Goal: Task Accomplishment & Management: Use online tool/utility

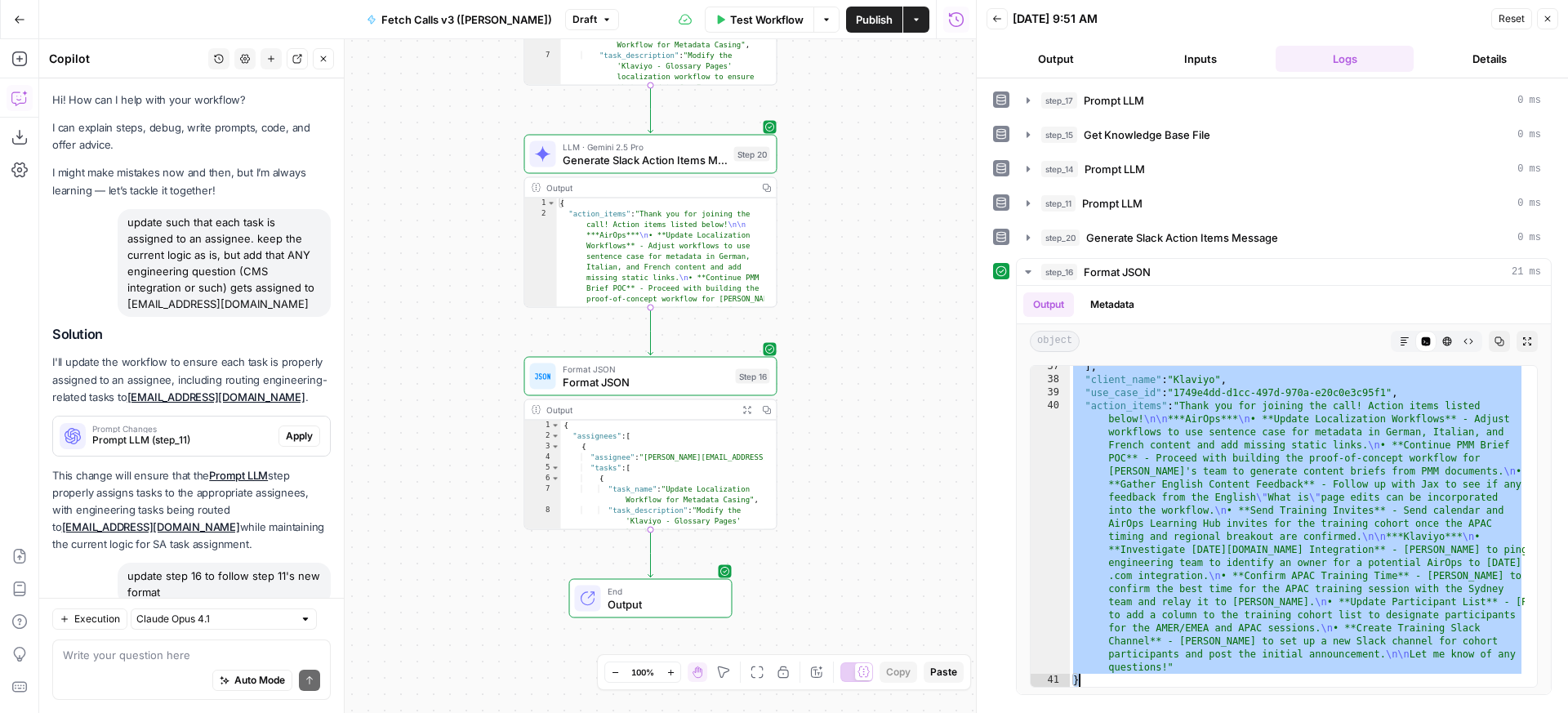
scroll to position [751, 0]
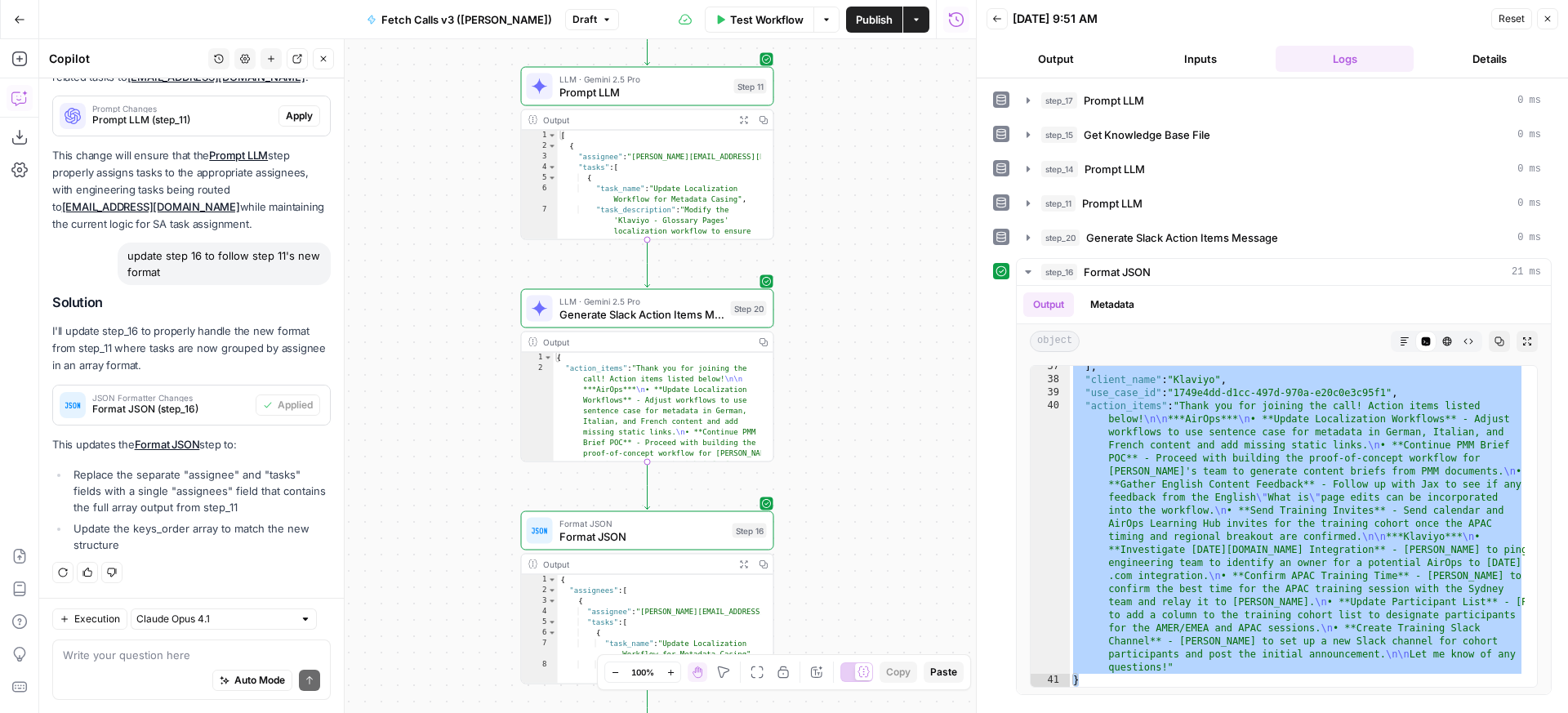
drag, startPoint x: 881, startPoint y: 265, endPoint x: 869, endPoint y: 516, distance: 251.3
click at [869, 523] on div "**********" at bounding box center [507, 376] width 937 height 674
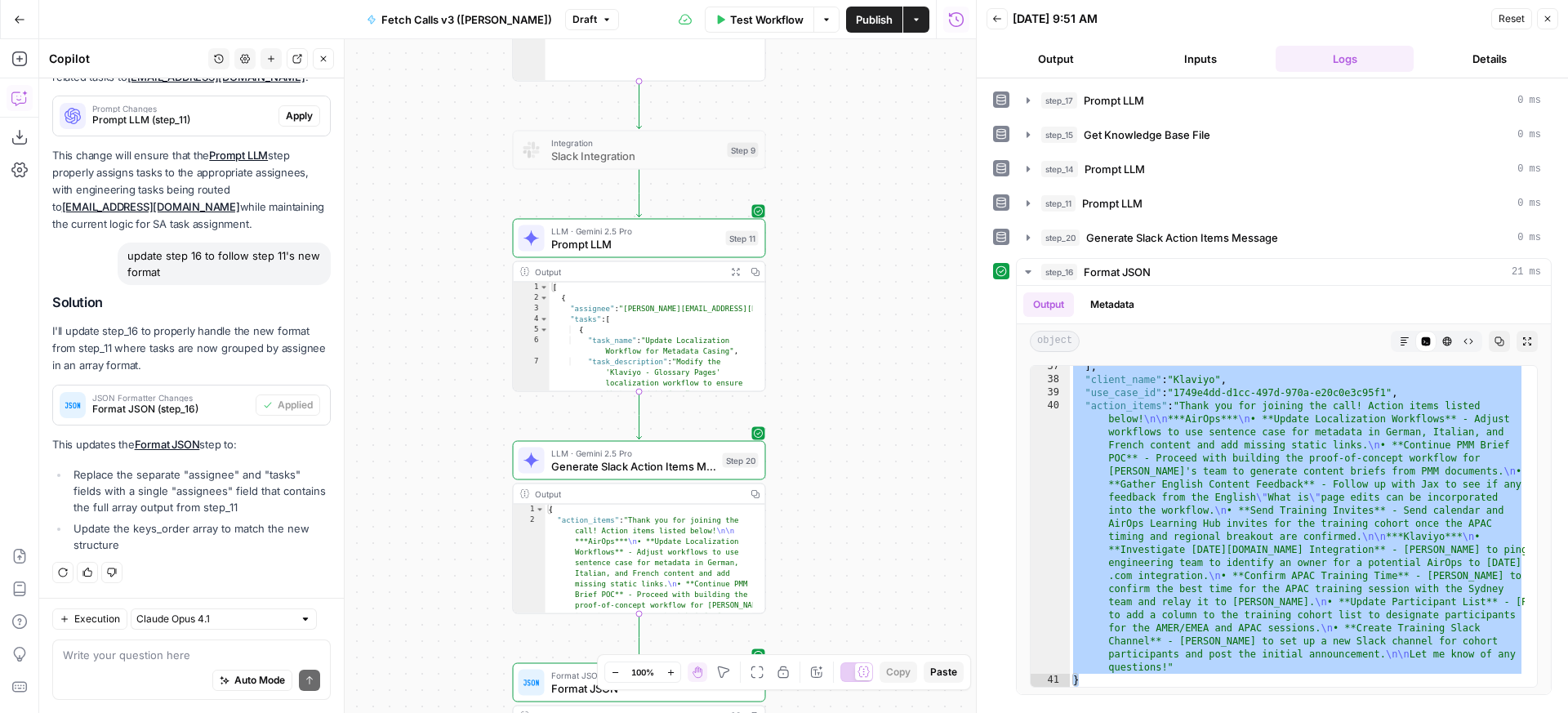
drag, startPoint x: 841, startPoint y: 244, endPoint x: 843, endPoint y: 423, distance: 179.0
click at [844, 431] on div "**********" at bounding box center [507, 376] width 937 height 674
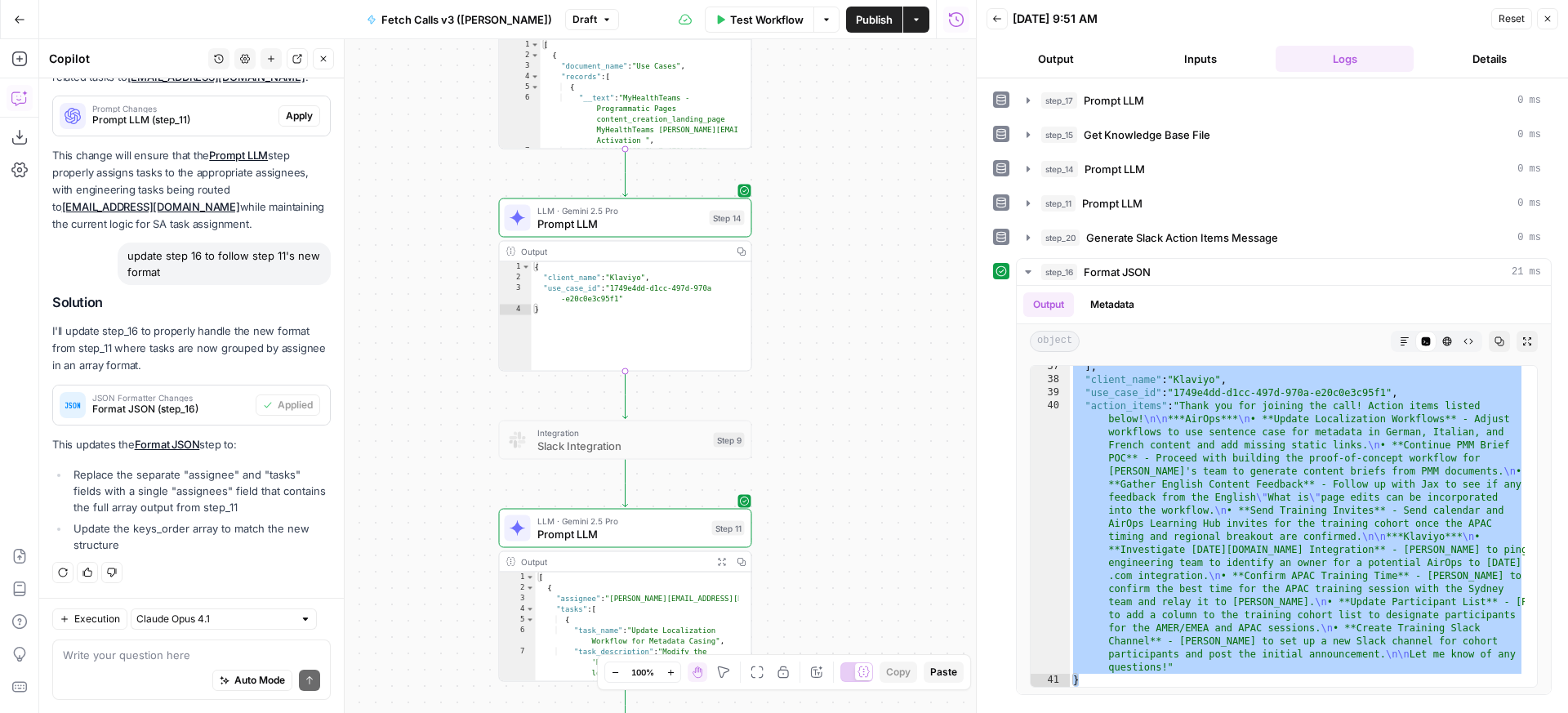
drag, startPoint x: 910, startPoint y: 204, endPoint x: 893, endPoint y: 309, distance: 106.4
click at [893, 309] on div "**********" at bounding box center [507, 376] width 937 height 674
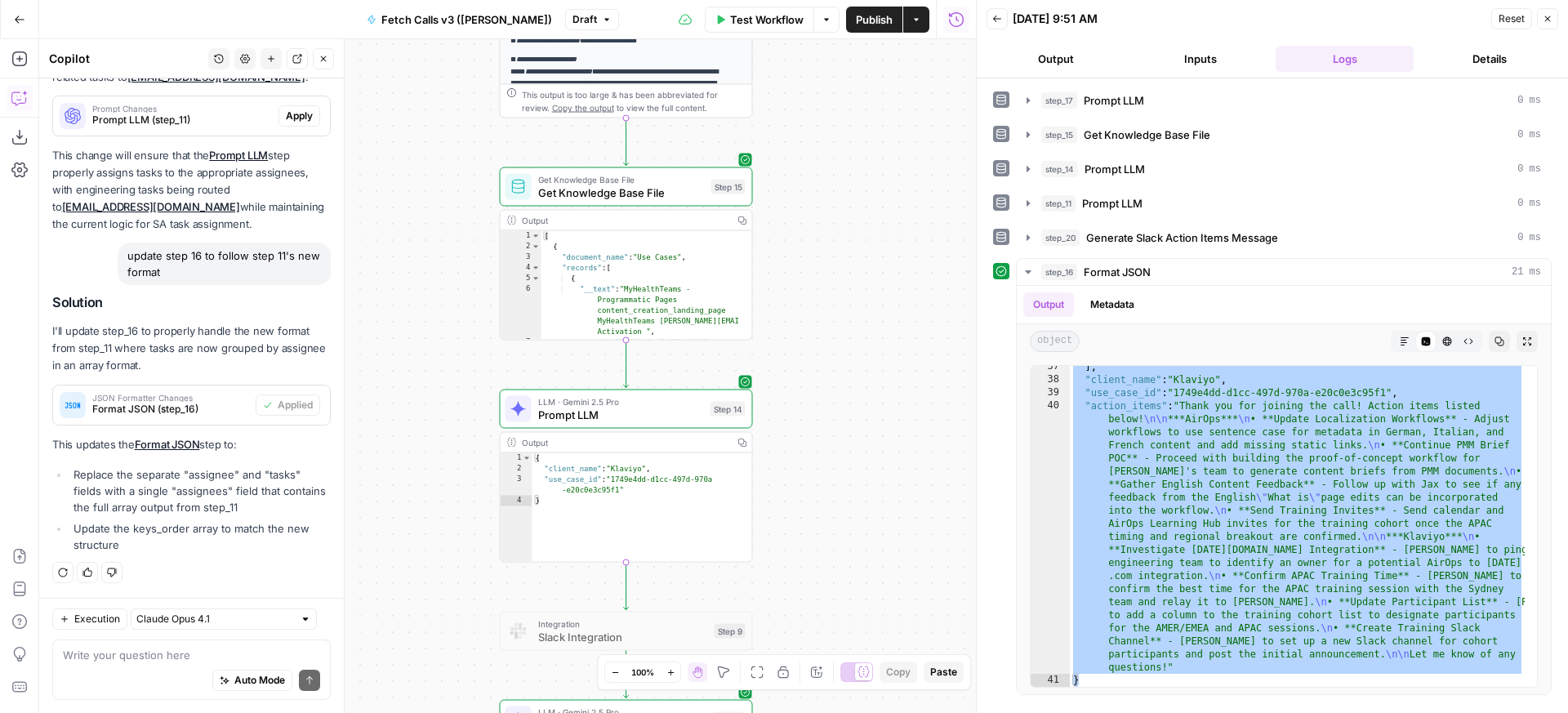
drag, startPoint x: 853, startPoint y: 158, endPoint x: 846, endPoint y: 134, distance: 25.0
click at [854, 348] on div "**********" at bounding box center [507, 376] width 937 height 674
click at [1271, 416] on div "] , "client_name" : "Klaviyo" , "use_case_id" : "1749e4dd-d1cc-497d-970a-e20c0e…" at bounding box center [1297, 534] width 455 height 347
type textarea "**********"
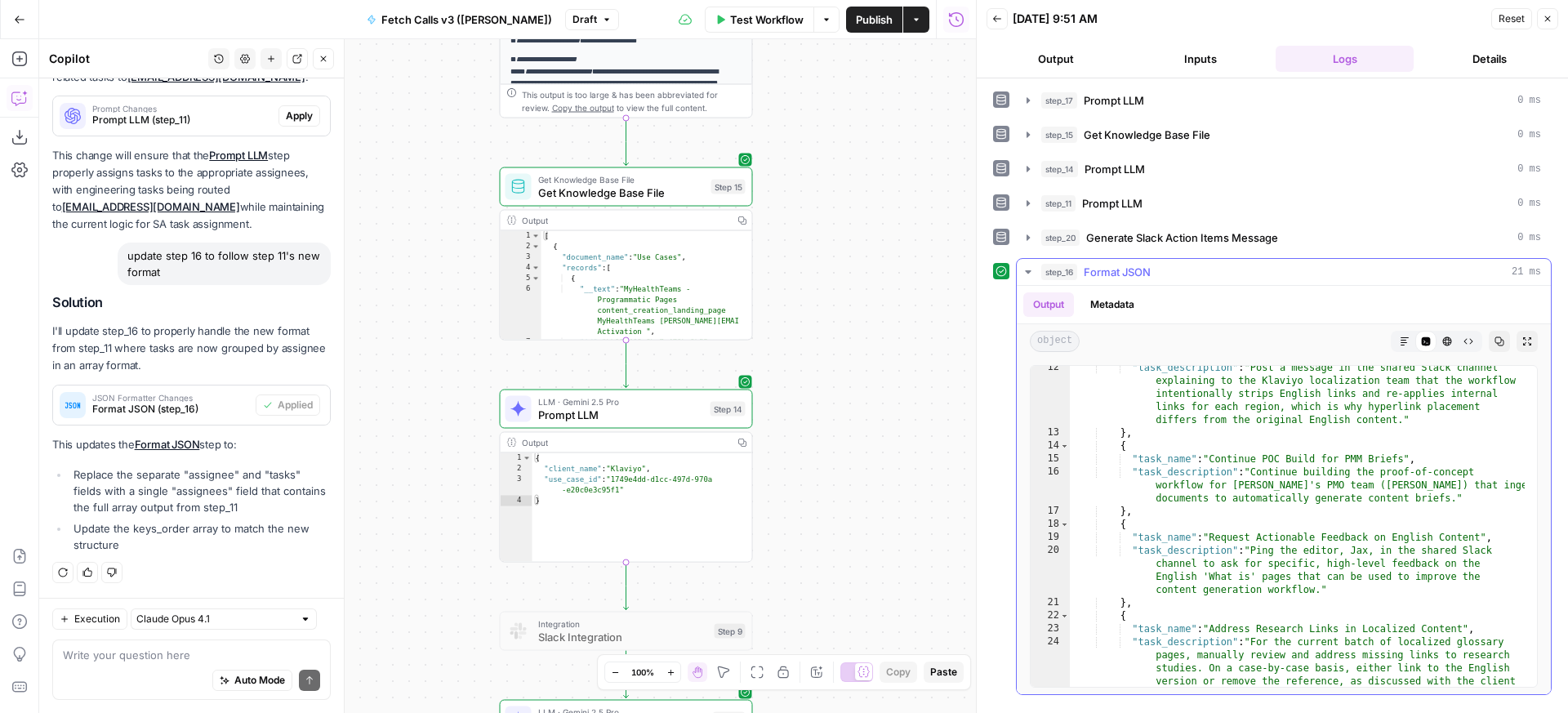
scroll to position [203, 0]
click at [1497, 338] on icon "button" at bounding box center [1499, 342] width 10 height 10
click at [921, 194] on div "**********" at bounding box center [507, 376] width 937 height 674
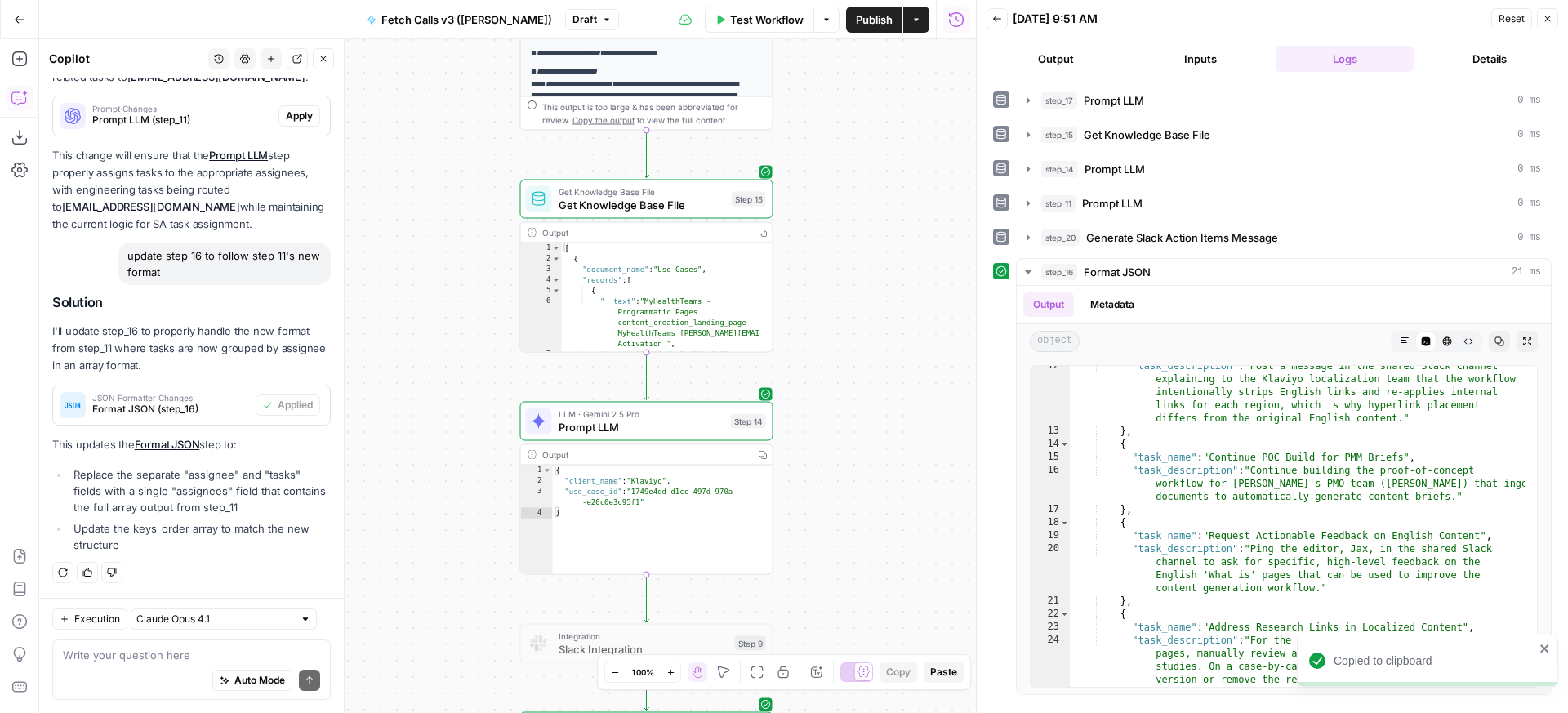
drag, startPoint x: 876, startPoint y: 366, endPoint x: 831, endPoint y: 187, distance: 184.6
click at [846, 162] on div "**********" at bounding box center [507, 376] width 937 height 674
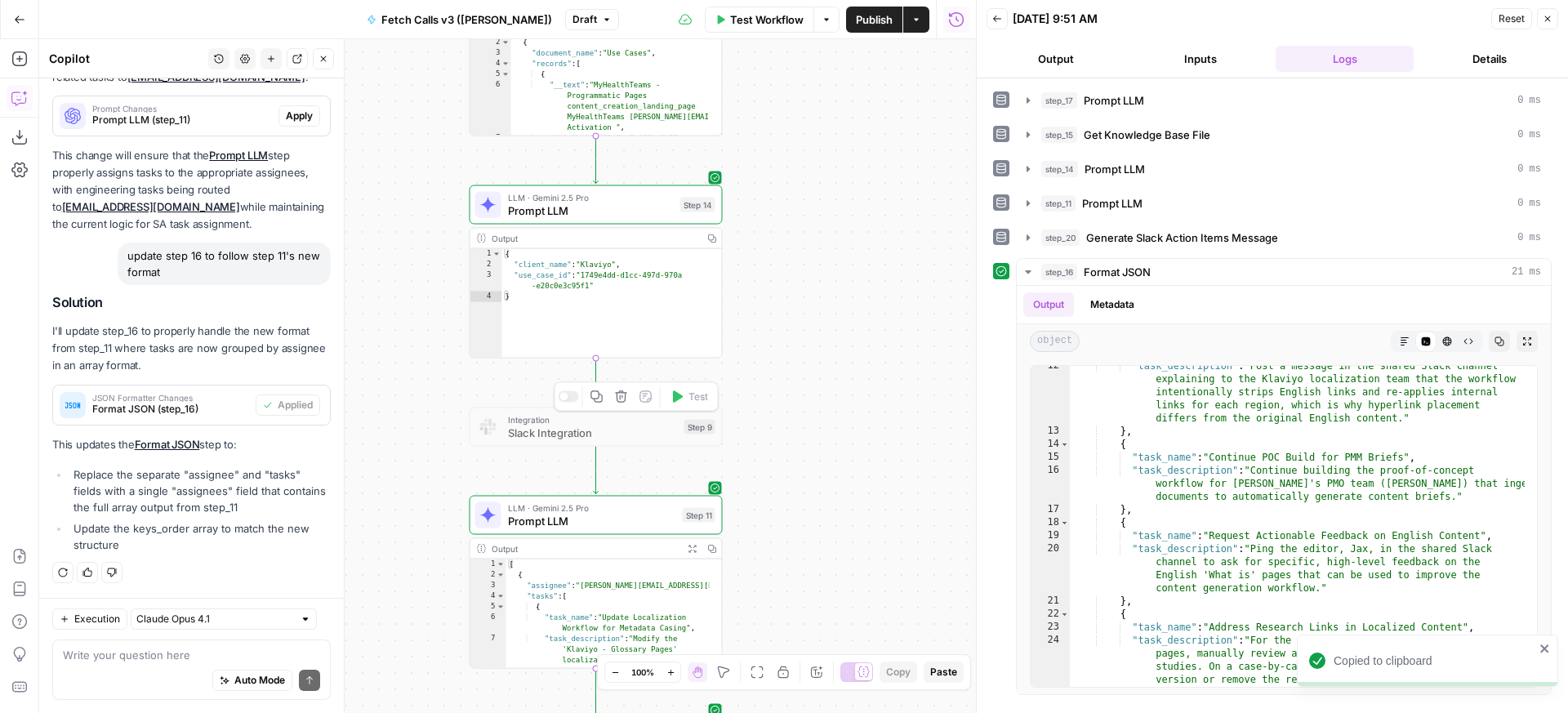
click at [565, 400] on div at bounding box center [564, 397] width 8 height 8
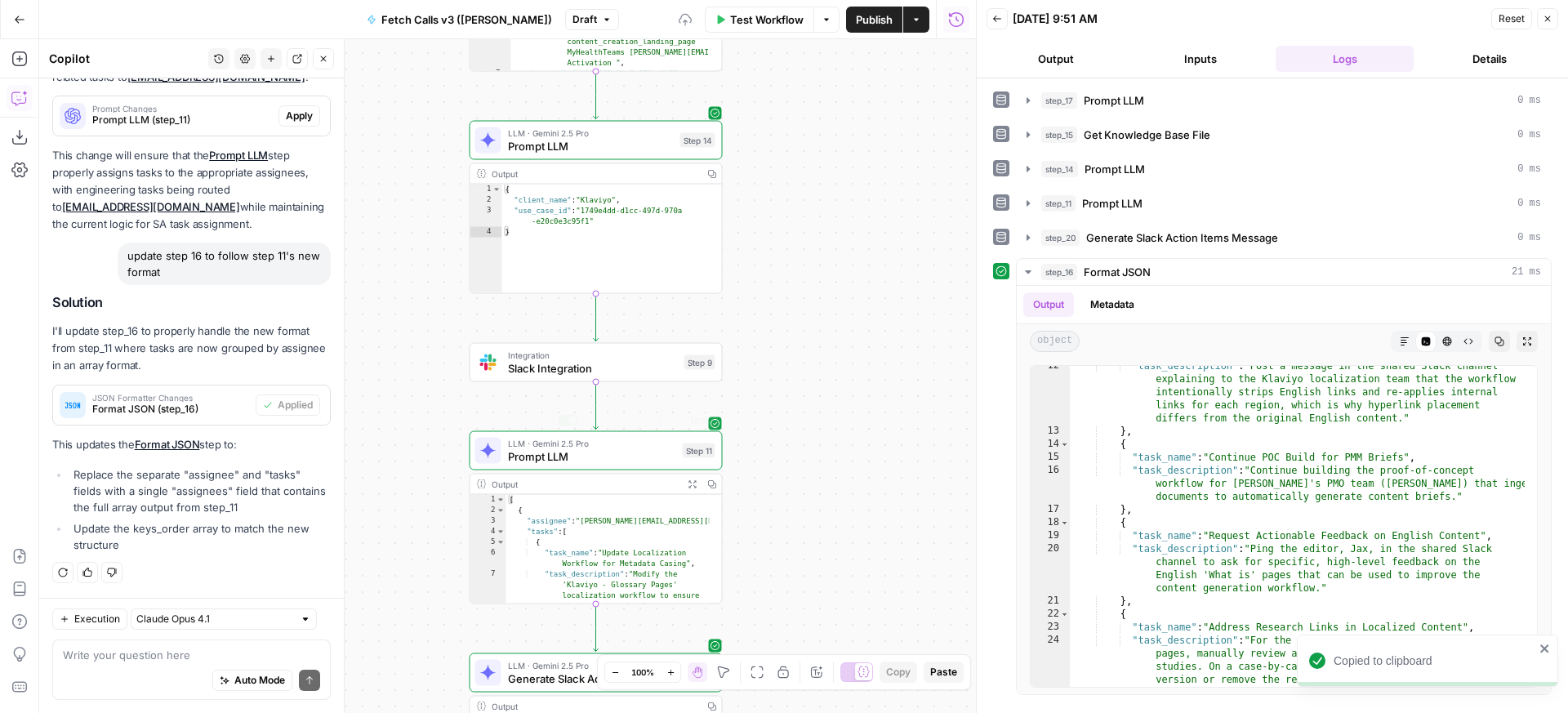
drag, startPoint x: 822, startPoint y: 519, endPoint x: 799, endPoint y: 220, distance: 299.9
click at [799, 220] on div "**********" at bounding box center [507, 376] width 937 height 674
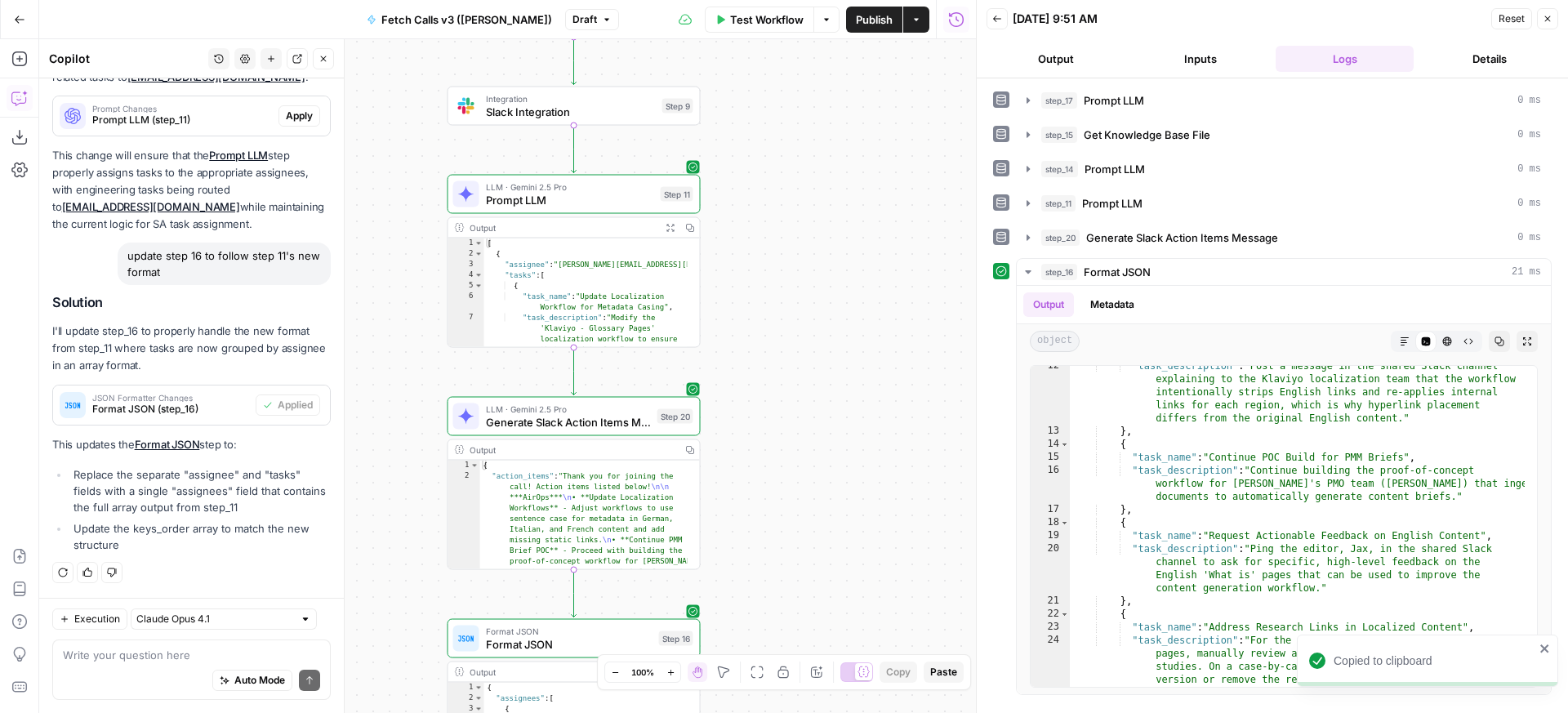
drag, startPoint x: 804, startPoint y: 419, endPoint x: 821, endPoint y: 196, distance: 223.6
click at [821, 196] on div "**********" at bounding box center [507, 376] width 937 height 674
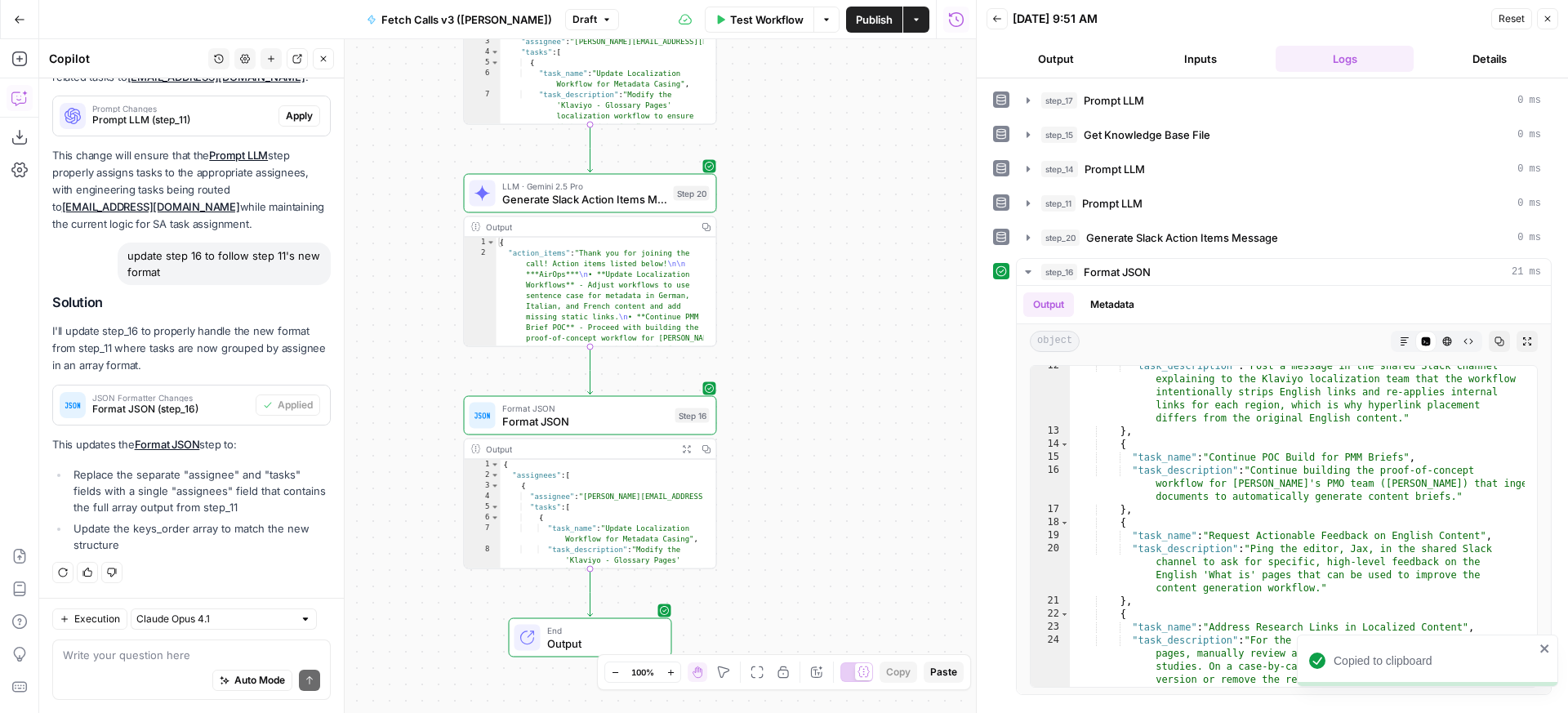
drag, startPoint x: 833, startPoint y: 378, endPoint x: 838, endPoint y: 306, distance: 72.2
click at [838, 306] on div "**********" at bounding box center [507, 376] width 937 height 674
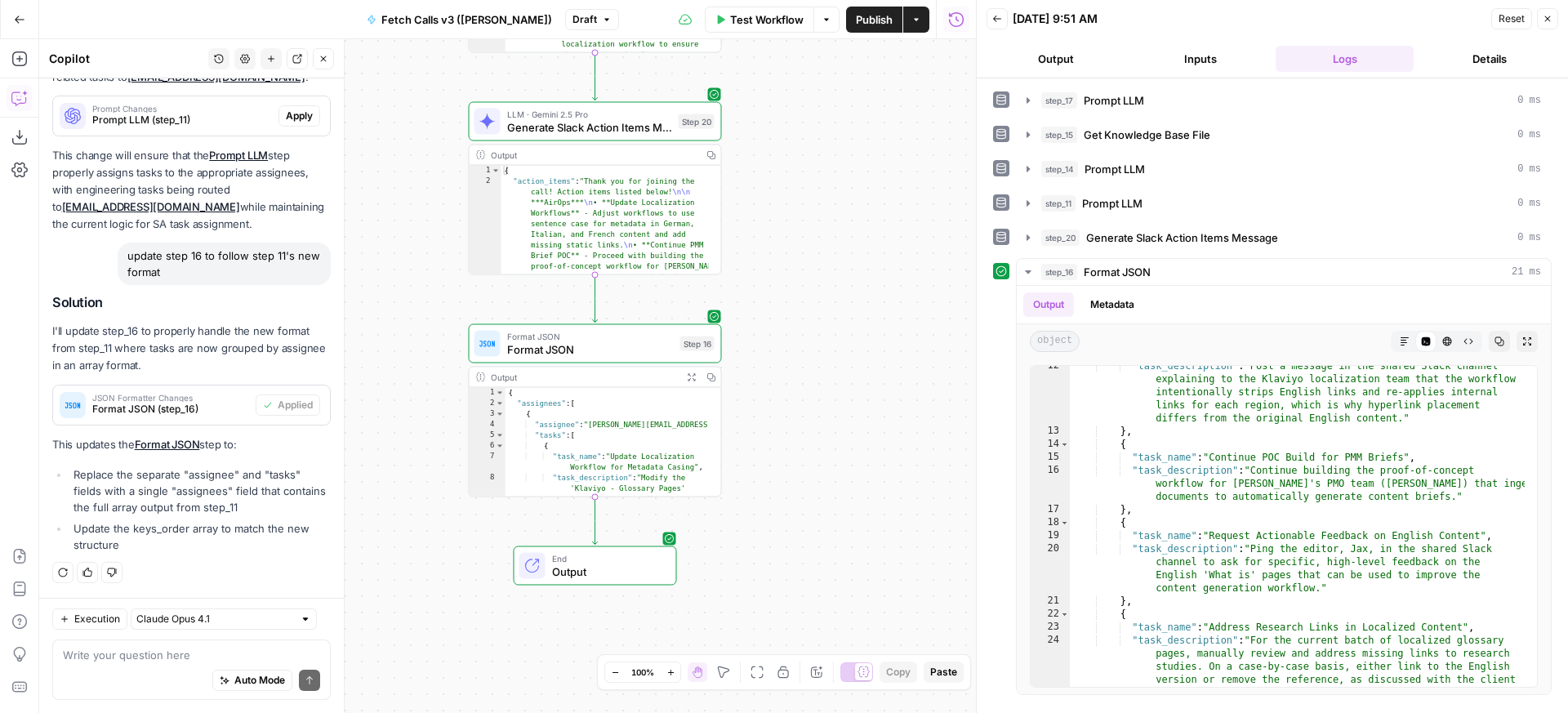
click at [846, 31] on button "Publish" at bounding box center [874, 20] width 56 height 26
click at [860, 500] on div "**********" at bounding box center [507, 376] width 937 height 674
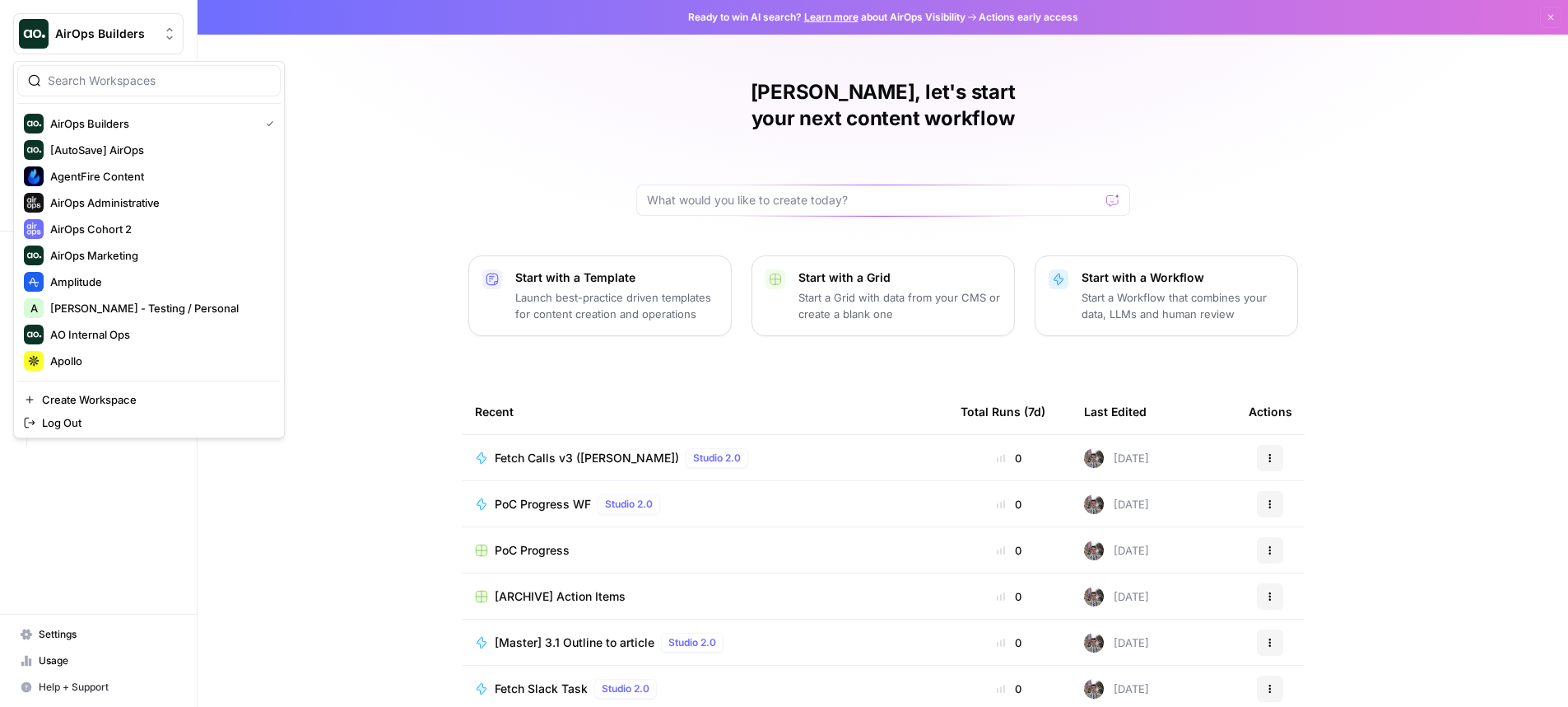
click at [395, 102] on div "Anton, let's start your next content workflow Start with a Template Launch best…" at bounding box center [882, 392] width 1371 height 784
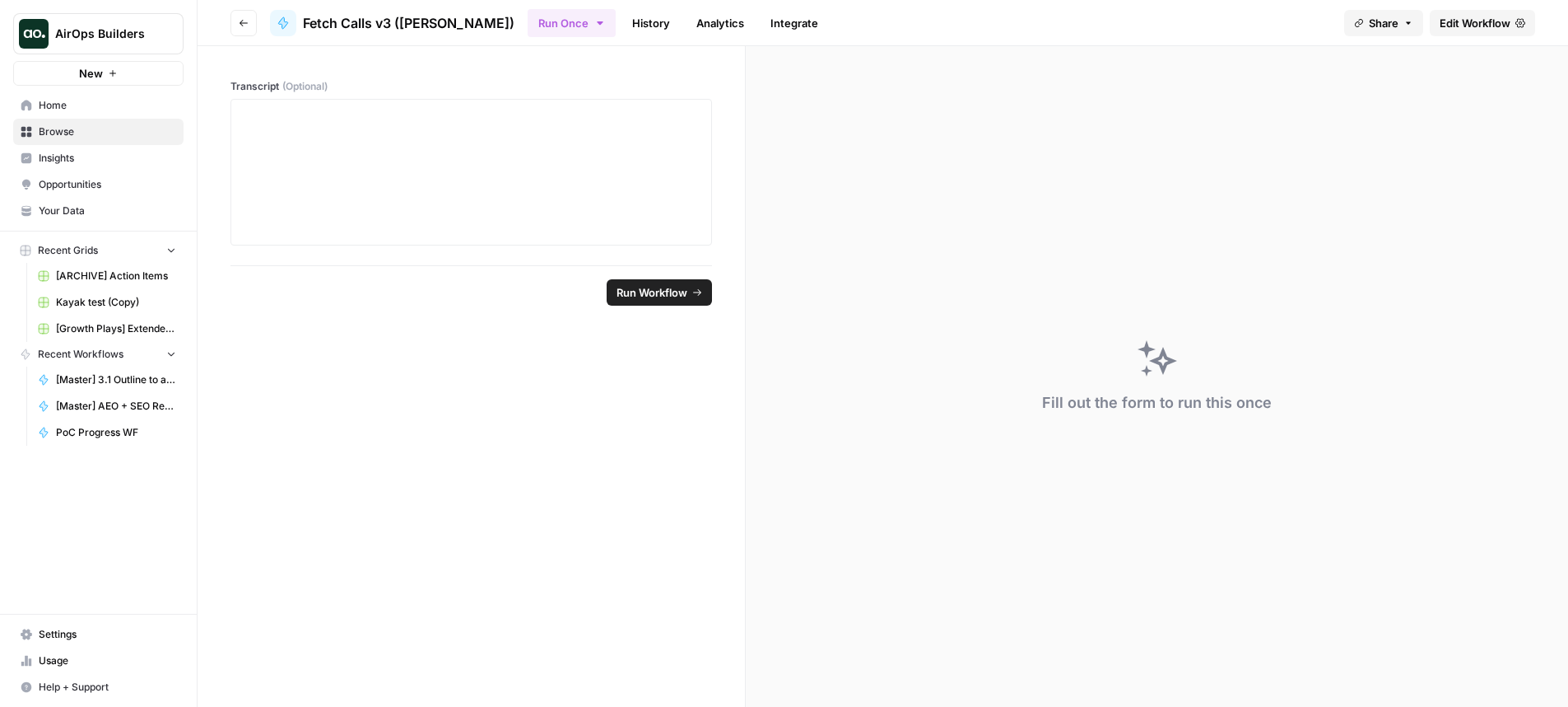
click at [1479, 23] on span "Edit Workflow" at bounding box center [1475, 23] width 71 height 17
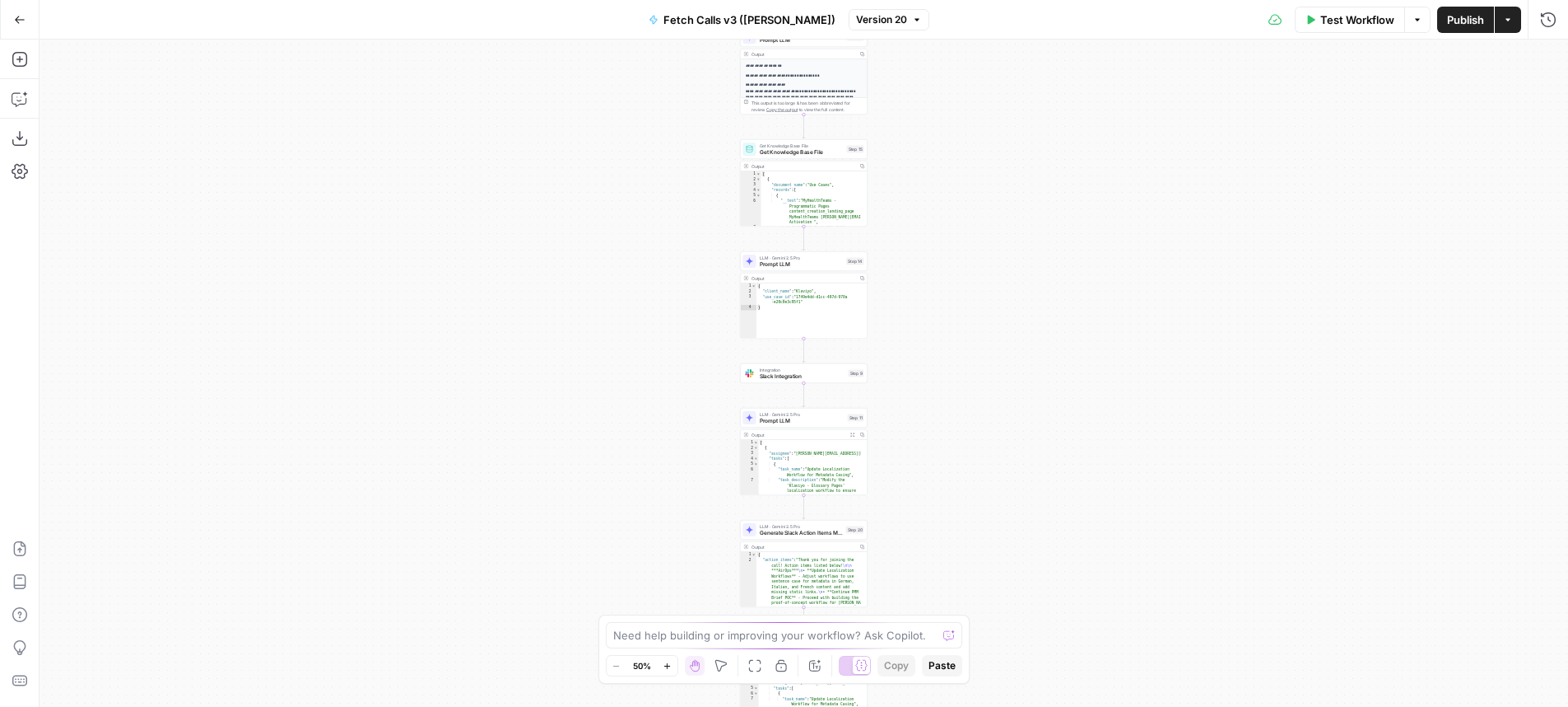
click at [957, 261] on div "**********" at bounding box center [803, 373] width 1529 height 667
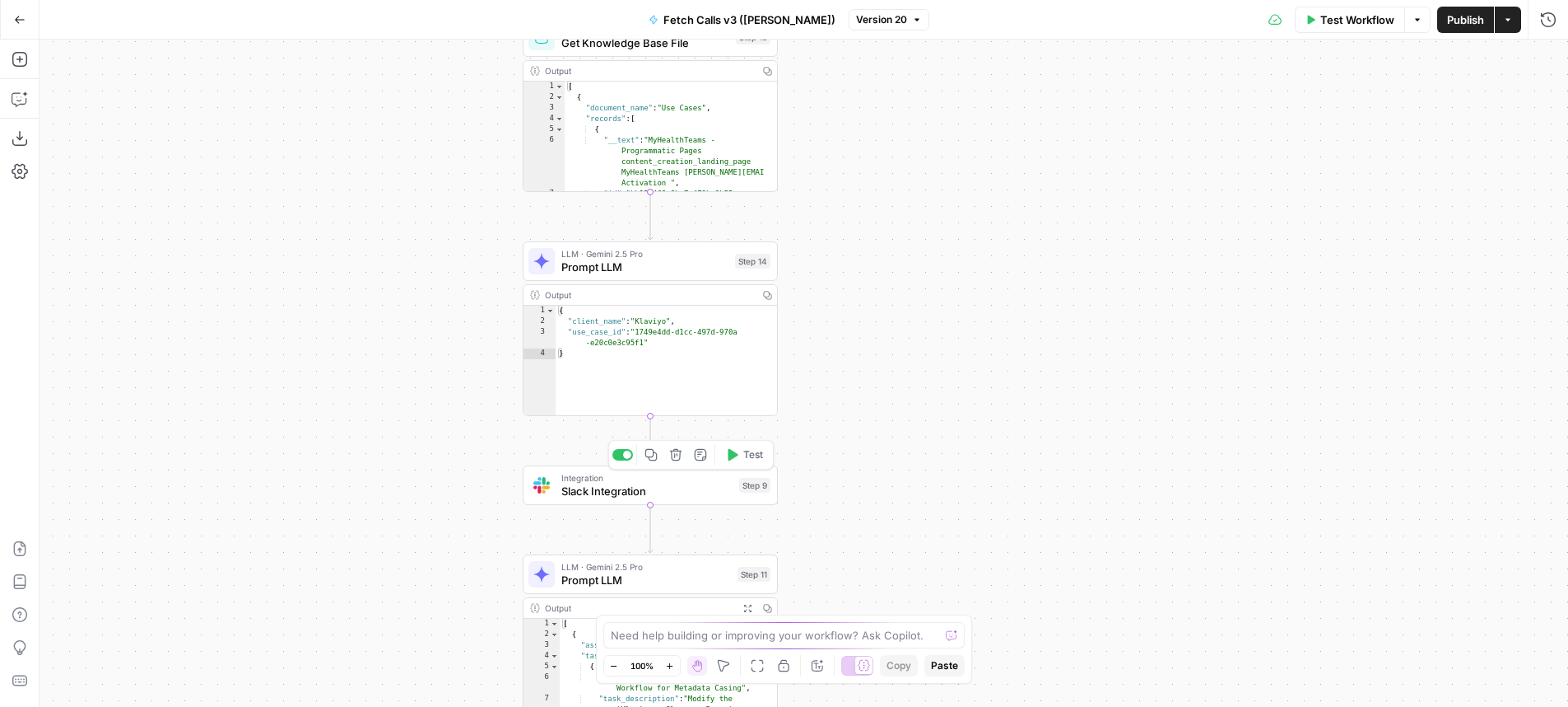
click at [624, 457] on div at bounding box center [627, 454] width 8 height 8
click at [1079, 316] on div "**********" at bounding box center [803, 373] width 1529 height 667
click at [1459, 26] on span "Publish" at bounding box center [1466, 20] width 37 height 17
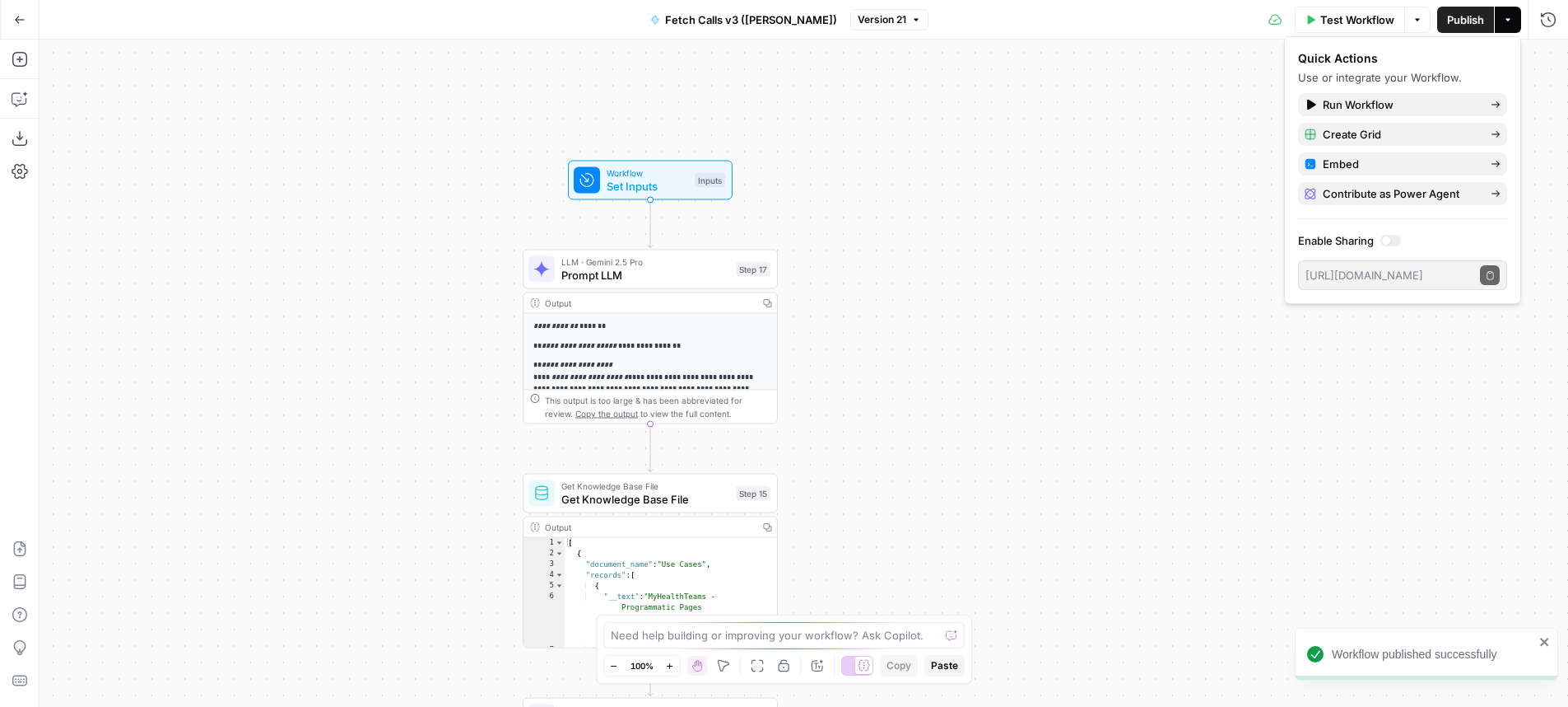
click at [1098, 210] on div "**********" at bounding box center [803, 373] width 1529 height 667
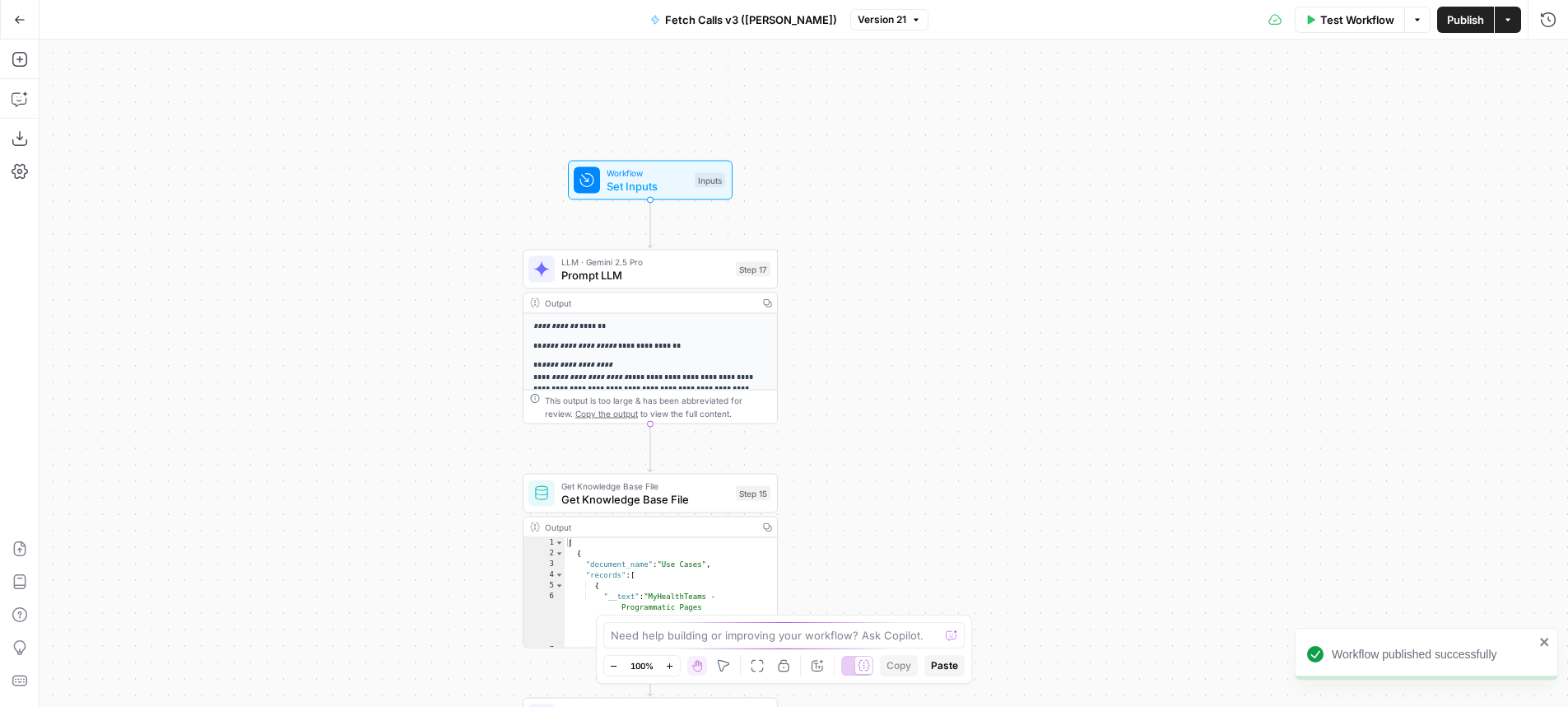
click at [1535, 17] on div "Test Workflow Options Publish Actions Run History" at bounding box center [1248, 19] width 641 height 38
click at [1551, 18] on icon "button" at bounding box center [1548, 20] width 17 height 17
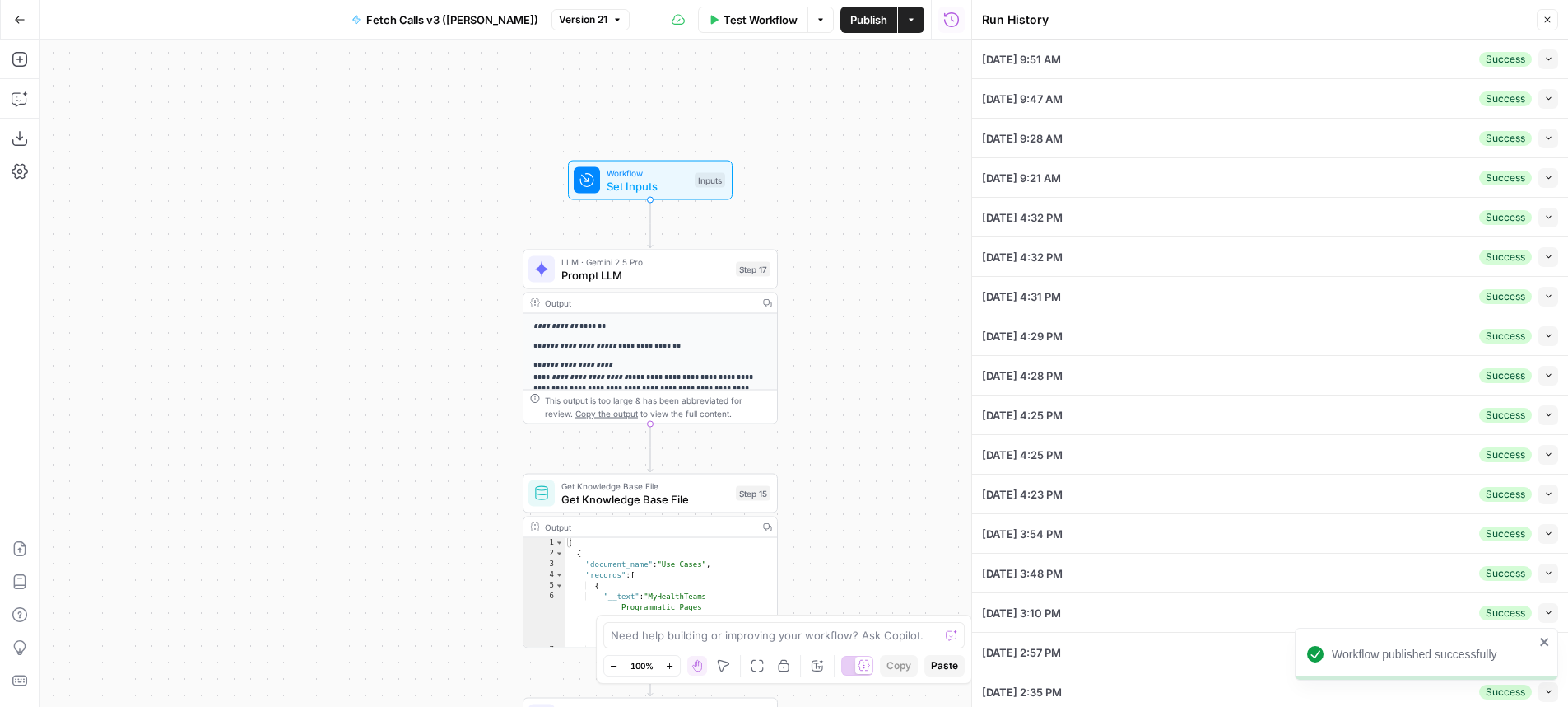
click at [1546, 60] on li "09/25/25 at 9:51 AM Success Collapse View Logs" at bounding box center [1270, 58] width 596 height 39
click at [1544, 60] on icon "button" at bounding box center [1548, 58] width 9 height 9
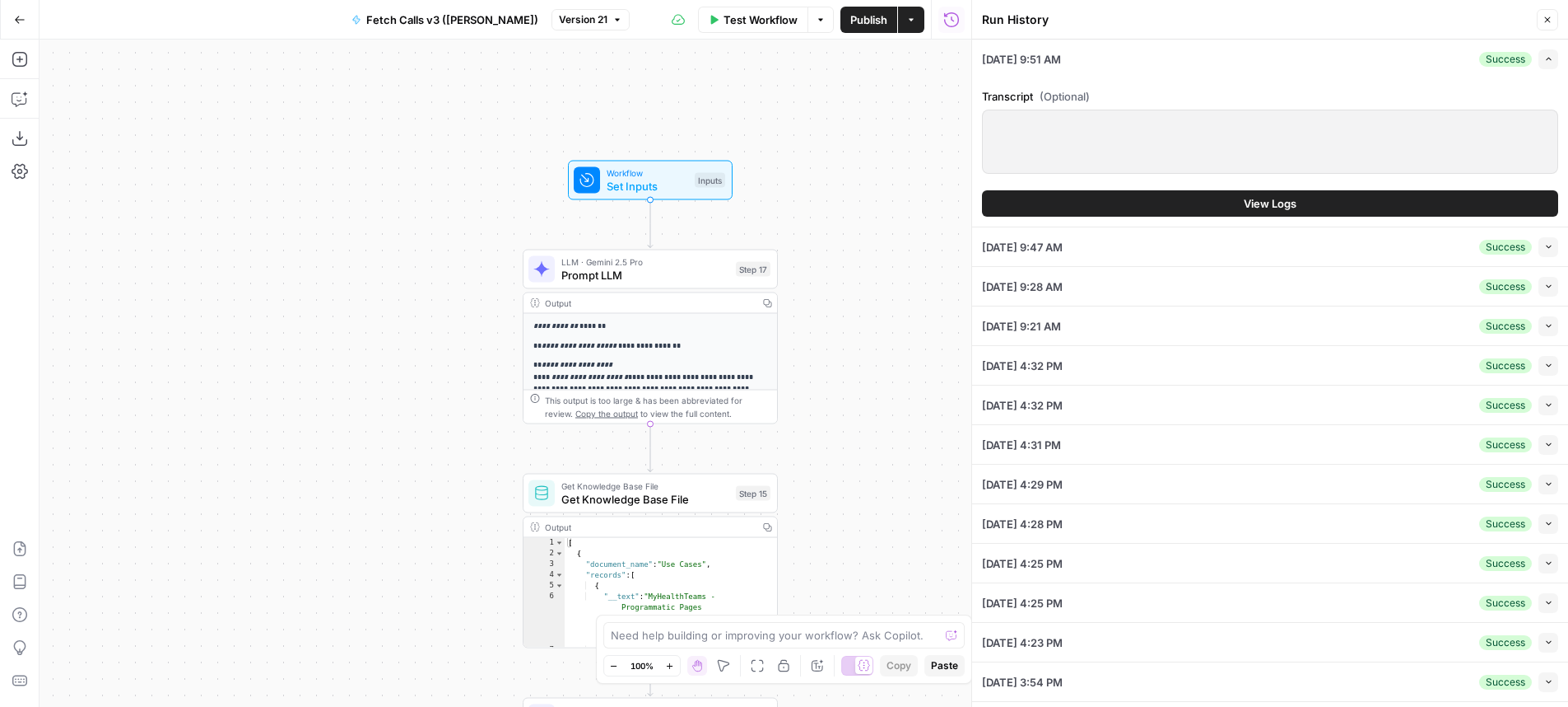
click at [1544, 60] on icon "button" at bounding box center [1548, 58] width 9 height 9
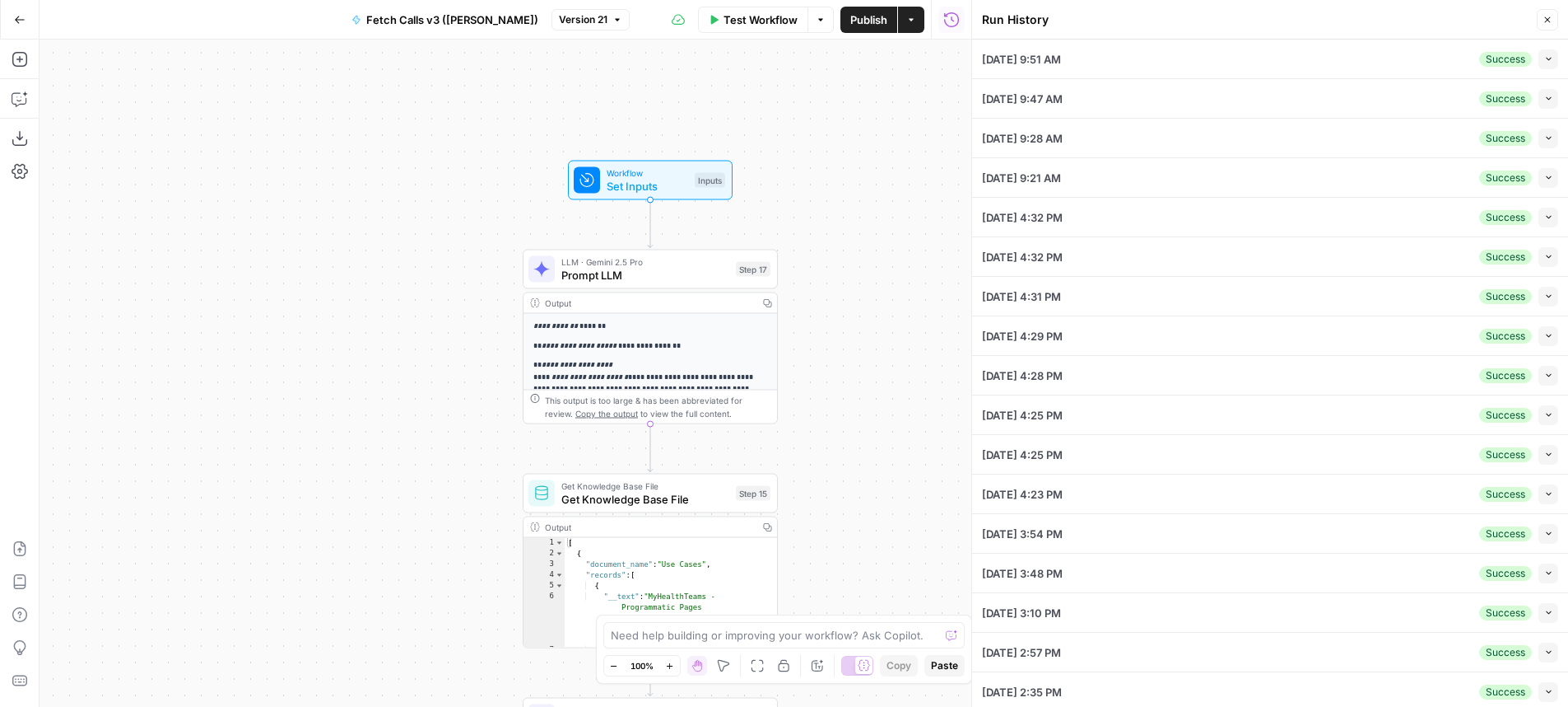
click at [859, 356] on div "**********" at bounding box center [505, 373] width 931 height 667
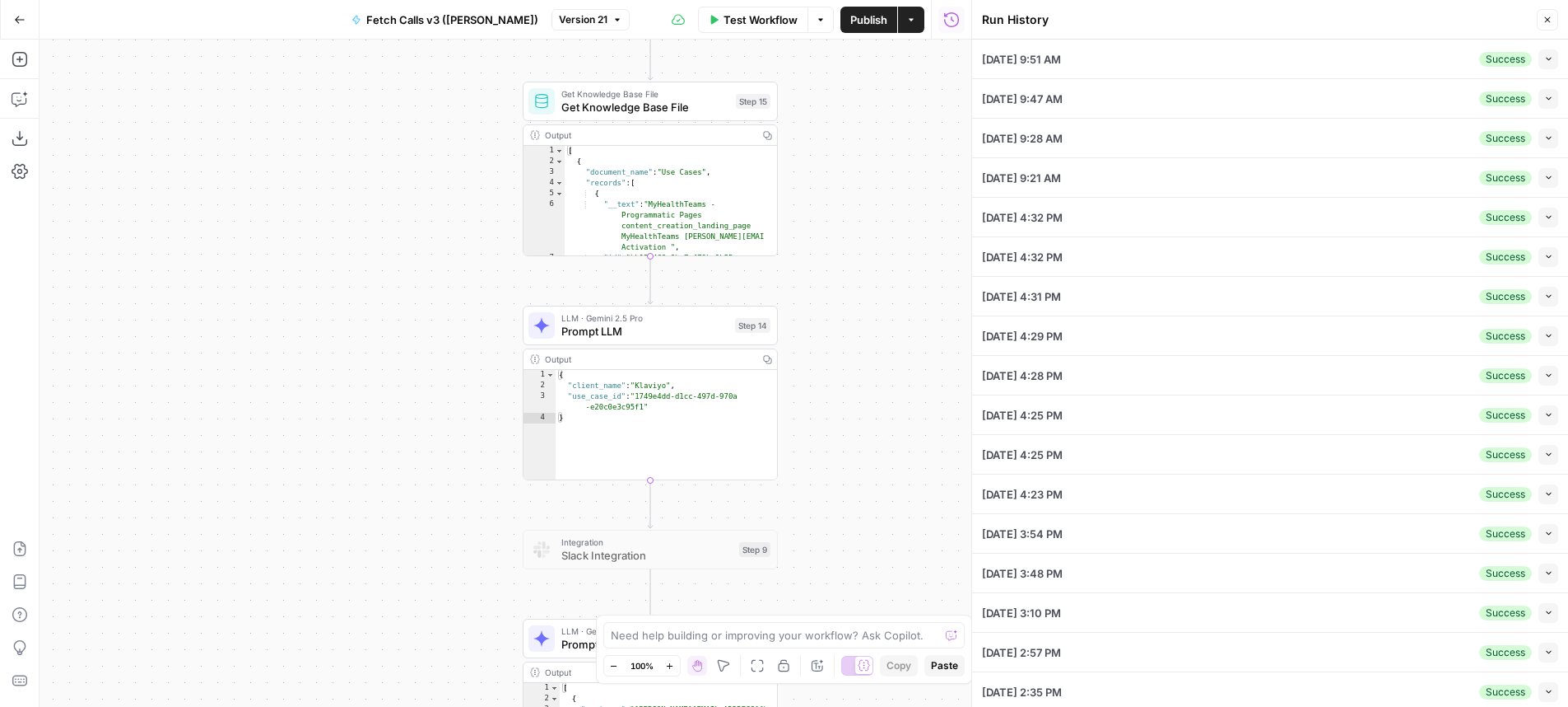
click at [1344, 112] on div "09/25/25 at 9:47 AM Success Collapse" at bounding box center [1271, 98] width 577 height 38
click at [1544, 101] on icon "button" at bounding box center [1548, 98] width 9 height 9
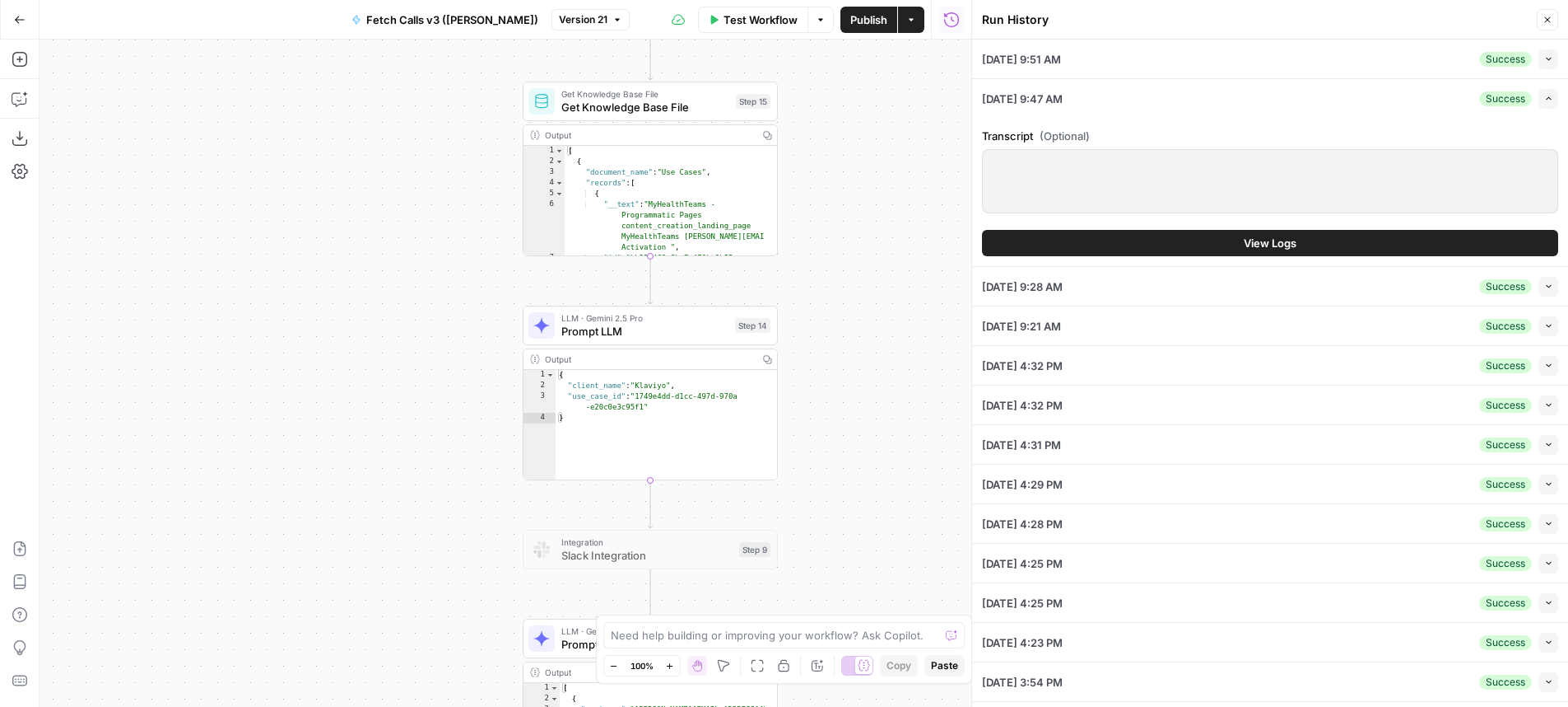
scroll to position [272, 0]
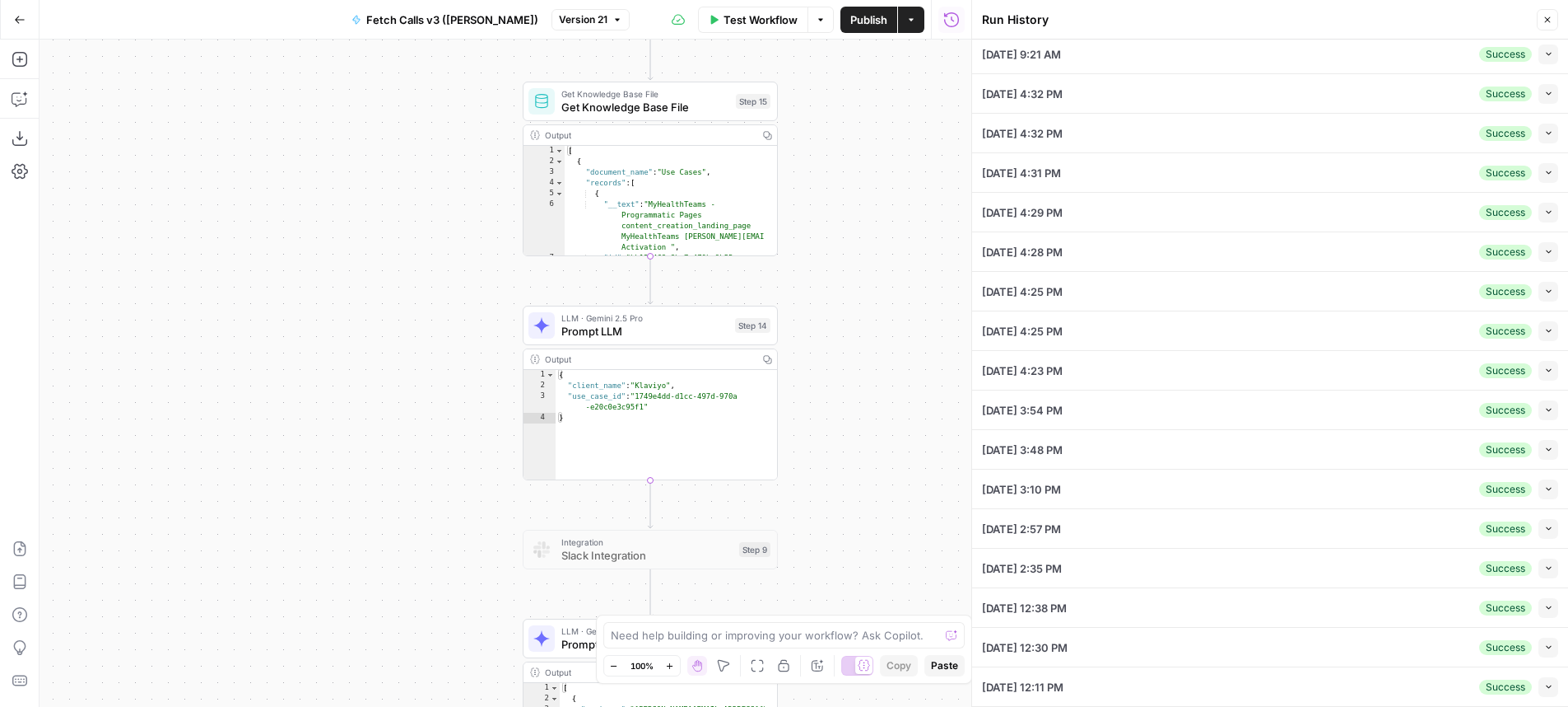
click at [962, 20] on button "Run History" at bounding box center [951, 20] width 27 height 27
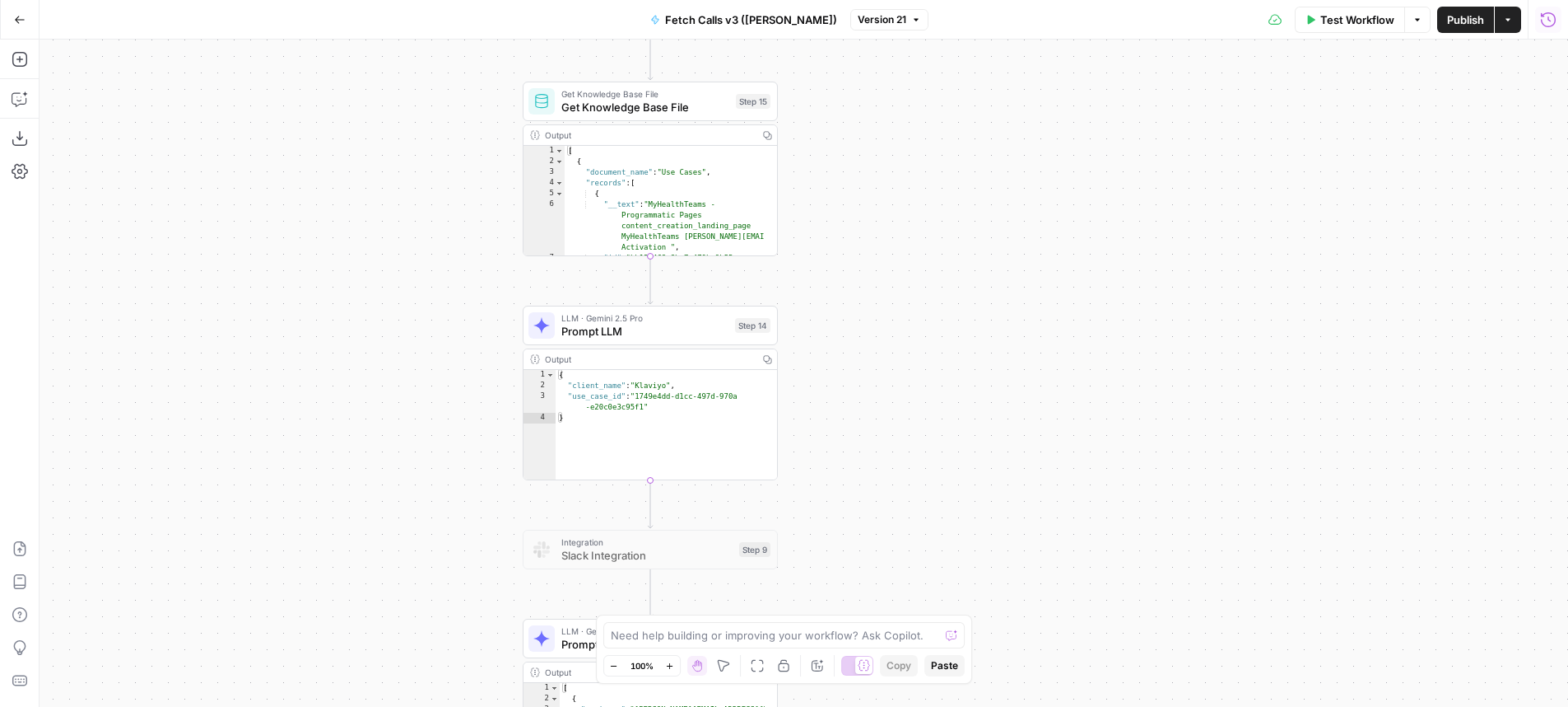
click at [1531, 16] on div "Test Workflow Options Publish Actions Run History" at bounding box center [1248, 19] width 641 height 38
click at [1536, 15] on button "Run History" at bounding box center [1548, 20] width 27 height 27
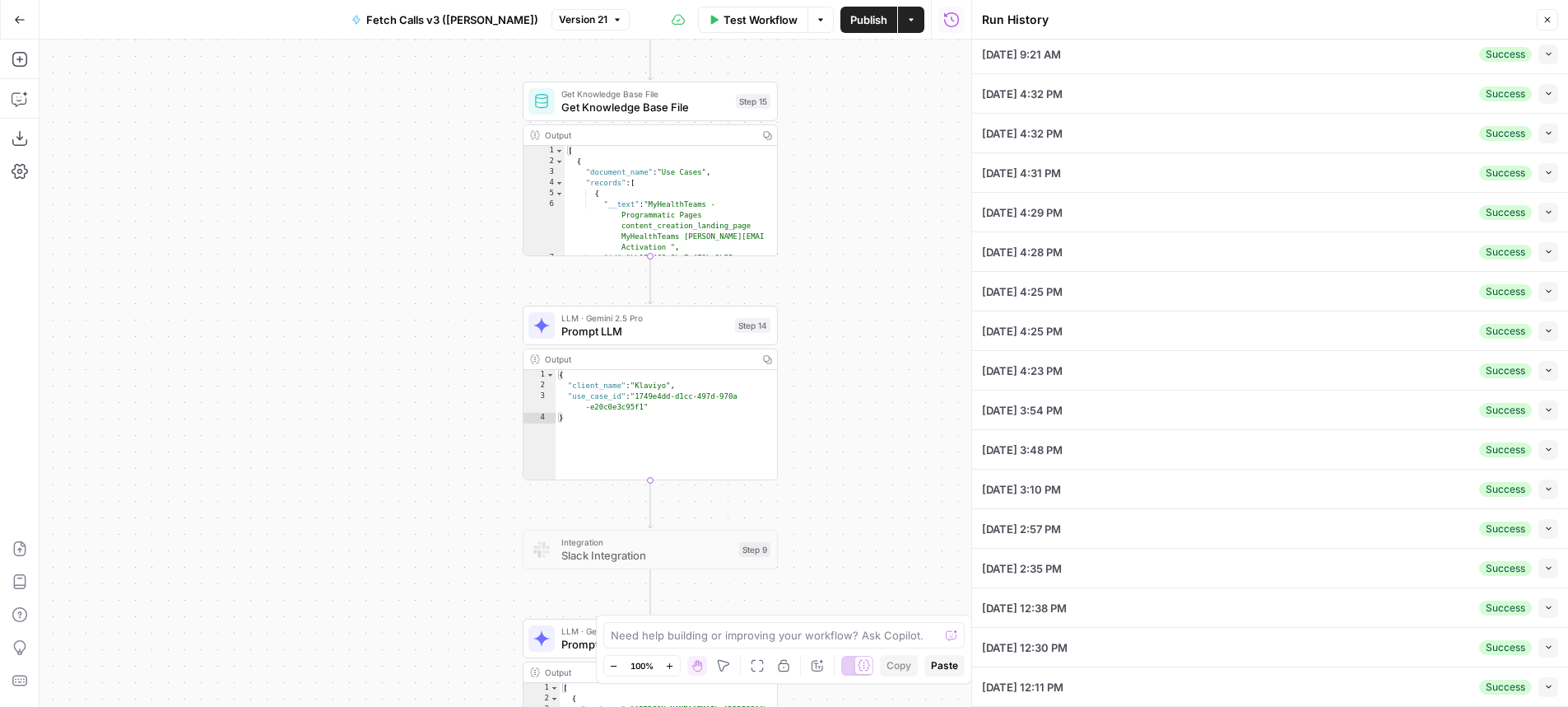
scroll to position [45, 0]
click at [840, 225] on div "**********" at bounding box center [505, 373] width 931 height 667
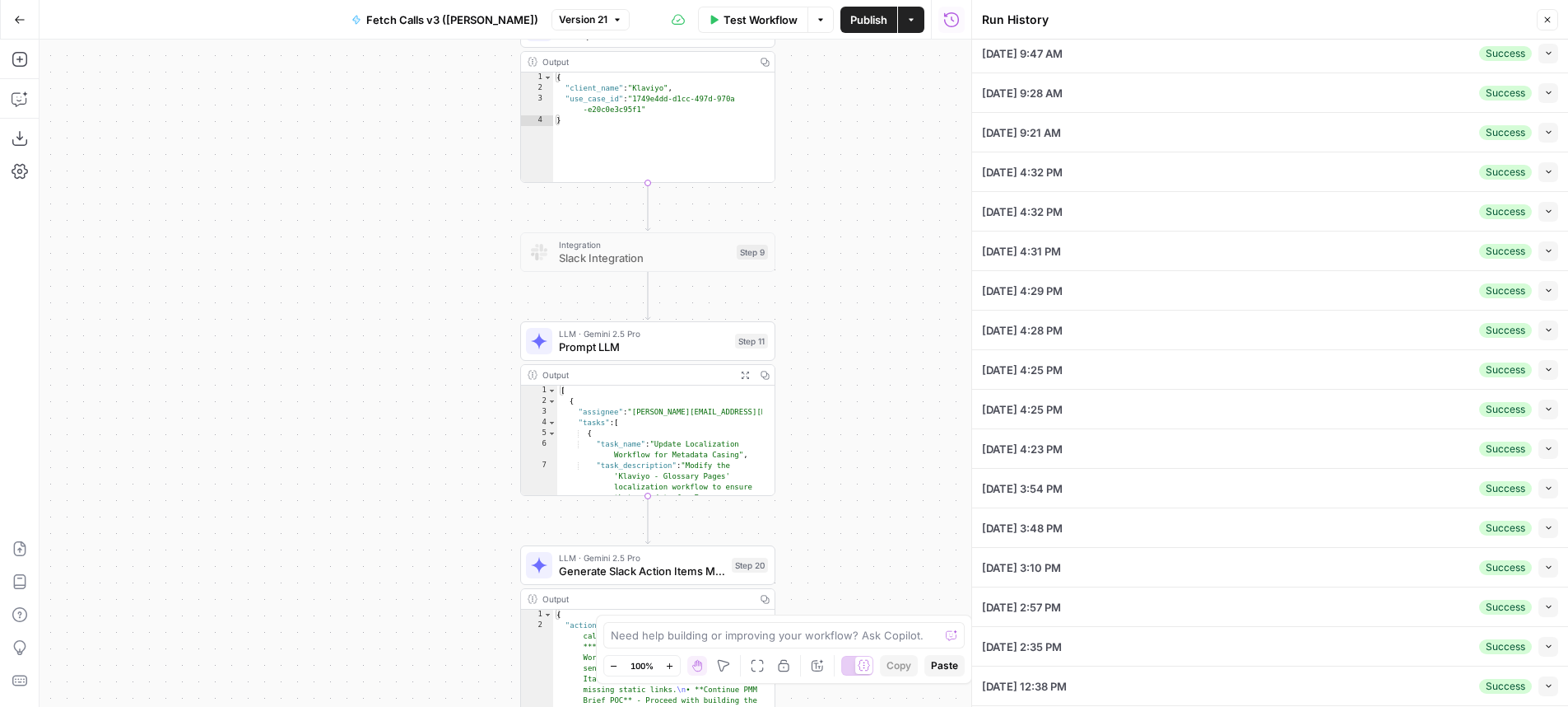
drag, startPoint x: 890, startPoint y: 339, endPoint x: 888, endPoint y: 14, distance: 325.0
click at [891, 39] on div "**********" at bounding box center [505, 373] width 931 height 667
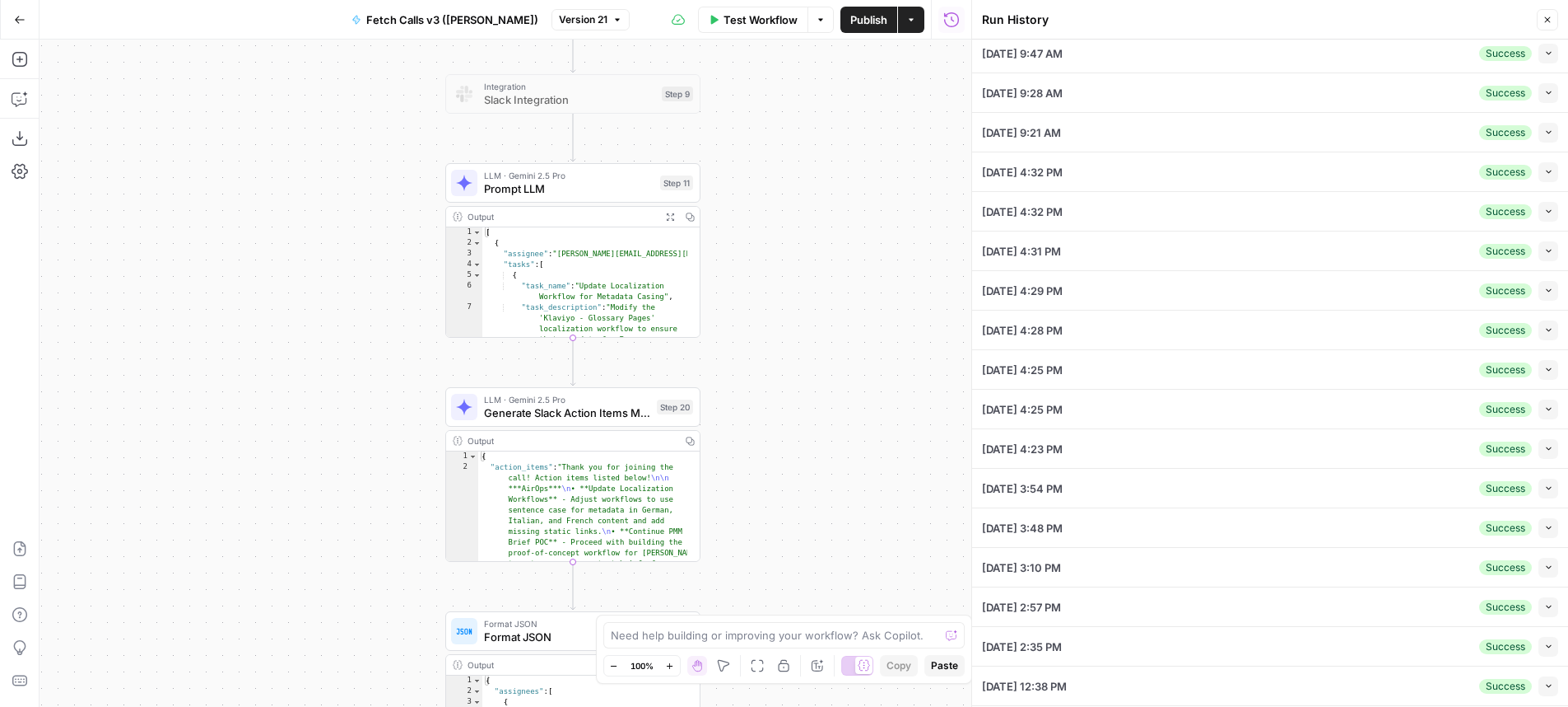
drag, startPoint x: 868, startPoint y: 178, endPoint x: 791, endPoint y: 54, distance: 146.0
click at [791, 54] on div "**********" at bounding box center [505, 373] width 931 height 667
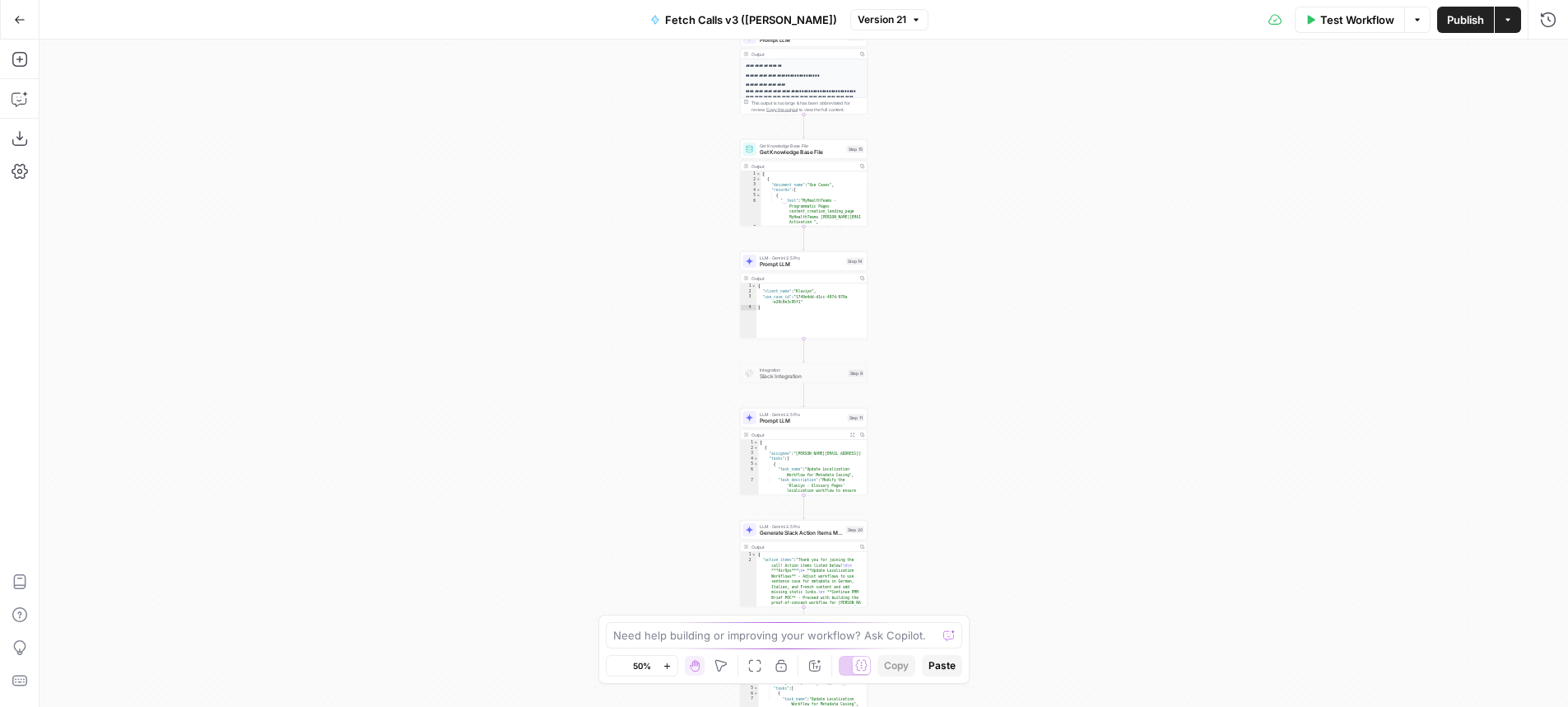
scroll to position [220, 0]
click at [1423, 324] on div "**********" at bounding box center [803, 373] width 1529 height 667
click at [1550, 22] on icon "button" at bounding box center [1548, 19] width 15 height 15
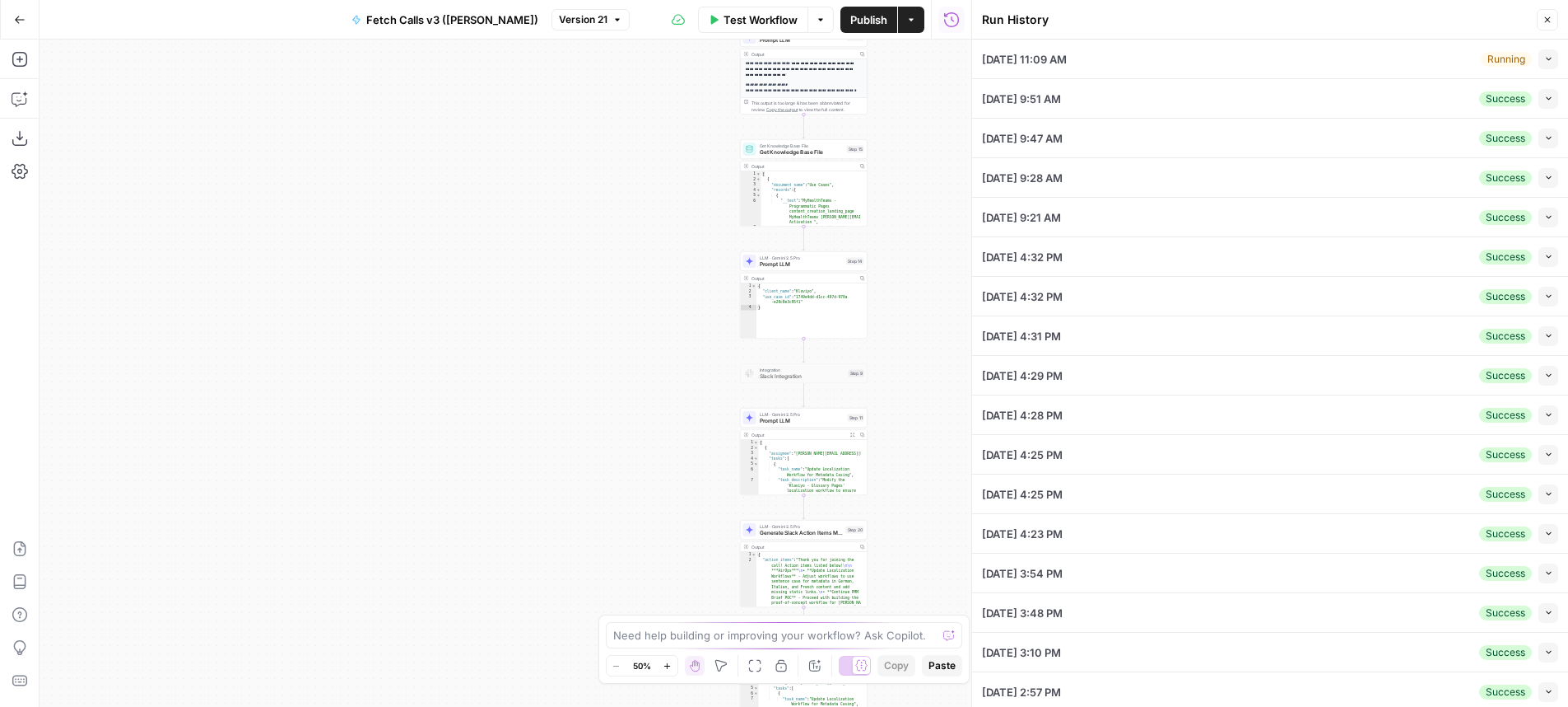
click at [1538, 53] on button "Collapse" at bounding box center [1548, 59] width 20 height 20
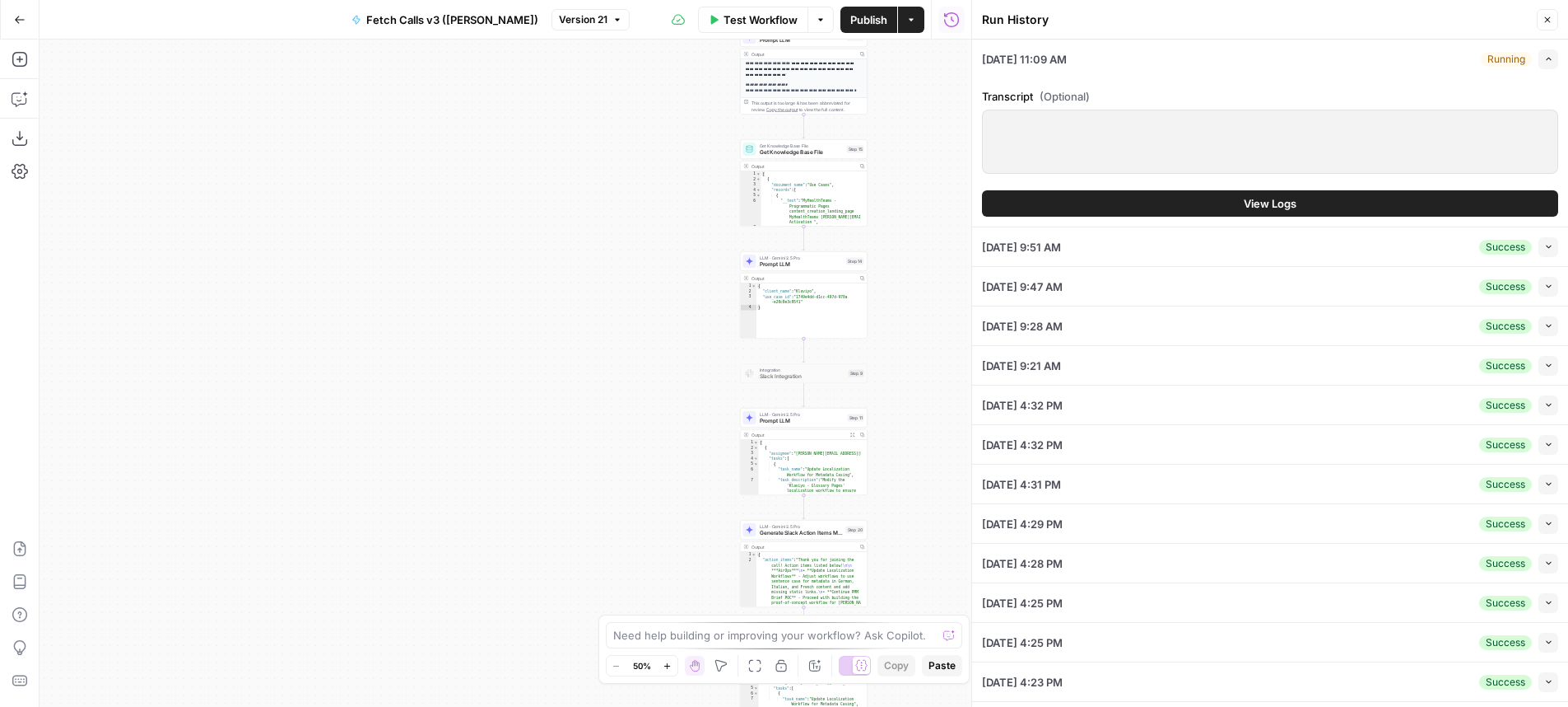
click at [1287, 198] on span "View Logs" at bounding box center [1270, 203] width 52 height 17
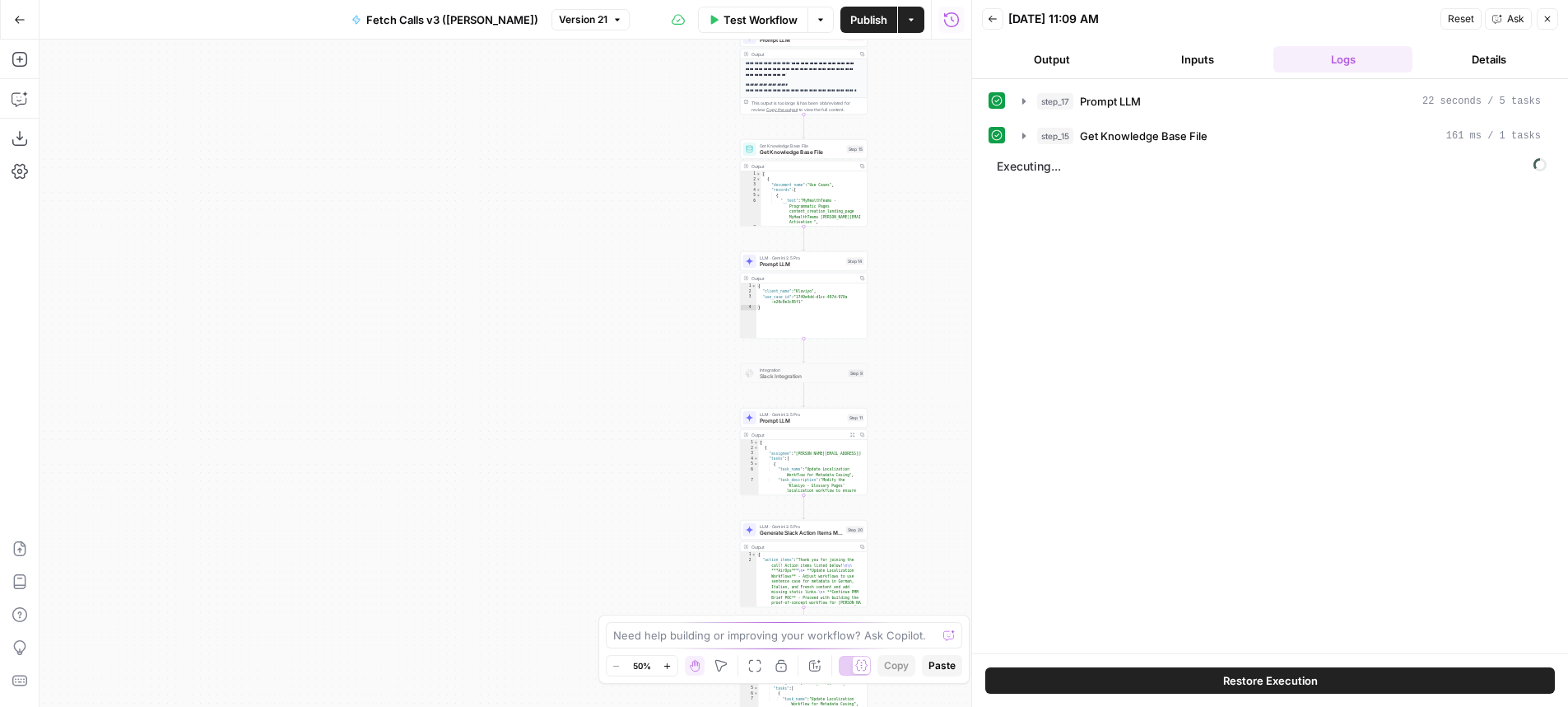
click at [1177, 154] on span "Executing..." at bounding box center [1271, 167] width 560 height 27
click at [1178, 148] on button "step_15 Get Knowledge Base File 161 ms / 1 tasks" at bounding box center [1281, 136] width 538 height 27
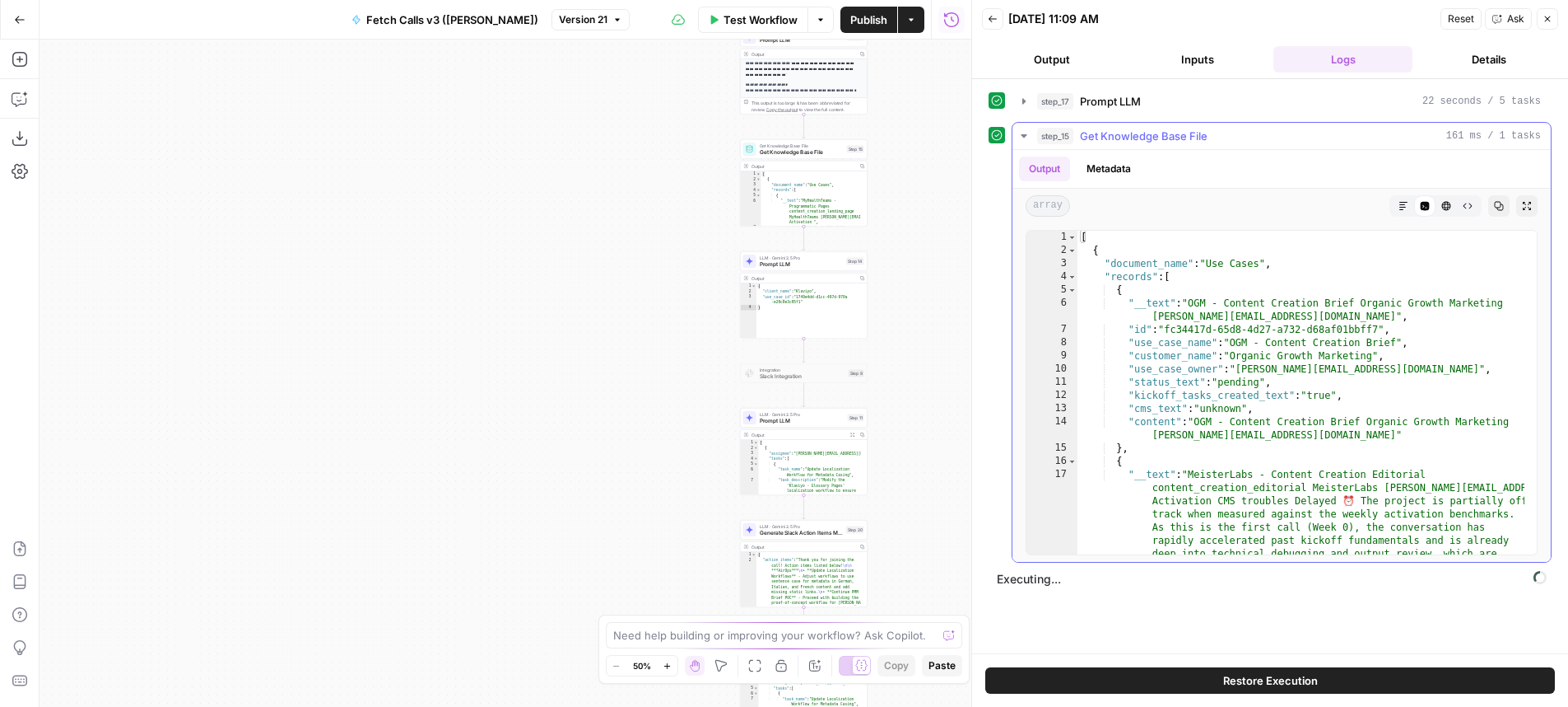
click at [1179, 145] on button "step_15 Get Knowledge Base File 161 ms / 1 tasks" at bounding box center [1281, 136] width 538 height 27
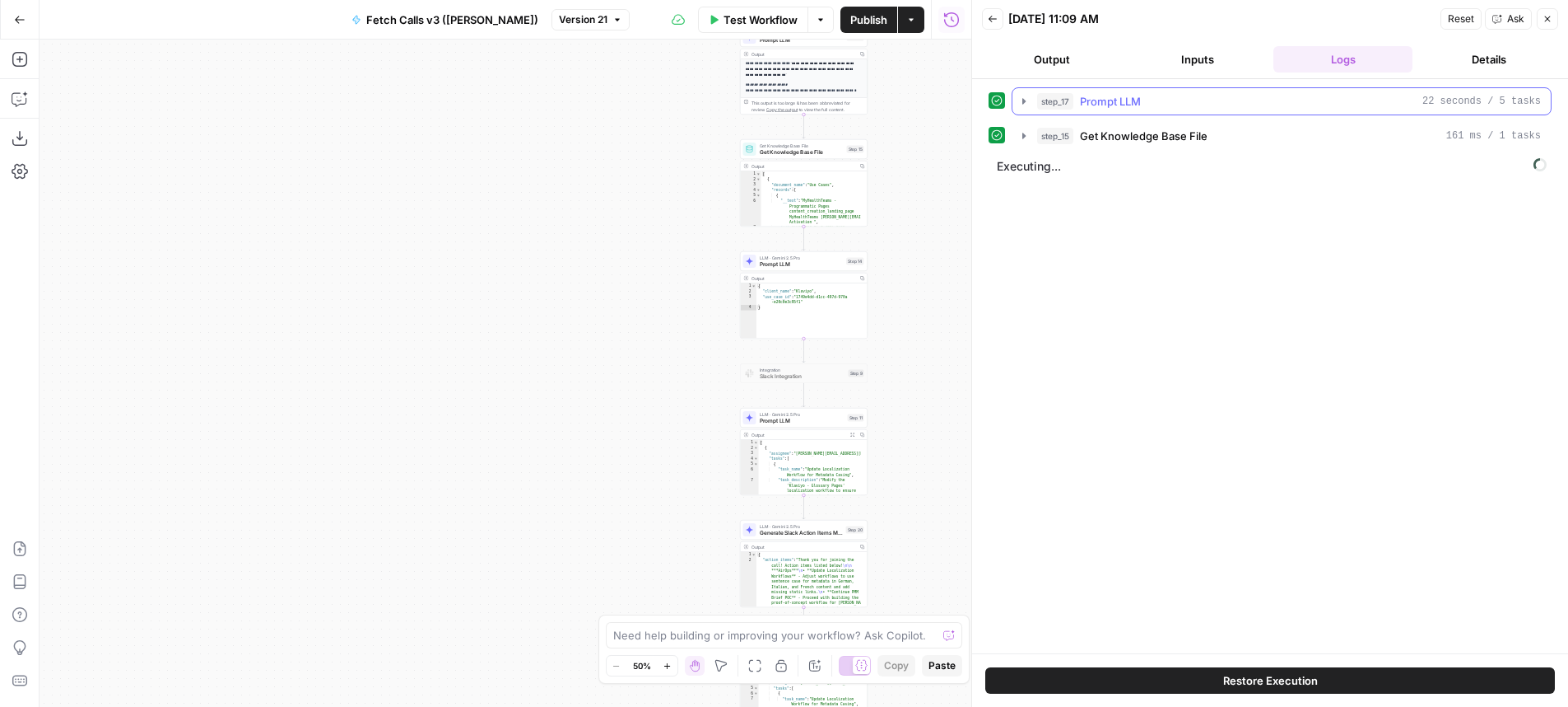
click at [1245, 111] on button "step_17 Prompt LLM 22 seconds / 5 tasks" at bounding box center [1281, 102] width 538 height 27
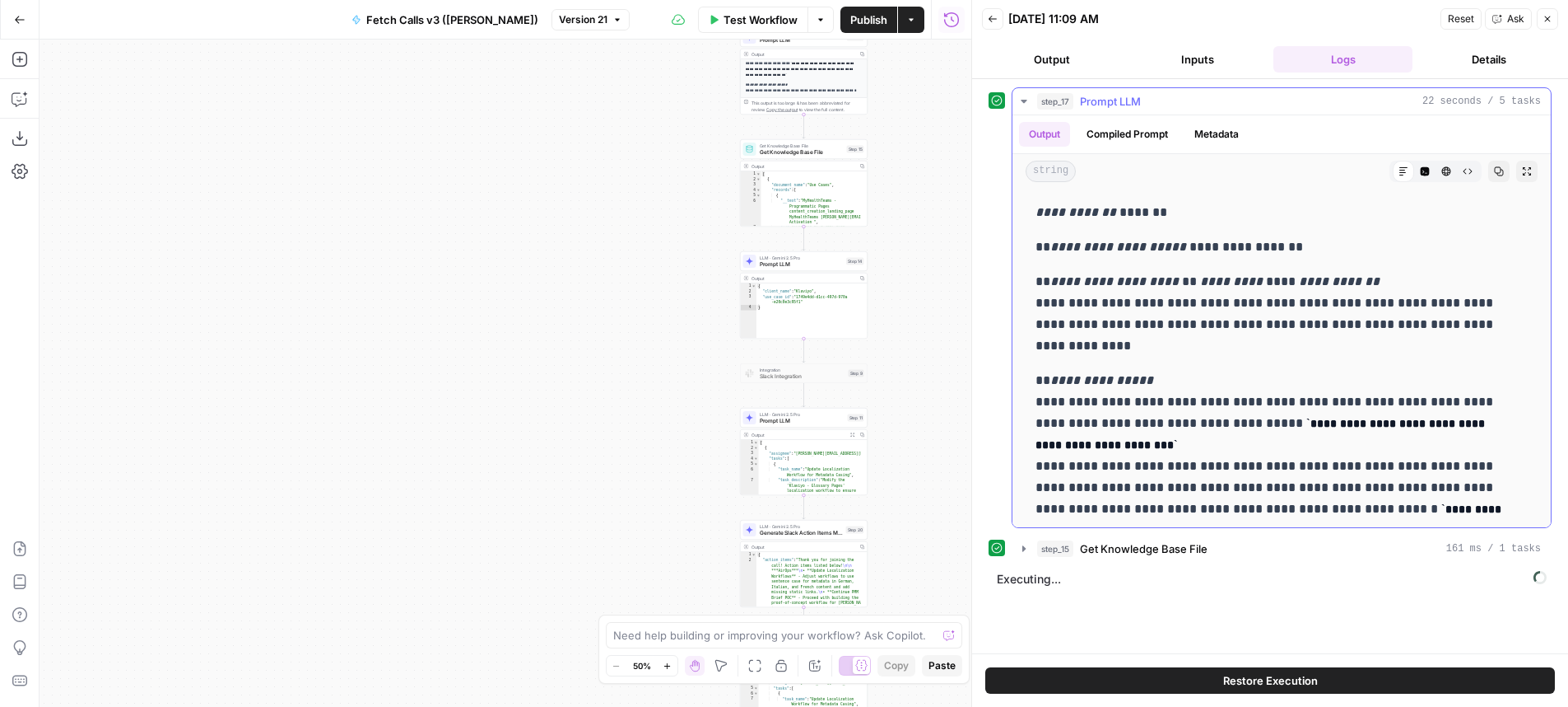
click at [1245, 109] on button "step_17 Prompt LLM 22 seconds / 5 tasks" at bounding box center [1281, 102] width 538 height 27
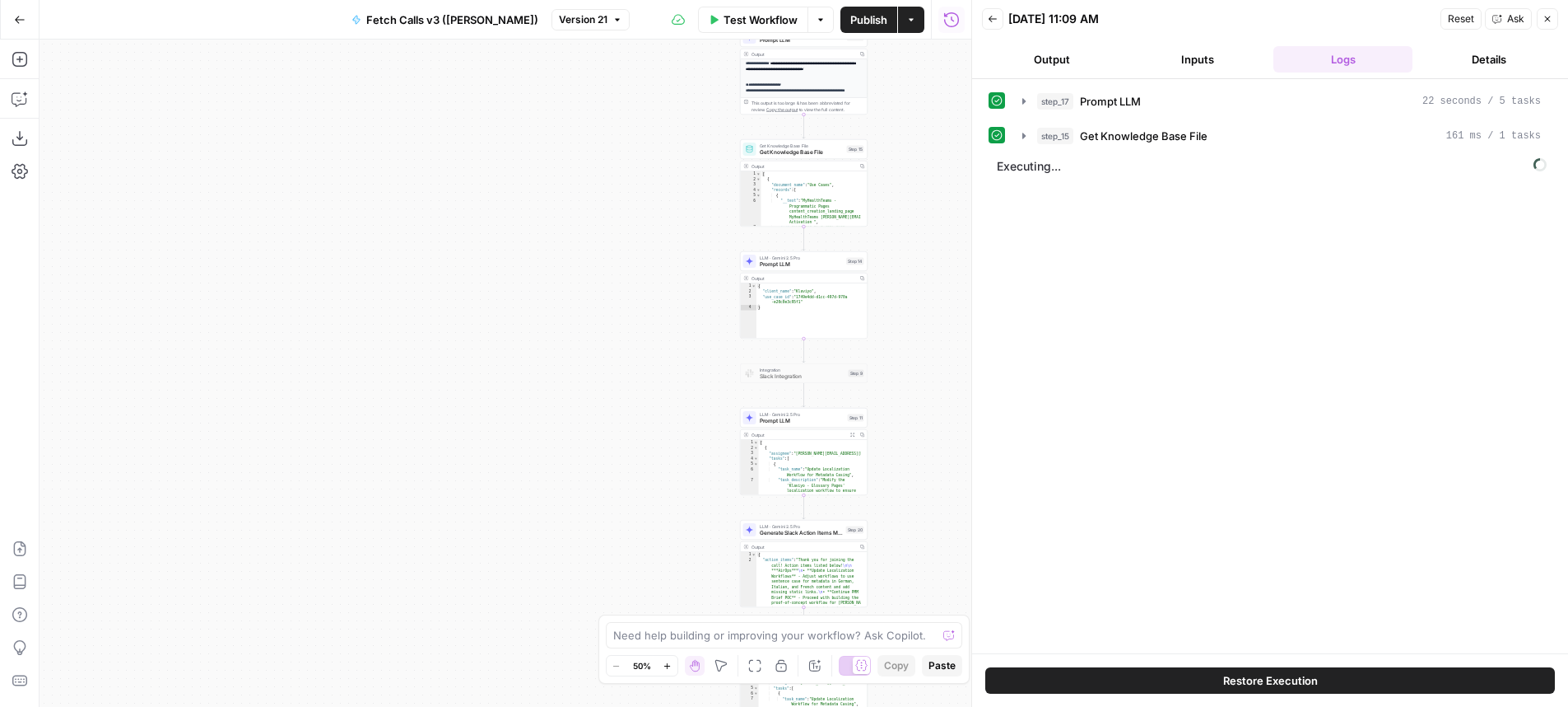
click at [1249, 228] on div "step_17 Prompt LLM 22 seconds / 5 tasks step_15 Get Knowledge Base File 161 ms …" at bounding box center [1270, 366] width 563 height 558
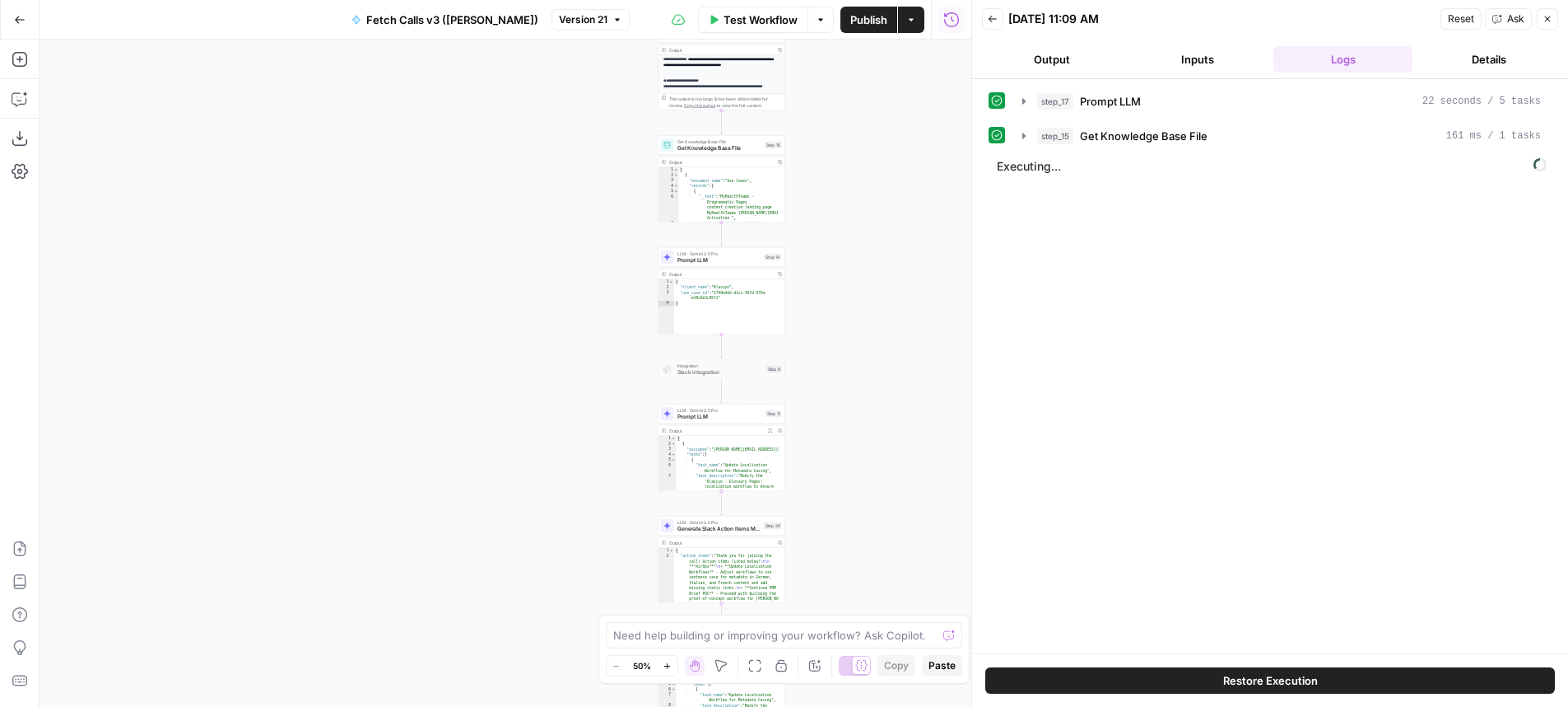
drag, startPoint x: 921, startPoint y: 235, endPoint x: 807, endPoint y: 230, distance: 114.1
click at [807, 230] on div "**********" at bounding box center [505, 373] width 931 height 667
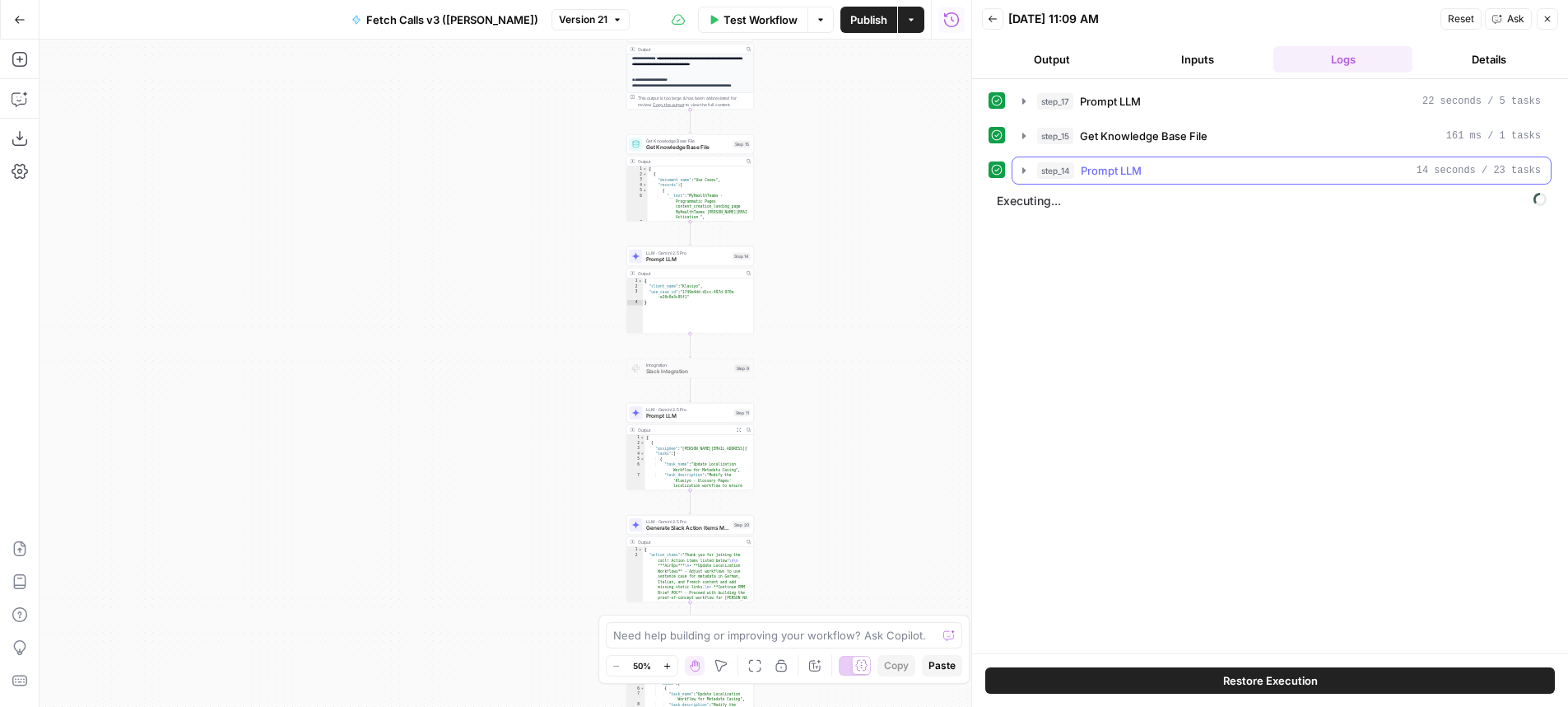
click at [1224, 173] on div "step_14 Prompt LLM 14 seconds / 23 tasks" at bounding box center [1289, 171] width 504 height 17
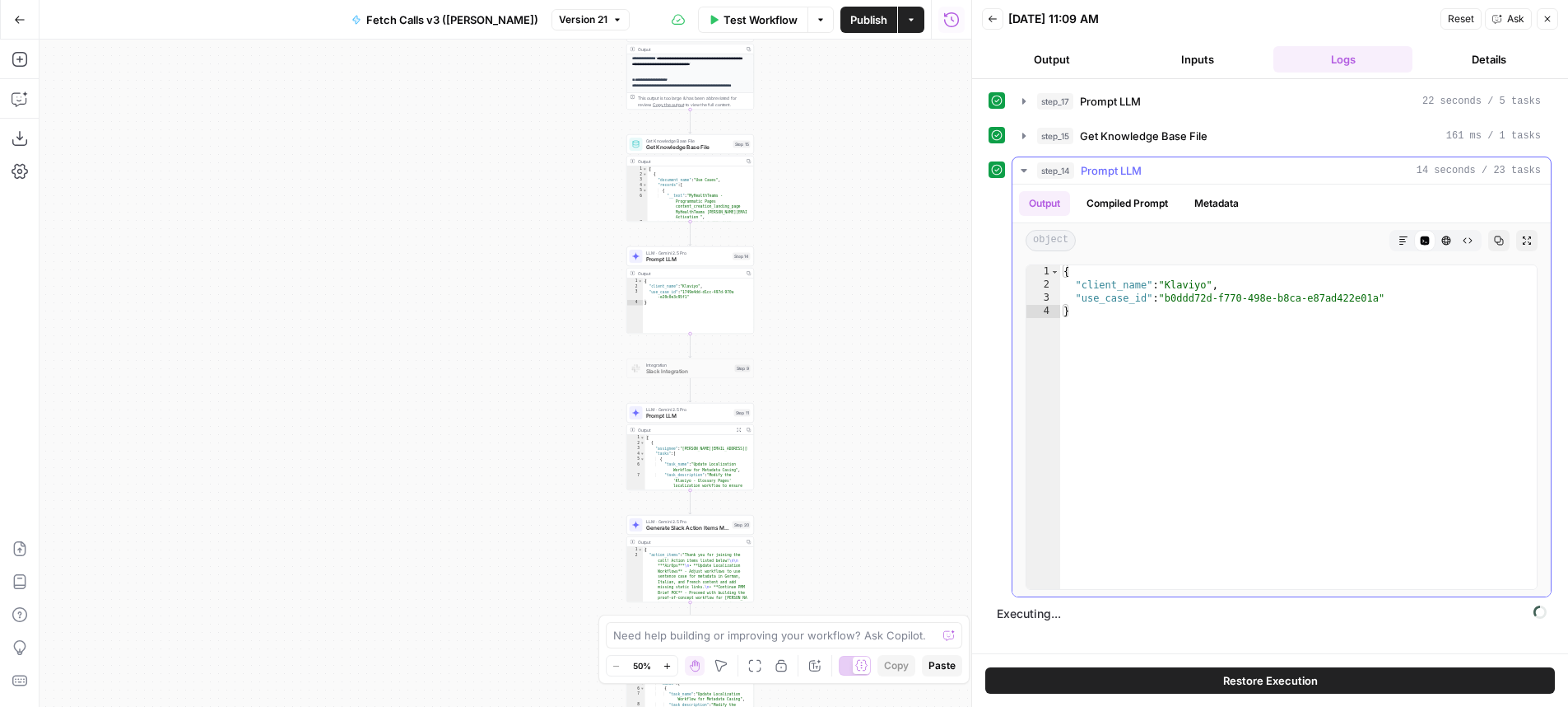
click at [1224, 173] on div "step_14 Prompt LLM 14 seconds / 23 tasks" at bounding box center [1289, 171] width 504 height 17
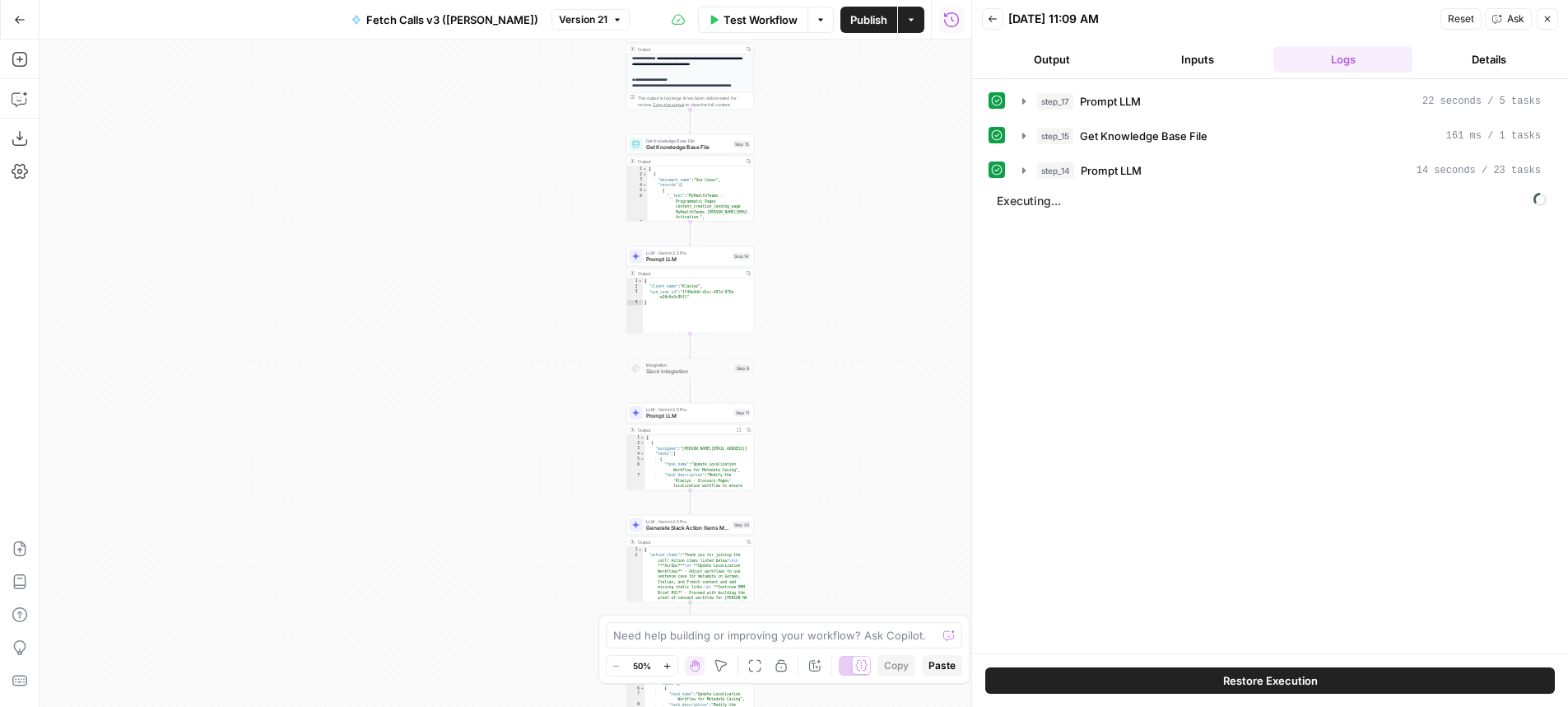
click at [1212, 286] on div "step_17 Prompt LLM 22 seconds / 5 tasks step_15 Get Knowledge Base File 161 ms …" at bounding box center [1270, 366] width 563 height 558
click at [875, 274] on div "**********" at bounding box center [505, 373] width 931 height 667
click at [1241, 188] on div "step_17 Prompt LLM 22 seconds / 5 tasks step_15 Get Knowledge Base File 161 ms …" at bounding box center [1270, 153] width 563 height 132
click at [1243, 181] on button "step_14 Prompt LLM 14 seconds / 23 tasks" at bounding box center [1281, 171] width 538 height 27
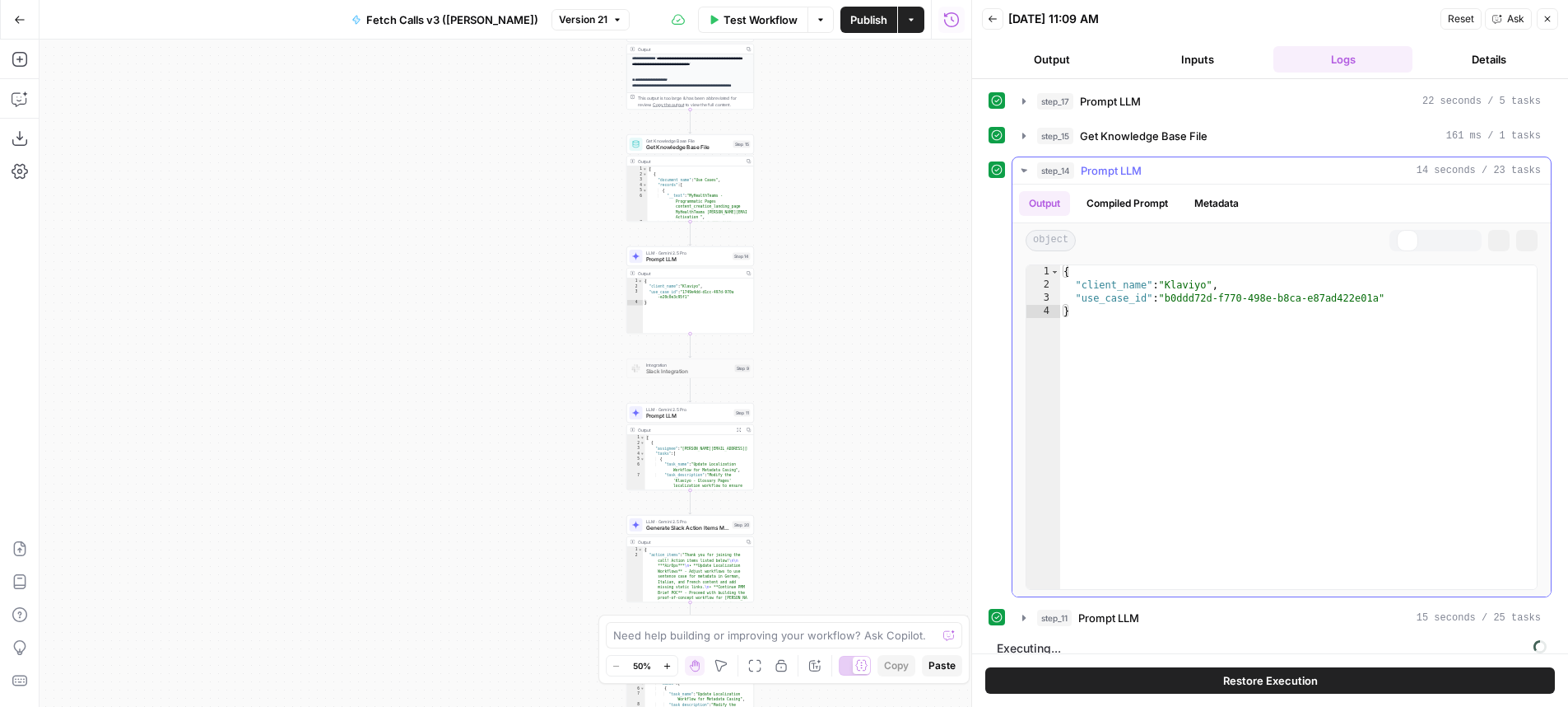
click at [1118, 174] on span "Prompt LLM" at bounding box center [1111, 171] width 61 height 17
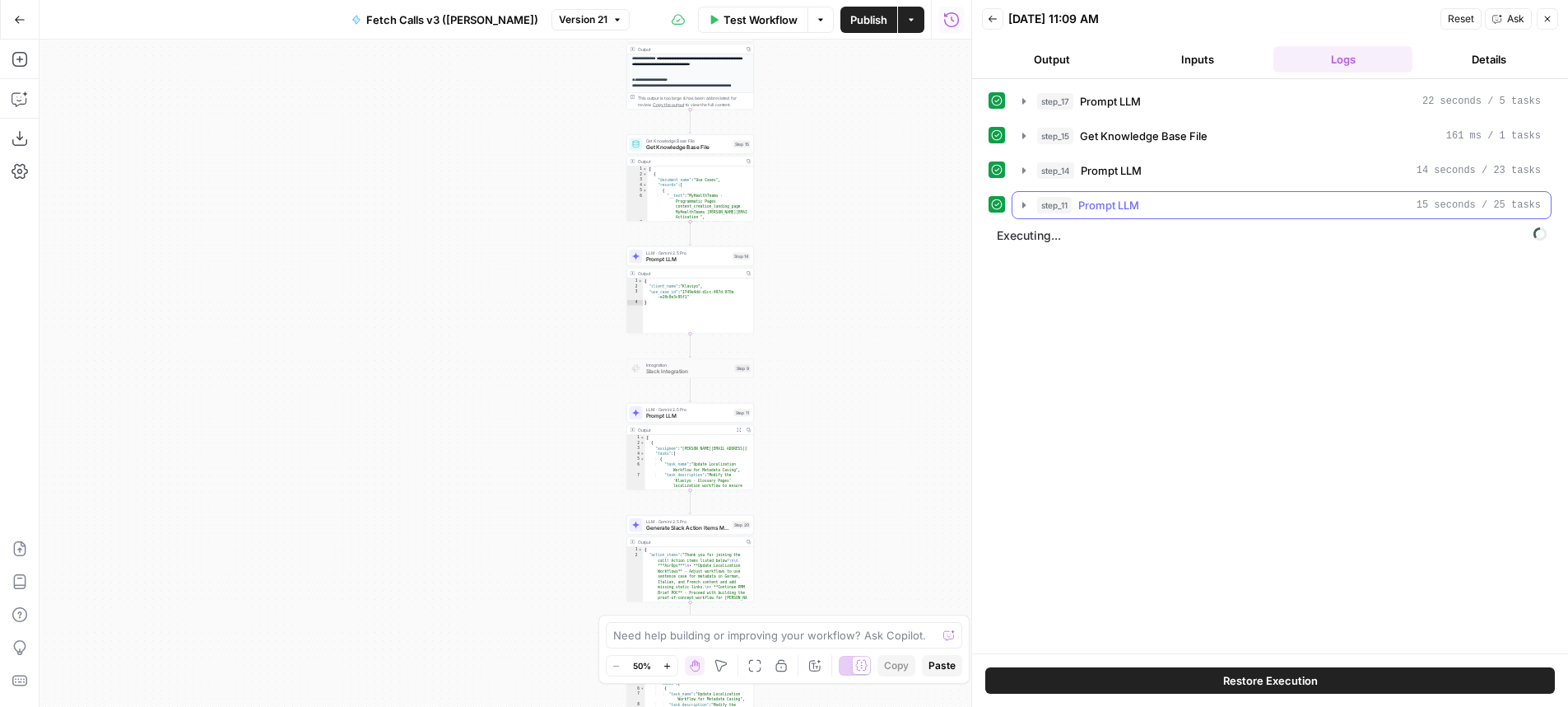
click at [1111, 215] on button "step_11 Prompt LLM 15 seconds / 25 tasks" at bounding box center [1281, 205] width 538 height 27
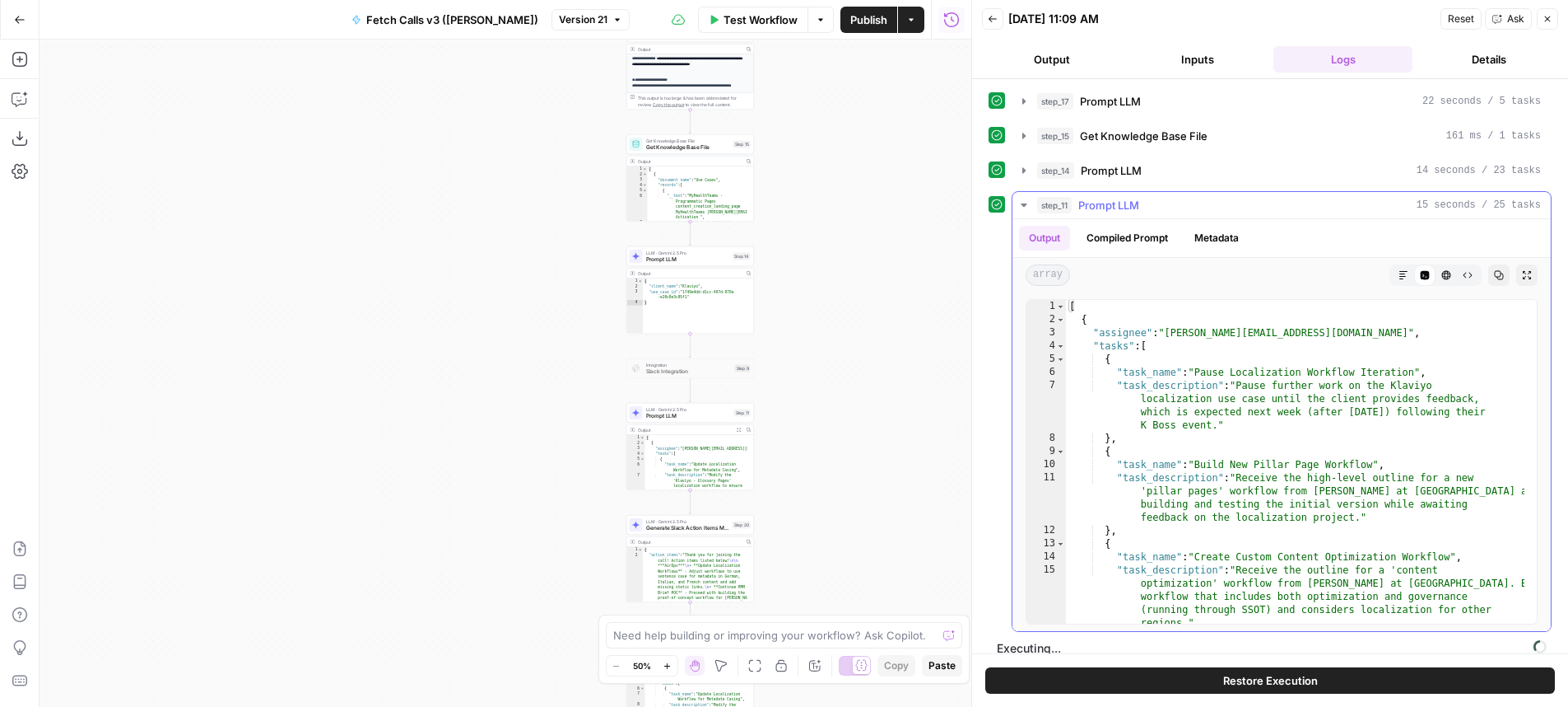
type textarea "*"
click at [1231, 452] on div "[ { "assignee" : "melanie@airops.com" , "tasks" : [ { "task_name" : "Pause Loca…" at bounding box center [1295, 475] width 458 height 350
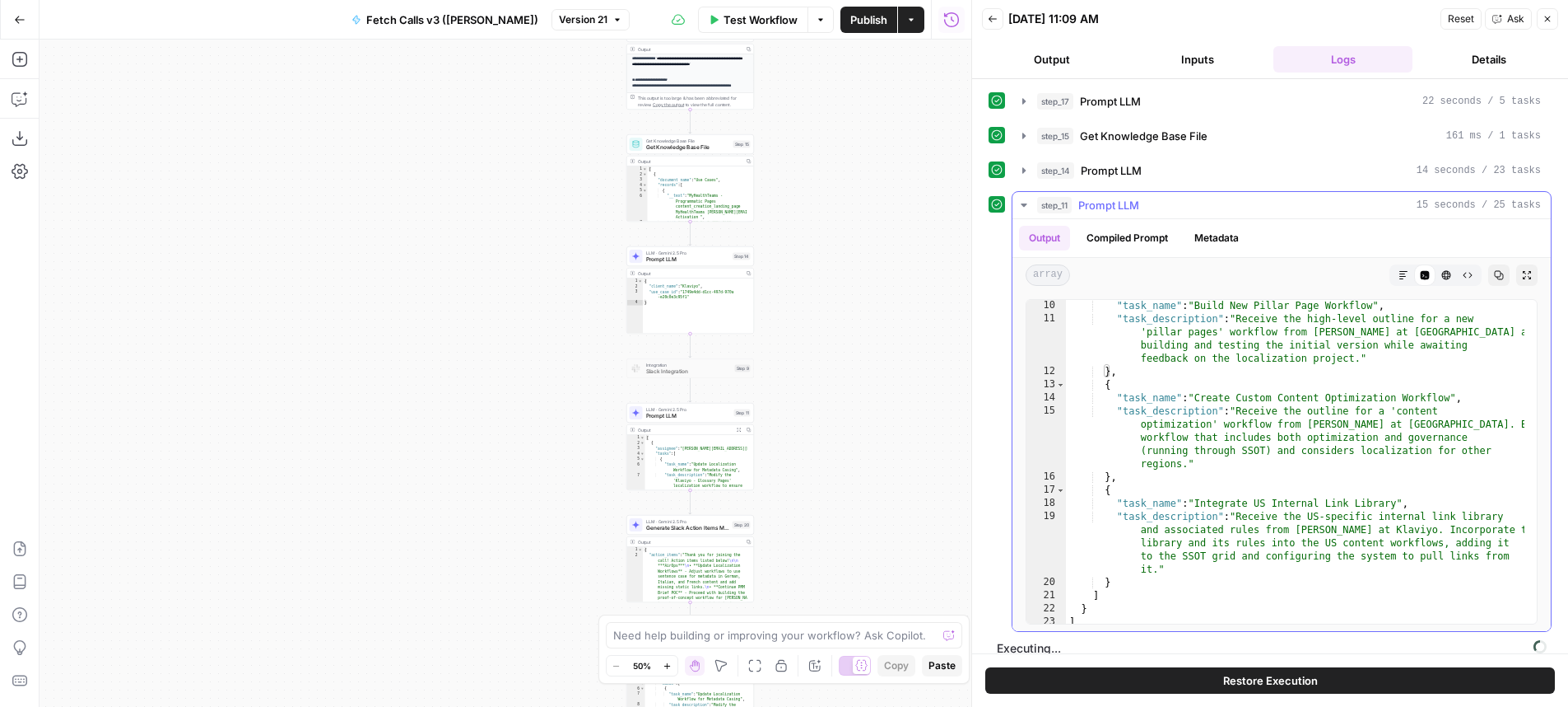
scroll to position [17, 0]
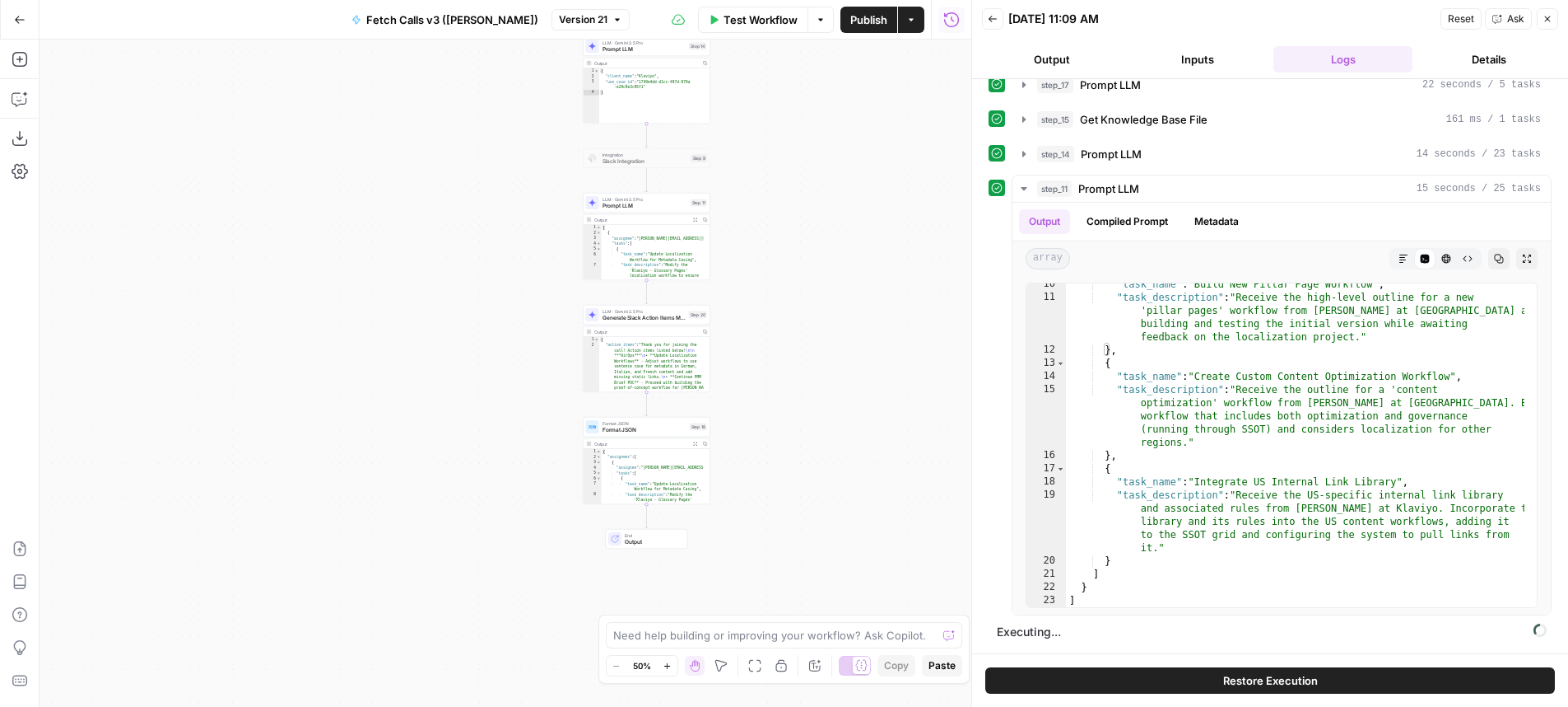
drag, startPoint x: 868, startPoint y: 385, endPoint x: 825, endPoint y: 205, distance: 185.1
click at [825, 205] on div "**********" at bounding box center [505, 373] width 931 height 667
click at [1175, 184] on div "step_11 Prompt LLM 15 seconds / 25 tasks" at bounding box center [1289, 188] width 504 height 17
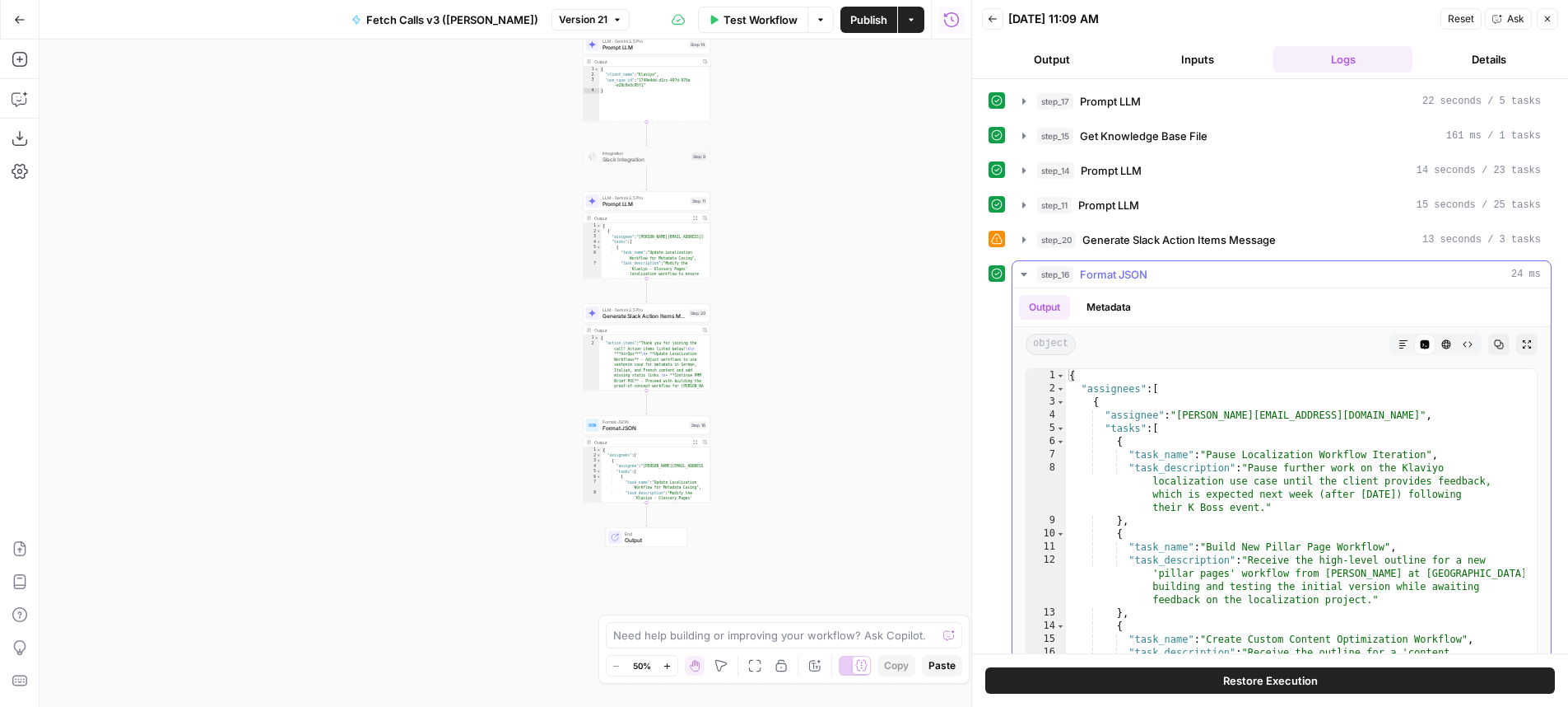
type textarea "**********"
click at [1263, 462] on div "{ "assignees" : [ { "assignee" : "melanie@airops.com" , "tasks" : [ { "task_nam…" at bounding box center [1295, 570] width 458 height 403
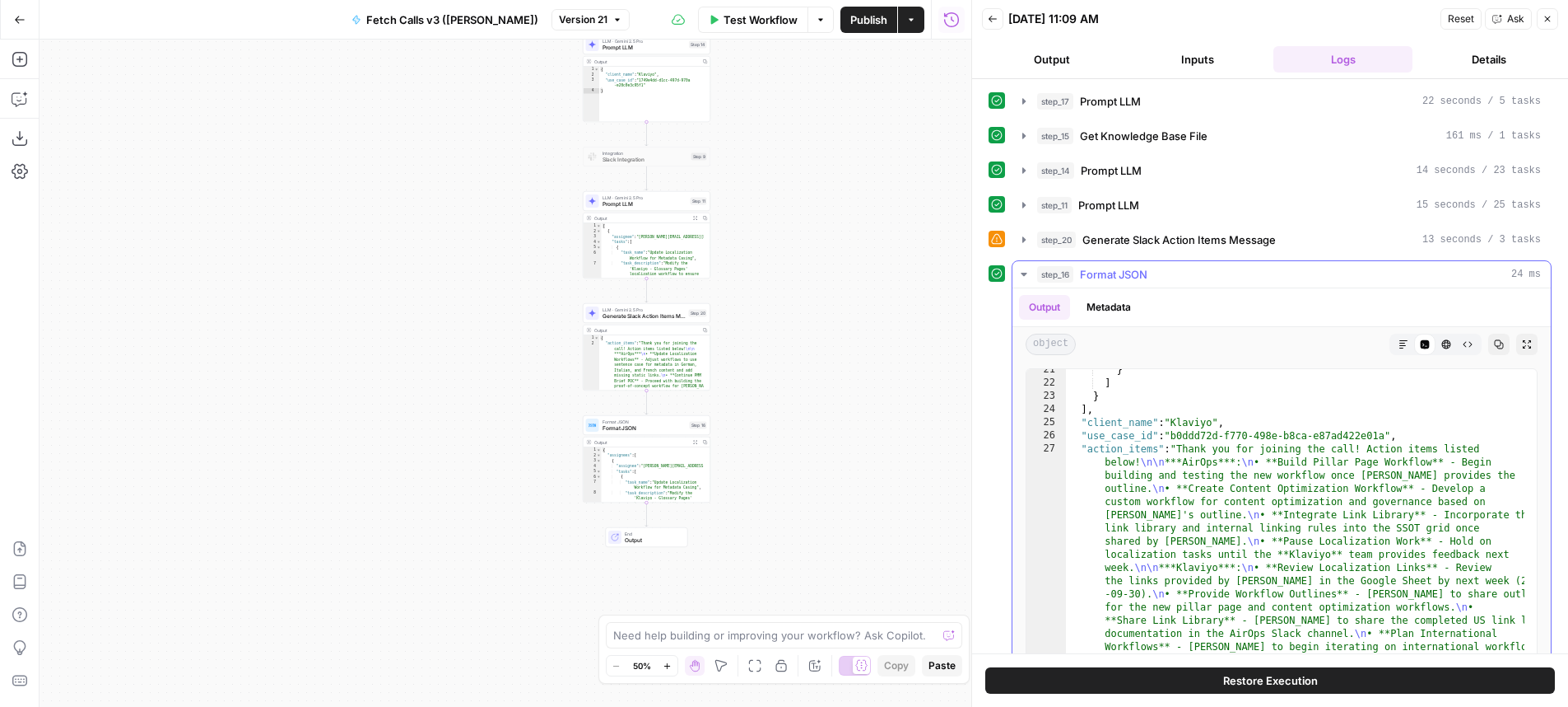
scroll to position [56, 0]
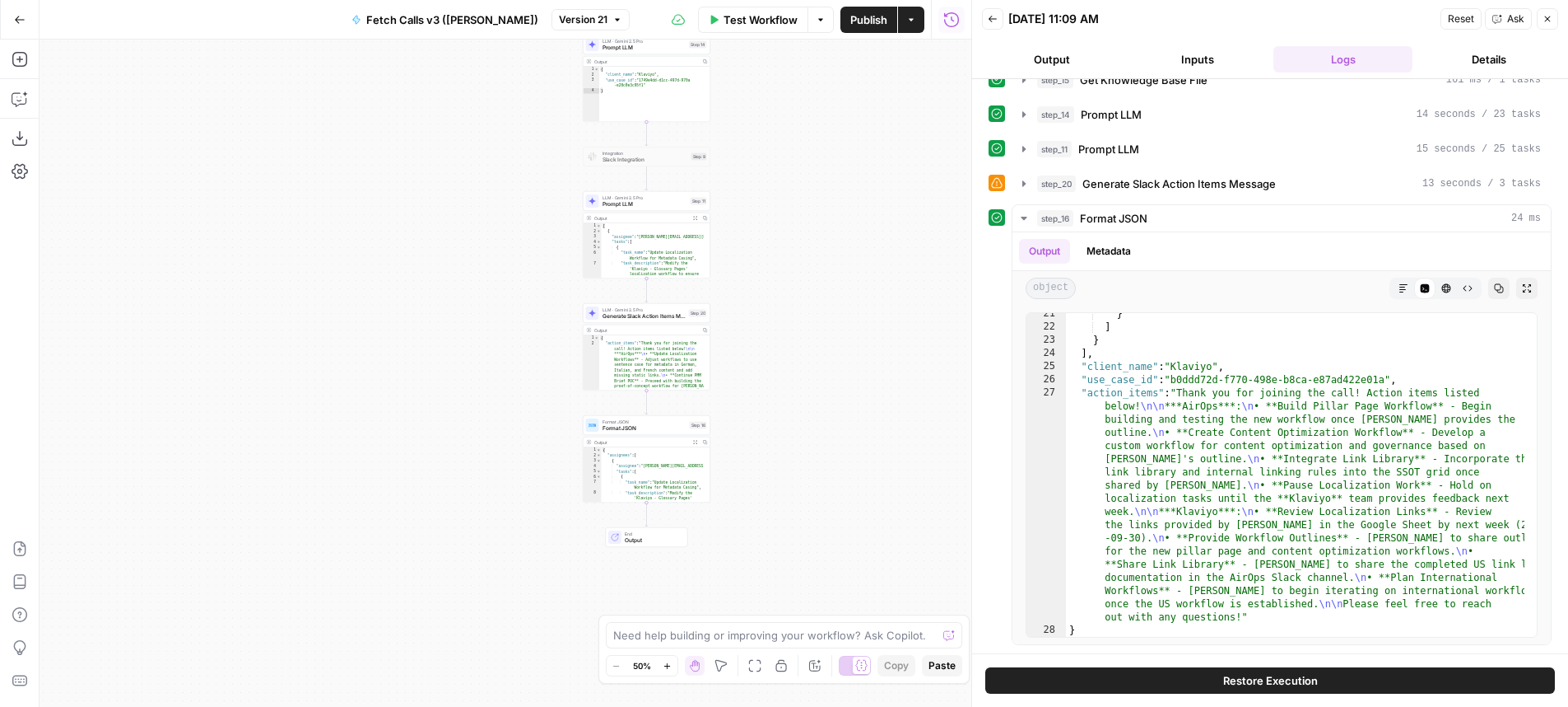
click at [850, 373] on div "**********" at bounding box center [505, 373] width 931 height 667
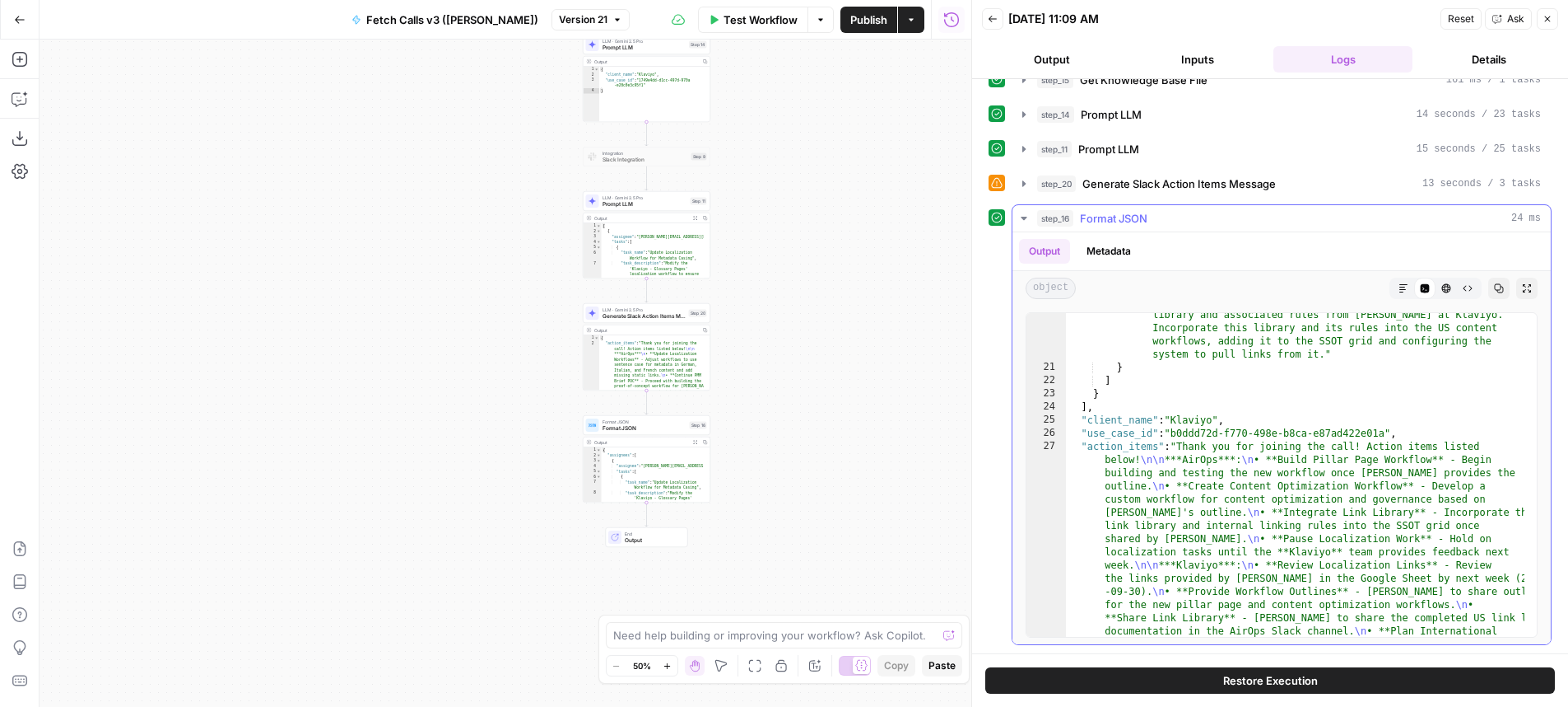
scroll to position [0, 0]
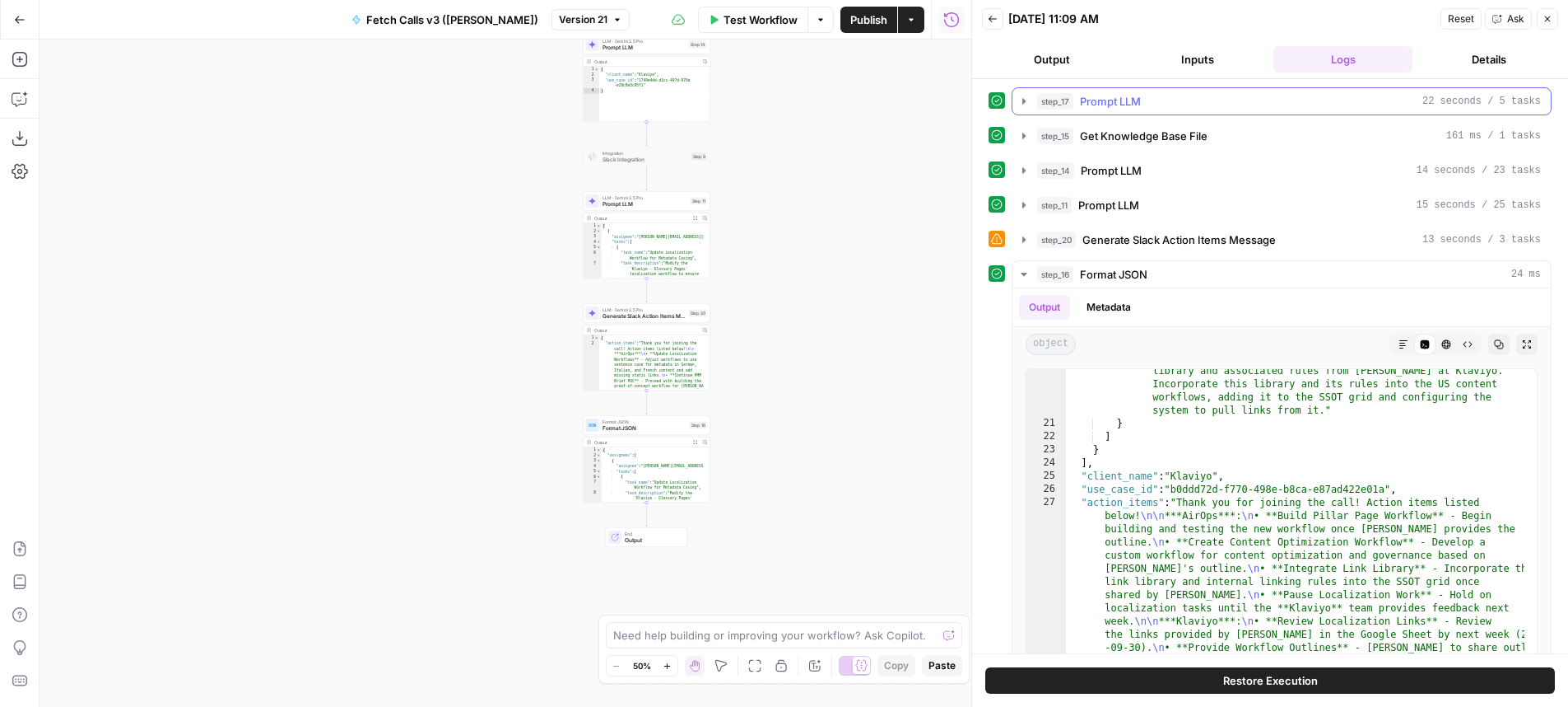
click at [1212, 111] on button "step_17 Prompt LLM 22 seconds / 5 tasks" at bounding box center [1281, 102] width 538 height 27
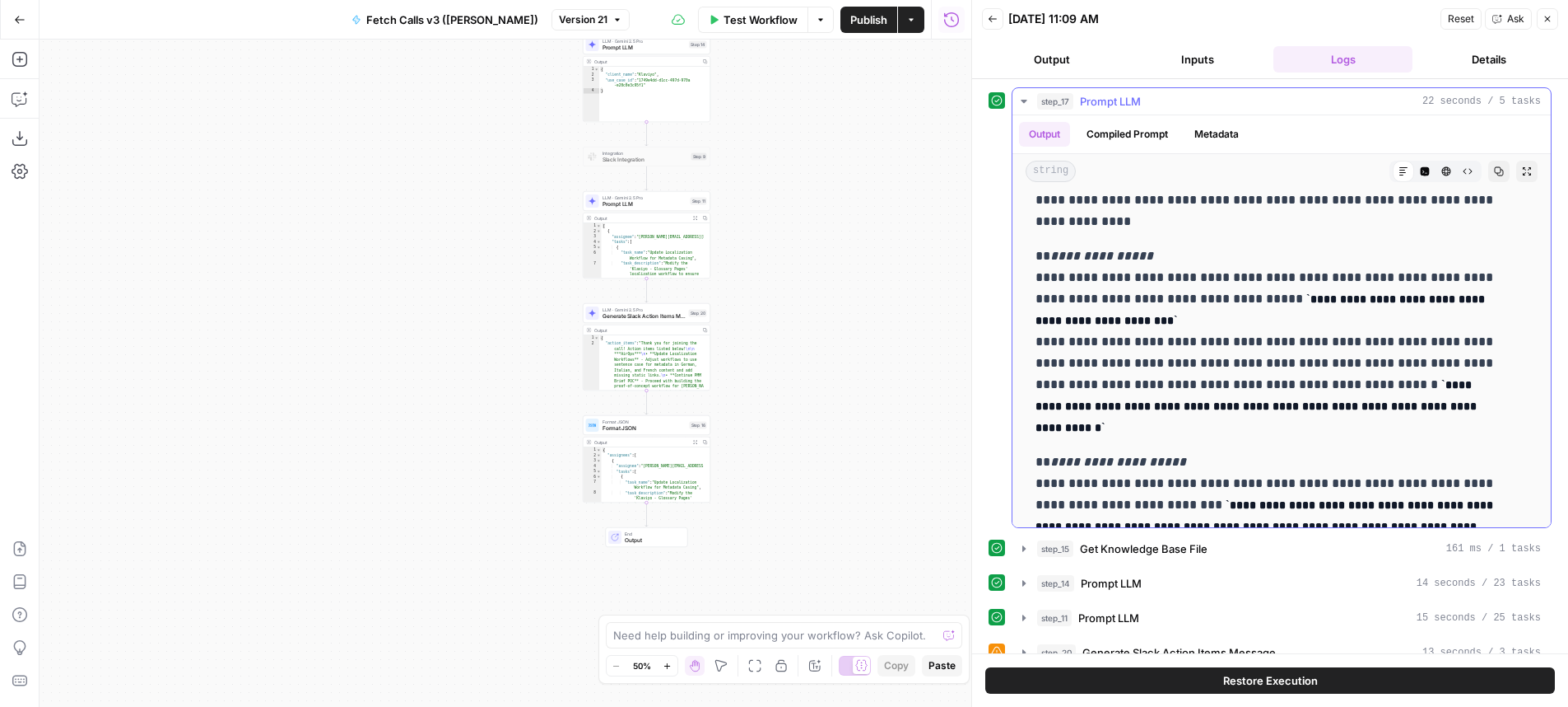
scroll to position [108, 0]
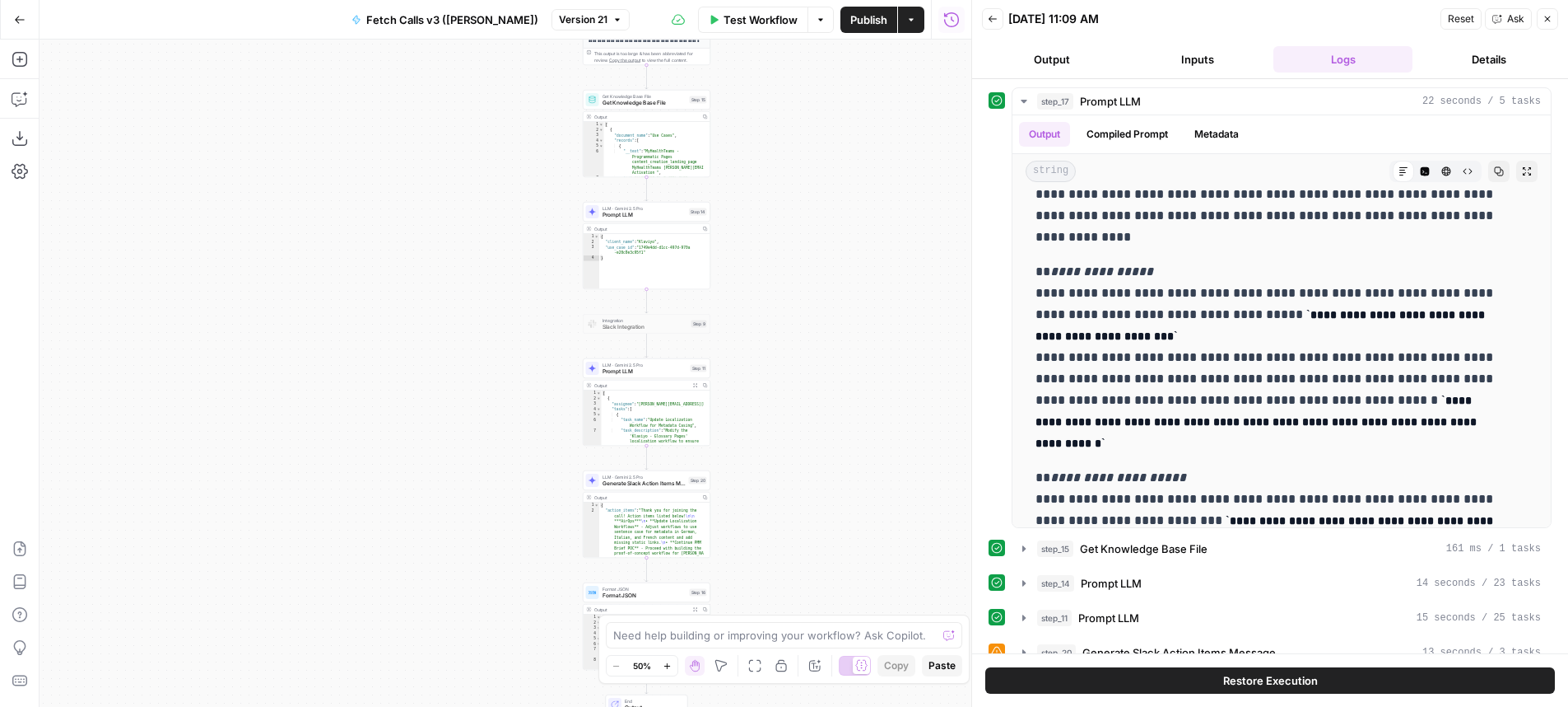
click at [994, 20] on icon "button" at bounding box center [992, 19] width 10 height 10
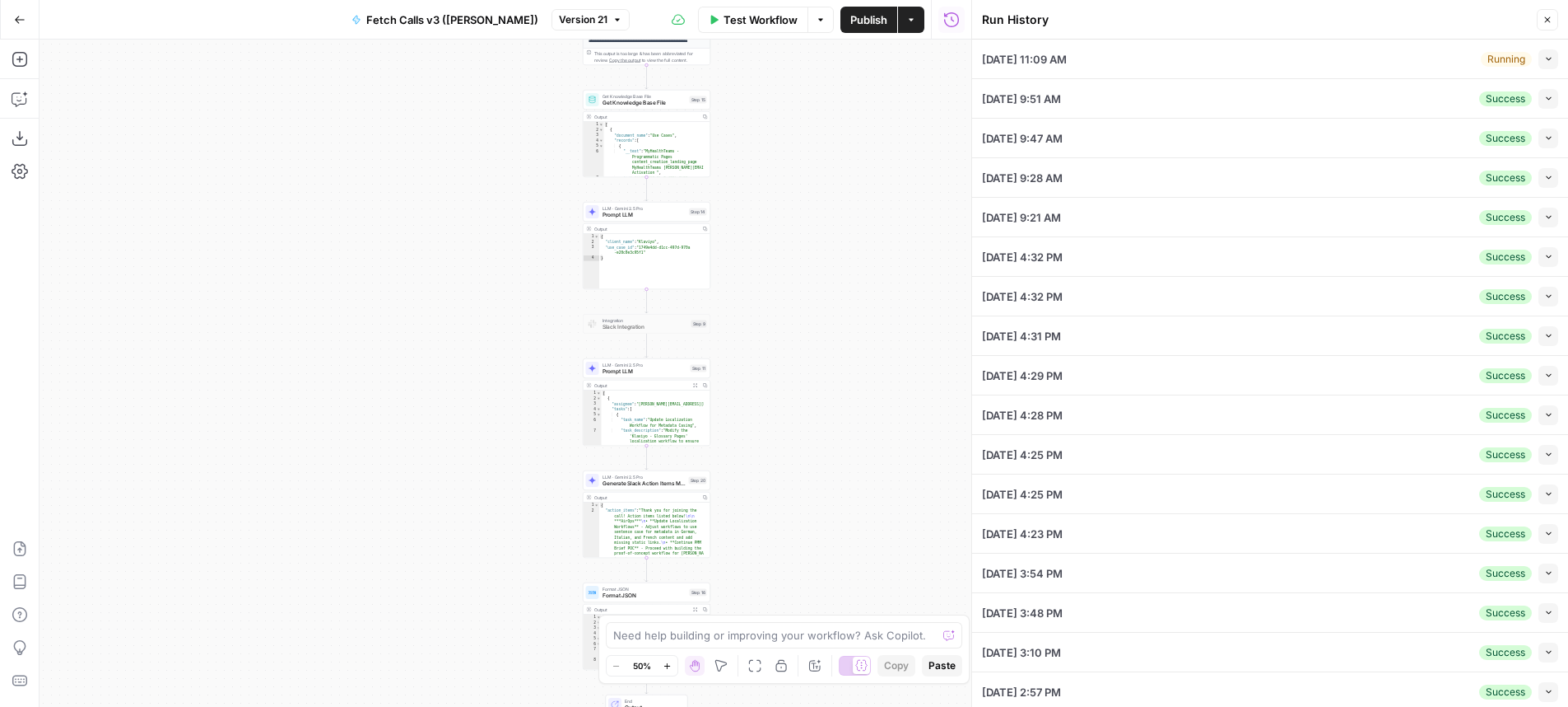
click at [1538, 53] on button "Collapse" at bounding box center [1548, 59] width 20 height 20
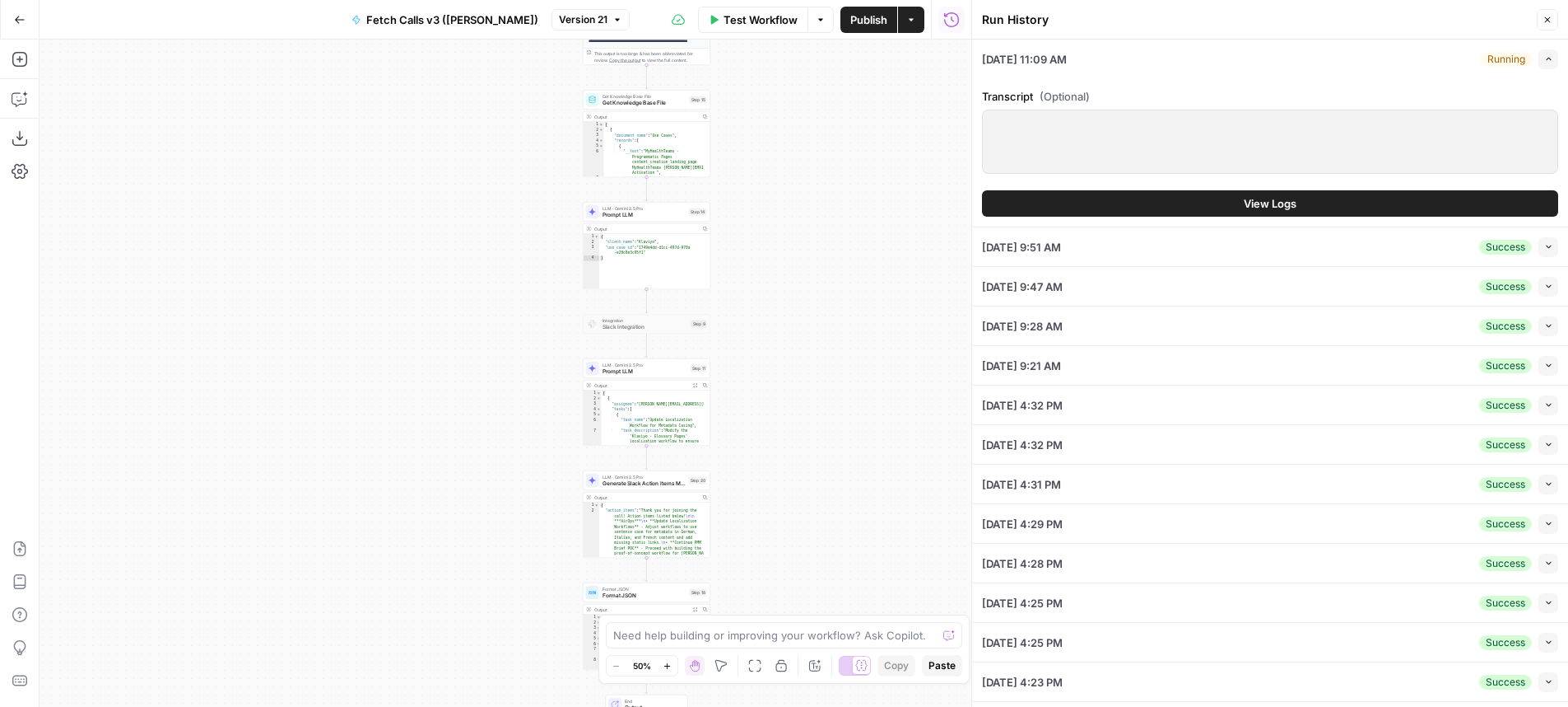
click at [1256, 208] on span "View Logs" at bounding box center [1270, 203] width 52 height 17
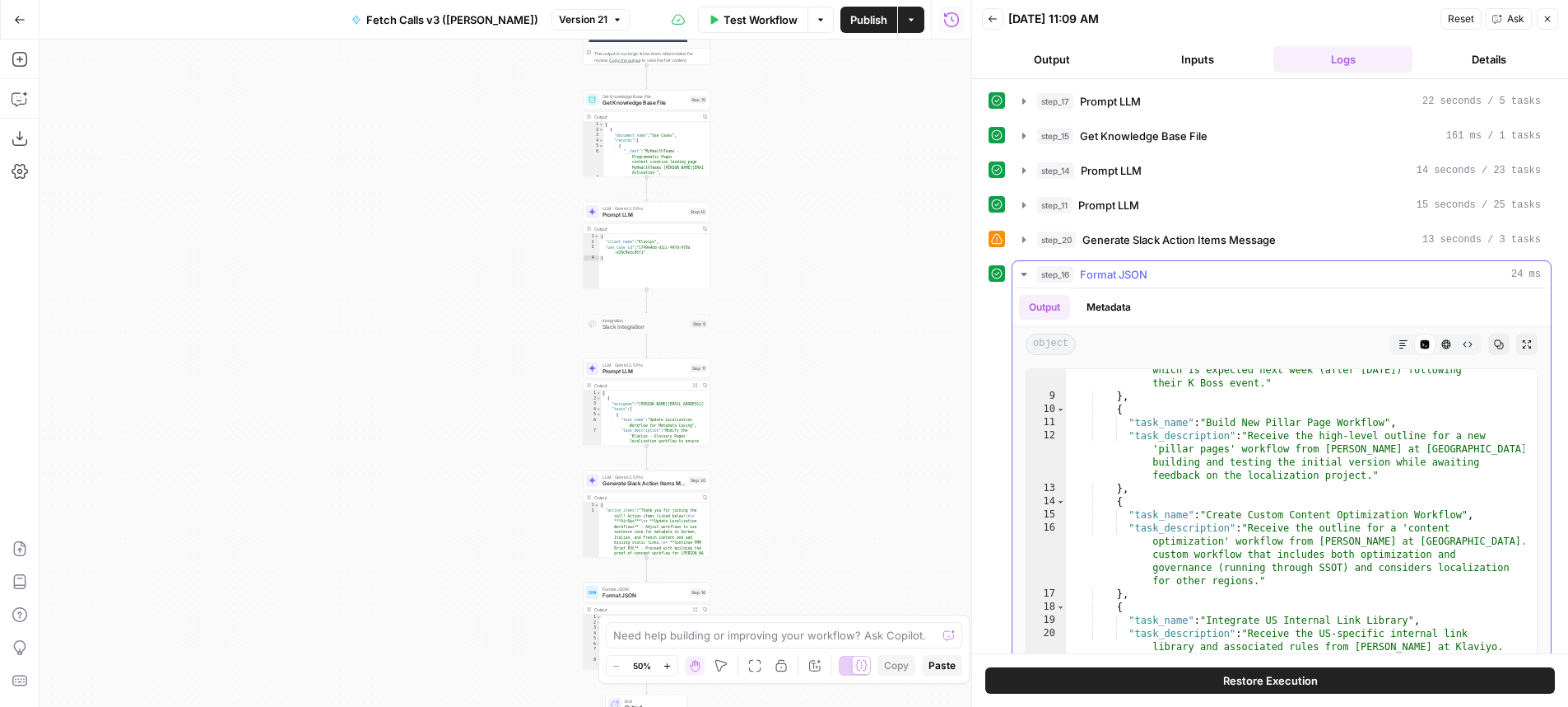
scroll to position [0, 0]
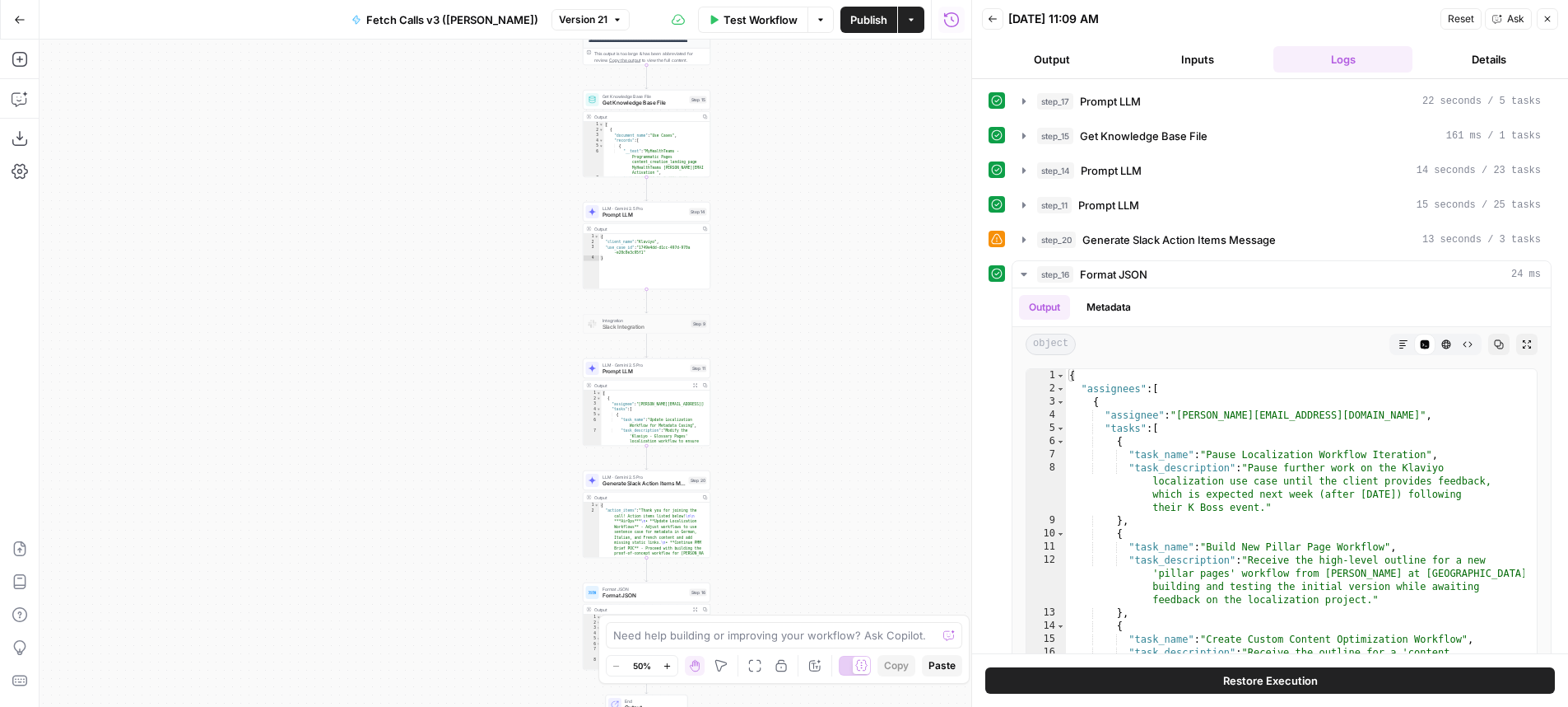
click at [1001, 15] on button "Back" at bounding box center [993, 19] width 22 height 22
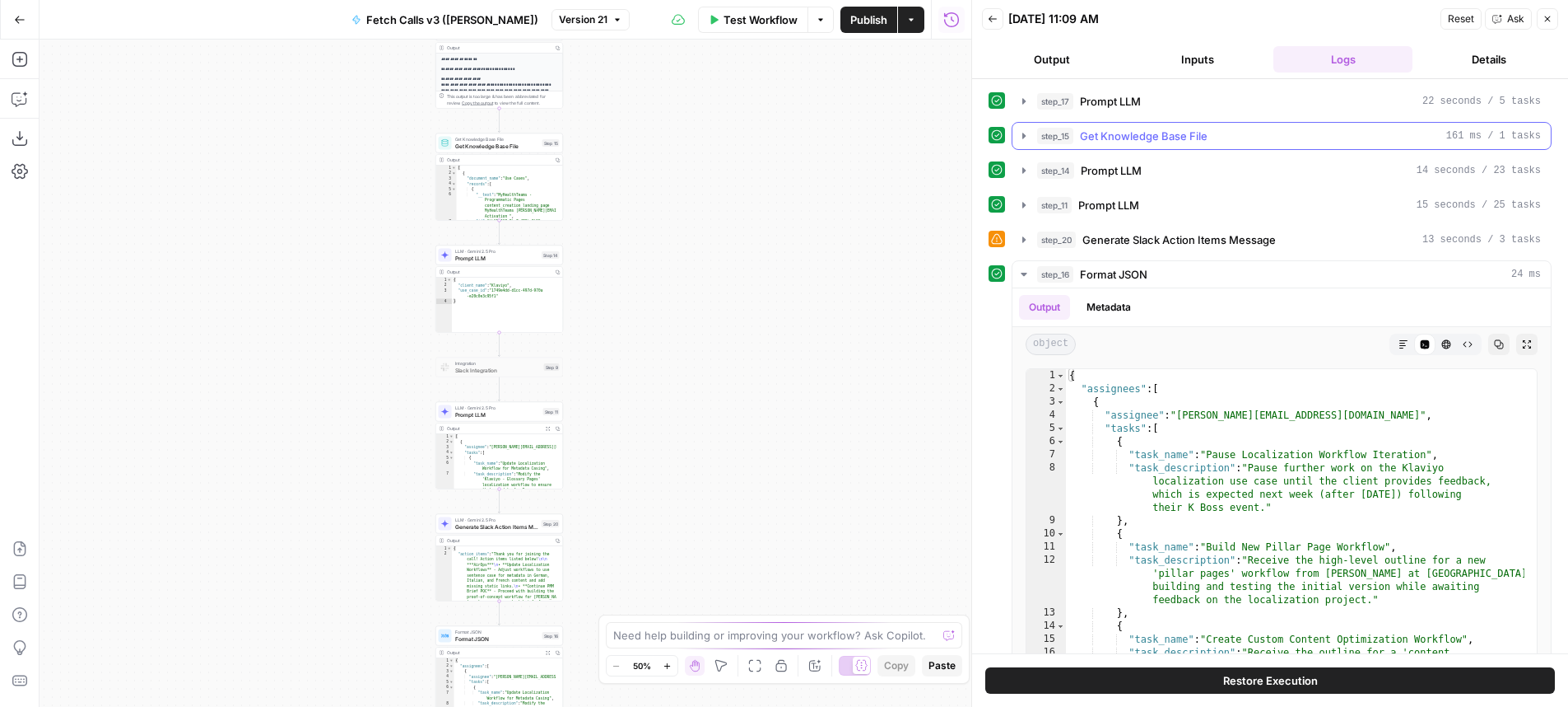
scroll to position [220, 0]
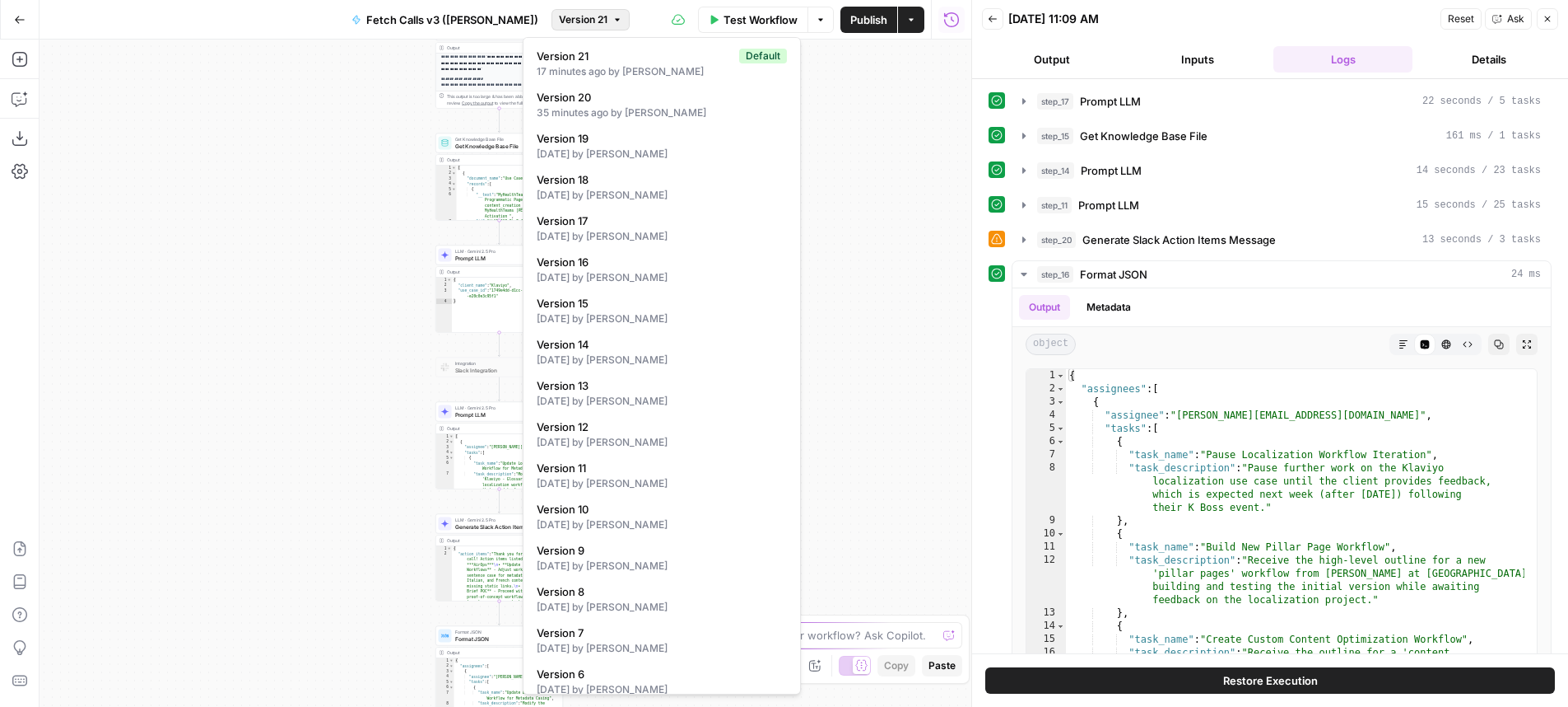
click at [596, 23] on button "Version 21" at bounding box center [591, 20] width 78 height 22
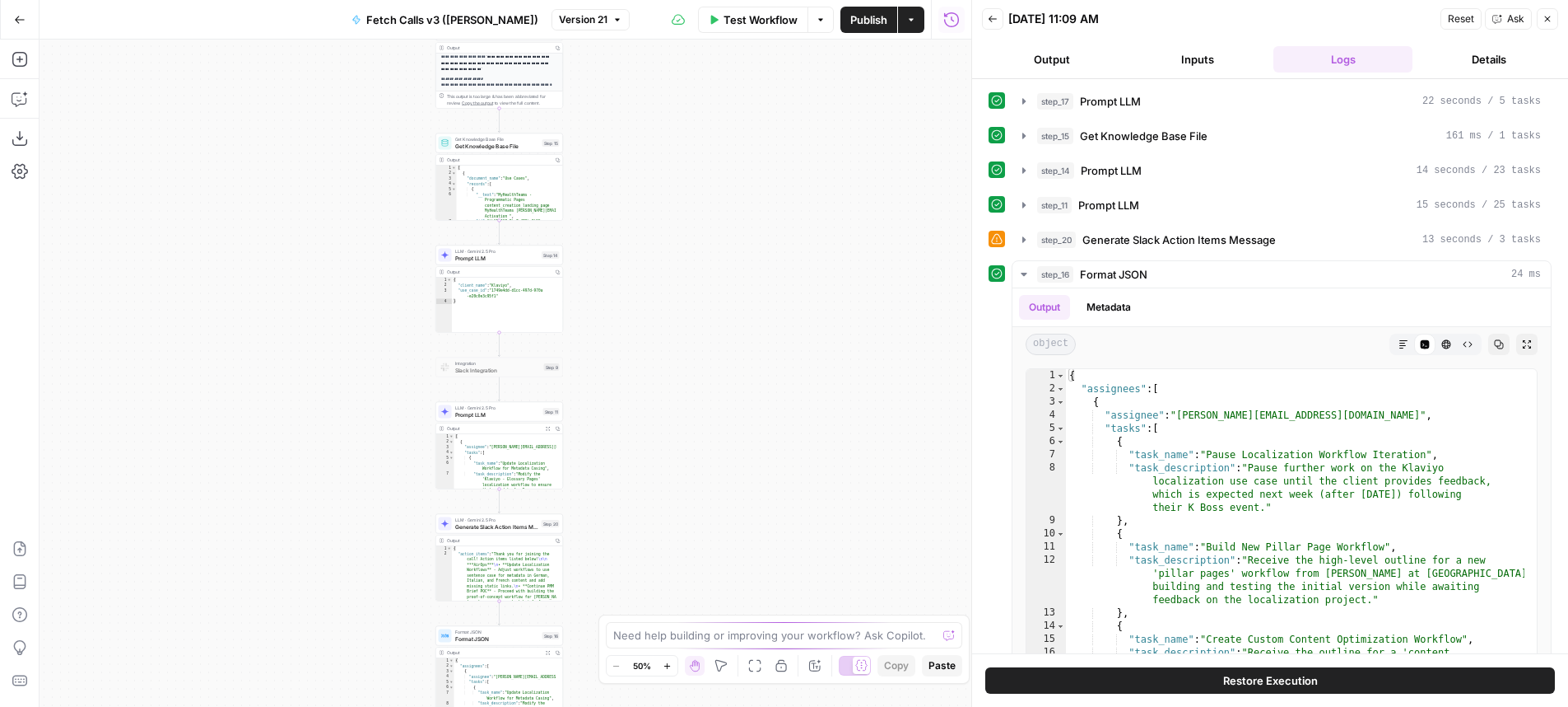
click at [749, 167] on div "**********" at bounding box center [505, 373] width 931 height 667
click at [1152, 244] on span "Generate Slack Action Items Message" at bounding box center [1179, 240] width 193 height 17
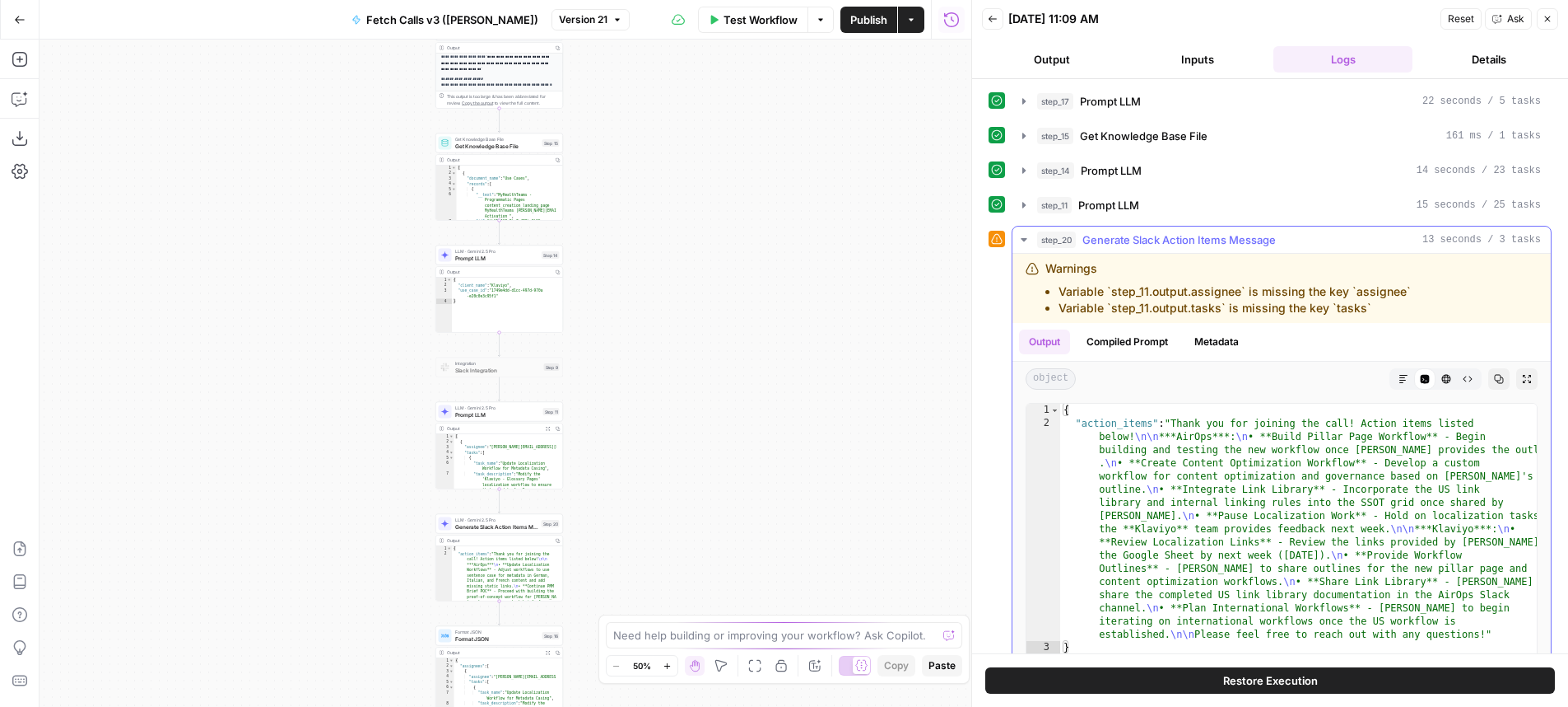
click at [1152, 242] on span "Generate Slack Action Items Message" at bounding box center [1179, 240] width 193 height 17
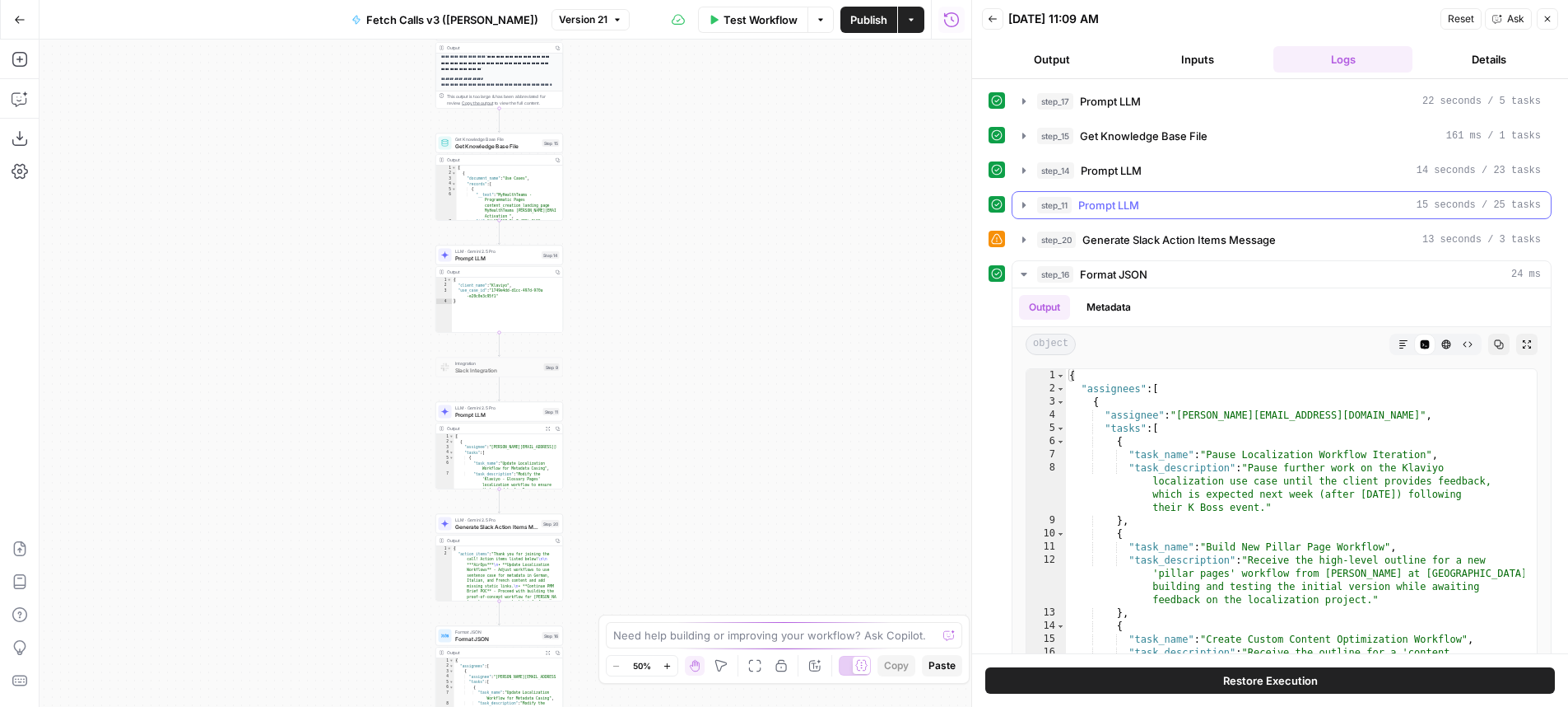
click at [1164, 203] on div "step_11 Prompt LLM 15 seconds / 25 tasks" at bounding box center [1289, 205] width 504 height 17
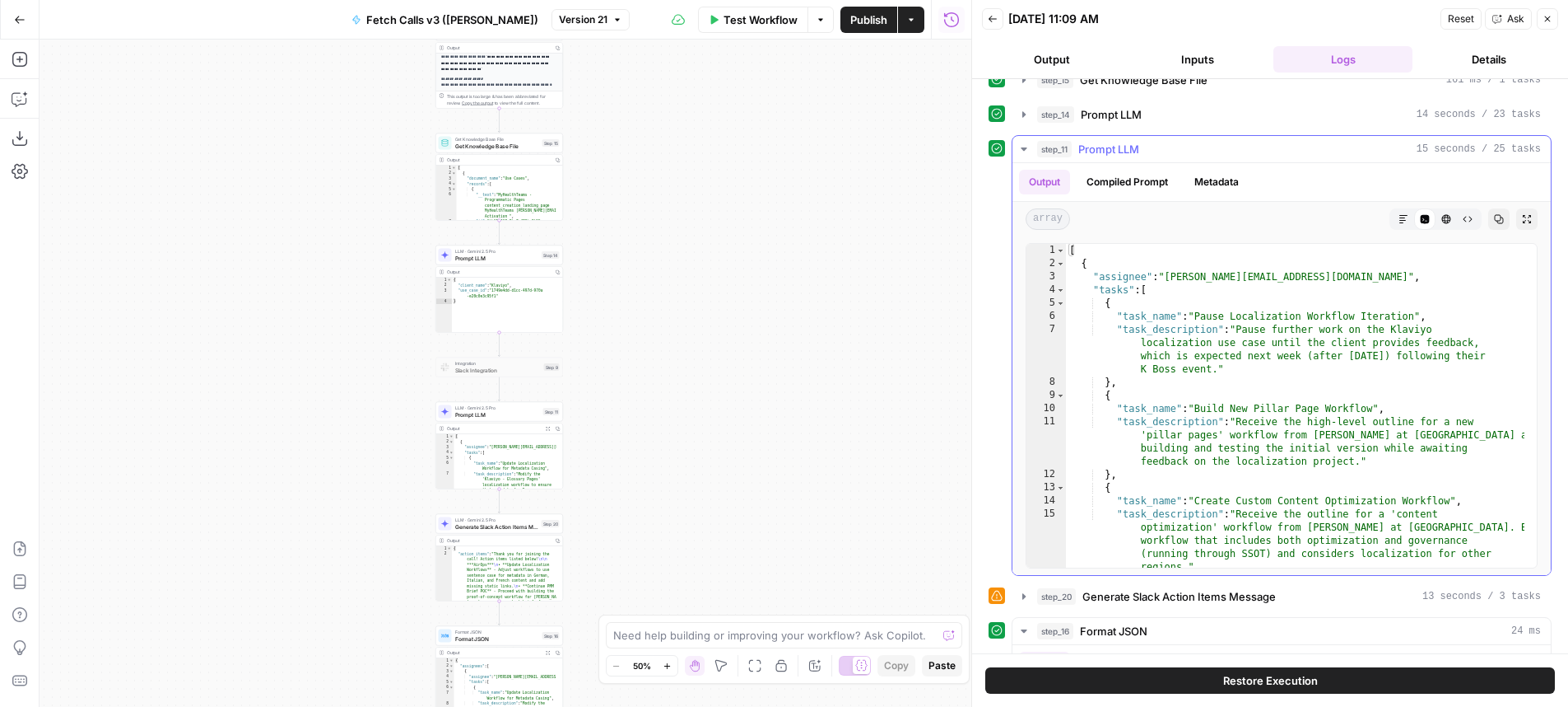
scroll to position [5, 0]
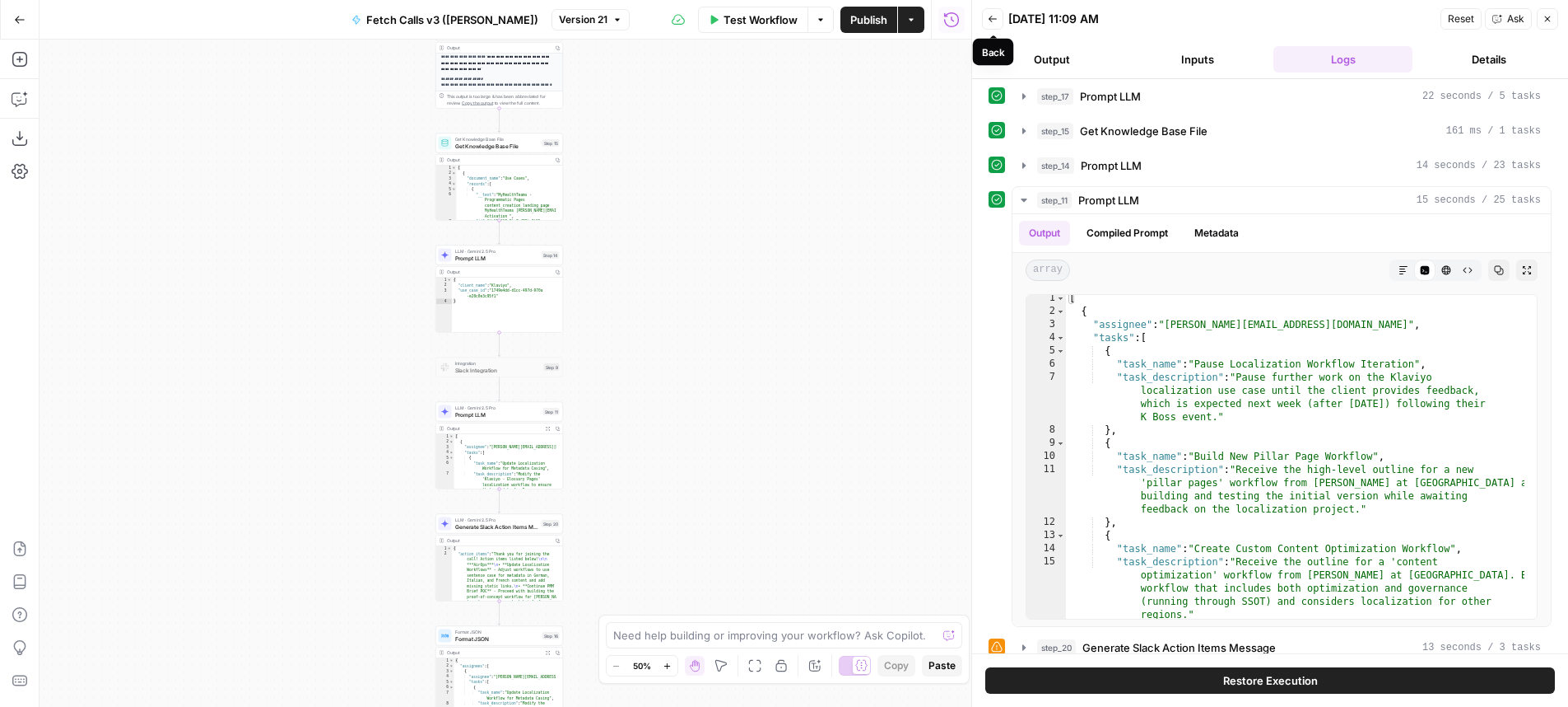
click at [1000, 28] on button "Back" at bounding box center [993, 19] width 22 height 22
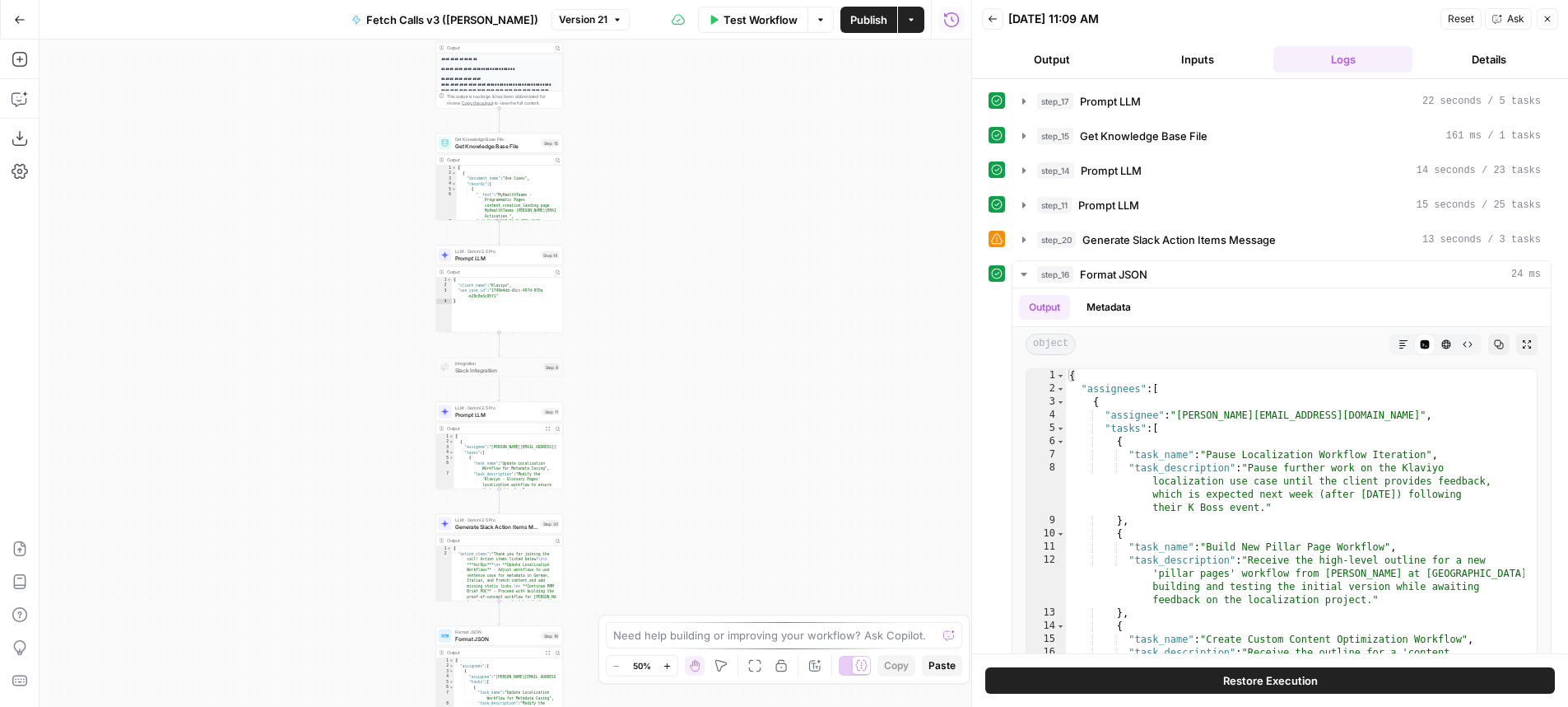
scroll to position [220, 0]
drag, startPoint x: 816, startPoint y: 403, endPoint x: 894, endPoint y: 273, distance: 151.6
click at [893, 273] on div "**********" at bounding box center [505, 373] width 931 height 667
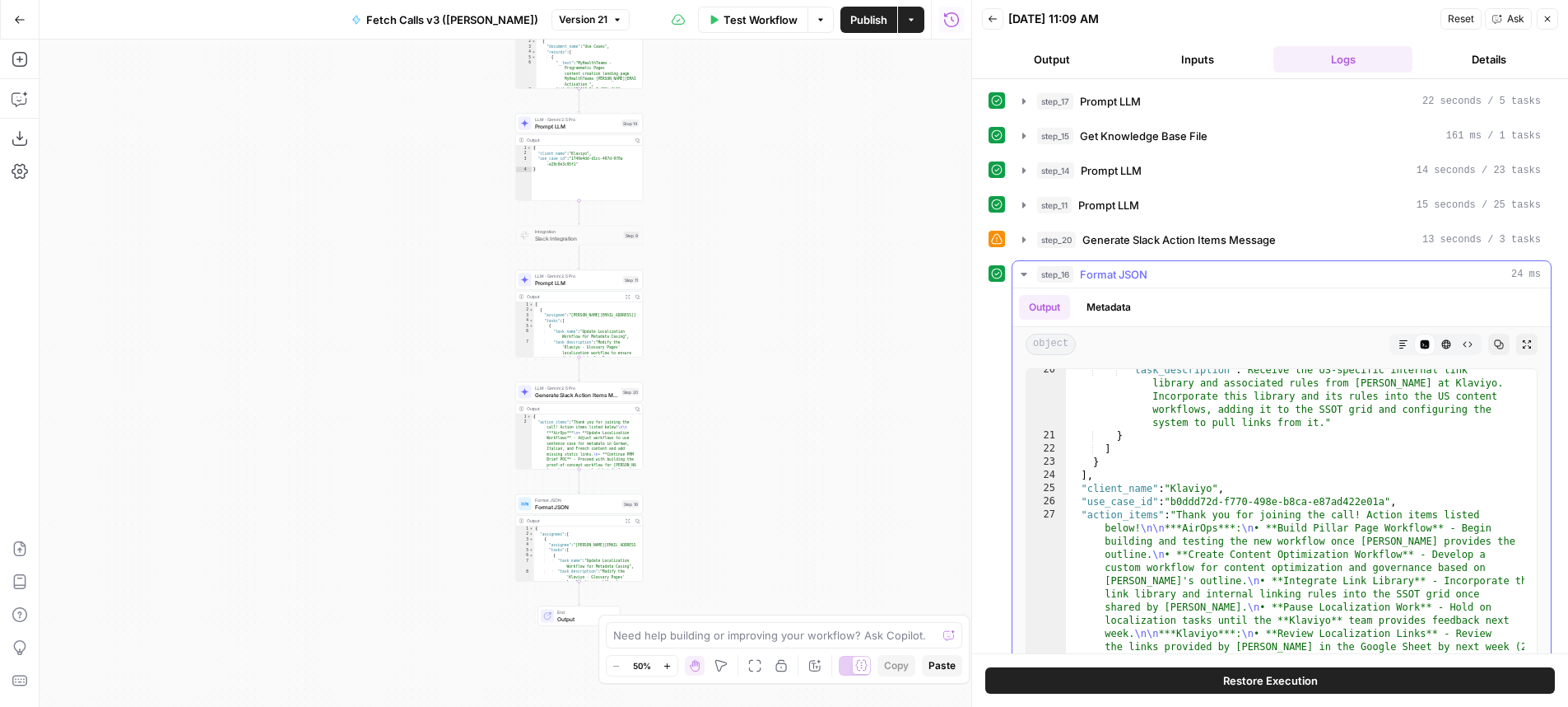
scroll to position [454, 0]
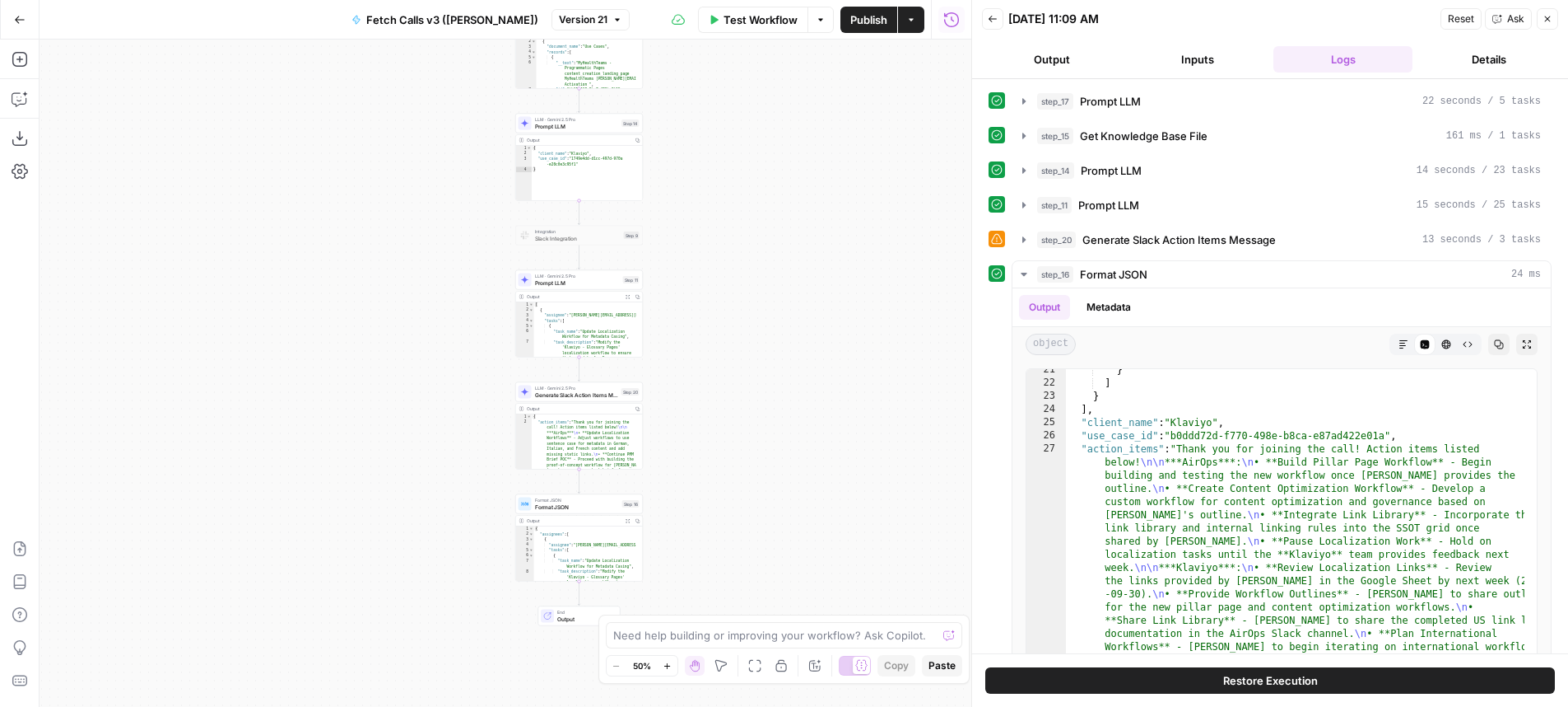
click at [801, 323] on div "**********" at bounding box center [505, 373] width 931 height 667
click at [795, 317] on div "**********" at bounding box center [505, 373] width 931 height 667
click at [695, 303] on div "**********" at bounding box center [505, 373] width 931 height 667
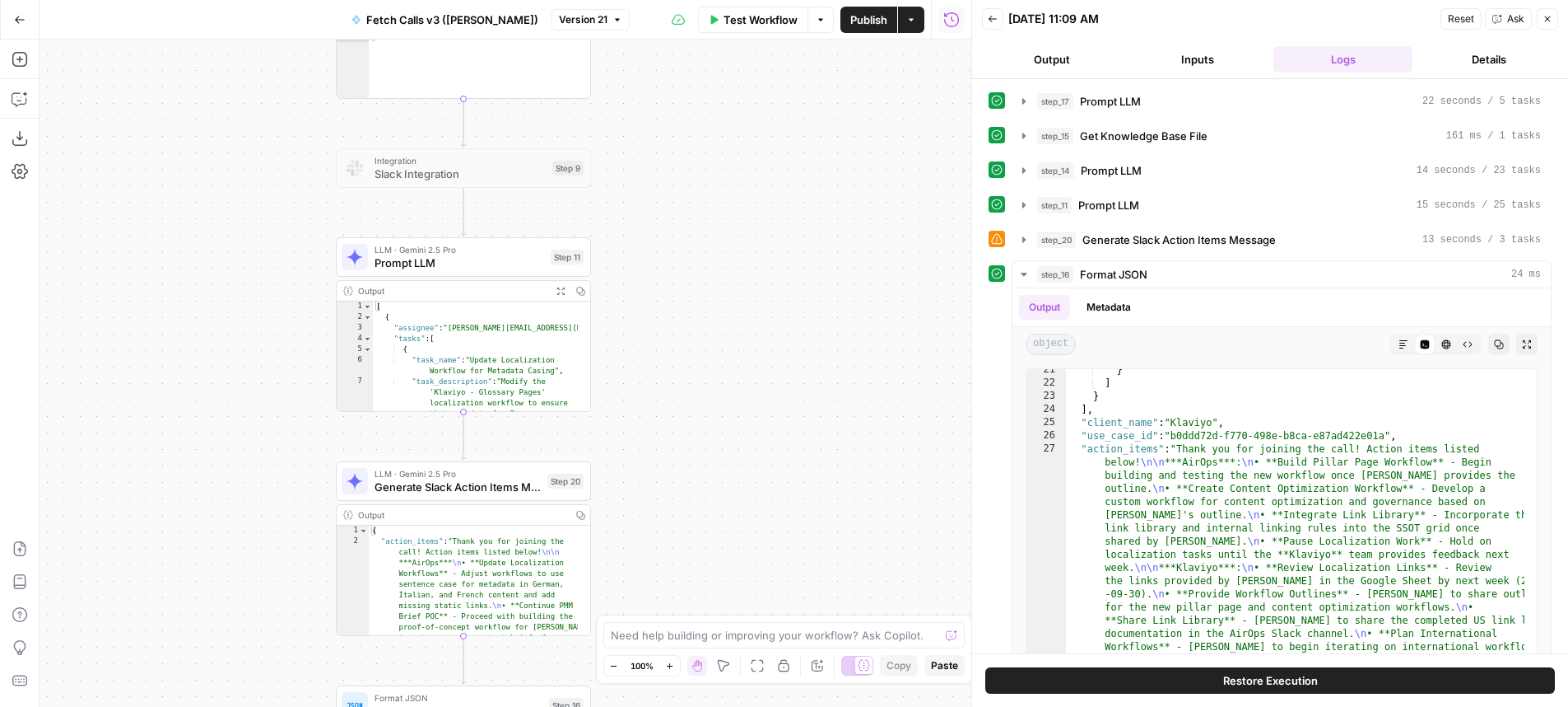
click at [482, 273] on div "LLM · Gemini 2.5 Pro Prompt LLM Step 11" at bounding box center [463, 257] width 255 height 39
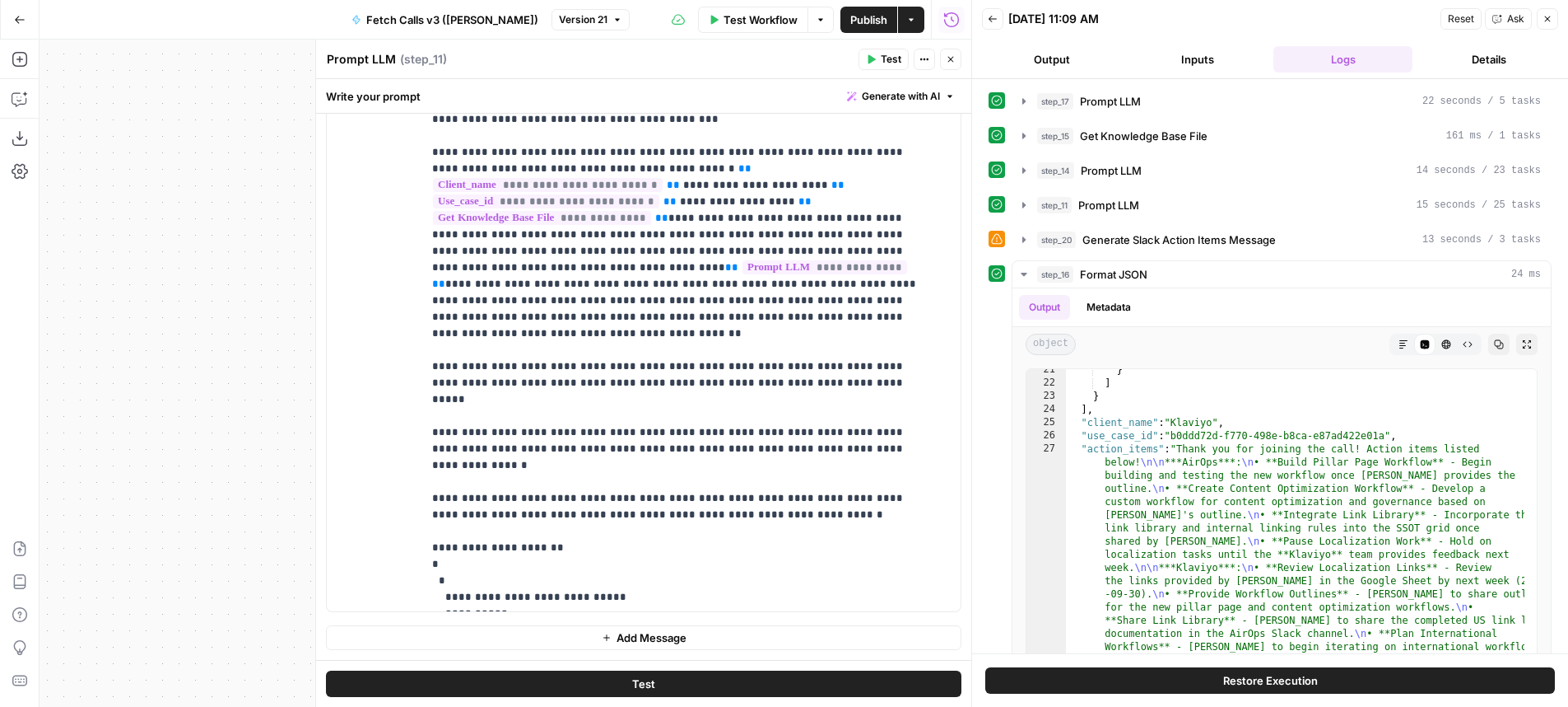
scroll to position [1122, 0]
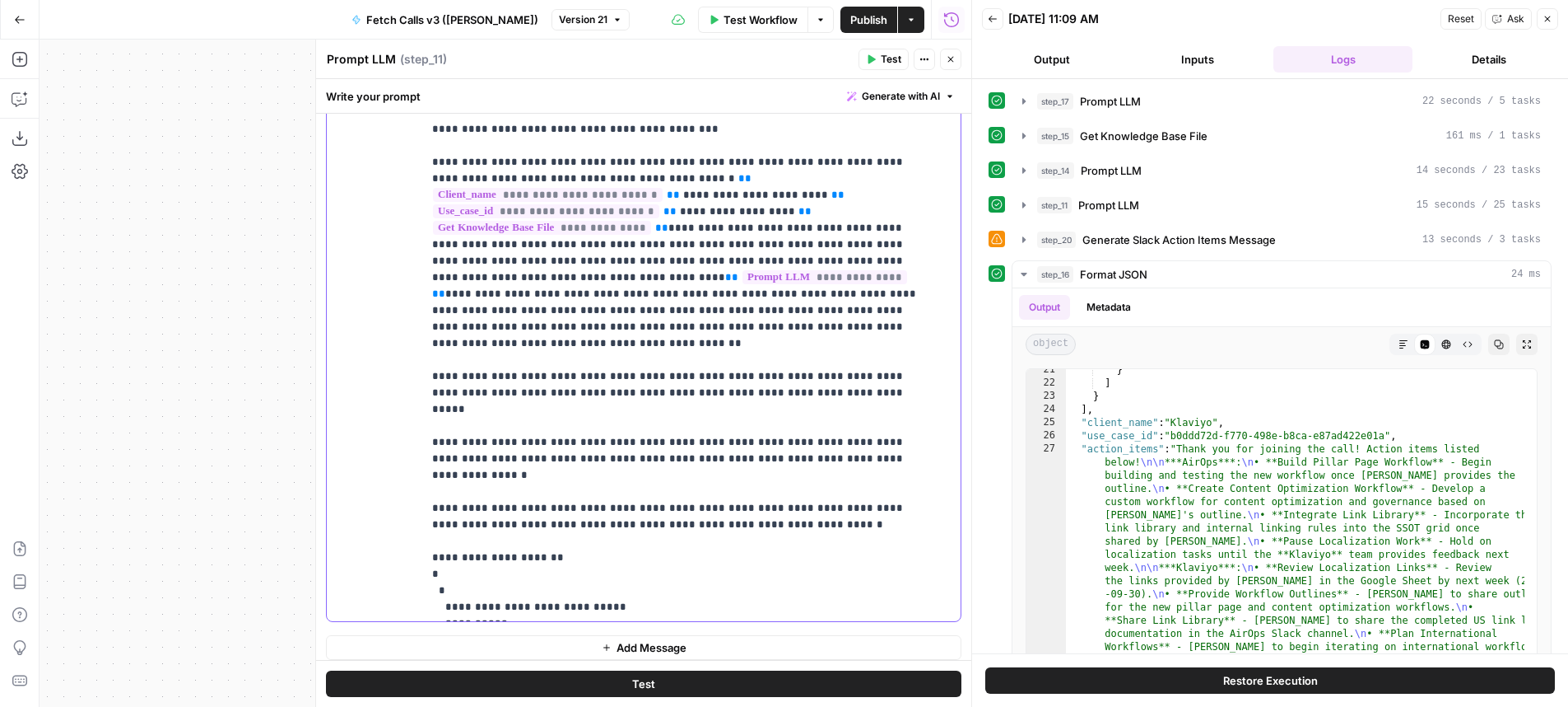
click at [811, 459] on p "**********" at bounding box center [679, 335] width 494 height 758
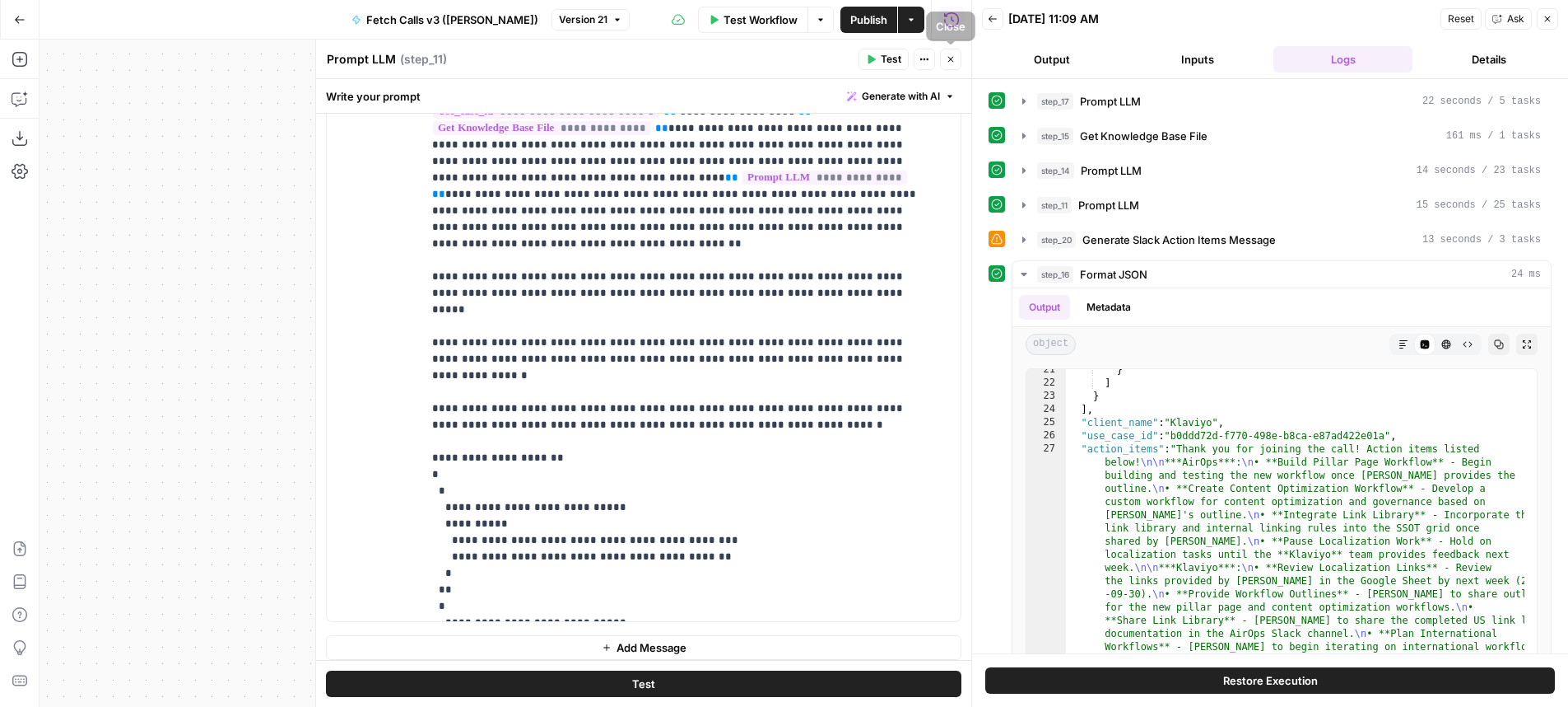
click at [943, 64] on button "Close" at bounding box center [951, 59] width 22 height 22
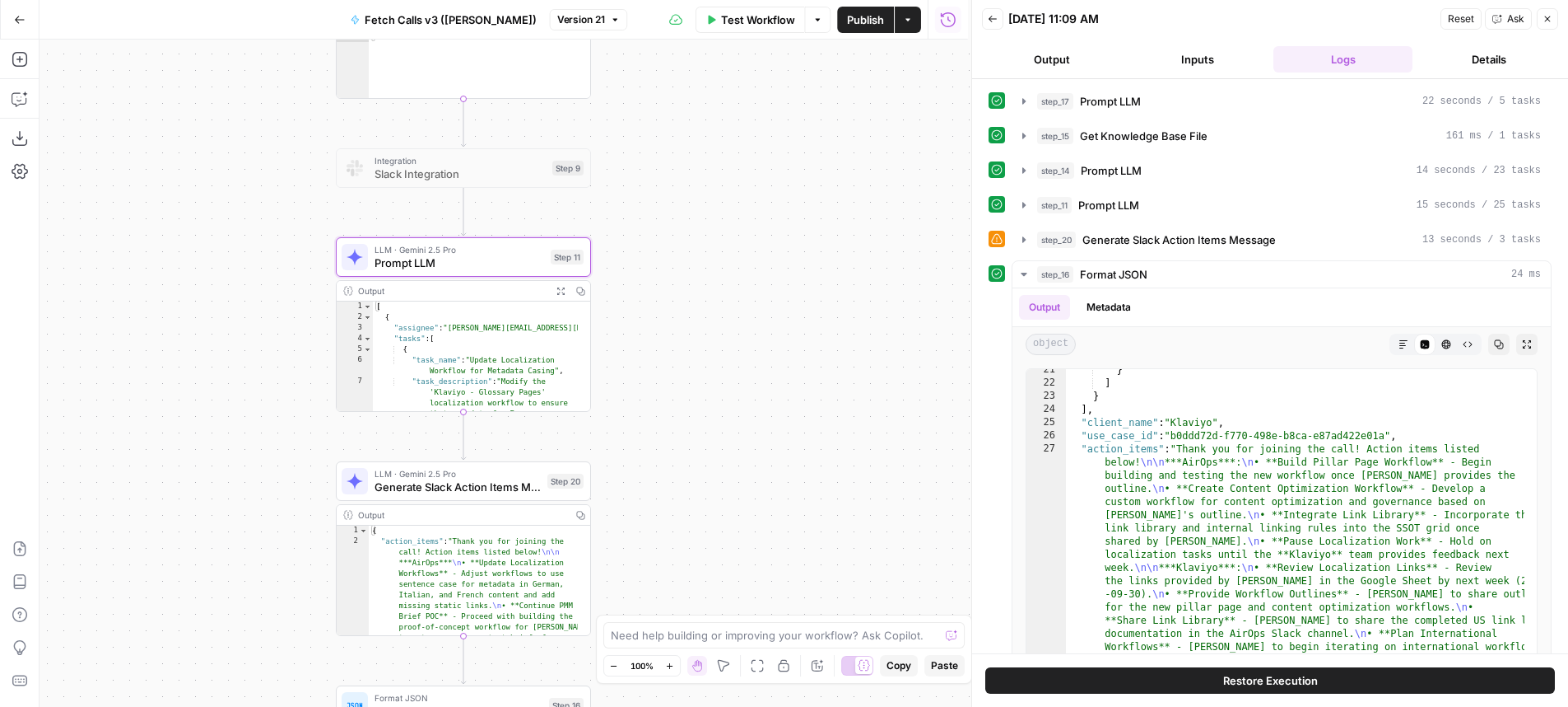
click at [917, 179] on div "**********" at bounding box center [505, 373] width 931 height 667
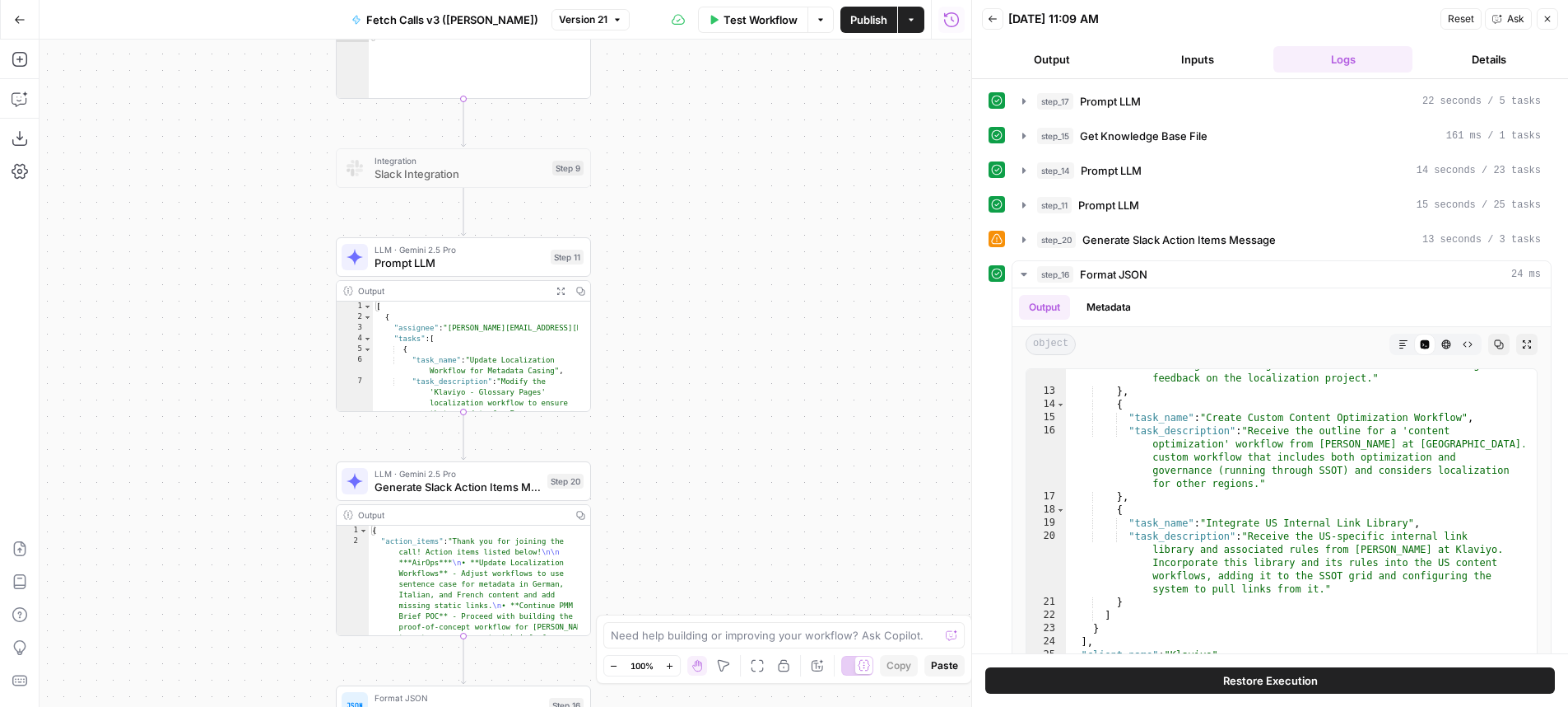
click at [993, 7] on div "Back 09/25/25 at 11:09 AM Reset Ask Close" at bounding box center [1271, 19] width 577 height 25
click at [996, 11] on button "Back" at bounding box center [993, 19] width 22 height 22
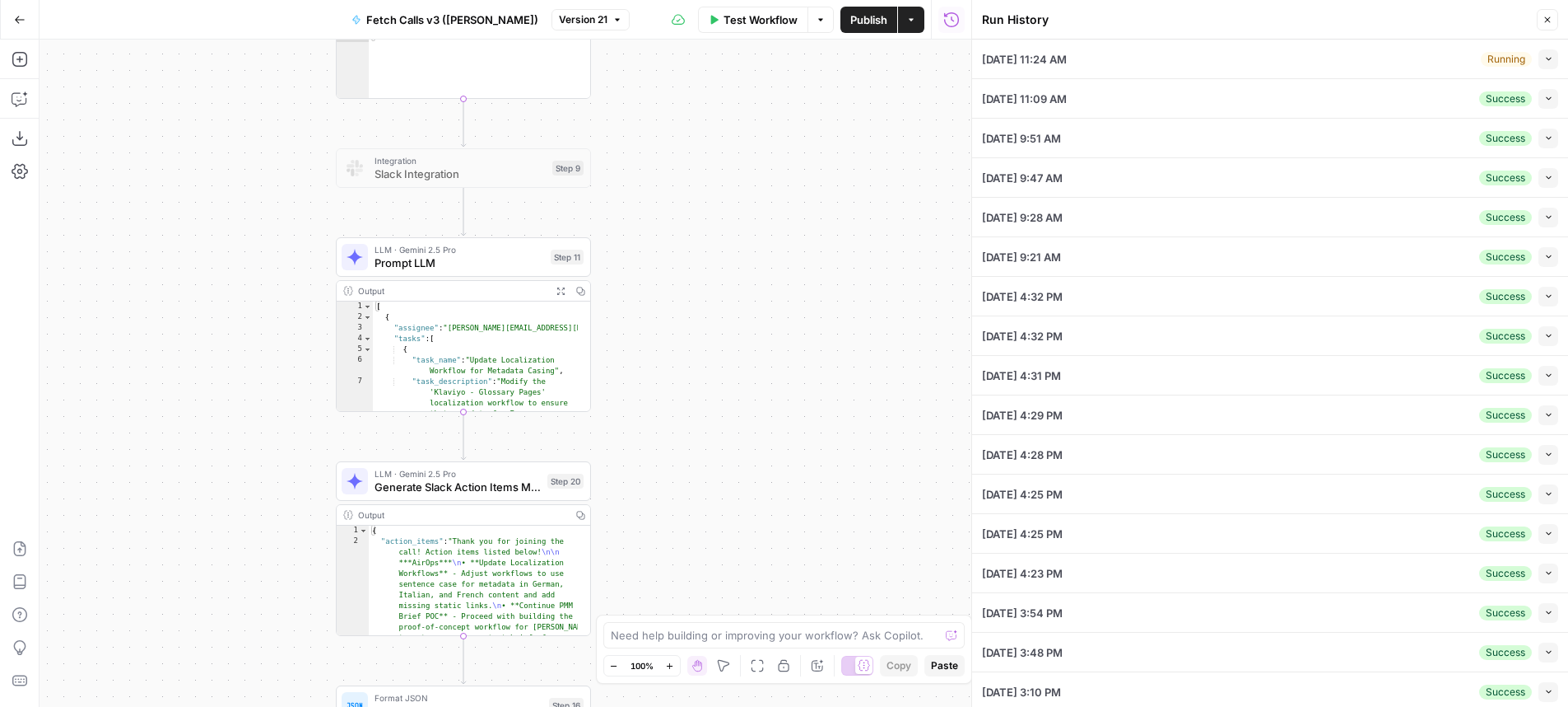
click at [1526, 73] on div "09/25/25 at 11:24 AM Running Collapse" at bounding box center [1271, 58] width 577 height 38
click at [1540, 68] on button "Collapse" at bounding box center [1548, 59] width 20 height 20
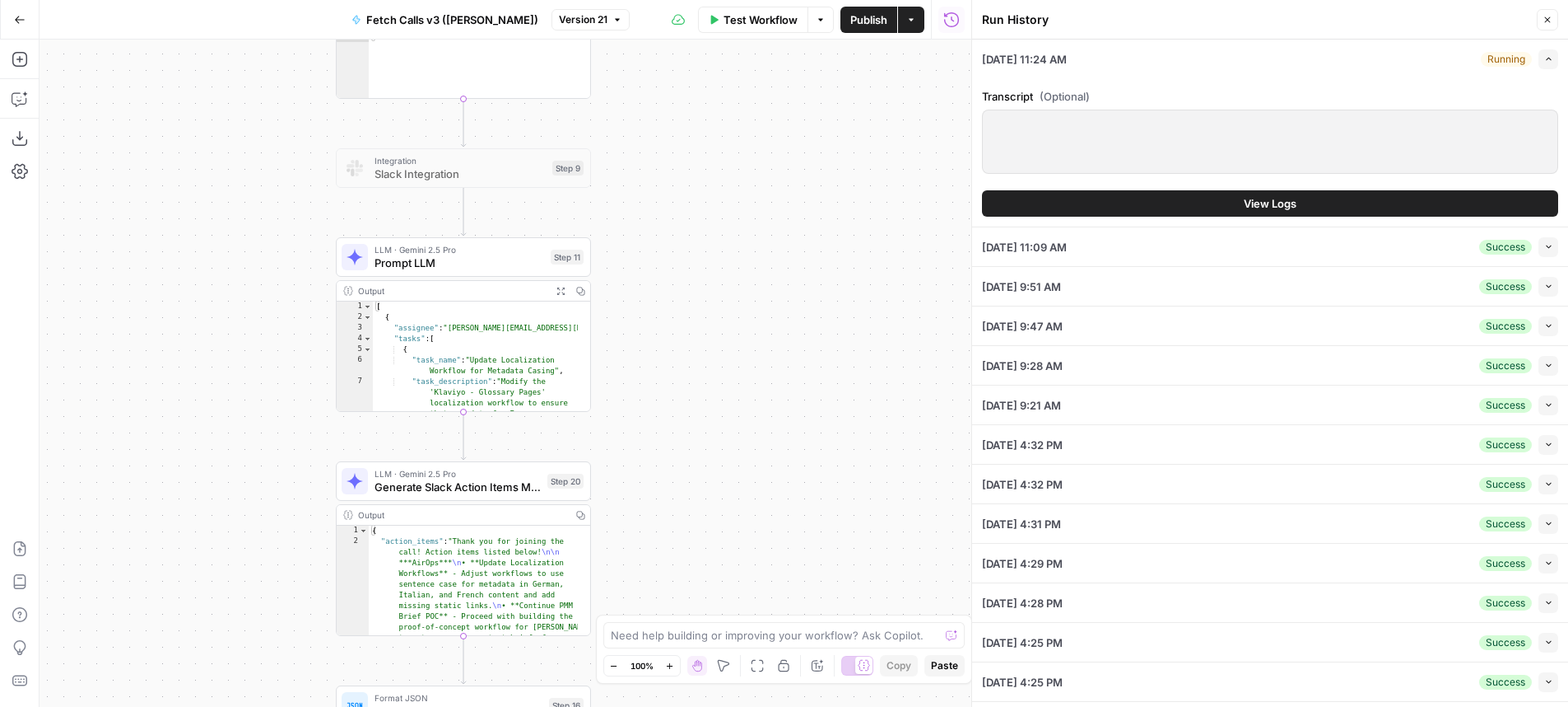
click at [1311, 213] on button "View Logs" at bounding box center [1271, 203] width 577 height 27
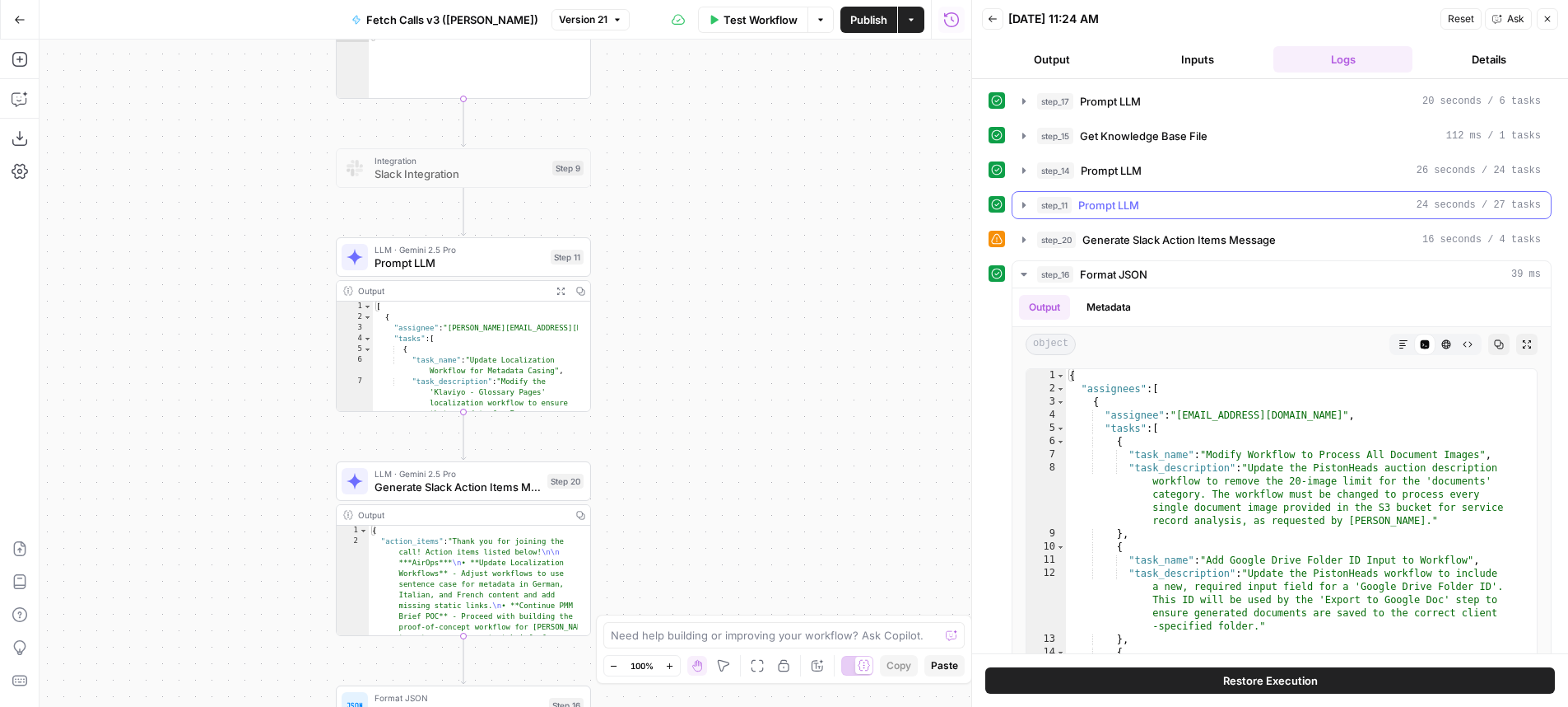
click at [1231, 205] on div "step_11 Prompt LLM 24 seconds / 27 tasks" at bounding box center [1289, 205] width 504 height 17
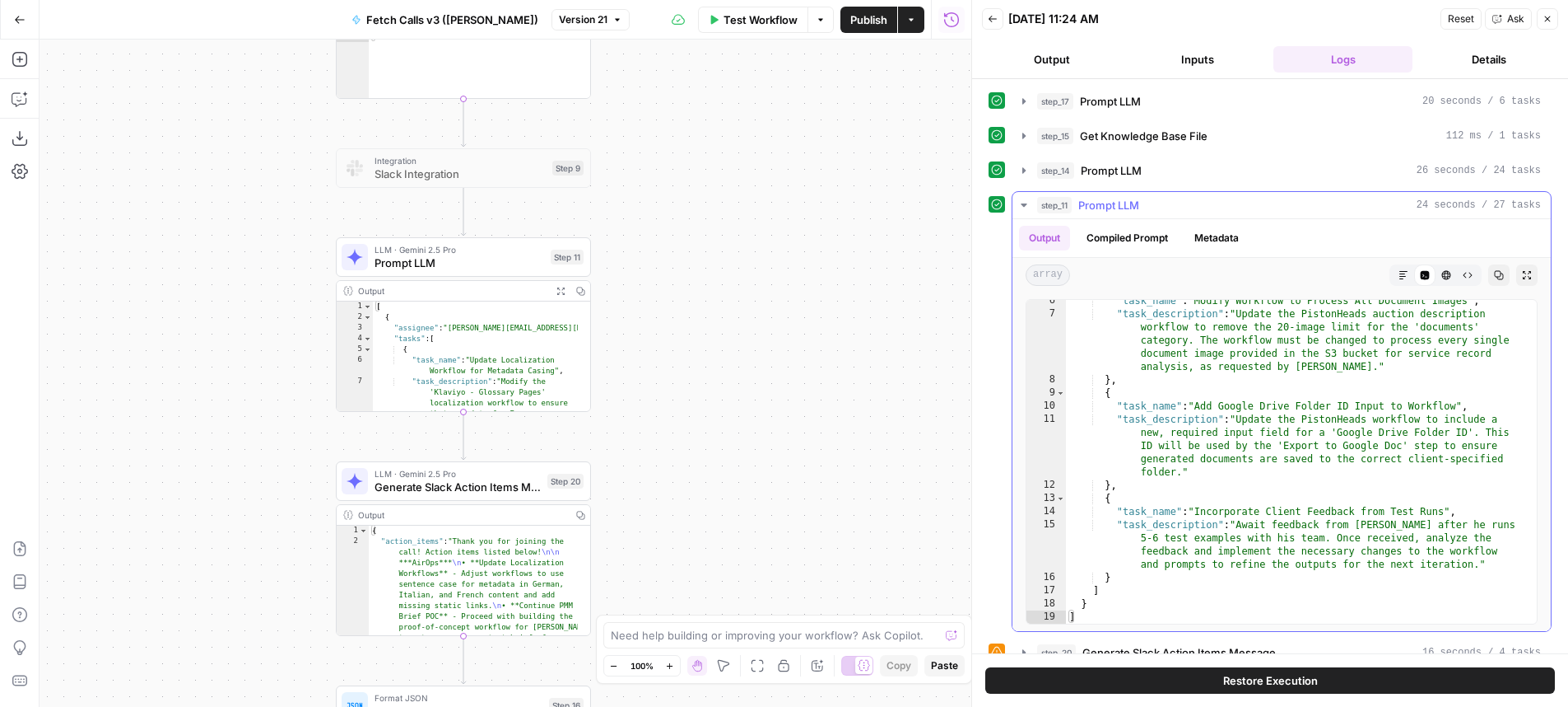
scroll to position [23, 0]
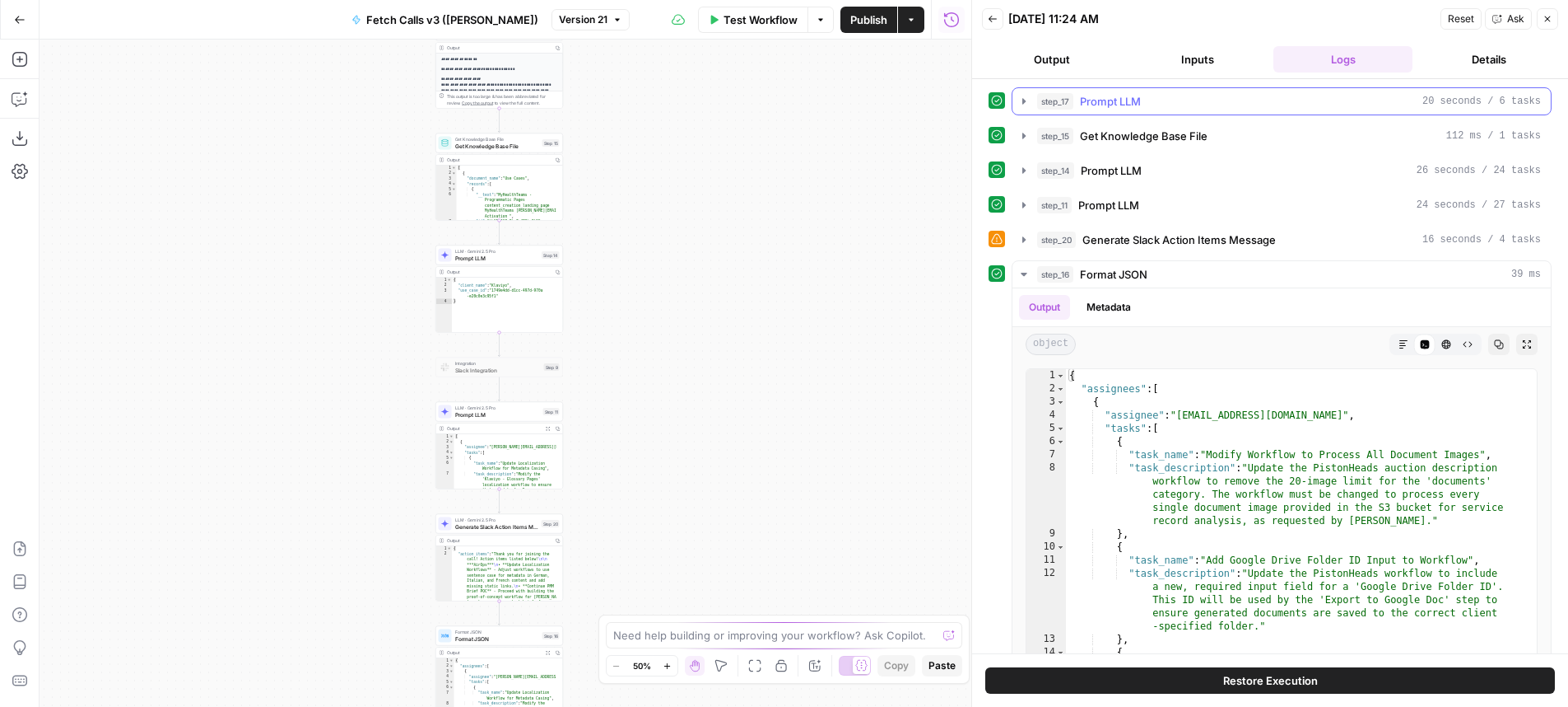
scroll to position [23, 0]
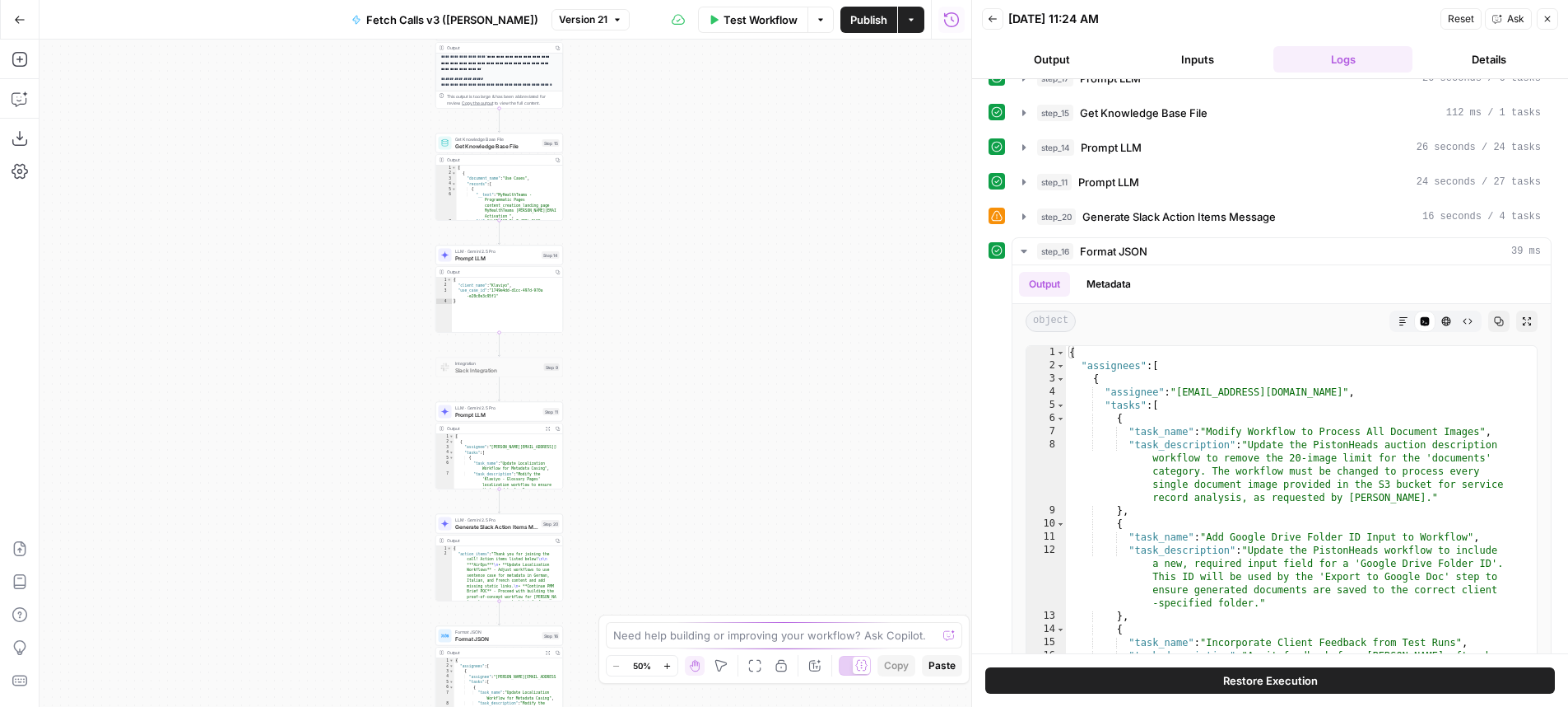
click at [998, 20] on button "Back" at bounding box center [993, 19] width 22 height 22
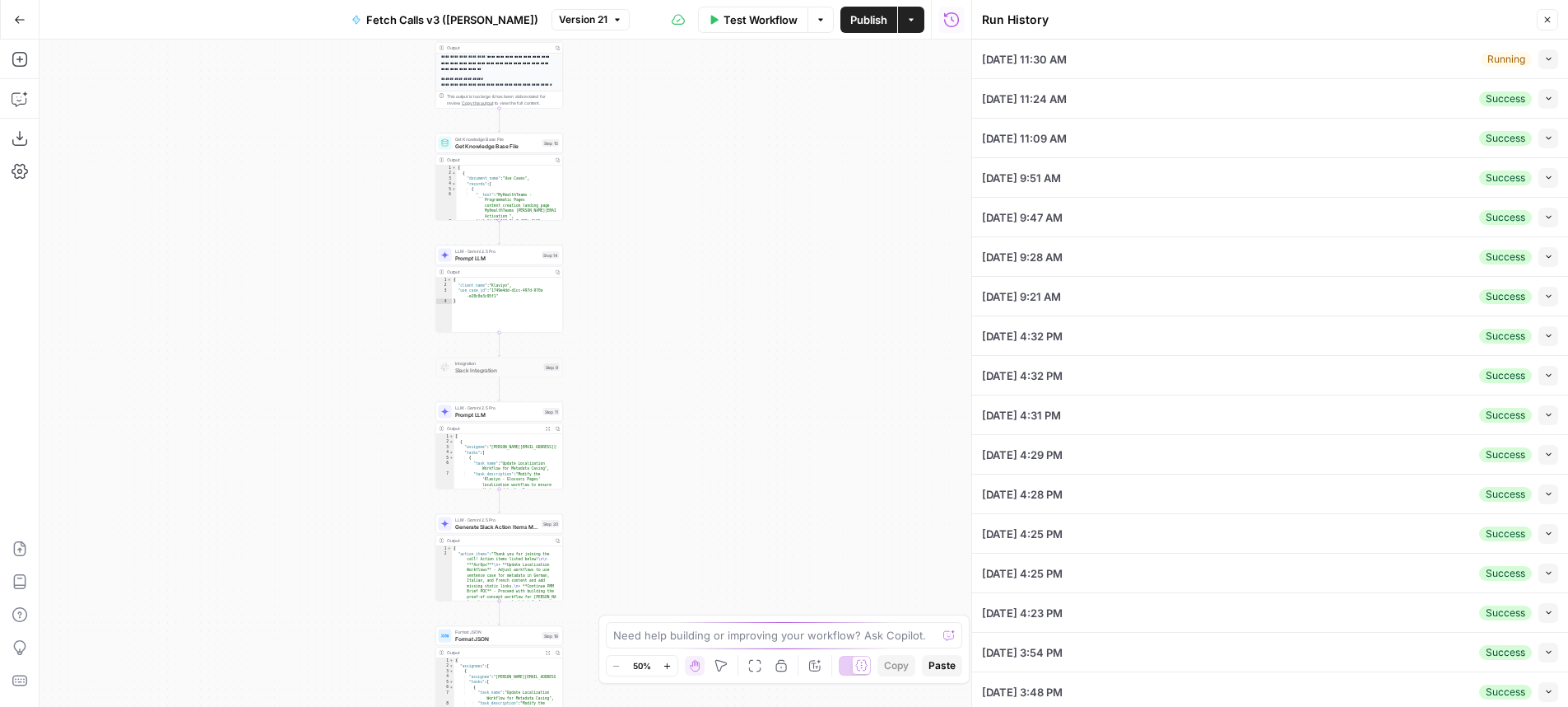
click at [1538, 57] on button "Collapse" at bounding box center [1548, 59] width 20 height 20
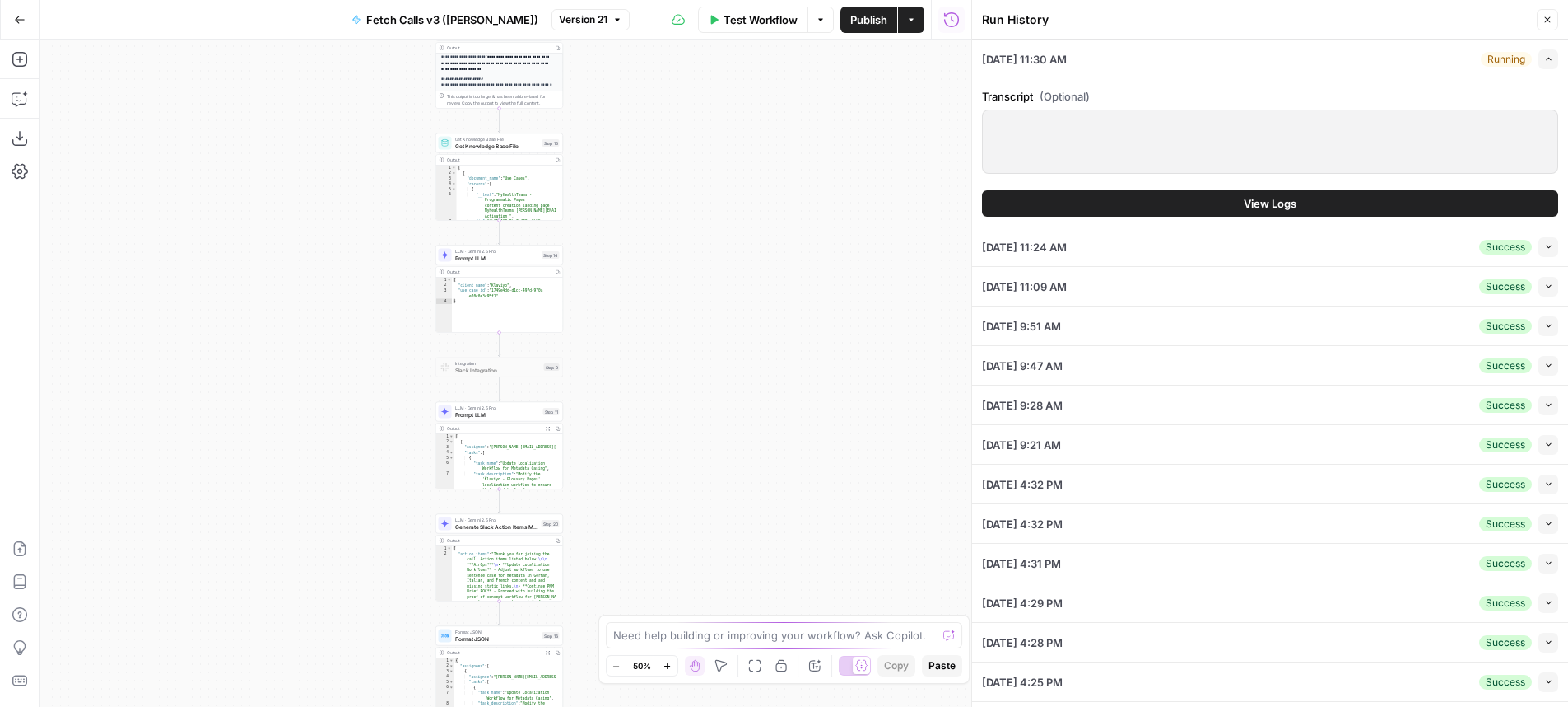
click at [1291, 197] on button "View Logs" at bounding box center [1271, 203] width 577 height 27
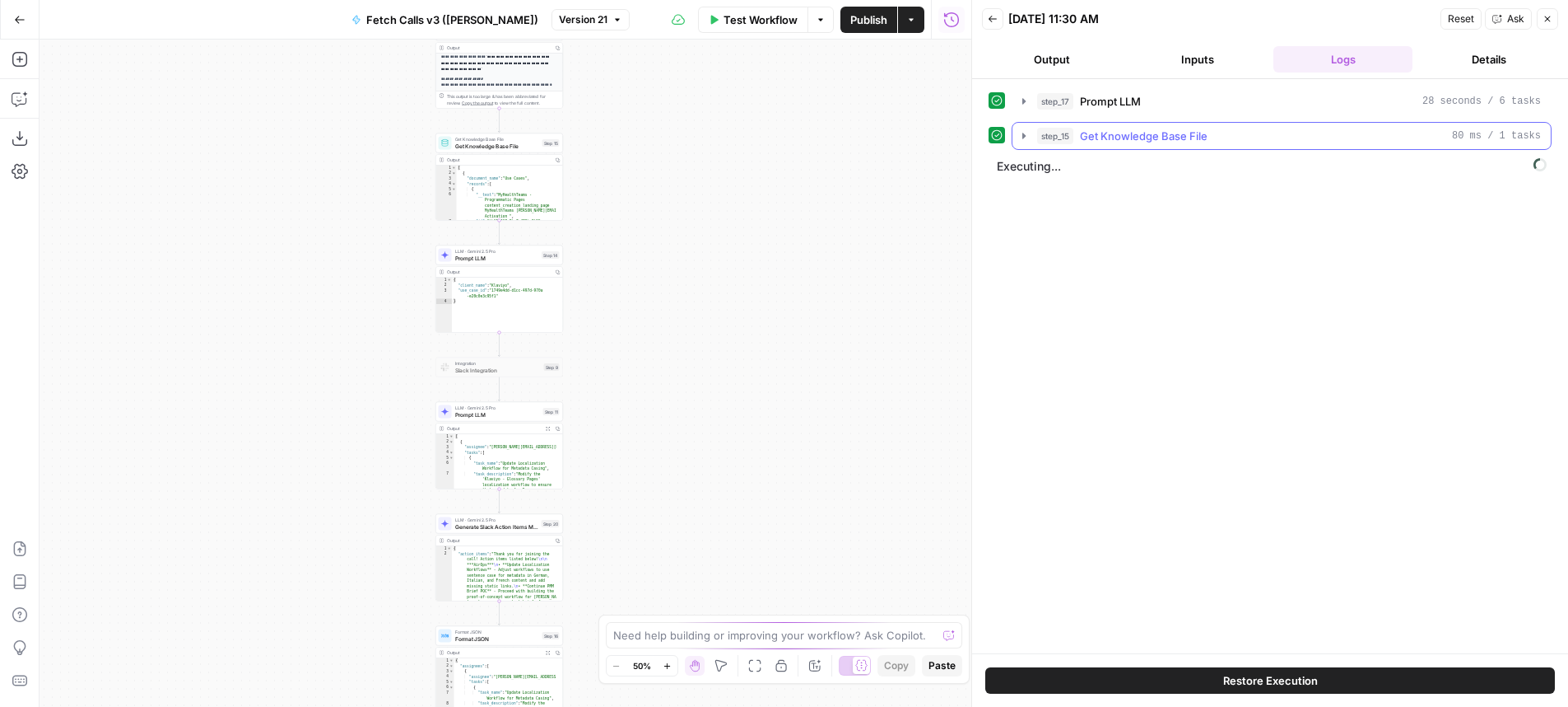
click at [1201, 142] on span "Get Knowledge Base File" at bounding box center [1143, 136] width 127 height 17
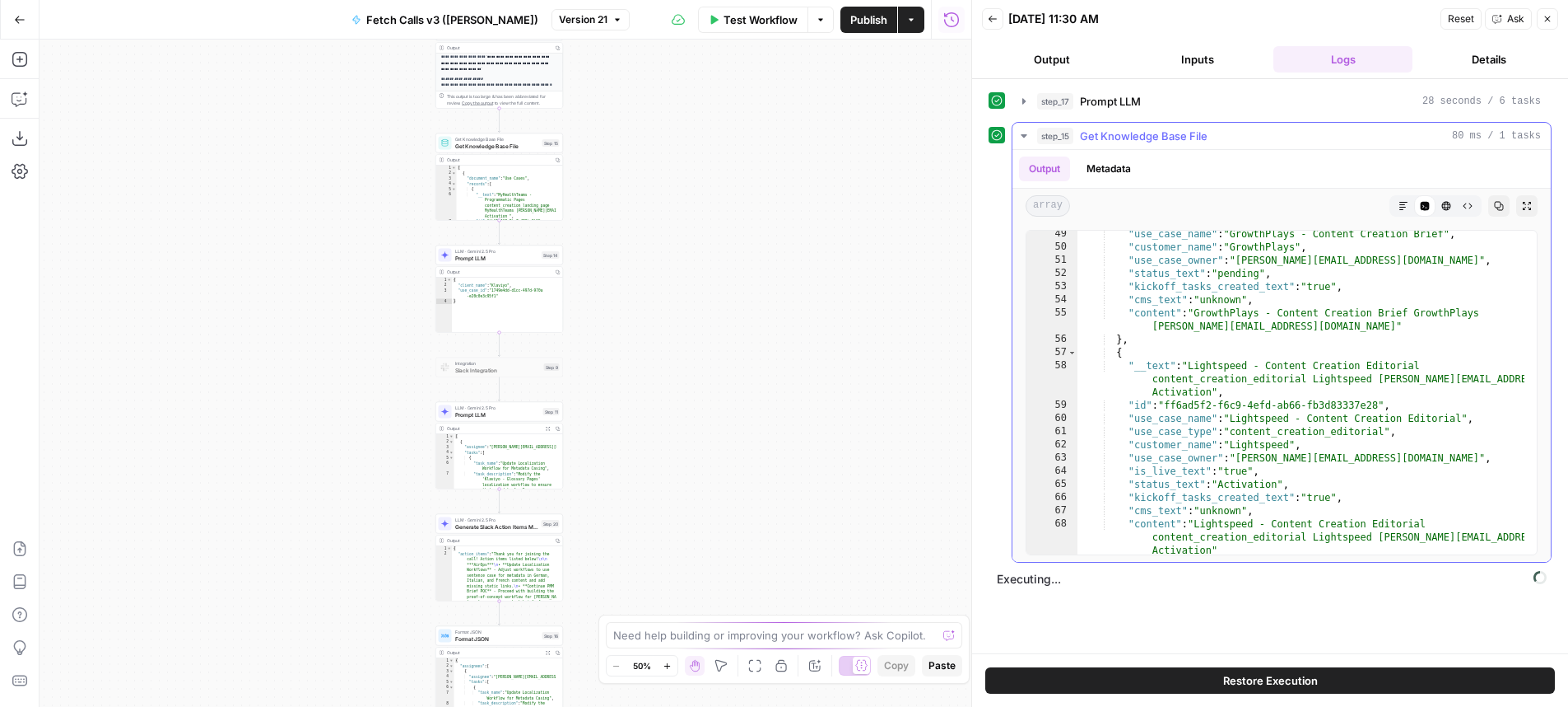
scroll to position [744, 0]
click at [1235, 133] on div "step_15 Get Knowledge Base File 80 ms / 1 tasks" at bounding box center [1289, 136] width 504 height 17
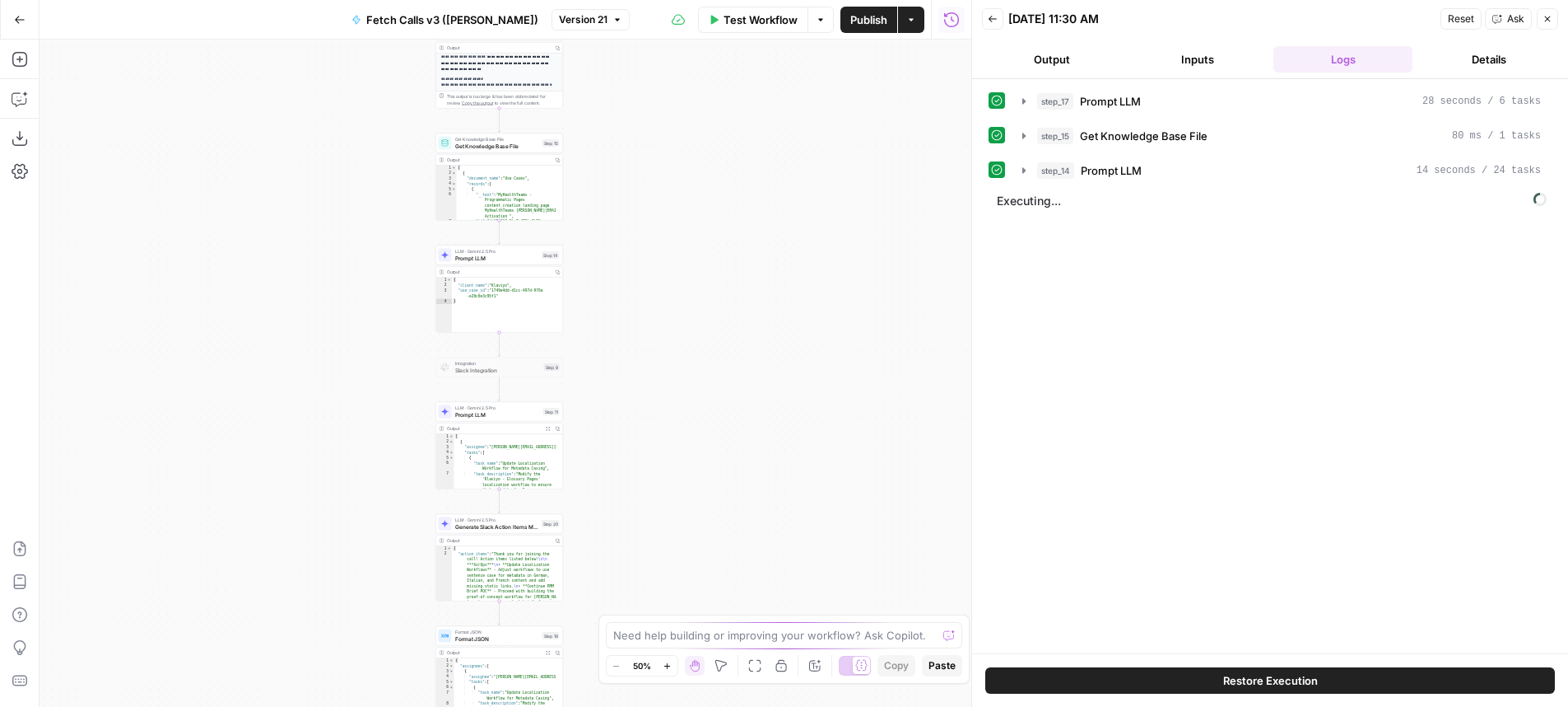
click at [796, 233] on div "**********" at bounding box center [505, 373] width 931 height 667
click at [1144, 176] on div "step_14 Prompt LLM 14 seconds / 24 tasks" at bounding box center [1289, 171] width 504 height 17
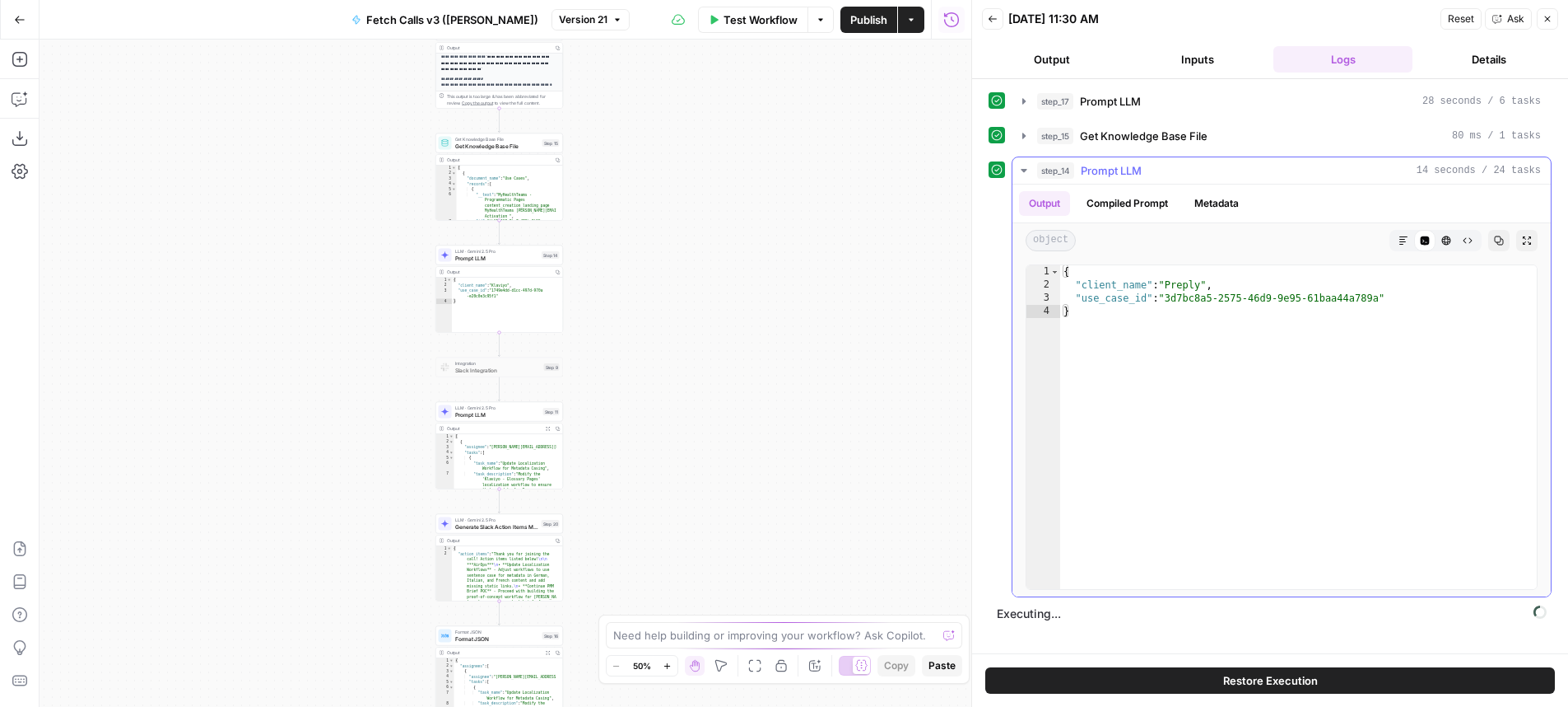
click at [1211, 172] on div "step_14 Prompt LLM 14 seconds / 24 tasks" at bounding box center [1289, 171] width 504 height 17
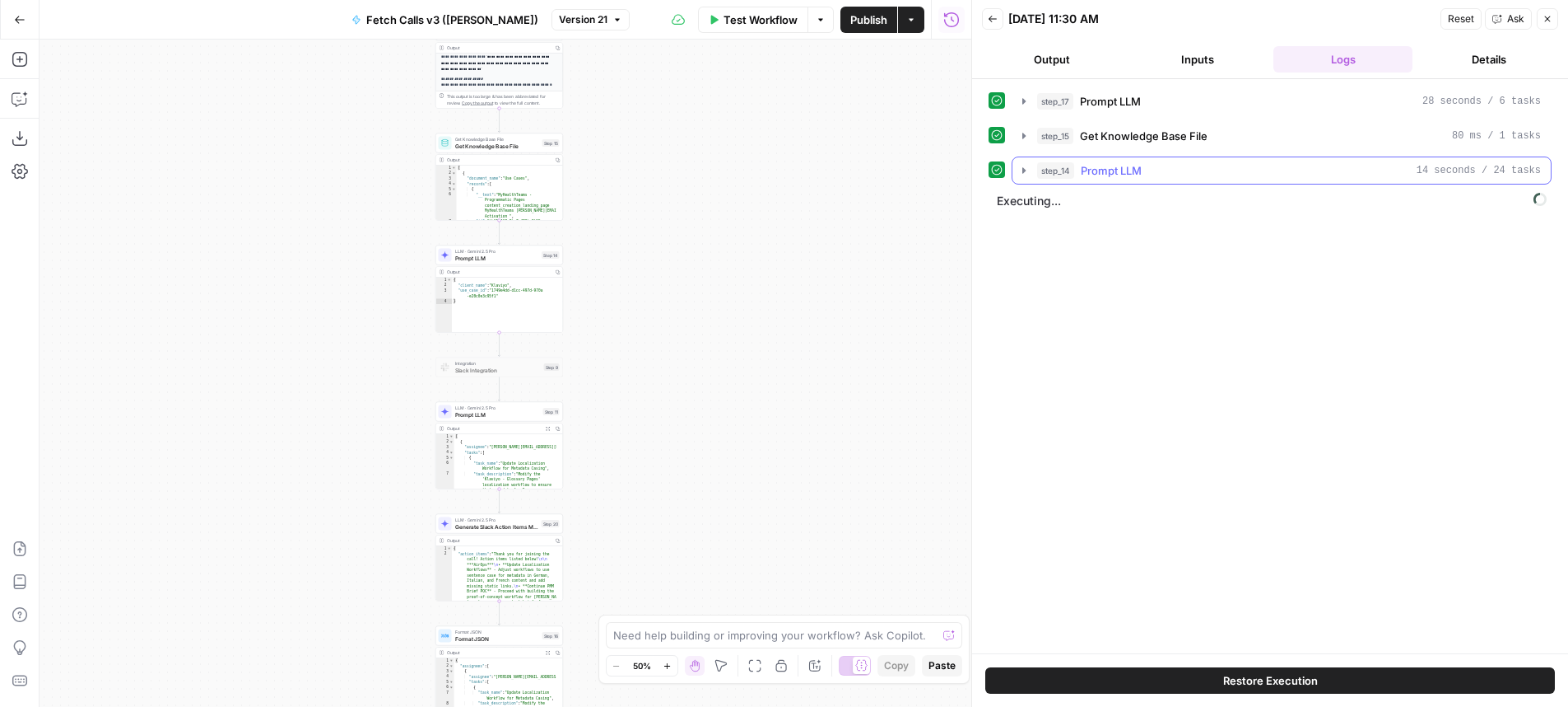
click at [1226, 173] on div "step_14 Prompt LLM 14 seconds / 24 tasks" at bounding box center [1289, 171] width 504 height 17
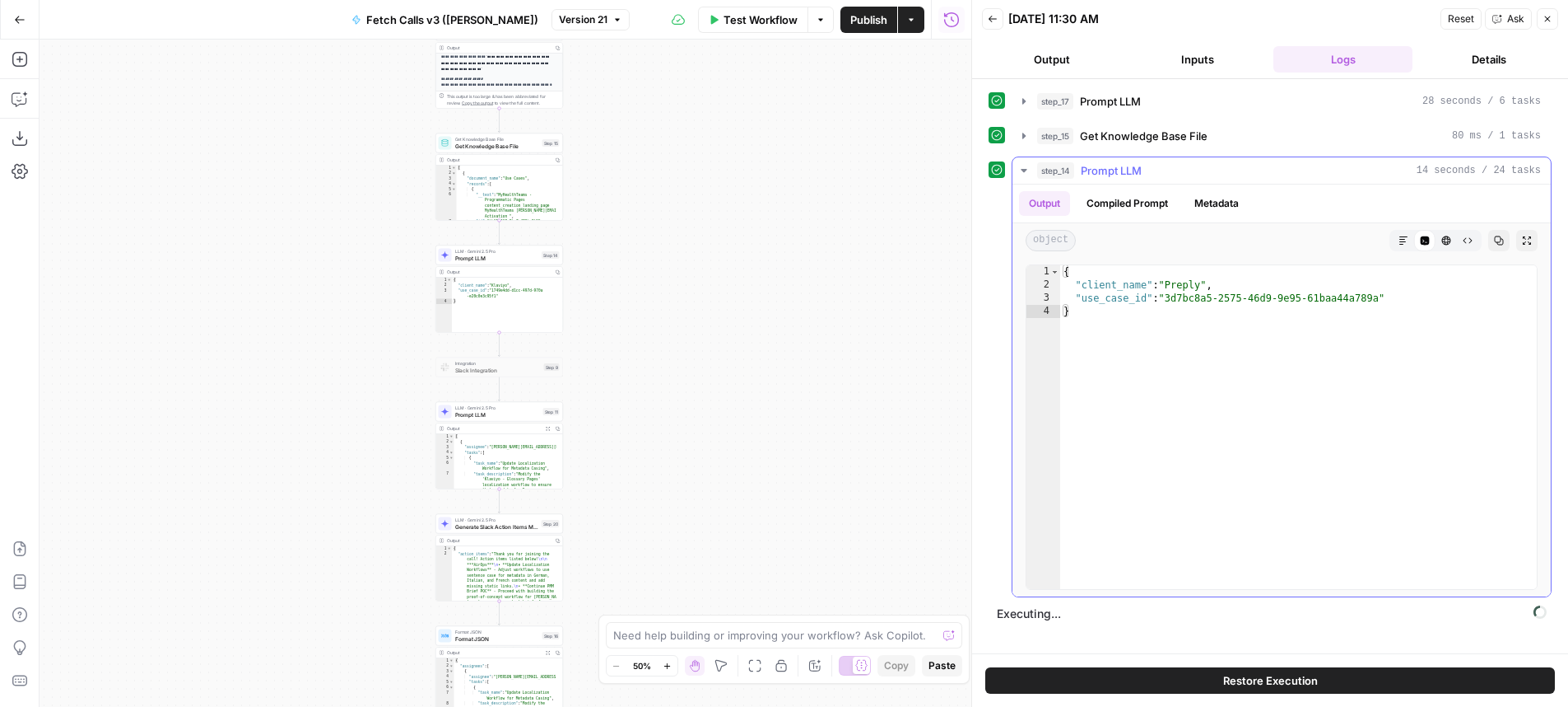
click at [1226, 173] on div "step_14 Prompt LLM 14 seconds / 24 tasks" at bounding box center [1289, 171] width 504 height 17
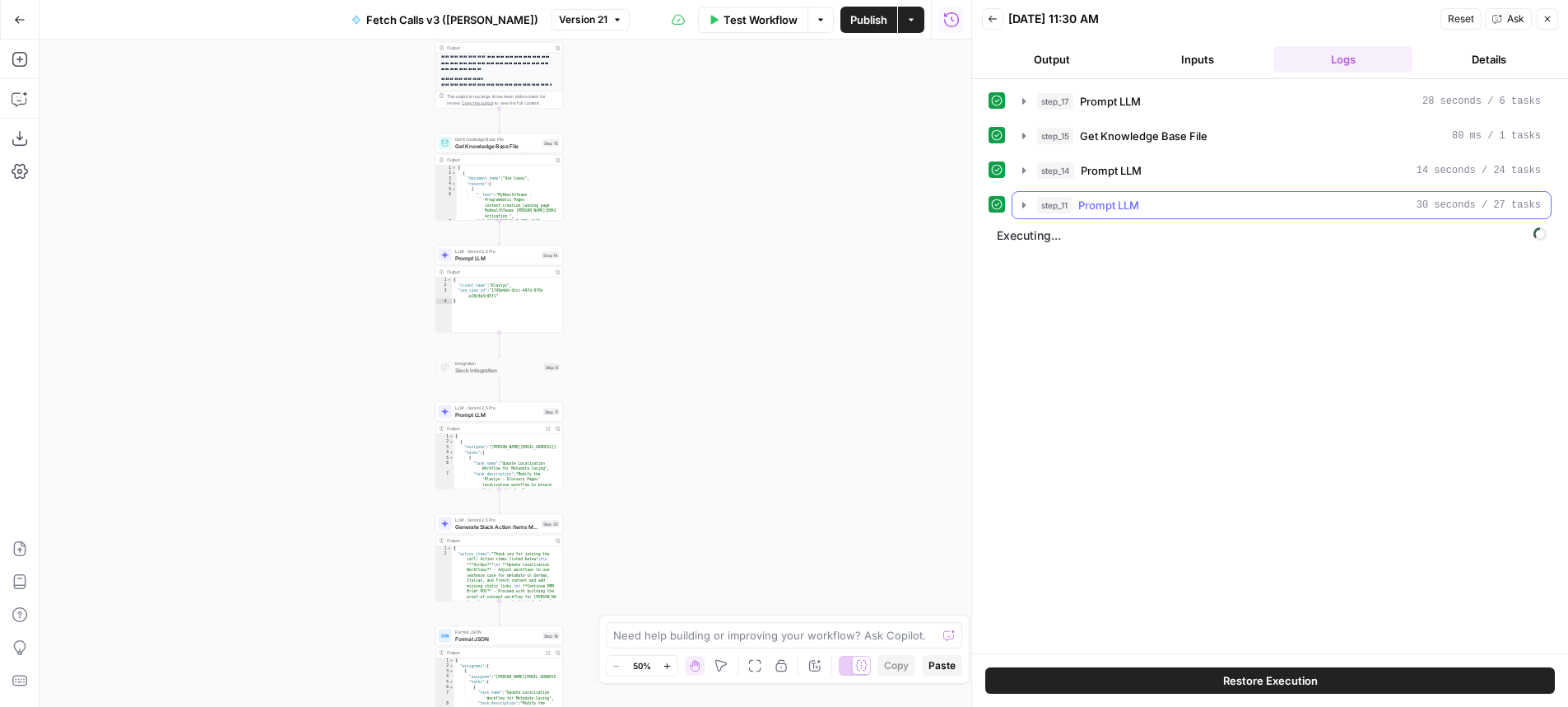
click at [1221, 195] on button "step_11 Prompt LLM 30 seconds / 27 tasks" at bounding box center [1281, 205] width 538 height 27
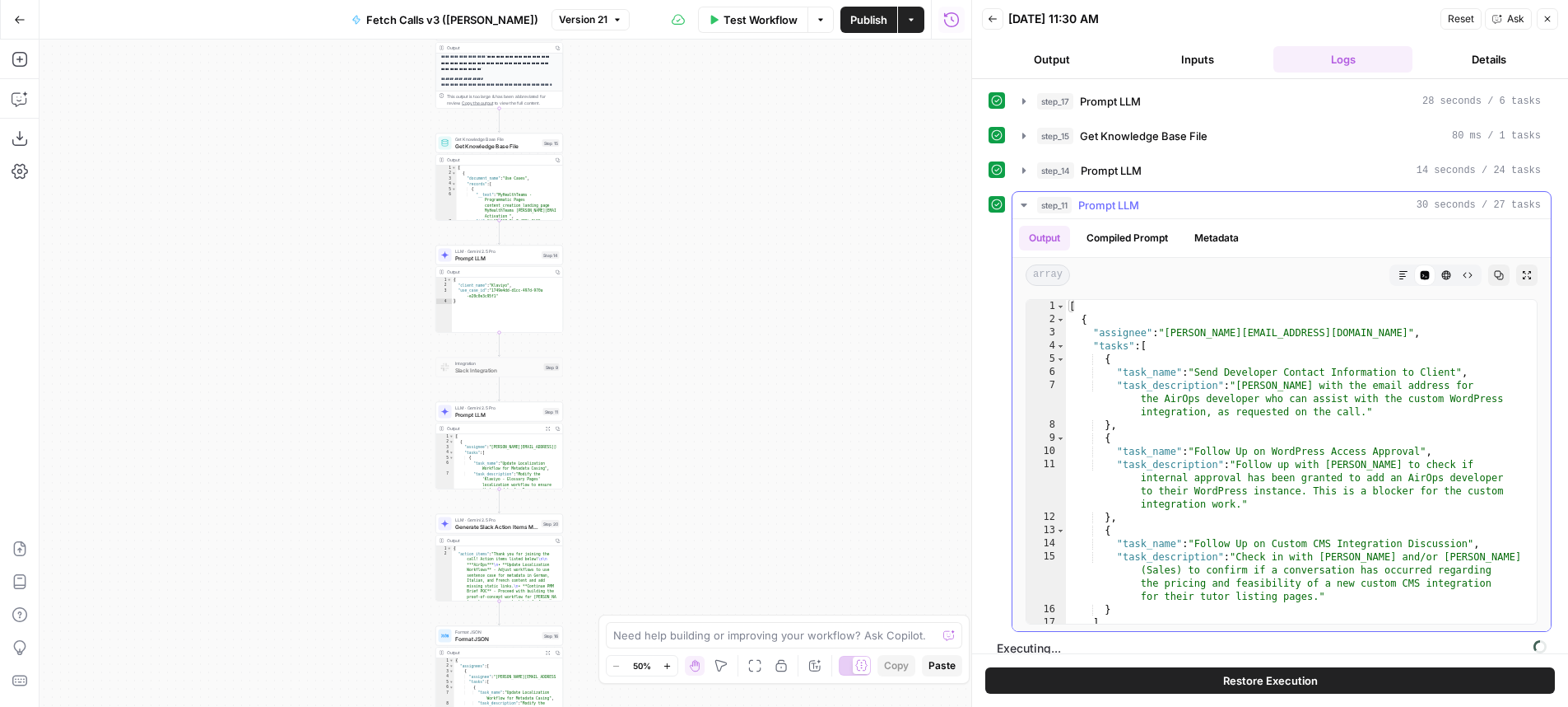
click at [1012, 192] on button "step_11 Prompt LLM 30 seconds / 27 tasks" at bounding box center [1281, 205] width 538 height 27
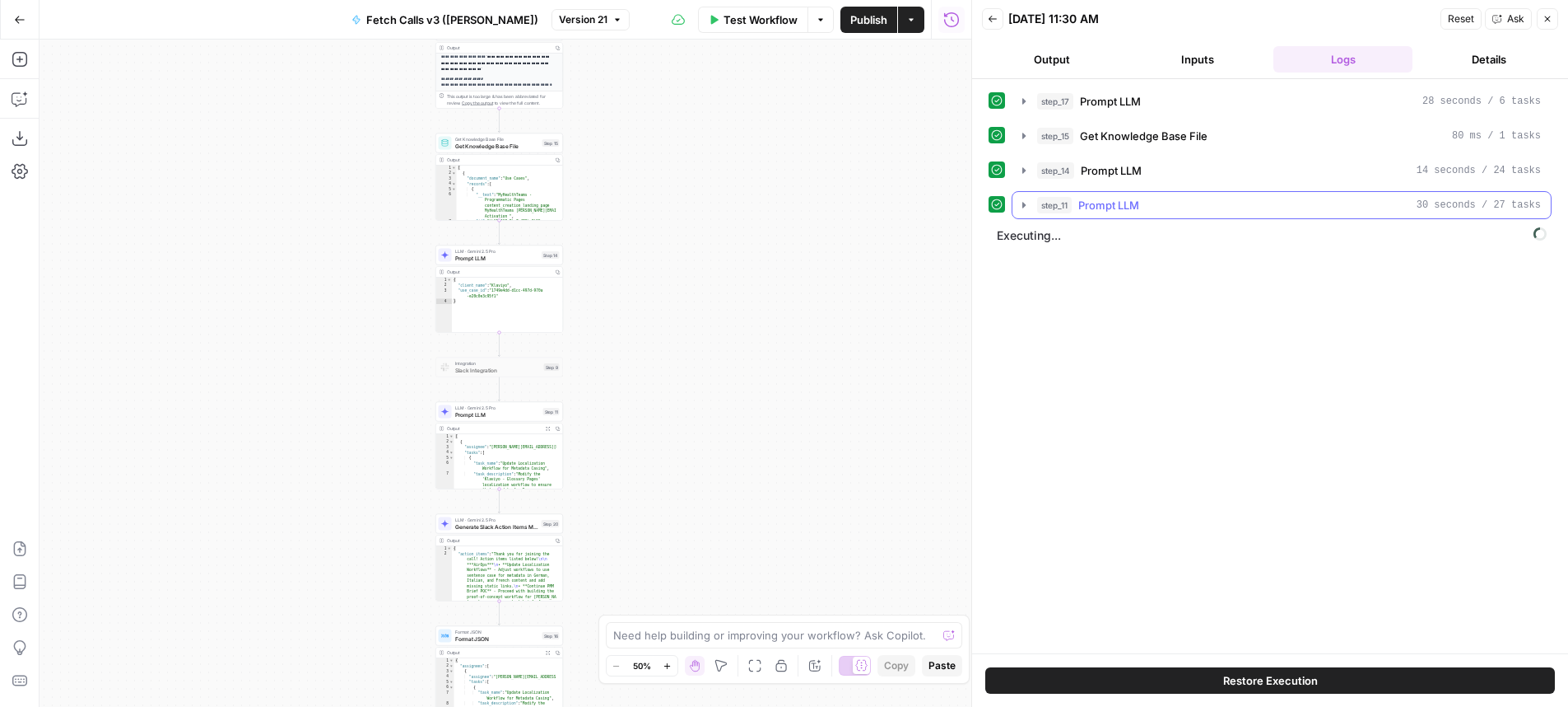
click at [1237, 458] on div "step_17 Prompt LLM 28 seconds / 6 tasks step_15 Get Knowledge Base File 80 ms /…" at bounding box center [1270, 366] width 563 height 558
click at [1251, 216] on div "step_17 Prompt LLM 28 seconds / 6 tasks step_15 Get Knowledge Base File 80 ms /…" at bounding box center [1270, 366] width 563 height 558
click at [1256, 210] on div "step_11 Prompt LLM 30 seconds / 27 tasks" at bounding box center [1289, 205] width 504 height 17
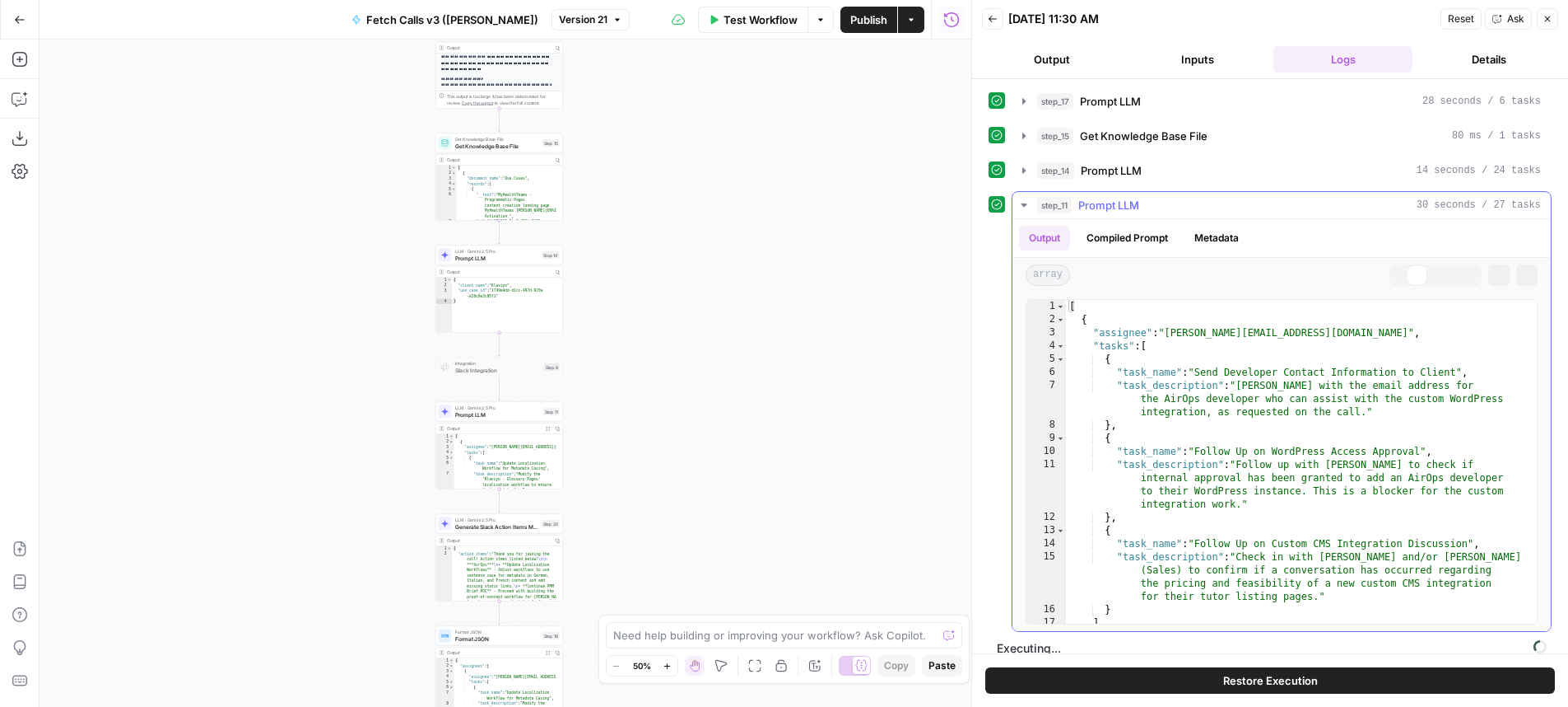
type textarea "**********"
click at [1239, 498] on div "[ { "assignee" : "melanie@airops.com" , "tasks" : [ { "task_name" : "Send Devel…" at bounding box center [1295, 475] width 458 height 350
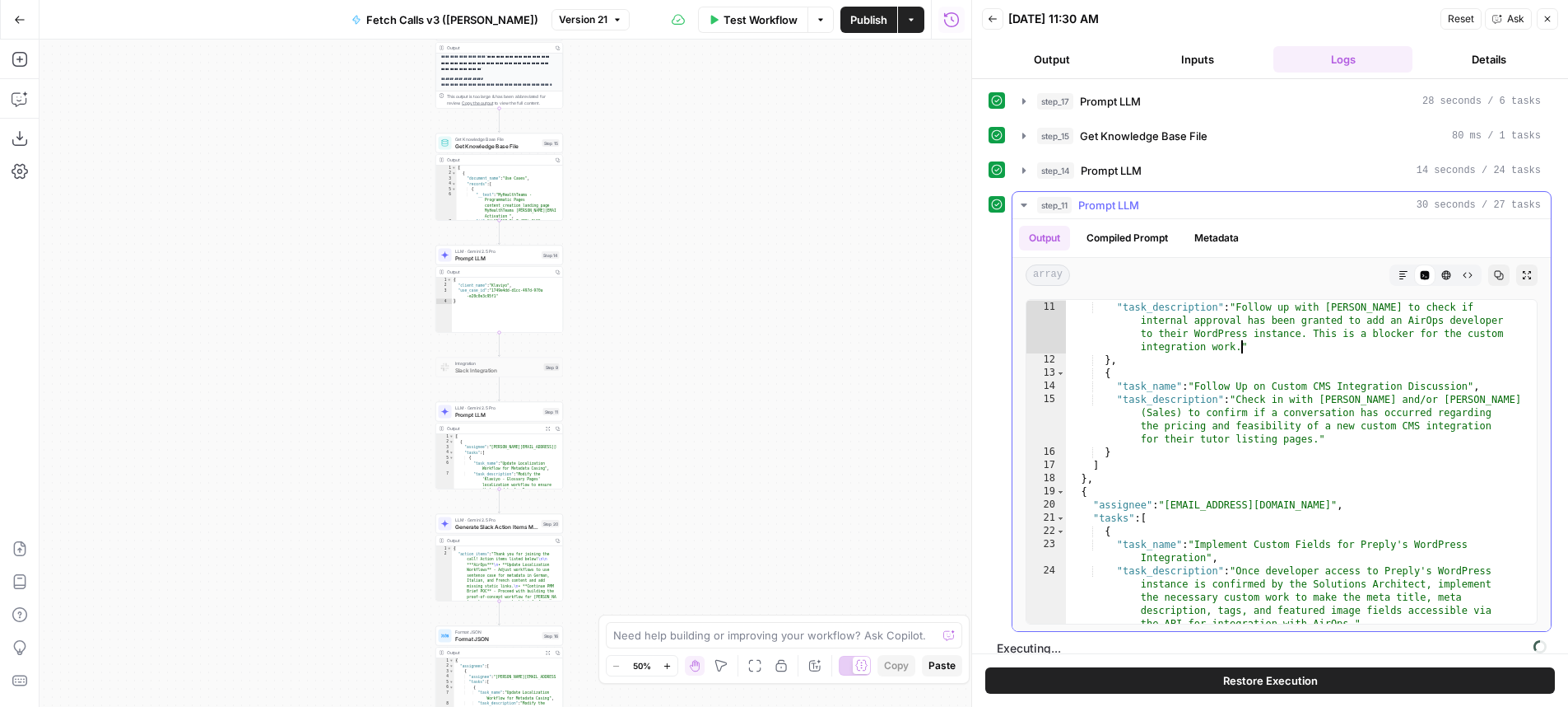
scroll to position [217, 0]
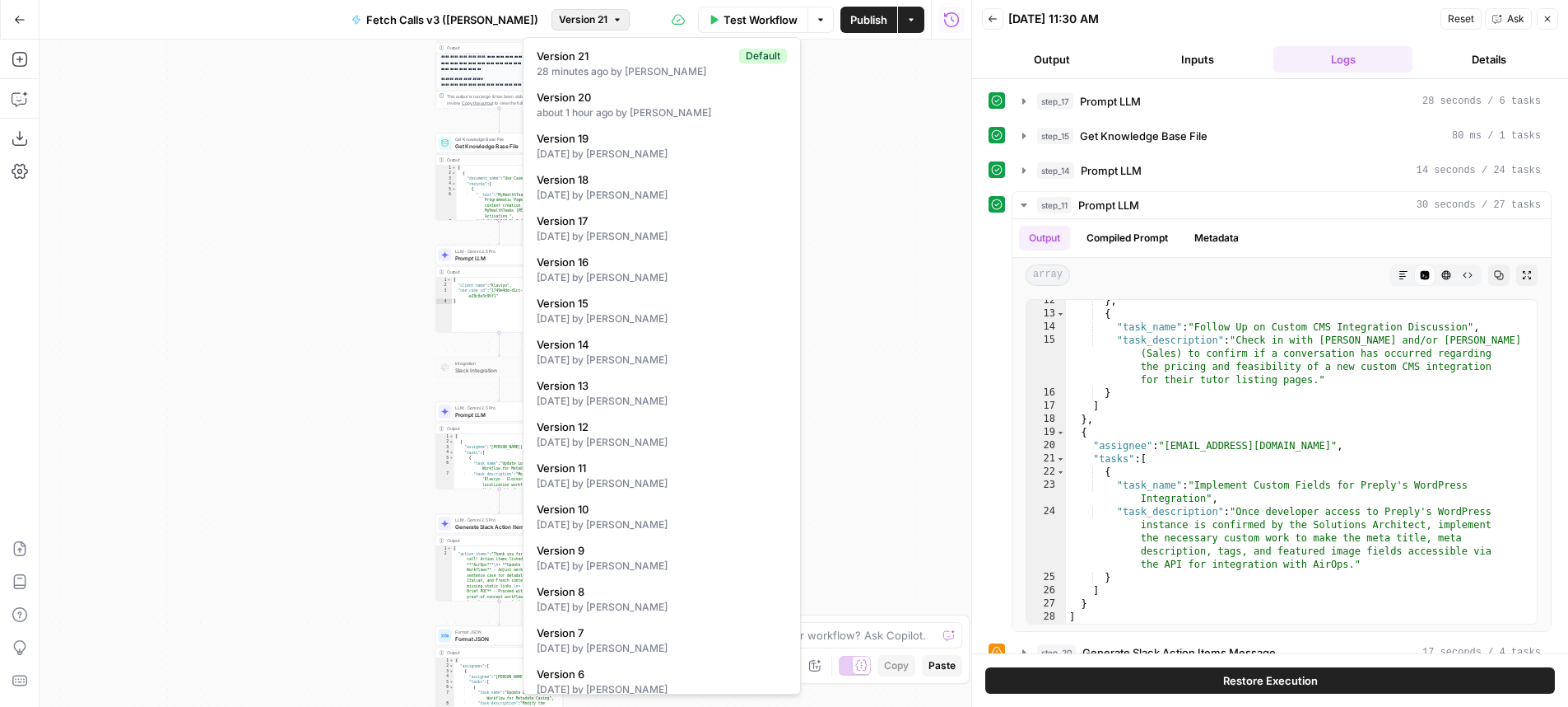
click at [559, 19] on span "Version 21" at bounding box center [583, 20] width 48 height 15
click at [400, 184] on div "**********" at bounding box center [505, 373] width 931 height 667
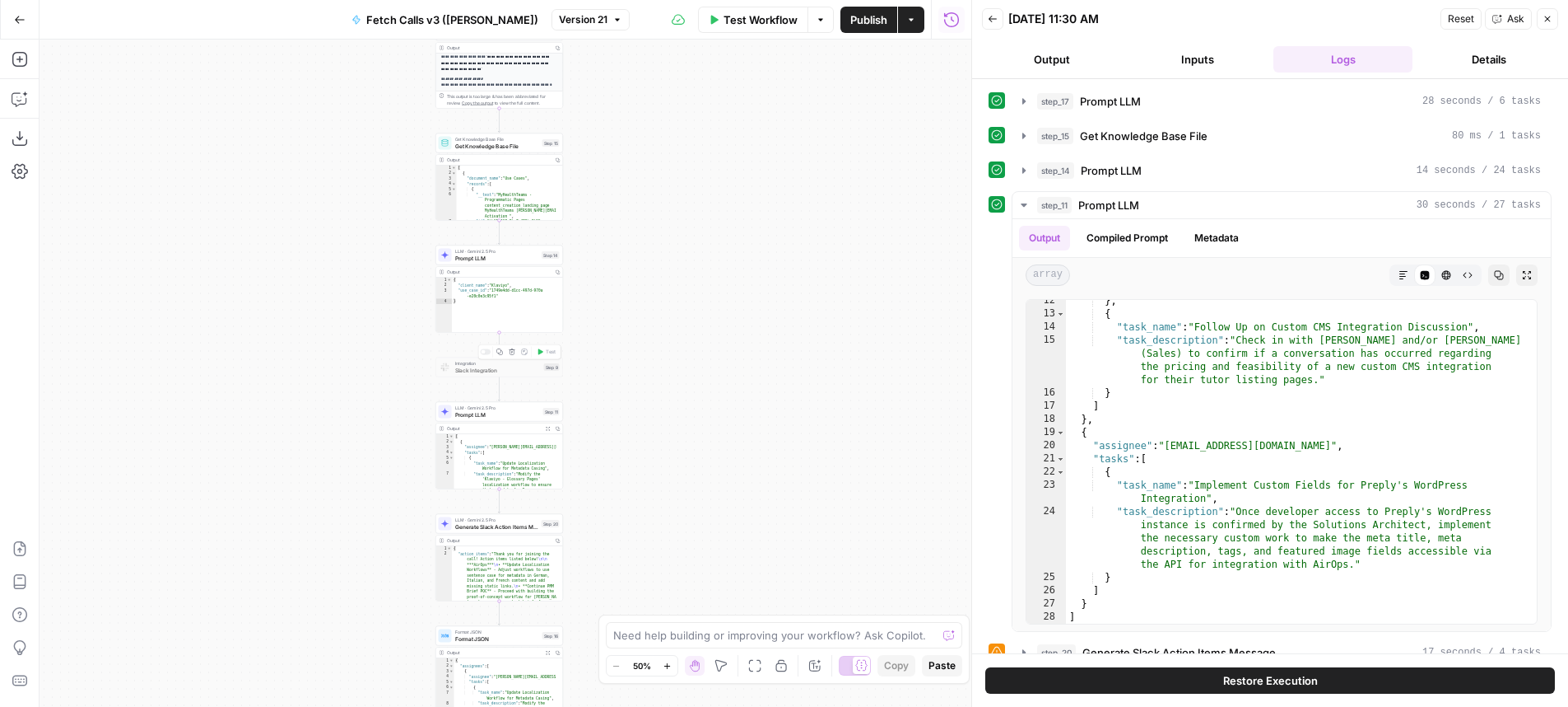
click at [488, 356] on div "Copy step Delete step Add Note Test" at bounding box center [520, 352] width 83 height 15
click at [487, 354] on div at bounding box center [485, 352] width 11 height 6
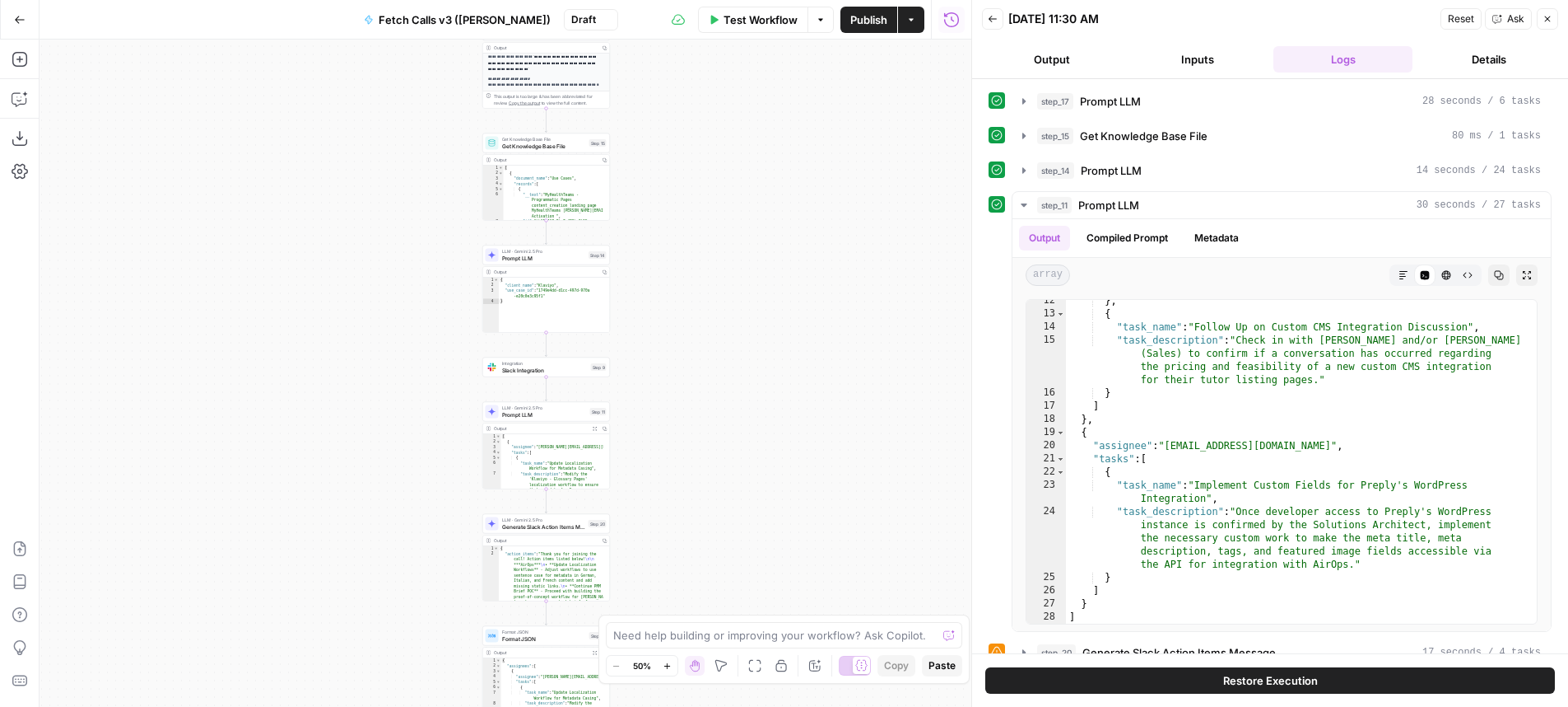
drag, startPoint x: 683, startPoint y: 425, endPoint x: 714, endPoint y: 469, distance: 53.8
click at [717, 486] on div "**********" at bounding box center [505, 373] width 931 height 667
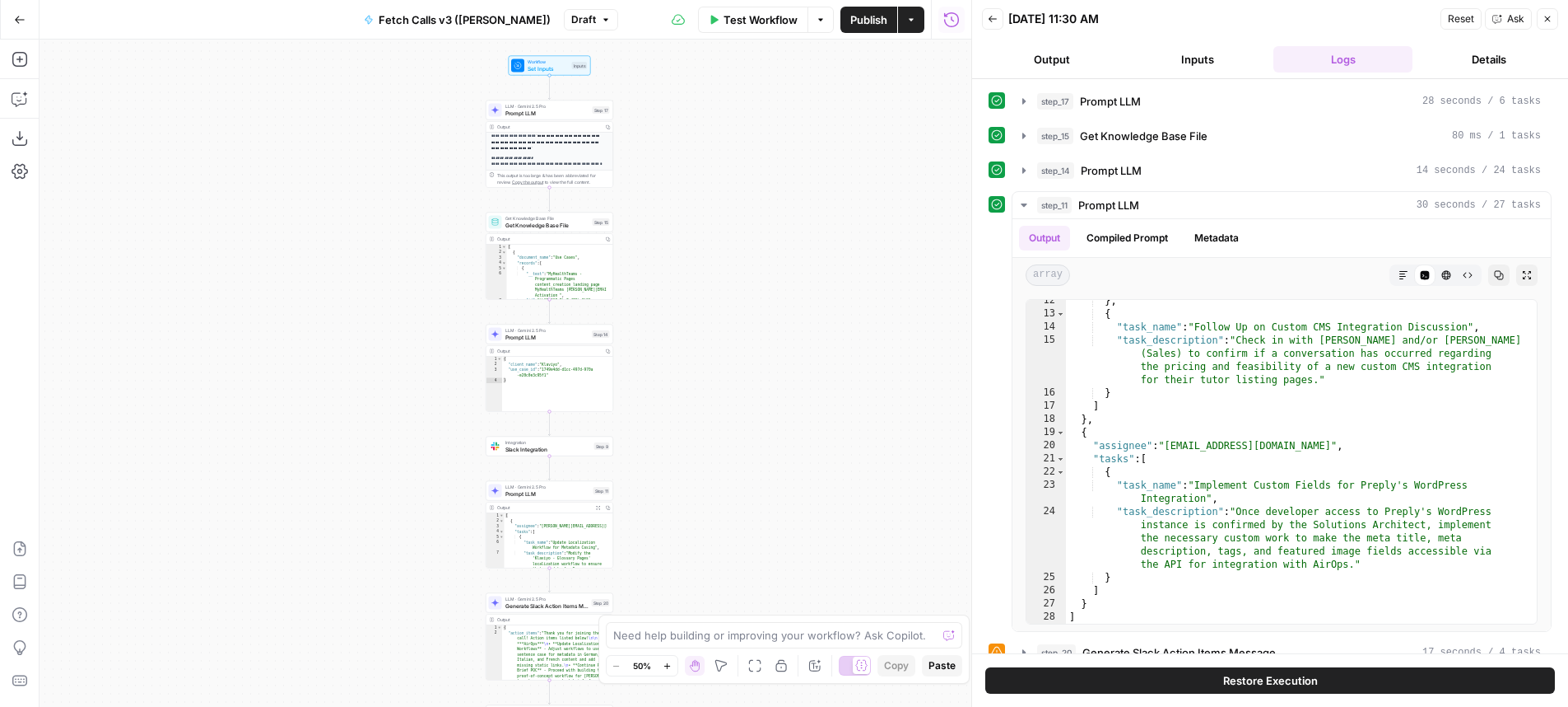
drag, startPoint x: 752, startPoint y: 172, endPoint x: 828, endPoint y: 85, distance: 115.5
click at [762, 280] on div "**********" at bounding box center [505, 373] width 931 height 667
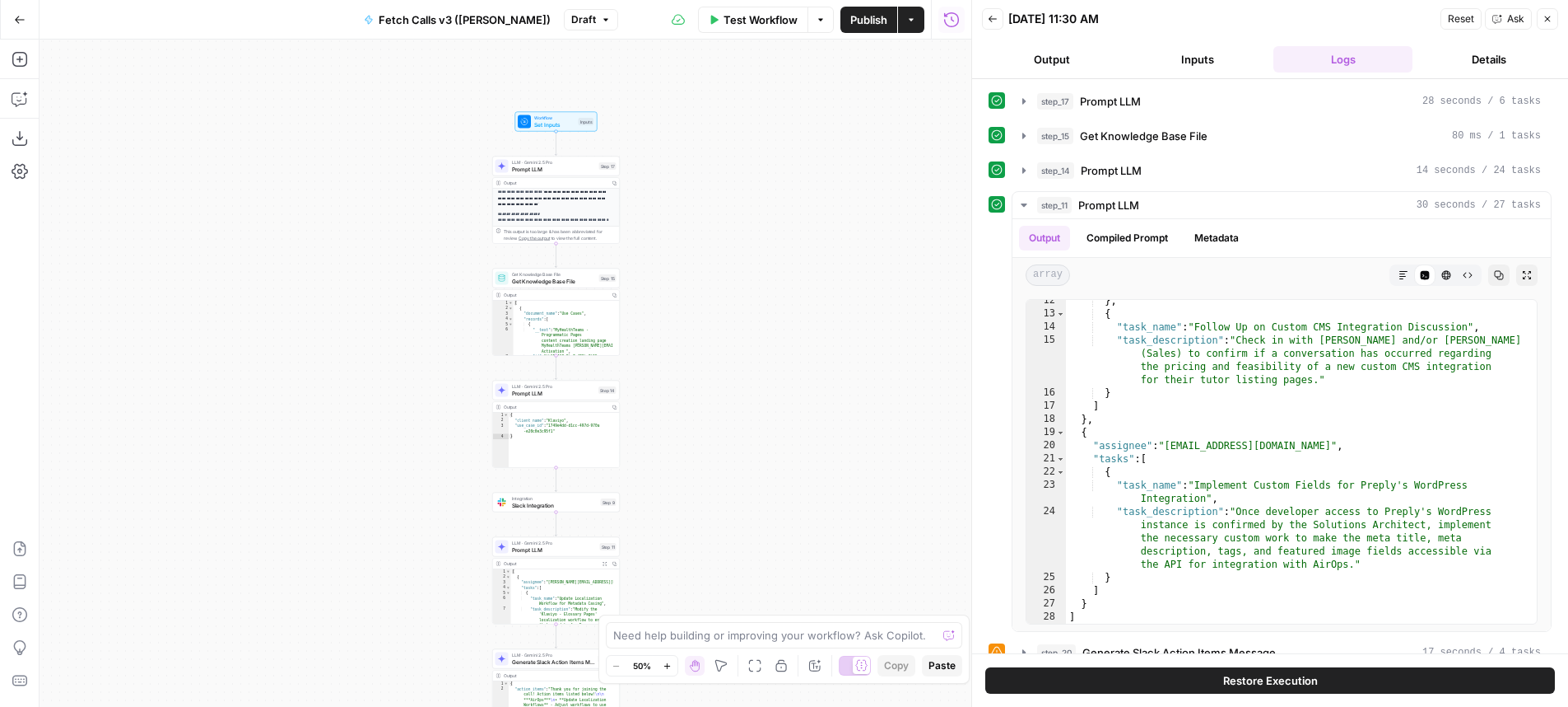
click at [868, 20] on span "Publish" at bounding box center [868, 20] width 37 height 17
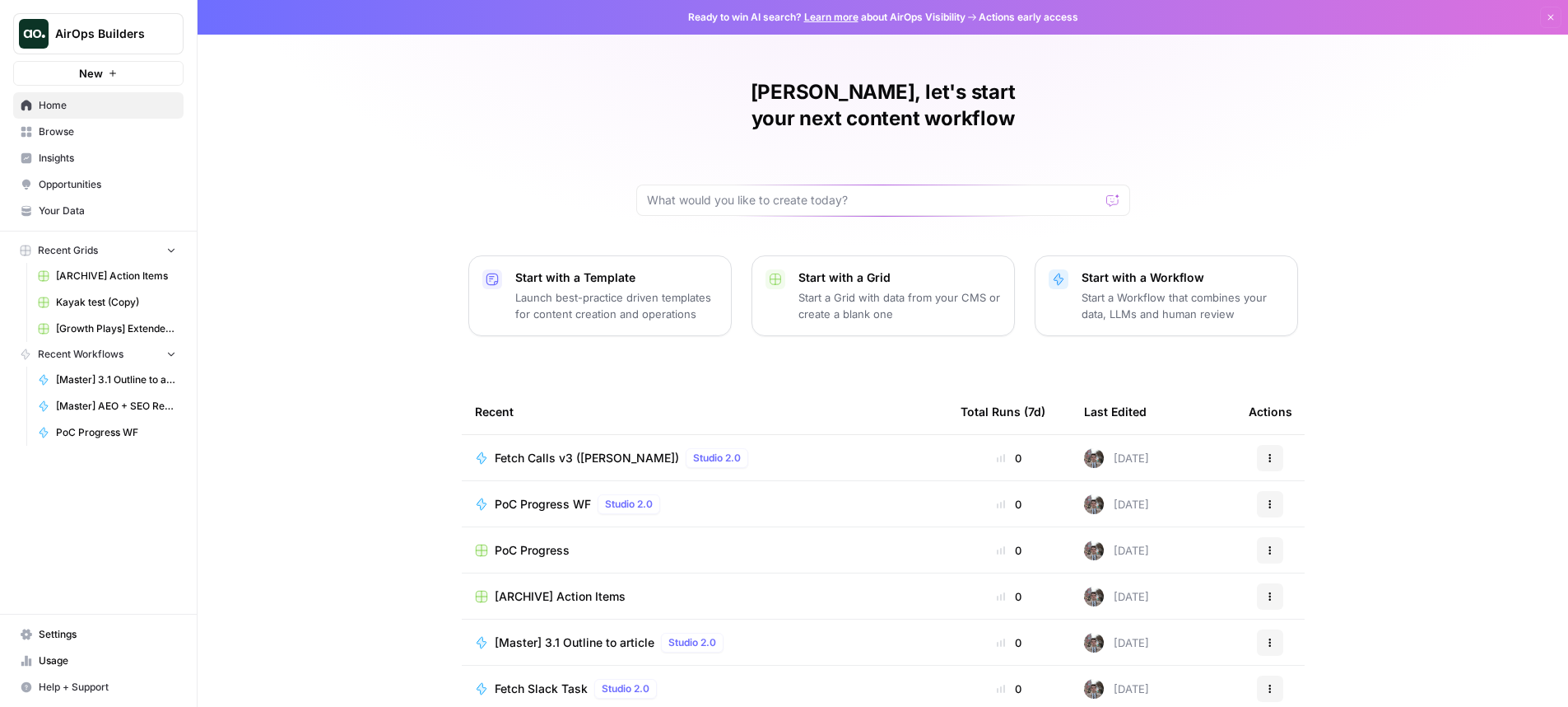
click at [82, 27] on span "AirOps Builders" at bounding box center [105, 34] width 100 height 17
type input "twink"
click at [119, 132] on div "Twinkl" at bounding box center [149, 123] width 250 height 20
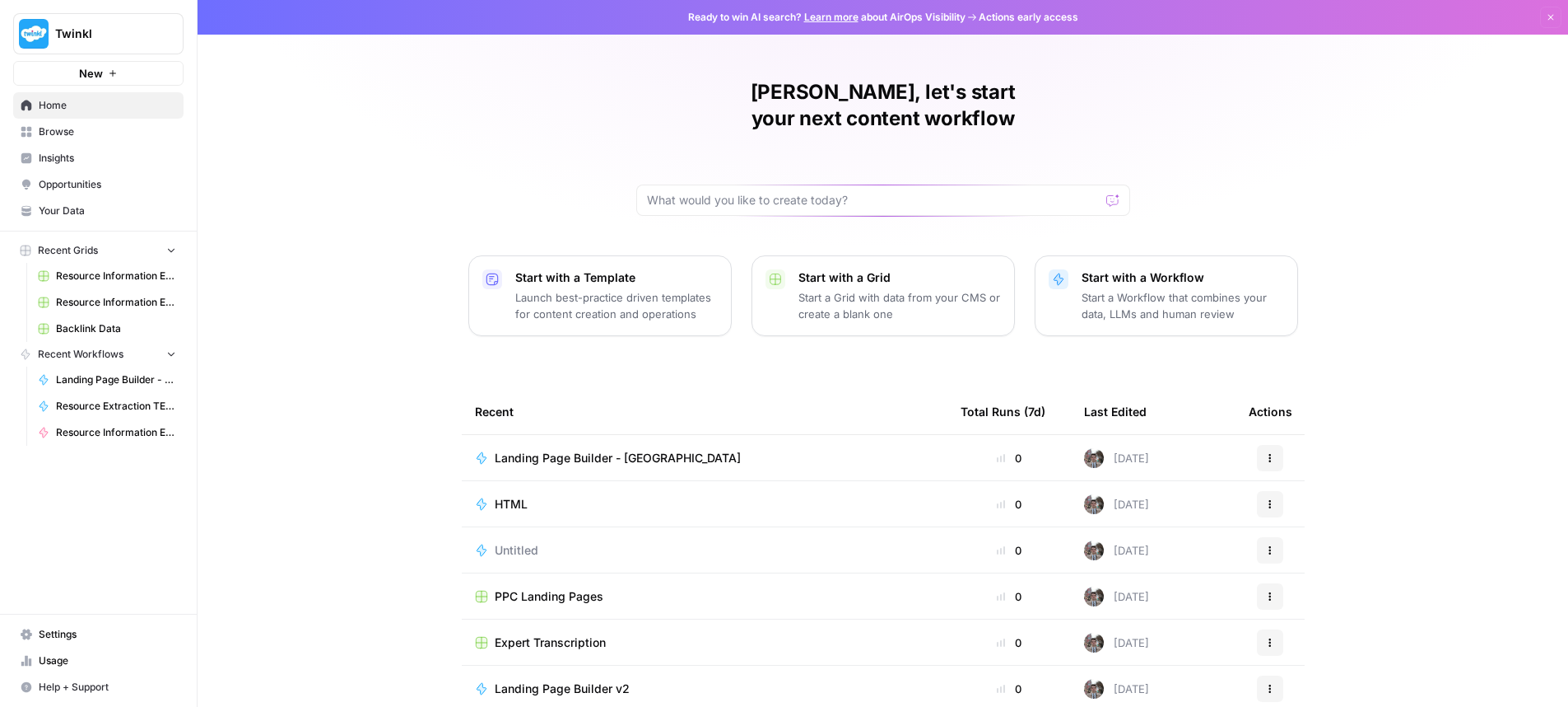
click at [119, 45] on button "Twinkl" at bounding box center [98, 33] width 170 height 41
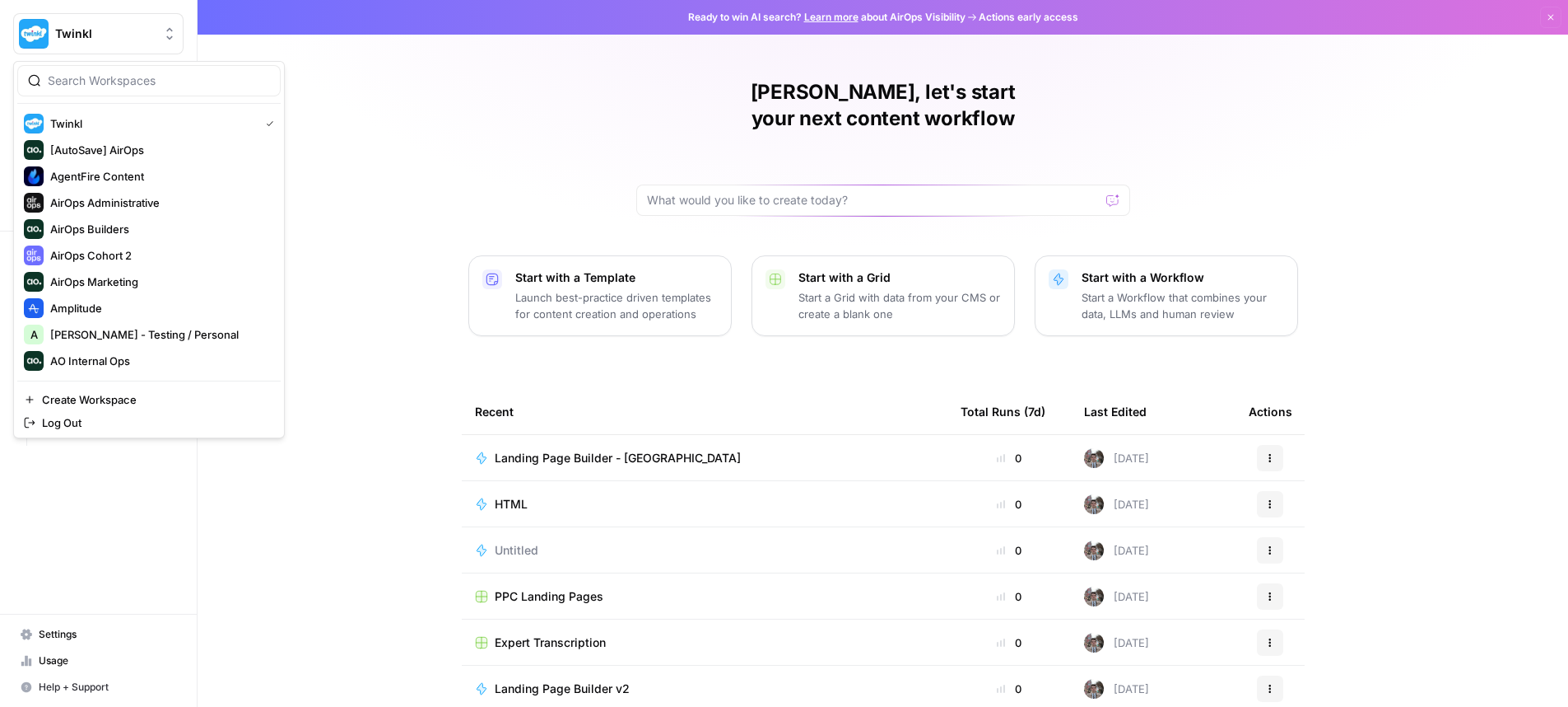
click at [335, 57] on div "[PERSON_NAME], let's start your next content workflow Start with a Template Lau…" at bounding box center [882, 392] width 1371 height 784
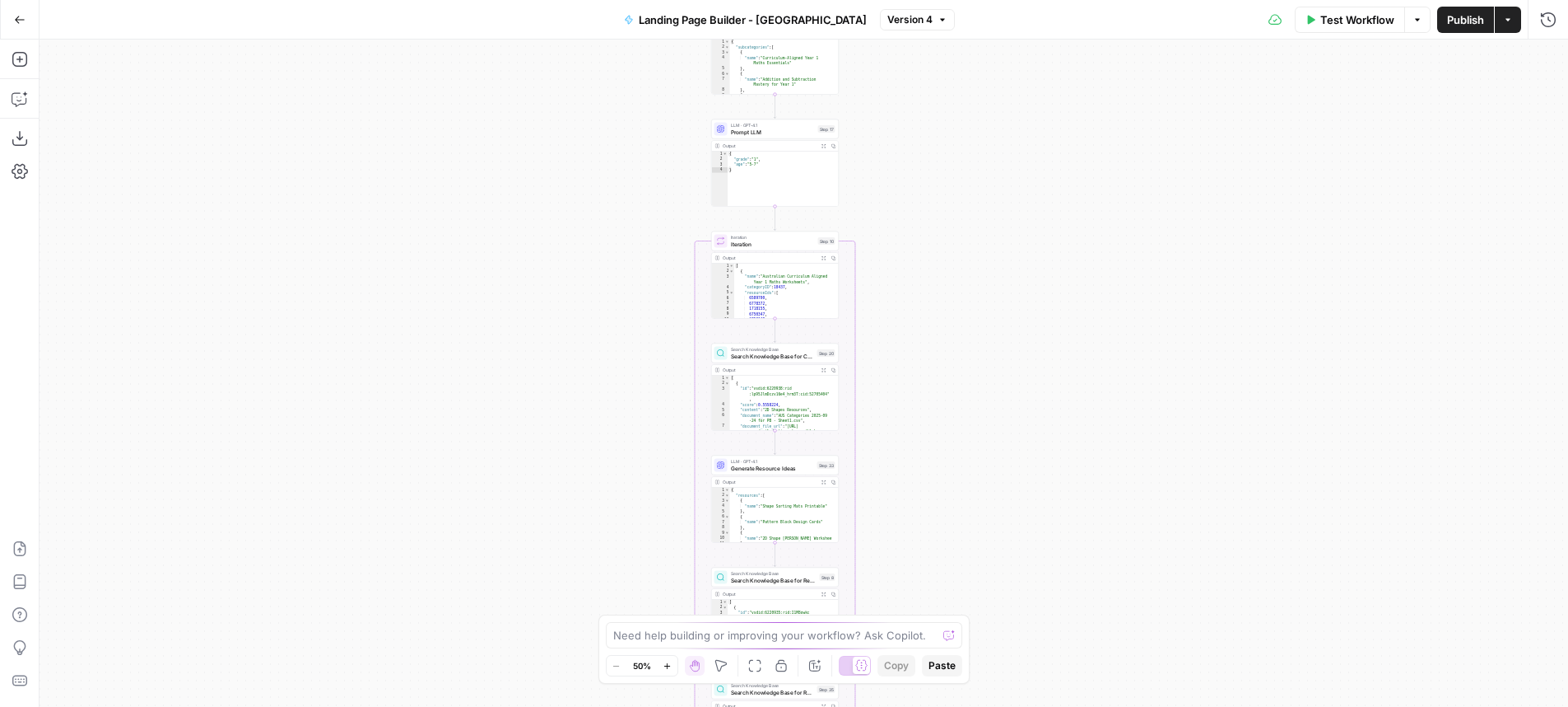
drag, startPoint x: 1111, startPoint y: 197, endPoint x: 1042, endPoint y: 450, distance: 262.2
click at [1081, 528] on div "Workflow Set Inputs Inputs LLM · GPT-4.1 Prompt LLM Step 15 Output Expand Outpu…" at bounding box center [803, 373] width 1529 height 667
drag, startPoint x: 1050, startPoint y: 203, endPoint x: 1056, endPoint y: 440, distance: 237.1
click at [1056, 440] on div "Workflow Set Inputs Inputs LLM · GPT-4.1 Prompt LLM Step 15 Output Expand Outpu…" at bounding box center [803, 373] width 1529 height 667
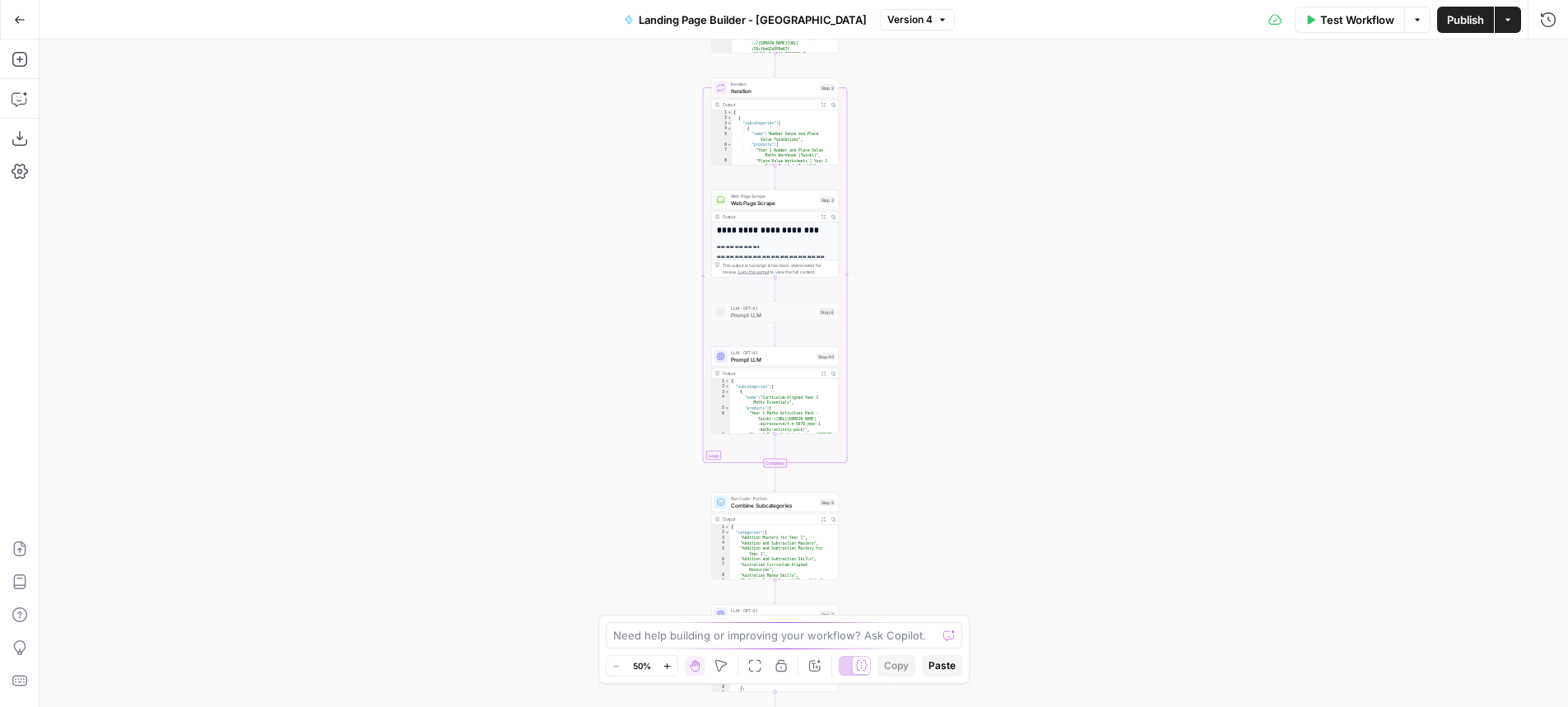
drag, startPoint x: 1057, startPoint y: 255, endPoint x: 1053, endPoint y: 536, distance: 281.0
click at [1053, 536] on div "Workflow Set Inputs Inputs LLM · GPT-4.1 Prompt LLM Step 15 Output Expand Outpu…" at bounding box center [803, 373] width 1529 height 667
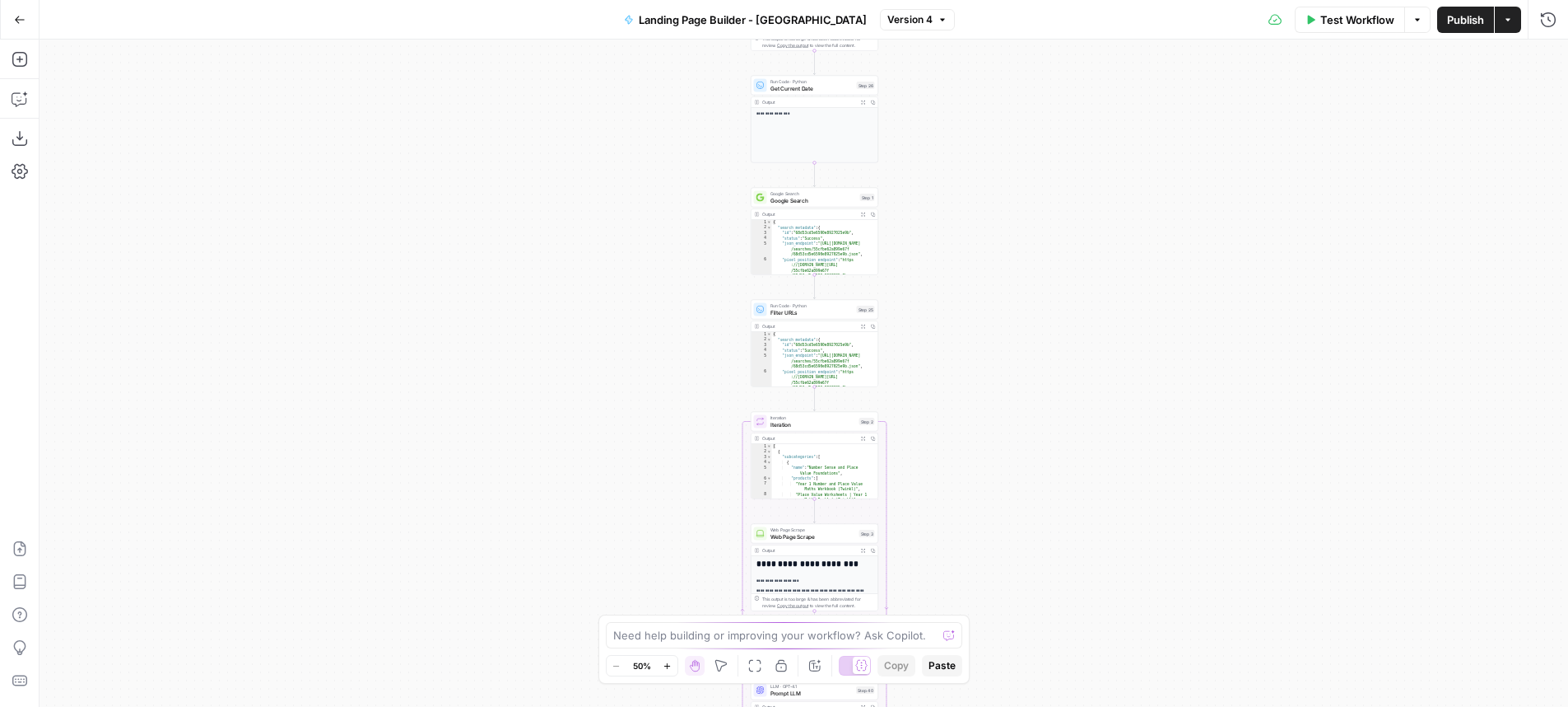
drag, startPoint x: 1029, startPoint y: 191, endPoint x: 1071, endPoint y: 510, distance: 321.8
click at [1068, 524] on div "Workflow Set Inputs Inputs LLM · GPT-4.1 Prompt LLM Step 15 Output Expand Outpu…" at bounding box center [803, 373] width 1529 height 667
click at [1061, 218] on div "Workflow Set Inputs Inputs LLM · GPT-4.1 Prompt LLM Step 15 Output Expand Outpu…" at bounding box center [803, 373] width 1529 height 667
click at [1061, 218] on div "Workflow Set Inputs Inputs LLM · GPT-4.1 Prompt LLM Step 15 Output Expand Outpu…" at bounding box center [803, 373] width 1529 height 667
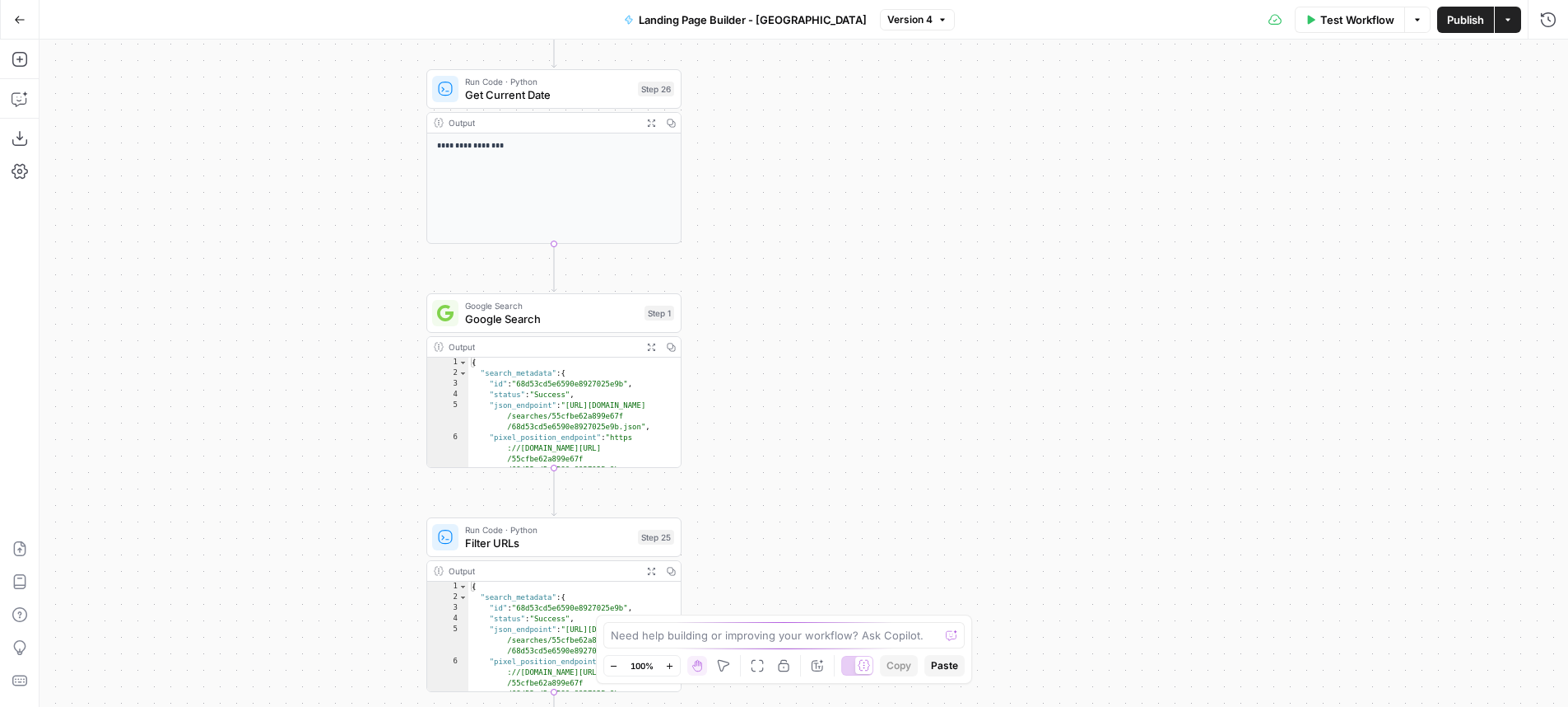
drag, startPoint x: 1097, startPoint y: 232, endPoint x: 1103, endPoint y: 409, distance: 177.1
click at [1082, 340] on div "Workflow Set Inputs Inputs LLM · GPT-4.1 Prompt LLM Step 15 Output Expand Outpu…" at bounding box center [803, 373] width 1529 height 667
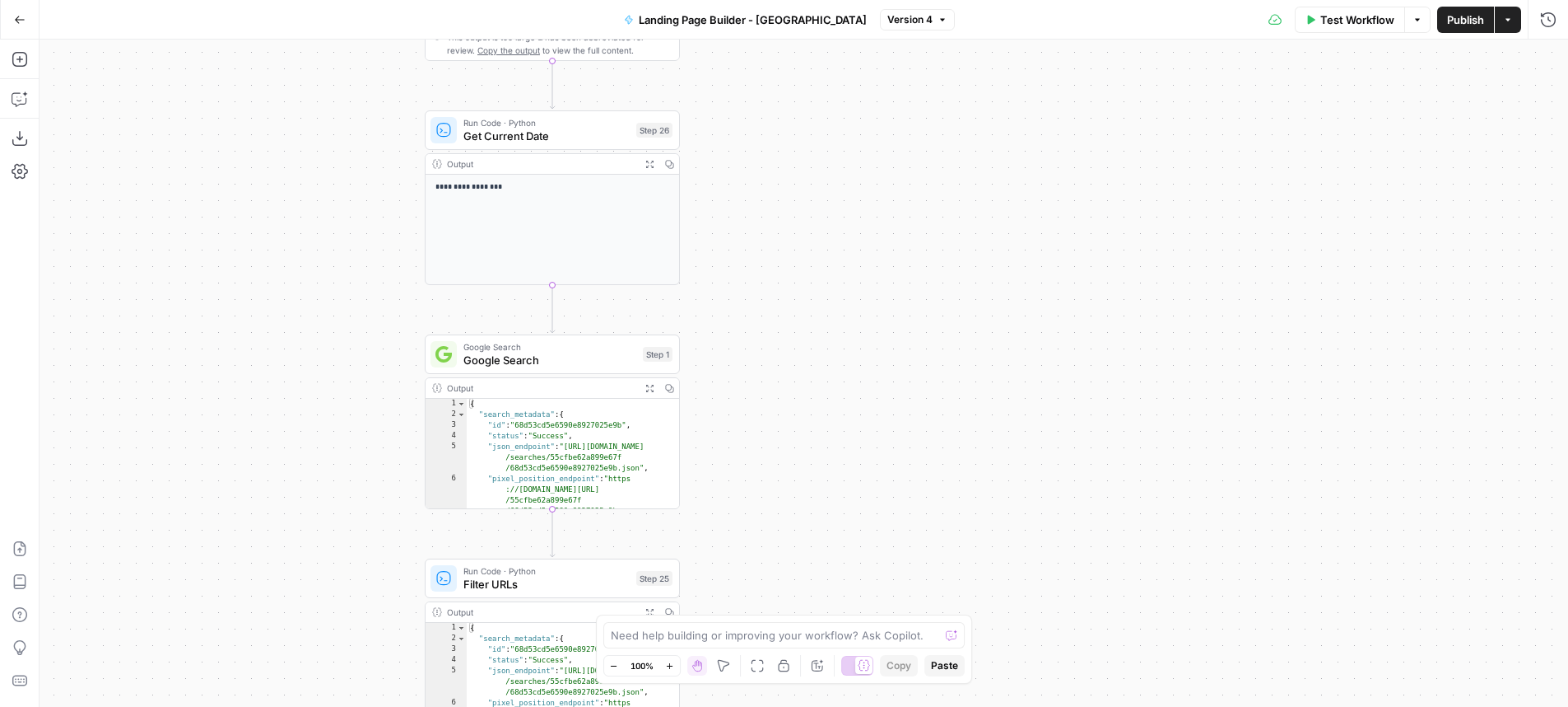
click at [1543, 37] on div "Test Workflow Options Publish Actions Run History" at bounding box center [1261, 19] width 614 height 38
click at [1546, 19] on icon "button" at bounding box center [1548, 20] width 17 height 17
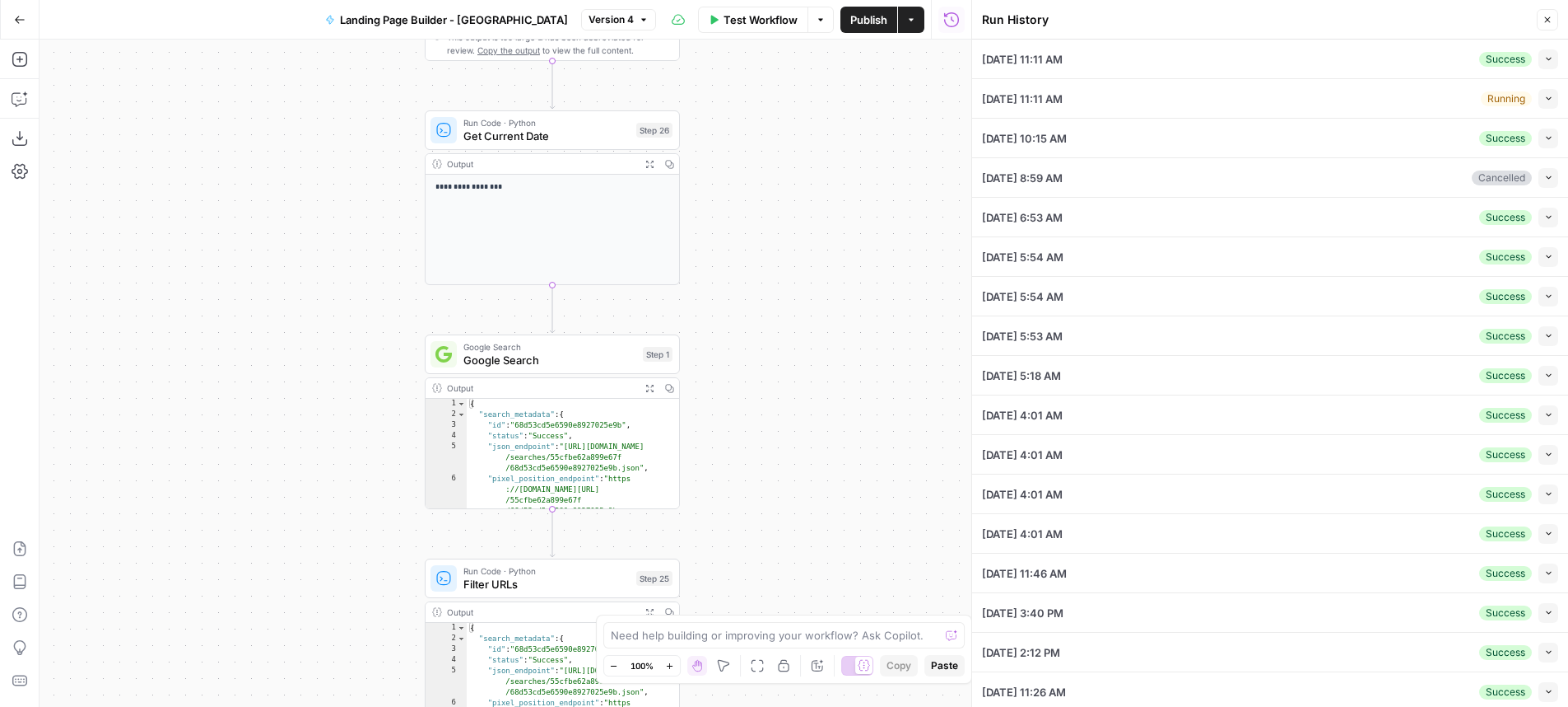
click at [1541, 55] on button "Collapse" at bounding box center [1548, 59] width 20 height 20
type input "Twinkl Australia"
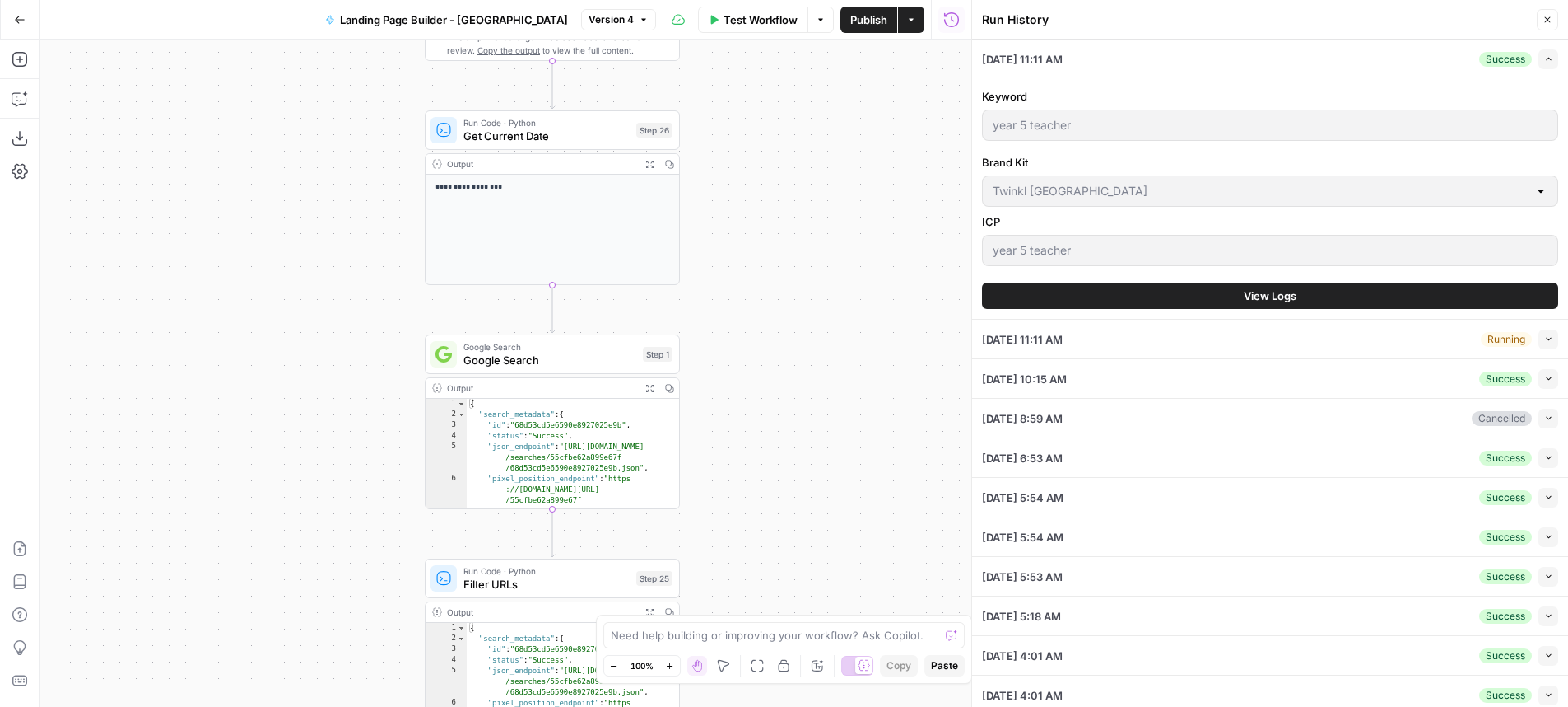
click at [1244, 298] on span "View Logs" at bounding box center [1270, 296] width 52 height 17
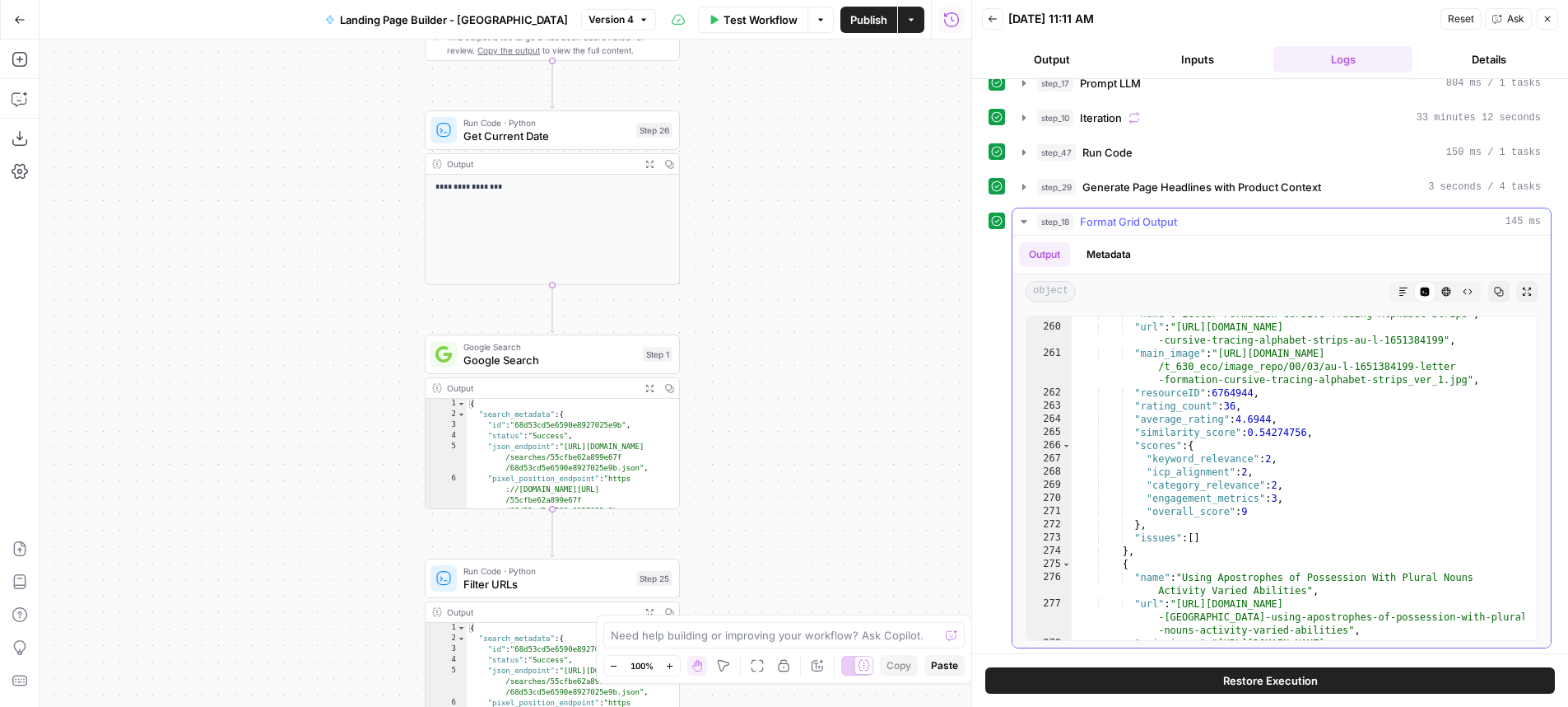
scroll to position [4081, 0]
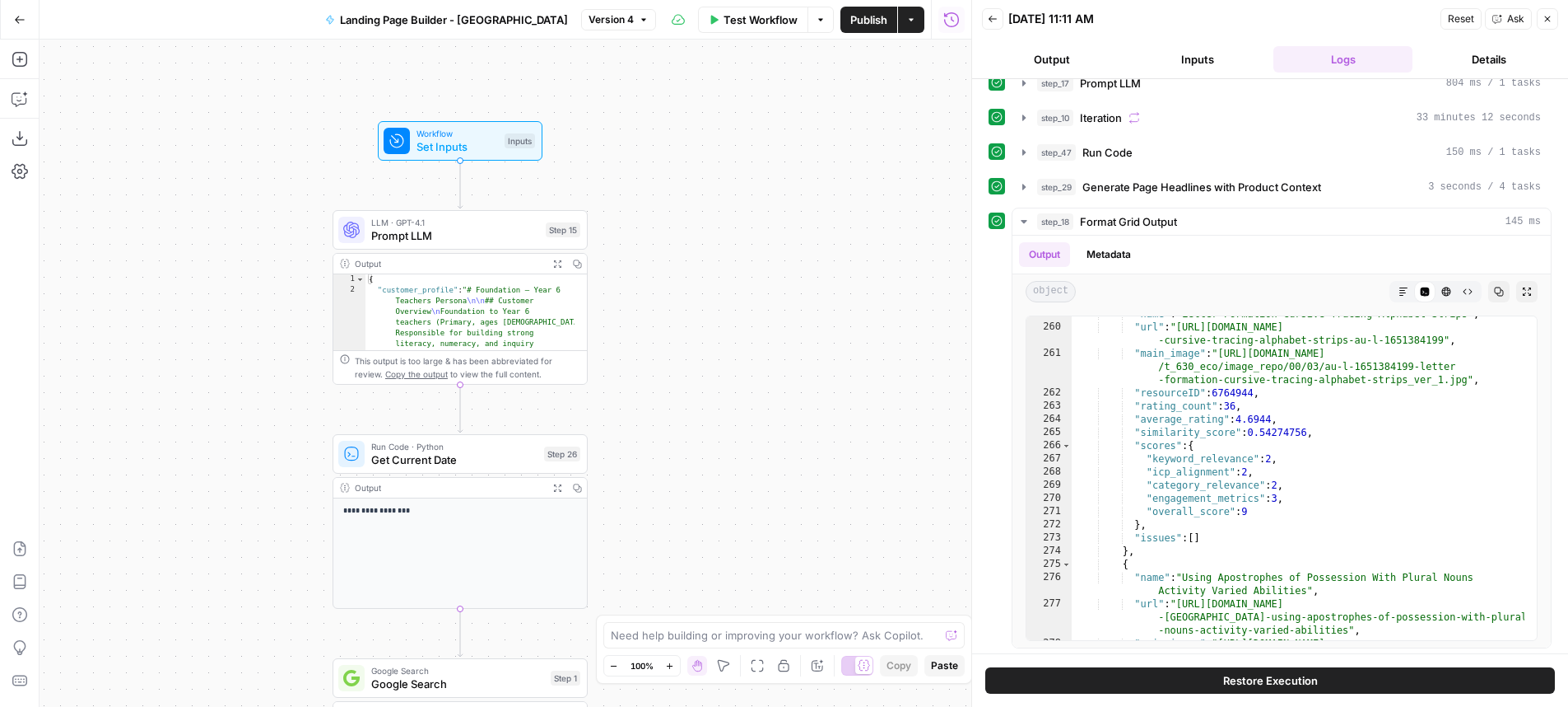
drag, startPoint x: 946, startPoint y: 239, endPoint x: 854, endPoint y: 564, distance: 337.8
click at [854, 564] on div "Workflow Set Inputs Inputs LLM · GPT-4.1 Prompt LLM Step 15 Output Expand Outpu…" at bounding box center [505, 373] width 931 height 667
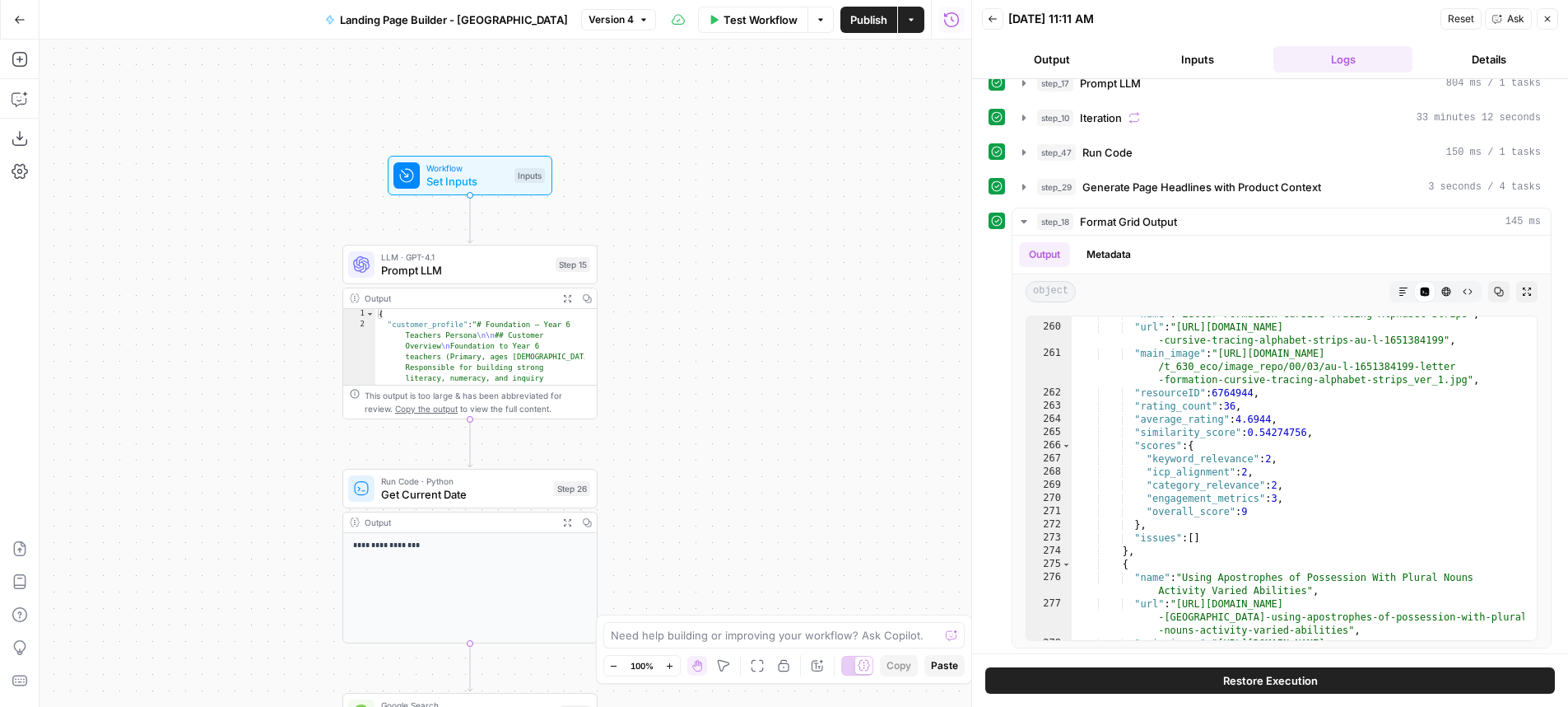
drag, startPoint x: 766, startPoint y: 288, endPoint x: 853, endPoint y: 255, distance: 93.0
click at [791, 302] on div "Workflow Set Inputs Inputs LLM · GPT-4.1 Prompt LLM Step 15 Output Expand Outpu…" at bounding box center [505, 373] width 931 height 667
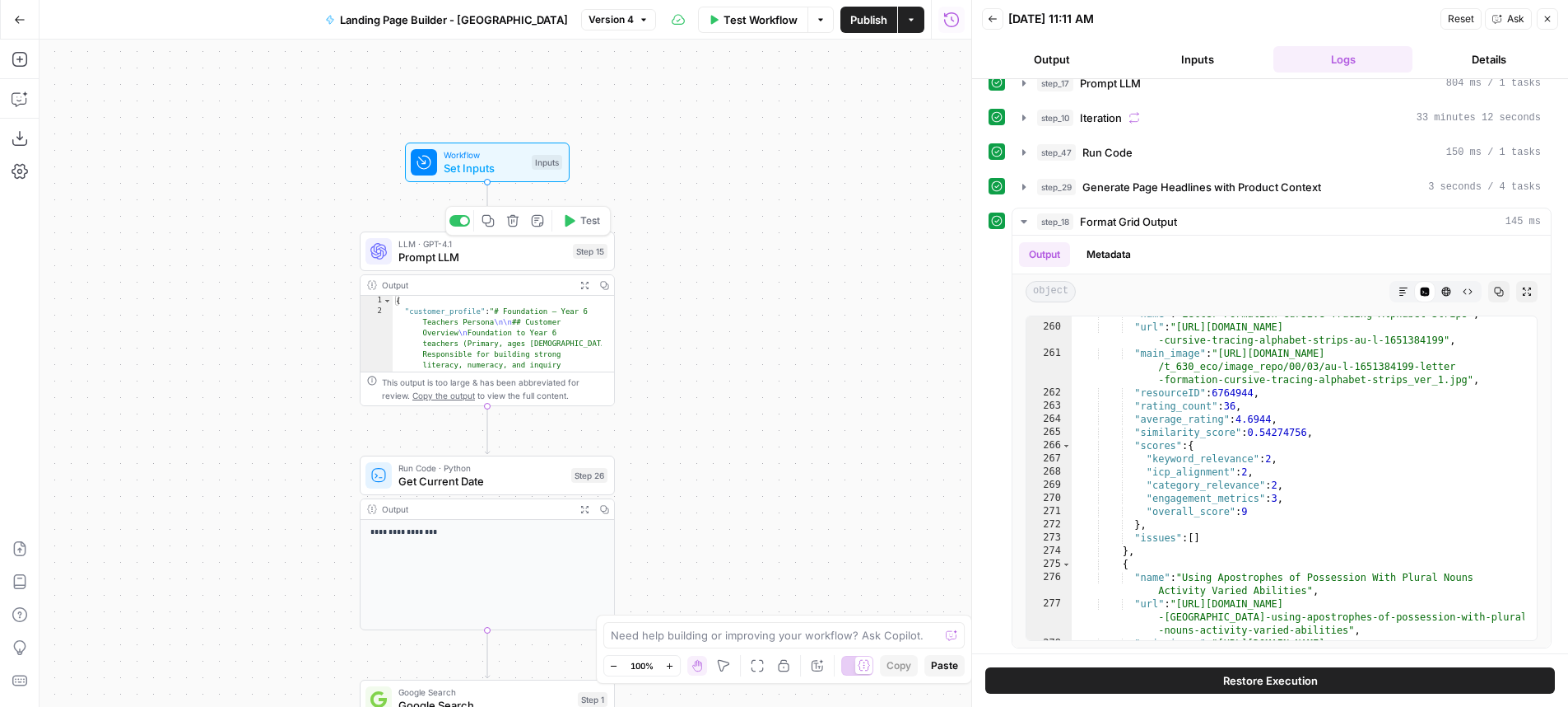
click at [552, 258] on span "Prompt LLM" at bounding box center [482, 257] width 168 height 17
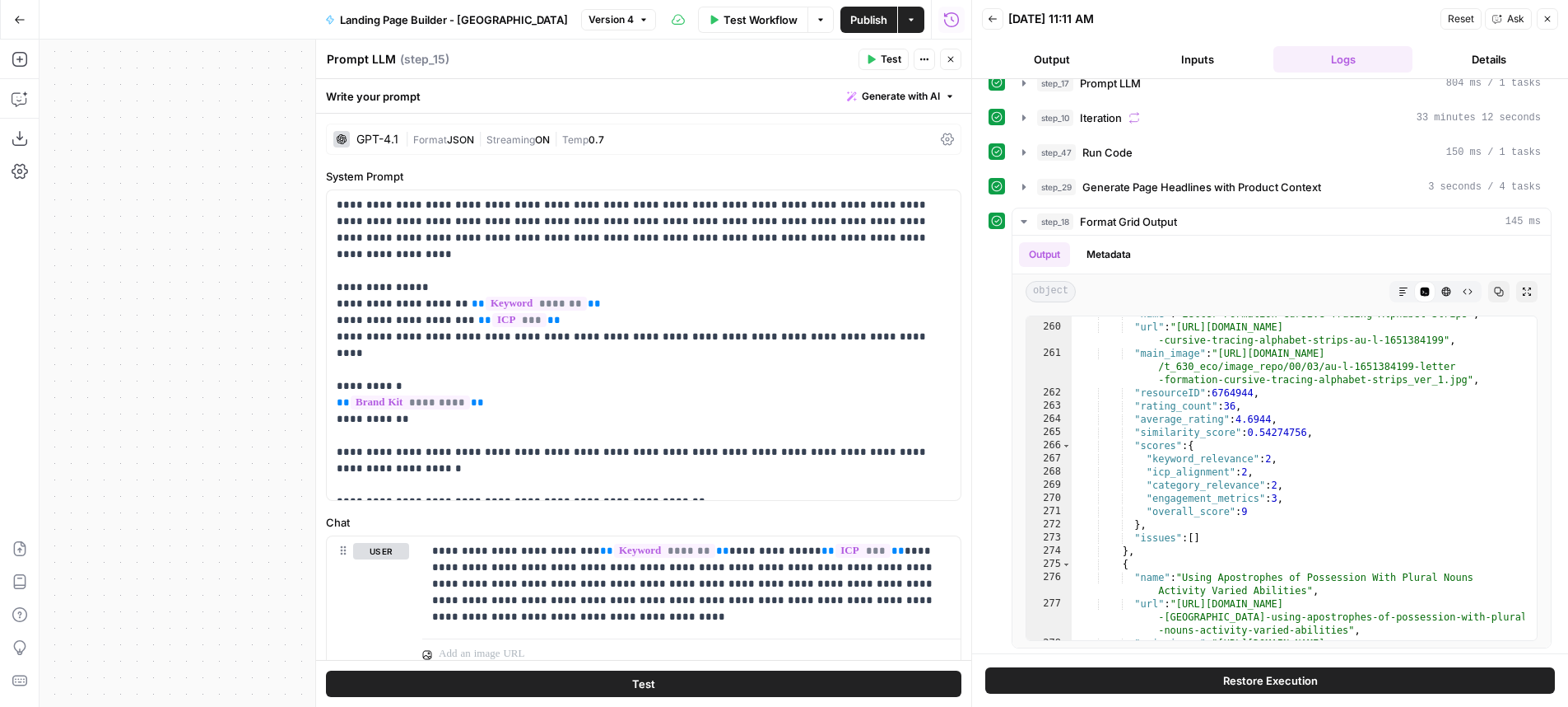
click at [957, 52] on button "Close" at bounding box center [951, 59] width 22 height 22
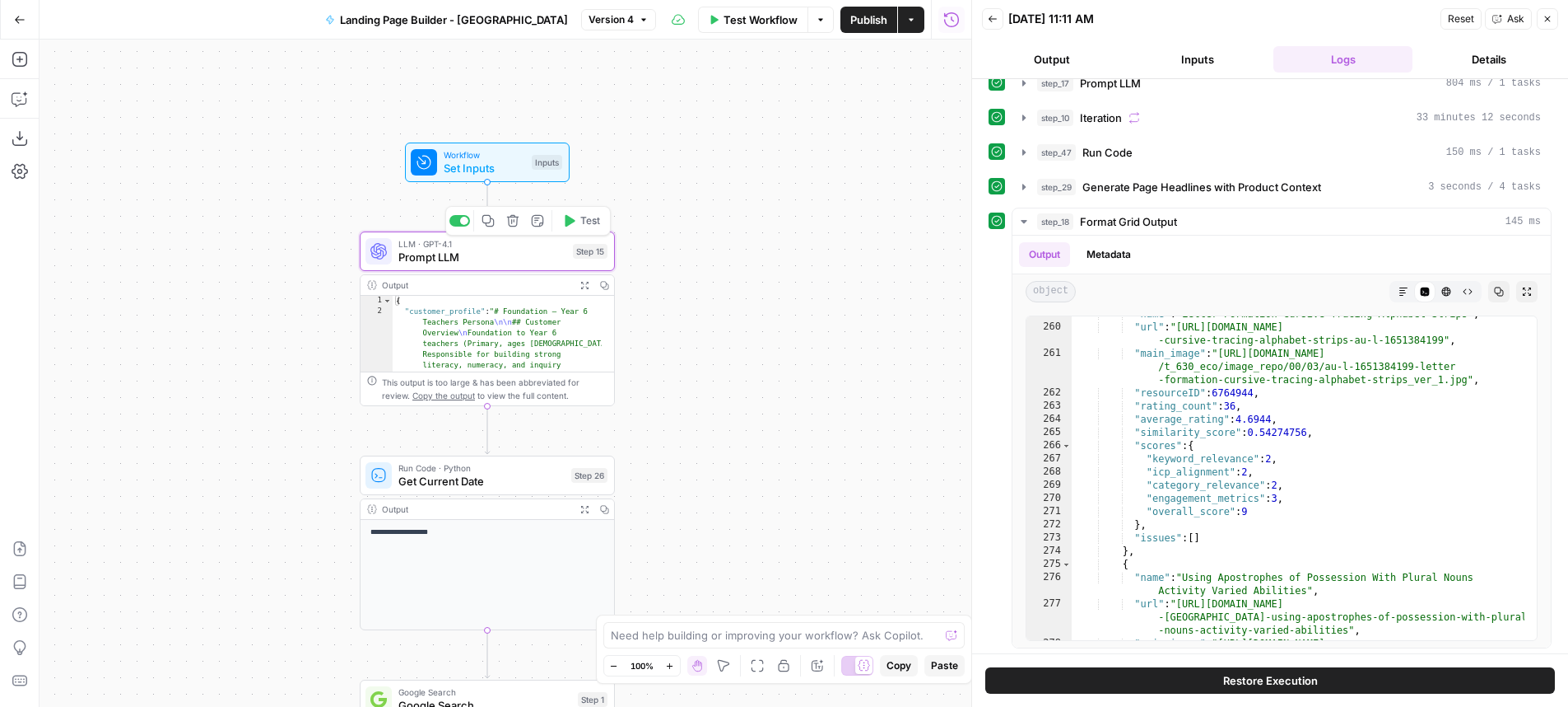
click at [568, 252] on div "LLM · GPT-4.1 Prompt LLM Step 15 Copy step Delete step Add Note Test" at bounding box center [487, 252] width 242 height 28
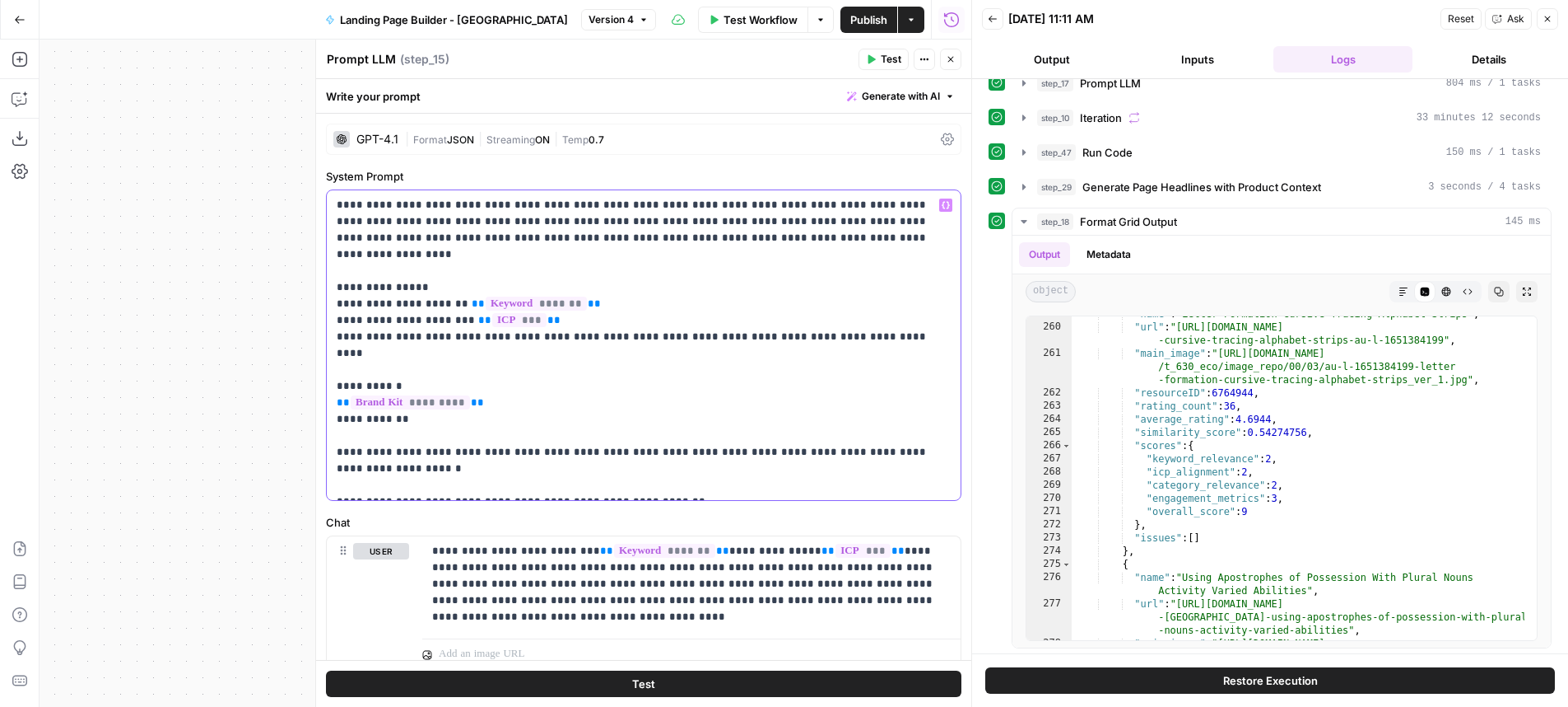
click at [581, 319] on p "**********" at bounding box center [637, 345] width 602 height 297
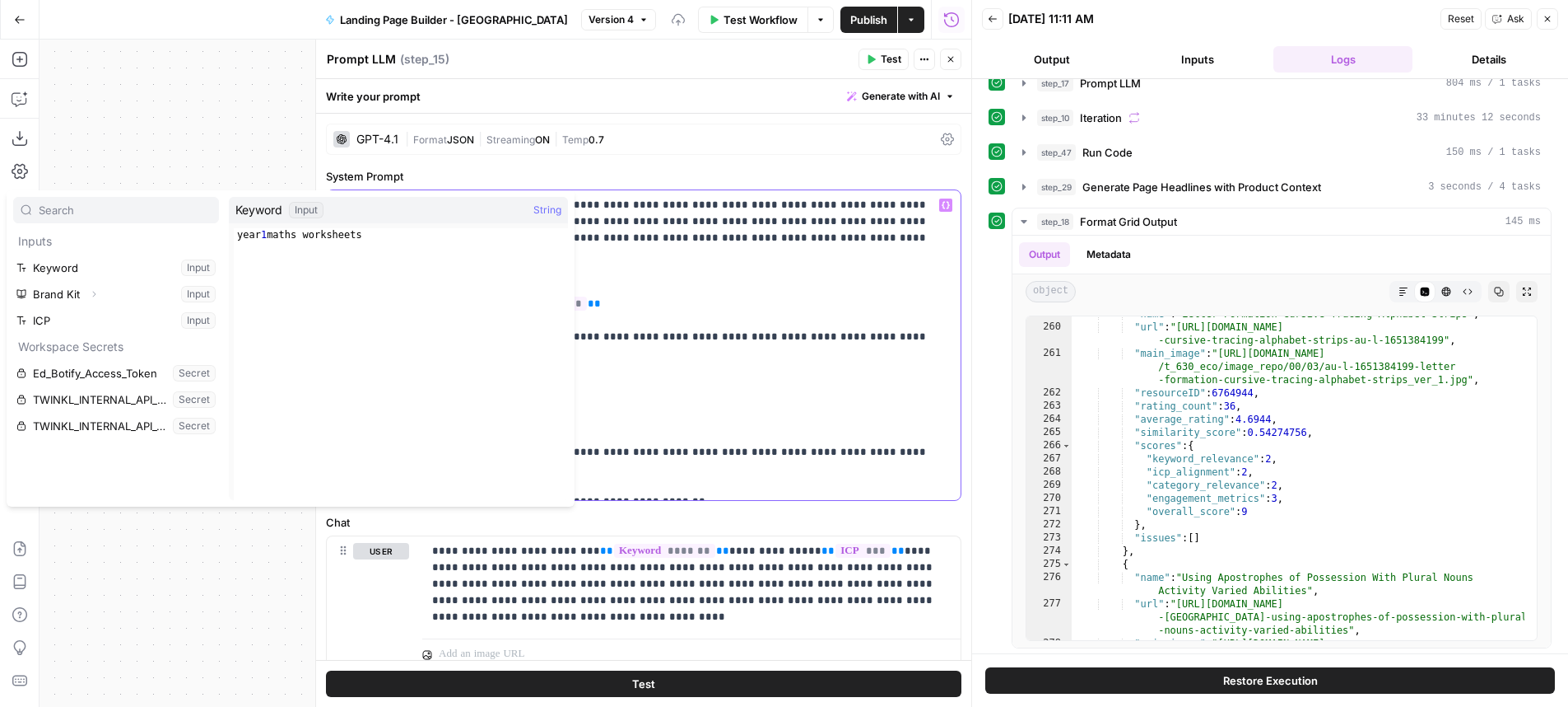
click at [841, 322] on p "**********" at bounding box center [637, 345] width 602 height 297
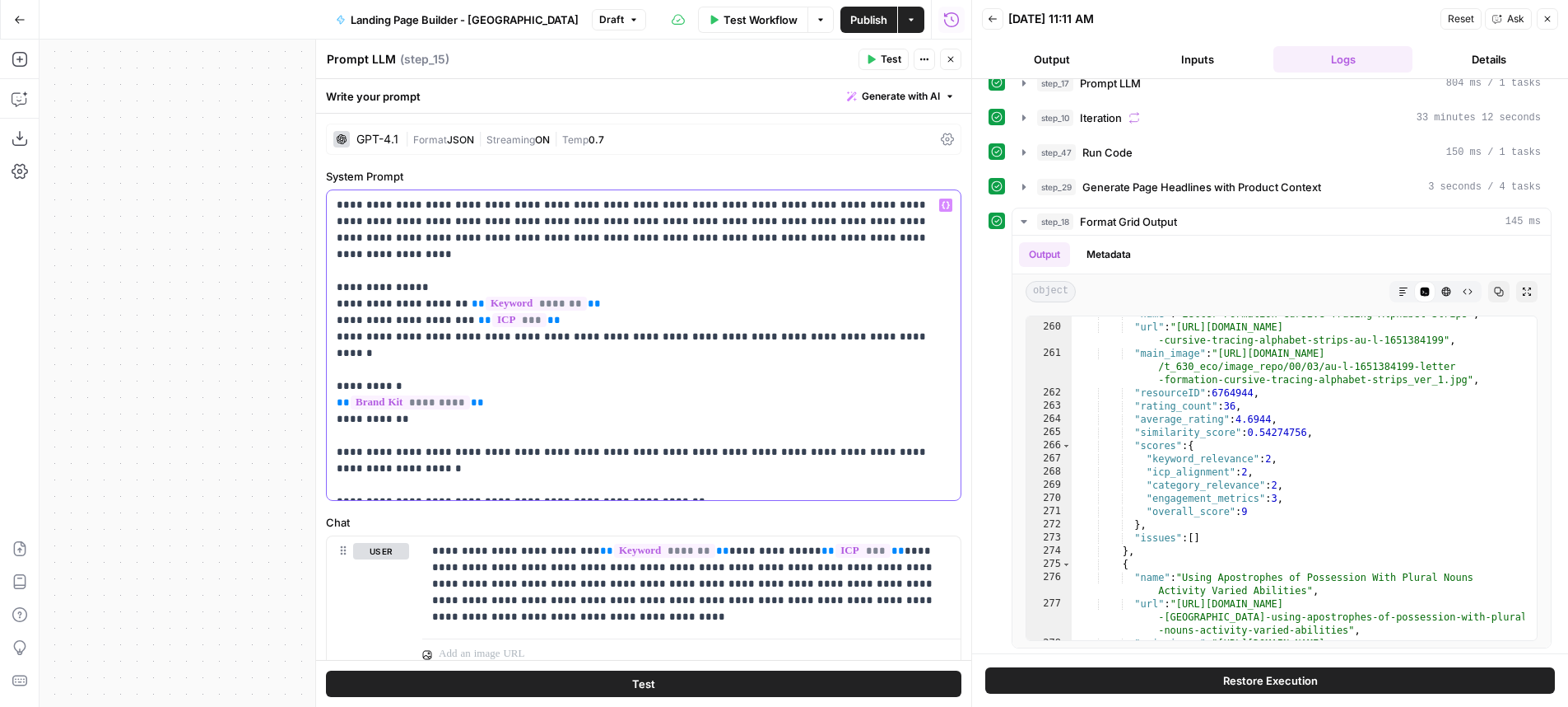
click at [786, 325] on p "**********" at bounding box center [637, 345] width 602 height 297
click at [796, 331] on p "**********" at bounding box center [637, 345] width 602 height 297
click at [682, 316] on p "**********" at bounding box center [637, 345] width 602 height 297
drag, startPoint x: 682, startPoint y: 316, endPoint x: 584, endPoint y: 321, distance: 98.1
click at [584, 321] on p "**********" at bounding box center [637, 345] width 602 height 297
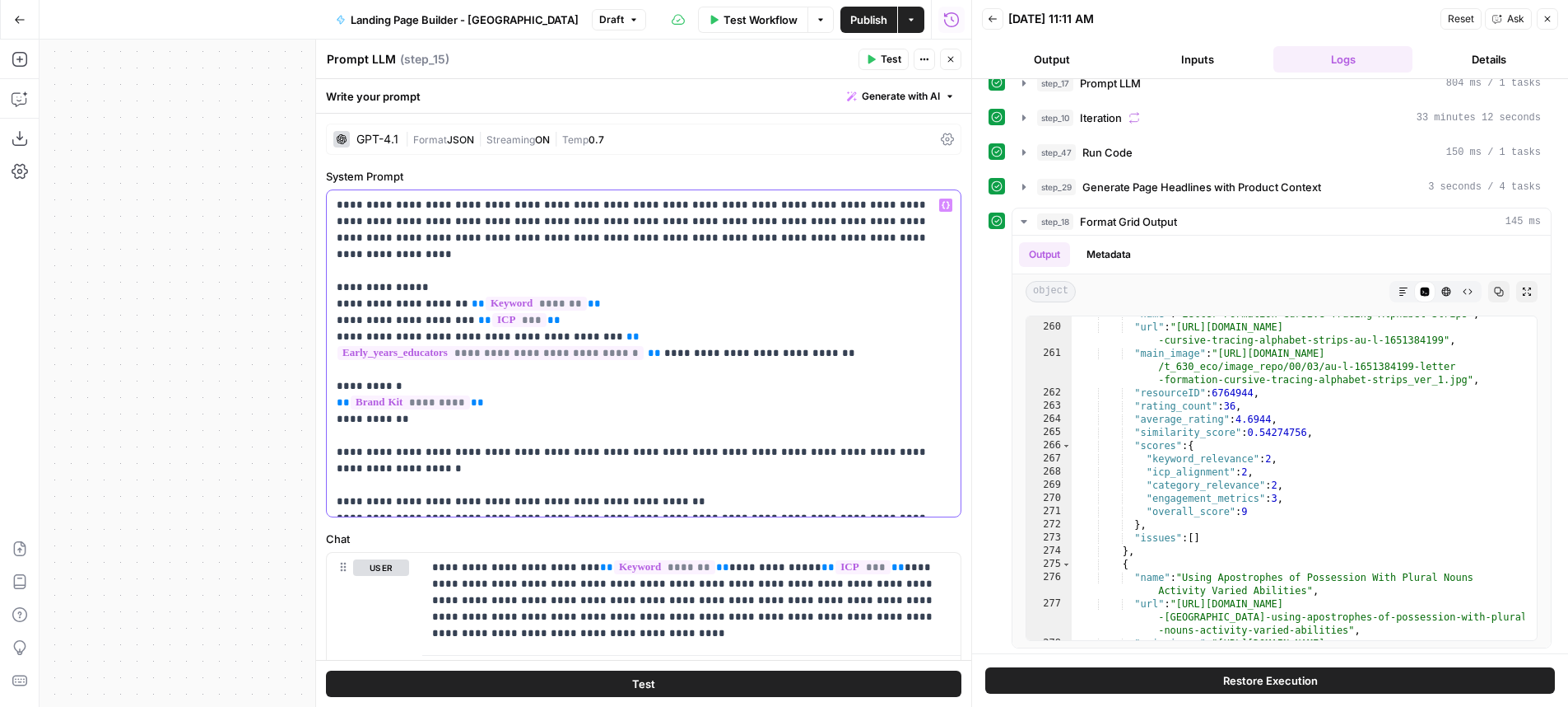
click at [886, 260] on p "**********" at bounding box center [637, 353] width 602 height 313
click at [466, 338] on p "**********" at bounding box center [637, 353] width 602 height 313
drag, startPoint x: 466, startPoint y: 338, endPoint x: 347, endPoint y: 343, distance: 119.1
click at [347, 343] on p "**********" at bounding box center [637, 353] width 602 height 313
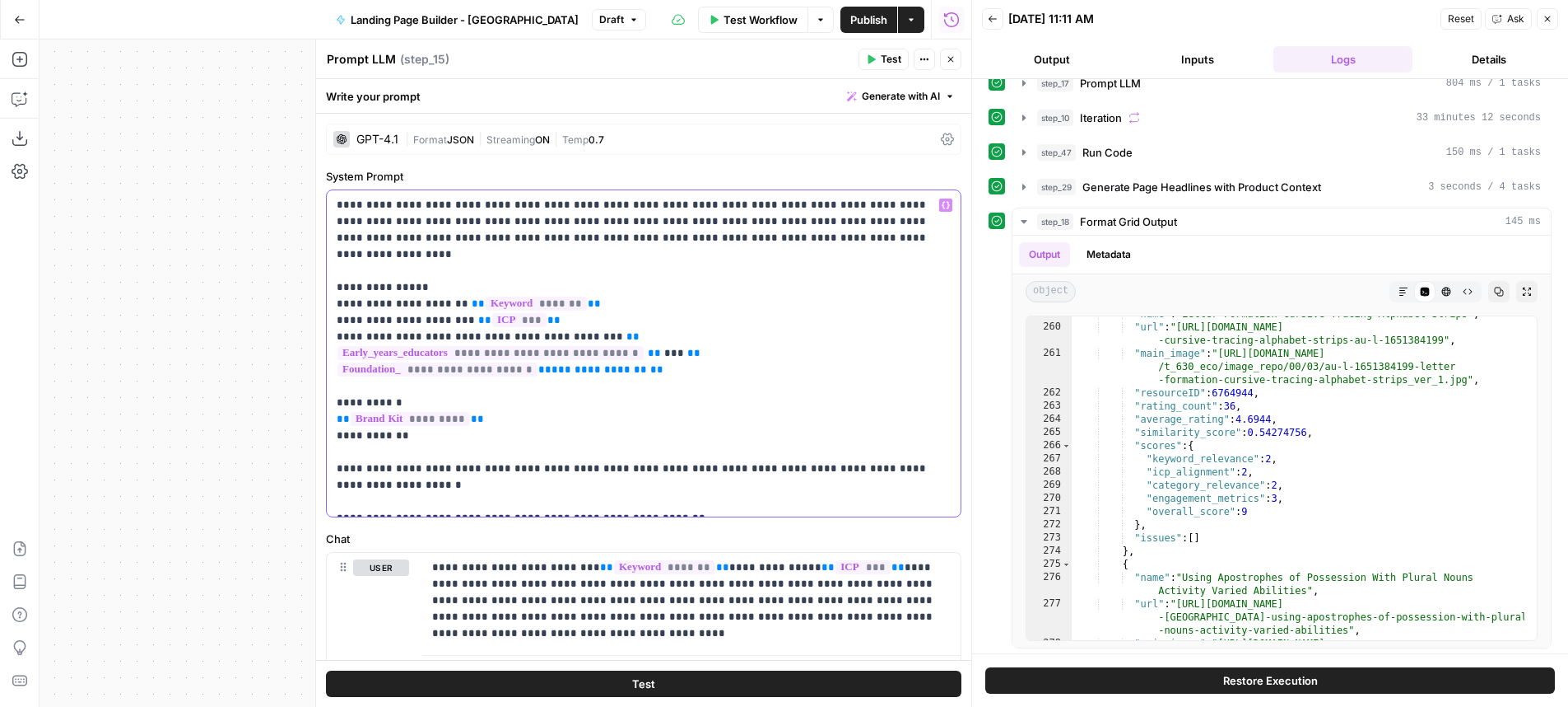
click at [579, 380] on p "**********" at bounding box center [637, 353] width 602 height 313
click at [720, 365] on p "**********" at bounding box center [637, 353] width 602 height 313
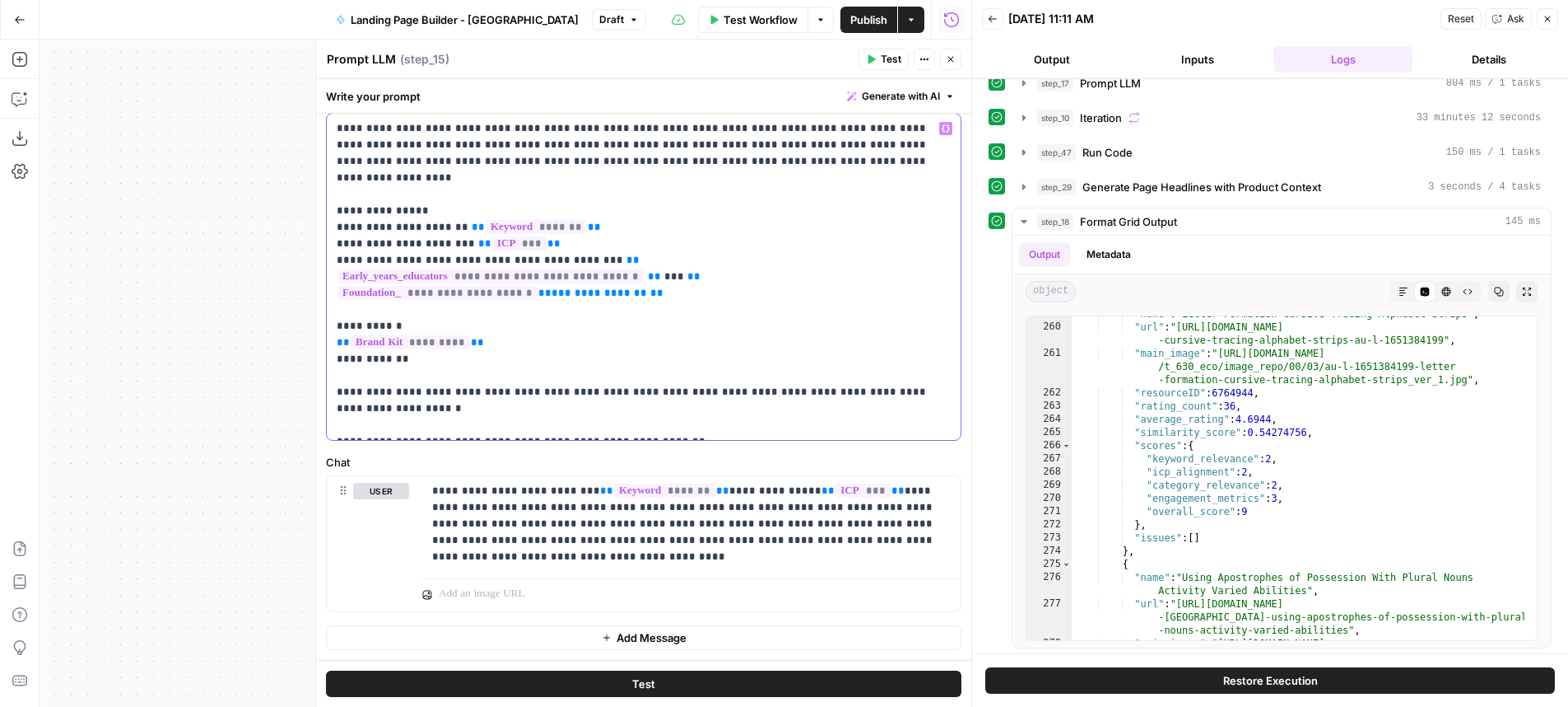
scroll to position [0, 0]
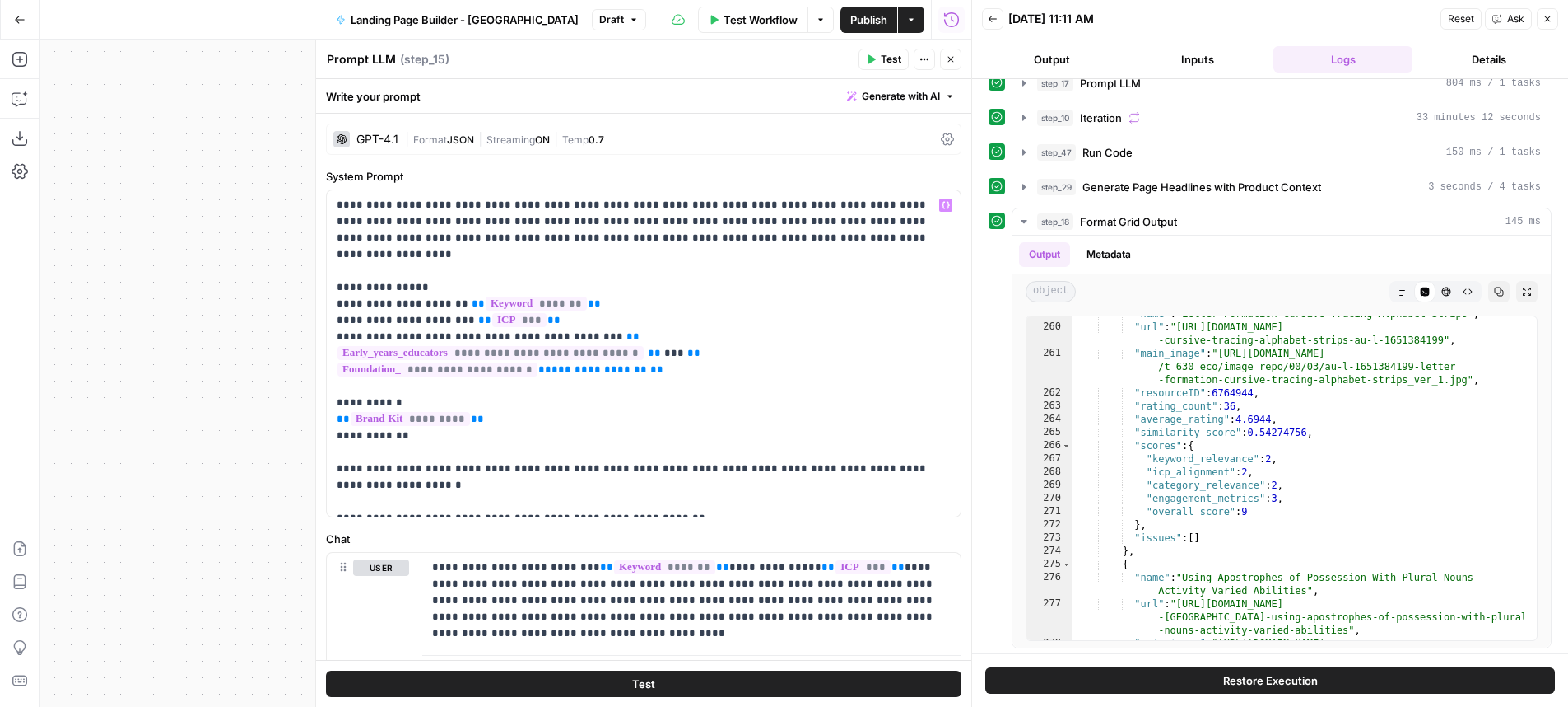
click at [939, 66] on div "Test Actions Close" at bounding box center [909, 59] width 102 height 22
click at [943, 62] on button "Close" at bounding box center [951, 59] width 22 height 22
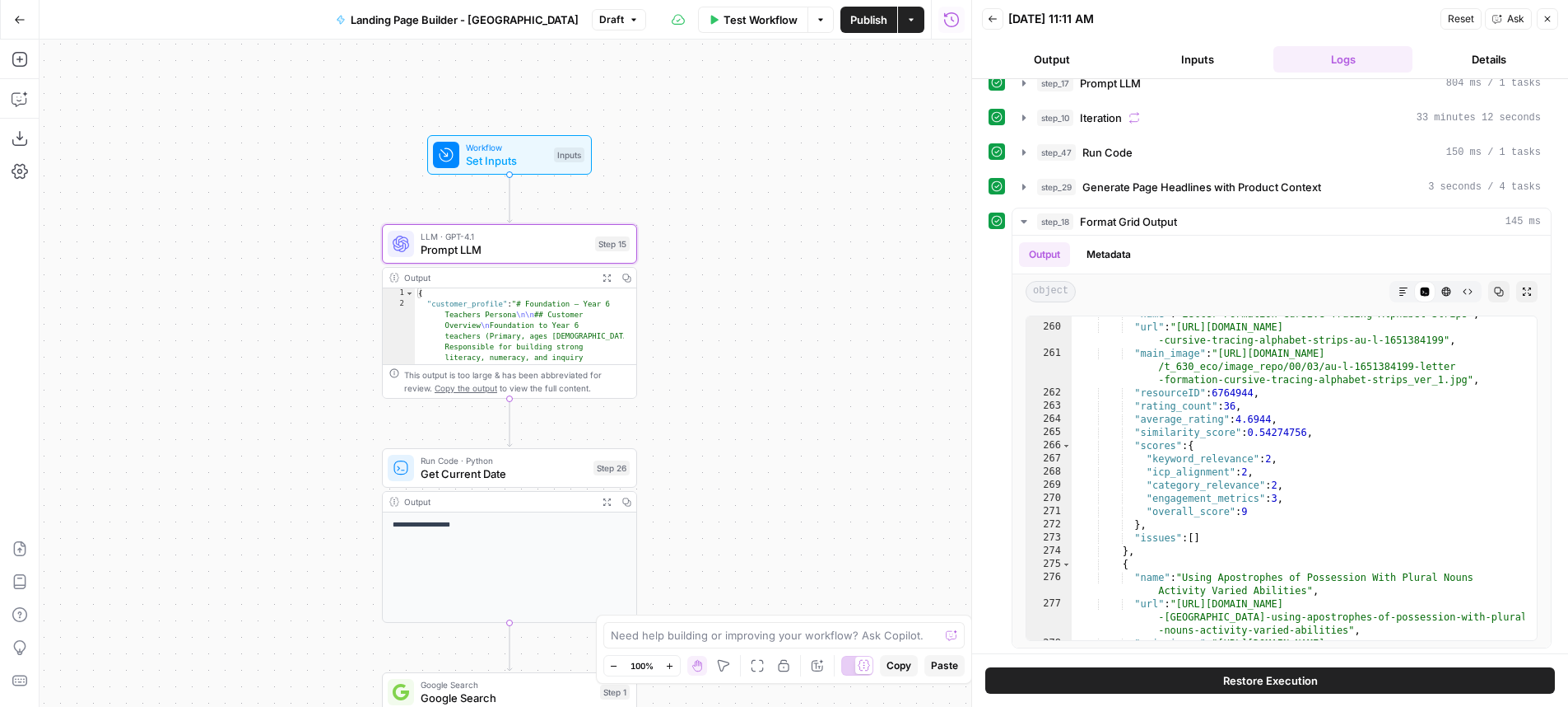
drag, startPoint x: 737, startPoint y: 443, endPoint x: 767, endPoint y: 178, distance: 266.7
click at [767, 178] on div "Workflow Set Inputs Inputs LLM · GPT-4.1 Prompt LLM Step 15 Output Expand Outpu…" at bounding box center [505, 373] width 931 height 667
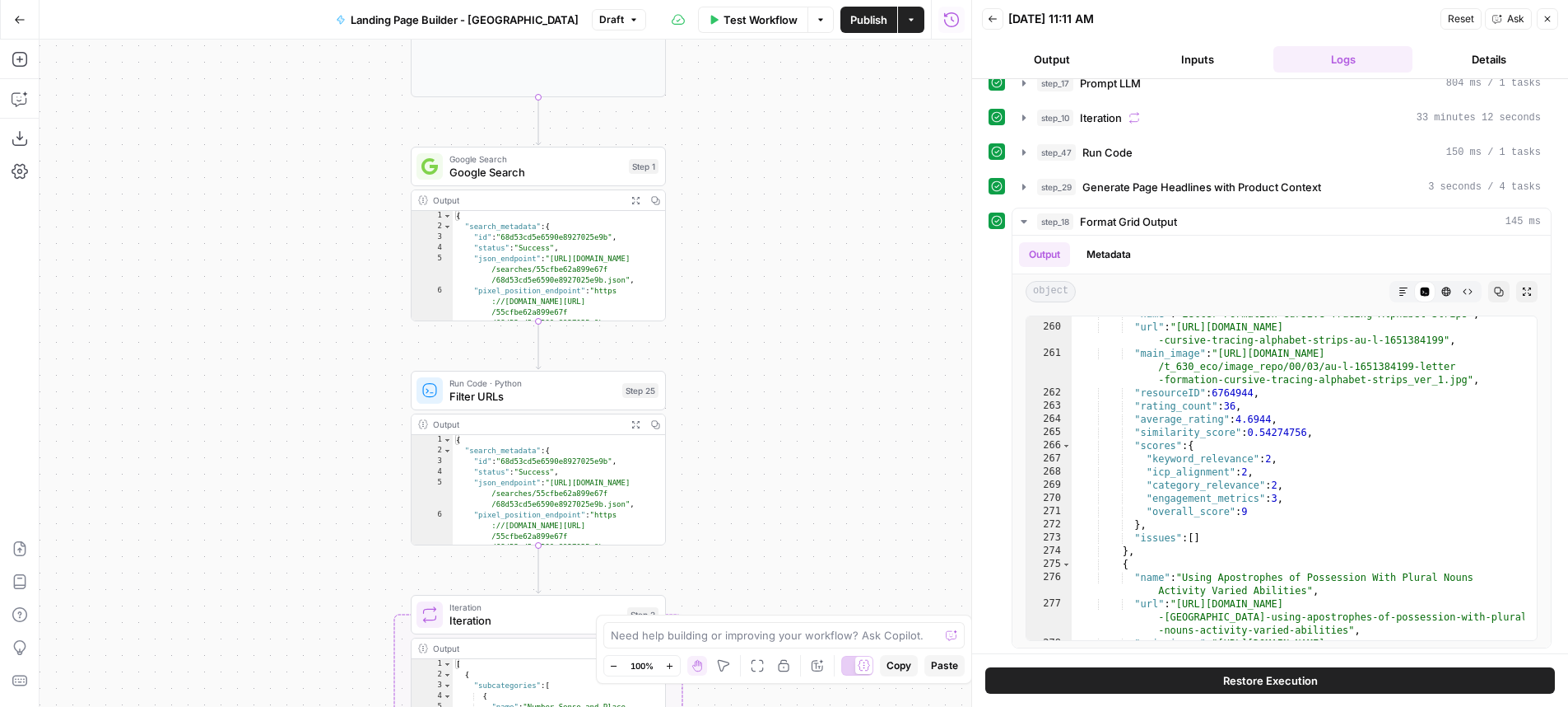
click at [596, 153] on span "Google Search" at bounding box center [535, 159] width 172 height 13
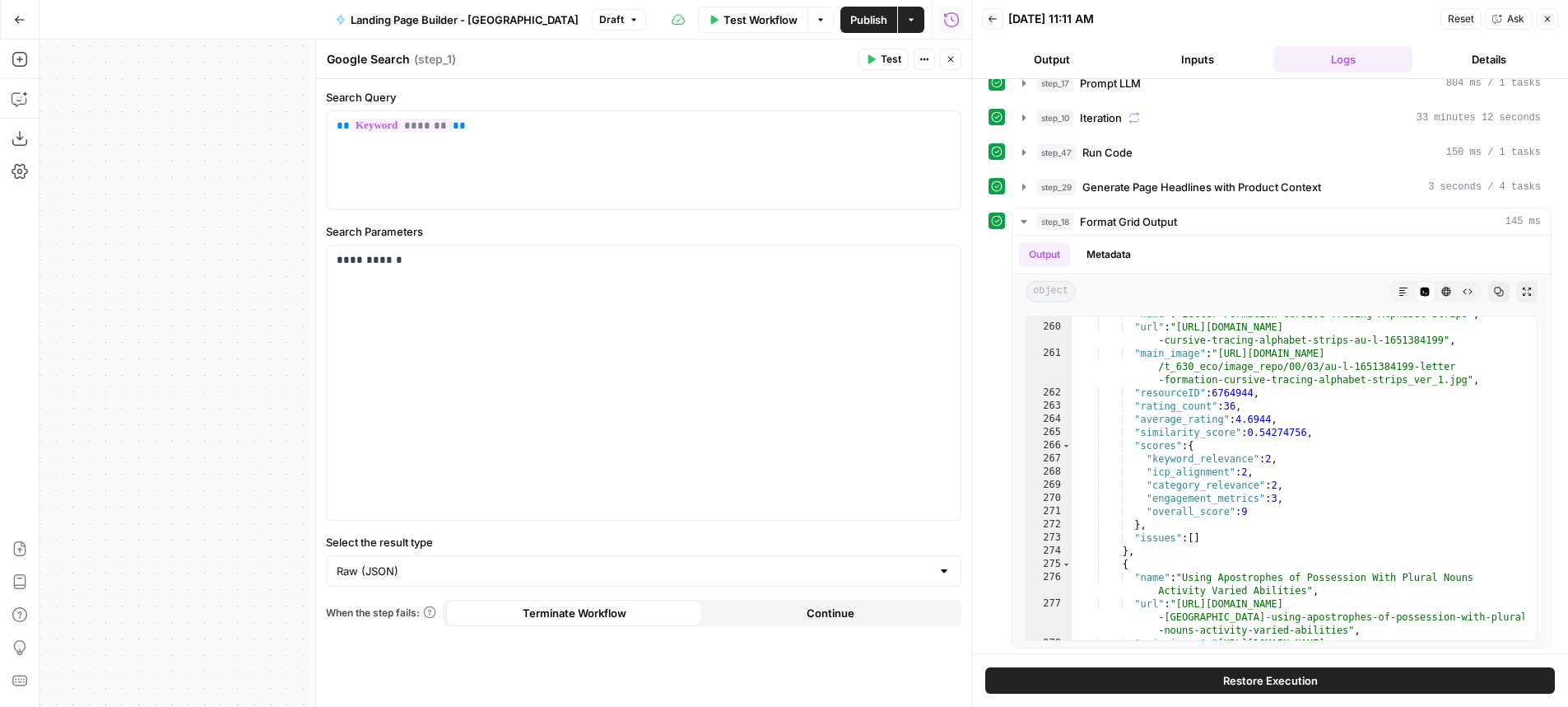
click at [954, 58] on icon "button" at bounding box center [951, 59] width 10 height 10
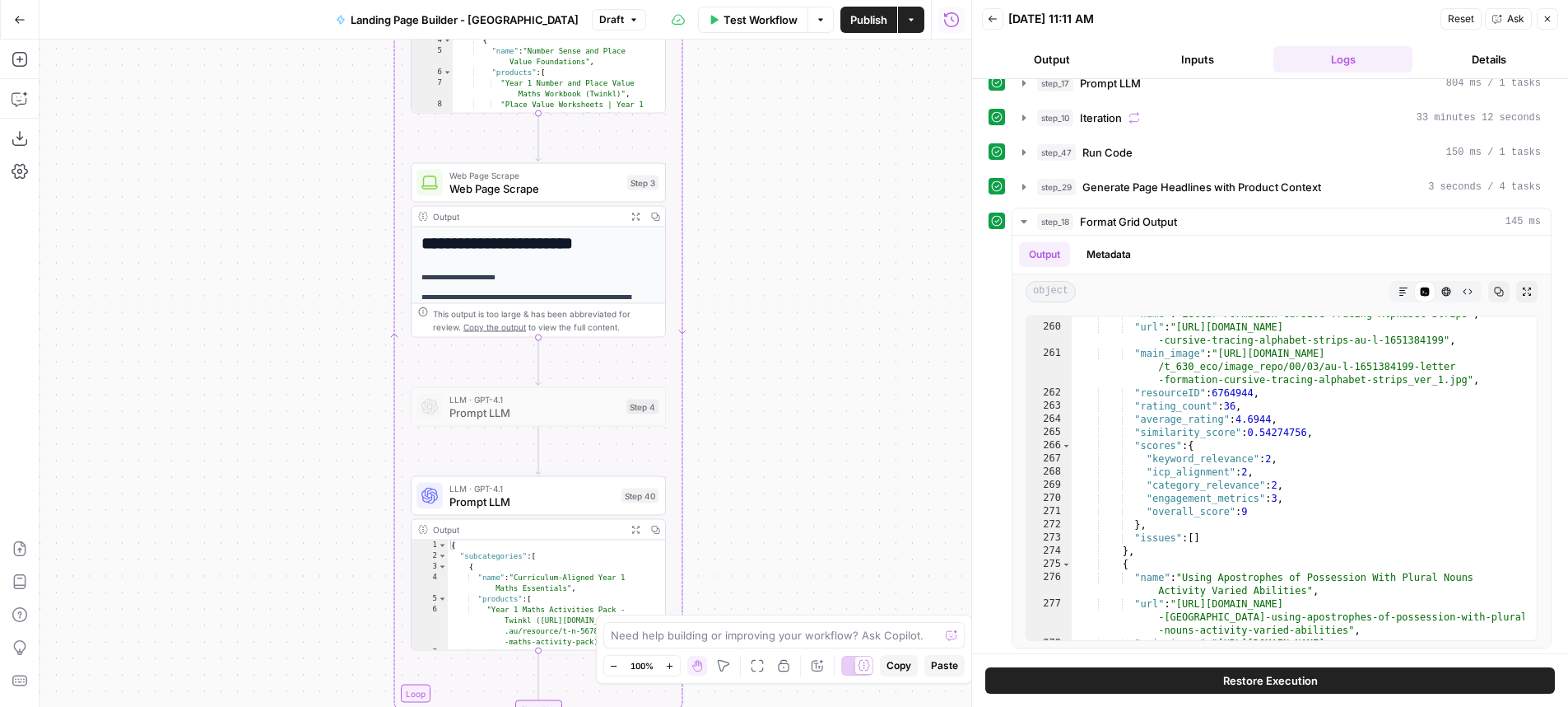
click at [605, 505] on span "Prompt LLM" at bounding box center [532, 502] width 166 height 17
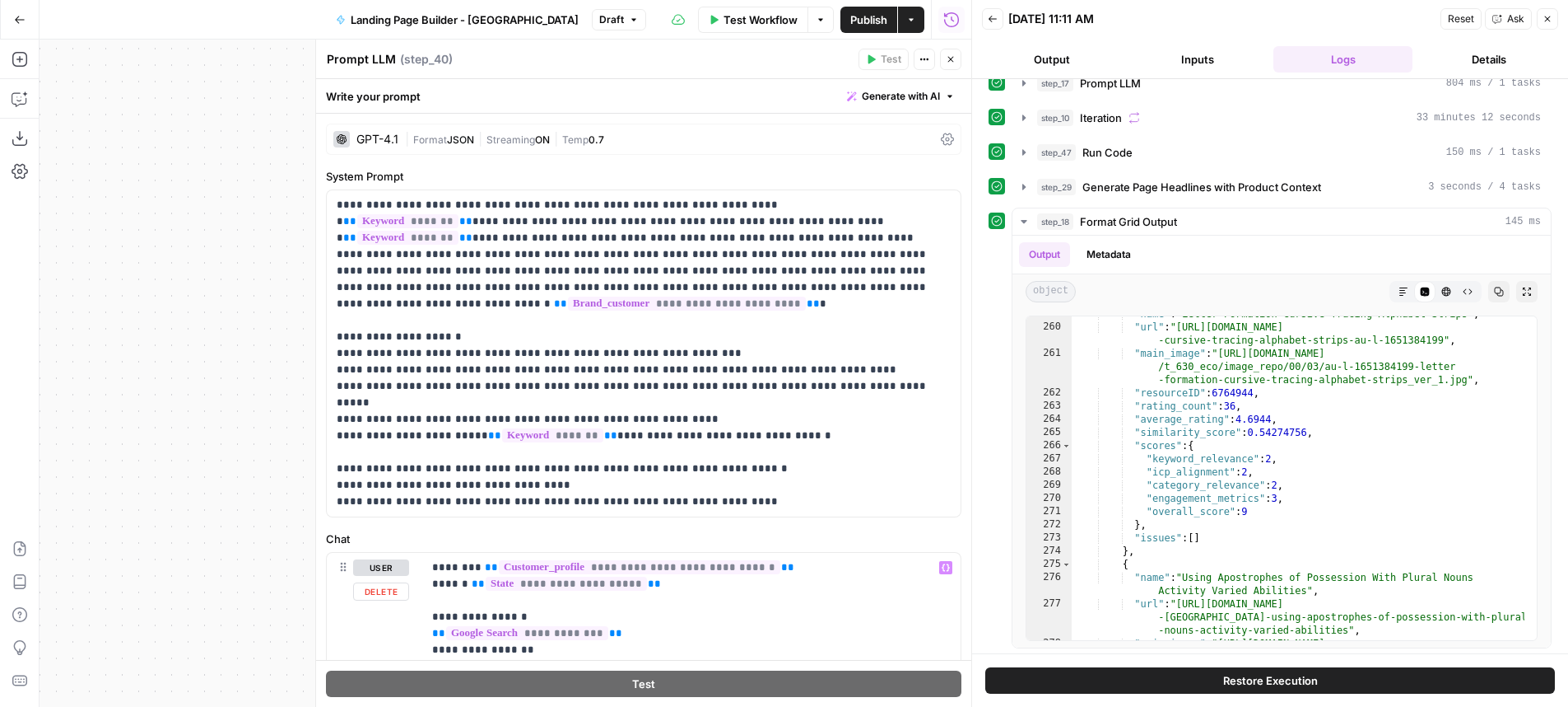
scroll to position [22, 0]
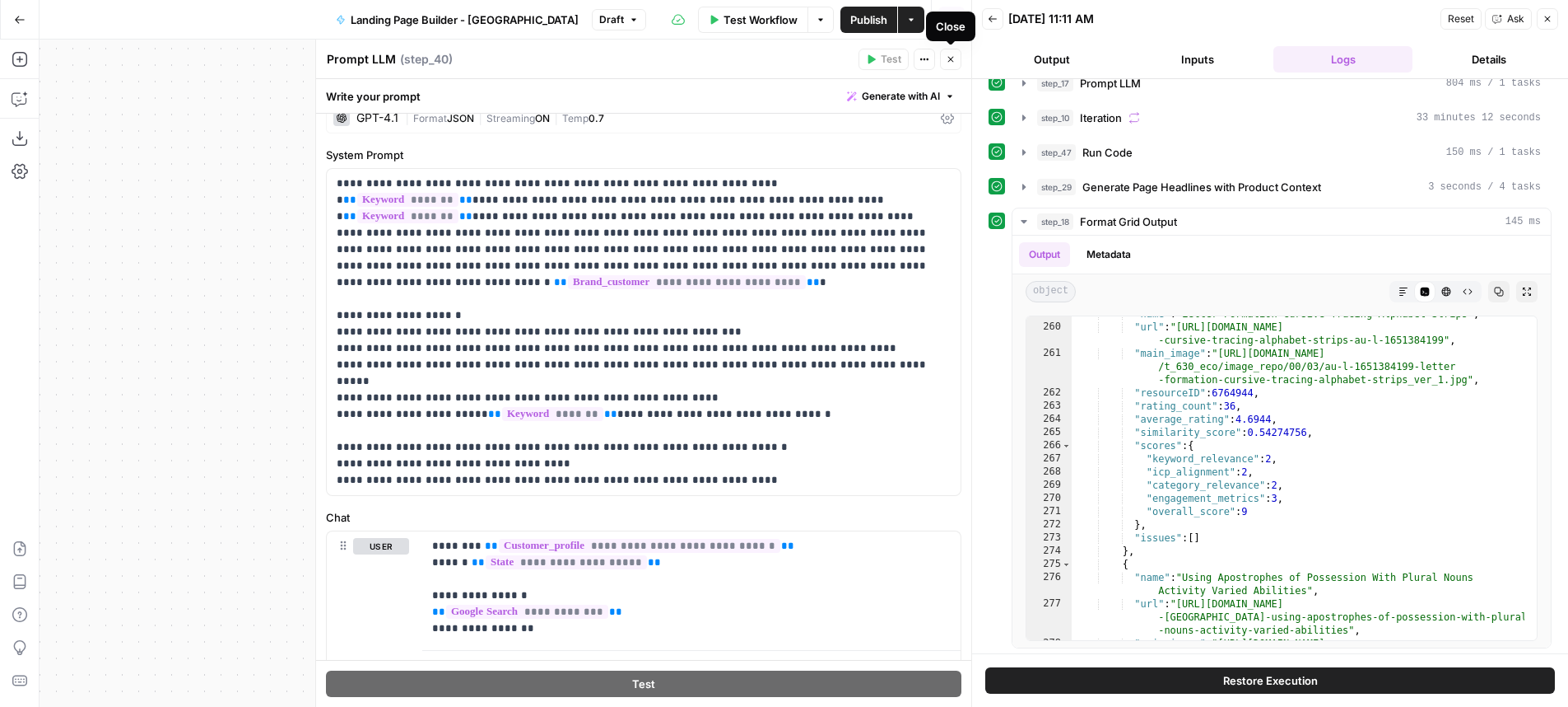
click at [956, 53] on button "Close" at bounding box center [951, 59] width 22 height 22
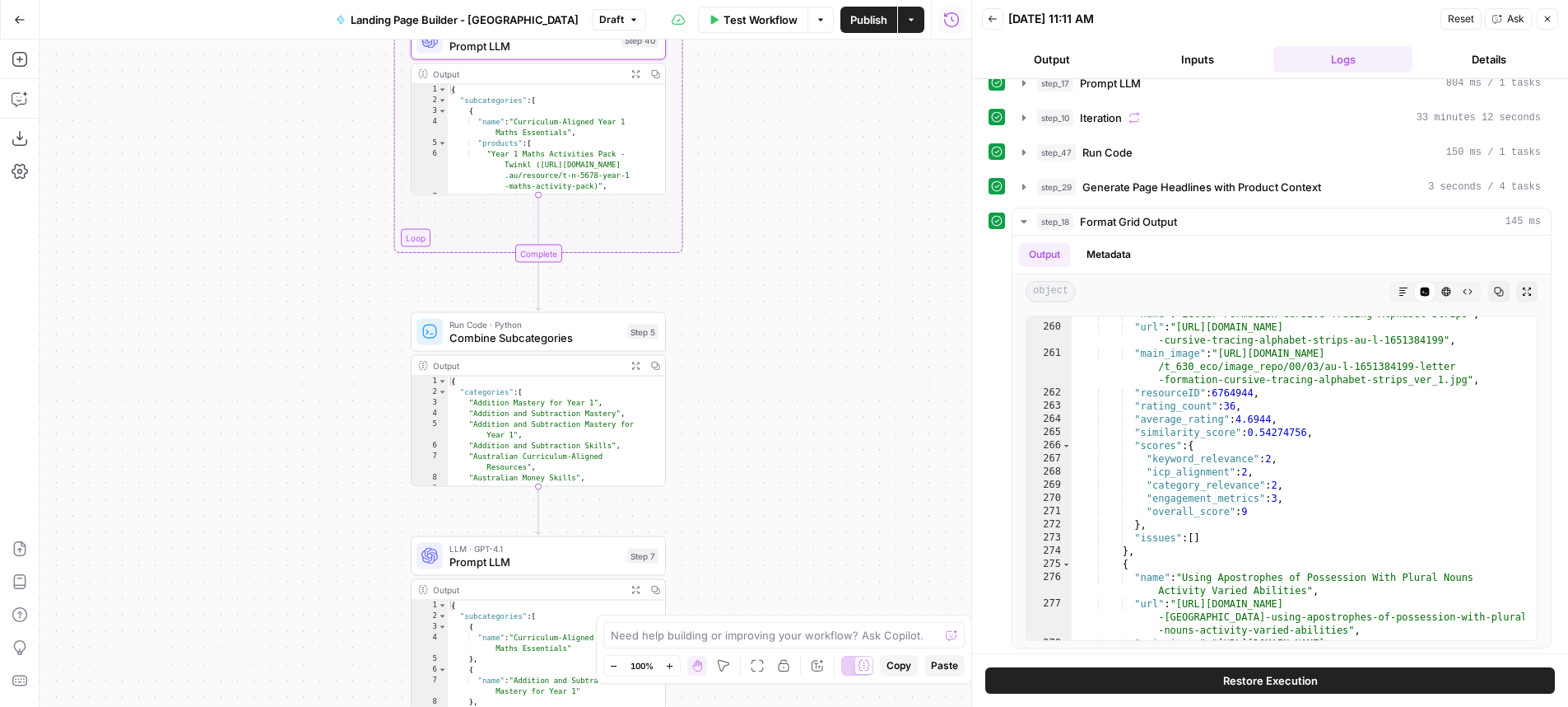
click at [598, 565] on span "Prompt LLM" at bounding box center [534, 562] width 171 height 17
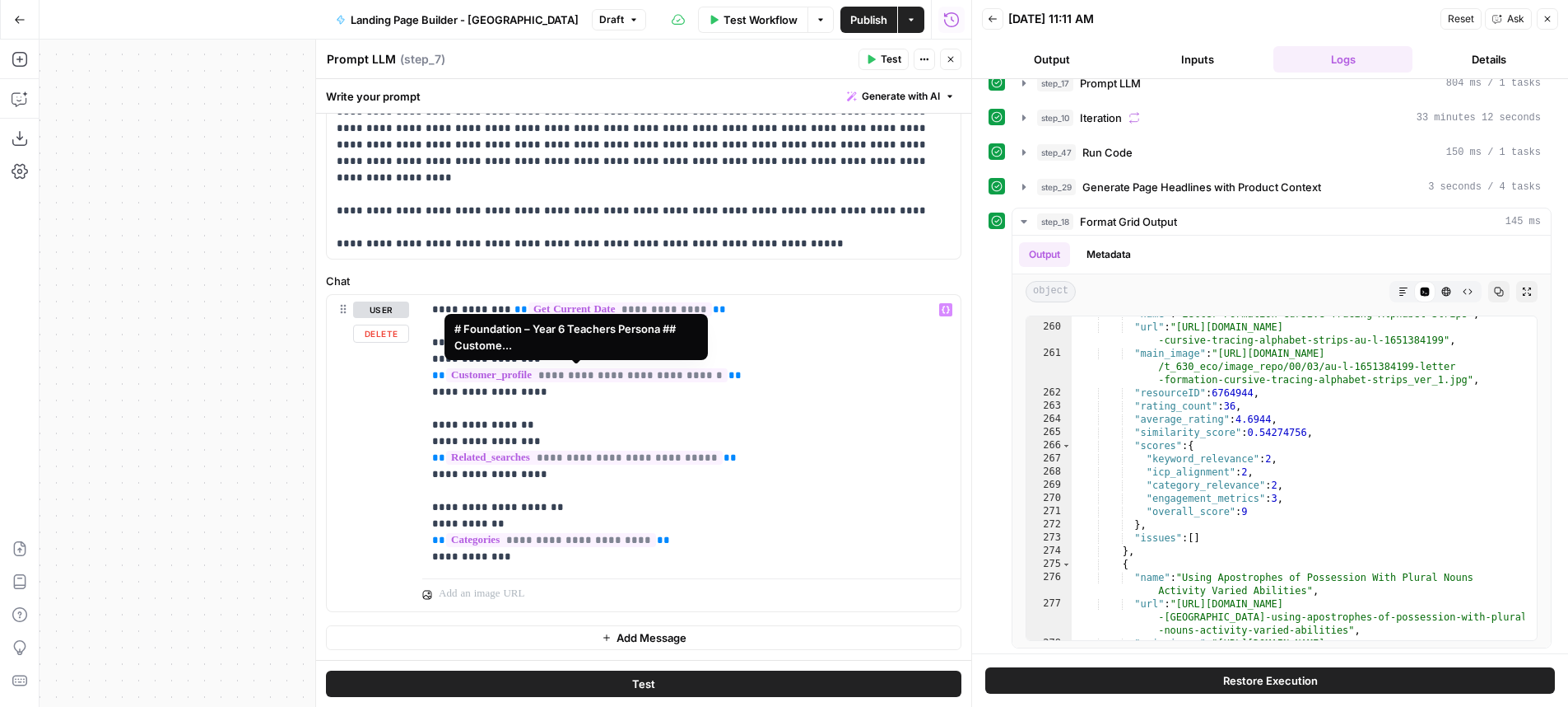
scroll to position [0, 0]
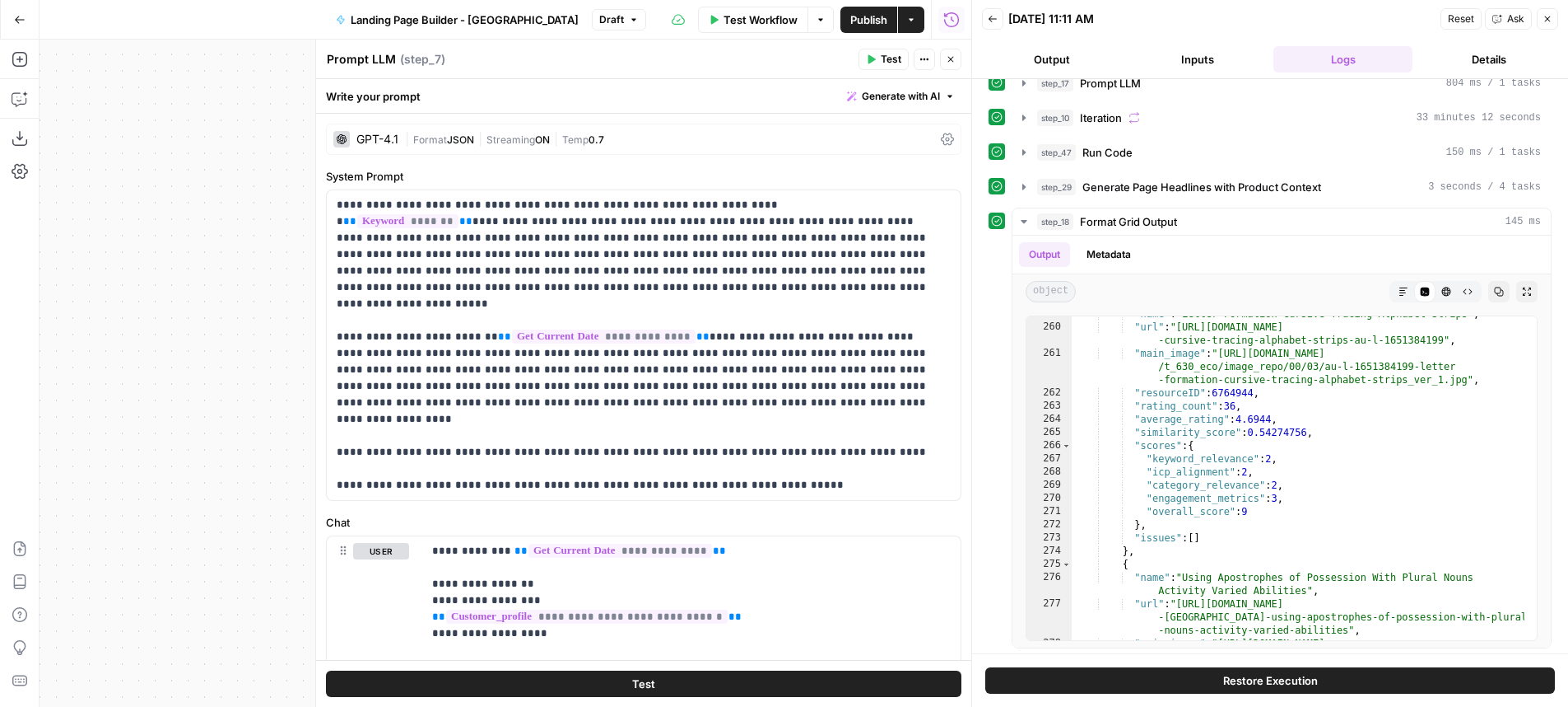
click at [948, 68] on button "Close" at bounding box center [951, 59] width 22 height 22
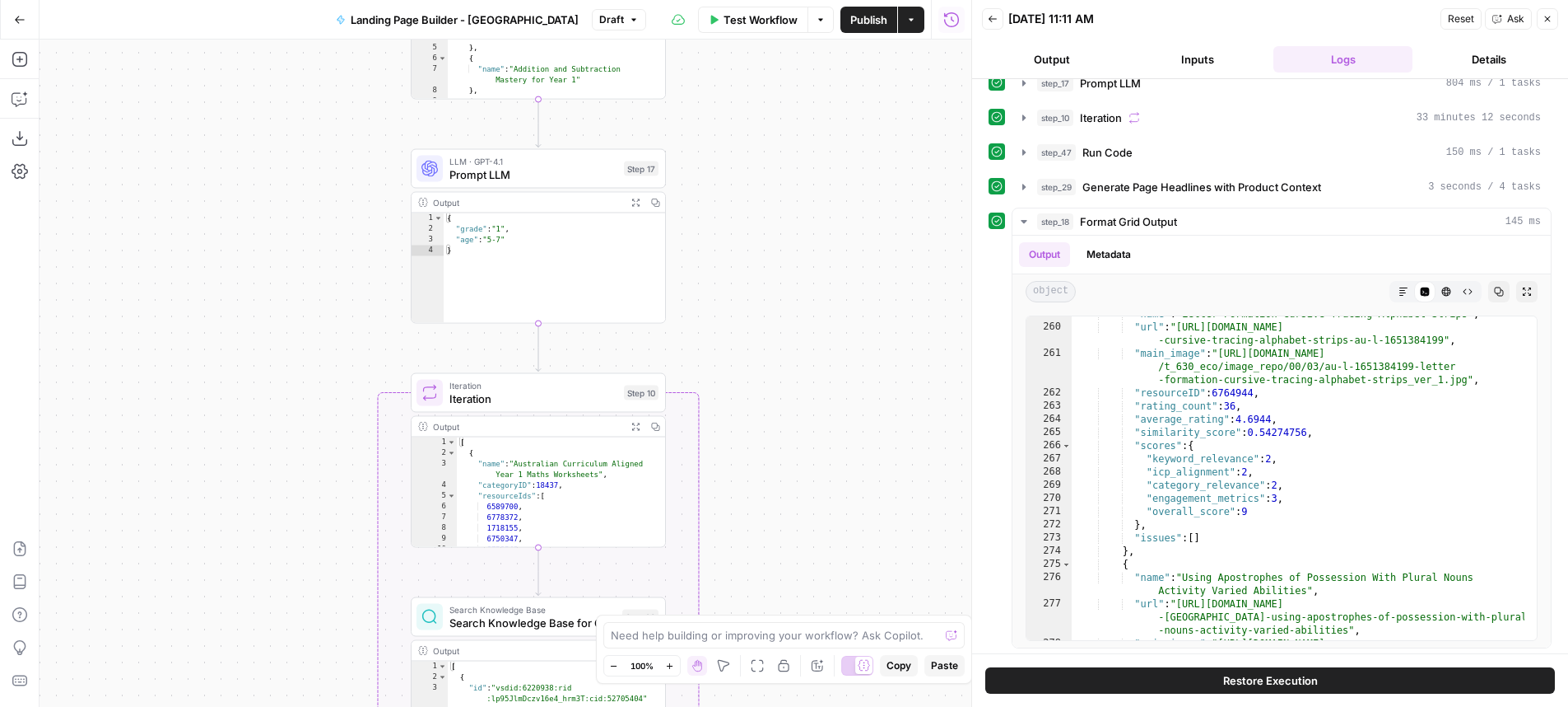
click at [610, 166] on span "LLM · GPT-4.1" at bounding box center [533, 162] width 168 height 13
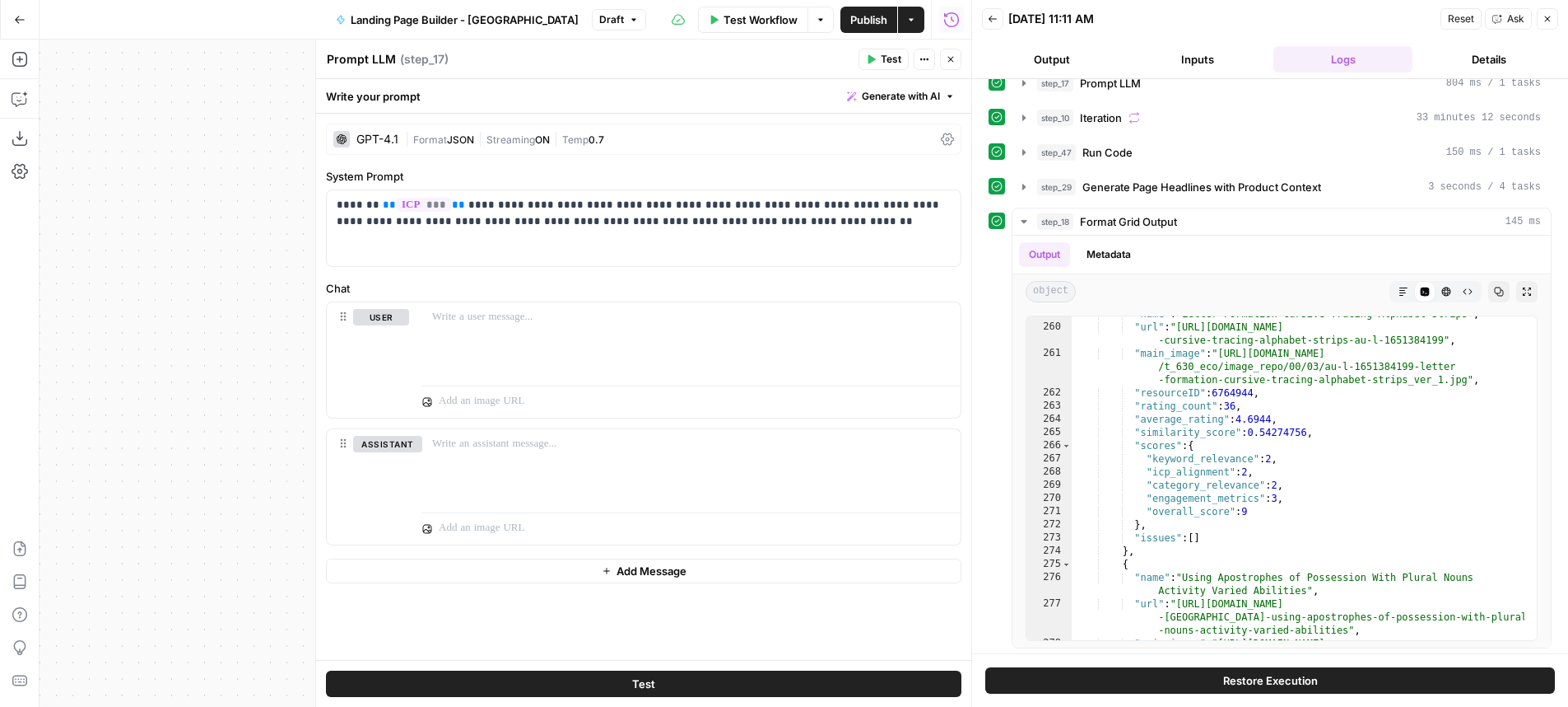
drag, startPoint x: 946, startPoint y: 61, endPoint x: 930, endPoint y: 94, distance: 36.7
click at [946, 60] on icon "button" at bounding box center [951, 59] width 10 height 10
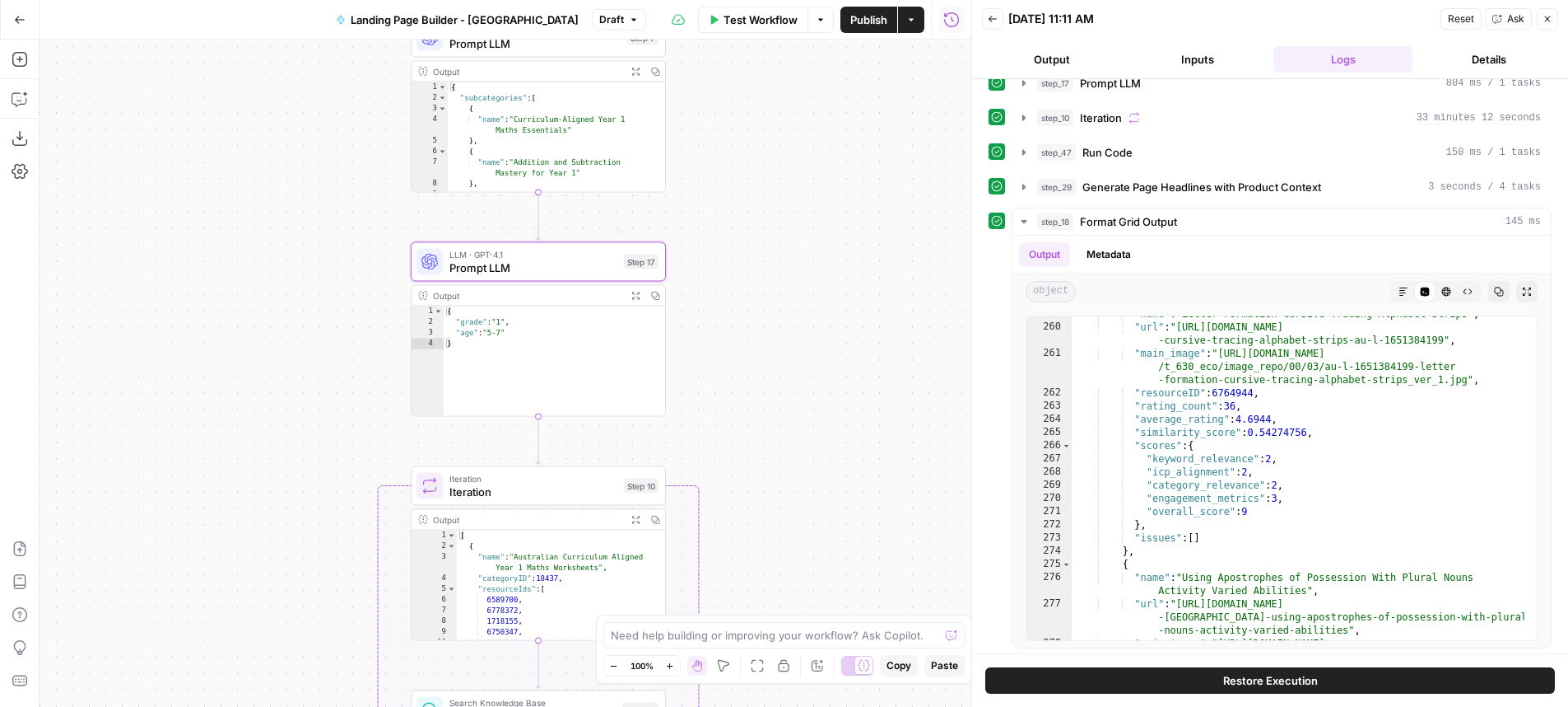
click at [563, 248] on span "LLM · GPT-4.1" at bounding box center [533, 254] width 168 height 13
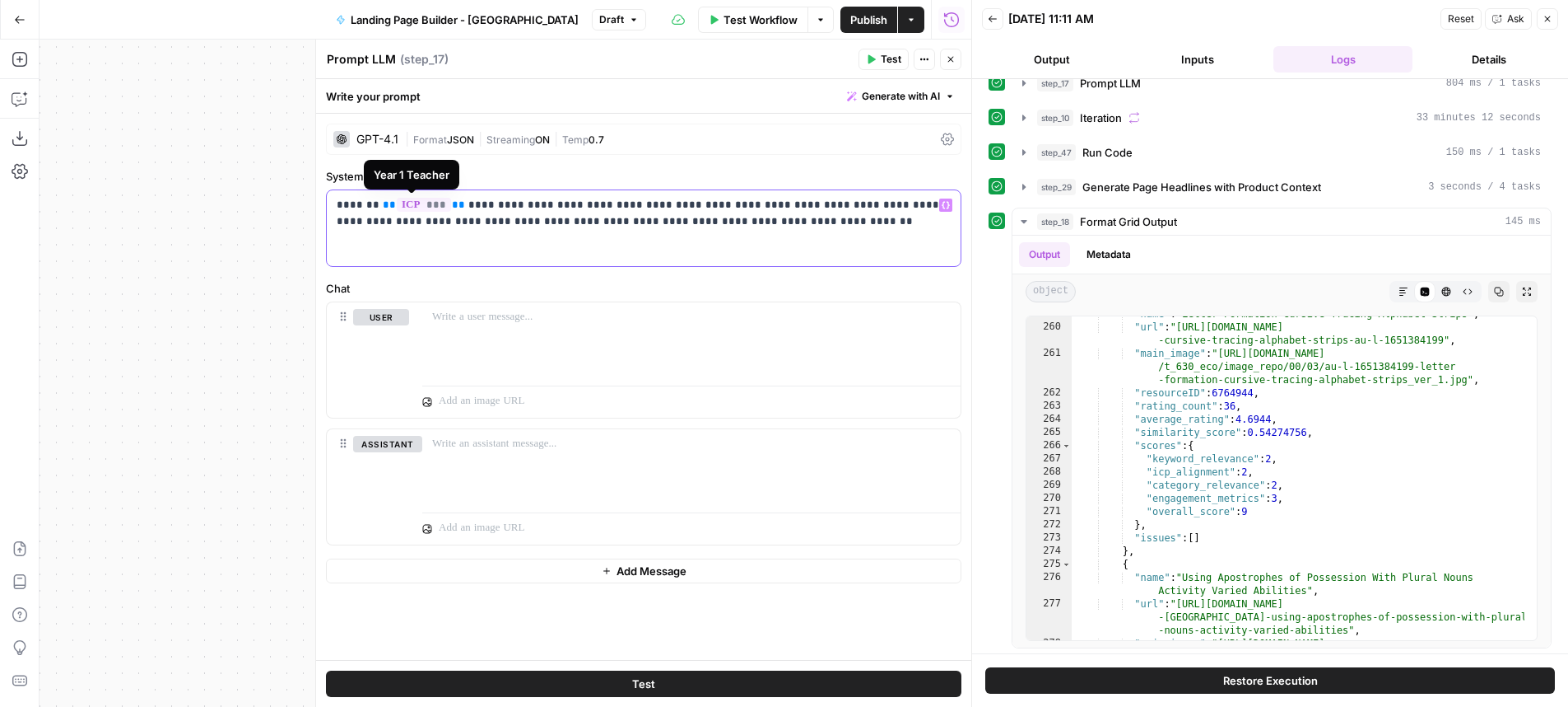
click at [412, 208] on span "***" at bounding box center [423, 204] width 54 height 14
click at [959, 52] on button "Close" at bounding box center [951, 59] width 22 height 22
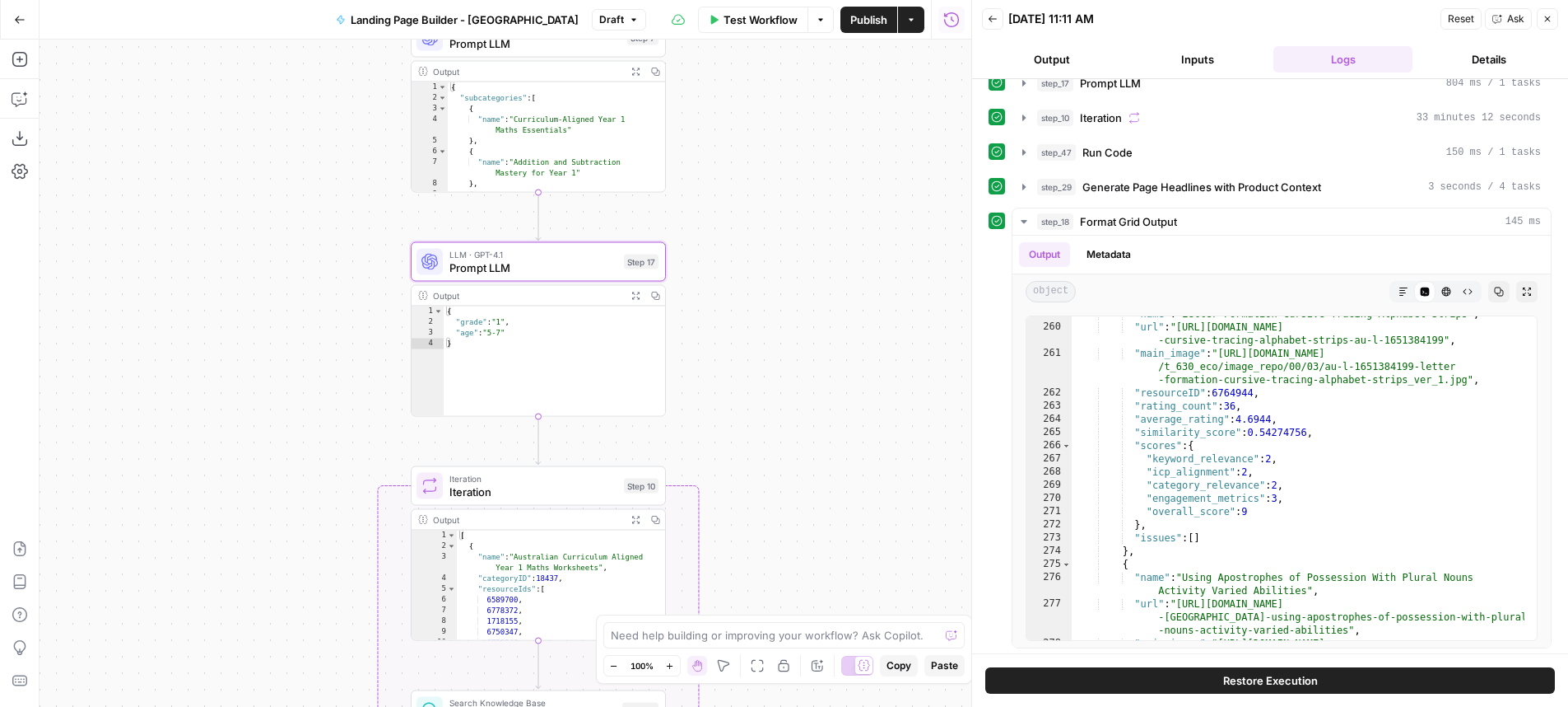
click at [963, 57] on div "Workflow Set Inputs Inputs LLM · GPT-4.1 Prompt LLM Step 15 Output Expand Outpu…" at bounding box center [505, 373] width 931 height 667
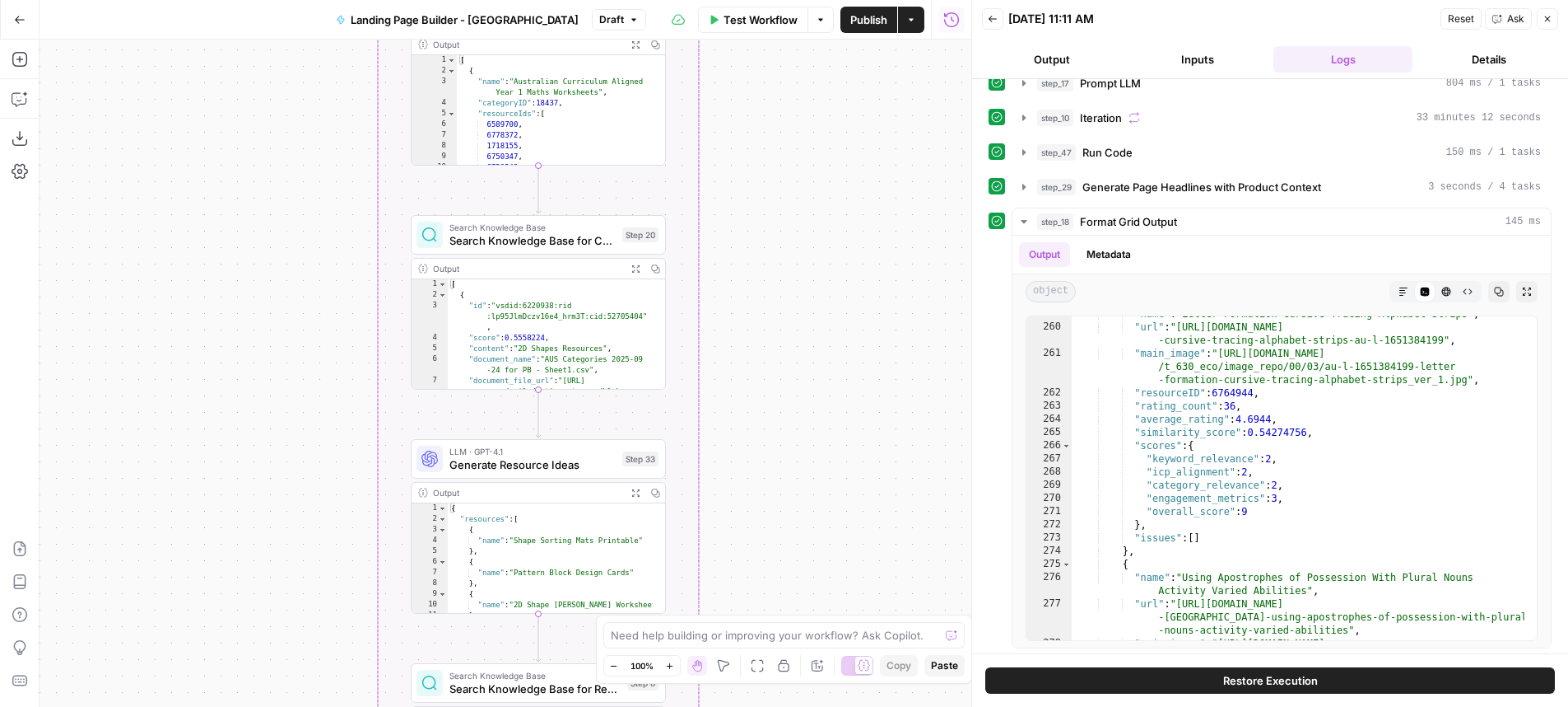
click at [633, 454] on div "Step 33" at bounding box center [640, 459] width 36 height 15
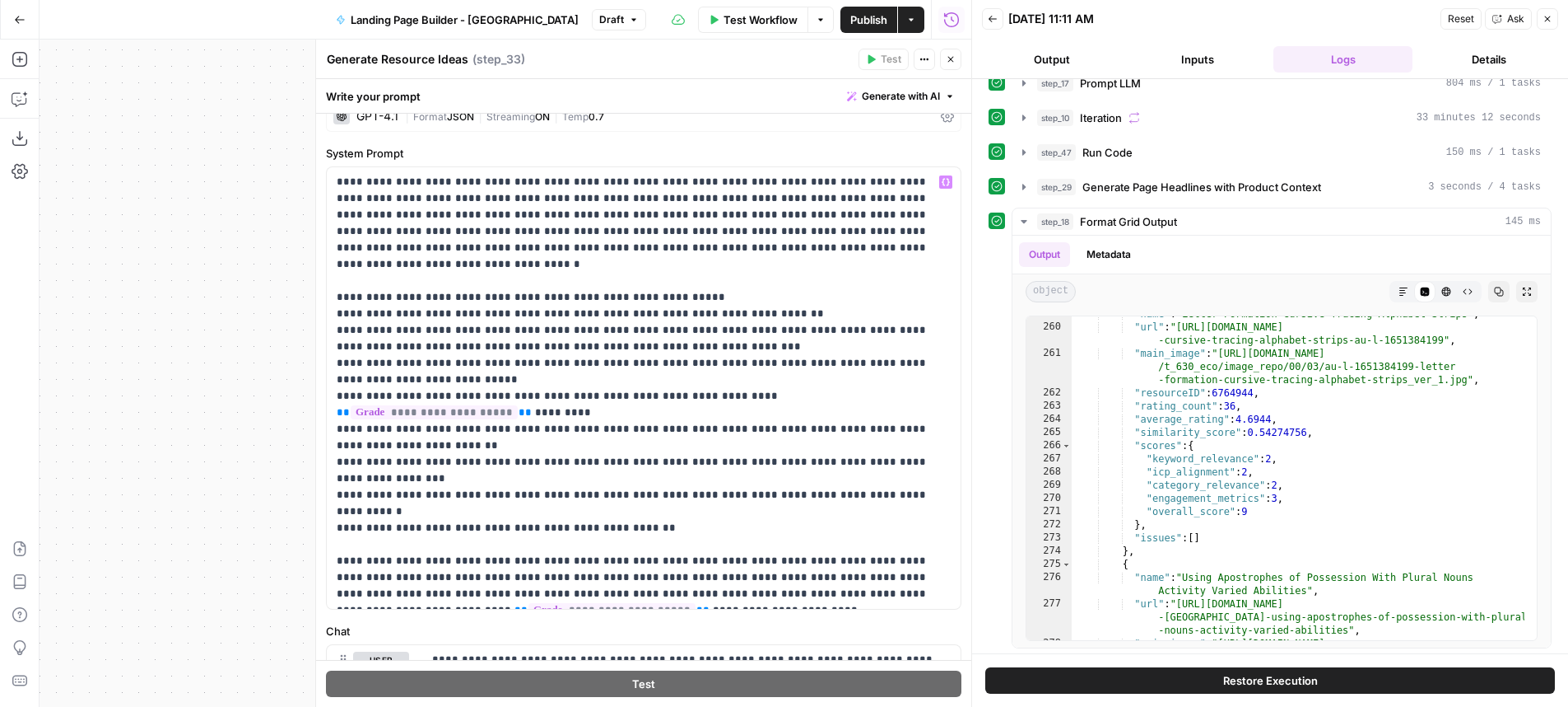
scroll to position [307, 0]
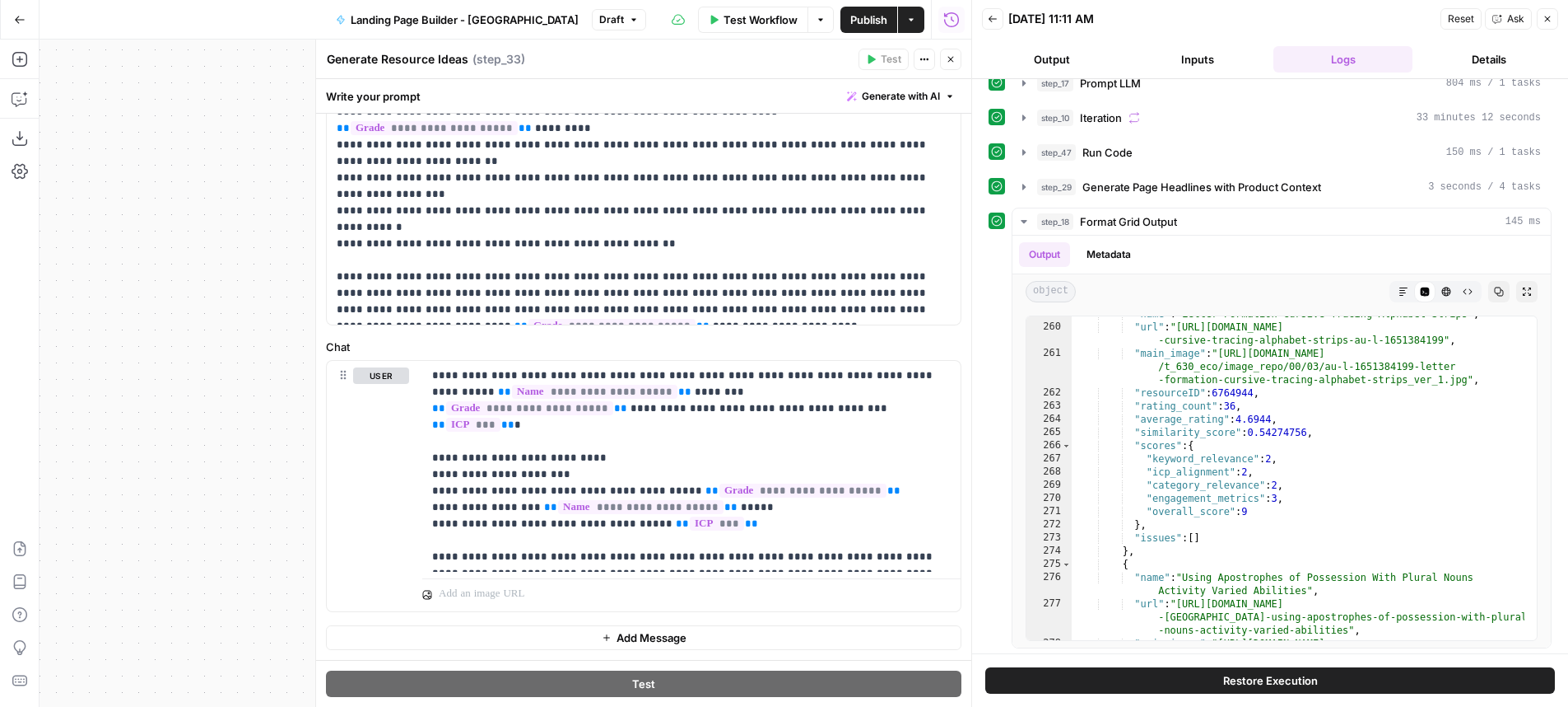
click at [954, 68] on button "Close" at bounding box center [951, 59] width 22 height 22
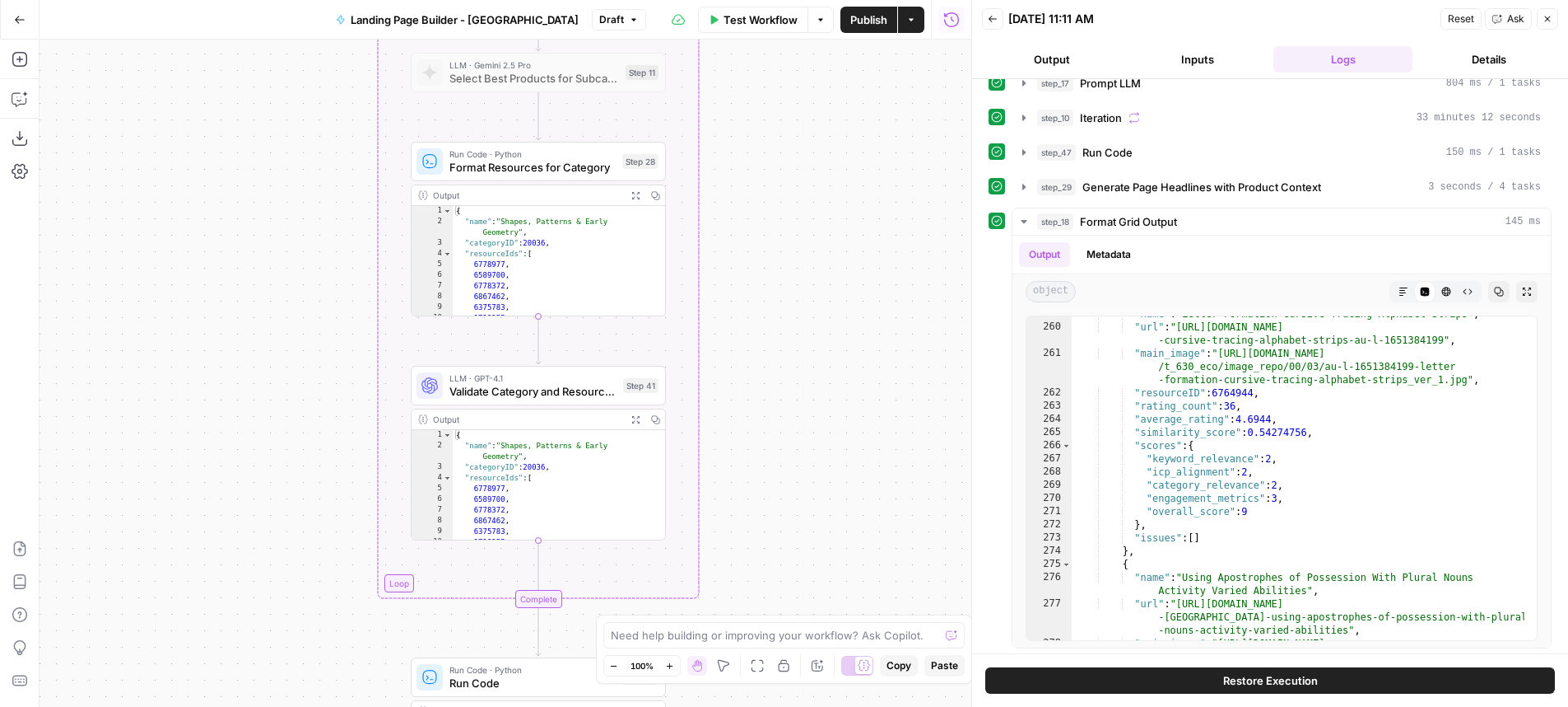
click at [603, 401] on div "LLM · GPT-4.1 Validate Category and Resources Step 41 Copy step Delete step Add…" at bounding box center [538, 385] width 255 height 39
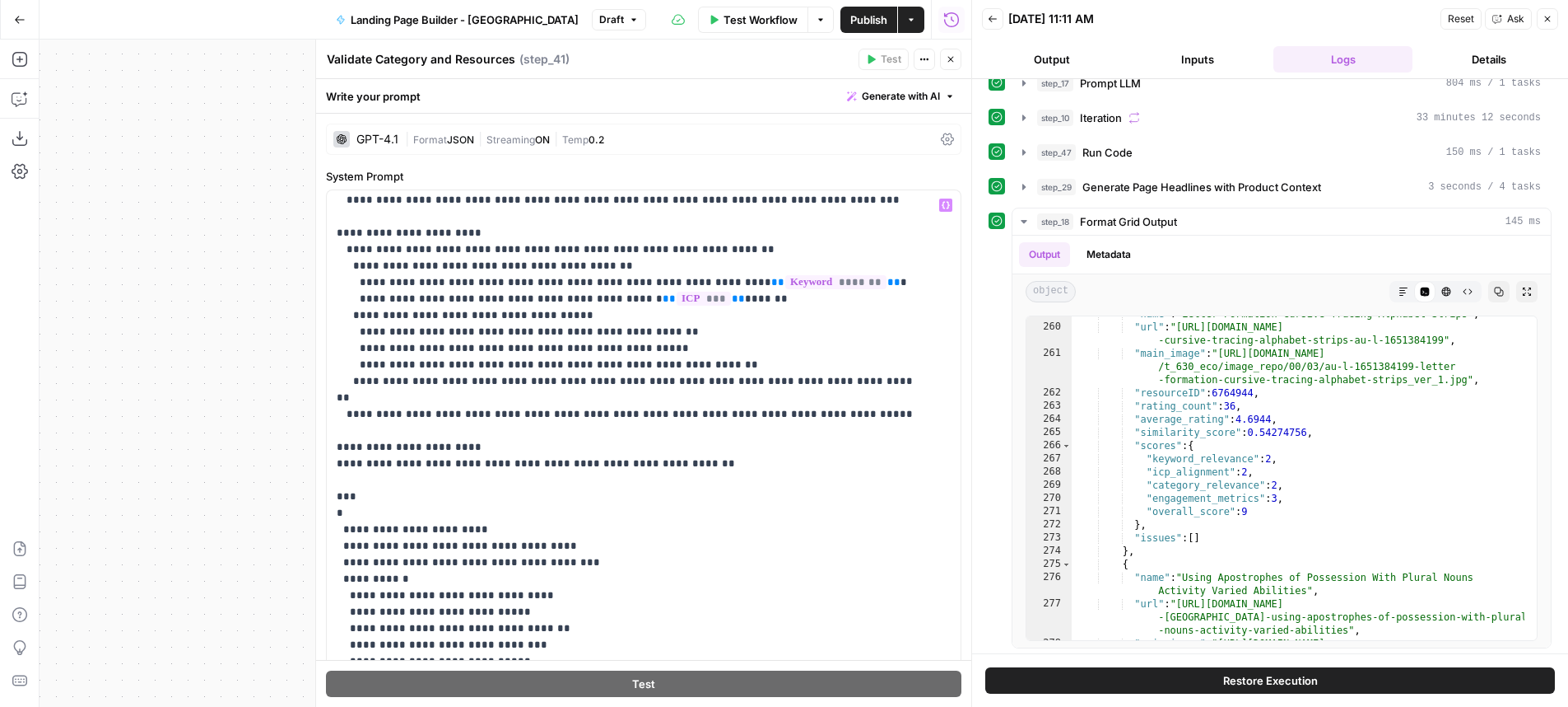
scroll to position [1373, 0]
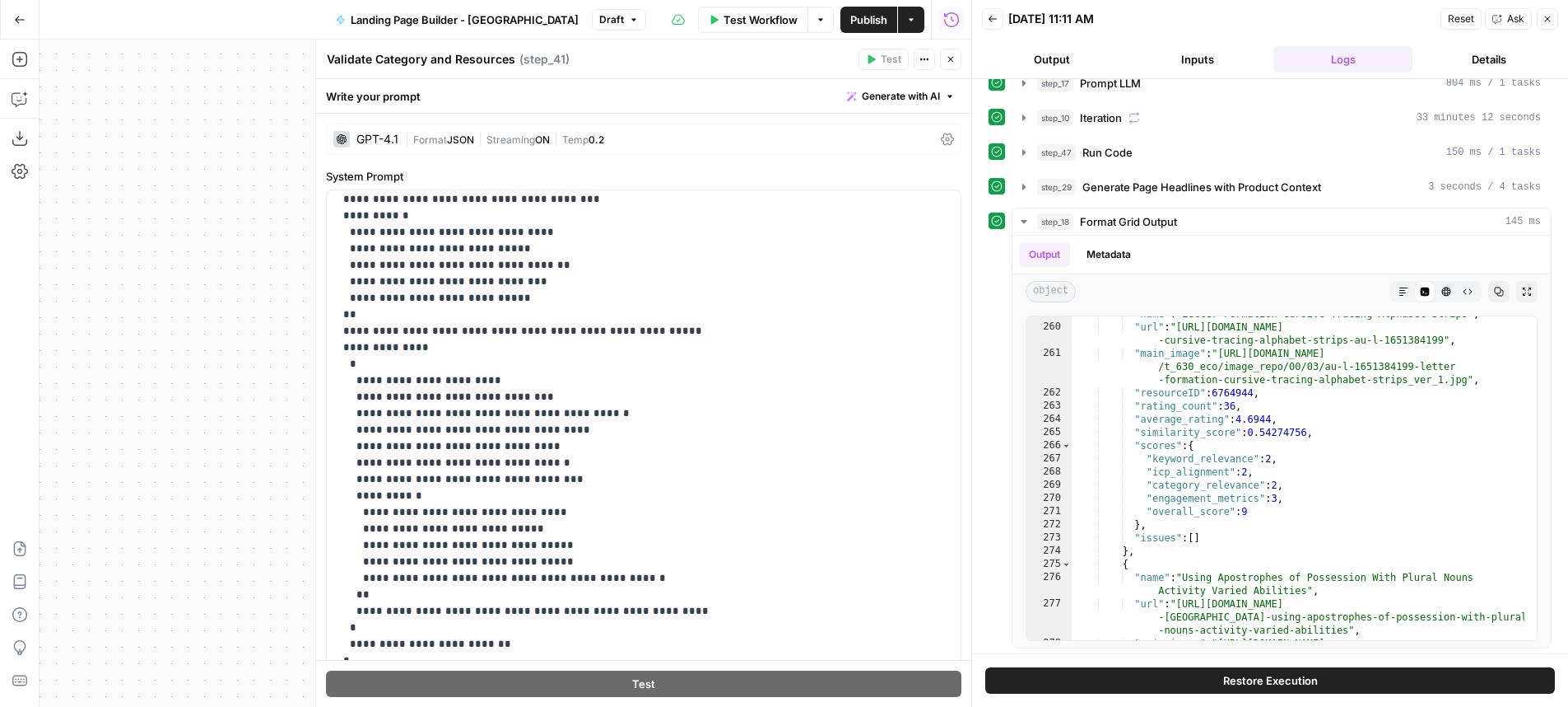
click at [948, 58] on div "Run History E" at bounding box center [951, 55] width 75 height 17
click at [958, 55] on button "Close" at bounding box center [951, 59] width 22 height 22
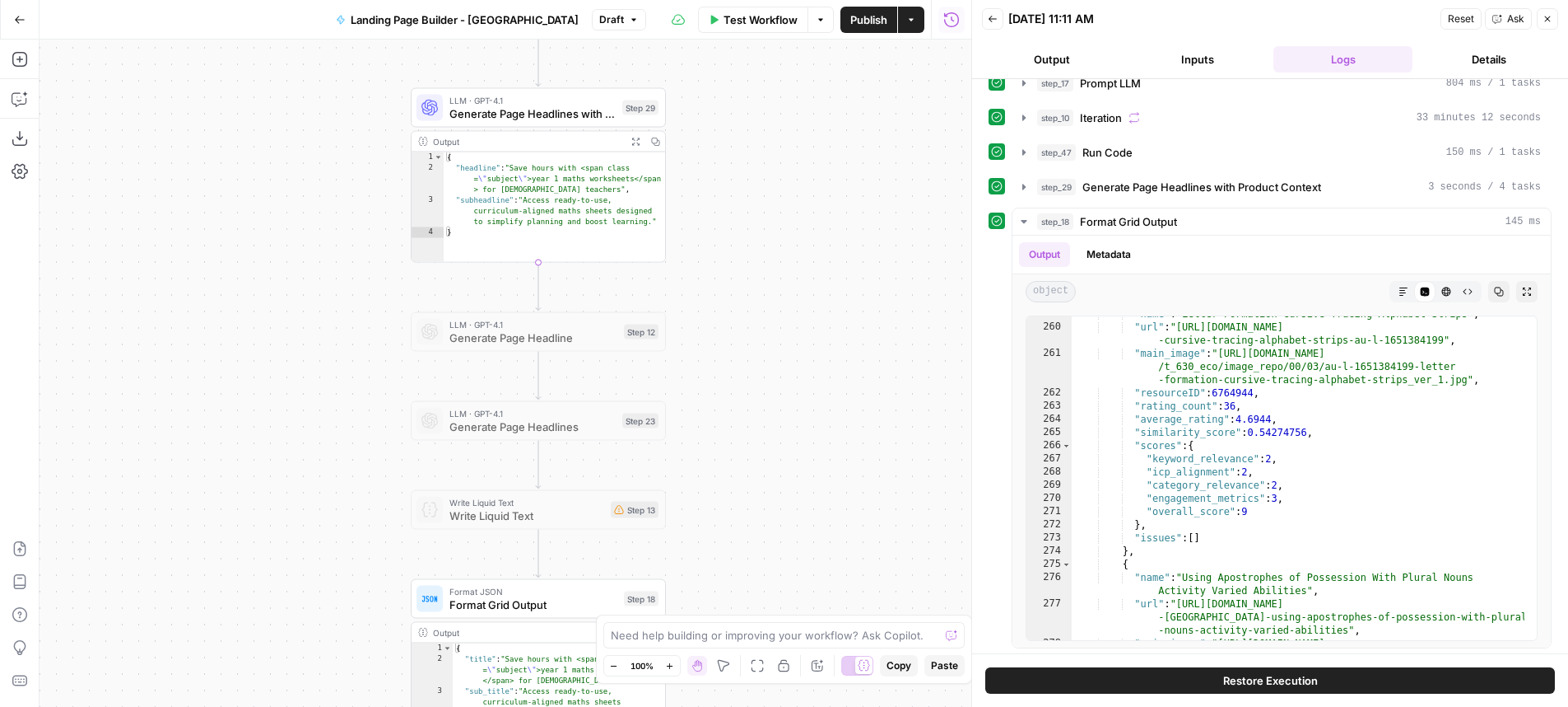
click at [585, 100] on span "LLM · GPT-4.1" at bounding box center [532, 101] width 167 height 13
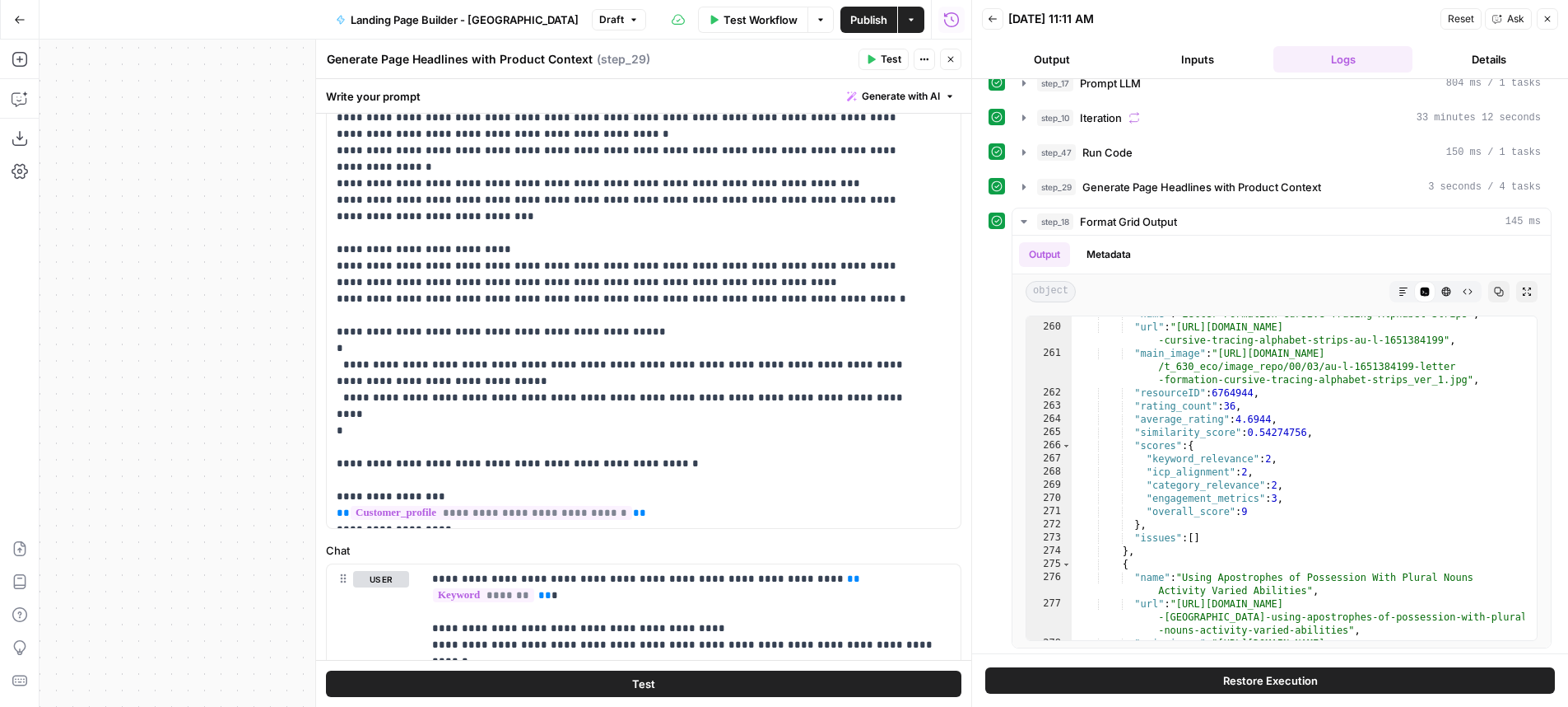
scroll to position [421, 0]
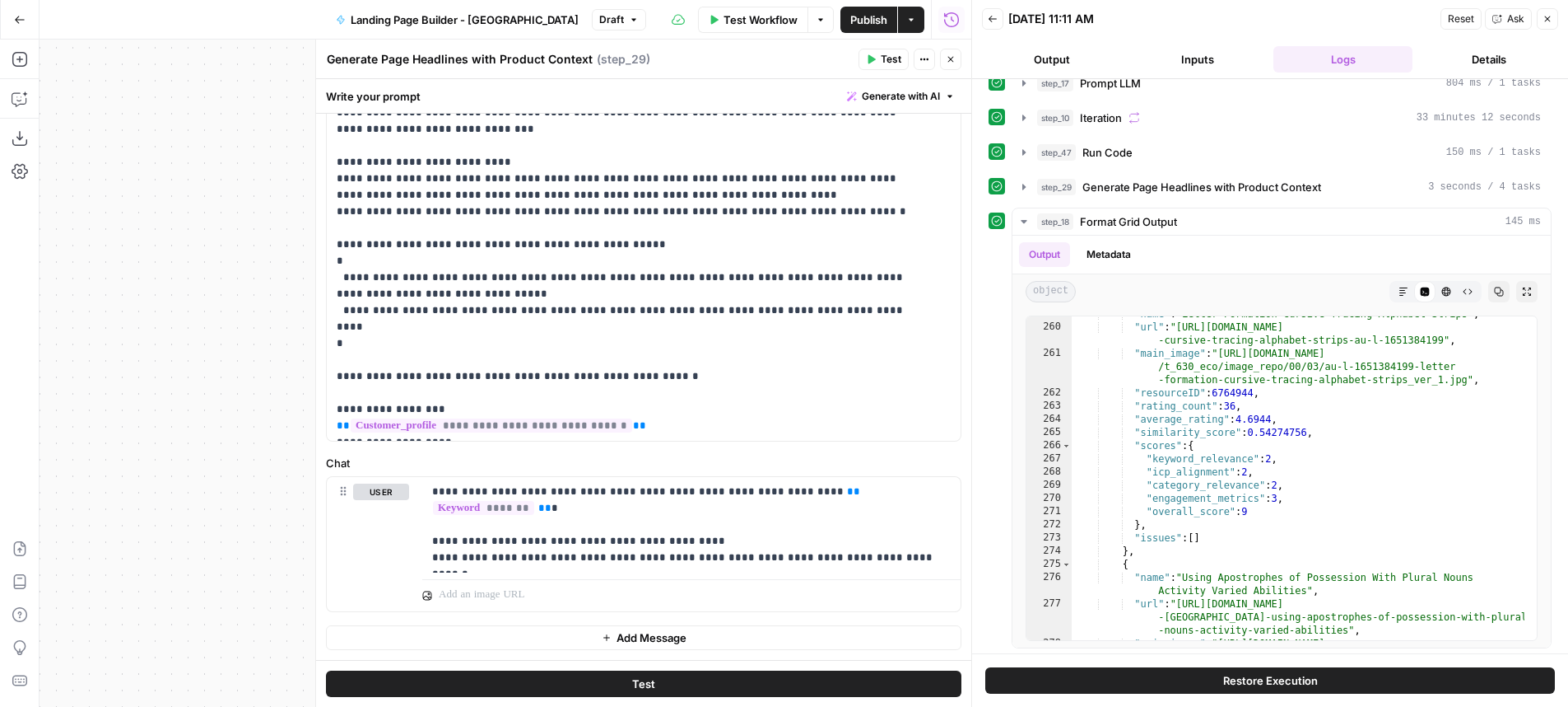
click at [949, 53] on button "Close" at bounding box center [951, 59] width 22 height 22
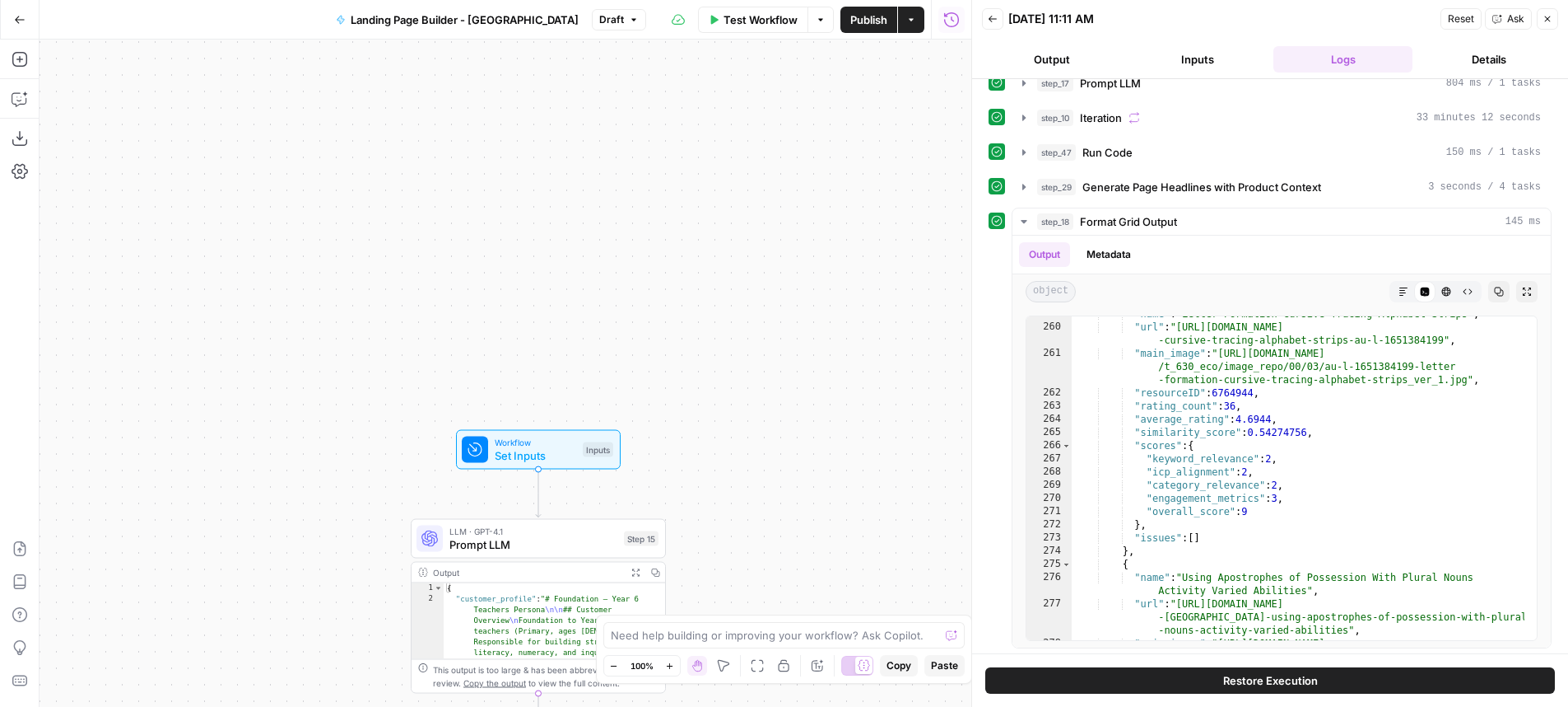
click at [878, 16] on span "Publish" at bounding box center [868, 20] width 37 height 17
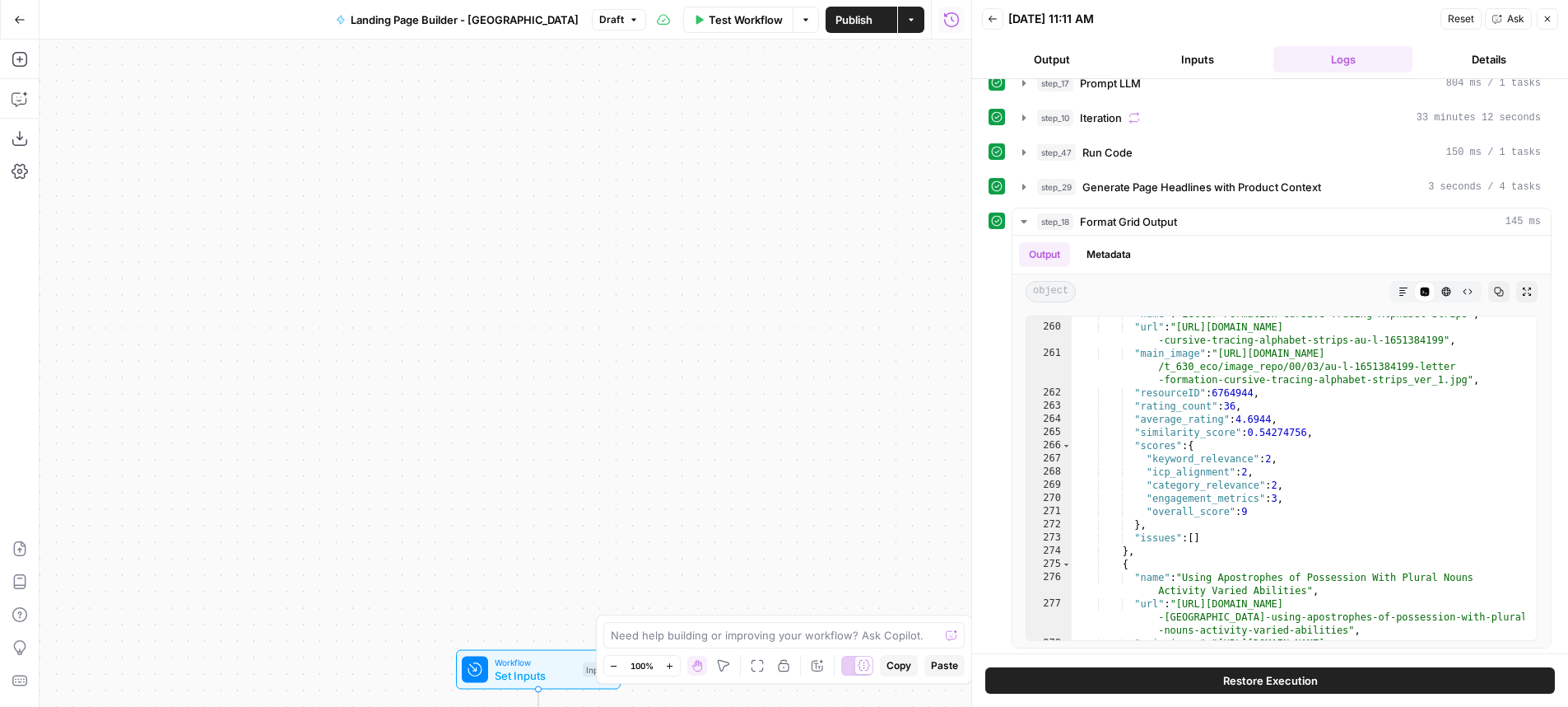
click at [801, 503] on div "Workflow Set Inputs Inputs LLM · GPT-4.1 Prompt LLM Step 15 Output Expand Outpu…" at bounding box center [505, 373] width 931 height 667
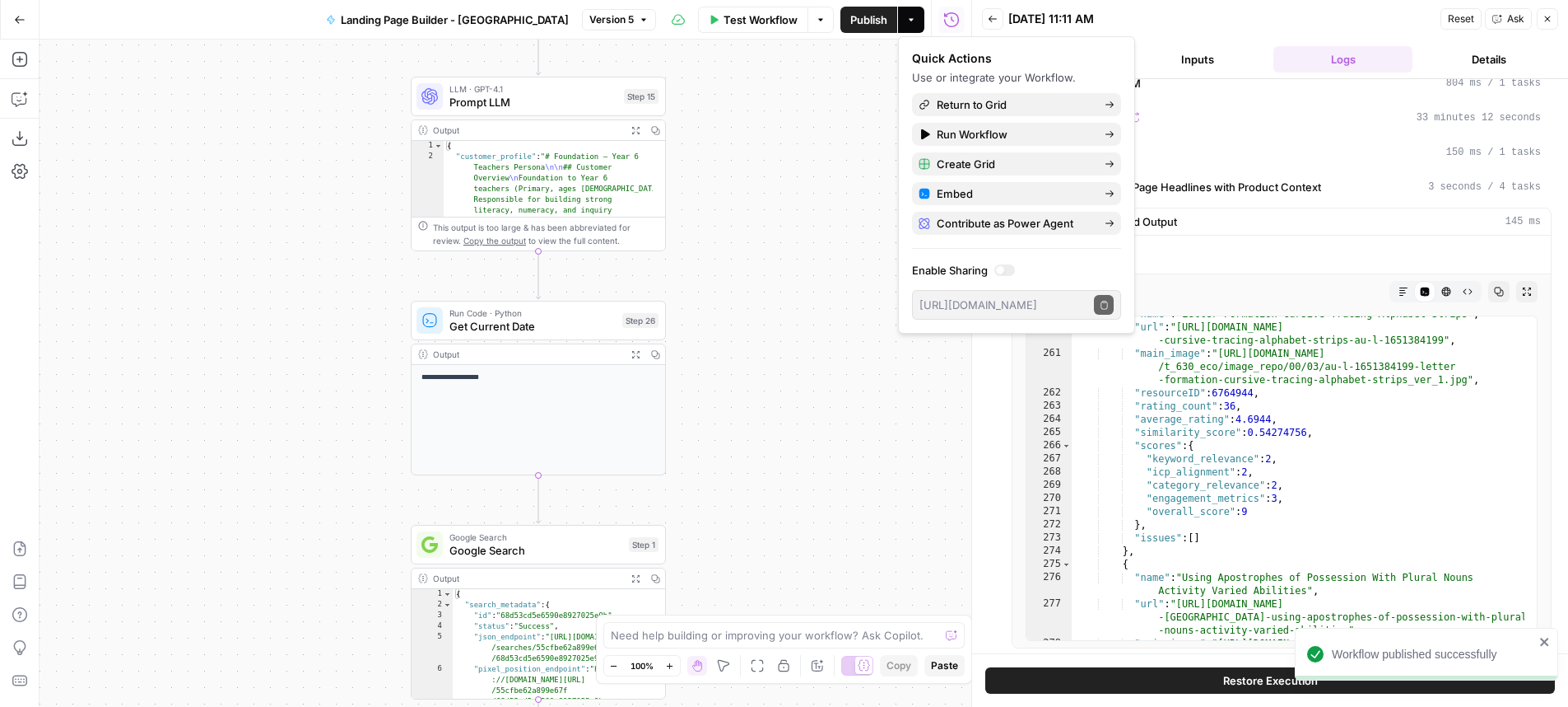
click at [608, 133] on div "Output" at bounding box center [527, 130] width 187 height 13
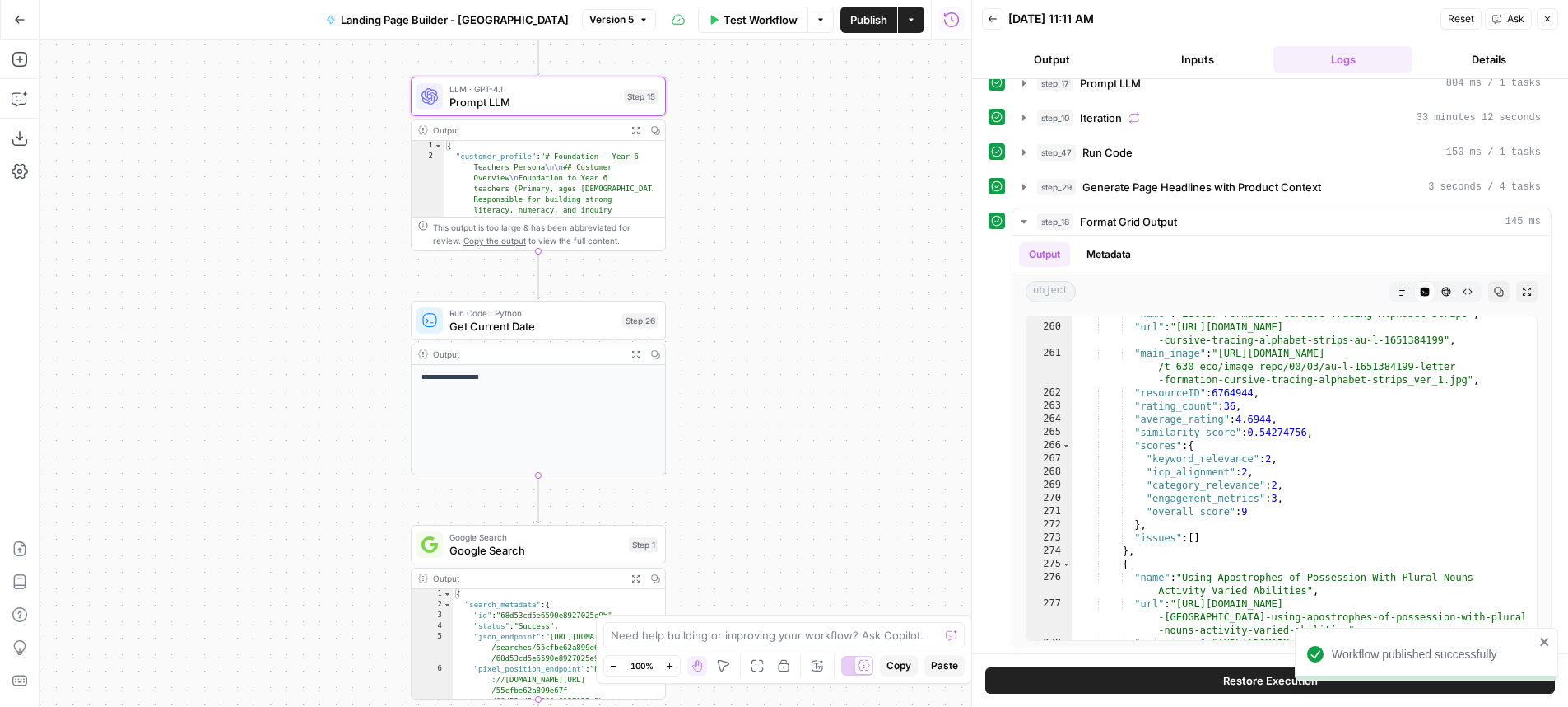
click at [603, 113] on div "LLM · GPT-4.1 Prompt LLM Step 15 Copy step Delete step Add Note Test" at bounding box center [538, 96] width 255 height 39
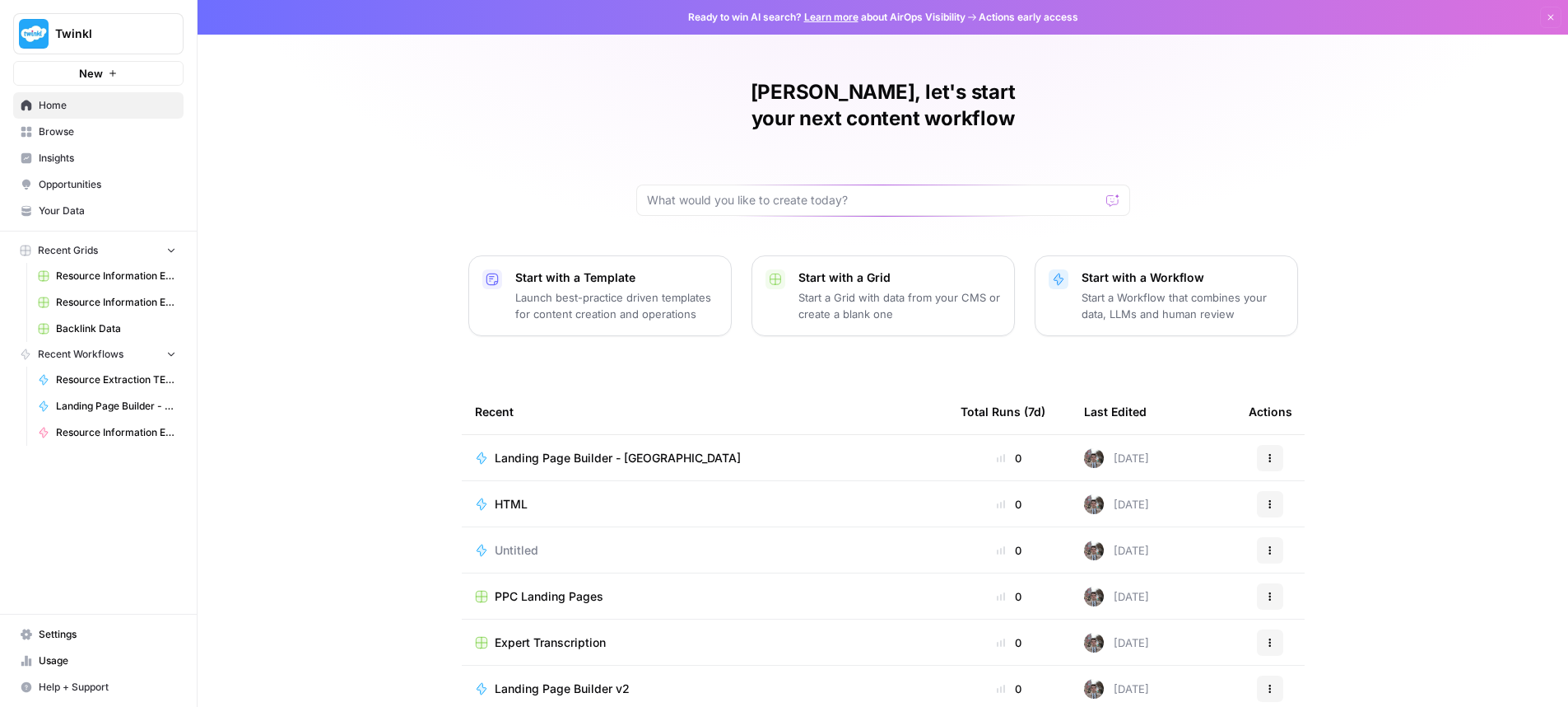
click at [126, 215] on span "Your Data" at bounding box center [107, 211] width 137 height 15
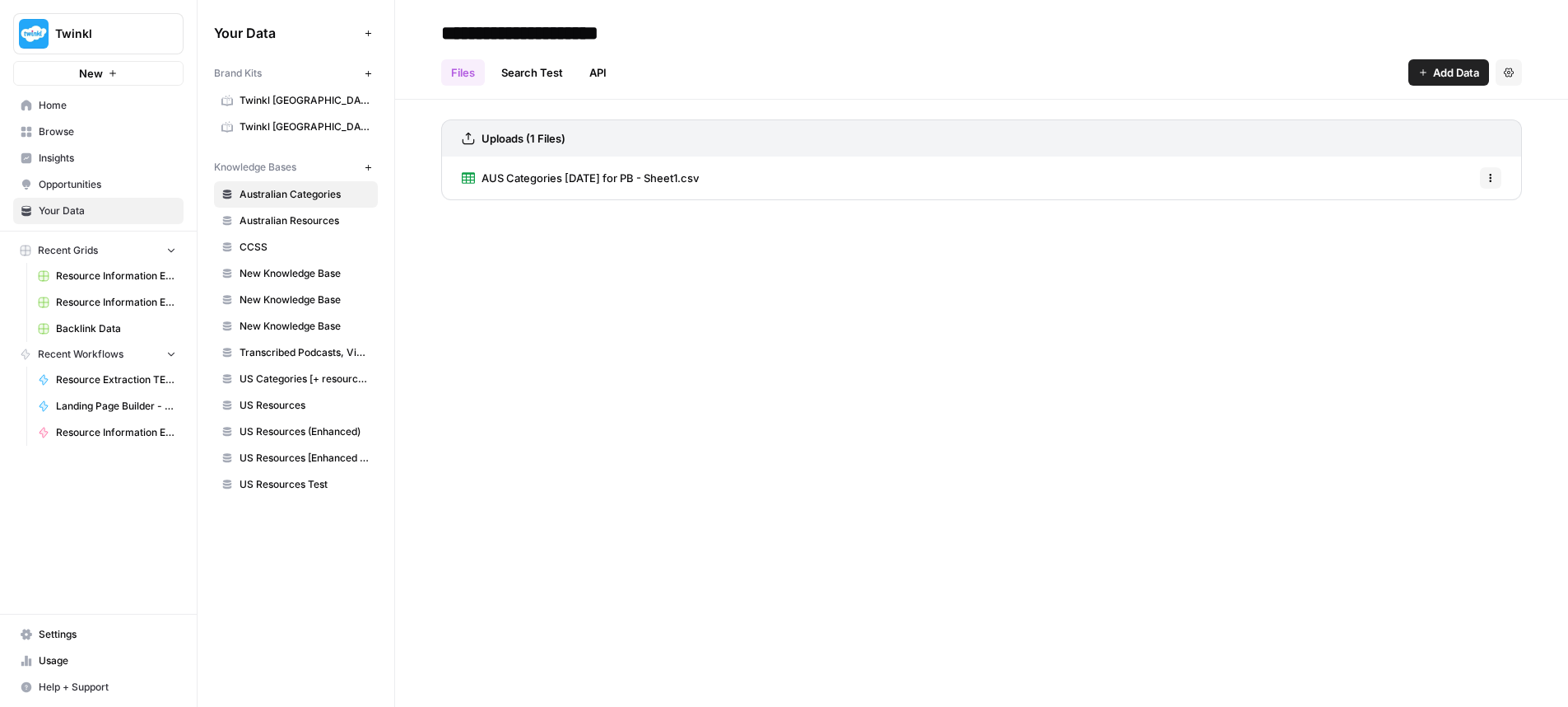
click at [311, 98] on span "Twinkl [GEOGRAPHIC_DATA]" at bounding box center [304, 101] width 131 height 15
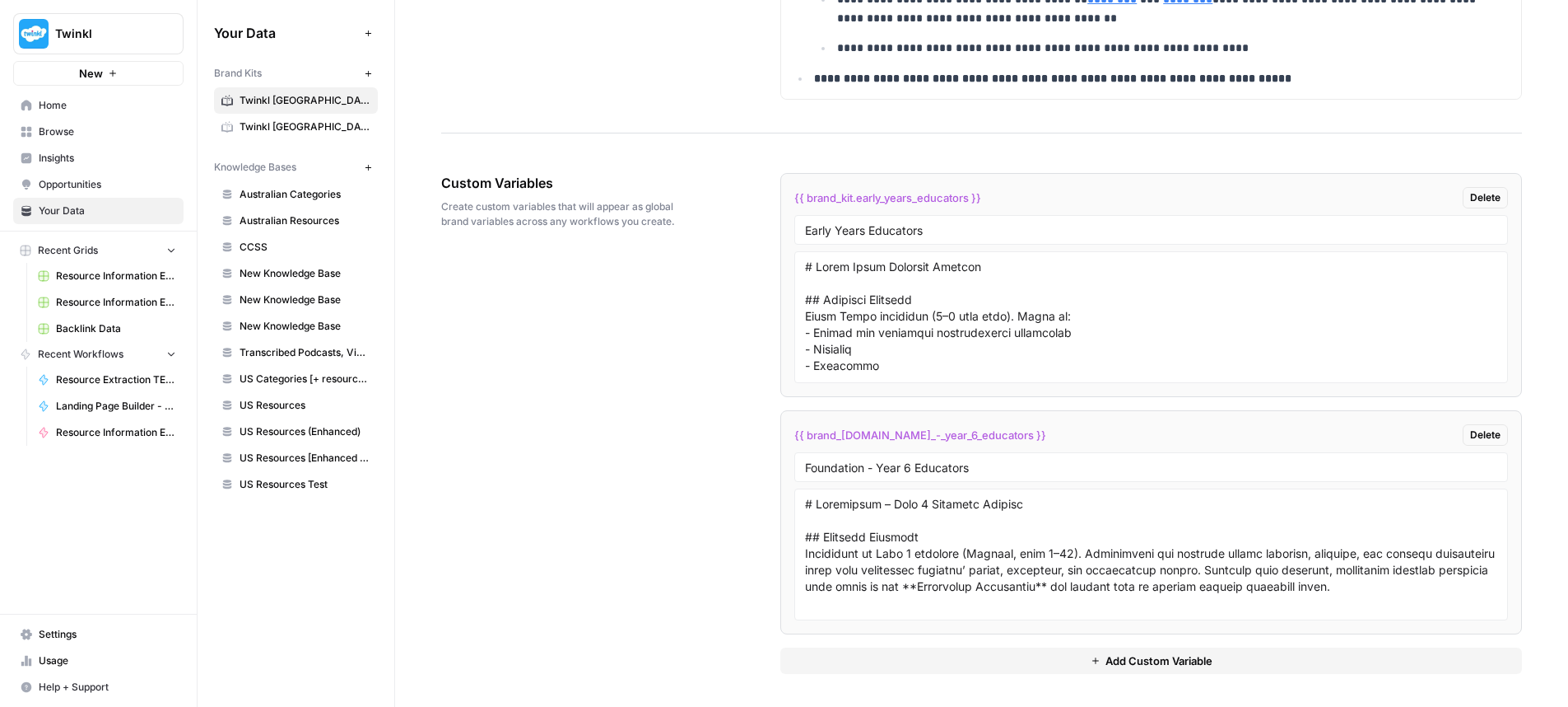
scroll to position [44, 0]
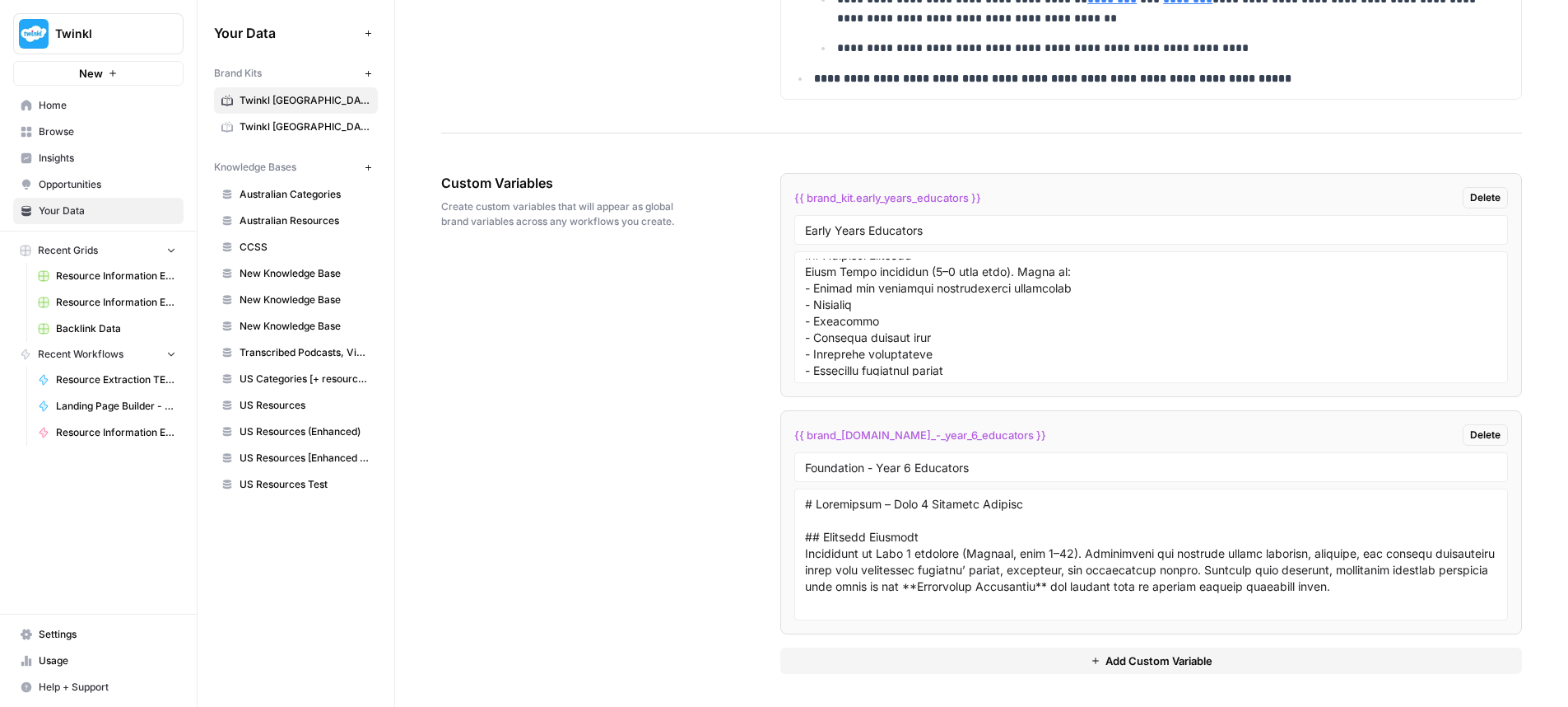
drag, startPoint x: 932, startPoint y: 201, endPoint x: 792, endPoint y: 197, distance: 140.1
click at [794, 197] on div "{{ brand_kit.early_years_educators }} Delete" at bounding box center [1151, 198] width 714 height 22
copy span "{{ brand_kit.early_years_educators }}"
drag, startPoint x: 1060, startPoint y: 431, endPoint x: 781, endPoint y: 431, distance: 279.0
click at [781, 431] on li "{{ brand_[DOMAIN_NAME]_-_year_6_educators }} Delete Foundation - Year 6 Educato…" at bounding box center [1151, 522] width 742 height 224
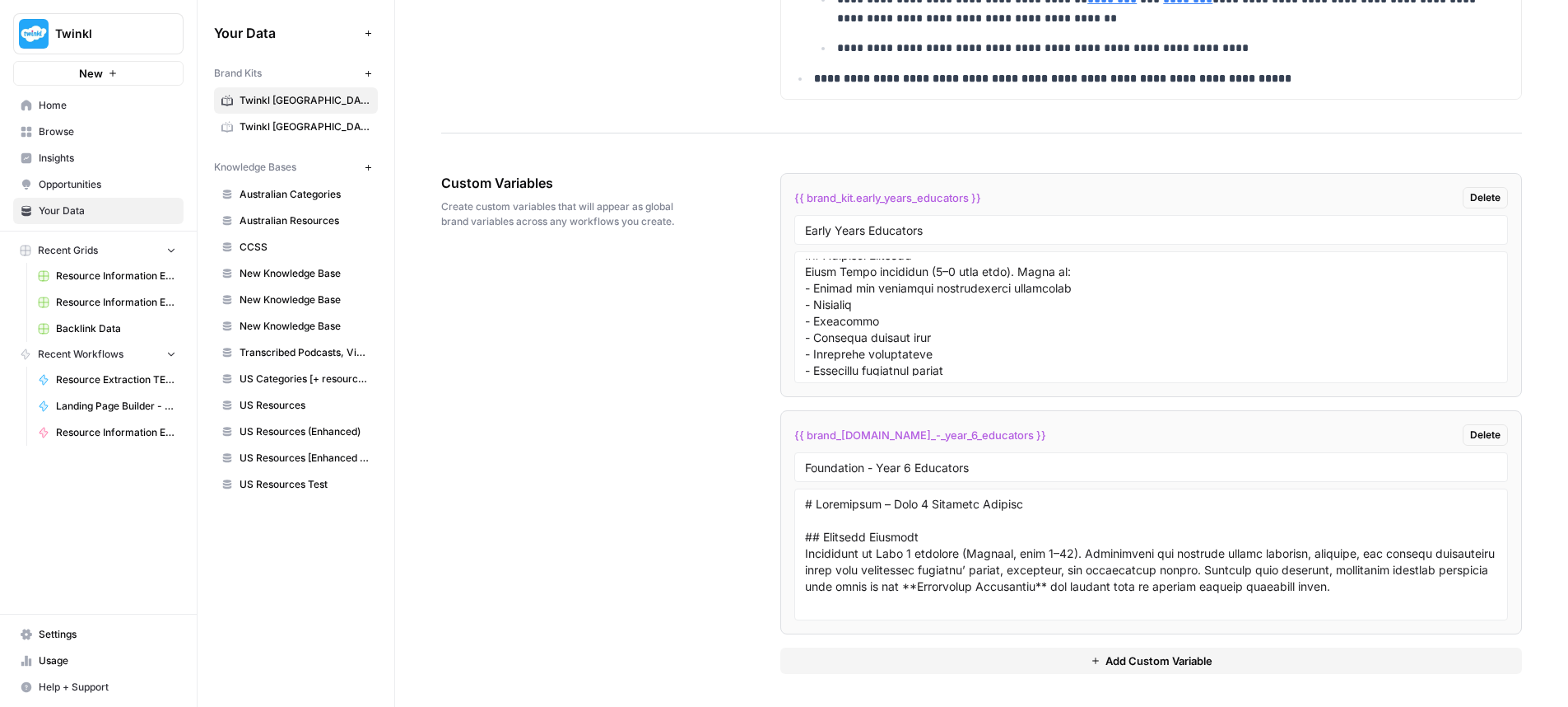
copy span "{{ brand_[DOMAIN_NAME]_-_year_6_educators }}"
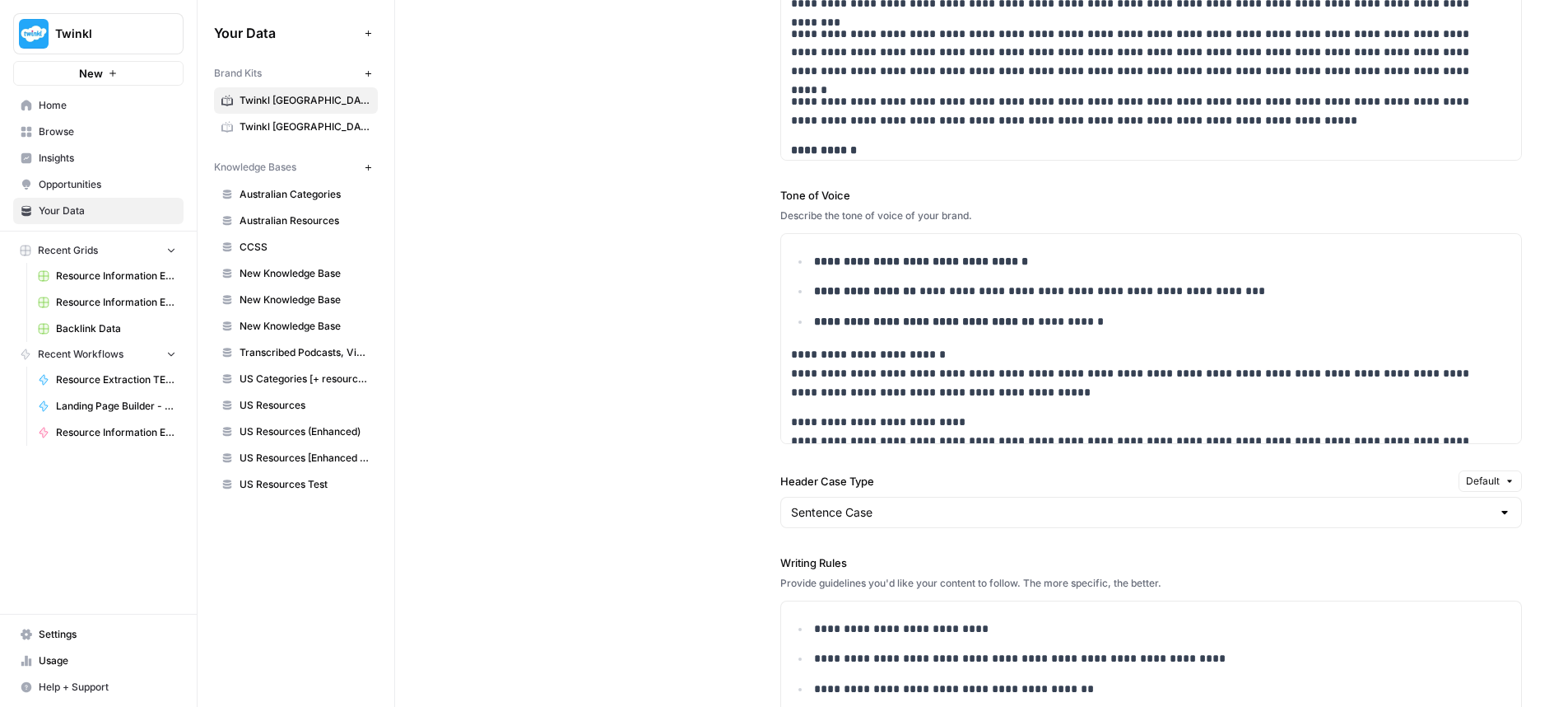
scroll to position [1030, 0]
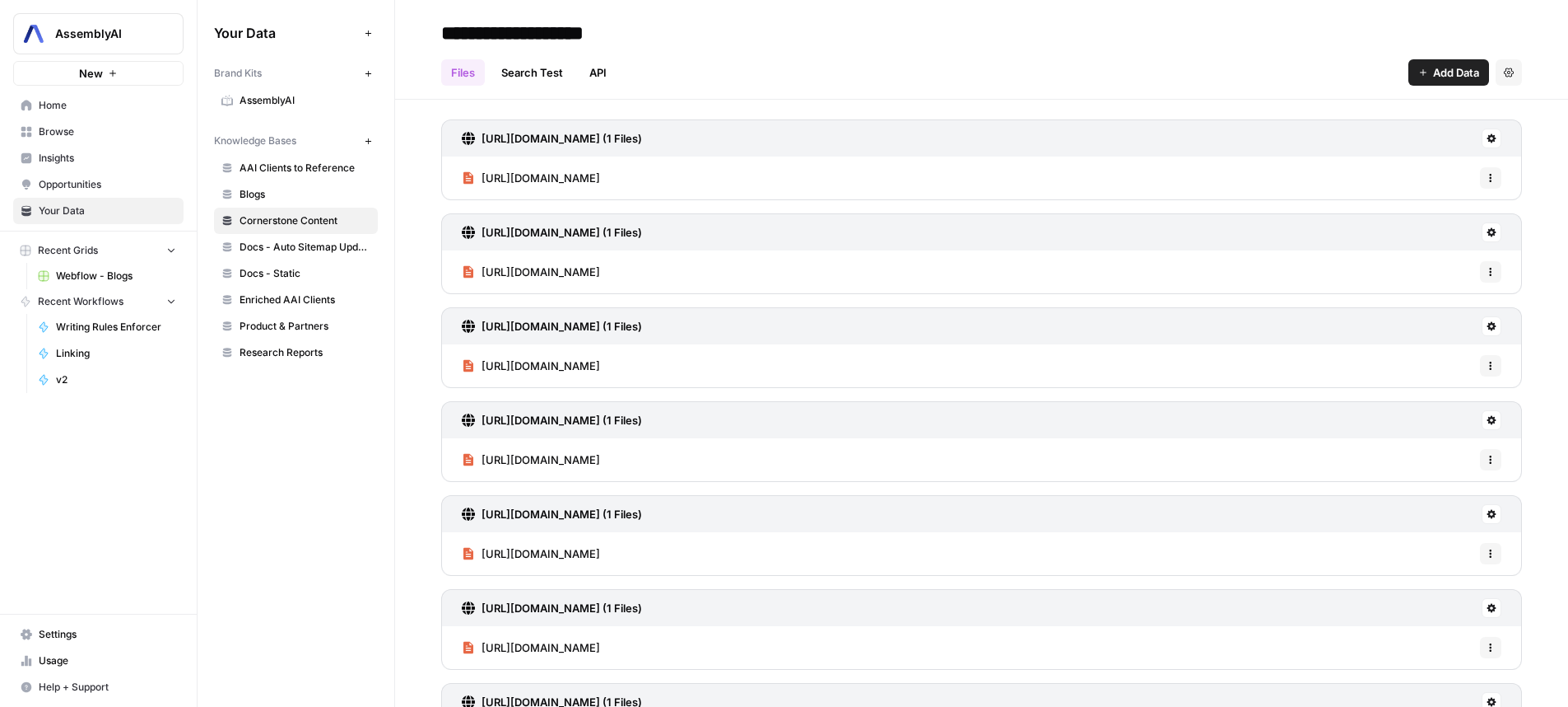
click at [130, 132] on span "Browse" at bounding box center [107, 132] width 137 height 15
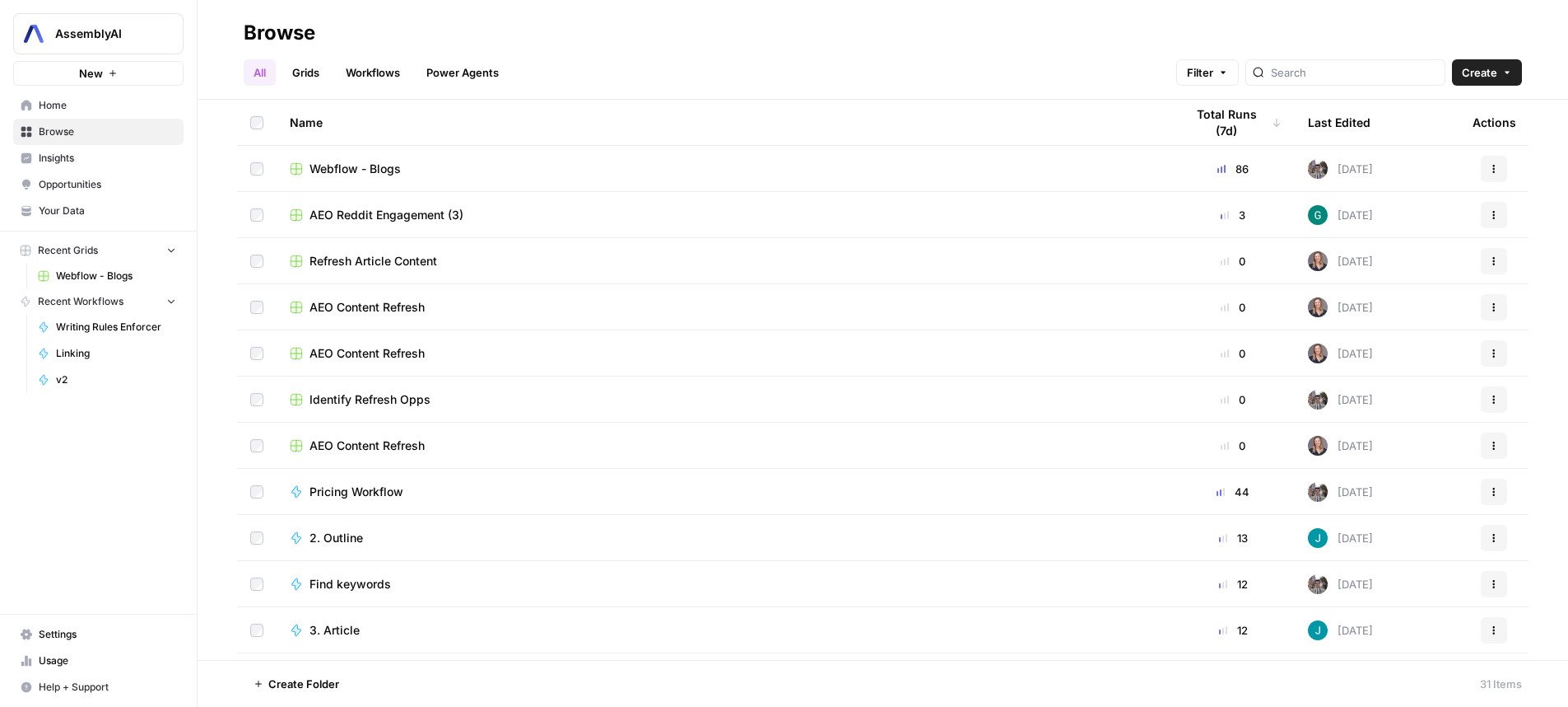
click at [114, 283] on span "Webflow - Blogs" at bounding box center [116, 276] width 120 height 15
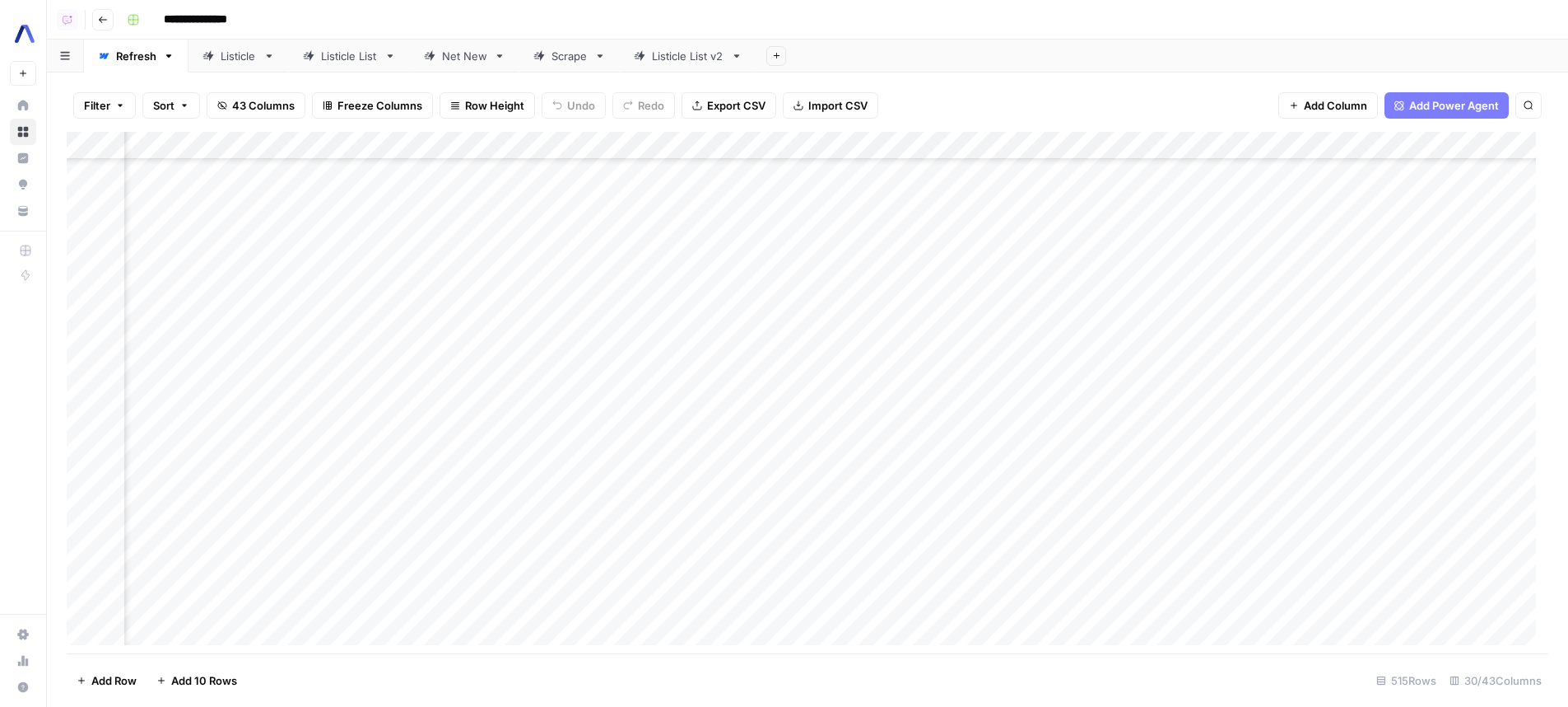
scroll to position [0, 1862]
click at [977, 74] on div "Filter Sort 43 Columns Freeze Columns Row Height Undo Redo Export CSV Import CS…" at bounding box center [807, 389] width 1521 height 634
click at [932, 30] on div "**********" at bounding box center [836, 20] width 1431 height 27
click at [1140, 31] on div "**********" at bounding box center [836, 20] width 1431 height 27
click at [1131, 70] on div "Add Sheet" at bounding box center [1162, 56] width 811 height 33
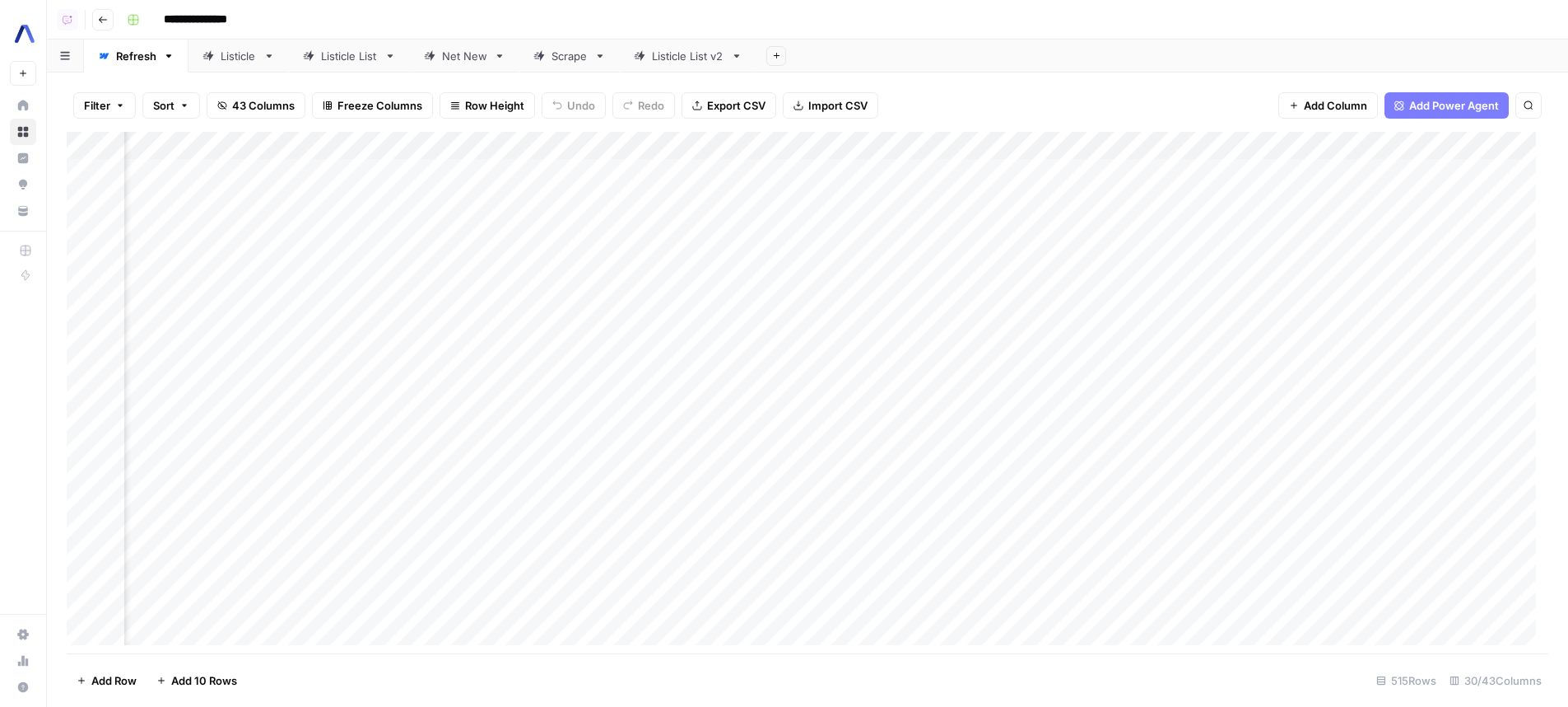
scroll to position [0, 2187]
click at [409, 143] on div "Add Column" at bounding box center [807, 394] width 1481 height 525
click at [1035, 52] on div "Add Sheet" at bounding box center [1162, 56] width 811 height 33
click at [291, 151] on div "Add Column" at bounding box center [807, 394] width 1481 height 525
click at [1007, 44] on div "Add Sheet" at bounding box center [1162, 56] width 811 height 33
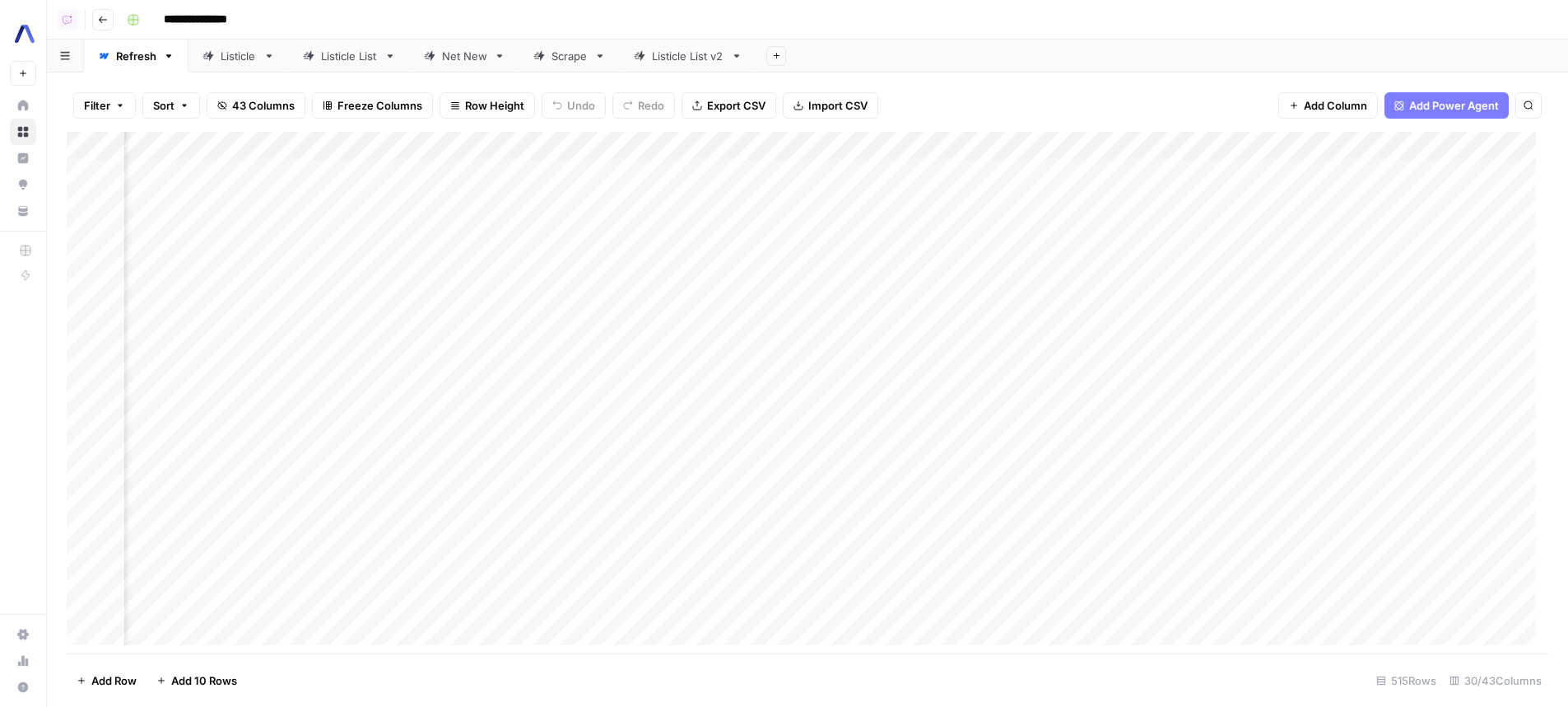
click at [1016, 57] on div "Add Sheet" at bounding box center [1162, 56] width 811 height 33
click at [998, 65] on div "Add Sheet" at bounding box center [1162, 56] width 811 height 33
click at [410, 149] on div "Add Column" at bounding box center [807, 394] width 1481 height 525
drag, startPoint x: 330, startPoint y: 314, endPoint x: 327, endPoint y: 298, distance: 16.3
click at [330, 313] on span "Filter" at bounding box center [347, 317] width 144 height 17
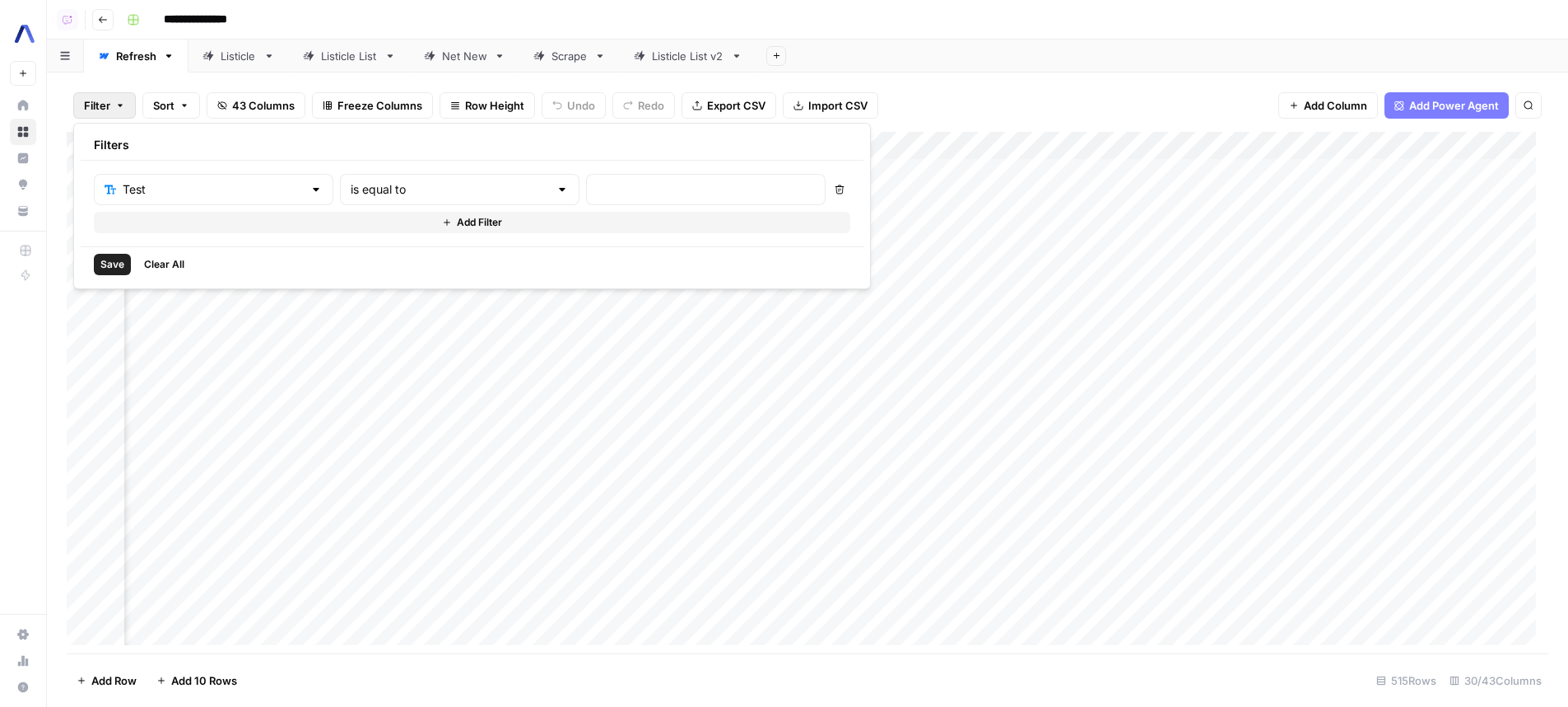
click at [628, 180] on div at bounding box center [705, 189] width 239 height 32
click at [994, 94] on div "Filter Sort 43 Columns Freeze Columns Row Height Undo Redo Export CSV Import CS…" at bounding box center [807, 105] width 1481 height 53
click at [424, 145] on div "Add Column" at bounding box center [807, 394] width 1481 height 525
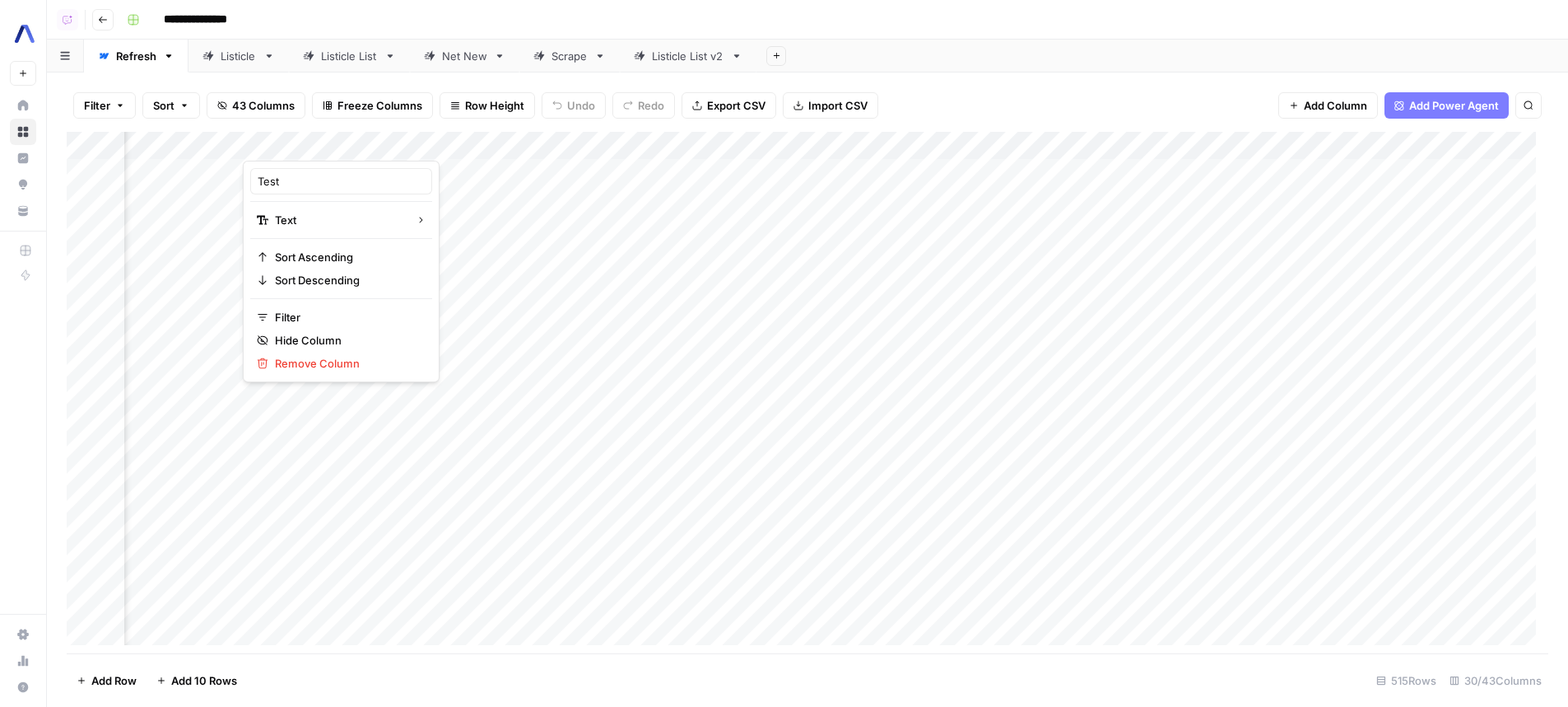
drag, startPoint x: 941, startPoint y: 81, endPoint x: 941, endPoint y: 92, distance: 11.0
click at [941, 81] on div "Filter Sort 43 Columns Freeze Columns Row Height Undo Redo Export CSV Import CS…" at bounding box center [807, 105] width 1481 height 53
click at [930, 258] on div "Add Column" at bounding box center [807, 394] width 1481 height 525
type input "****"
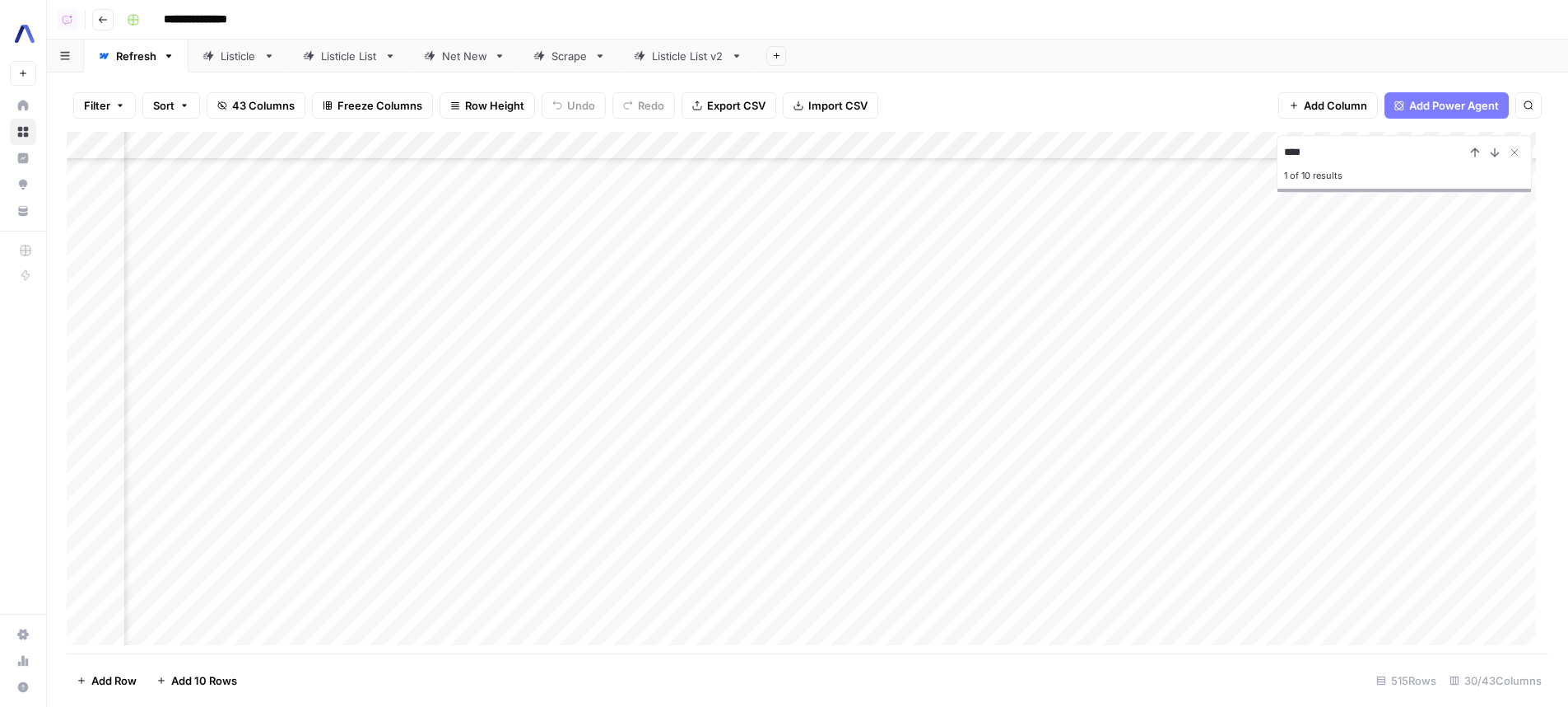
click at [255, 632] on div "Add Column" at bounding box center [807, 394] width 1481 height 525
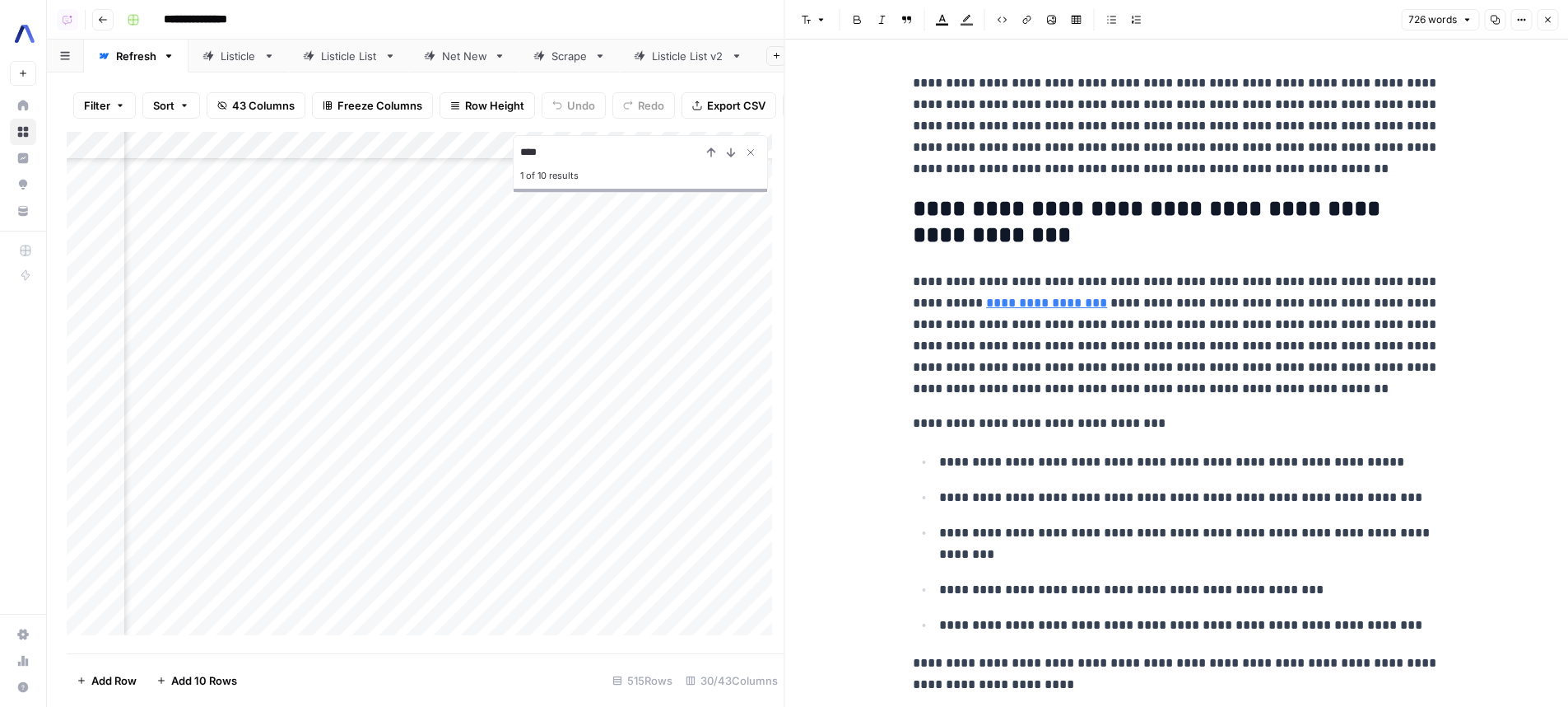
click at [1139, 310] on p "**********" at bounding box center [1176, 335] width 527 height 128
type input "0.27"
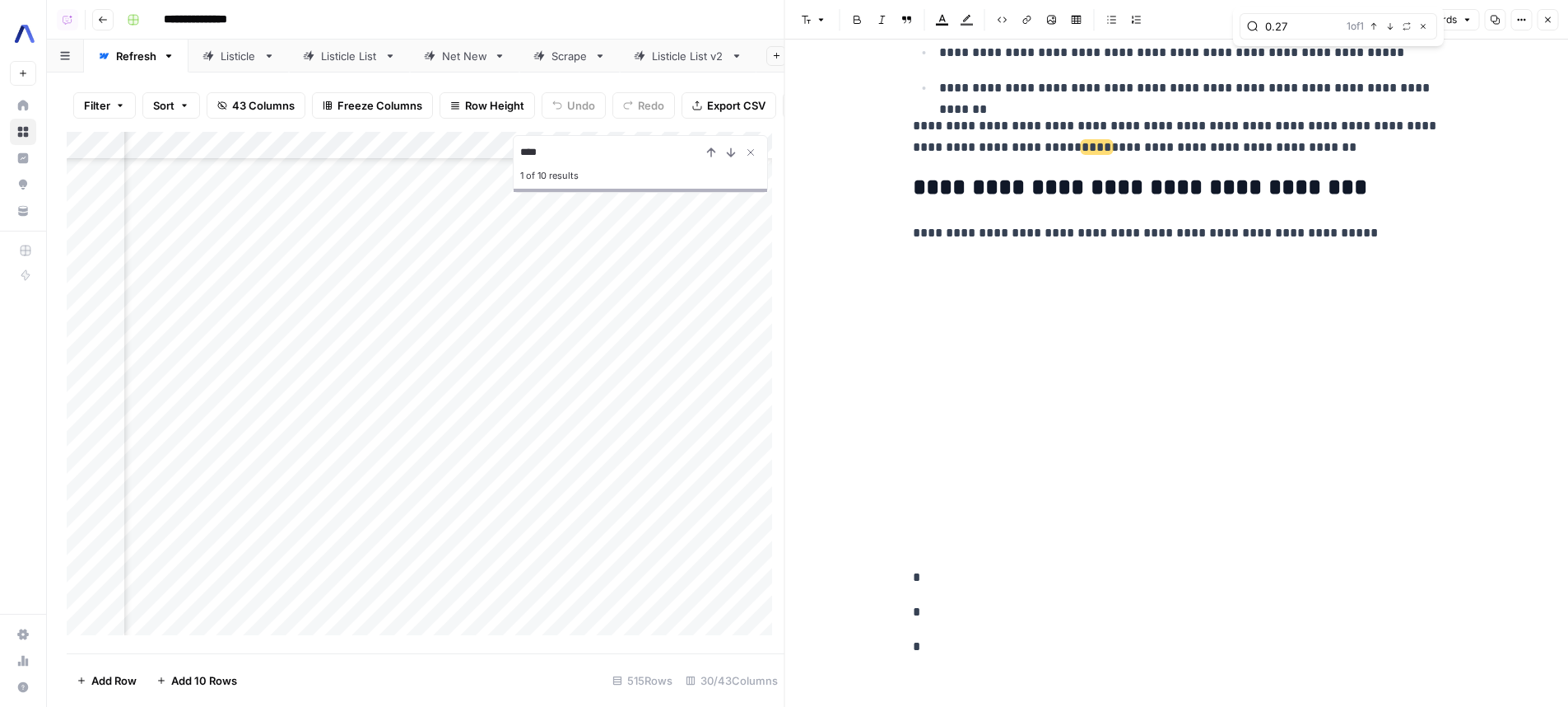
scroll to position [3026, 0]
drag, startPoint x: 1003, startPoint y: 133, endPoint x: 1060, endPoint y: 143, distance: 57.9
click at [1060, 143] on p "**********" at bounding box center [1176, 134] width 527 height 43
click at [1539, 20] on button "Close" at bounding box center [1547, 20] width 22 height 22
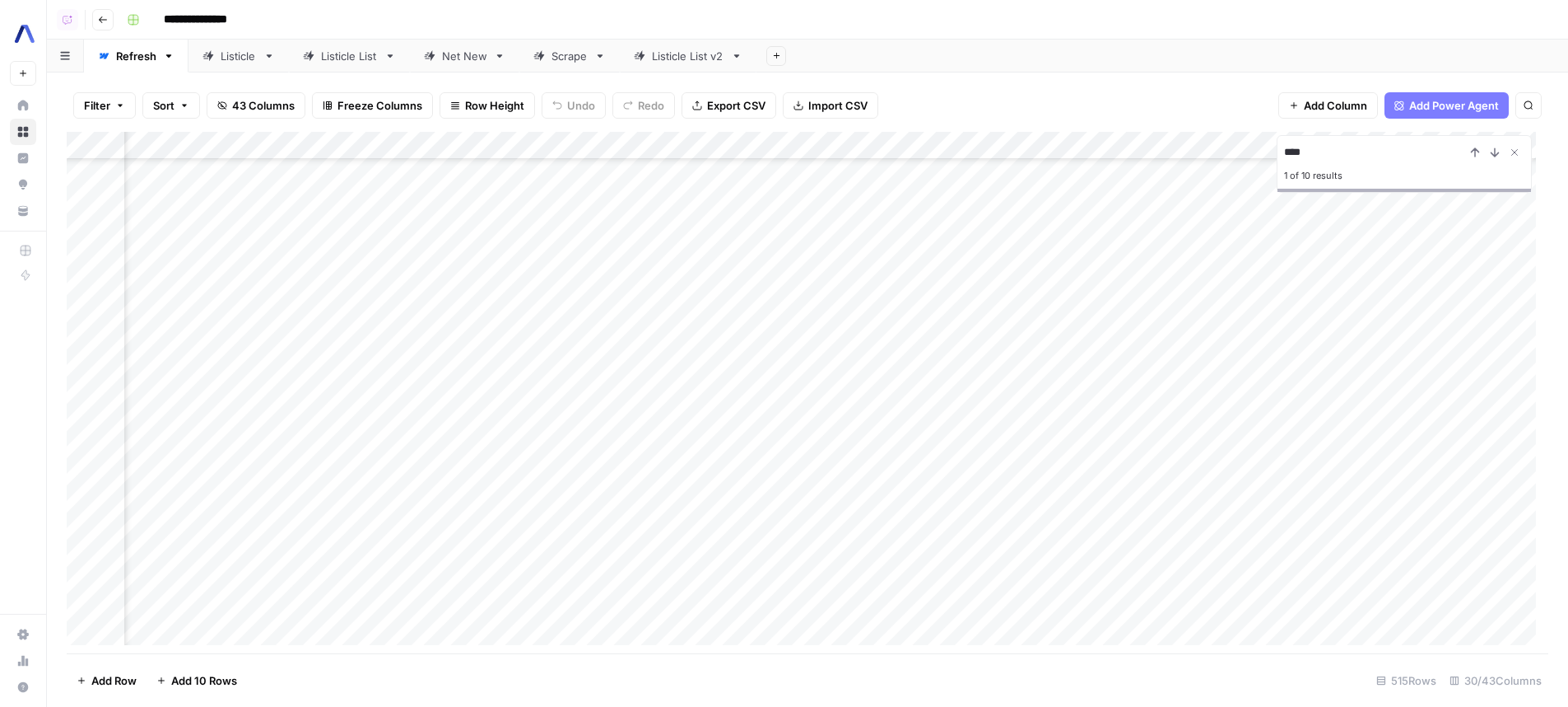
click at [870, 139] on div "Add Column" at bounding box center [807, 394] width 1481 height 525
click at [739, 312] on span "Filter" at bounding box center [795, 317] width 144 height 17
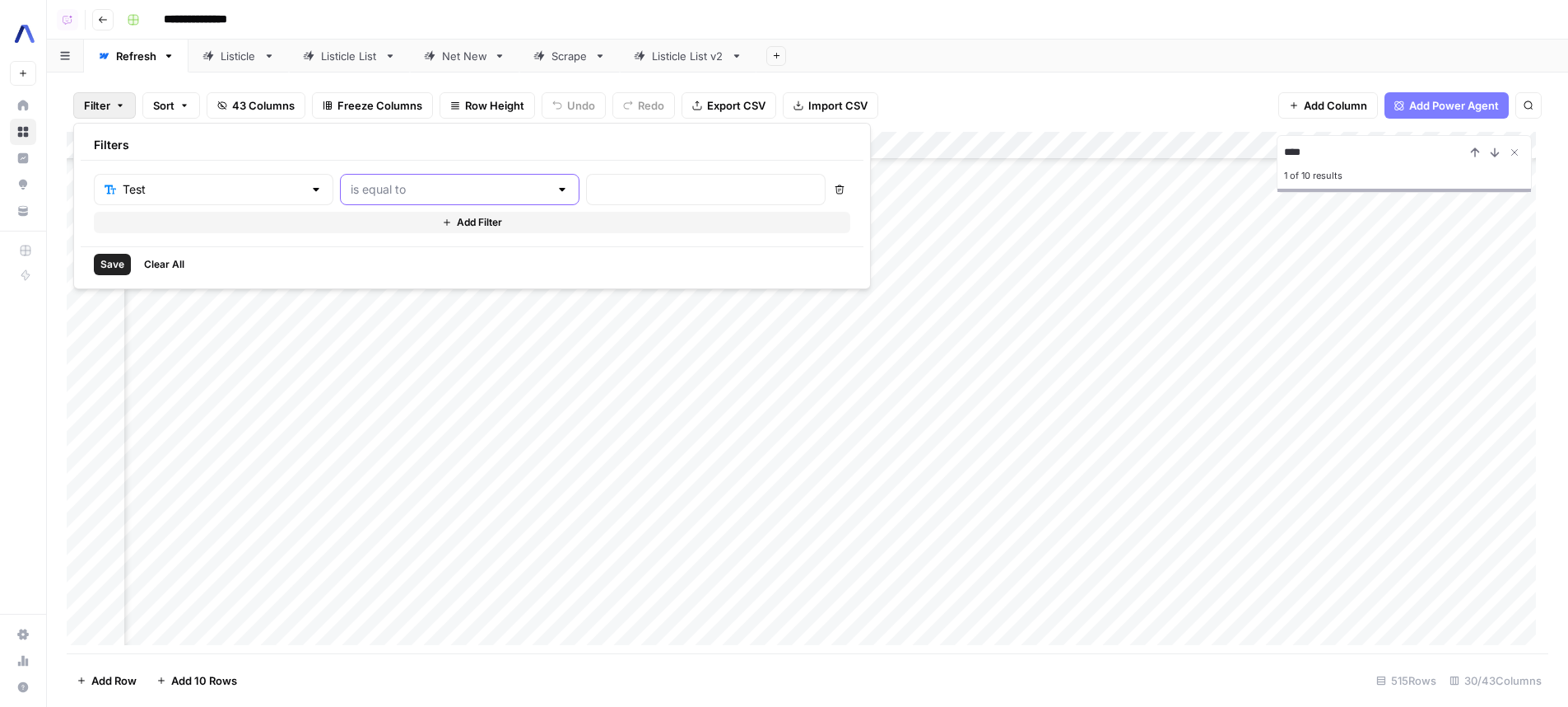
click at [383, 183] on input "text" at bounding box center [450, 189] width 198 height 17
click at [412, 278] on span "contains" at bounding box center [422, 277] width 182 height 17
type input "contains"
click at [628, 192] on input "text" at bounding box center [706, 189] width 218 height 17
type input "Price"
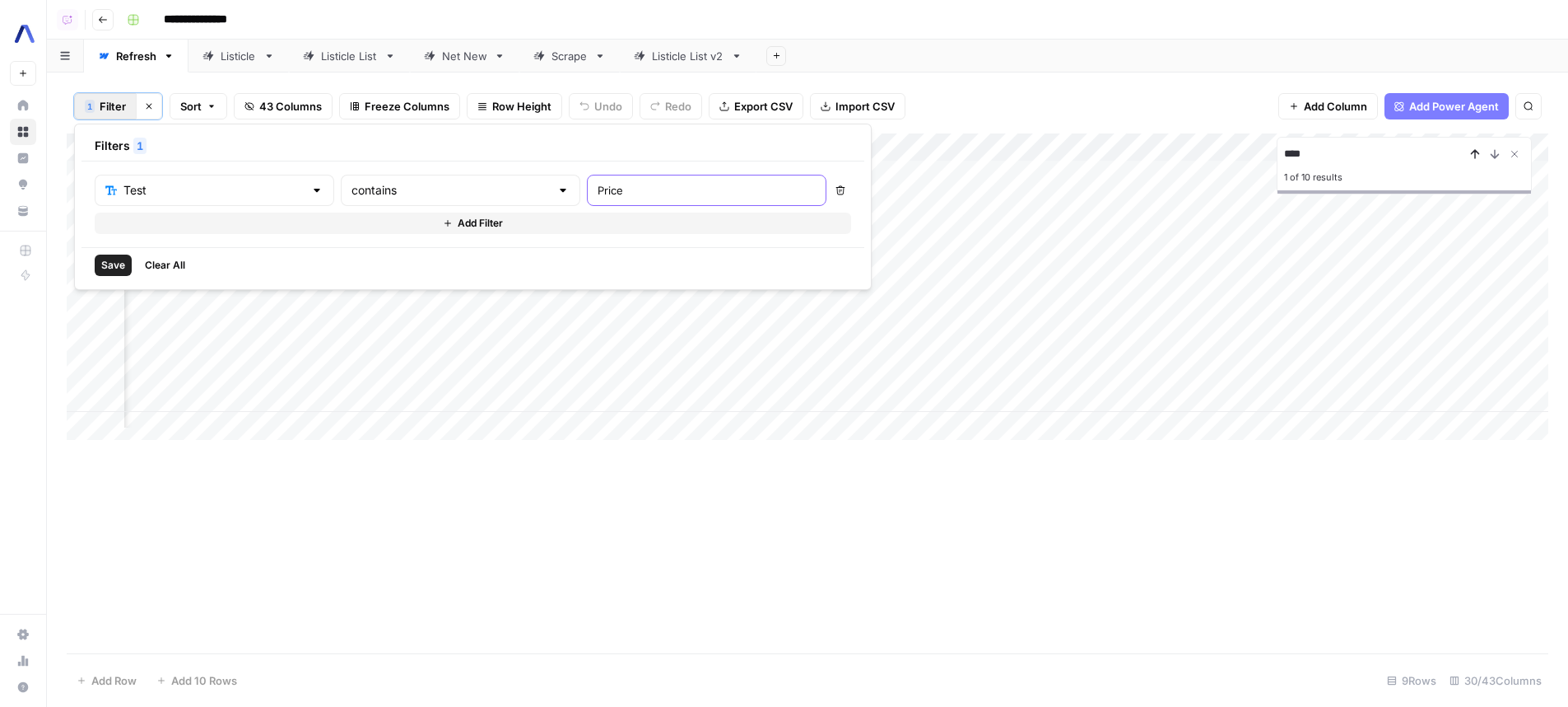
scroll to position [0, 1738]
click at [1515, 150] on icon "Close Search" at bounding box center [1515, 154] width 13 height 13
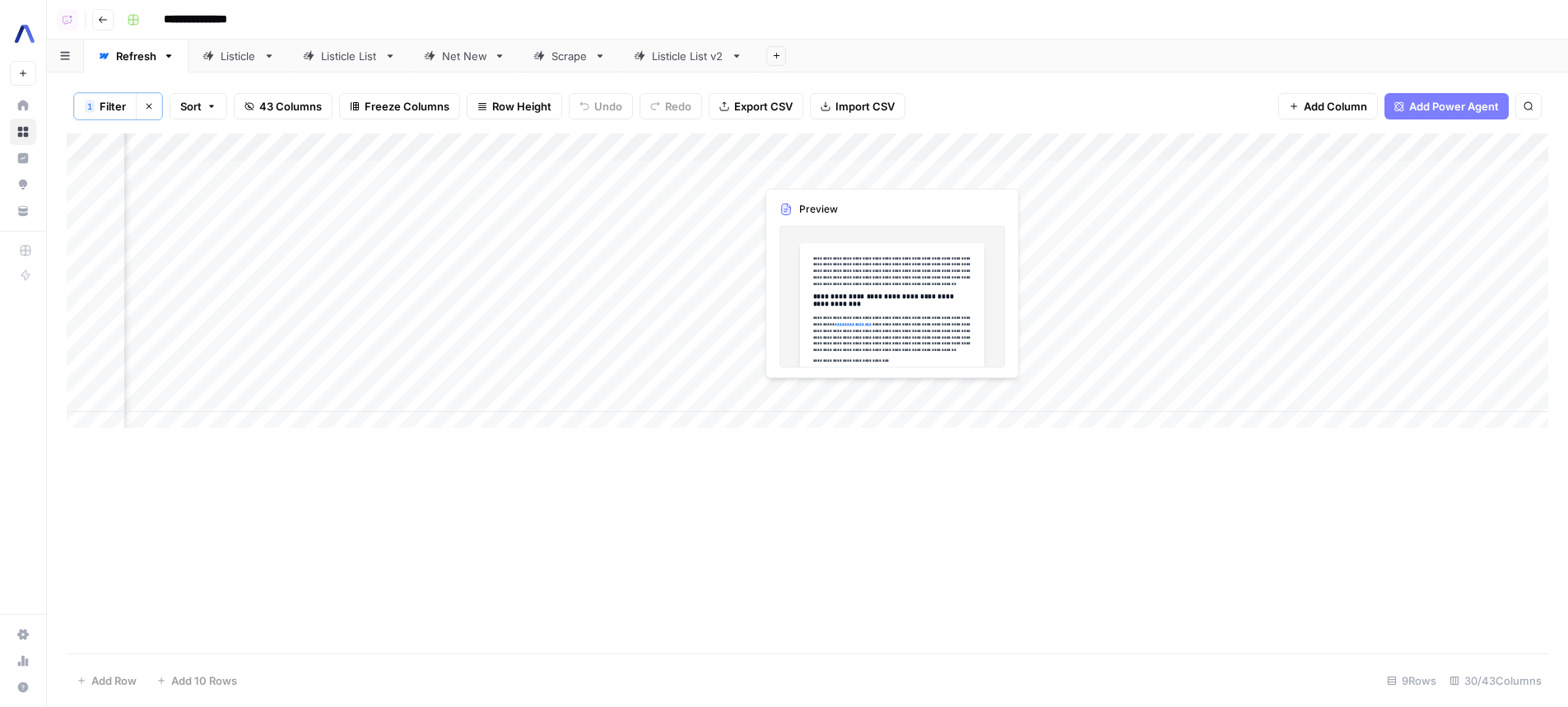
click at [867, 167] on div "Add Column" at bounding box center [807, 286] width 1481 height 306
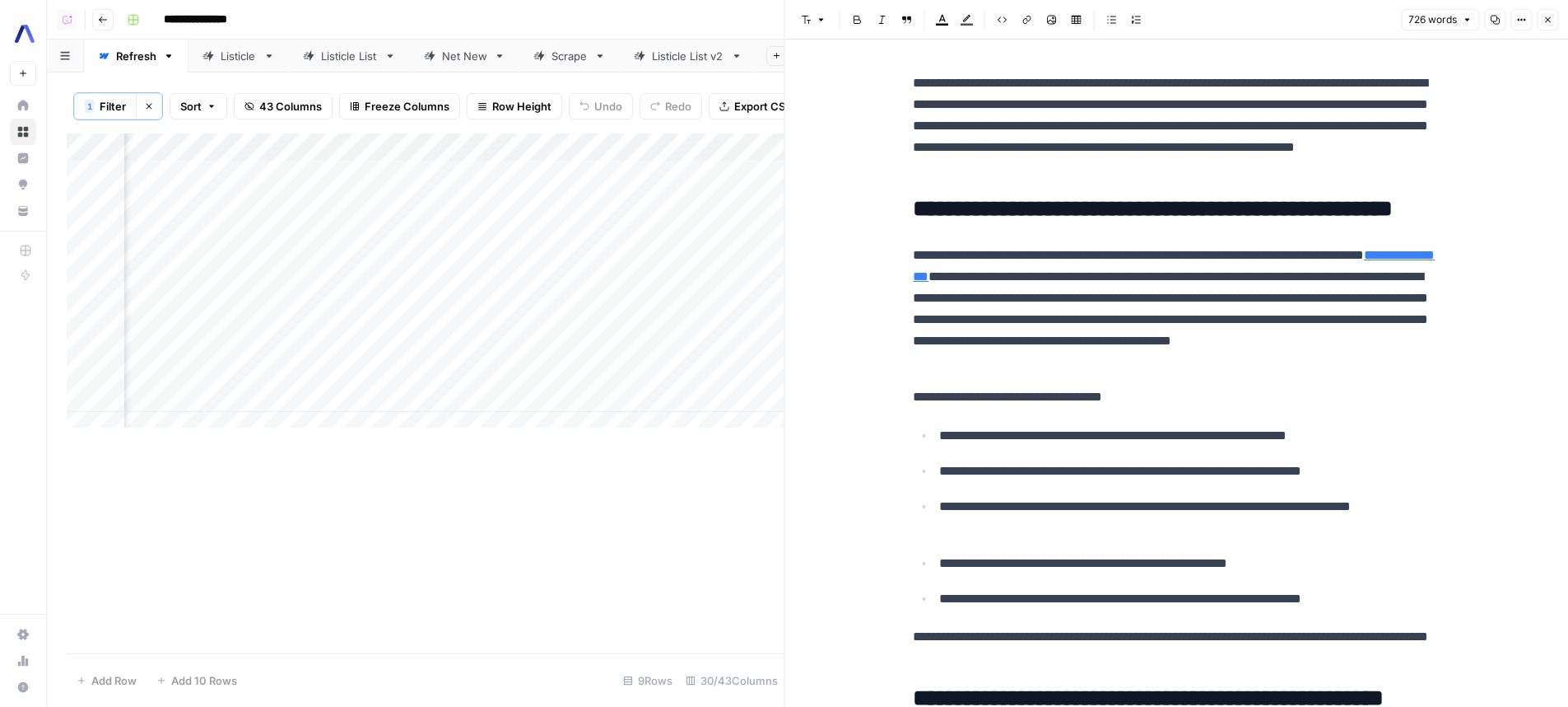
click at [1541, 27] on button "Close" at bounding box center [1547, 20] width 22 height 22
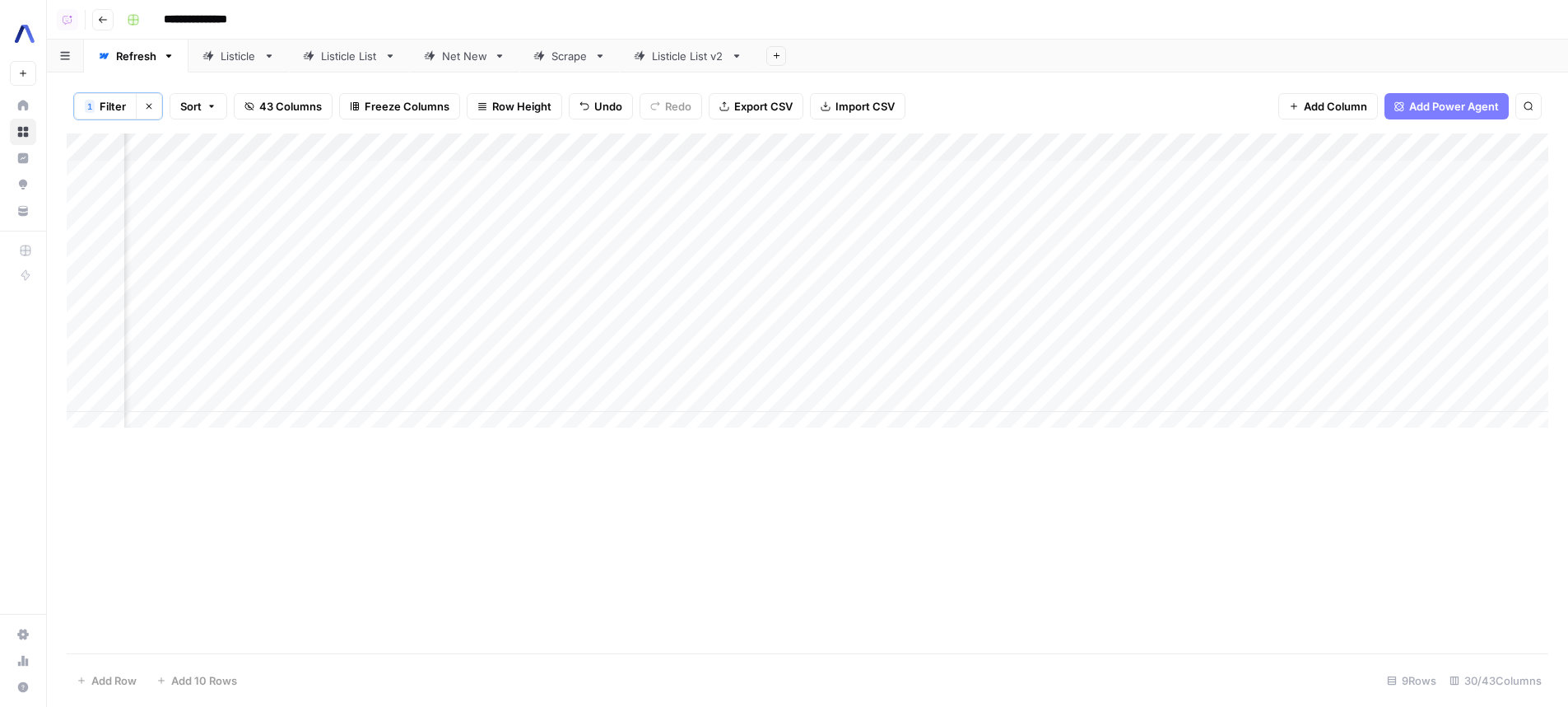
click at [1087, 65] on div "Add Sheet" at bounding box center [1162, 56] width 811 height 33
click at [452, 44] on link "Net New" at bounding box center [464, 56] width 109 height 33
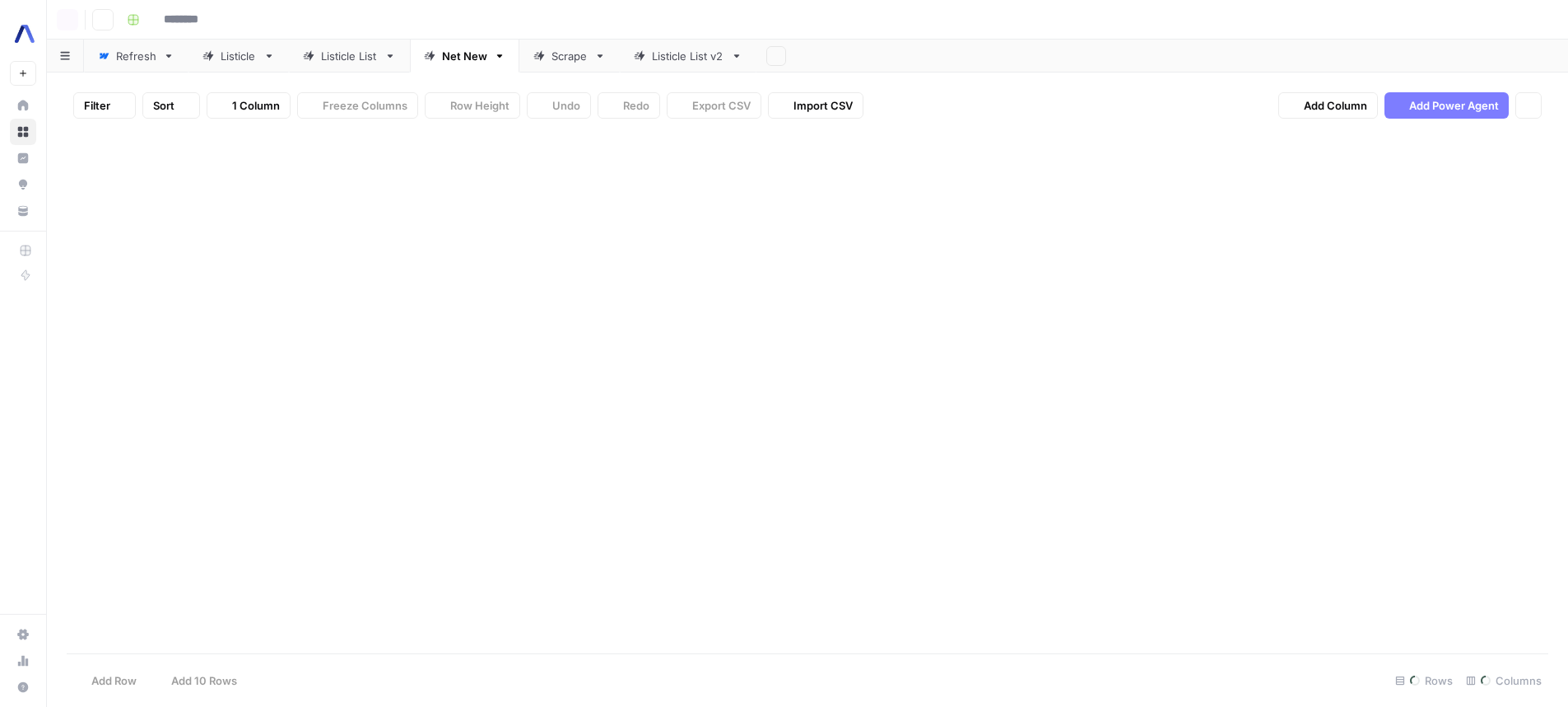
type input "**********"
click at [1034, 100] on div "Filter Sort 24 Columns Freeze Columns Row Height Undo Redo Export CSV Import CS…" at bounding box center [807, 105] width 1481 height 53
click at [830, 166] on div "Add Column" at bounding box center [807, 215] width 1481 height 167
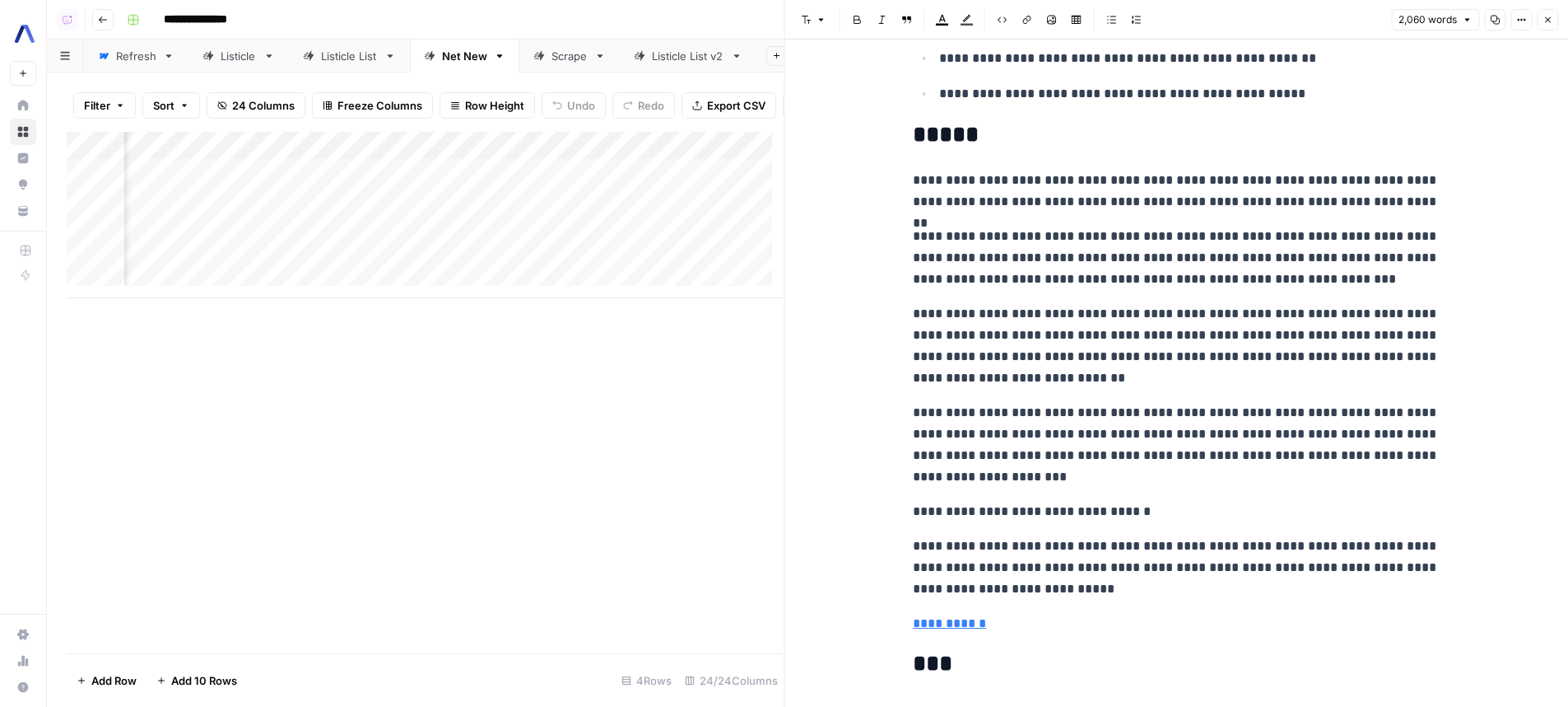
scroll to position [5705, 0]
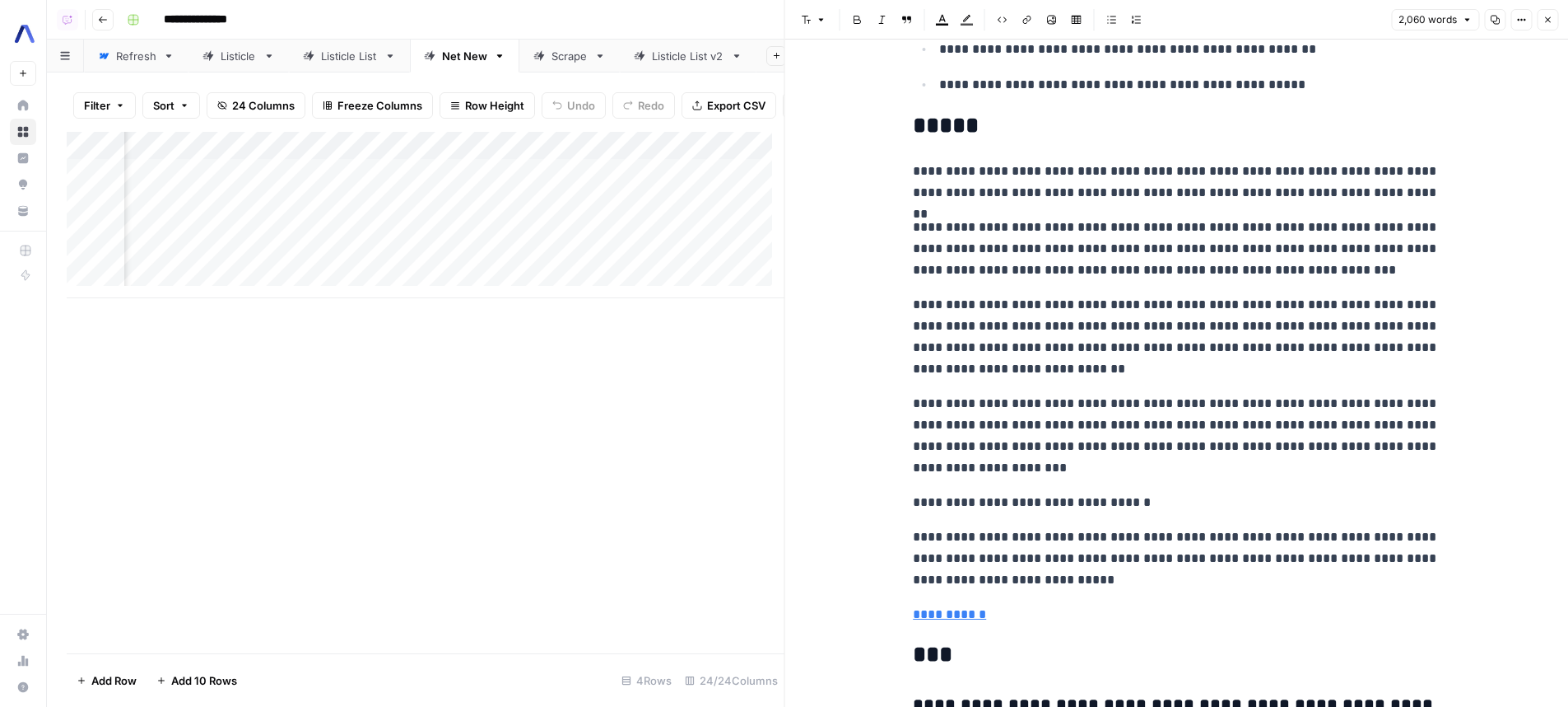
click at [1131, 318] on p "**********" at bounding box center [1176, 337] width 527 height 86
click at [1538, 18] on button "Close" at bounding box center [1547, 20] width 22 height 22
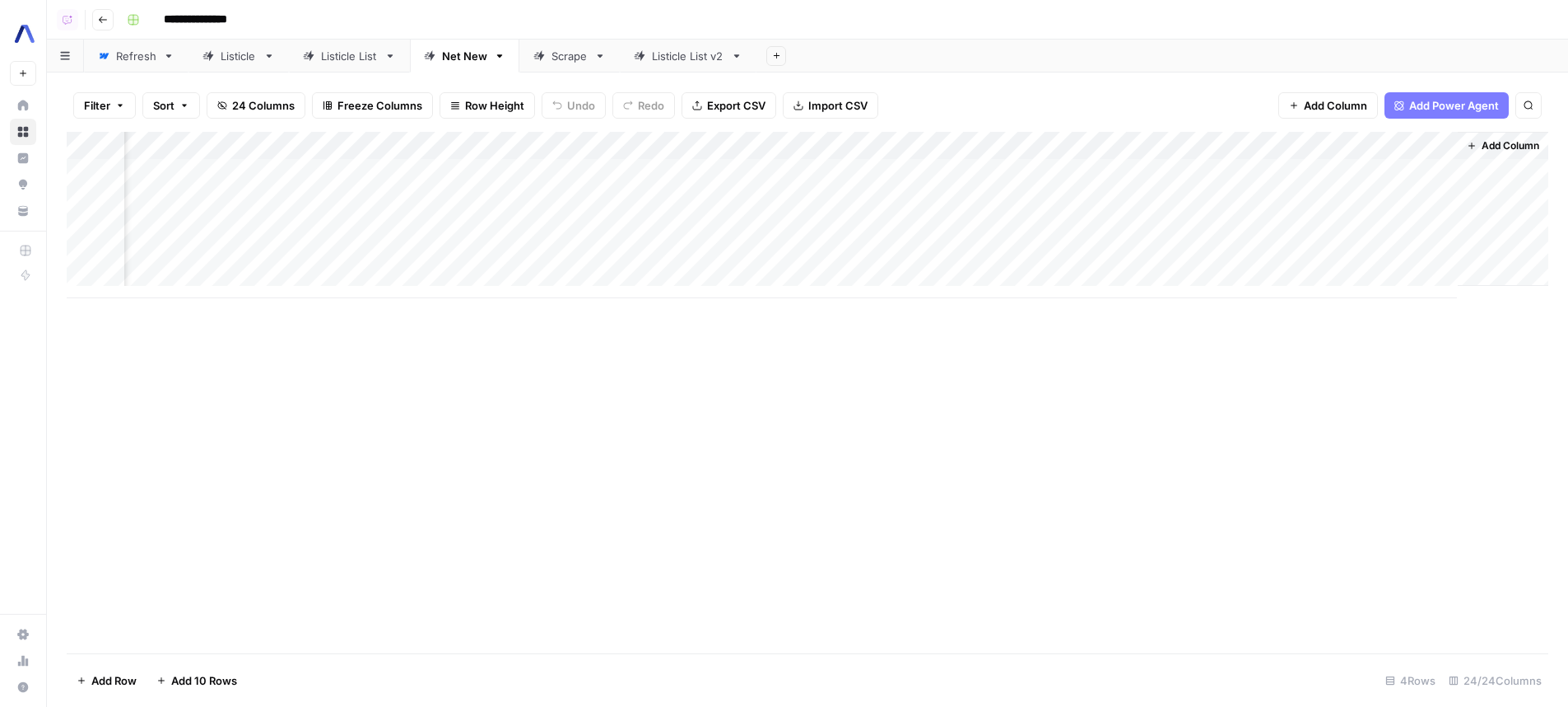
scroll to position [0, 2578]
click at [1196, 439] on div "Add Column" at bounding box center [807, 392] width 1481 height 521
click at [242, 61] on div "Listicle" at bounding box center [238, 56] width 36 height 17
click at [245, 55] on div "Listicle" at bounding box center [238, 56] width 36 height 17
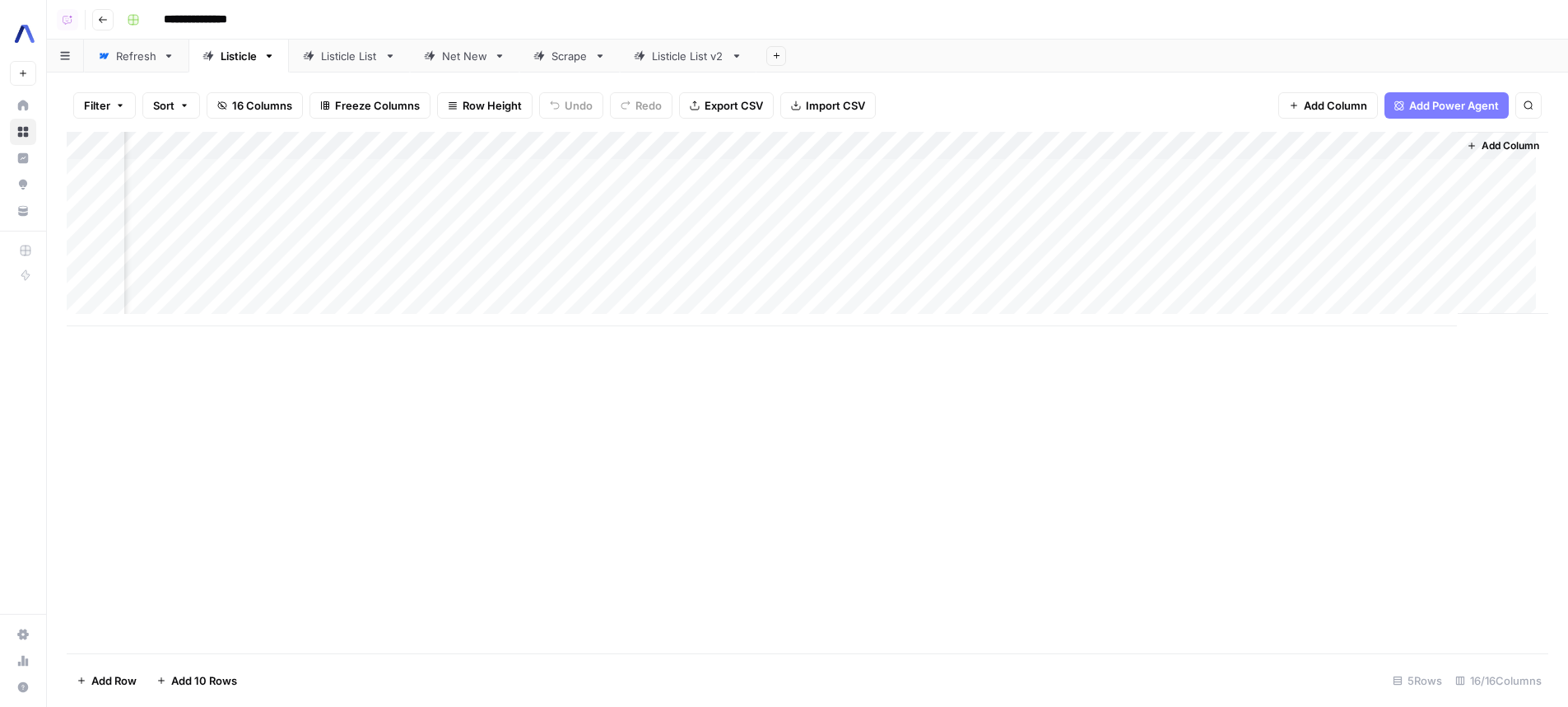
click at [1434, 201] on div "Add Column" at bounding box center [807, 228] width 1481 height 194
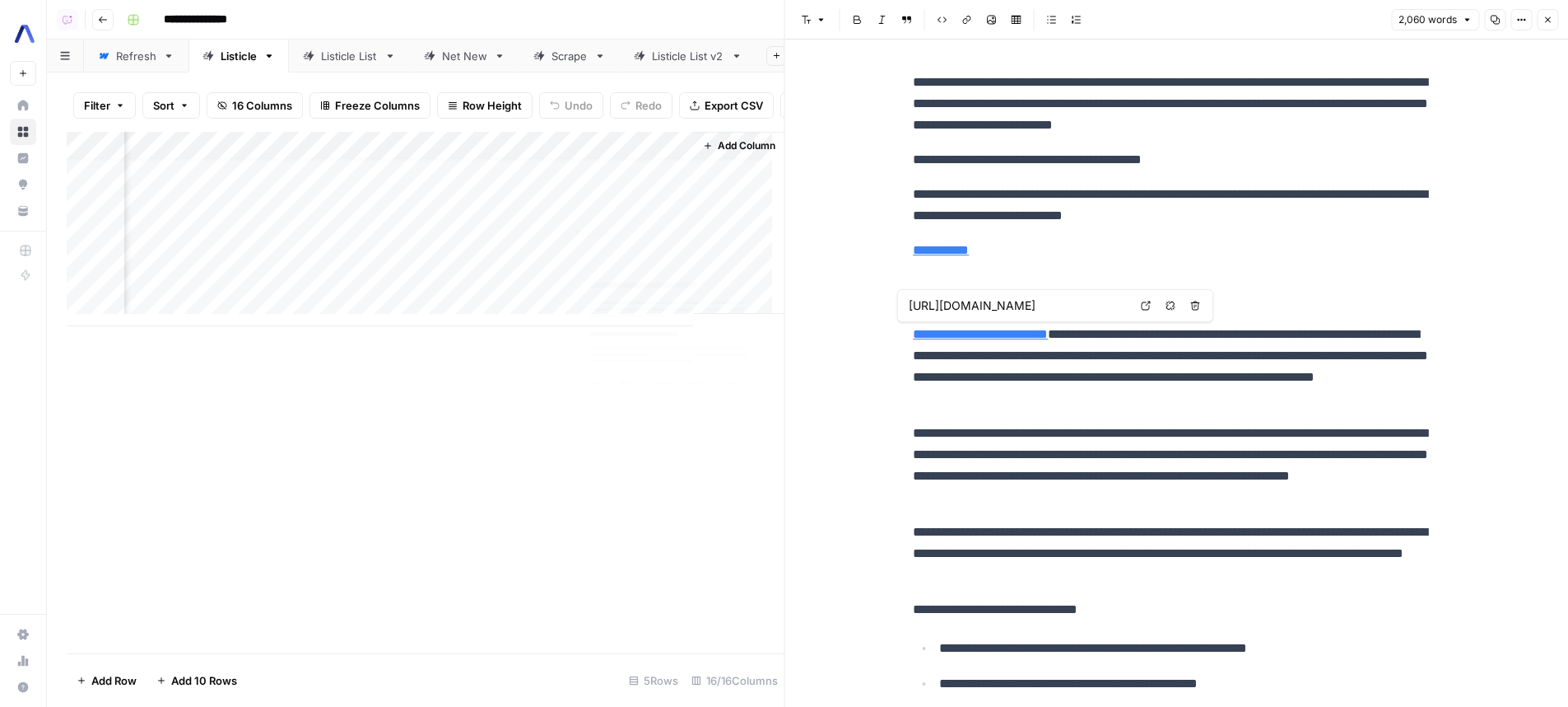
scroll to position [0, 1909]
click at [662, 173] on div "Add Column" at bounding box center [425, 228] width 717 height 194
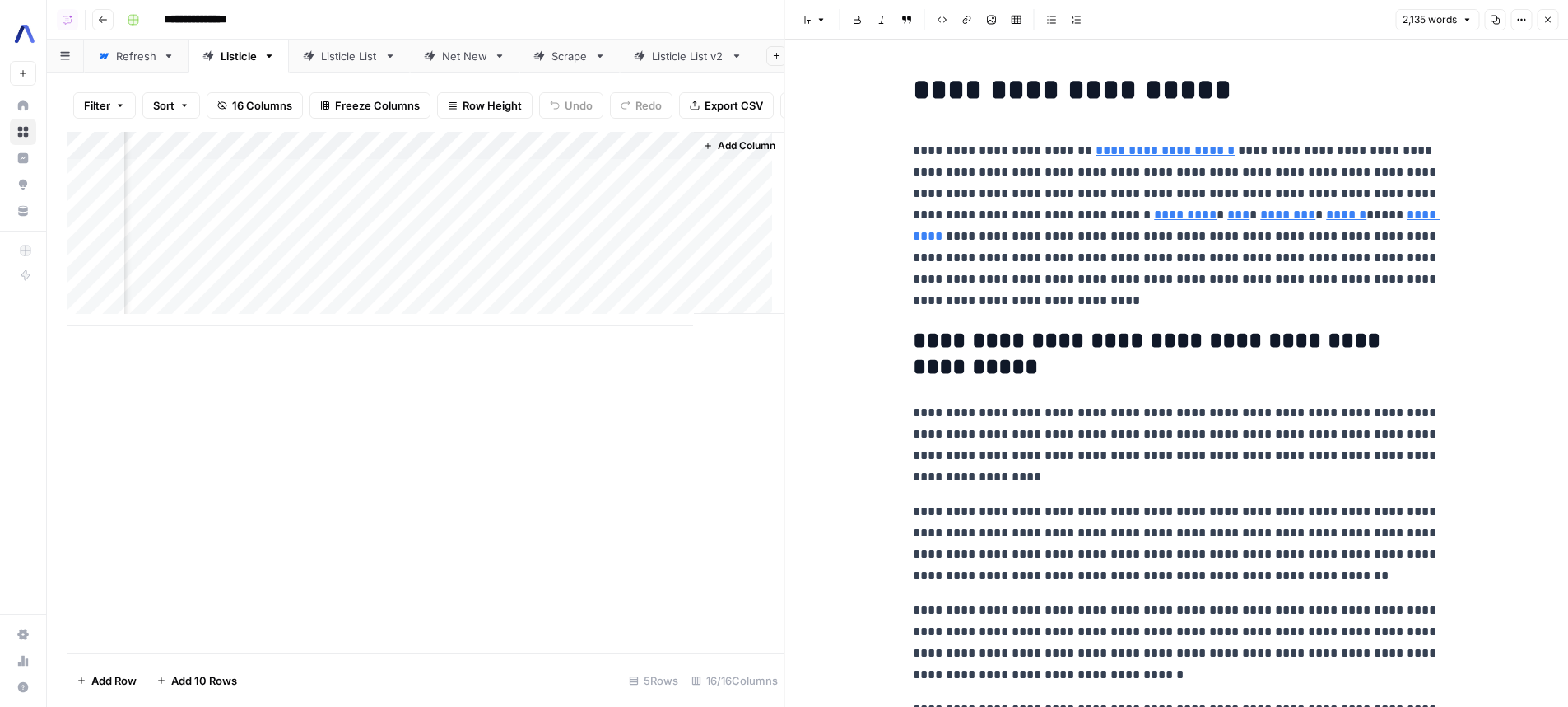
click at [1199, 293] on p "**********" at bounding box center [1176, 225] width 527 height 171
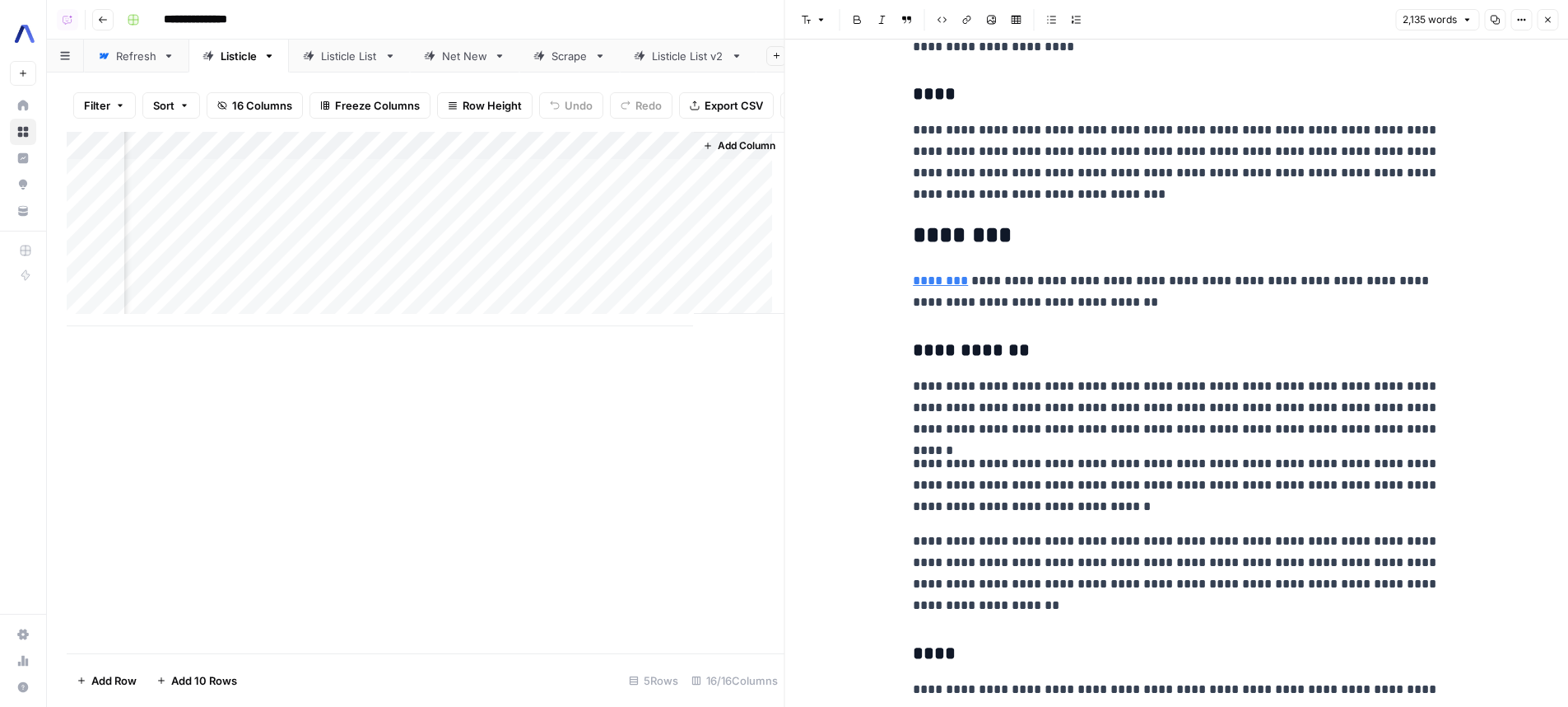
scroll to position [2453, 0]
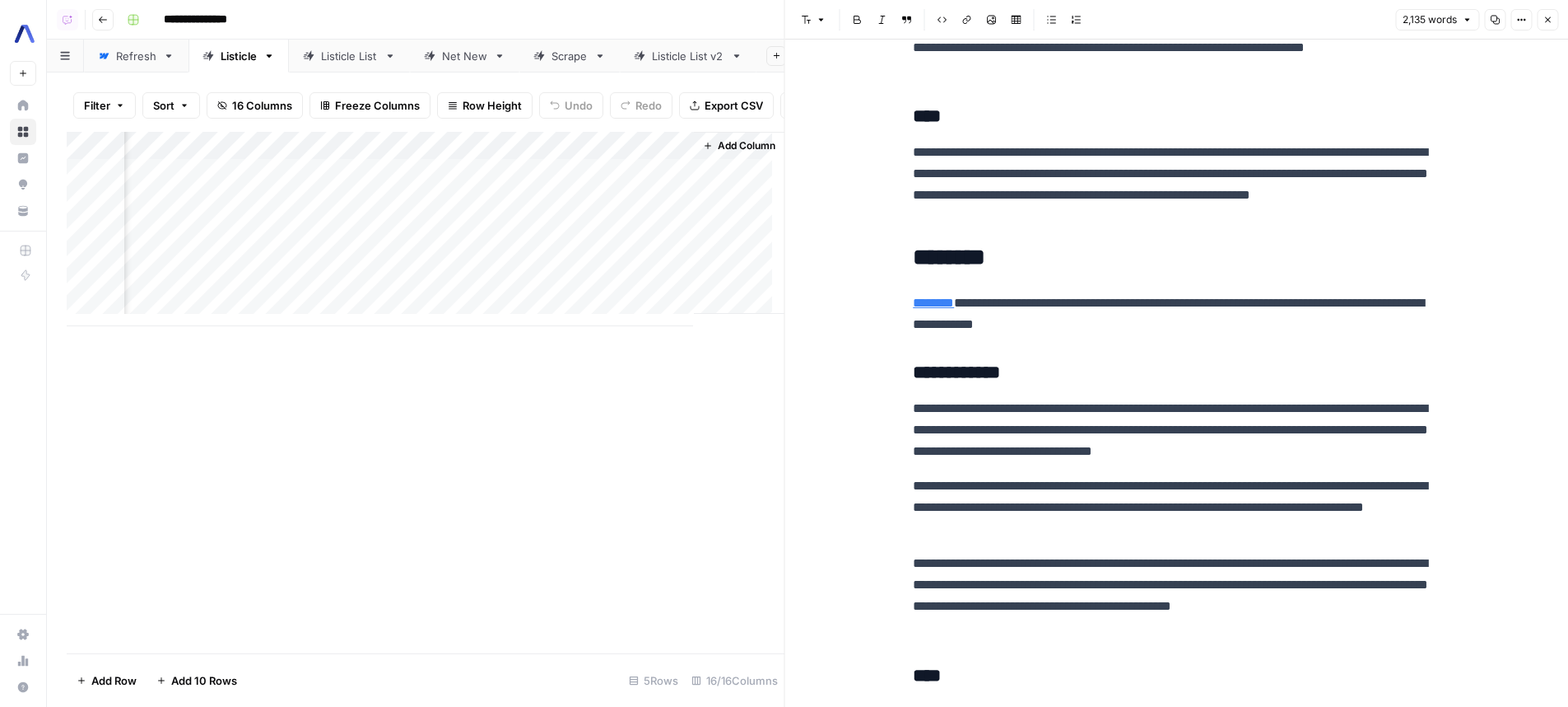
click at [372, 66] on link "Listicle List" at bounding box center [349, 56] width 121 height 33
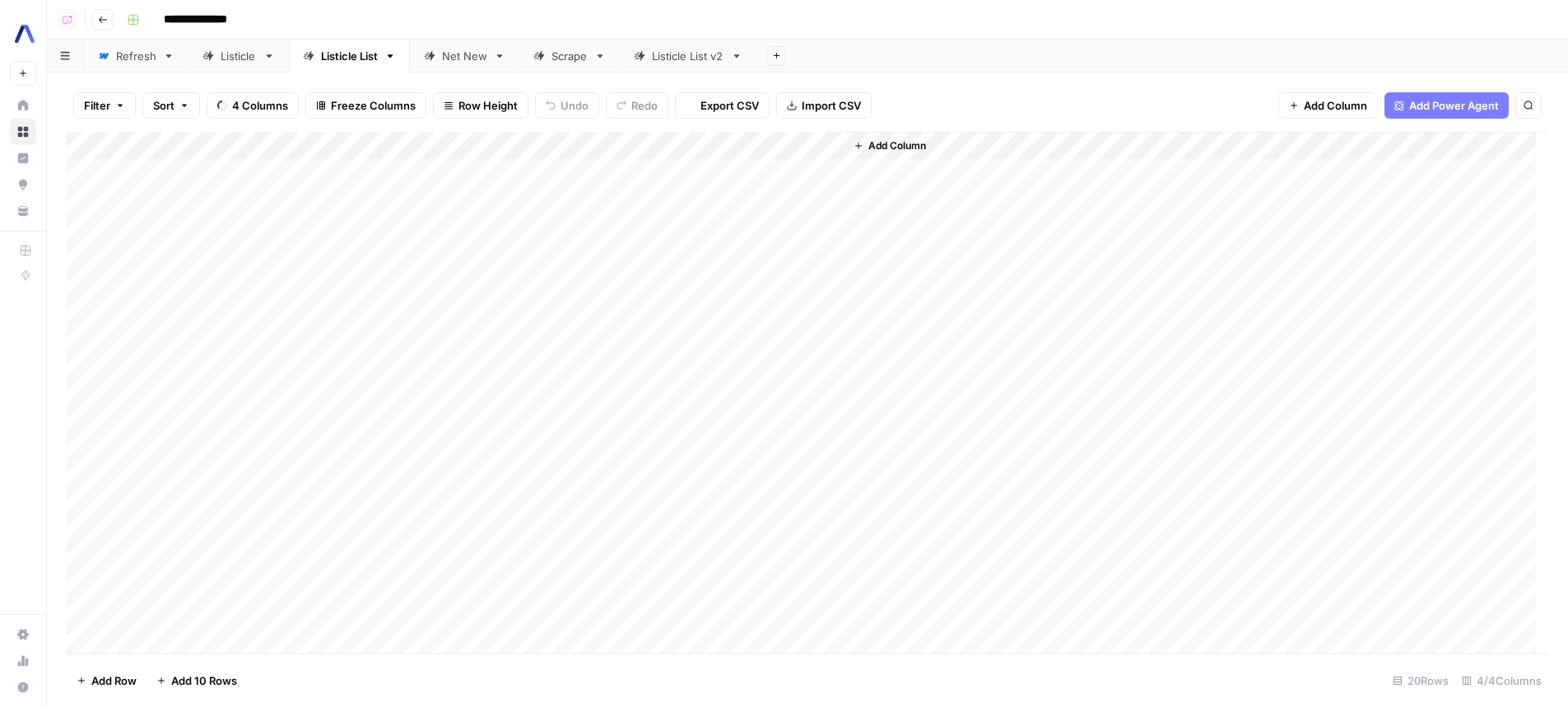
click at [463, 62] on div "Net New" at bounding box center [464, 56] width 45 height 17
click at [539, 142] on div "Add Column" at bounding box center [807, 215] width 1481 height 167
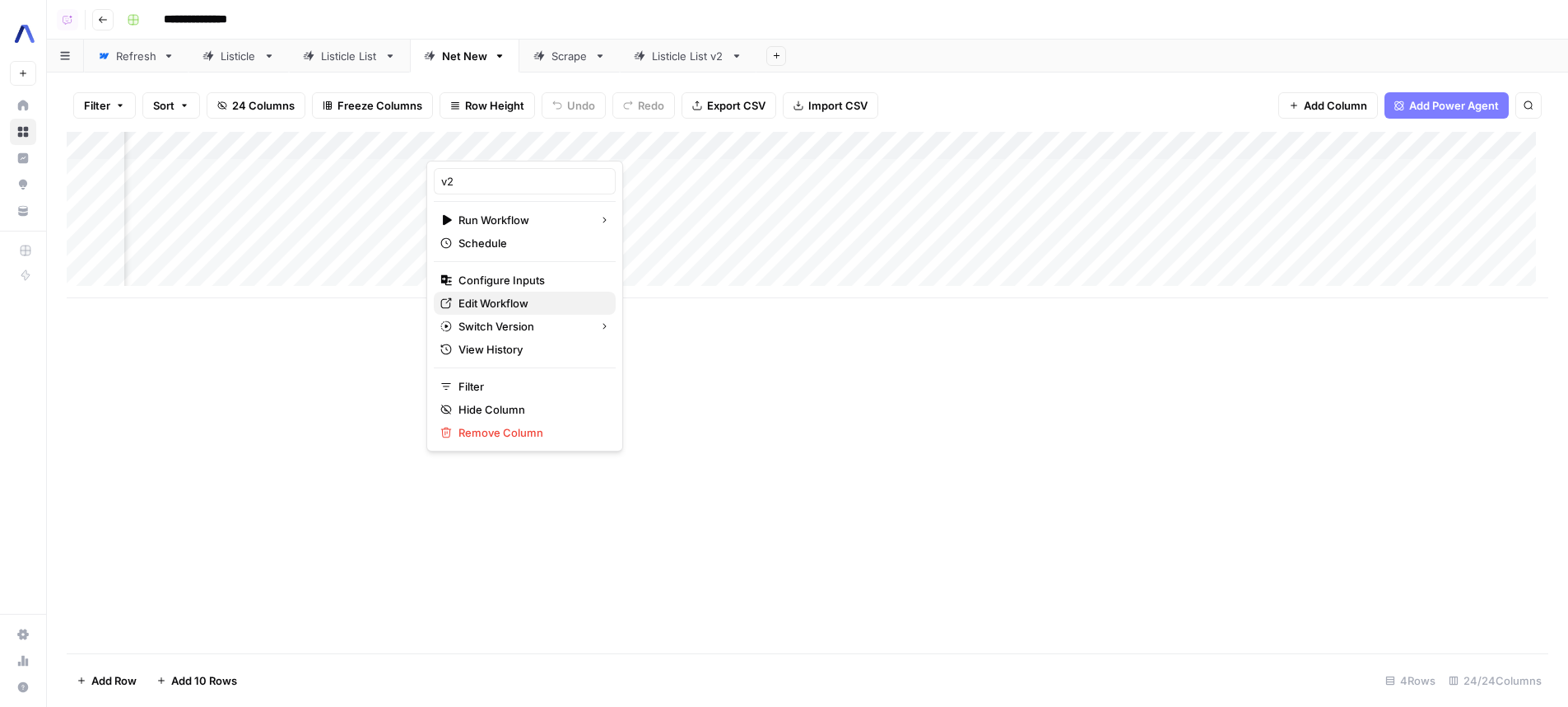
click at [512, 306] on span "Edit Workflow" at bounding box center [530, 303] width 144 height 17
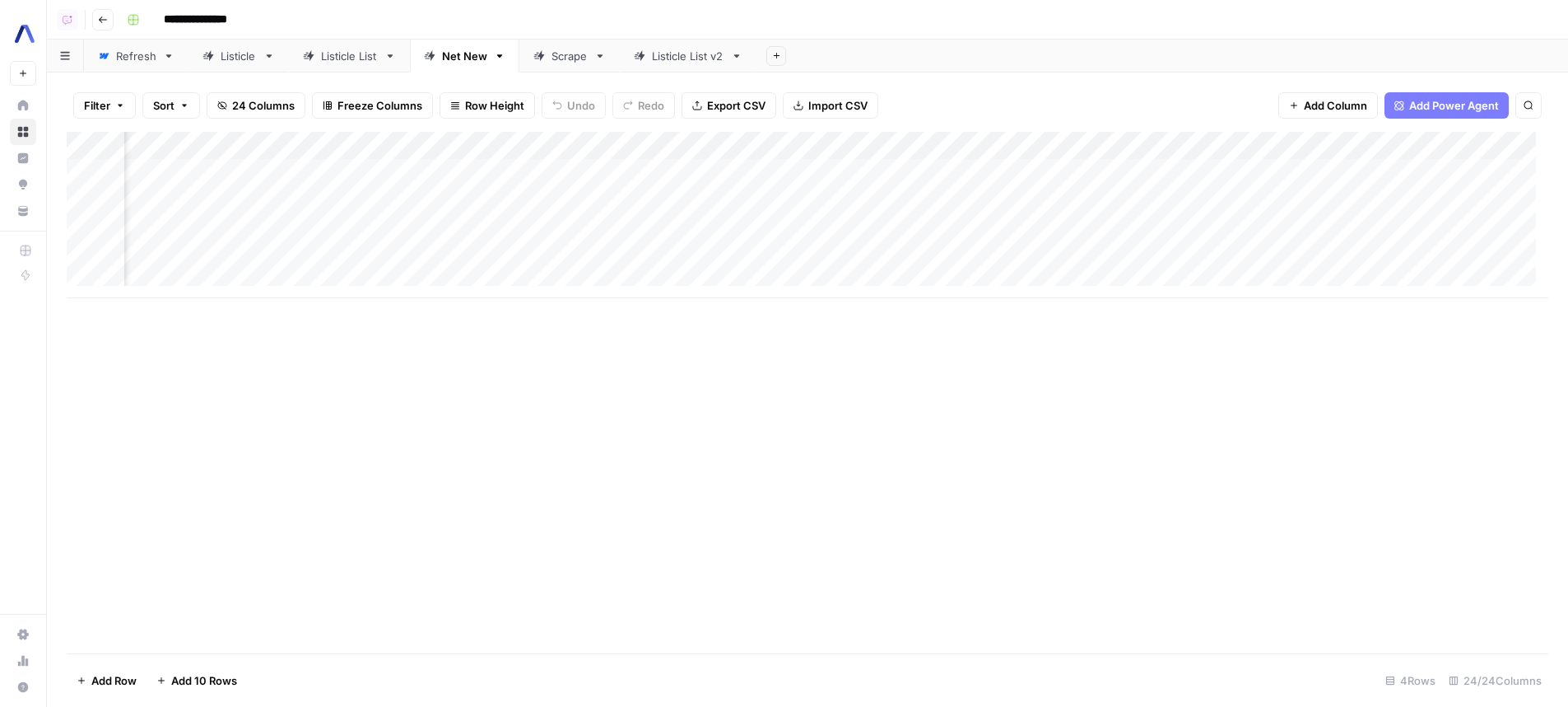
click at [1019, 427] on div "Add Column" at bounding box center [807, 392] width 1481 height 521
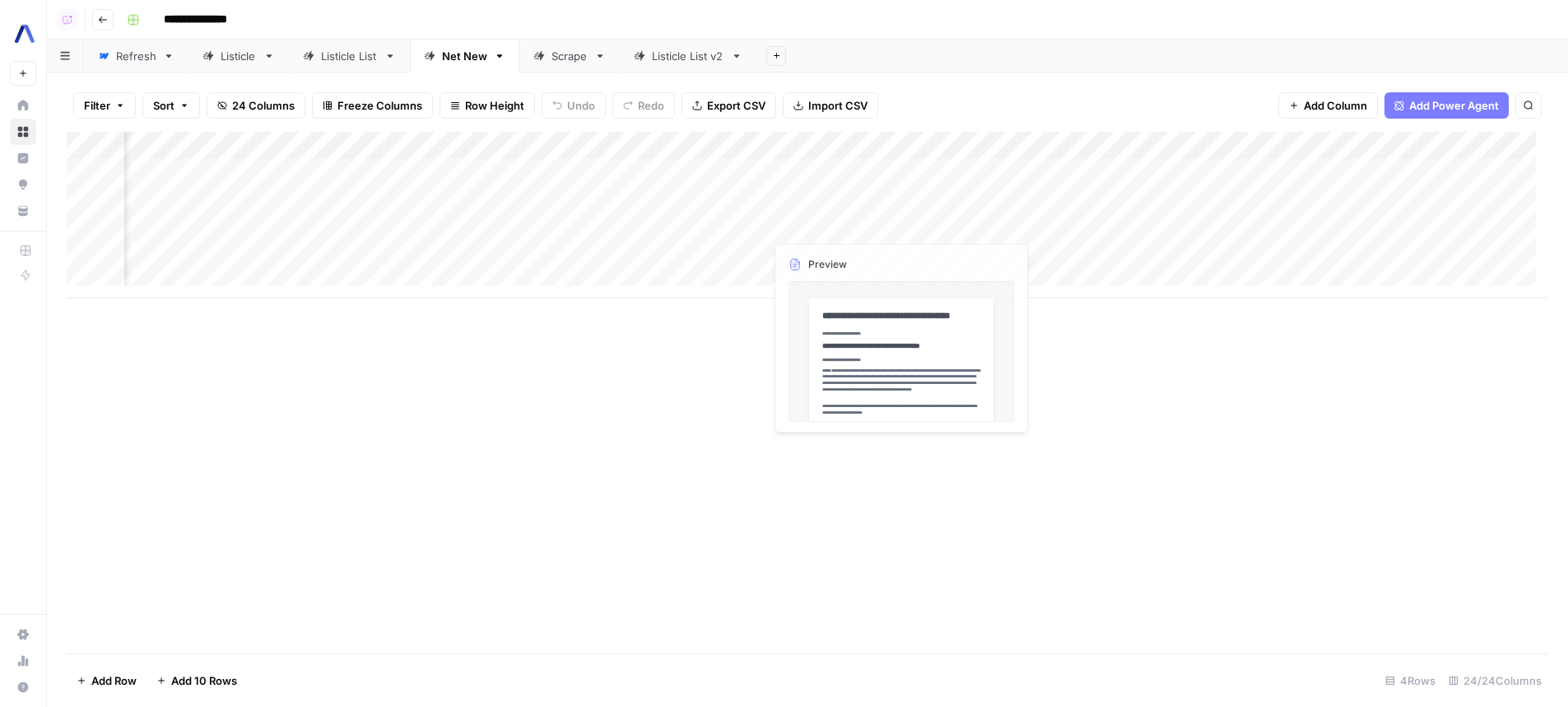
click at [901, 195] on div "Add Column" at bounding box center [807, 215] width 1481 height 167
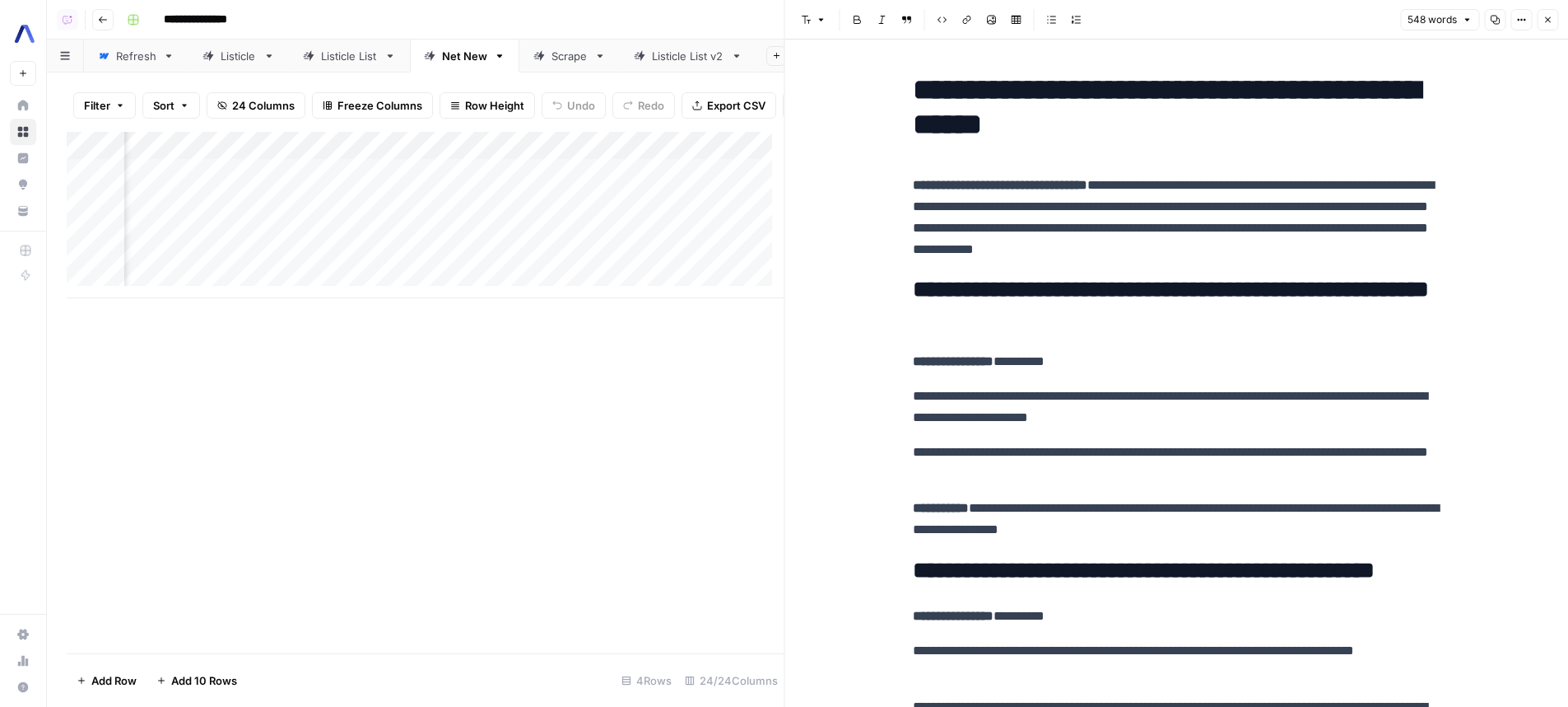
scroll to position [0, 2117]
click at [468, 213] on div "Add Column" at bounding box center [425, 215] width 717 height 167
drag, startPoint x: 532, startPoint y: 203, endPoint x: 353, endPoint y: 196, distance: 179.1
click at [430, 196] on textarea "**********" at bounding box center [562, 208] width 263 height 23
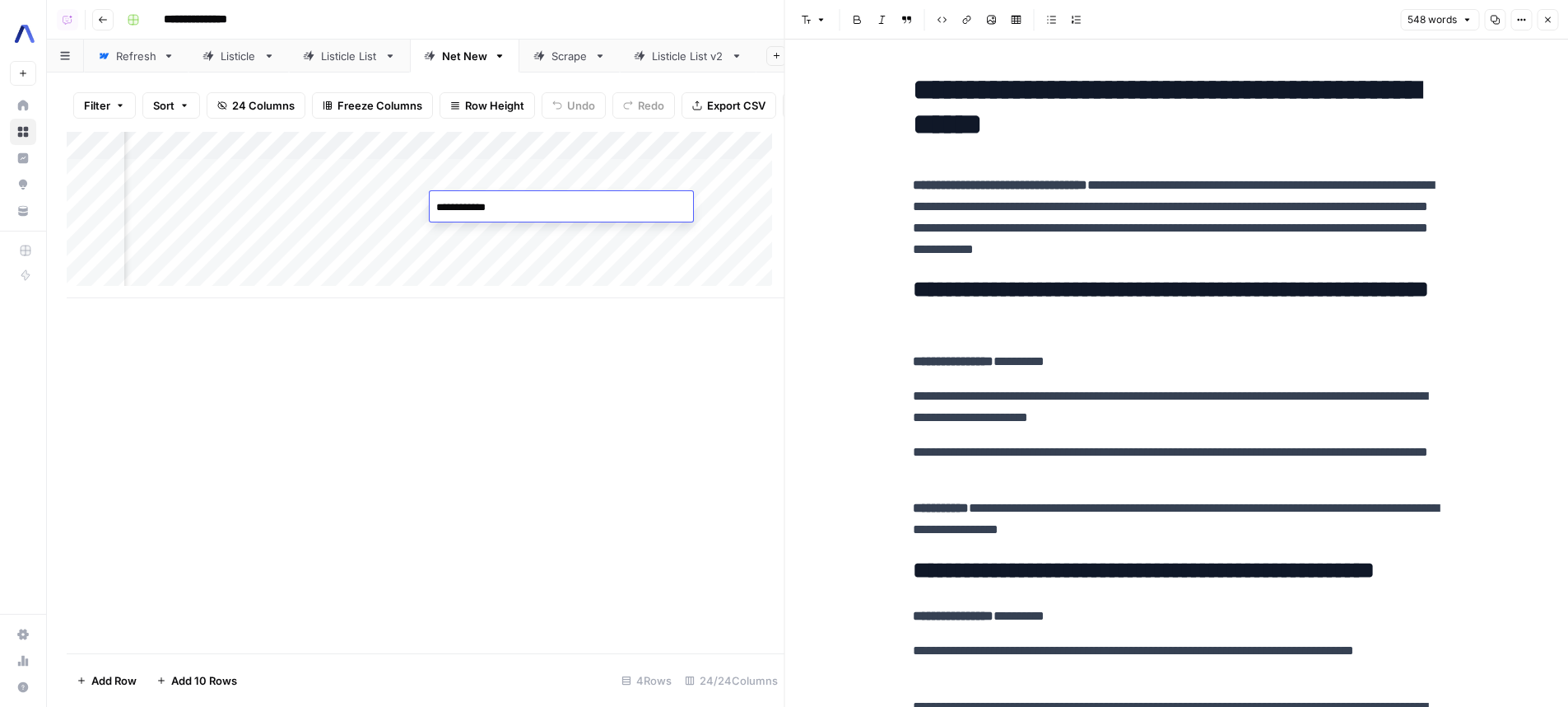
click at [523, 208] on textarea "**********" at bounding box center [562, 208] width 263 height 23
drag, startPoint x: 526, startPoint y: 207, endPoint x: 360, endPoint y: 208, distance: 166.0
click at [430, 208] on textarea "**********" at bounding box center [562, 208] width 263 height 23
click at [481, 431] on div "Add Column" at bounding box center [425, 392] width 717 height 521
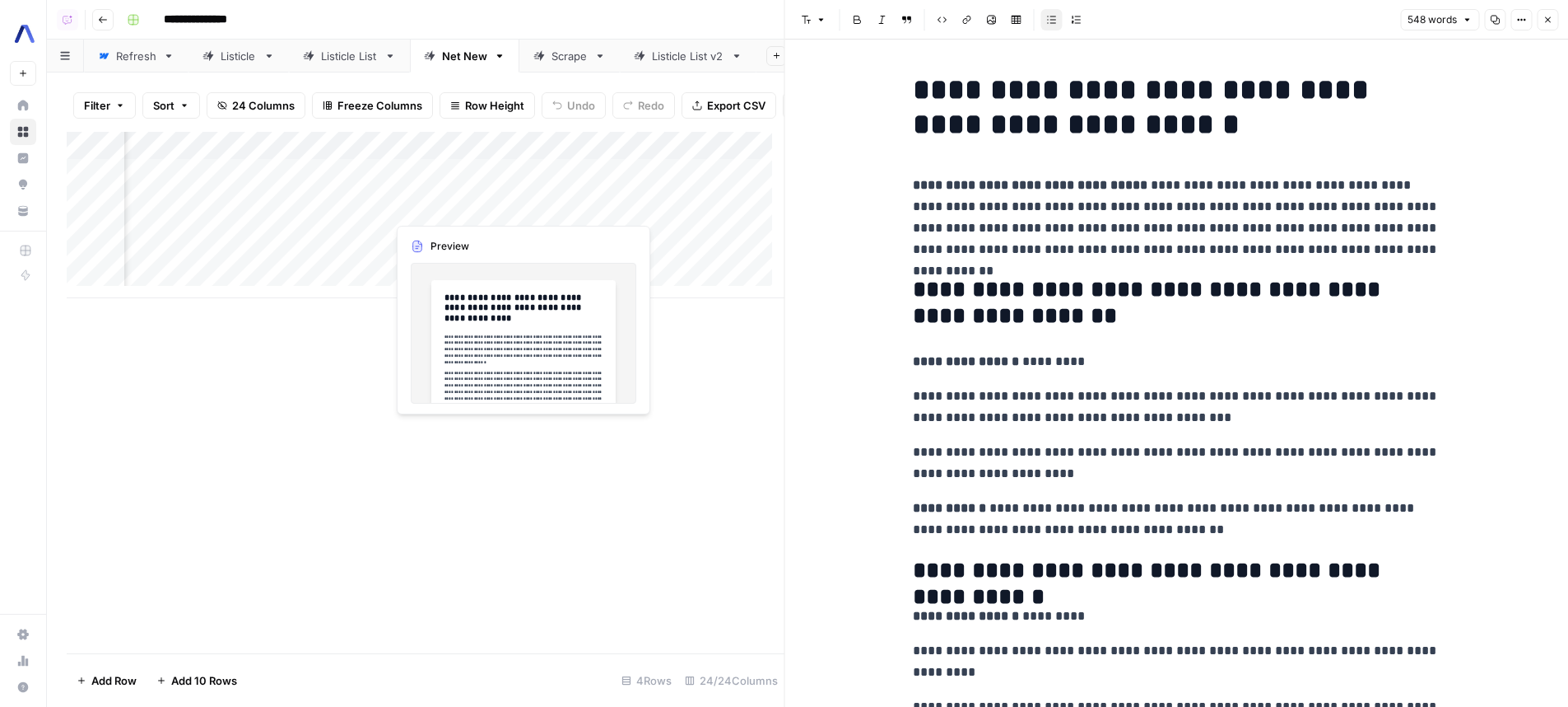
click at [517, 206] on div "Add Column" at bounding box center [425, 215] width 717 height 167
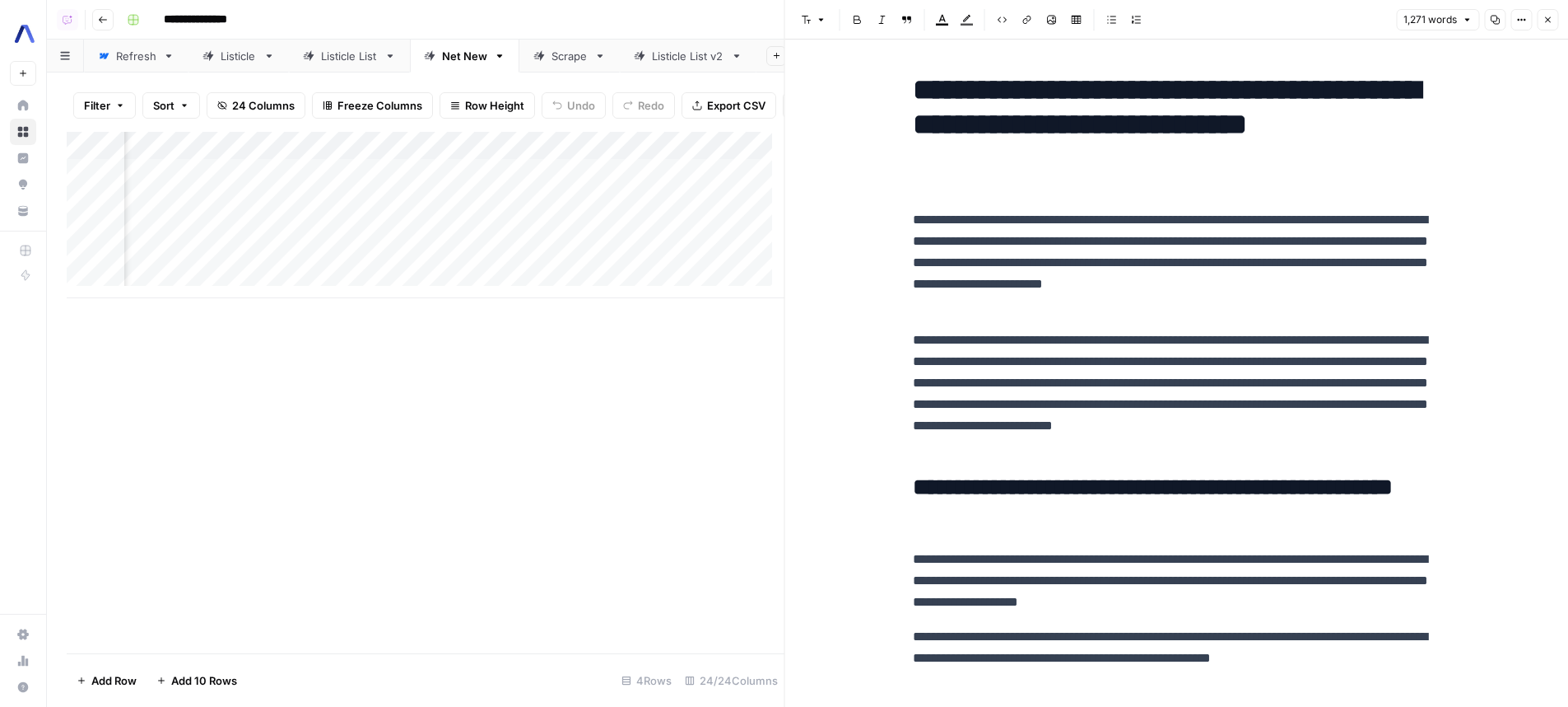
scroll to position [0, 3362]
click at [659, 205] on div "Add Column" at bounding box center [425, 215] width 717 height 167
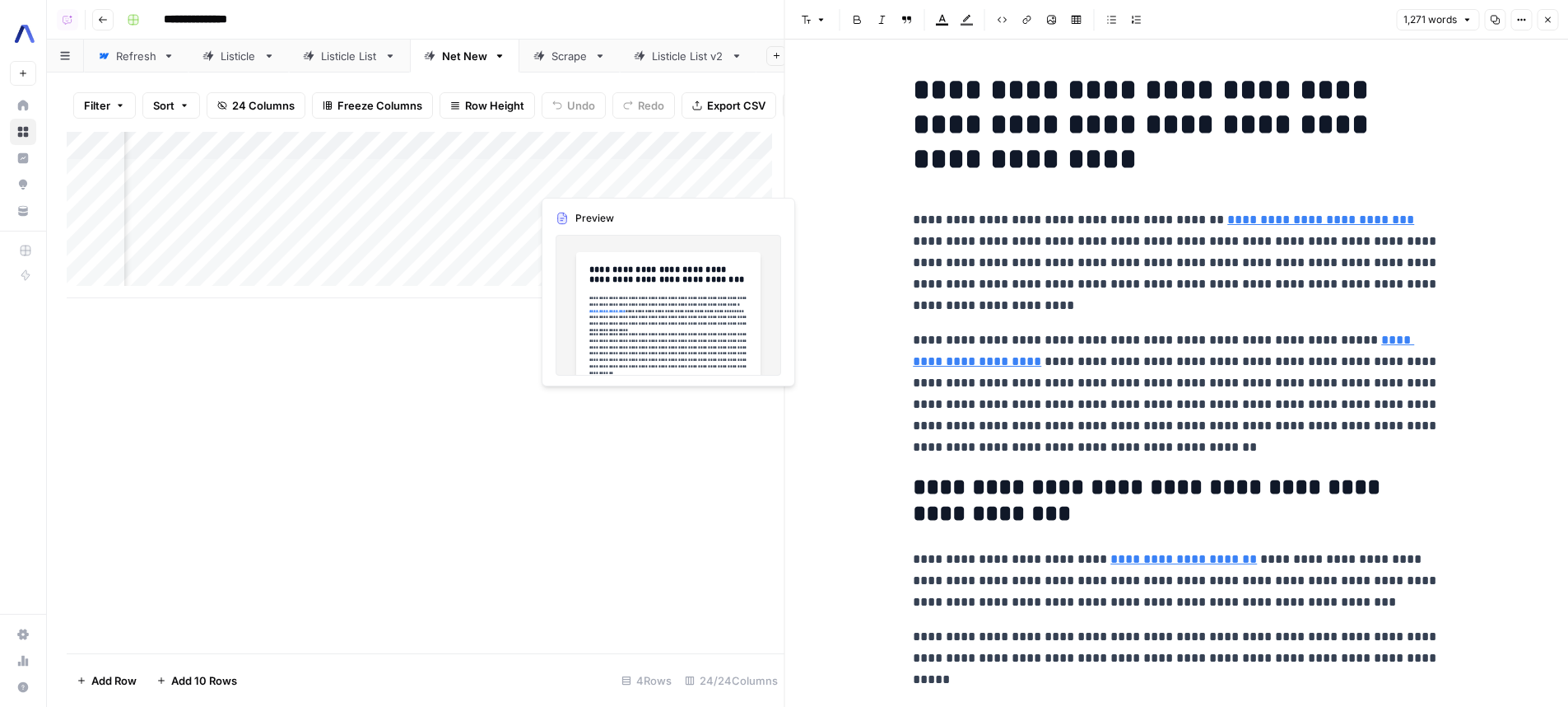
scroll to position [0, 3132]
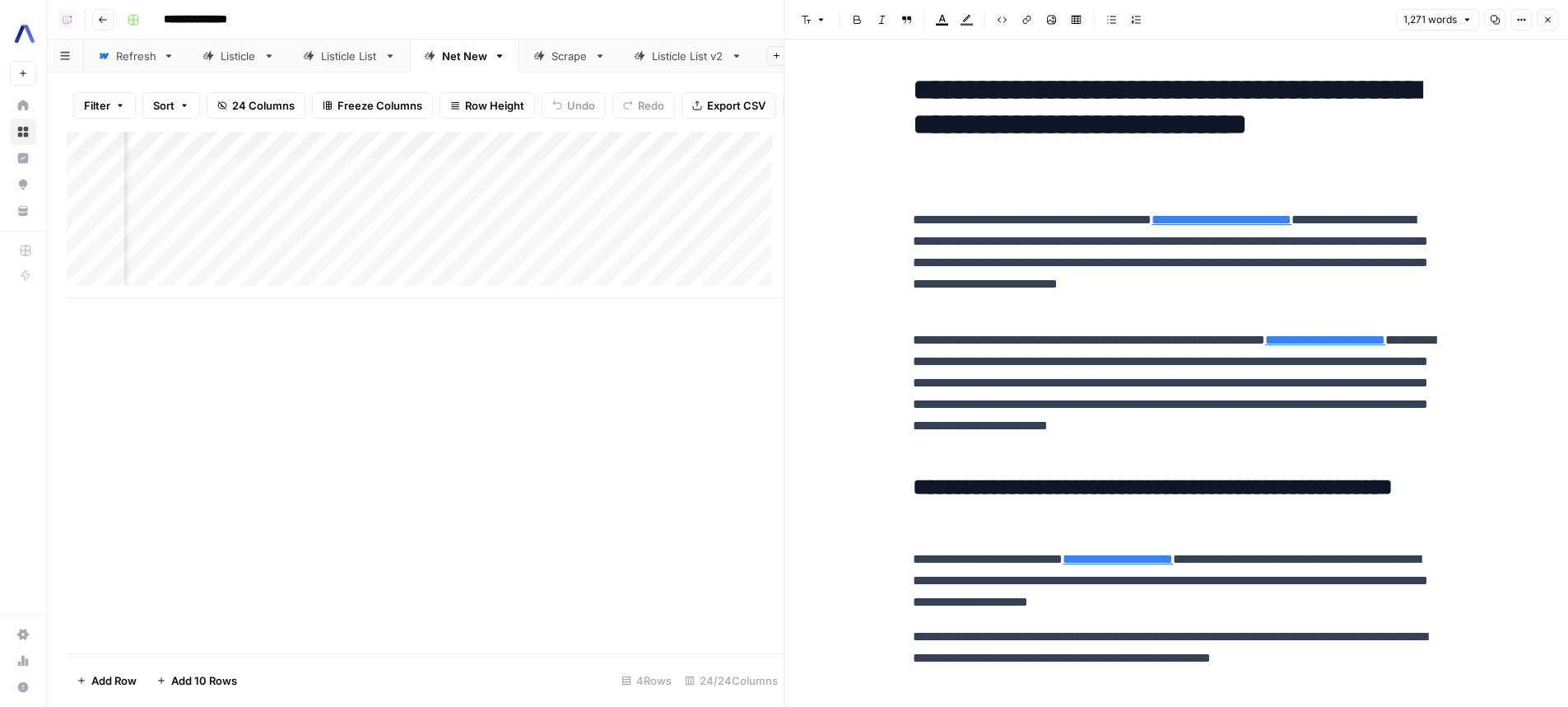
click at [230, 62] on div "Listicle" at bounding box center [238, 56] width 36 height 17
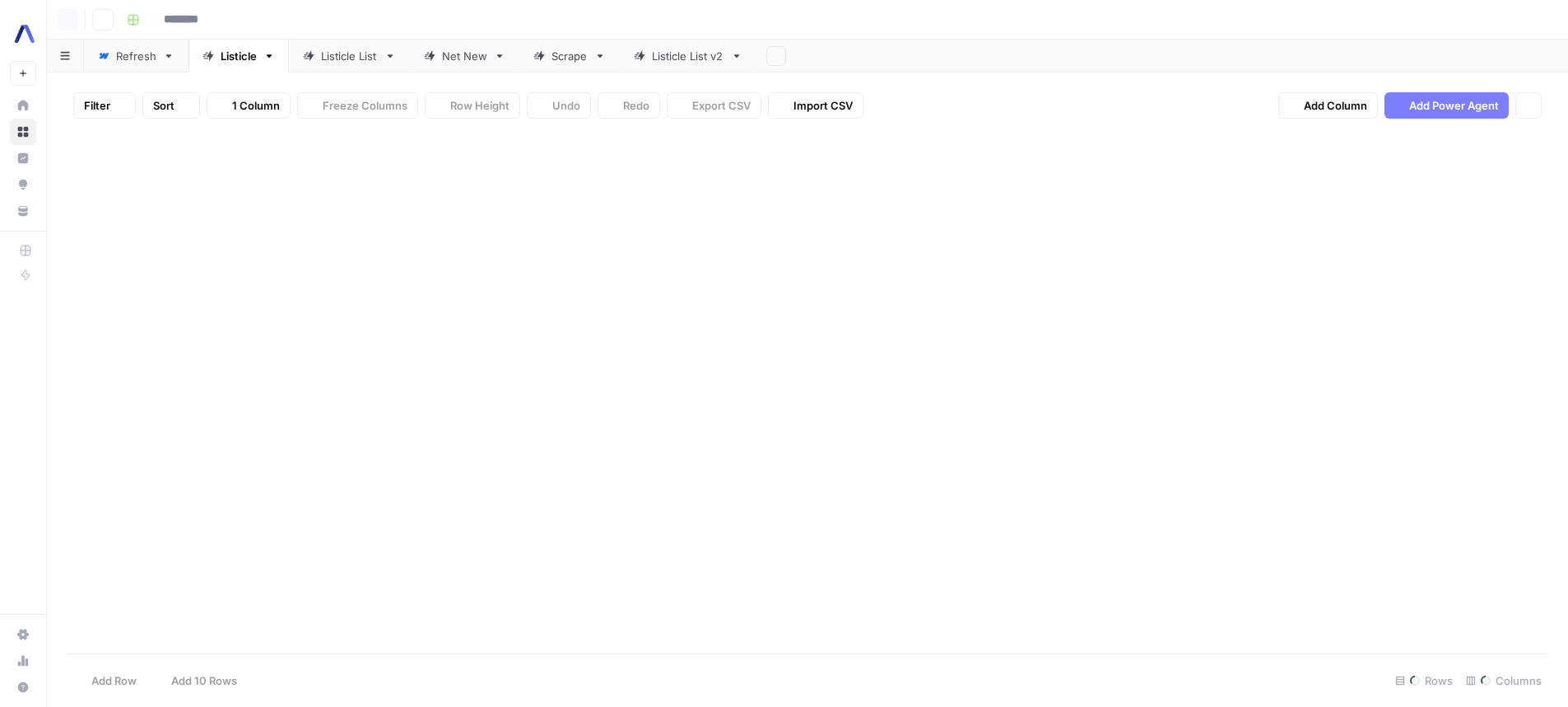
type input "**********"
click at [473, 63] on div "Net New" at bounding box center [464, 56] width 45 height 17
click at [999, 409] on div "Add Column" at bounding box center [807, 392] width 1481 height 521
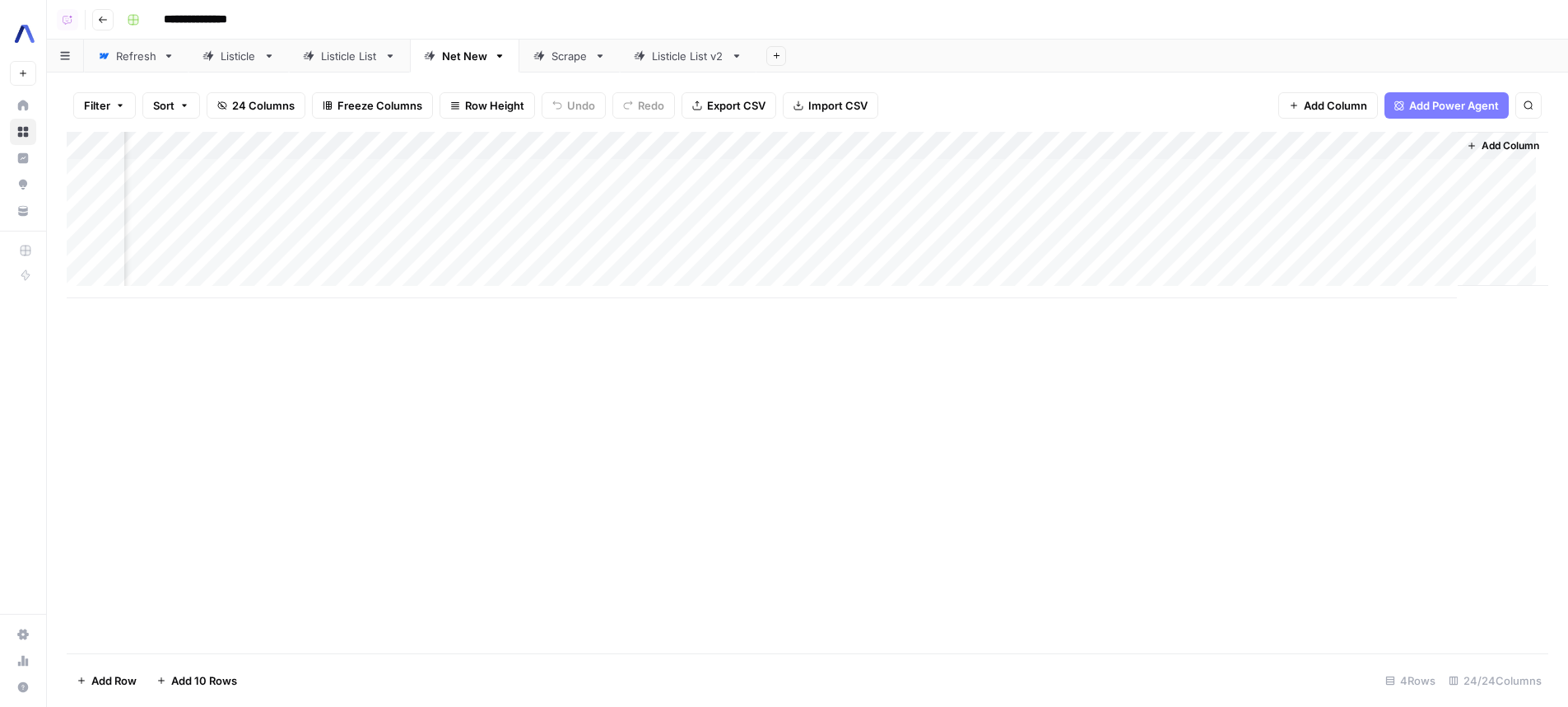
click at [658, 414] on div "Add Column" at bounding box center [807, 392] width 1481 height 521
click at [215, 56] on div "Listicle" at bounding box center [229, 56] width 54 height 17
click at [963, 144] on div "Add Column" at bounding box center [807, 228] width 1481 height 194
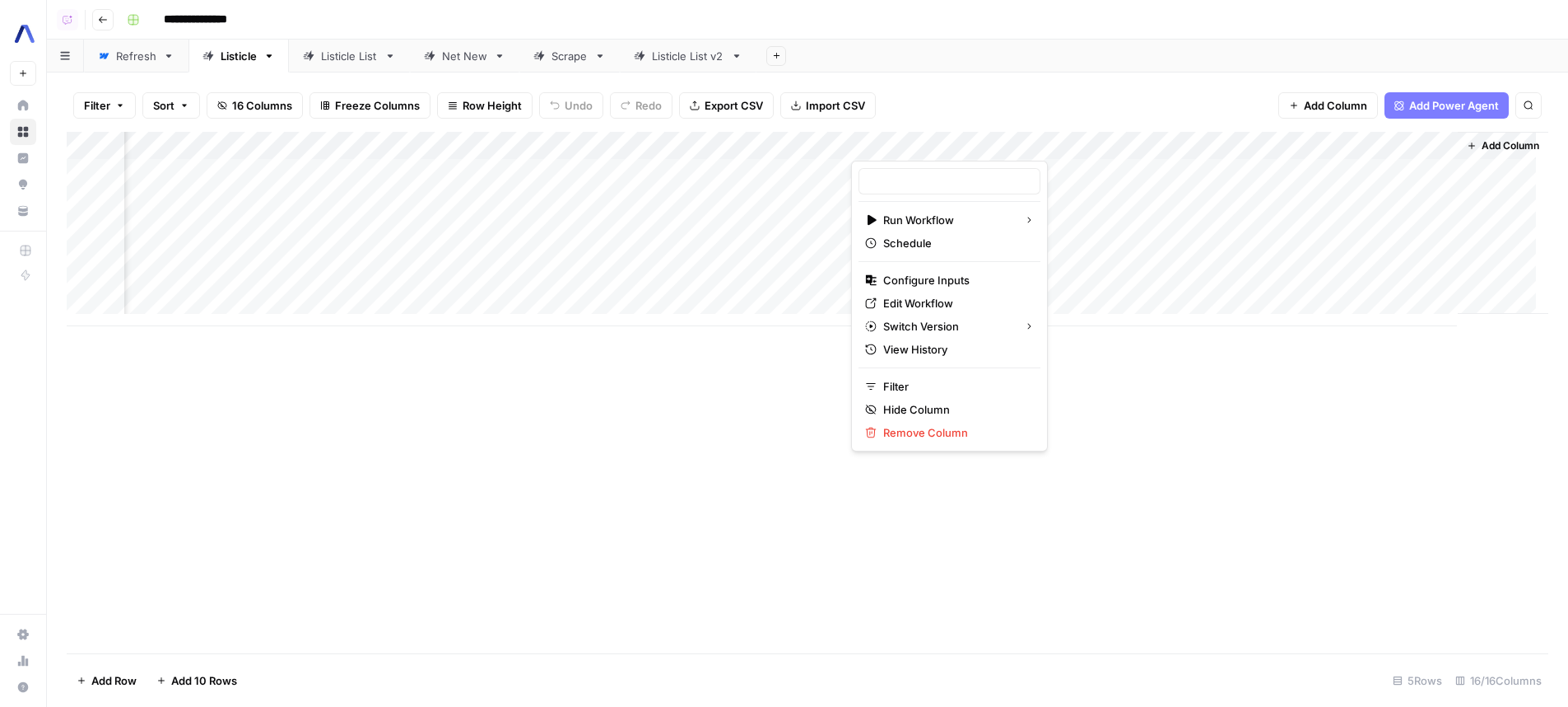
type input "3. Article"
click at [1036, 85] on div "Filter Sort 16 Columns Freeze Columns Row Height Undo Redo Export CSV Import CS…" at bounding box center [807, 105] width 1481 height 53
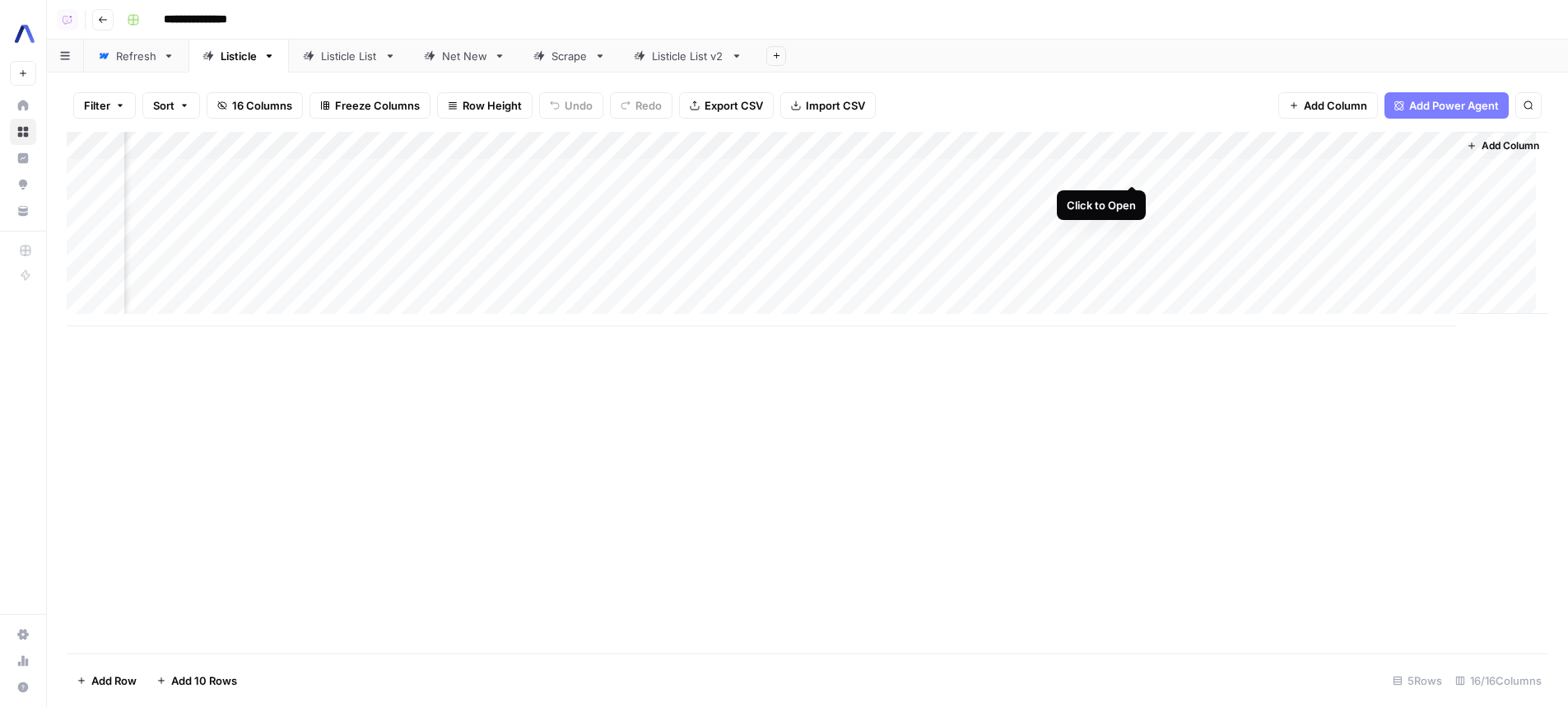
click at [1129, 171] on div "Add Column" at bounding box center [807, 228] width 1481 height 194
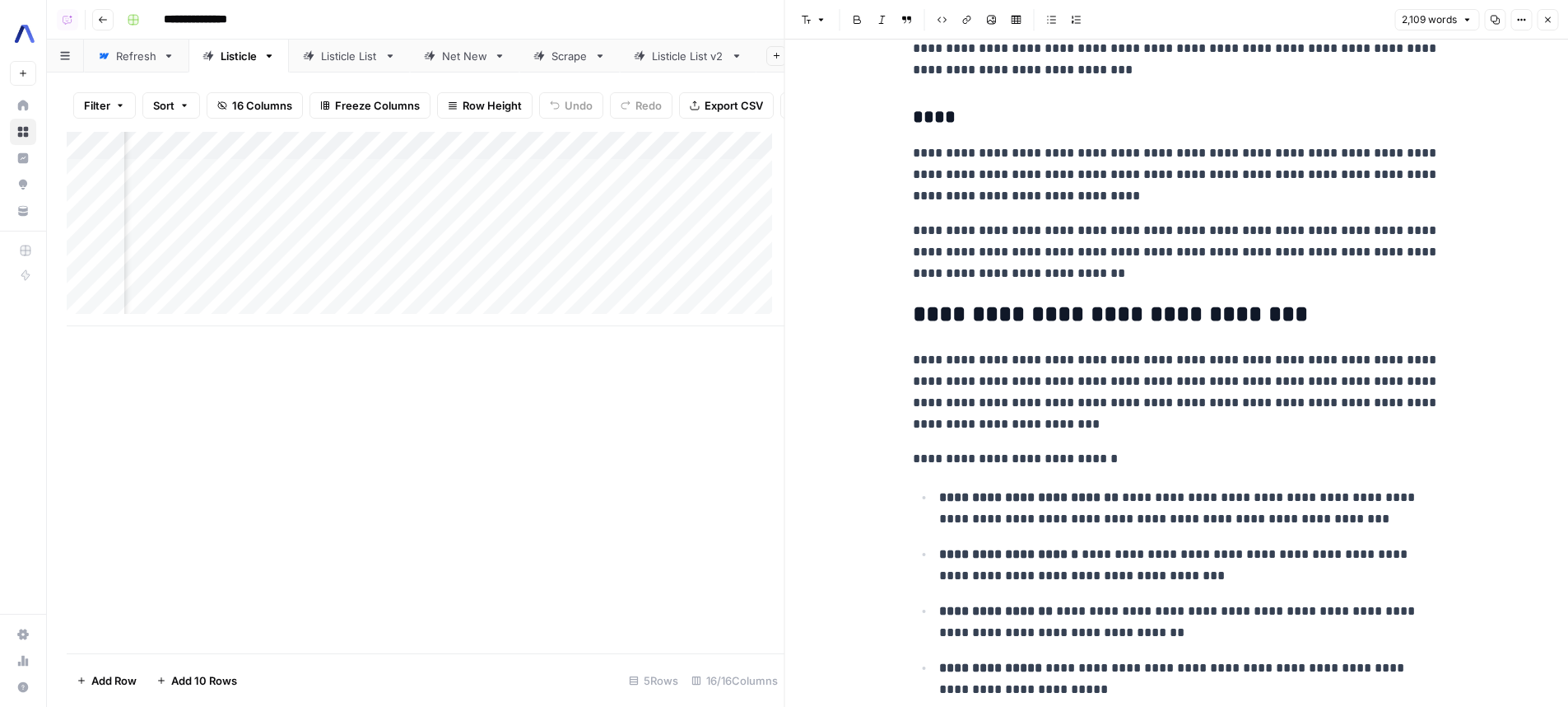
scroll to position [5474, 0]
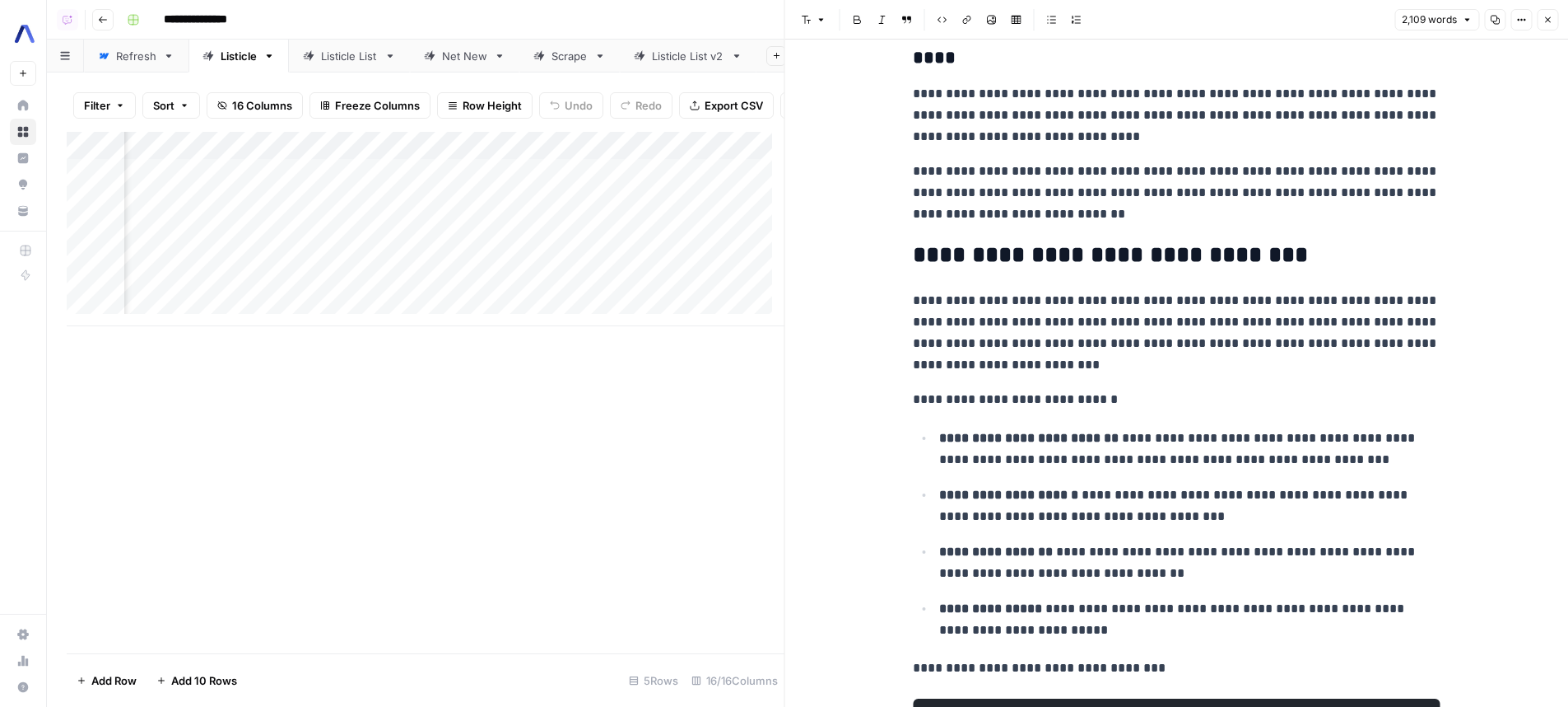
click at [1185, 258] on h2 "**********" at bounding box center [1176, 255] width 527 height 27
drag, startPoint x: 1185, startPoint y: 258, endPoint x: 1258, endPoint y: 260, distance: 73.0
click at [1258, 260] on h2 "**********" at bounding box center [1176, 255] width 527 height 27
click at [1391, 180] on p "**********" at bounding box center [1176, 193] width 527 height 64
click at [1547, 17] on icon "button" at bounding box center [1547, 20] width 10 height 10
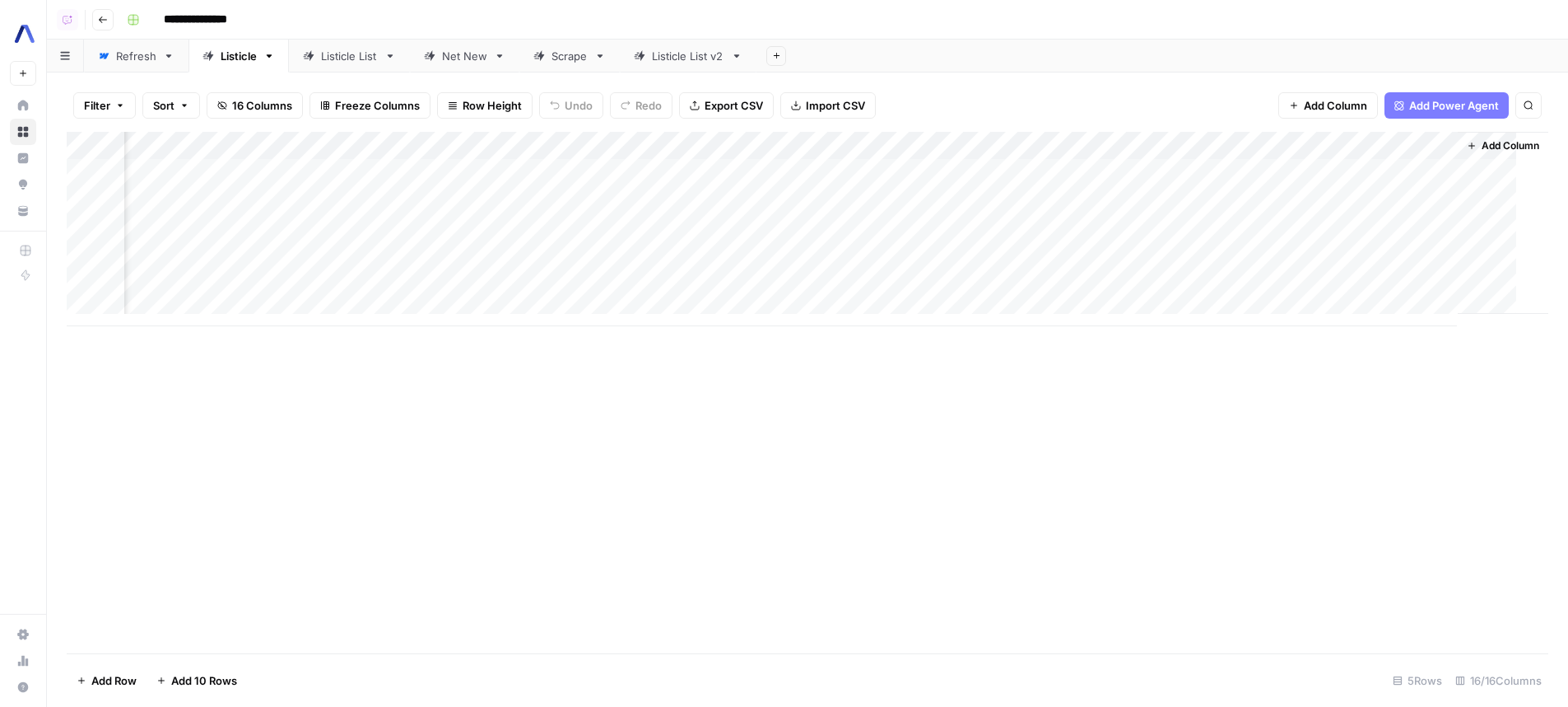
scroll to position [0, 1125]
click at [1054, 96] on div "Filter Sort 16 Columns Freeze Columns Row Height Undo Redo Export CSV Import CS…" at bounding box center [807, 105] width 1481 height 53
click at [467, 68] on link "Net New" at bounding box center [464, 56] width 109 height 33
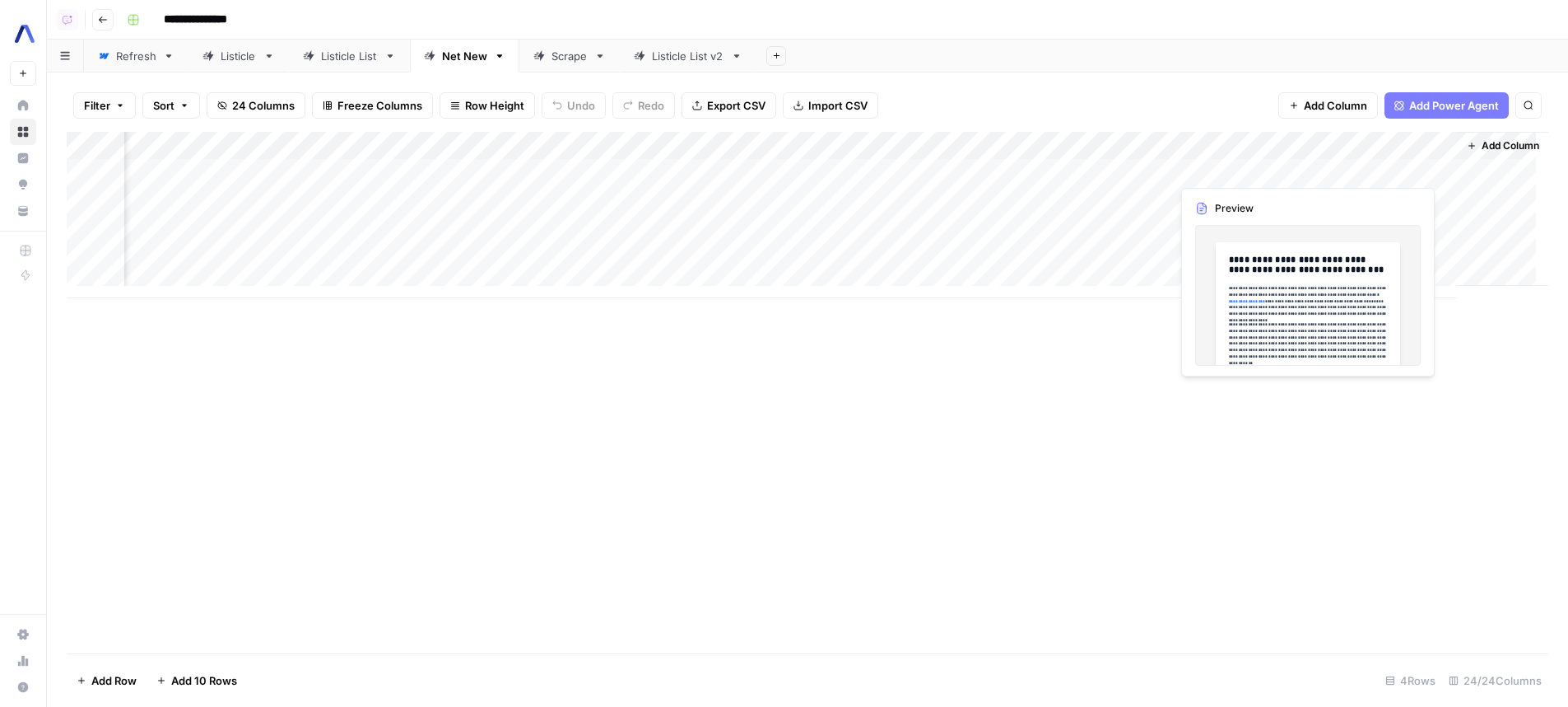
click at [1418, 163] on div "Add Column" at bounding box center [807, 215] width 1481 height 167
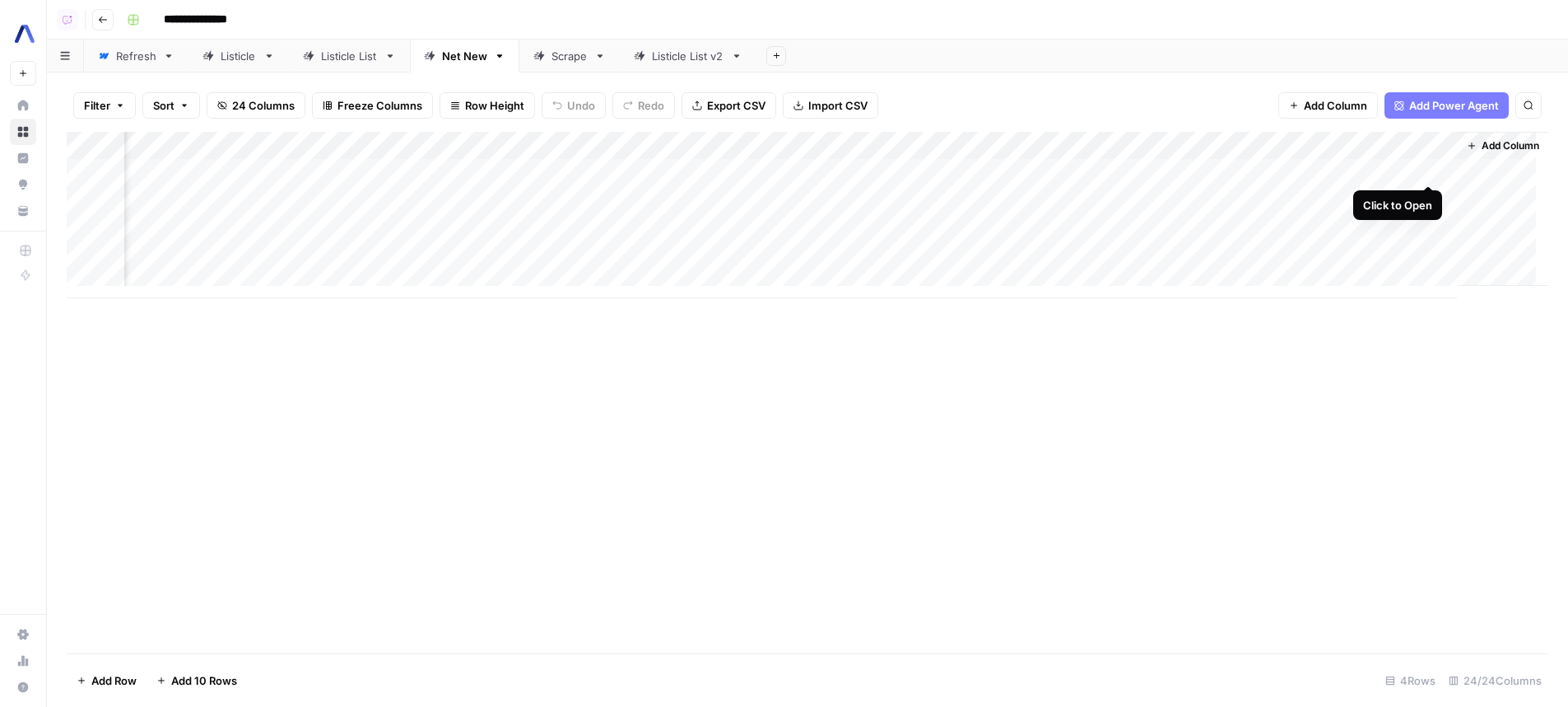
click at [1423, 167] on div "Add Column" at bounding box center [807, 215] width 1481 height 167
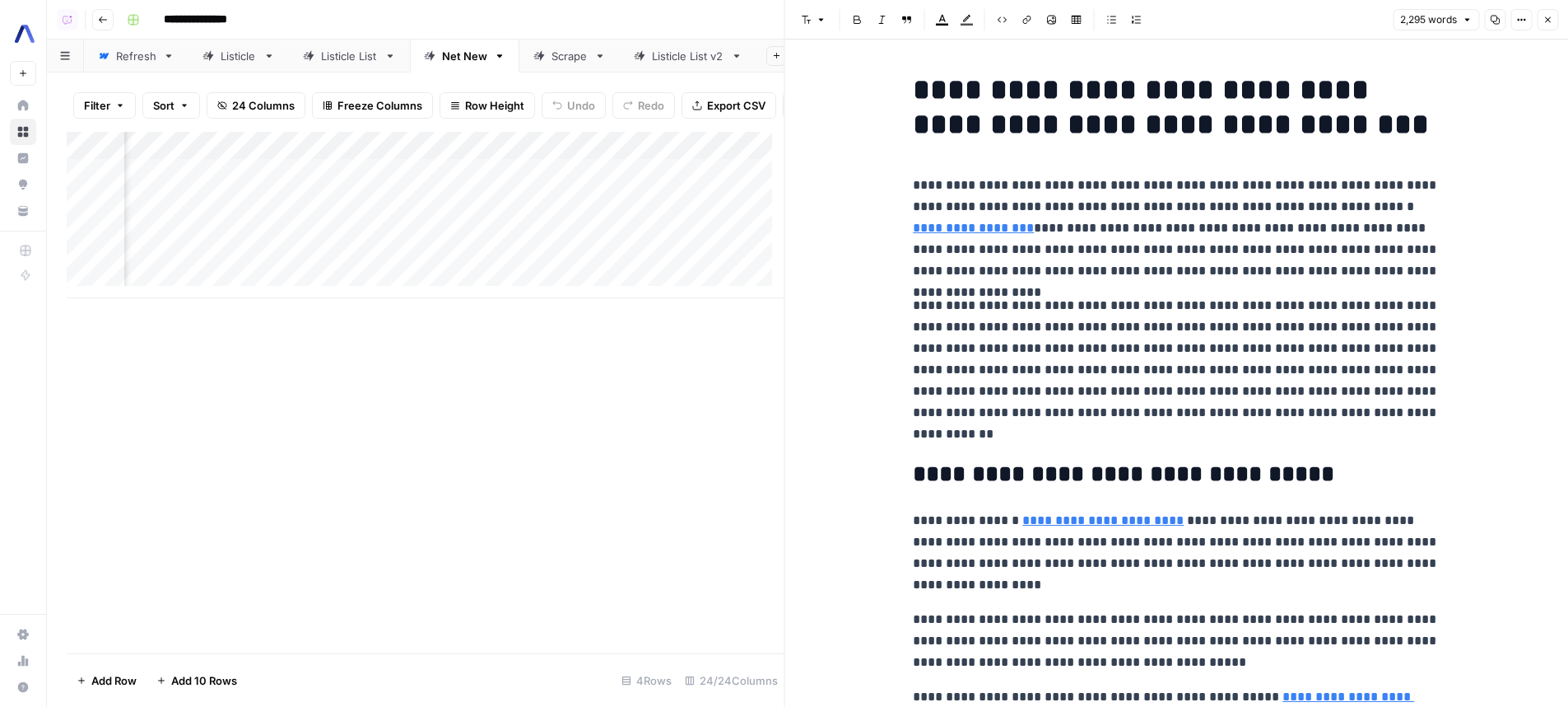
scroll to position [0, 2711]
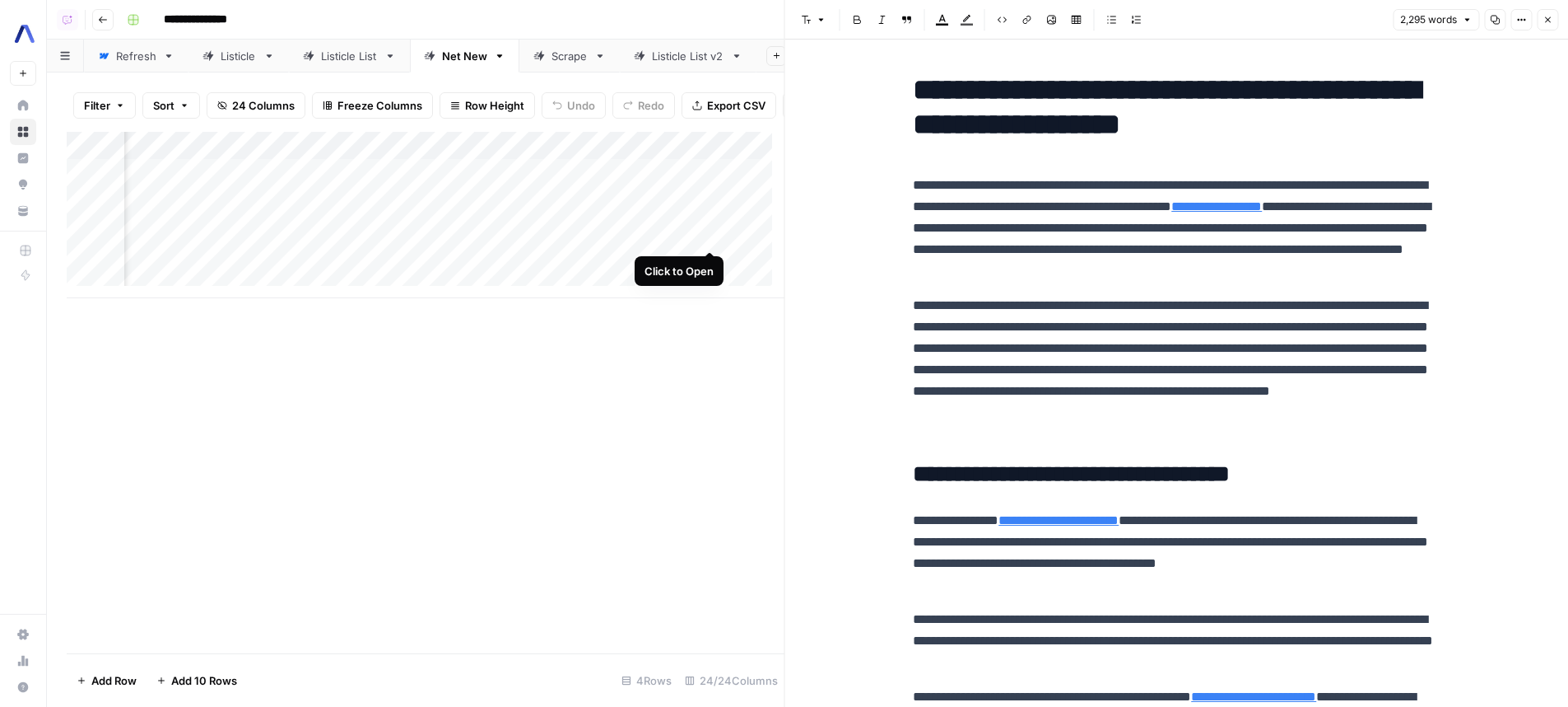
click at [709, 239] on div "Add Column" at bounding box center [425, 215] width 717 height 167
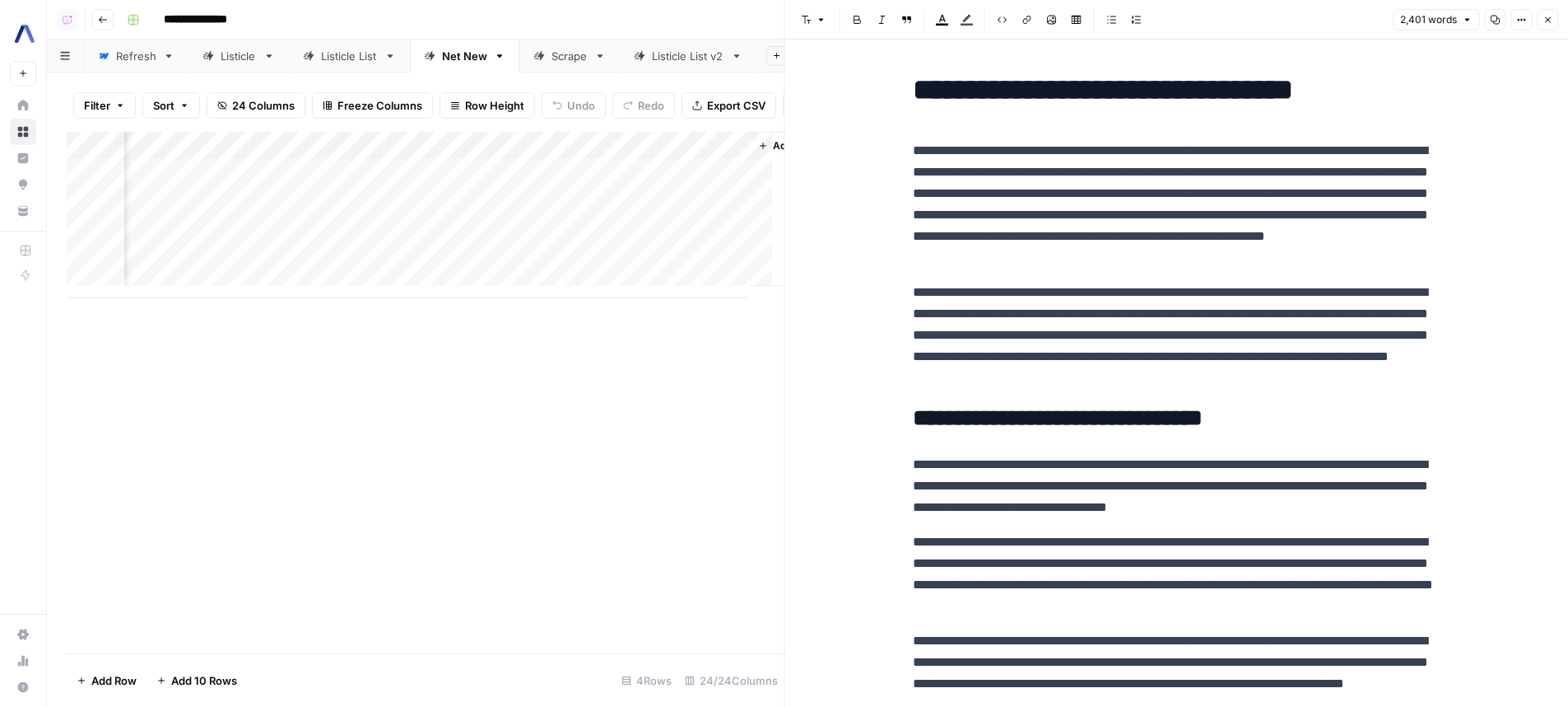
scroll to position [0, 3313]
click at [706, 238] on div "Add Column" at bounding box center [425, 215] width 717 height 167
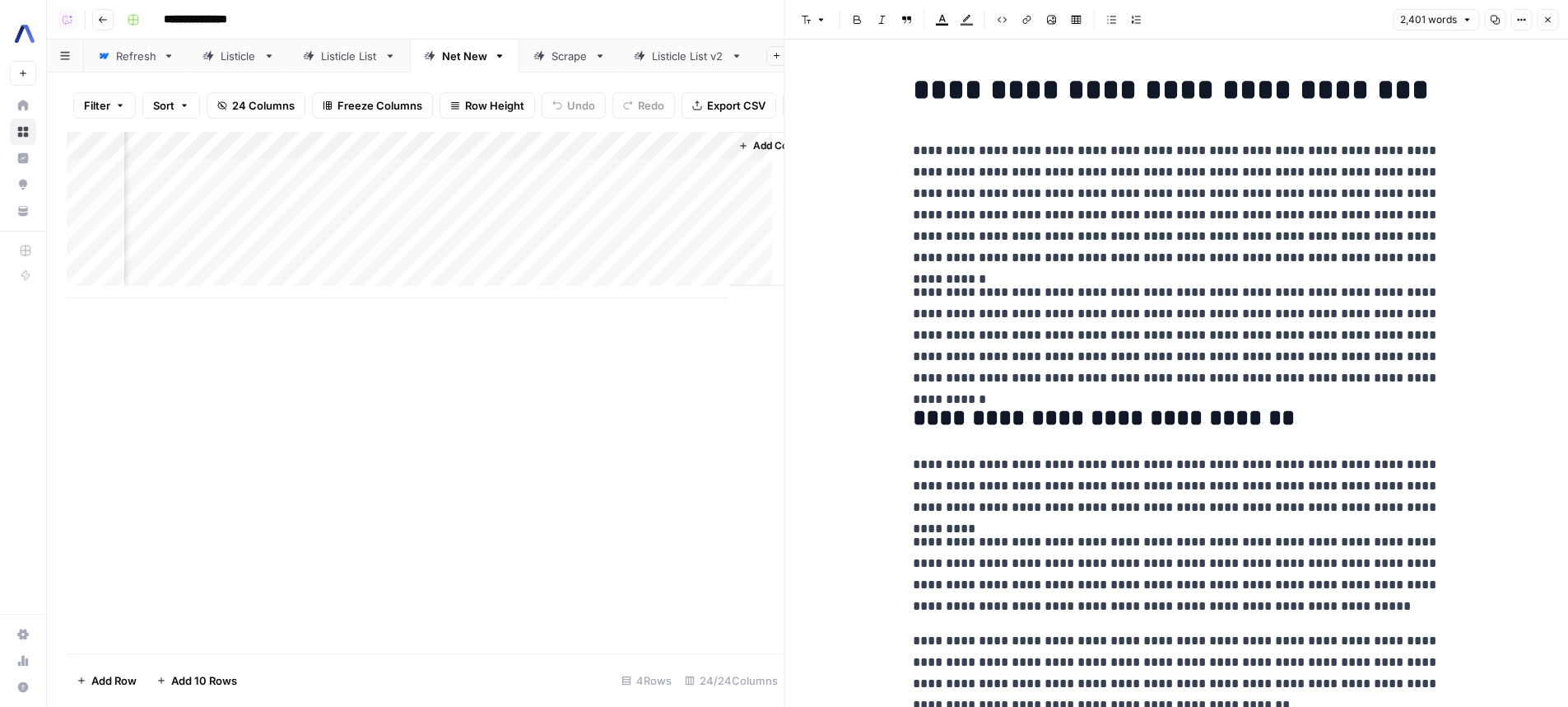
click at [708, 238] on div "Add Column" at bounding box center [425, 215] width 717 height 167
click at [995, 288] on p "**********" at bounding box center [1176, 335] width 527 height 107
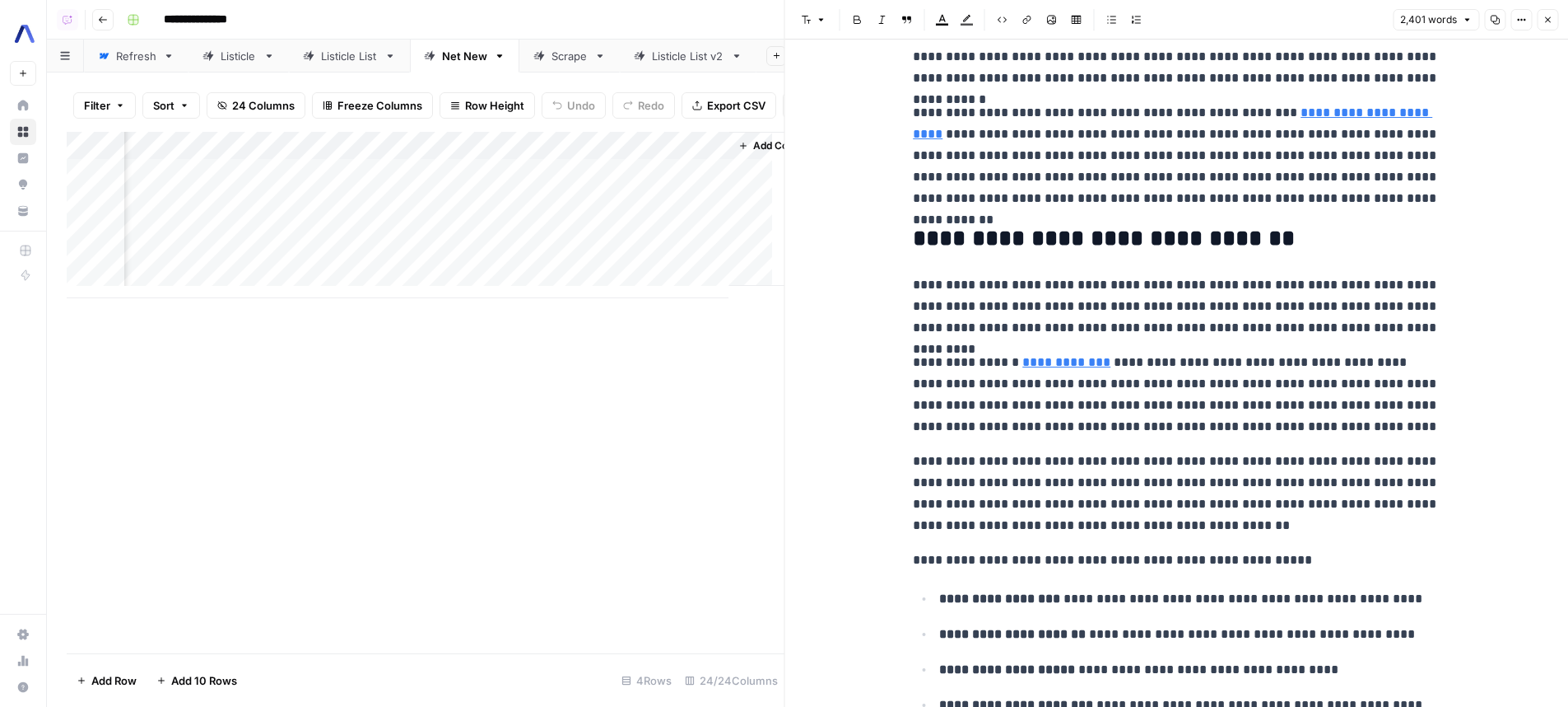
scroll to position [269, 0]
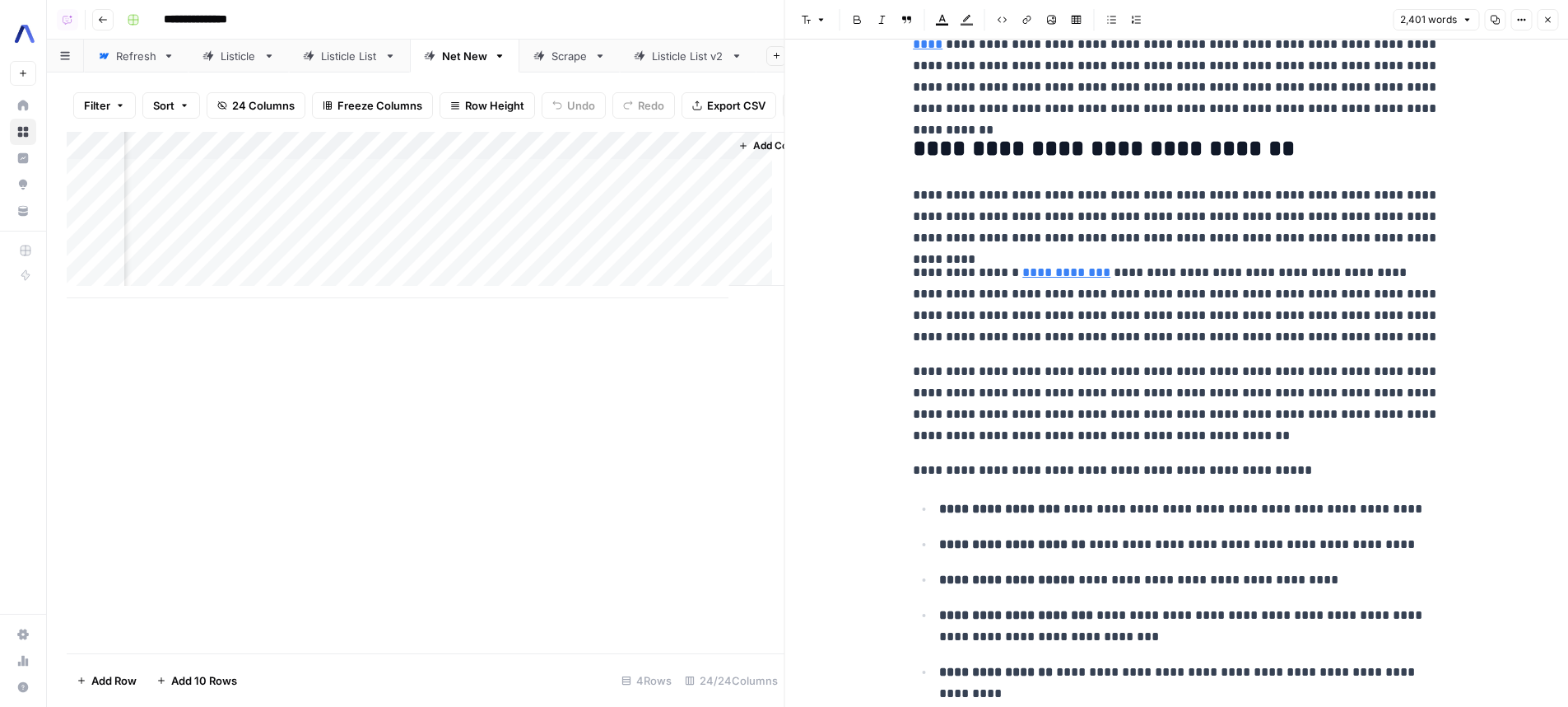
click at [1245, 403] on p "**********" at bounding box center [1176, 404] width 527 height 86
type input "universal"
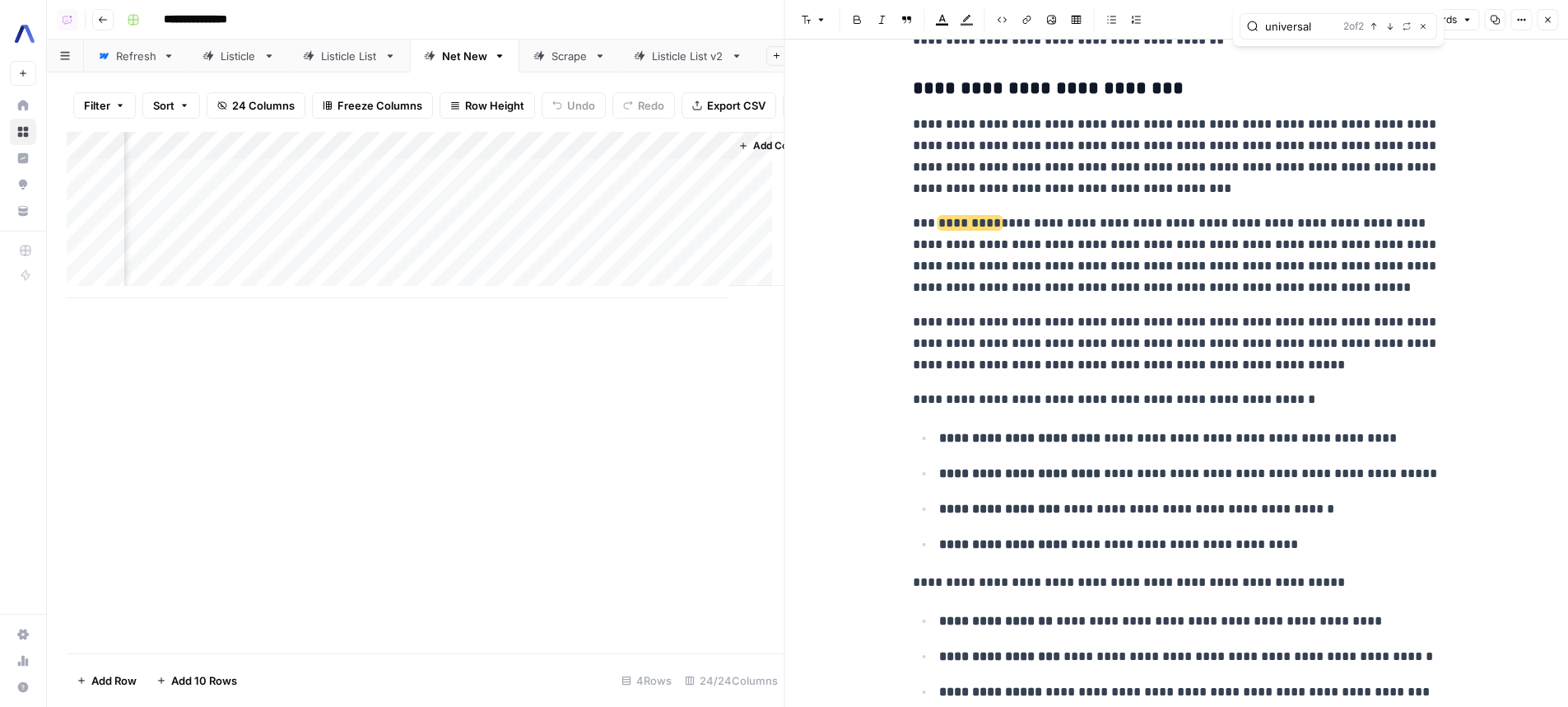
scroll to position [6090, 0]
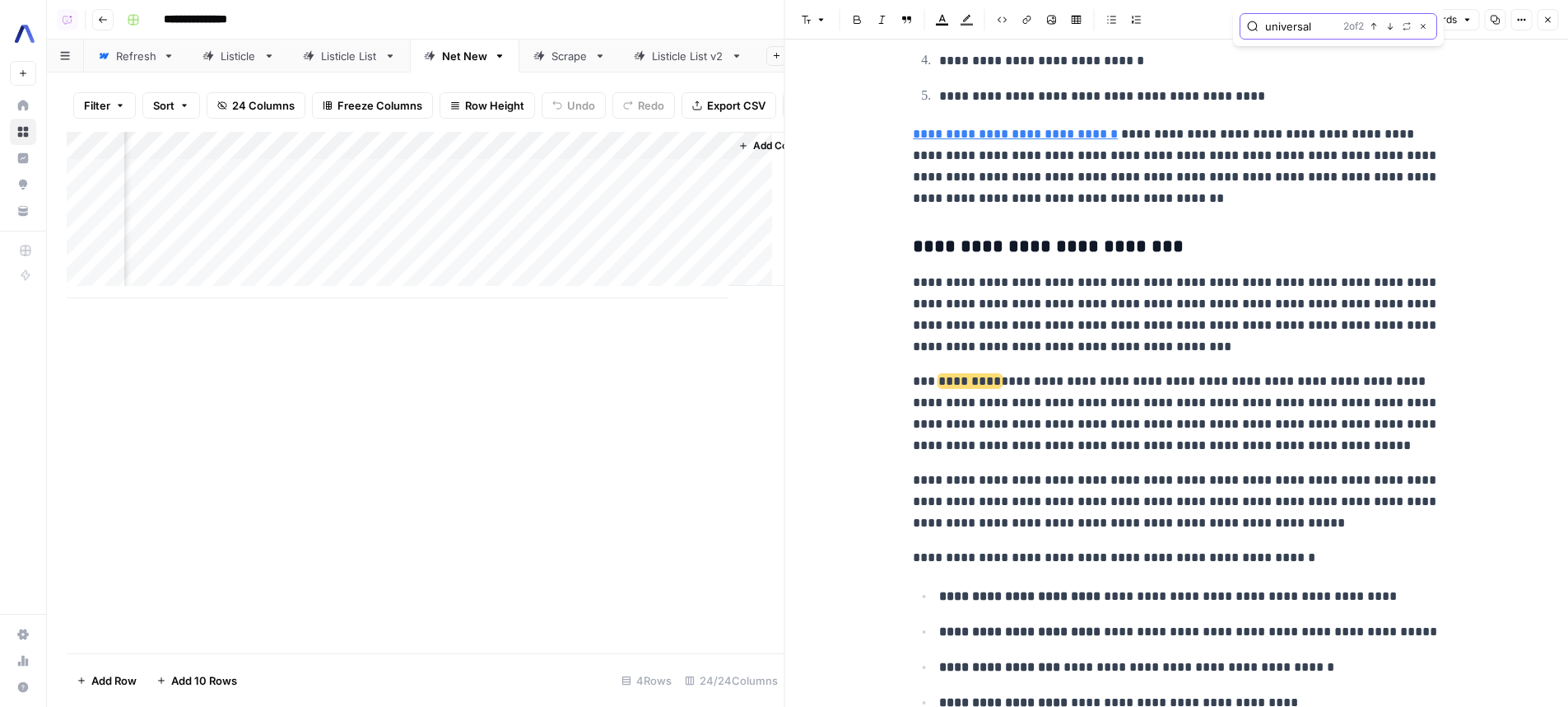
click at [1390, 23] on icon "button" at bounding box center [1391, 27] width 8 height 8
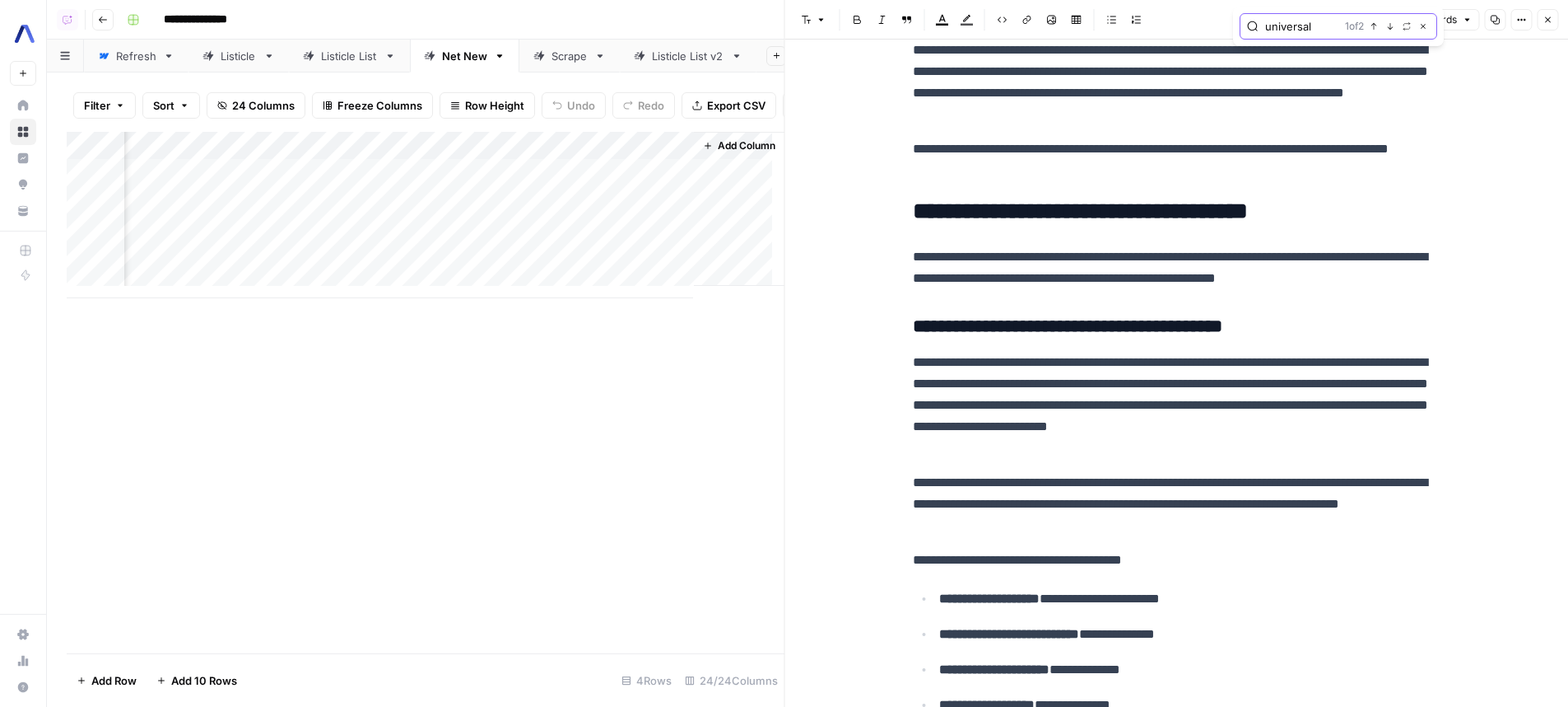
scroll to position [2753, 0]
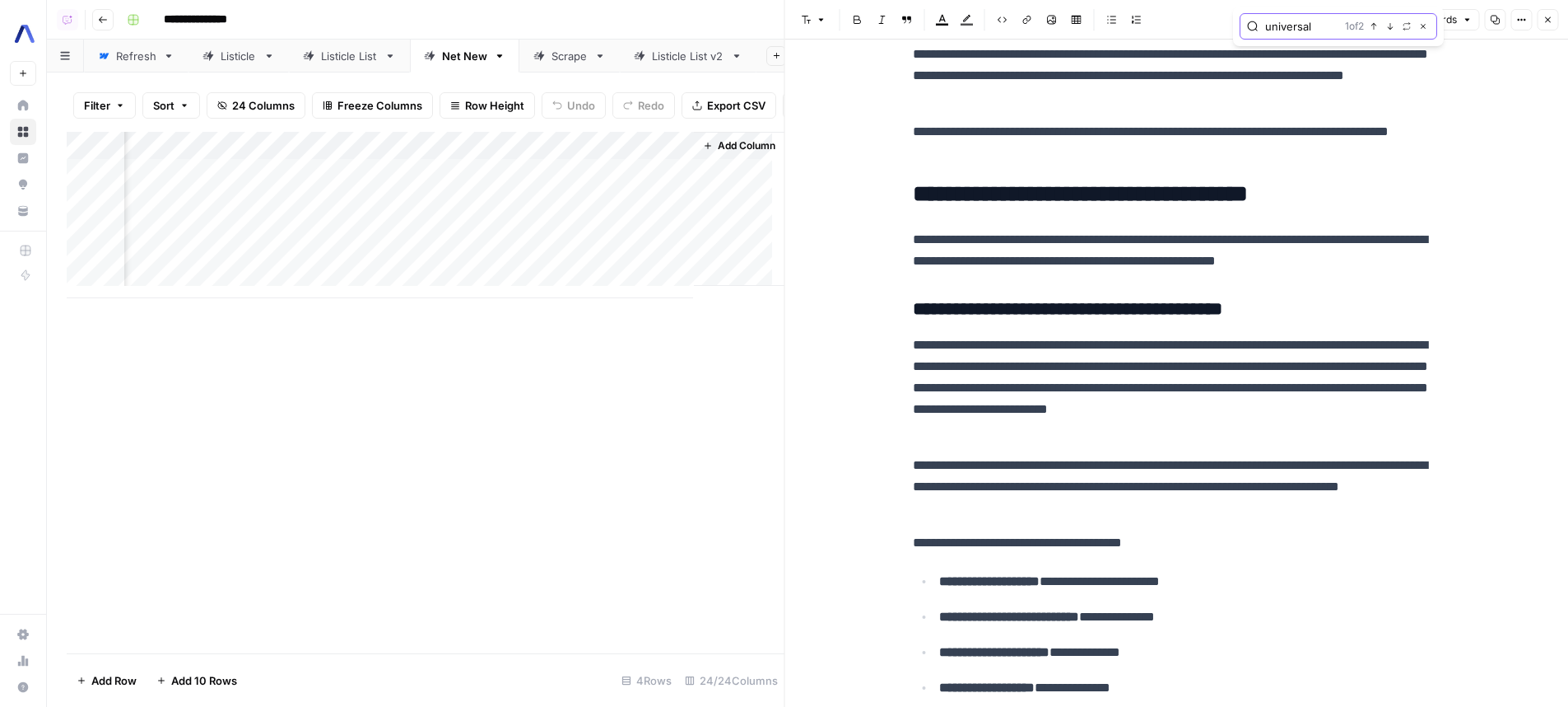
click at [1387, 27] on icon "button" at bounding box center [1391, 27] width 8 height 8
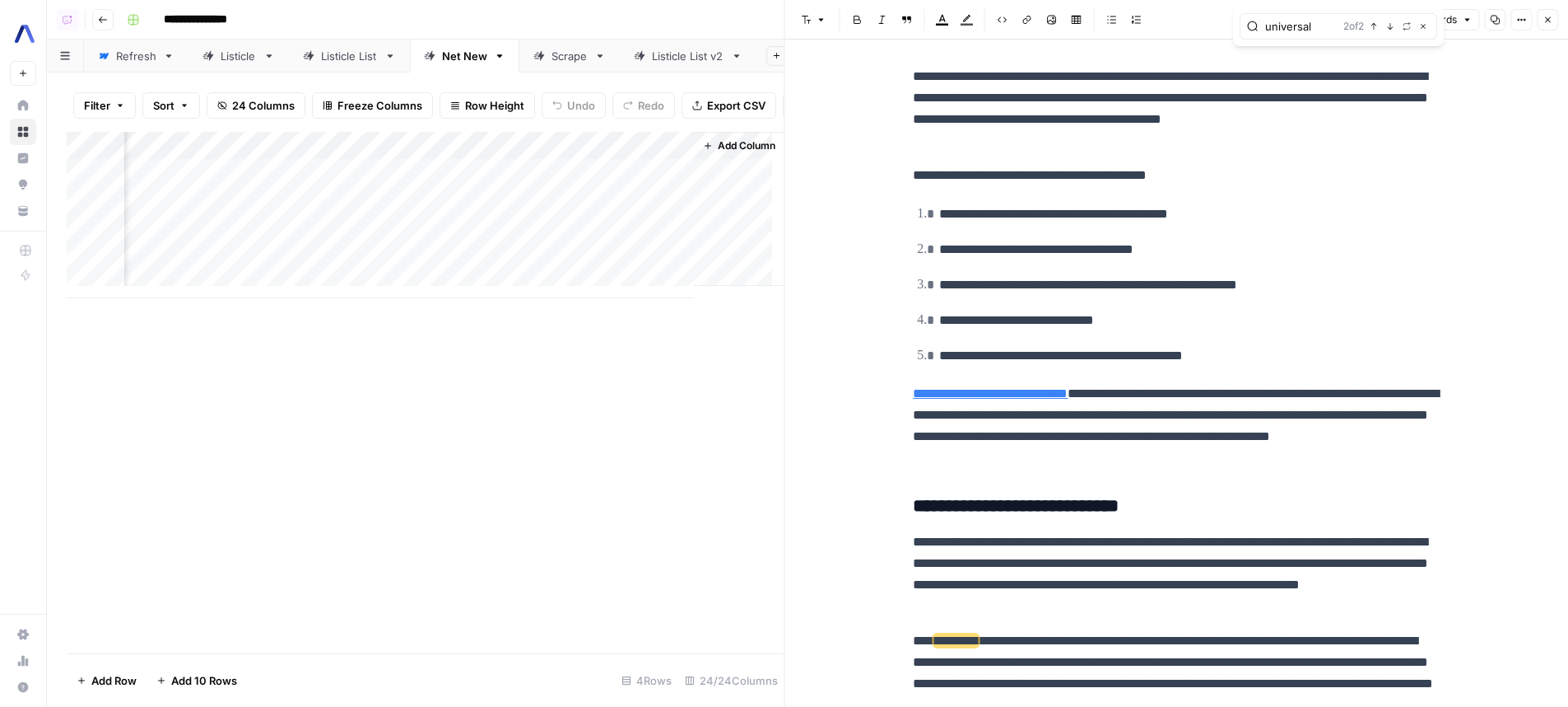
scroll to position [6255, 0]
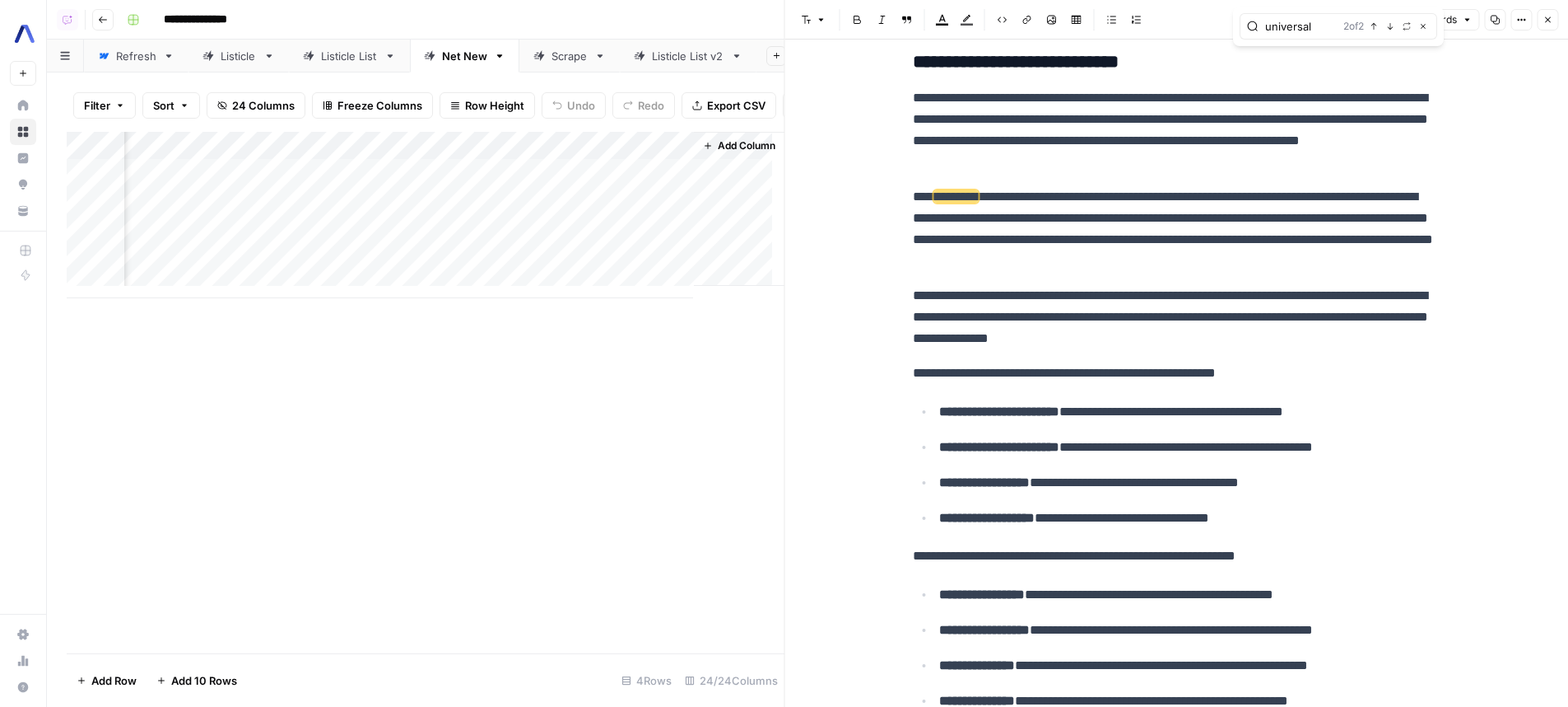
click at [1351, 151] on p "**********" at bounding box center [1176, 130] width 527 height 86
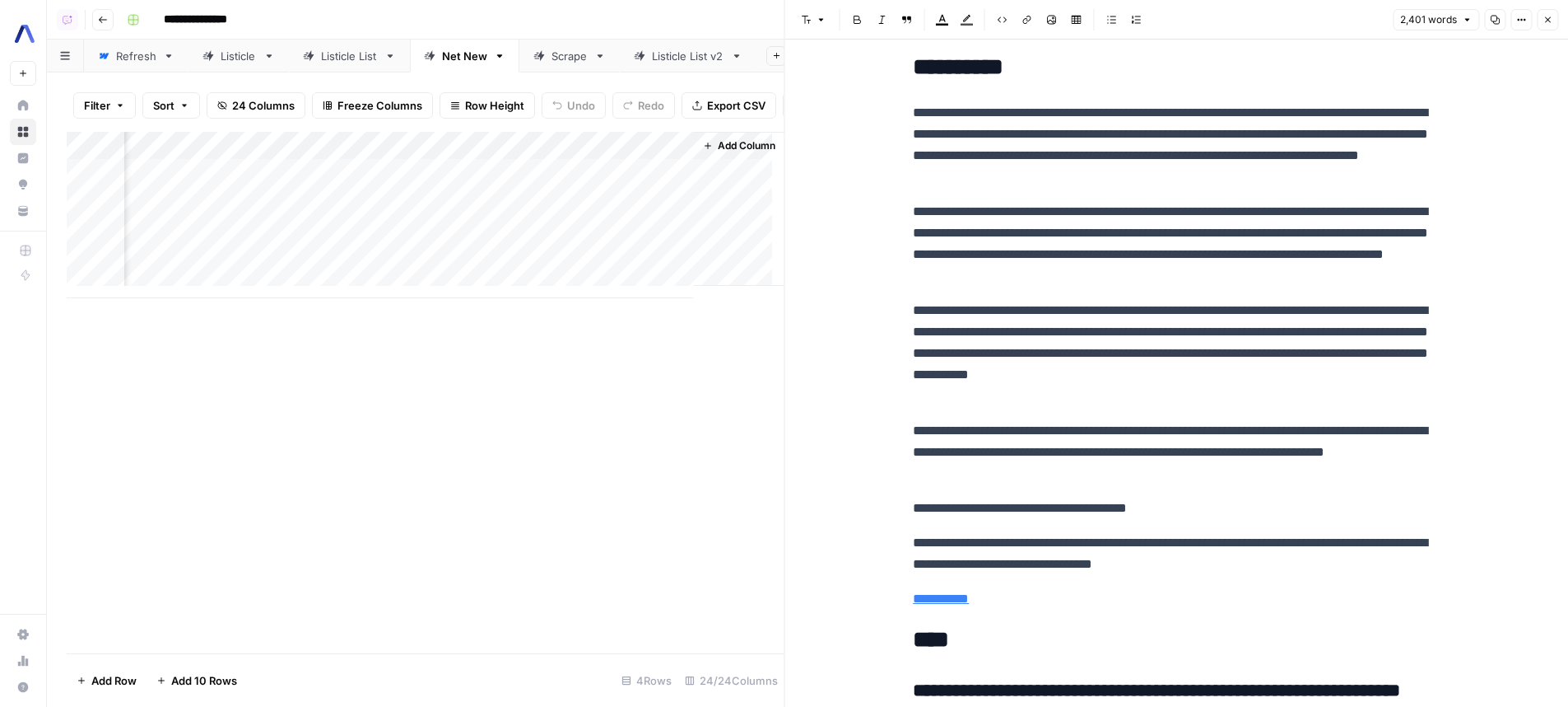
scroll to position [6987, 0]
click at [1002, 539] on p "**********" at bounding box center [1176, 554] width 527 height 43
drag, startPoint x: 1002, startPoint y: 539, endPoint x: 1081, endPoint y: 527, distance: 79.9
click at [1081, 533] on p "**********" at bounding box center [1176, 554] width 527 height 43
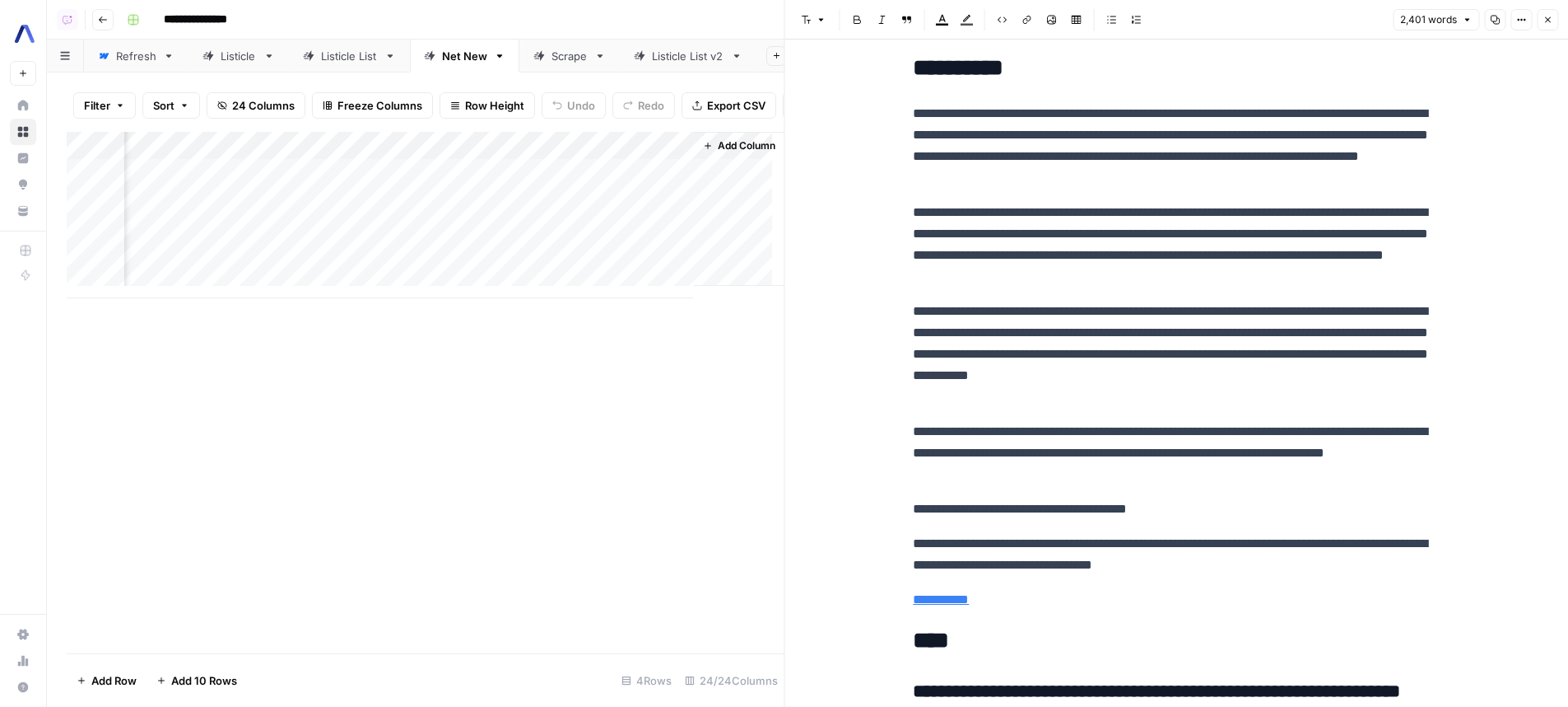
click at [1076, 533] on p "**********" at bounding box center [1176, 554] width 527 height 43
drag, startPoint x: 1076, startPoint y: 532, endPoint x: 1191, endPoint y: 537, distance: 115.1
click at [1191, 537] on p "**********" at bounding box center [1176, 554] width 527 height 43
click at [1169, 114] on p "**********" at bounding box center [1176, 145] width 527 height 86
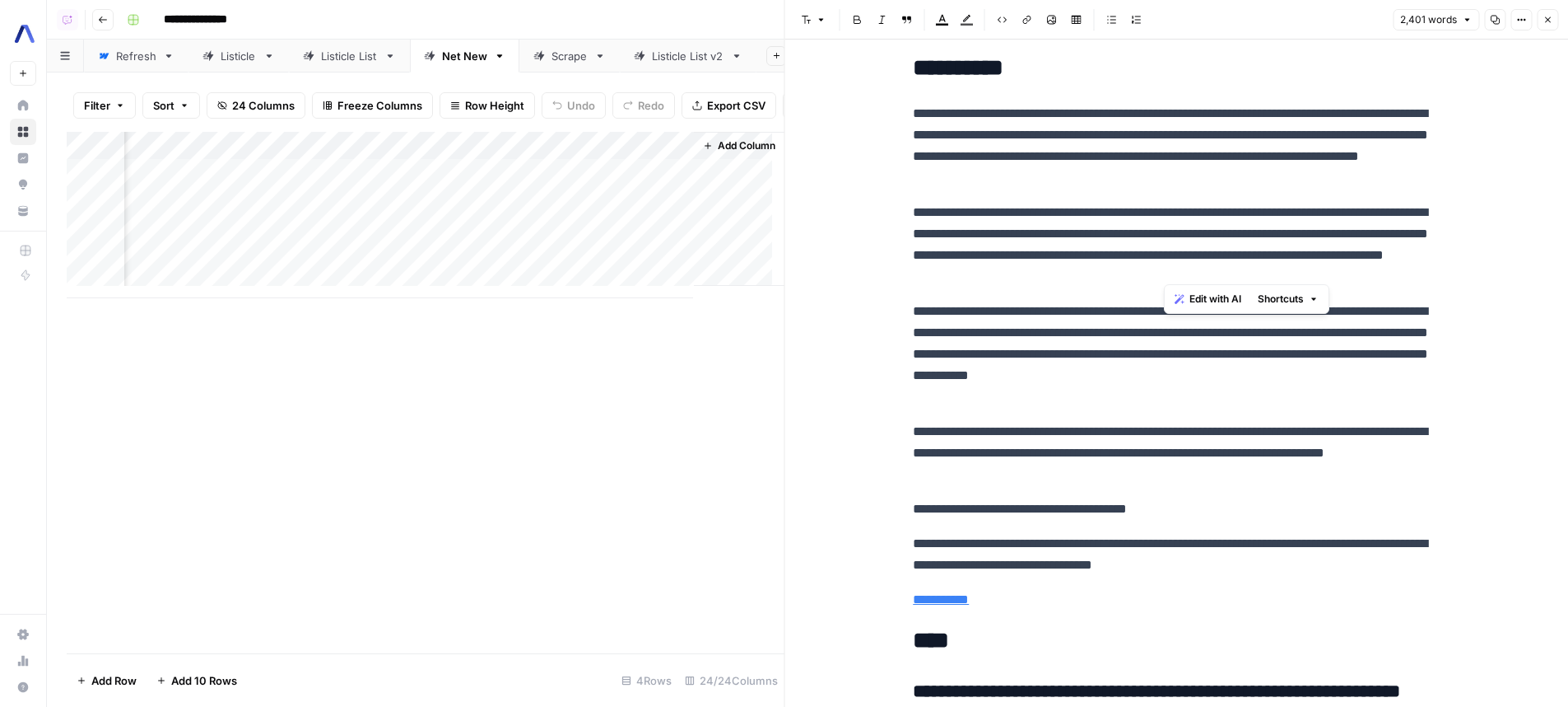
drag, startPoint x: 1169, startPoint y: 114, endPoint x: 1335, endPoint y: 268, distance: 226.4
click at [1335, 268] on p "**********" at bounding box center [1176, 244] width 527 height 86
click at [1334, 268] on p "**********" at bounding box center [1176, 244] width 527 height 86
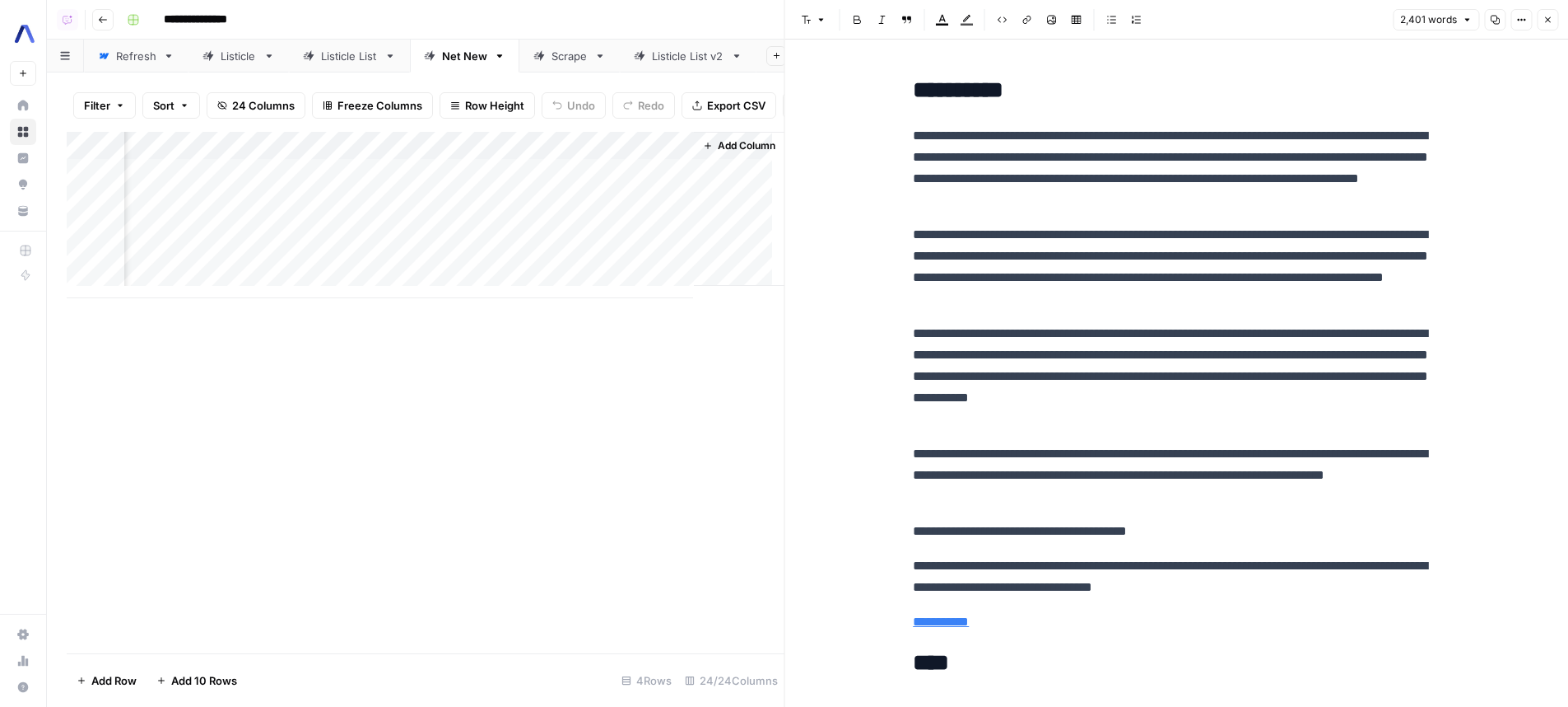
scroll to position [6964, 0]
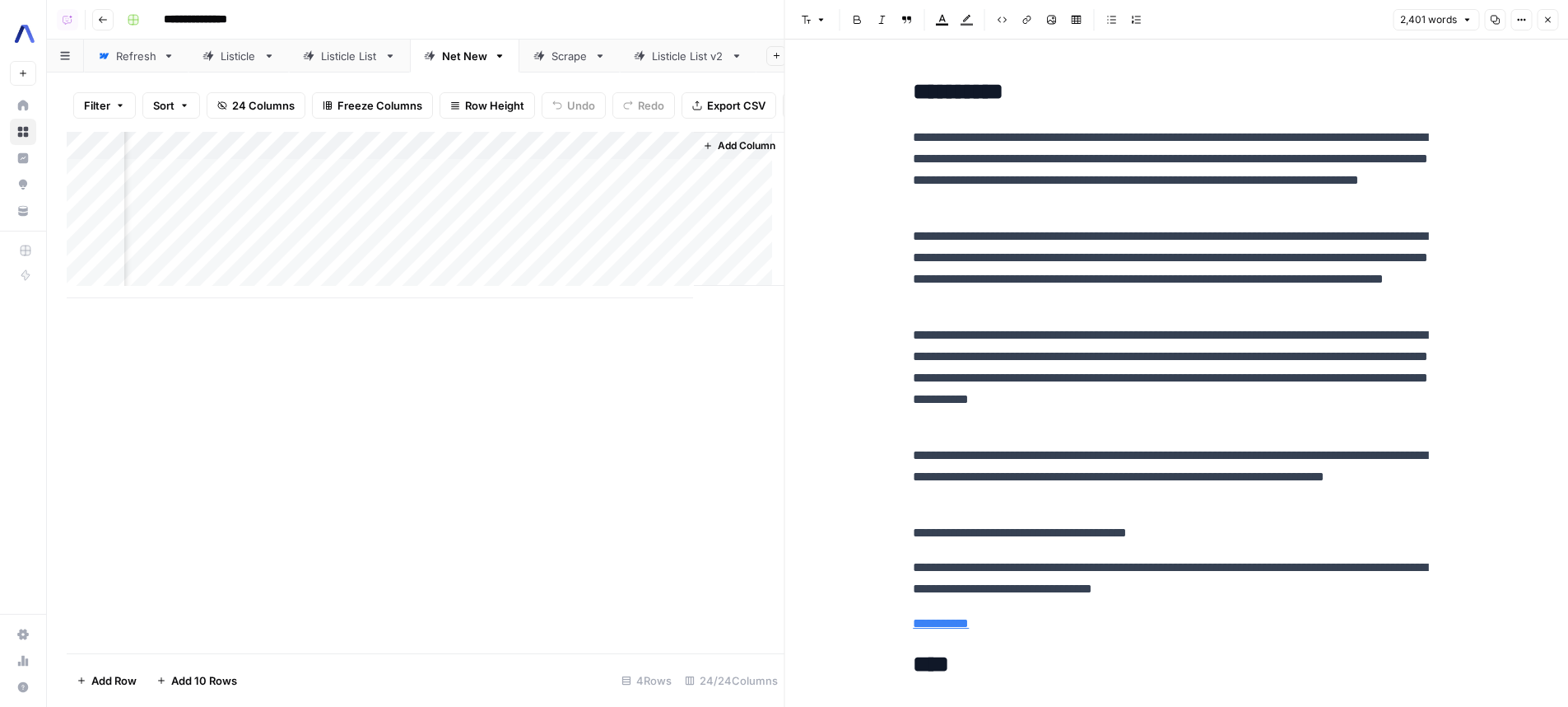
click at [1268, 367] on p "**********" at bounding box center [1176, 378] width 527 height 107
drag, startPoint x: 1125, startPoint y: 503, endPoint x: 862, endPoint y: 445, distance: 269.3
click at [1145, 303] on p "**********" at bounding box center [1176, 268] width 527 height 86
click at [232, 66] on link "Listicle" at bounding box center [238, 56] width 101 height 33
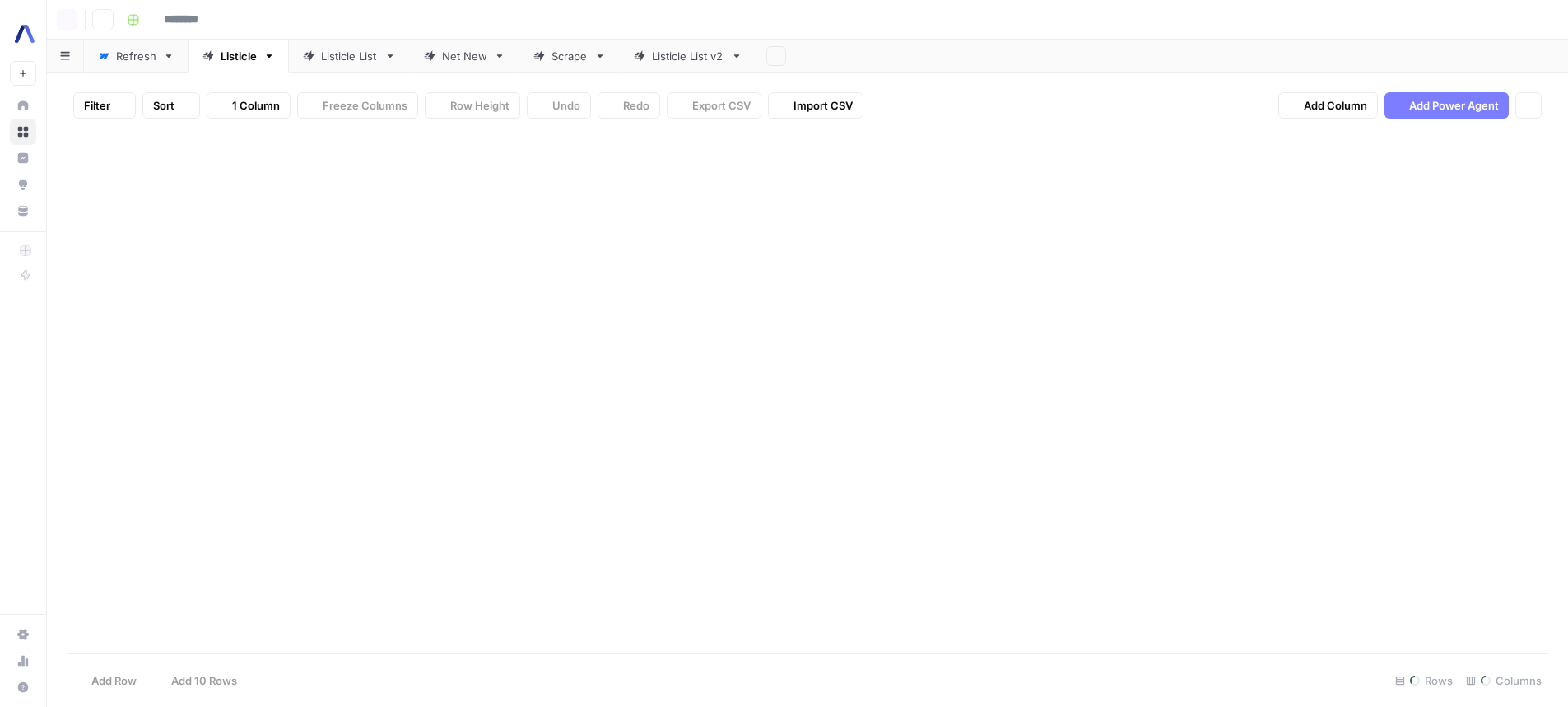
type input "**********"
click at [1427, 164] on div "Add Column" at bounding box center [807, 228] width 1481 height 194
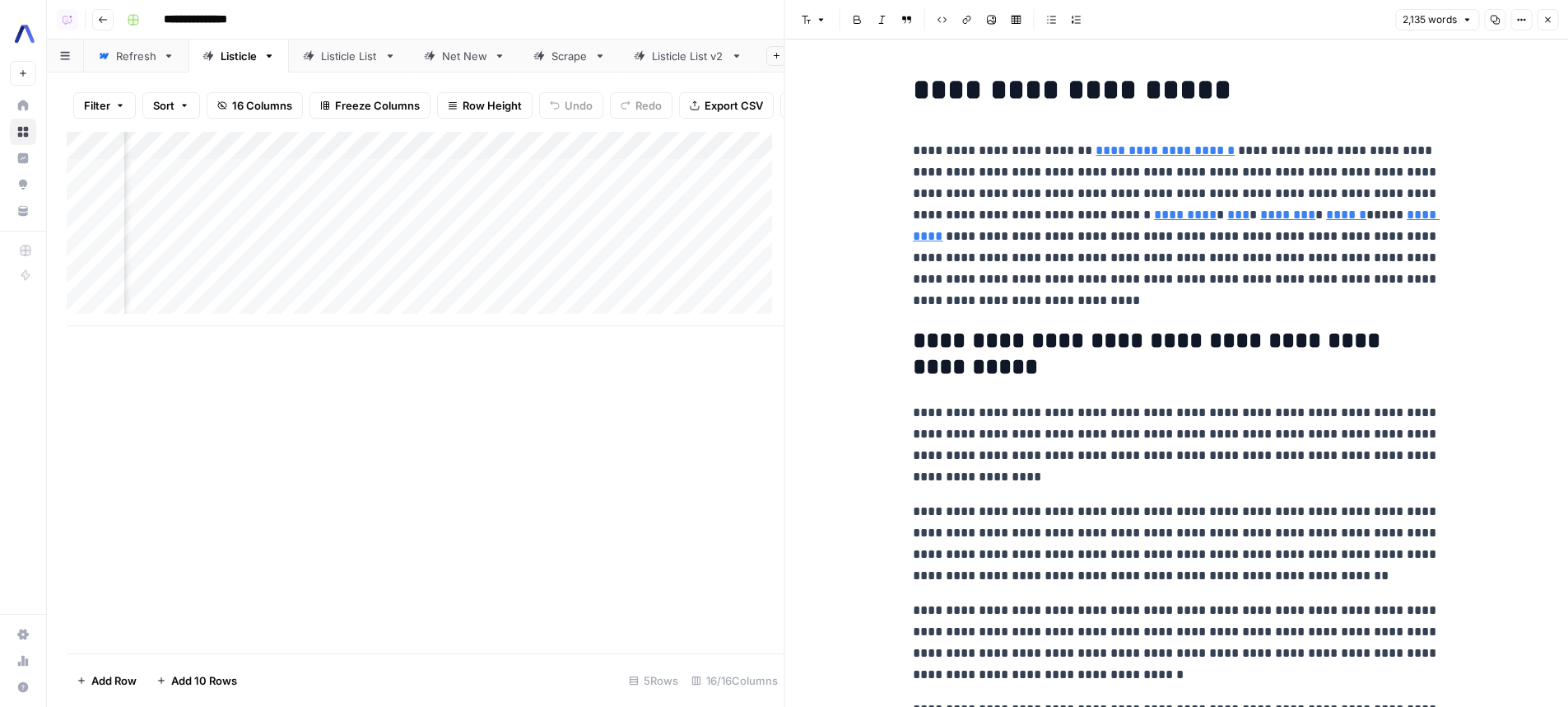
click at [1123, 282] on p "**********" at bounding box center [1176, 225] width 527 height 171
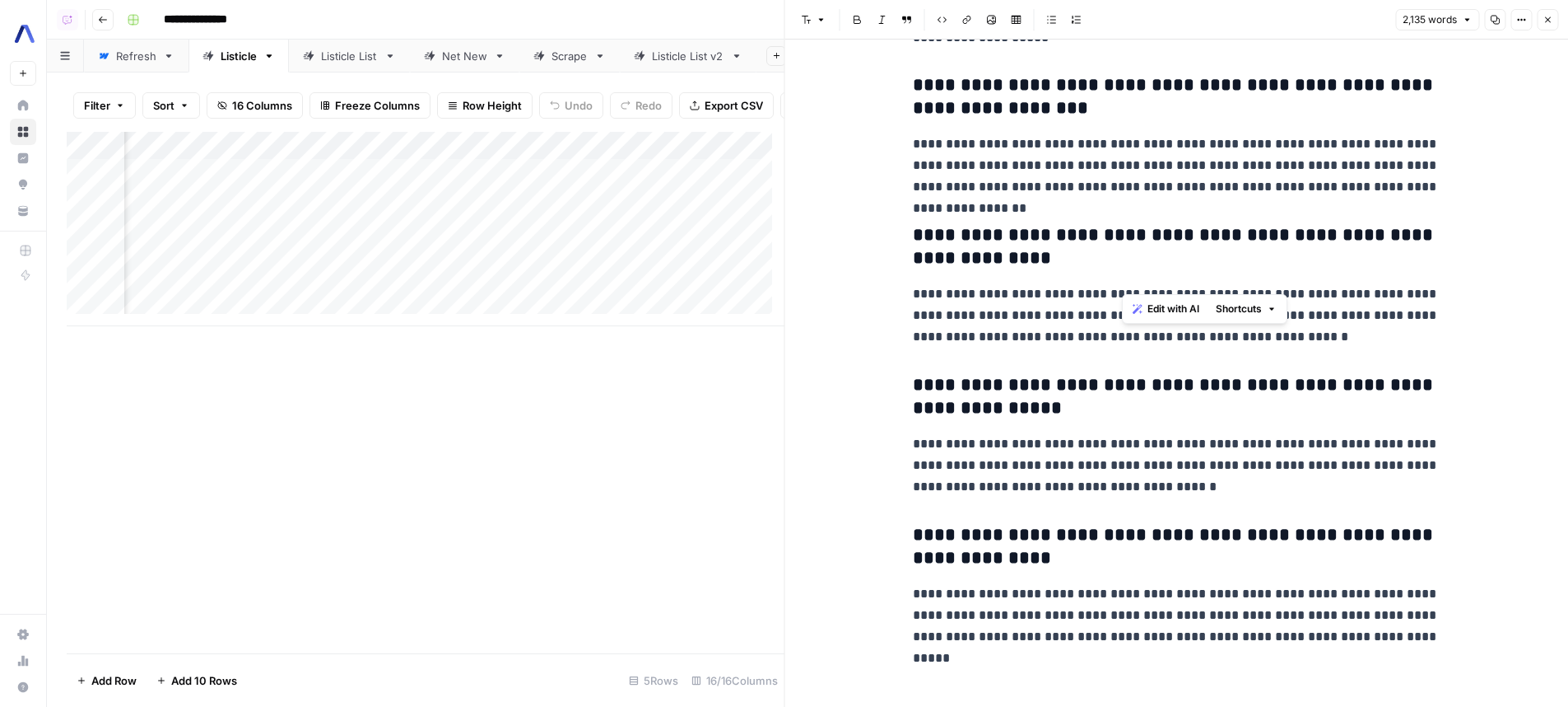
scroll to position [7113, 0]
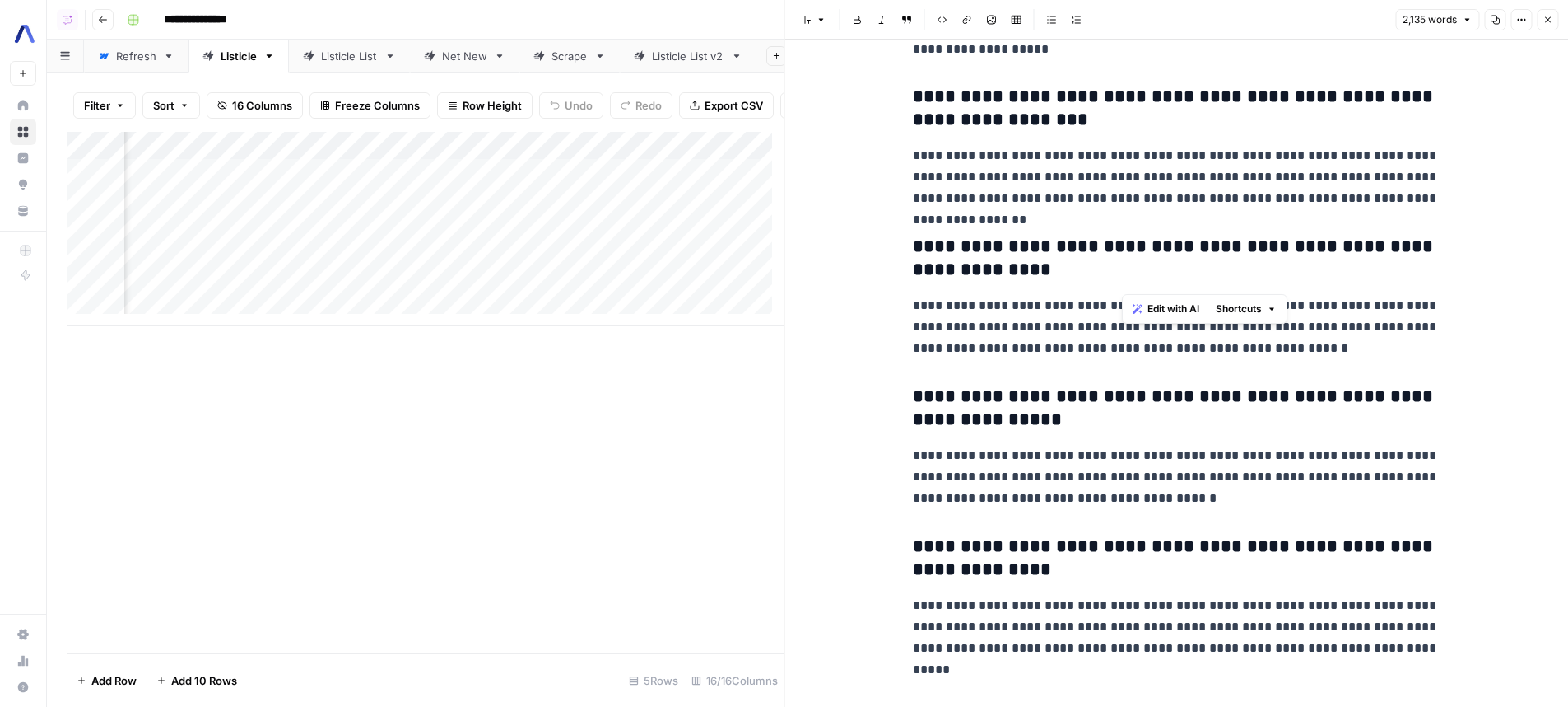
type input "when"
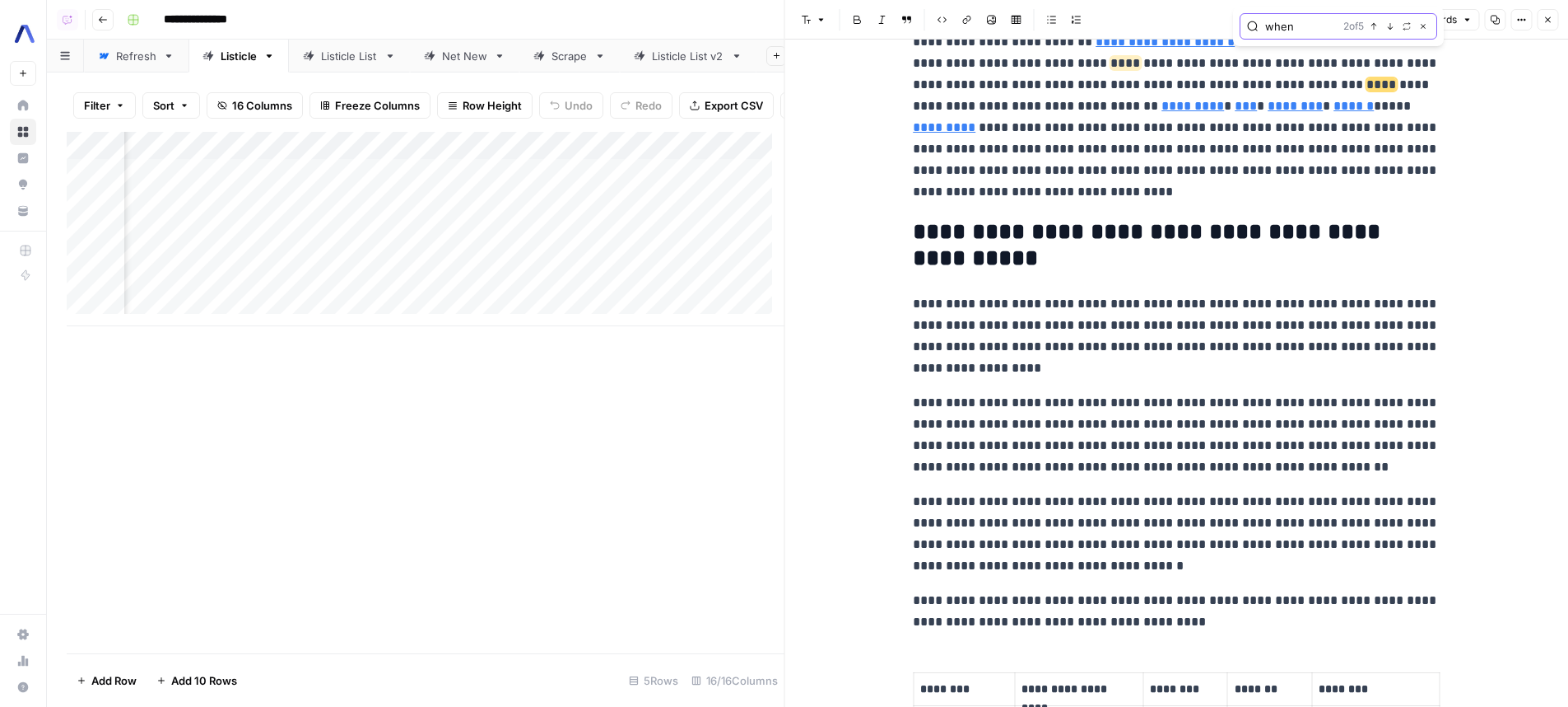
scroll to position [109, 0]
click at [1283, 434] on p "**********" at bounding box center [1176, 434] width 527 height 86
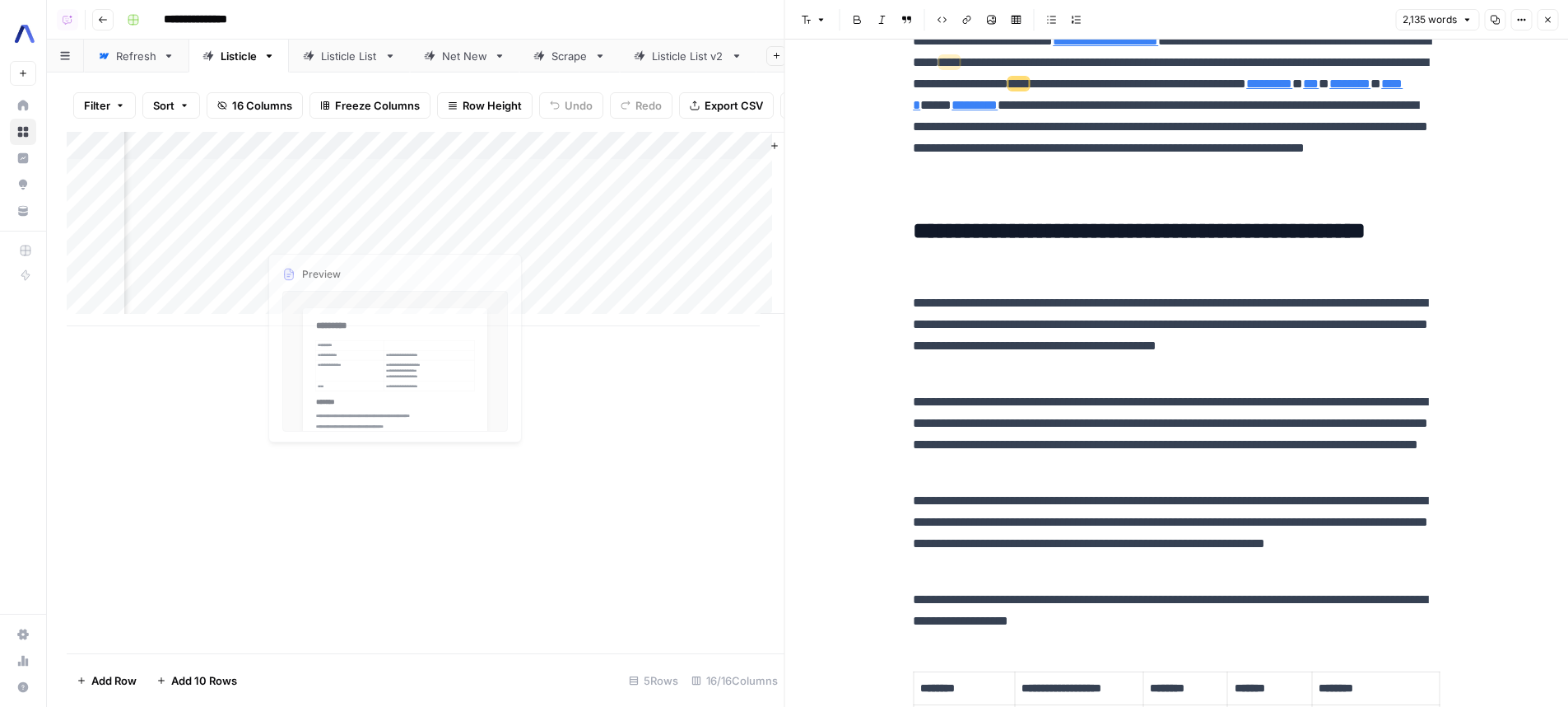
scroll to position [0, 1909]
click at [668, 199] on div "Add Column" at bounding box center [425, 228] width 717 height 194
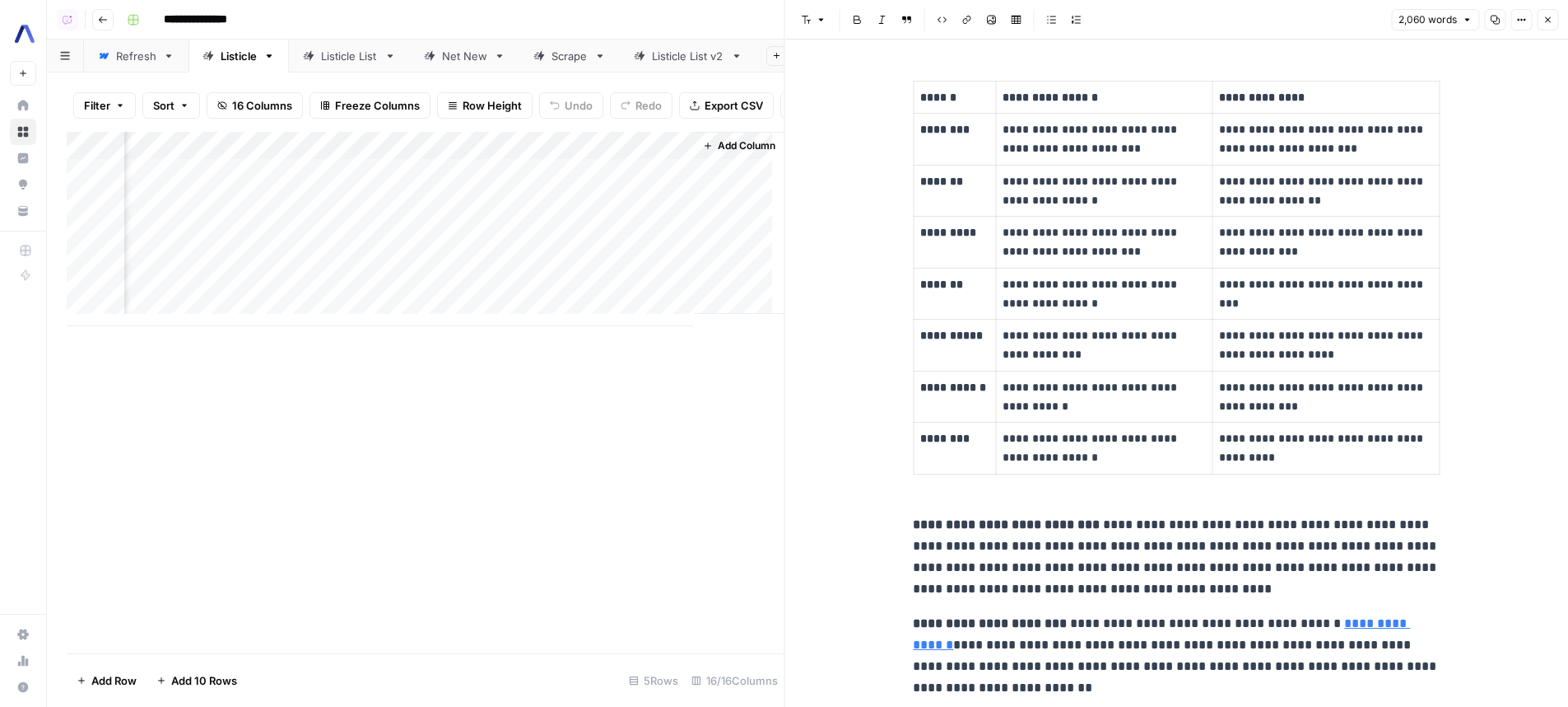
scroll to position [6564, 0]
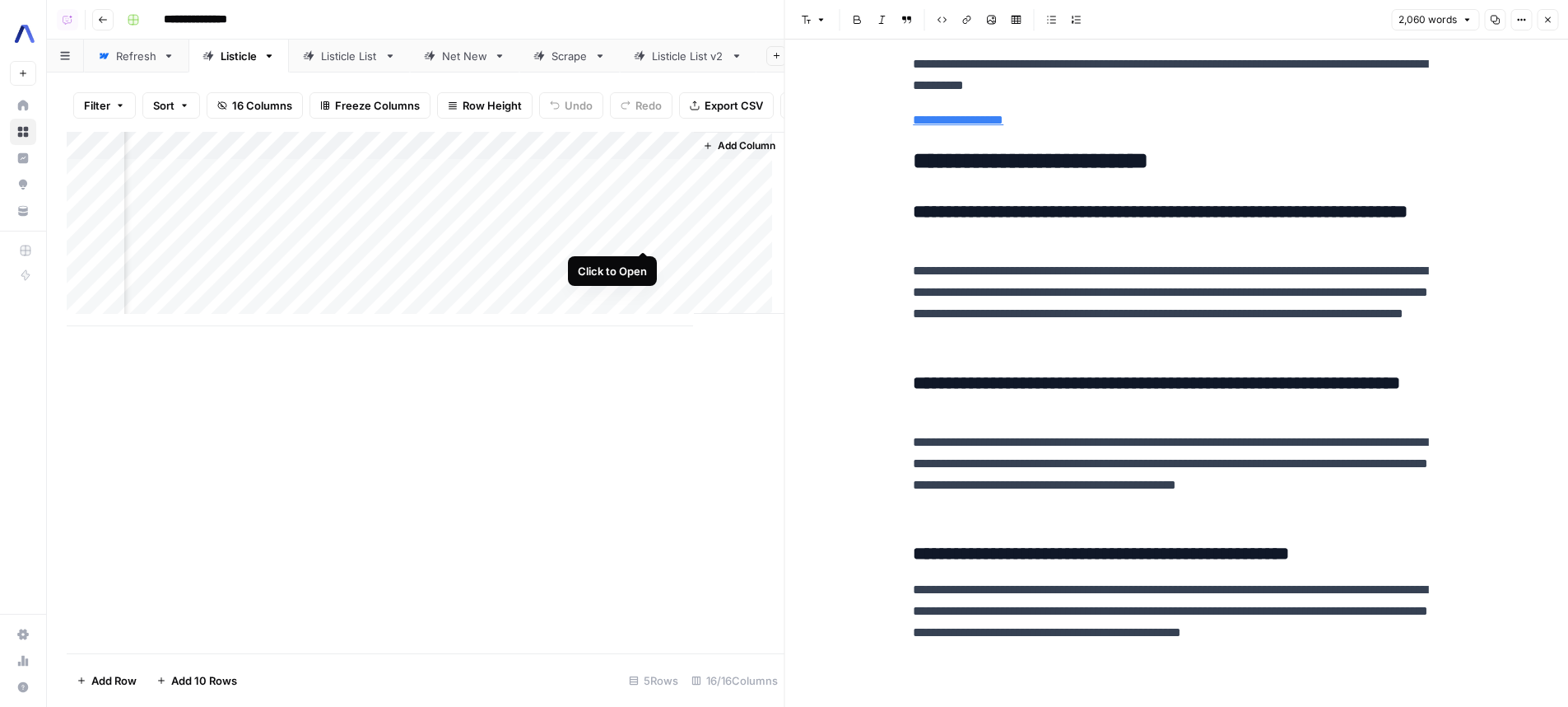
click at [647, 235] on div "Add Column" at bounding box center [425, 228] width 717 height 194
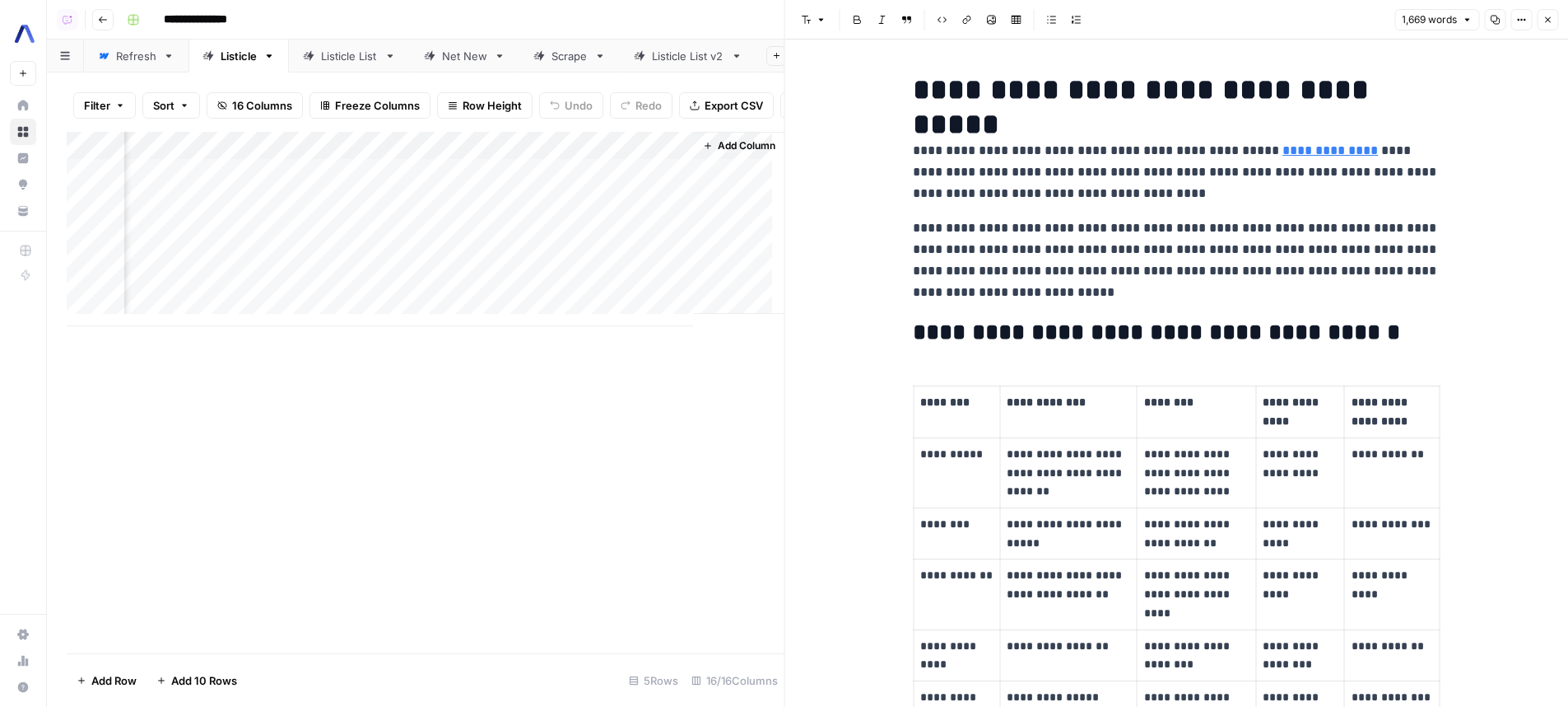
click at [1183, 394] on p "********" at bounding box center [1196, 402] width 104 height 19
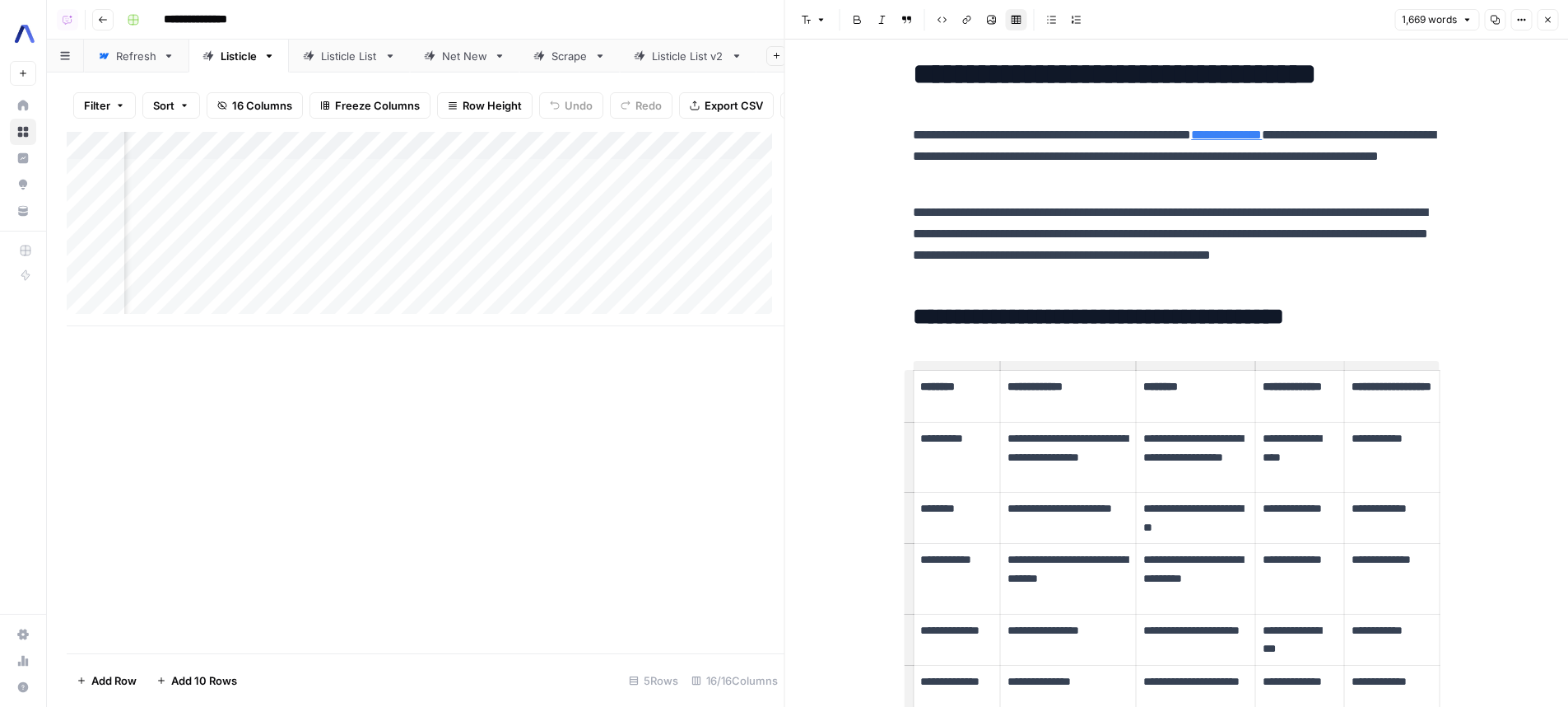
scroll to position [0, 879]
click at [631, 234] on div "Add Column" at bounding box center [425, 228] width 717 height 194
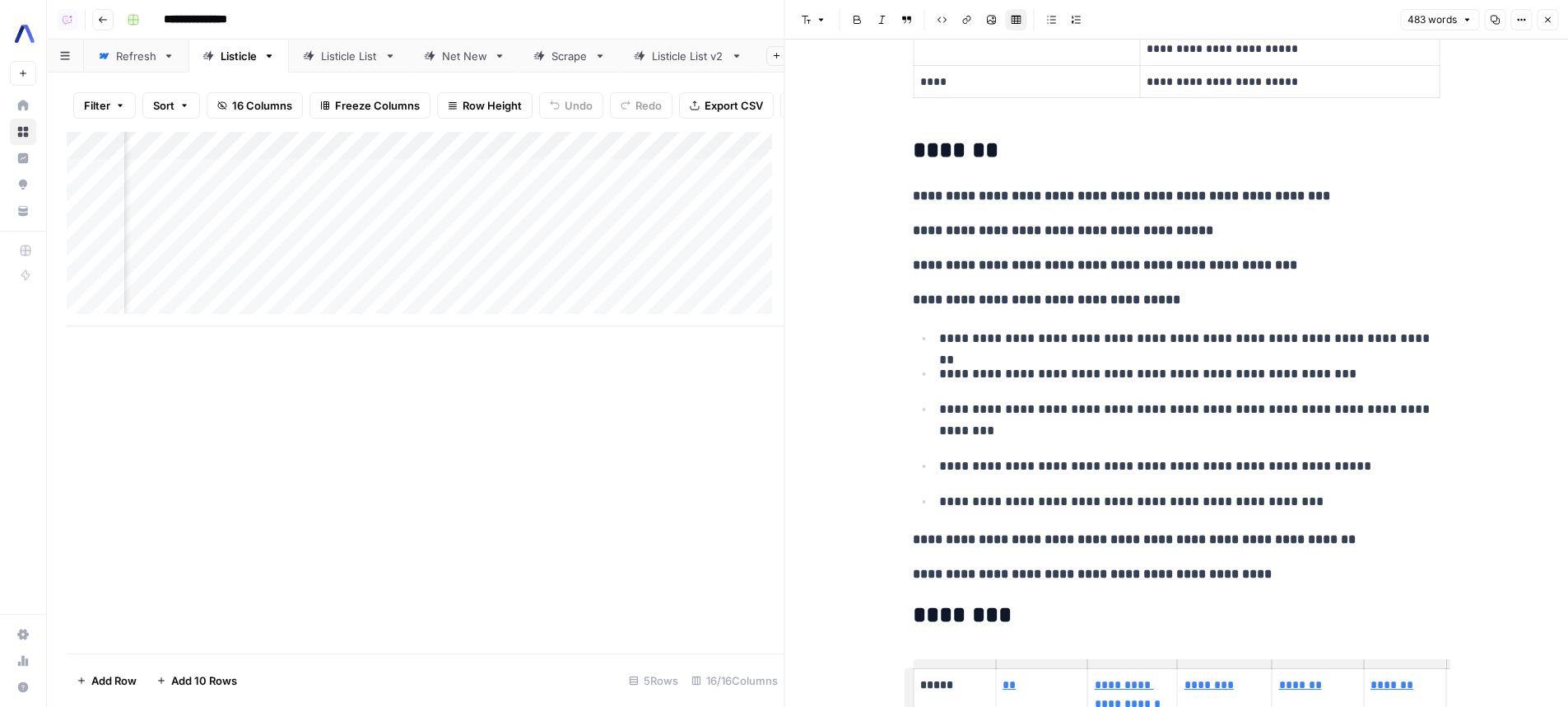
scroll to position [206, 0]
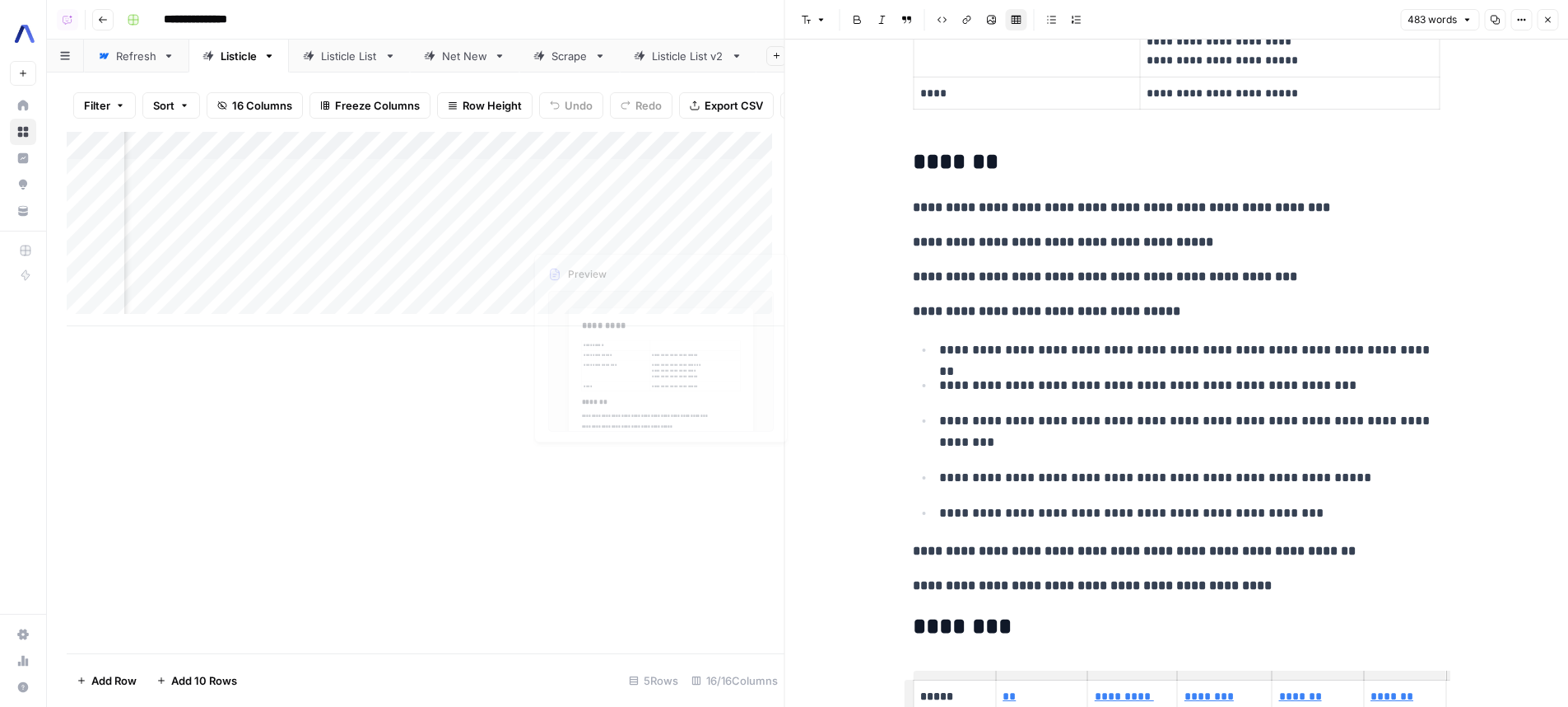
click at [641, 470] on div "Add Column" at bounding box center [425, 392] width 717 height 521
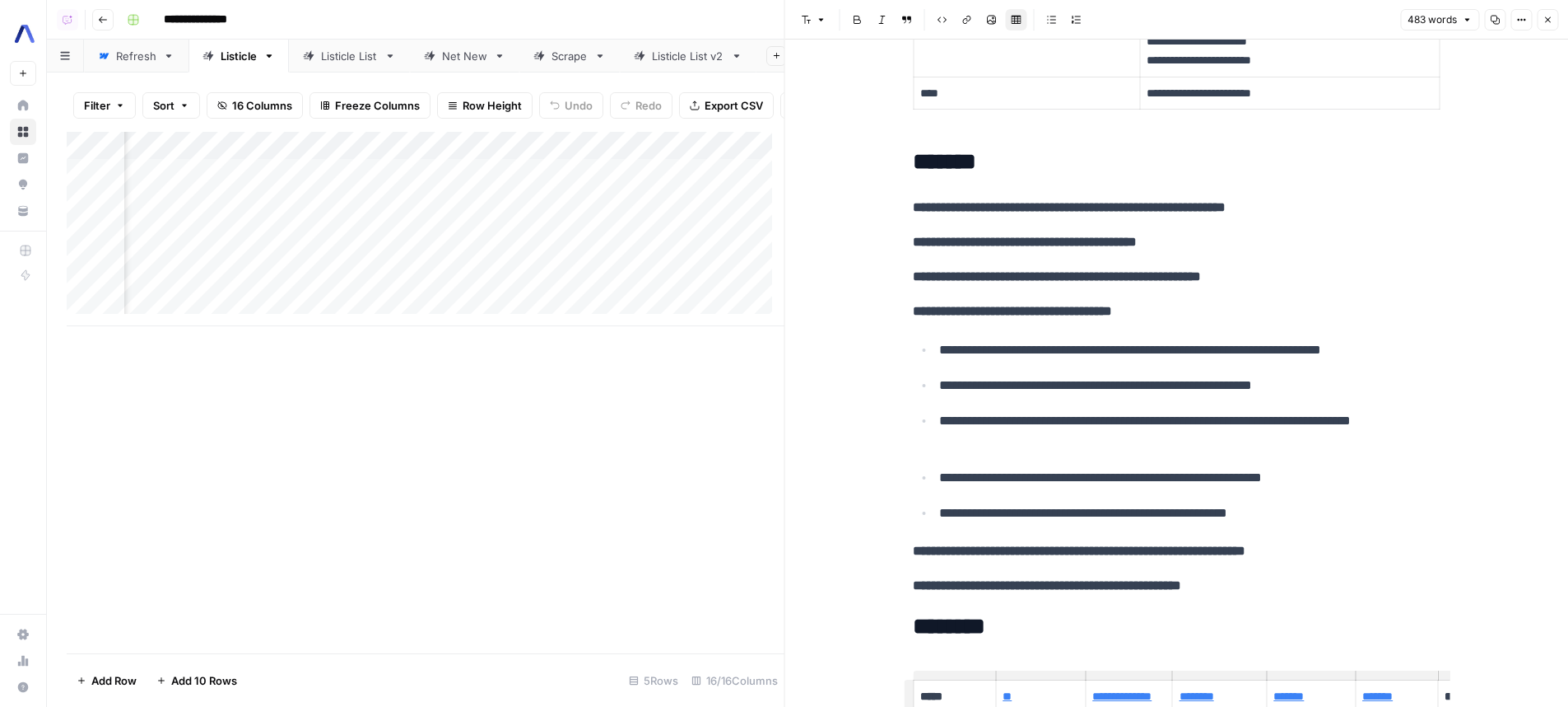
click at [637, 472] on div "Add Column" at bounding box center [425, 392] width 717 height 521
click at [677, 442] on div "Add Column" at bounding box center [425, 392] width 717 height 521
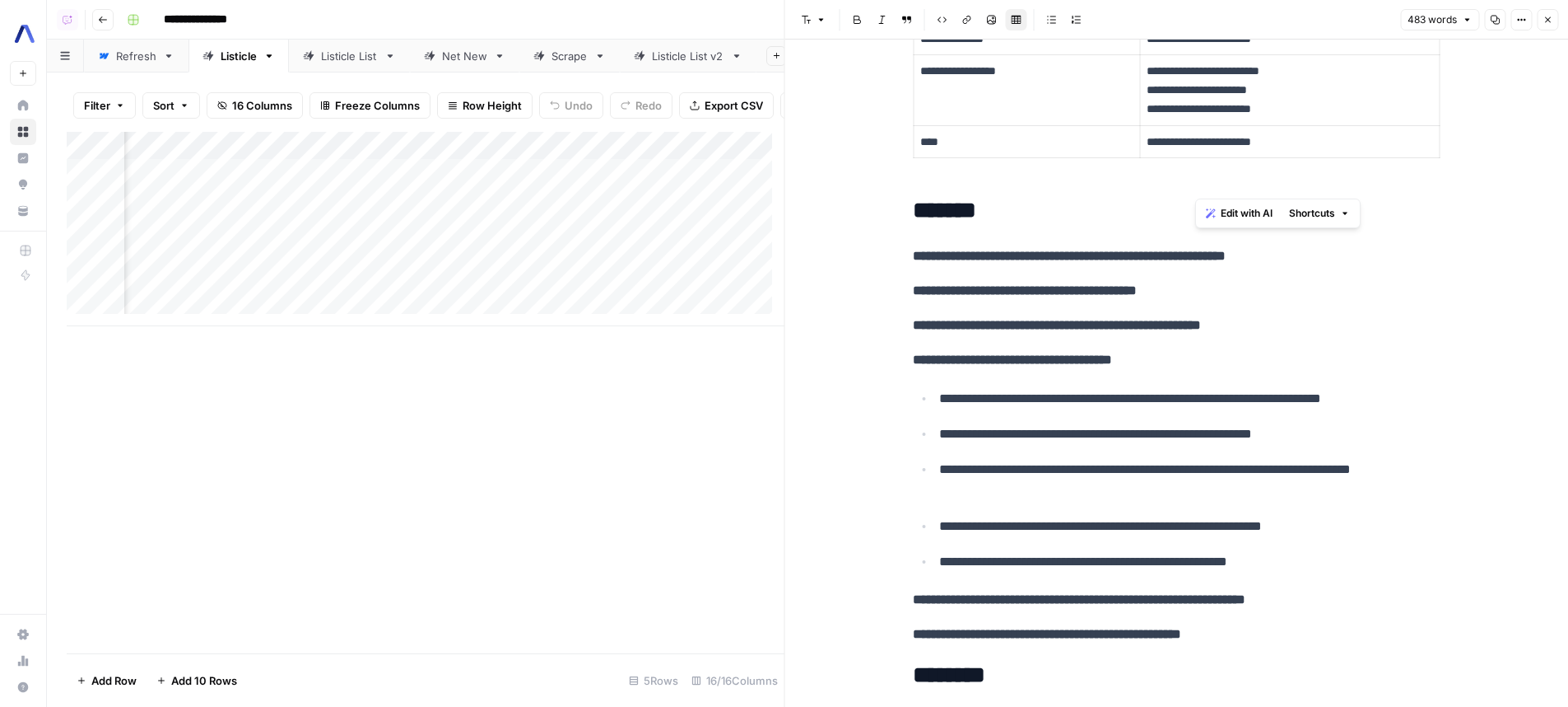
scroll to position [0, 0]
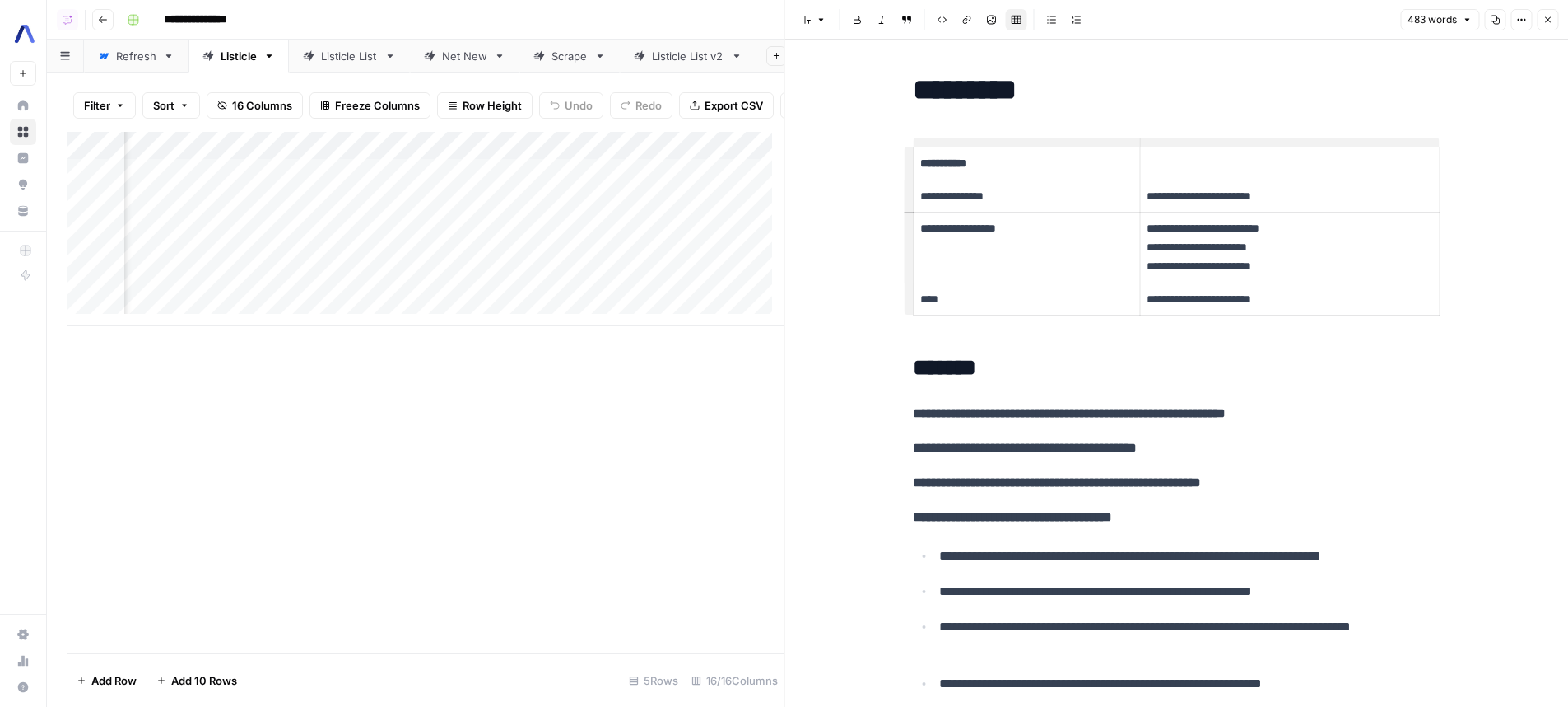
click at [1191, 259] on p "**********" at bounding box center [1289, 247] width 286 height 56
click at [1223, 377] on h2 "*******" at bounding box center [1176, 369] width 527 height 27
click at [681, 440] on div "Add Column" at bounding box center [425, 392] width 717 height 521
click at [542, 149] on div "Add Column" at bounding box center [425, 228] width 717 height 194
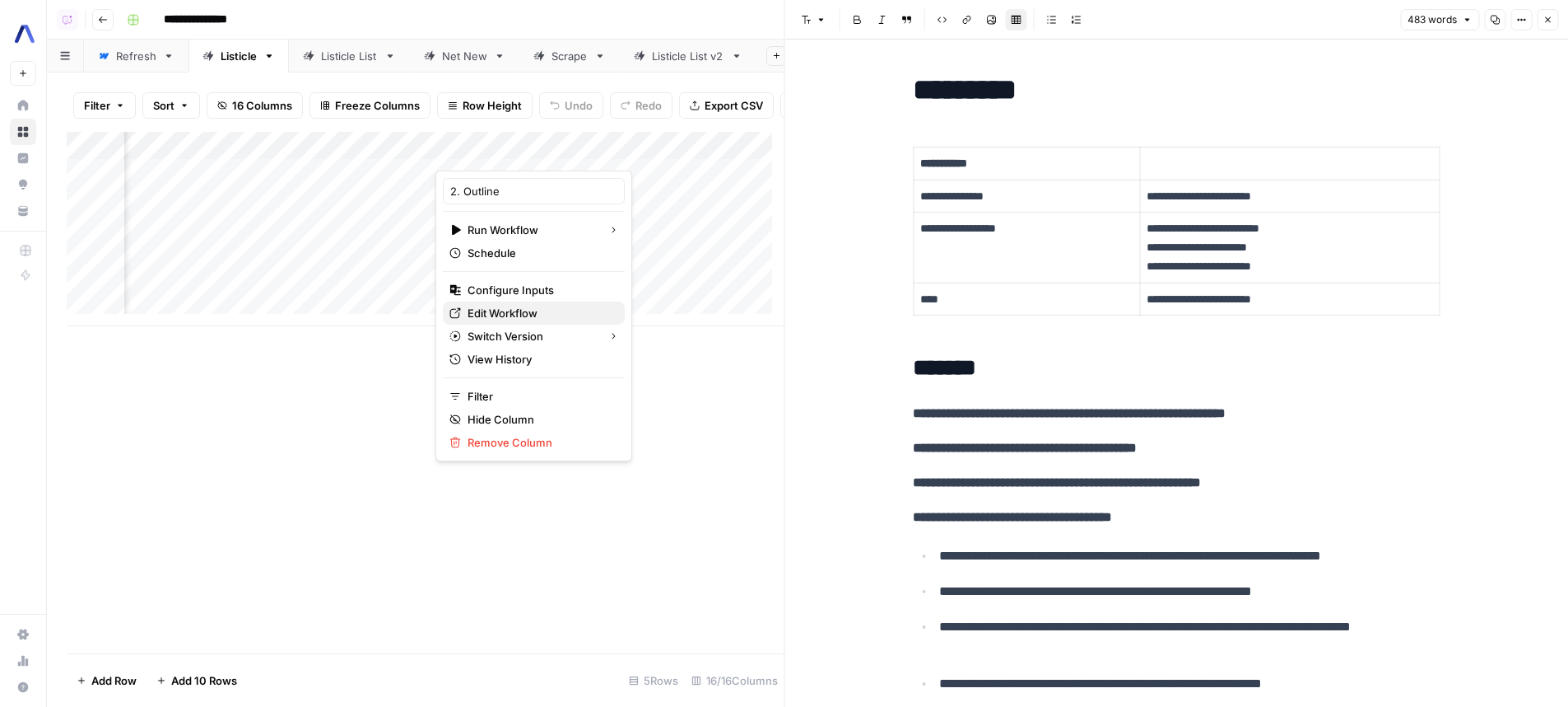
click at [545, 302] on link "Edit Workflow" at bounding box center [533, 313] width 182 height 23
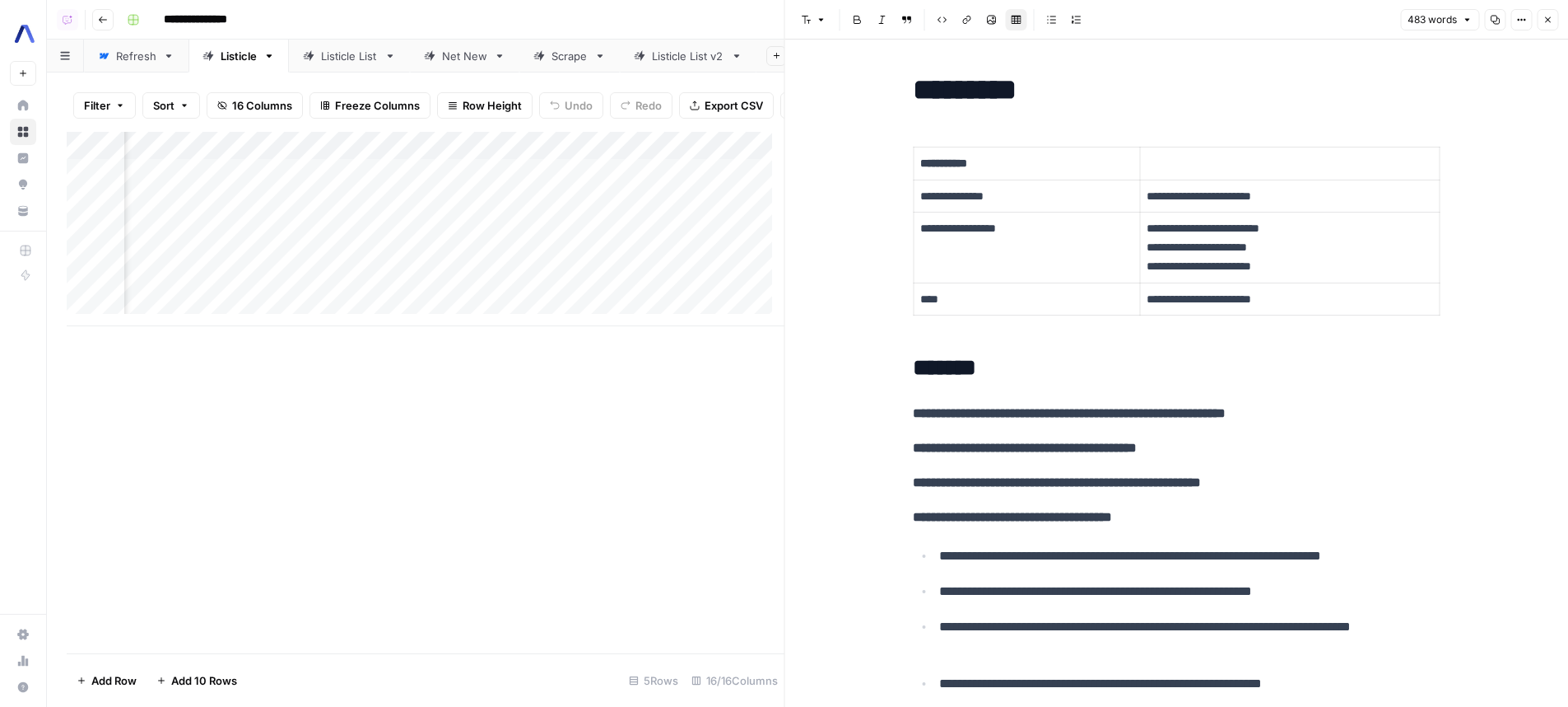
click at [551, 153] on div "Add Column" at bounding box center [425, 228] width 717 height 194
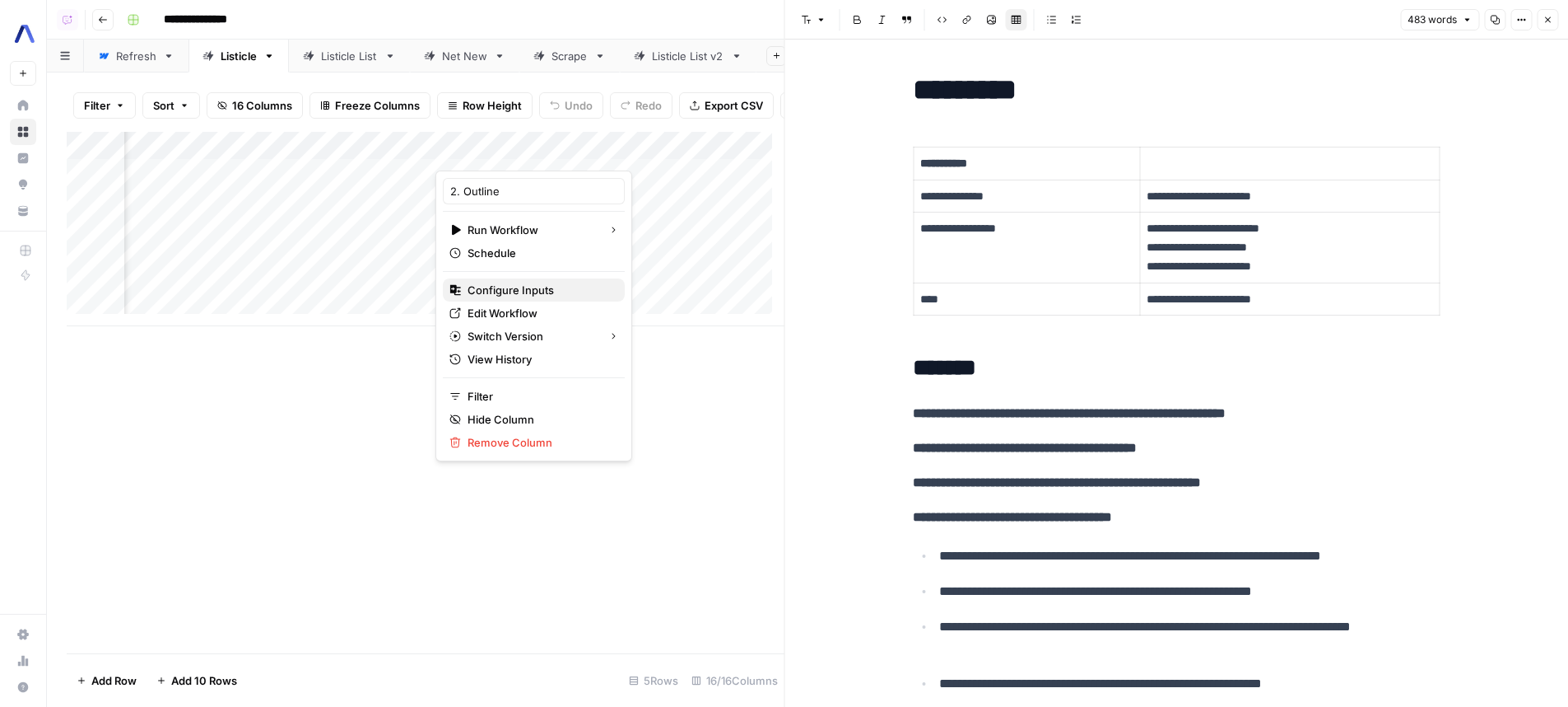
click at [540, 287] on span "Configure Inputs" at bounding box center [539, 290] width 144 height 17
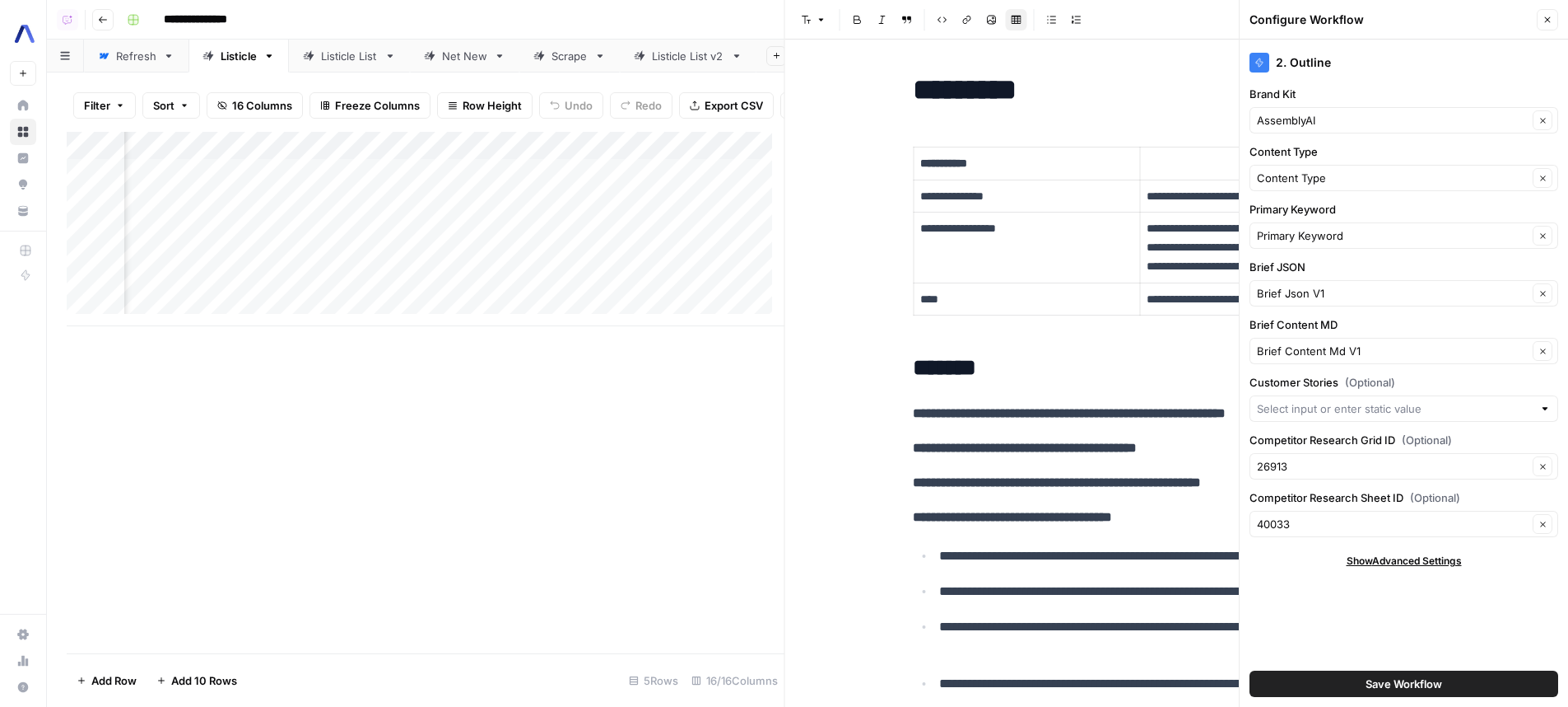
click at [1548, 11] on button "Close" at bounding box center [1547, 20] width 22 height 22
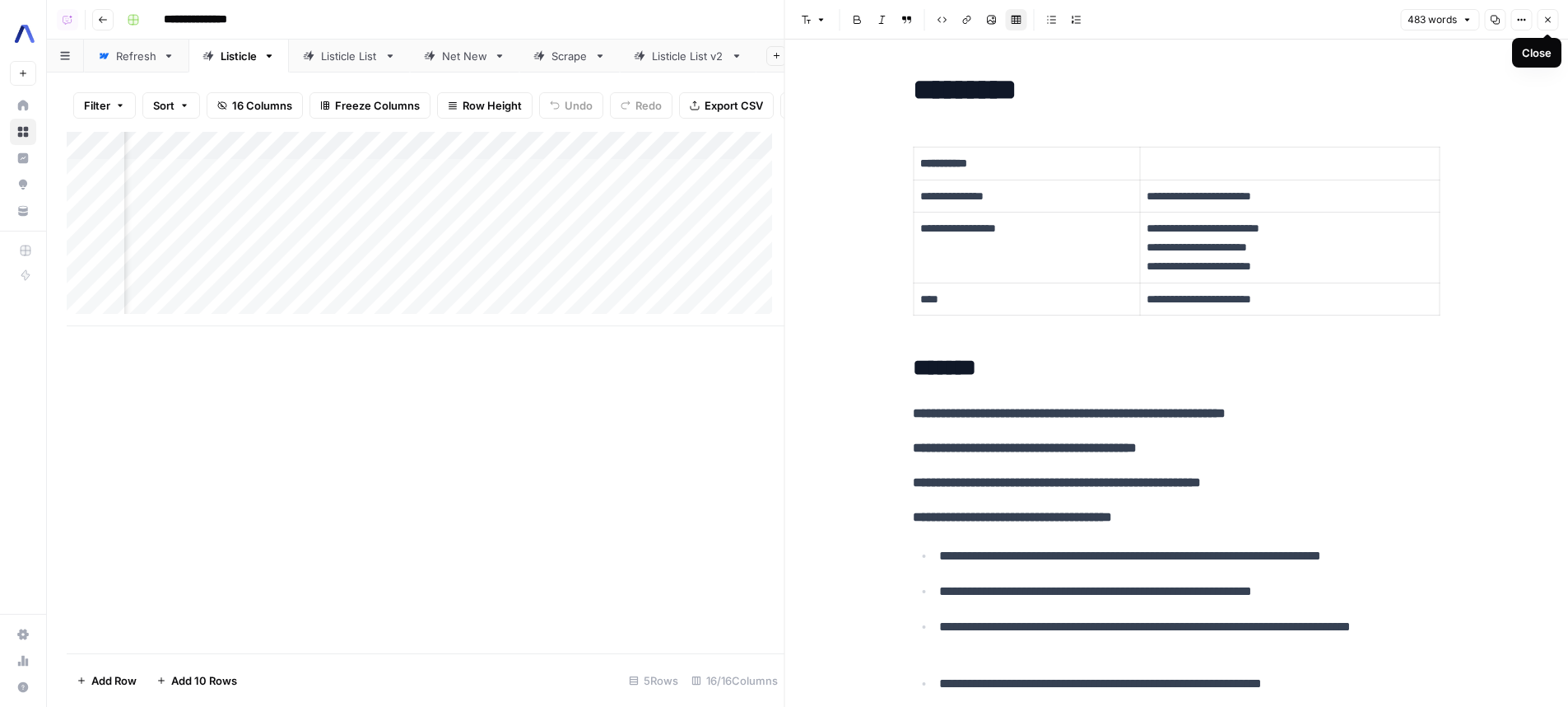
click at [1546, 18] on icon "button" at bounding box center [1547, 20] width 10 height 10
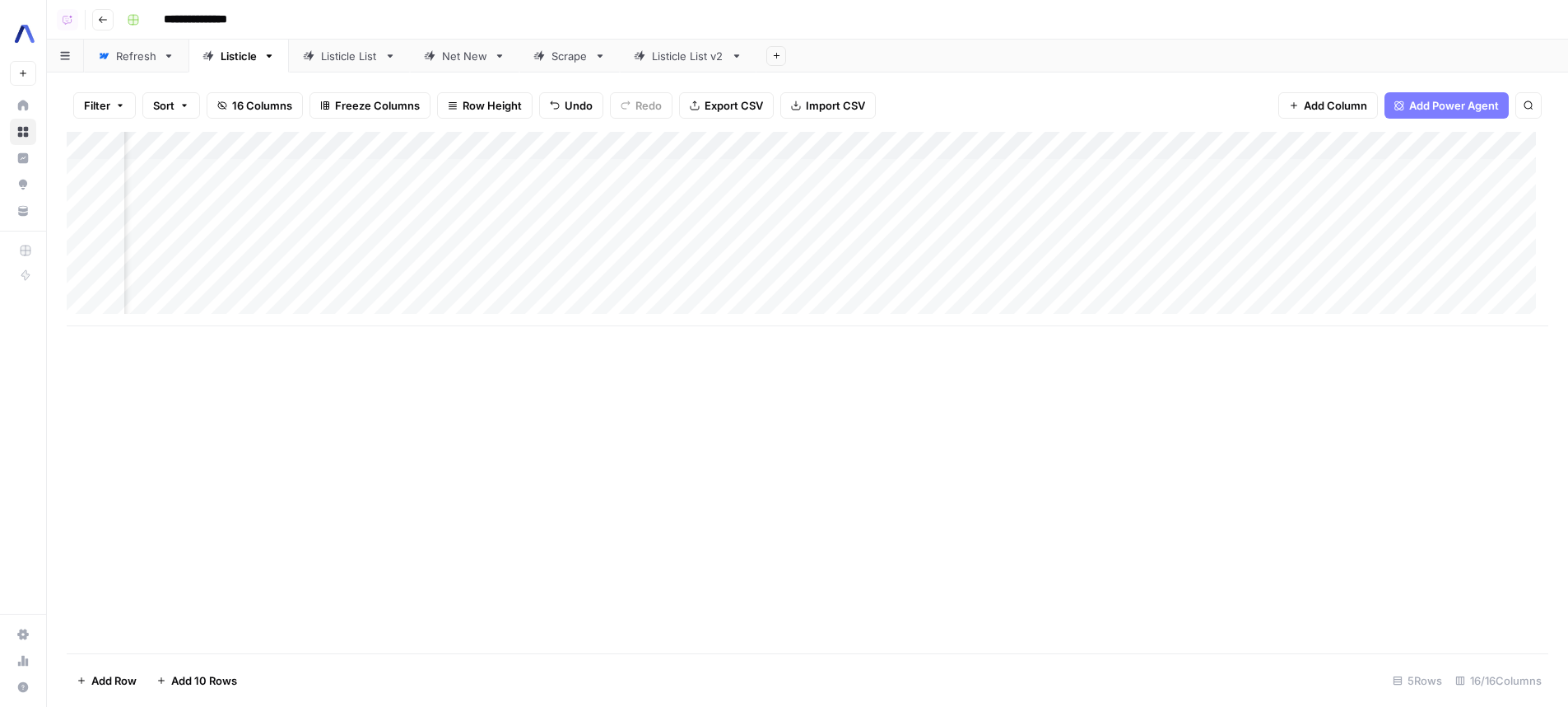
scroll to position [0, 935]
click at [731, 144] on div "Add Column" at bounding box center [807, 228] width 1481 height 194
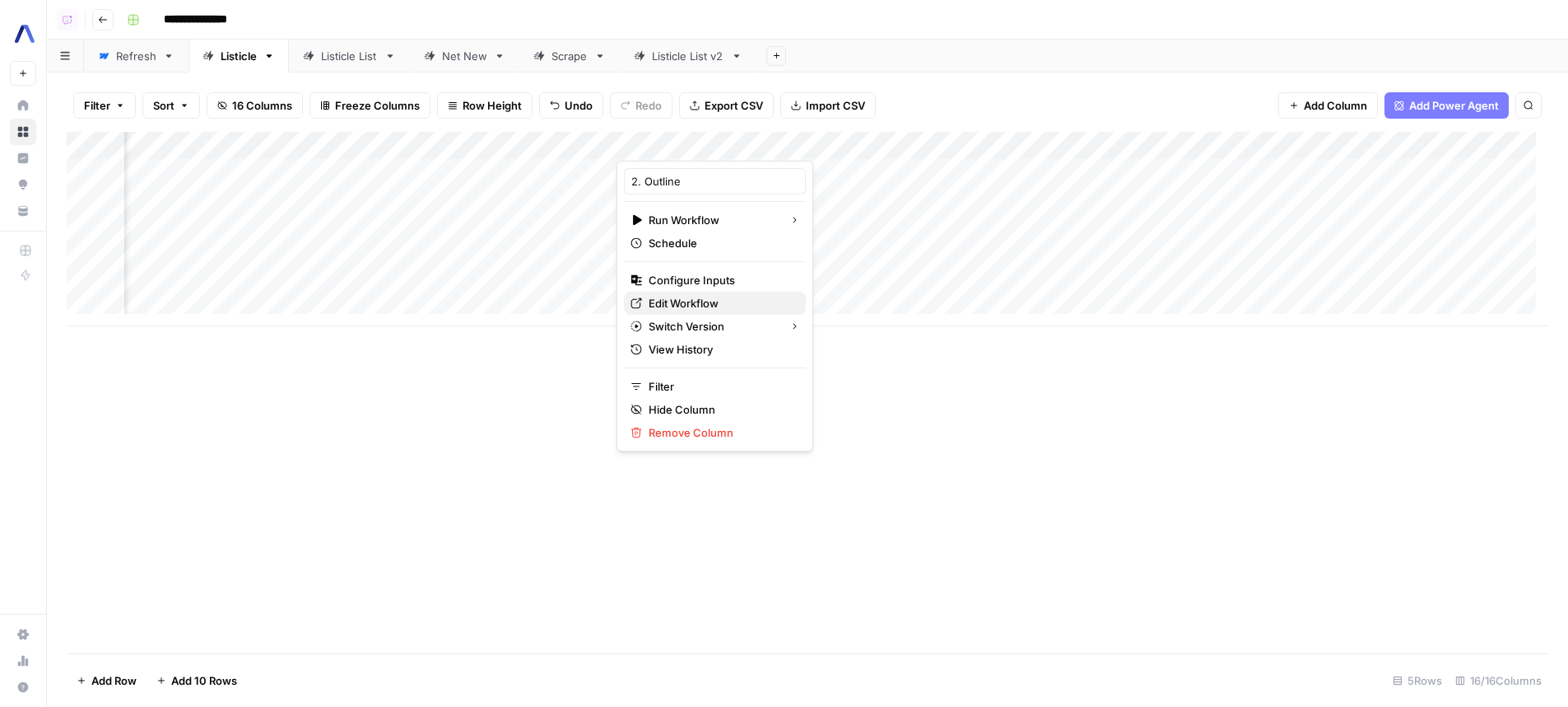
click at [727, 304] on span "Edit Workflow" at bounding box center [720, 303] width 144 height 17
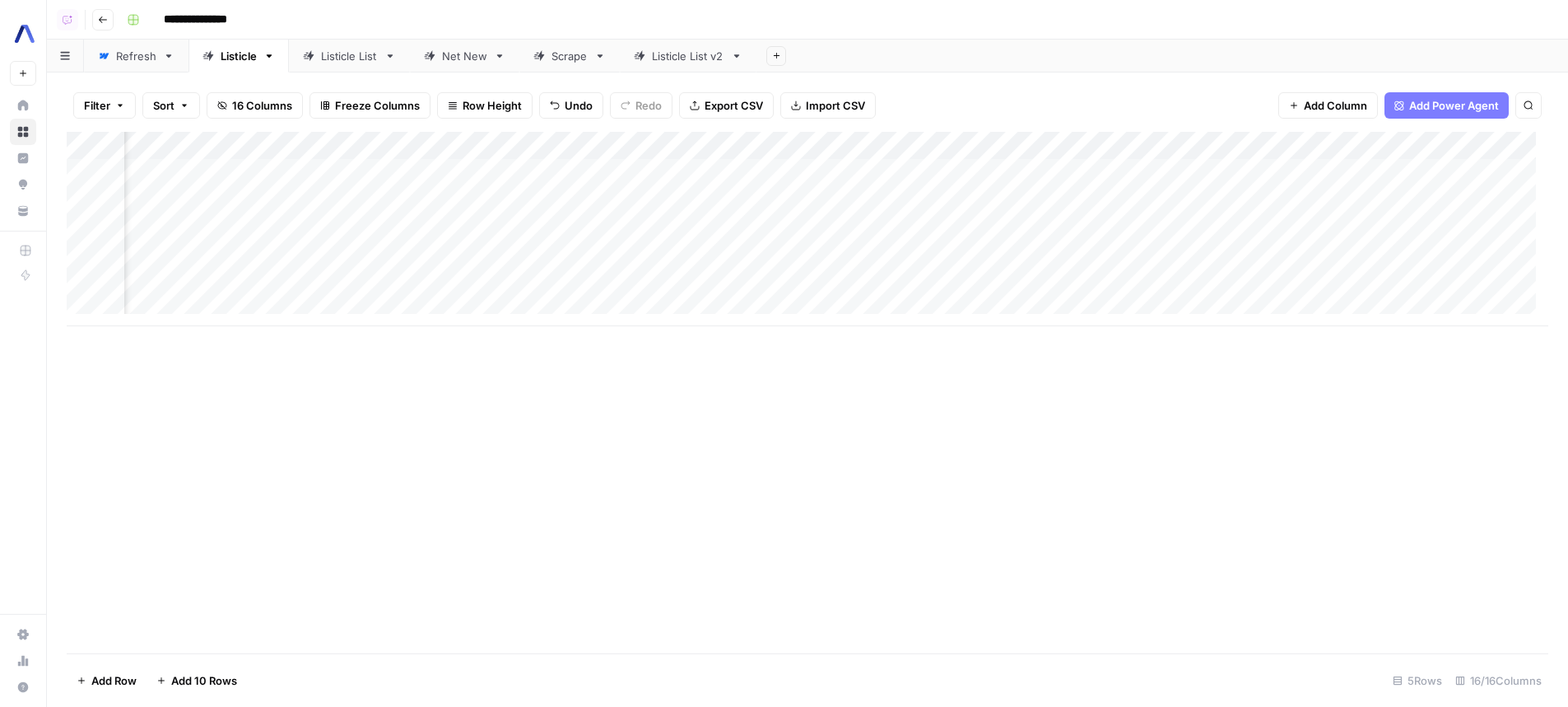
click at [1035, 82] on div "Filter Sort 16 Columns Freeze Columns Row Height Undo Redo Export CSV Import CS…" at bounding box center [807, 105] width 1481 height 53
click at [1426, 170] on div "Add Column" at bounding box center [807, 228] width 1481 height 194
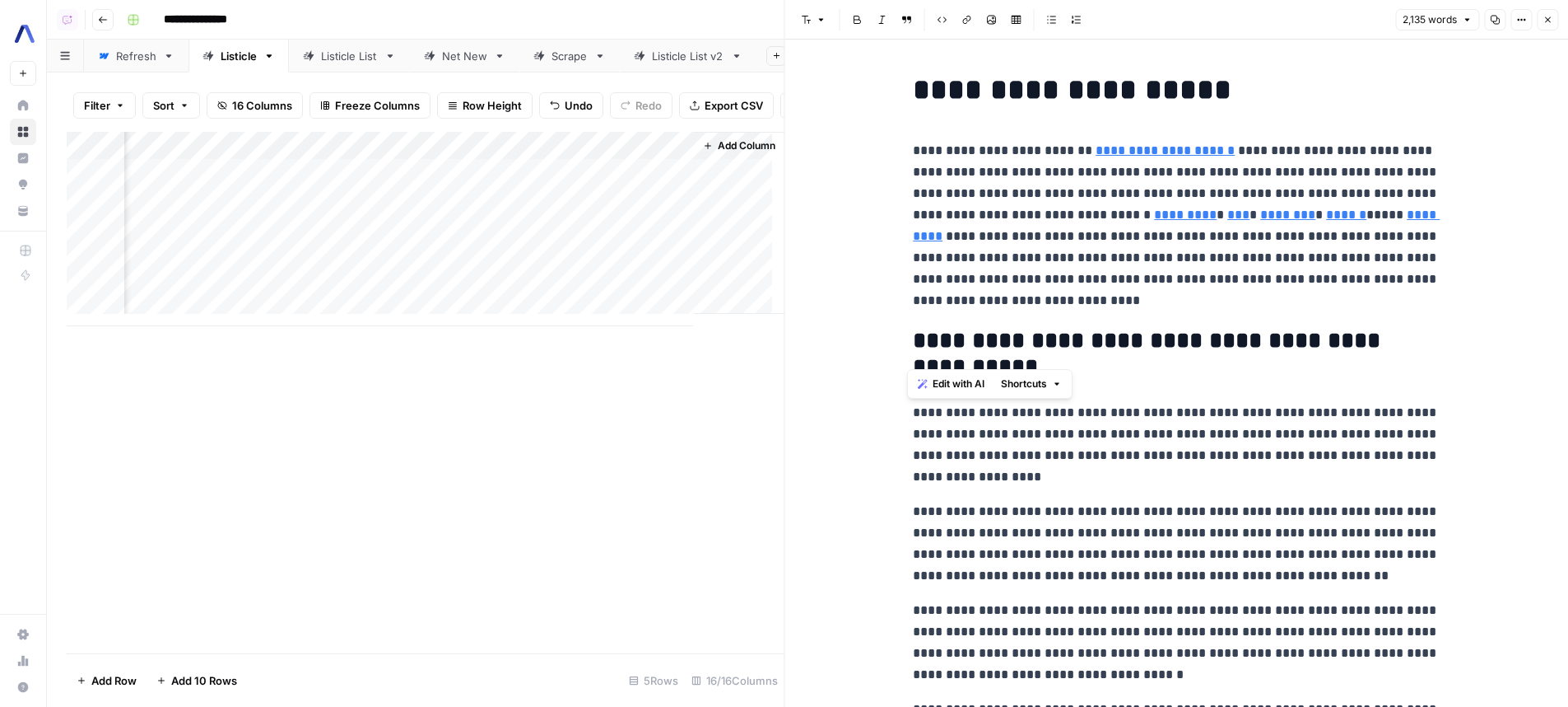
drag, startPoint x: 1239, startPoint y: 353, endPoint x: 890, endPoint y: 403, distance: 352.6
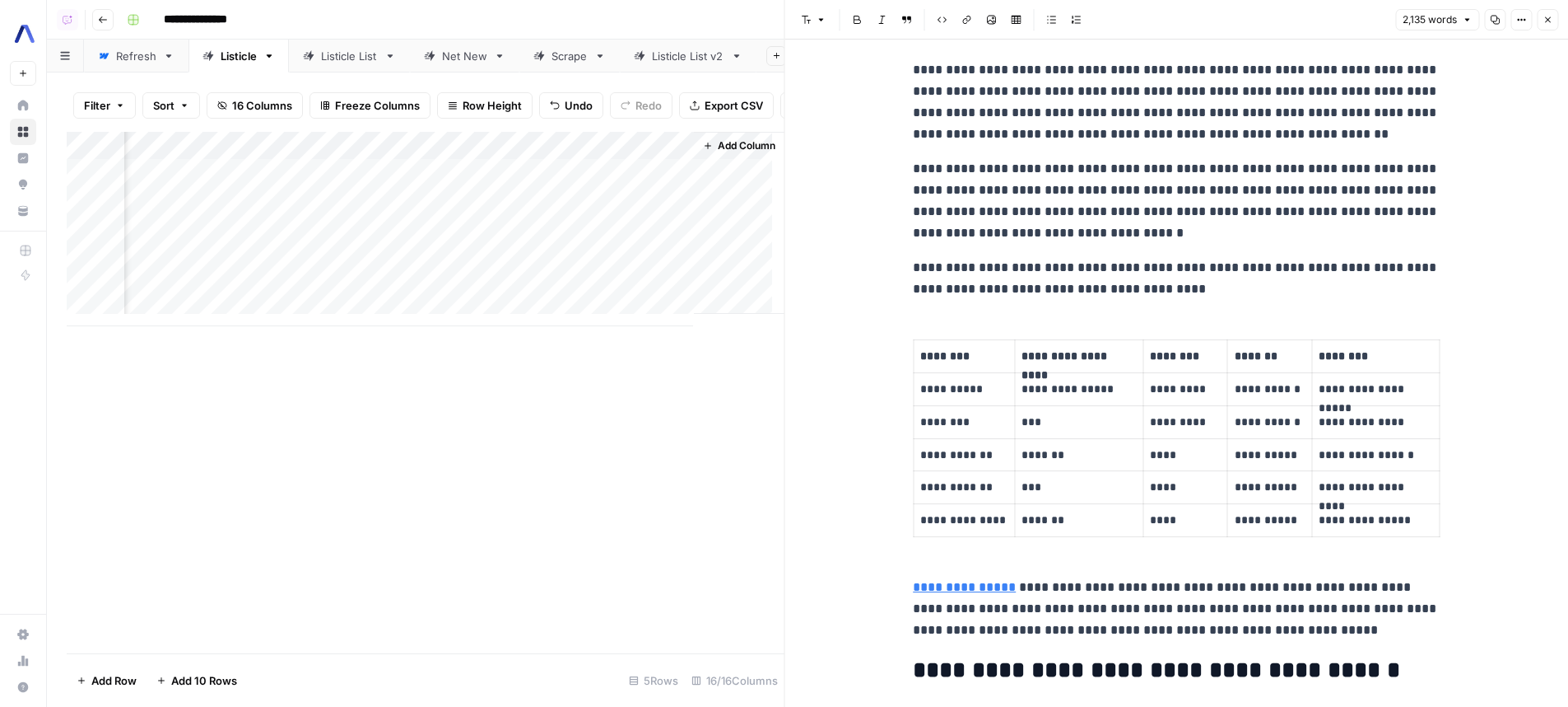
scroll to position [431, 0]
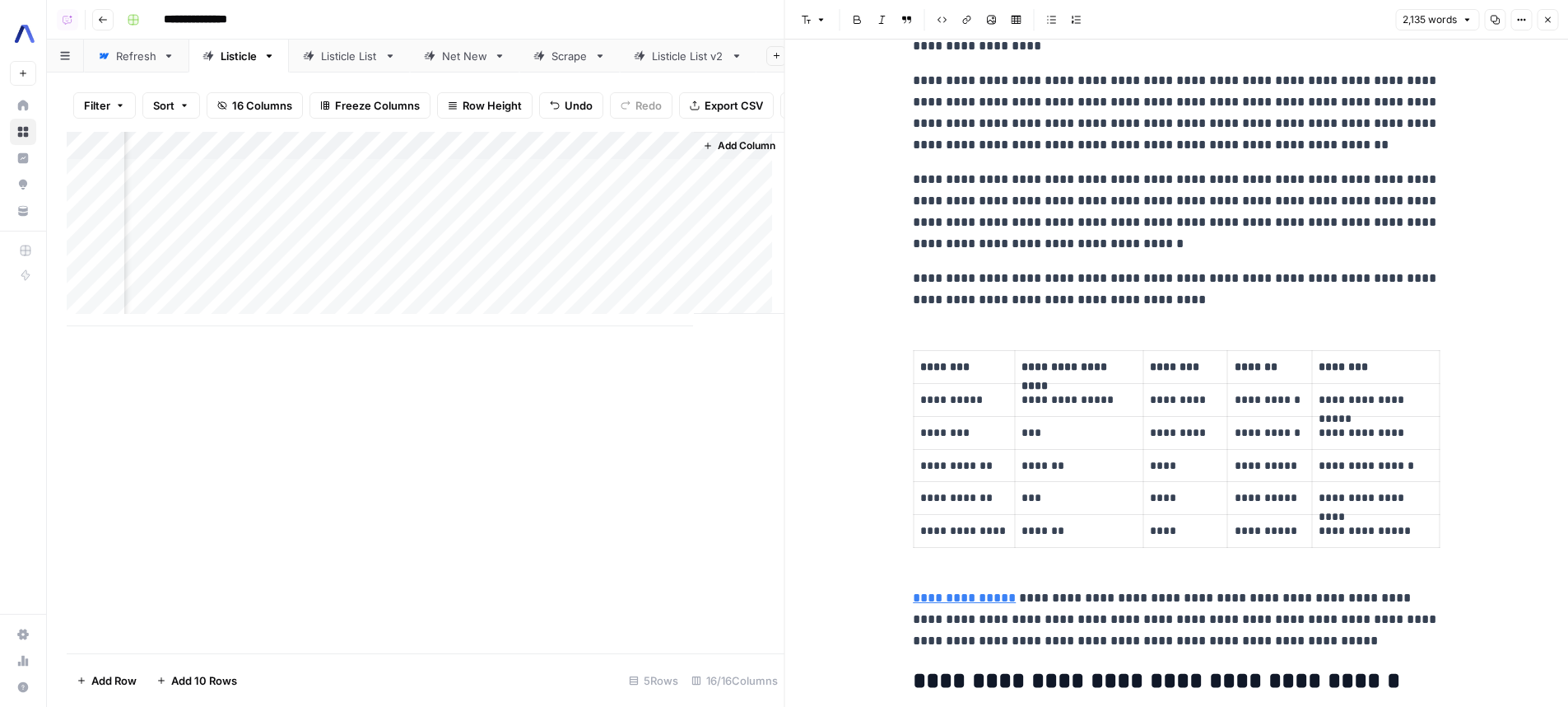
click at [642, 459] on div "Add Column" at bounding box center [425, 392] width 717 height 521
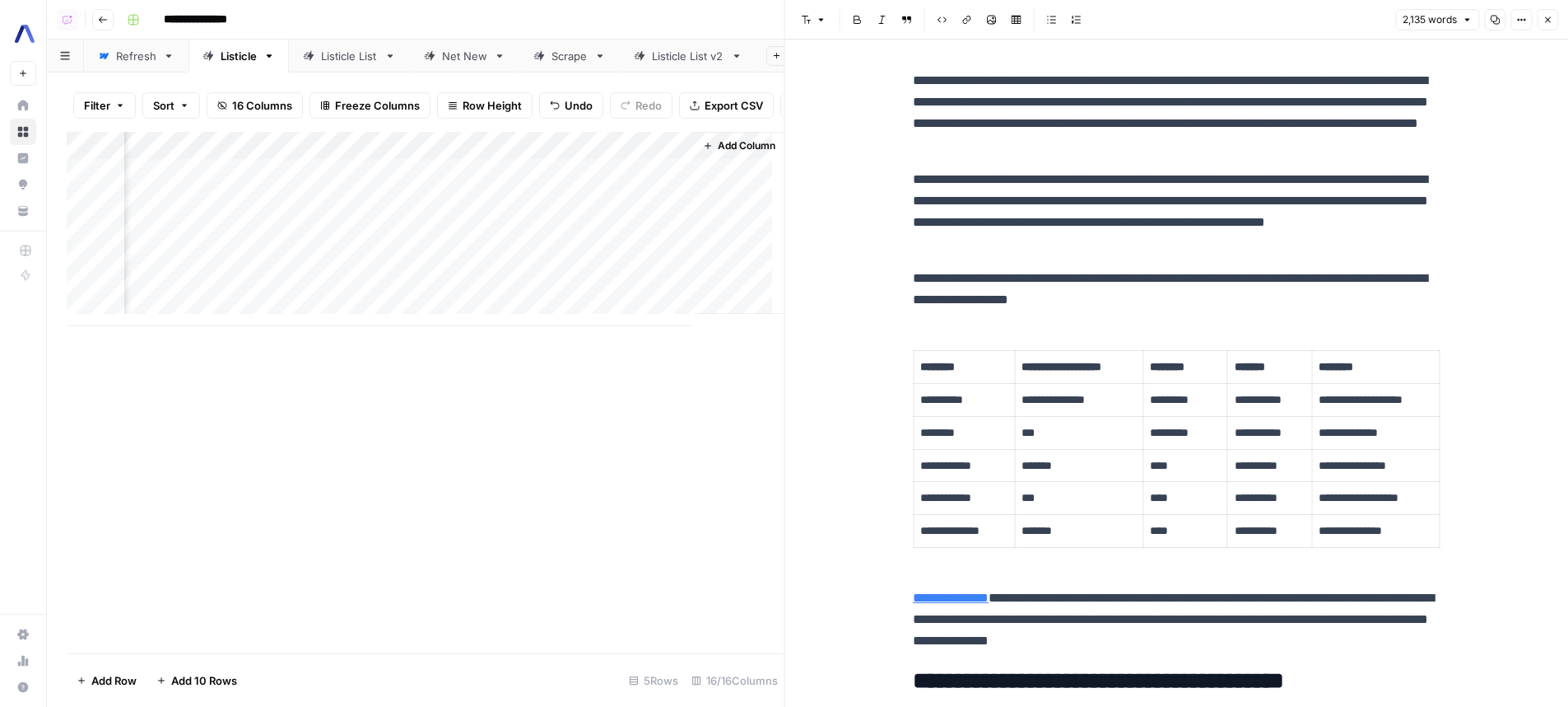
click at [1545, 13] on button "Close" at bounding box center [1547, 20] width 22 height 22
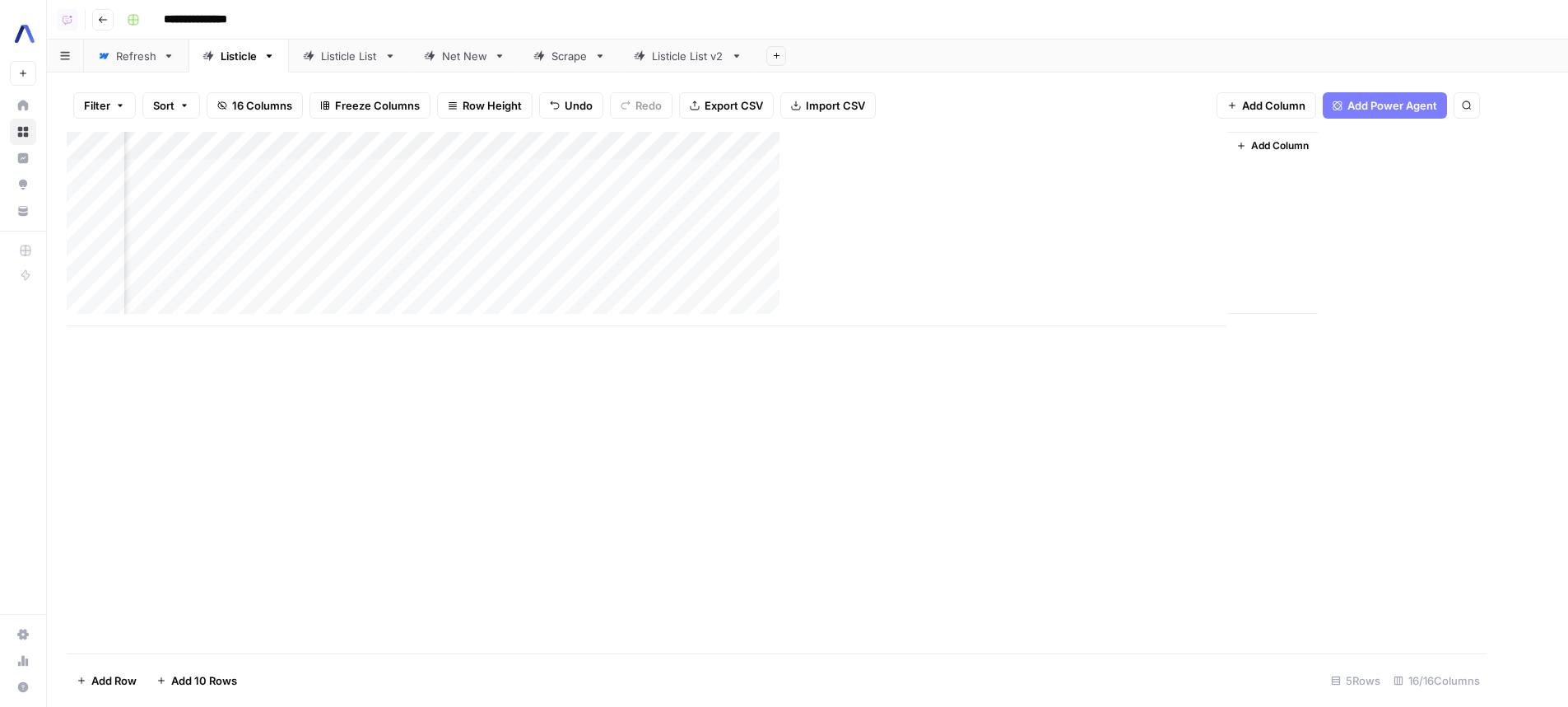
scroll to position [0, 1125]
click at [475, 63] on div "Net New" at bounding box center [464, 56] width 45 height 17
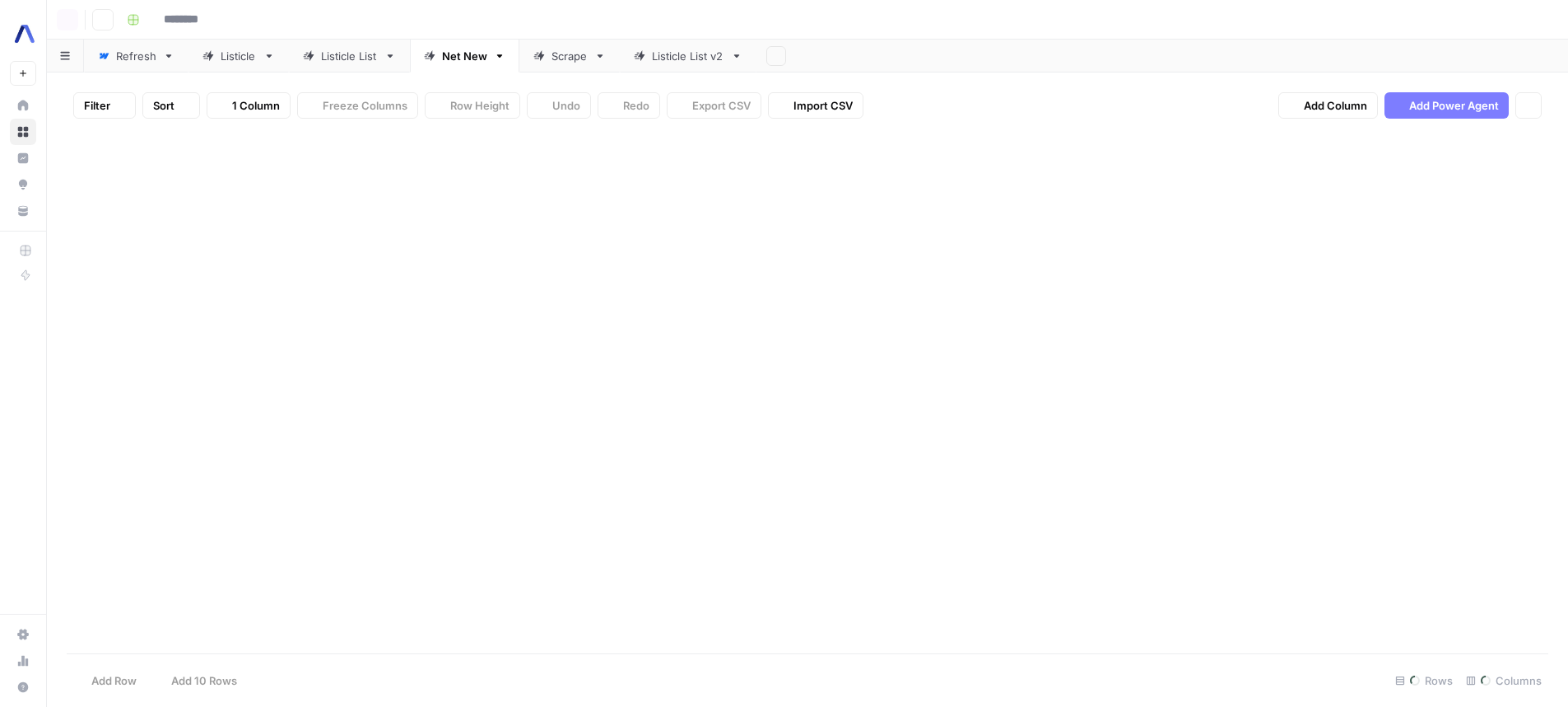
type input "**********"
click at [319, 58] on div "Listicle List" at bounding box center [341, 56] width 75 height 17
click at [244, 67] on link "Listicle" at bounding box center [238, 56] width 101 height 33
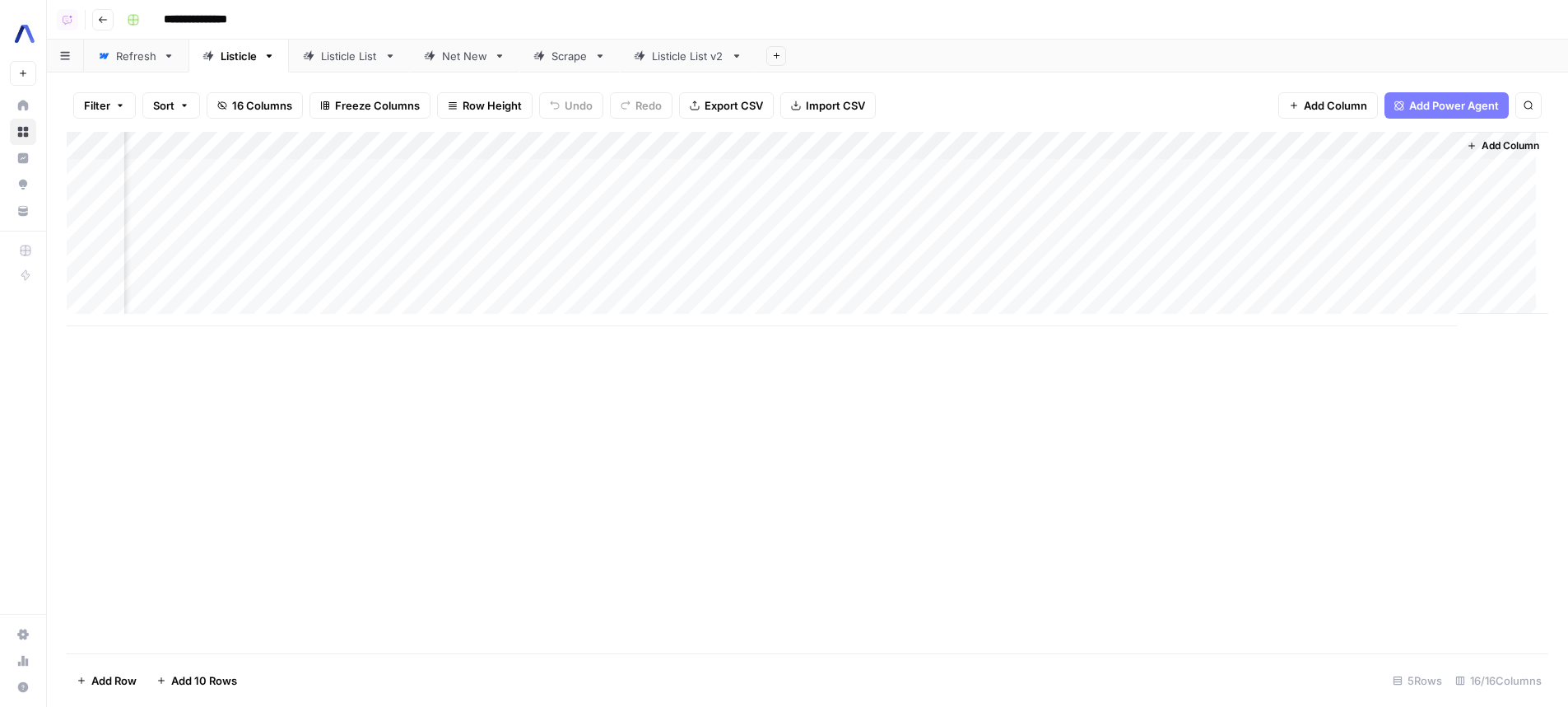
drag, startPoint x: 873, startPoint y: 461, endPoint x: 712, endPoint y: 116, distance: 380.7
click at [867, 453] on div "Add Column" at bounding box center [807, 392] width 1481 height 521
click at [646, 342] on div "Add Column" at bounding box center [807, 392] width 1481 height 521
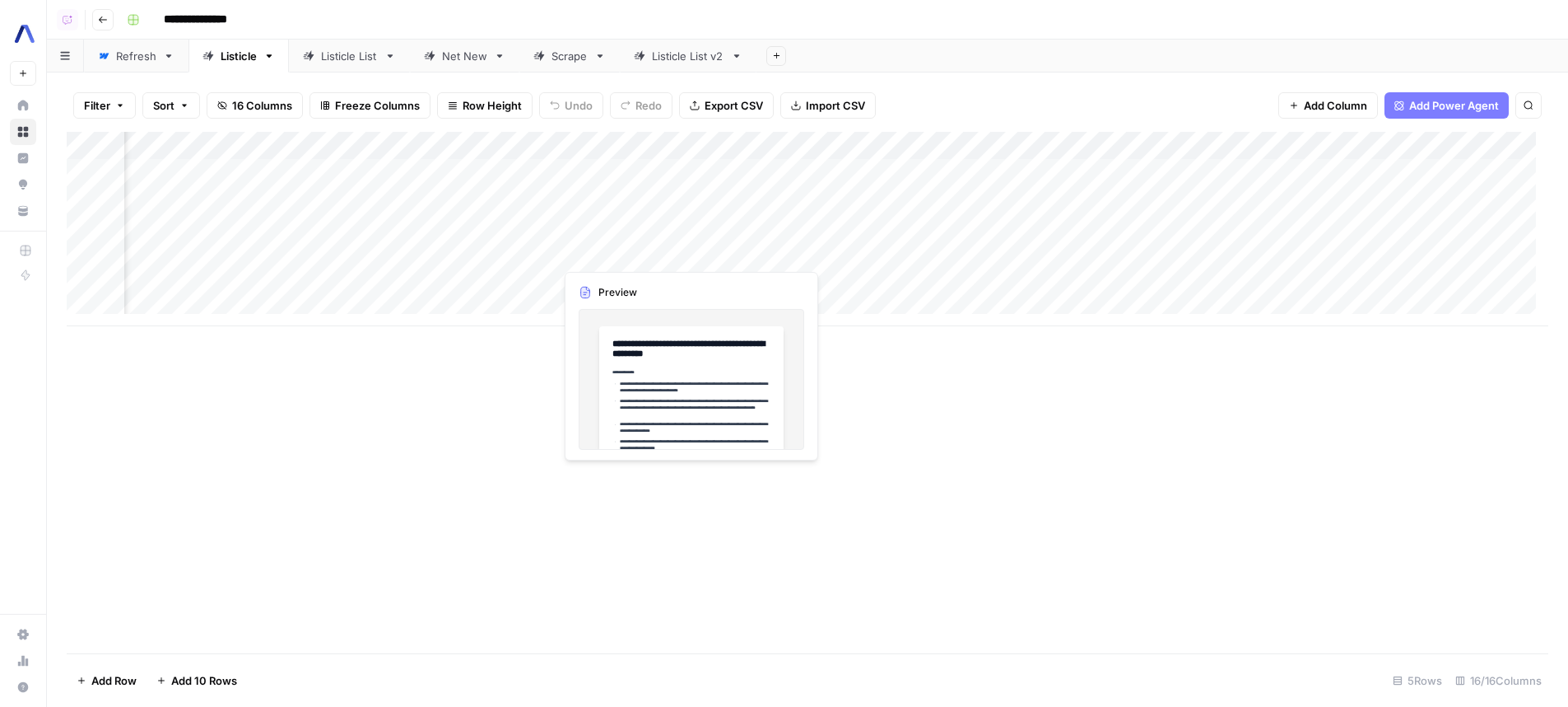
scroll to position [0, 916]
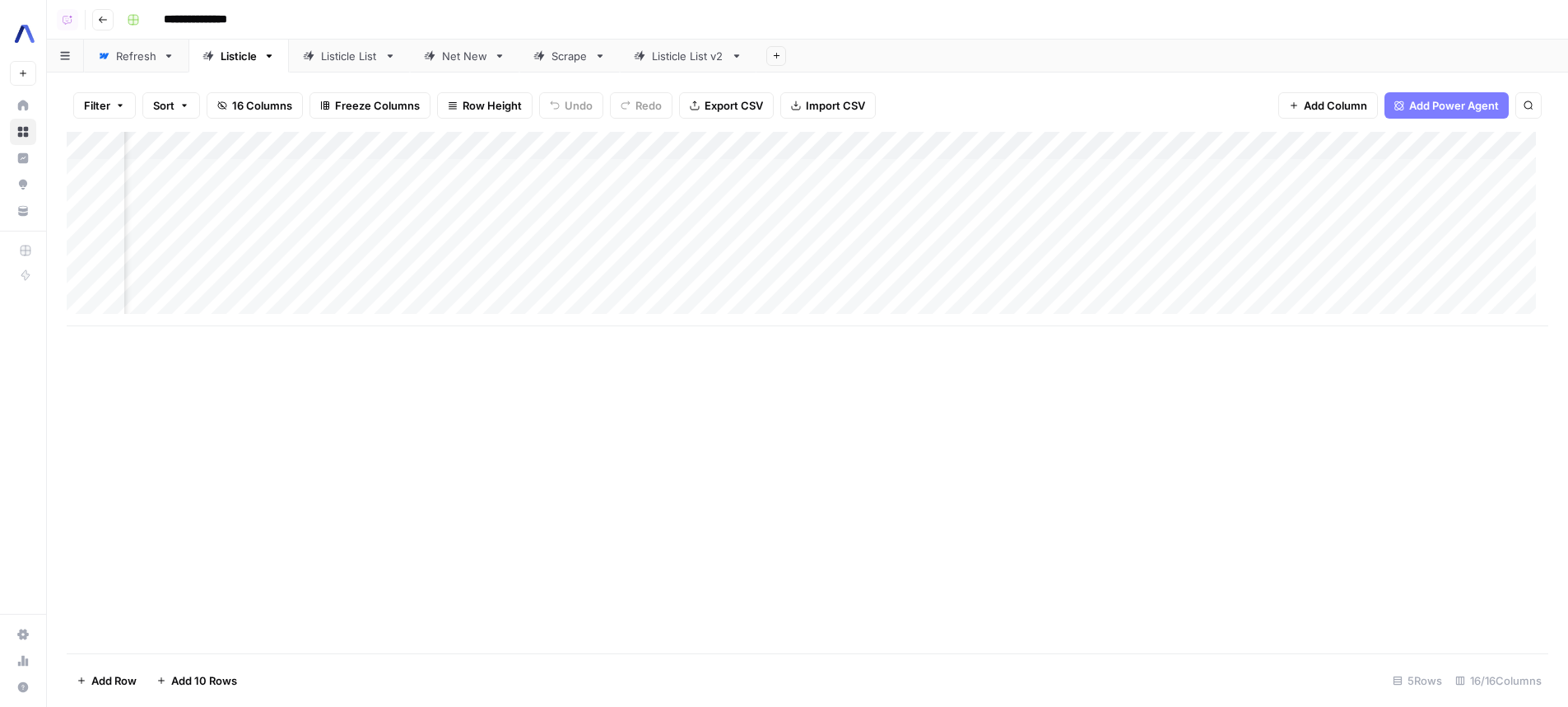
click at [745, 144] on div "Add Column" at bounding box center [807, 228] width 1481 height 194
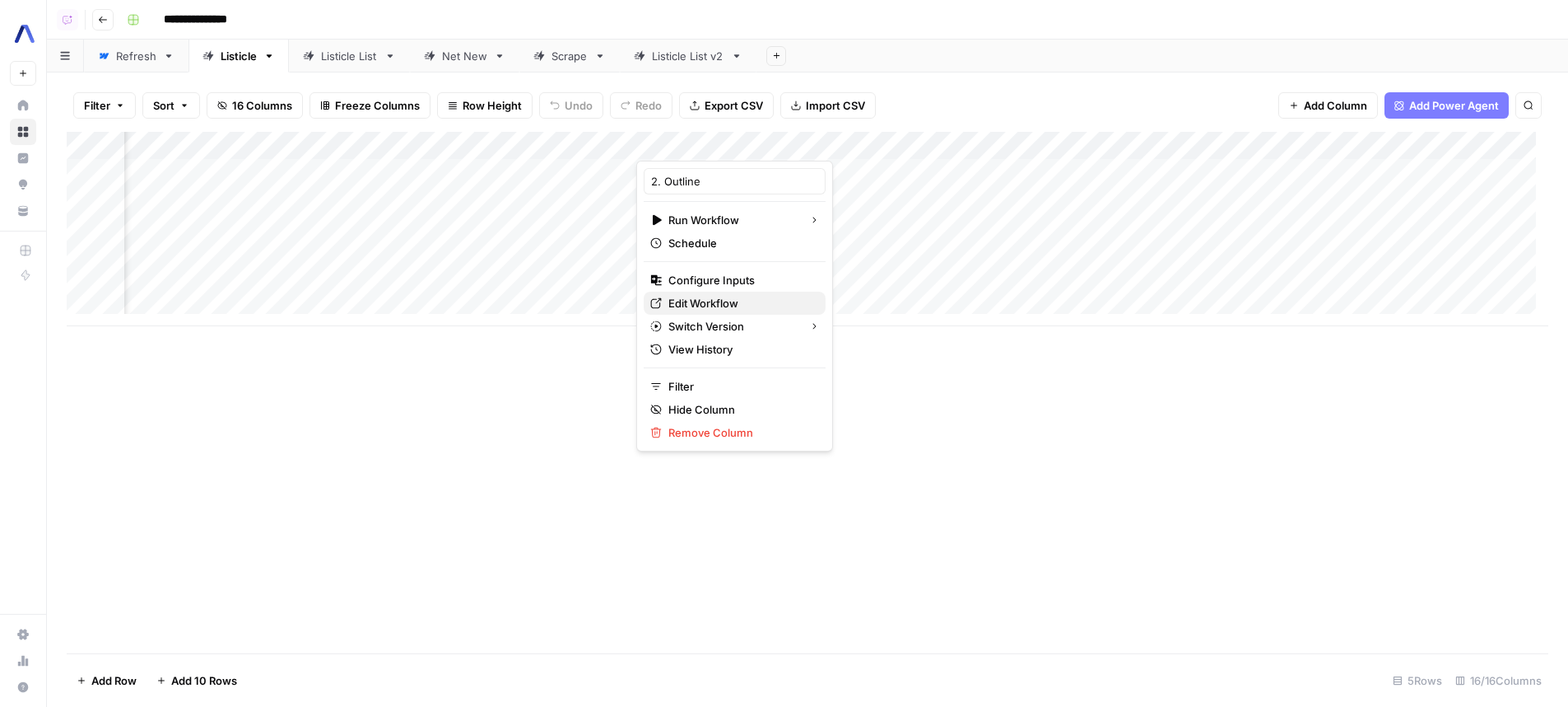
click at [718, 302] on span "Edit Workflow" at bounding box center [740, 303] width 144 height 17
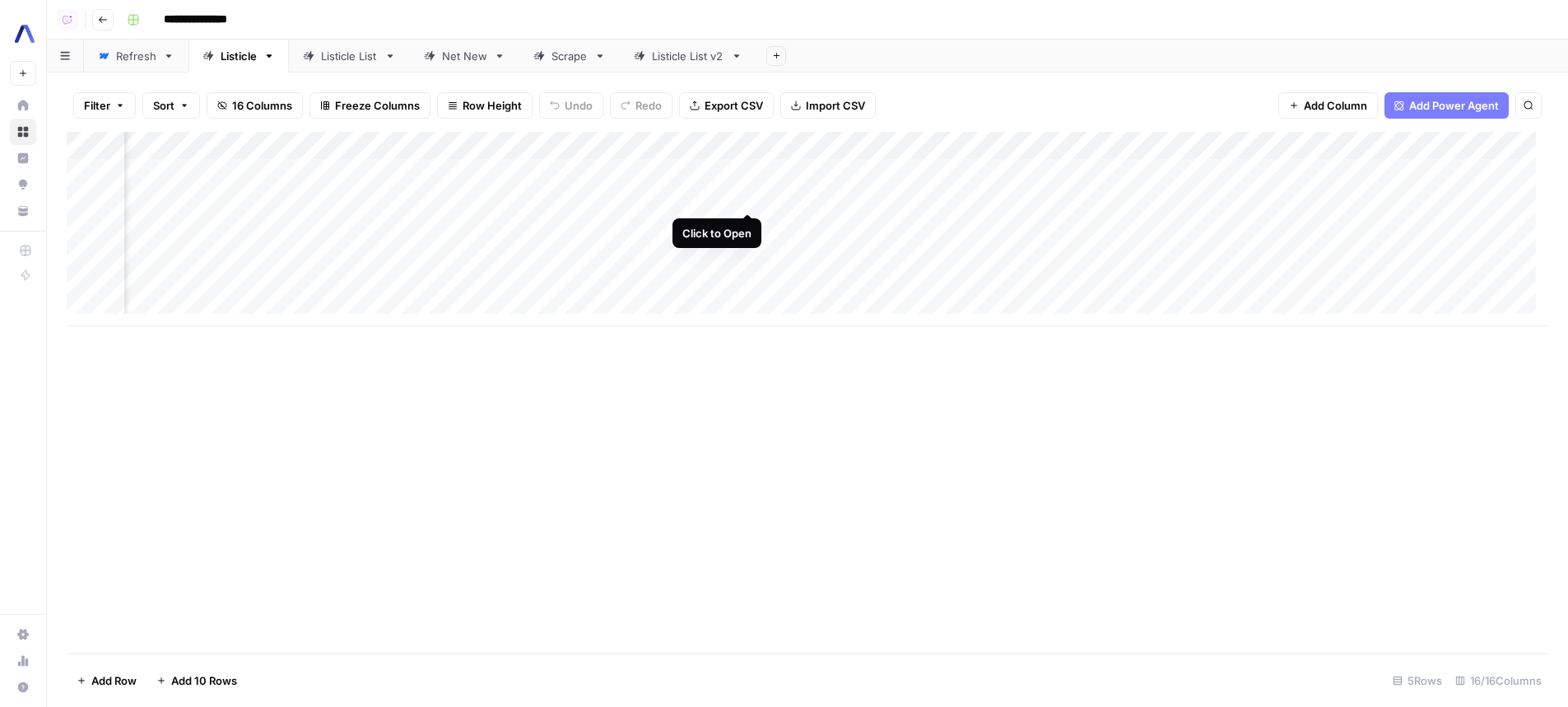
click at [747, 199] on div "Add Column" at bounding box center [807, 228] width 1481 height 194
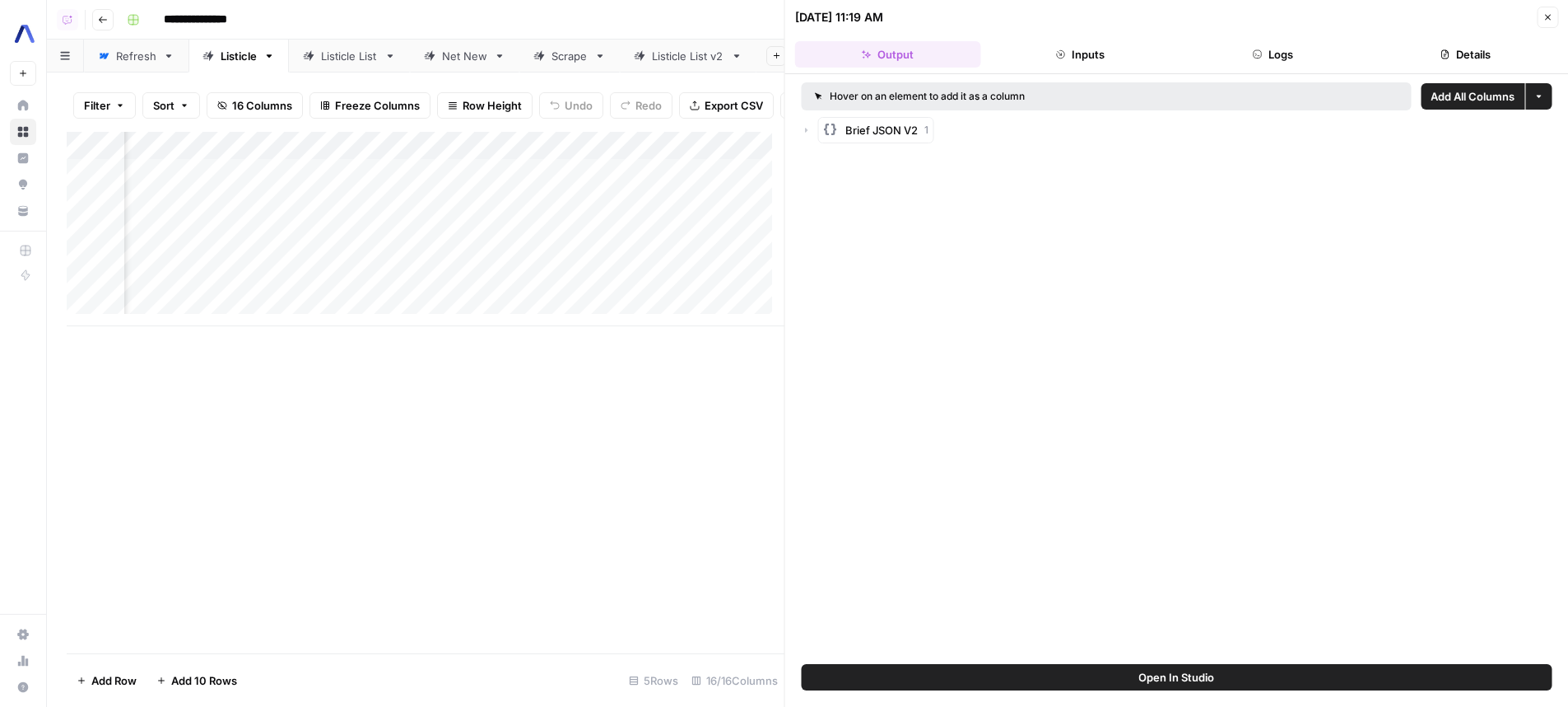
scroll to position [0, 749]
click at [1211, 672] on span "Open In Studio" at bounding box center [1176, 677] width 76 height 17
click at [332, 265] on div "Add Column" at bounding box center [425, 228] width 717 height 194
click at [329, 264] on div "Add Column" at bounding box center [425, 228] width 717 height 194
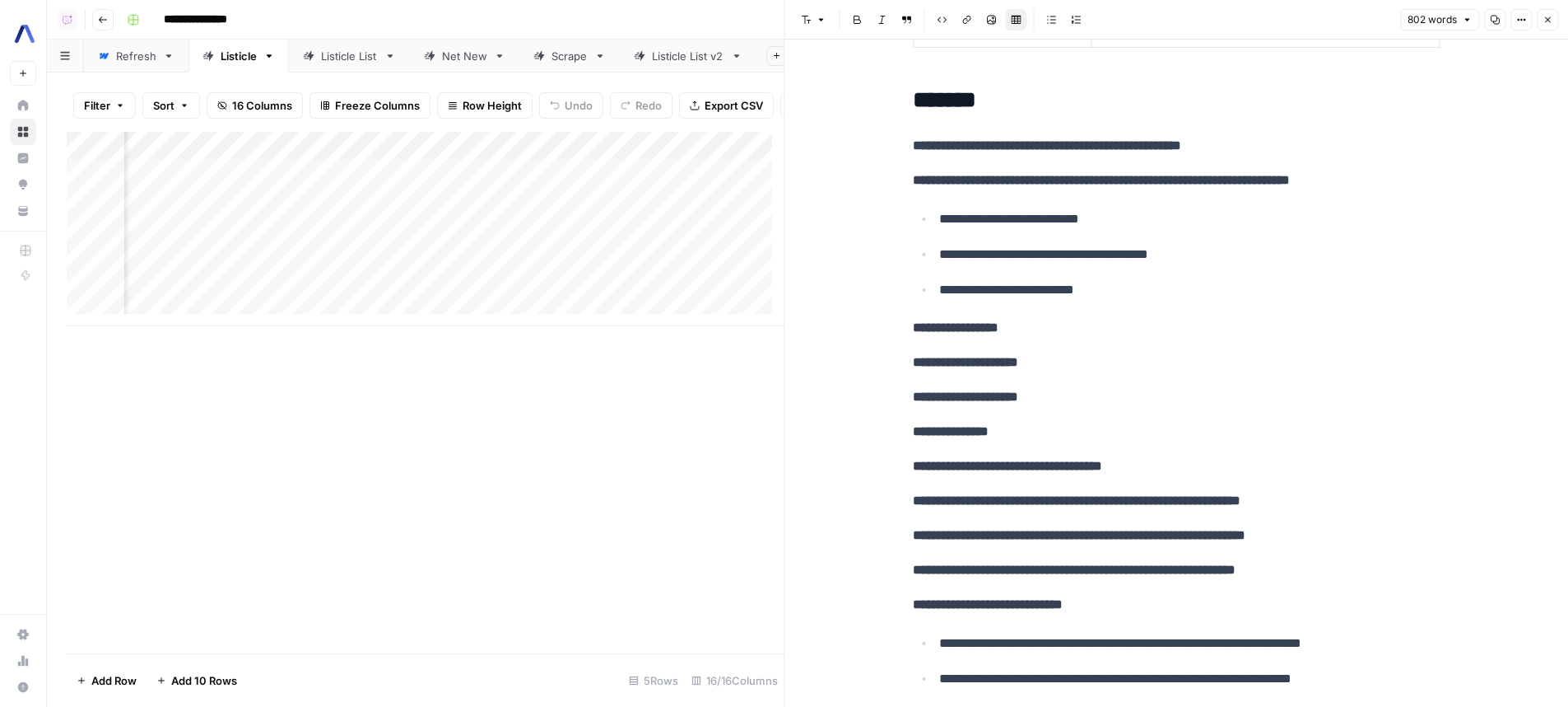
scroll to position [486, 0]
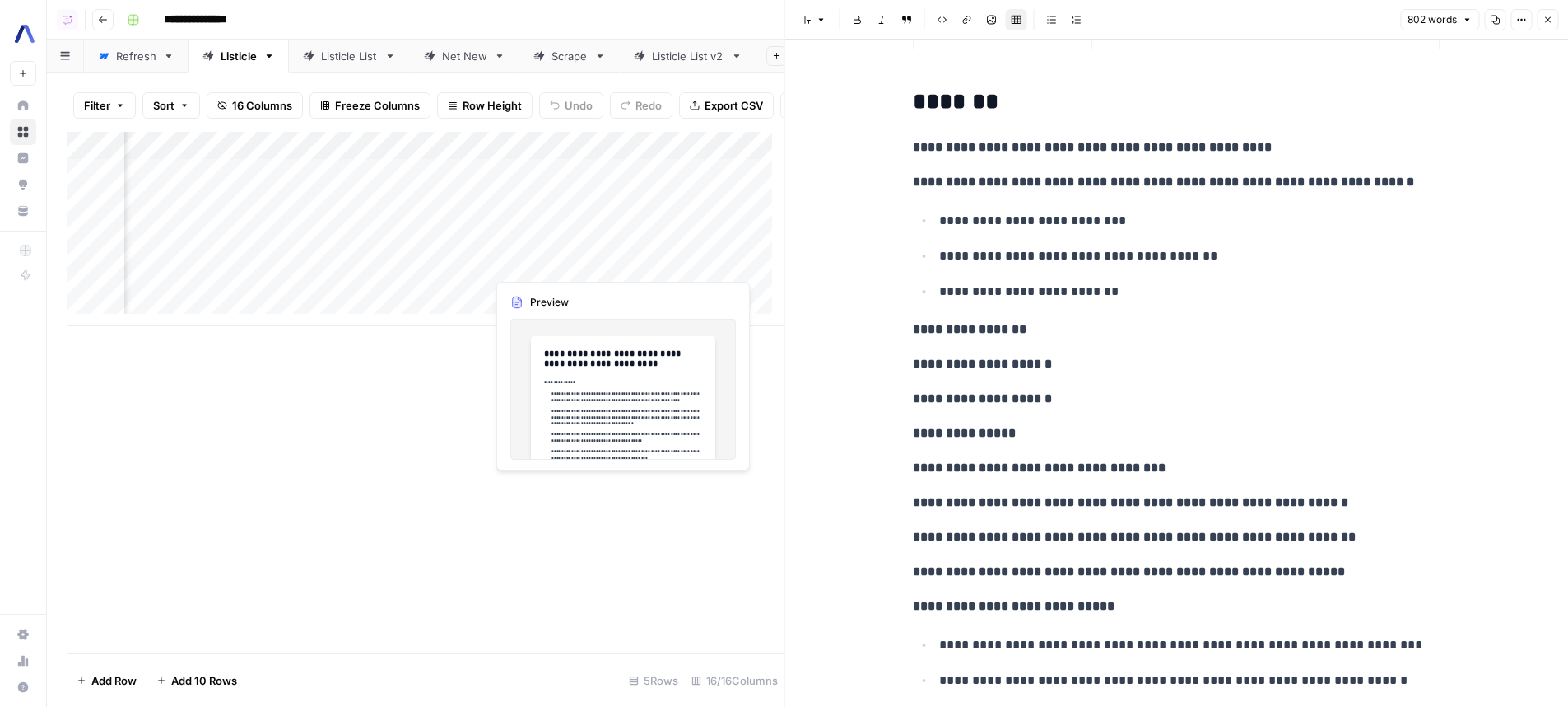
click at [610, 265] on div "Add Column" at bounding box center [425, 228] width 717 height 194
click at [610, 263] on div "Add Column" at bounding box center [425, 228] width 717 height 194
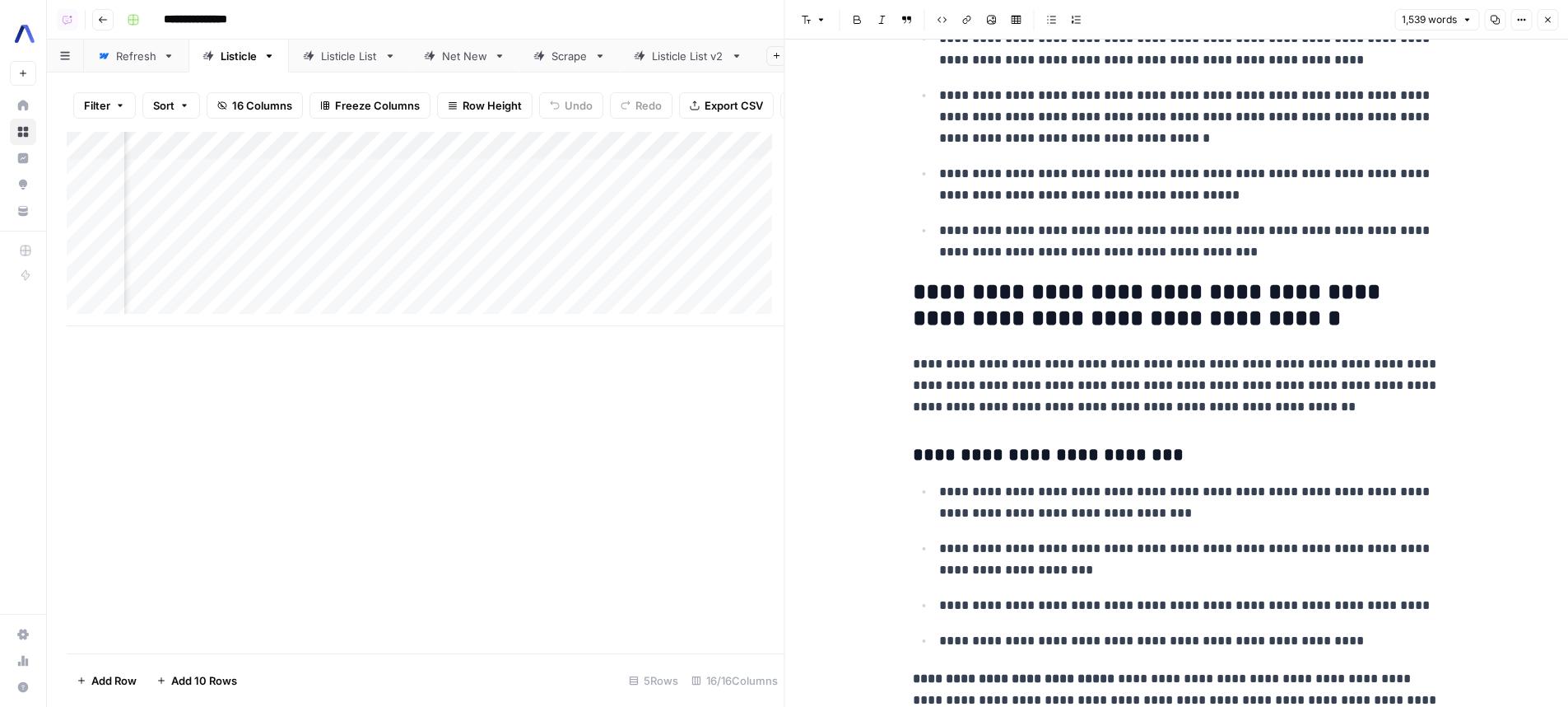
scroll to position [264, 0]
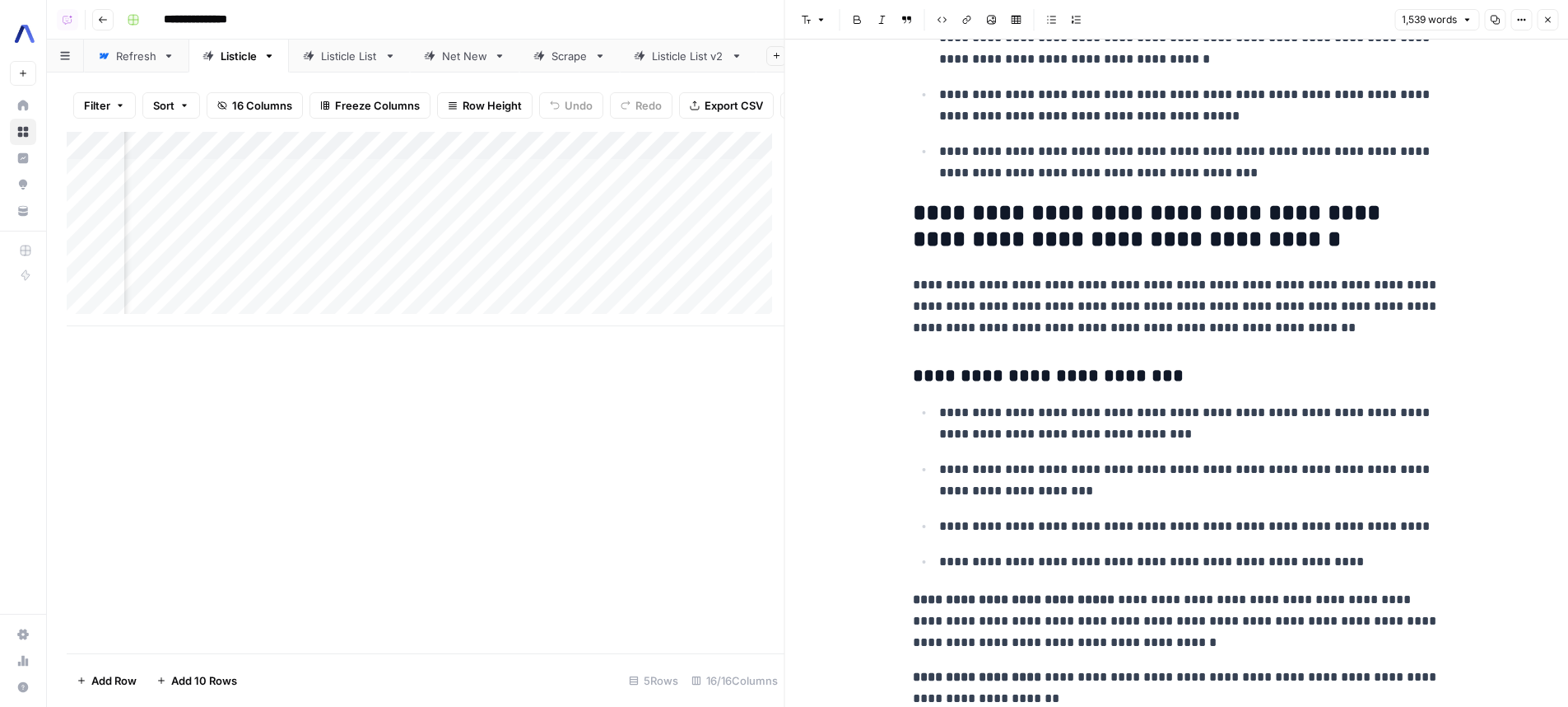
click at [323, 263] on div "Add Column" at bounding box center [425, 228] width 717 height 194
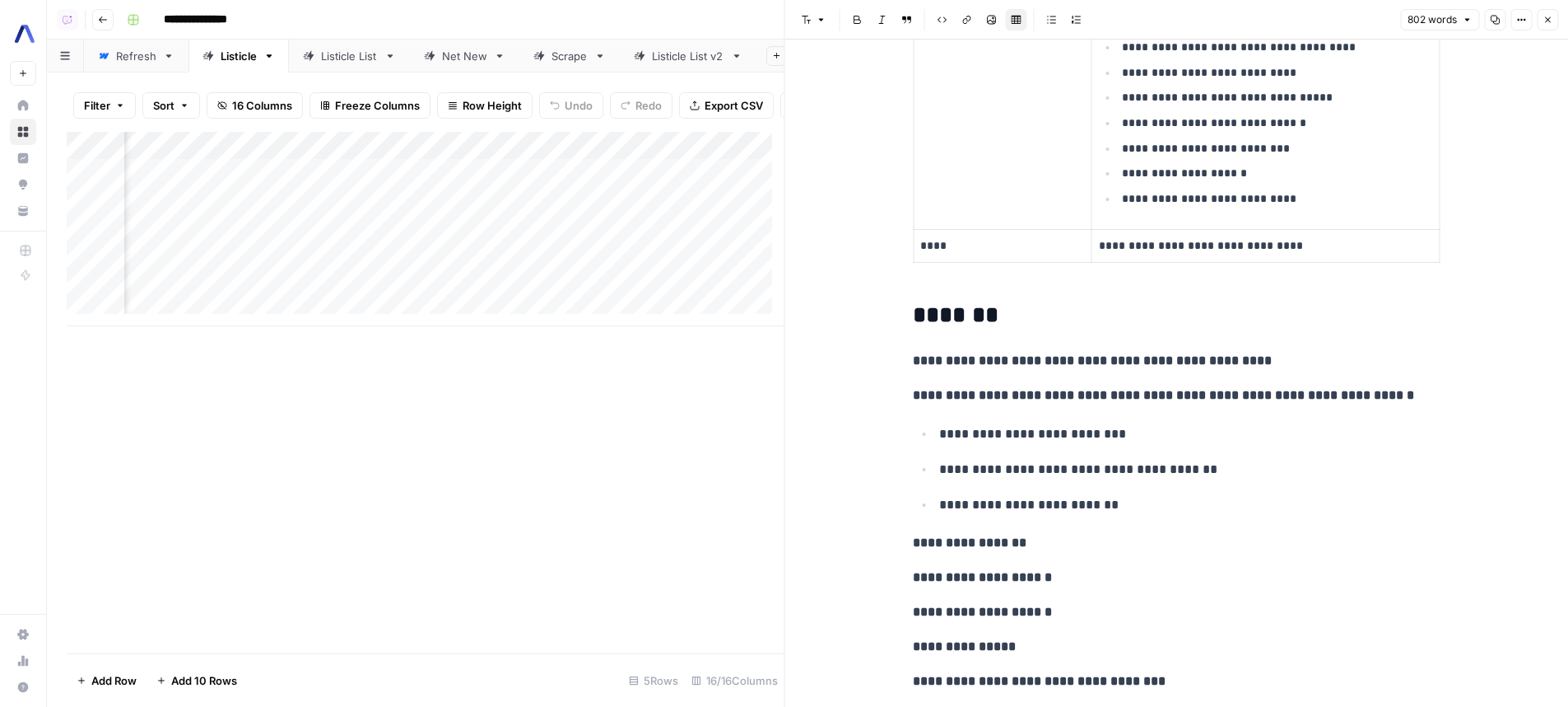
scroll to position [283, 0]
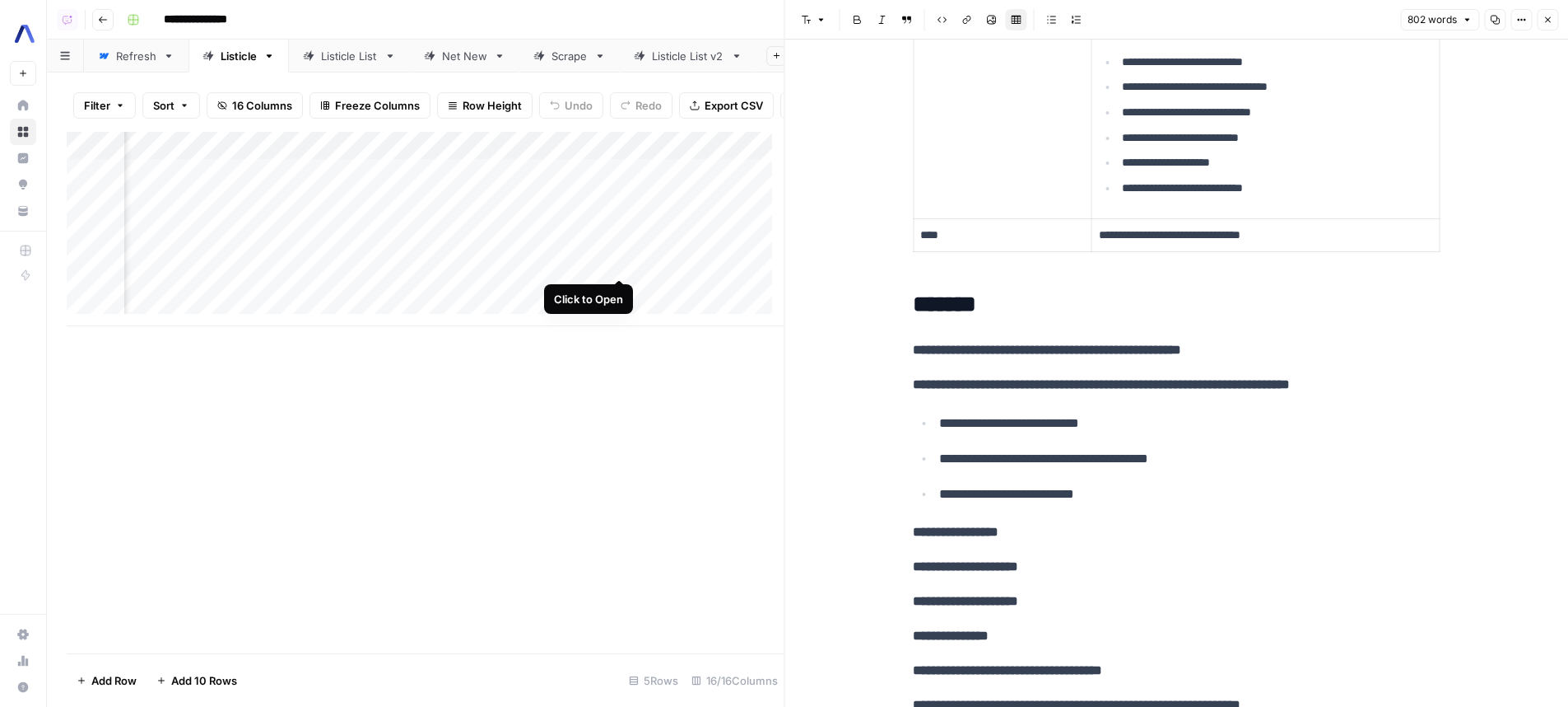
click at [618, 264] on div "Add Column" at bounding box center [425, 228] width 717 height 194
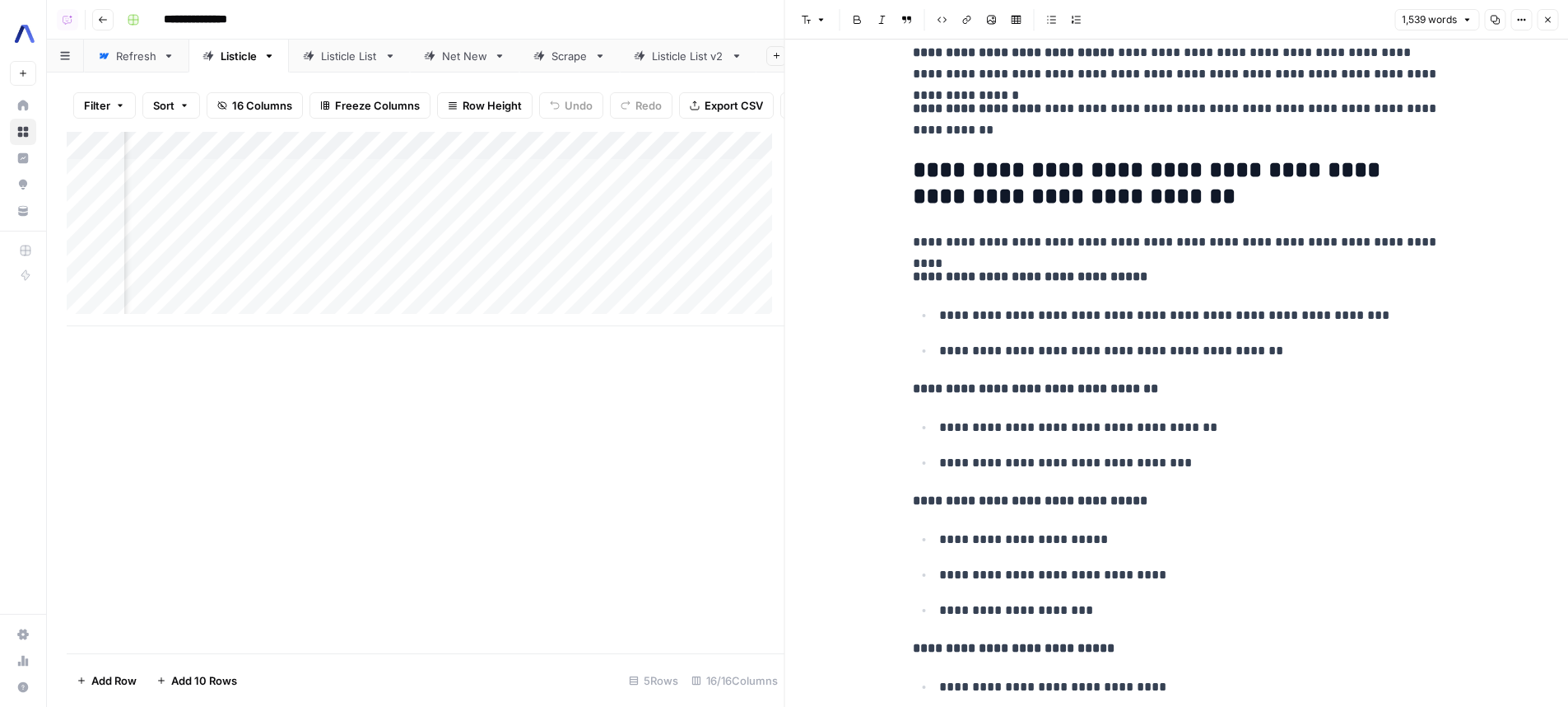
scroll to position [5237, 0]
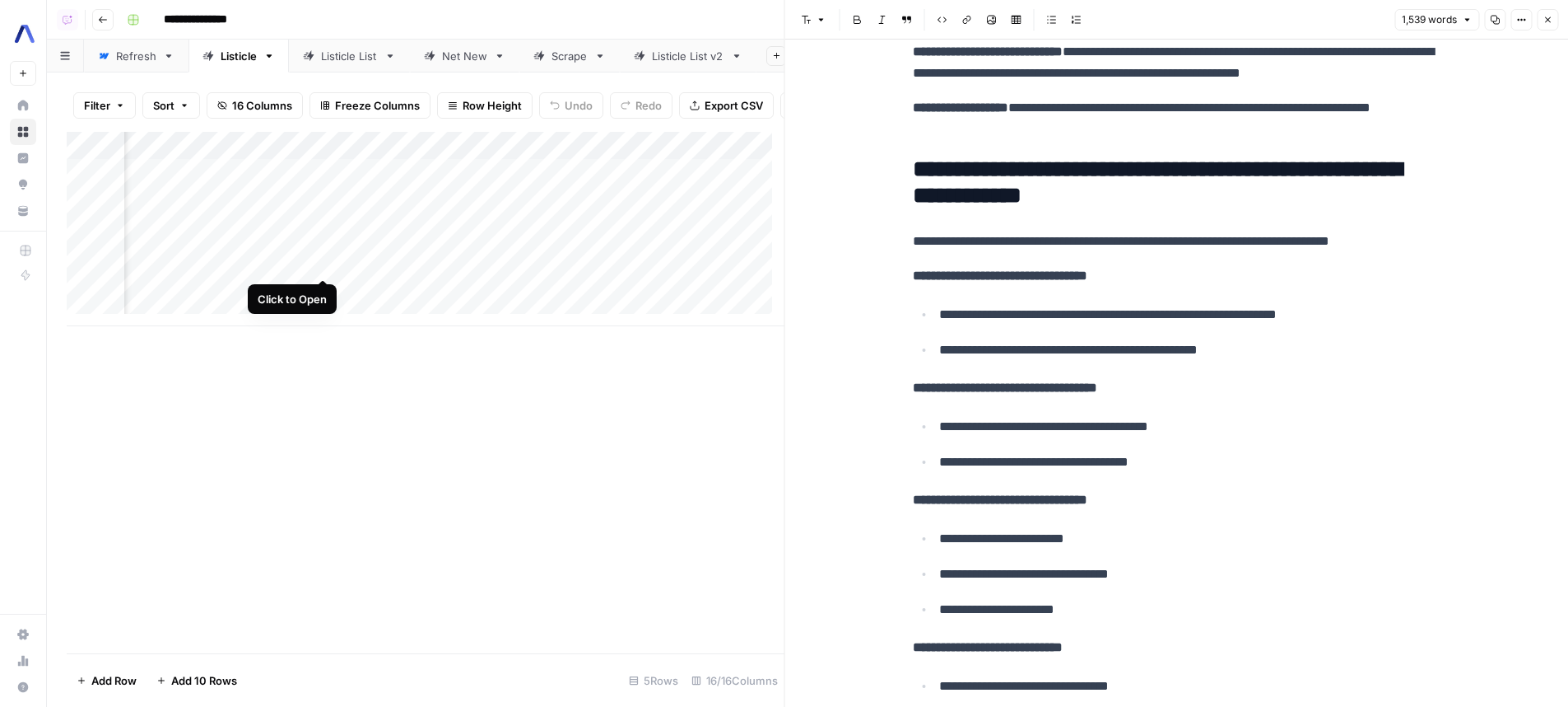
click at [322, 262] on div "Add Column" at bounding box center [425, 228] width 717 height 194
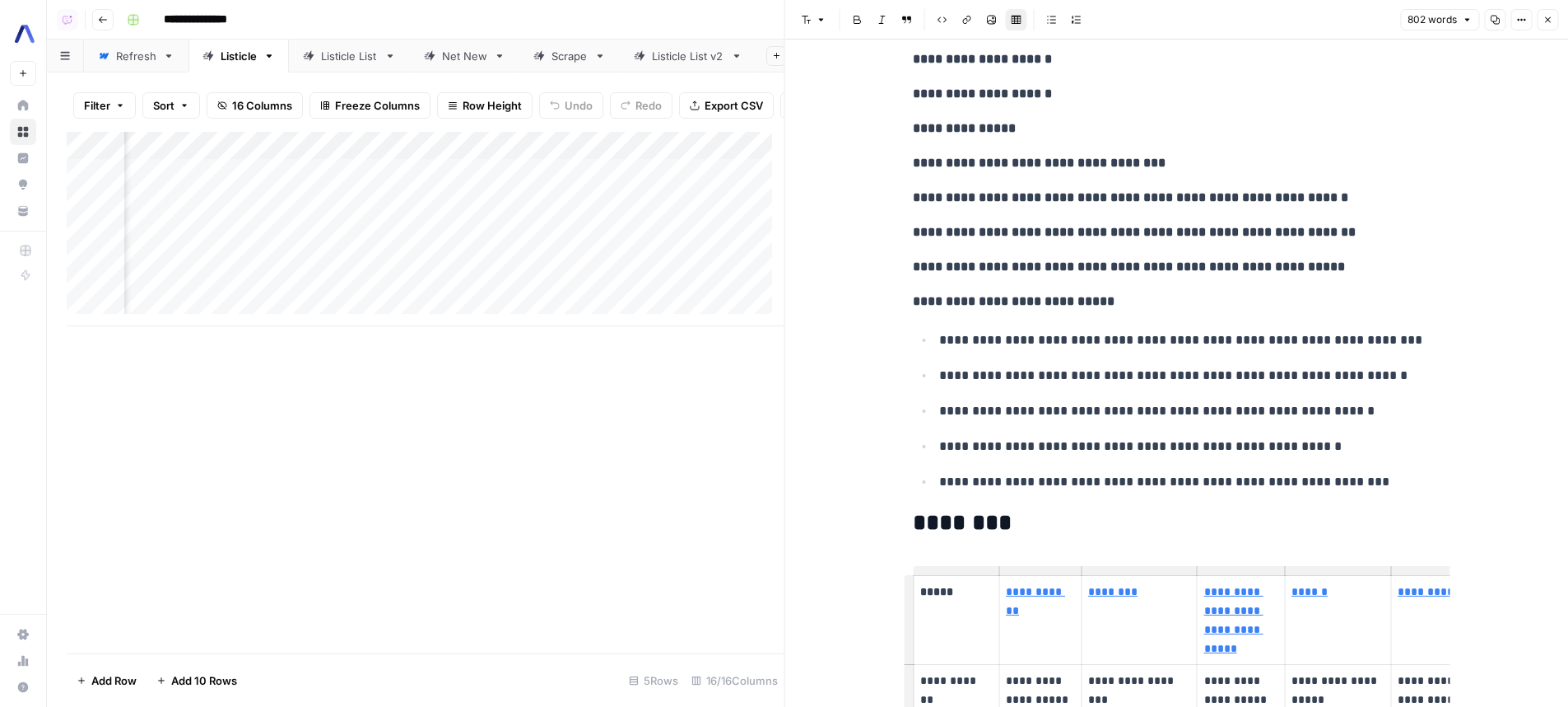
scroll to position [793, 0]
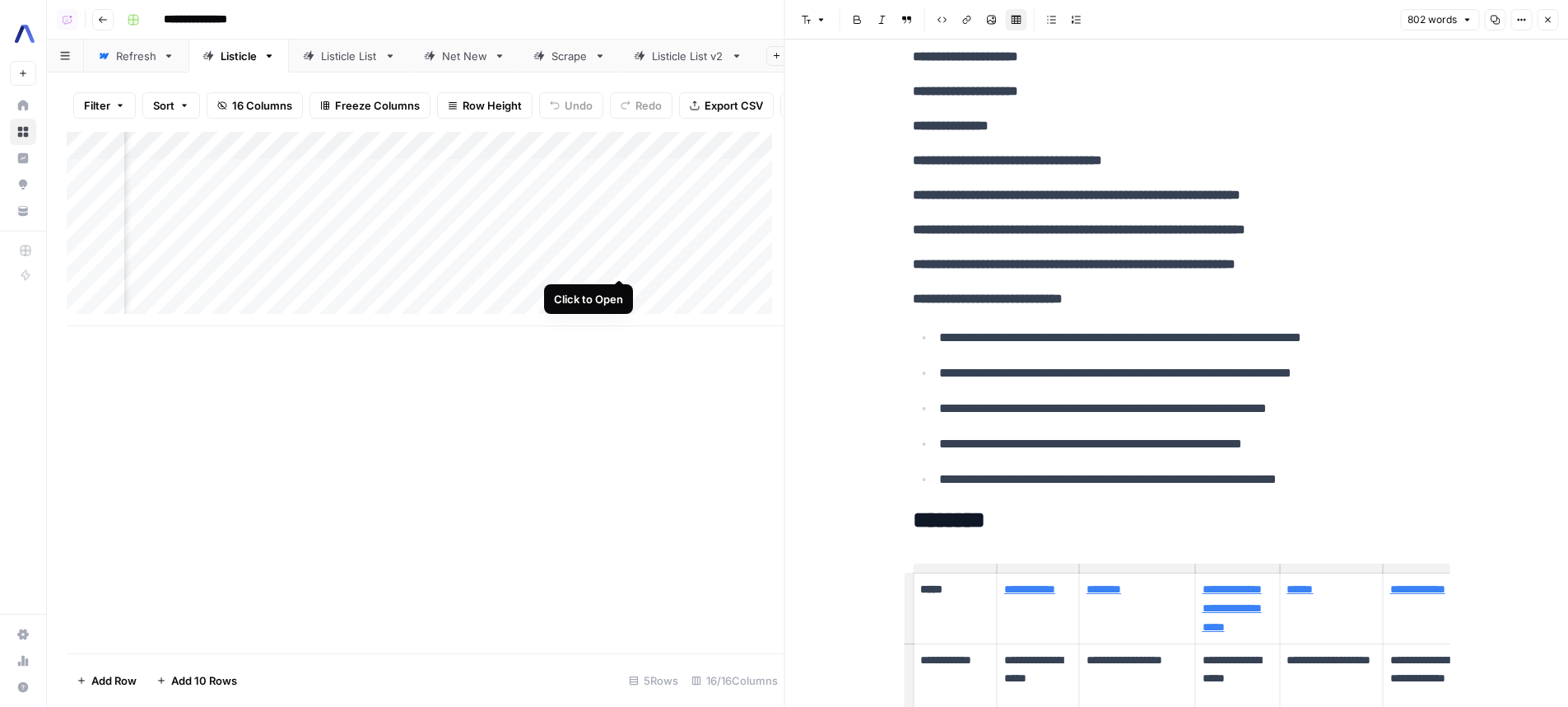
click at [625, 261] on div "Add Column" at bounding box center [425, 228] width 717 height 194
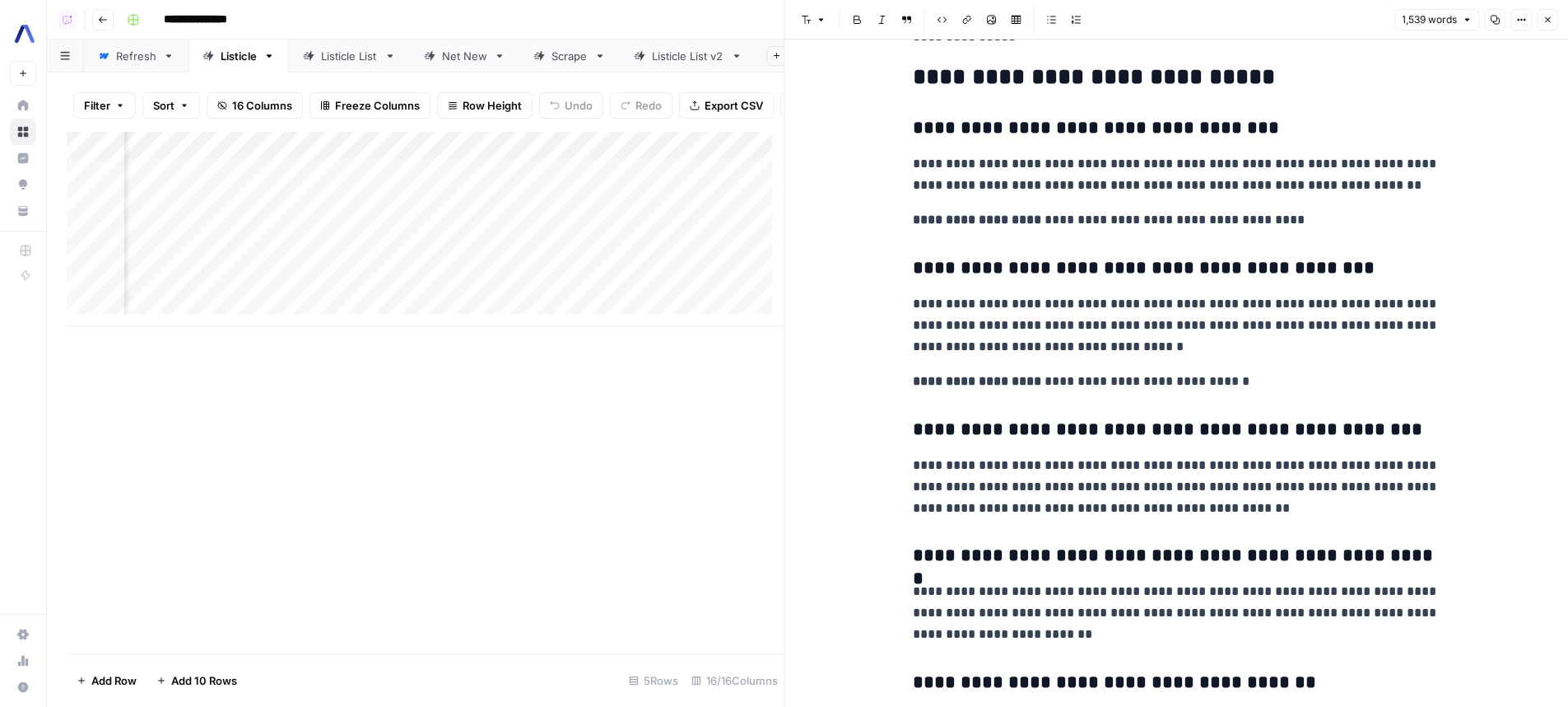
scroll to position [0, 1764]
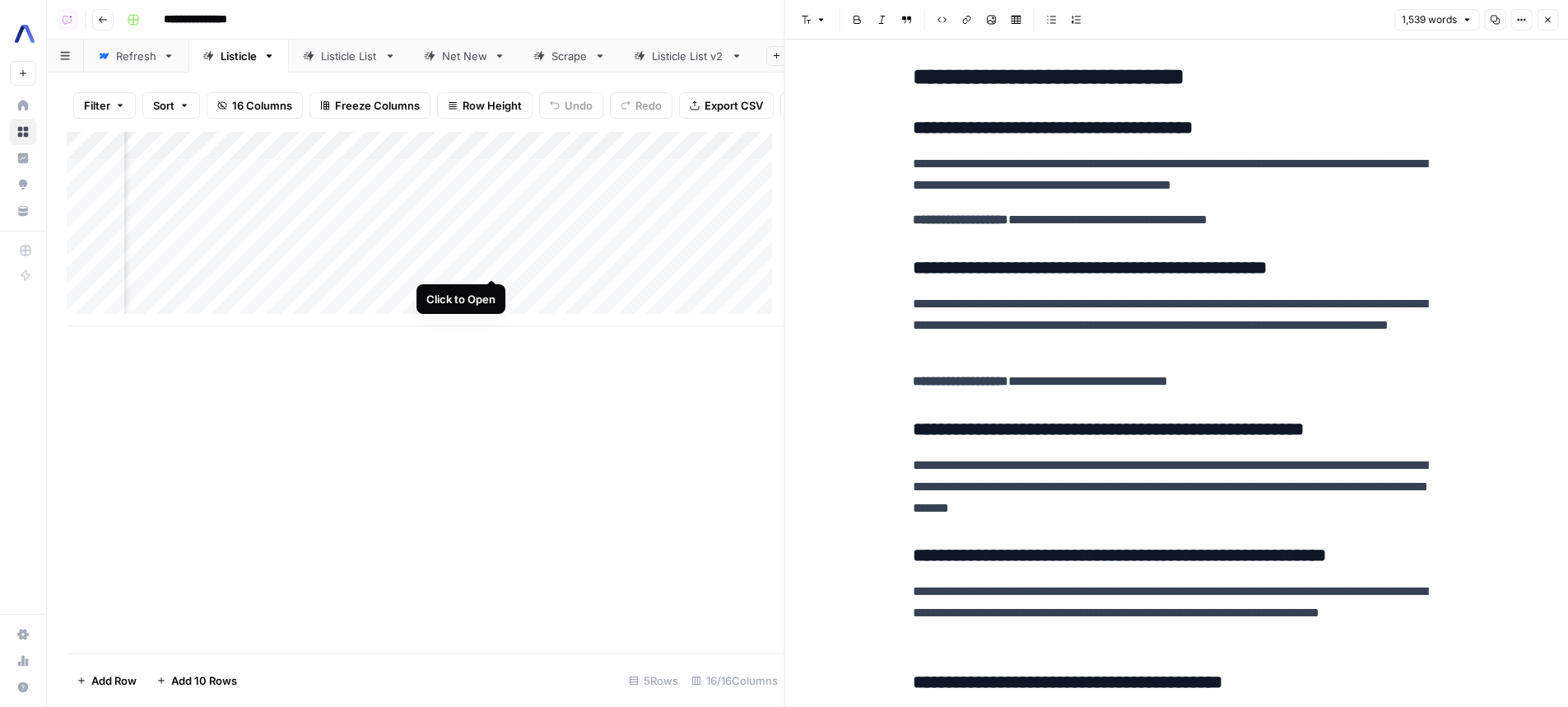
click at [494, 264] on div "Add Column" at bounding box center [425, 228] width 717 height 194
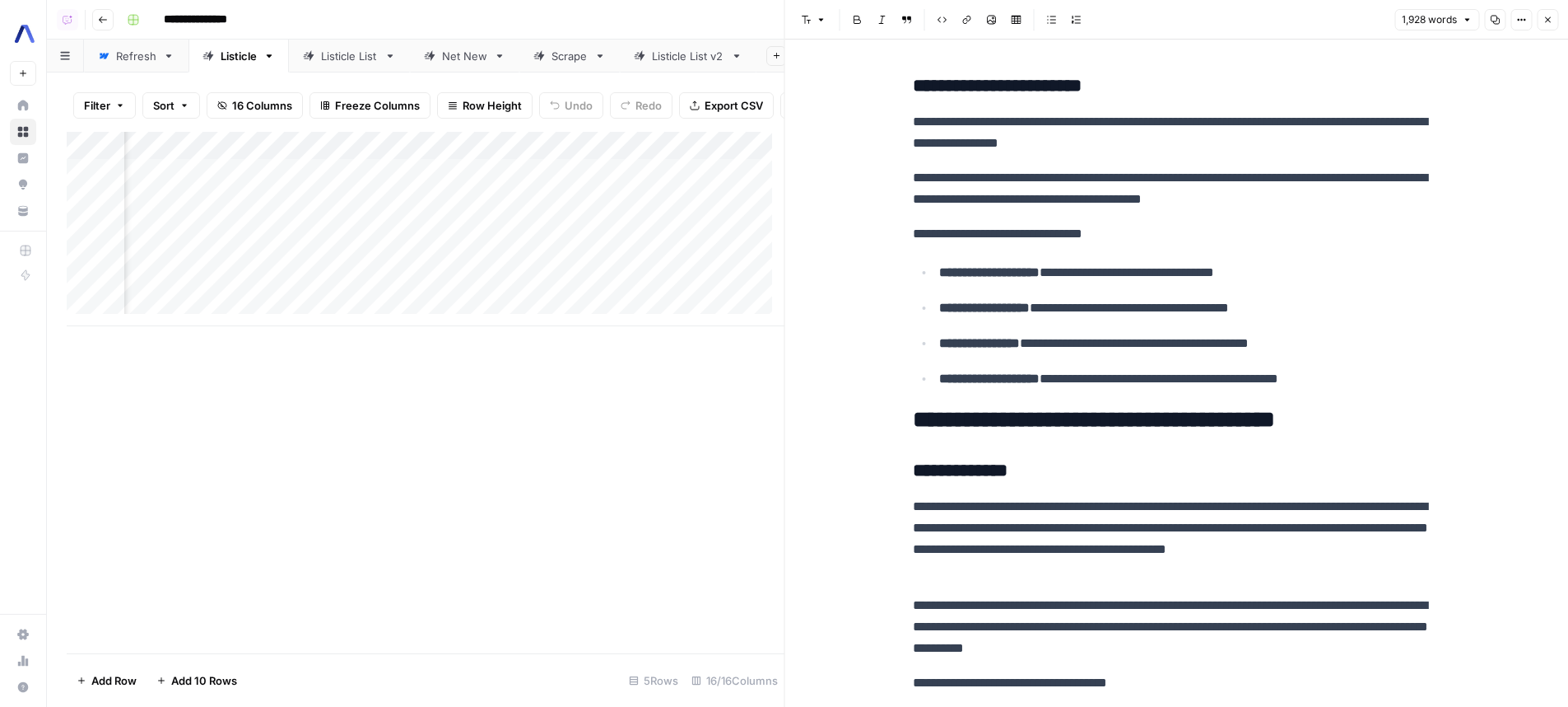
scroll to position [0, 1570]
click at [260, 263] on div "Add Column" at bounding box center [425, 228] width 717 height 194
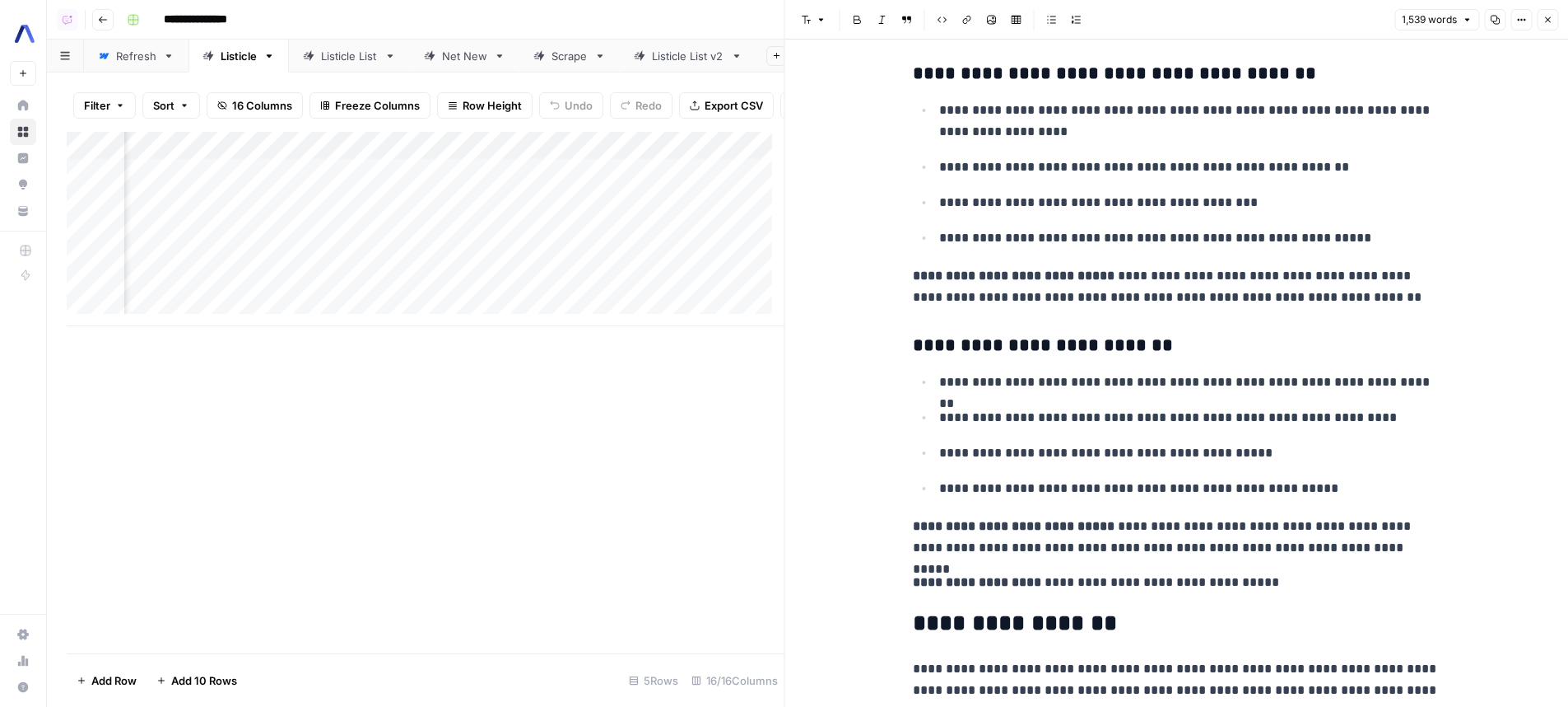
scroll to position [905, 0]
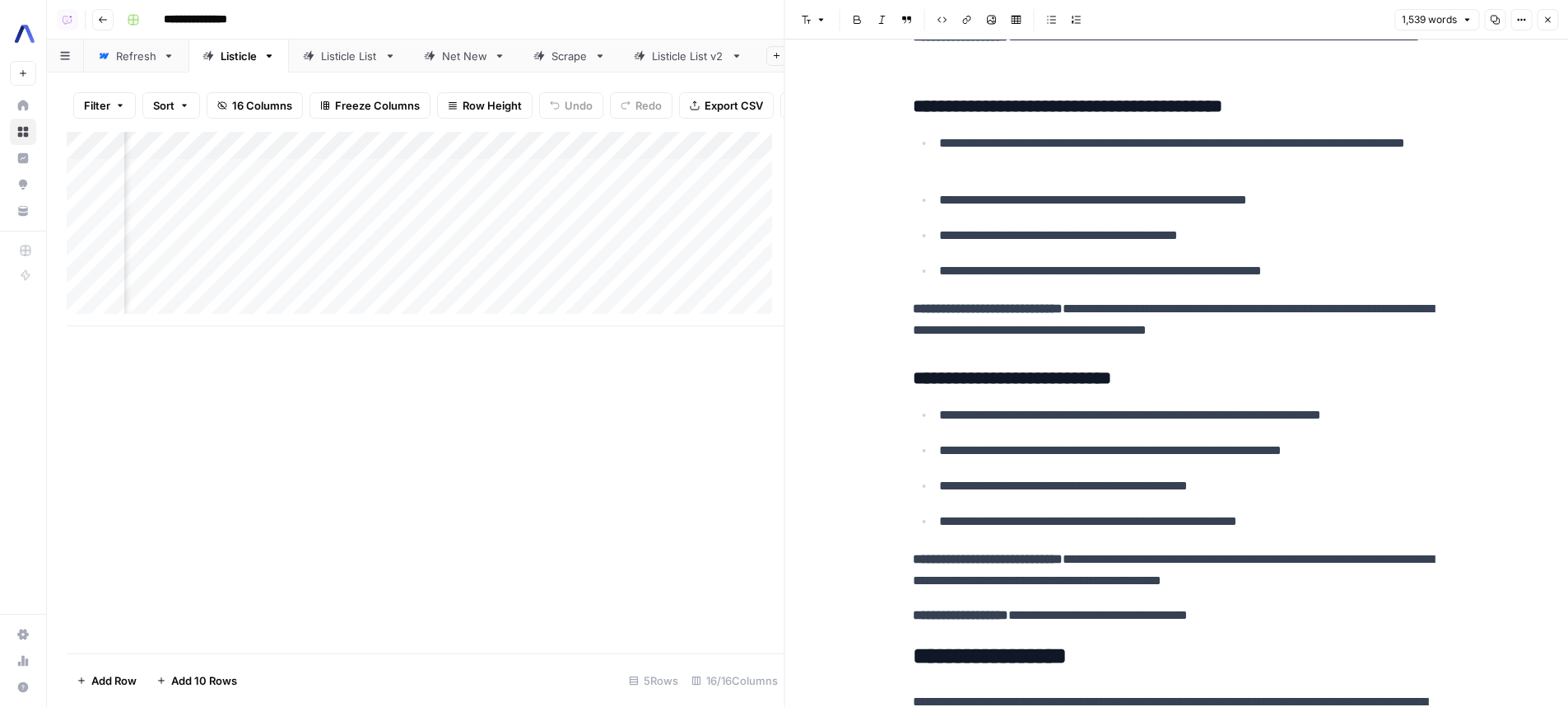
drag, startPoint x: 235, startPoint y: 440, endPoint x: 242, endPoint y: 339, distance: 101.2
click at [235, 440] on div "Add Column" at bounding box center [425, 392] width 717 height 521
click at [242, 209] on div "Add Column" at bounding box center [425, 228] width 717 height 194
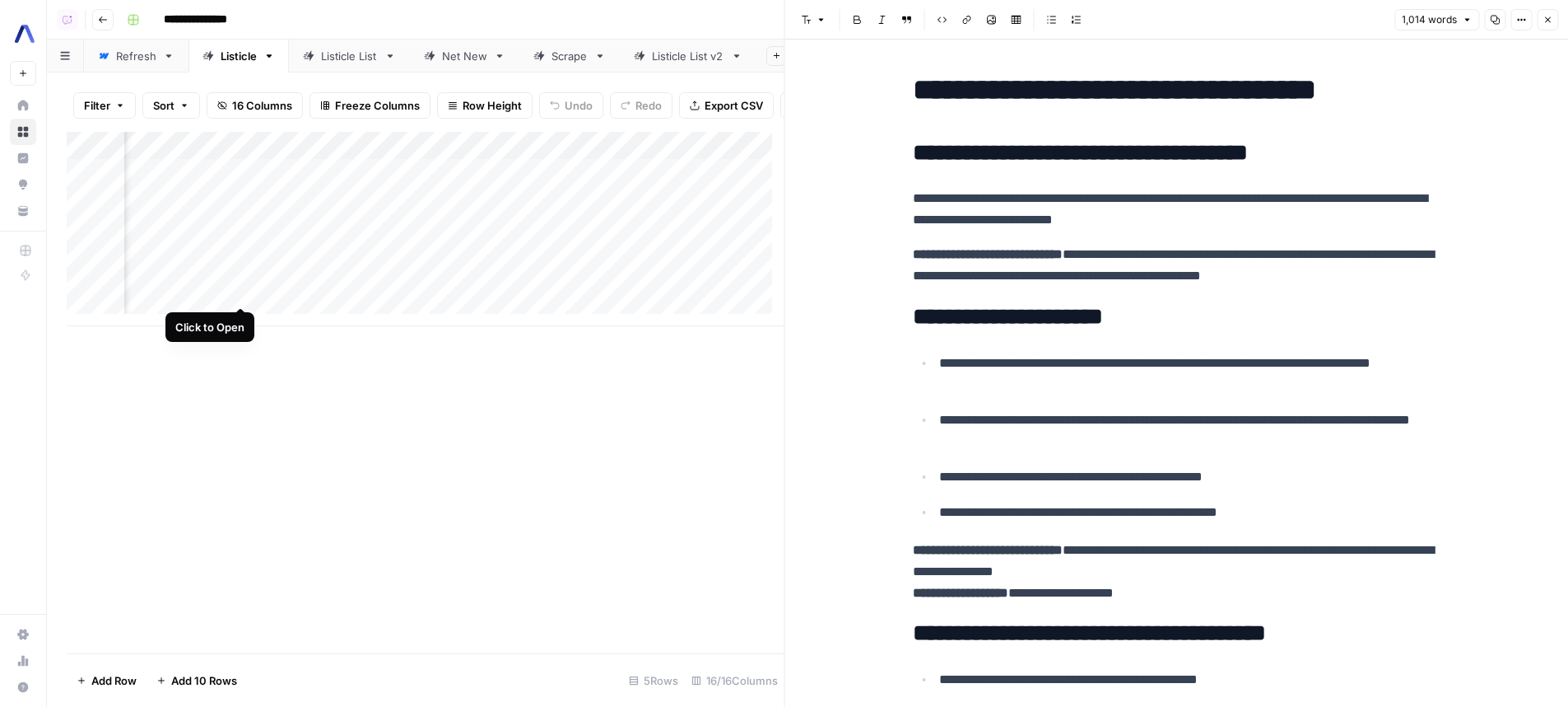
click at [239, 289] on div "Add Column" at bounding box center [425, 228] width 717 height 194
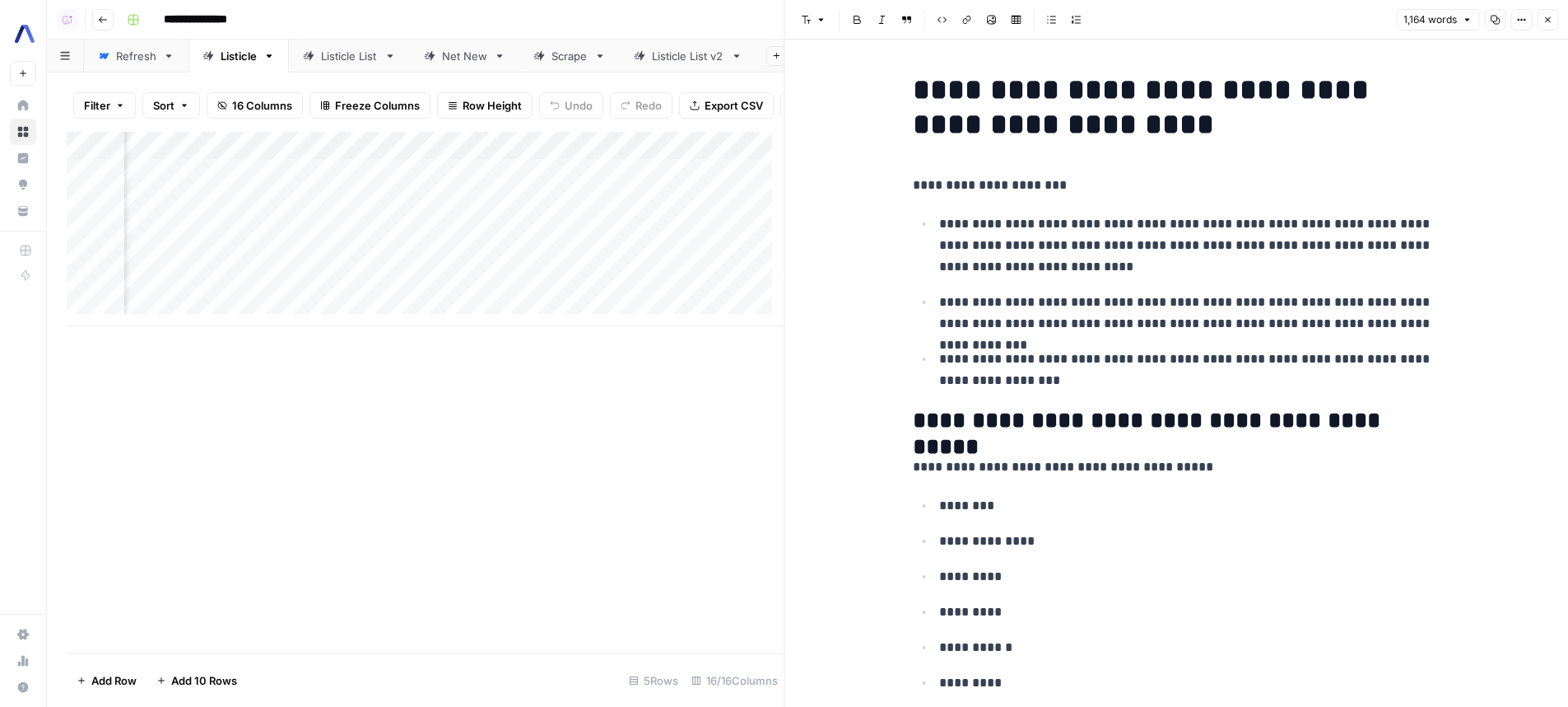
scroll to position [0, 1523]
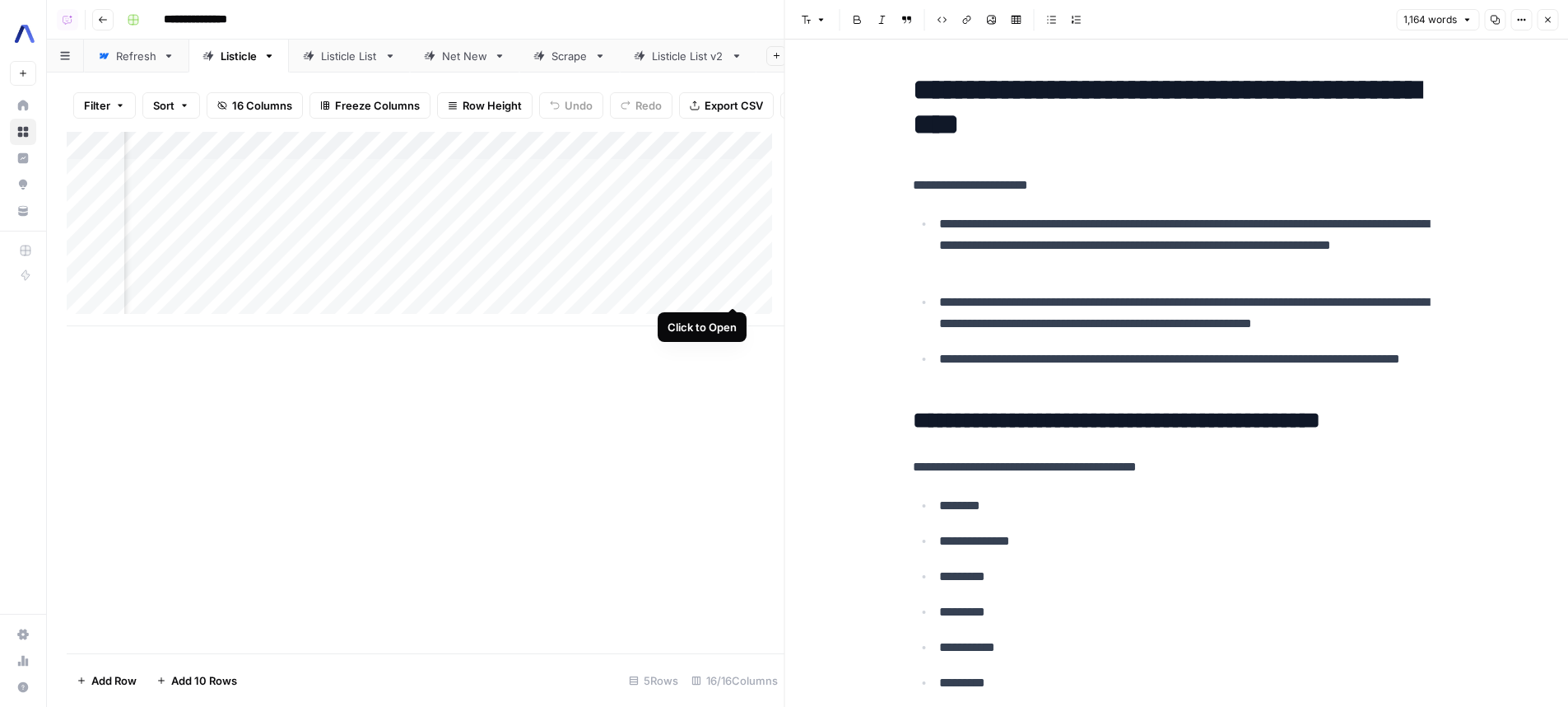
click at [732, 290] on div "Add Column" at bounding box center [425, 228] width 717 height 194
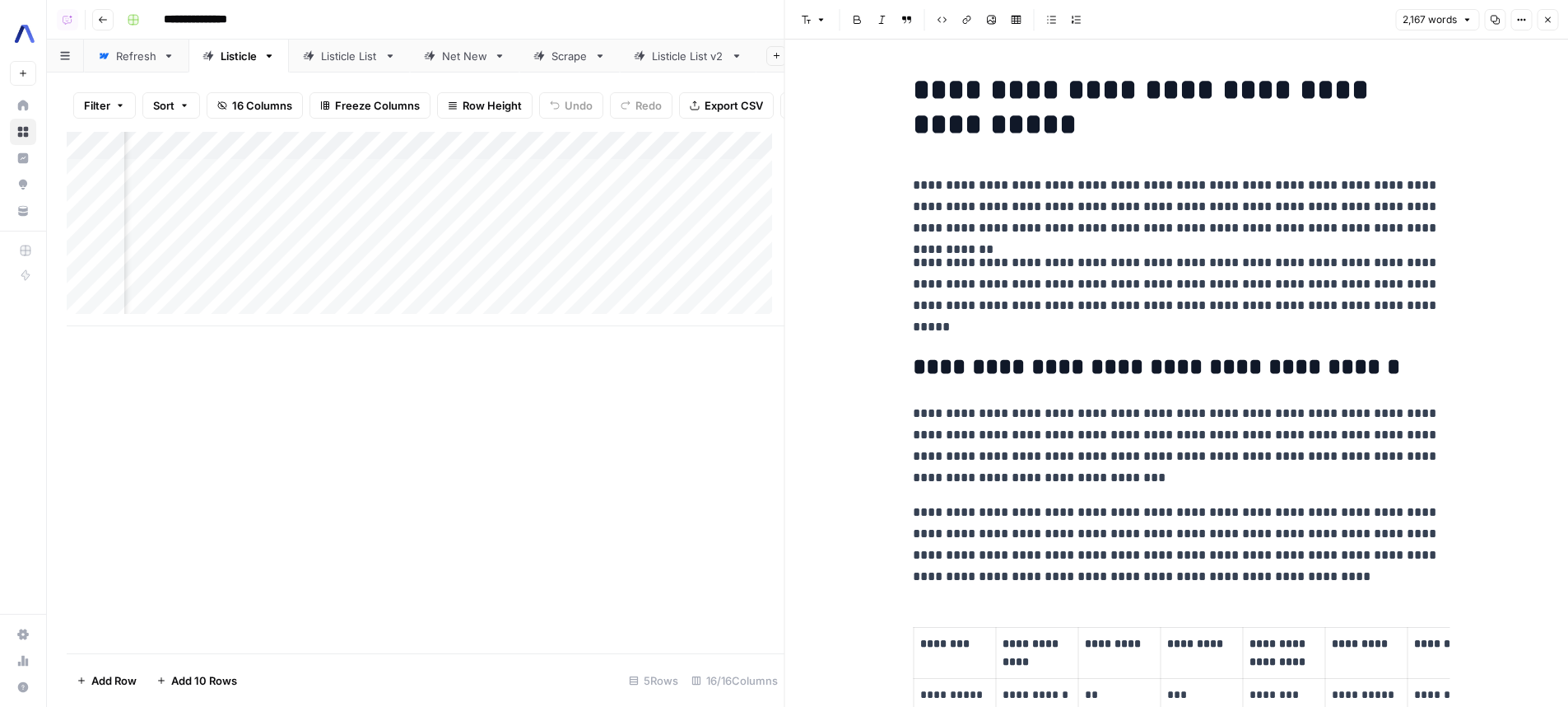
click at [293, 288] on div "Add Column" at bounding box center [425, 228] width 717 height 194
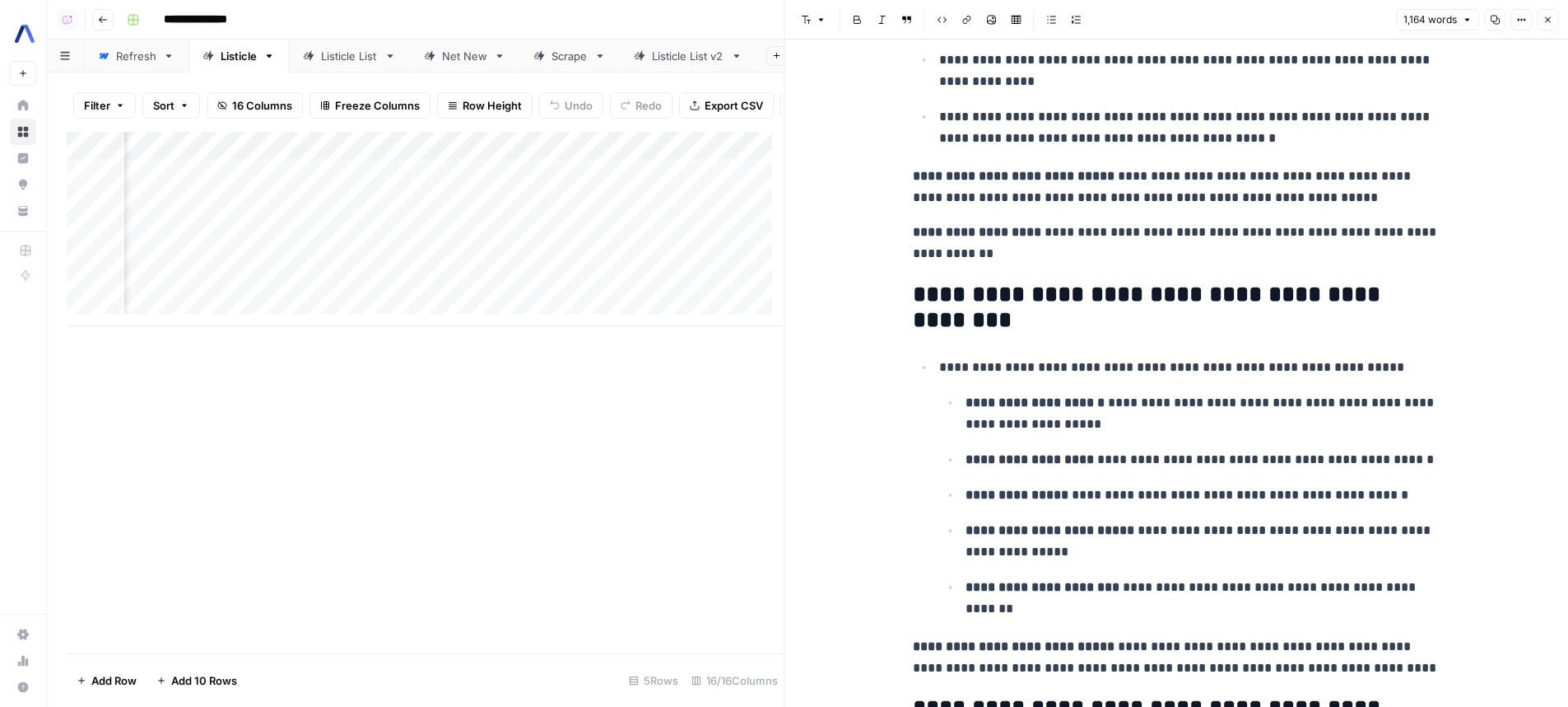
scroll to position [0, 850]
click at [667, 291] on div "Add Column" at bounding box center [425, 228] width 717 height 194
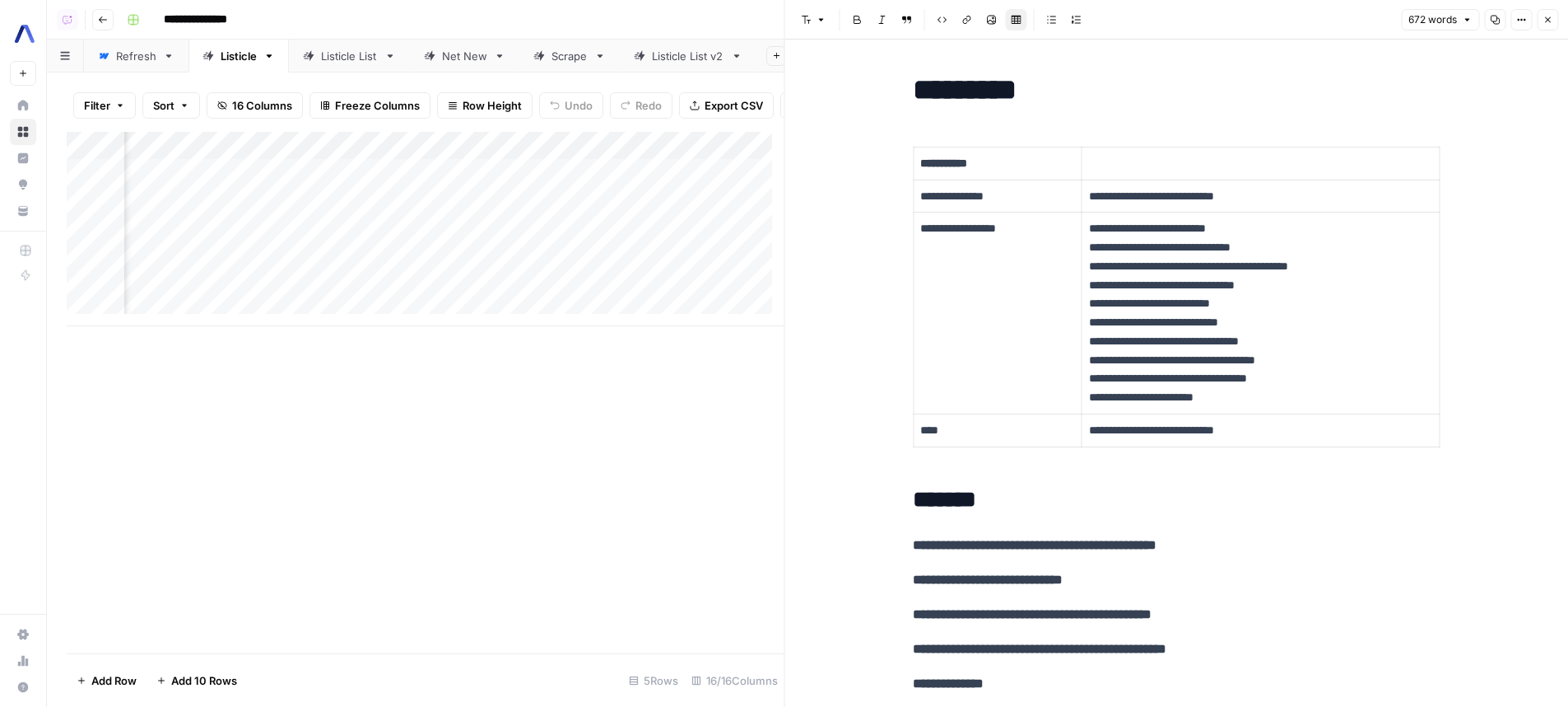
click at [1139, 402] on p "**********" at bounding box center [1261, 313] width 344 height 188
click at [547, 292] on div "Add Column" at bounding box center [425, 228] width 717 height 194
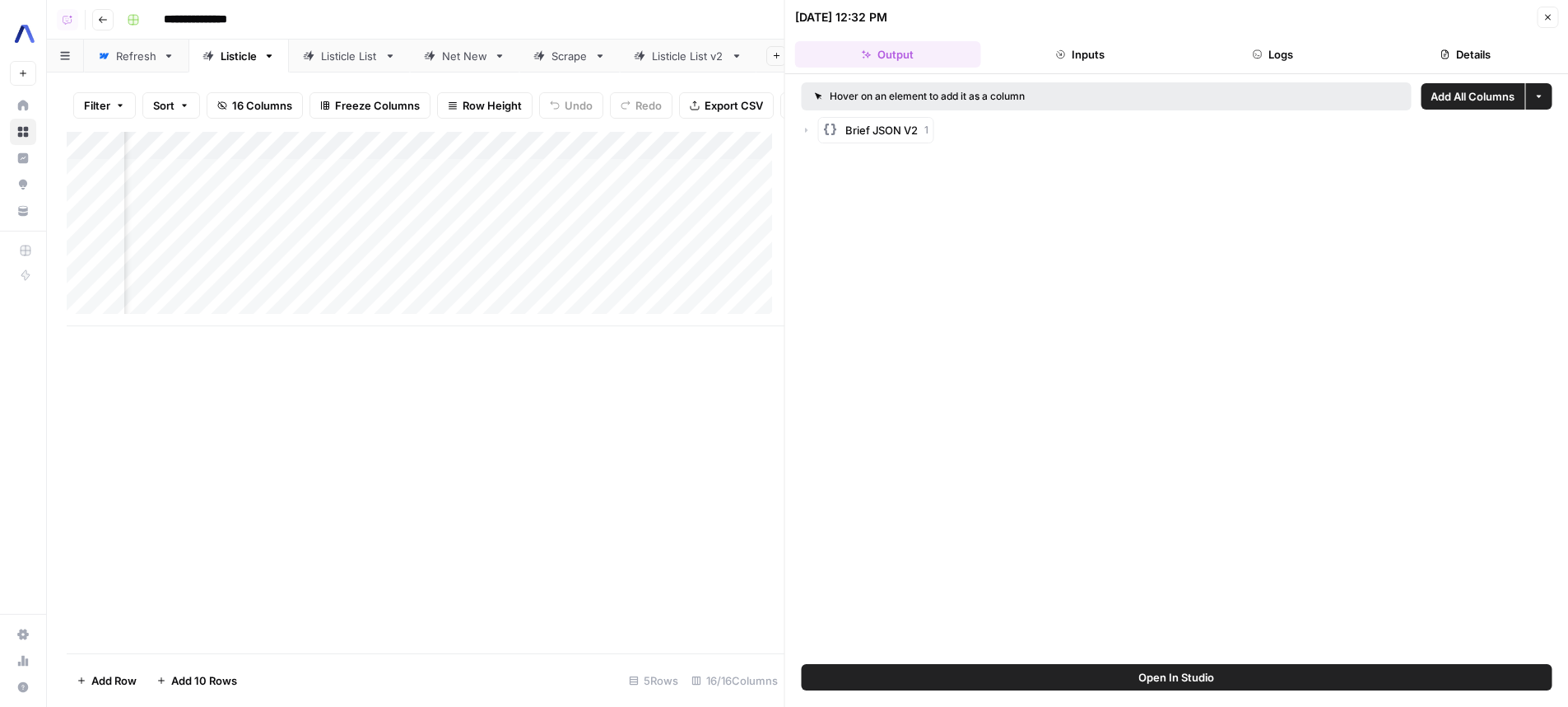
click at [1103, 679] on button "Open In Studio" at bounding box center [1176, 677] width 751 height 27
click at [397, 297] on div "Add Column" at bounding box center [425, 228] width 717 height 194
click at [329, 294] on div "Add Column" at bounding box center [425, 228] width 717 height 194
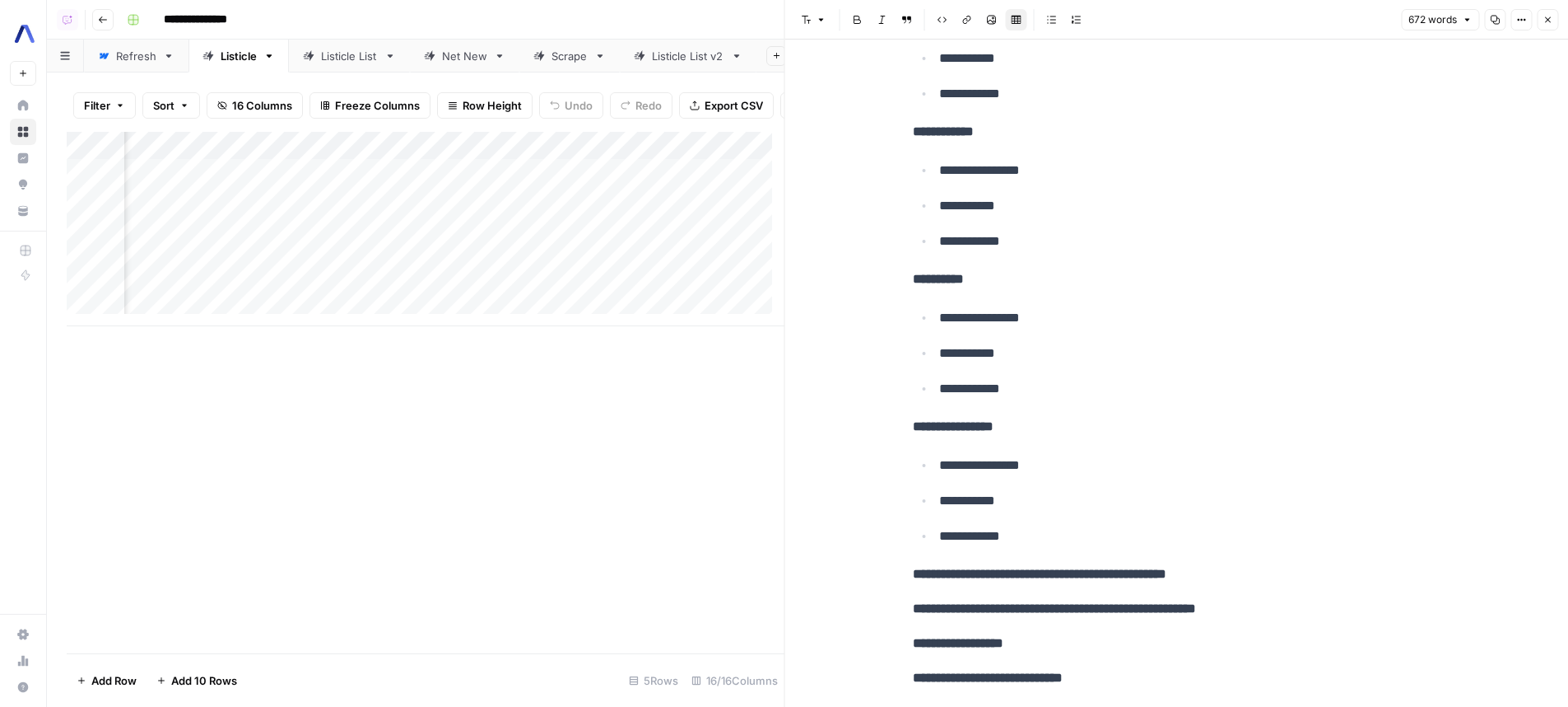
scroll to position [0, 444]
click at [628, 152] on div "Add Column" at bounding box center [425, 228] width 717 height 194
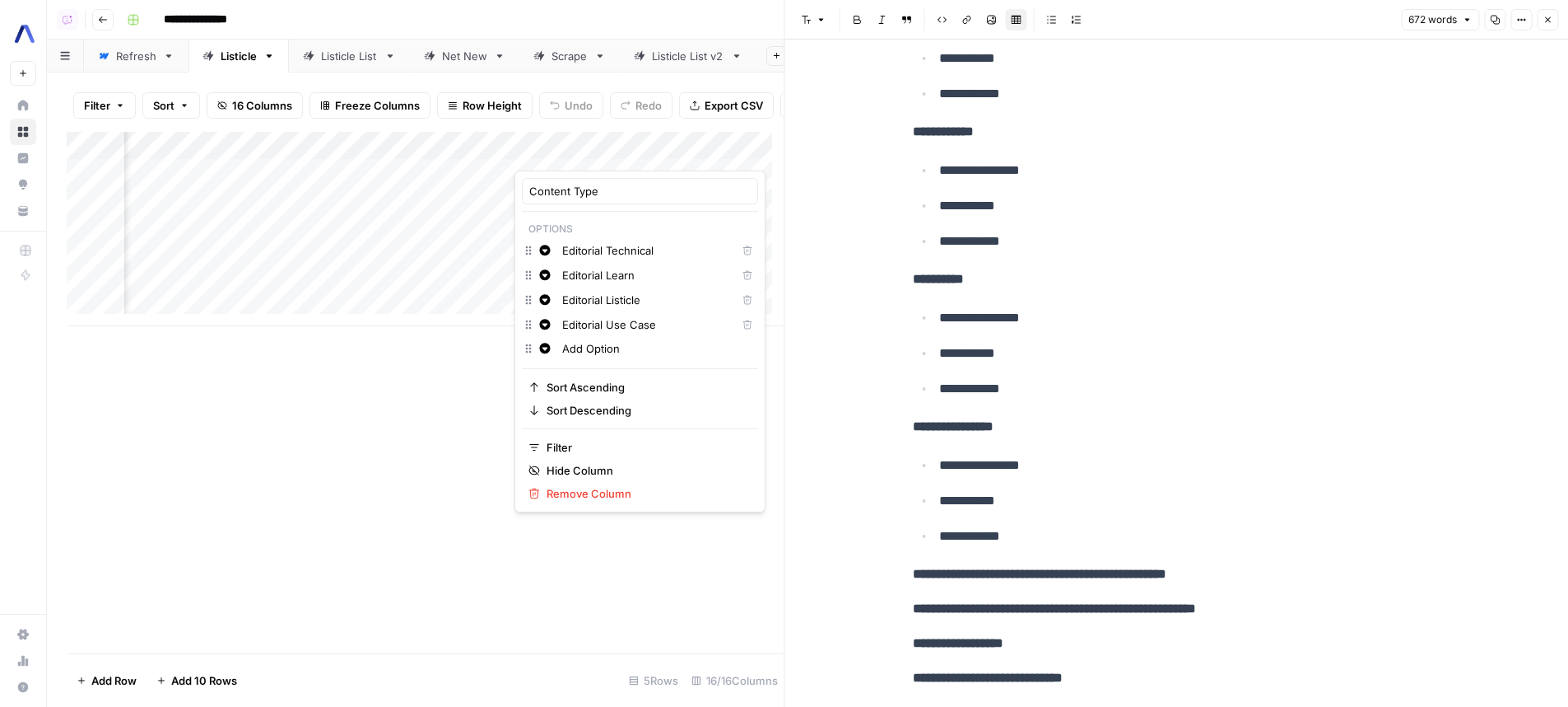
click at [647, 266] on div "Editorial Learn" at bounding box center [646, 275] width 175 height 18
click at [656, 301] on input "Editorial Listicle" at bounding box center [646, 300] width 167 height 17
type input "Editorial Listicle"
click at [668, 279] on input "Editorial Learn" at bounding box center [646, 275] width 167 height 17
click at [675, 248] on input "Editorial Technical" at bounding box center [646, 250] width 167 height 17
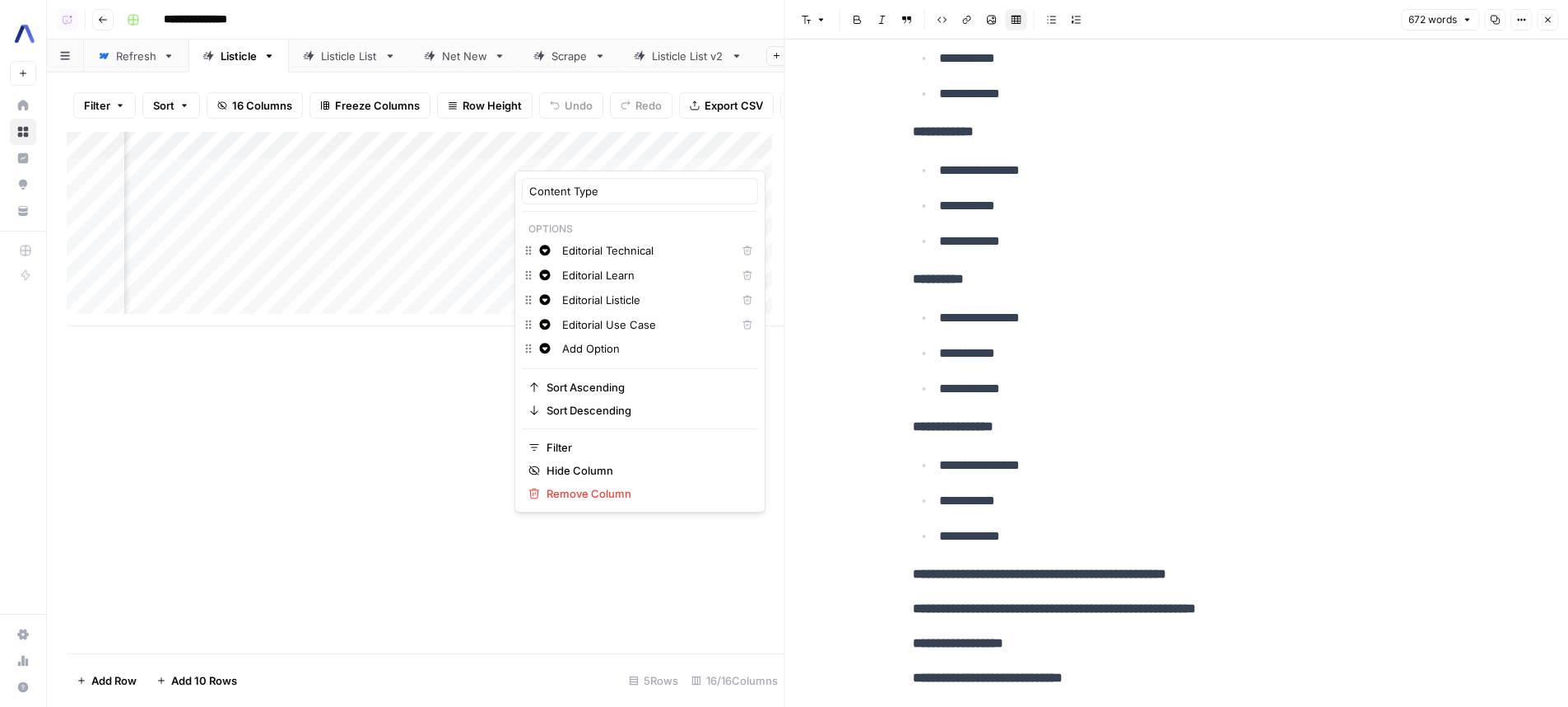
click at [657, 304] on input "Editorial Listicle" at bounding box center [646, 300] width 167 height 17
click at [662, 324] on input "Editorial Use Case" at bounding box center [646, 324] width 167 height 17
click at [427, 417] on div "Add Column" at bounding box center [425, 392] width 717 height 521
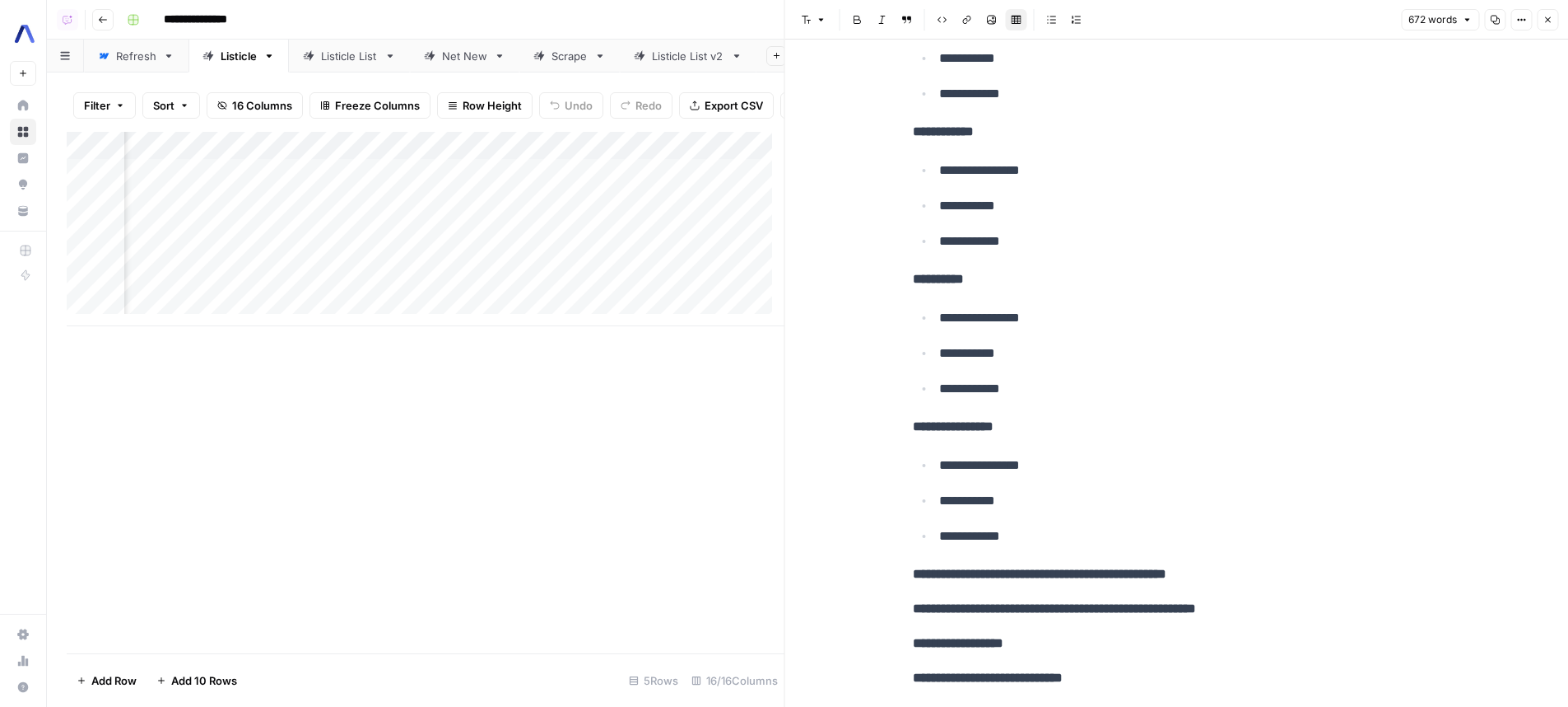
scroll to position [0, 1225]
click at [670, 288] on div "Add Column" at bounding box center [425, 228] width 717 height 194
click at [719, 293] on div "Add Column" at bounding box center [425, 228] width 717 height 194
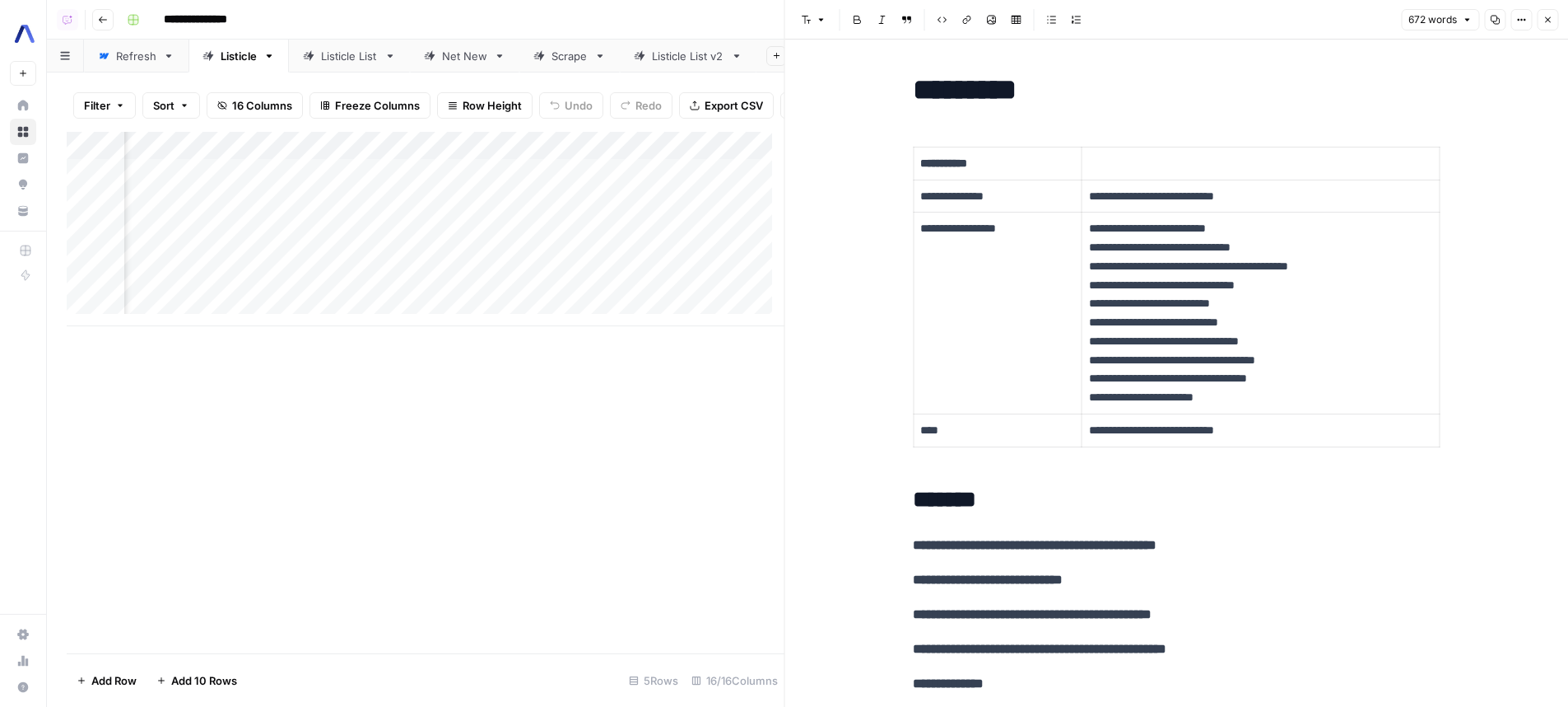
scroll to position [0, 1417]
click at [396, 292] on div "Add Column" at bounding box center [425, 228] width 717 height 194
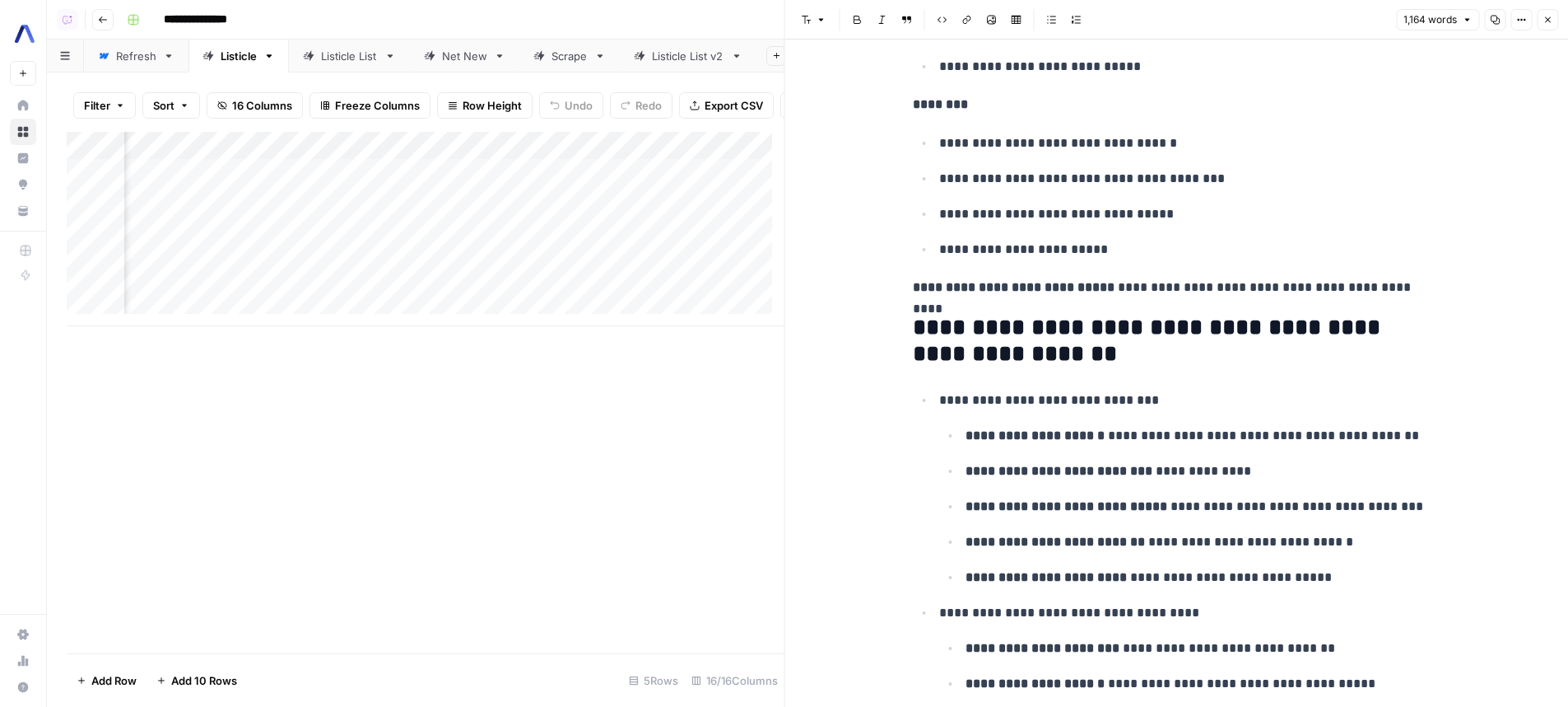
scroll to position [0, 1162]
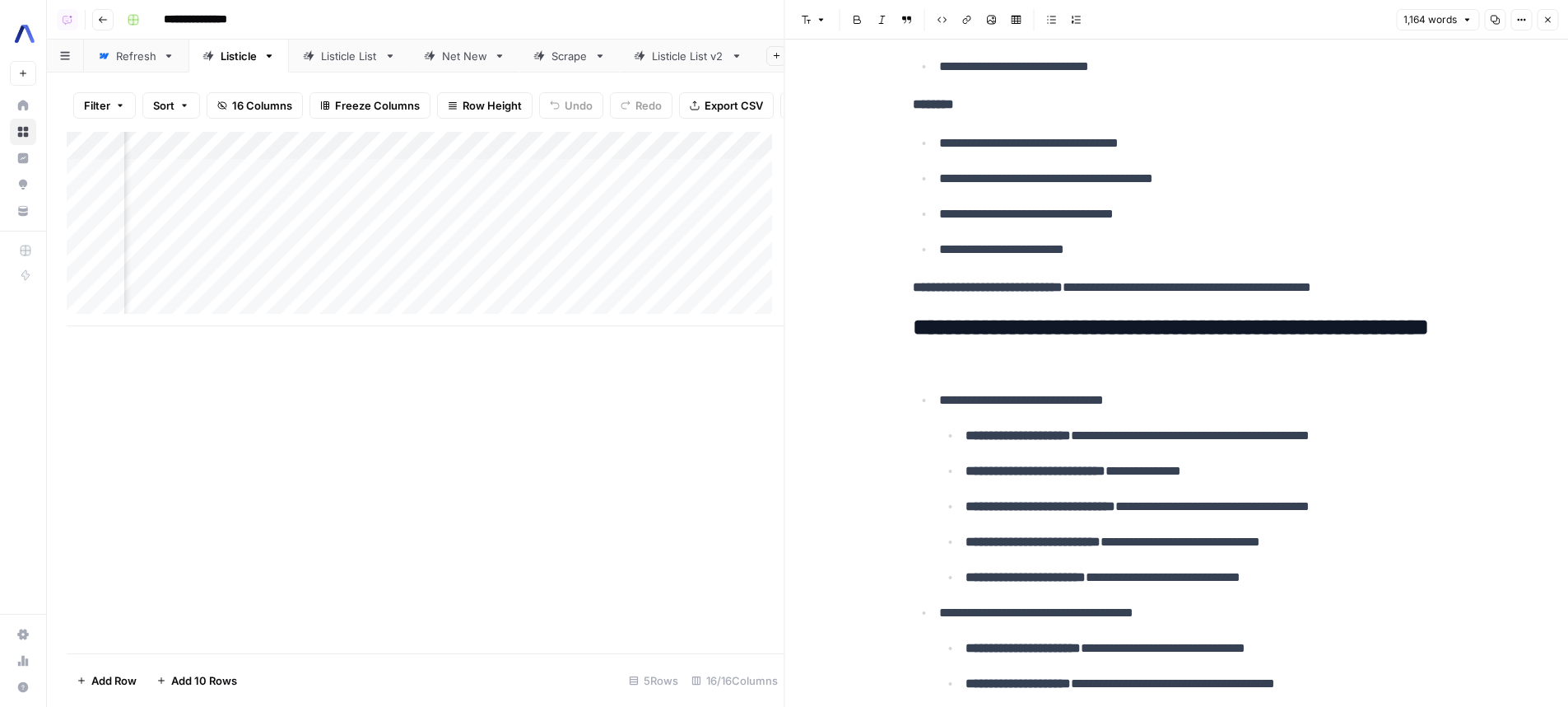
click at [337, 68] on link "Listicle List" at bounding box center [349, 56] width 121 height 33
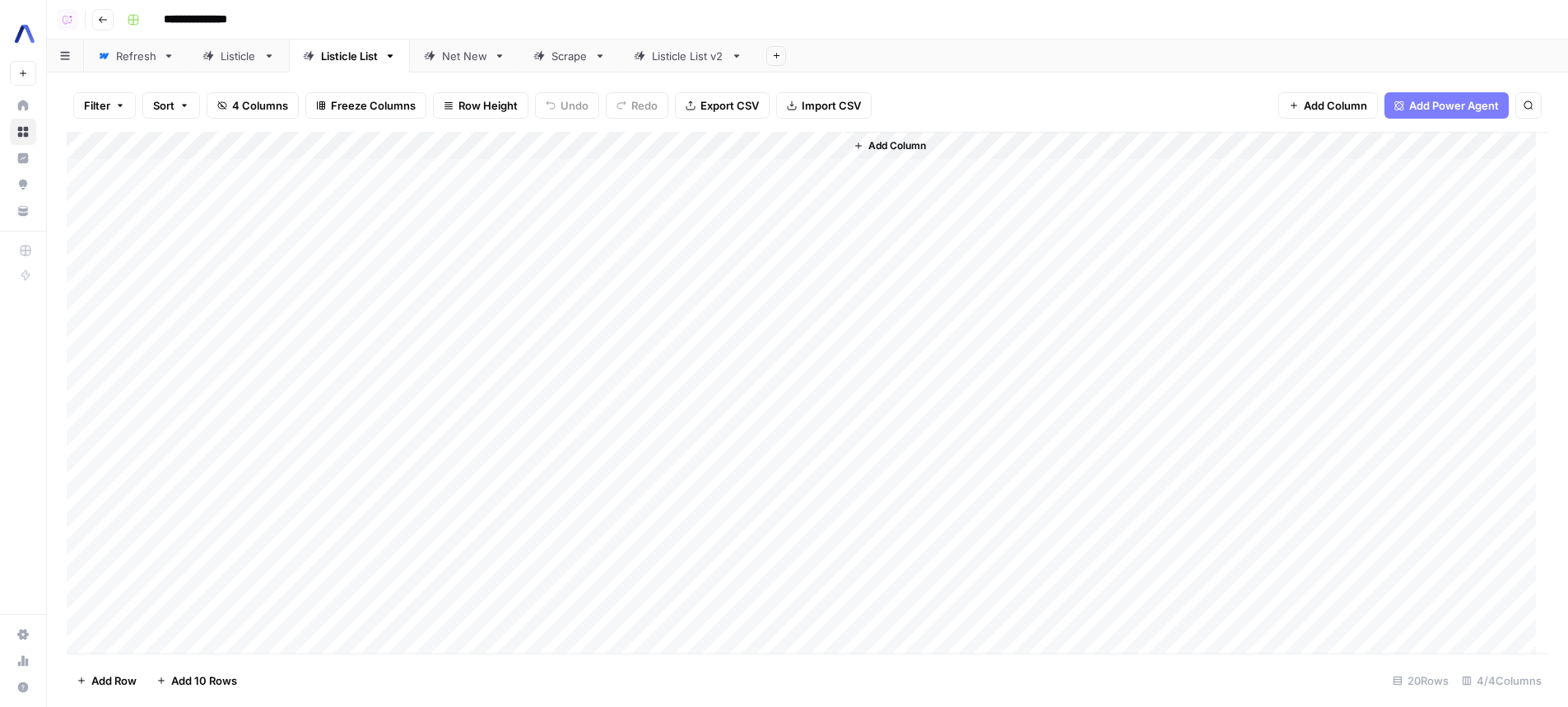
click at [227, 58] on div "Listicle" at bounding box center [238, 56] width 36 height 17
click at [831, 282] on div "Add Column" at bounding box center [807, 228] width 1481 height 194
click at [656, 198] on div "Add Column" at bounding box center [807, 228] width 1481 height 194
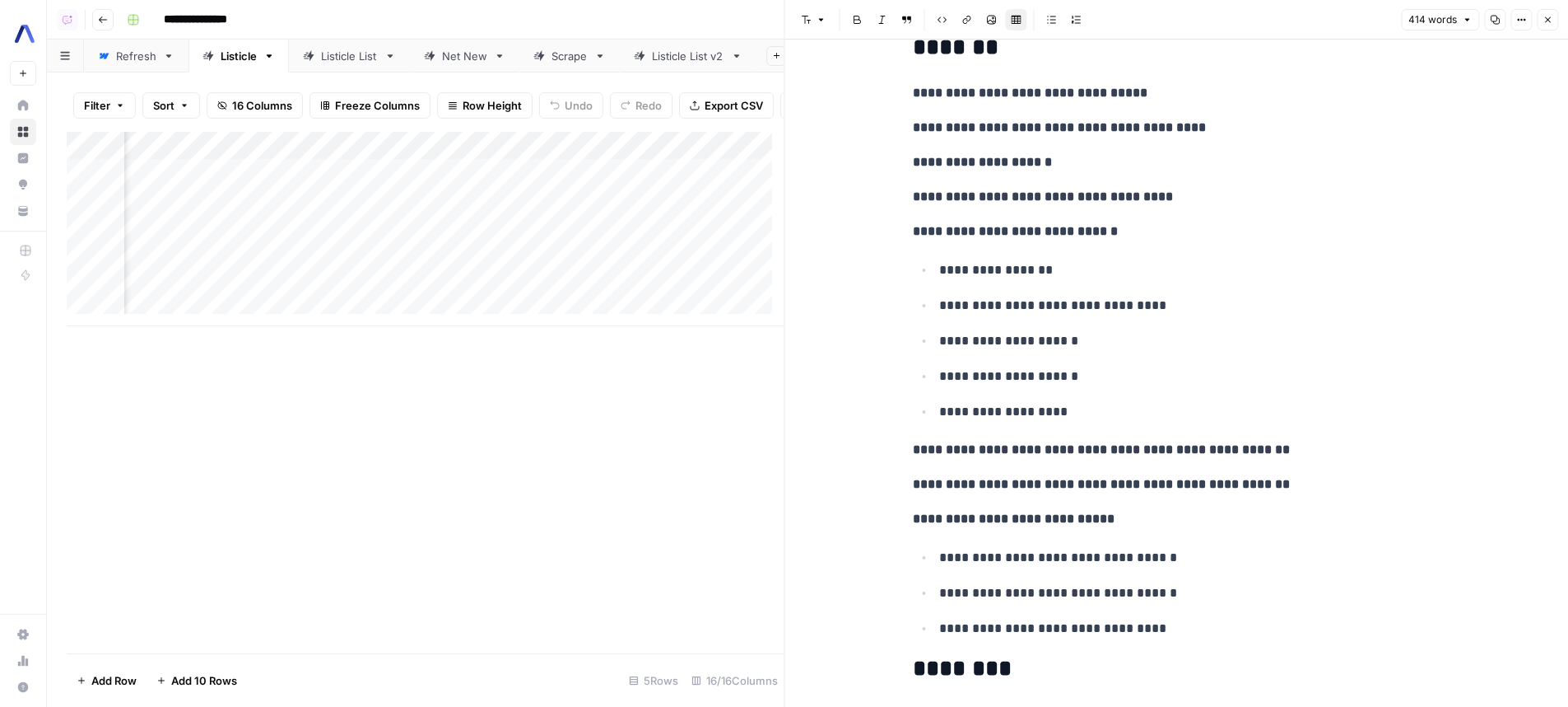
scroll to position [0, 1204]
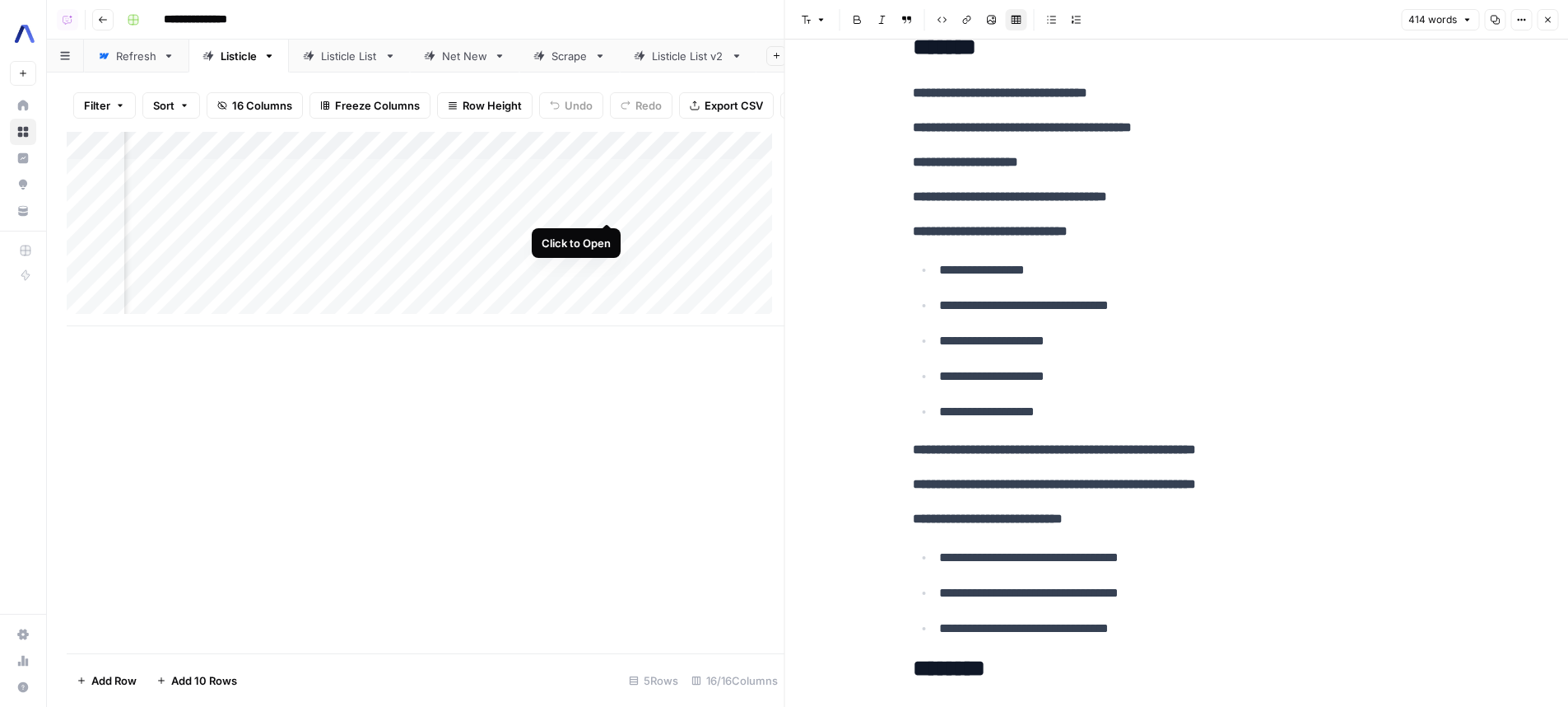
click at [611, 208] on div "Add Column" at bounding box center [425, 228] width 717 height 194
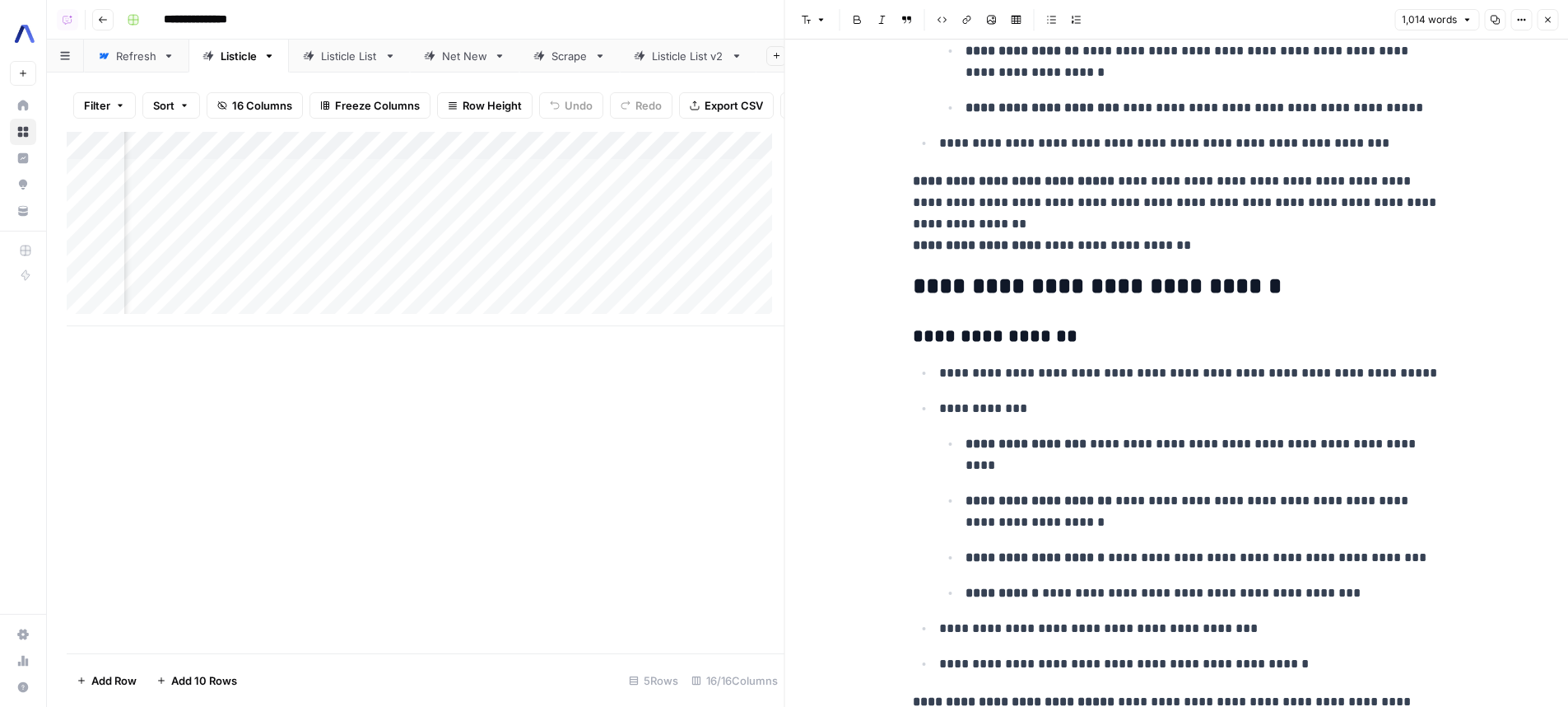
scroll to position [948, 0]
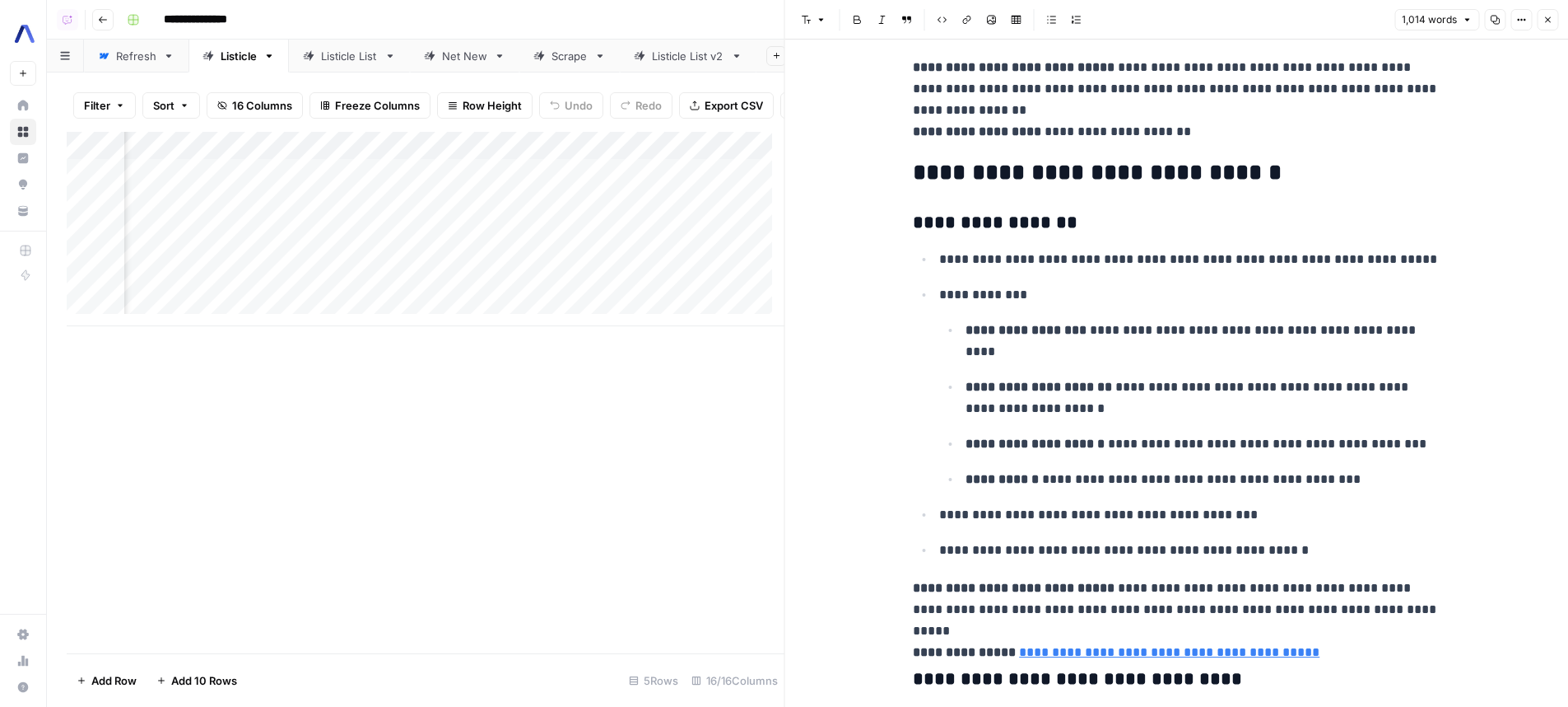
click at [1554, 13] on button "Close" at bounding box center [1547, 20] width 22 height 22
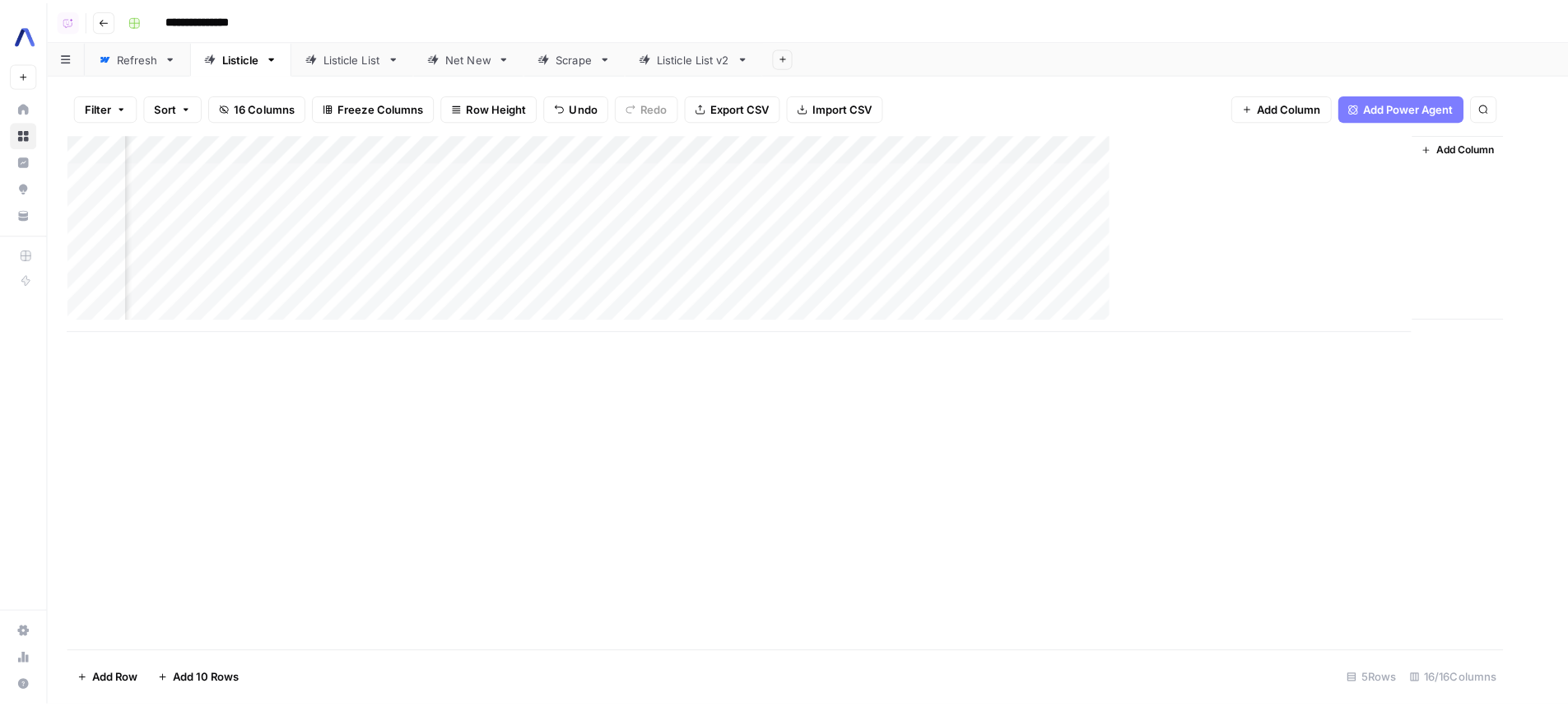
scroll to position [0, 1125]
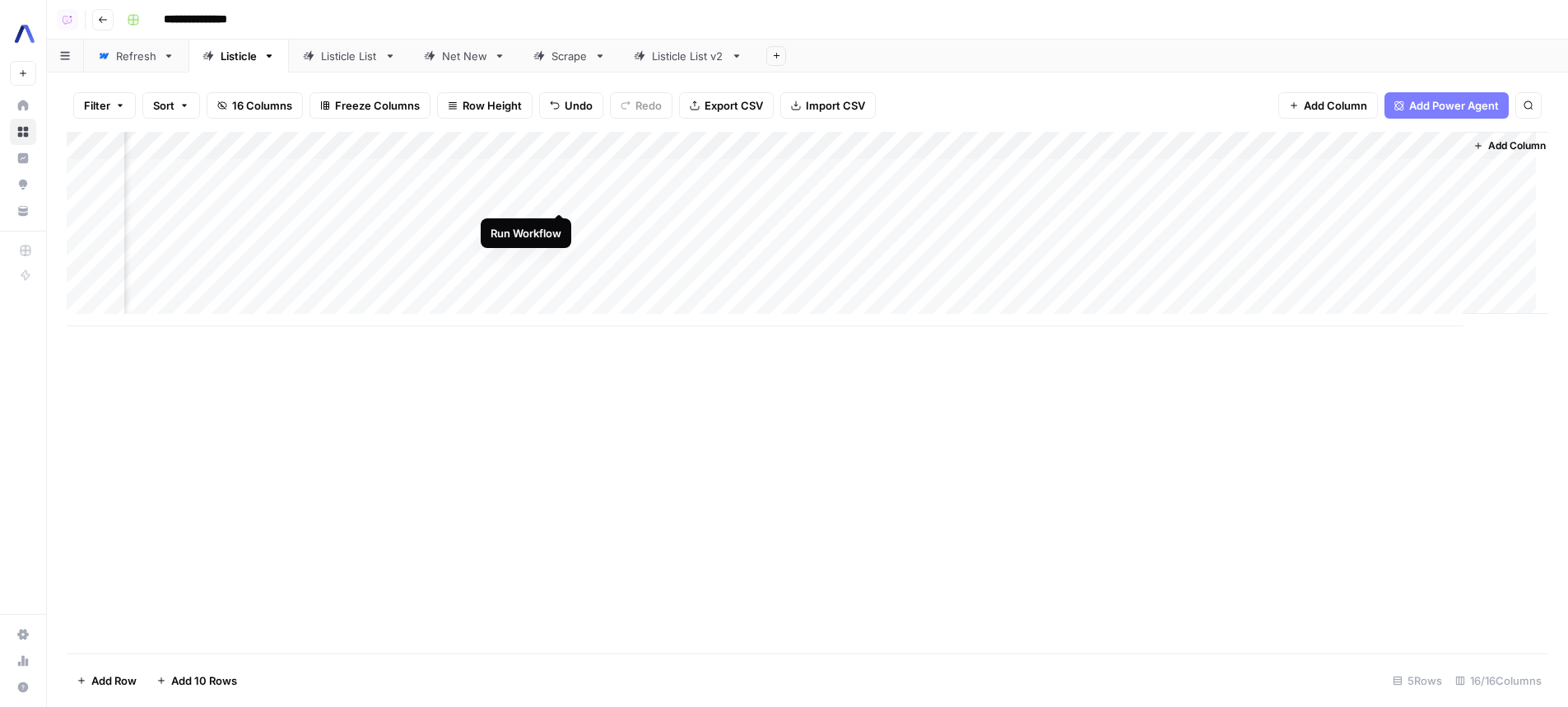
click at [560, 201] on div "Add Column" at bounding box center [807, 228] width 1481 height 194
click at [978, 145] on div "Add Column" at bounding box center [807, 228] width 1481 height 194
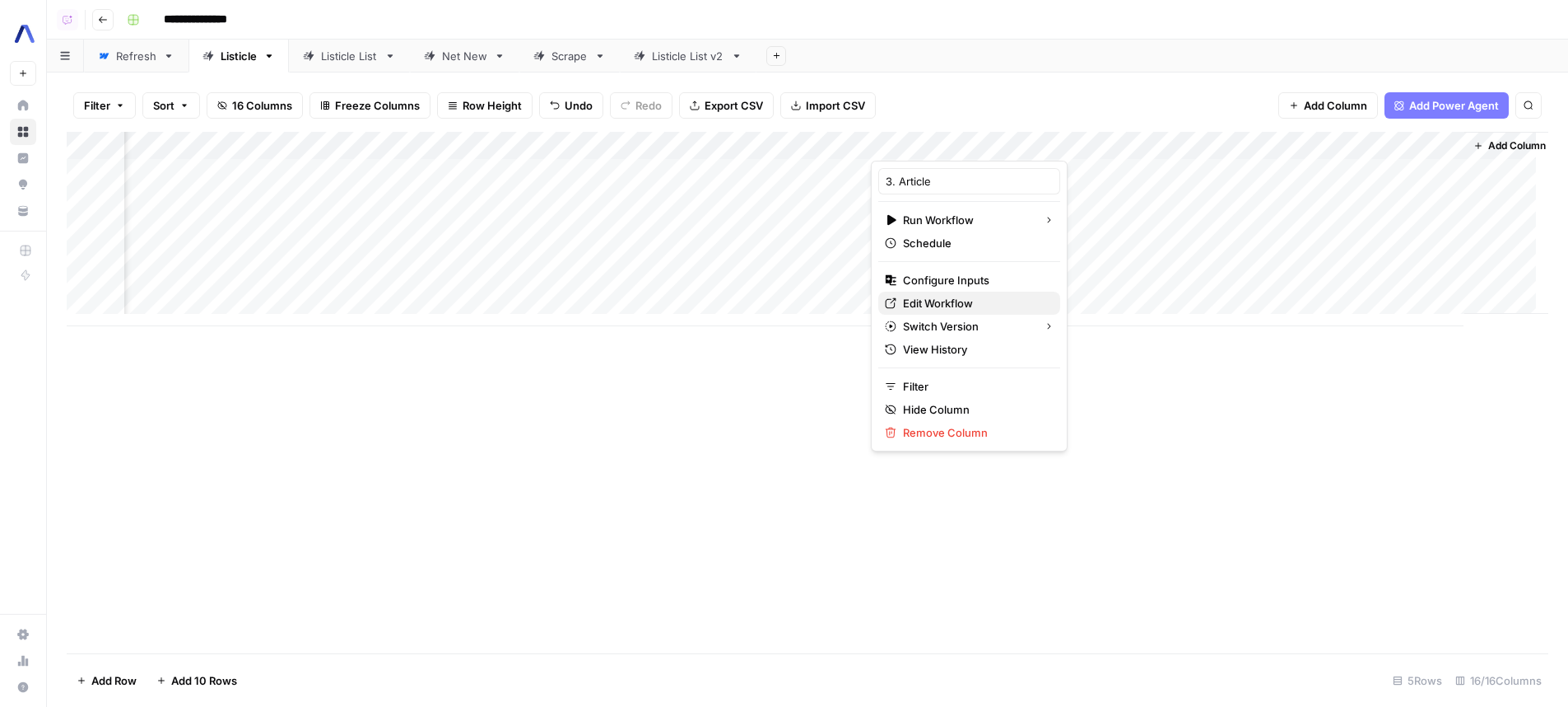
click at [962, 299] on span "Edit Workflow" at bounding box center [975, 303] width 144 height 17
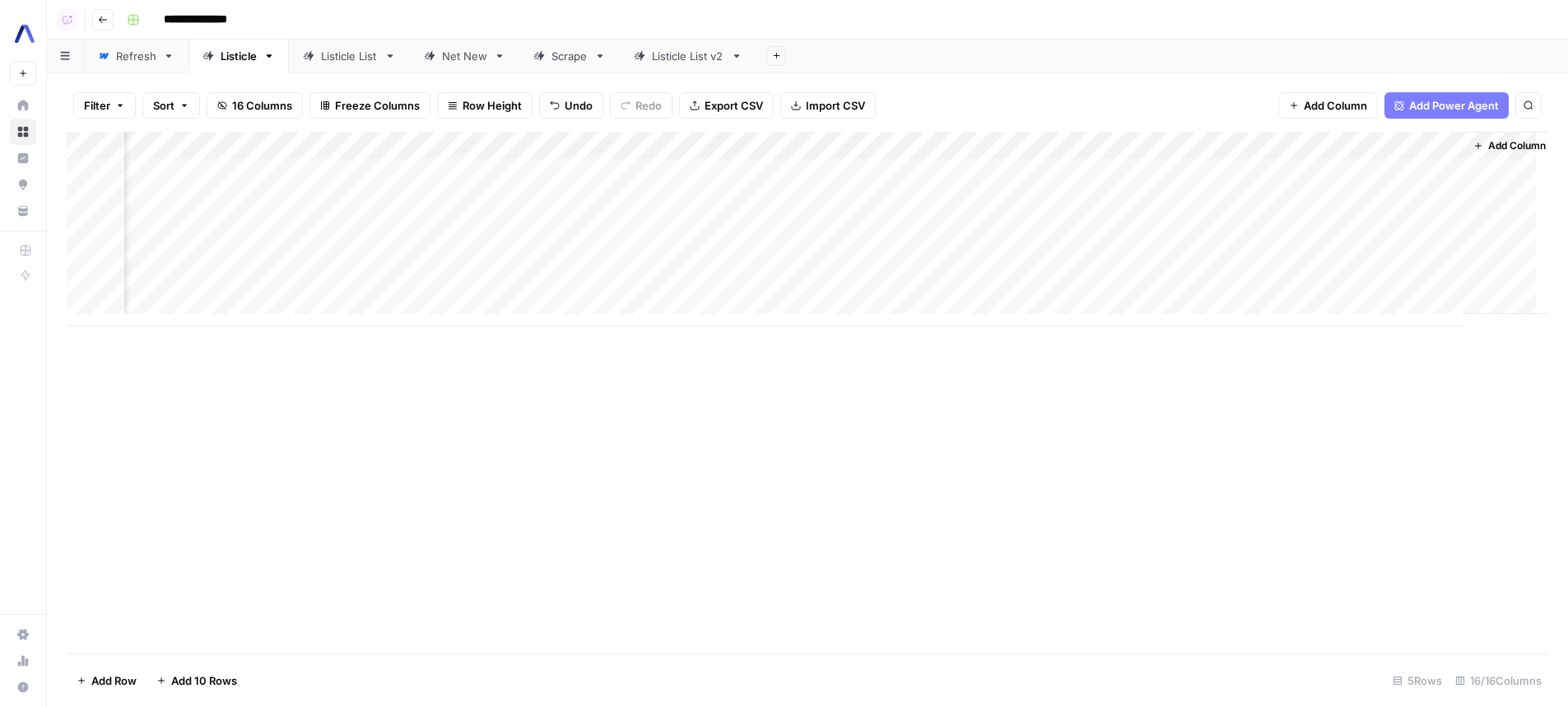
click at [793, 488] on div "Add Column" at bounding box center [807, 392] width 1481 height 521
click at [540, 199] on div "Add Column" at bounding box center [807, 228] width 1481 height 194
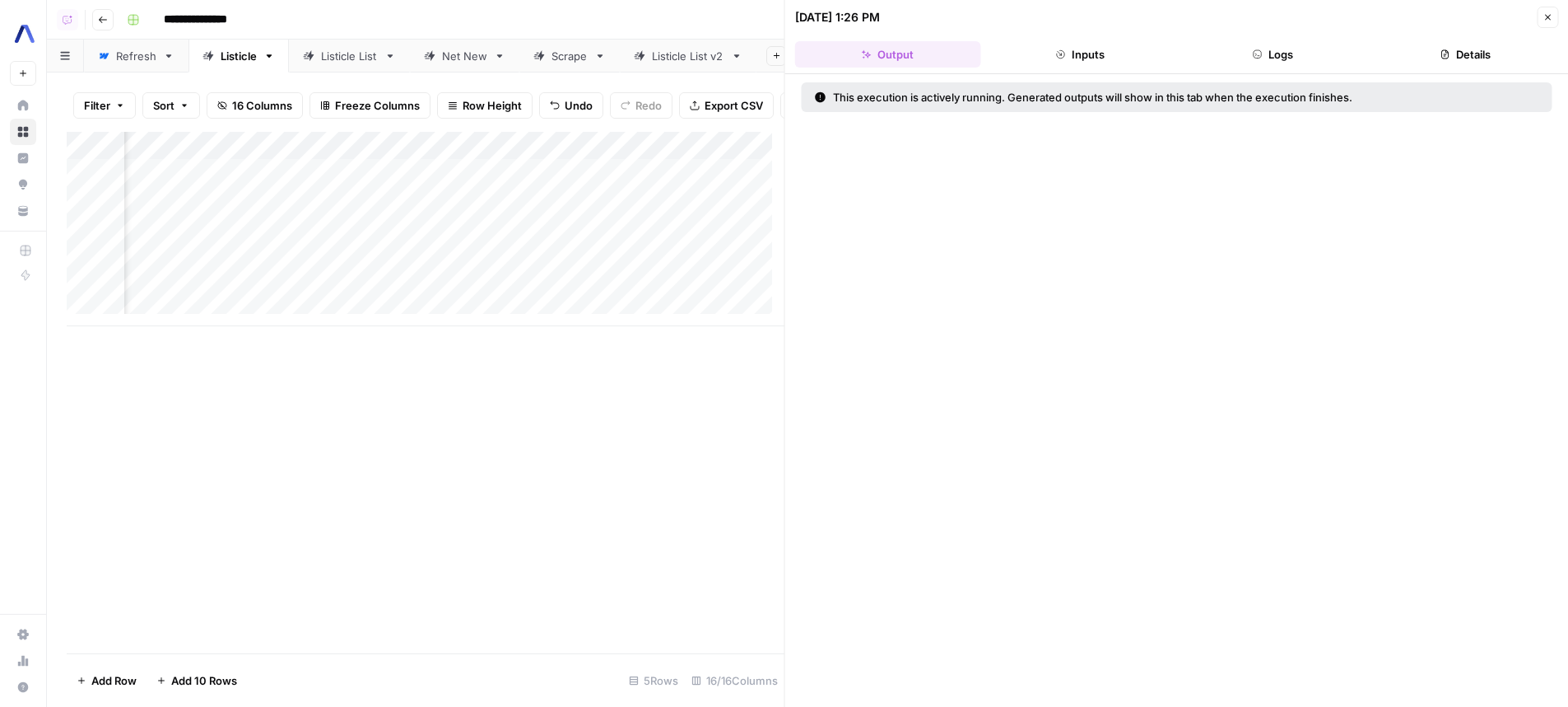
click at [1261, 48] on button "Logs" at bounding box center [1272, 54] width 186 height 27
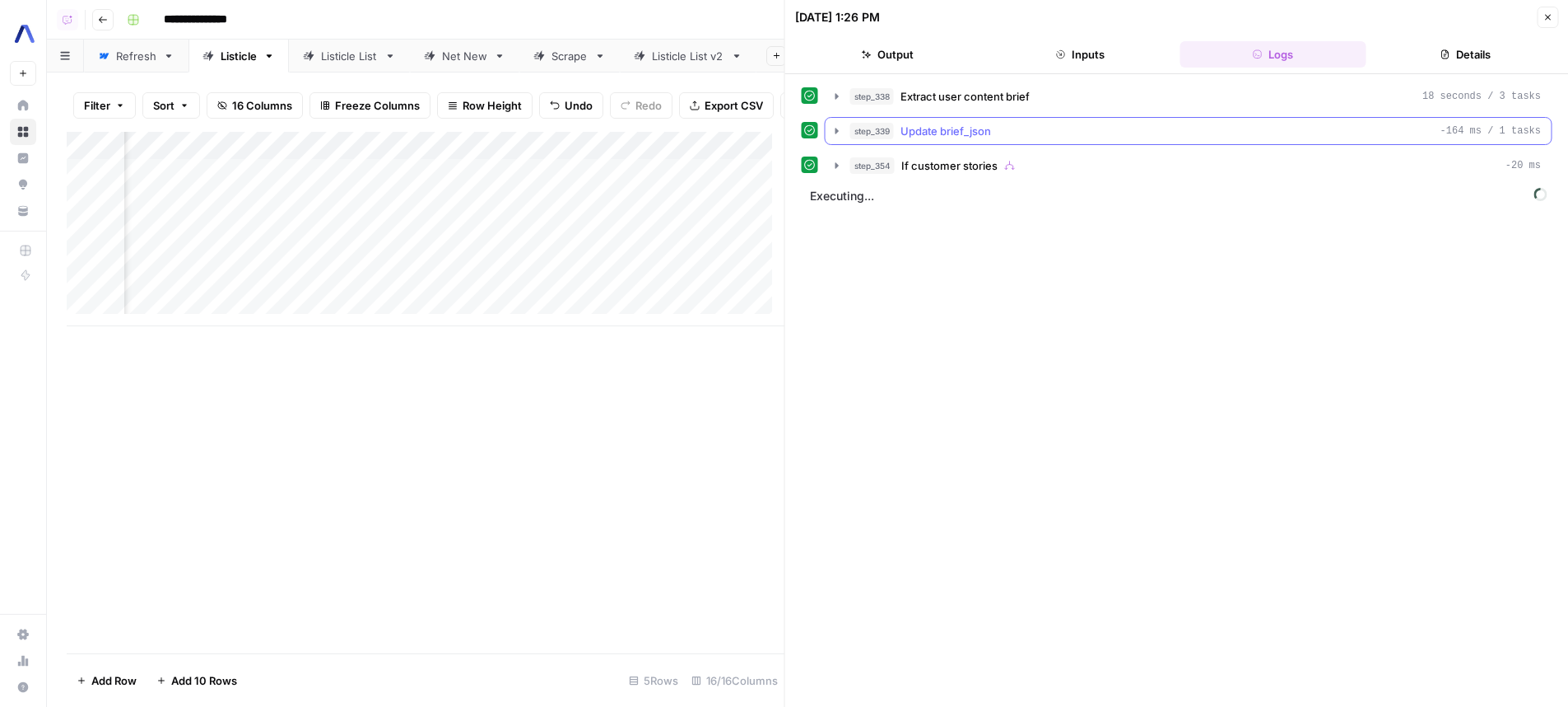
click at [1033, 128] on div "step_339 Update brief_json -164 ms / 1 tasks" at bounding box center [1196, 131] width 692 height 17
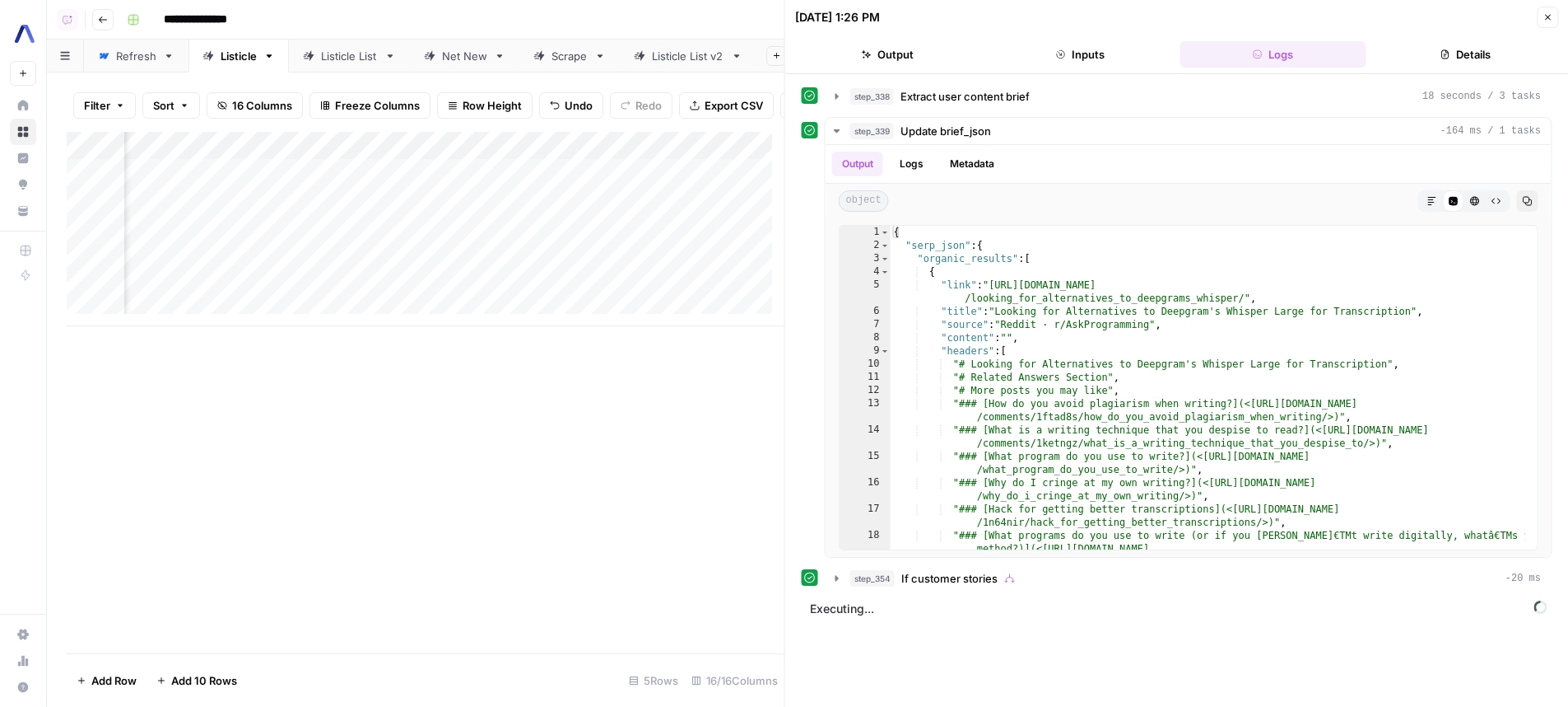
click at [388, 286] on div "Add Column" at bounding box center [425, 228] width 717 height 194
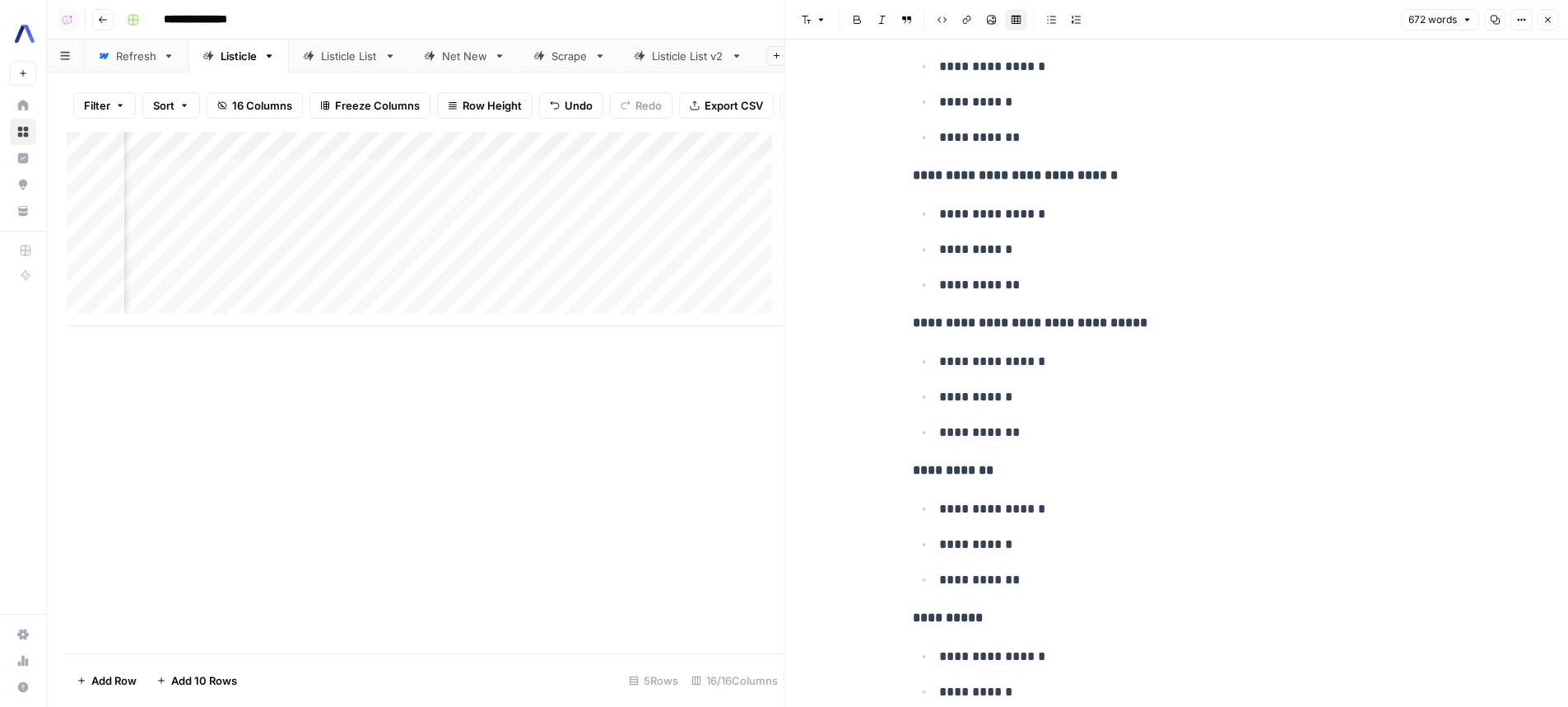
scroll to position [945, 0]
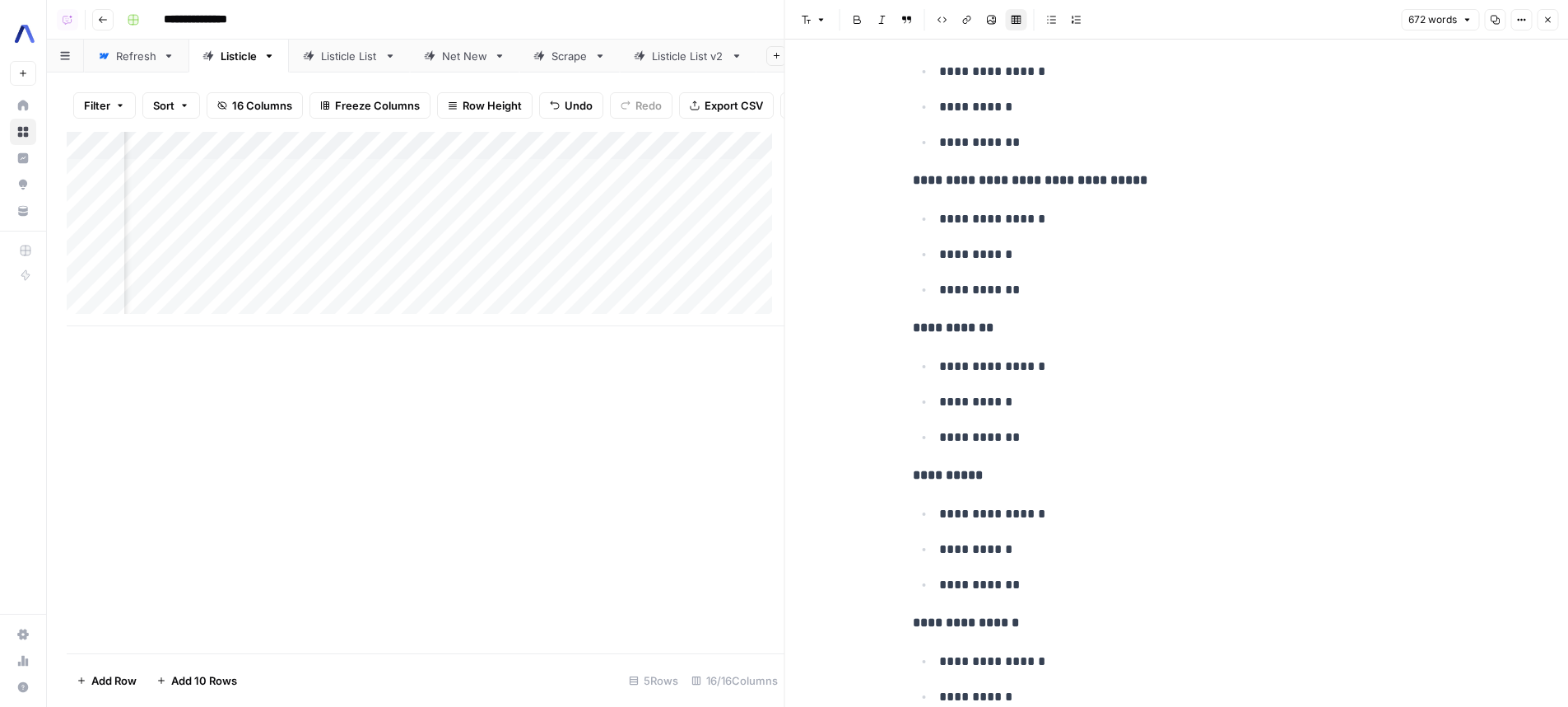
click at [534, 293] on div "Add Column" at bounding box center [425, 228] width 717 height 194
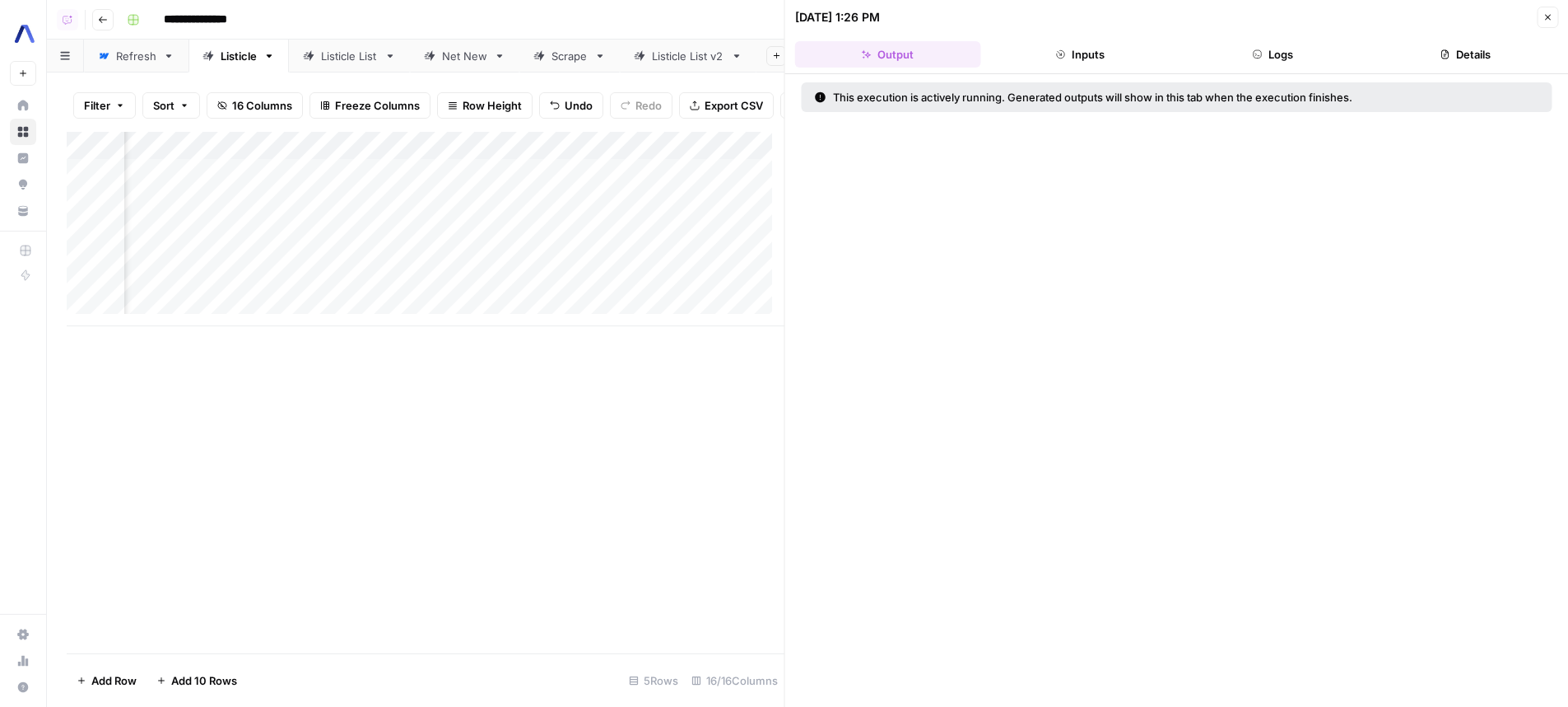
click at [1296, 58] on button "Logs" at bounding box center [1272, 54] width 186 height 27
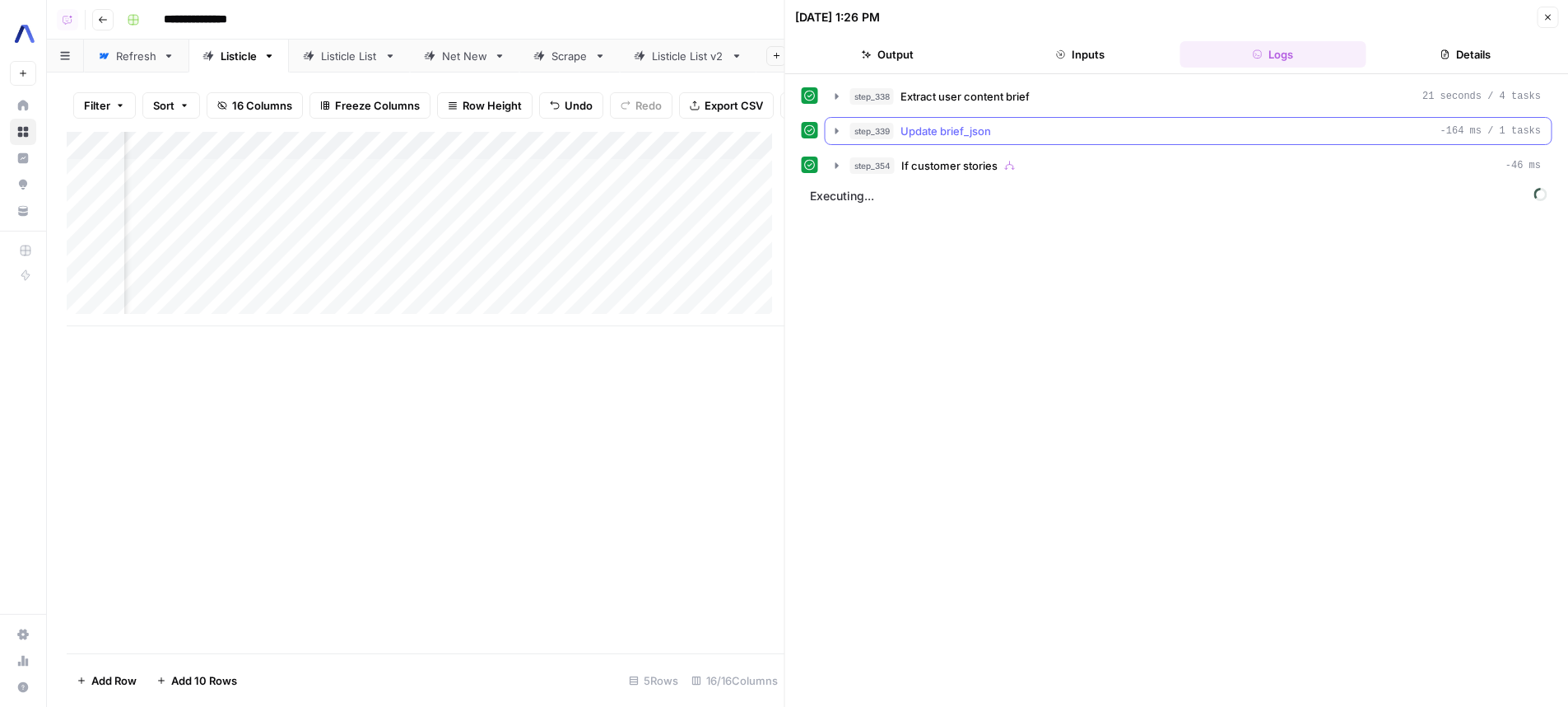
click at [1008, 136] on div "step_339 Update brief_json -164 ms / 1 tasks" at bounding box center [1196, 131] width 692 height 17
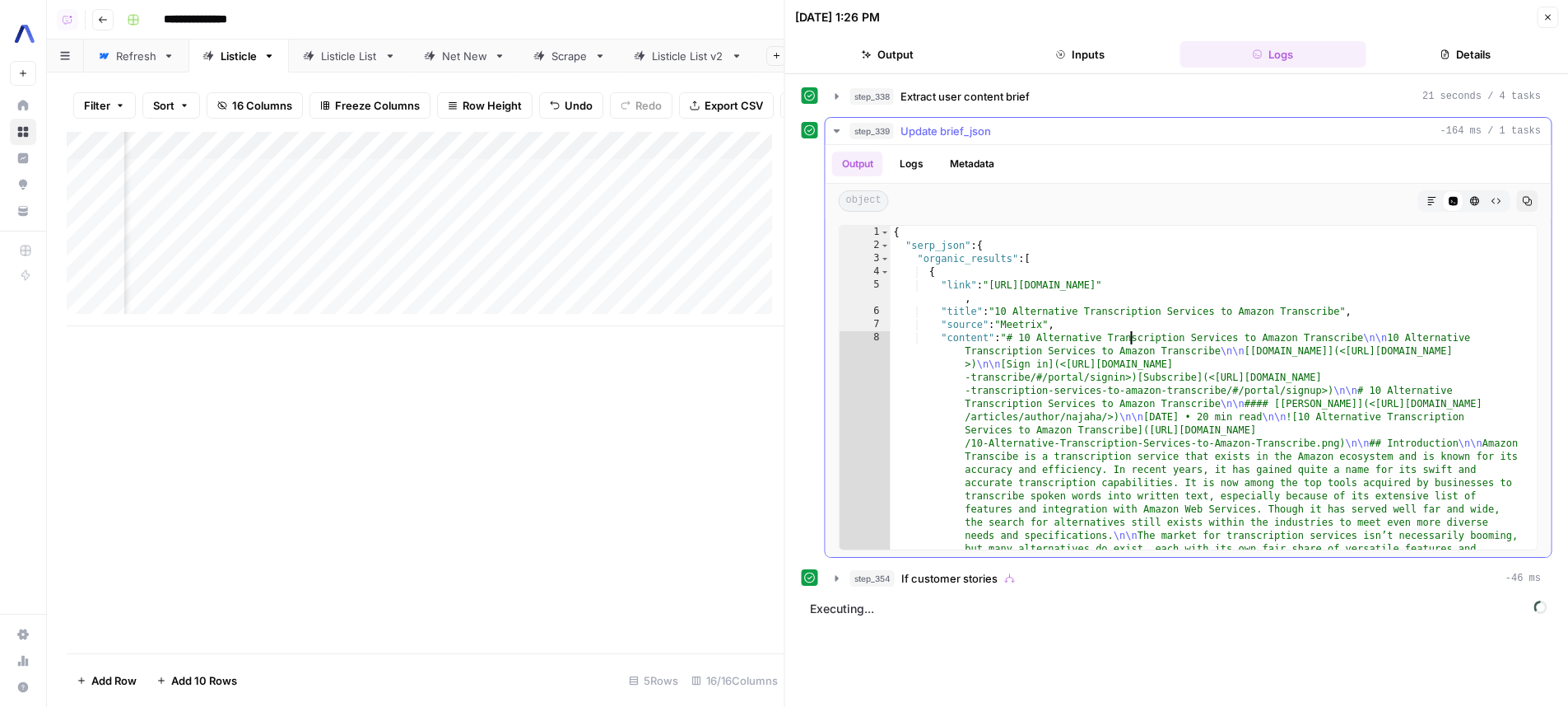
type textarea "**********"
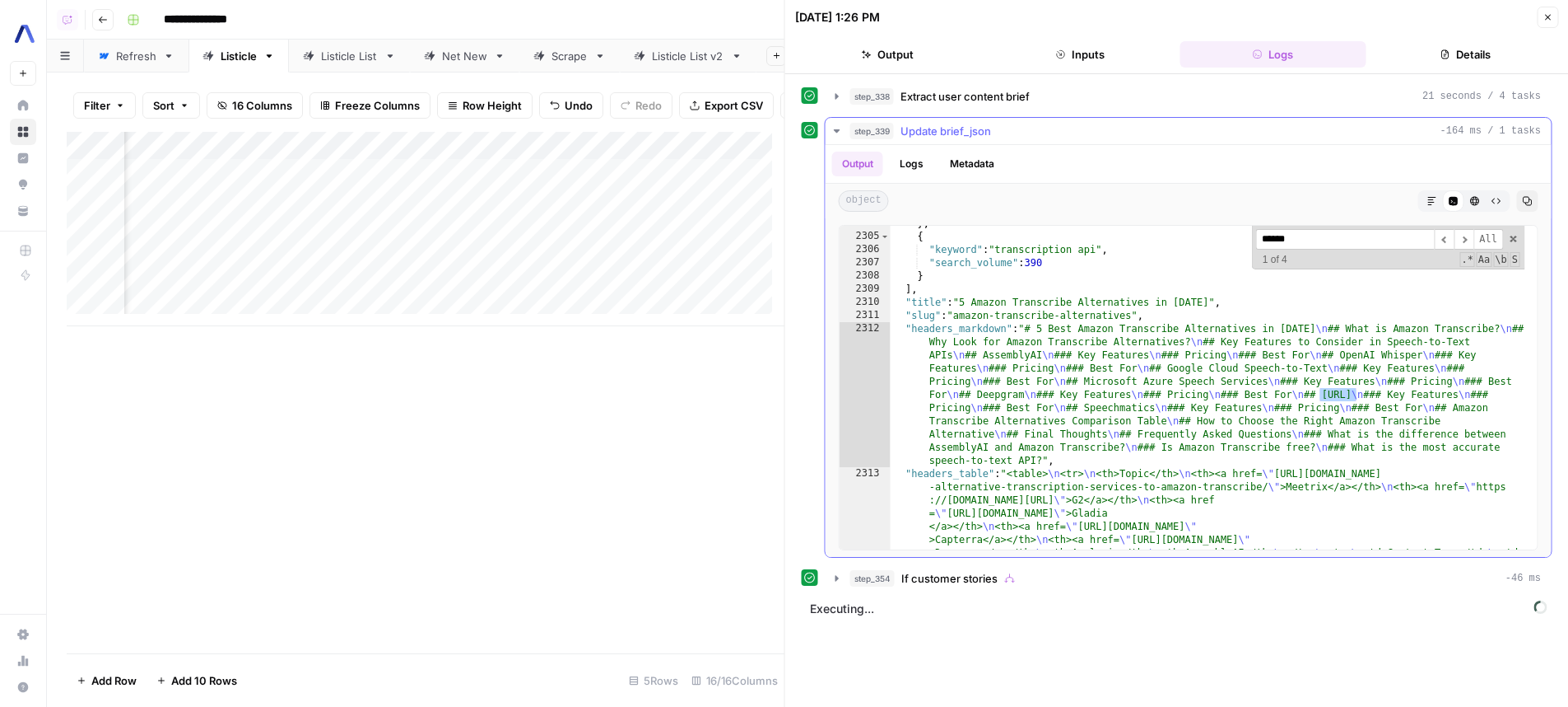
scroll to position [25829, 0]
type input "******"
click at [995, 583] on span "If customer stories" at bounding box center [950, 579] width 97 height 17
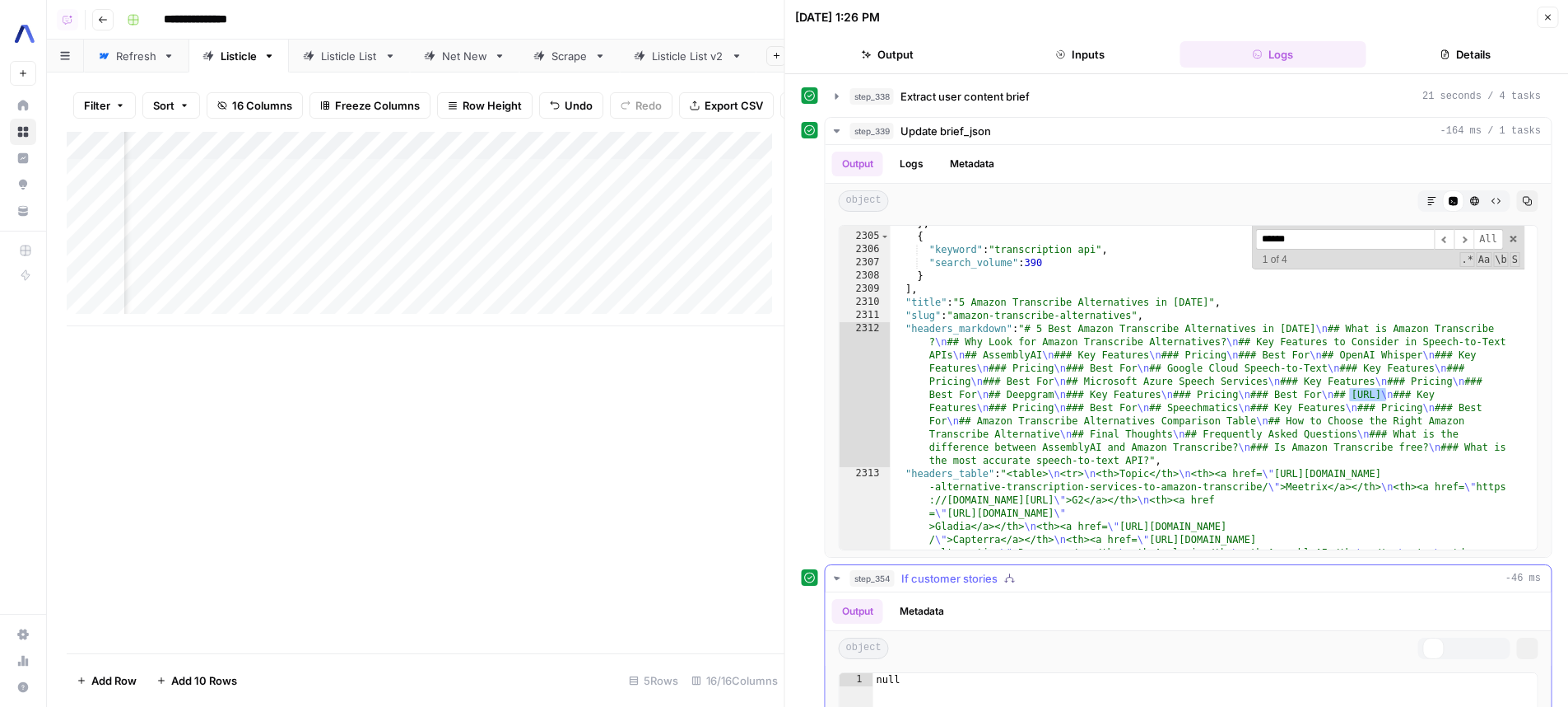
scroll to position [102, 0]
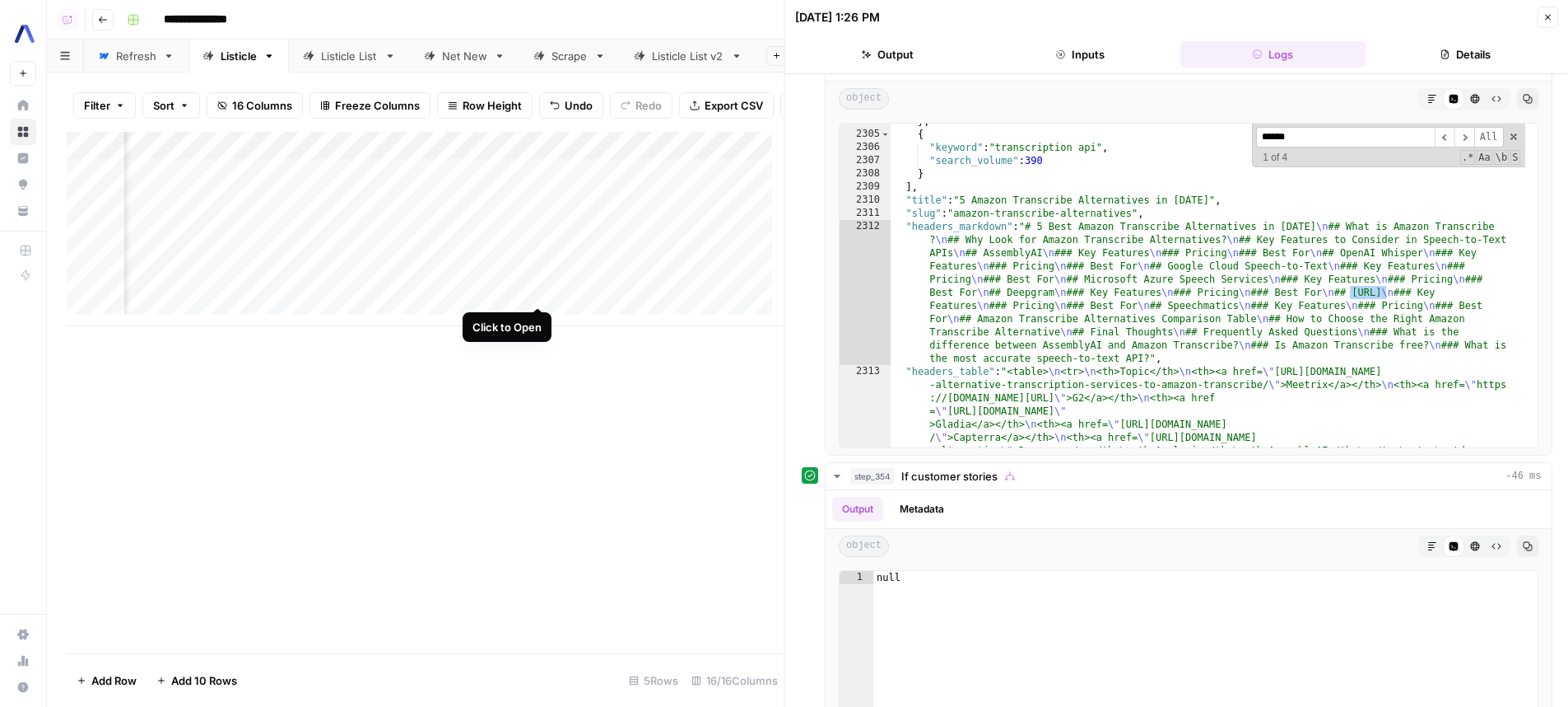
click at [539, 294] on div "Add Column" at bounding box center [425, 228] width 717 height 194
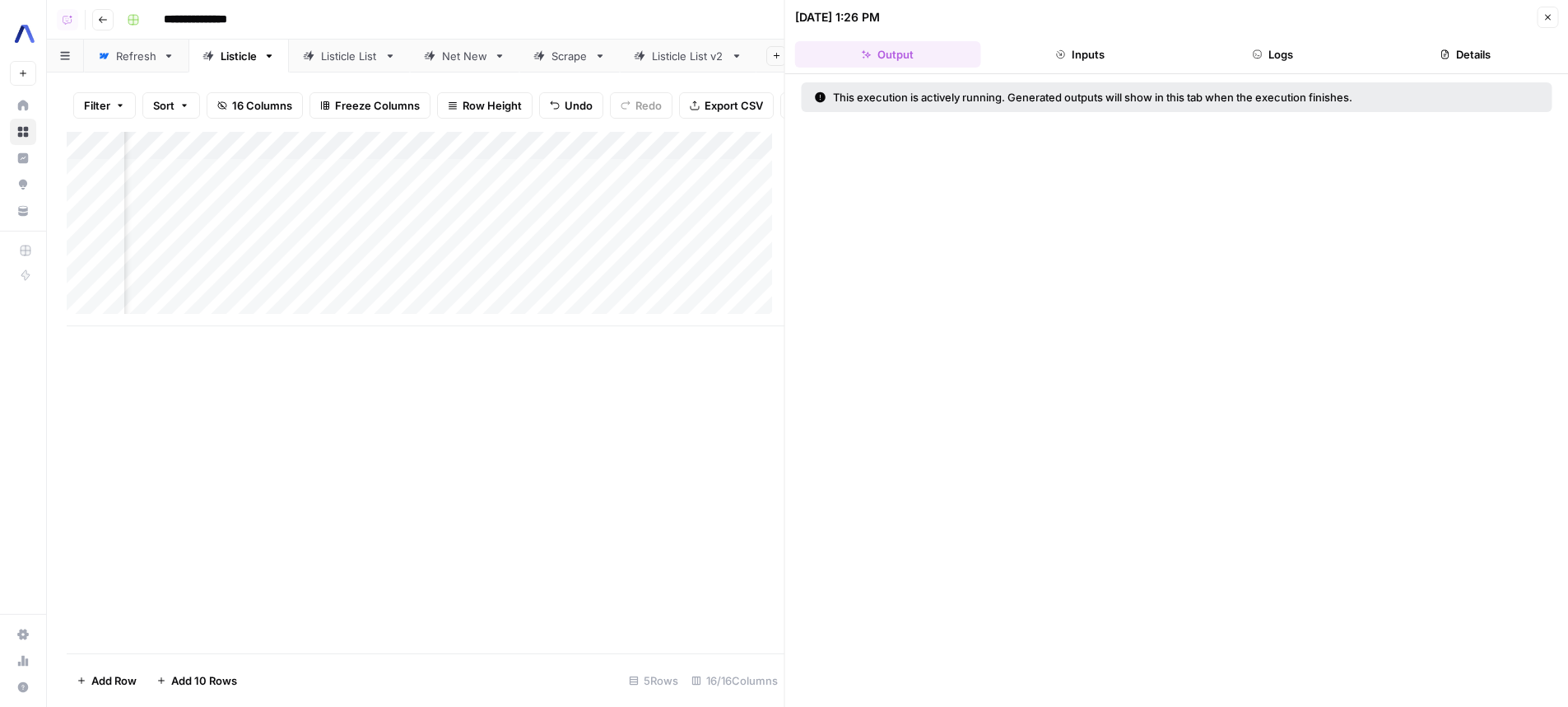
click at [1272, 52] on button "Logs" at bounding box center [1272, 54] width 186 height 27
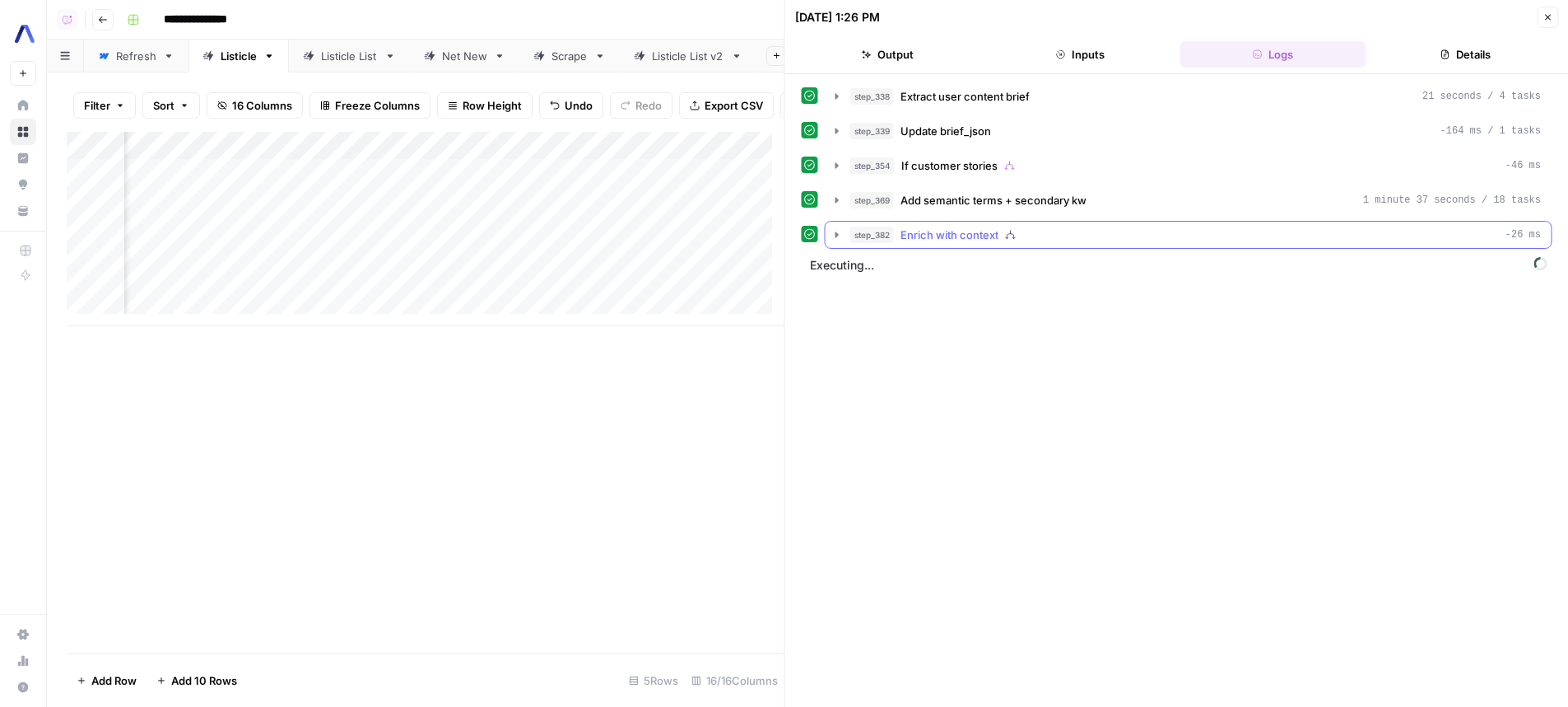
click at [1059, 223] on button "step_382 Enrich with context -26 ms" at bounding box center [1188, 235] width 726 height 27
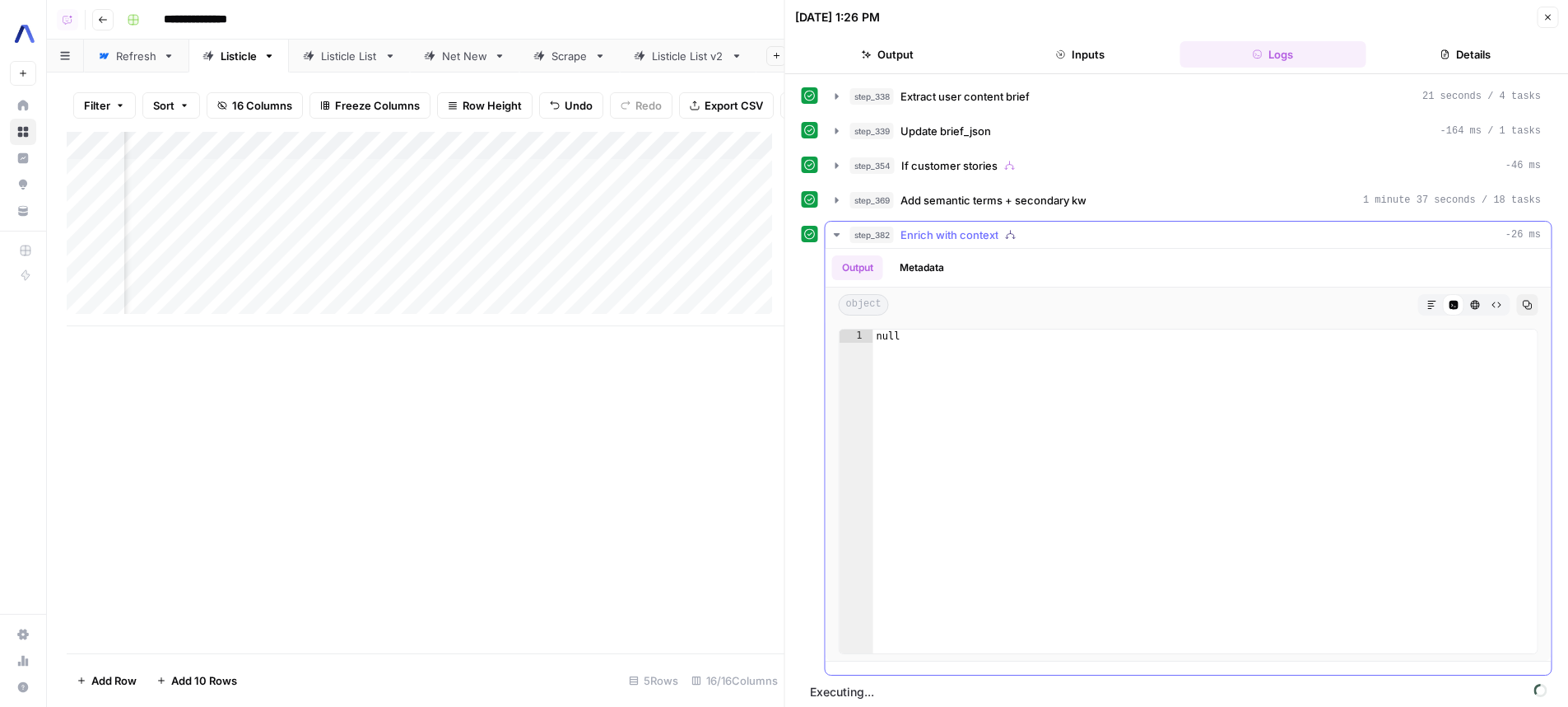
click at [1075, 228] on div "step_382 Enrich with context -26 ms" at bounding box center [1196, 235] width 692 height 17
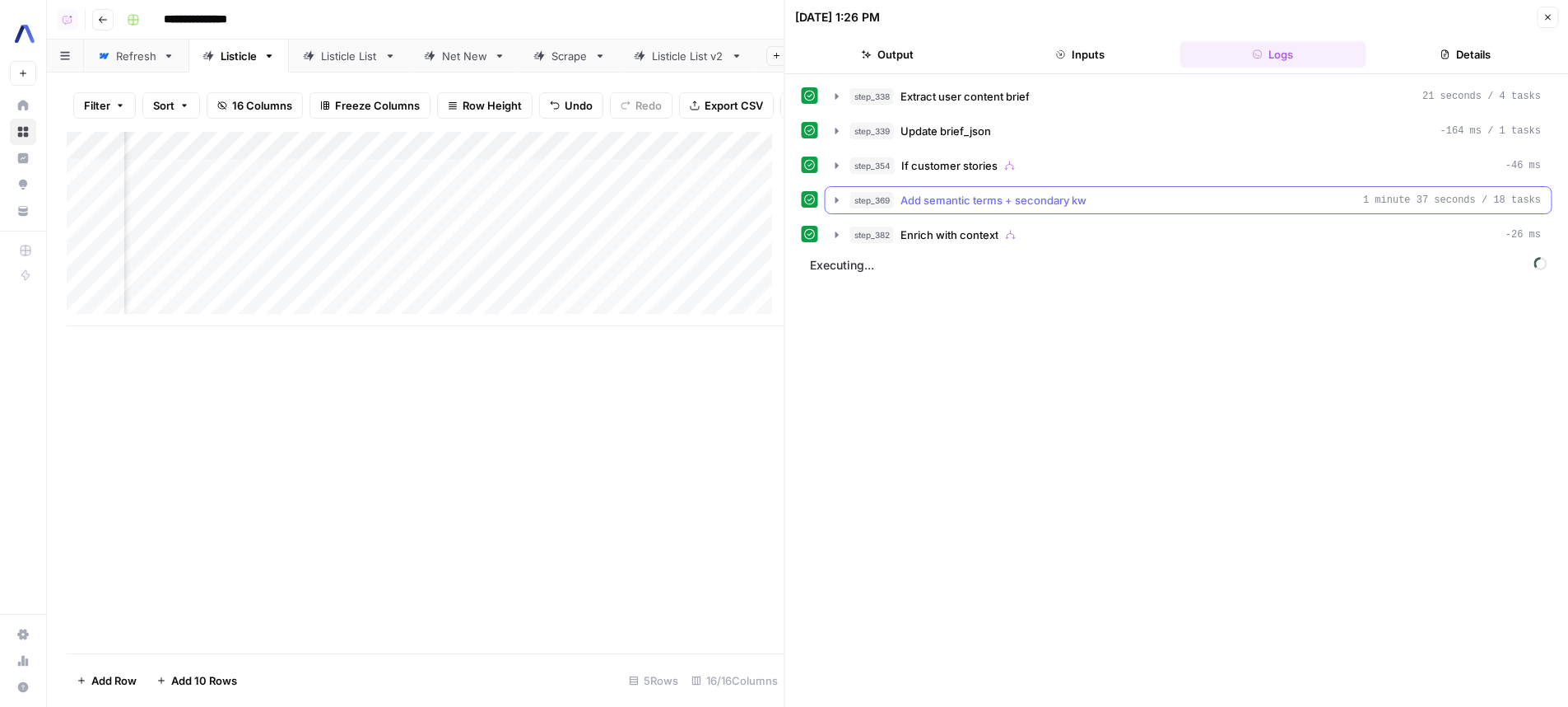
click at [1084, 199] on span "Add semantic terms + secondary kw" at bounding box center [993, 200] width 186 height 17
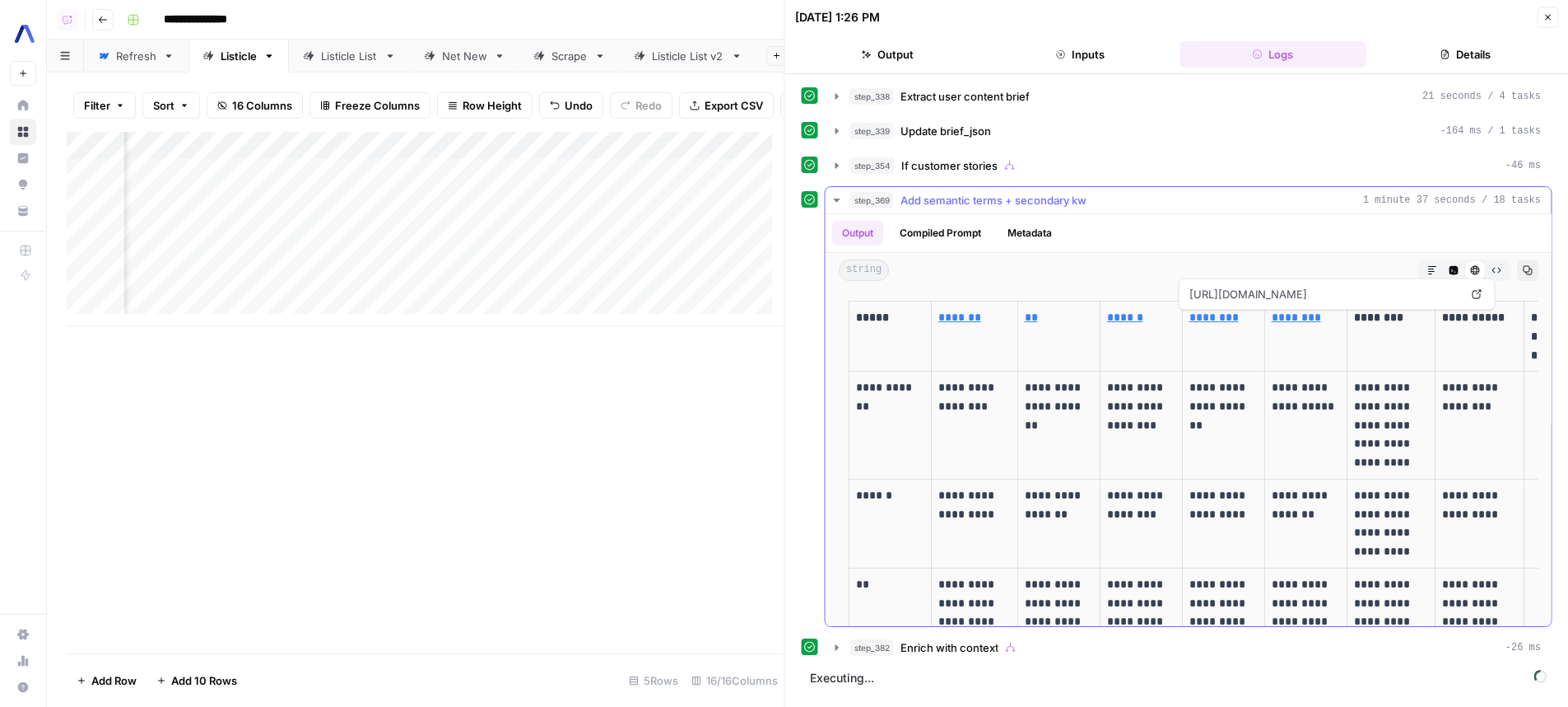
click at [1191, 207] on div "step_369 Add semantic terms + secondary kw 1 minute 37 seconds / 18 tasks" at bounding box center [1196, 200] width 692 height 17
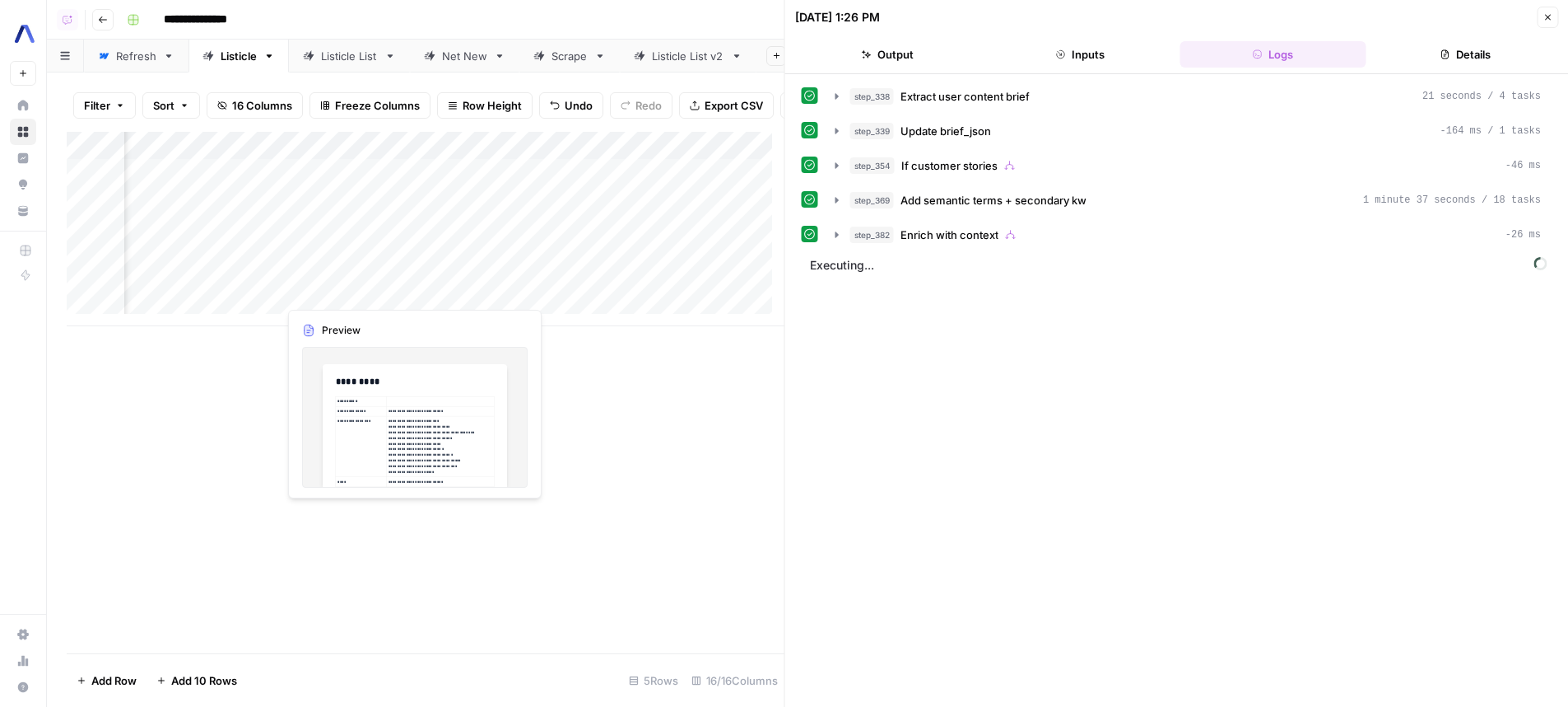
click at [387, 296] on div "Add Column" at bounding box center [425, 228] width 717 height 194
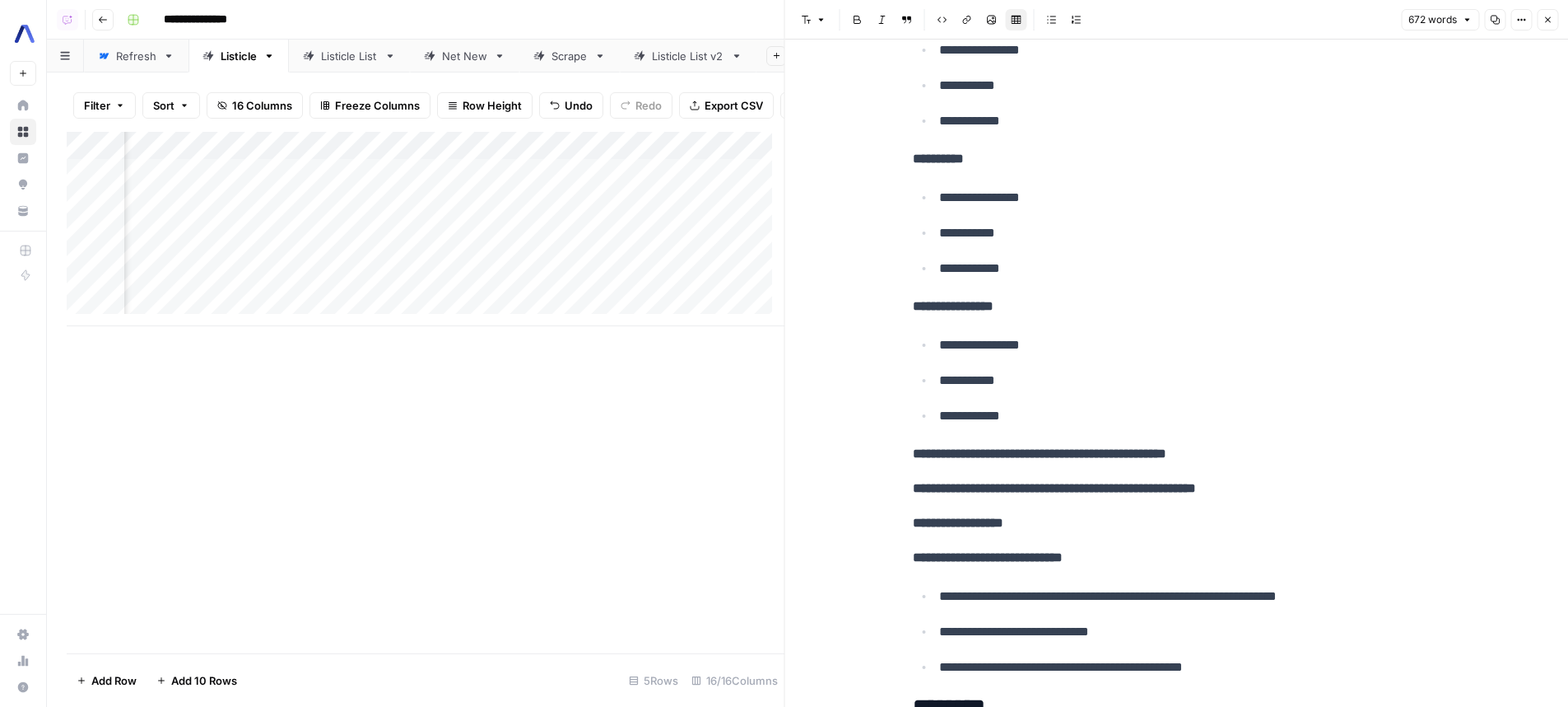
scroll to position [1261, 0]
click at [535, 294] on div "Add Column" at bounding box center [425, 228] width 717 height 194
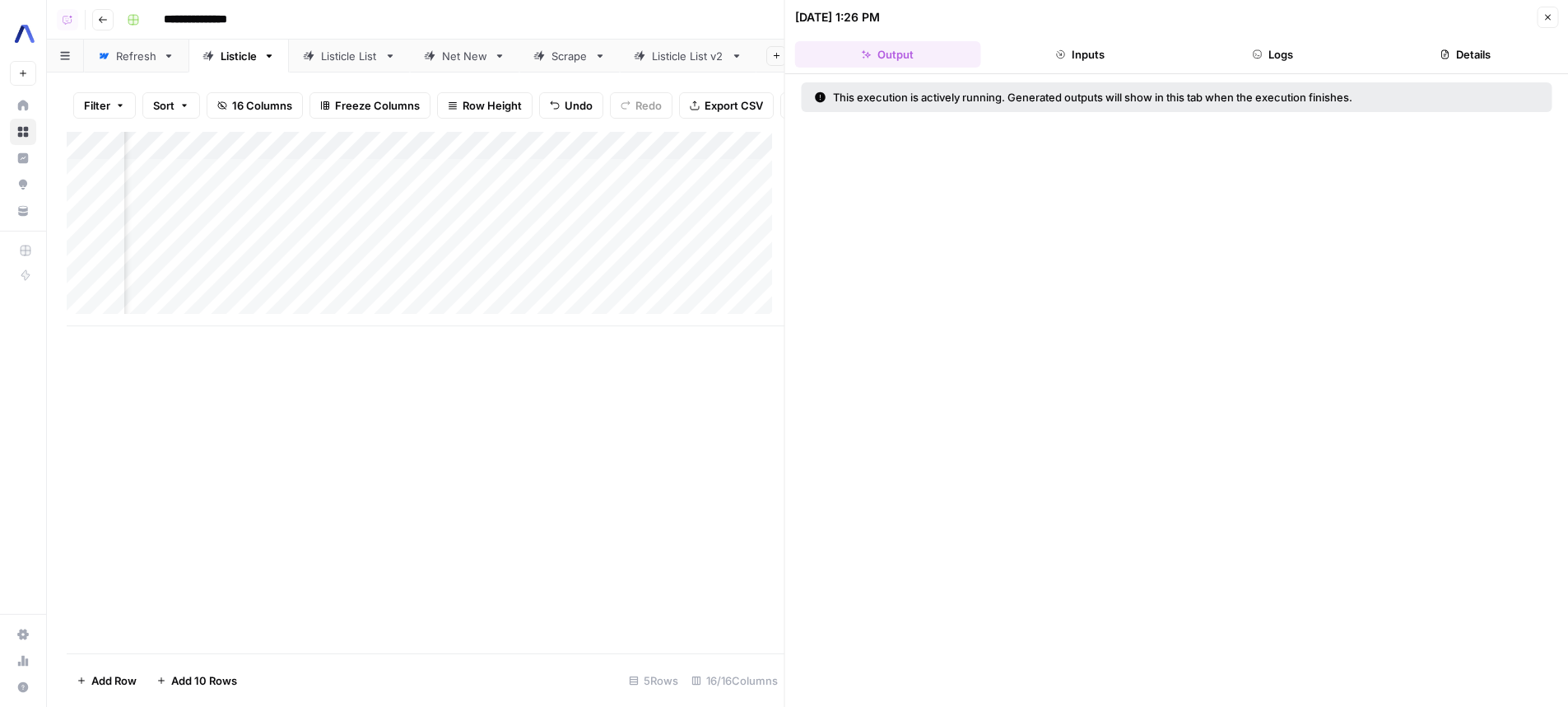
click at [1257, 63] on button "Logs" at bounding box center [1272, 54] width 186 height 27
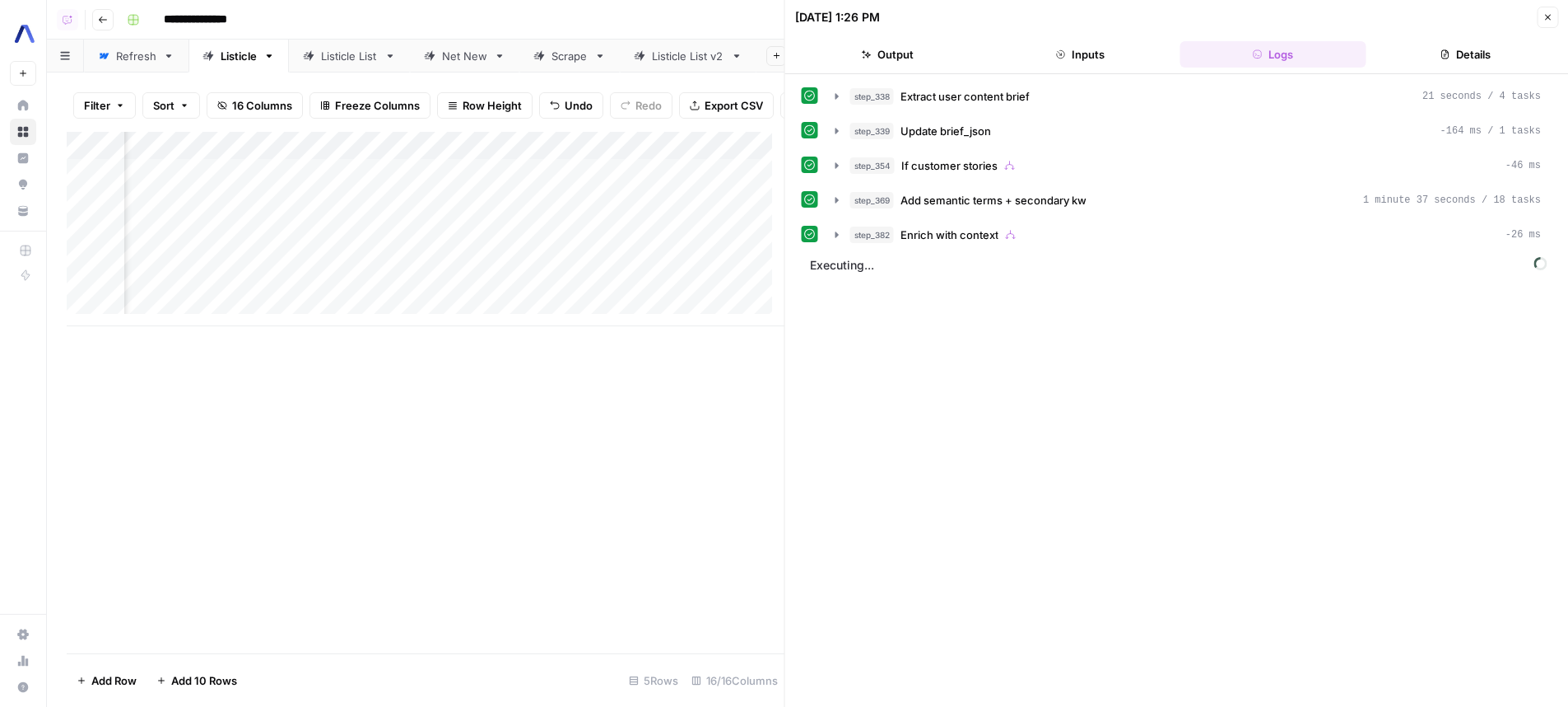
click at [387, 212] on div "Add Column" at bounding box center [425, 228] width 717 height 194
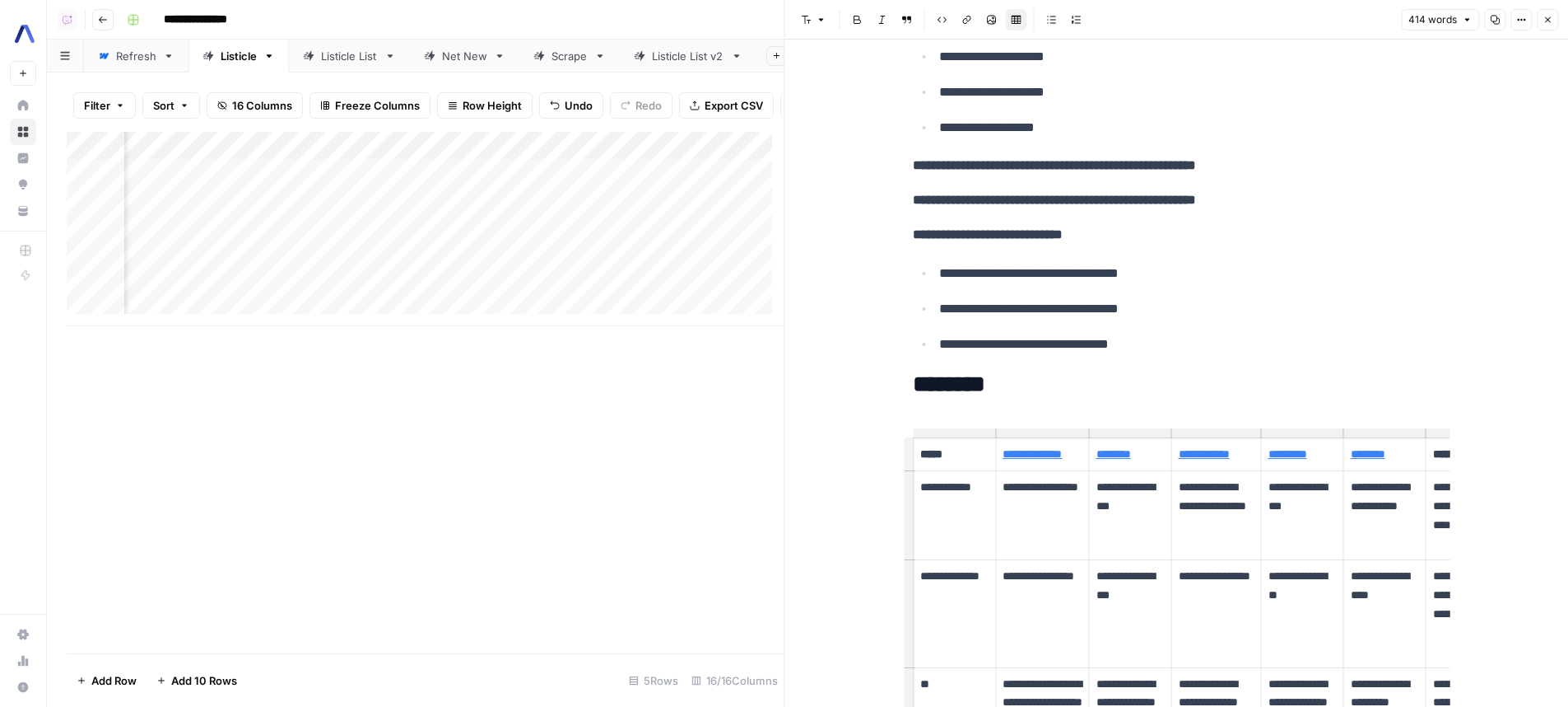
scroll to position [644, 0]
click at [536, 207] on div "Add Column" at bounding box center [425, 228] width 717 height 194
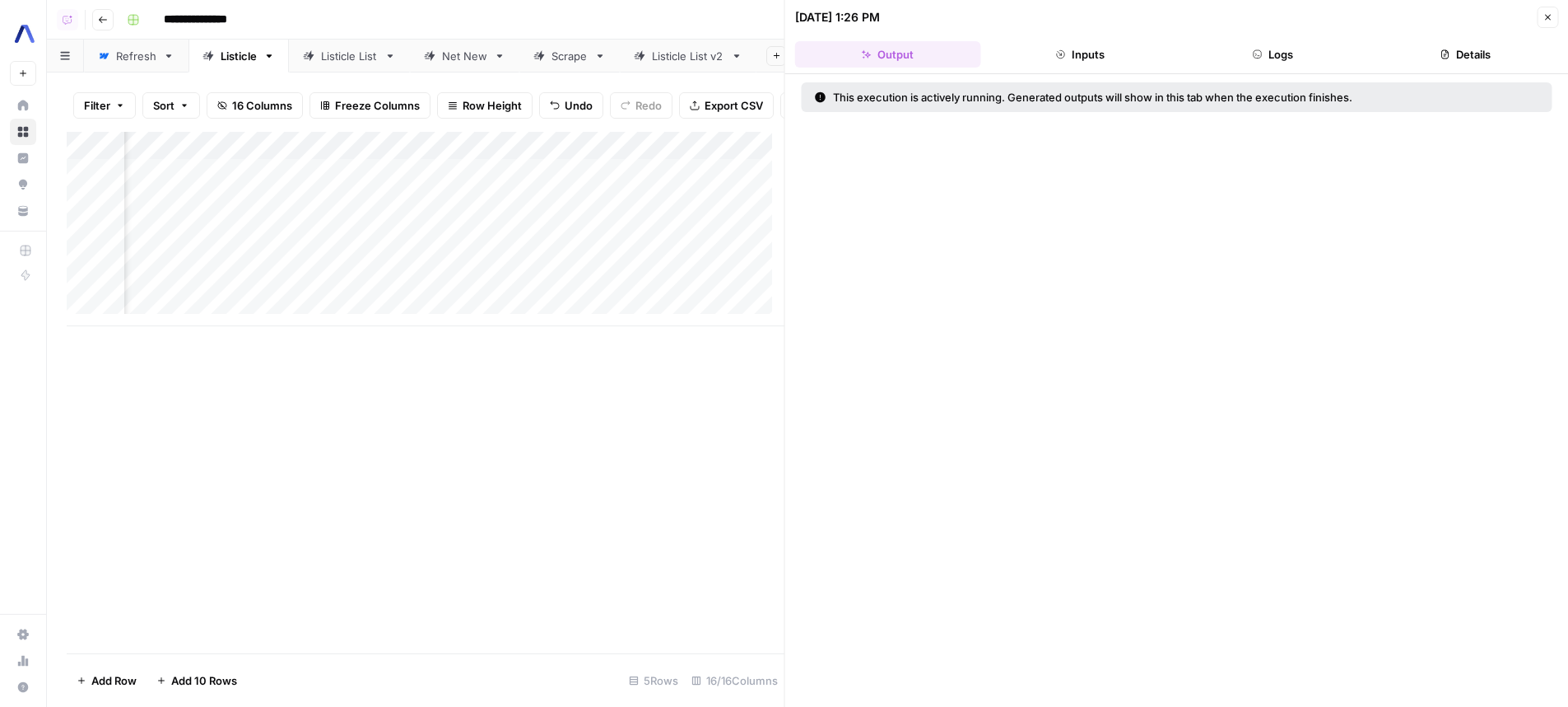
click at [1238, 45] on button "Logs" at bounding box center [1272, 54] width 186 height 27
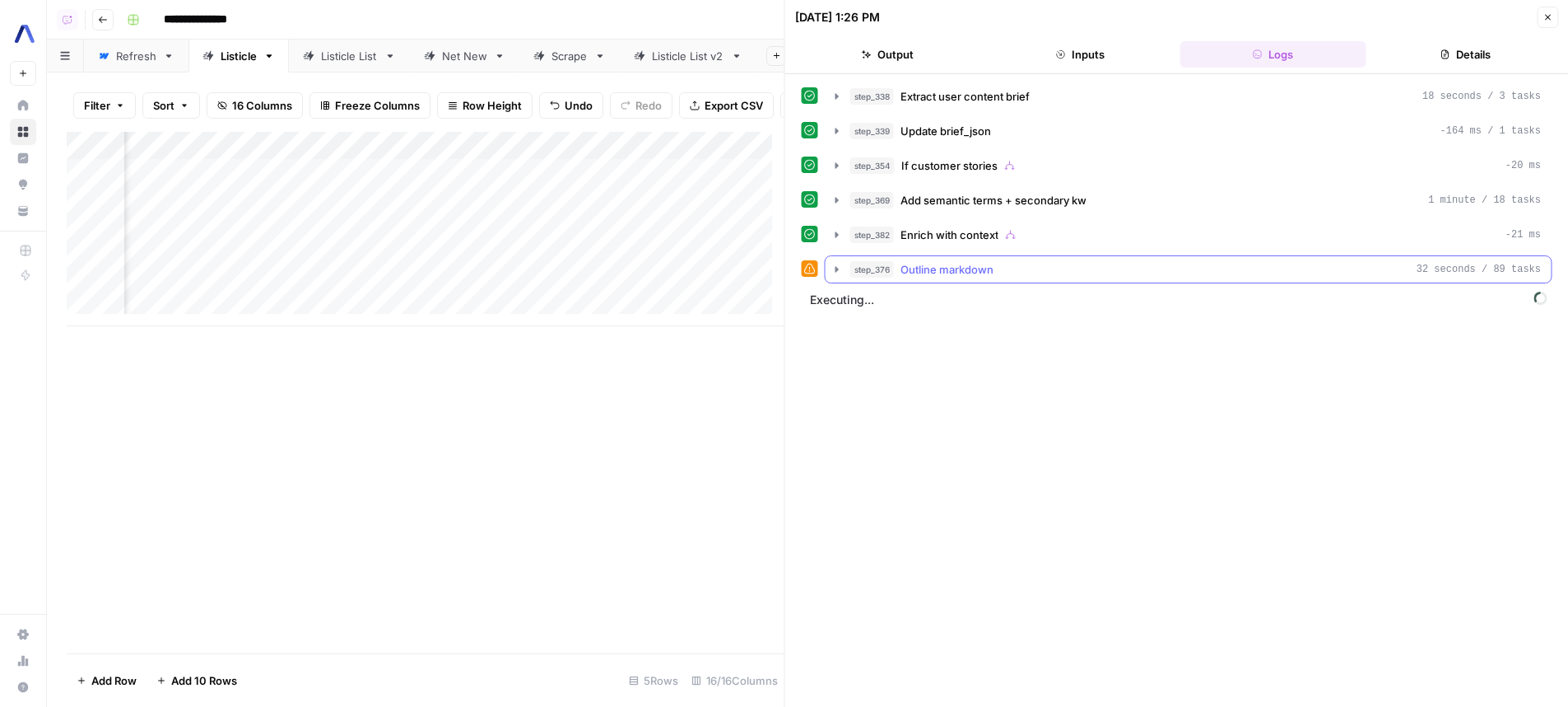
click at [1053, 269] on div "step_376 Outline markdown 32 seconds / 89 tasks" at bounding box center [1196, 269] width 692 height 17
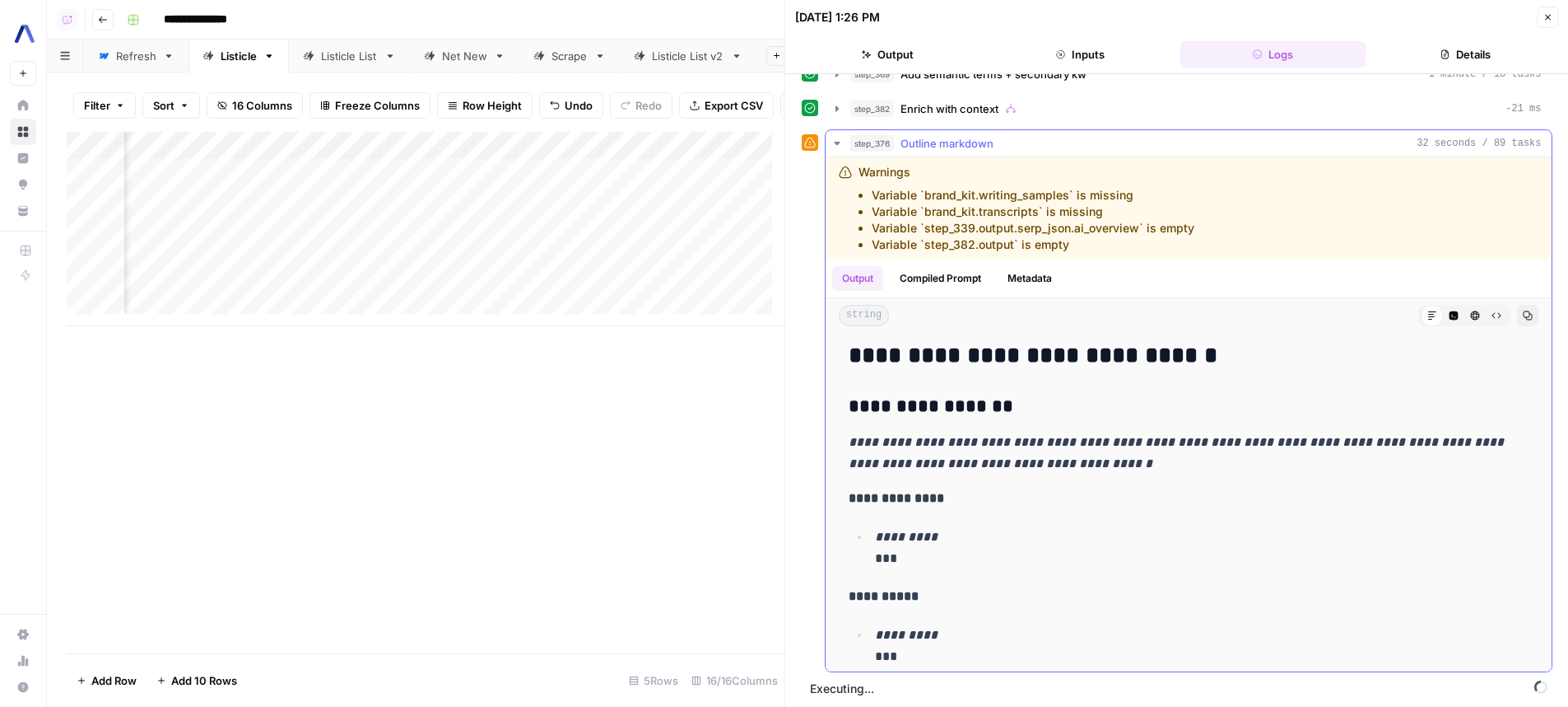
scroll to position [905, 0]
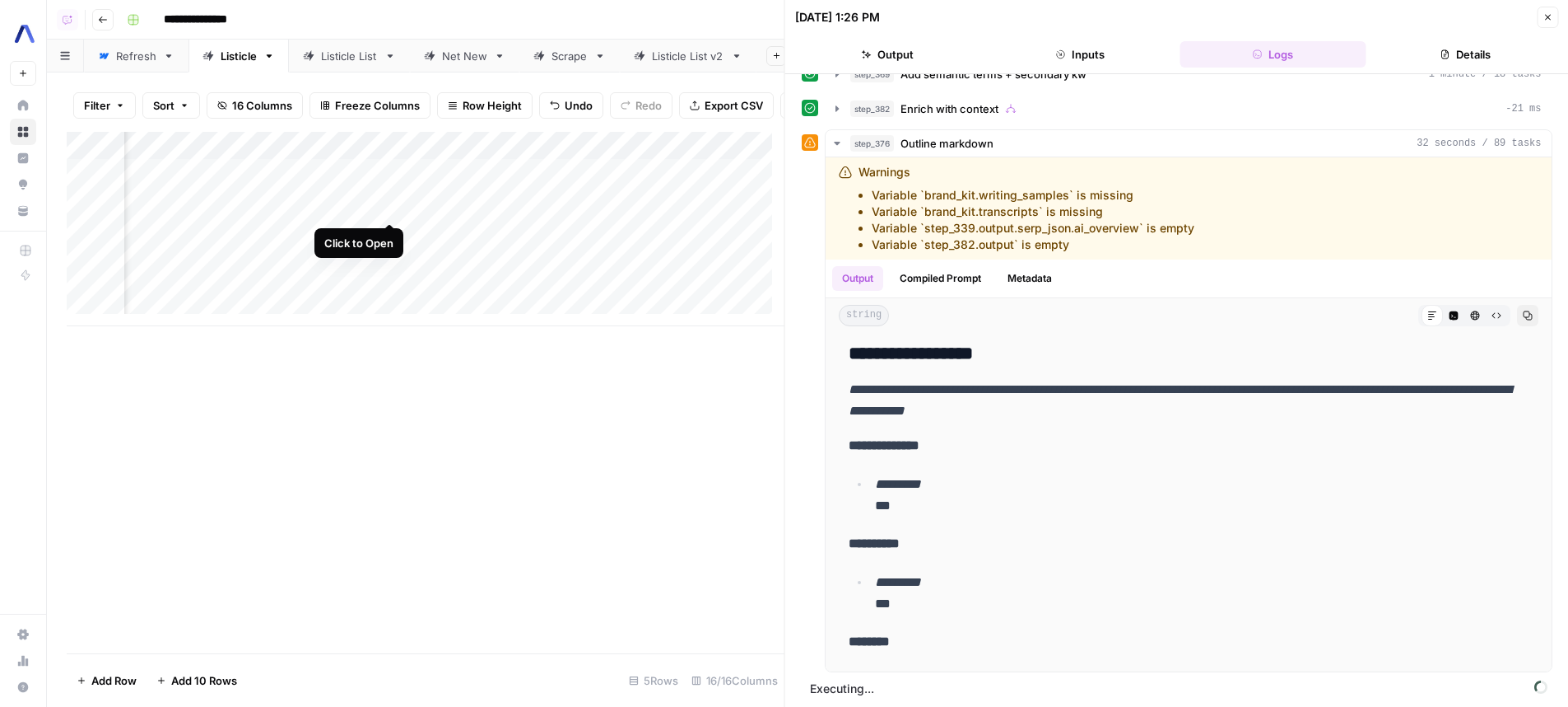
click at [390, 211] on div "Add Column" at bounding box center [425, 228] width 717 height 194
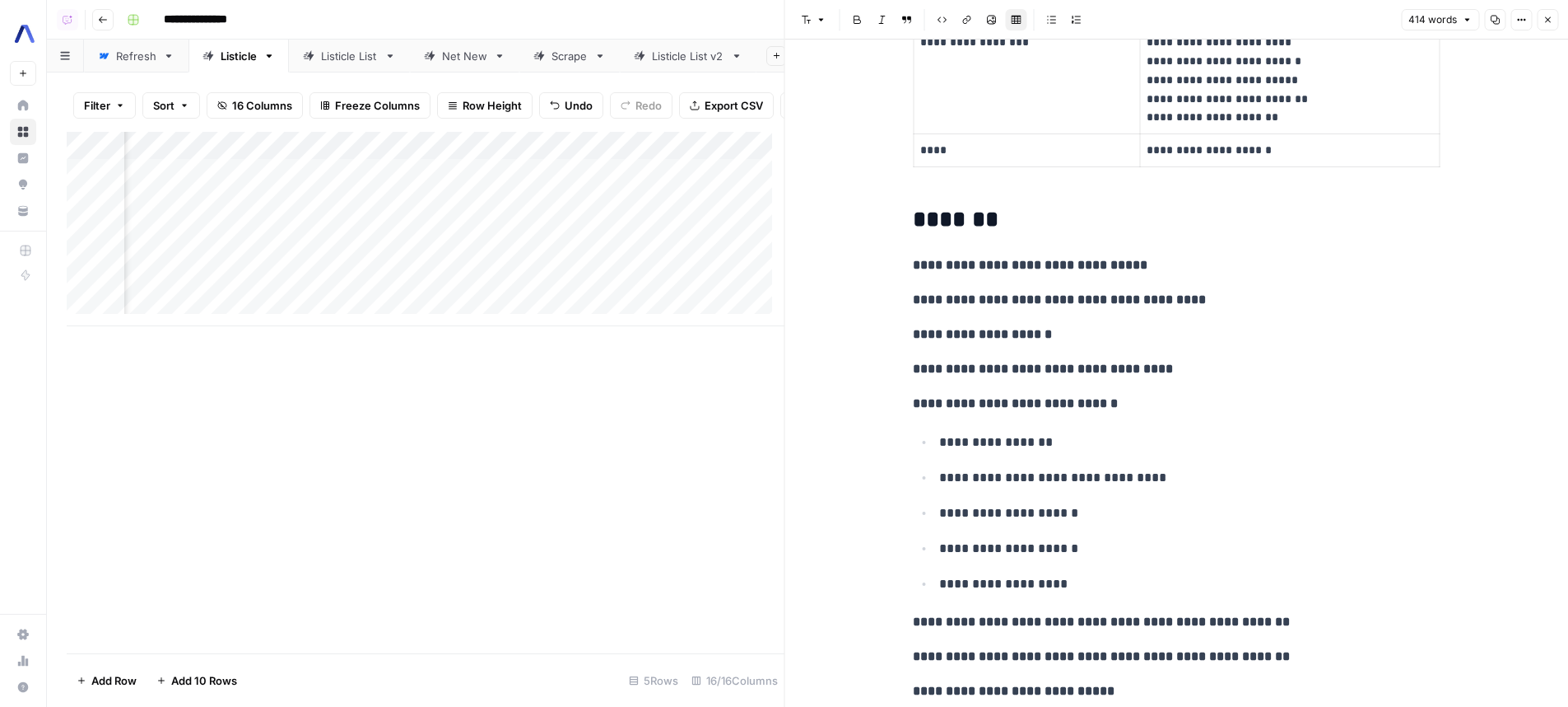
scroll to position [303, 0]
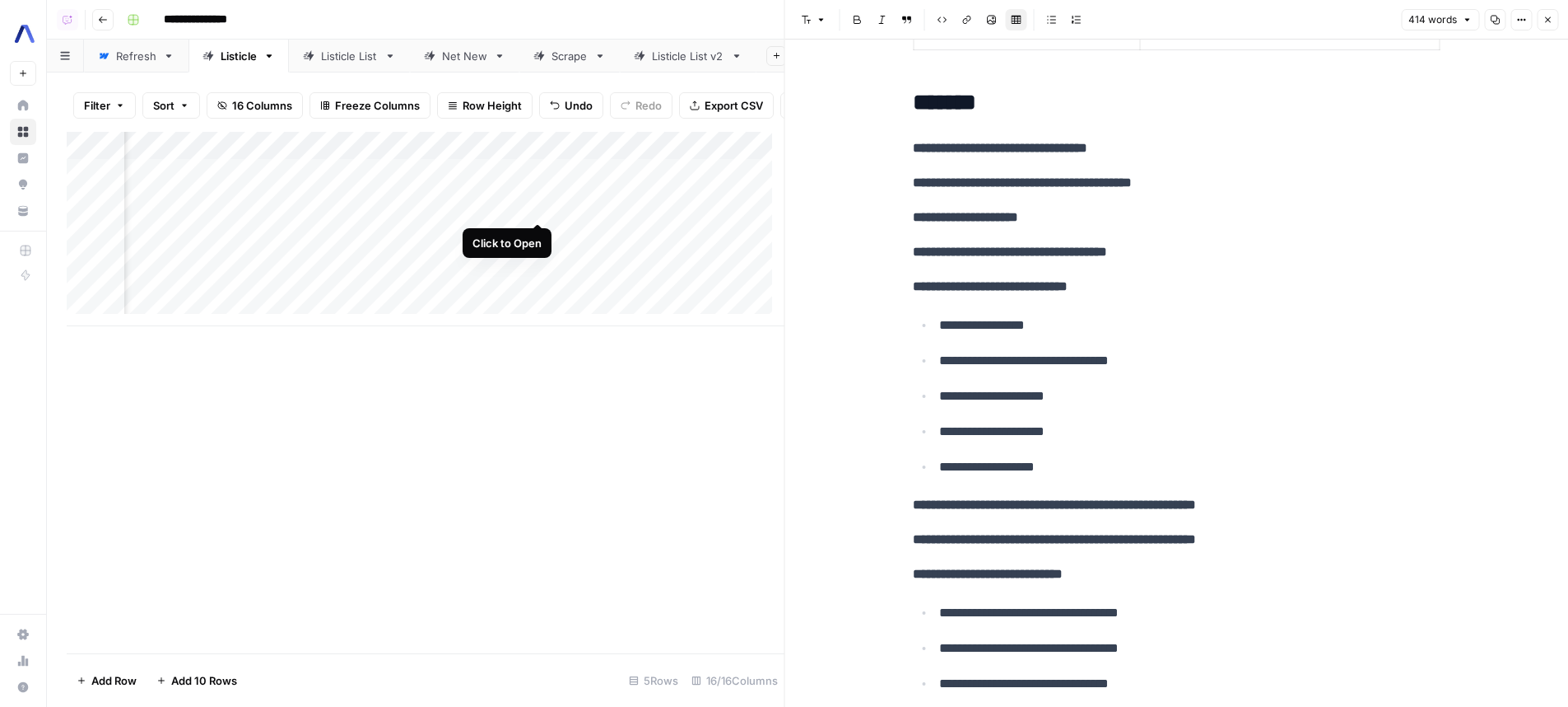
click at [534, 208] on div "Add Column" at bounding box center [425, 228] width 717 height 194
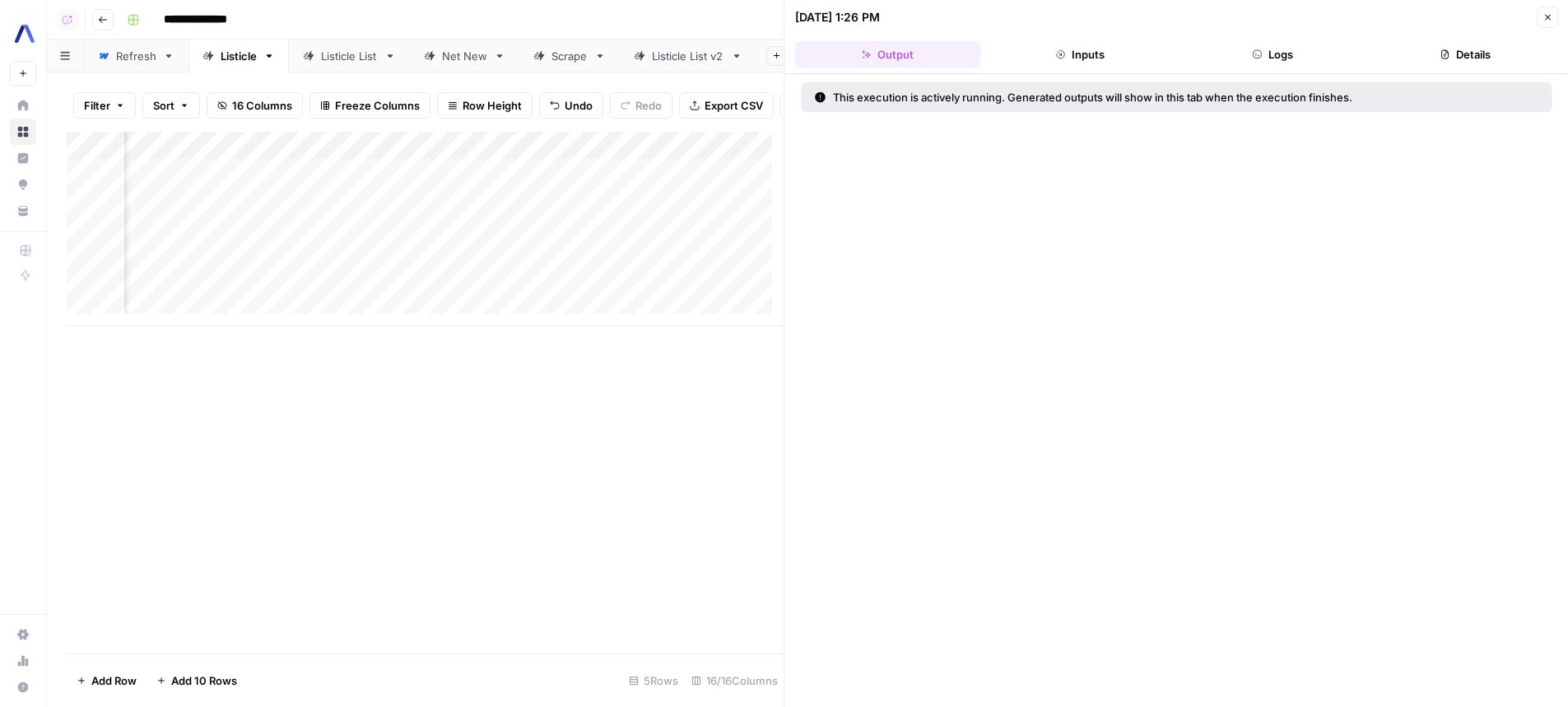
click at [1284, 56] on button "Logs" at bounding box center [1272, 54] width 186 height 27
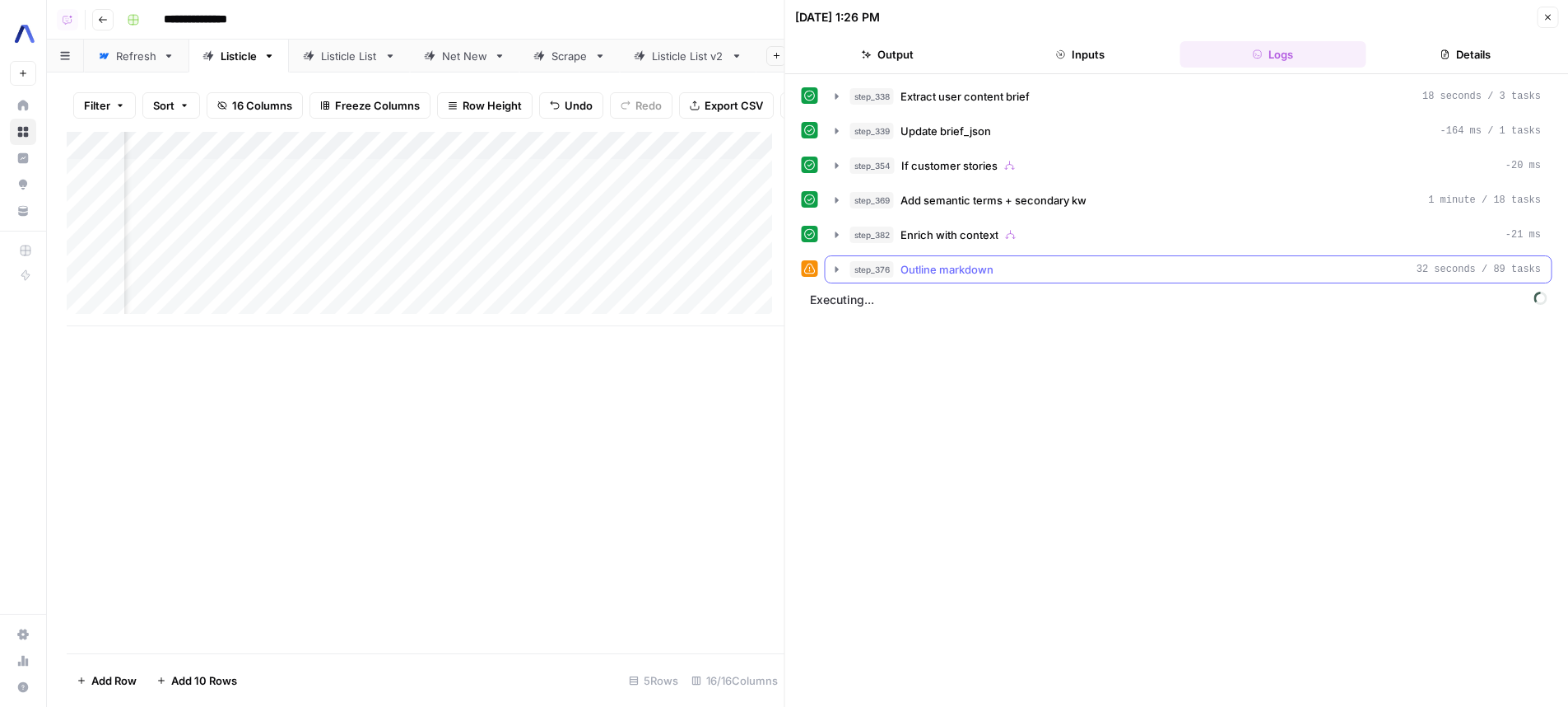
click at [1053, 264] on div "step_376 Outline markdown 32 seconds / 89 tasks" at bounding box center [1196, 269] width 692 height 17
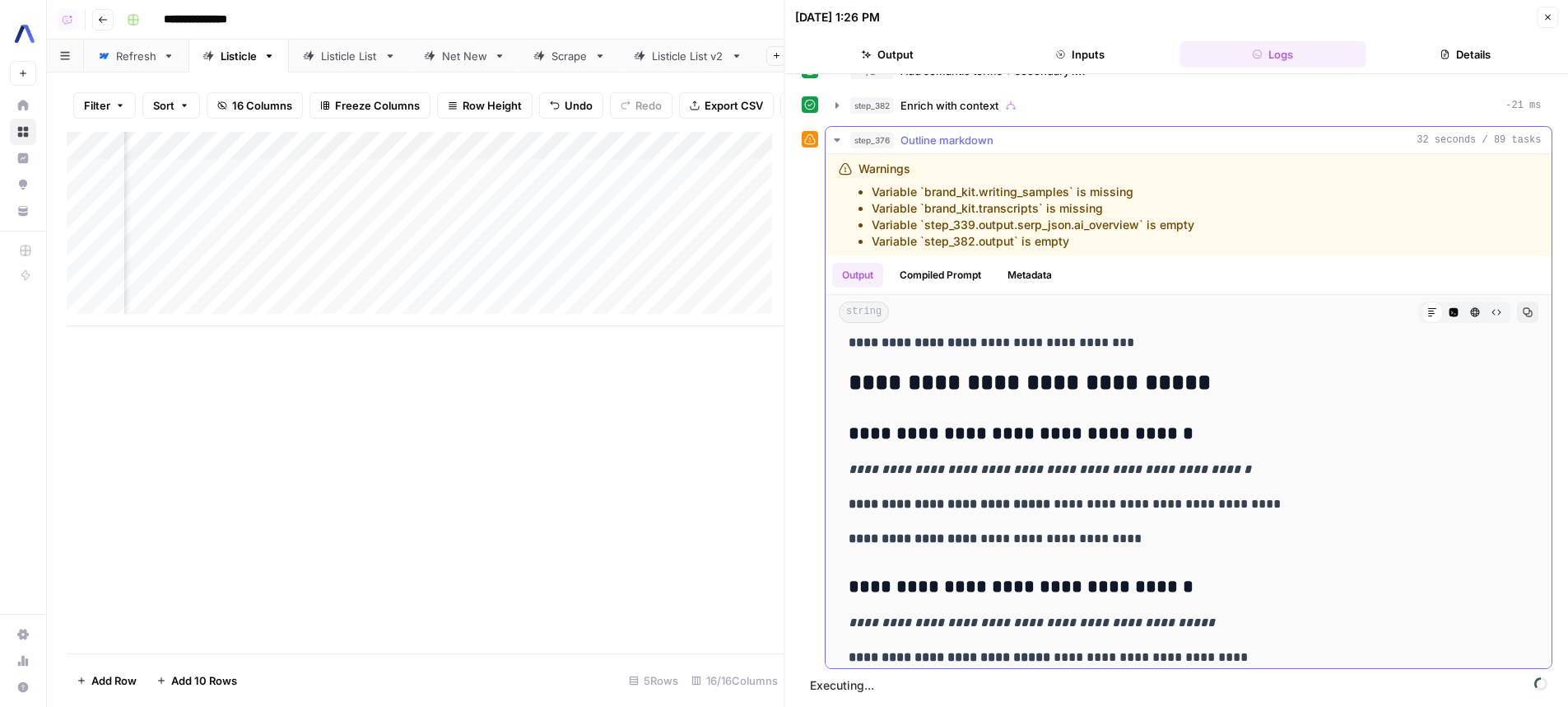
scroll to position [2776, 0]
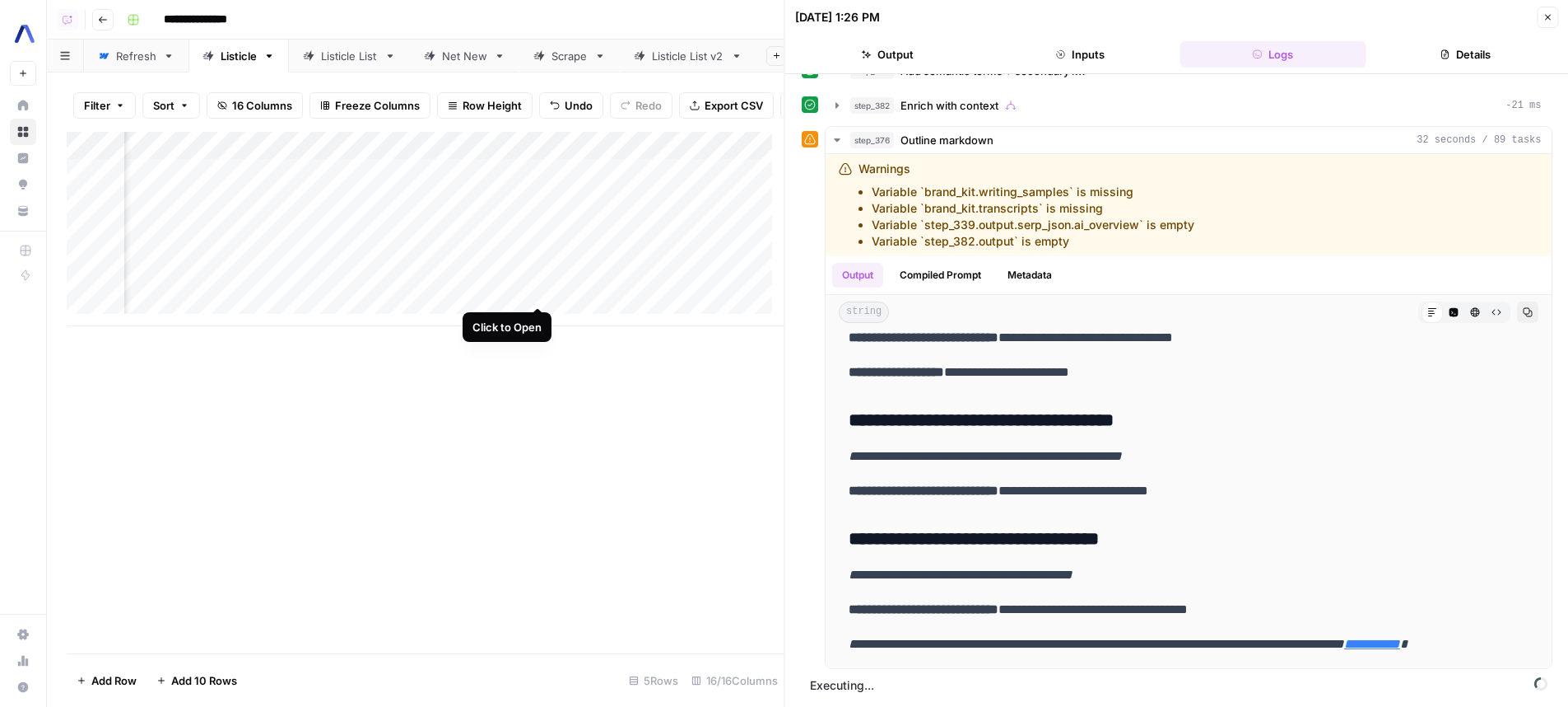
click at [539, 293] on div "Add Column" at bounding box center [425, 228] width 717 height 194
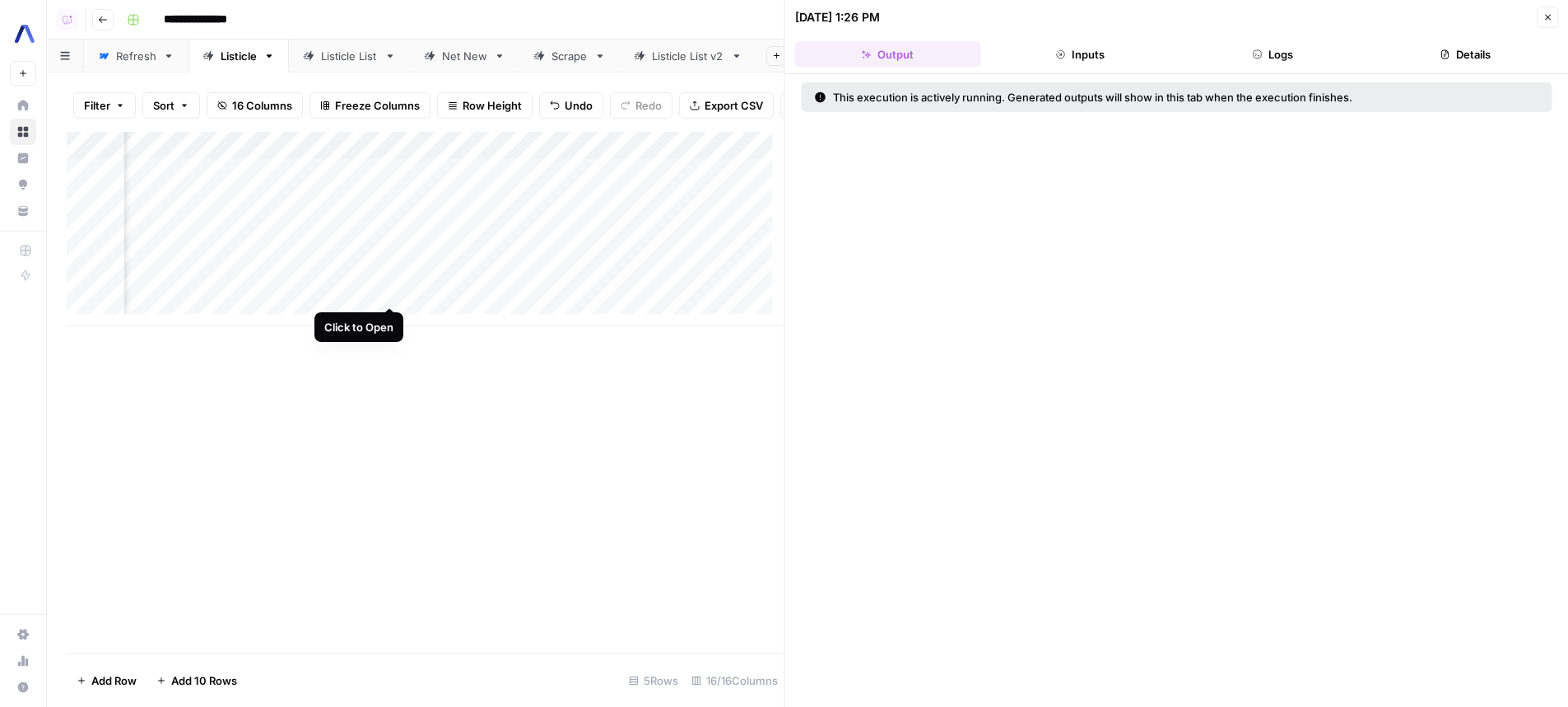
click at [384, 283] on div "Add Column" at bounding box center [425, 228] width 717 height 194
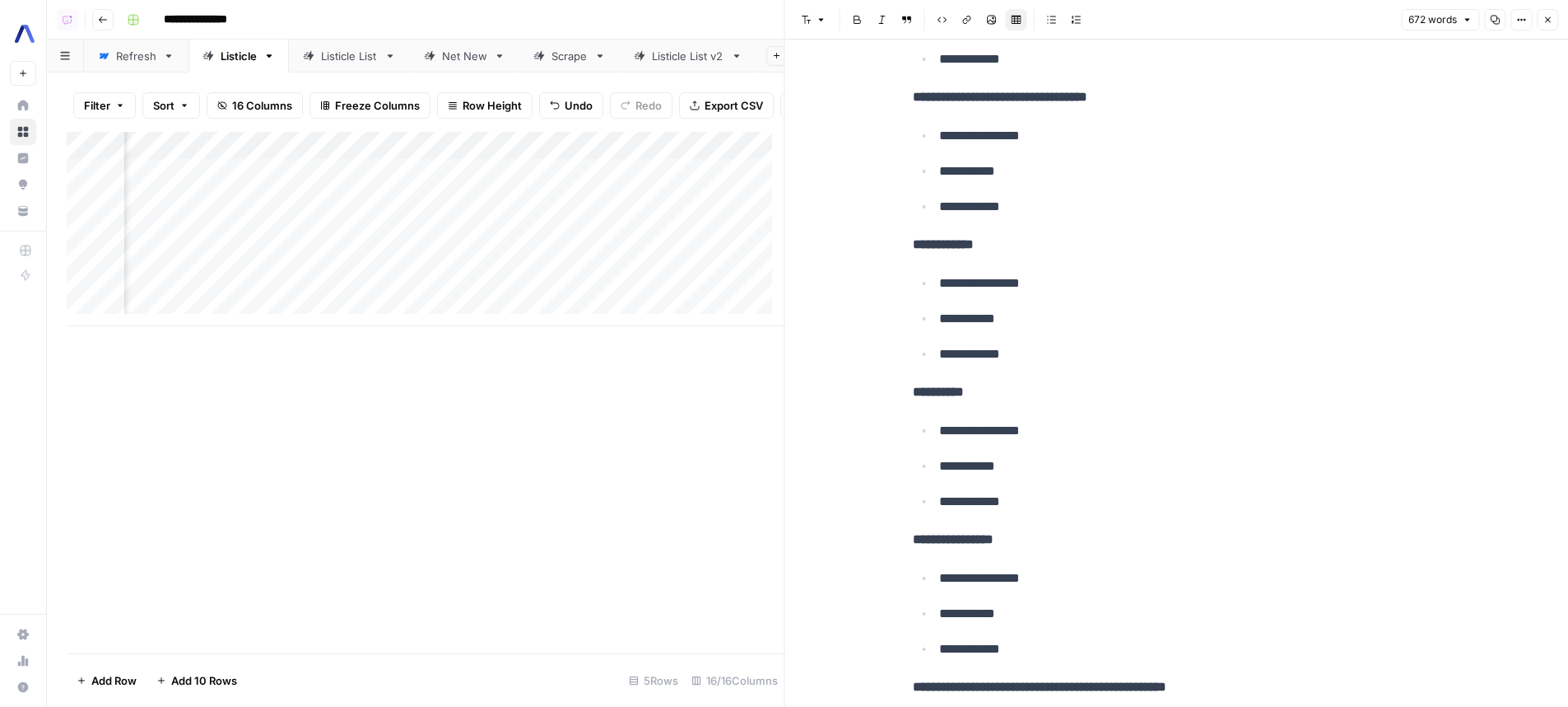
scroll to position [1027, 0]
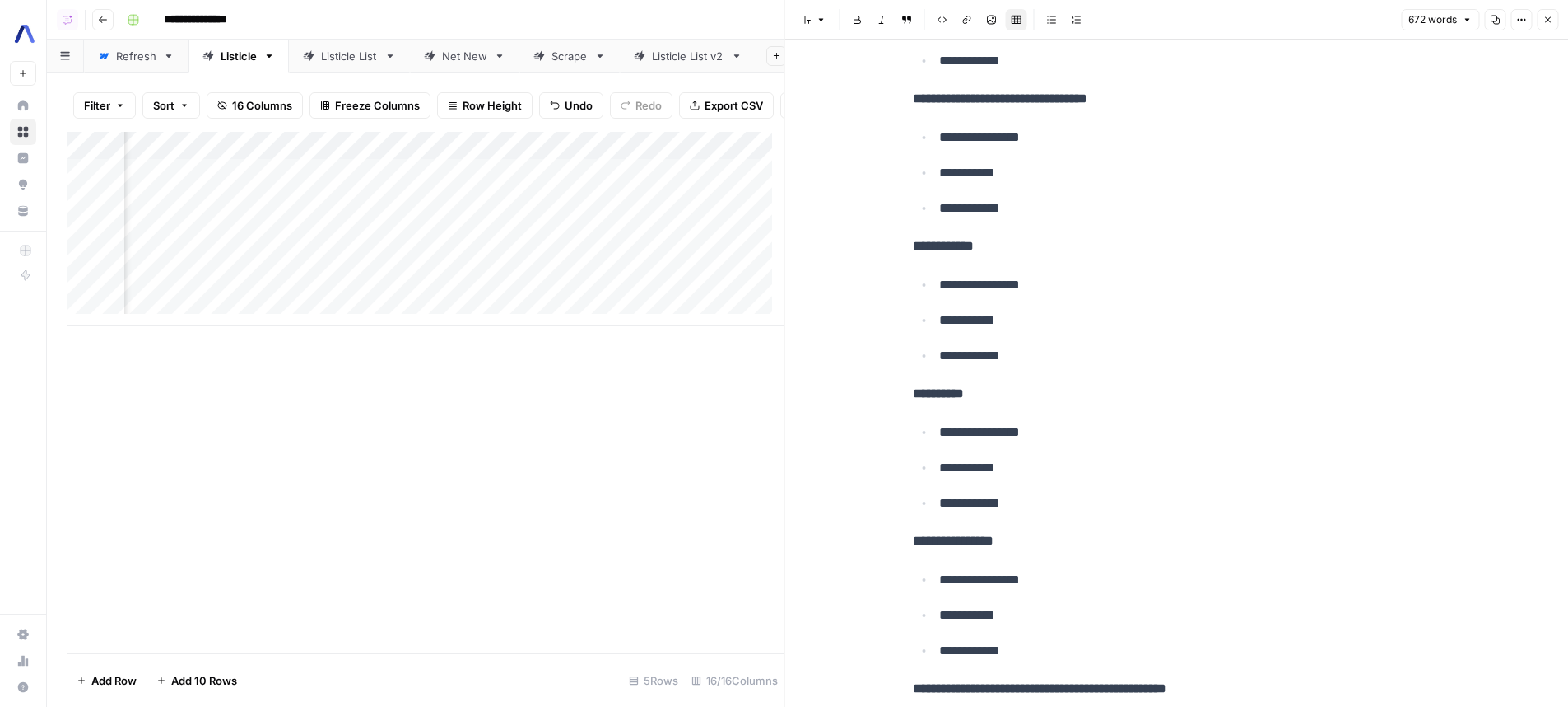
click at [530, 289] on div "Add Column" at bounding box center [425, 228] width 717 height 194
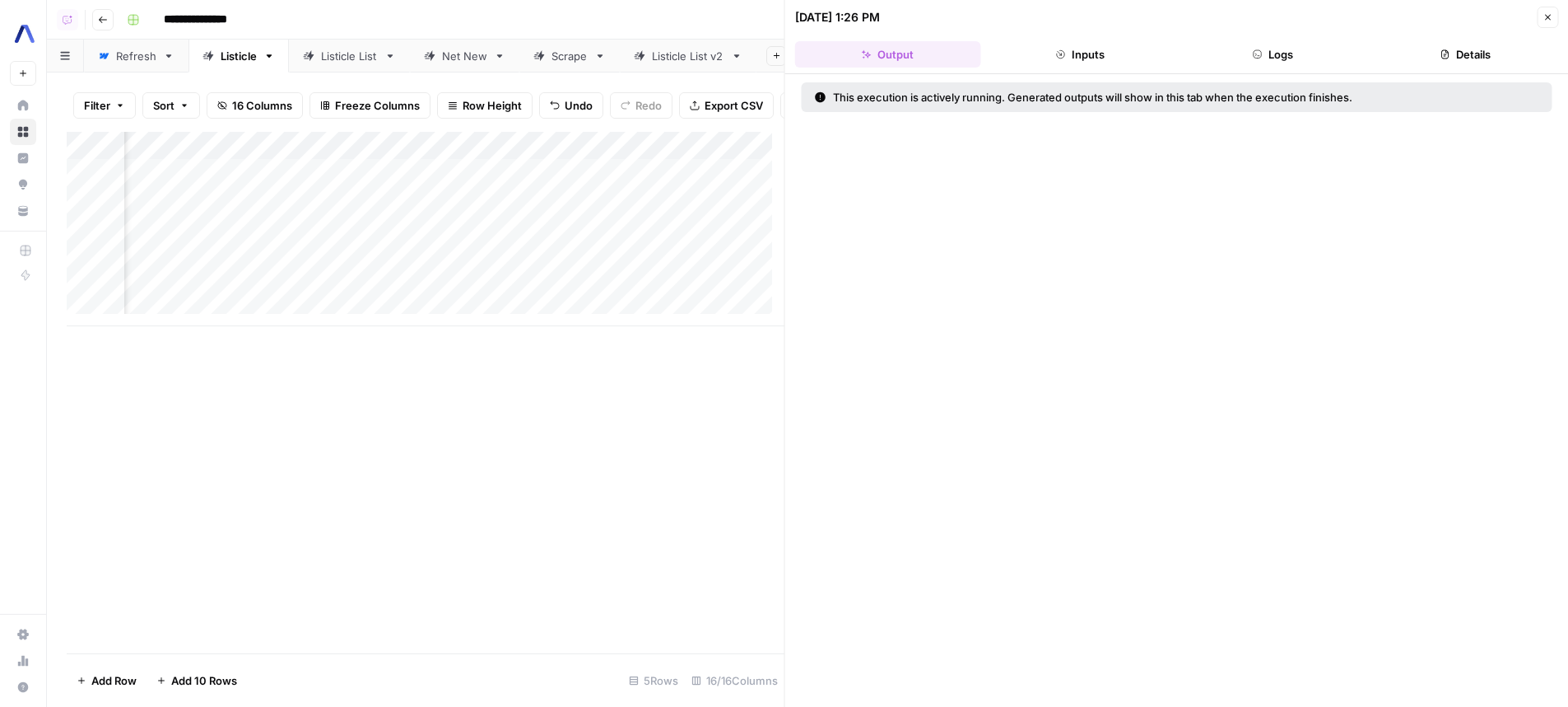
click at [1274, 66] on button "Logs" at bounding box center [1272, 54] width 186 height 27
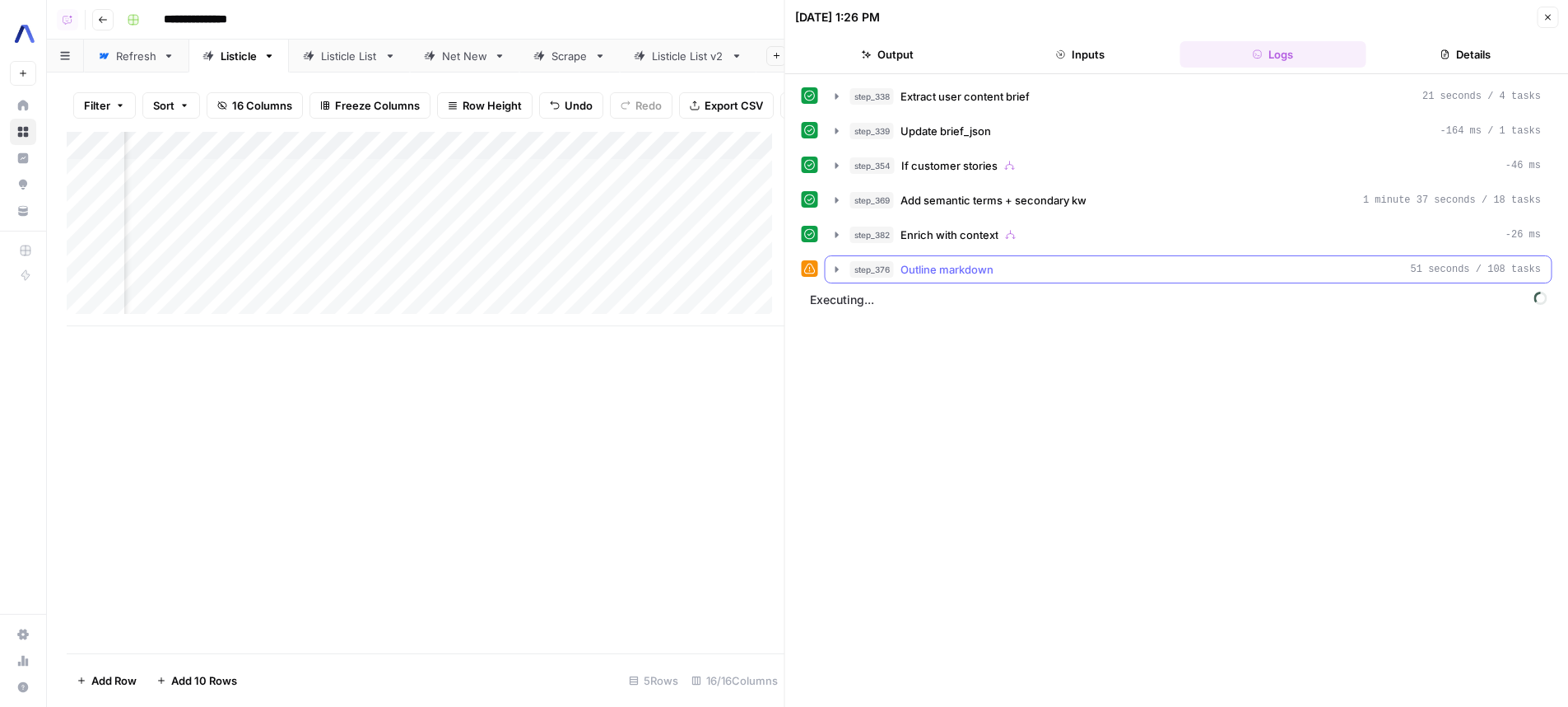
click at [1156, 282] on button "step_376 Outline markdown 51 seconds / 108 tasks" at bounding box center [1188, 269] width 726 height 27
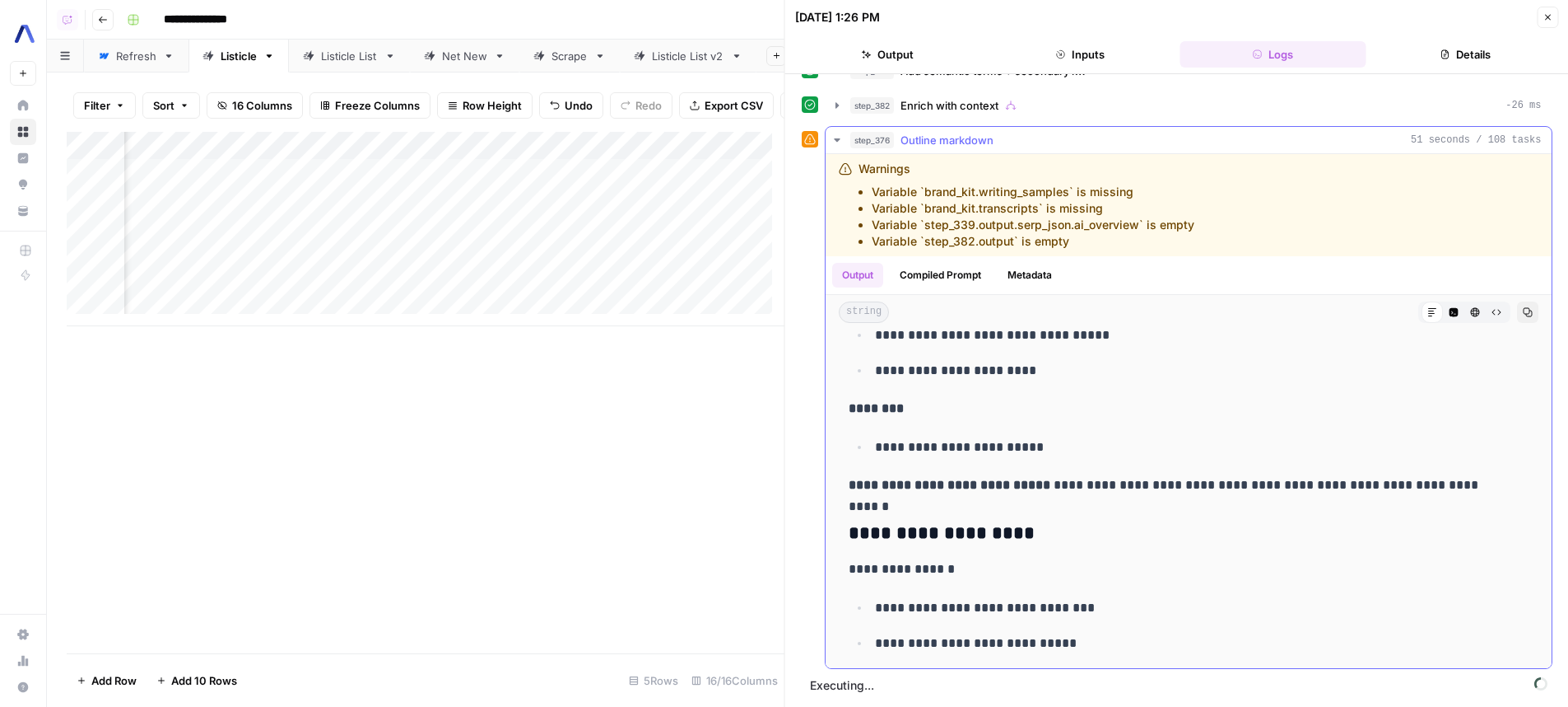
scroll to position [2684, 0]
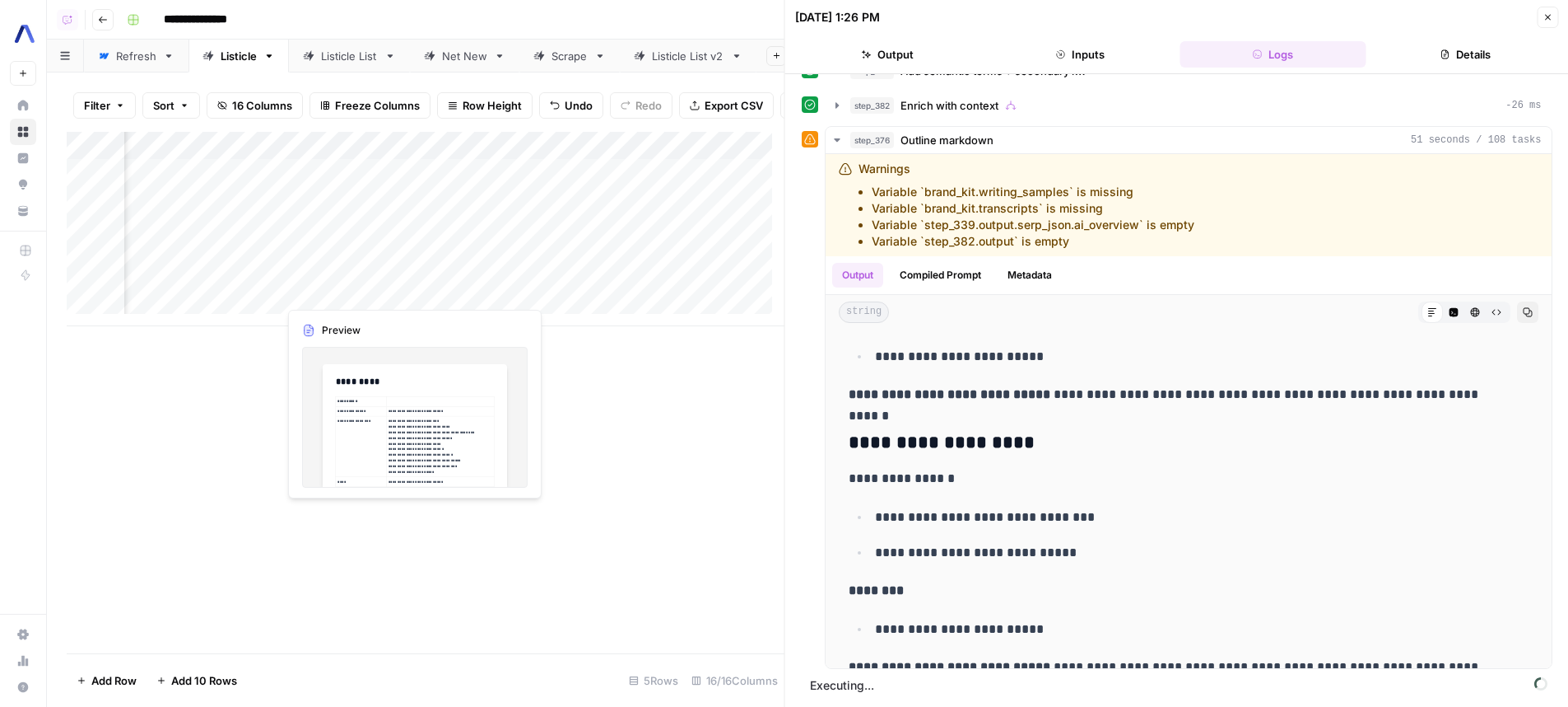
click at [383, 292] on div "Add Column" at bounding box center [425, 228] width 717 height 194
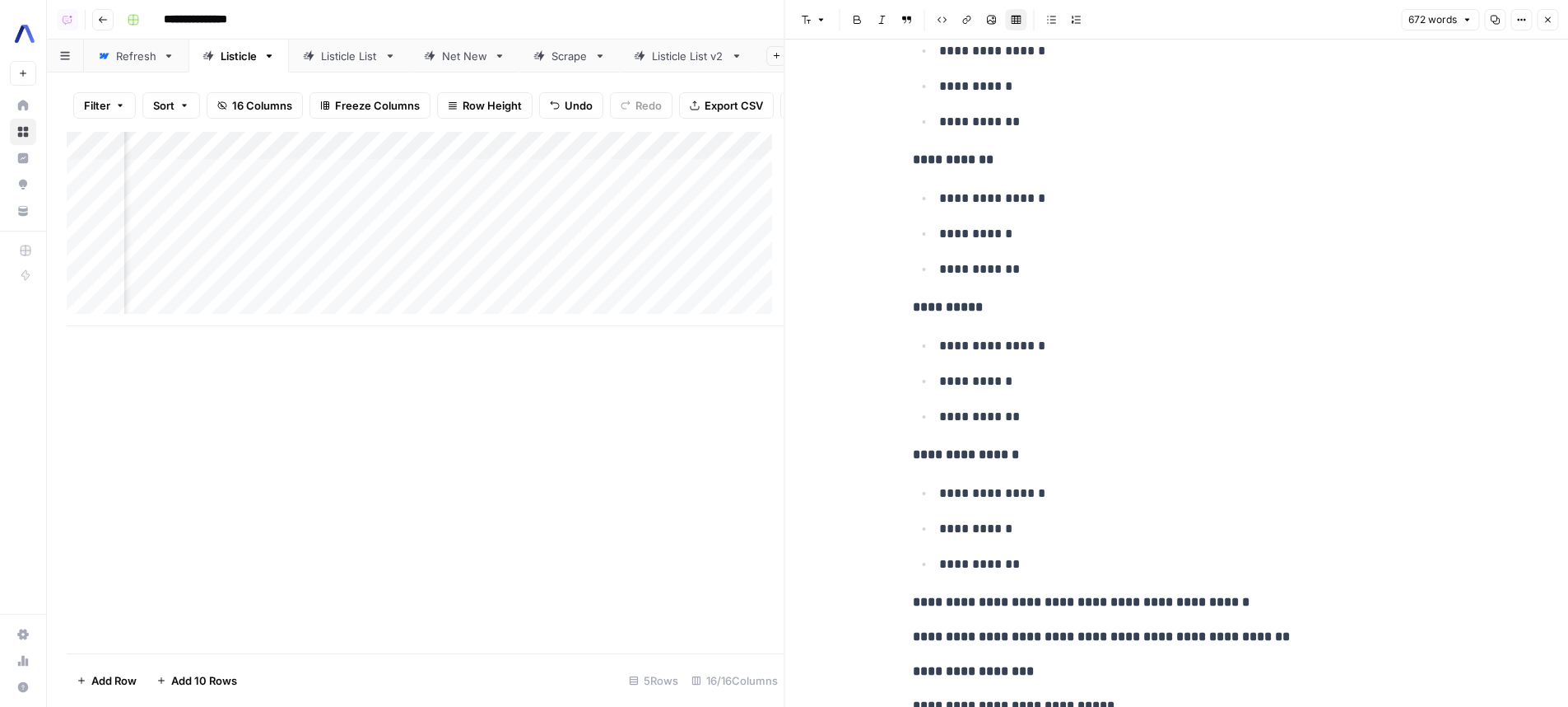
scroll to position [1131, 0]
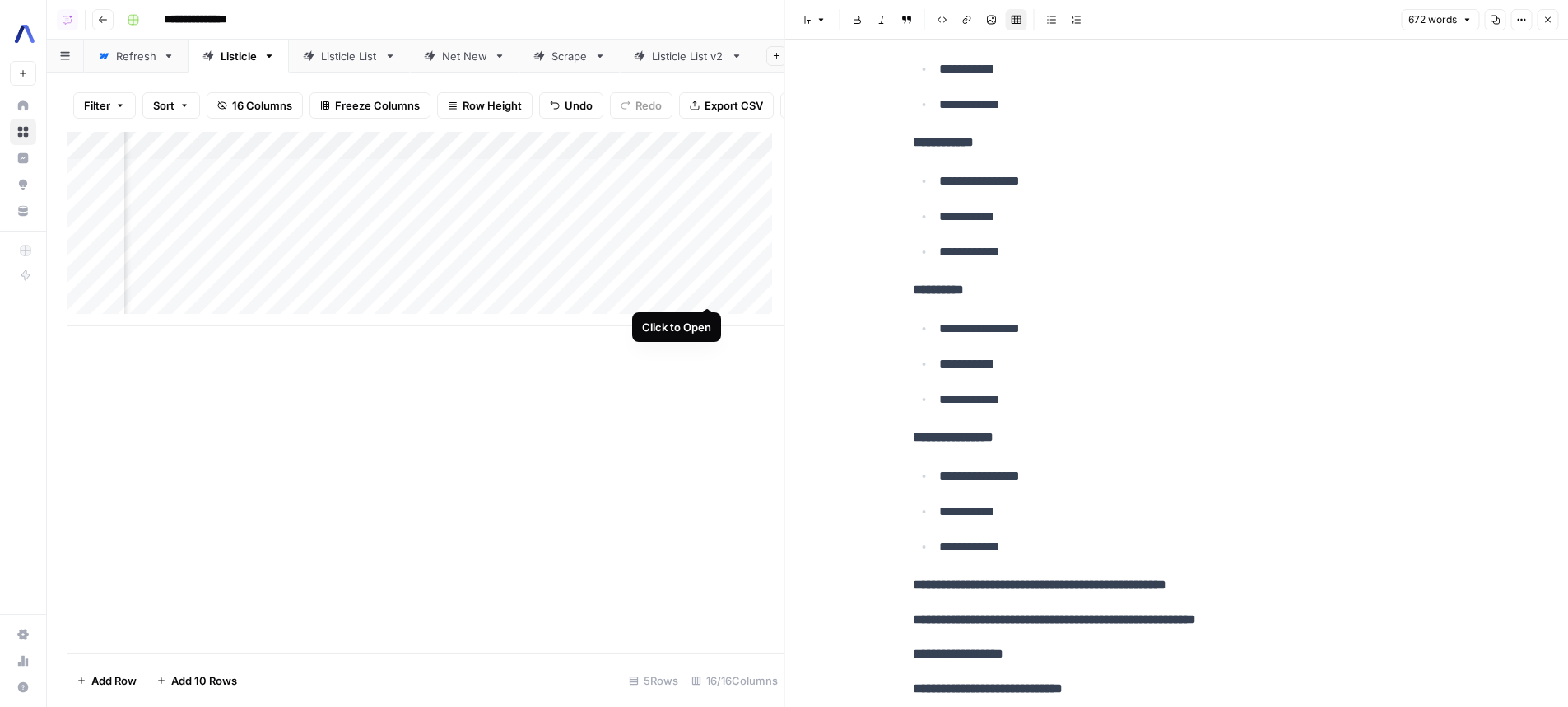
click at [703, 291] on div "Add Column" at bounding box center [425, 228] width 717 height 194
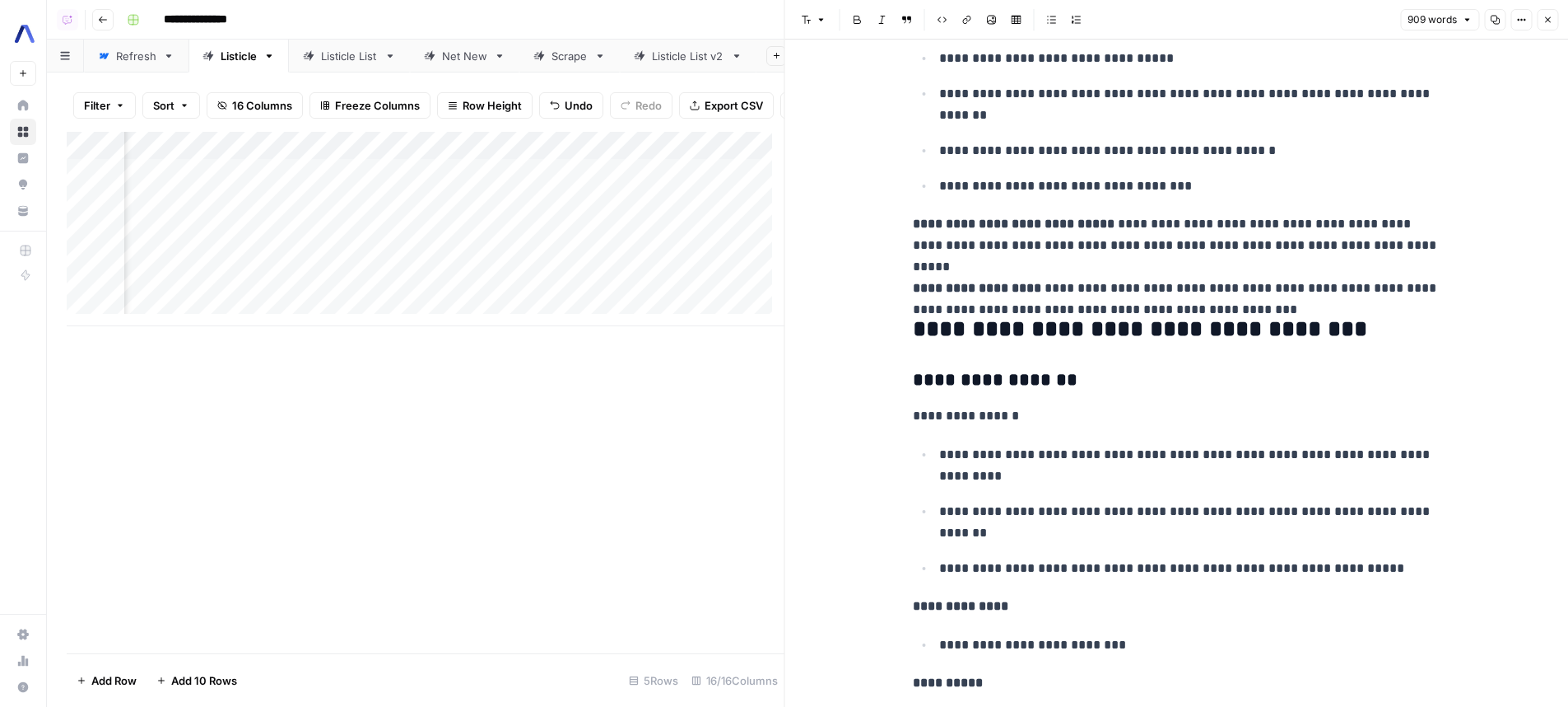
scroll to position [577, 0]
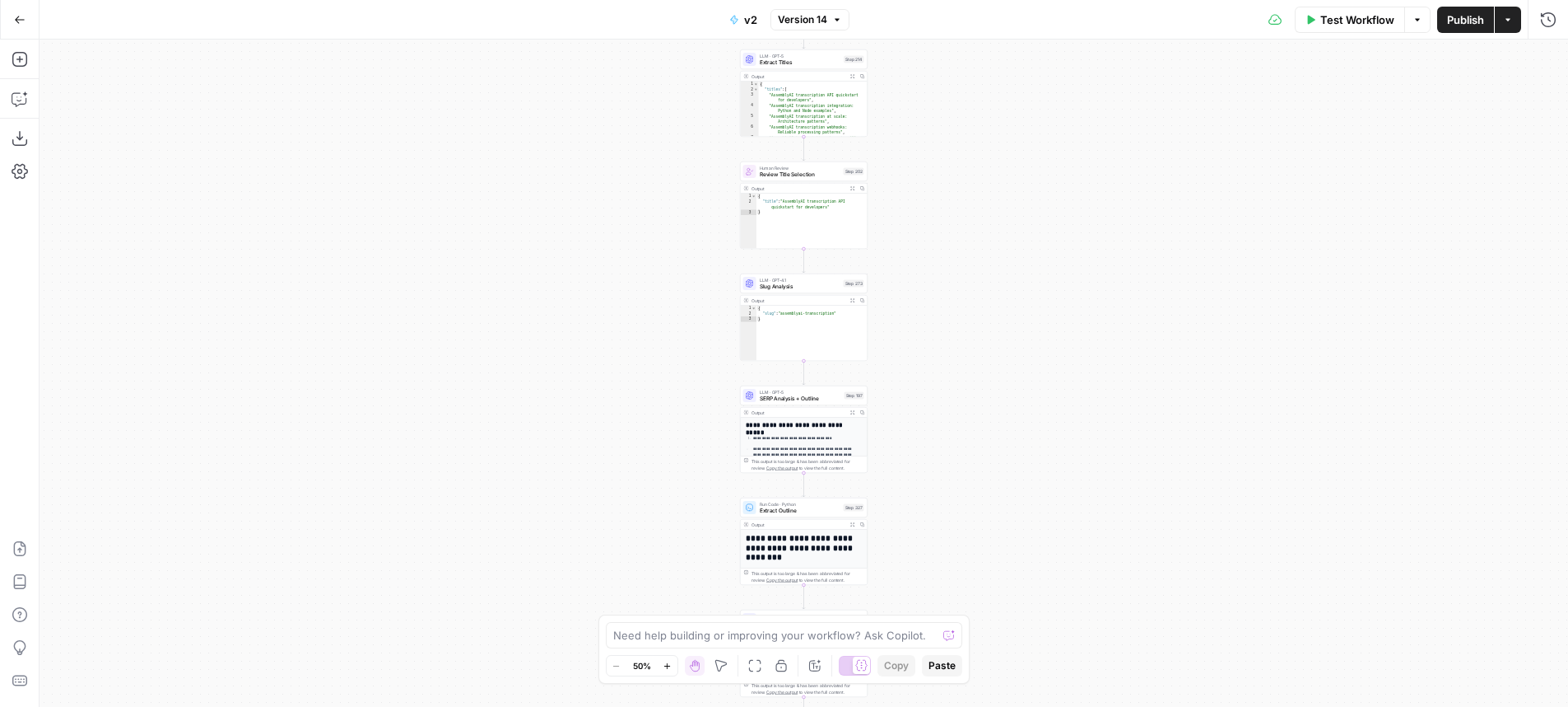
click at [1009, 389] on div "**********" at bounding box center [803, 373] width 1529 height 667
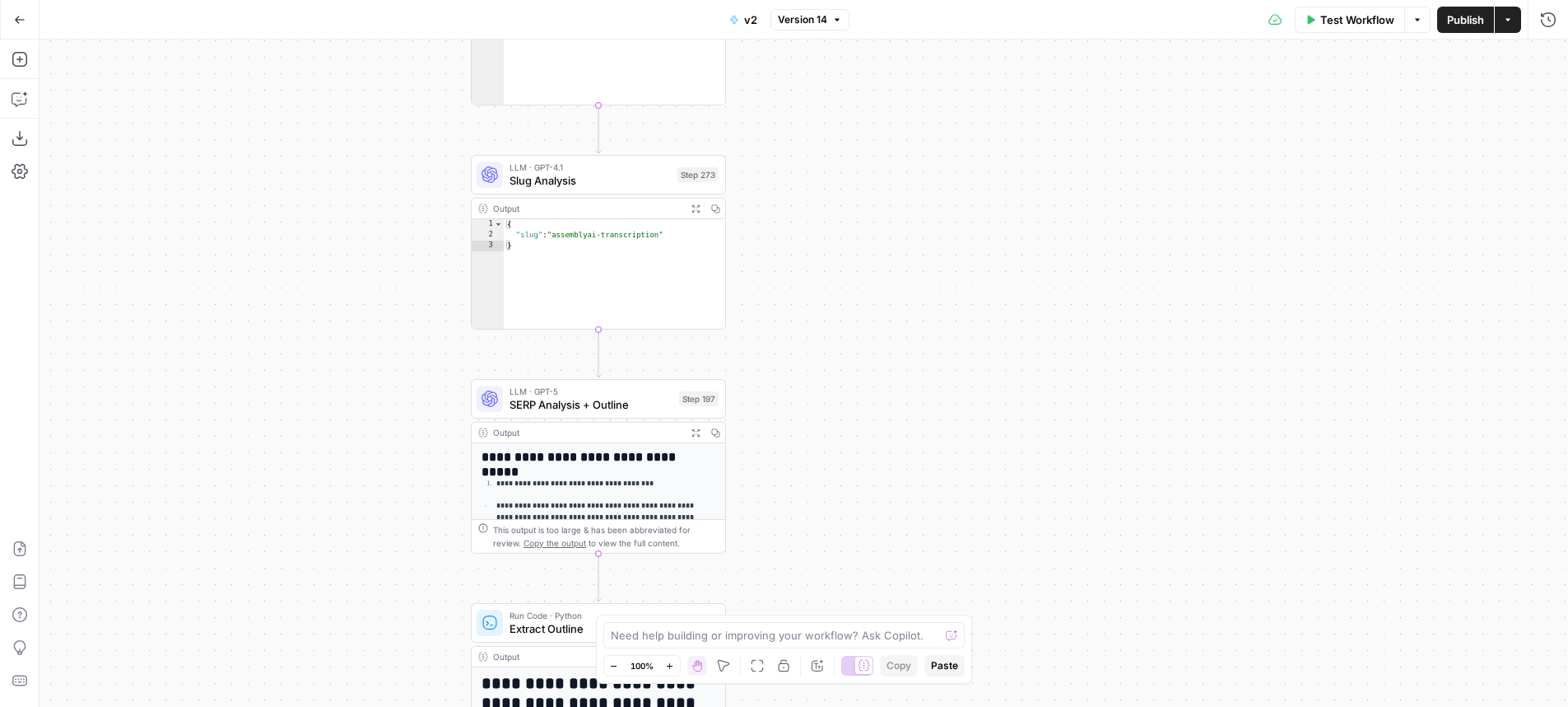
drag, startPoint x: 963, startPoint y: 454, endPoint x: 978, endPoint y: 282, distance: 172.7
click at [978, 282] on div "**********" at bounding box center [803, 373] width 1529 height 667
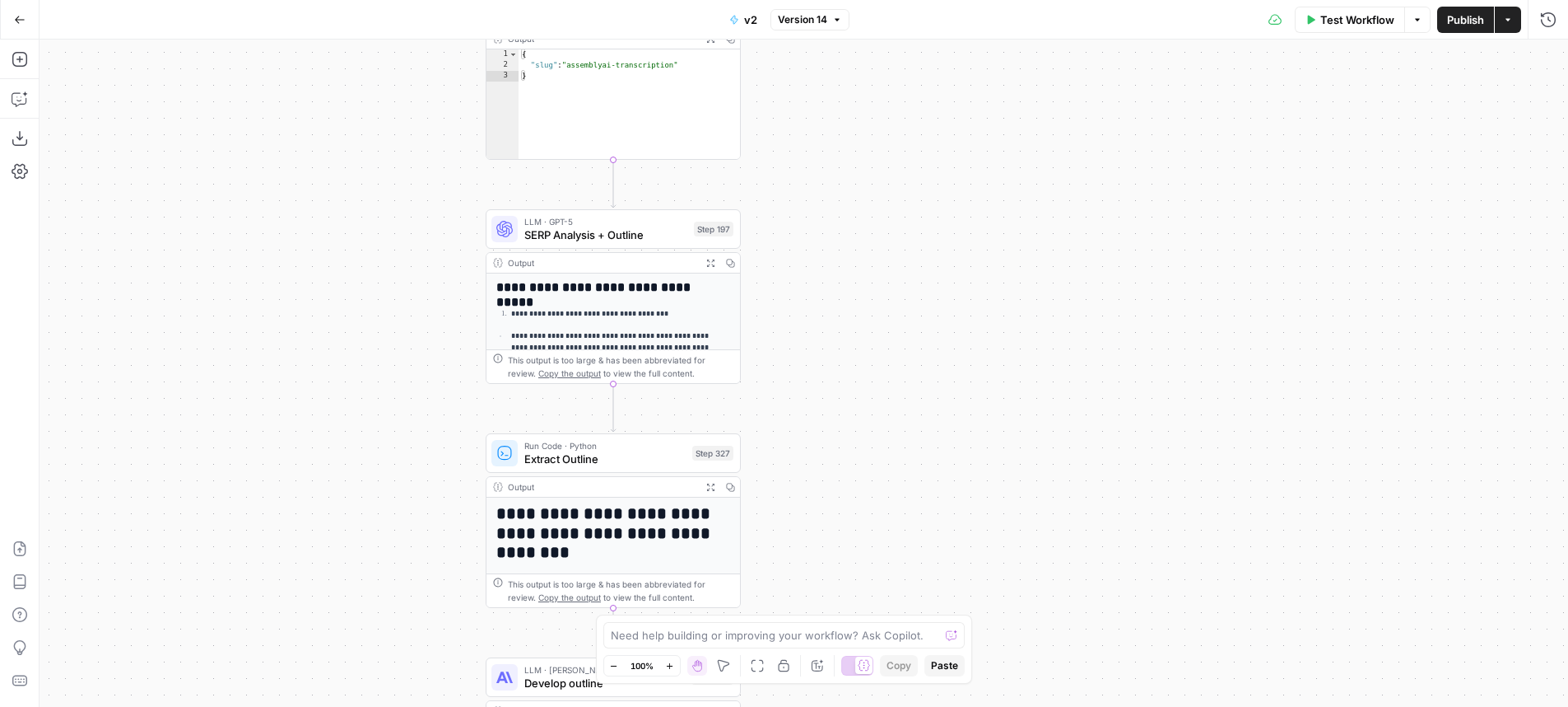
drag, startPoint x: 836, startPoint y: 363, endPoint x: 843, endPoint y: 321, distance: 42.6
click at [843, 321] on div "**********" at bounding box center [803, 373] width 1529 height 667
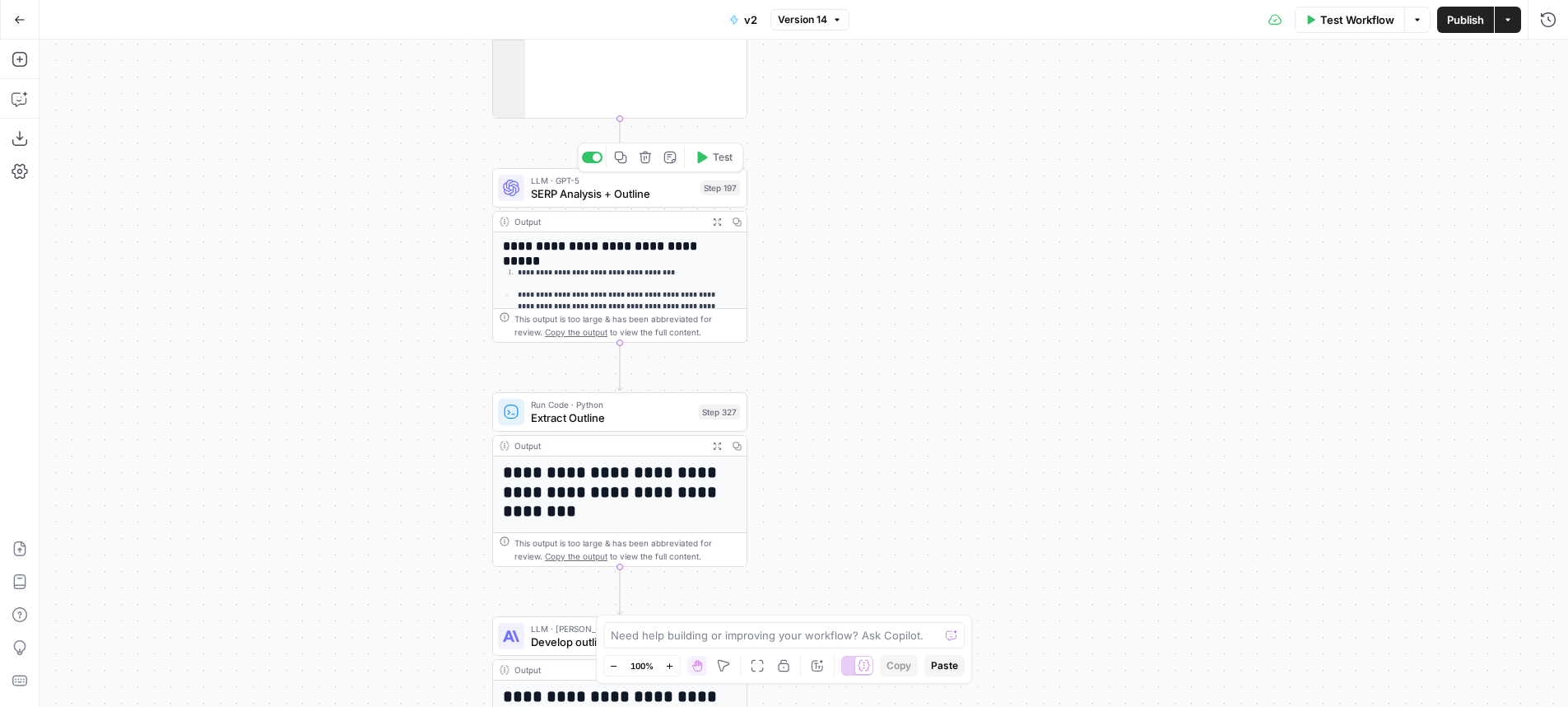
click at [662, 170] on div "Copy step Delete step Edit Note Test" at bounding box center [660, 158] width 166 height 30
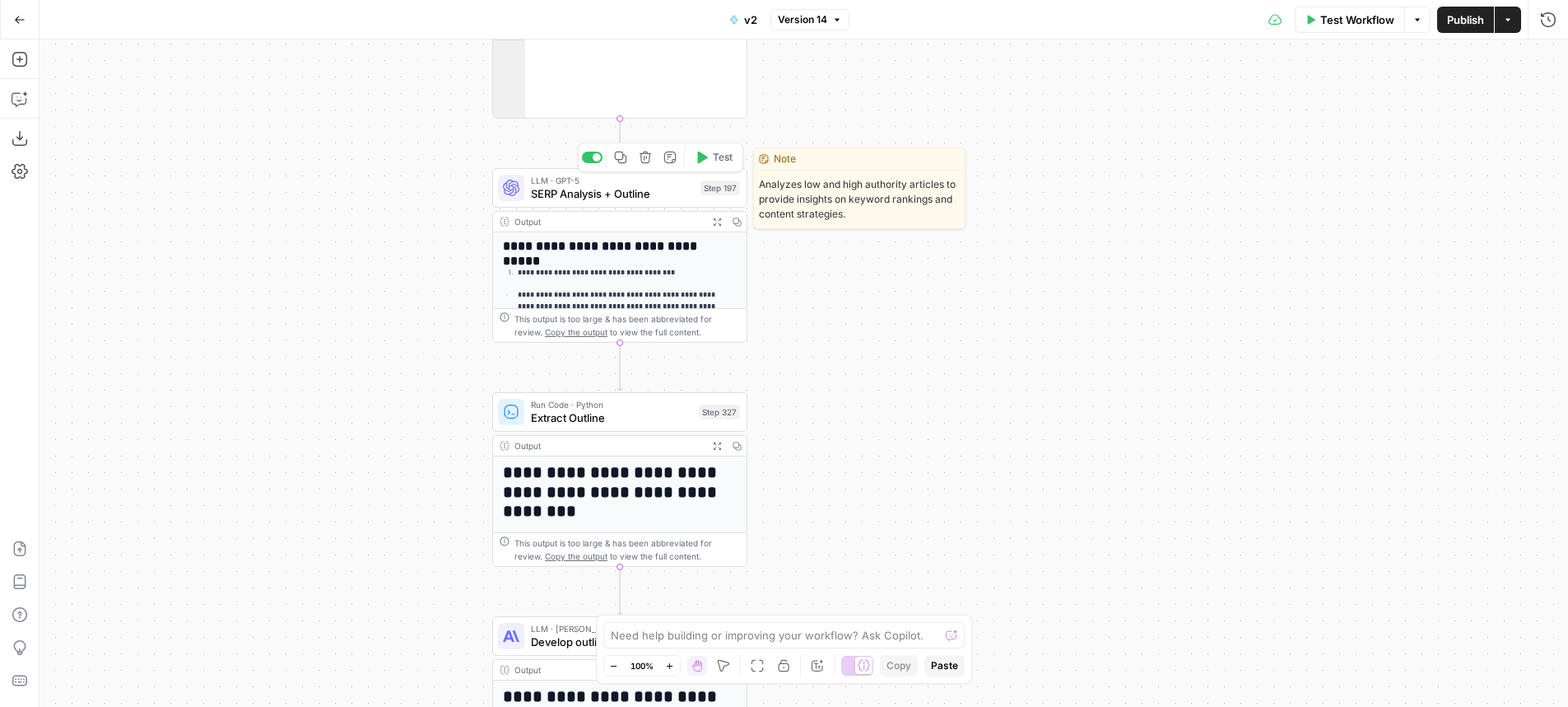
click at [656, 203] on div "LLM · GPT-5 SERP Analysis + Outline Step 197 Copy step Delete step Edit Note Te…" at bounding box center [620, 188] width 255 height 39
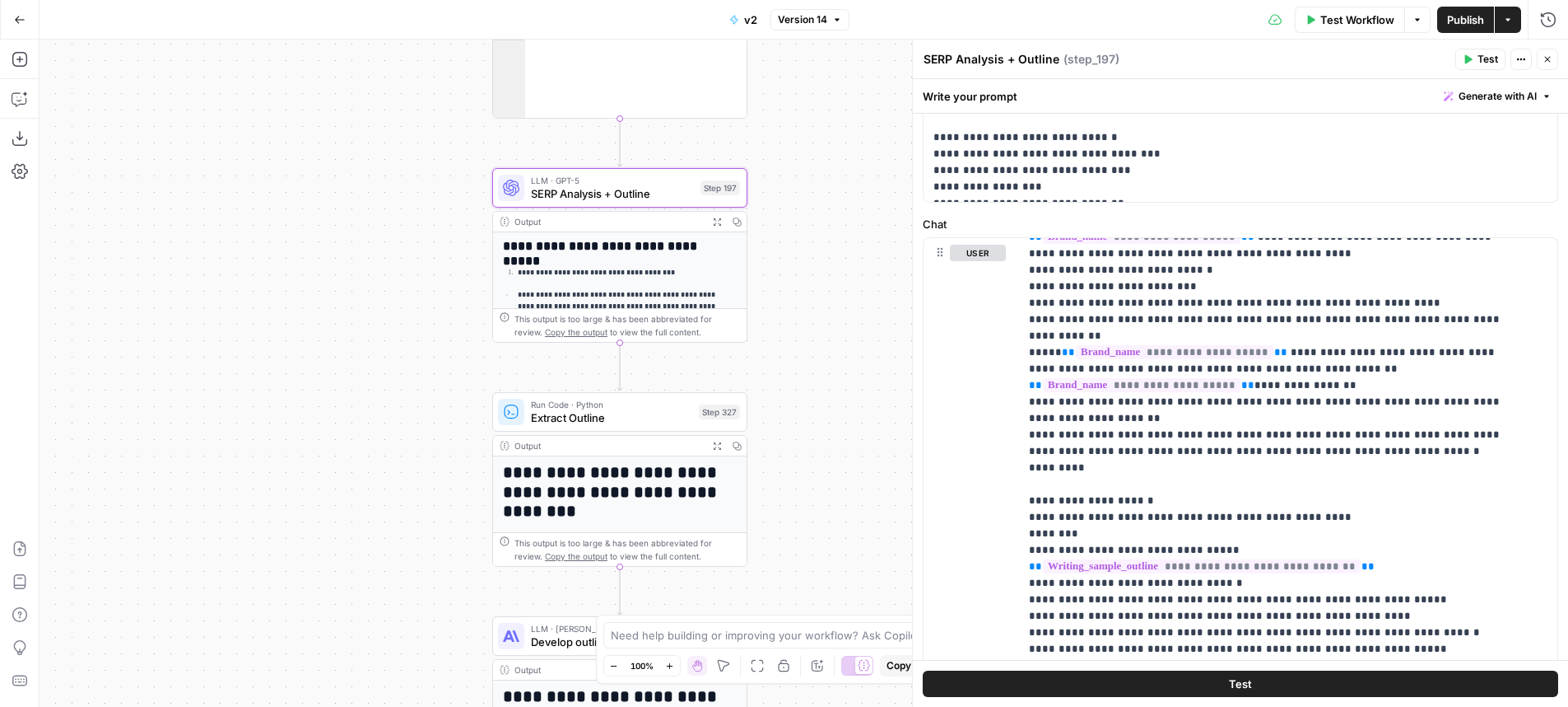
scroll to position [716, 0]
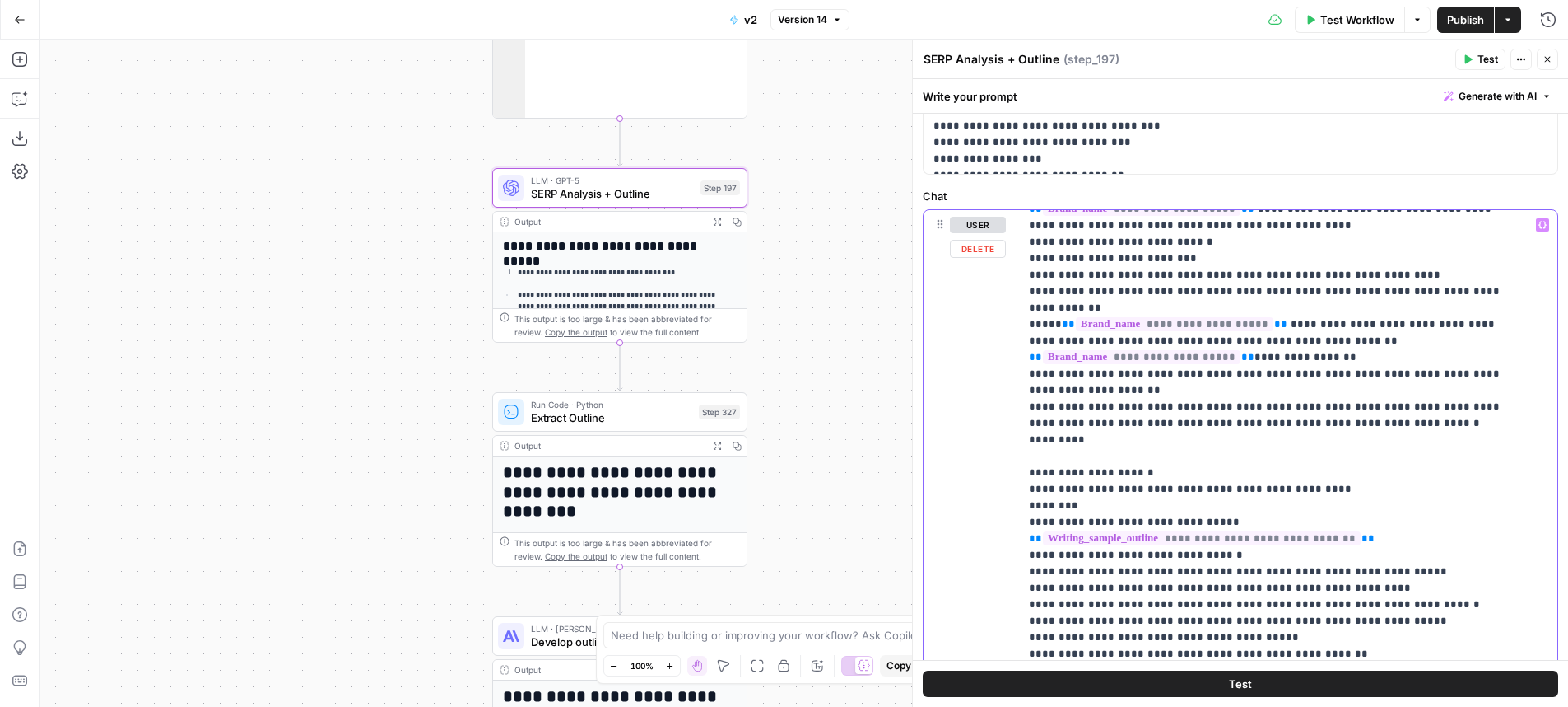
type input "t"
type input "edge case"
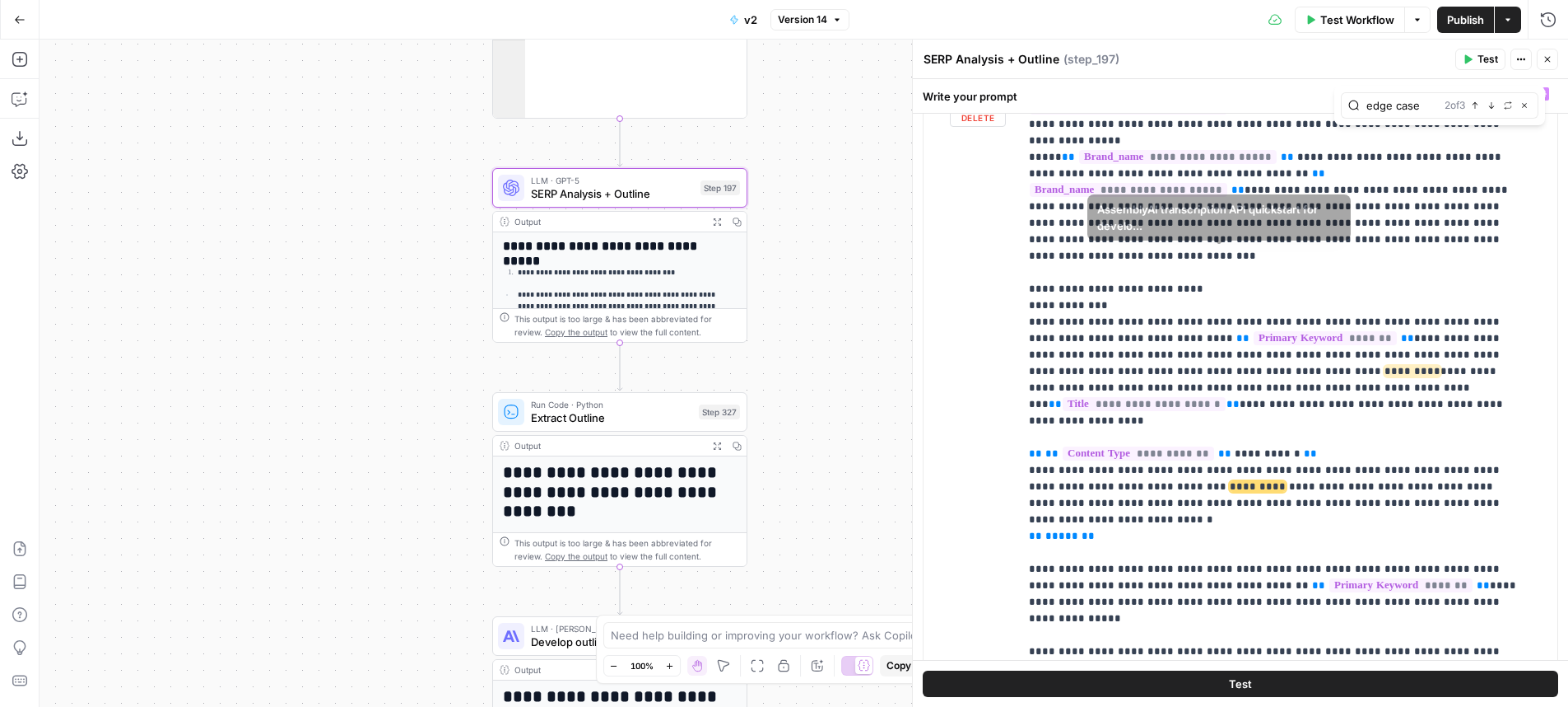
scroll to position [3217, 0]
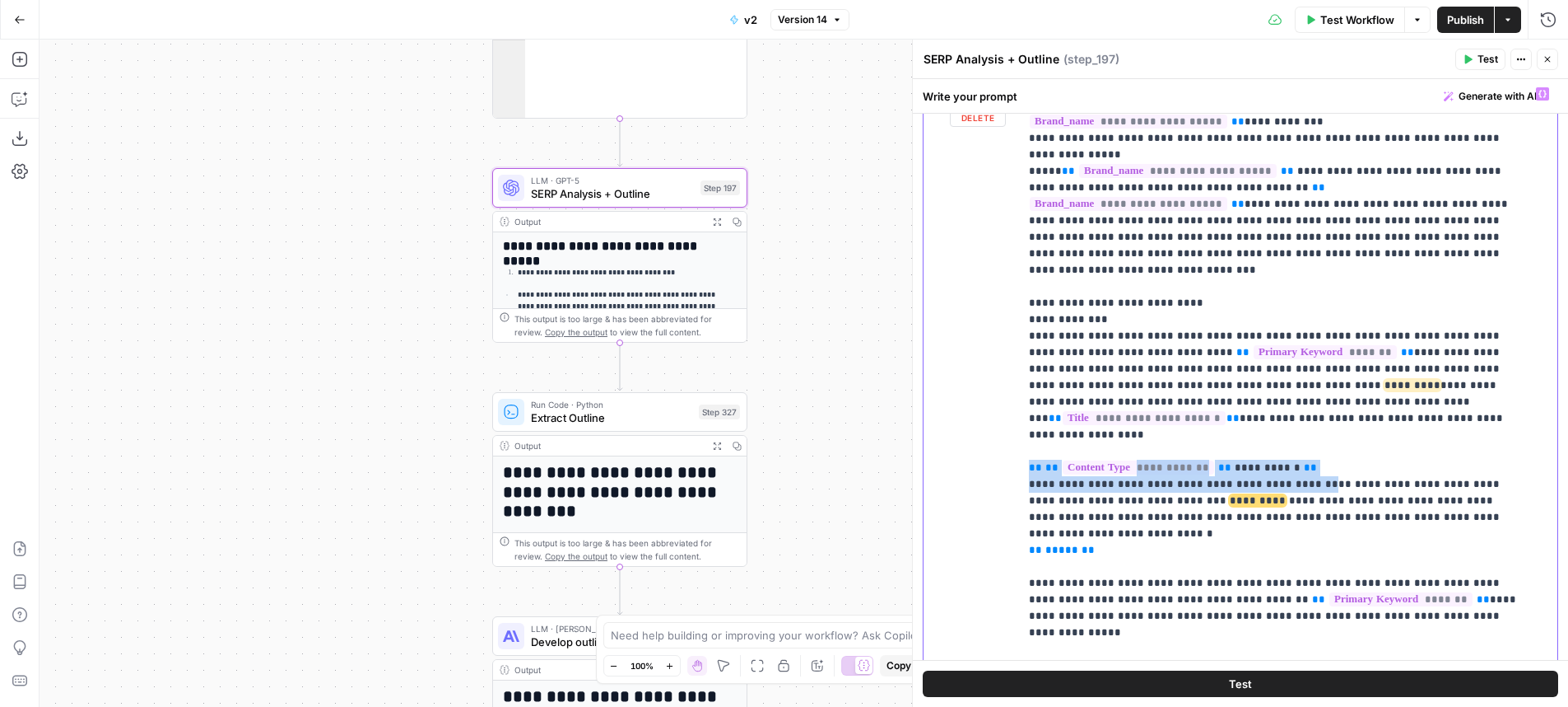
drag, startPoint x: 1028, startPoint y: 322, endPoint x: 1286, endPoint y: 329, distance: 258.1
click at [1286, 329] on div "**********" at bounding box center [1281, 414] width 526 height 671
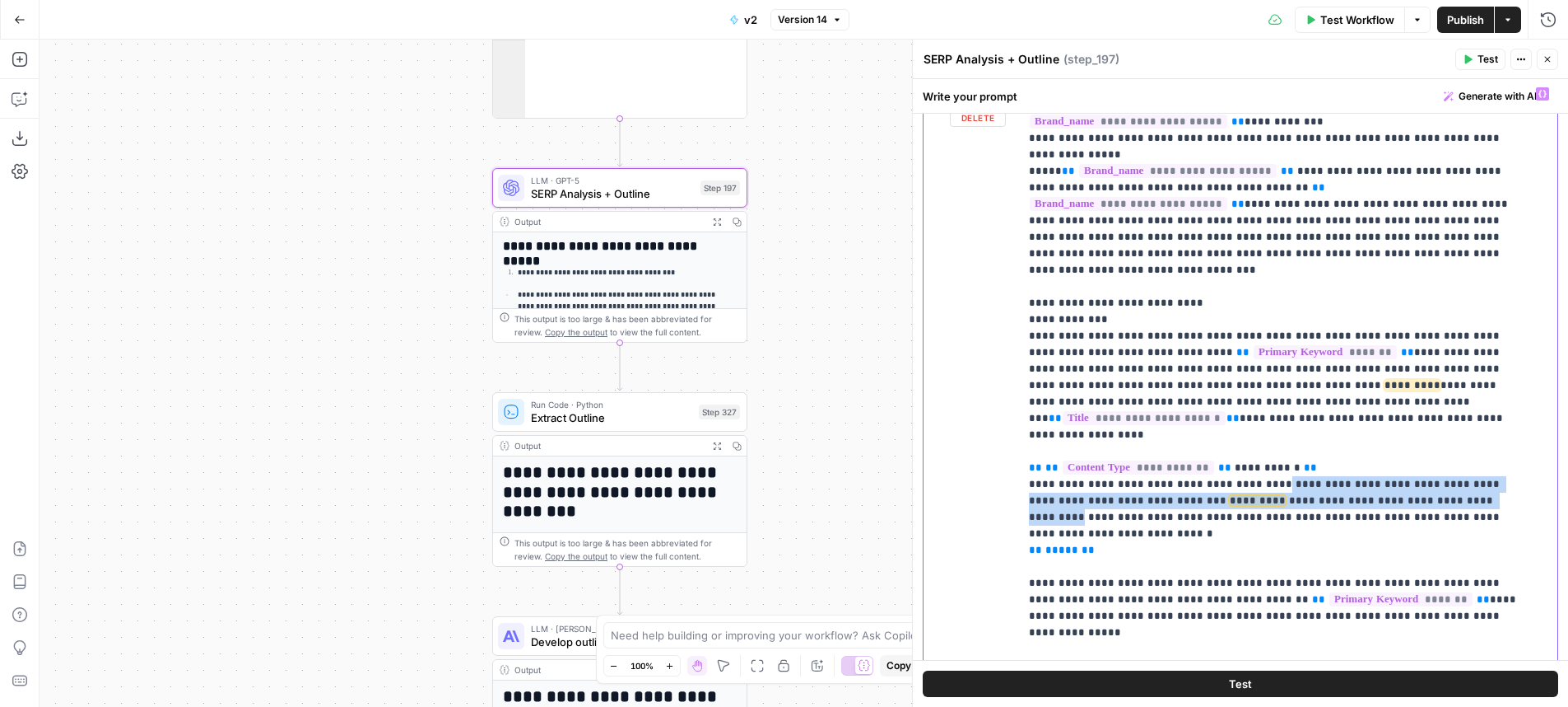
drag, startPoint x: 1263, startPoint y: 334, endPoint x: 1430, endPoint y: 349, distance: 167.7
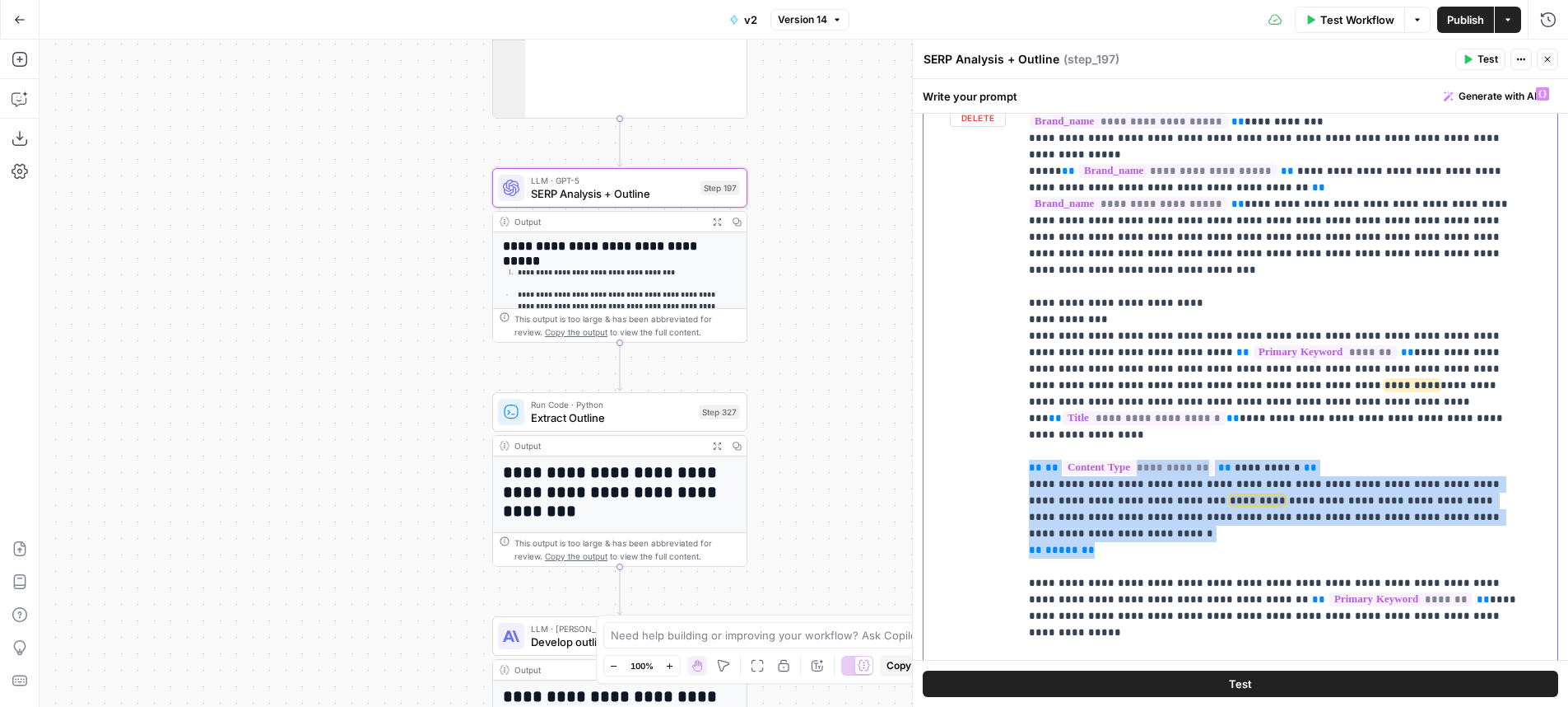
drag, startPoint x: 1151, startPoint y: 384, endPoint x: 969, endPoint y: 313, distance: 195.4
click at [1019, 313] on div "**********" at bounding box center [1281, 414] width 526 height 671
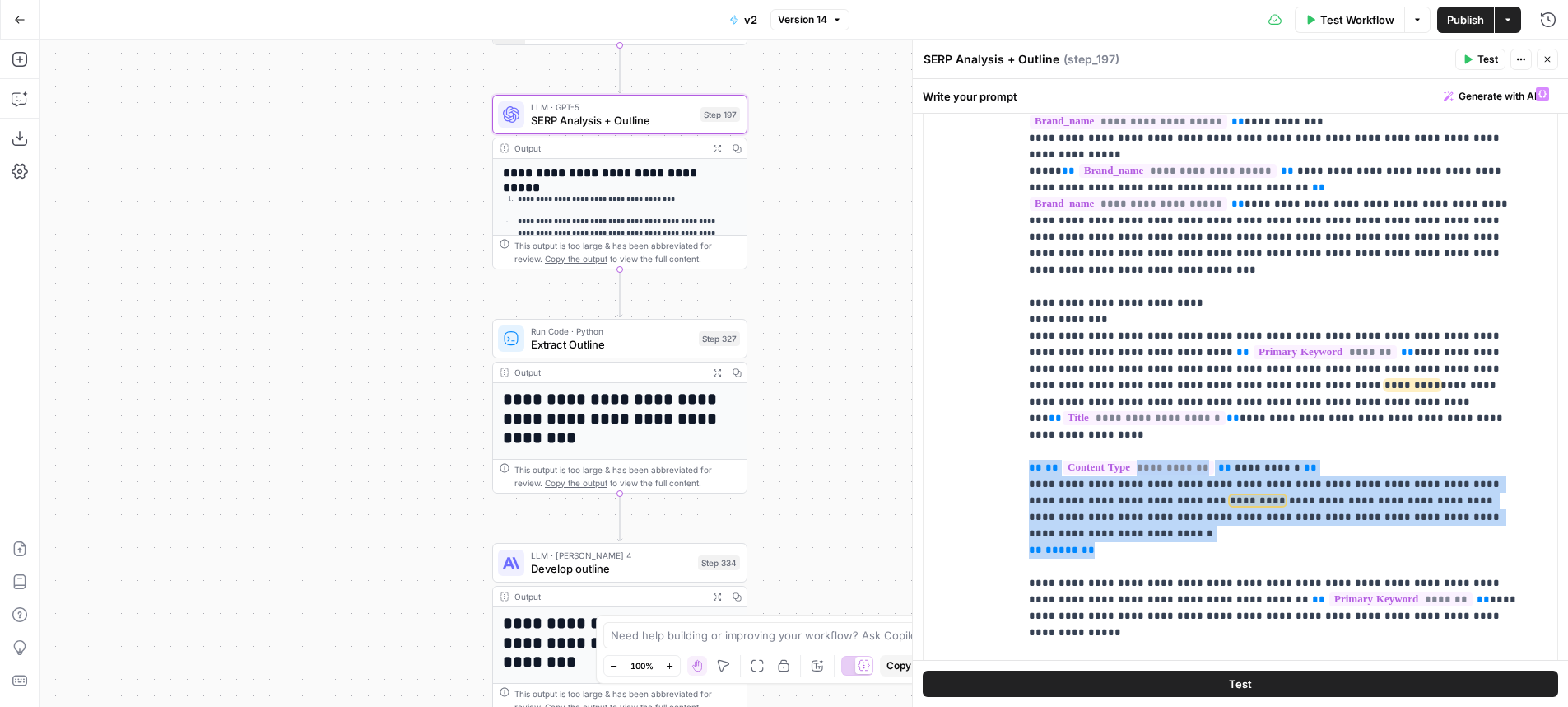
drag, startPoint x: 824, startPoint y: 291, endPoint x: 823, endPoint y: 216, distance: 75.0
click at [823, 216] on div "**********" at bounding box center [803, 373] width 1529 height 667
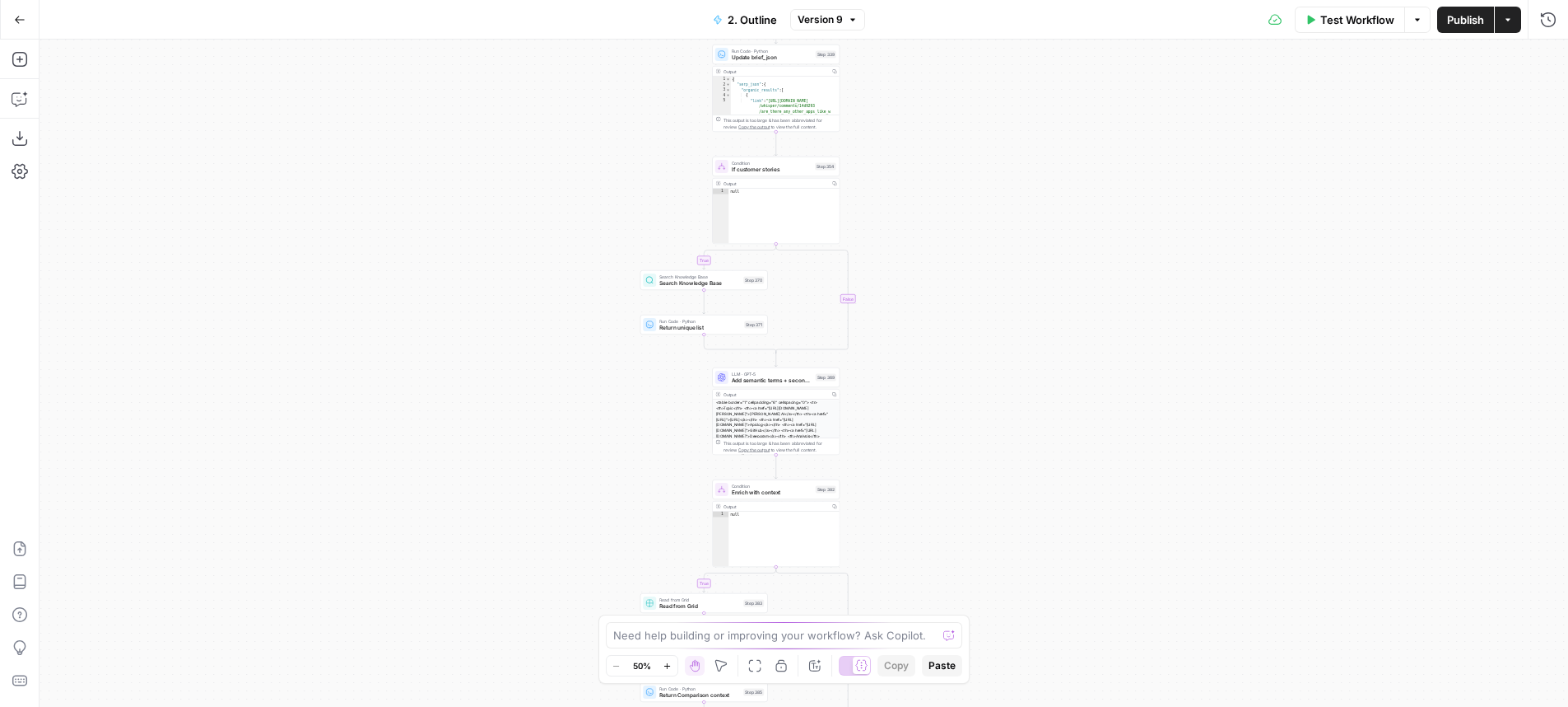
drag, startPoint x: 924, startPoint y: 241, endPoint x: 921, endPoint y: 527, distance: 286.0
click at [932, 599] on div "true false true false true false true false Workflow Set Inputs Inputs LLM · Ge…" at bounding box center [803, 373] width 1529 height 667
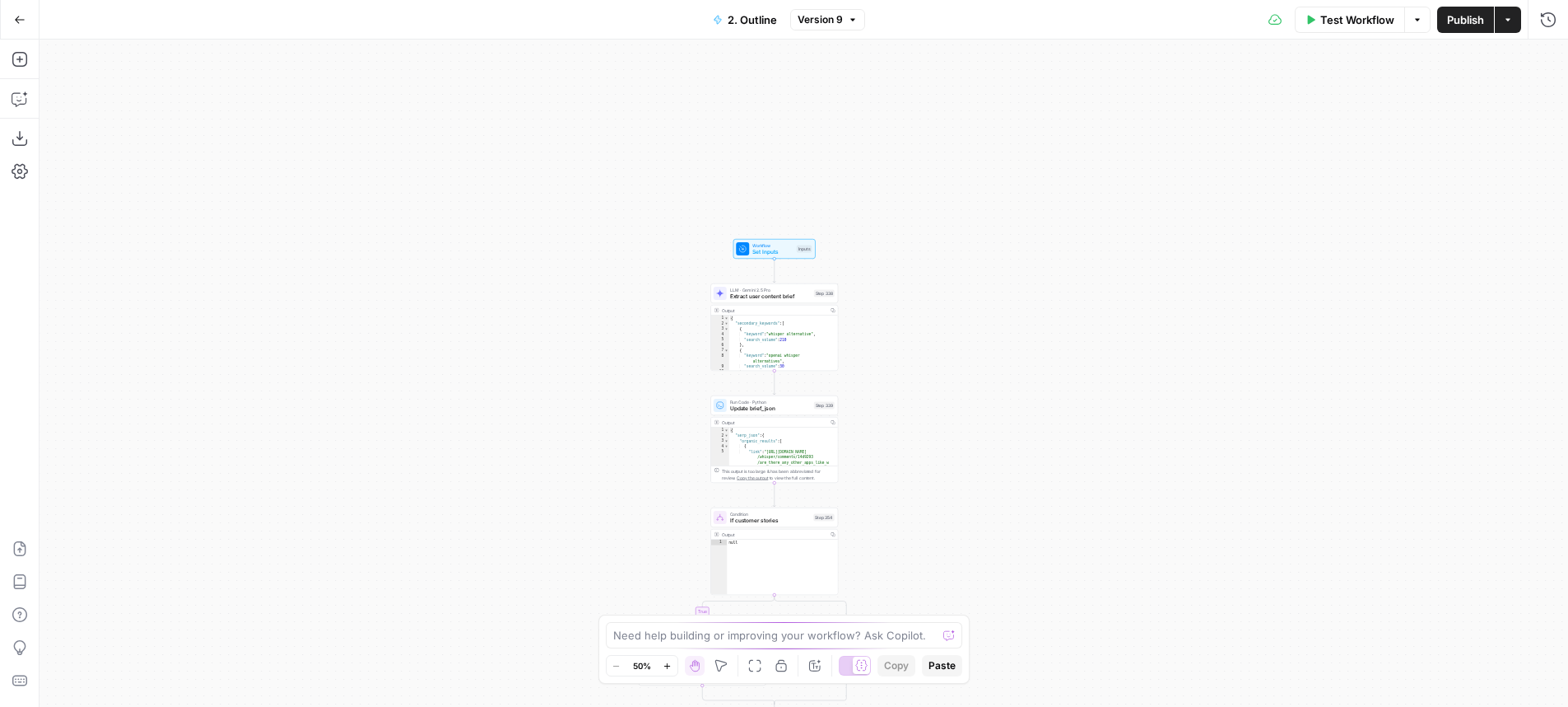
drag, startPoint x: 936, startPoint y: 530, endPoint x: 932, endPoint y: 504, distance: 26.3
click at [936, 534] on div "true false true false true false true false Workflow Set Inputs Inputs LLM · Ge…" at bounding box center [803, 373] width 1529 height 667
click at [906, 287] on div "true false true false true false true false Workflow Set Inputs Inputs LLM · Ge…" at bounding box center [803, 373] width 1529 height 667
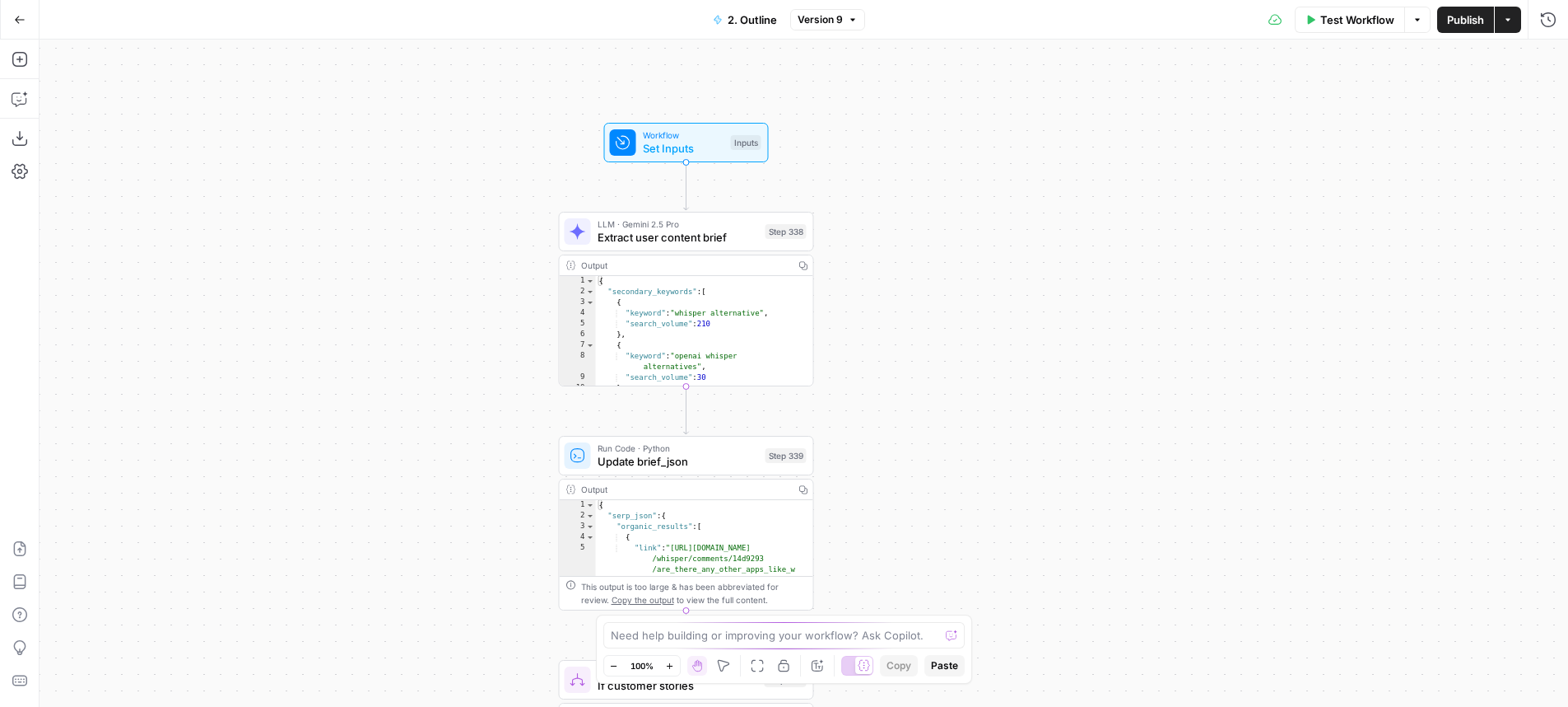
drag, startPoint x: 901, startPoint y: 323, endPoint x: 967, endPoint y: 183, distance: 154.8
click at [967, 183] on div "true false true false true false true false Workflow Set Inputs Inputs LLM · Ge…" at bounding box center [803, 373] width 1529 height 667
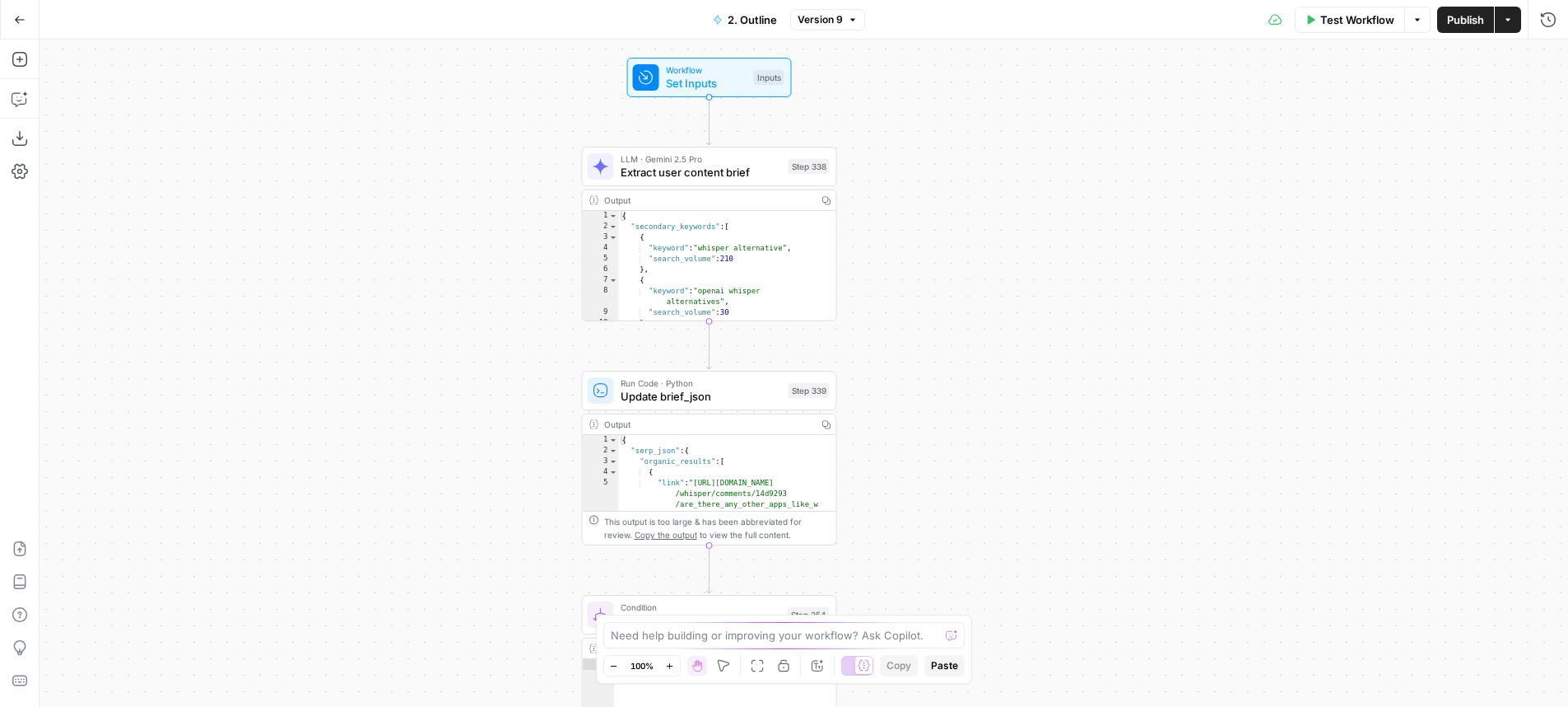
click at [942, 197] on div "true false true false true false true false Workflow Set Inputs Inputs LLM · Ge…" at bounding box center [803, 373] width 1529 height 667
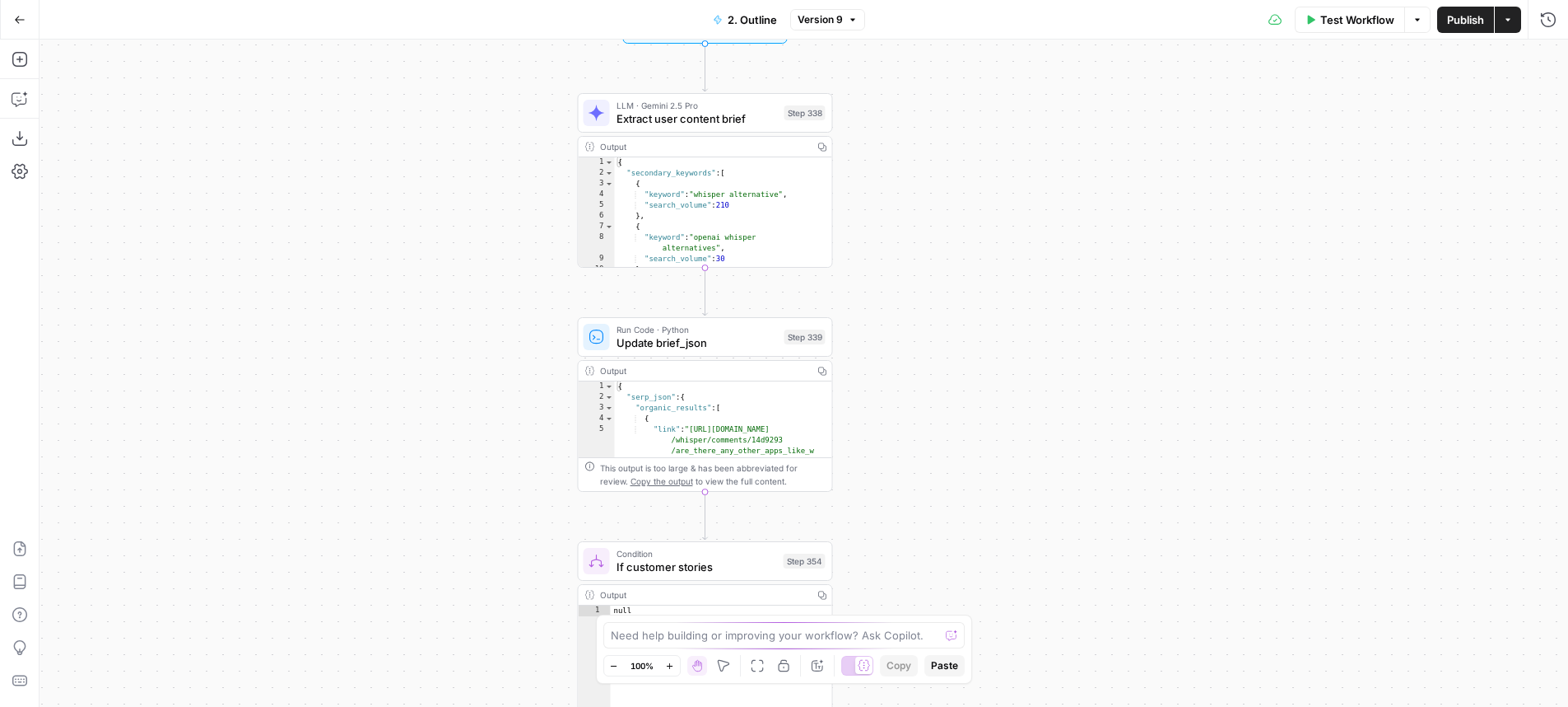
drag, startPoint x: 966, startPoint y: 349, endPoint x: 945, endPoint y: 200, distance: 150.5
click at [945, 200] on div "true false true false true false true false Workflow Set Inputs Inputs LLM · Ge…" at bounding box center [803, 373] width 1529 height 667
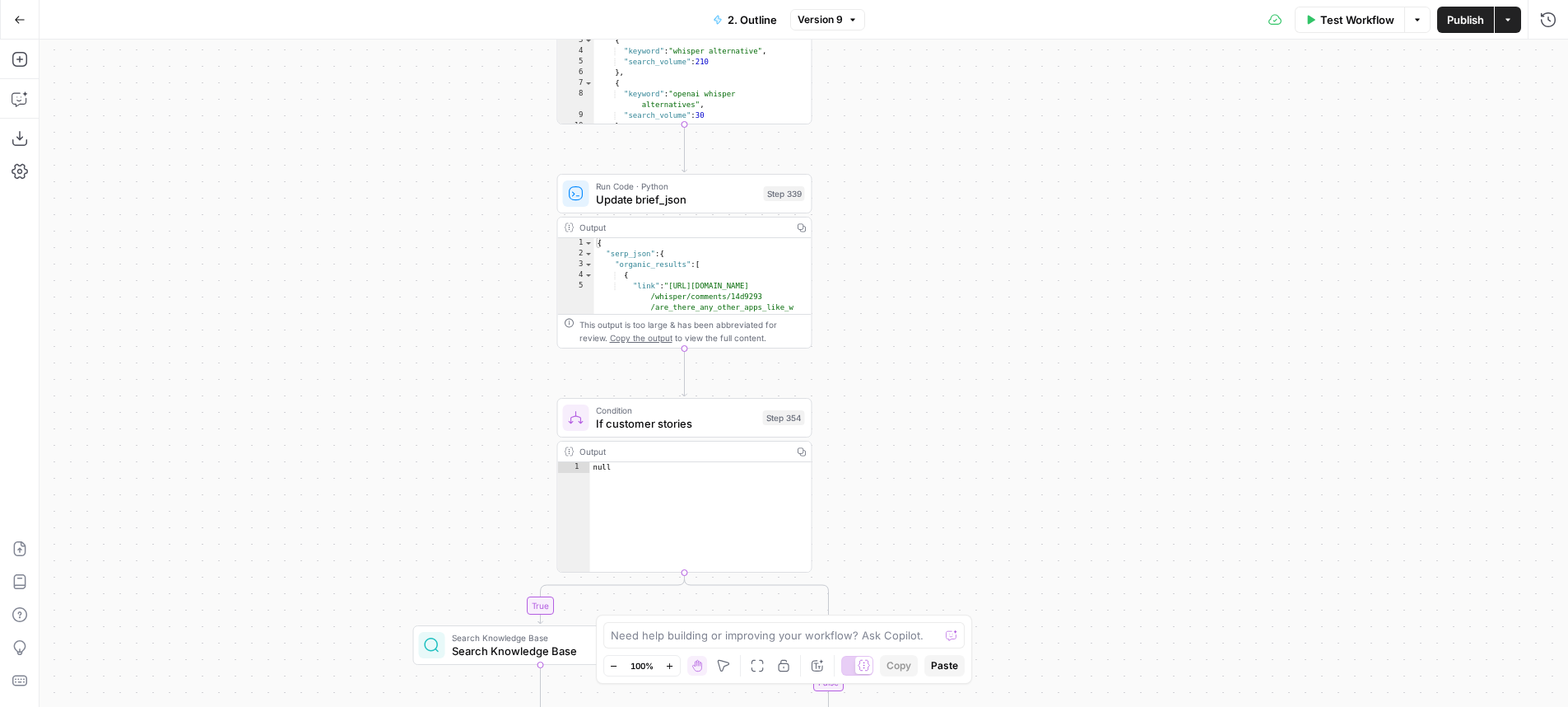
drag, startPoint x: 984, startPoint y: 290, endPoint x: 974, endPoint y: 246, distance: 45.1
click at [974, 246] on div "true false true false true false true false Workflow Set Inputs Inputs LLM · Ge…" at bounding box center [803, 373] width 1529 height 667
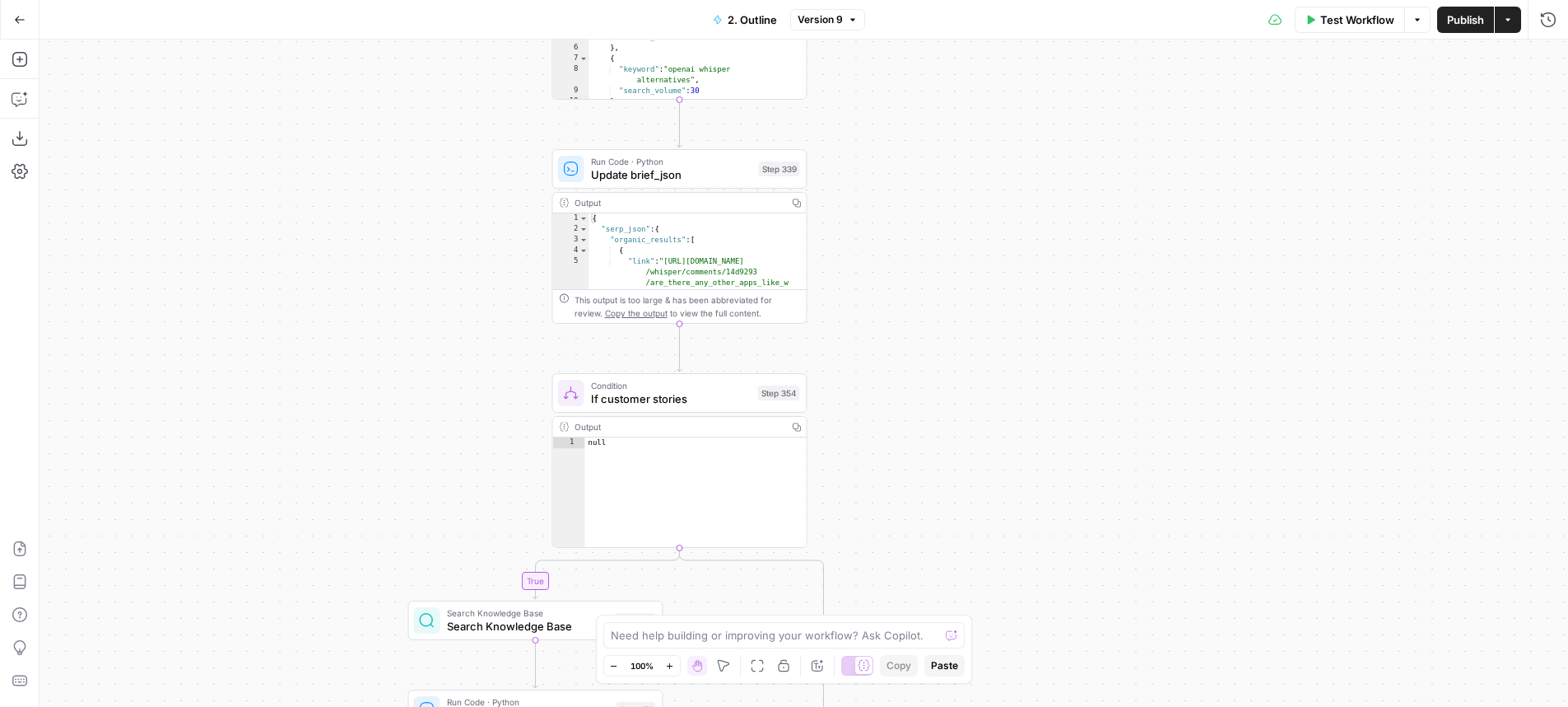
click at [1056, 271] on div "true false true false true false true false Workflow Set Inputs Inputs LLM · Ge…" at bounding box center [803, 373] width 1529 height 667
click at [256, 134] on div "true false true false true false true false Workflow Set Inputs Inputs LLM · Ge…" at bounding box center [803, 373] width 1529 height 667
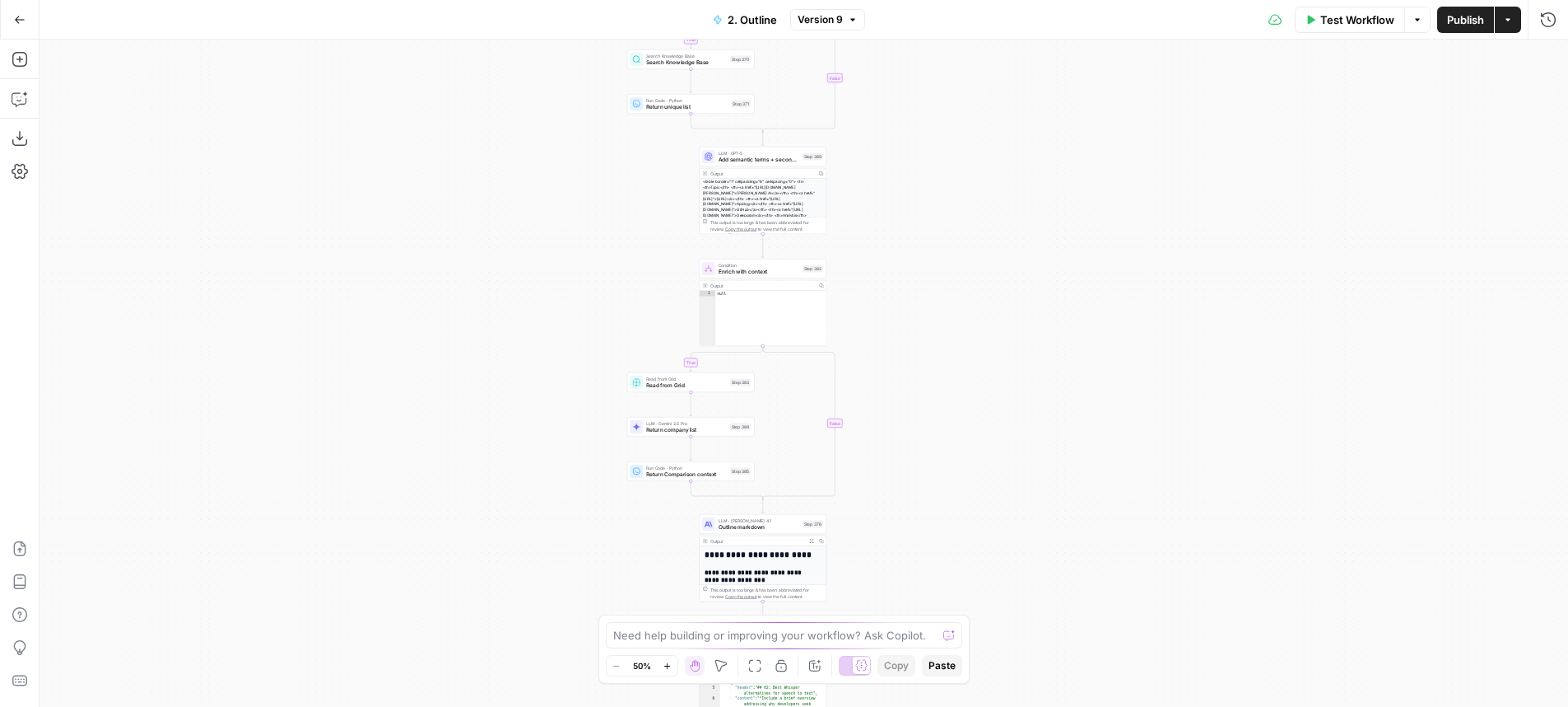
drag, startPoint x: 896, startPoint y: 112, endPoint x: 886, endPoint y: 532, distance: 420.1
click at [886, 533] on div "true false true false true false true false Workflow Set Inputs Inputs LLM · Ge…" at bounding box center [803, 373] width 1529 height 667
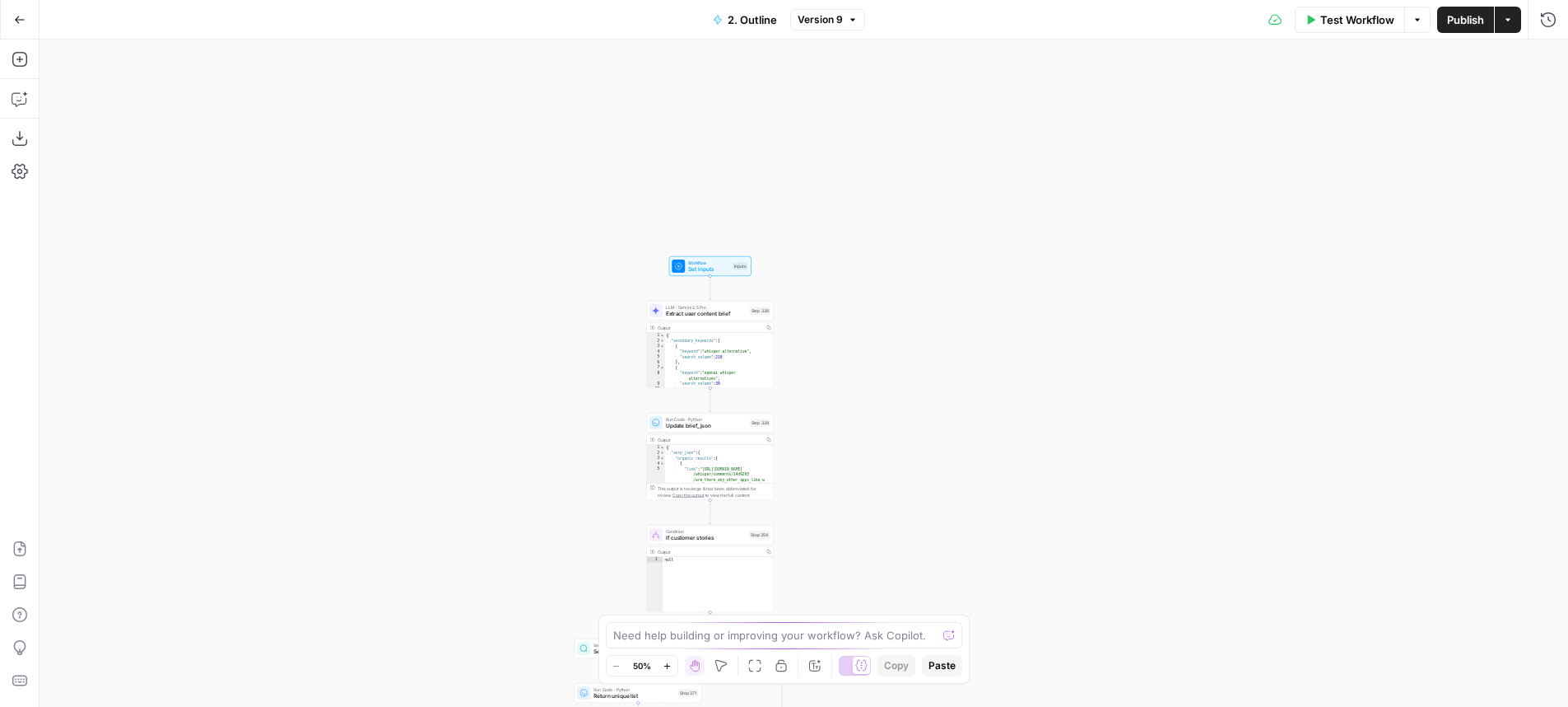
drag, startPoint x: 900, startPoint y: 131, endPoint x: 851, endPoint y: 389, distance: 262.6
click at [852, 412] on div "true false true false true false true false Workflow Set Inputs Inputs LLM · Ge…" at bounding box center [803, 373] width 1529 height 667
click at [851, 389] on div "true false true false true false true false Workflow Set Inputs Inputs LLM · Ge…" at bounding box center [803, 373] width 1529 height 667
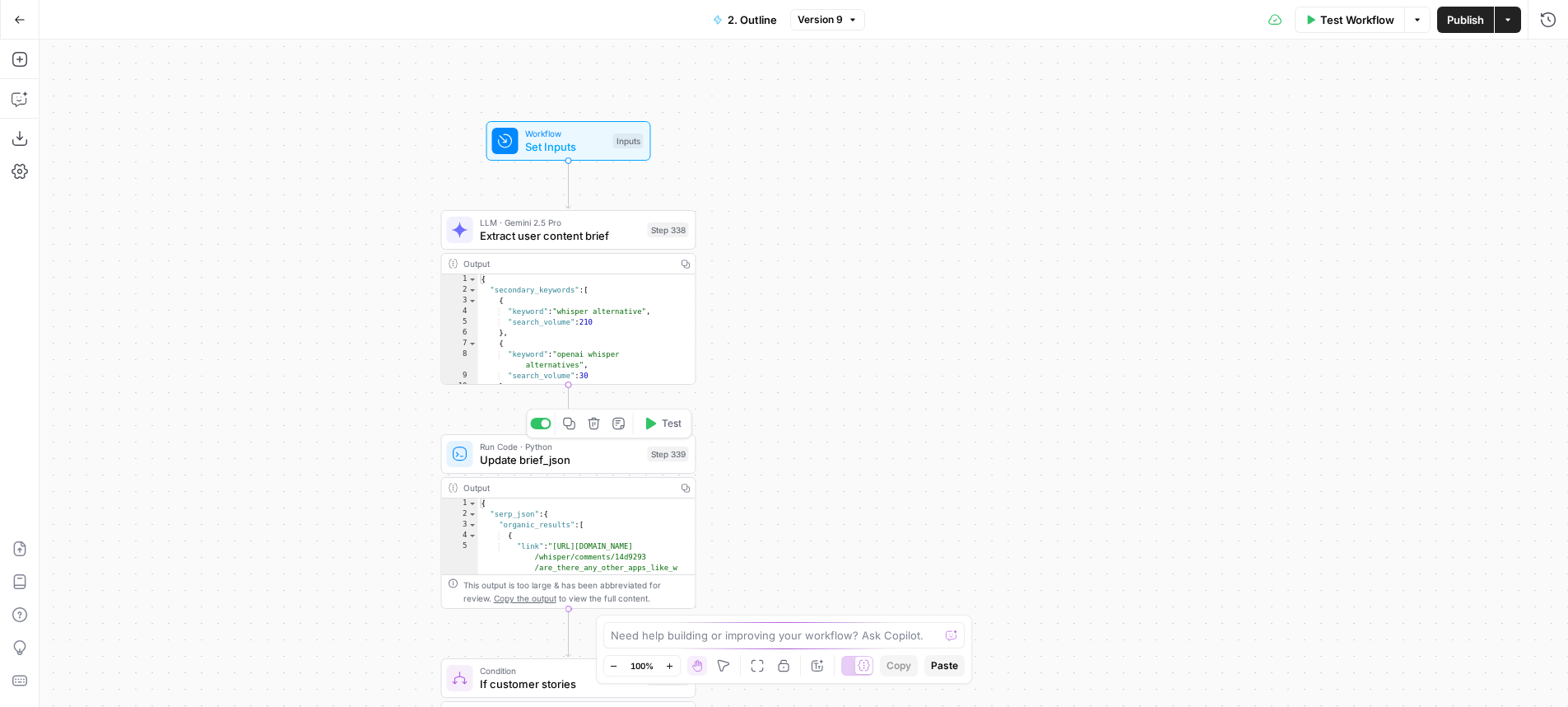
click at [644, 443] on div "Run Code · Python Update brief_json Step 339 Copy step Delete step Add Note Test" at bounding box center [567, 454] width 242 height 28
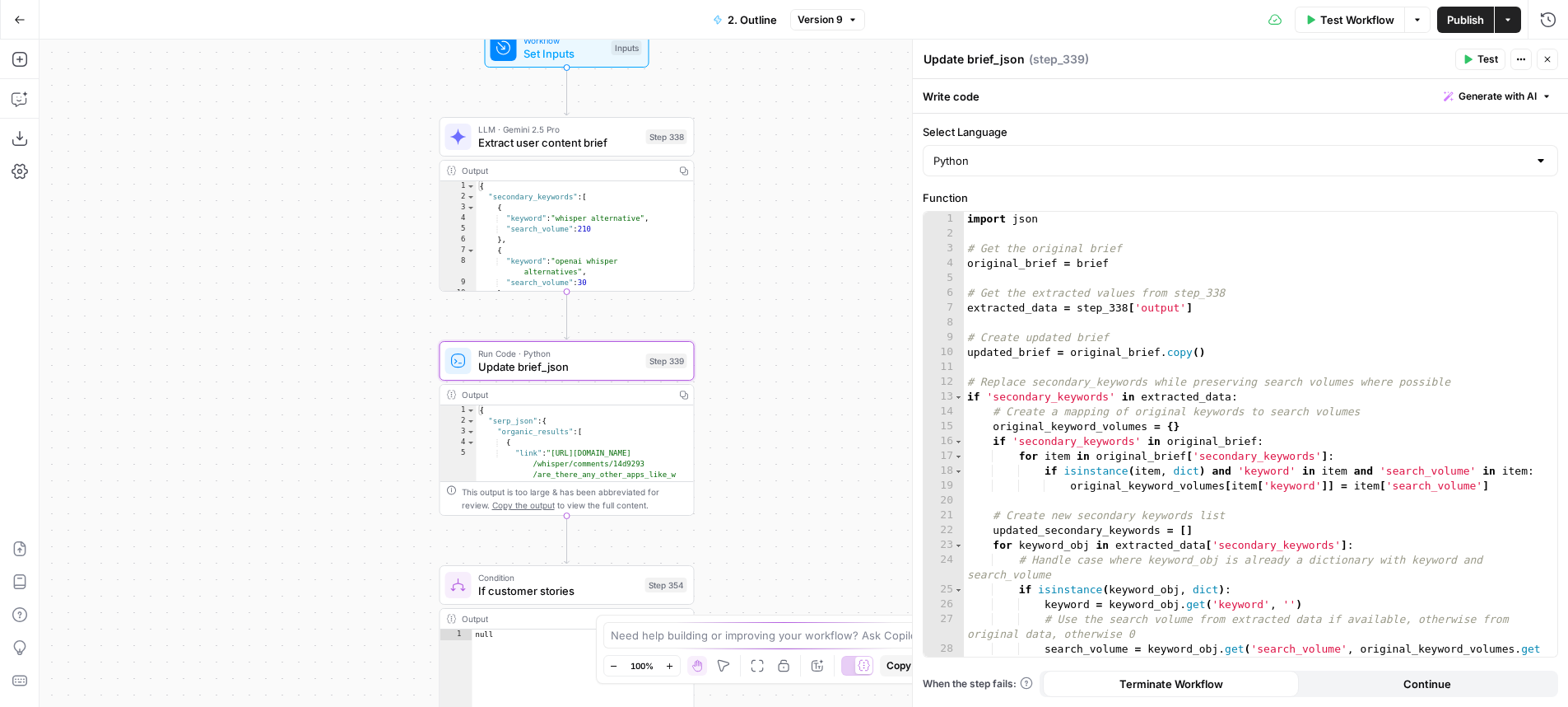
drag, startPoint x: 811, startPoint y: 352, endPoint x: 818, endPoint y: 283, distance: 69.4
click at [811, 279] on div "true true true false true false false false Workflow Set Inputs Inputs LLM · Ge…" at bounding box center [803, 373] width 1529 height 667
click at [1196, 323] on div "import json # Get the original brief original_brief = brief # Get the extracted…" at bounding box center [1254, 456] width 581 height 489
click at [1539, 21] on button "Run History" at bounding box center [1548, 20] width 27 height 27
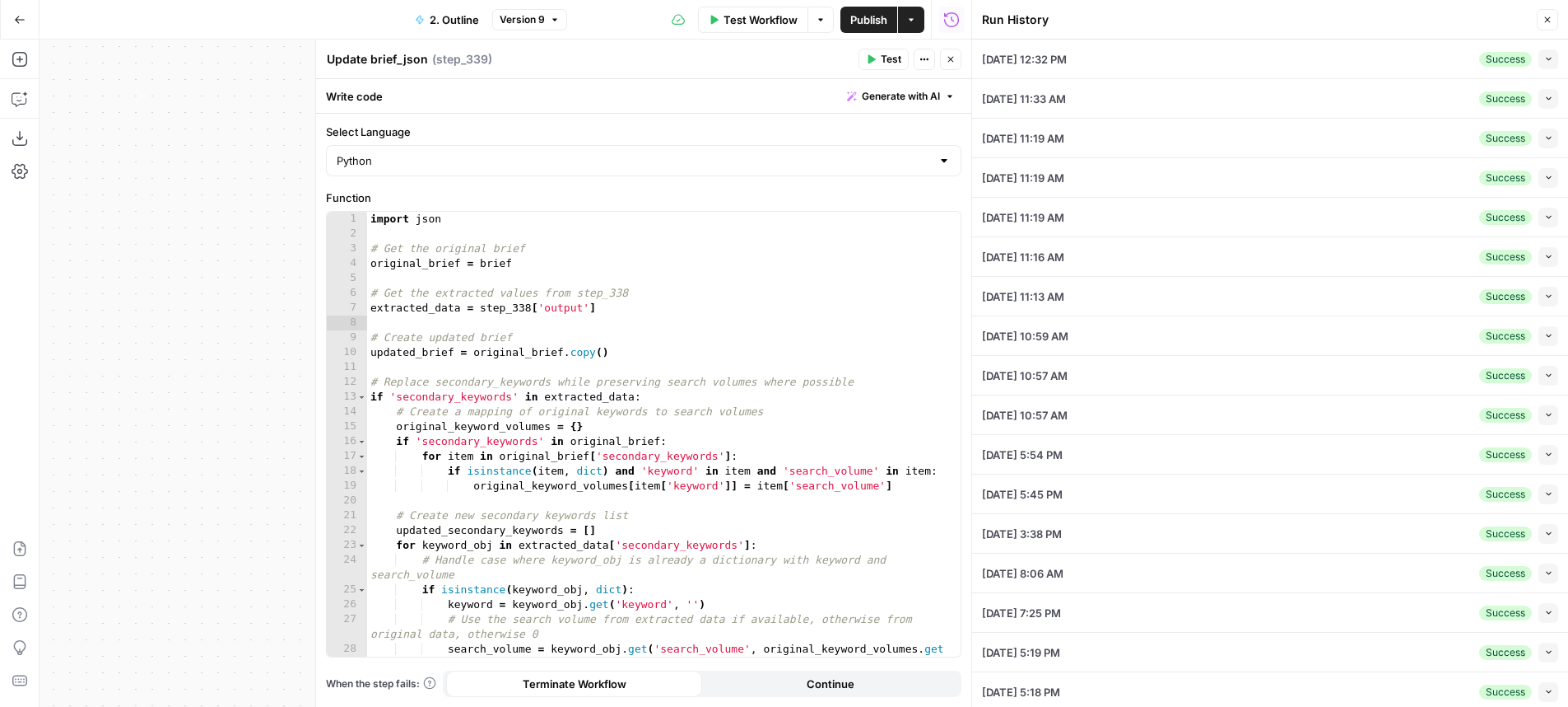
click at [941, 60] on button "Close" at bounding box center [951, 59] width 22 height 22
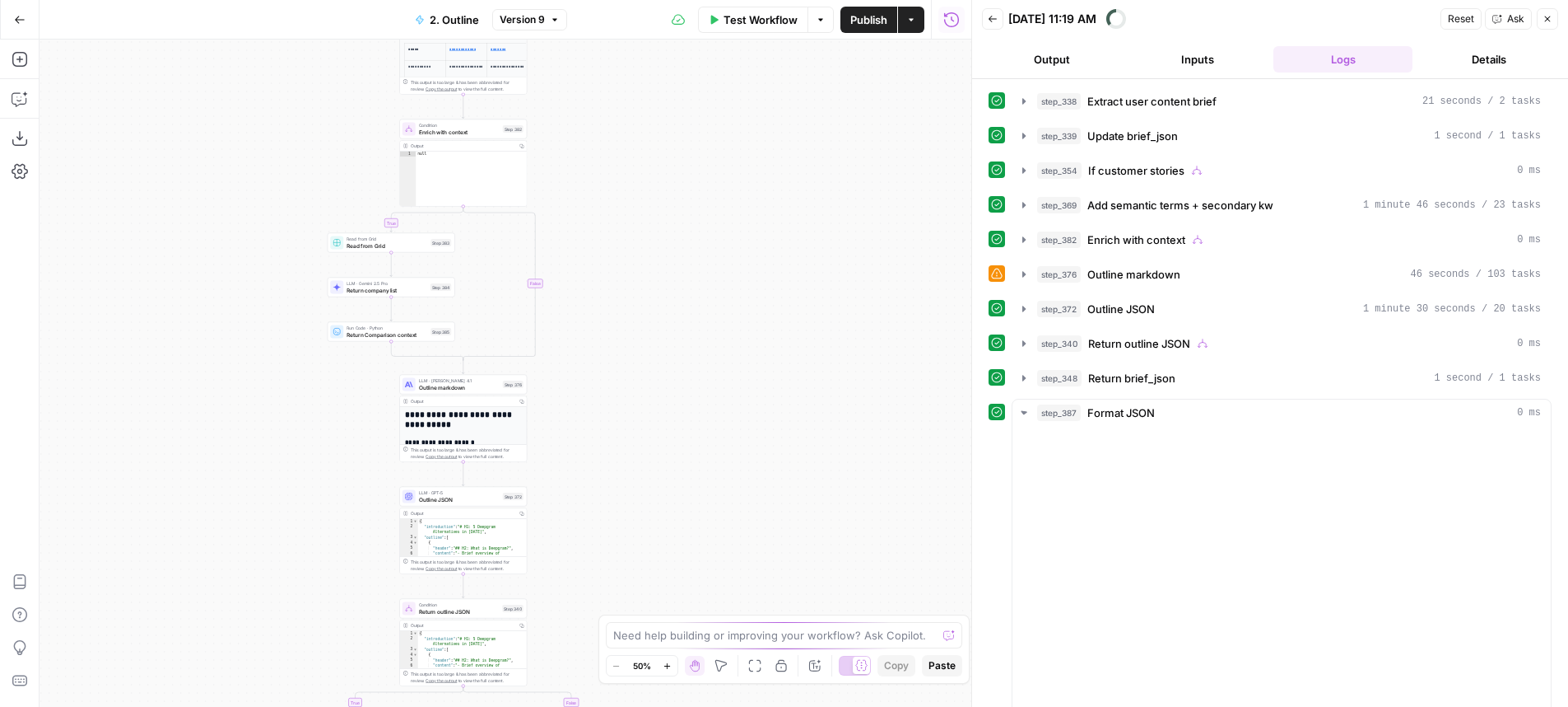
drag, startPoint x: 792, startPoint y: 421, endPoint x: 825, endPoint y: 465, distance: 55.0
click at [825, 465] on div "true false true false true false true false Workflow Set Inputs Inputs LLM · Ge…" at bounding box center [505, 373] width 931 height 667
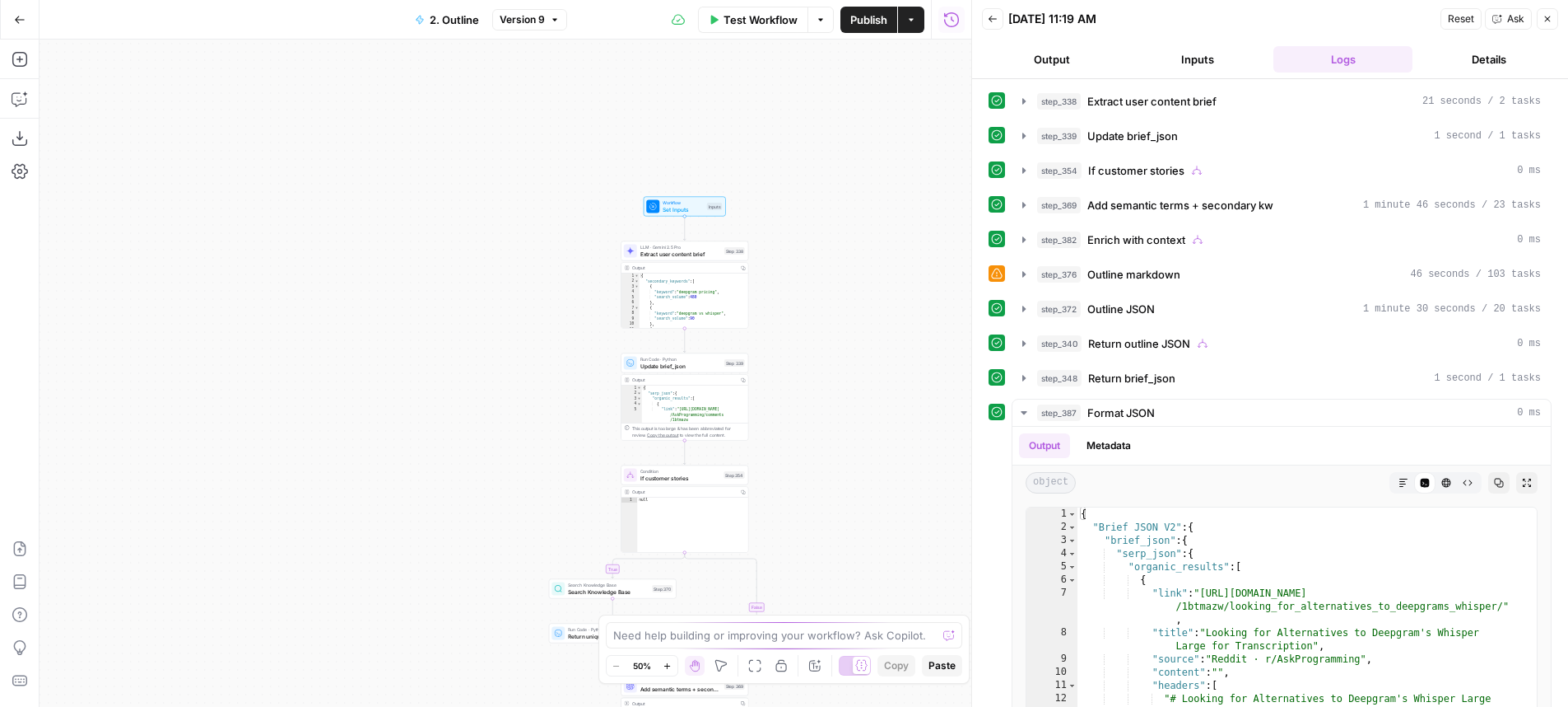
drag, startPoint x: 808, startPoint y: 157, endPoint x: 928, endPoint y: 447, distance: 313.8
click at [906, 468] on div "true false true false true false true false Workflow Set Inputs Inputs LLM · Ge…" at bounding box center [505, 373] width 931 height 667
click at [1218, 58] on button "Inputs" at bounding box center [1196, 59] width 139 height 27
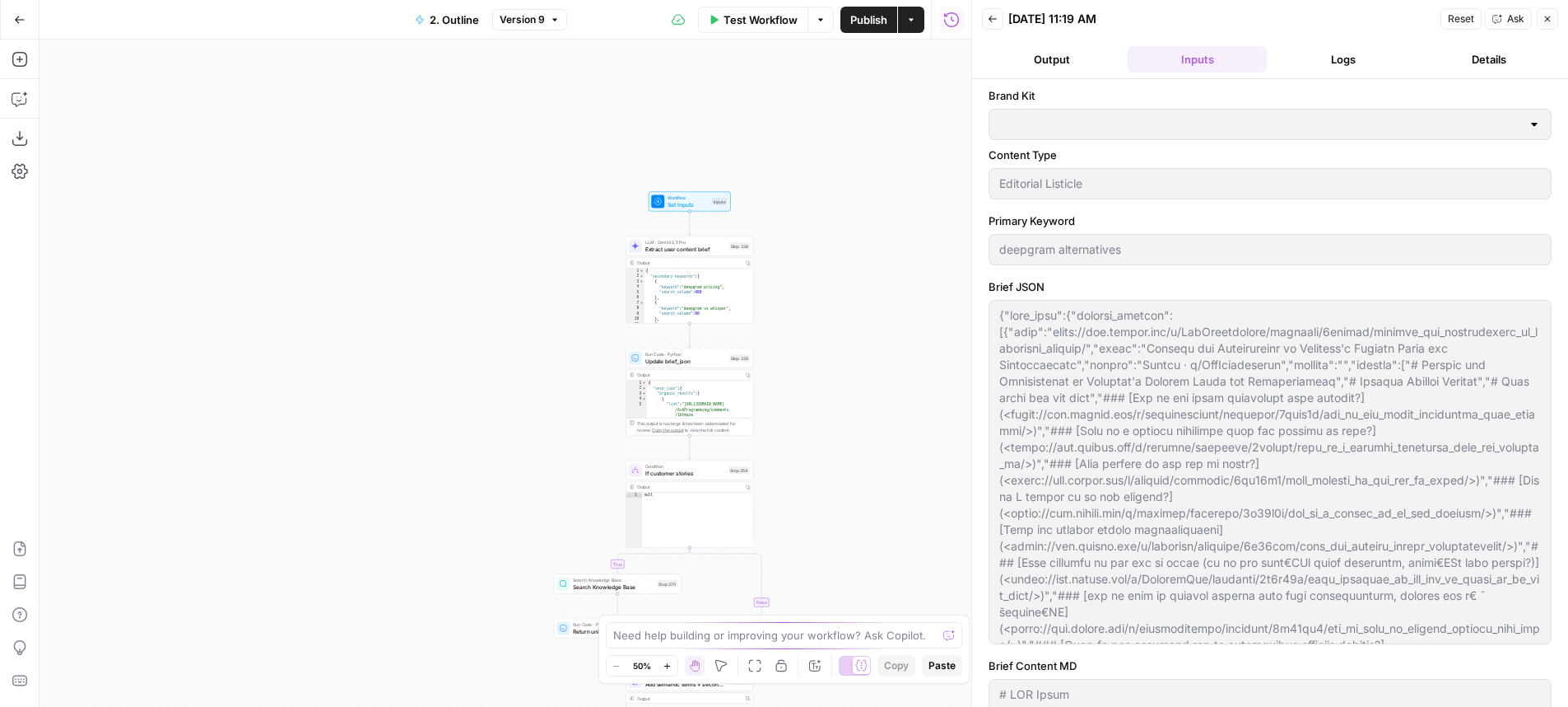
type input "AssemblyAI"
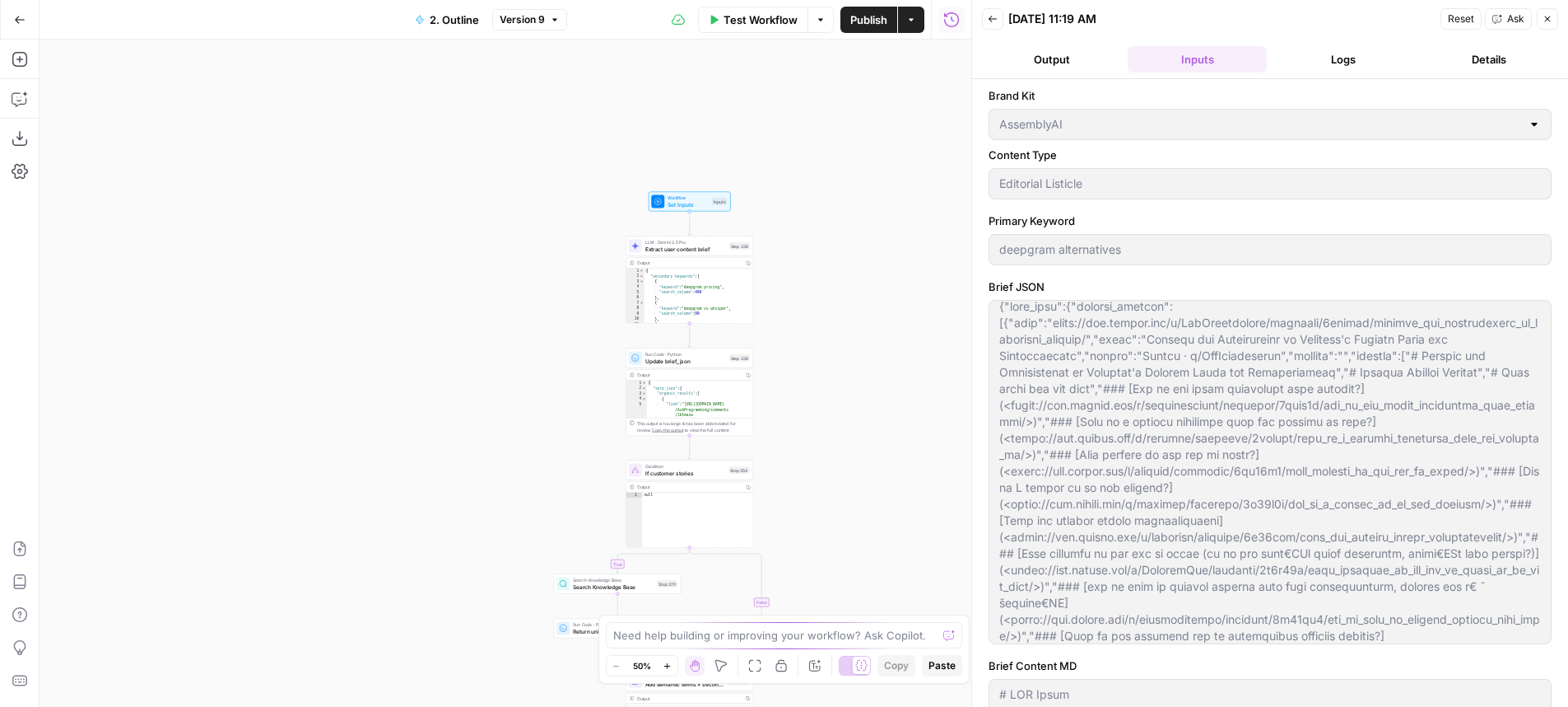
scroll to position [11, 0]
click at [887, 376] on div "true true true false true false false false Workflow Set Inputs Inputs LLM · Ge…" at bounding box center [505, 373] width 931 height 667
click at [887, 375] on div "true true true false true false false false Workflow Set Inputs Inputs LLM · Ge…" at bounding box center [505, 373] width 931 height 667
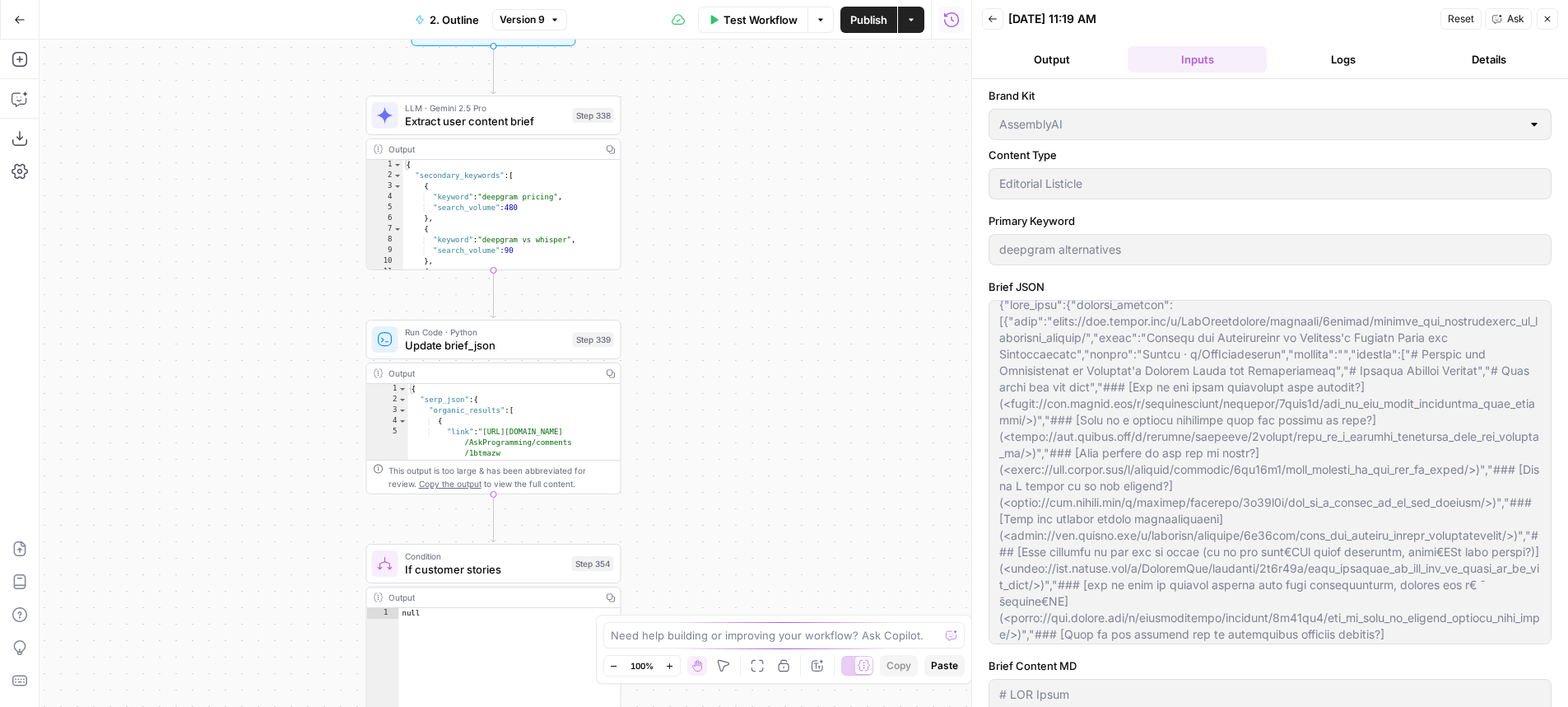
drag, startPoint x: 736, startPoint y: 367, endPoint x: 788, endPoint y: 343, distance: 57.3
click at [788, 343] on div "true true true false true false false false Workflow Set Inputs Inputs LLM · Ge…" at bounding box center [505, 373] width 931 height 667
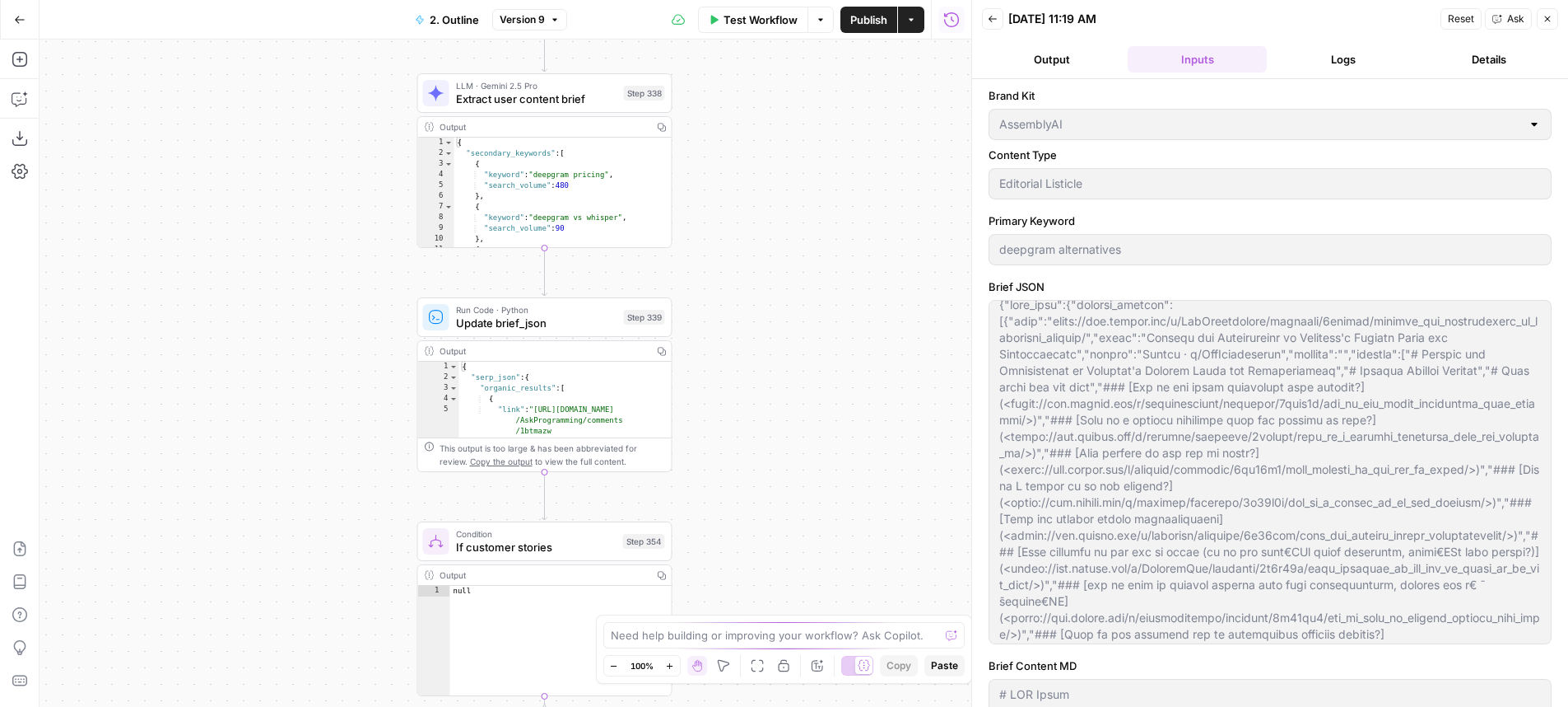
click at [580, 325] on span "Update brief_json" at bounding box center [537, 323] width 162 height 17
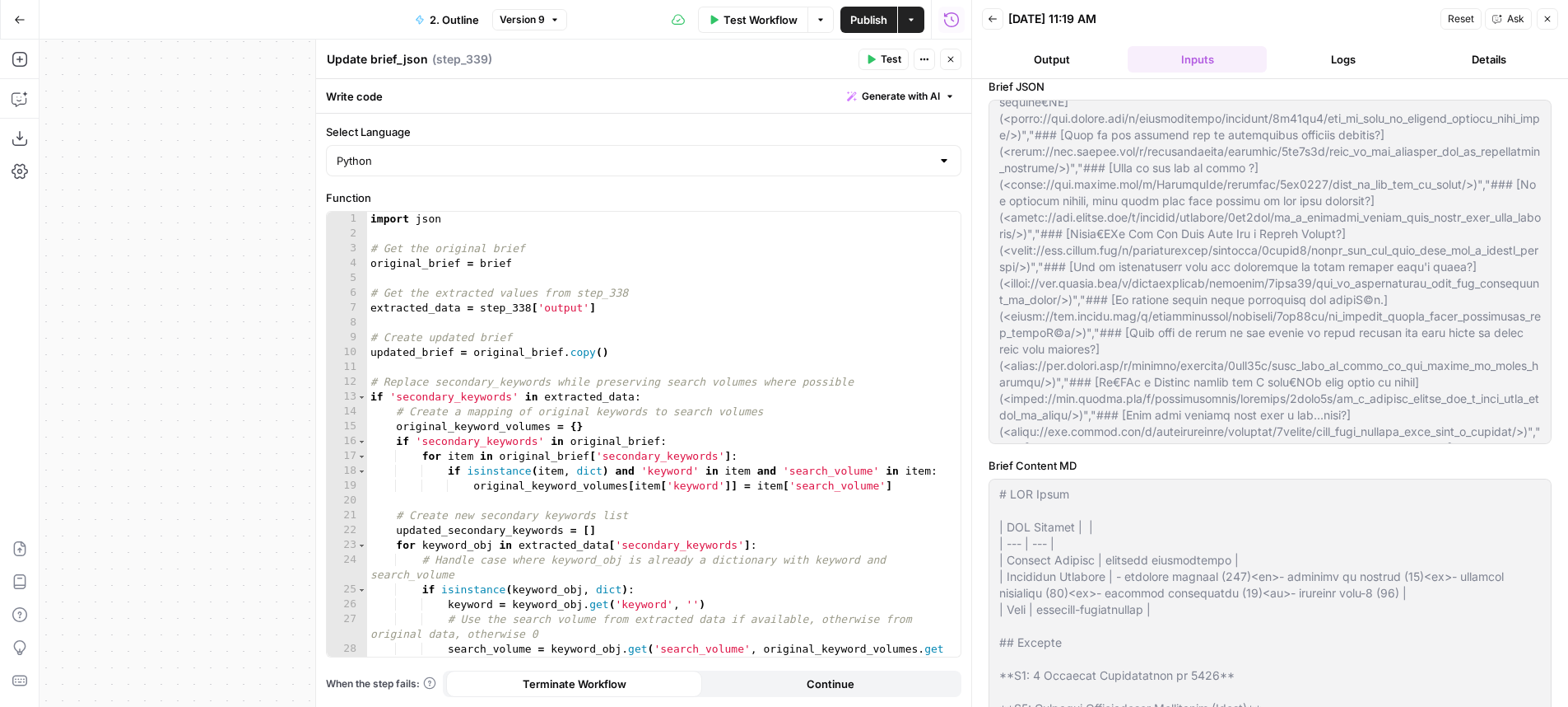
scroll to position [215, 0]
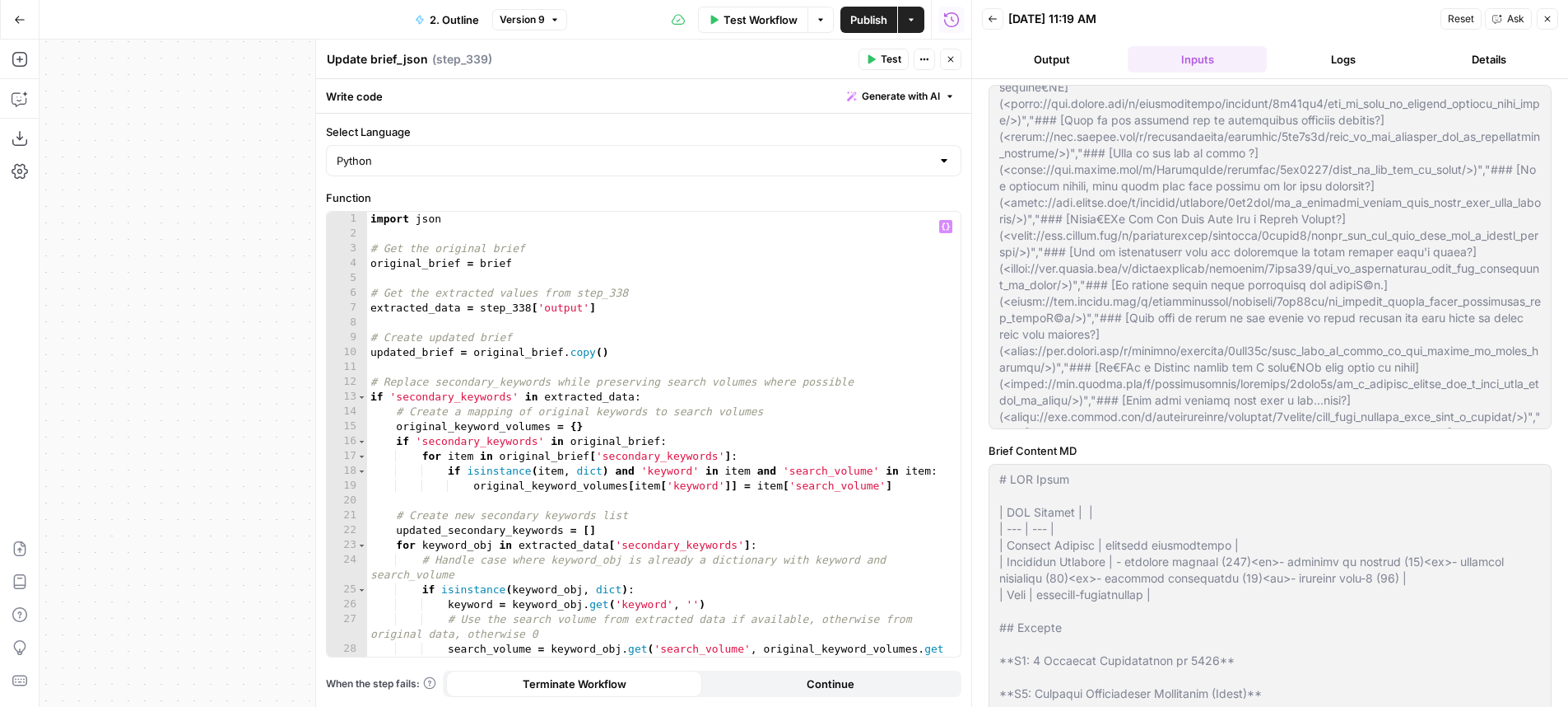
type textarea "**********"
click at [806, 440] on div "import json # Get the original brief original_brief = brief # Get the extracted…" at bounding box center [657, 456] width 581 height 489
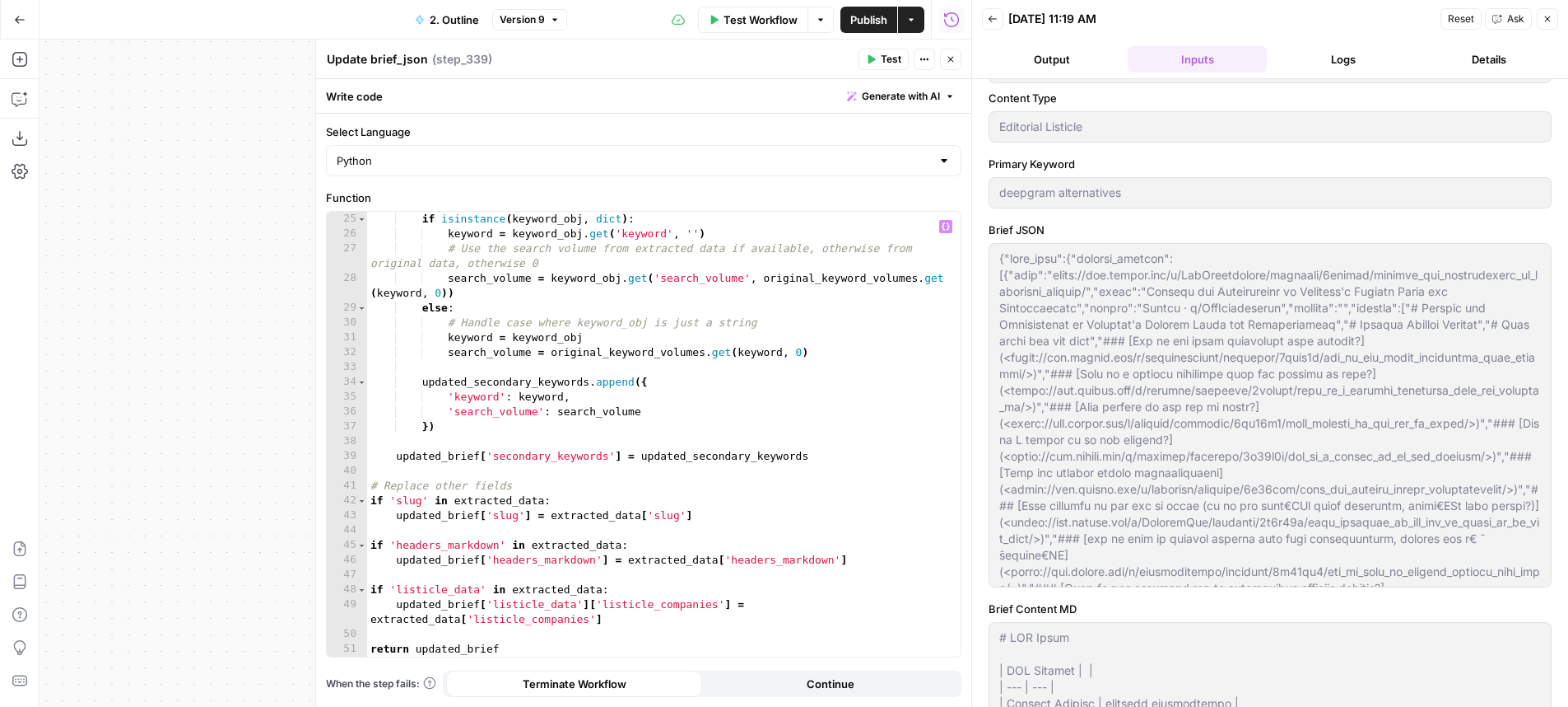
scroll to position [60, 0]
click at [954, 58] on icon "button" at bounding box center [951, 59] width 10 height 10
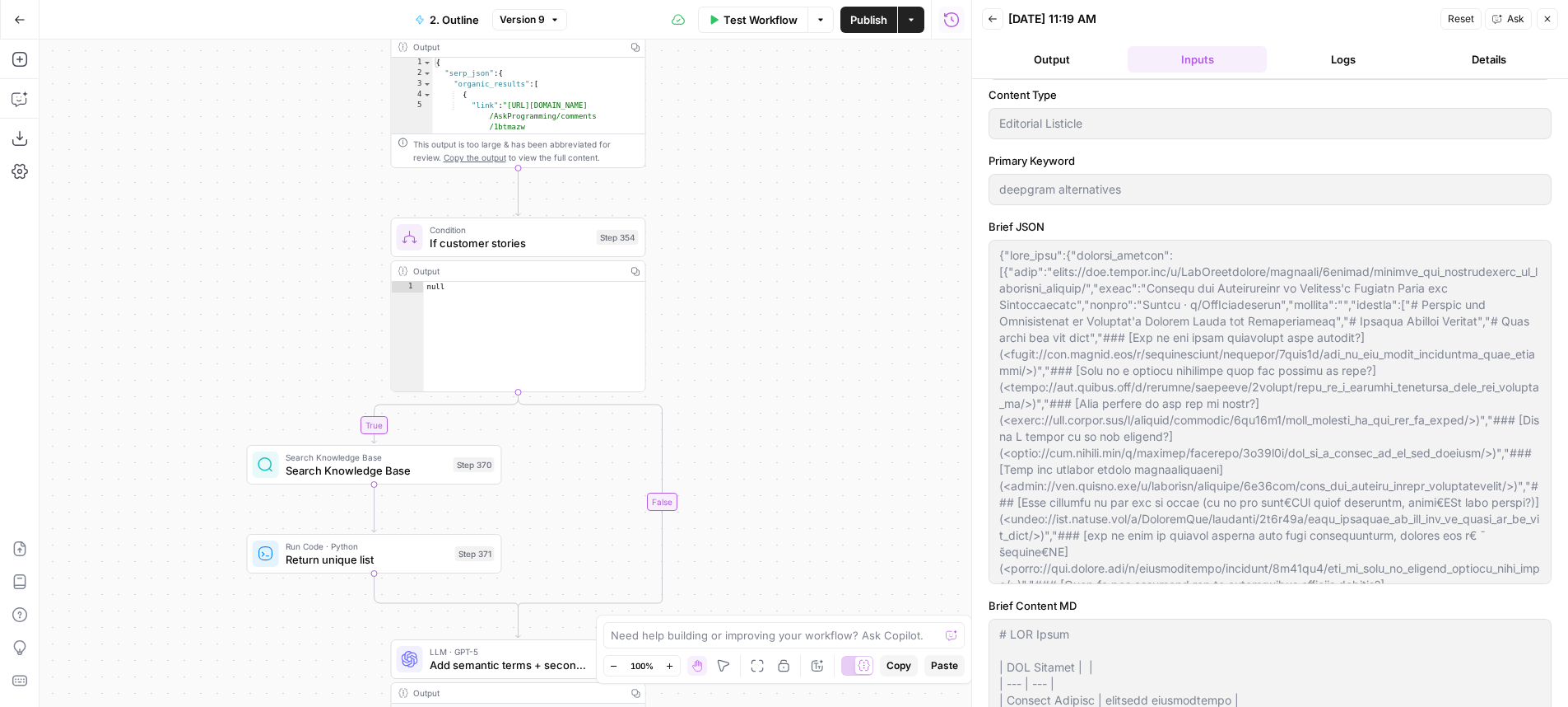
drag, startPoint x: 778, startPoint y: 466, endPoint x: 749, endPoint y: 218, distance: 249.7
click at [752, 158] on div "true true true false true false false false Workflow Set Inputs Inputs LLM · Ge…" at bounding box center [505, 373] width 931 height 667
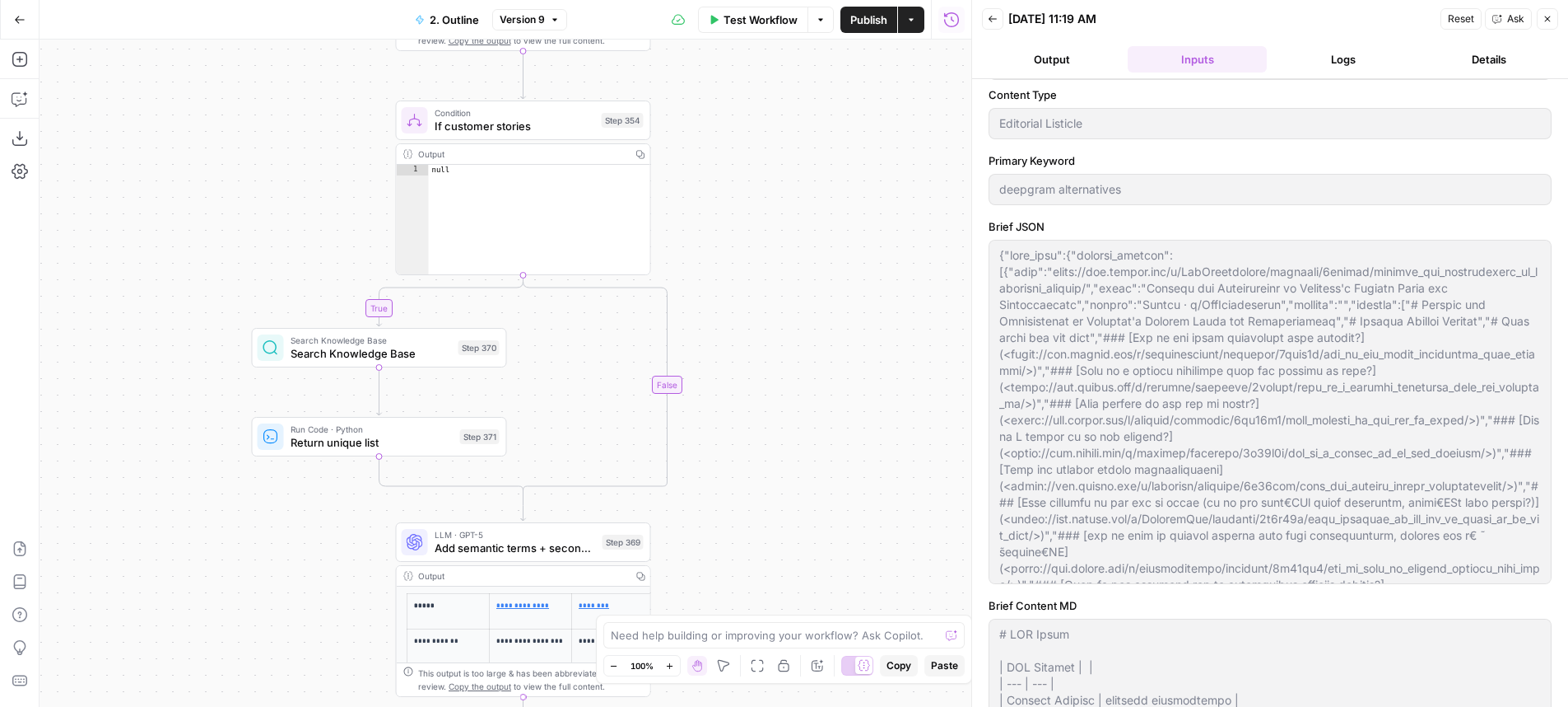
drag, startPoint x: 752, startPoint y: 353, endPoint x: 757, endPoint y: 238, distance: 115.1
click at [757, 238] on div "true true true false true false false false Workflow Set Inputs Inputs LLM · Ge…" at bounding box center [505, 373] width 931 height 667
drag, startPoint x: 751, startPoint y: 413, endPoint x: 748, endPoint y: 224, distance: 189.0
click at [748, 224] on div "true true true false true false false false Workflow Set Inputs Inputs LLM · Ge…" at bounding box center [505, 373] width 931 height 667
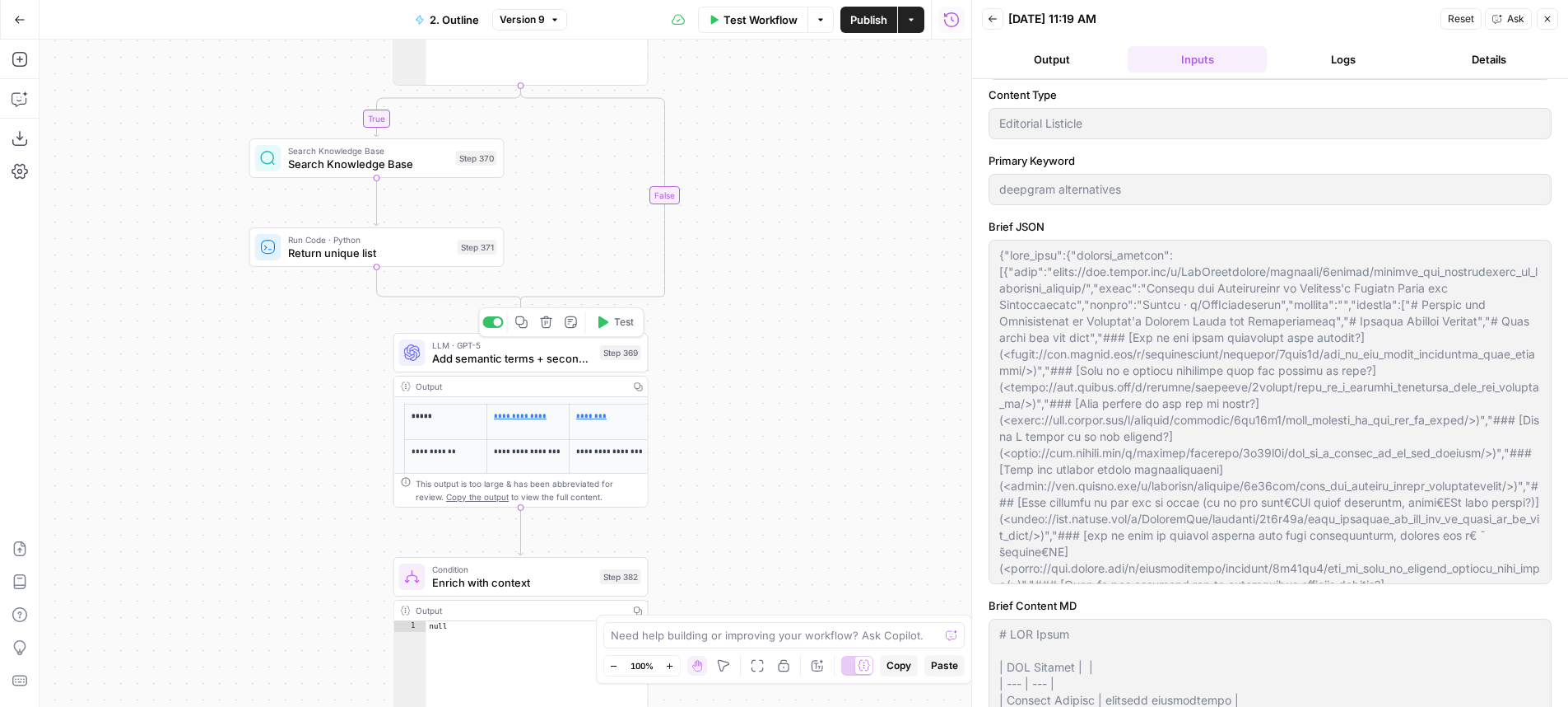
click at [552, 369] on div "LLM · GPT-5 Add semantic terms + secondary kw Step 369 Copy step Delete step Ad…" at bounding box center [521, 352] width 255 height 39
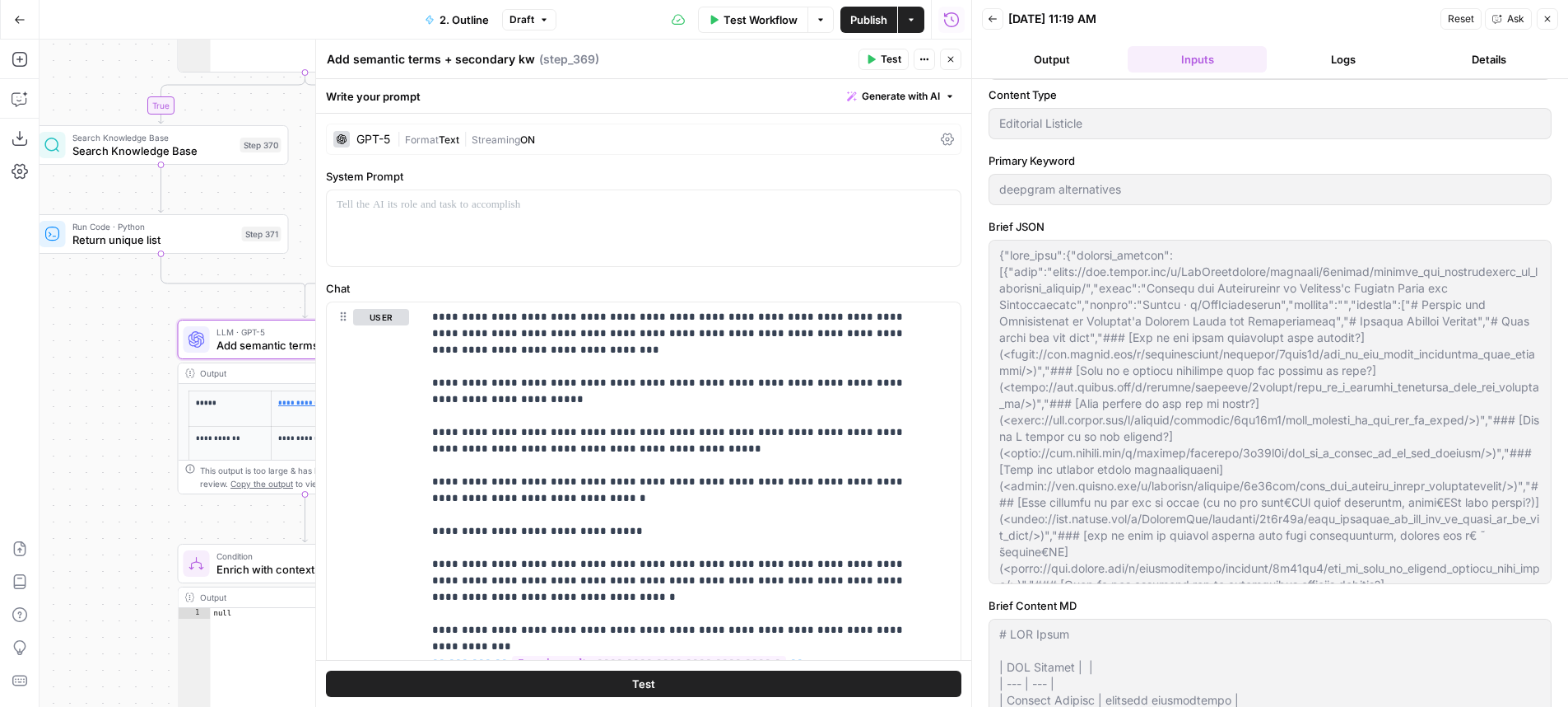
drag, startPoint x: 184, startPoint y: 349, endPoint x: 63, endPoint y: 396, distance: 129.8
click at [39, 379] on div "true true true false true false false false Workflow Set Inputs Inputs LLM · Ge…" at bounding box center [505, 373] width 931 height 667
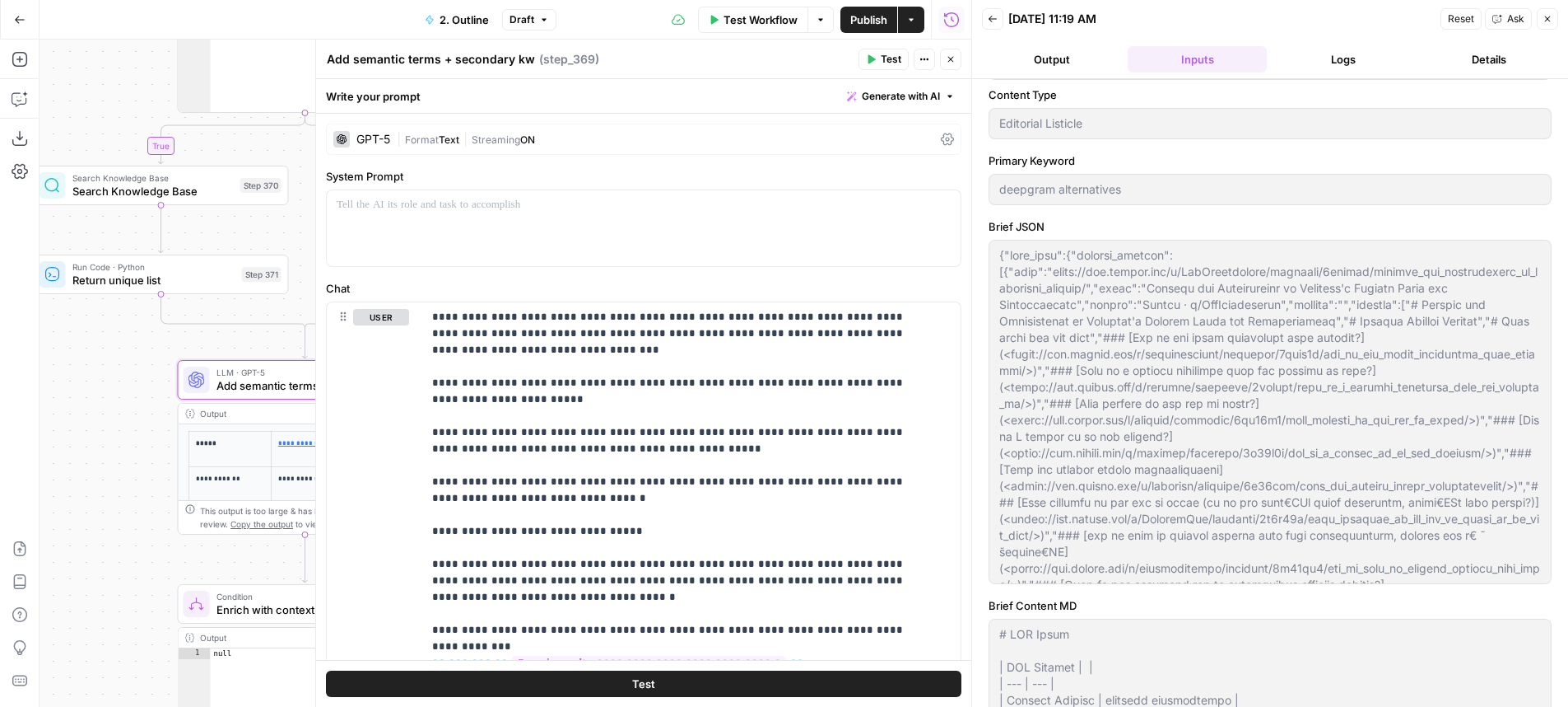
drag, startPoint x: 187, startPoint y: 328, endPoint x: 129, endPoint y: 378, distance: 76.6
click at [129, 378] on div "true true true false true false false false Workflow Set Inputs Inputs LLM · Ge…" at bounding box center [505, 373] width 931 height 667
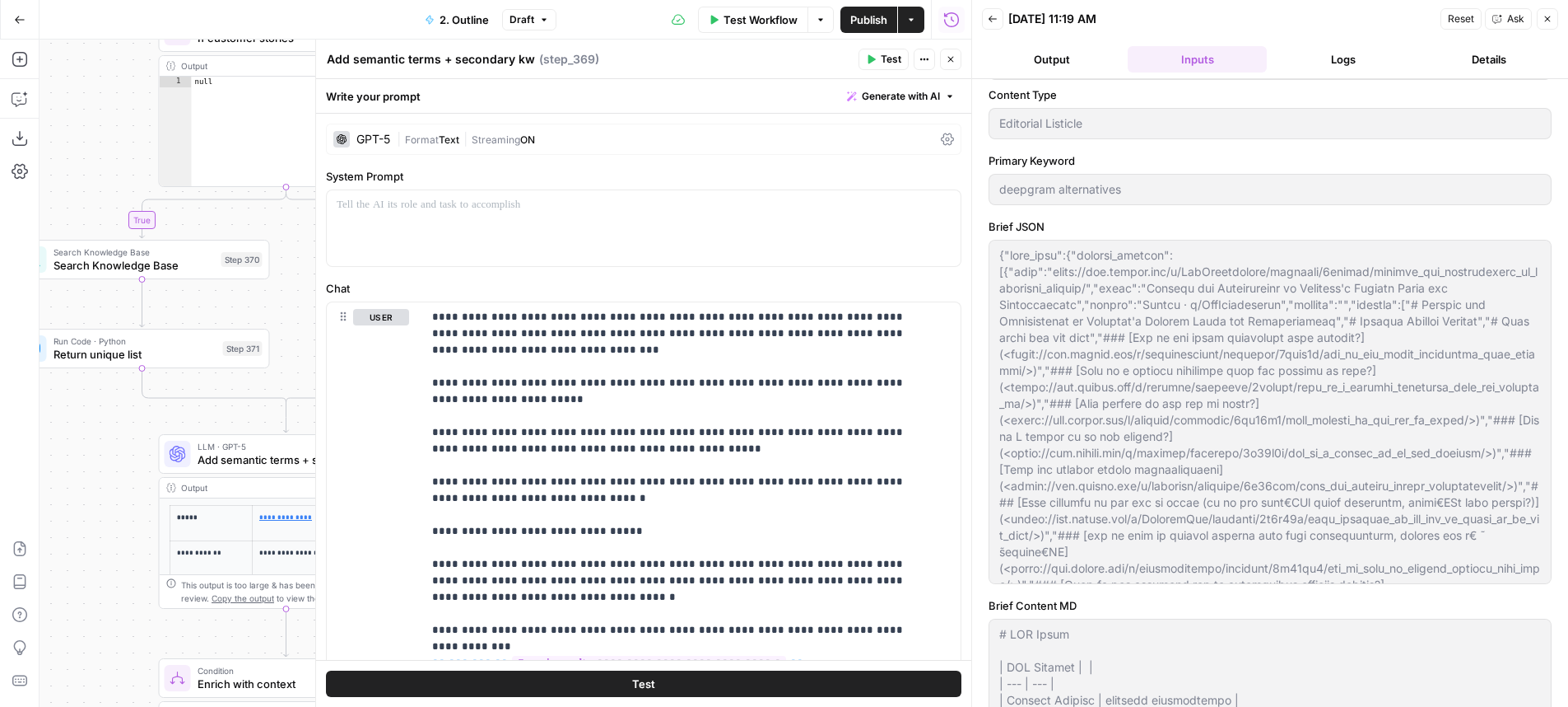
drag, startPoint x: 129, startPoint y: 378, endPoint x: 81, endPoint y: 689, distance: 314.7
click at [81, 689] on div "true true true false true false false false Workflow Set Inputs Inputs LLM · Ge…" at bounding box center [505, 373] width 931 height 667
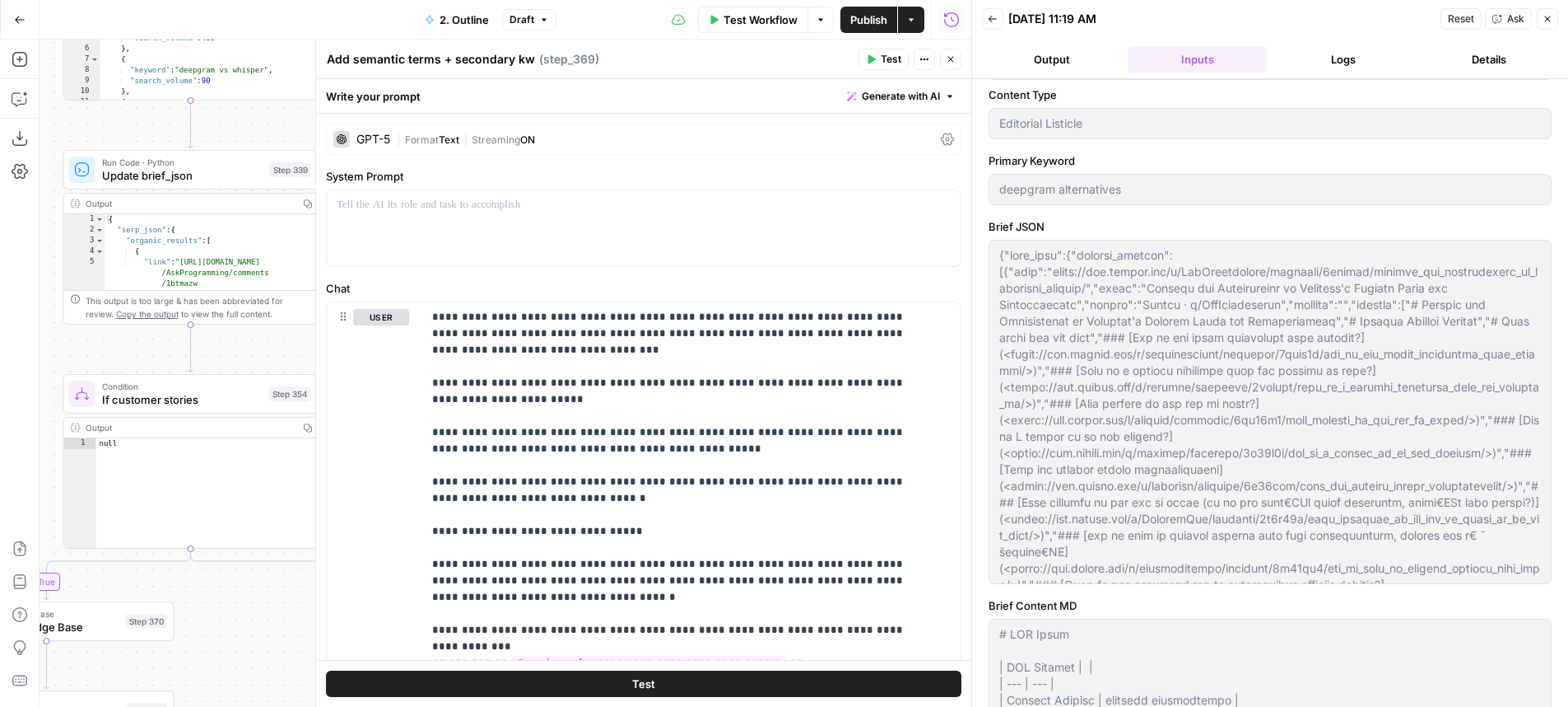
drag, startPoint x: 102, startPoint y: 218, endPoint x: 38, endPoint y: 341, distance: 138.7
click at [39, 341] on div "true true true false true false false false Workflow Set Inputs Inputs LLM · Ge…" at bounding box center [505, 373] width 931 height 667
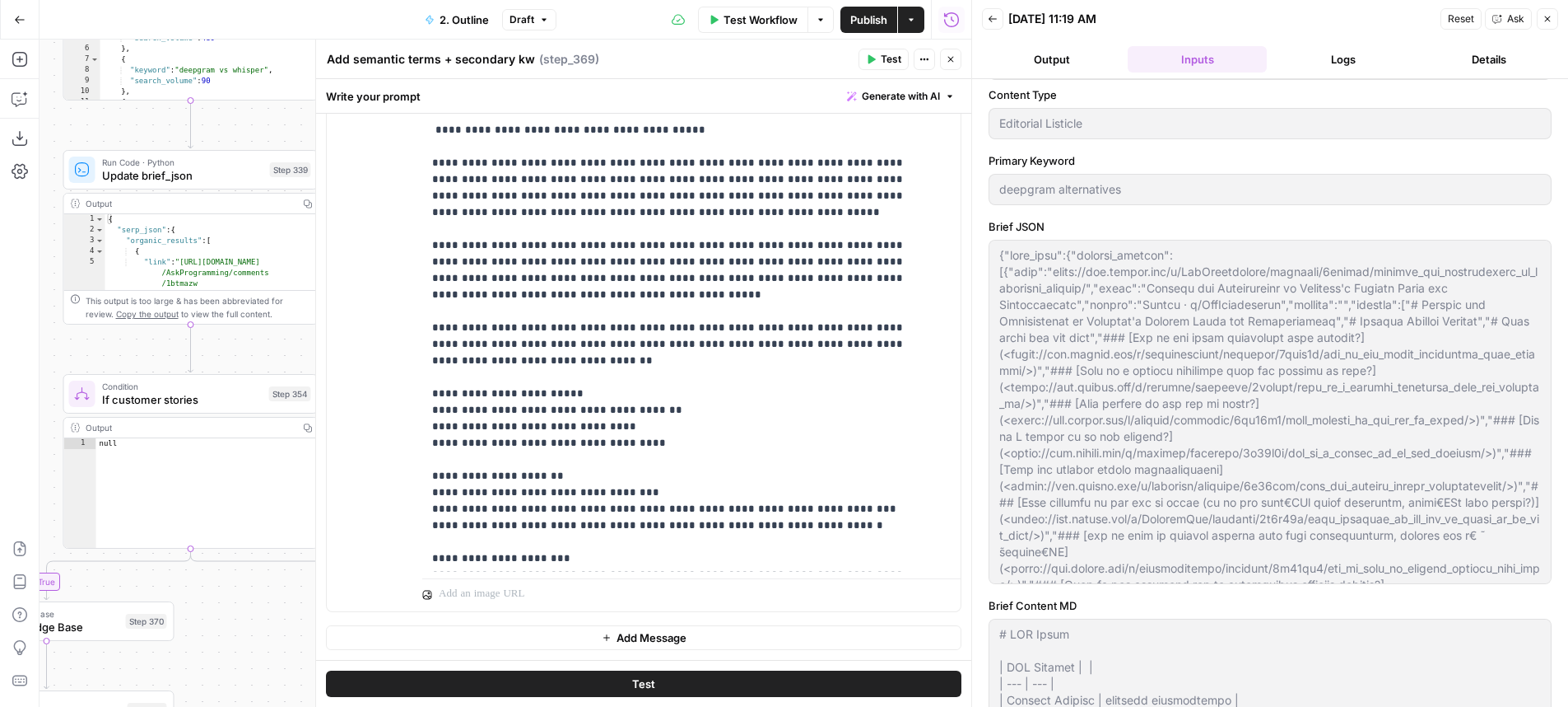
scroll to position [298, 0]
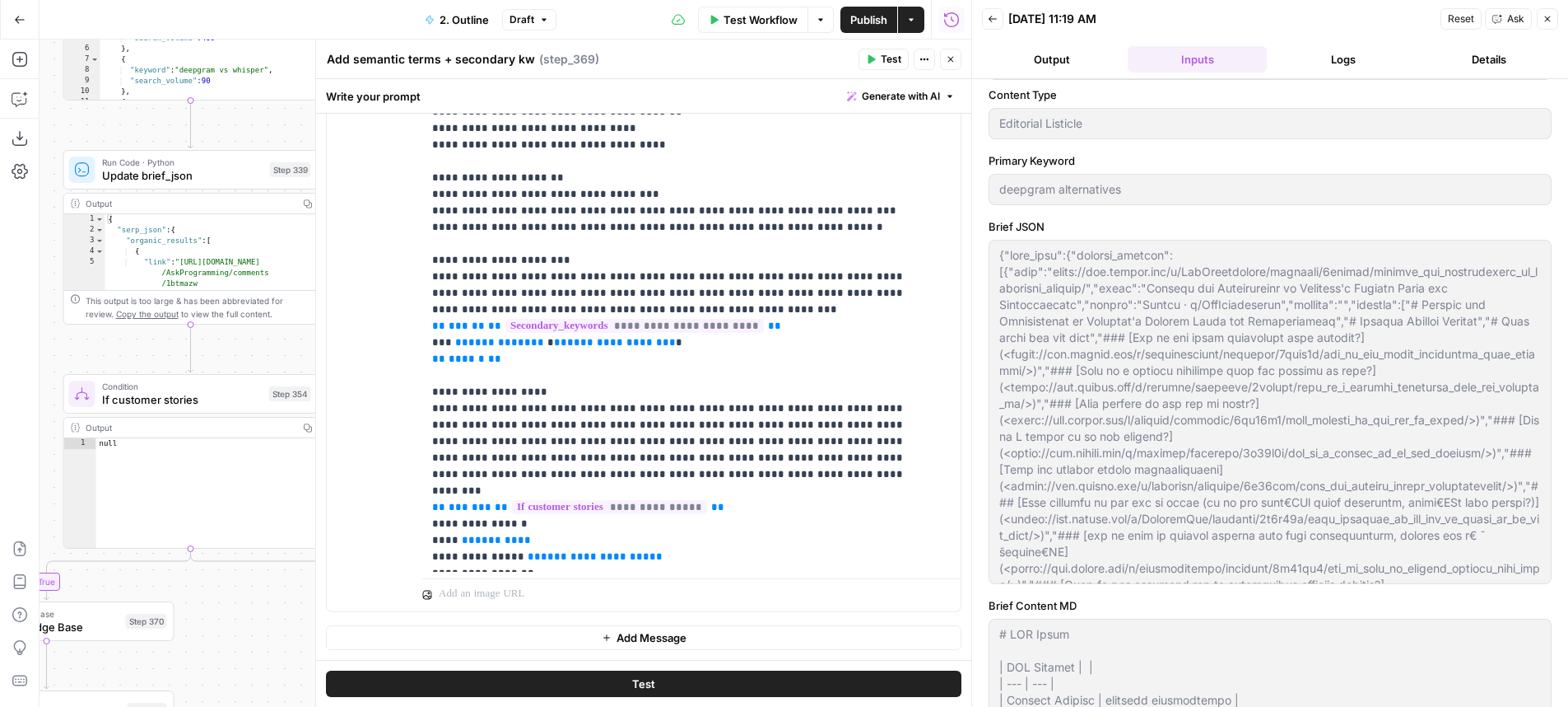
click at [955, 52] on button "Close" at bounding box center [951, 59] width 22 height 22
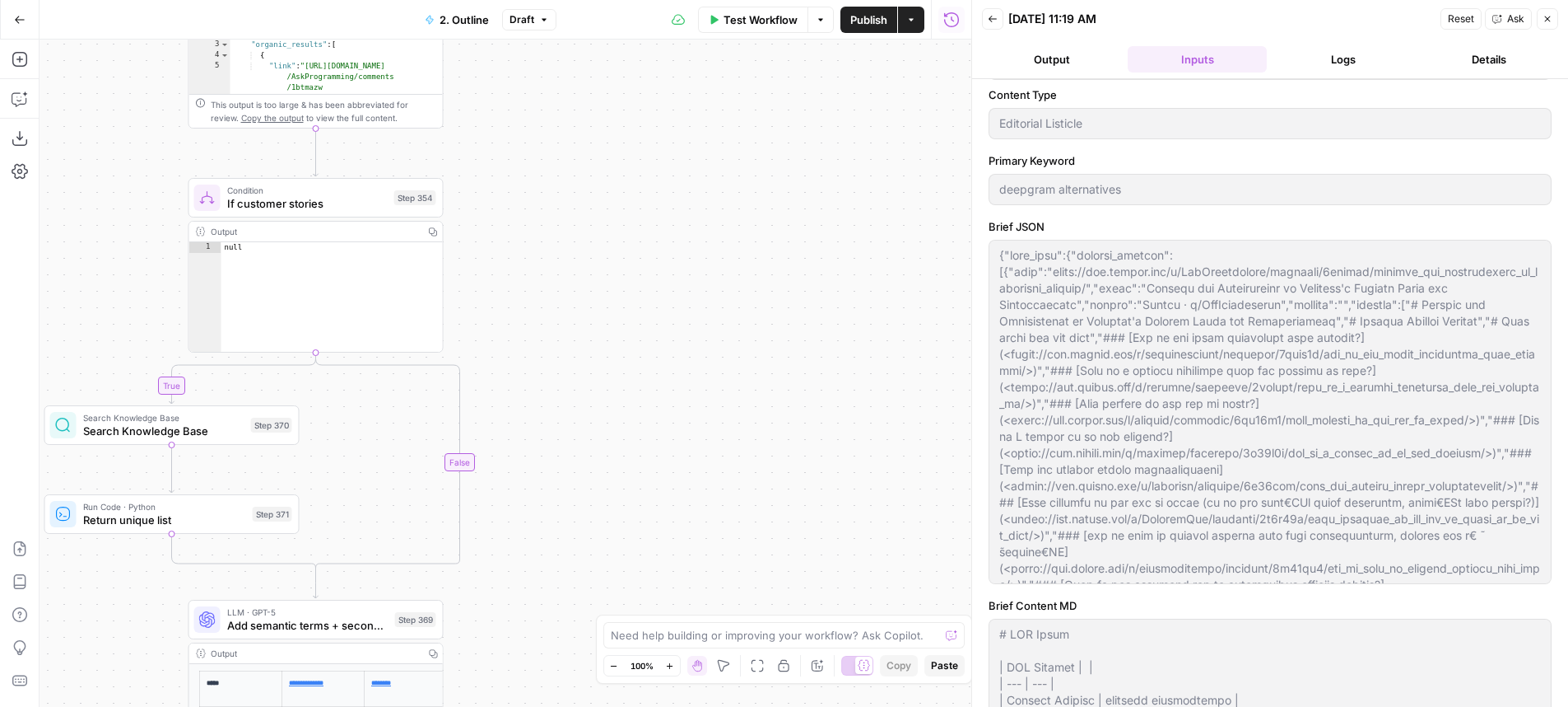
drag, startPoint x: 712, startPoint y: 334, endPoint x: 819, endPoint y: 138, distance: 223.3
click at [850, 88] on div "true true true false true false false false Workflow Set Inputs Inputs LLM · Ge…" at bounding box center [505, 373] width 931 height 667
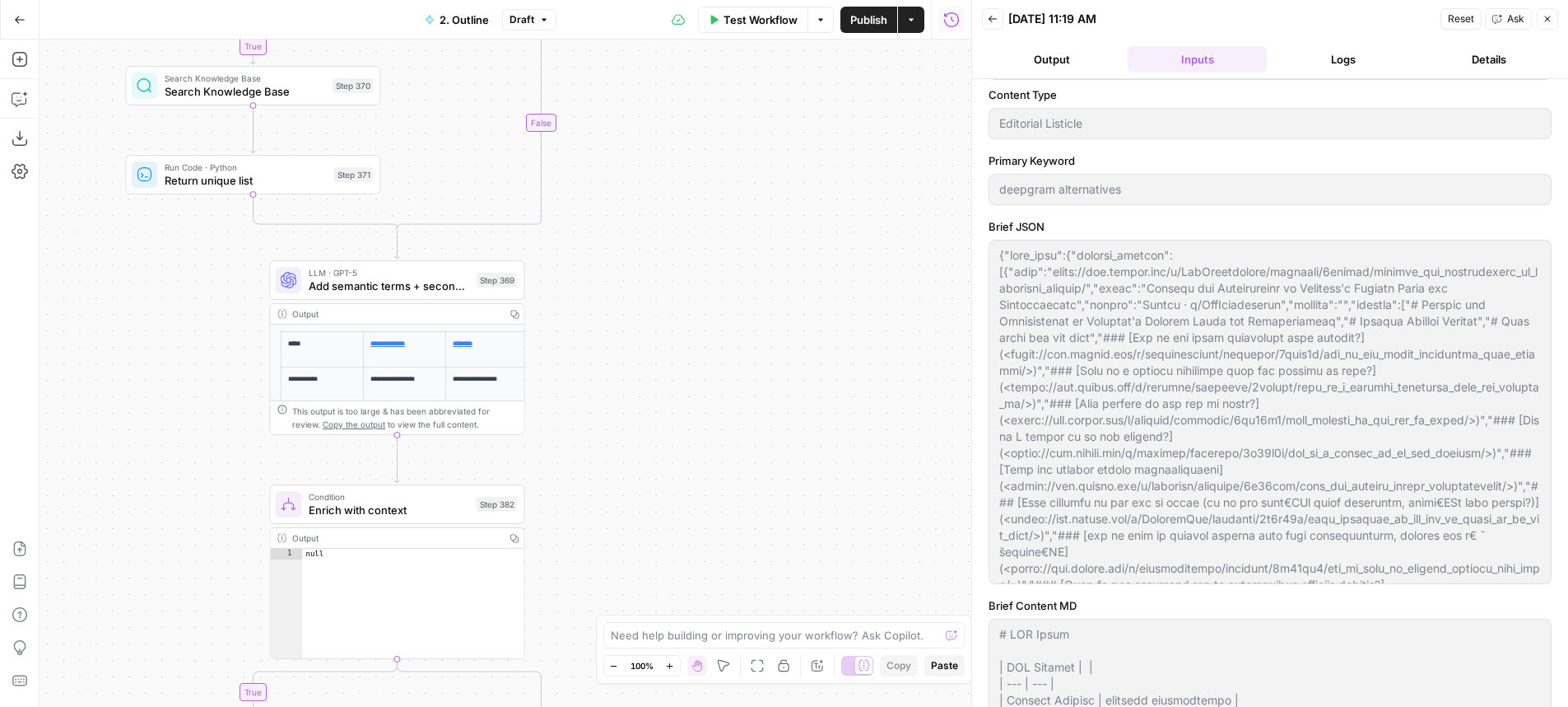
drag, startPoint x: 729, startPoint y: 351, endPoint x: 787, endPoint y: 82, distance: 275.2
click at [787, 82] on div "true true true false true false false false Workflow Set Inputs Inputs LLM · Ge…" at bounding box center [505, 373] width 931 height 667
drag, startPoint x: 693, startPoint y: 432, endPoint x: 722, endPoint y: 98, distance: 335.3
click at [722, 98] on div "true true true false true false false false Workflow Set Inputs Inputs LLM · Ge…" at bounding box center [505, 373] width 931 height 667
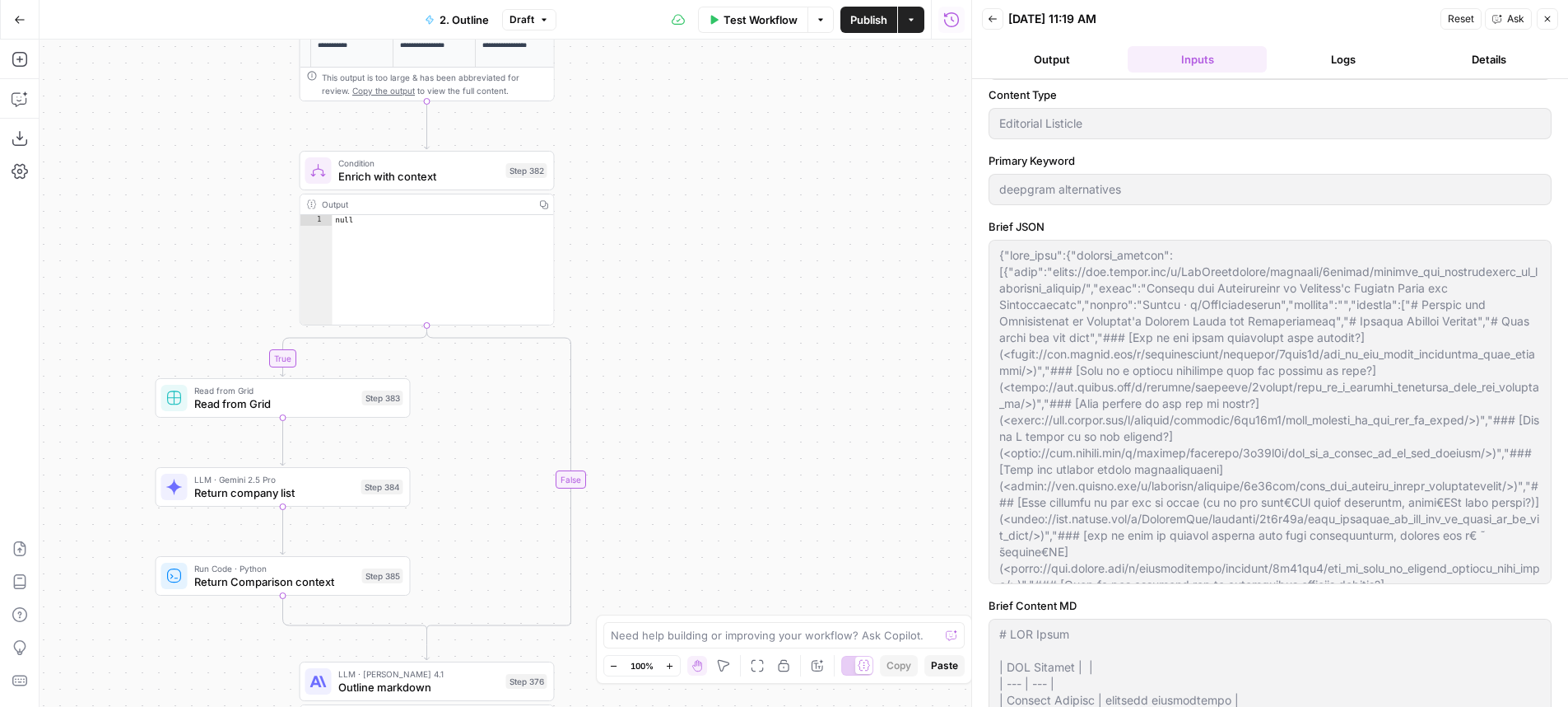
drag, startPoint x: 692, startPoint y: 397, endPoint x: 708, endPoint y: 214, distance: 183.7
click at [708, 214] on div "true true true false true false false false Workflow Set Inputs Inputs LLM · Ge…" at bounding box center [505, 373] width 931 height 667
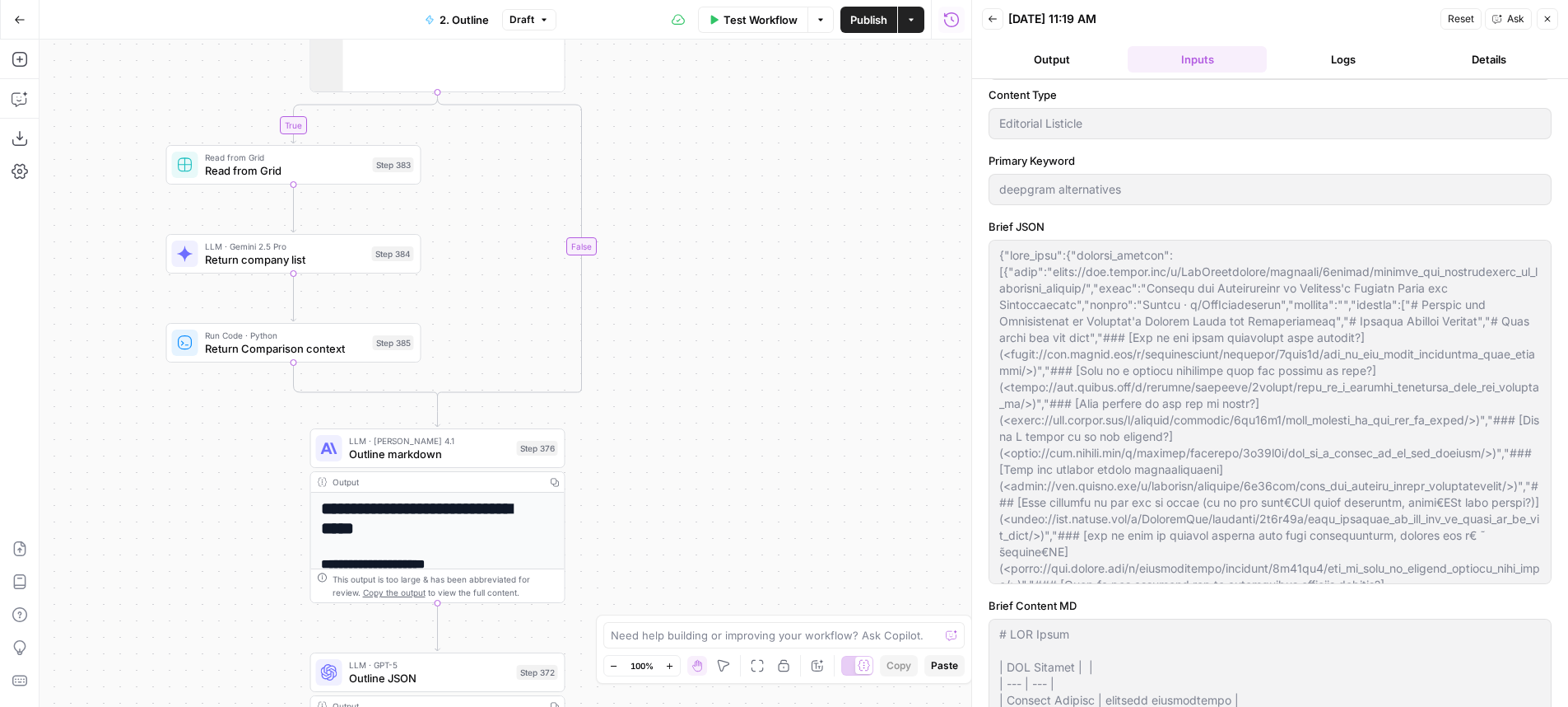
drag, startPoint x: 693, startPoint y: 401, endPoint x: 687, endPoint y: 351, distance: 50.4
click at [687, 351] on div "true true true false true false false false Workflow Set Inputs Inputs LLM · Ge…" at bounding box center [505, 373] width 931 height 667
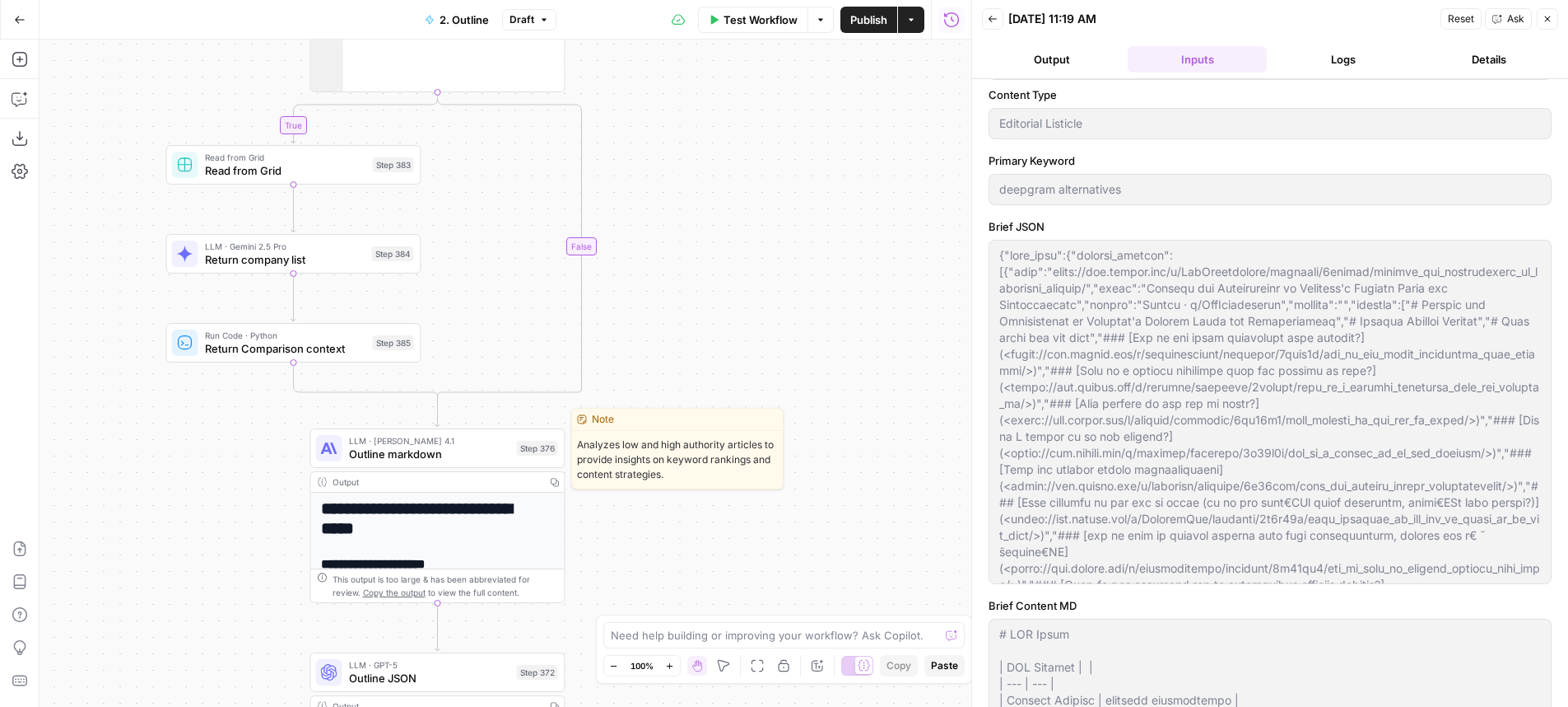
click at [482, 455] on span "Outline markdown" at bounding box center [430, 454] width 162 height 17
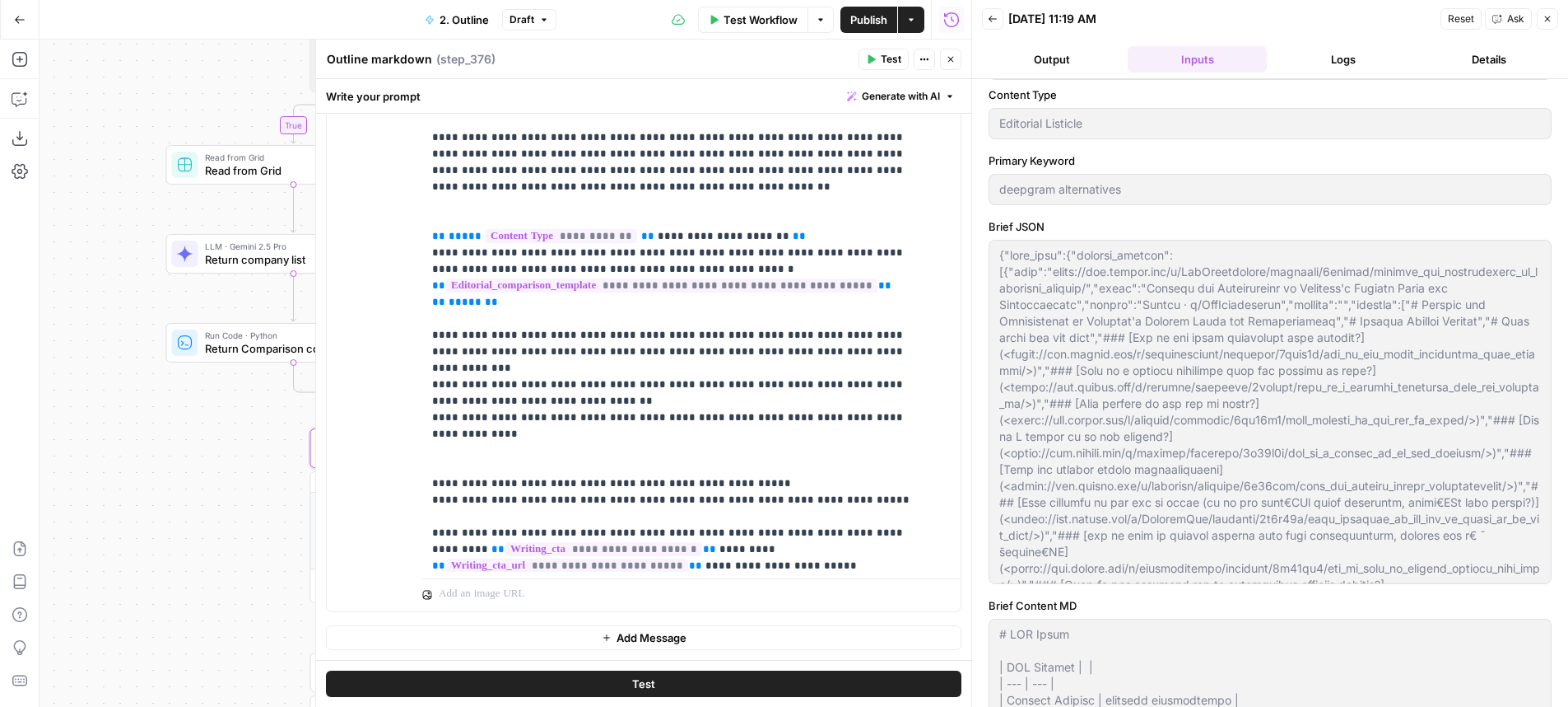
scroll to position [380, 0]
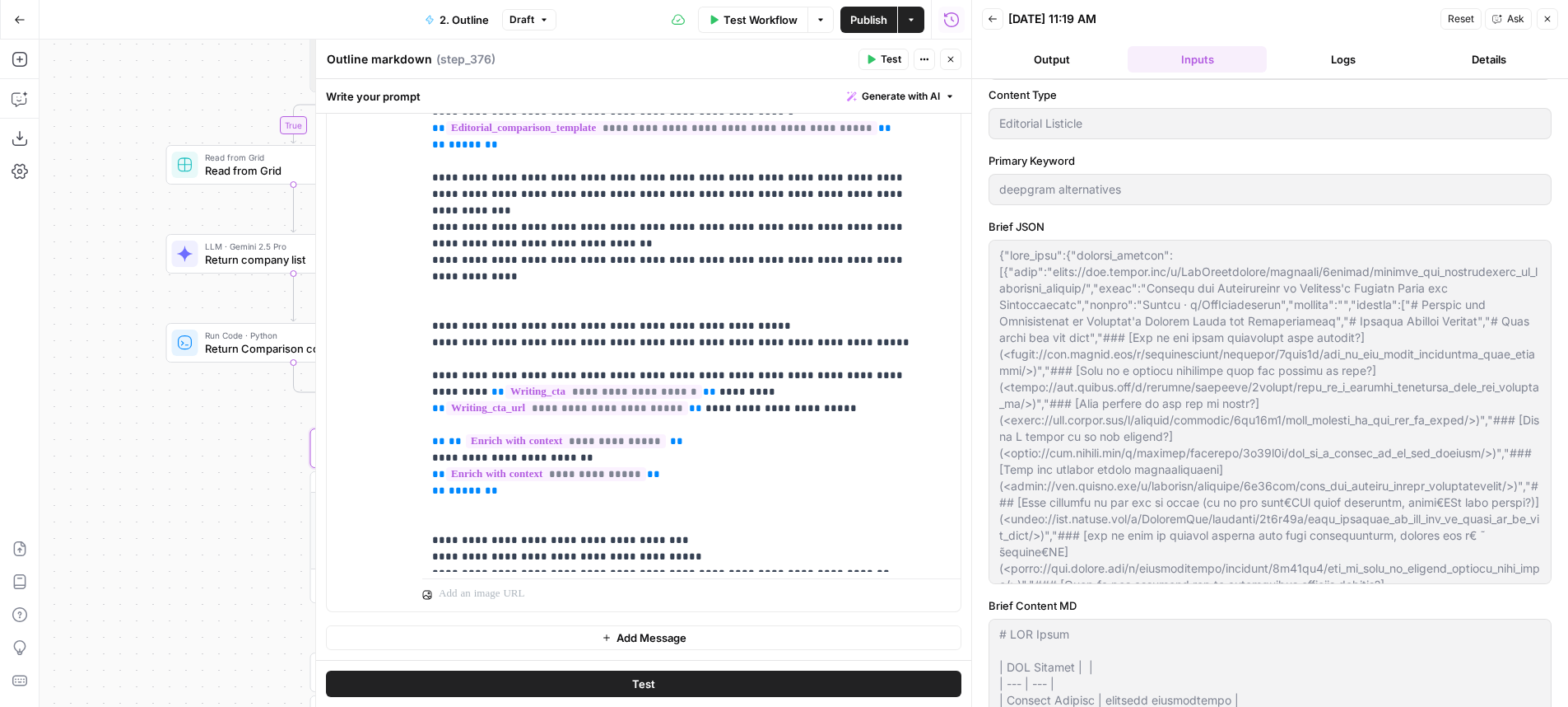
click at [946, 62] on icon "button" at bounding box center [951, 59] width 10 height 10
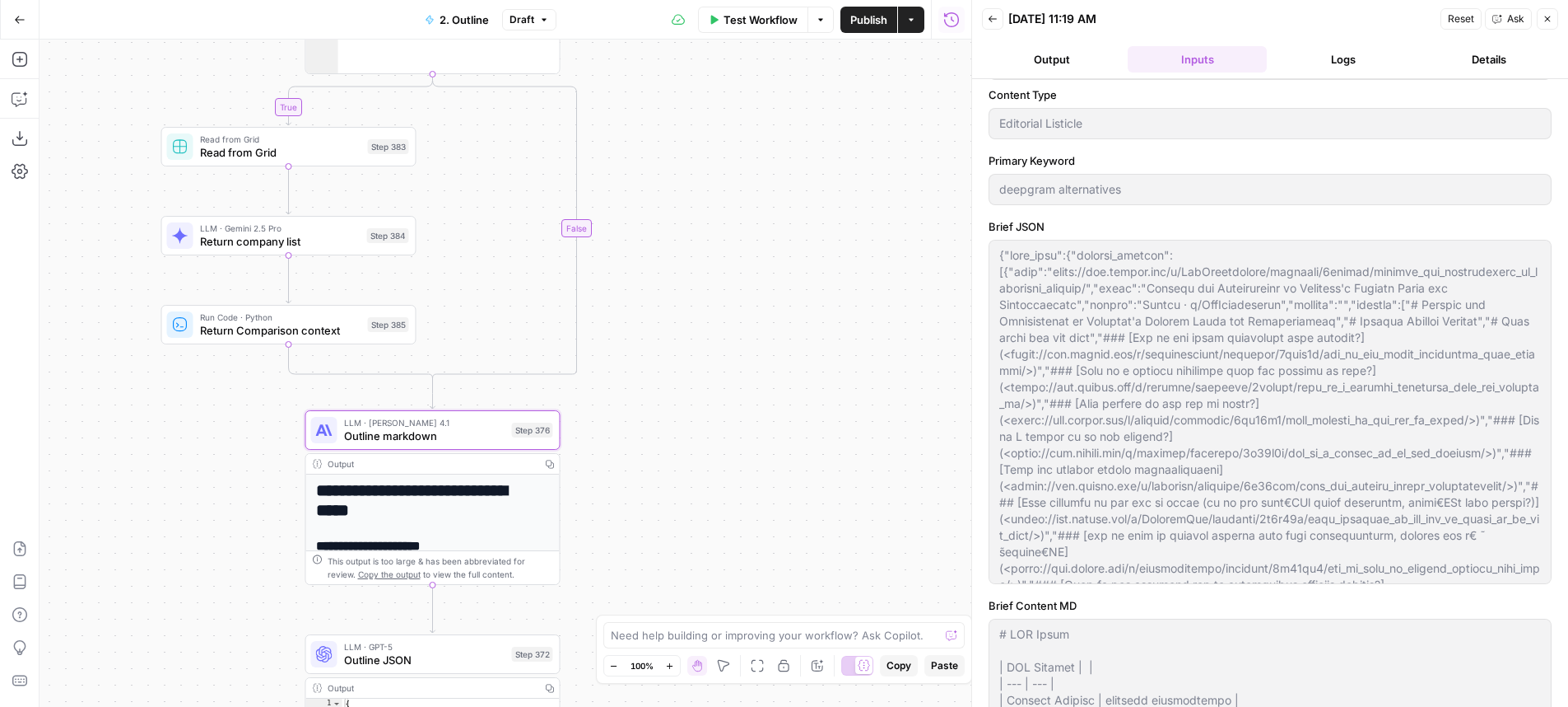
drag, startPoint x: 789, startPoint y: 419, endPoint x: 818, endPoint y: 88, distance: 332.3
click at [818, 88] on div "true true true false true false false false Workflow Set Inputs Inputs LLM · Ge…" at bounding box center [505, 373] width 931 height 667
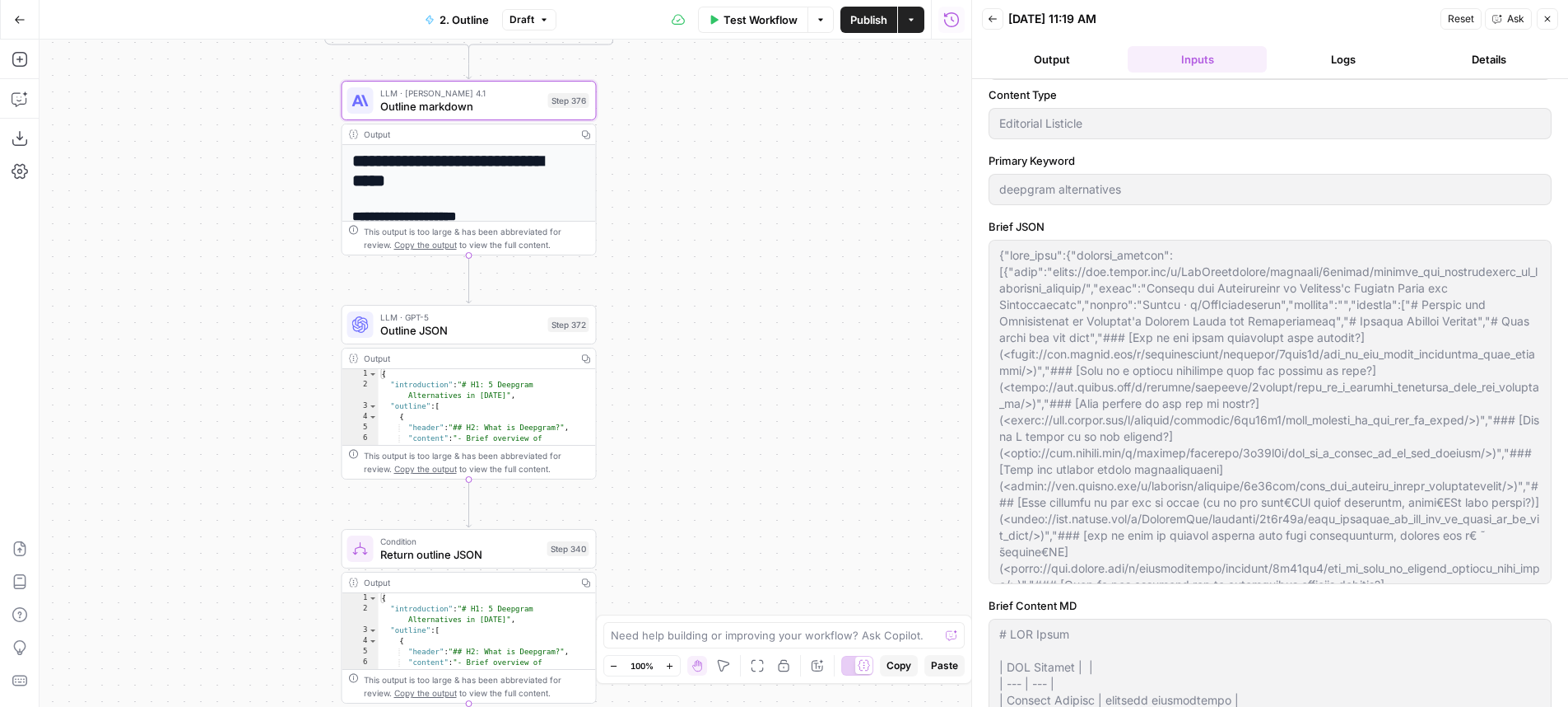
drag, startPoint x: 736, startPoint y: 337, endPoint x: 797, endPoint y: 176, distance: 172.2
click at [797, 176] on div "true true true false true false false false Workflow Set Inputs Inputs LLM · Ge…" at bounding box center [505, 373] width 931 height 667
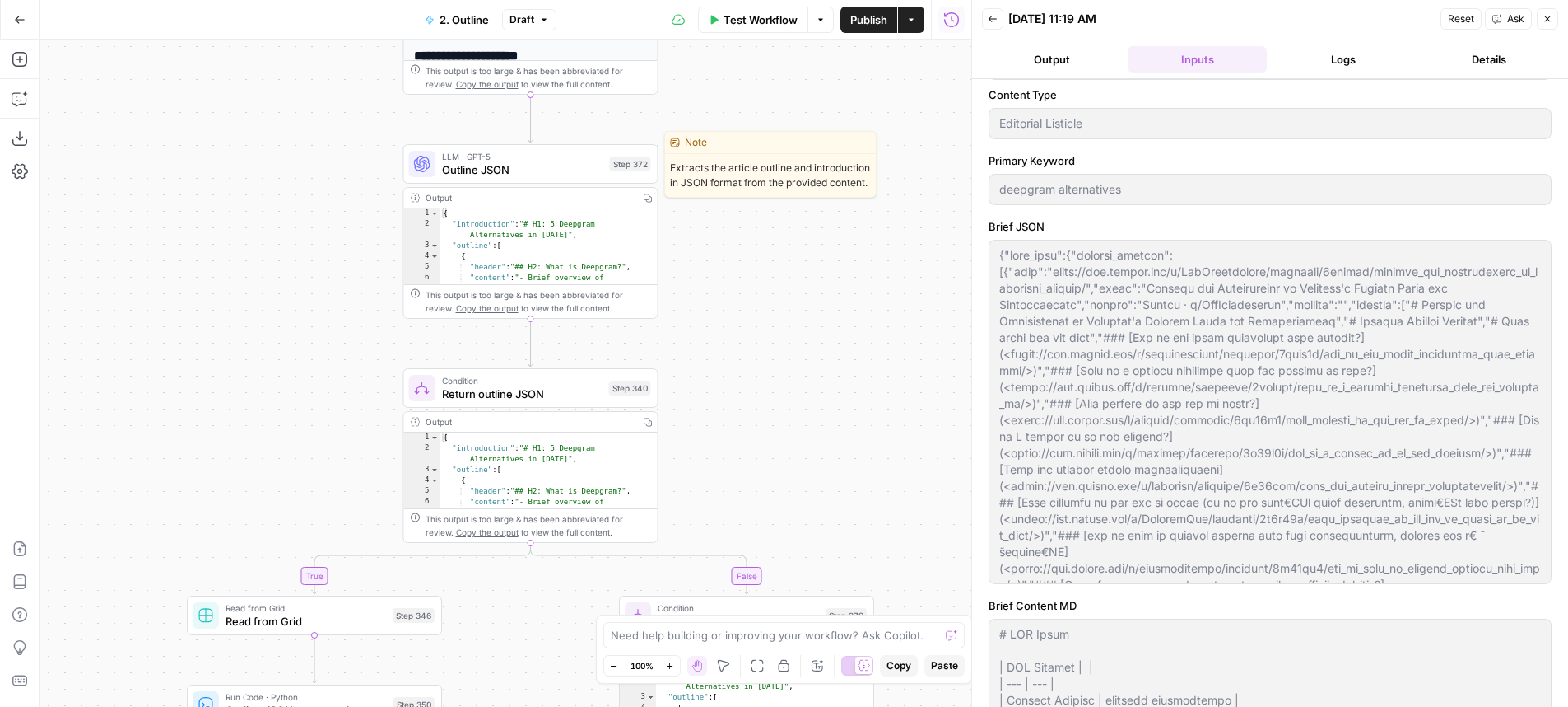
click at [571, 177] on span "Outline JSON" at bounding box center [522, 170] width 162 height 17
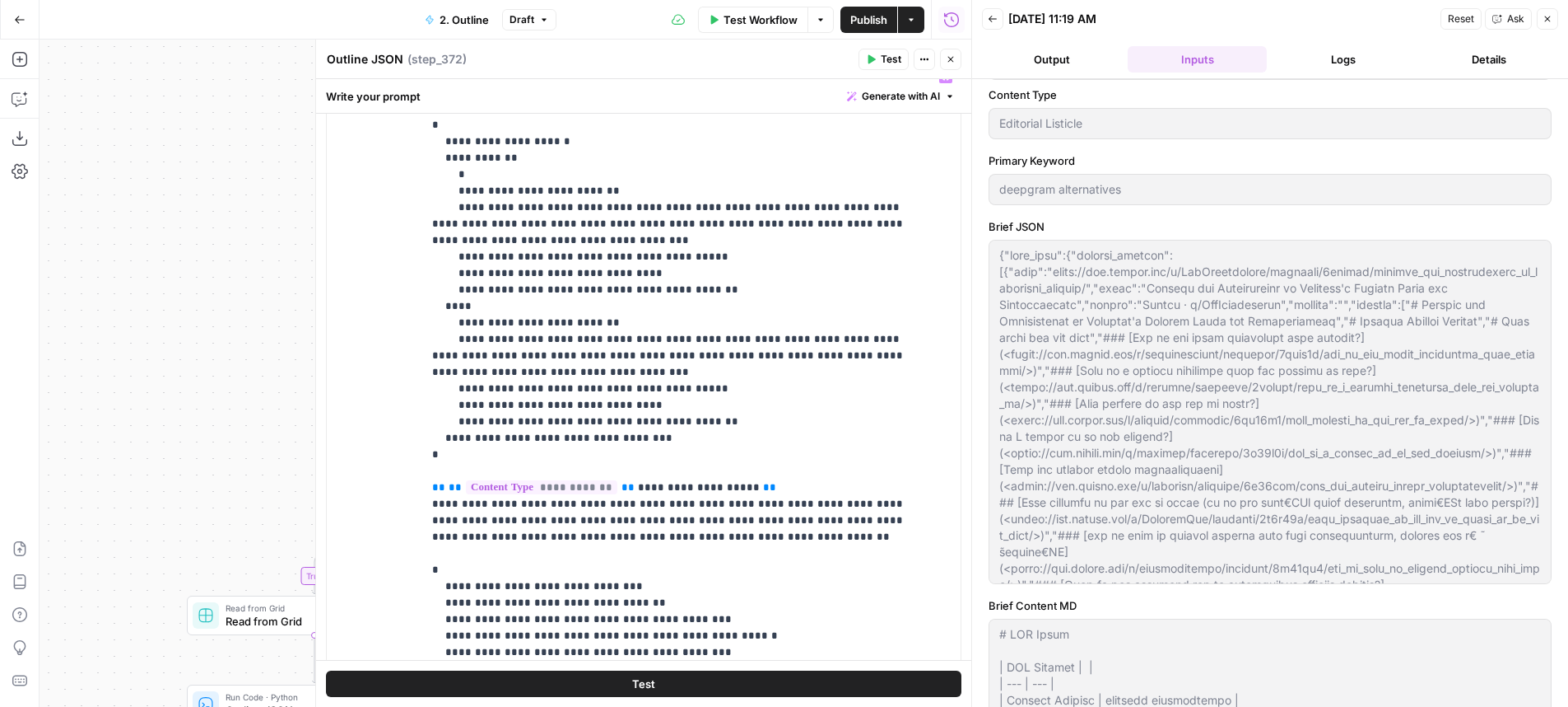
scroll to position [482, 0]
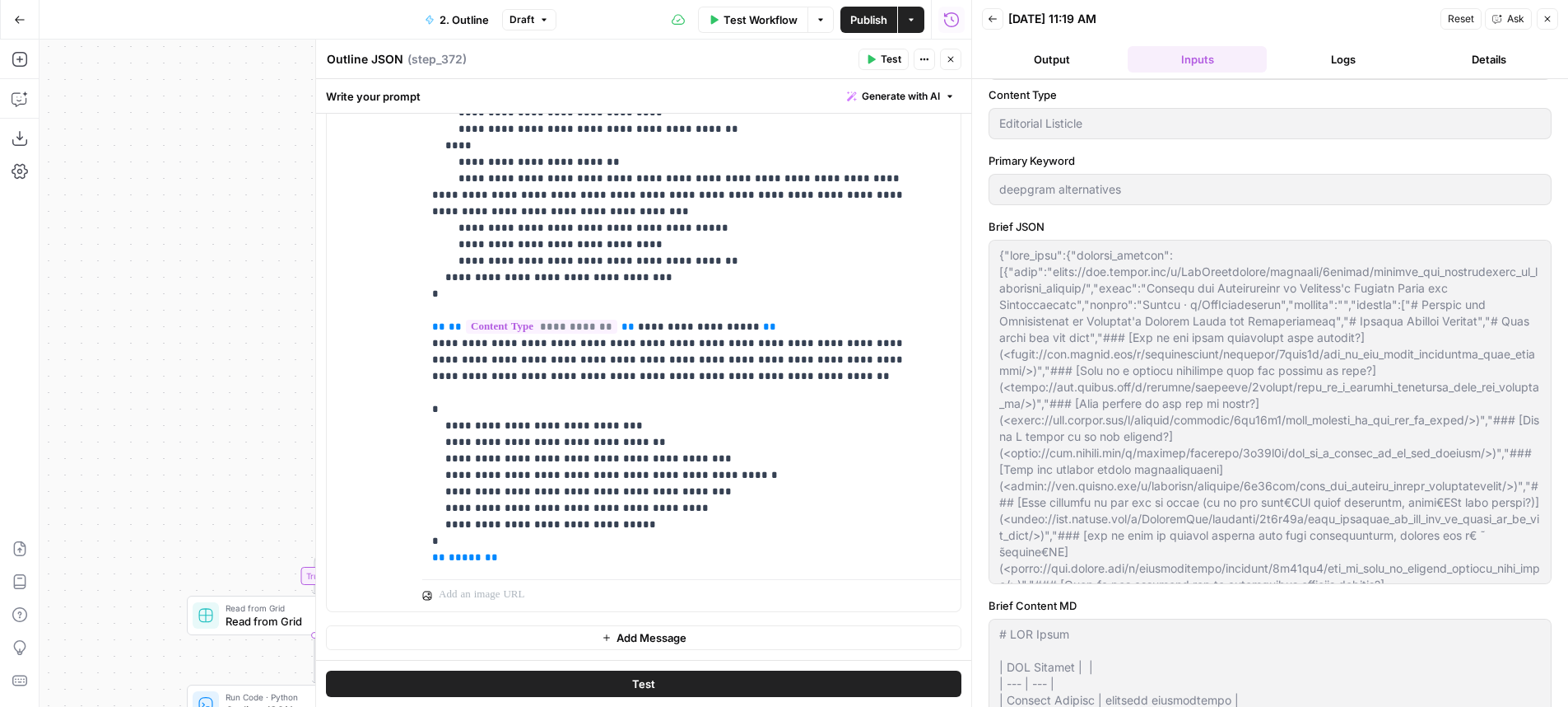
click at [951, 65] on button "Close" at bounding box center [951, 59] width 22 height 22
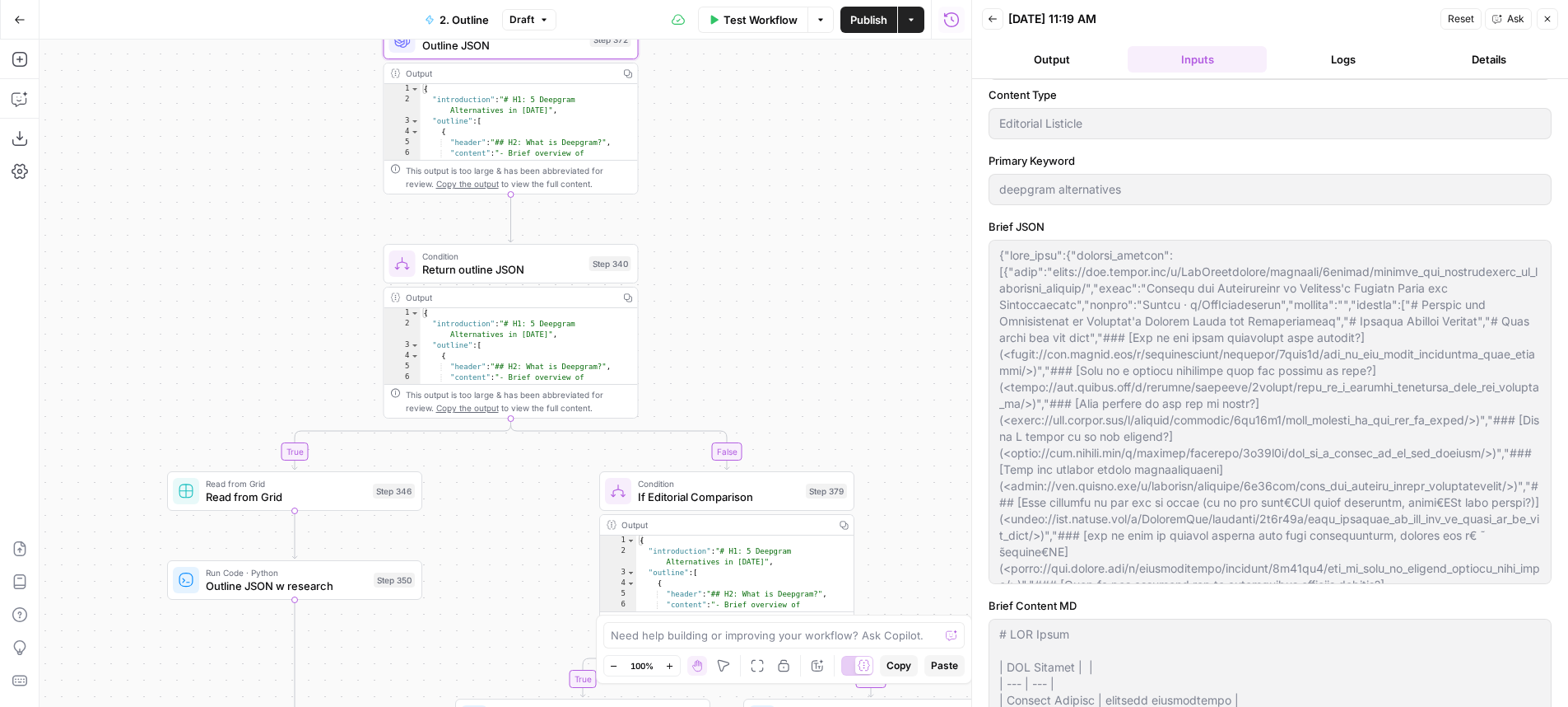
drag, startPoint x: 804, startPoint y: 473, endPoint x: 775, endPoint y: 300, distance: 175.4
click at [775, 300] on div "true true true false true false false false Workflow Set Inputs Inputs LLM · Ge…" at bounding box center [505, 373] width 931 height 667
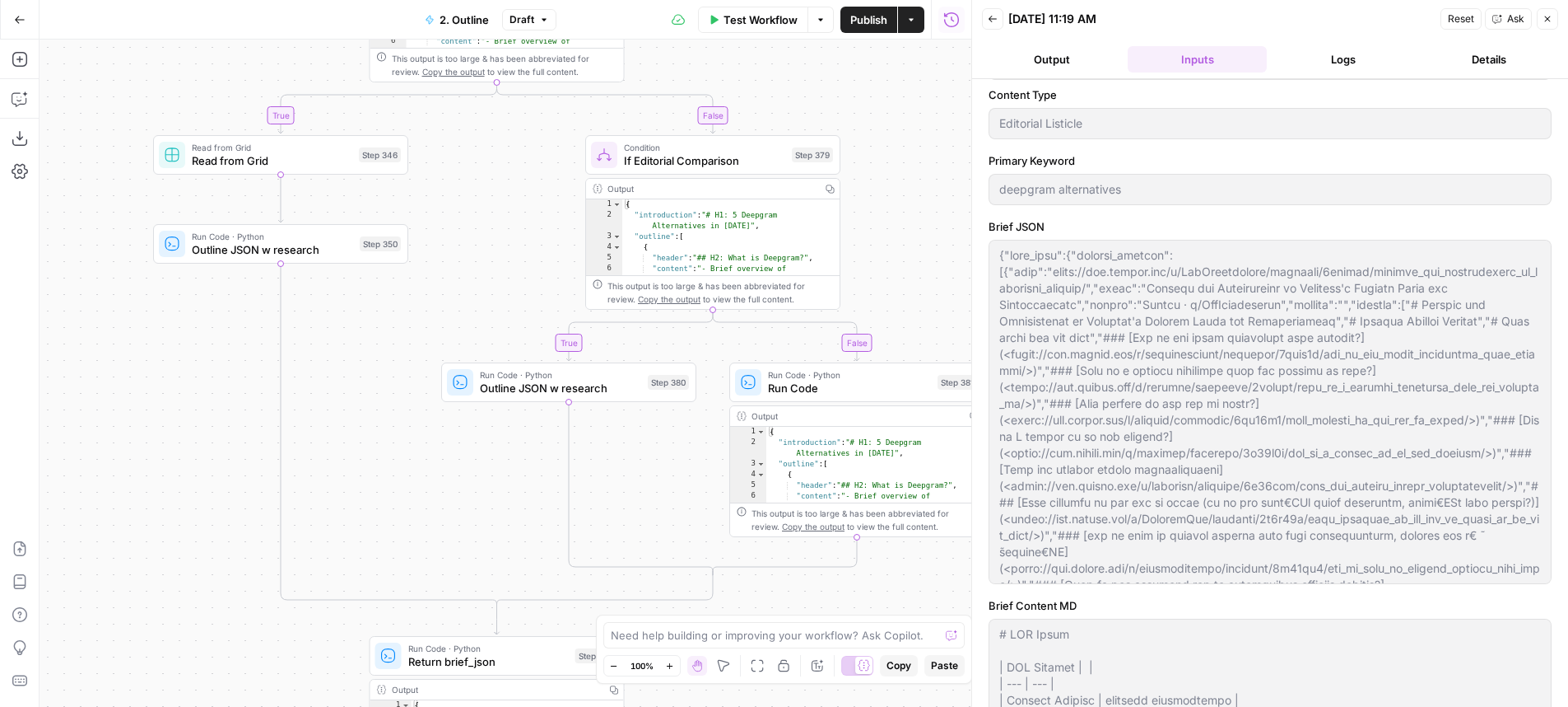
drag, startPoint x: 777, startPoint y: 343, endPoint x: 769, endPoint y: 29, distance: 314.1
click at [772, 39] on div "true true true false true false false false Workflow Set Inputs Inputs LLM · Ge…" at bounding box center [505, 373] width 931 height 667
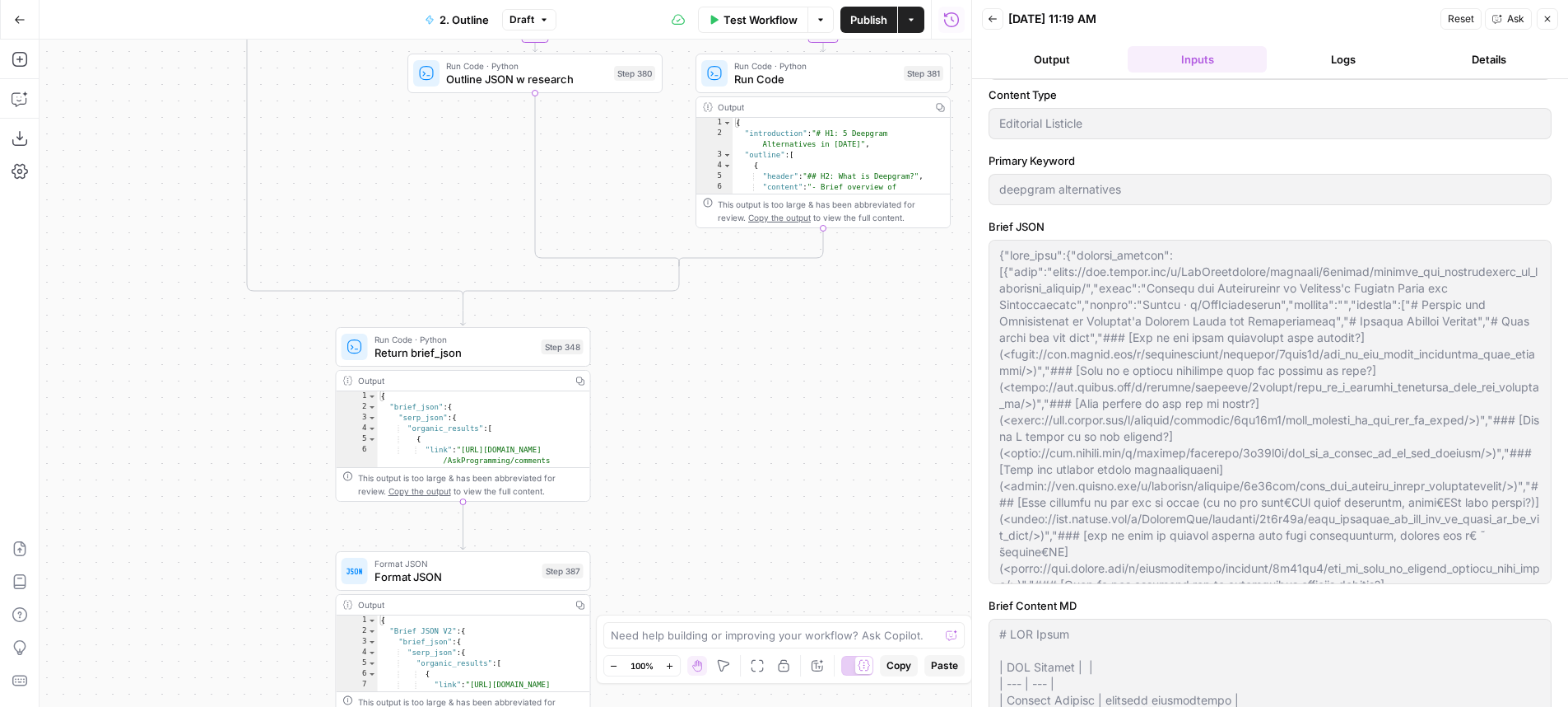
drag, startPoint x: 635, startPoint y: 442, endPoint x: 602, endPoint y: 166, distance: 278.0
click at [602, 166] on div "true true true false true false false false Workflow Set Inputs Inputs LLM · Ge…" at bounding box center [505, 373] width 931 height 667
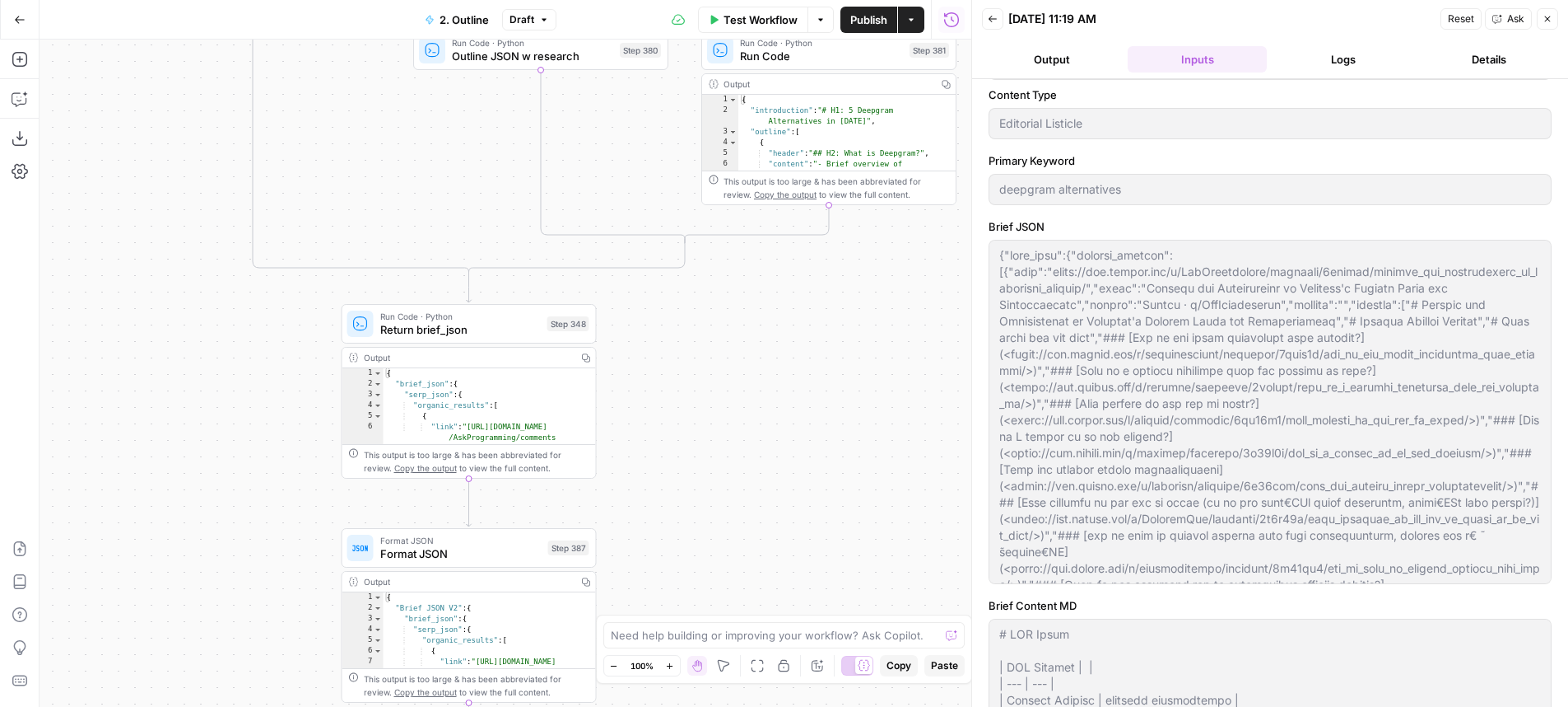
drag, startPoint x: 682, startPoint y: 484, endPoint x: 682, endPoint y: 291, distance: 193.0
click at [682, 291] on div "true true true false true false false false Workflow Set Inputs Inputs LLM · Ge…" at bounding box center [505, 373] width 931 height 667
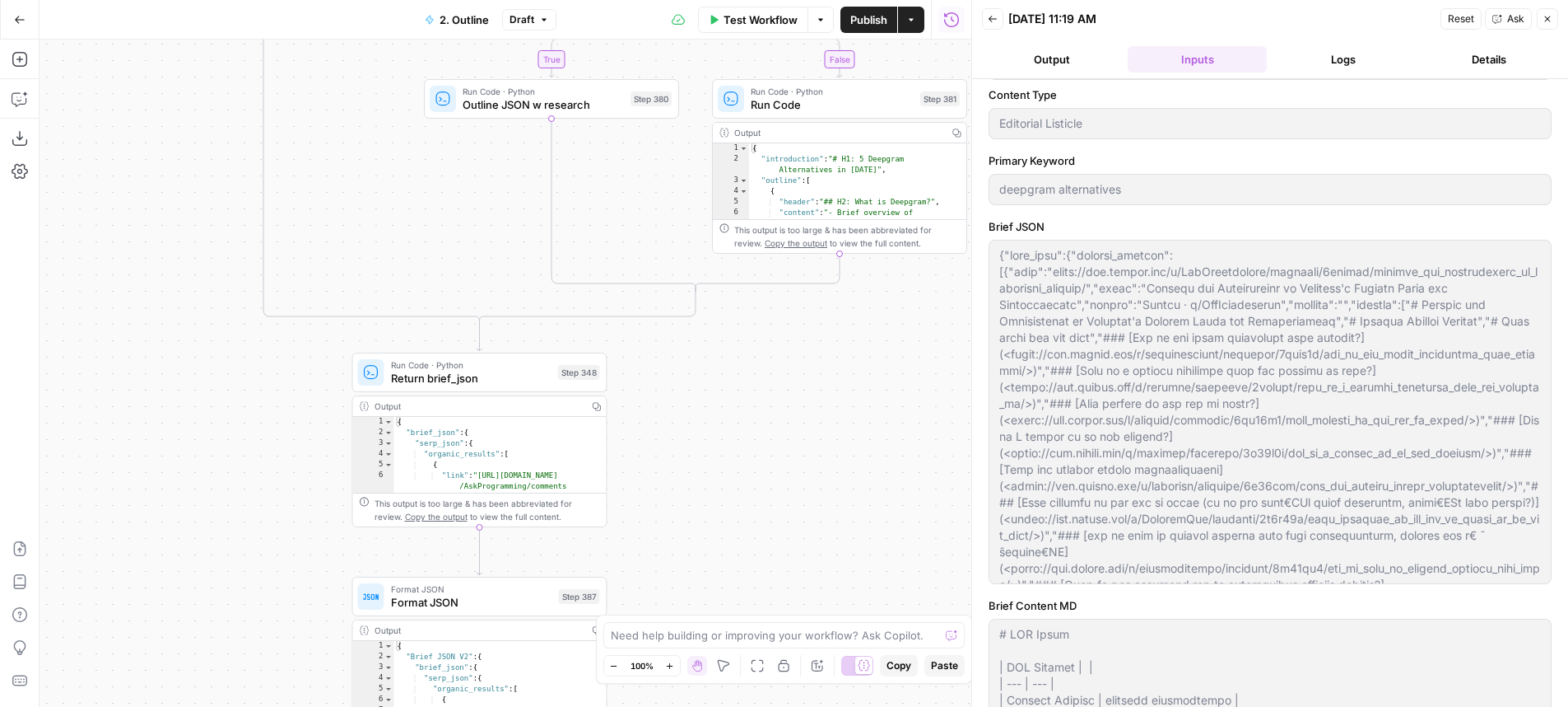
drag, startPoint x: 204, startPoint y: 140, endPoint x: 327, endPoint y: 770, distance: 641.9
click at [327, 706] on div "true true true false true false false false Workflow Set Inputs Inputs LLM · Ge…" at bounding box center [505, 373] width 931 height 667
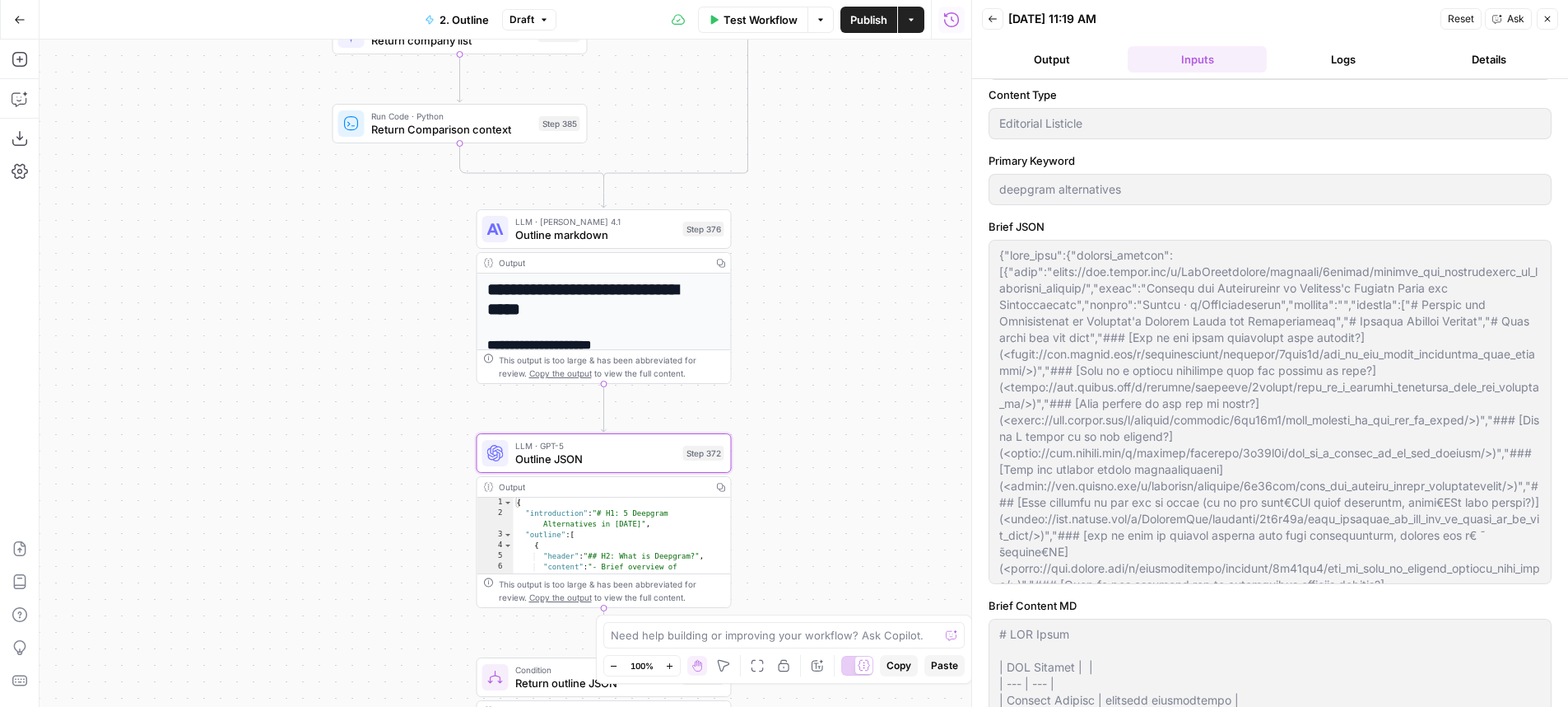
drag, startPoint x: 240, startPoint y: 125, endPoint x: 259, endPoint y: 749, distance: 624.3
click at [259, 706] on div "true true true false true false false false Workflow Set Inputs Inputs LLM · Ge…" at bounding box center [505, 373] width 931 height 667
drag, startPoint x: 257, startPoint y: 302, endPoint x: 229, endPoint y: 725, distance: 423.9
click at [229, 706] on div "true true true false true false false false Workflow Set Inputs Inputs LLM · Ge…" at bounding box center [505, 373] width 931 height 667
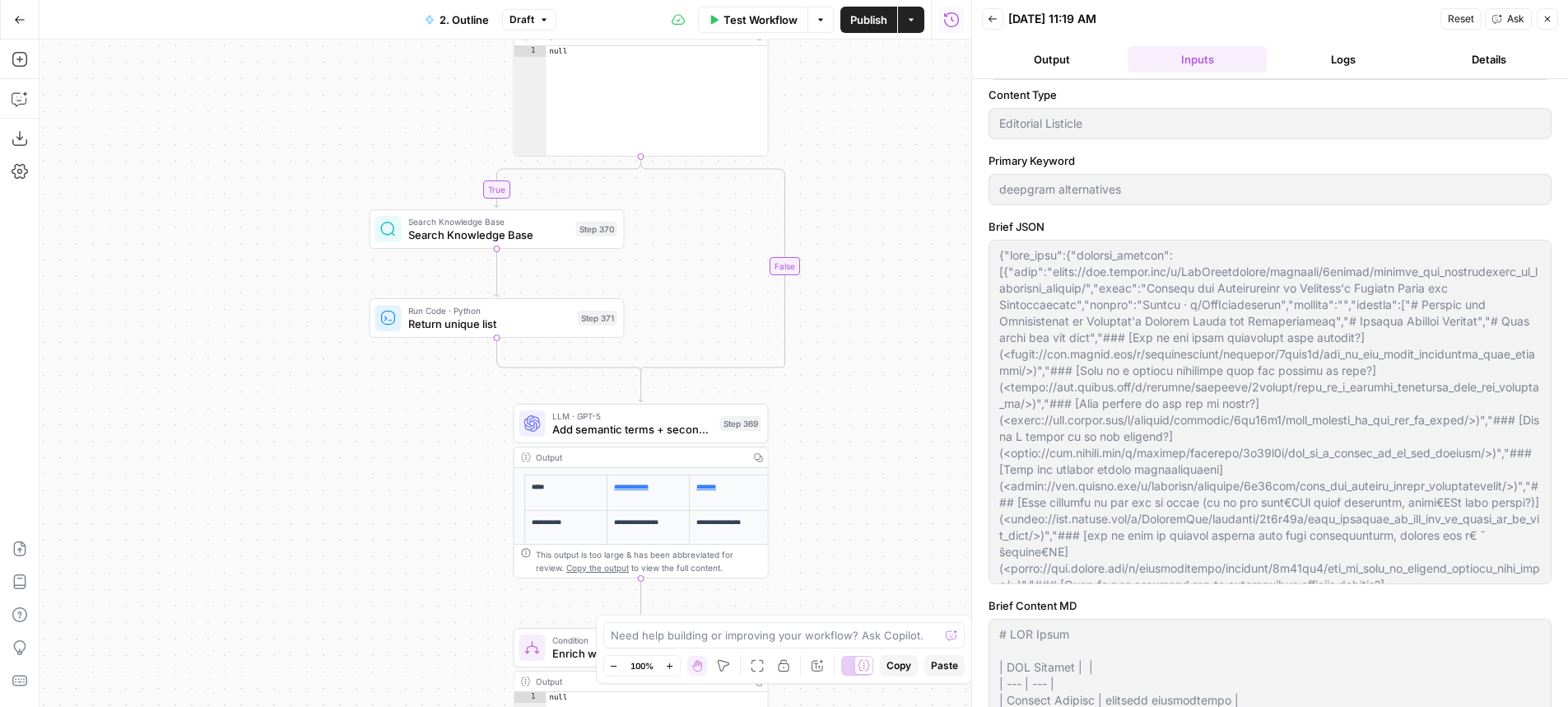
drag, startPoint x: 251, startPoint y: 142, endPoint x: 316, endPoint y: 641, distance: 503.2
click at [316, 646] on div "true true true false true false false false Workflow Set Inputs Inputs LLM · Ge…" at bounding box center [505, 373] width 931 height 667
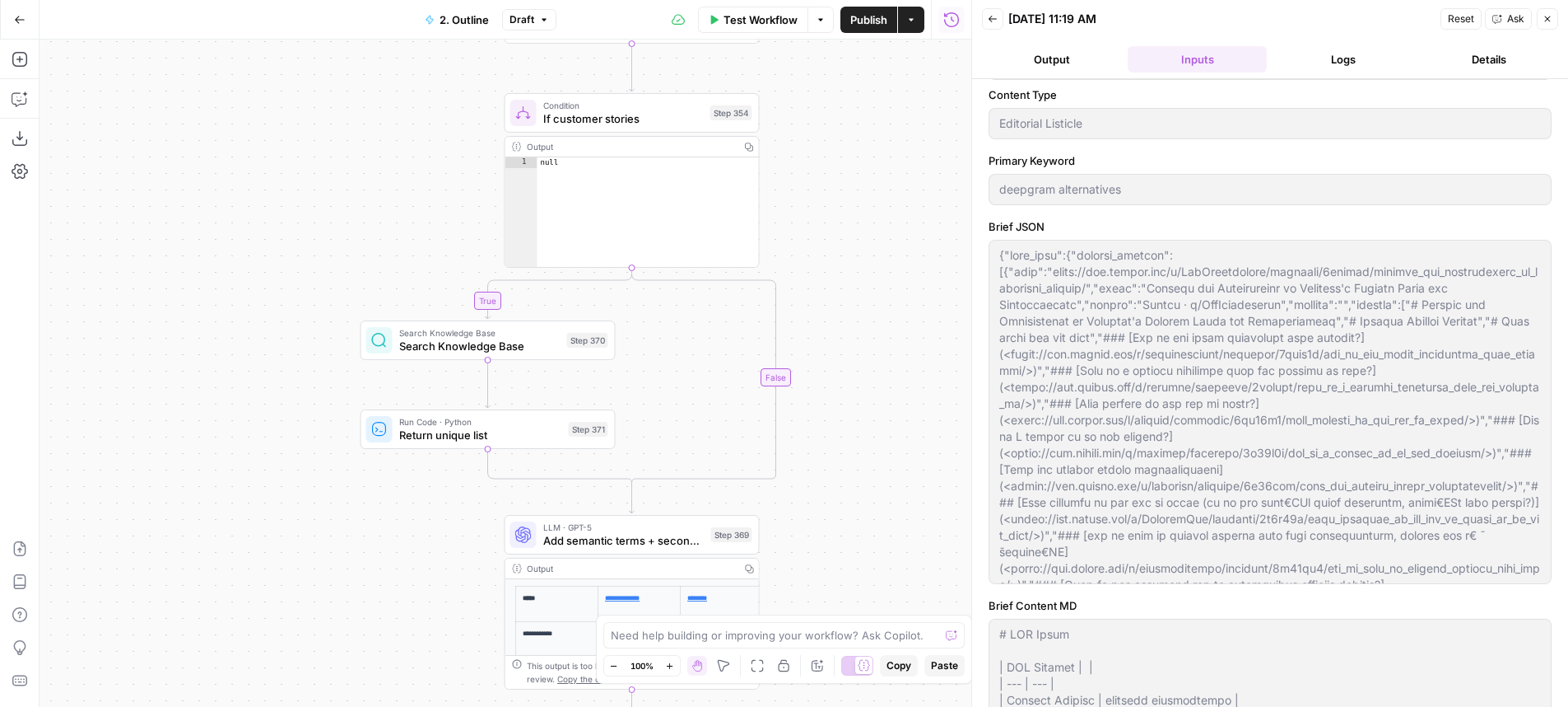
drag, startPoint x: 261, startPoint y: 153, endPoint x: 258, endPoint y: 541, distance: 388.0
click at [258, 541] on div "true true true false true false false false Workflow Set Inputs Inputs LLM · Ge…" at bounding box center [505, 373] width 931 height 667
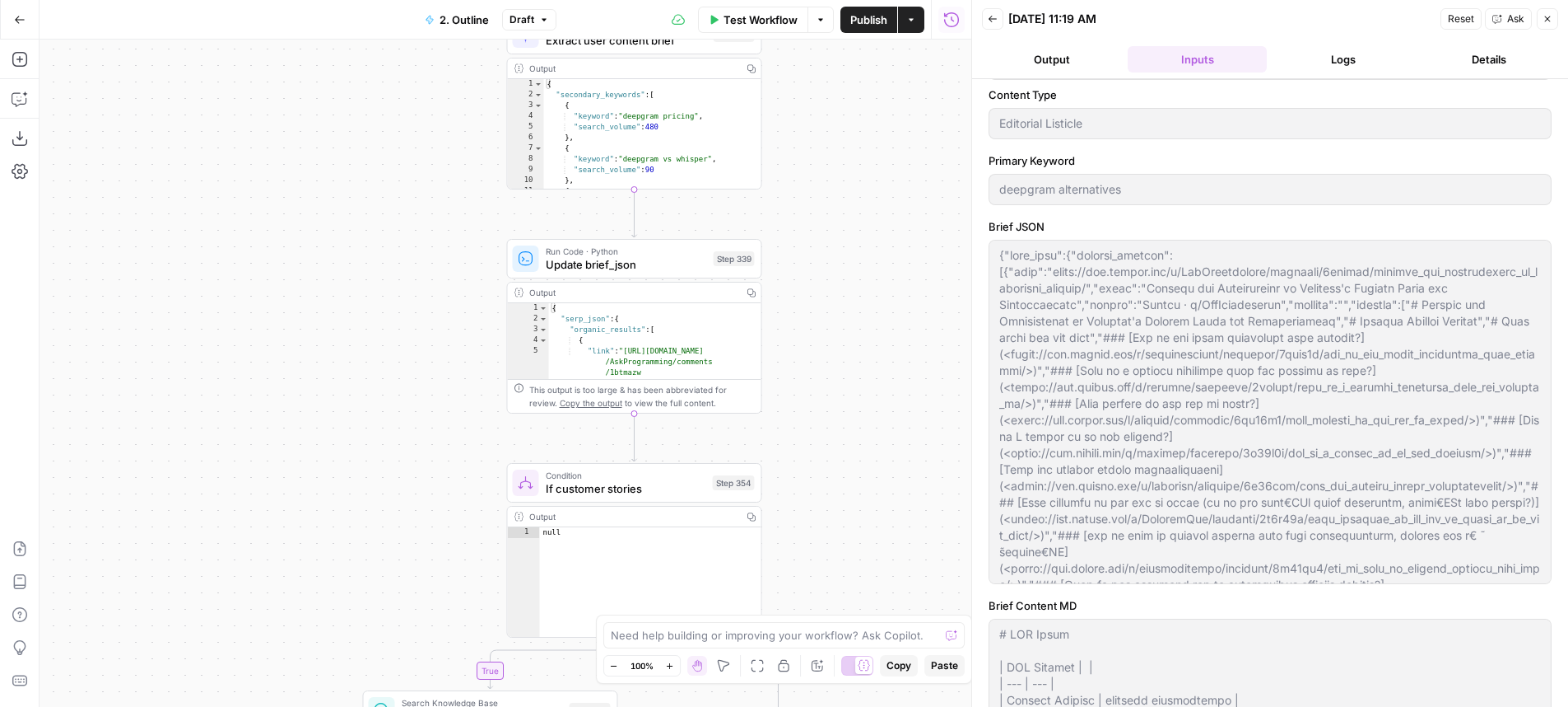
drag, startPoint x: 291, startPoint y: 218, endPoint x: 291, endPoint y: 264, distance: 46.0
click at [291, 264] on div "true true true false true false false false Workflow Set Inputs Inputs LLM · Ge…" at bounding box center [505, 373] width 931 height 667
click at [29, 108] on button "Copilot" at bounding box center [20, 99] width 27 height 27
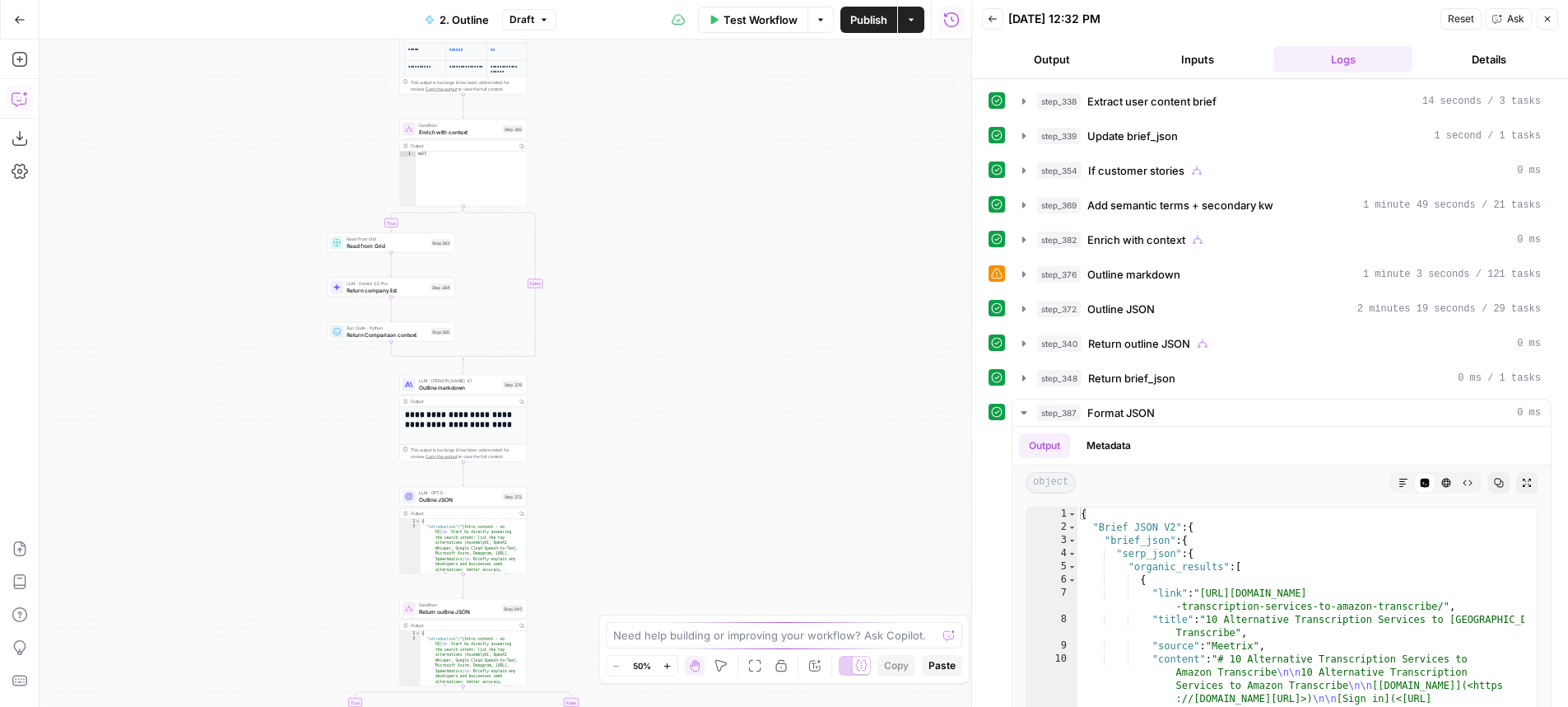
click at [17, 100] on icon "button" at bounding box center [20, 99] width 17 height 17
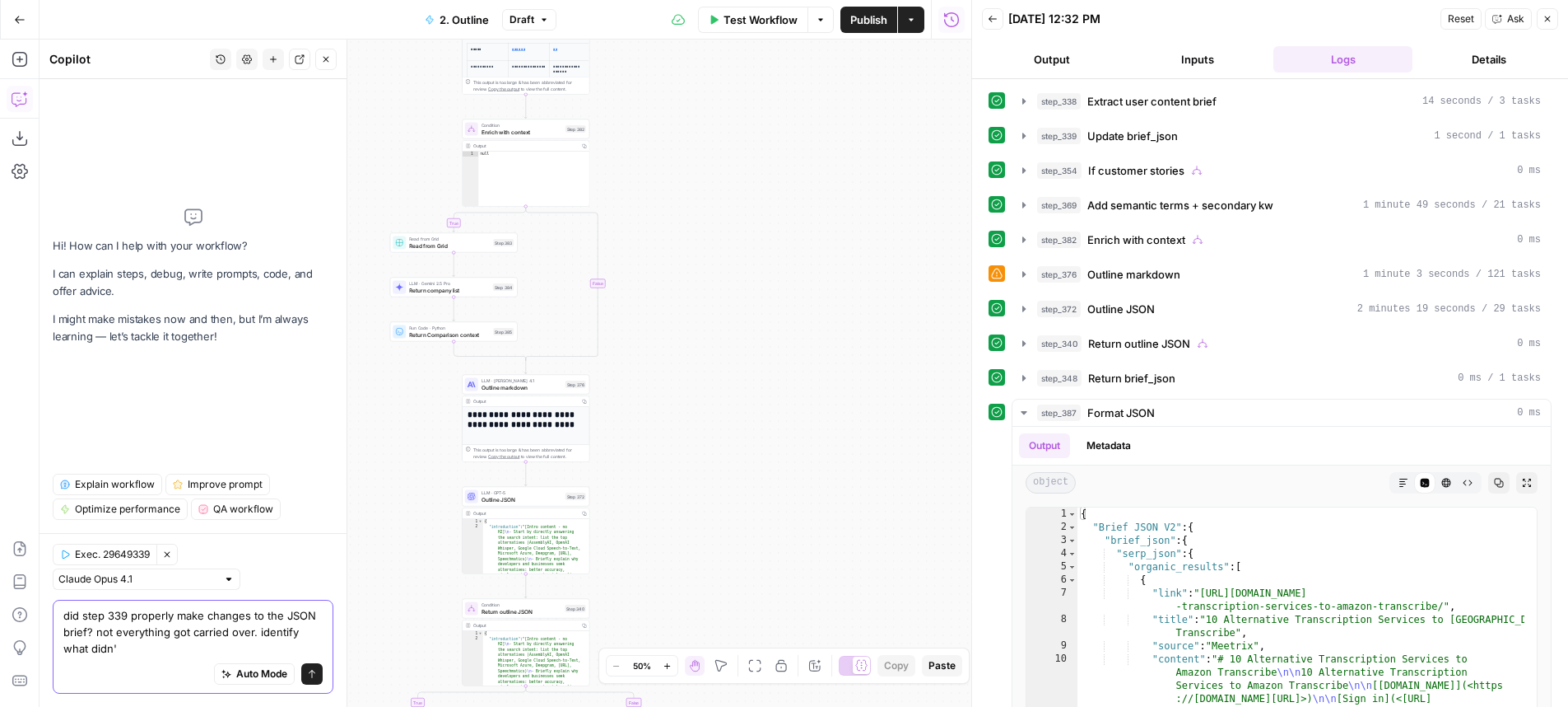
type textarea "did step 339 properly make changes to the JSON brief? not everything got carrie…"
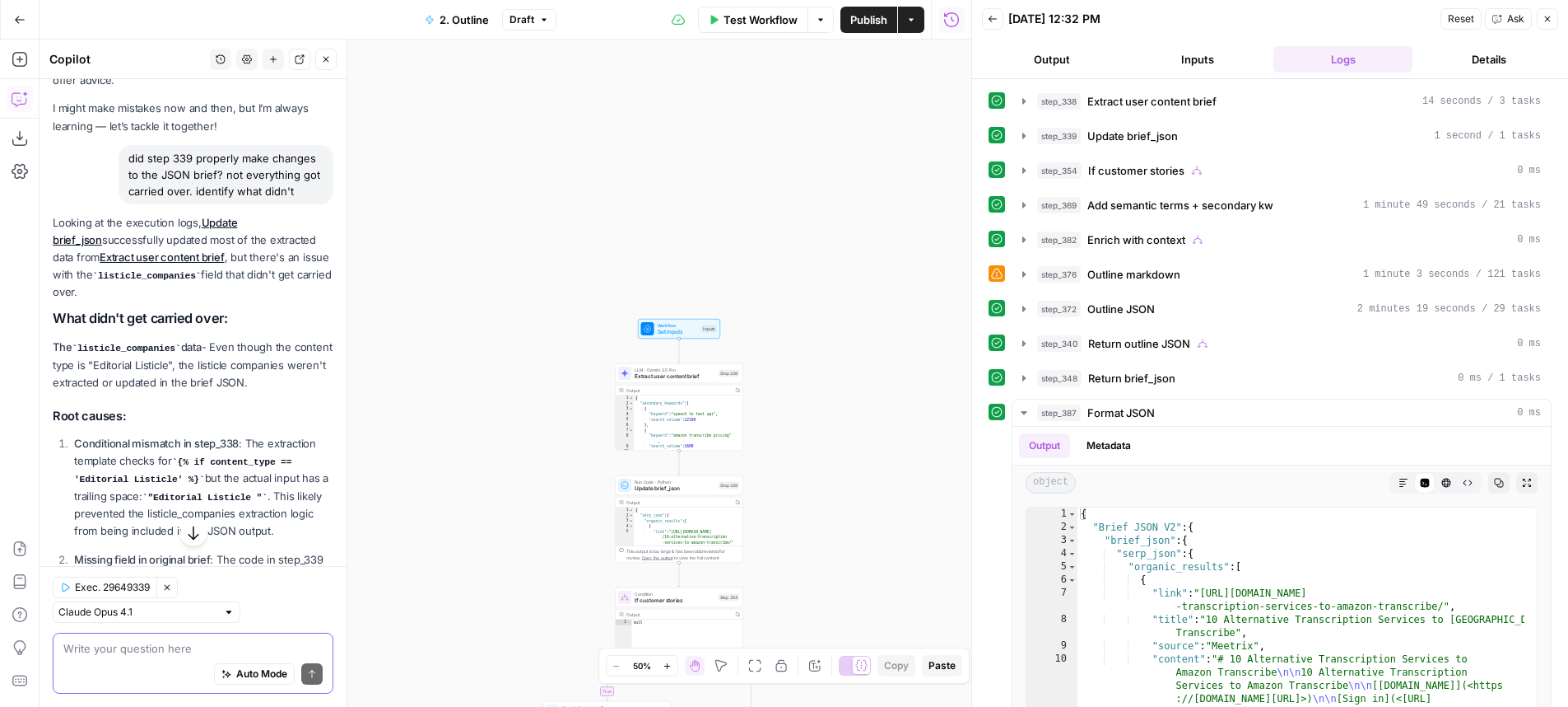
scroll to position [179, 0]
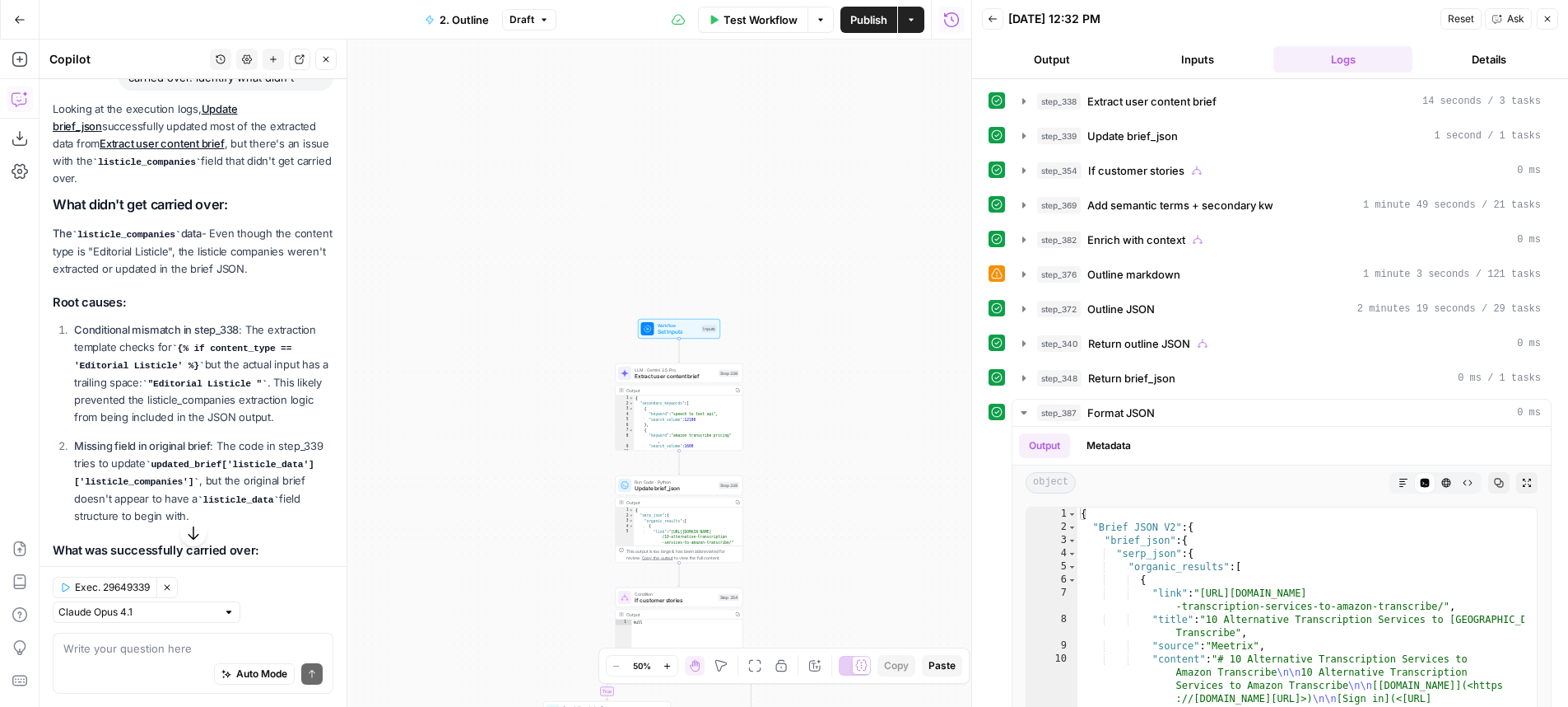
click at [248, 178] on p "Looking at the execution logs, Update brief_json successfully updated most of t…" at bounding box center [192, 144] width 281 height 88
drag, startPoint x: 248, startPoint y: 178, endPoint x: 250, endPoint y: 208, distance: 30.1
click at [250, 208] on div "Looking at the execution logs, Update brief_json successfully updated most of t…" at bounding box center [192, 487] width 281 height 773
drag, startPoint x: 250, startPoint y: 249, endPoint x: 252, endPoint y: 233, distance: 16.1
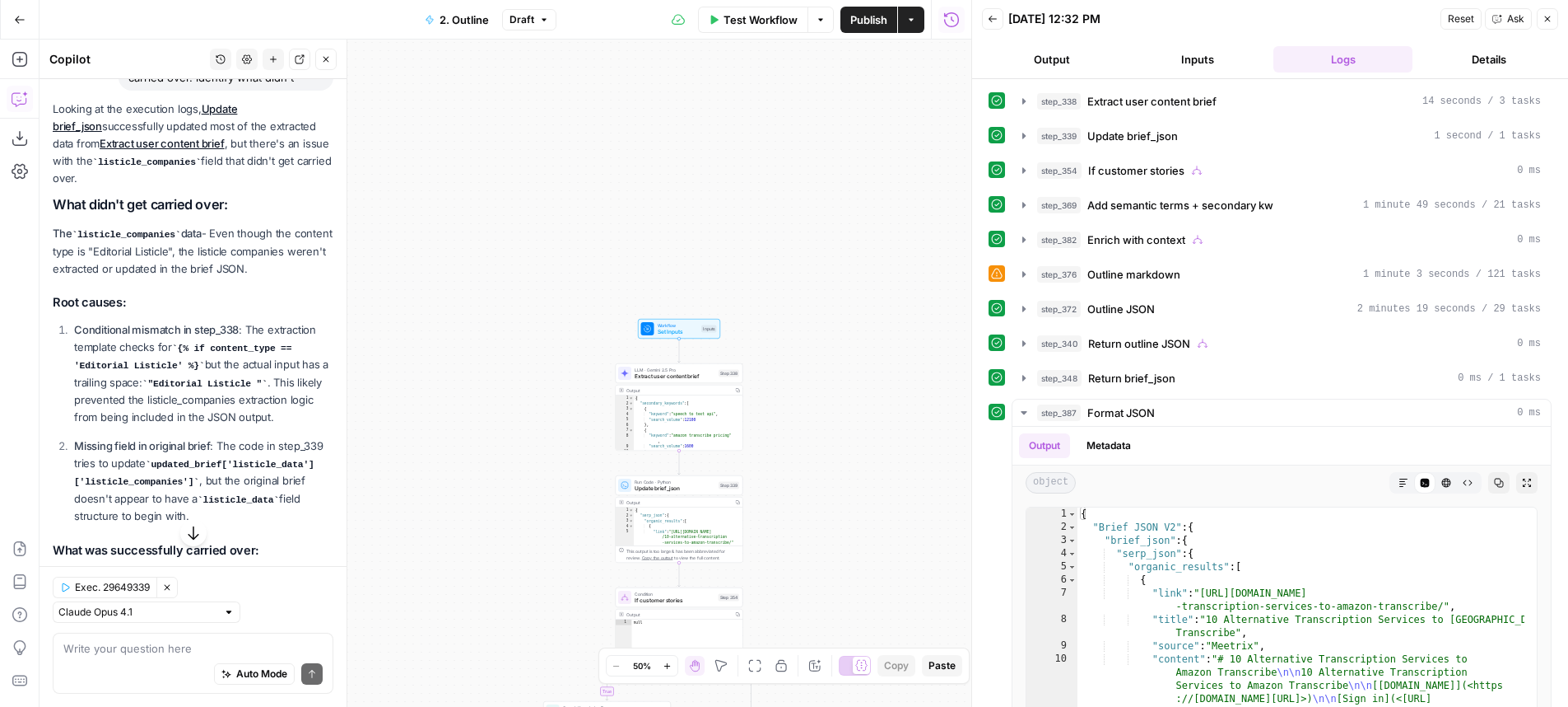
click at [252, 238] on div "Looking at the execution logs, Update brief_json successfully updated most of t…" at bounding box center [192, 487] width 281 height 773
click at [252, 233] on div "Looking at the execution logs, Update brief_json successfully updated most of t…" at bounding box center [192, 487] width 281 height 773
click at [272, 259] on p "The listicle_companies data - Even though the content type is "Editorial Listic…" at bounding box center [192, 251] width 281 height 53
drag, startPoint x: 272, startPoint y: 259, endPoint x: 285, endPoint y: 302, distance: 44.9
click at [285, 278] on p "The listicle_companies data - Even though the content type is "Editorial Listic…" at bounding box center [192, 251] width 281 height 53
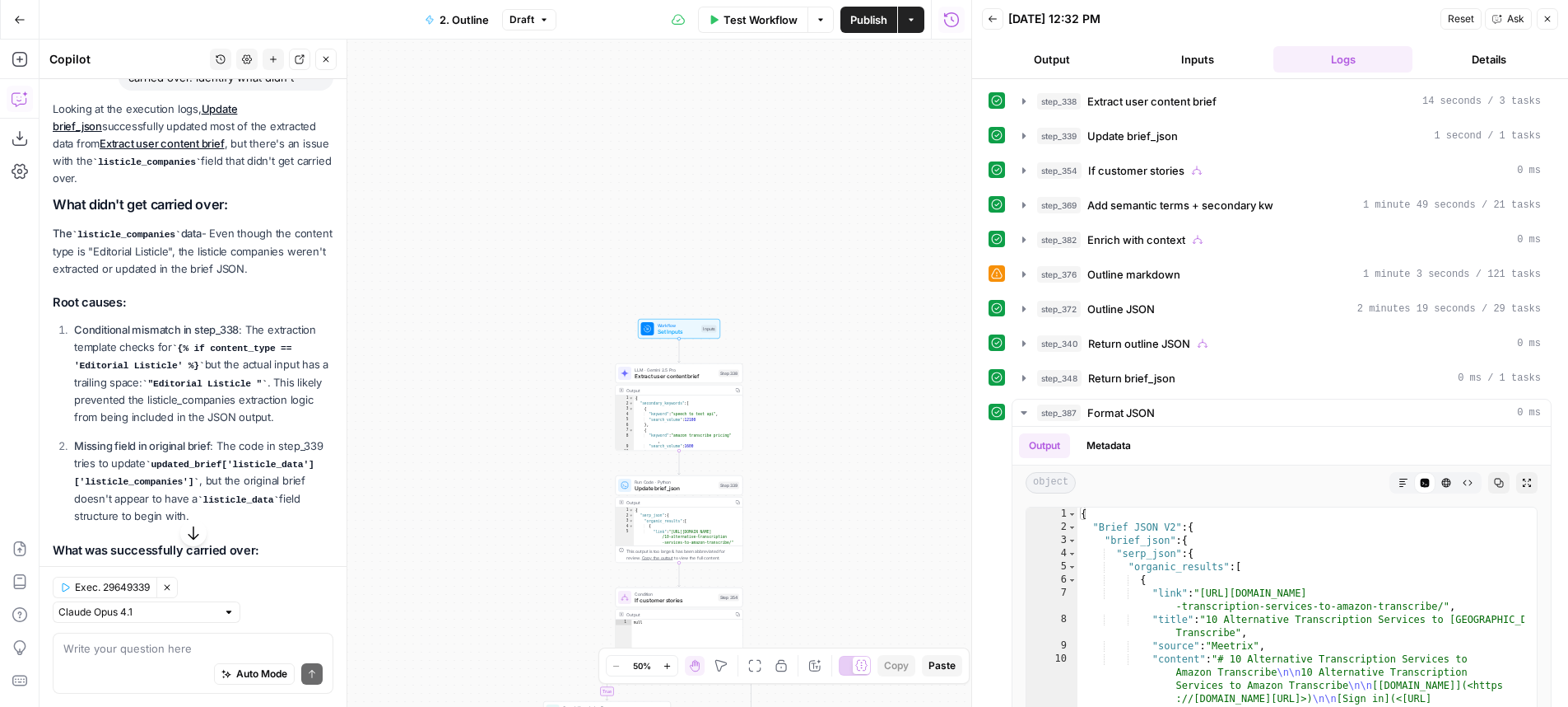
click at [285, 278] on p "The listicle_companies data - Even though the content type is "Editorial Listic…" at bounding box center [192, 251] width 281 height 53
click at [275, 268] on p "The listicle_companies data - Even though the content type is "Editorial Listic…" at bounding box center [192, 251] width 281 height 53
drag, startPoint x: 275, startPoint y: 268, endPoint x: 282, endPoint y: 299, distance: 31.8
click at [282, 278] on p "The listicle_companies data - Even though the content type is "Editorial Listic…" at bounding box center [192, 251] width 281 height 53
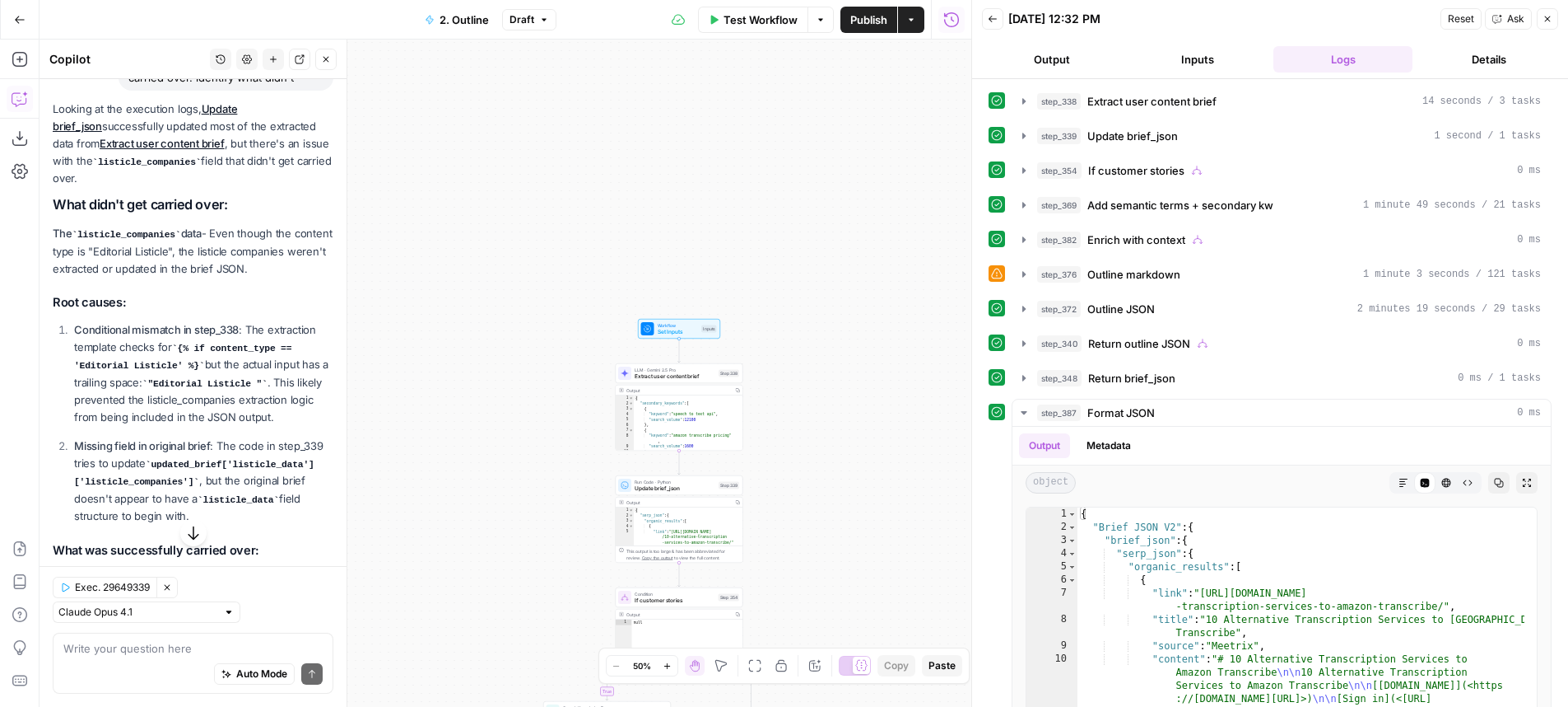
click at [259, 267] on p "The listicle_companies data - Even though the content type is "Editorial Listic…" at bounding box center [192, 251] width 281 height 53
drag, startPoint x: 259, startPoint y: 267, endPoint x: 270, endPoint y: 304, distance: 38.6
click at [270, 278] on p "The listicle_companies data - Even though the content type is "Editorial Listic…" at bounding box center [192, 251] width 281 height 53
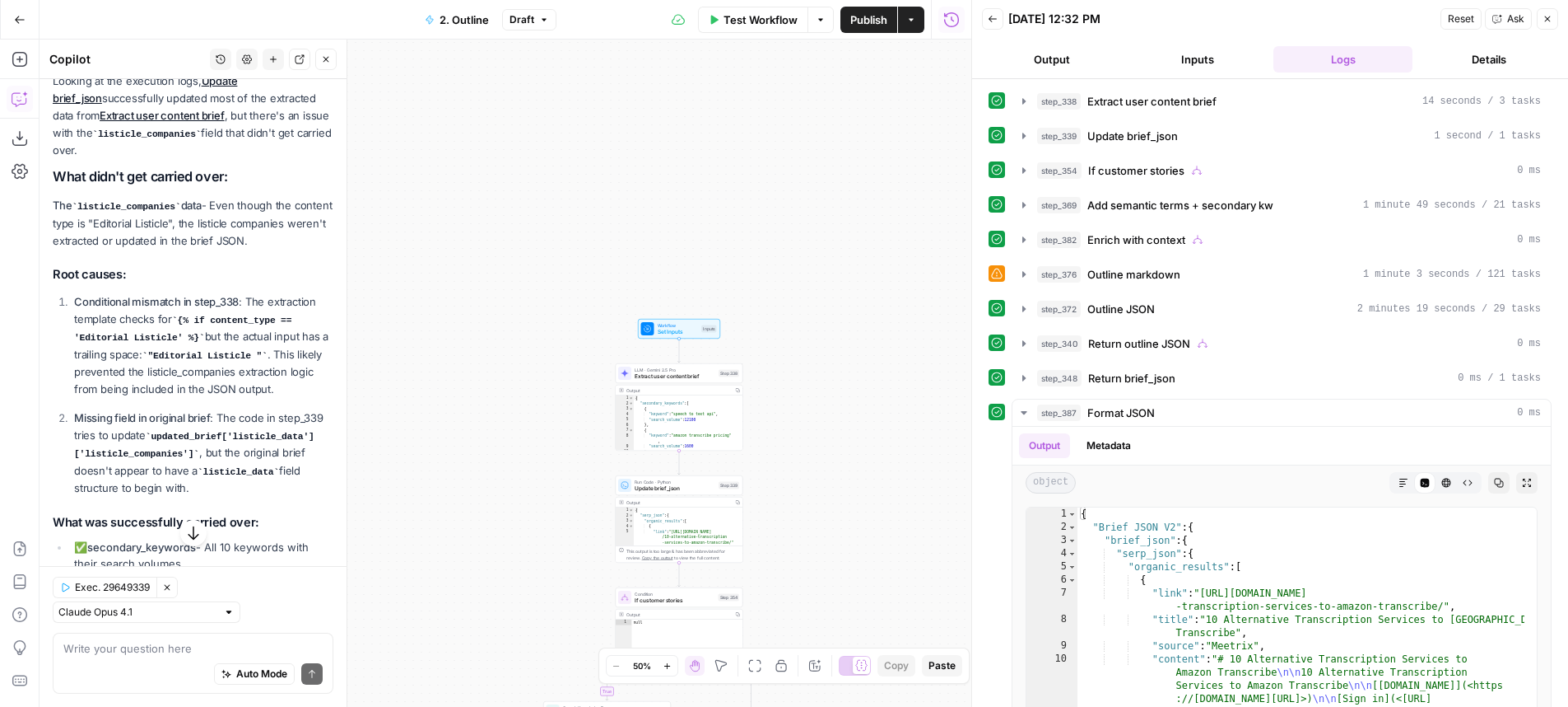
scroll to position [195, 0]
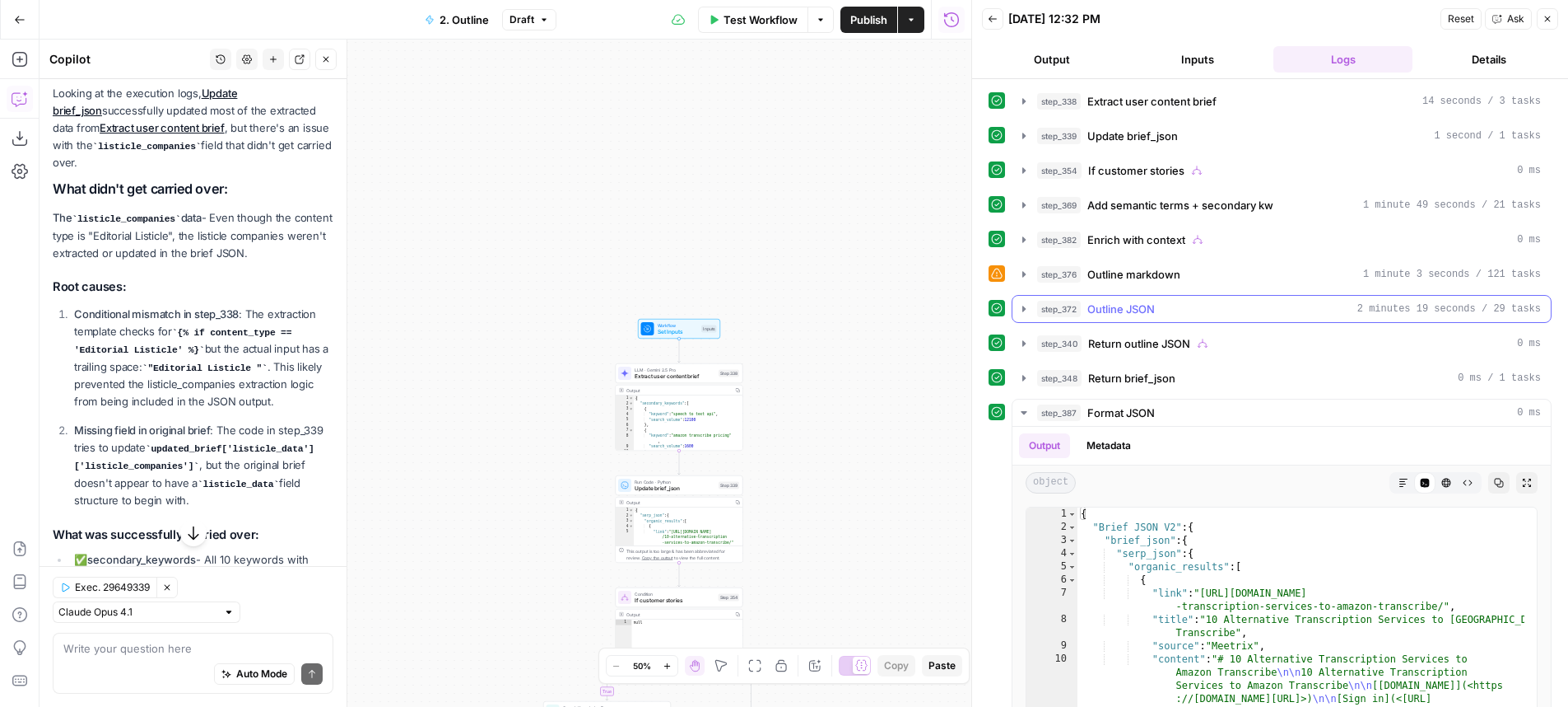
click at [1174, 308] on div "step_372 Outline JSON 2 minutes 19 seconds / 29 tasks" at bounding box center [1289, 309] width 504 height 17
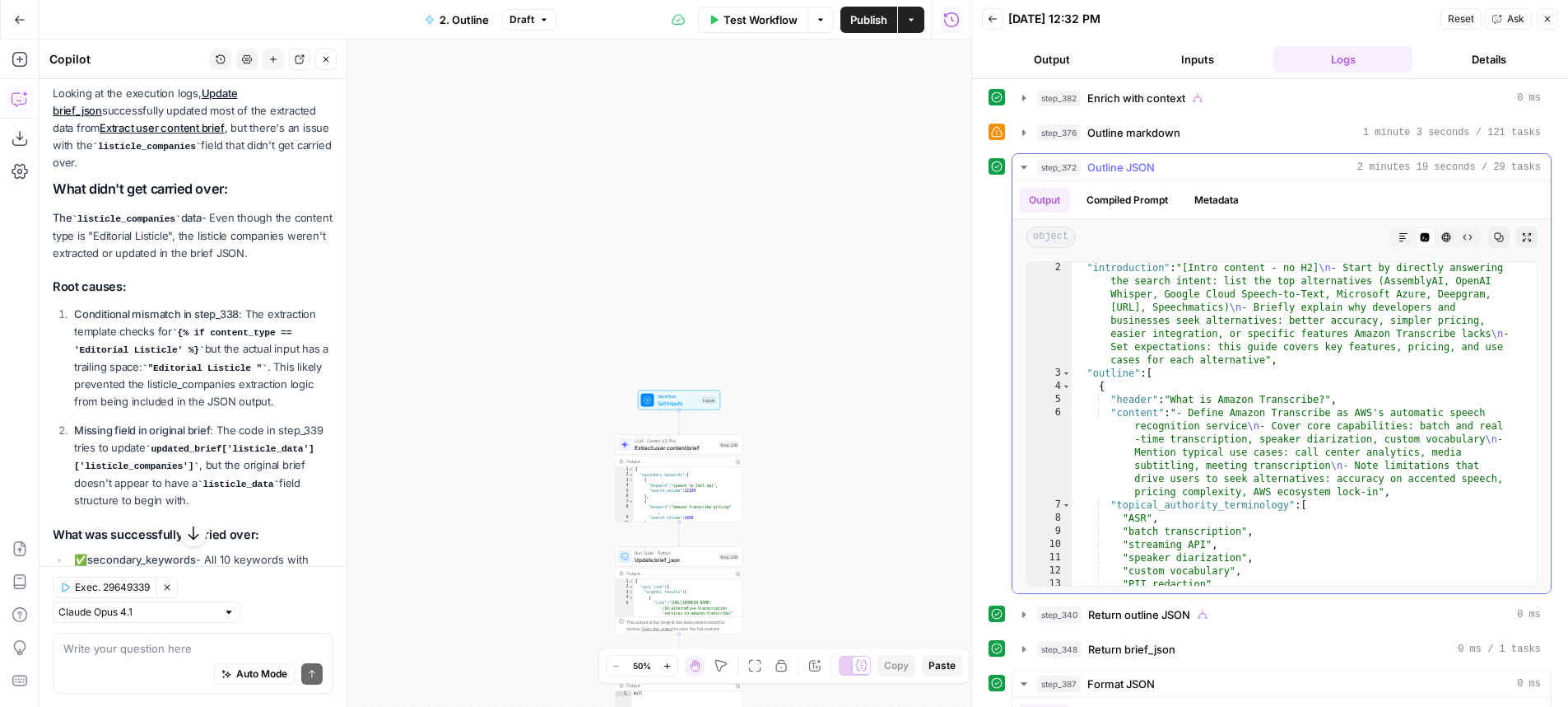
scroll to position [0, 0]
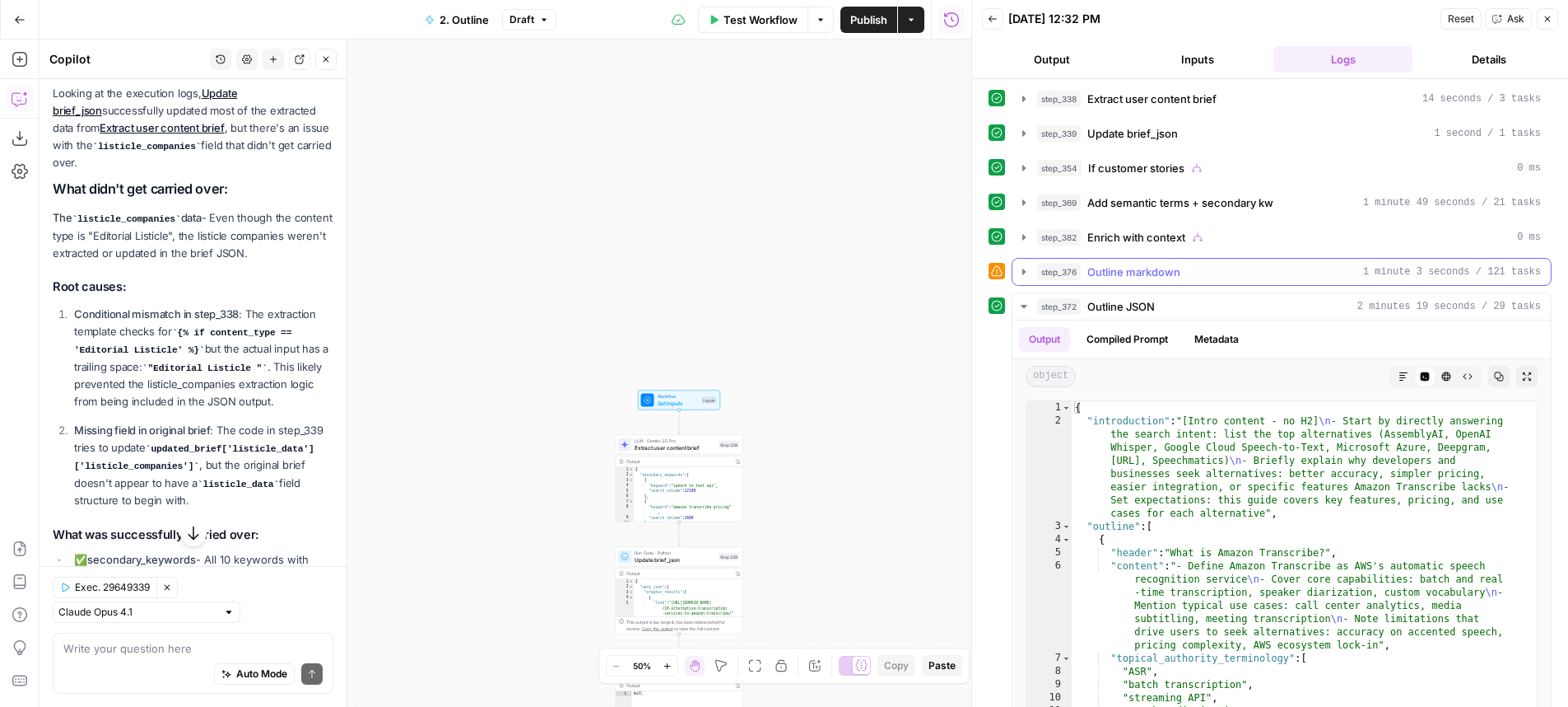
click at [1197, 267] on div "step_376 Outline markdown 1 minute 3 seconds / 121 tasks" at bounding box center [1289, 272] width 504 height 17
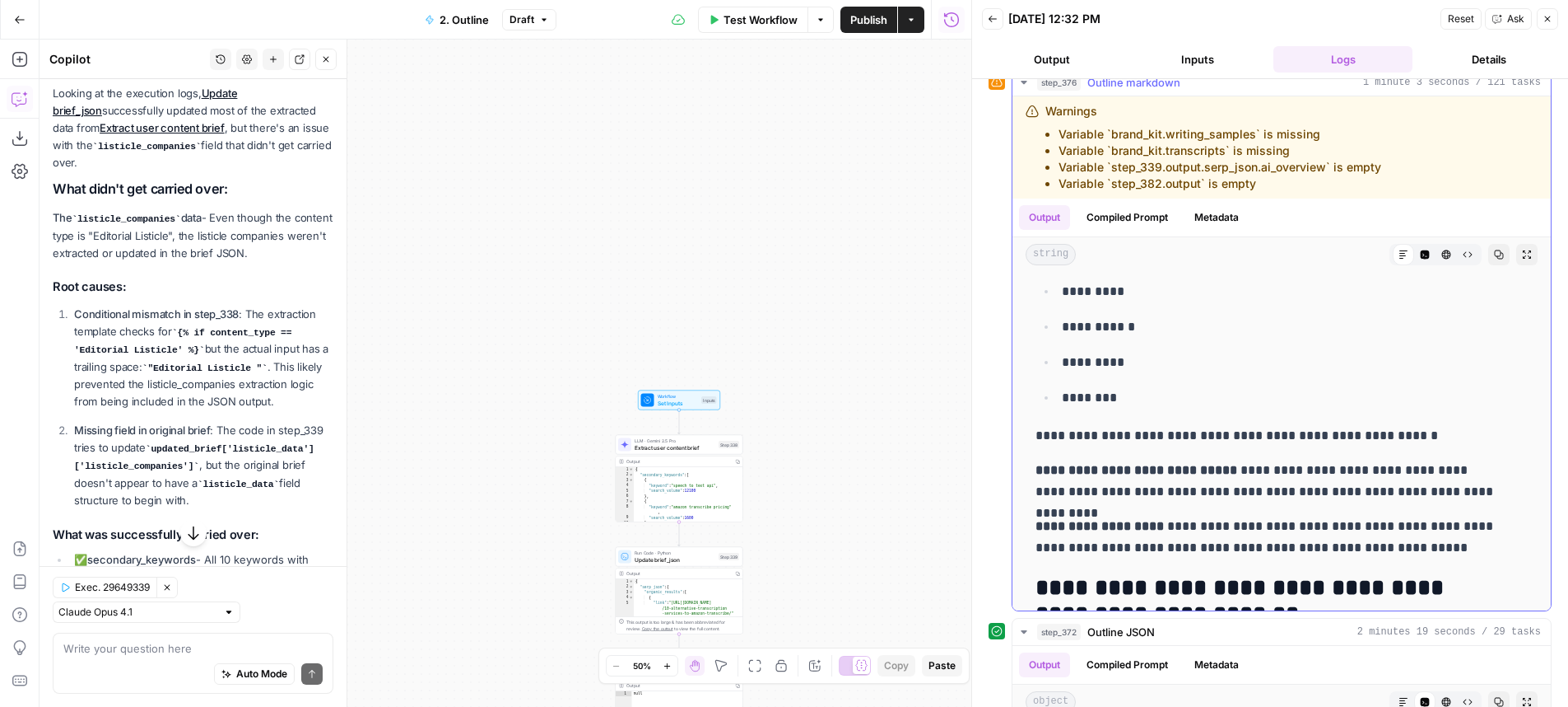
scroll to position [6874, 0]
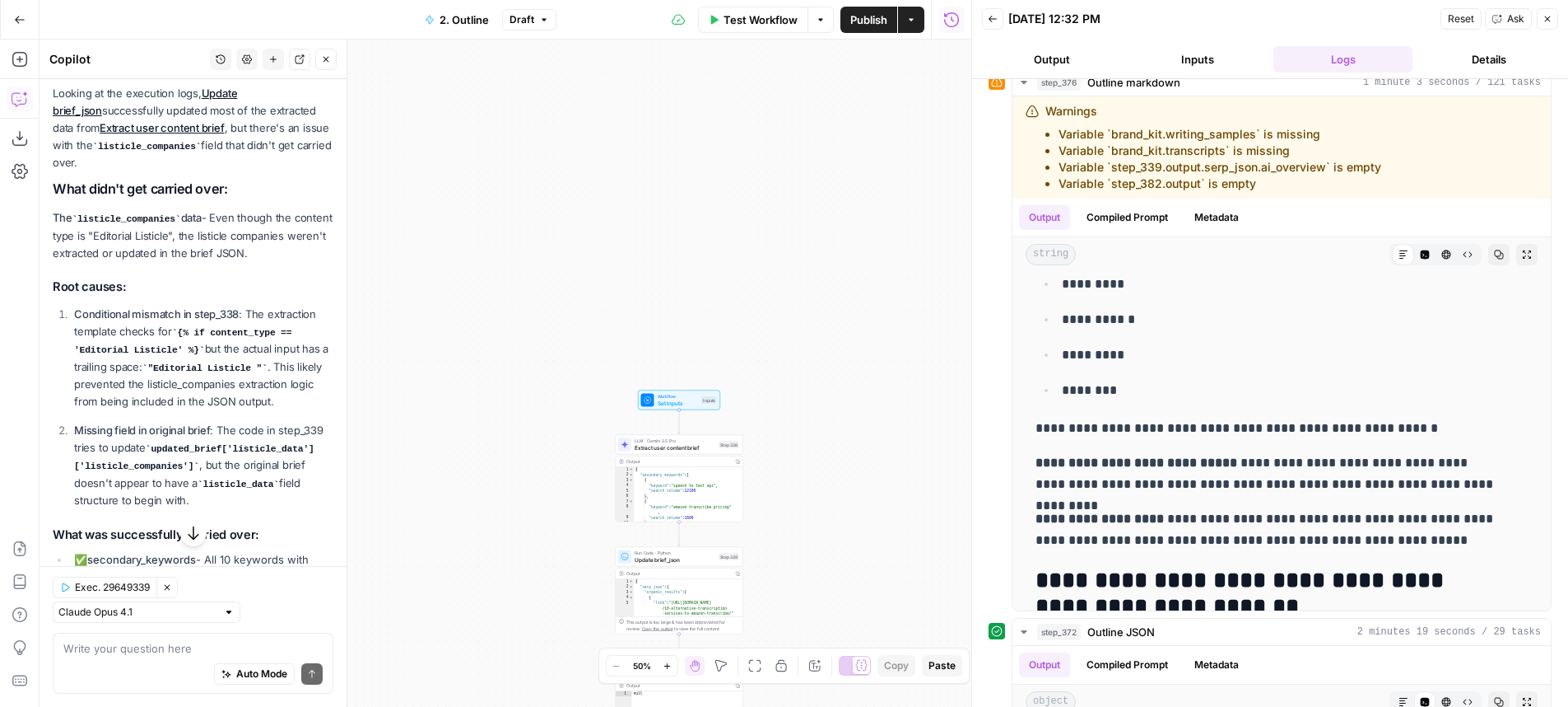
click at [252, 236] on p "The listicle_companies data - Even though the content type is "Editorial Listic…" at bounding box center [192, 235] width 281 height 53
drag, startPoint x: 252, startPoint y: 236, endPoint x: 257, endPoint y: 282, distance: 46.3
click at [257, 262] on p "The listicle_companies data - Even though the content type is "Editorial Listic…" at bounding box center [192, 235] width 281 height 53
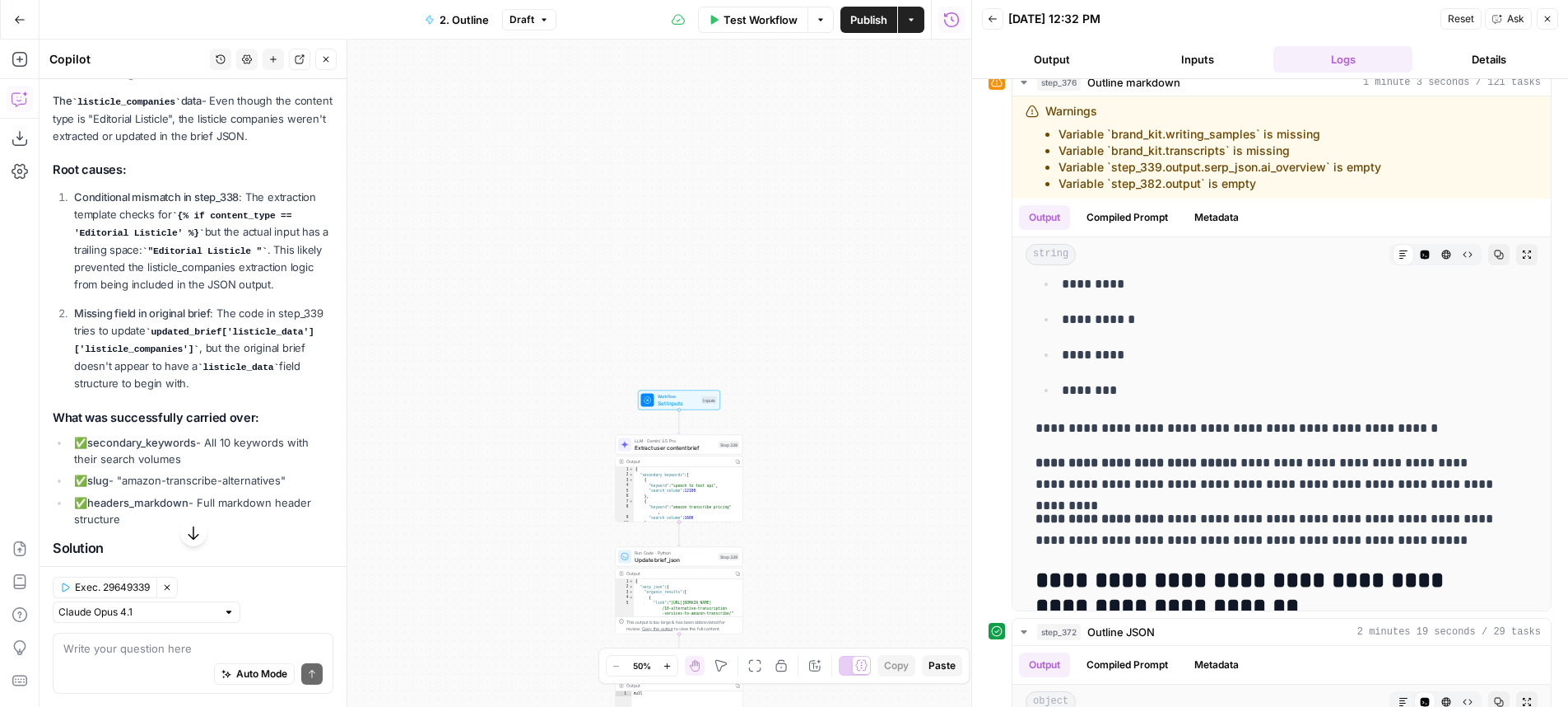
click at [257, 231] on p "Conditional mismatch in step_338 : The extraction template checks for {% if con…" at bounding box center [203, 241] width 259 height 105
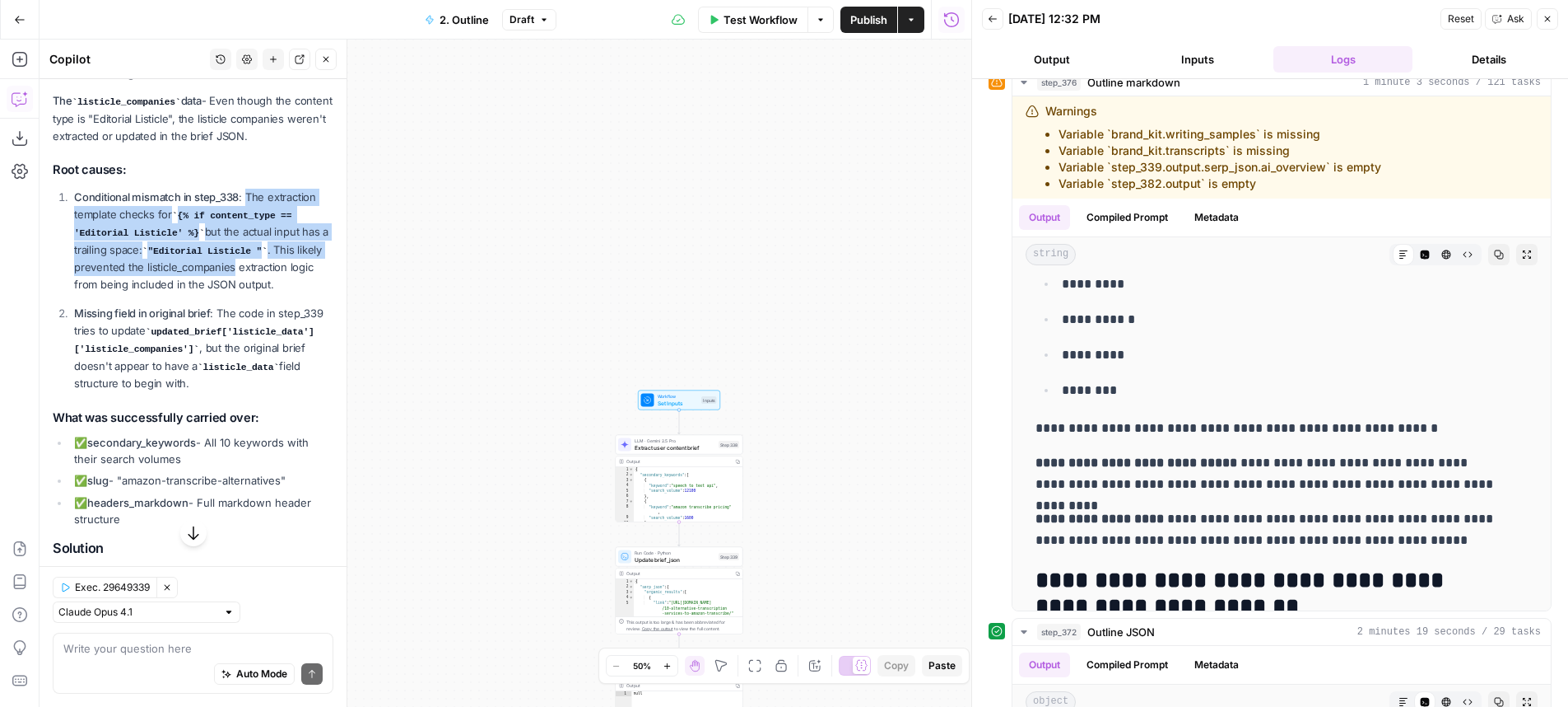
drag, startPoint x: 257, startPoint y: 231, endPoint x: 261, endPoint y: 296, distance: 65.1
click at [261, 294] on p "Conditional mismatch in step_338 : The extraction template checks for {% if con…" at bounding box center [203, 241] width 259 height 105
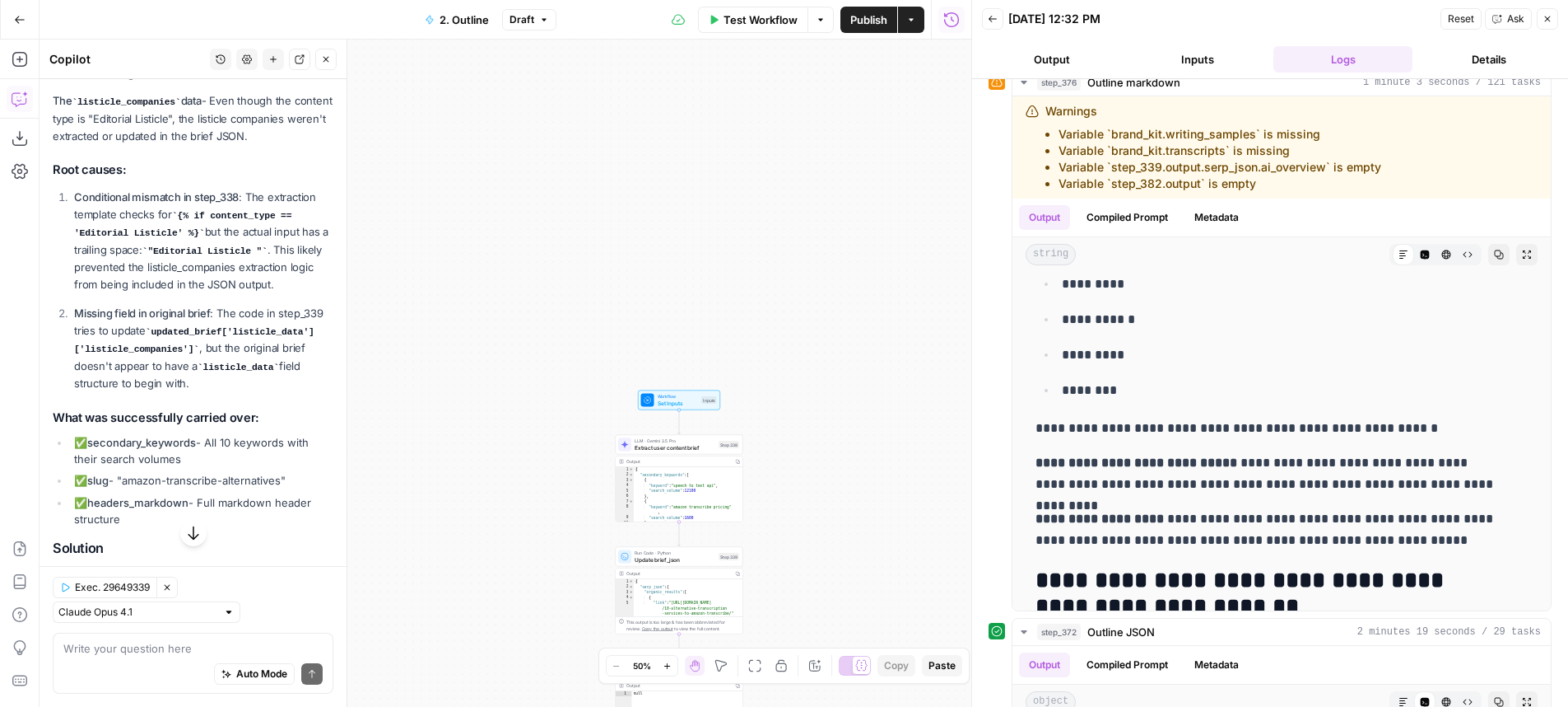
drag, startPoint x: 539, startPoint y: 428, endPoint x: 501, endPoint y: 249, distance: 183.0
click at [501, 249] on div "true true true false true false false false Workflow Set Inputs Inputs LLM · Ge…" at bounding box center [505, 373] width 931 height 667
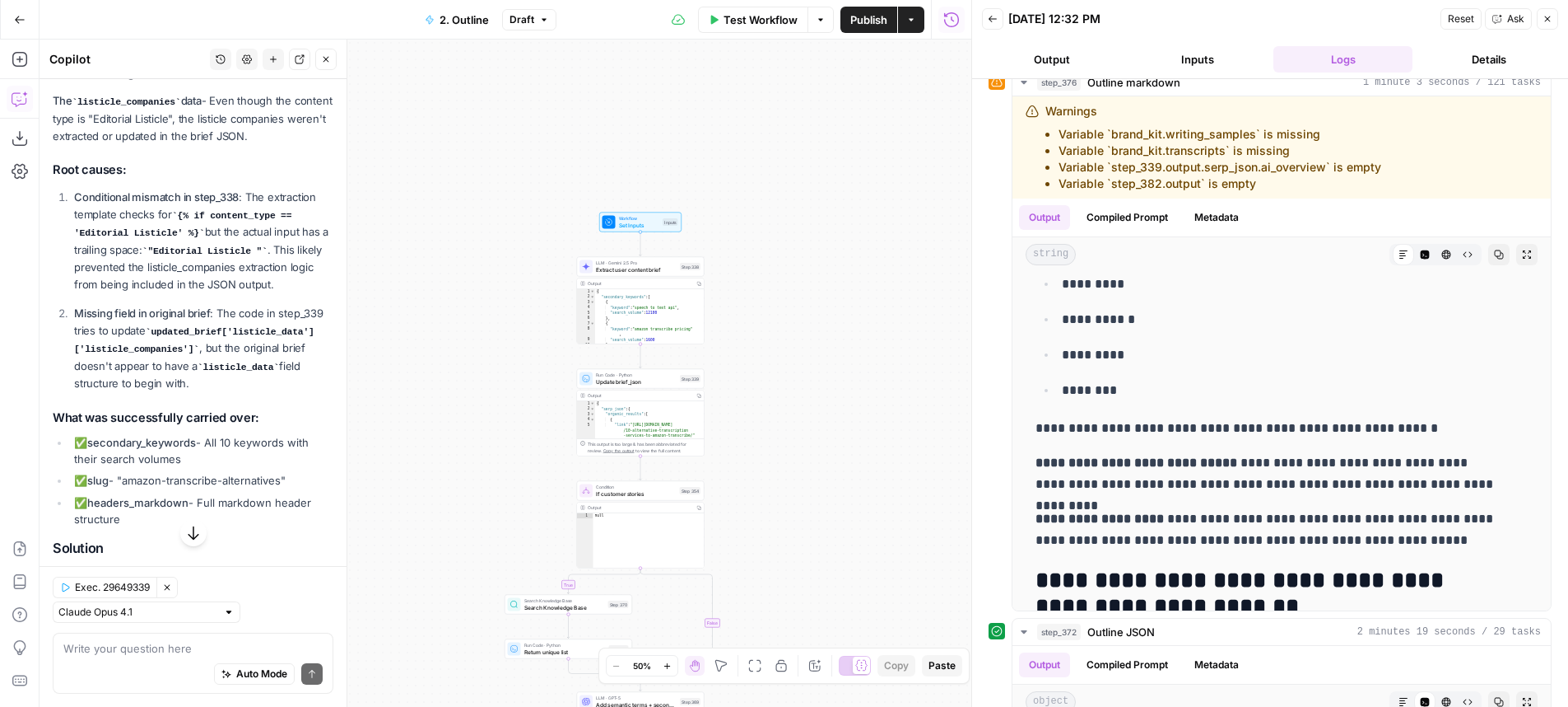
click at [507, 300] on div "true true true false true false false false Workflow Set Inputs Inputs LLM · Ge…" at bounding box center [505, 373] width 931 height 667
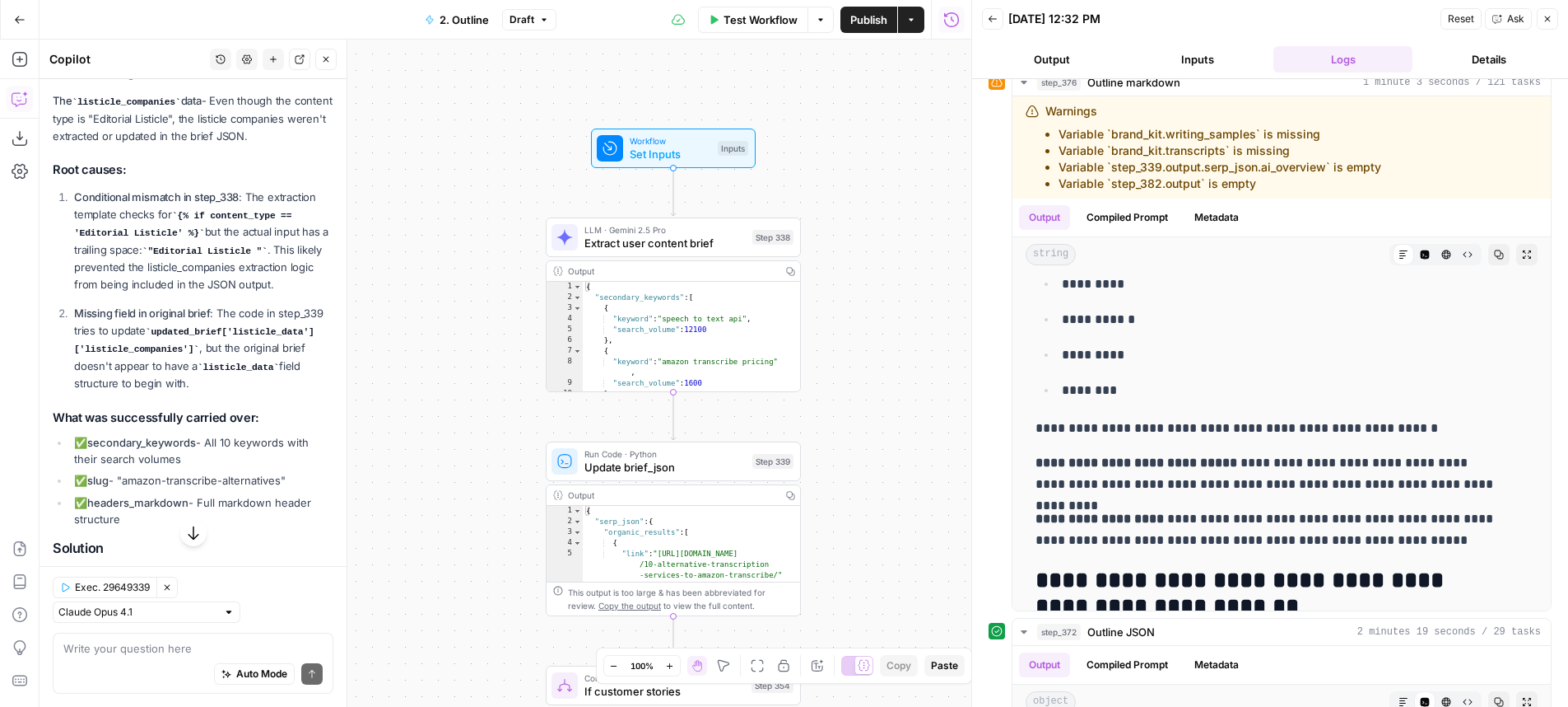
drag, startPoint x: 577, startPoint y: 308, endPoint x: 477, endPoint y: 312, distance: 100.1
click at [477, 312] on div "true true true false true false false false Workflow Set Inputs Inputs LLM · Ge…" at bounding box center [505, 373] width 931 height 667
click at [229, 203] on strong "Conditional mismatch in step_338" at bounding box center [157, 197] width 165 height 13
drag, startPoint x: 229, startPoint y: 231, endPoint x: 242, endPoint y: 267, distance: 38.3
click at [242, 267] on p "Conditional mismatch in step_338 : The extraction template checks for {% if con…" at bounding box center [203, 241] width 259 height 105
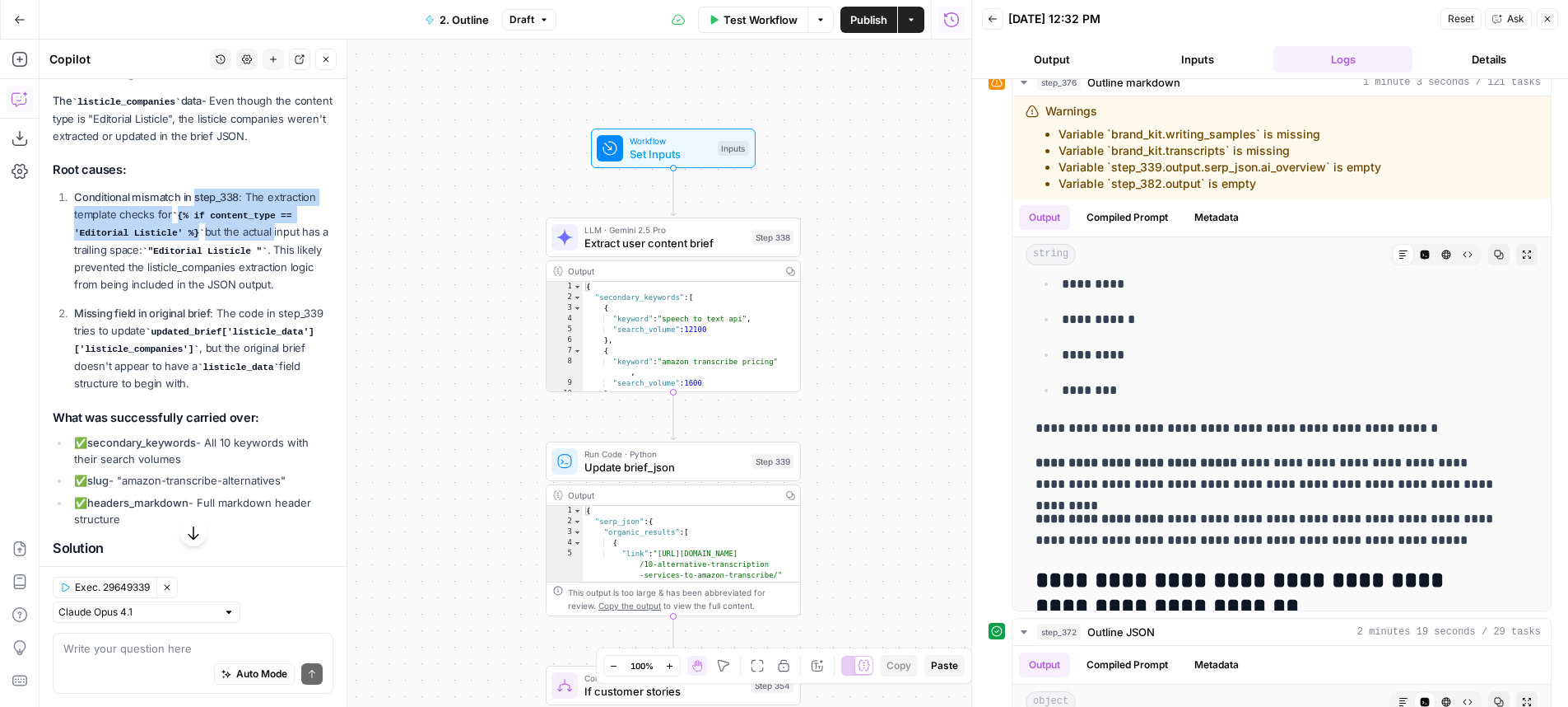
click at [242, 267] on p "Conditional mismatch in step_338 : The extraction template checks for {% if con…" at bounding box center [203, 241] width 259 height 105
click at [189, 238] on code "{% if content_type == 'Editorial Listicle' %}" at bounding box center [182, 224] width 217 height 28
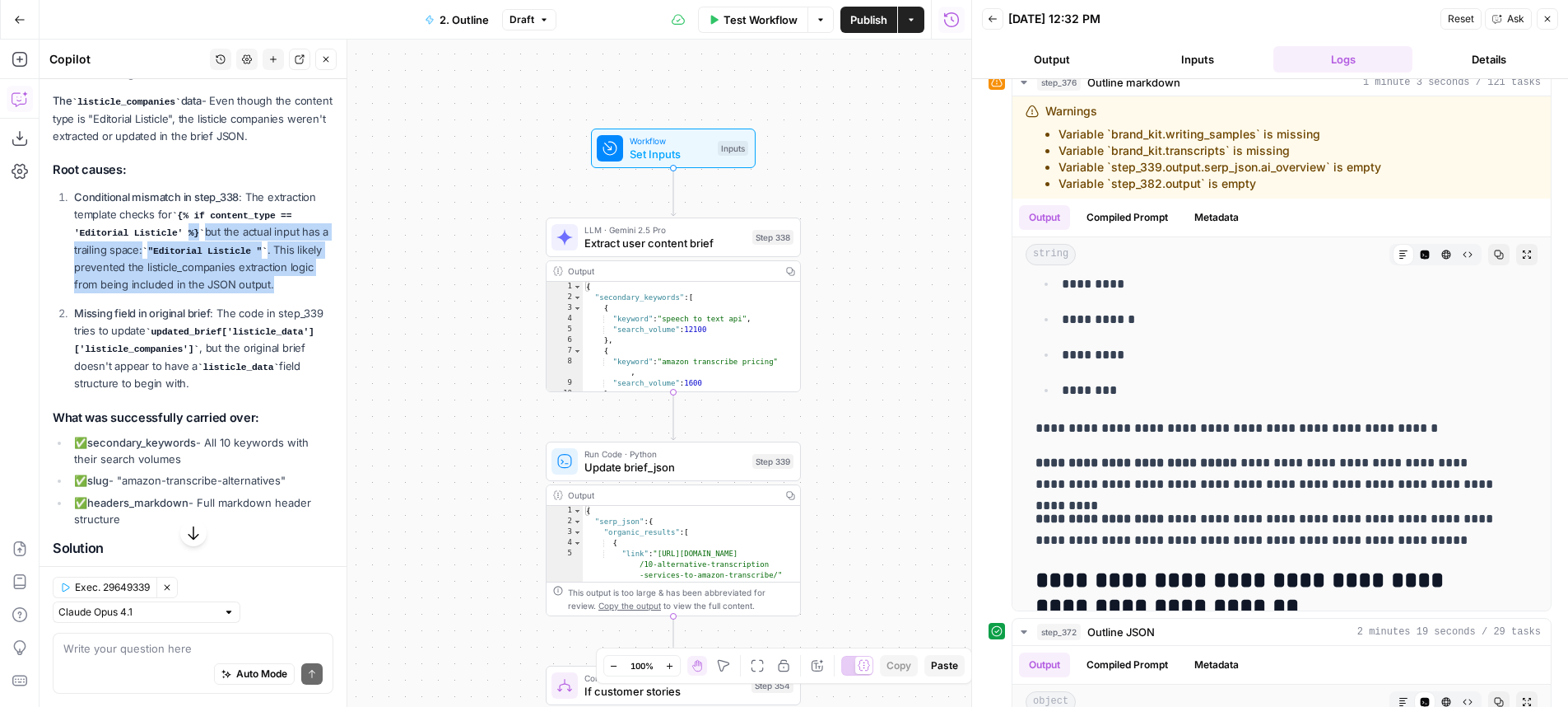
drag, startPoint x: 189, startPoint y: 268, endPoint x: 257, endPoint y: 328, distance: 90.7
click at [257, 294] on p "Conditional mismatch in step_338 : The extraction template checks for {% if con…" at bounding box center [203, 241] width 259 height 105
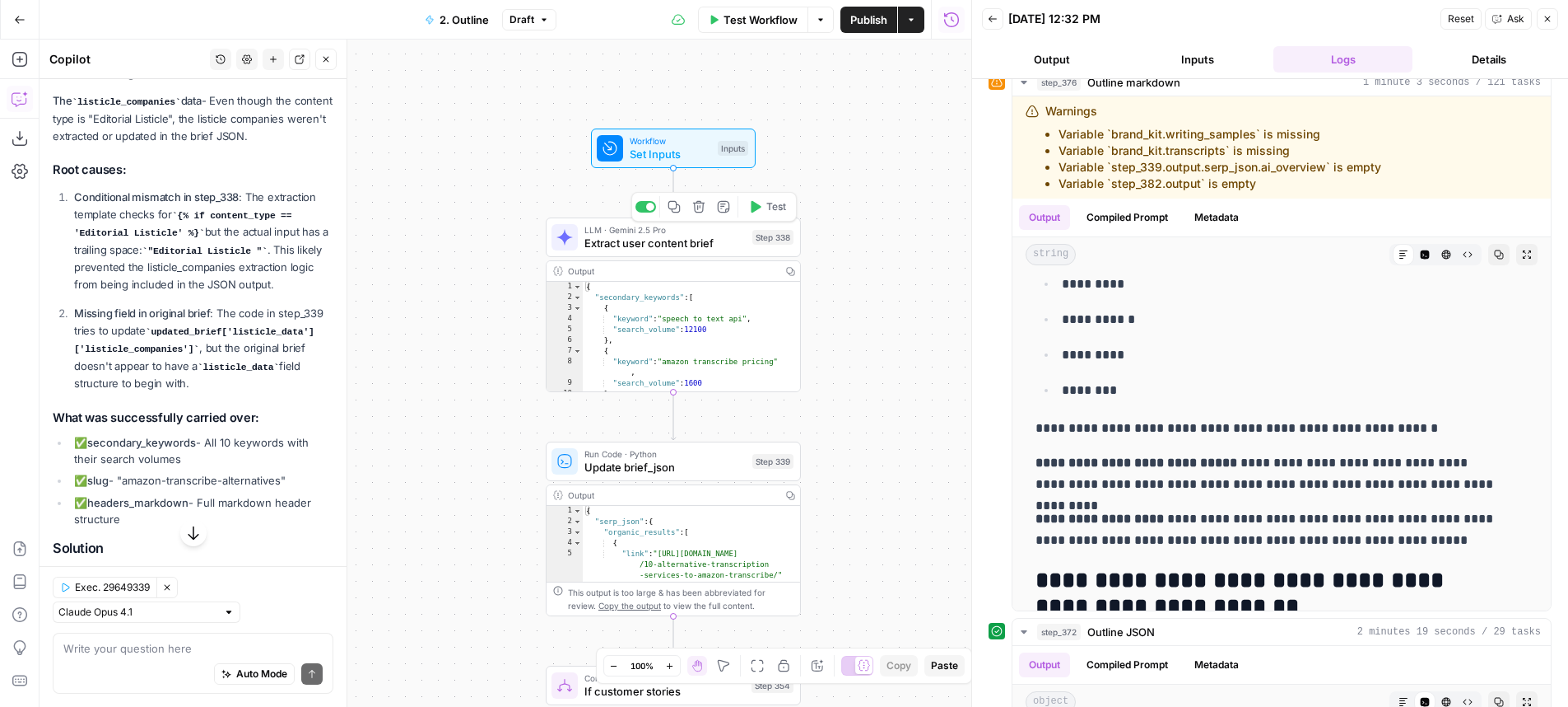
click at [729, 238] on span "Extract user content brief" at bounding box center [665, 243] width 162 height 17
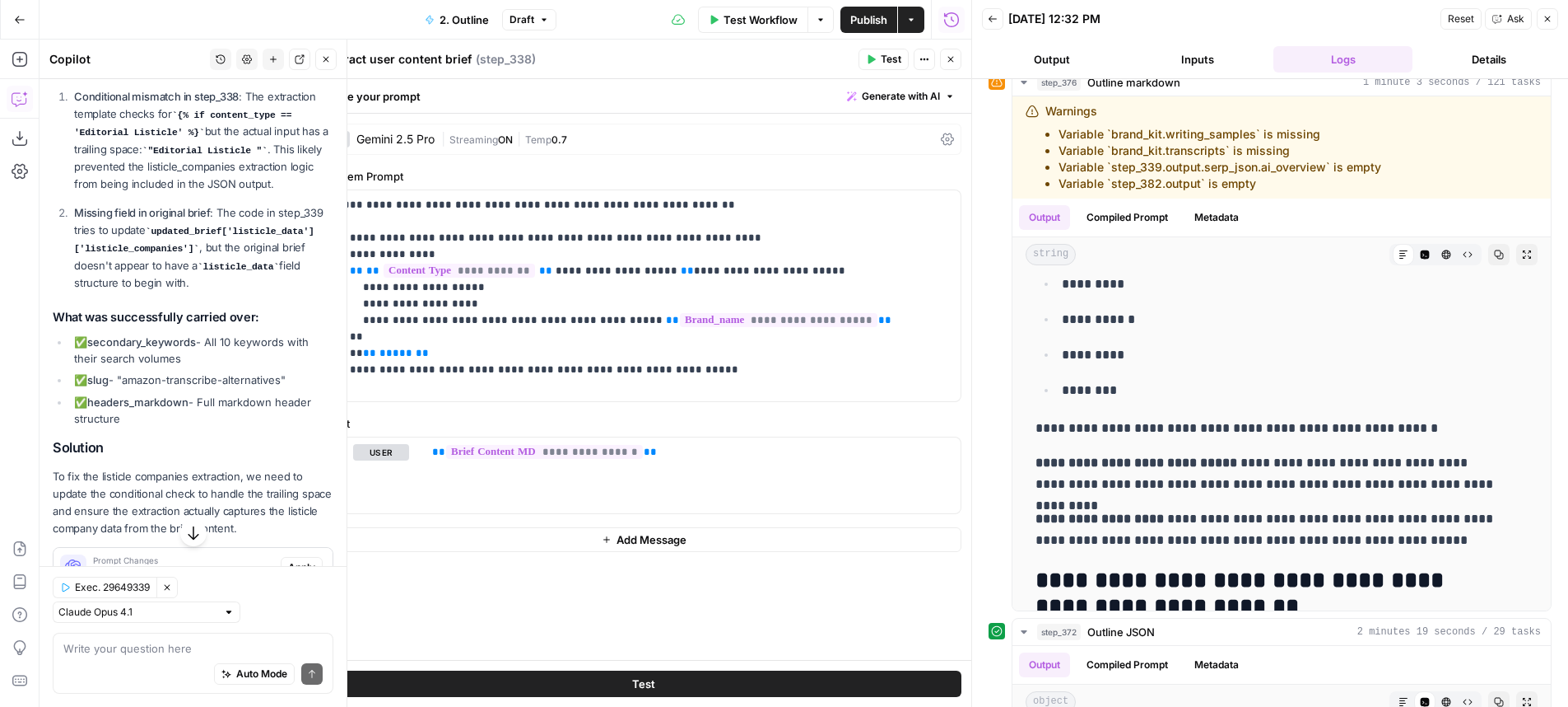
scroll to position [384, 0]
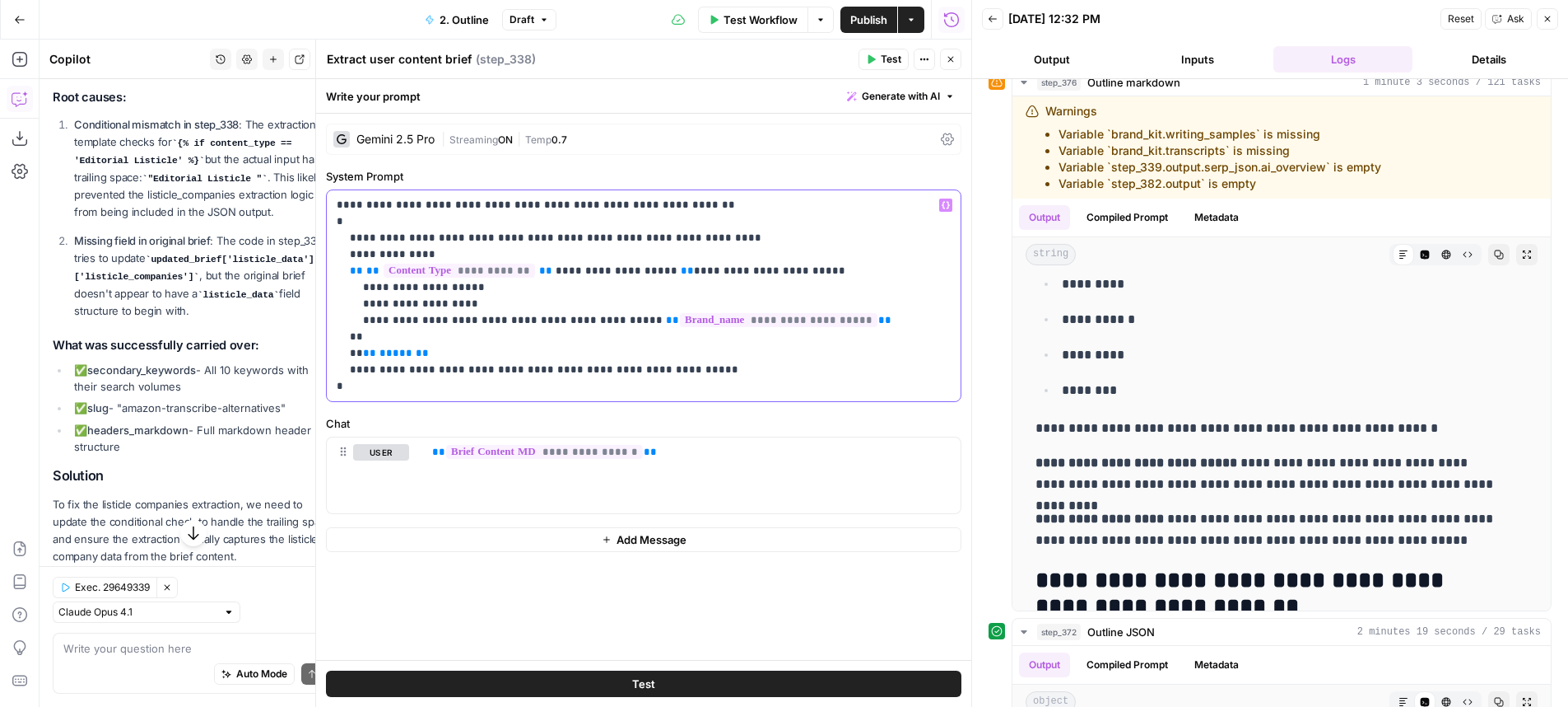
click at [589, 276] on span "**********" at bounding box center [617, 270] width 122 height 11
click at [777, 277] on p "**********" at bounding box center [643, 295] width 614 height 198
click at [692, 278] on p "**********" at bounding box center [643, 295] width 614 height 198
click at [514, 291] on p "**********" at bounding box center [643, 295] width 614 height 198
click at [276, 320] on p "Missing field in original brief : The code in step_339 tries to update updated_…" at bounding box center [203, 277] width 259 height 88
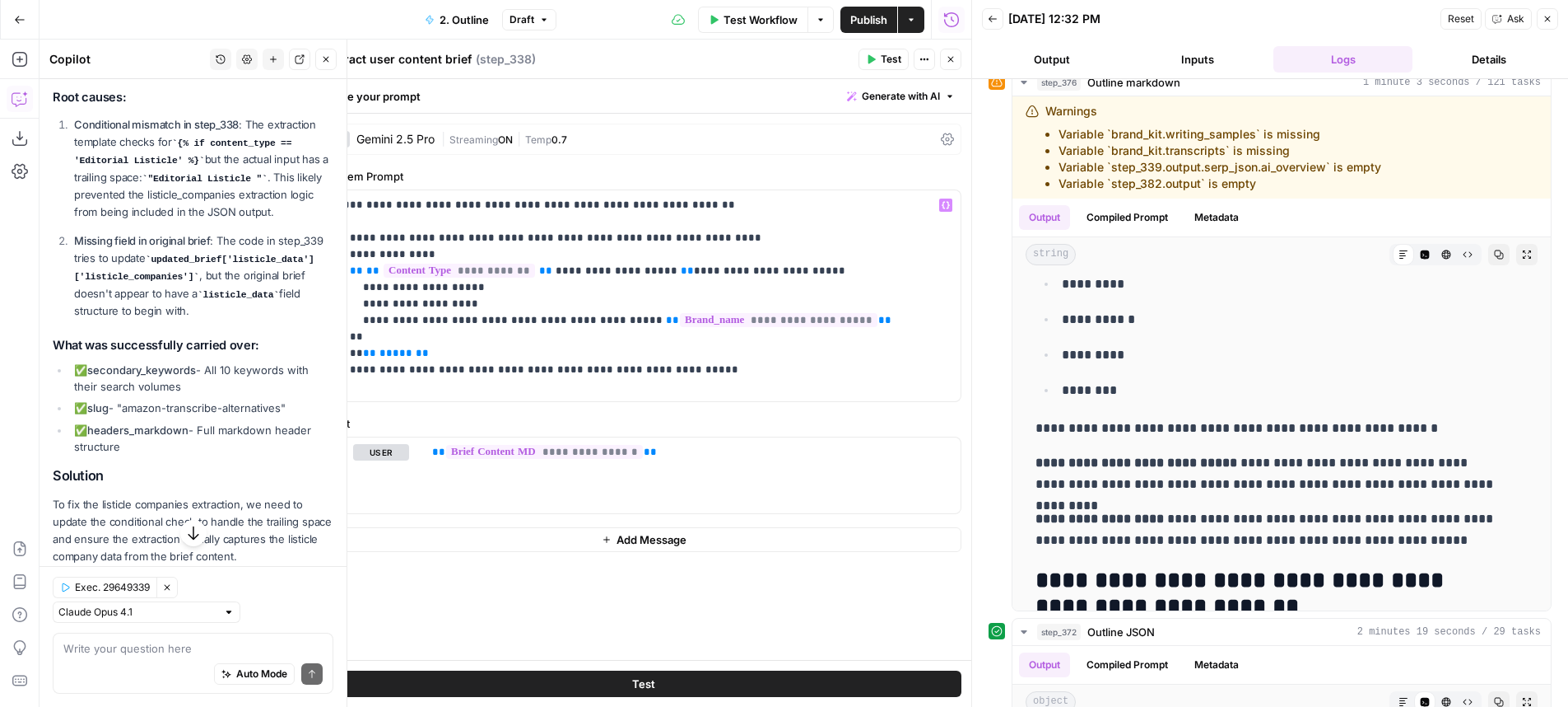
scroll to position [372, 0]
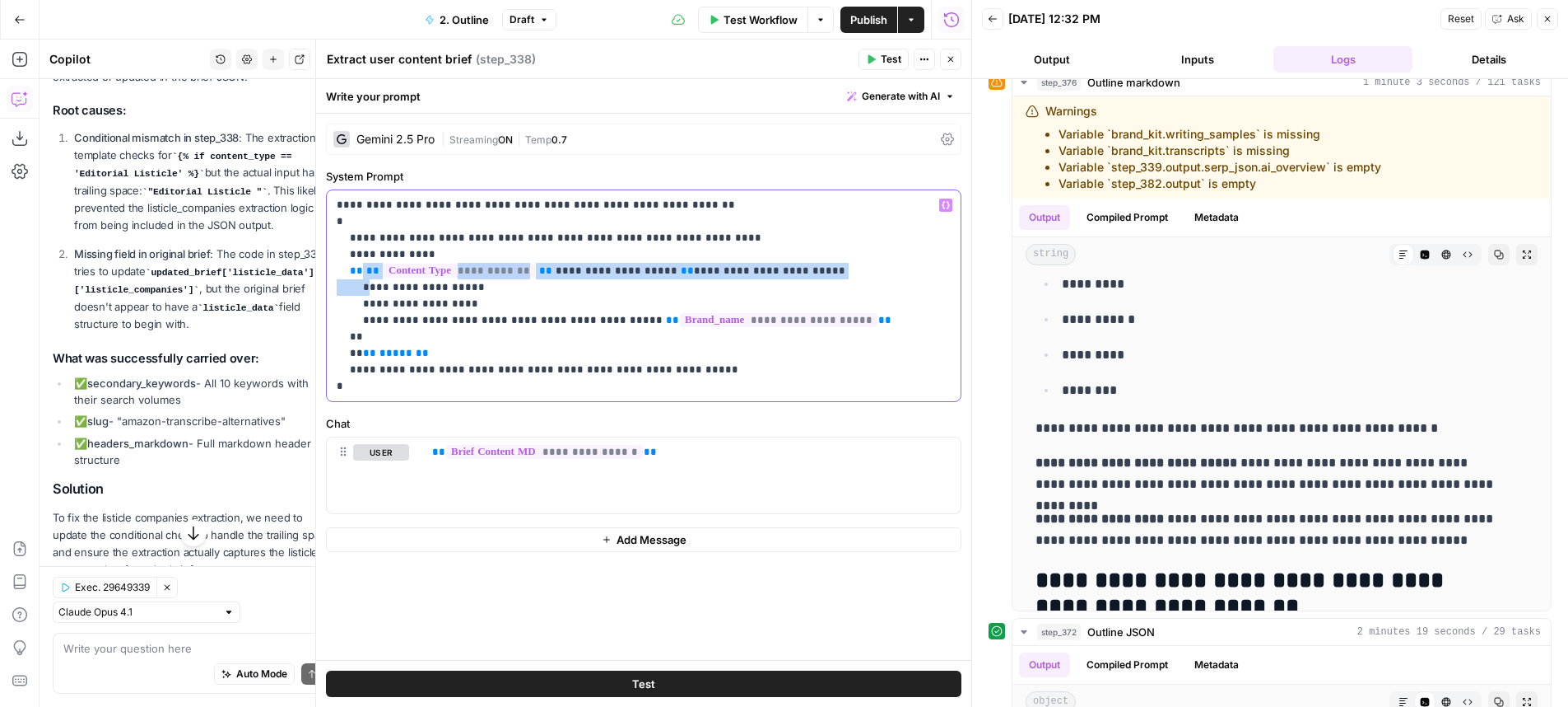
click at [365, 278] on p "**********" at bounding box center [643, 295] width 614 height 198
click at [366, 275] on p "**********" at bounding box center [643, 295] width 614 height 198
click at [362, 272] on p "**********" at bounding box center [643, 295] width 614 height 198
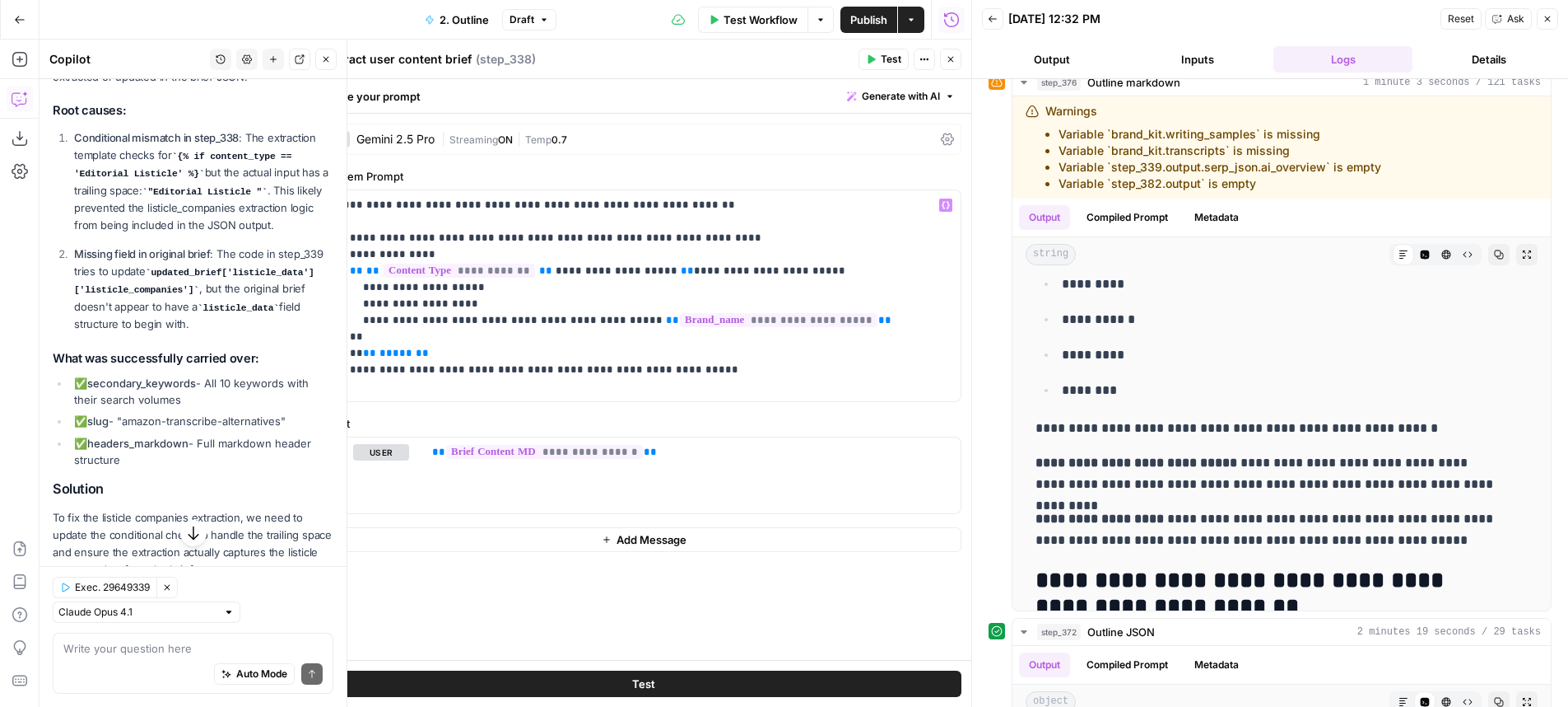
click at [227, 235] on p "Conditional mismatch in step_338 : The extraction template checks for {% if con…" at bounding box center [203, 182] width 259 height 105
click at [267, 197] on code ""Editorial Listicle "" at bounding box center [205, 192] width 125 height 10
click at [686, 266] on p "**********" at bounding box center [643, 295] width 614 height 198
click at [191, 288] on ol "Conditional mismatch in step_338 : The extraction template checks for {% if con…" at bounding box center [192, 231] width 281 height 204
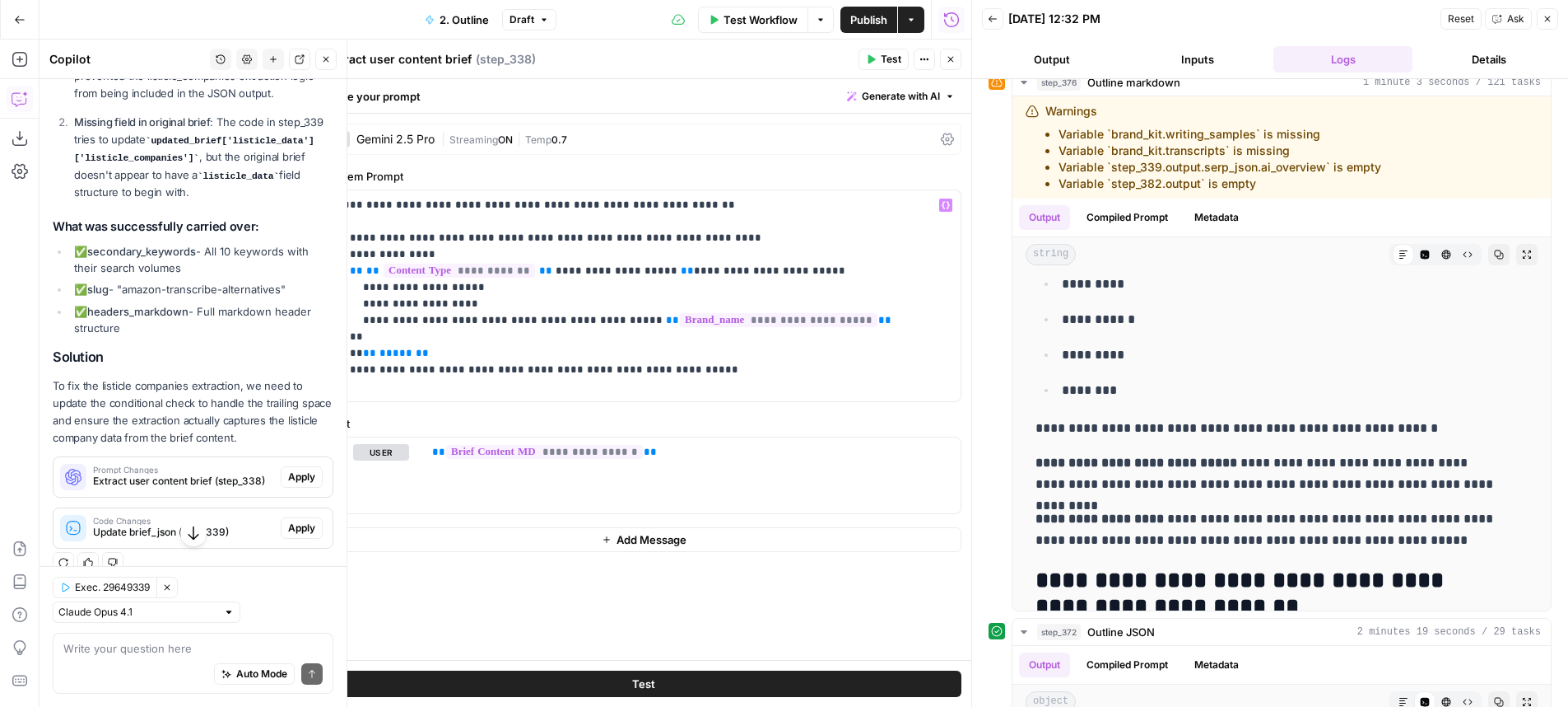
scroll to position [594, 0]
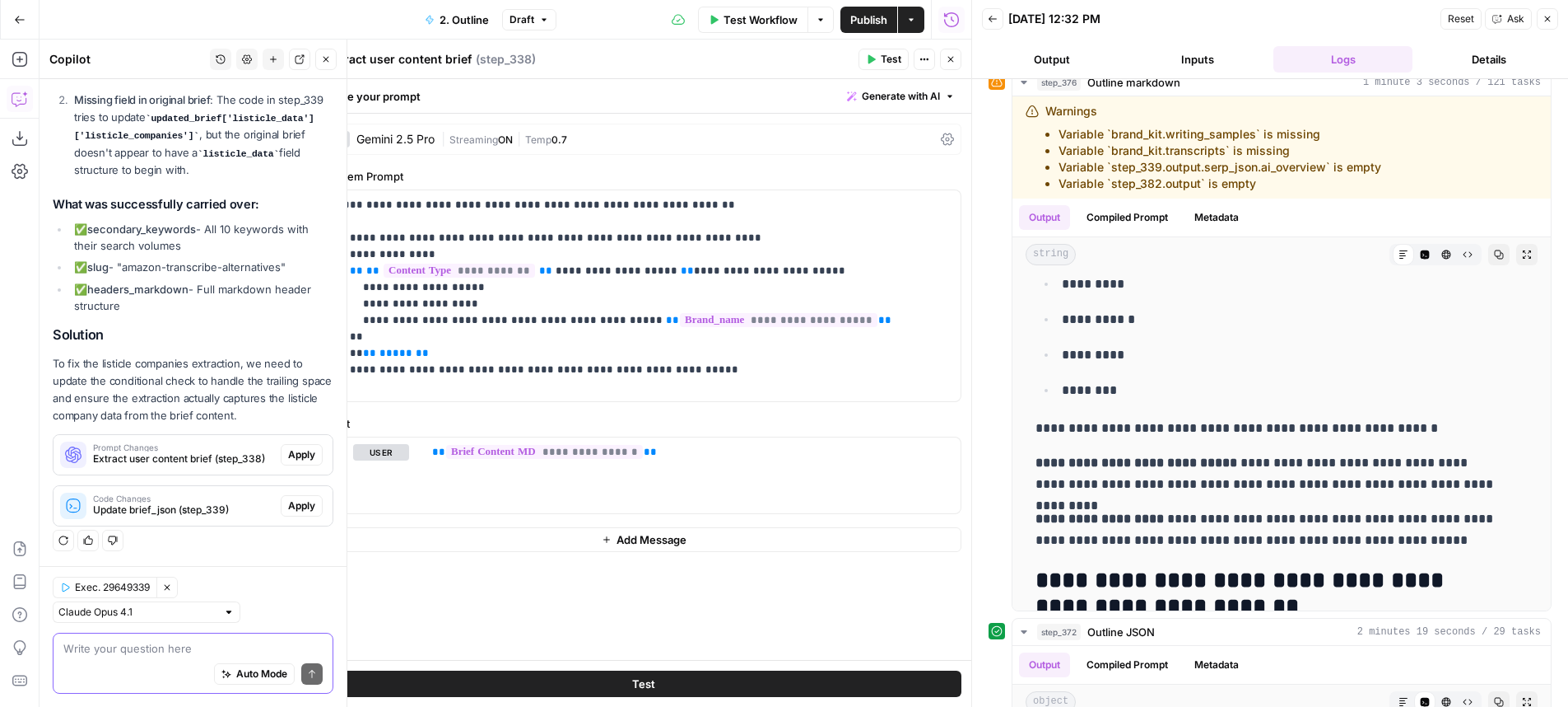
click at [205, 643] on textarea at bounding box center [192, 649] width 259 height 17
type textarea "so identify what wasn't succesfully carried over?"
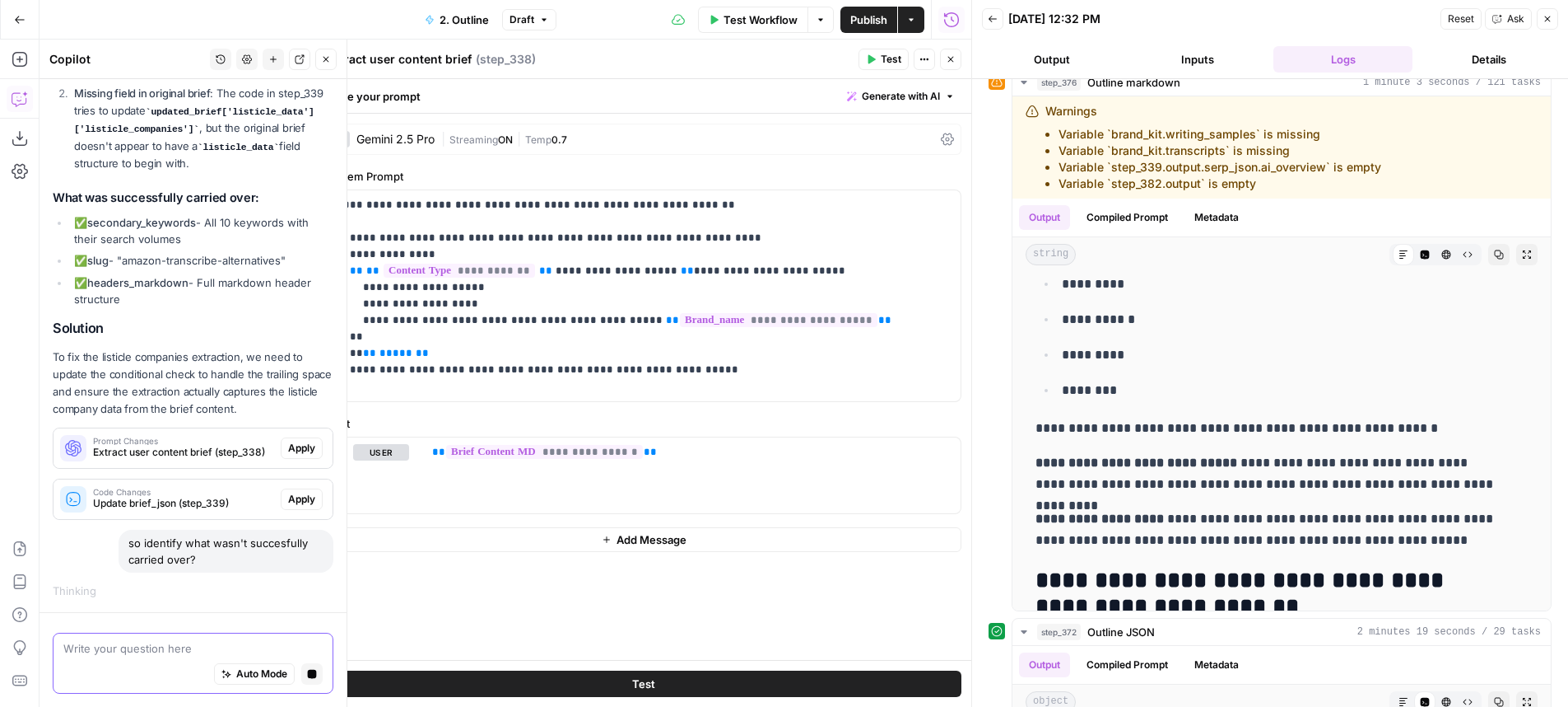
scroll to position [595, 0]
click at [956, 67] on button "Close" at bounding box center [951, 59] width 22 height 22
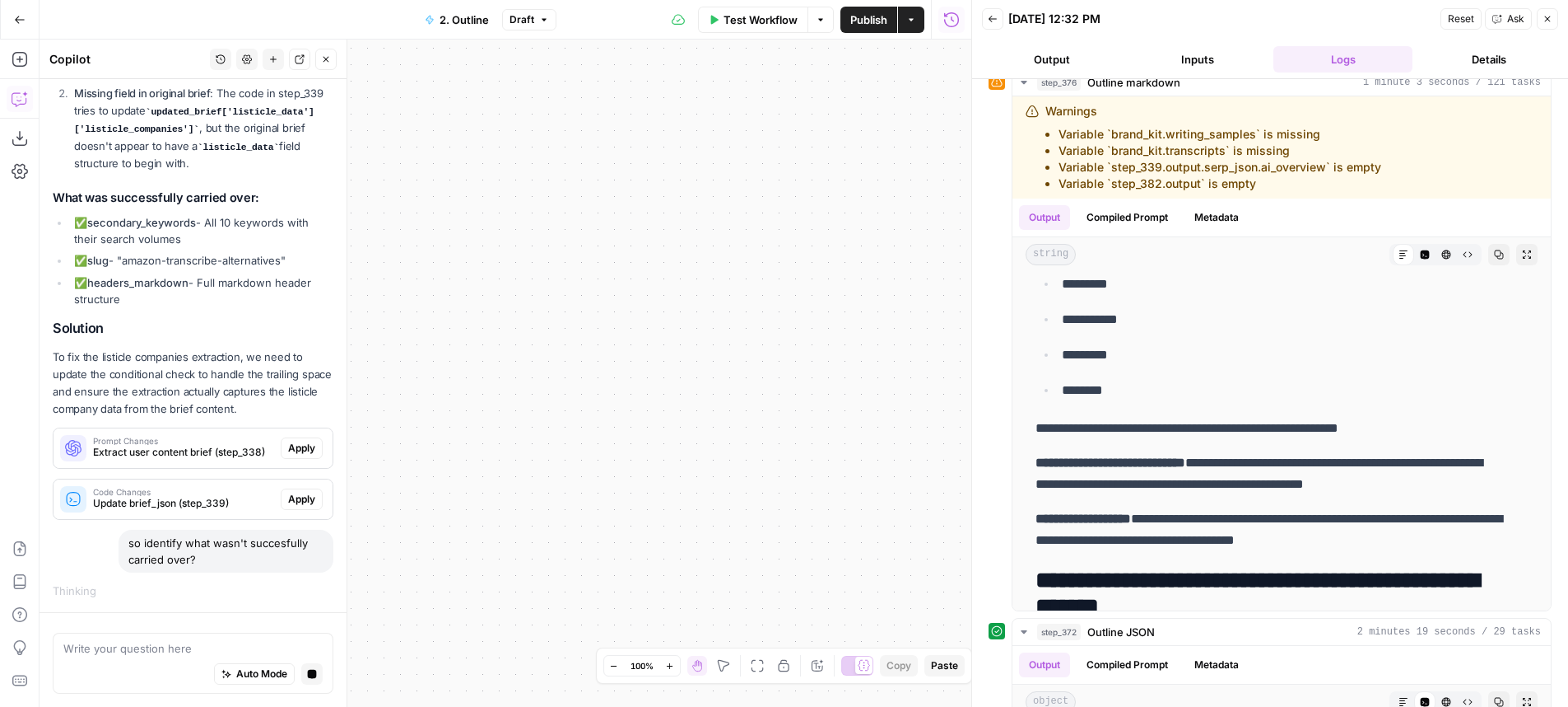
click at [762, 661] on icon "button" at bounding box center [757, 665] width 13 height 13
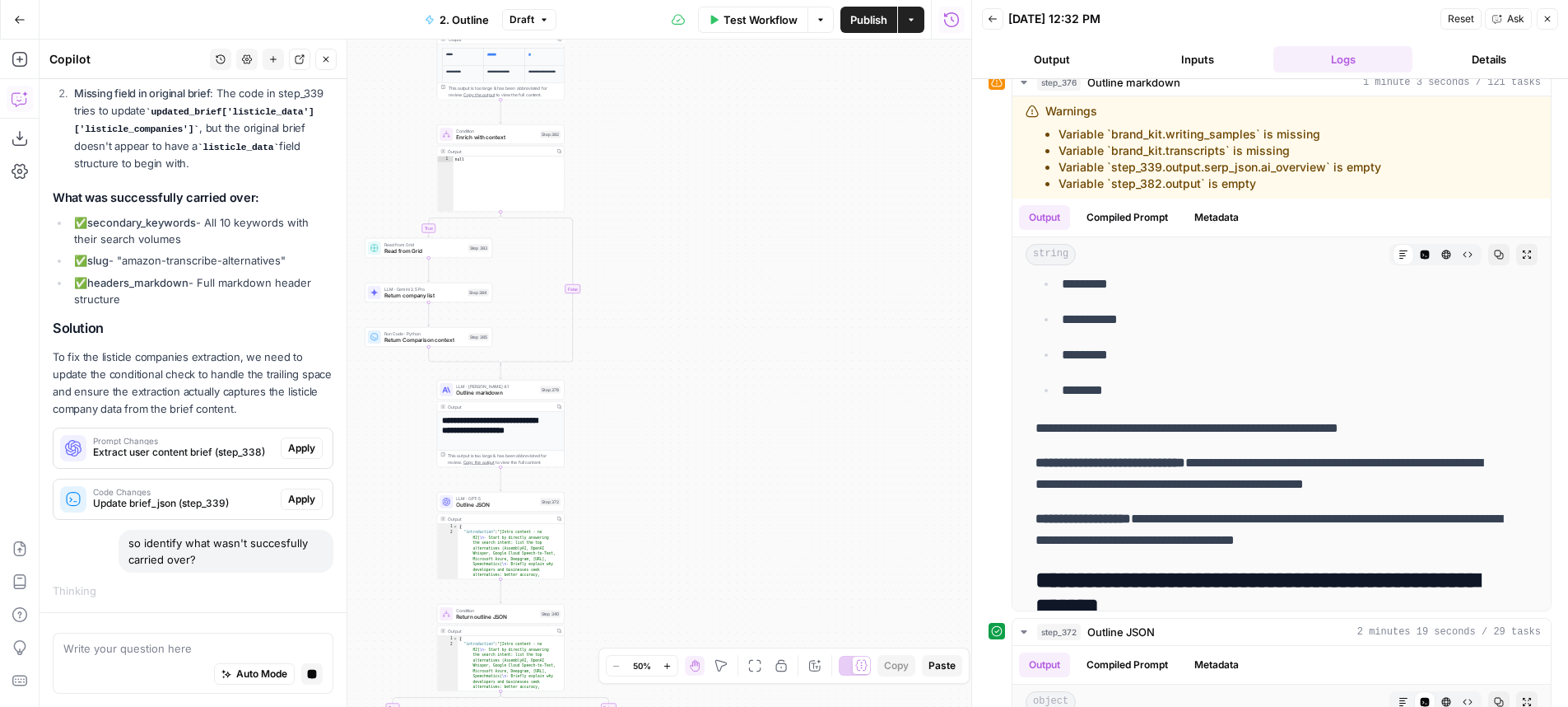
drag, startPoint x: 753, startPoint y: 538, endPoint x: 928, endPoint y: 521, distance: 175.8
click at [928, 521] on div "true true true false true false false false Workflow Set Inputs Inputs LLM · Ge…" at bounding box center [505, 373] width 931 height 667
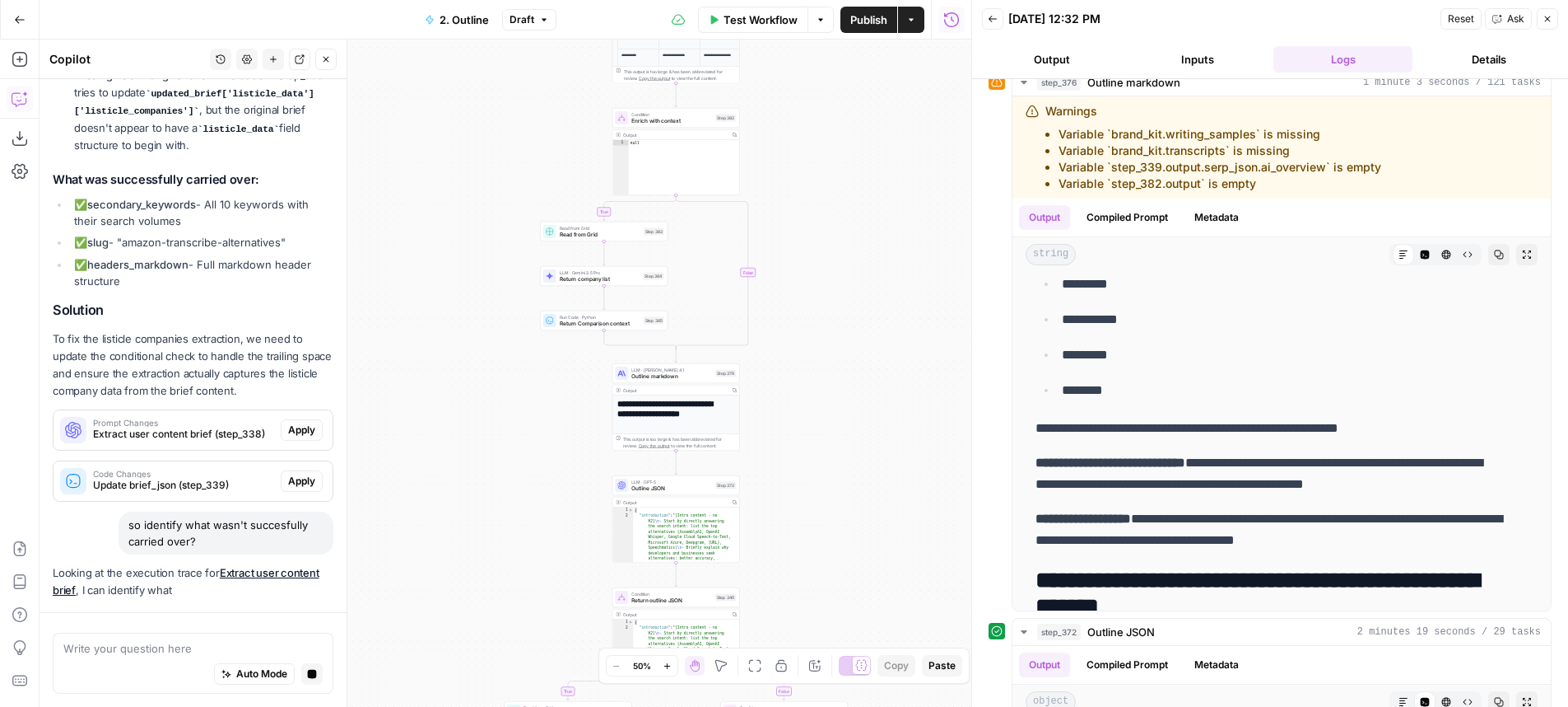
click at [917, 507] on div "true true true false true false false false Workflow Set Inputs Inputs LLM · Ge…" at bounding box center [505, 373] width 931 height 667
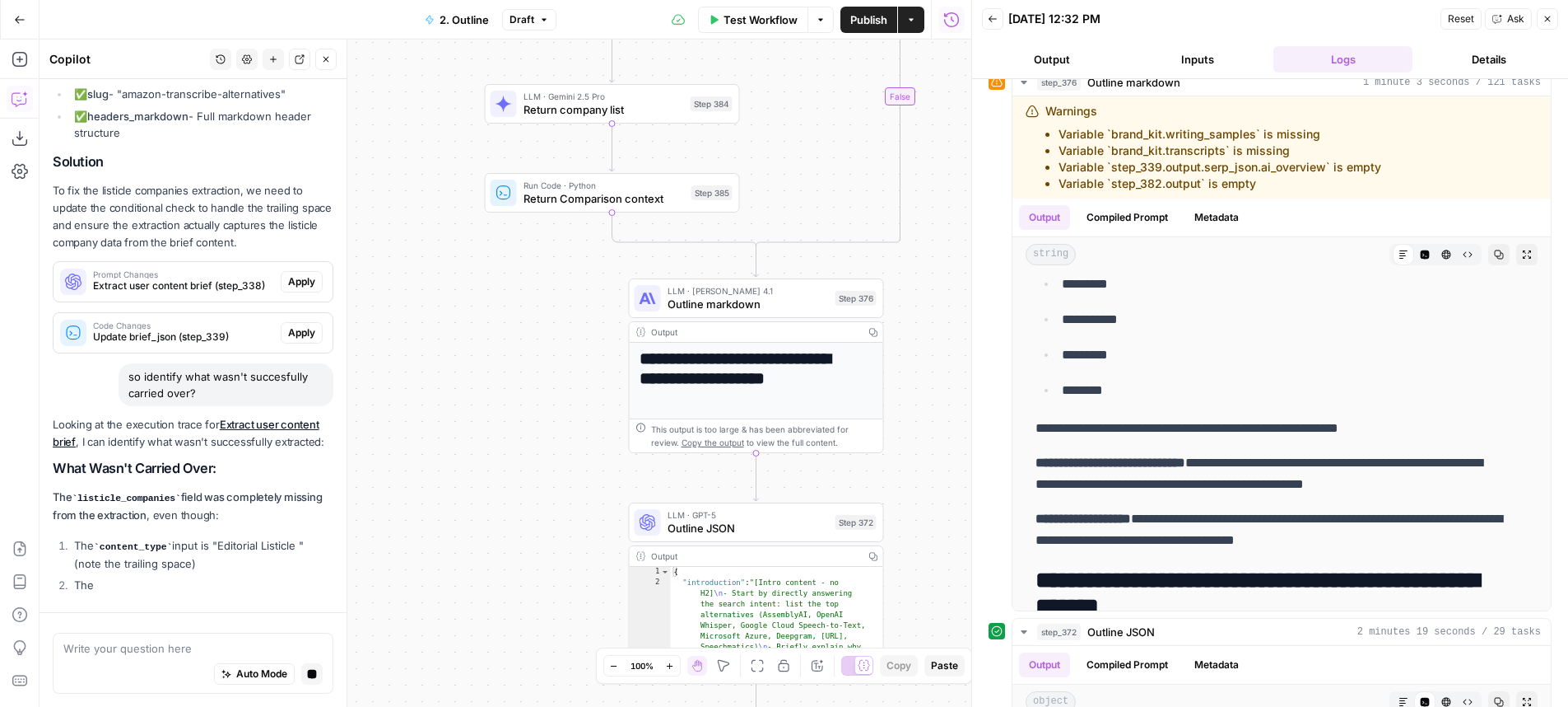
drag, startPoint x: 811, startPoint y: 432, endPoint x: 1131, endPoint y: 490, distance: 325.2
click at [971, 490] on div "true true true false true false false false Workflow Set Inputs Inputs LLM · Ge…" at bounding box center [505, 373] width 931 height 667
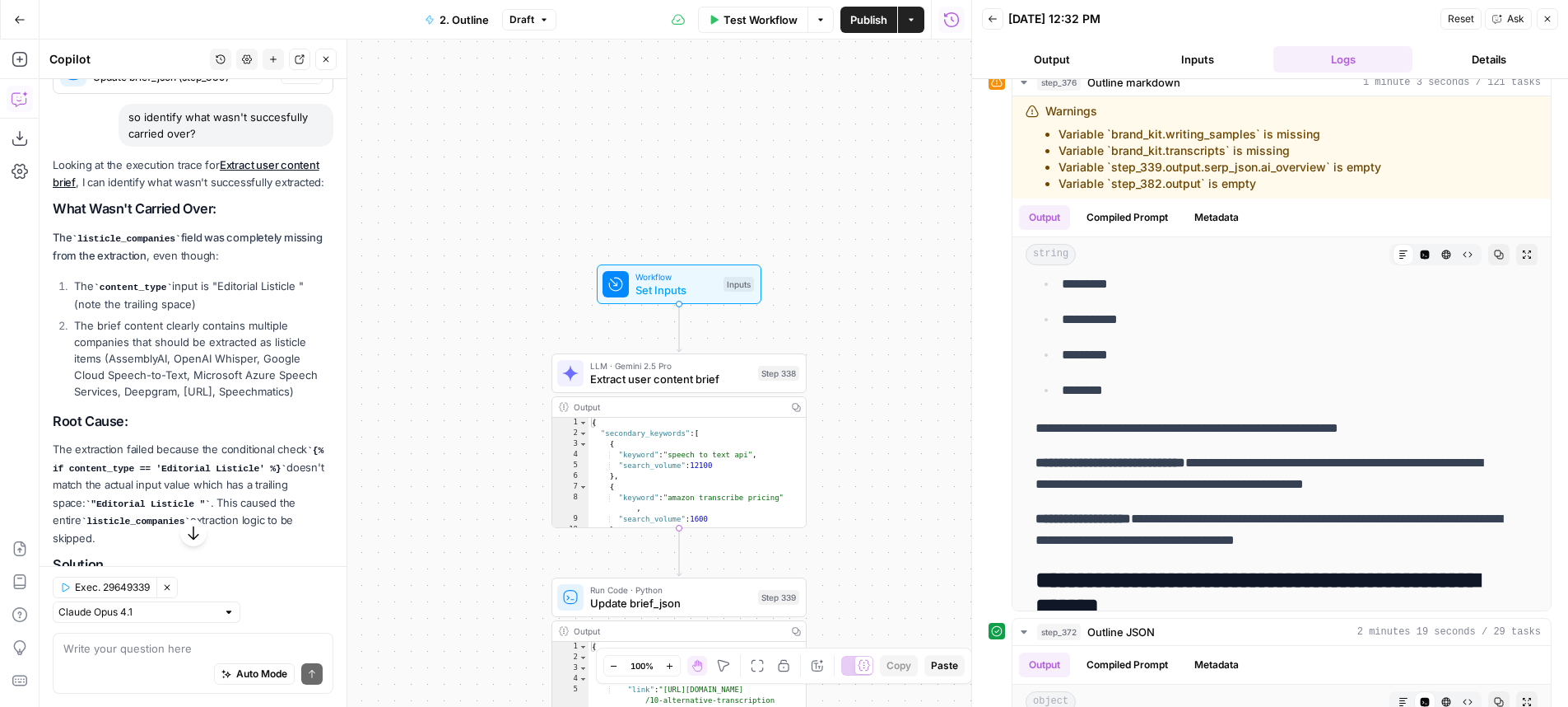
scroll to position [1078, 0]
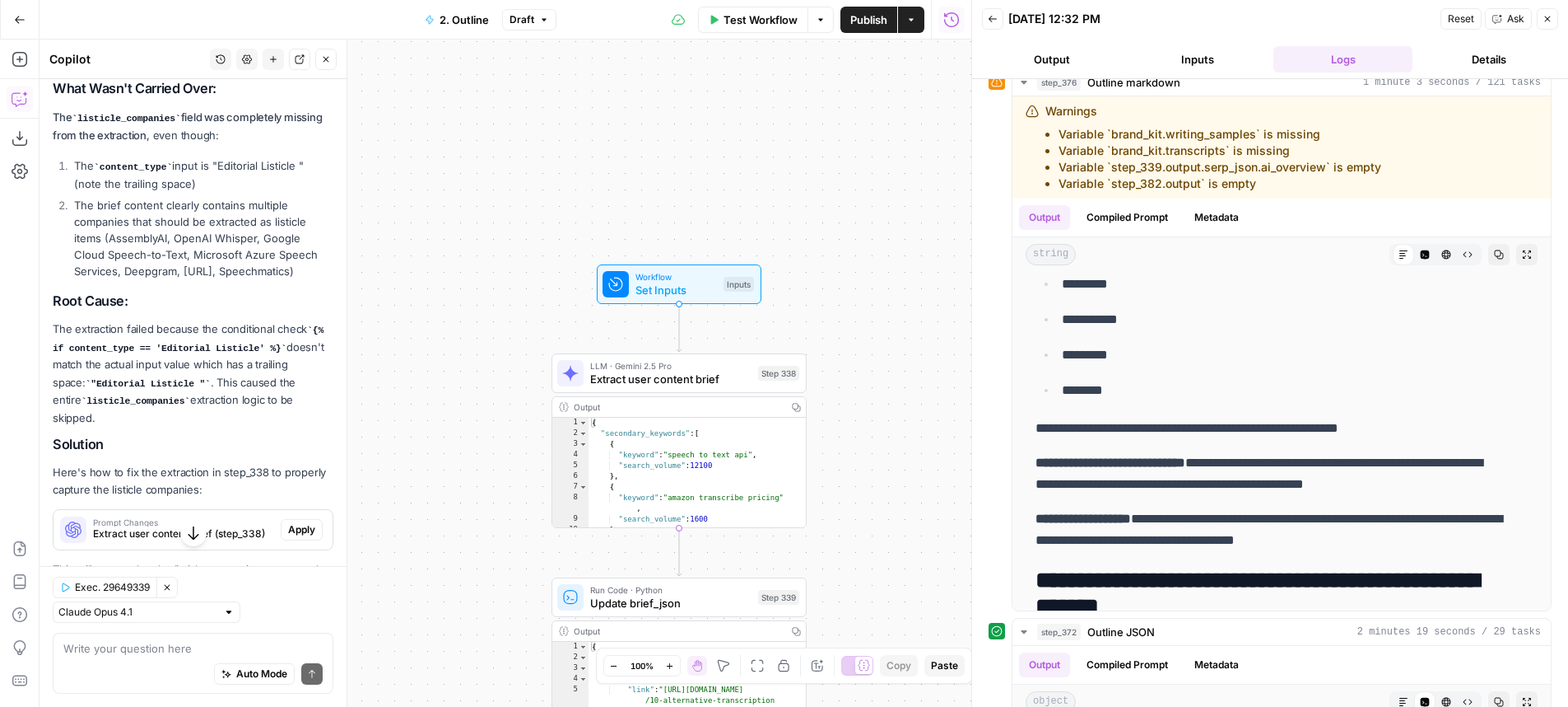
drag, startPoint x: 503, startPoint y: 365, endPoint x: 484, endPoint y: 252, distance: 114.6
click at [484, 252] on div "true true true false true false false false Workflow Set Inputs Inputs LLM · Ge…" at bounding box center [505, 373] width 931 height 667
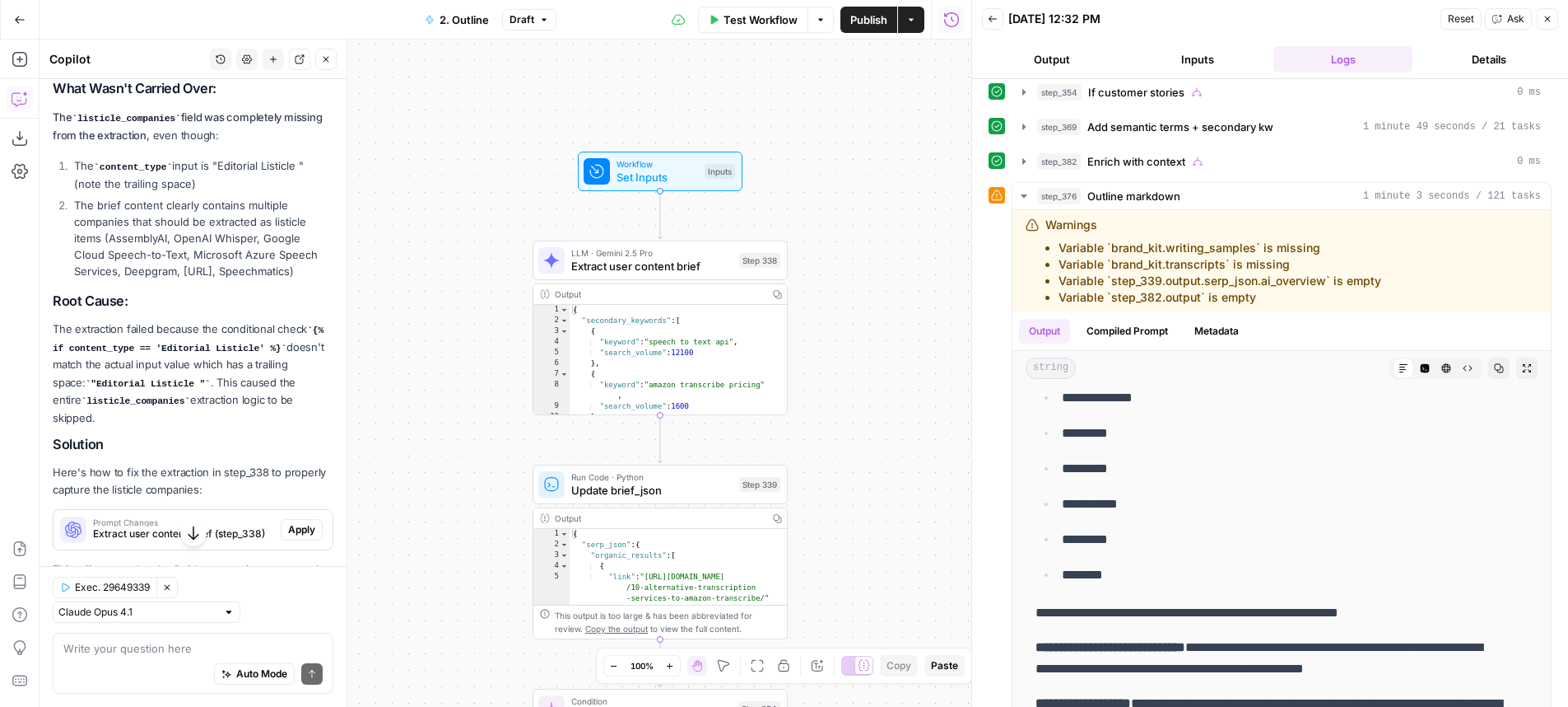
scroll to position [0, 0]
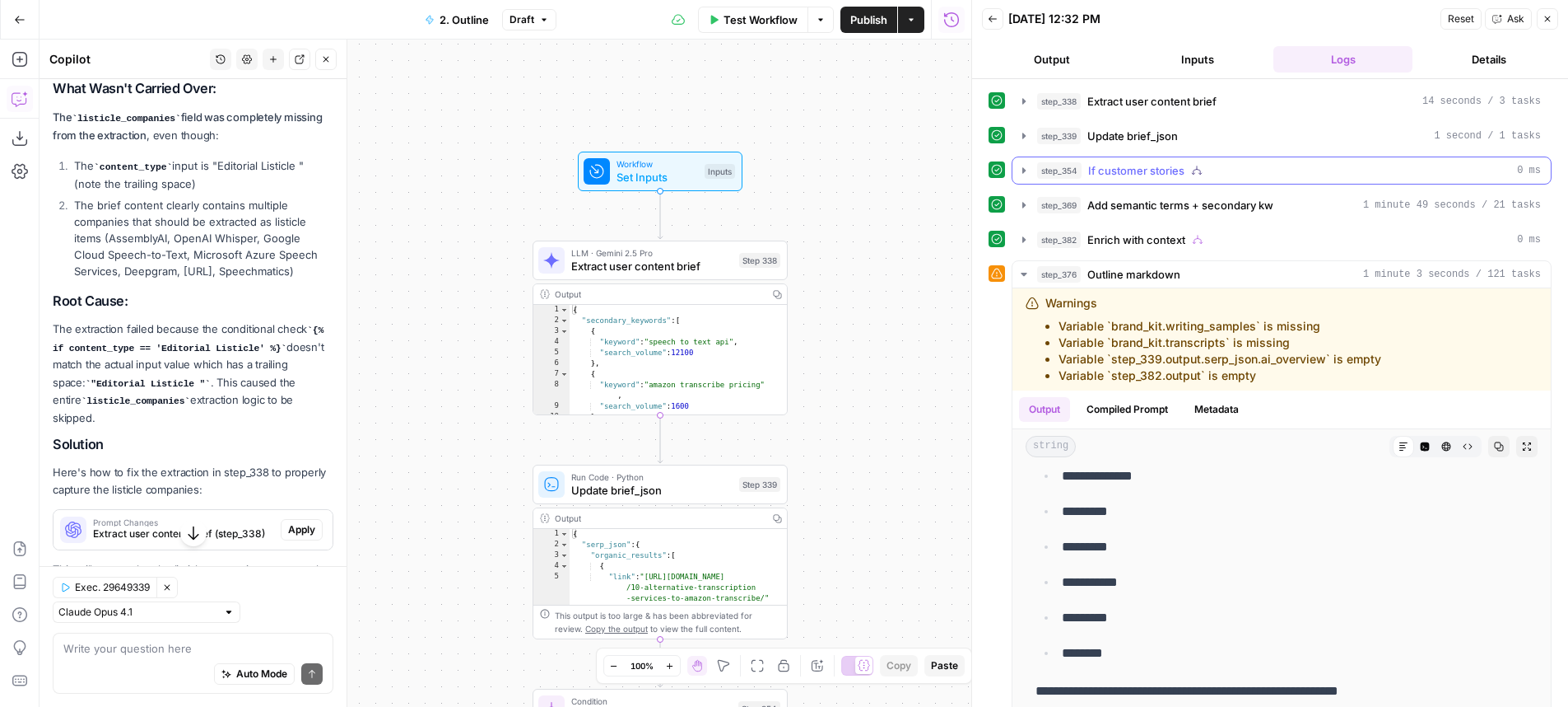
click at [1245, 129] on div "step_339 Update brief_json 1 second / 1 tasks" at bounding box center [1289, 136] width 504 height 17
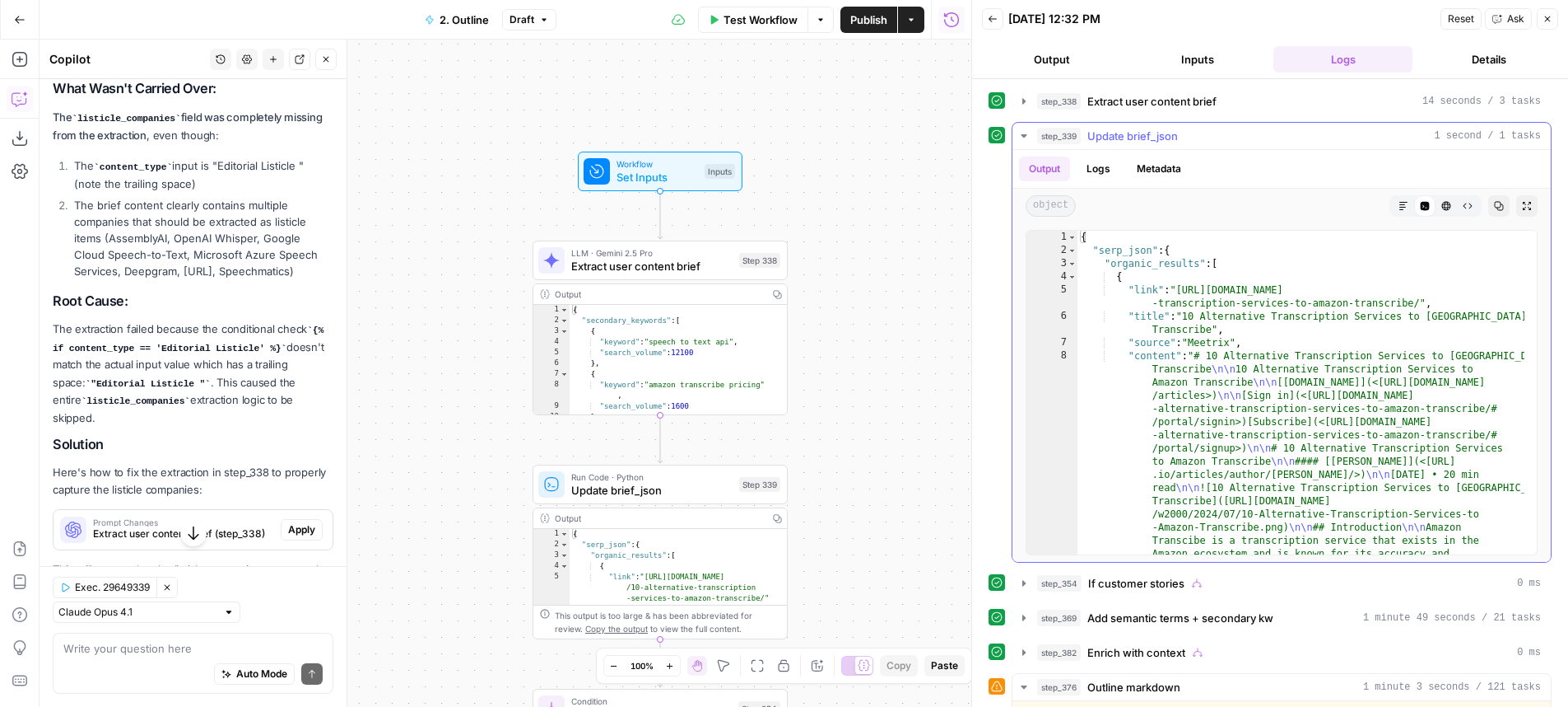
type textarea "**********"
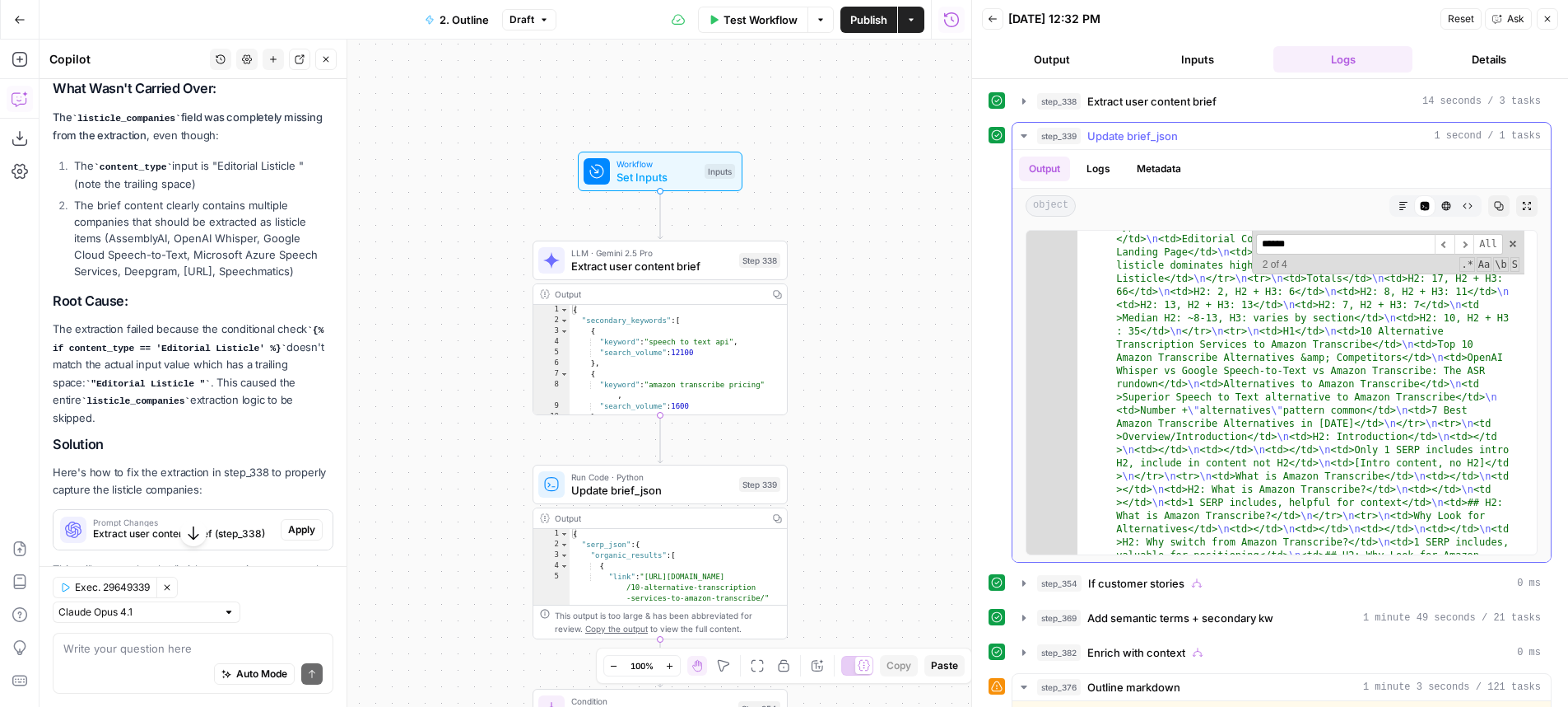
scroll to position [25790, 0]
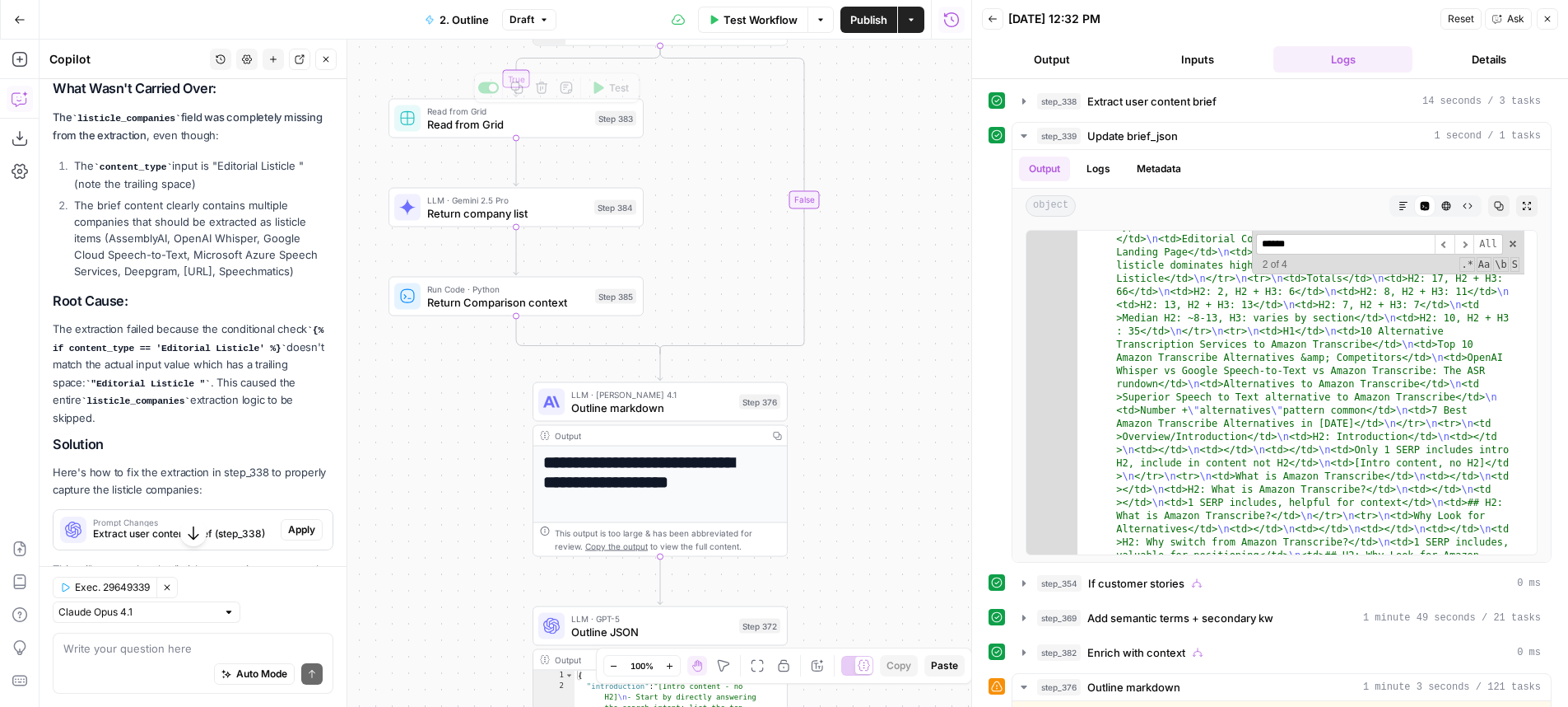
type input "******"
drag, startPoint x: 865, startPoint y: 342, endPoint x: 824, endPoint y: 251, distance: 99.8
click at [824, 251] on div "true true true false true false false false Workflow Set Inputs Inputs LLM · Ge…" at bounding box center [505, 373] width 931 height 667
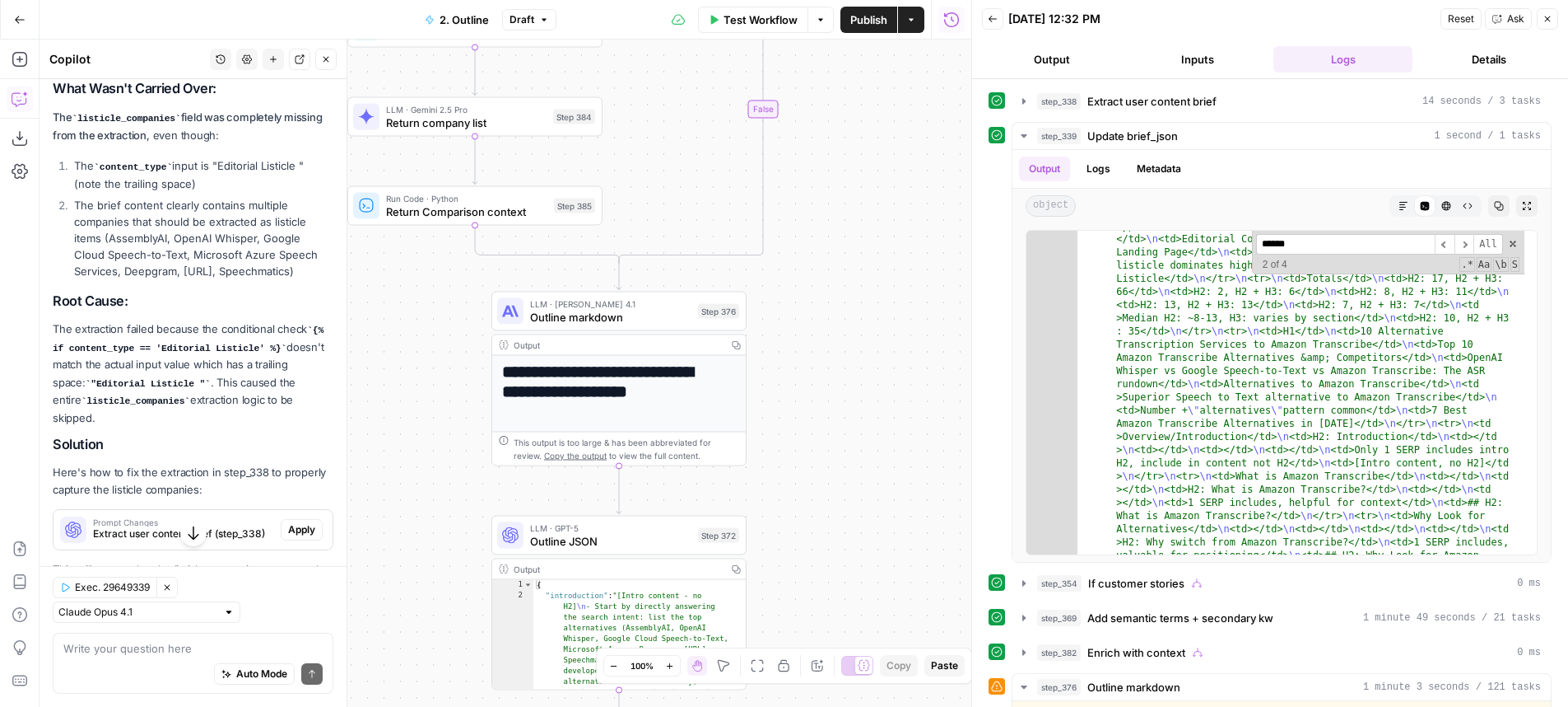
click at [662, 312] on span "Outline markdown" at bounding box center [611, 317] width 162 height 17
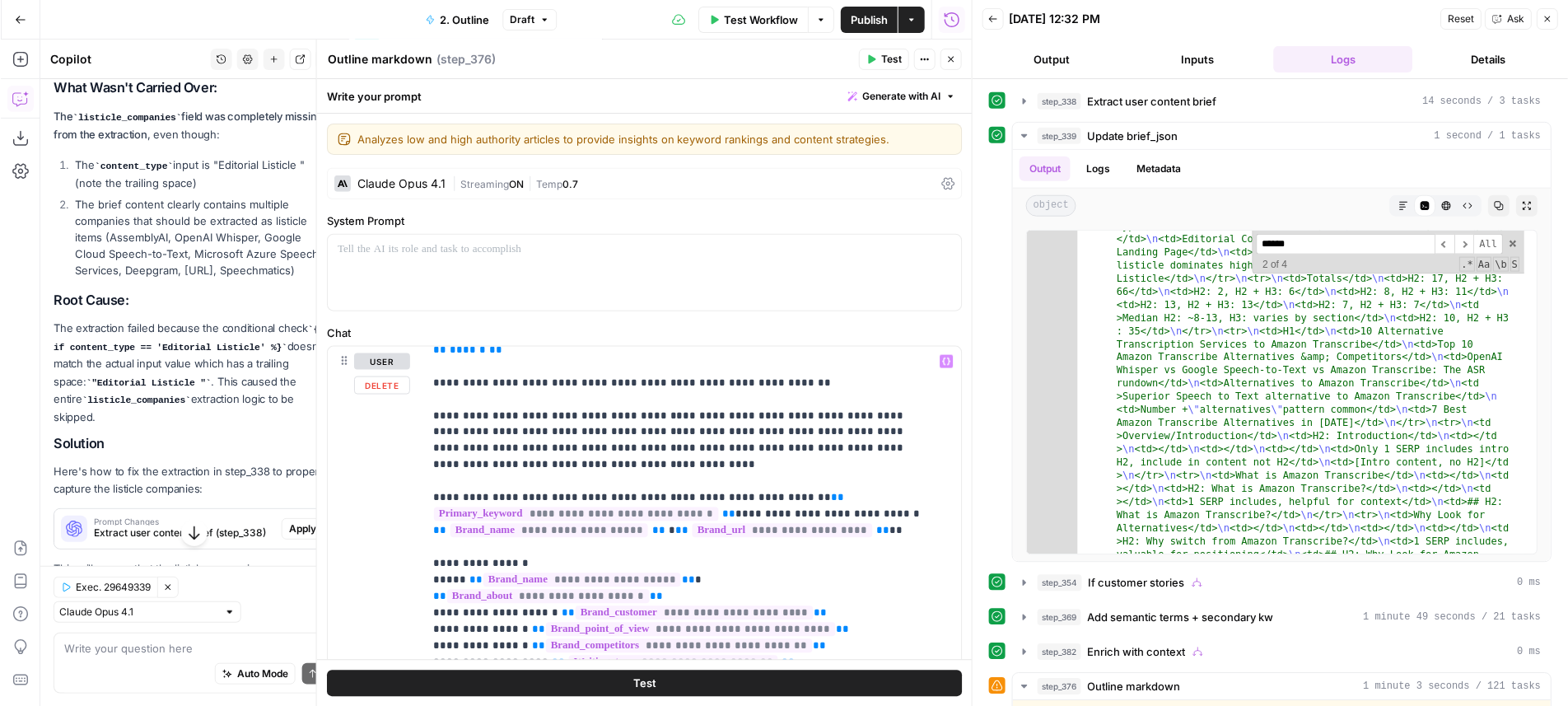
scroll to position [743, 0]
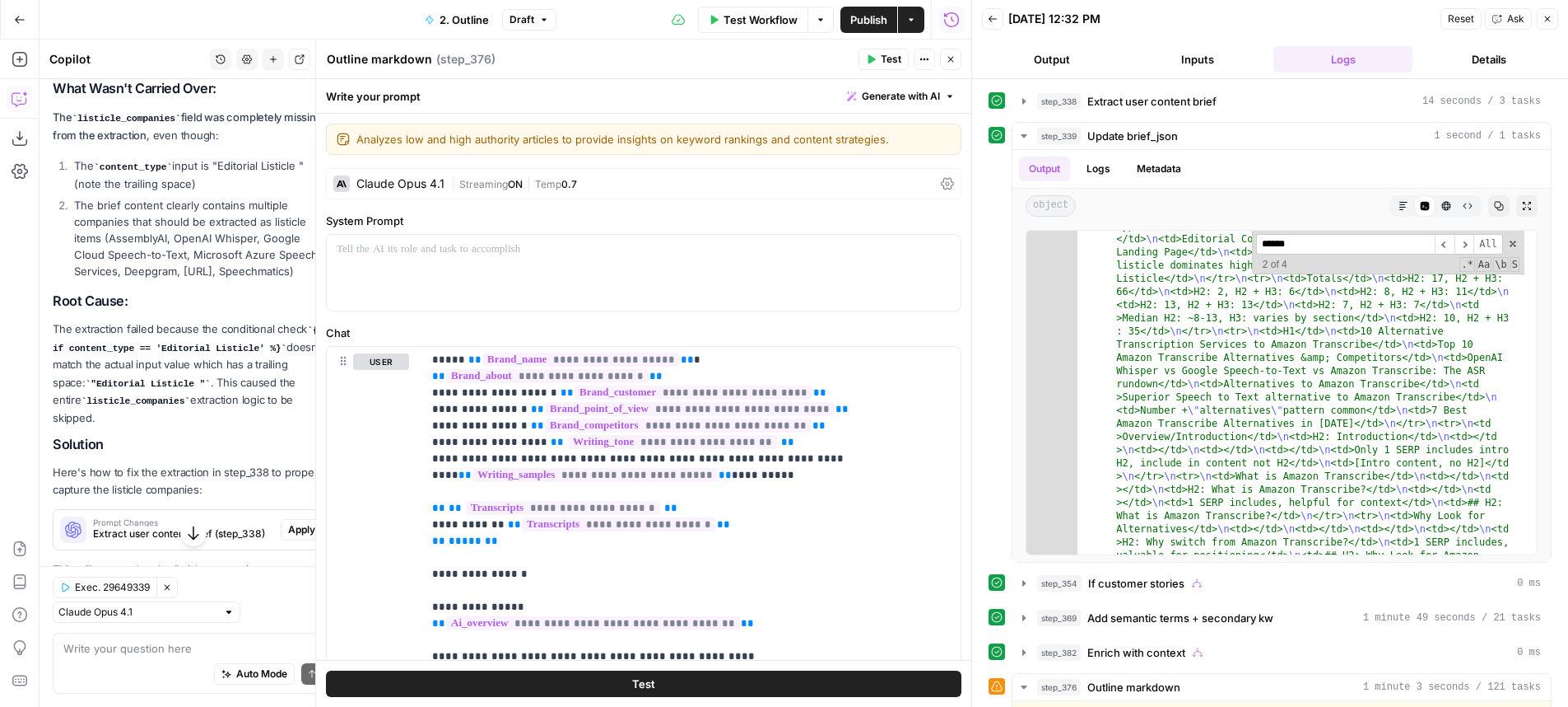
click at [950, 46] on header "Outline markdown Outline markdown ( step_376 ) Test Actions Close" at bounding box center [643, 58] width 655 height 39
click at [950, 52] on button "Close" at bounding box center [951, 59] width 22 height 22
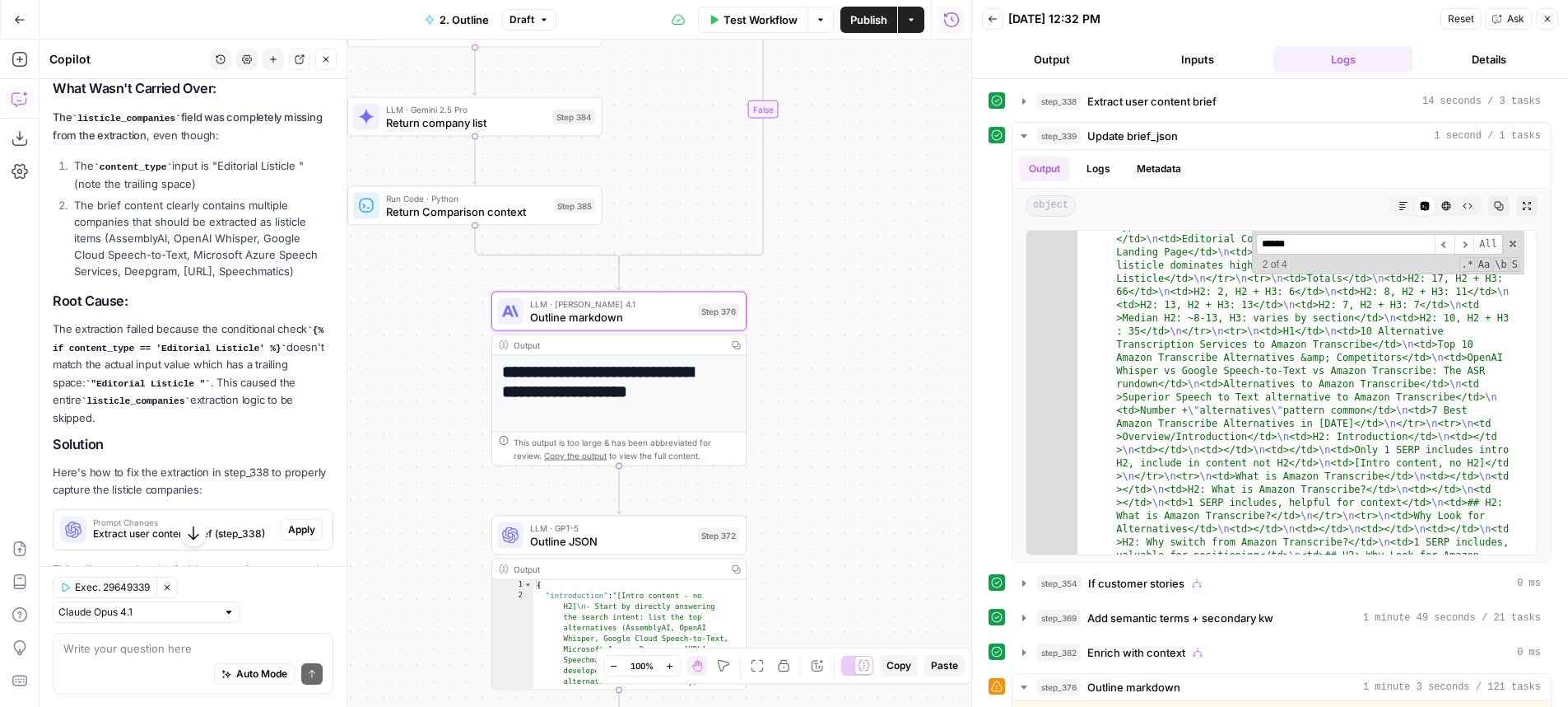
click at [1554, 19] on button "Close" at bounding box center [1547, 19] width 22 height 22
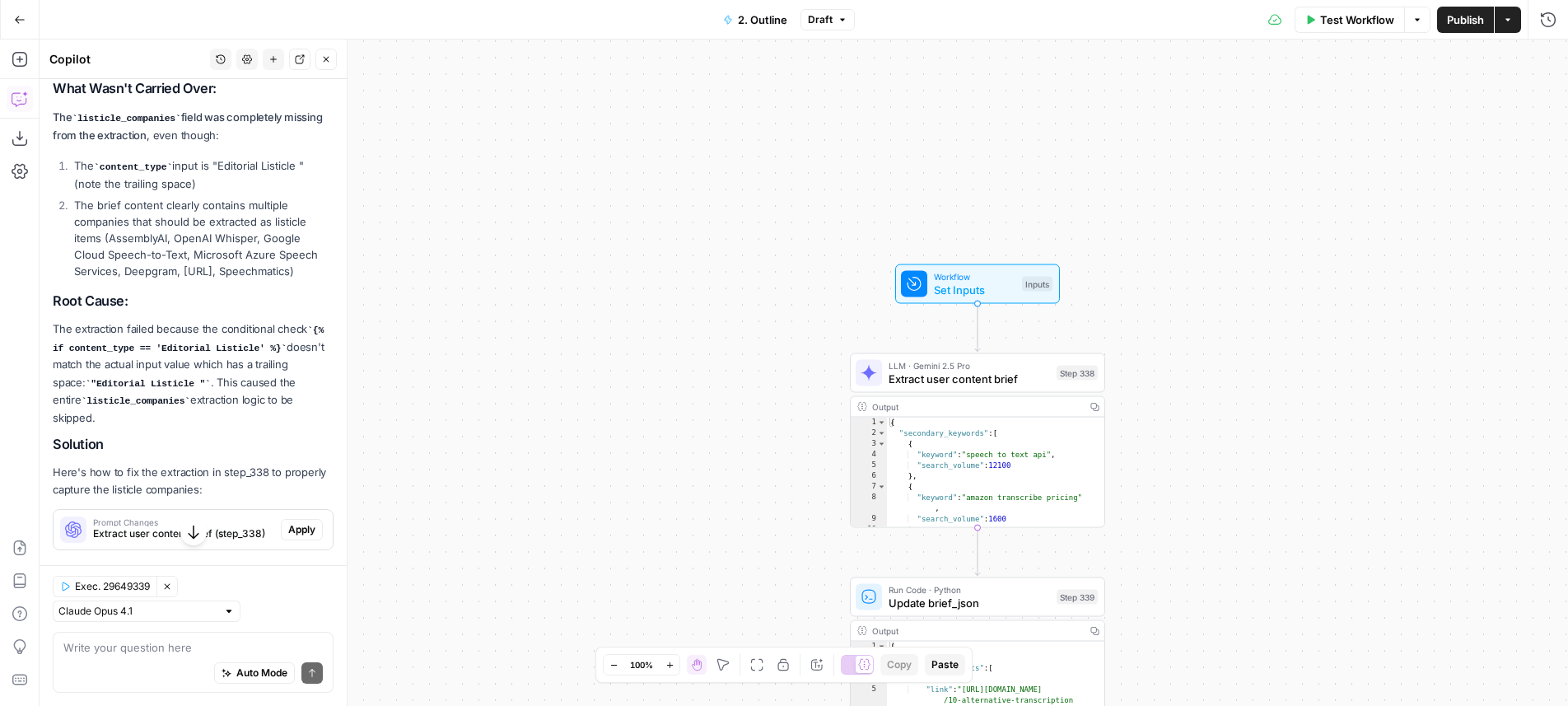
scroll to position [1264, 0]
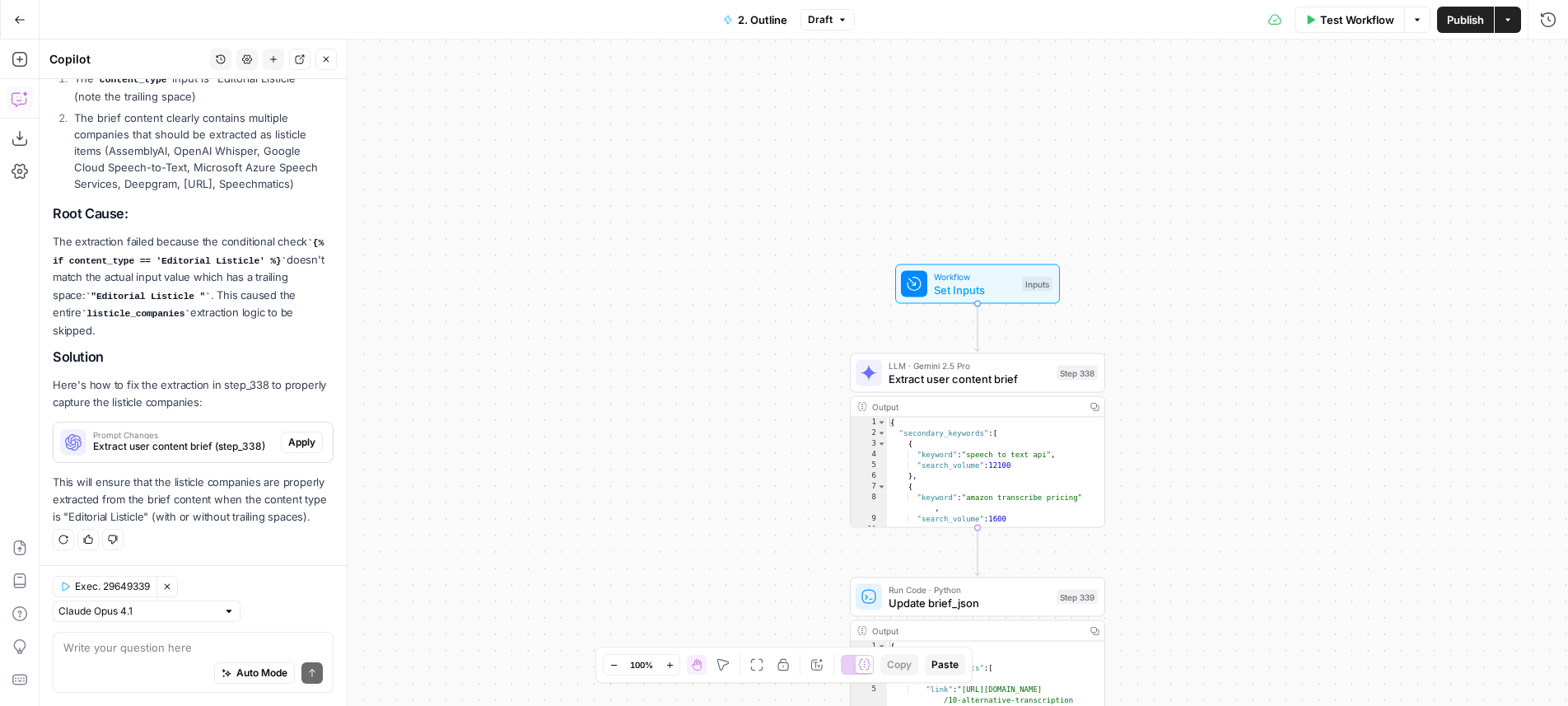
click at [640, 501] on div "true true true false true false false false Workflow Set Inputs Inputs LLM · Ge…" at bounding box center [804, 372] width 1529 height 666
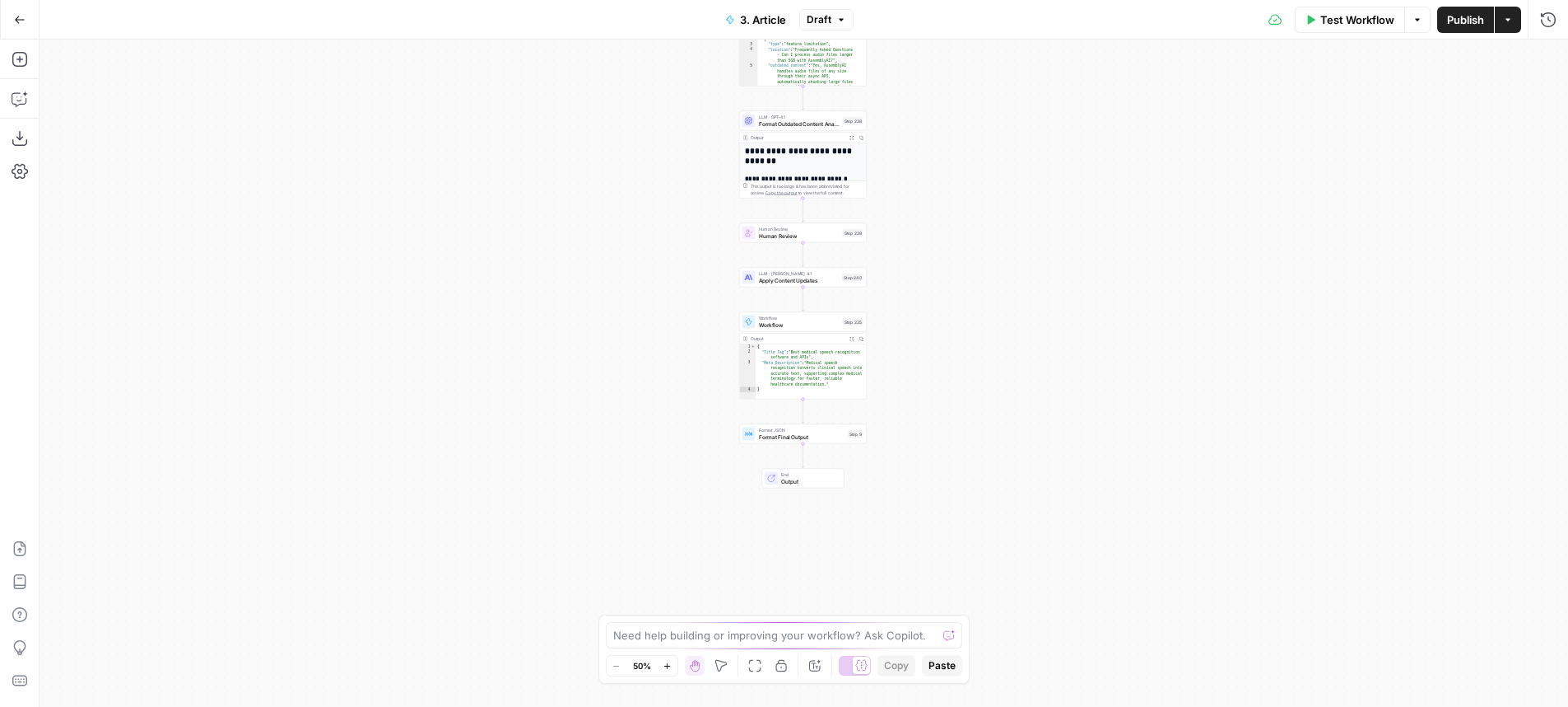
click at [901, 272] on div "**********" at bounding box center [803, 373] width 1529 height 667
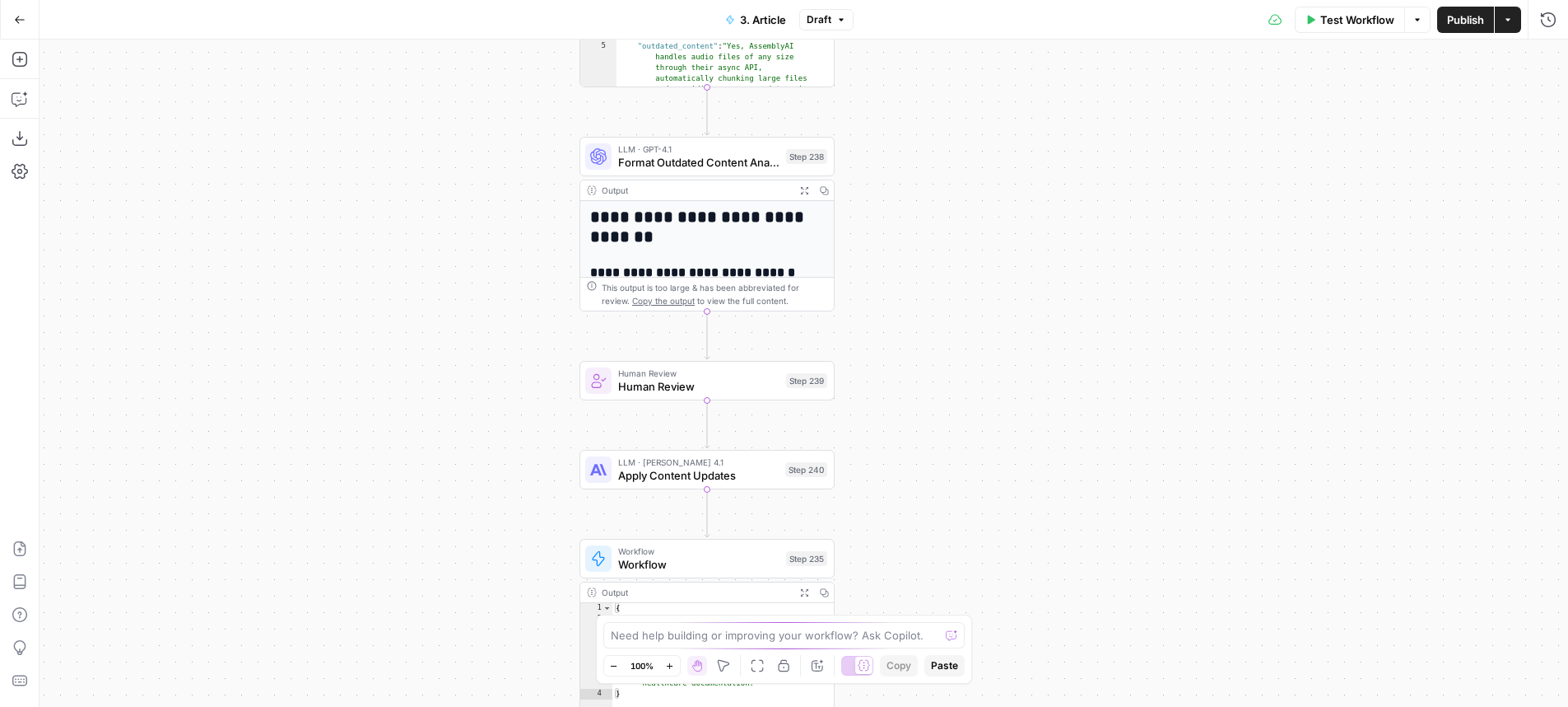
drag, startPoint x: 952, startPoint y: 253, endPoint x: 963, endPoint y: 306, distance: 54.1
click at [953, 549] on div "**********" at bounding box center [803, 373] width 1529 height 667
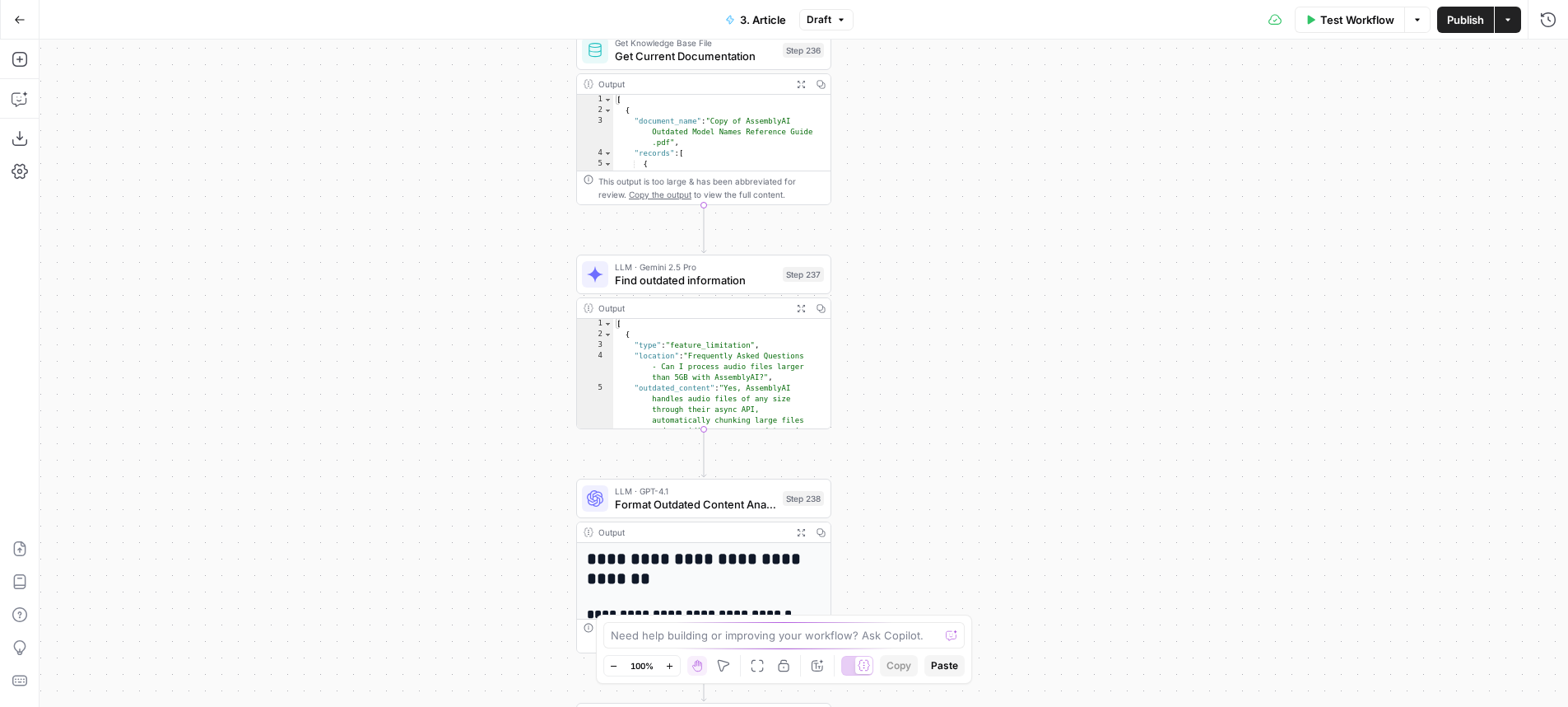
drag, startPoint x: 961, startPoint y: 243, endPoint x: 950, endPoint y: 440, distance: 197.3
click at [957, 584] on div "**********" at bounding box center [803, 373] width 1529 height 667
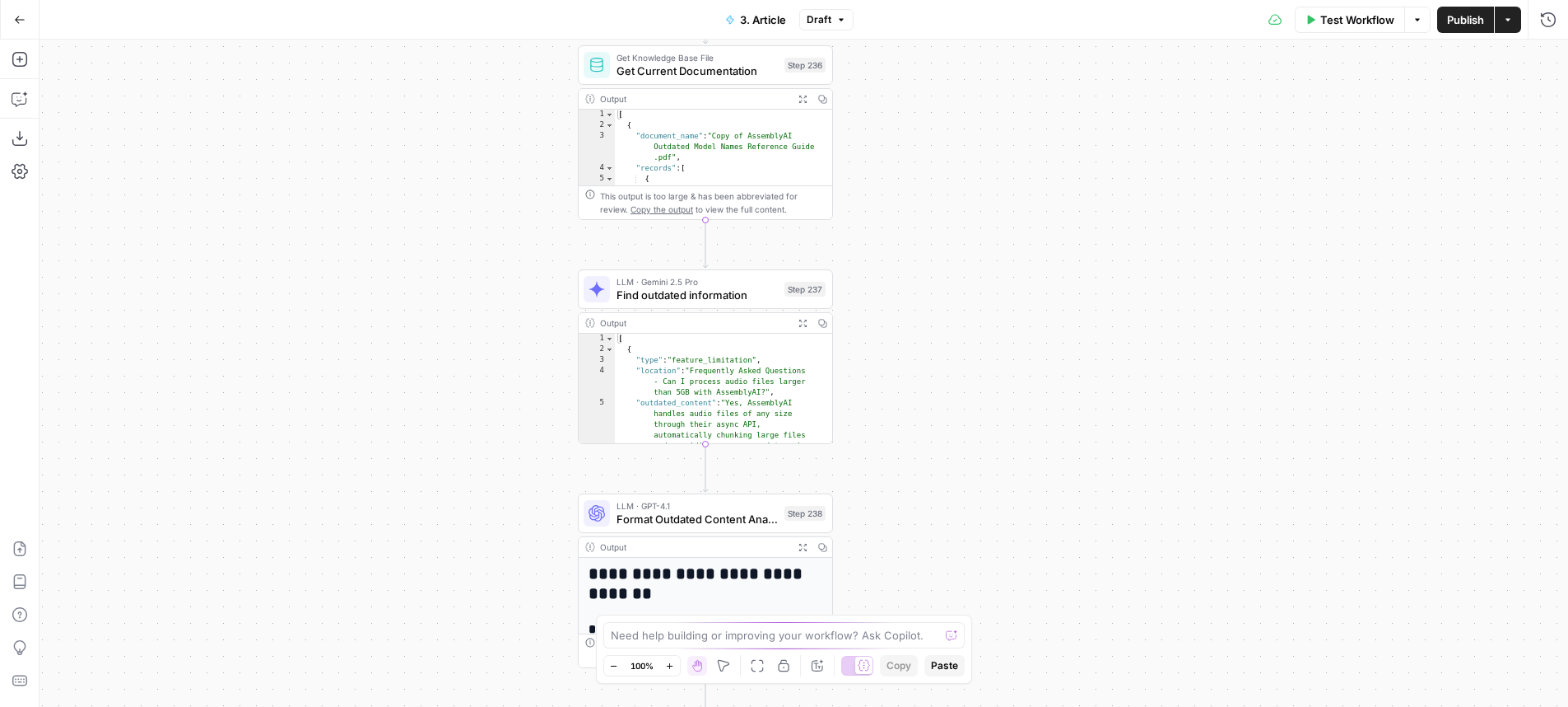
drag, startPoint x: 949, startPoint y: 224, endPoint x: 991, endPoint y: 563, distance: 341.6
click at [988, 578] on div "**********" at bounding box center [803, 373] width 1529 height 667
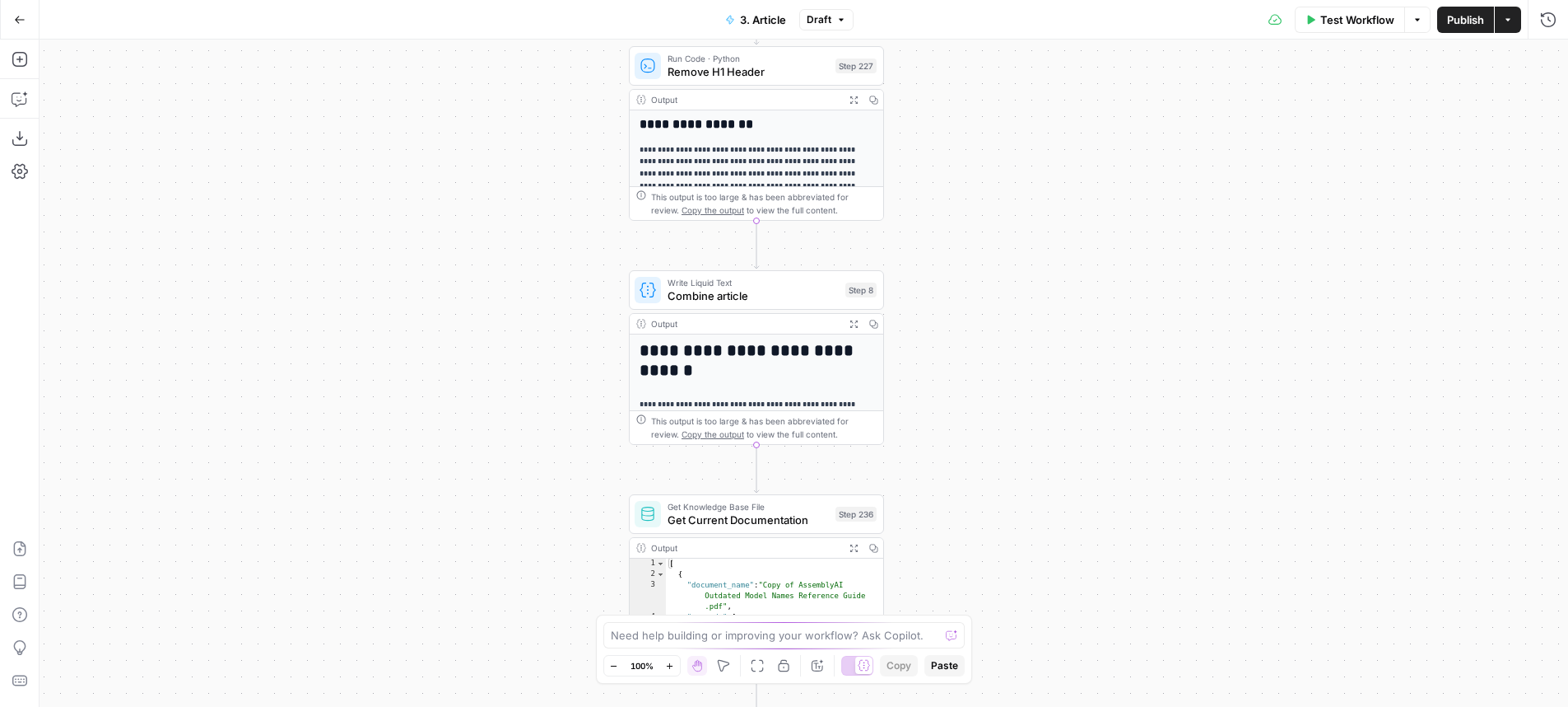
drag, startPoint x: 957, startPoint y: 290, endPoint x: 991, endPoint y: 570, distance: 282.1
click at [978, 610] on div "**********" at bounding box center [803, 373] width 1529 height 667
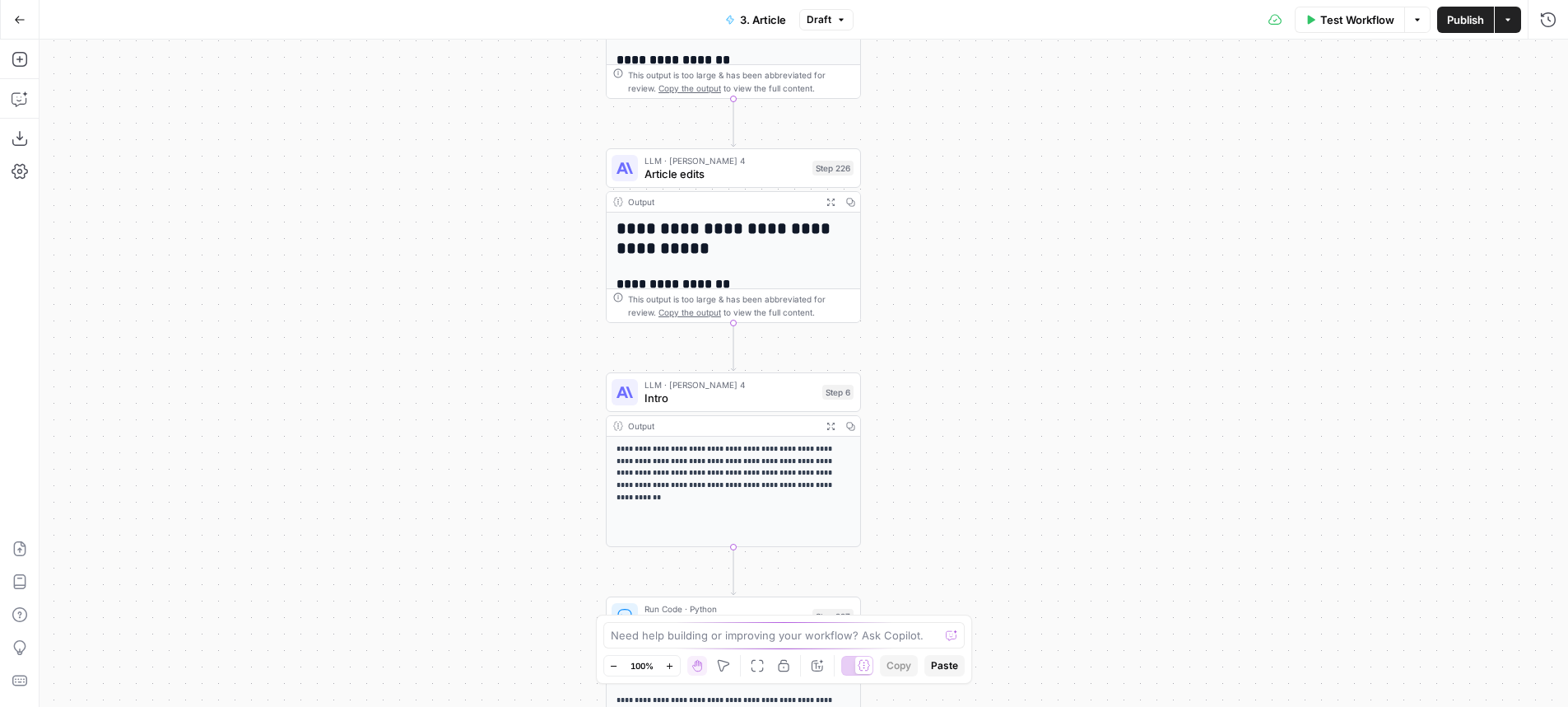
drag, startPoint x: 1024, startPoint y: 288, endPoint x: 999, endPoint y: 577, distance: 290.1
click at [993, 612] on div "**********" at bounding box center [803, 373] width 1529 height 667
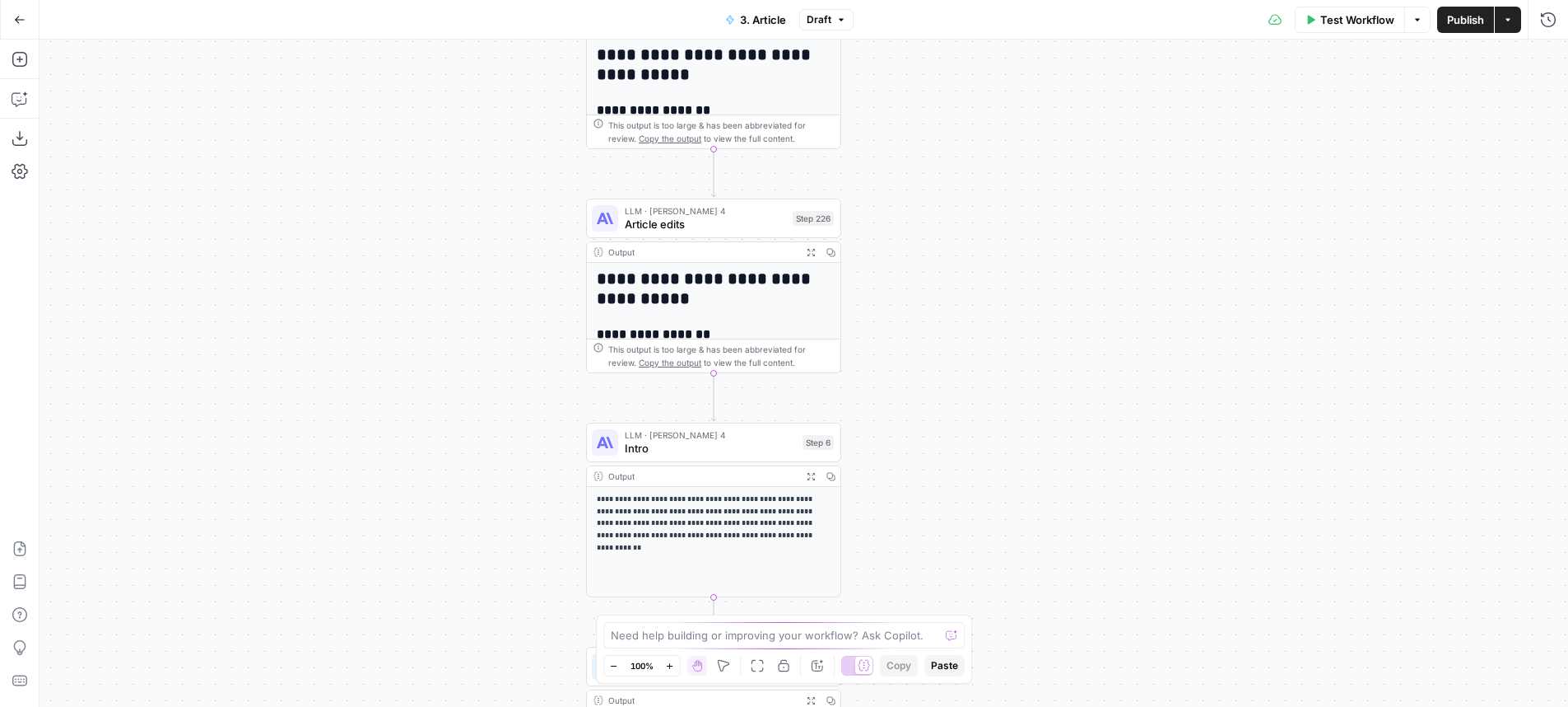
drag, startPoint x: 1001, startPoint y: 292, endPoint x: 949, endPoint y: 86, distance: 212.5
click at [949, 86] on div "**********" at bounding box center [803, 373] width 1529 height 667
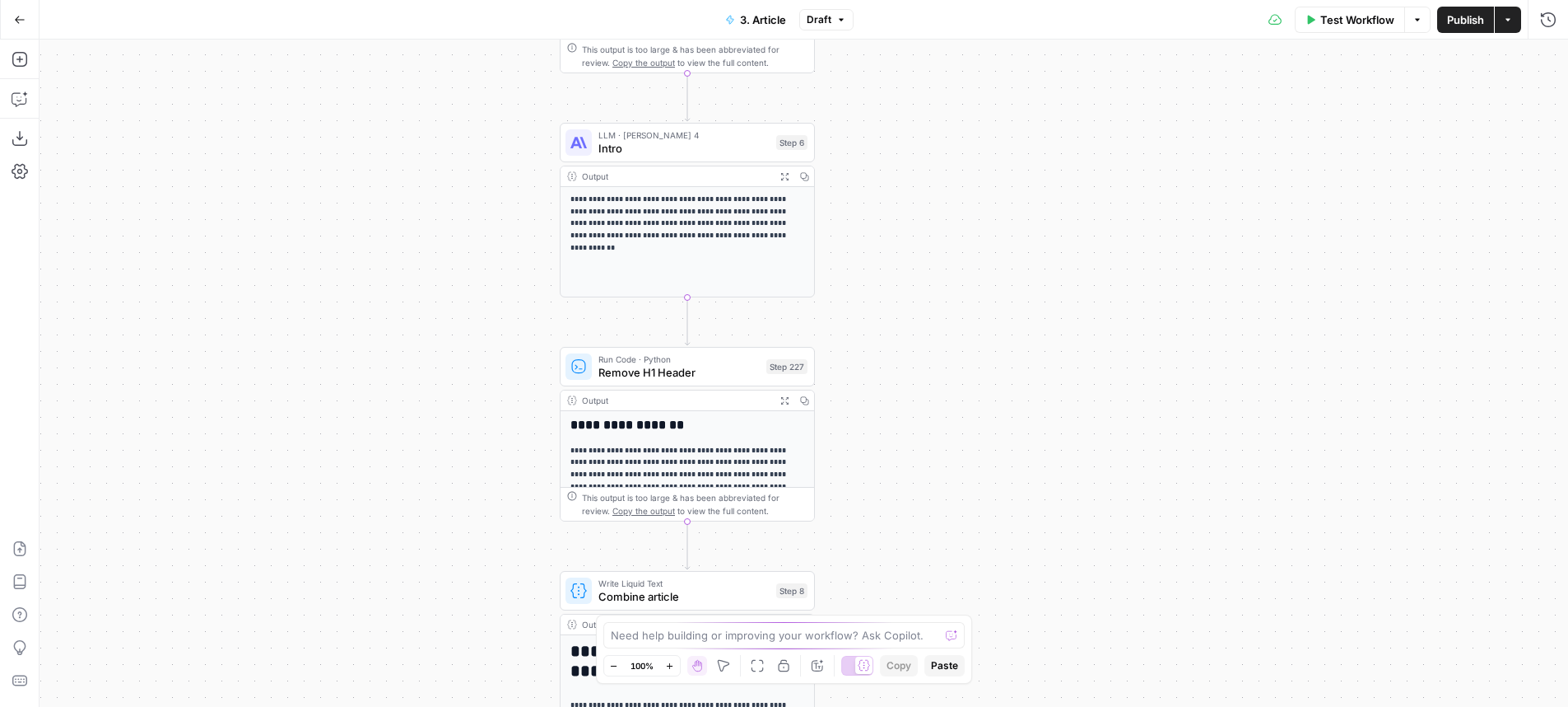
drag, startPoint x: 1040, startPoint y: 442, endPoint x: 1057, endPoint y: 106, distance: 336.4
click at [1057, 106] on div "**********" at bounding box center [803, 373] width 1529 height 667
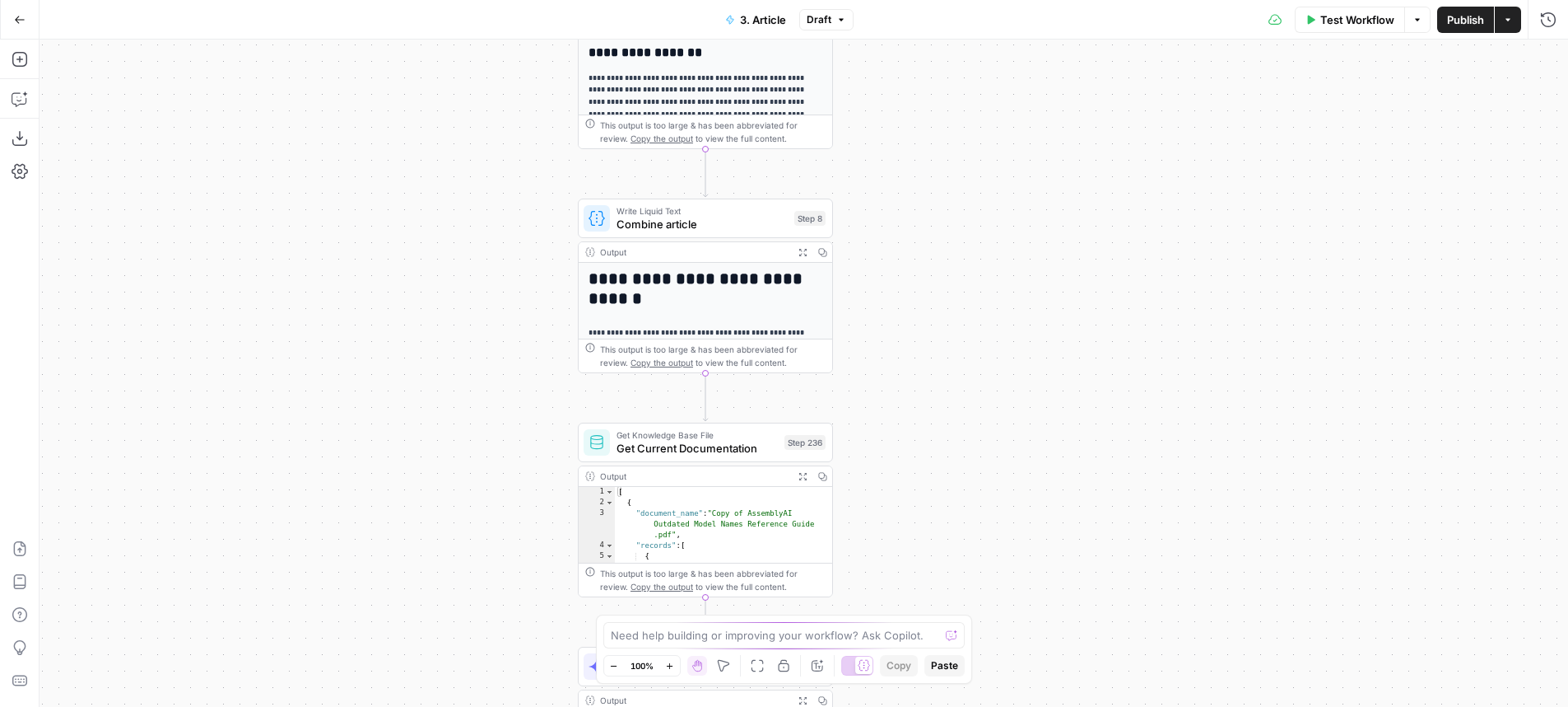
drag, startPoint x: 951, startPoint y: 515, endPoint x: 925, endPoint y: 123, distance: 392.9
click at [925, 123] on div "**********" at bounding box center [803, 373] width 1529 height 667
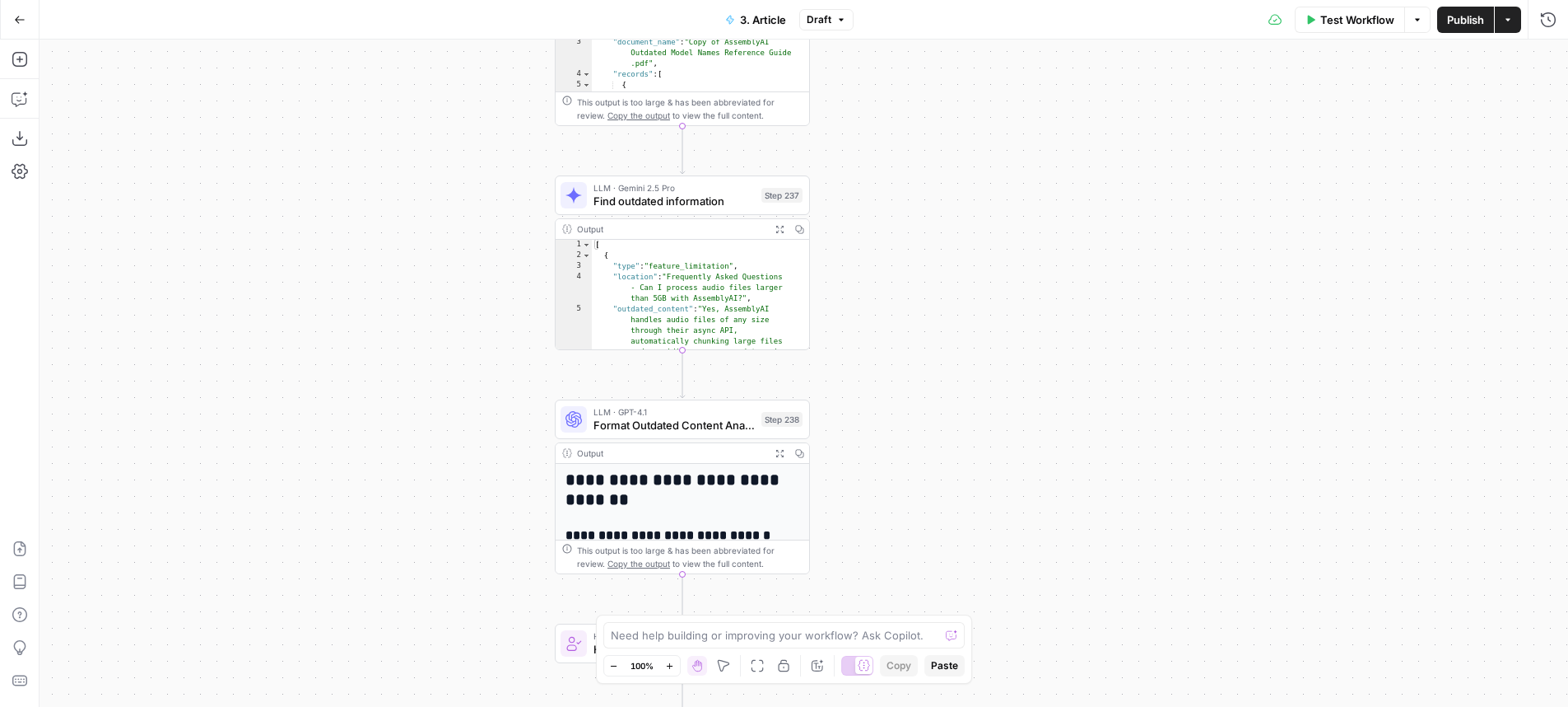
drag, startPoint x: 943, startPoint y: 352, endPoint x: 970, endPoint y: 16, distance: 337.1
click at [970, 39] on div "**********" at bounding box center [803, 373] width 1529 height 667
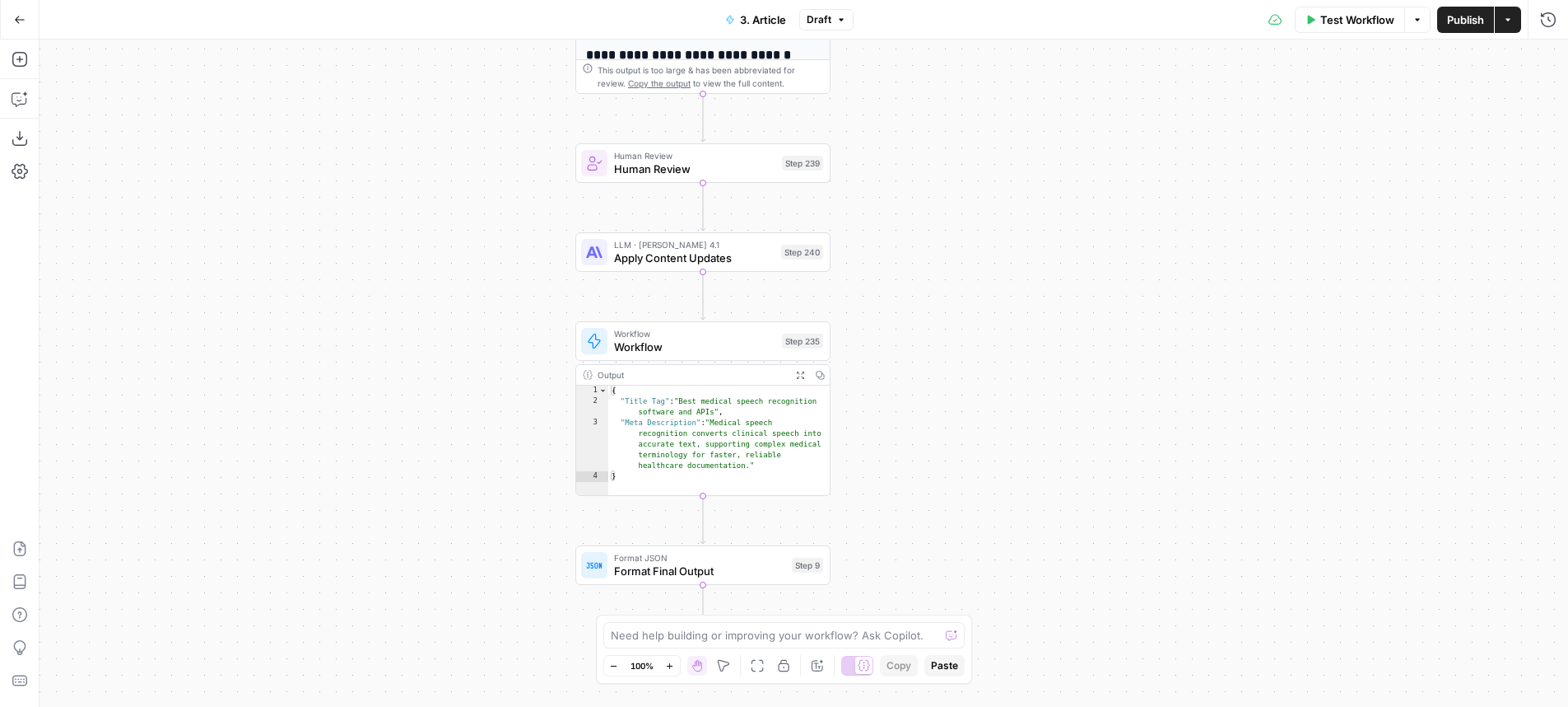
drag, startPoint x: 981, startPoint y: 239, endPoint x: 980, endPoint y: 109, distance: 130.0
click at [980, 109] on div "**********" at bounding box center [803, 373] width 1529 height 667
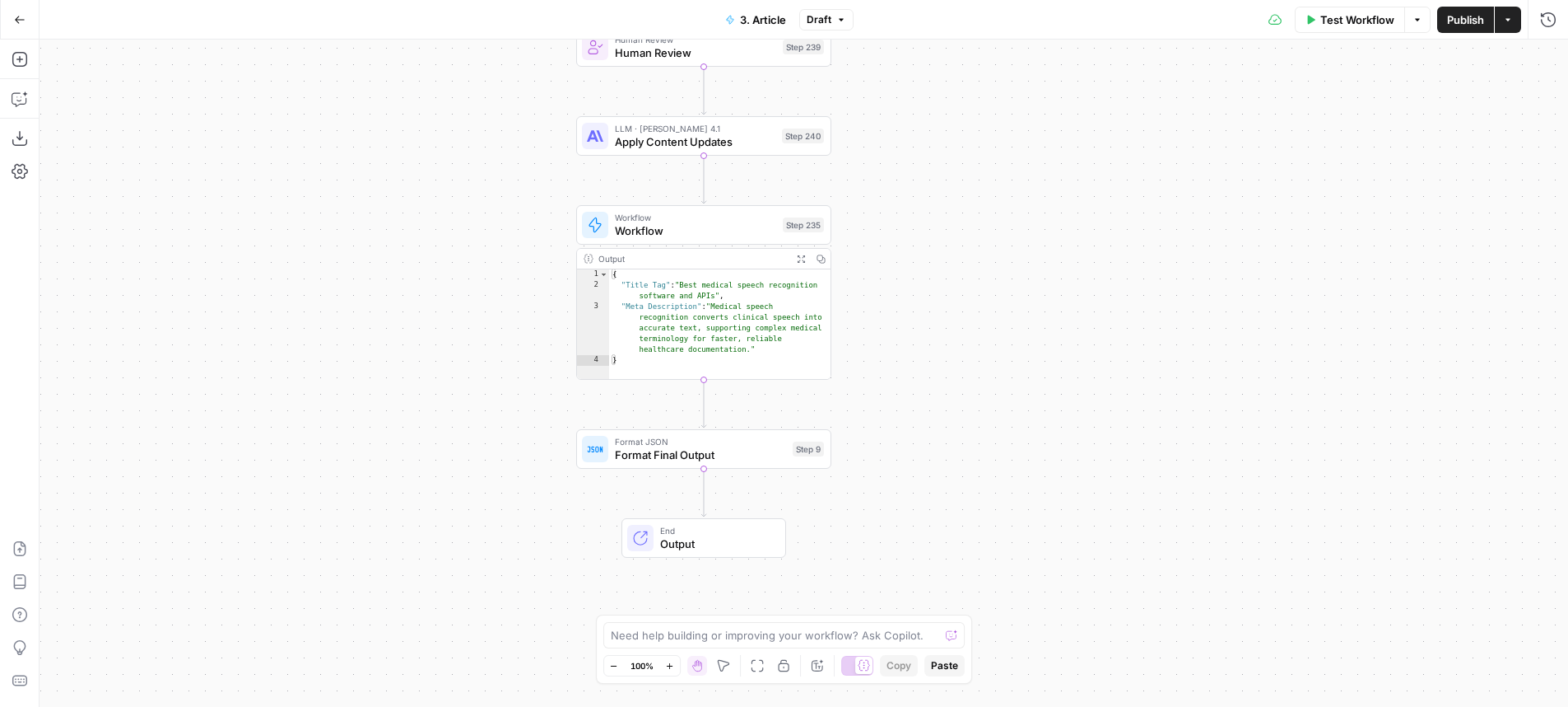
drag, startPoint x: 981, startPoint y: 320, endPoint x: 991, endPoint y: 443, distance: 123.4
click at [991, 443] on div "**********" at bounding box center [803, 373] width 1529 height 667
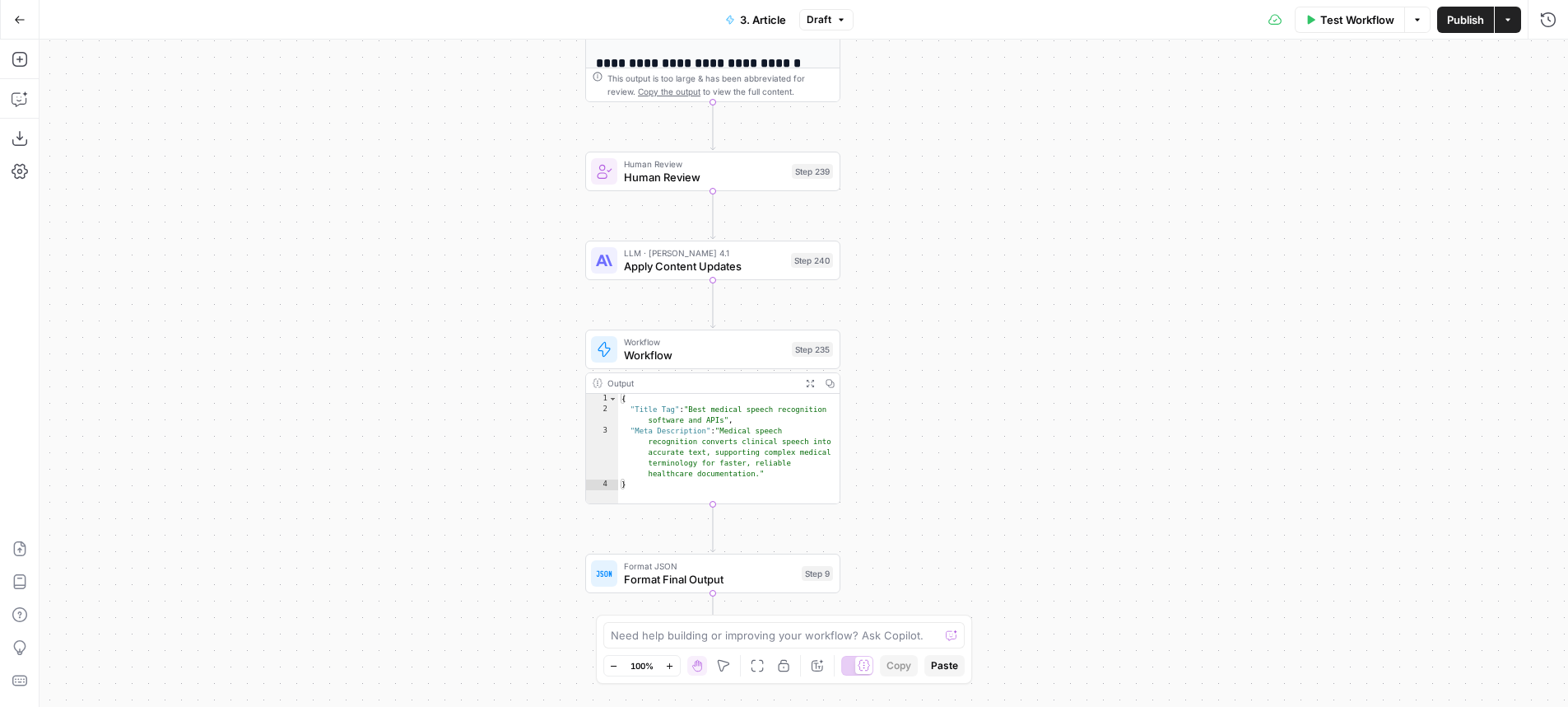
drag, startPoint x: 918, startPoint y: 222, endPoint x: 911, endPoint y: 258, distance: 36.7
click at [917, 256] on div "**********" at bounding box center [803, 373] width 1529 height 667
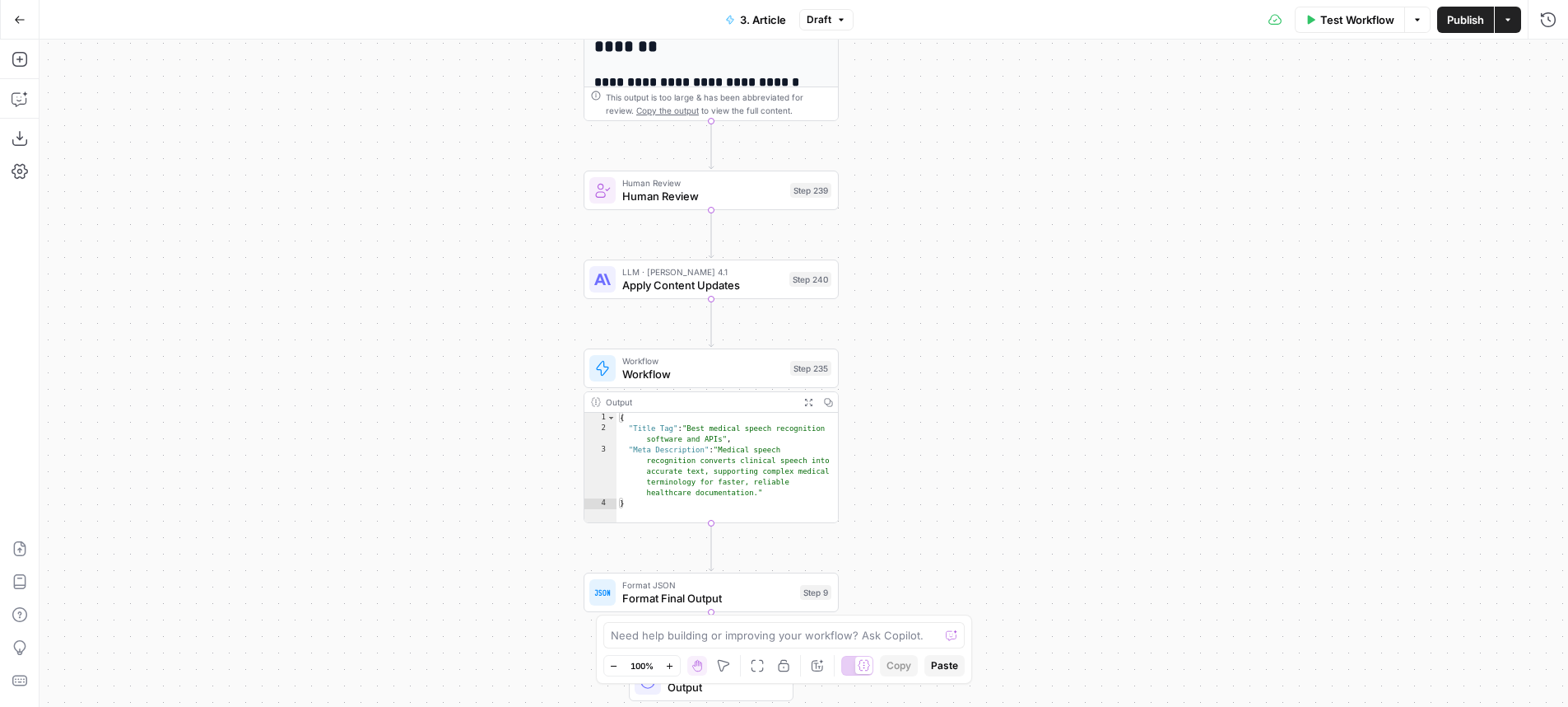
click at [774, 288] on span "Apply Content Updates" at bounding box center [702, 285] width 161 height 17
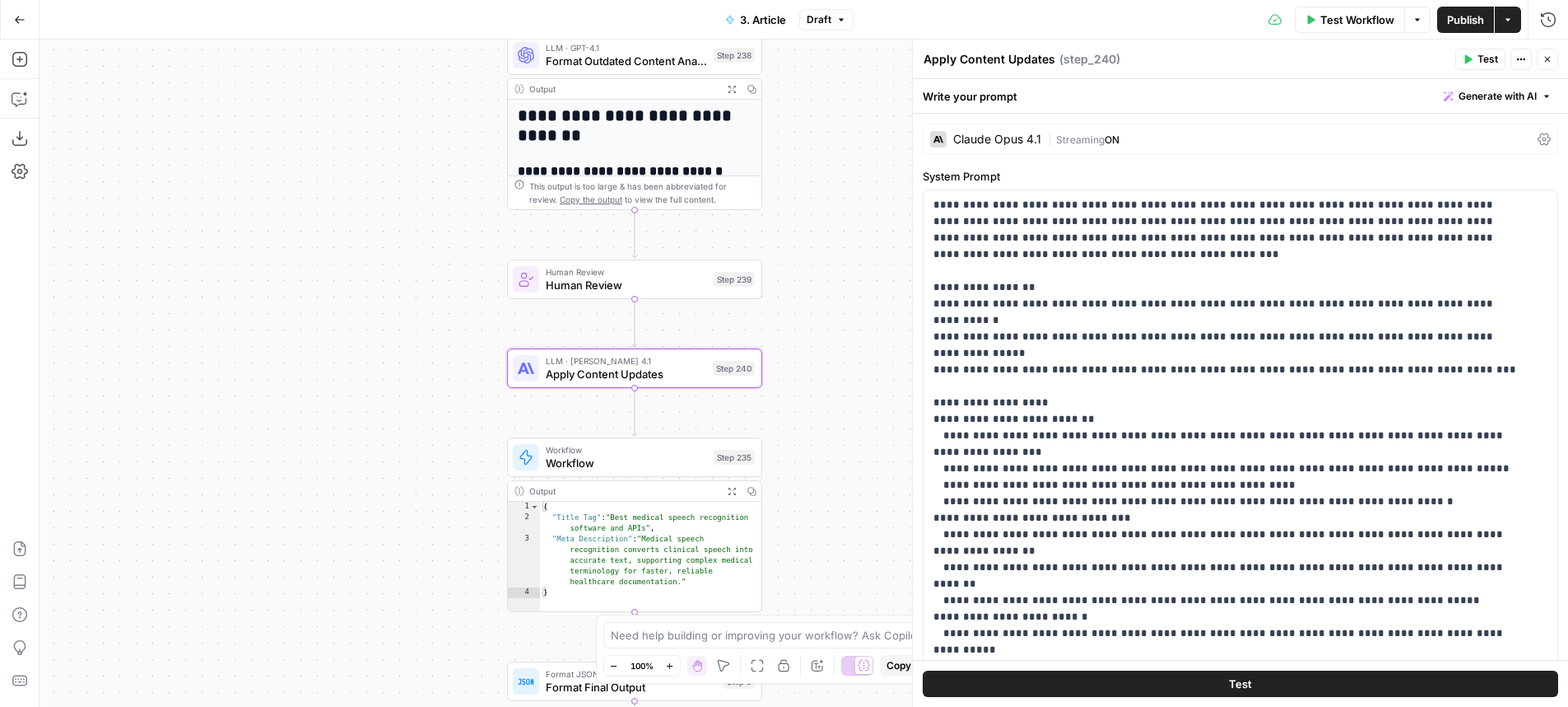
drag, startPoint x: 860, startPoint y: 215, endPoint x: 783, endPoint y: 304, distance: 117.7
click at [783, 304] on div "**********" at bounding box center [803, 373] width 1529 height 667
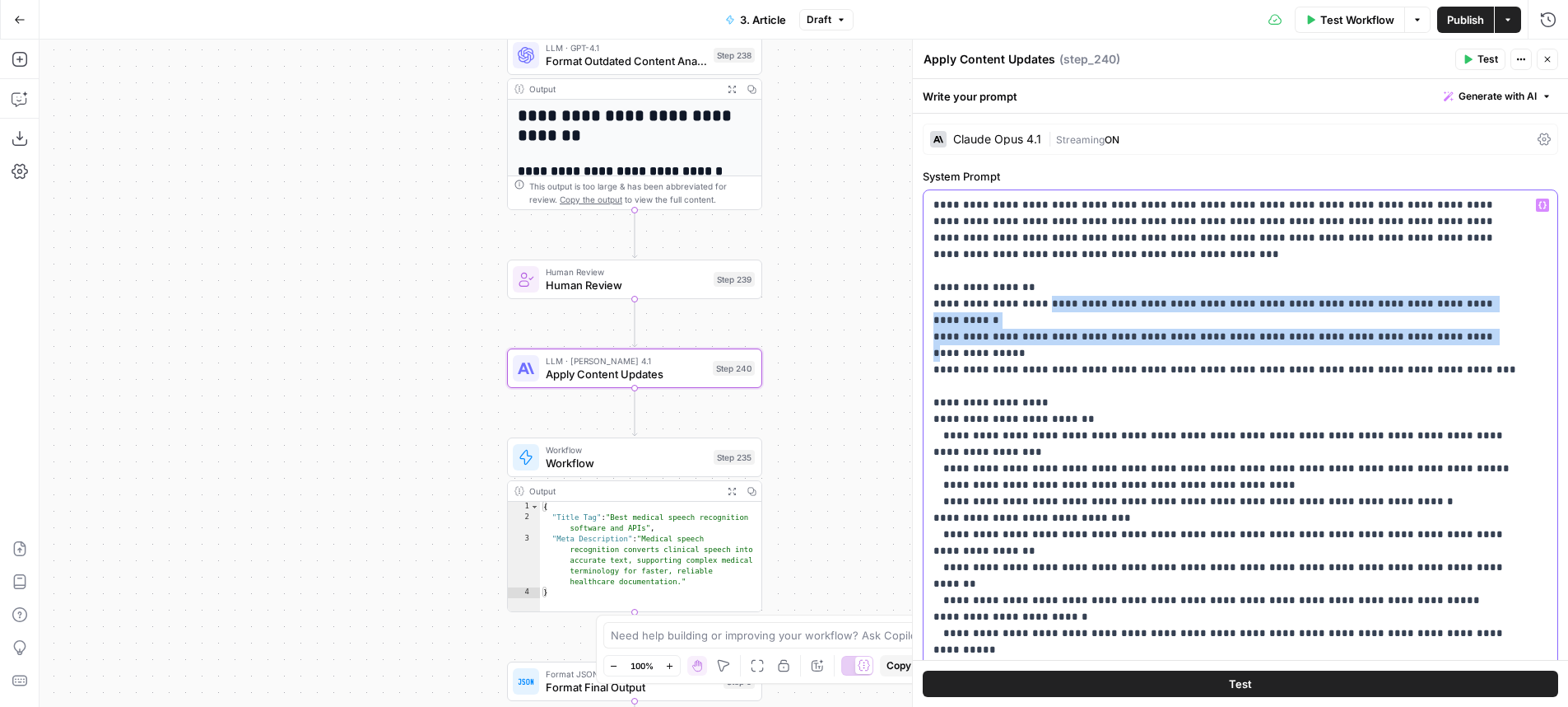
drag, startPoint x: 1041, startPoint y: 308, endPoint x: 1393, endPoint y: 315, distance: 352.1
click at [1393, 315] on p "**********" at bounding box center [1227, 624] width 589 height 856
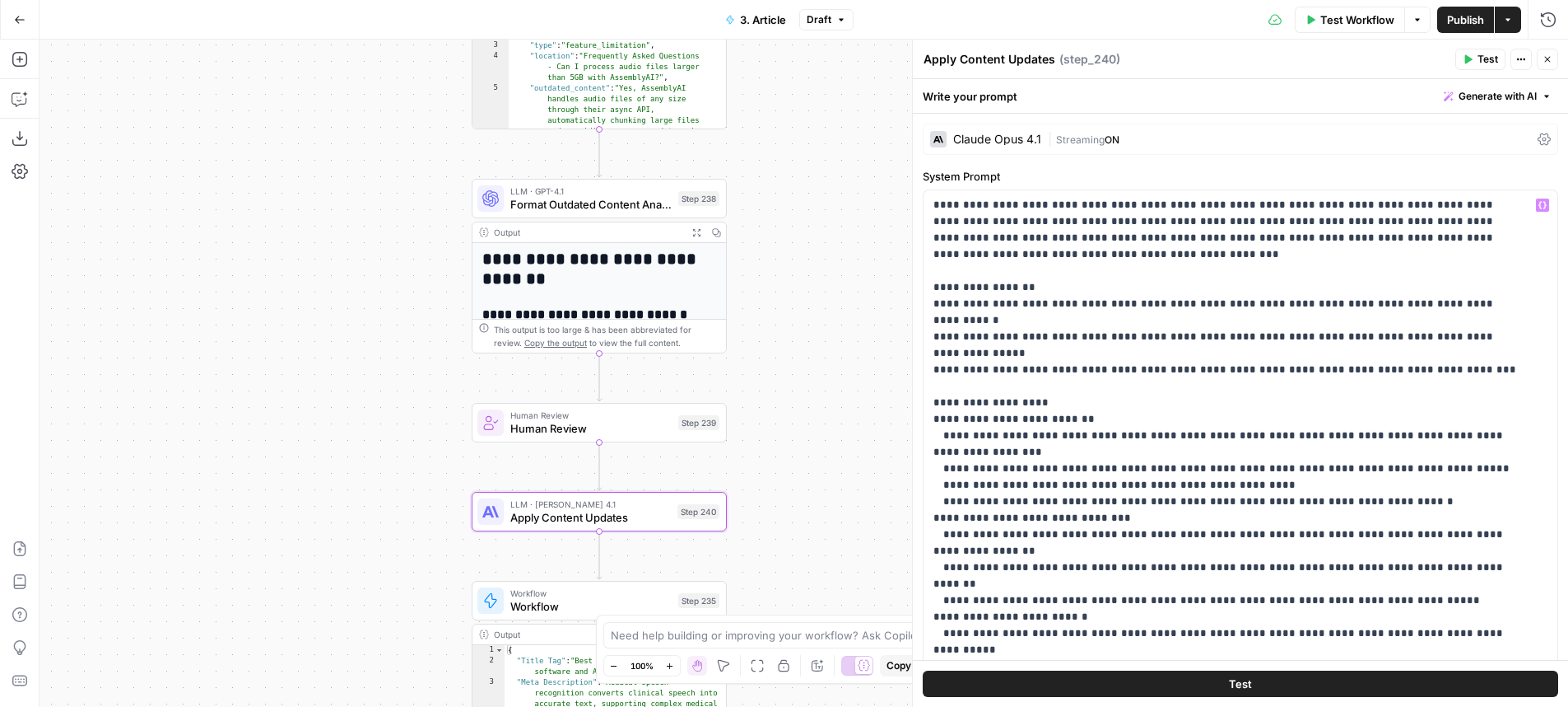
drag, startPoint x: 882, startPoint y: 265, endPoint x: 831, endPoint y: 473, distance: 214.2
click at [831, 473] on div "**********" at bounding box center [803, 373] width 1529 height 667
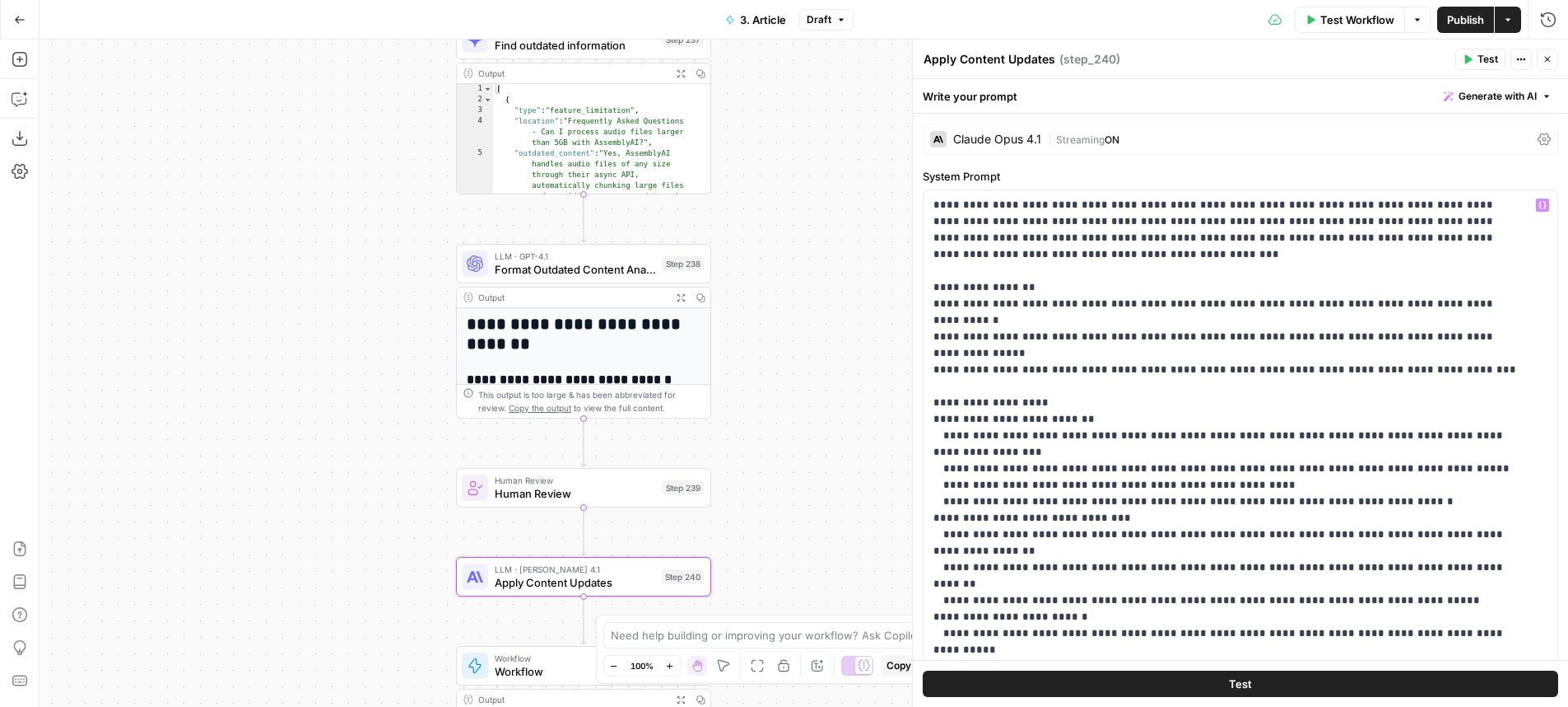
drag, startPoint x: 766, startPoint y: 275, endPoint x: 766, endPoint y: 288, distance: 13.0
click at [766, 288] on div "**********" at bounding box center [803, 373] width 1529 height 667
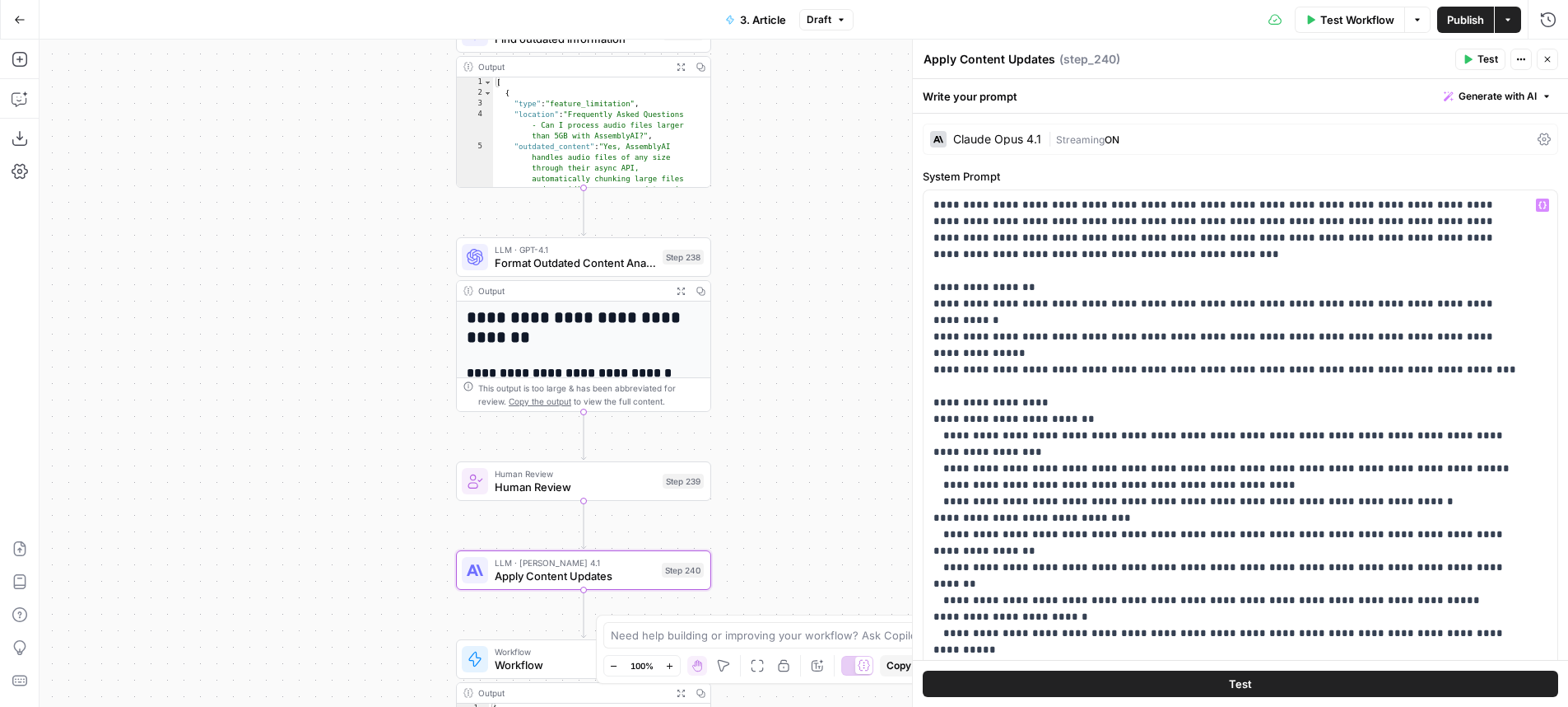
click at [5, 57] on div "Add Steps Copilot Download as JSON Settings Import JSON AirOps Academy Help Giv…" at bounding box center [19, 373] width 39 height 667
click at [15, 56] on icon "button" at bounding box center [20, 59] width 17 height 17
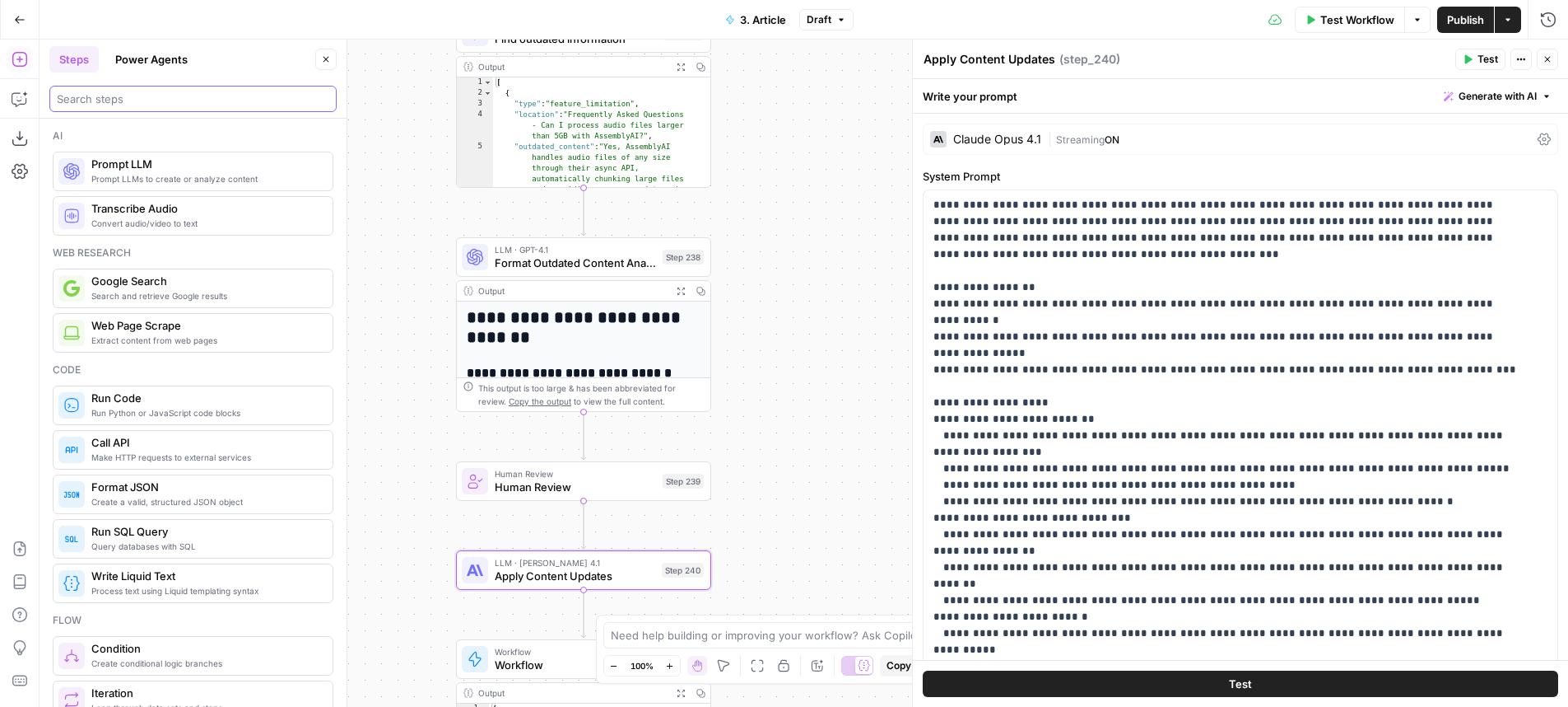
click at [107, 105] on input "search" at bounding box center [192, 99] width 272 height 17
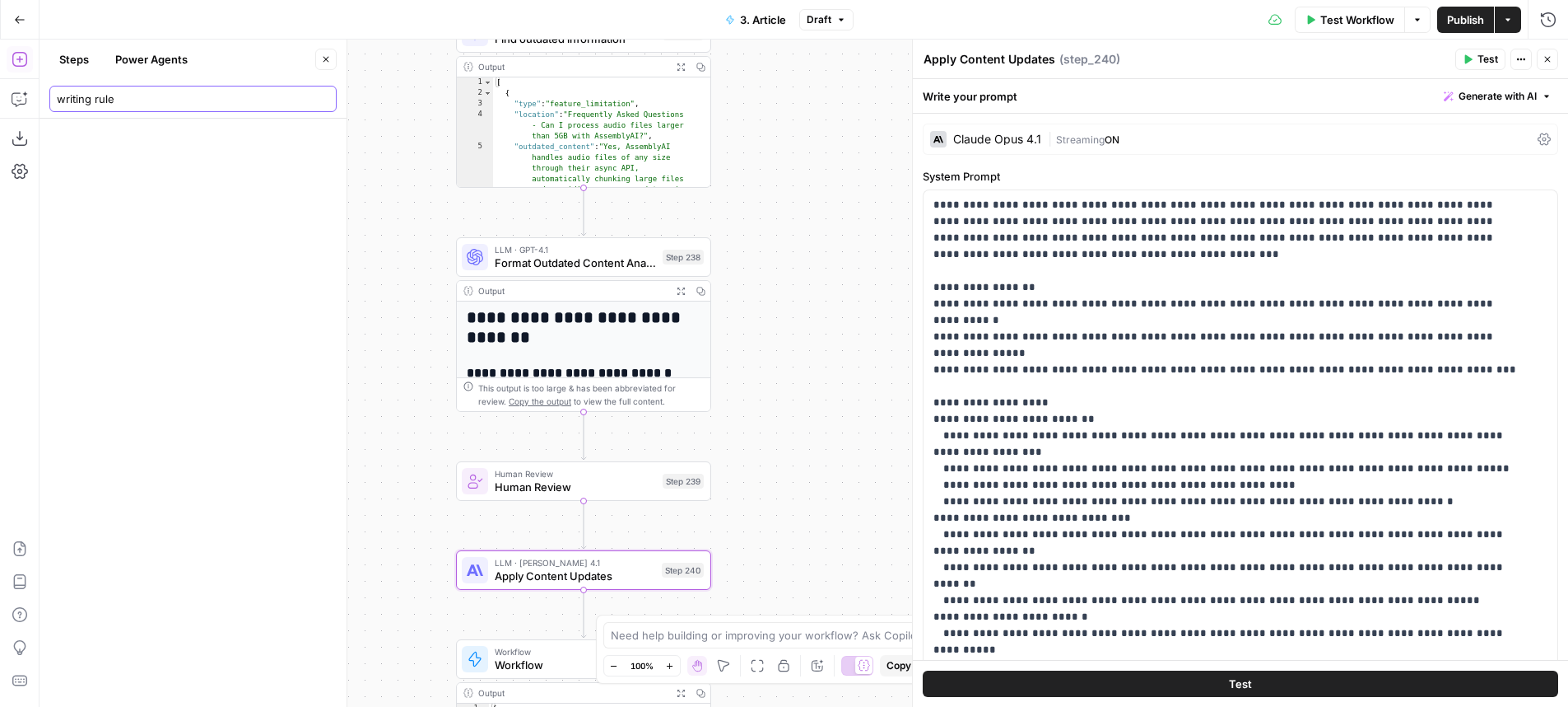
type input "writing rule"
click at [185, 63] on button "Power Agents" at bounding box center [151, 59] width 92 height 27
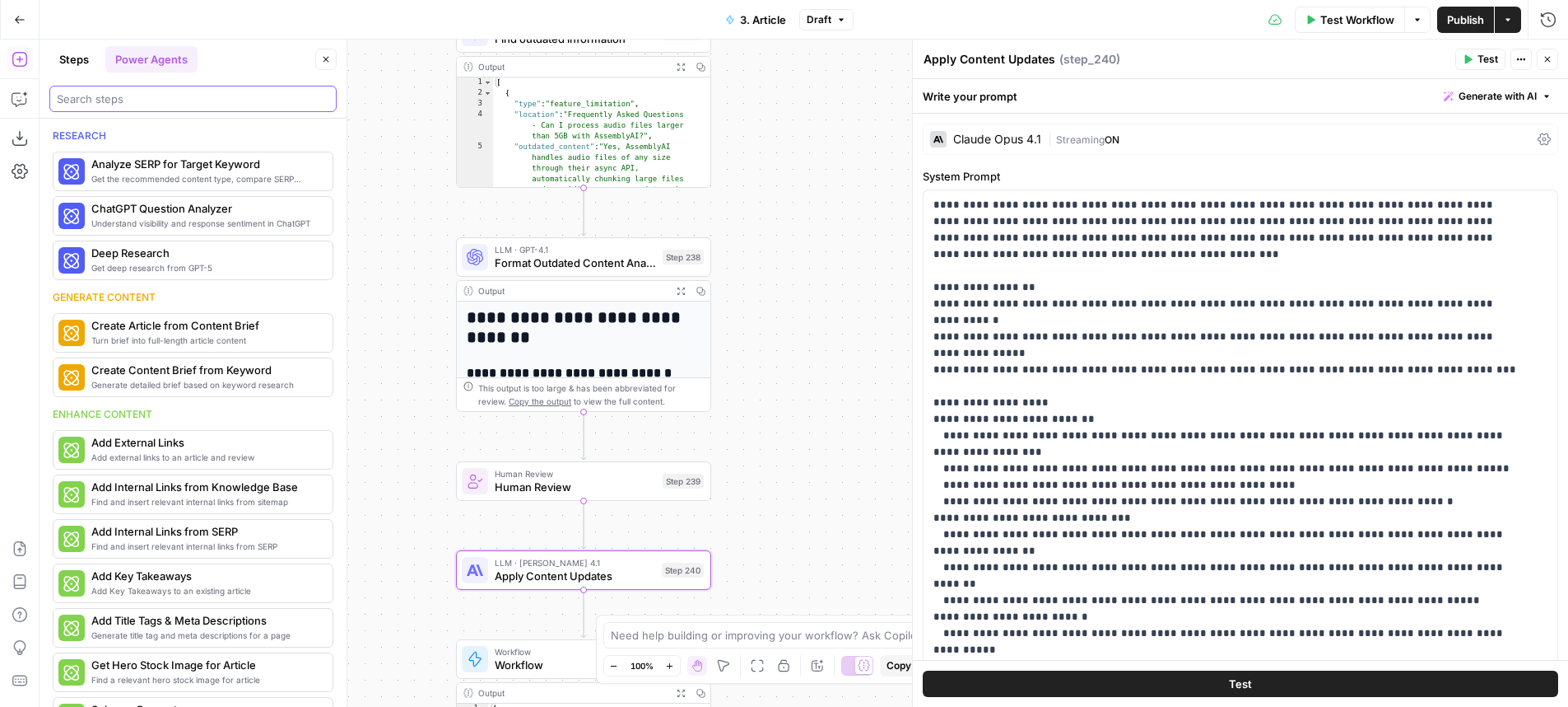
click at [162, 91] on input "search" at bounding box center [192, 99] width 272 height 17
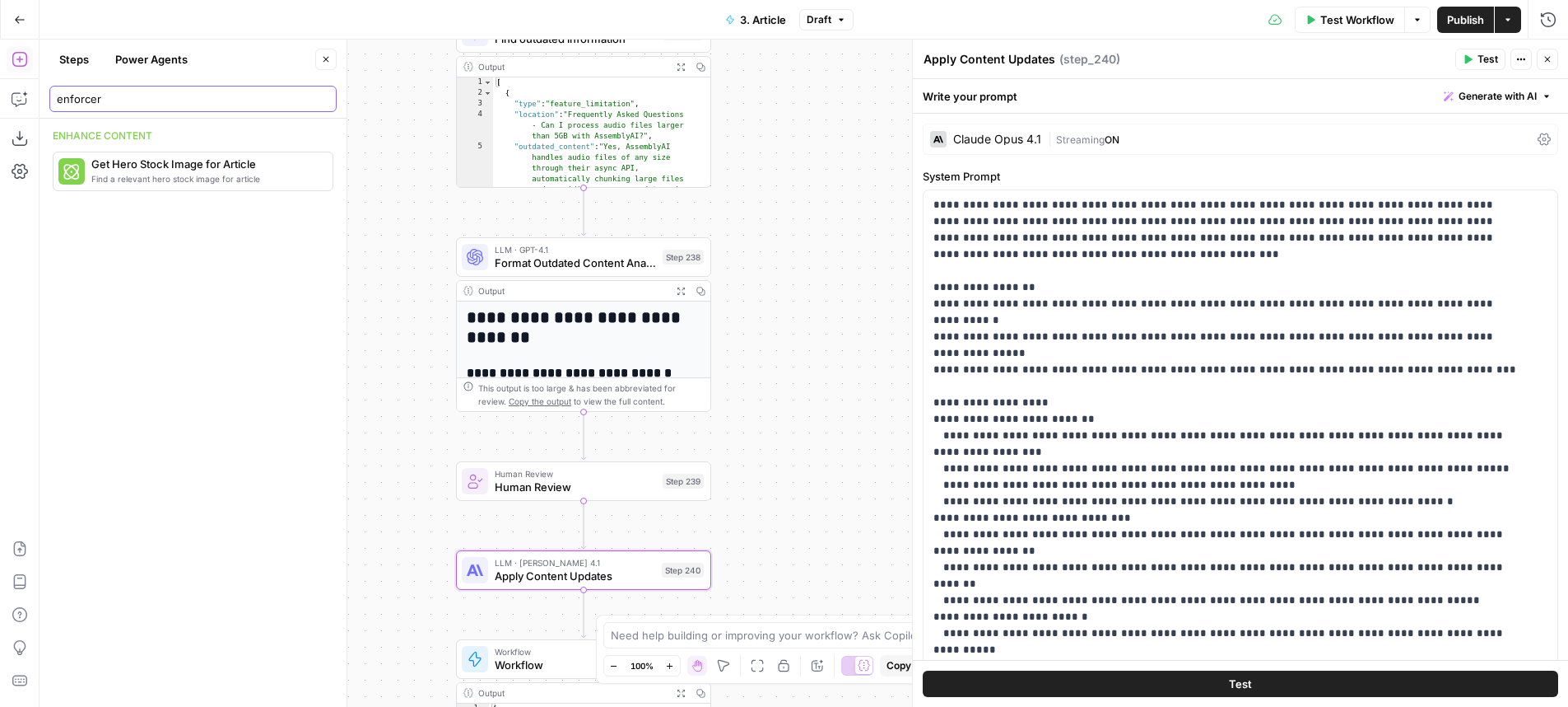
type input "enforcer"
click at [150, 42] on header "Steps Power Agents Close enforcer" at bounding box center [192, 78] width 307 height 79
click at [148, 58] on button "Power Agents" at bounding box center [151, 59] width 92 height 27
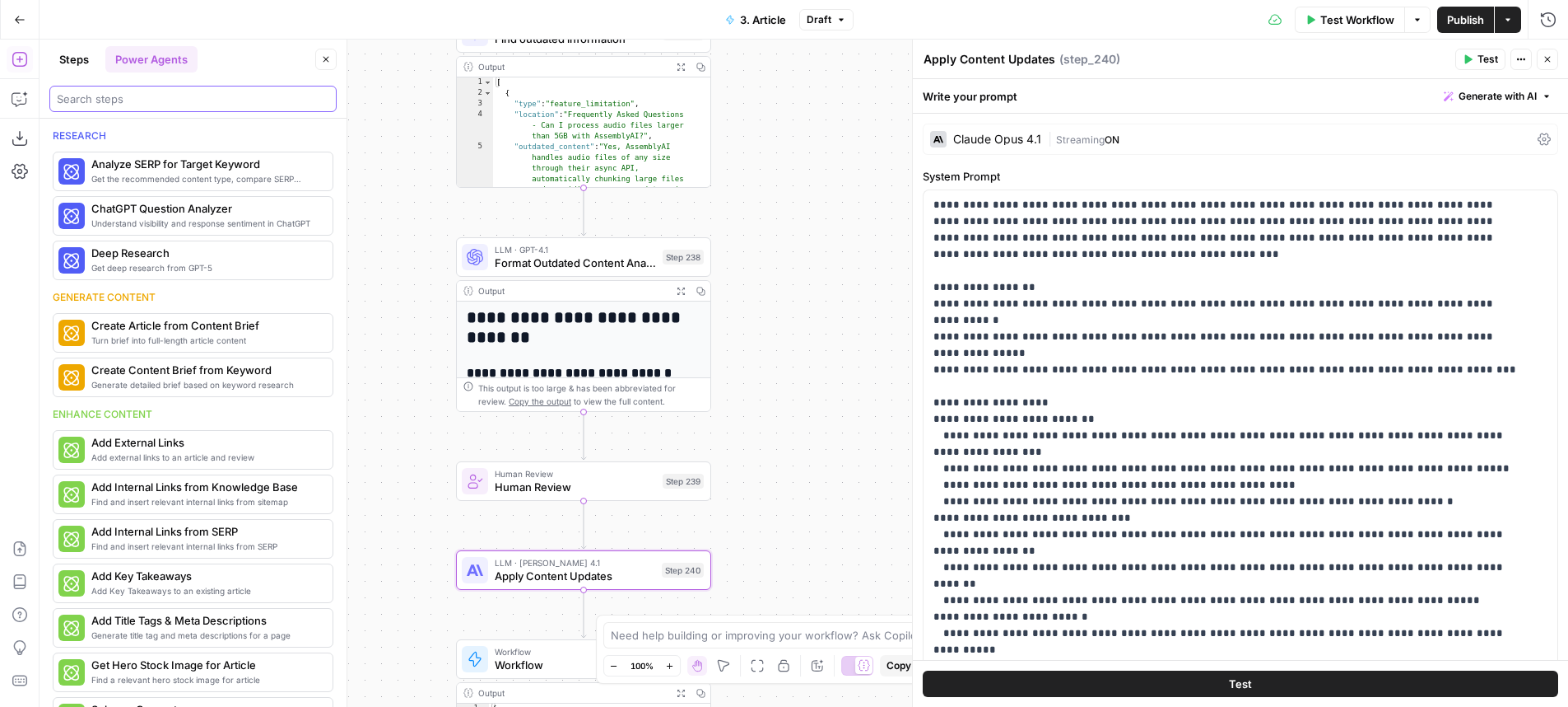
click at [151, 103] on input "search" at bounding box center [192, 99] width 272 height 17
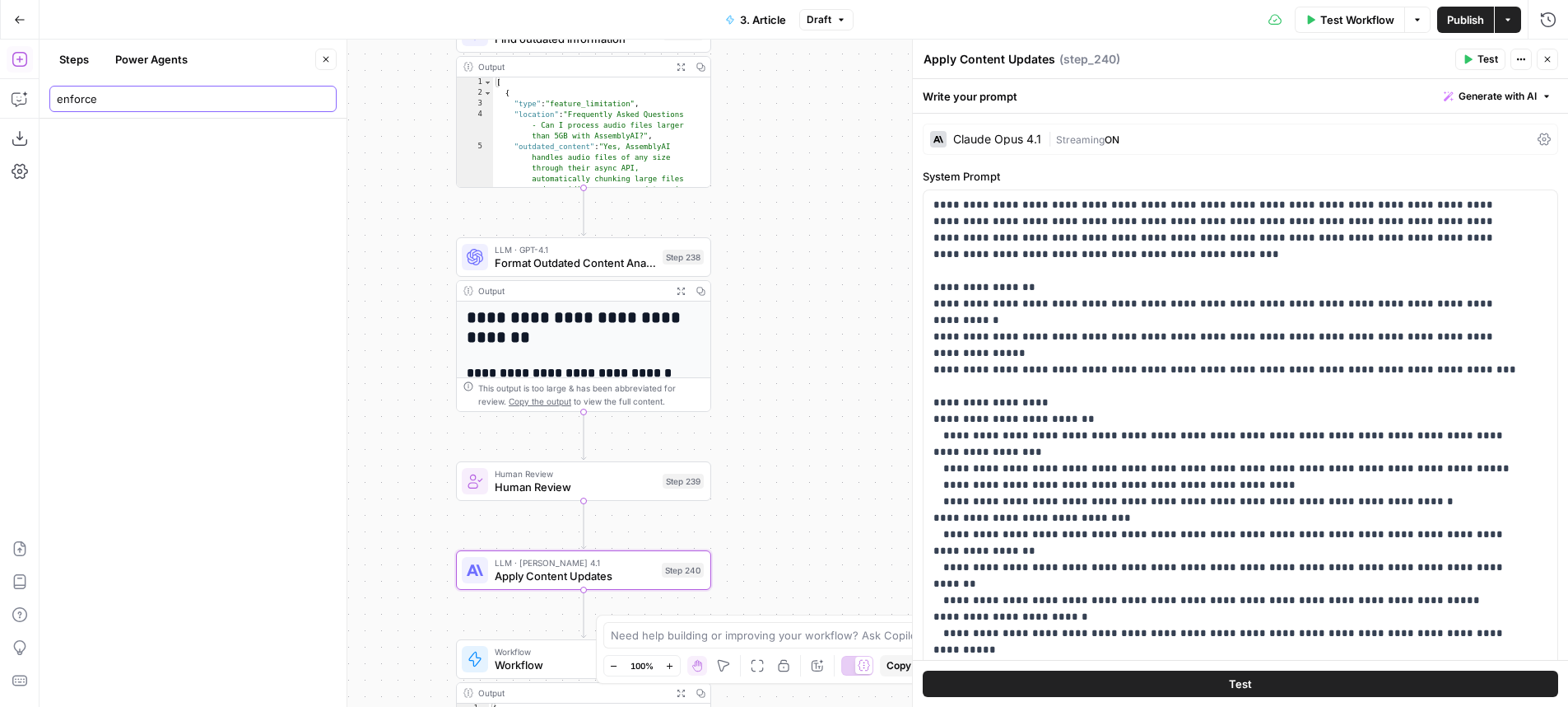
type input "enforcer"
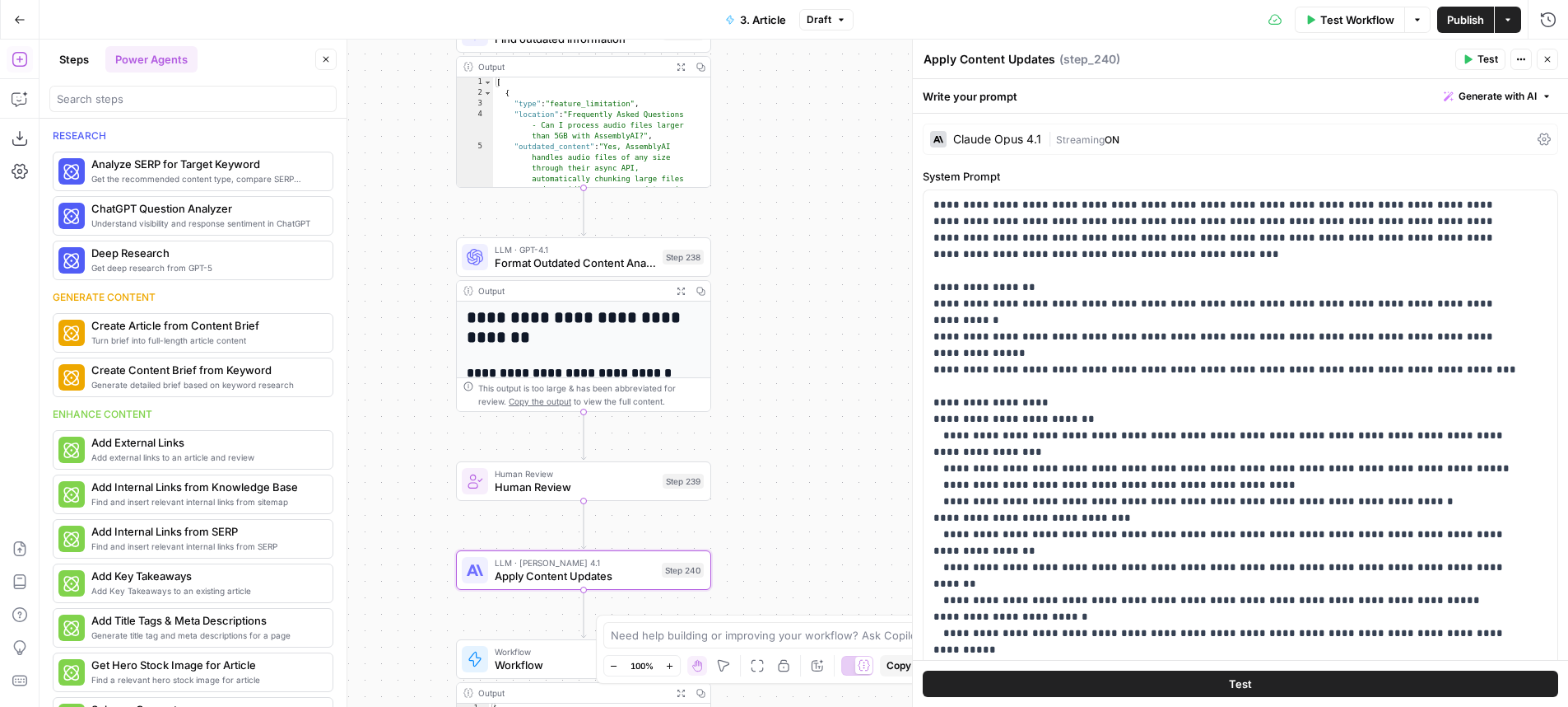
click at [811, 397] on div "**********" at bounding box center [803, 373] width 1529 height 667
click at [26, 107] on button "Copilot" at bounding box center [20, 99] width 27 height 27
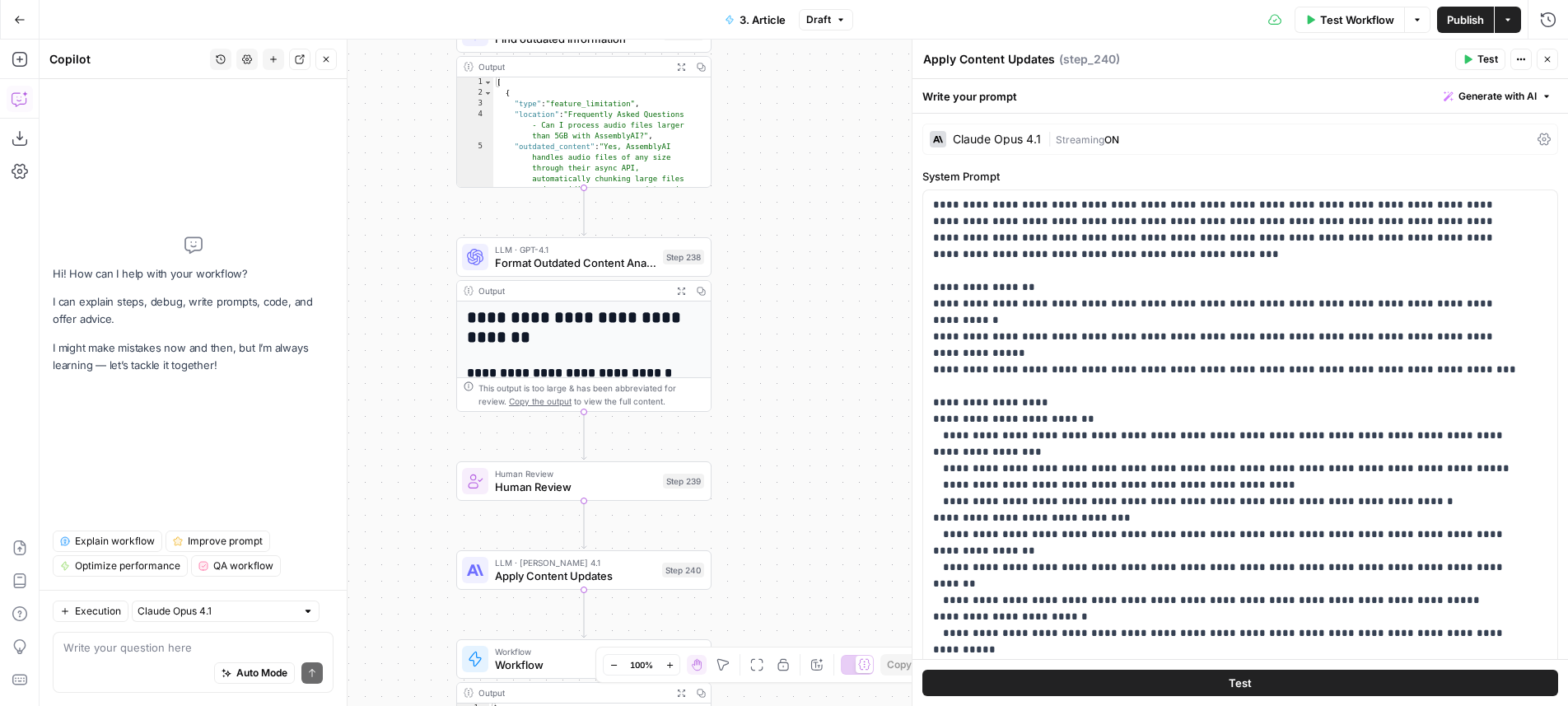
click at [228, 61] on button "History" at bounding box center [221, 59] width 22 height 22
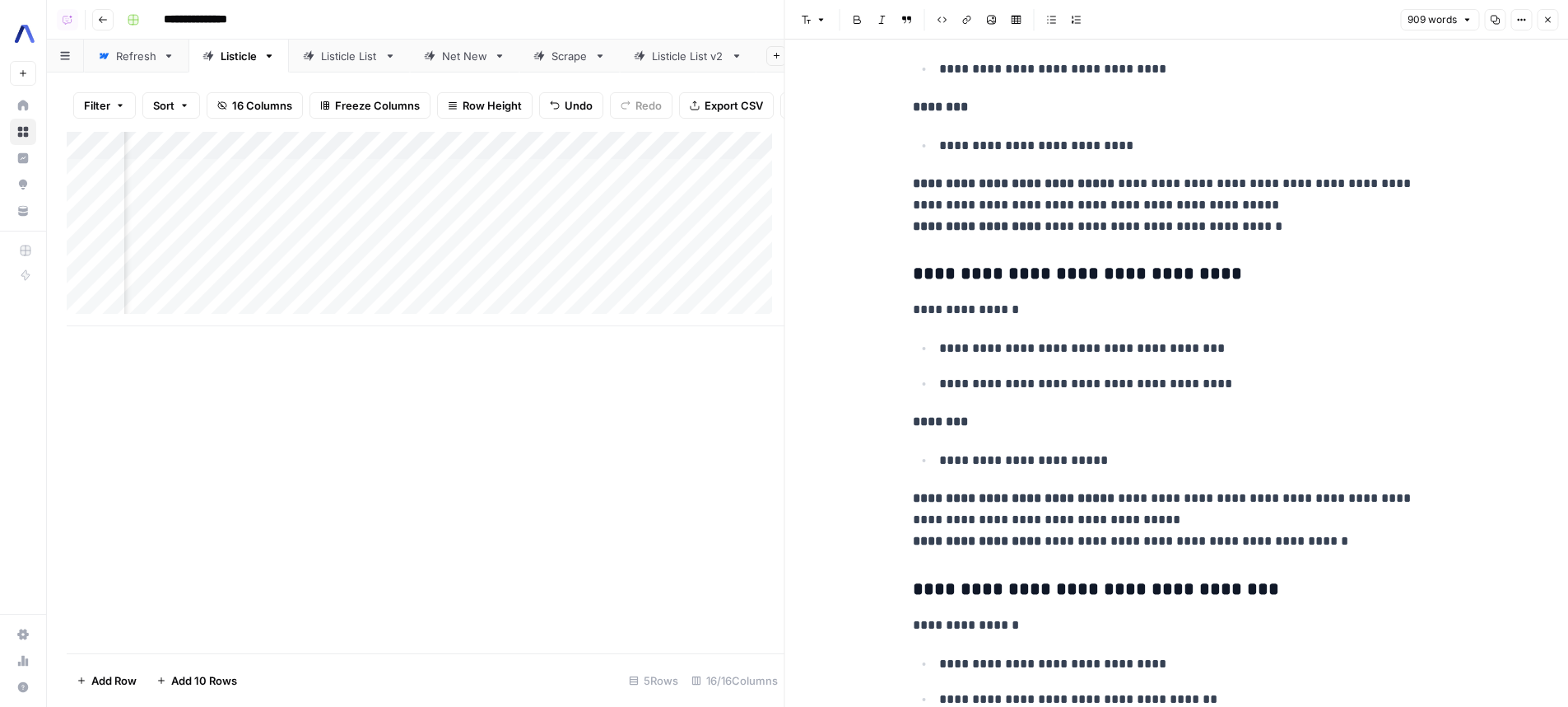
scroll to position [1459, 0]
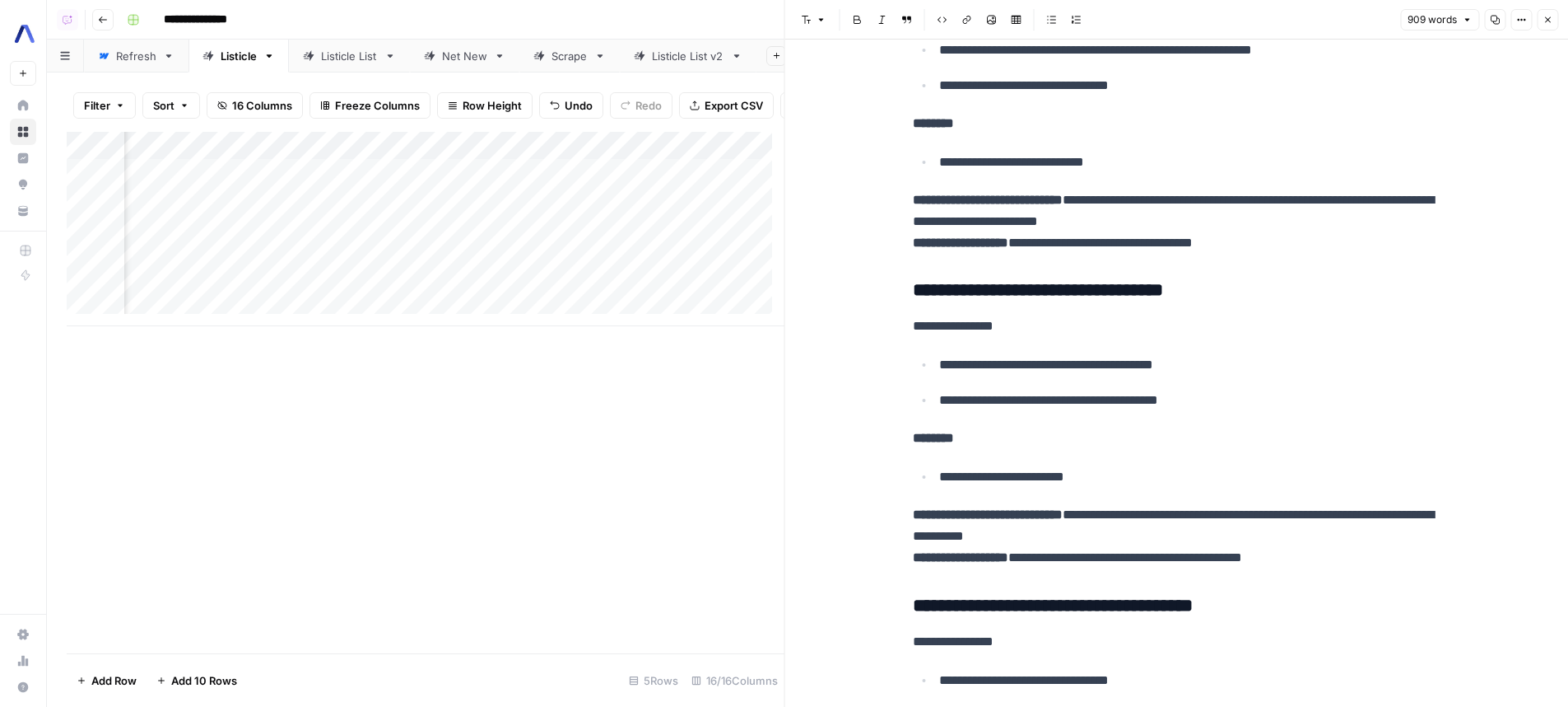
click at [391, 291] on div "Add Column" at bounding box center [425, 228] width 717 height 194
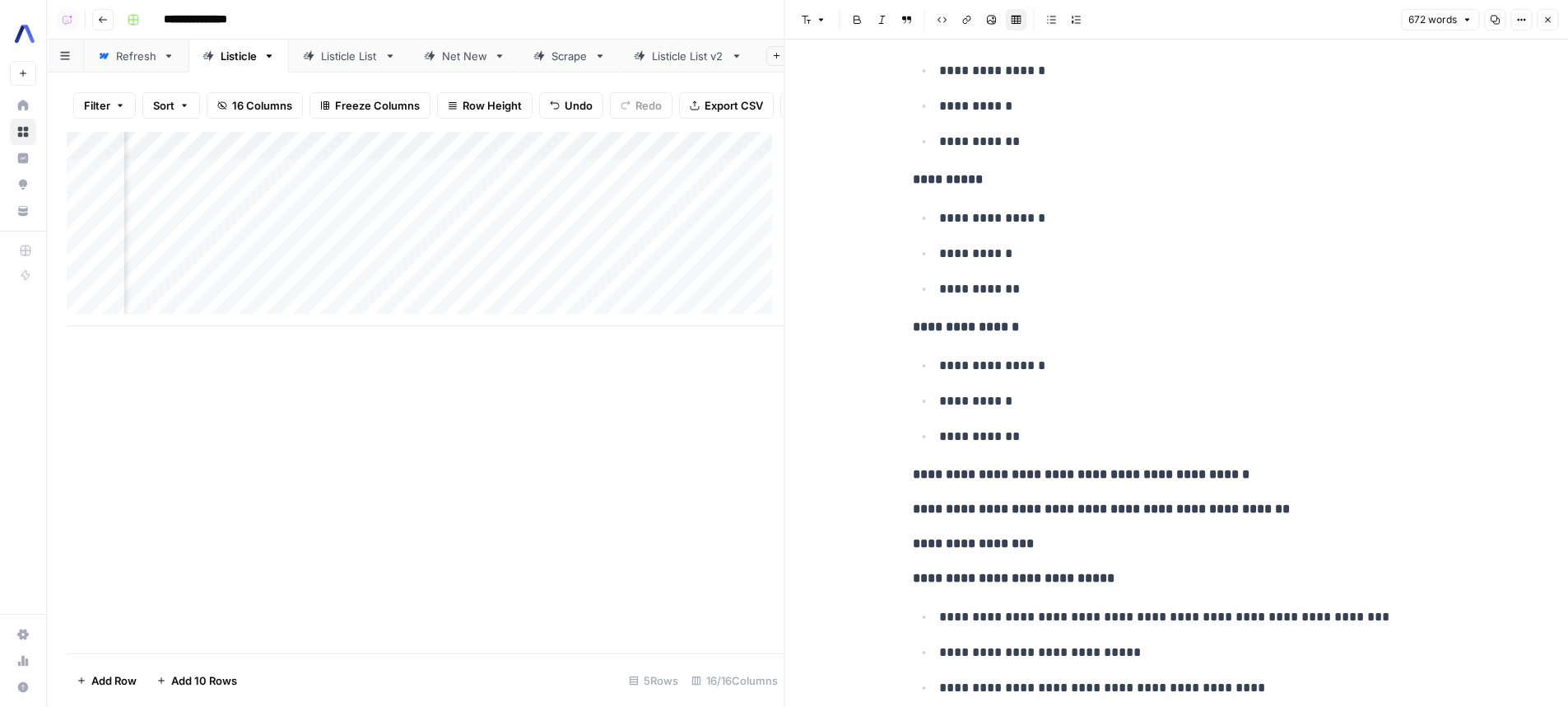
scroll to position [1303, 0]
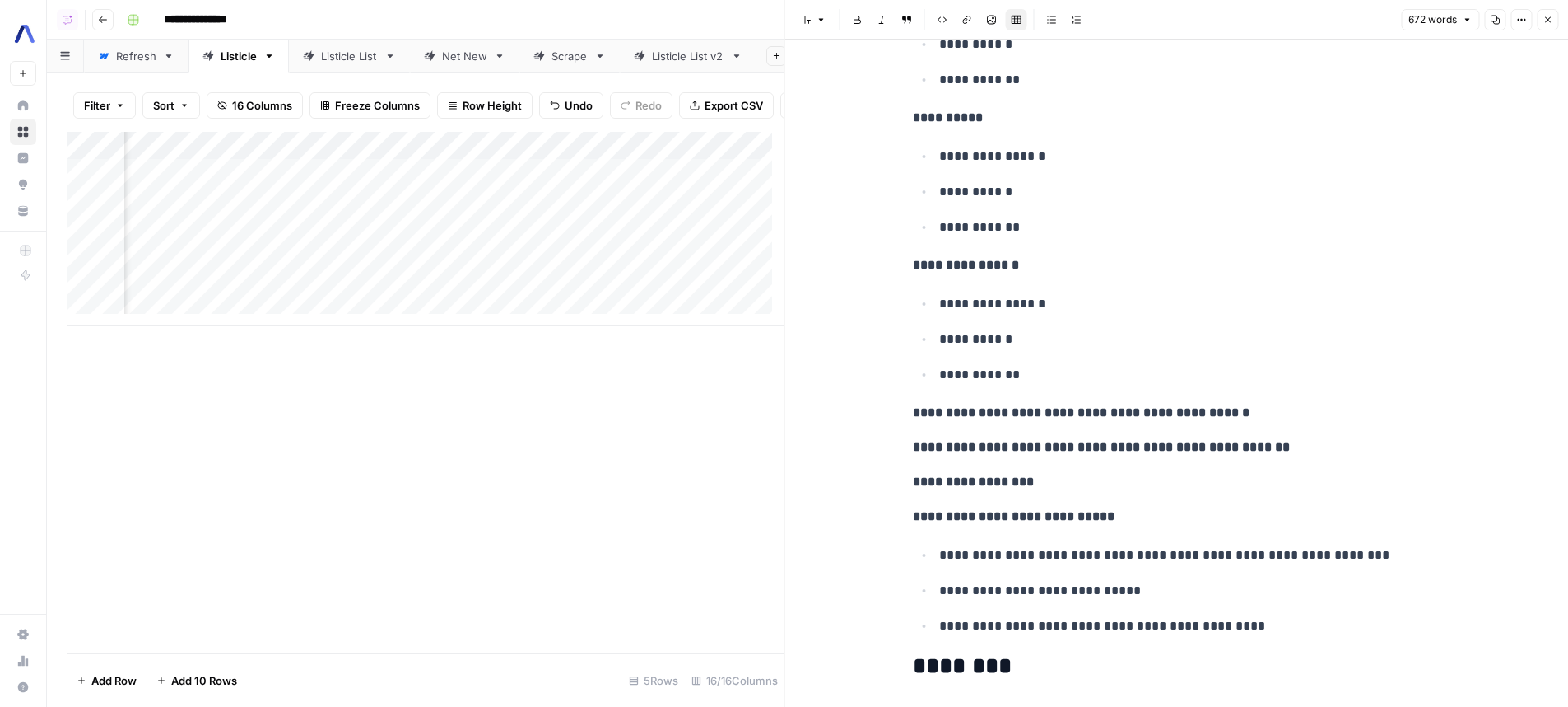
click at [705, 293] on div "Add Column" at bounding box center [425, 228] width 717 height 194
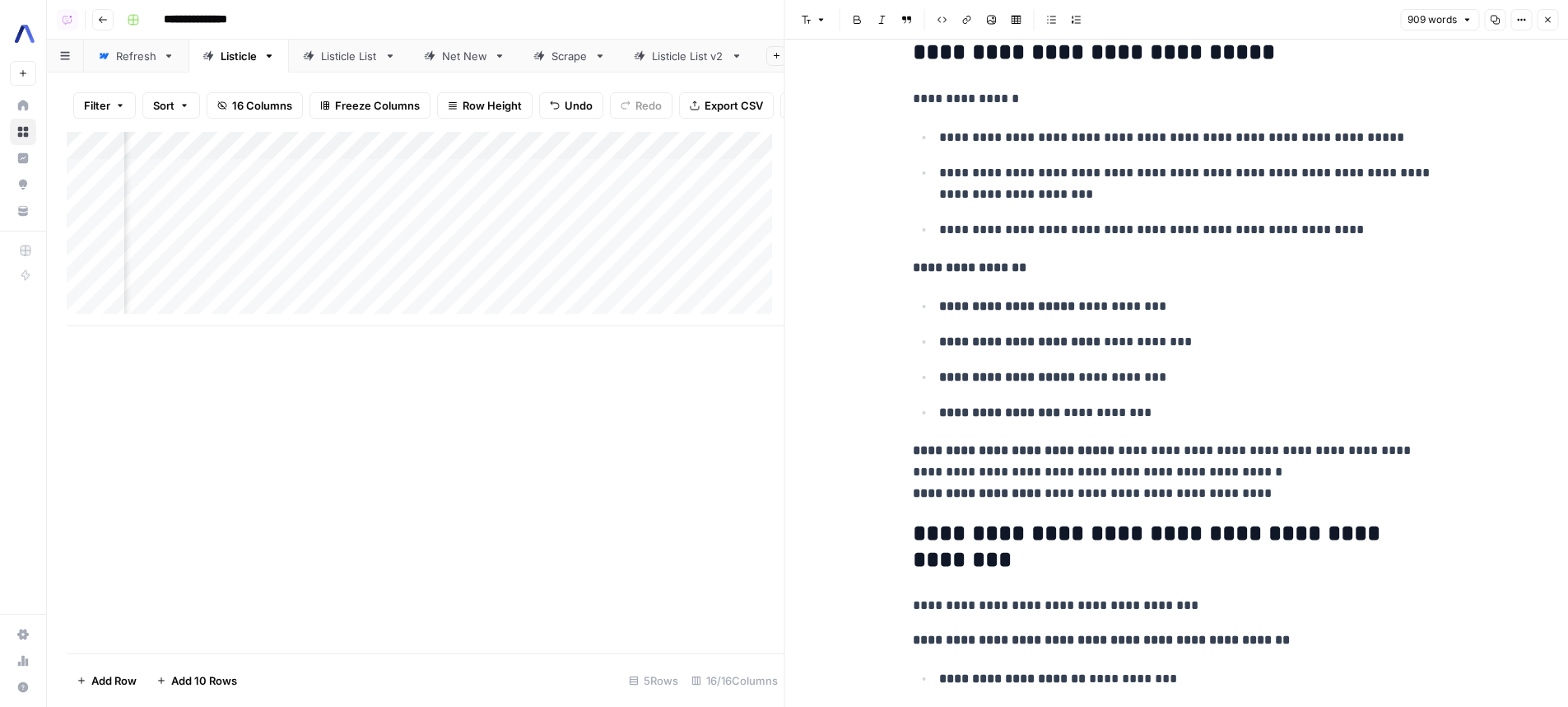
scroll to position [3264, 0]
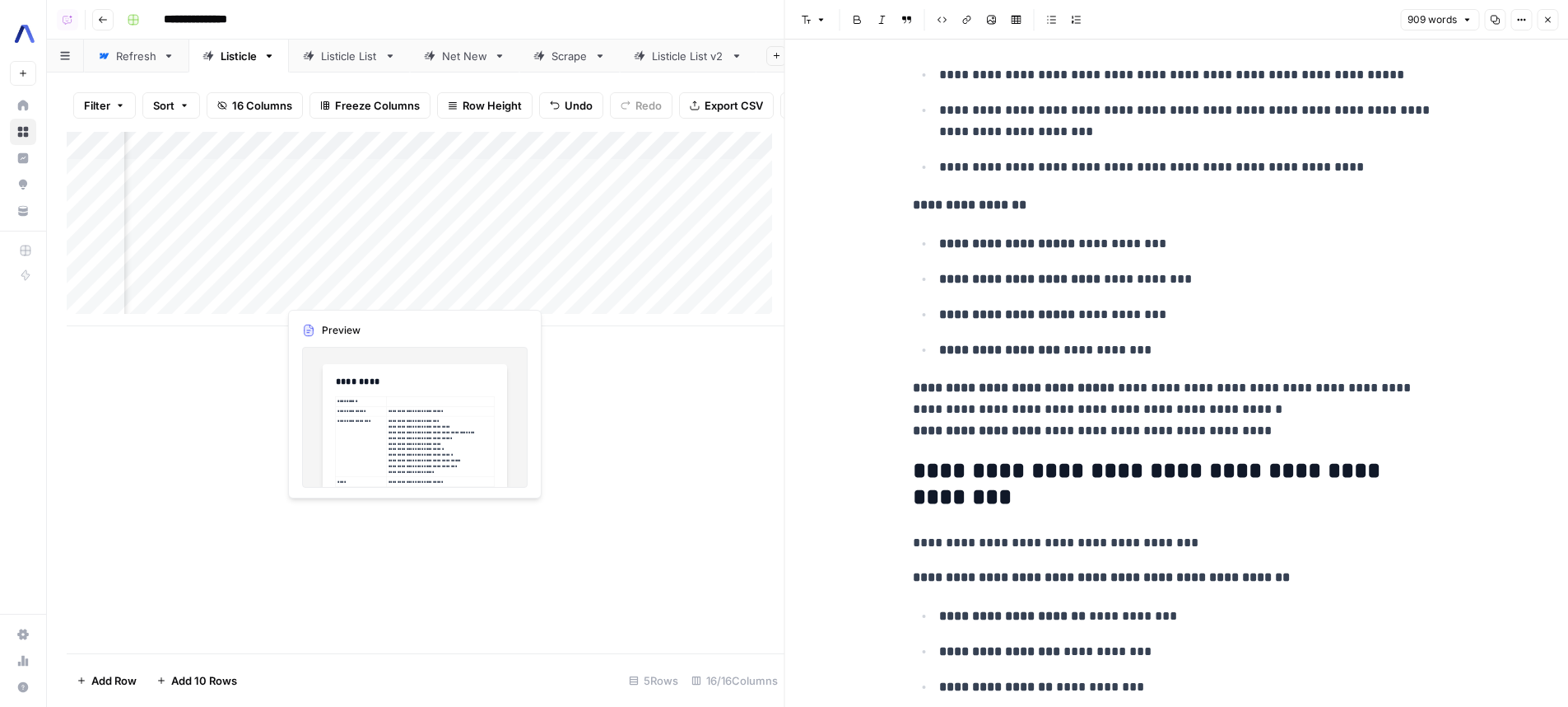
click at [387, 293] on div "Add Column" at bounding box center [425, 228] width 717 height 194
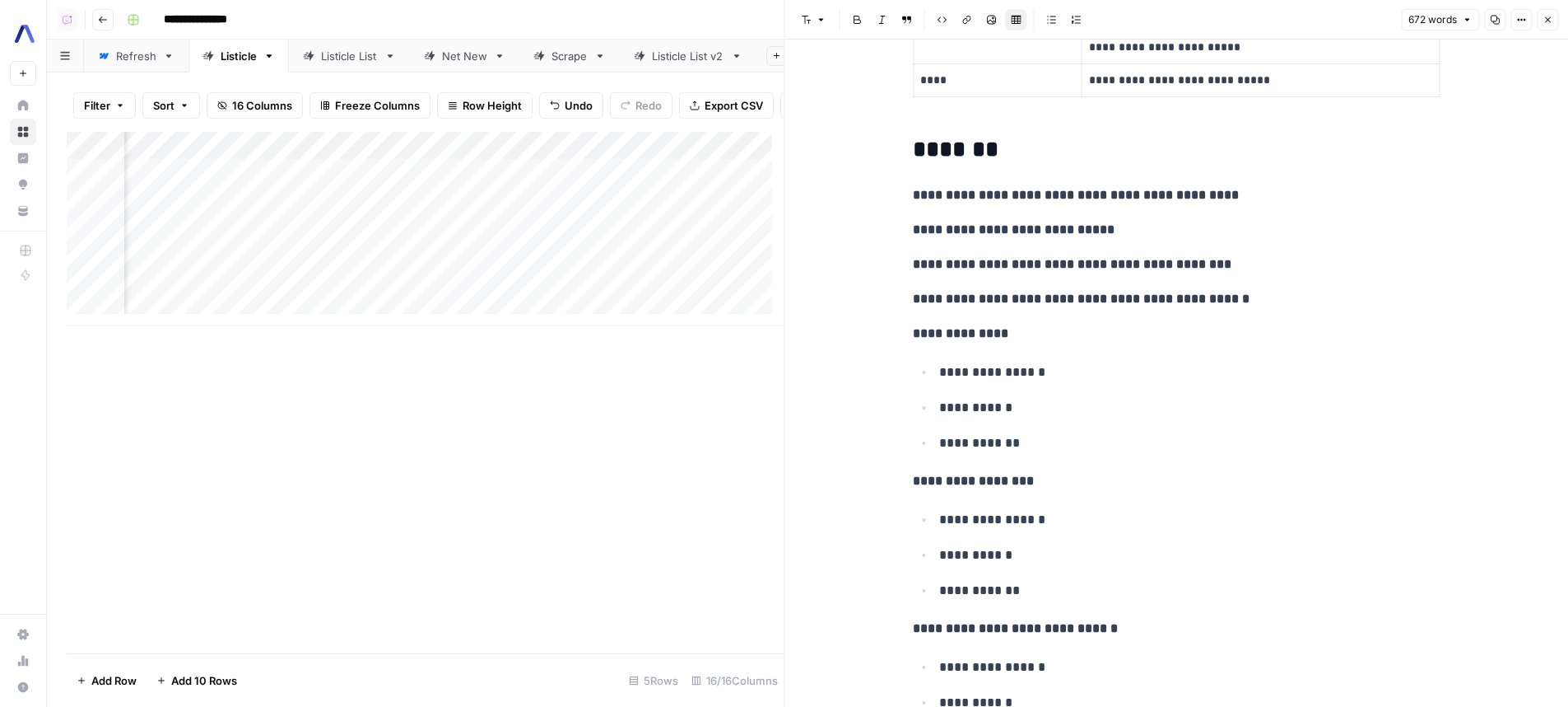
scroll to position [351, 0]
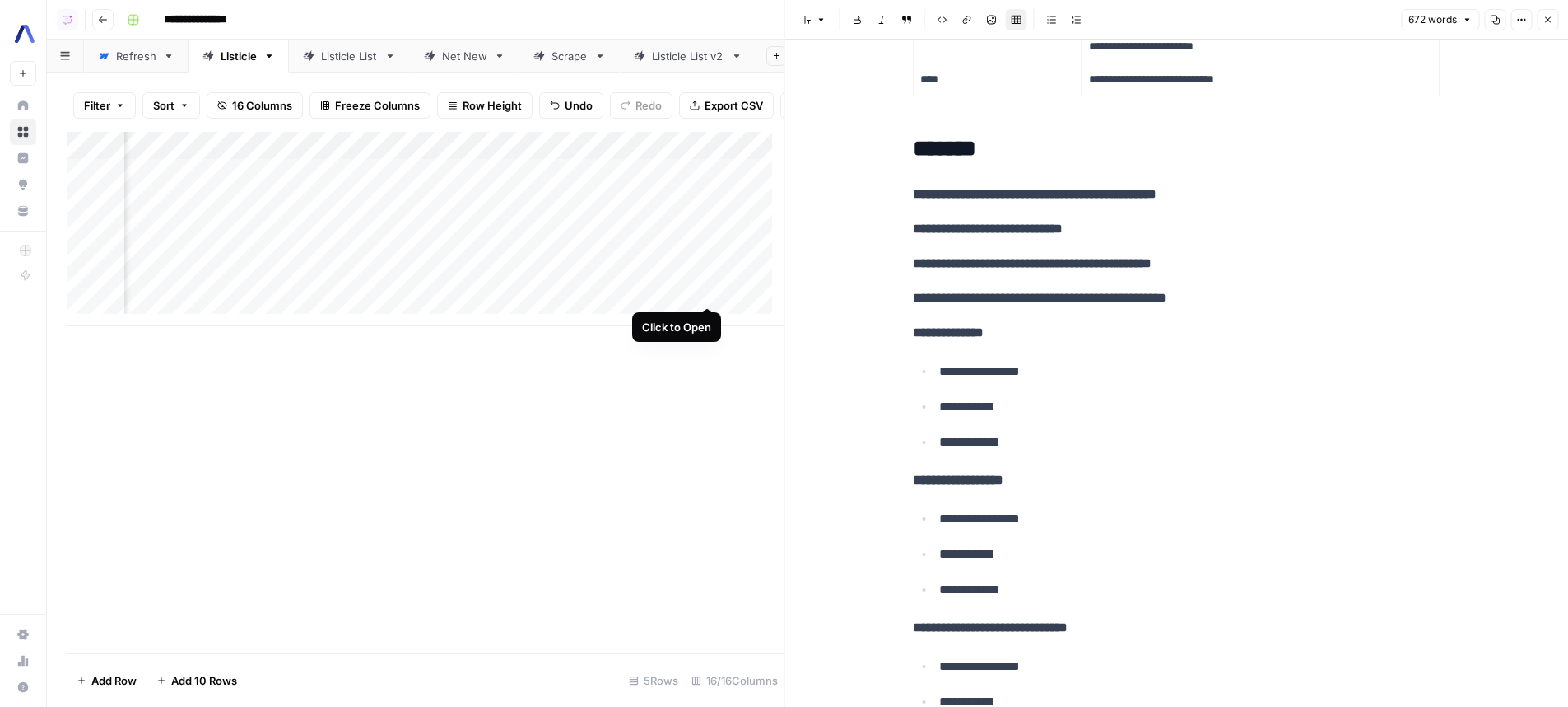
click at [701, 294] on div "Add Column" at bounding box center [425, 228] width 717 height 194
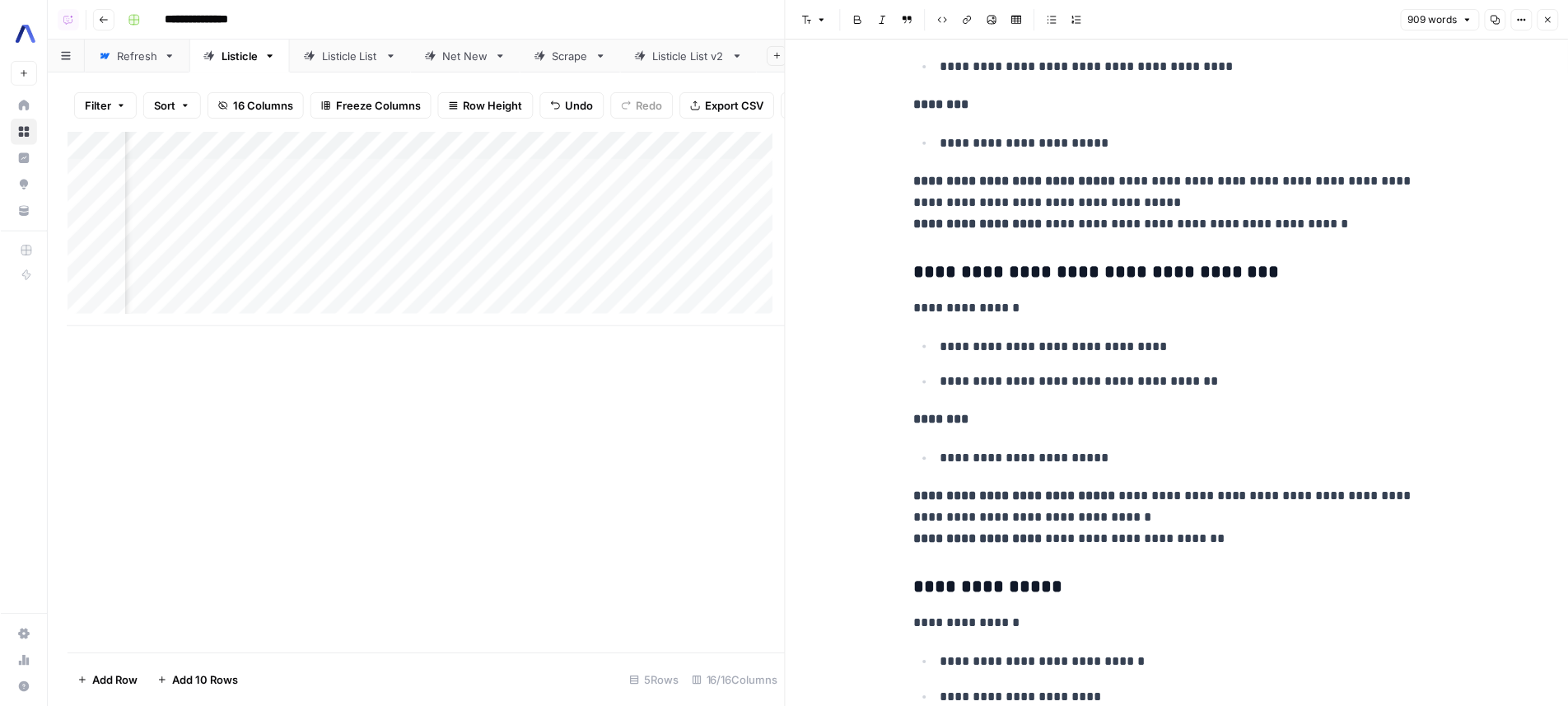
scroll to position [1860, 0]
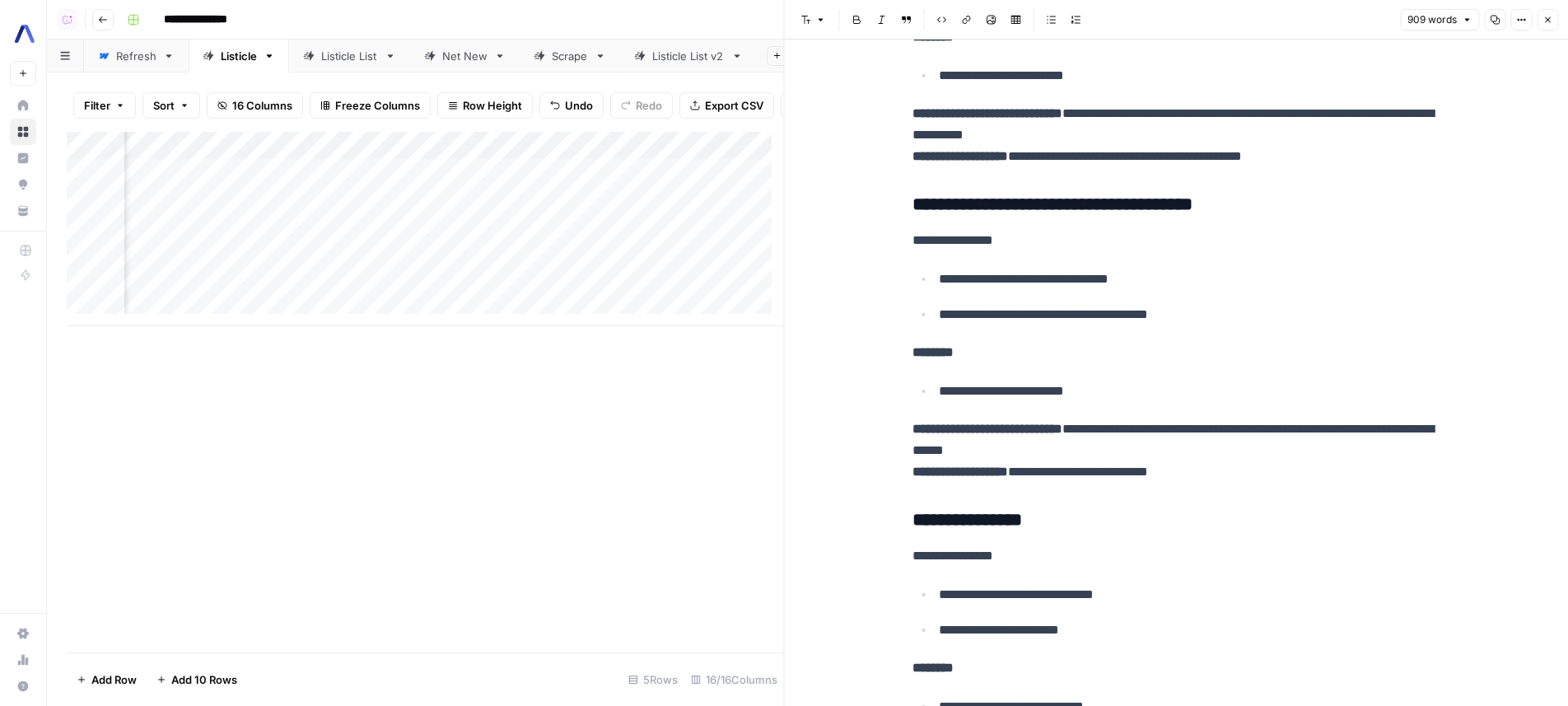
click at [539, 289] on div "Add Column" at bounding box center [425, 228] width 717 height 194
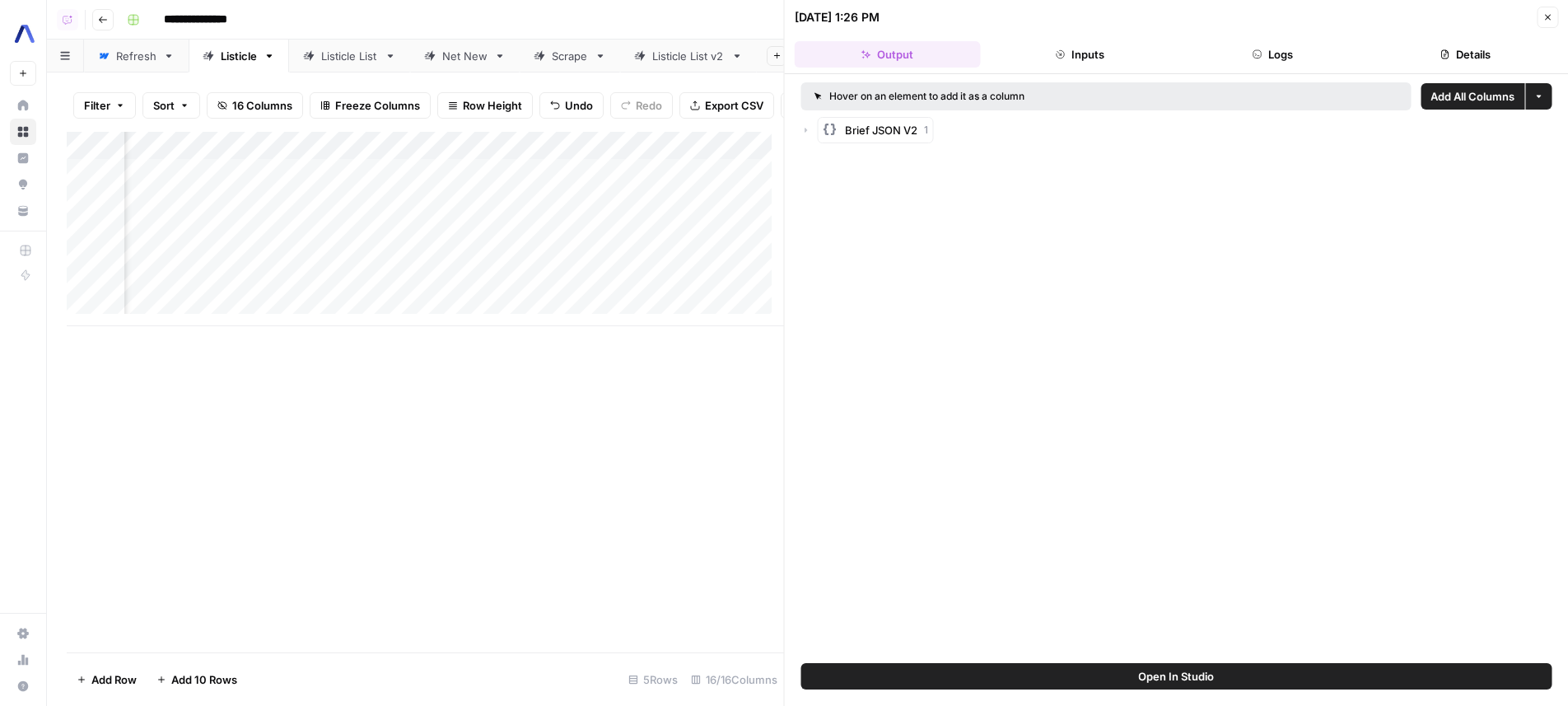
click at [1225, 682] on button "Open In Studio" at bounding box center [1176, 676] width 751 height 27
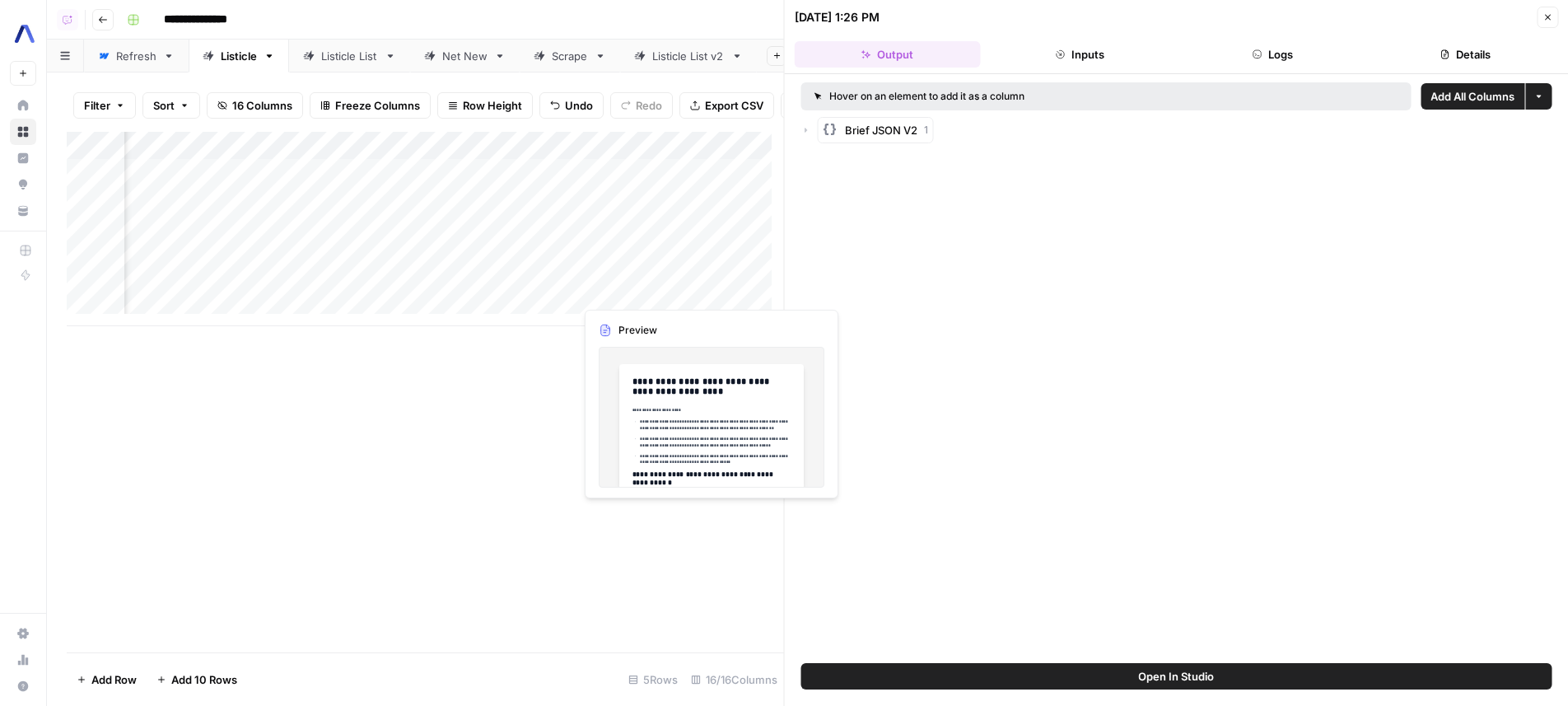
scroll to position [0, 1183]
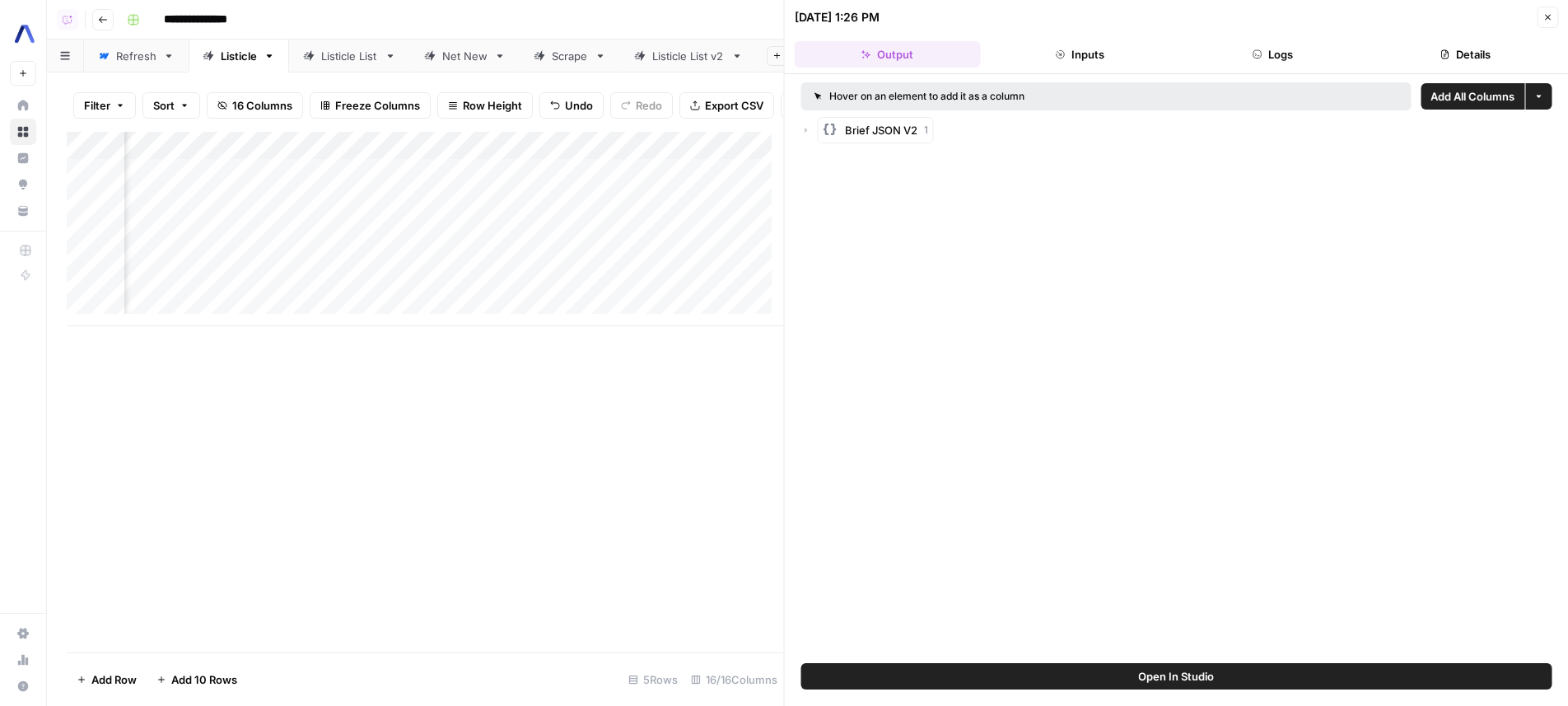
click at [648, 290] on div "Add Column" at bounding box center [425, 228] width 717 height 194
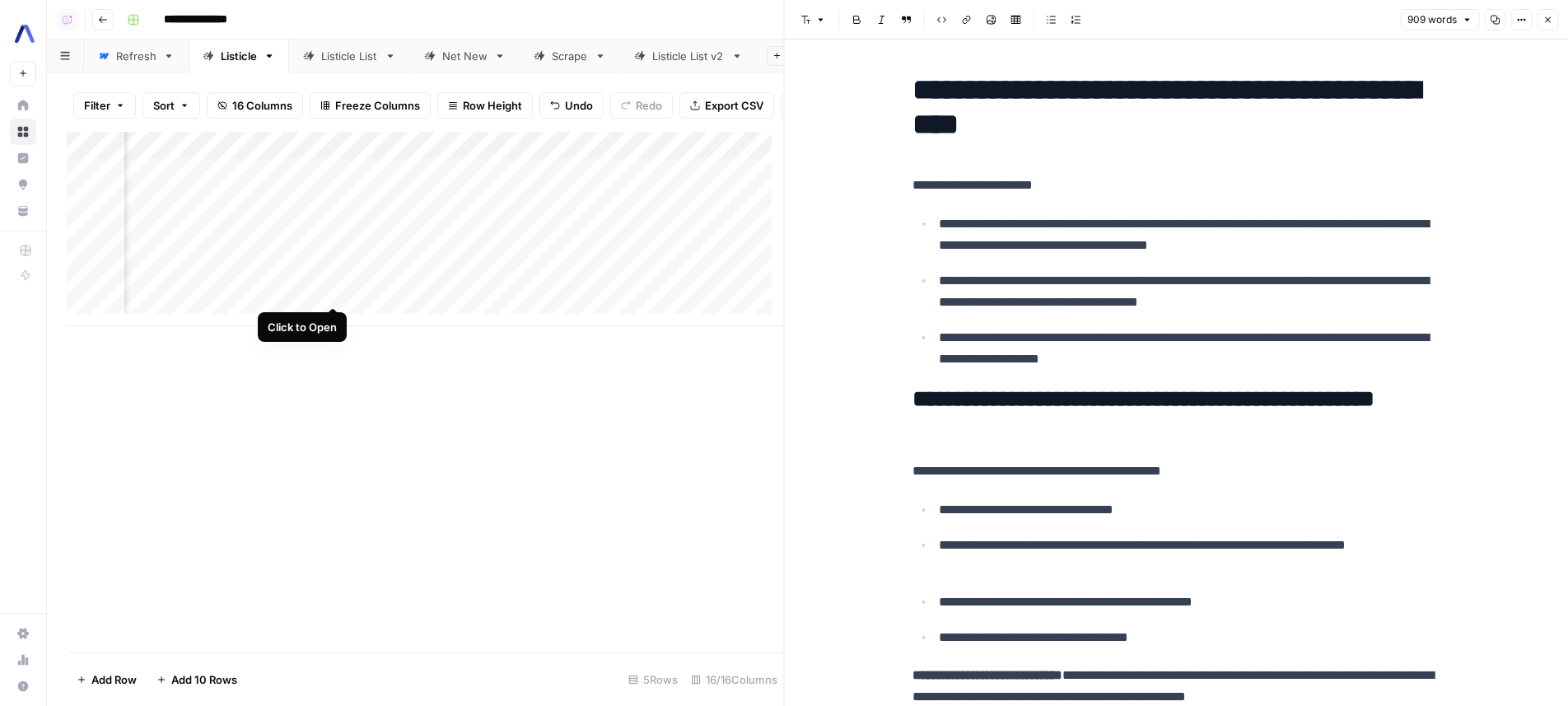
click at [338, 294] on div "Add Column" at bounding box center [425, 228] width 717 height 194
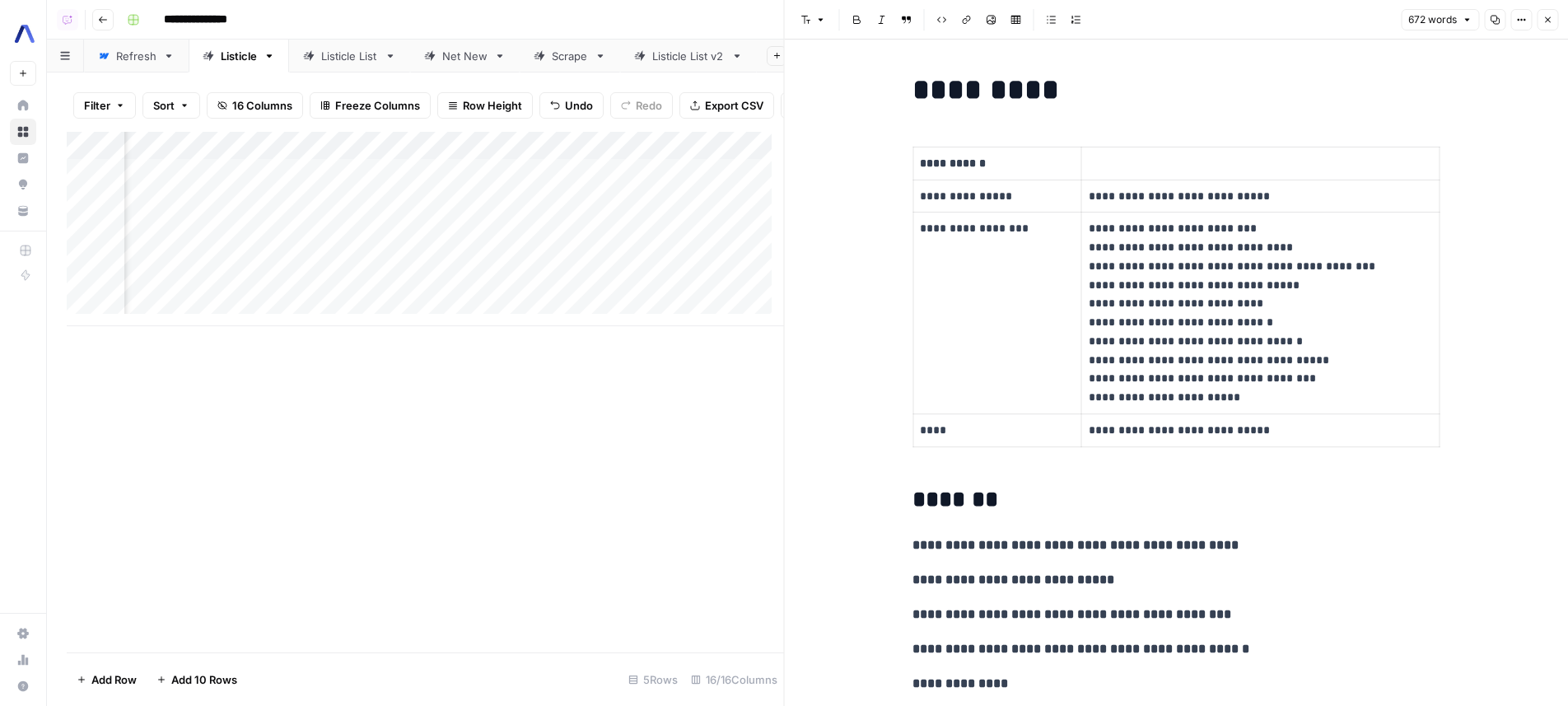
click at [642, 292] on div "Add Column" at bounding box center [425, 228] width 717 height 194
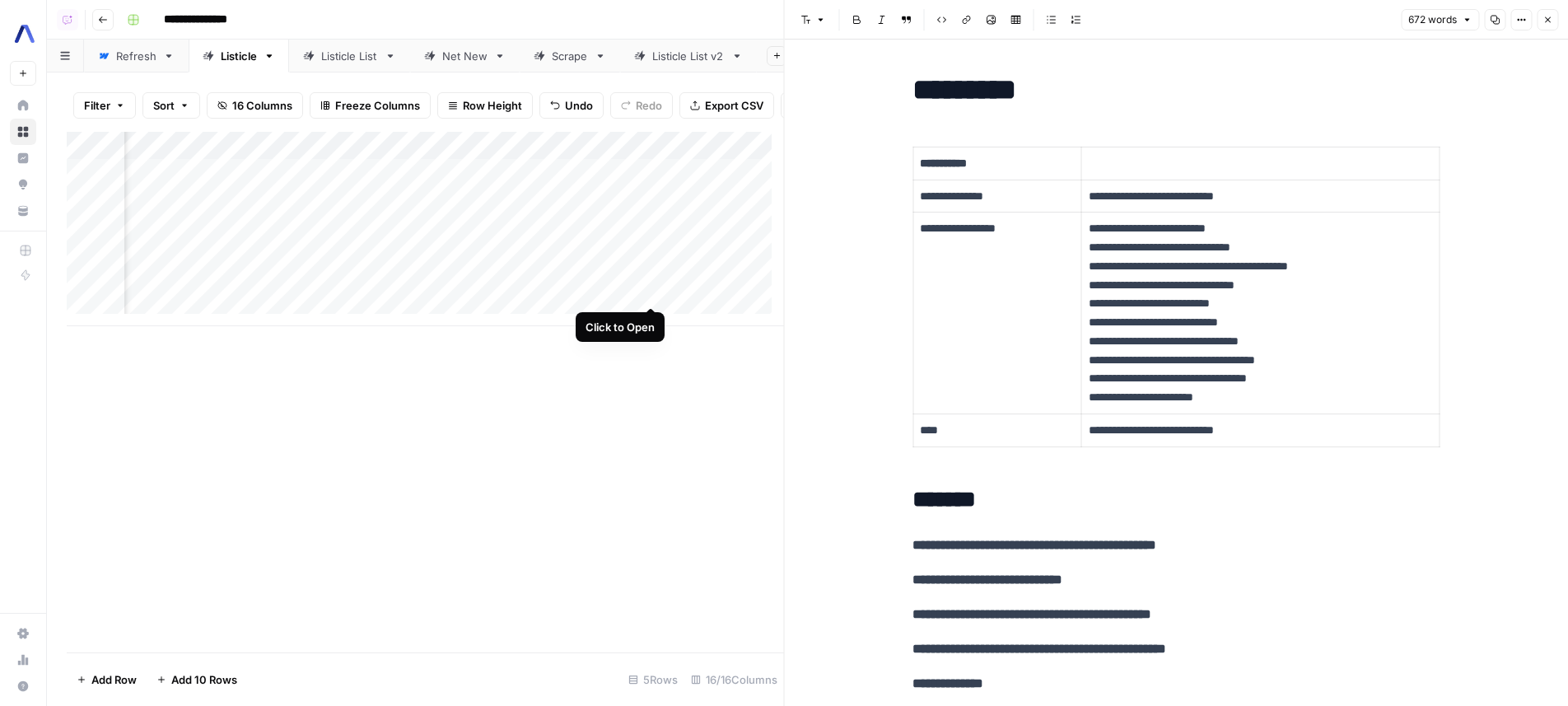
click at [646, 293] on div "Add Column" at bounding box center [425, 228] width 717 height 194
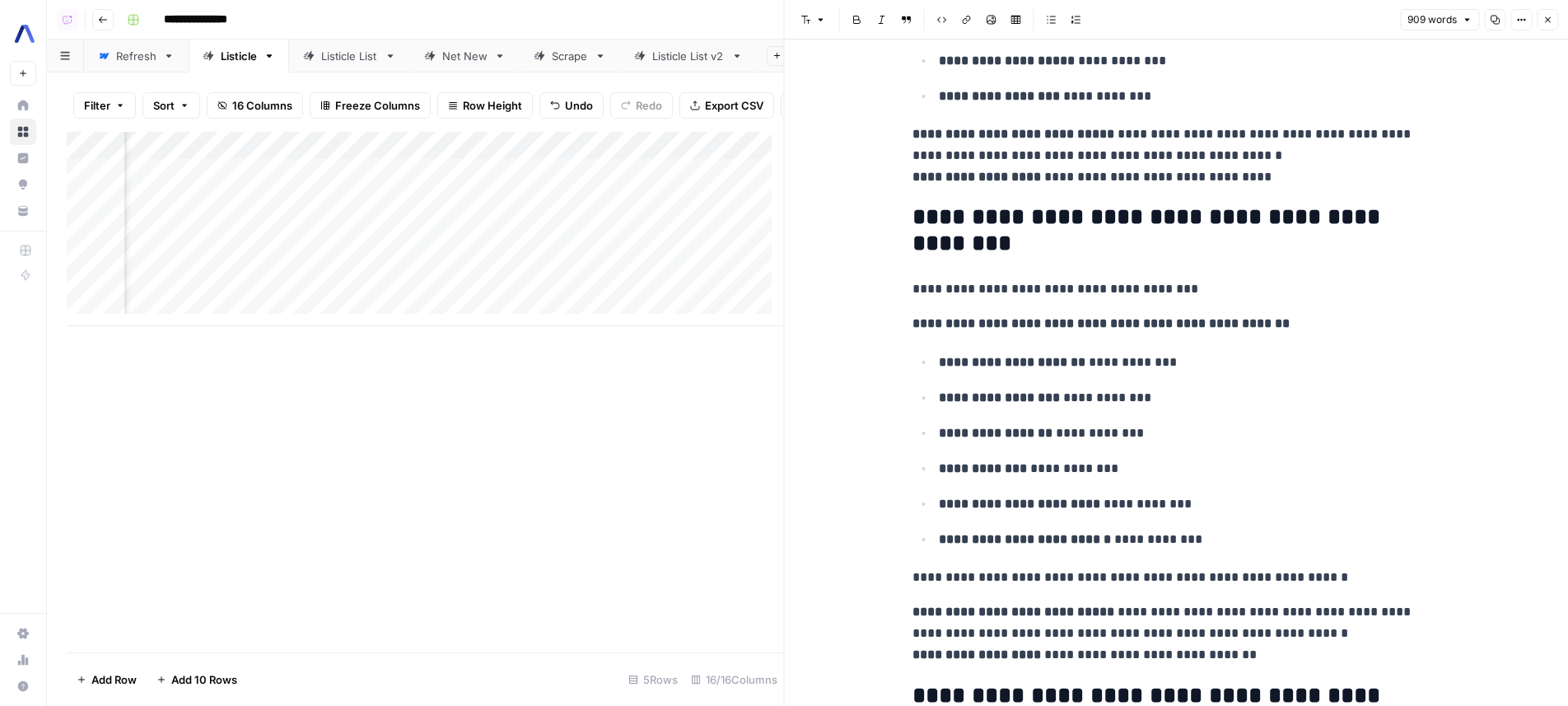
scroll to position [3585, 0]
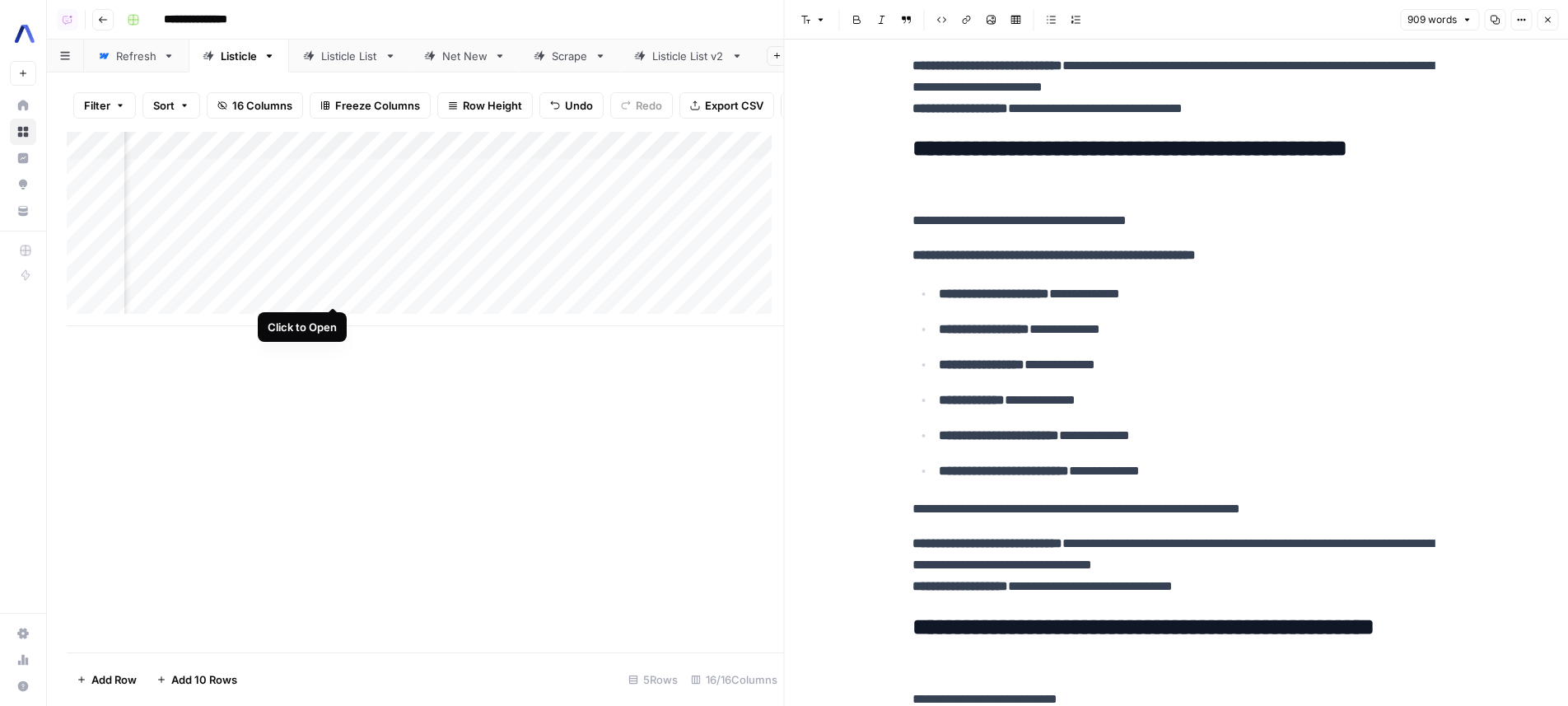
click at [328, 292] on div "Add Column" at bounding box center [425, 228] width 717 height 194
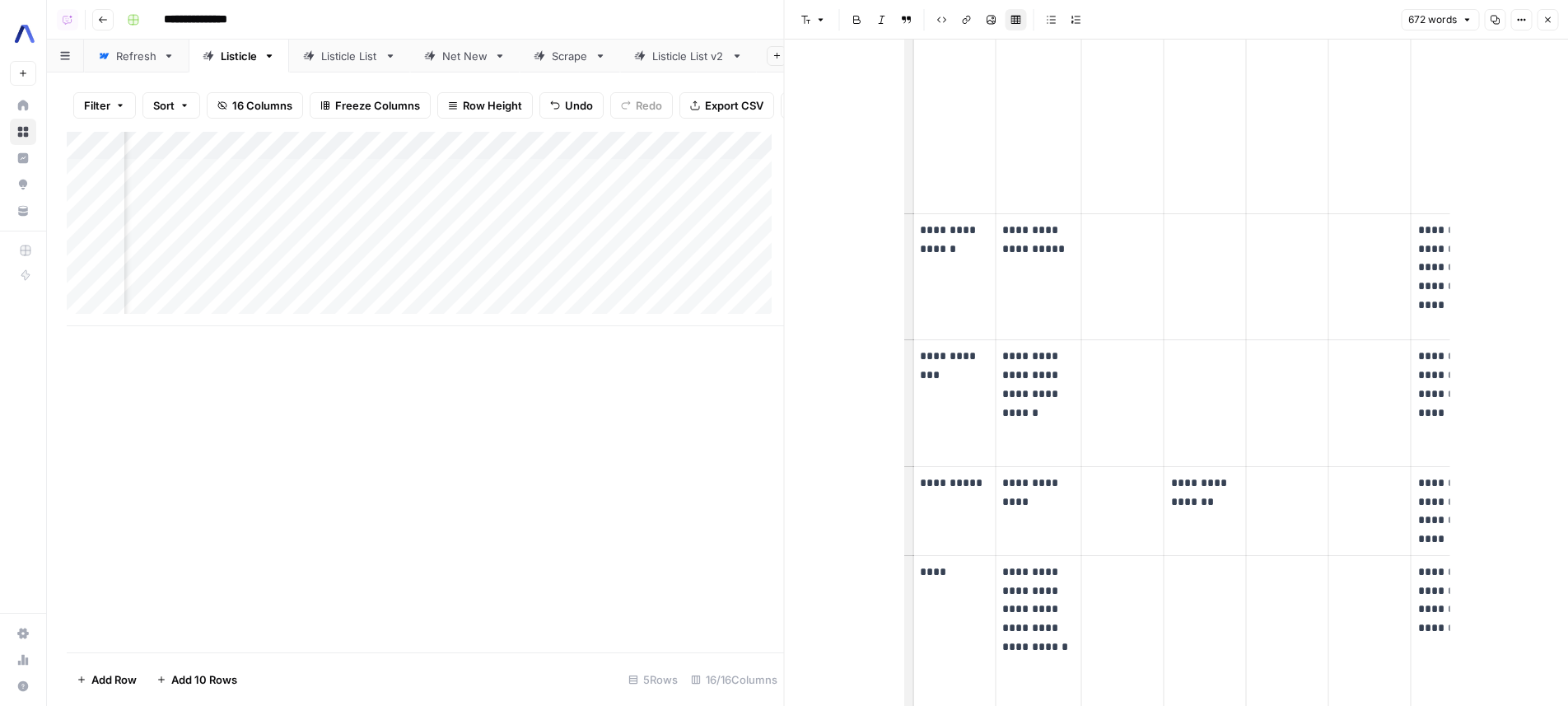
scroll to position [4157, 0]
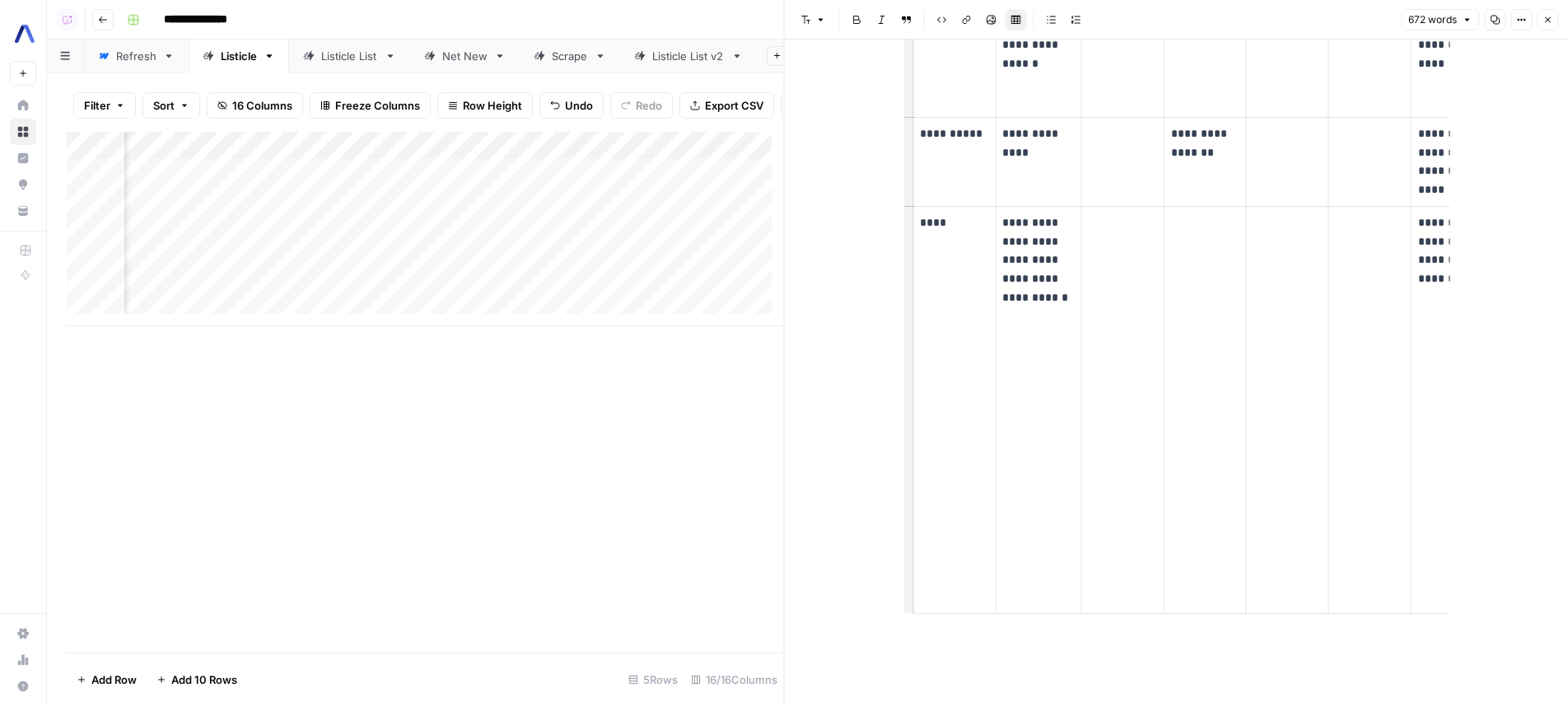
click at [654, 282] on div "Add Column" at bounding box center [425, 228] width 717 height 194
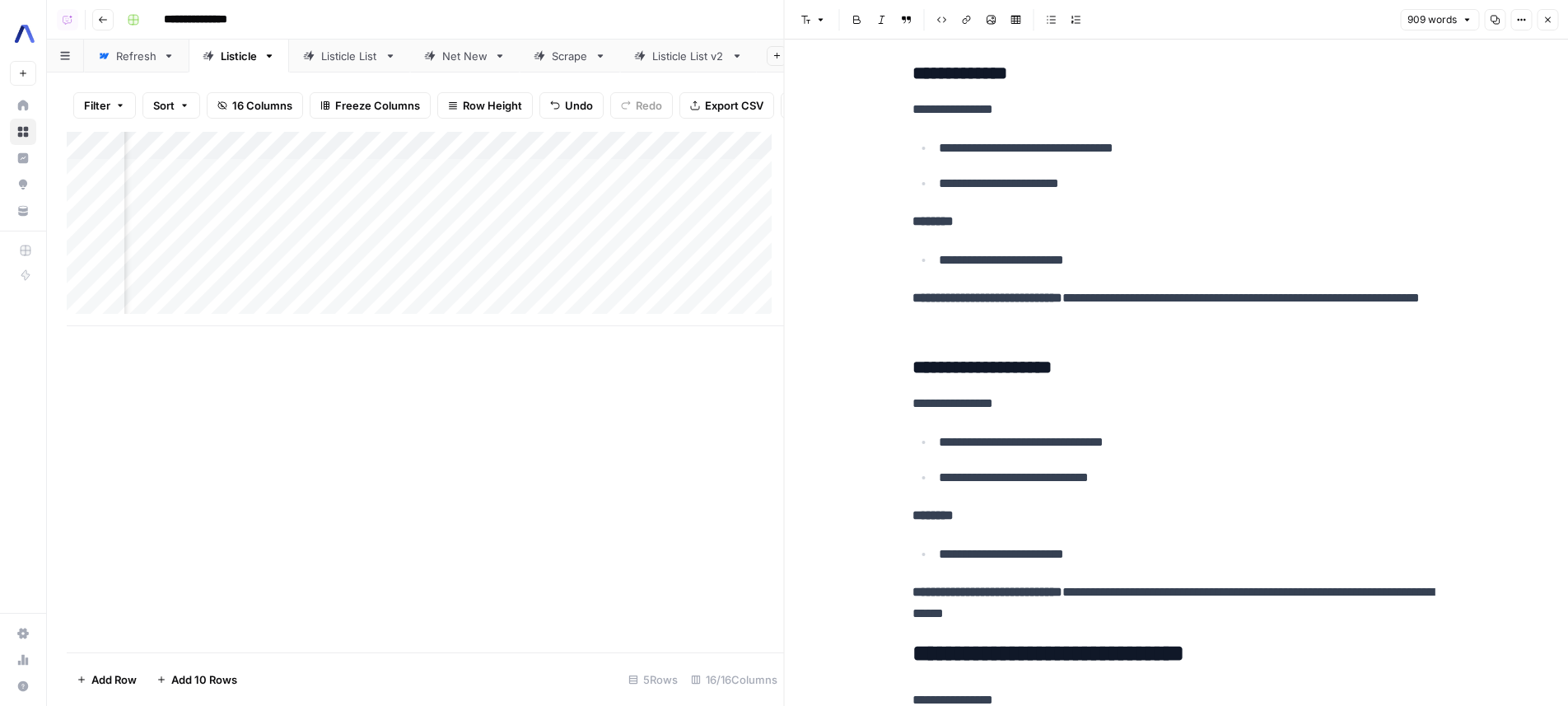
scroll to position [0, 1569]
click at [563, 293] on div "Add Column" at bounding box center [425, 228] width 717 height 194
click at [529, 414] on div "Add Column" at bounding box center [425, 392] width 717 height 520
click at [542, 296] on div "Add Column" at bounding box center [425, 228] width 717 height 194
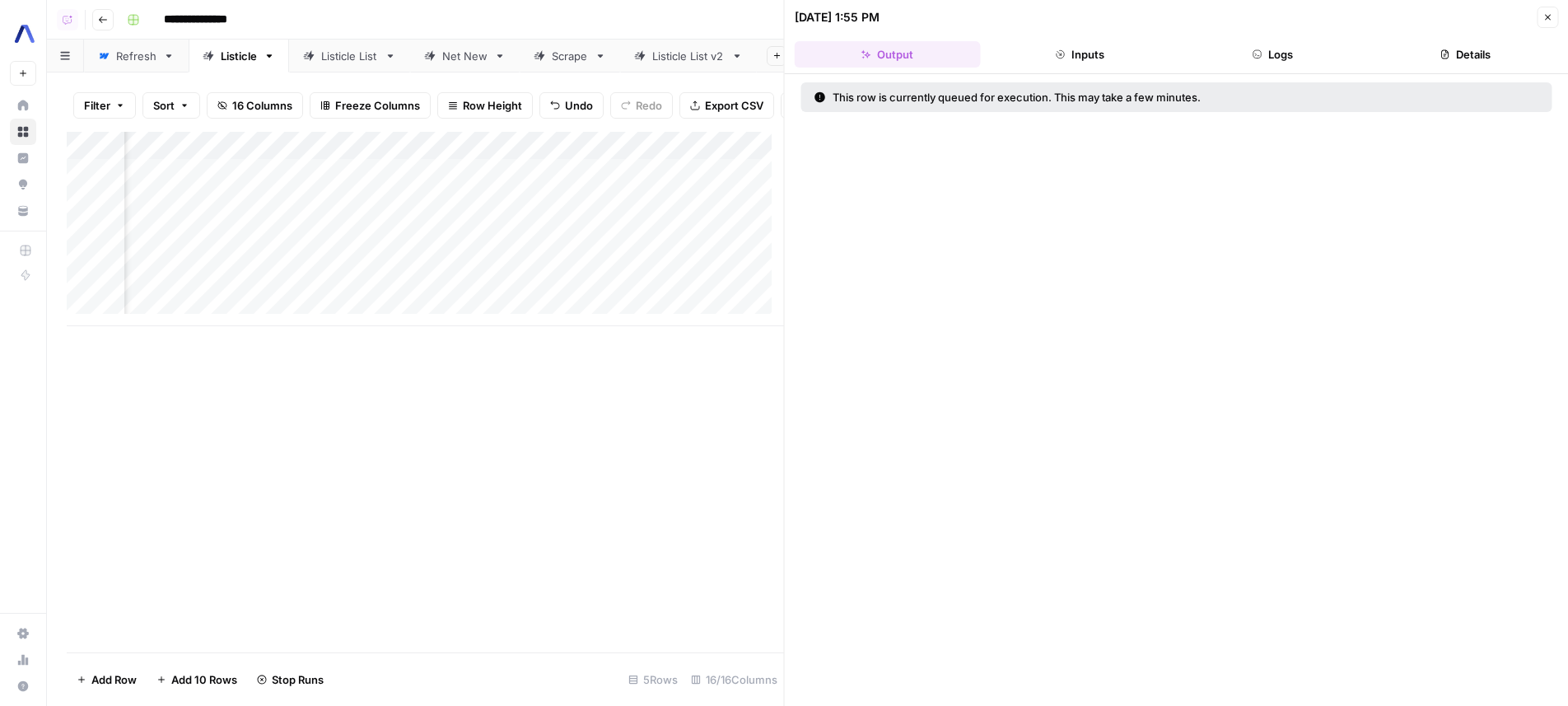
scroll to position [0, 1498]
click at [591, 424] on div "Add Column" at bounding box center [425, 392] width 717 height 520
click at [614, 293] on div "Add Column" at bounding box center [425, 228] width 717 height 194
click at [1275, 49] on button "Logs" at bounding box center [1272, 54] width 186 height 27
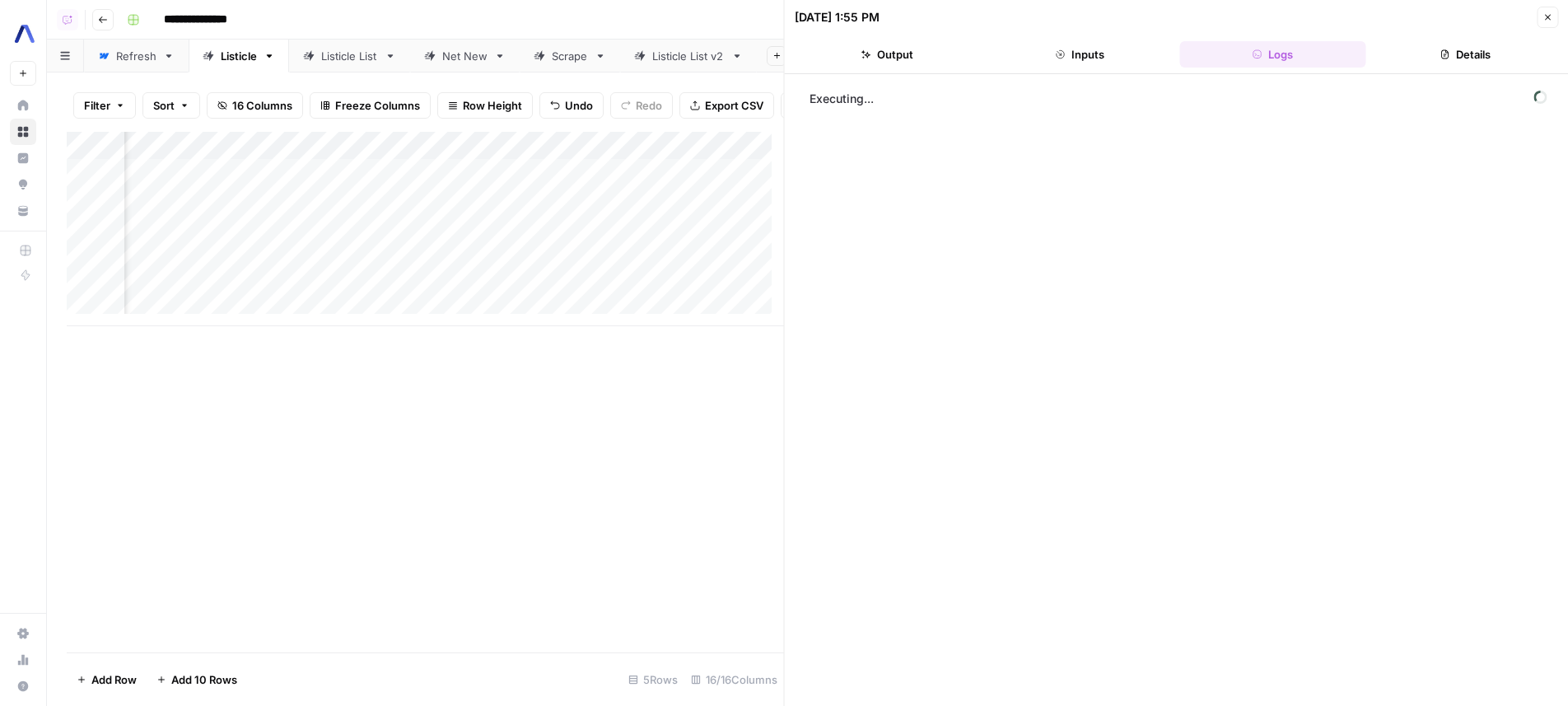
click at [618, 404] on div "Add Column" at bounding box center [425, 392] width 717 height 520
click at [491, 395] on div "Add Column" at bounding box center [425, 392] width 717 height 520
click at [954, 105] on button "step_225 Initial article draft 32 seconds" at bounding box center [1186, 97] width 729 height 27
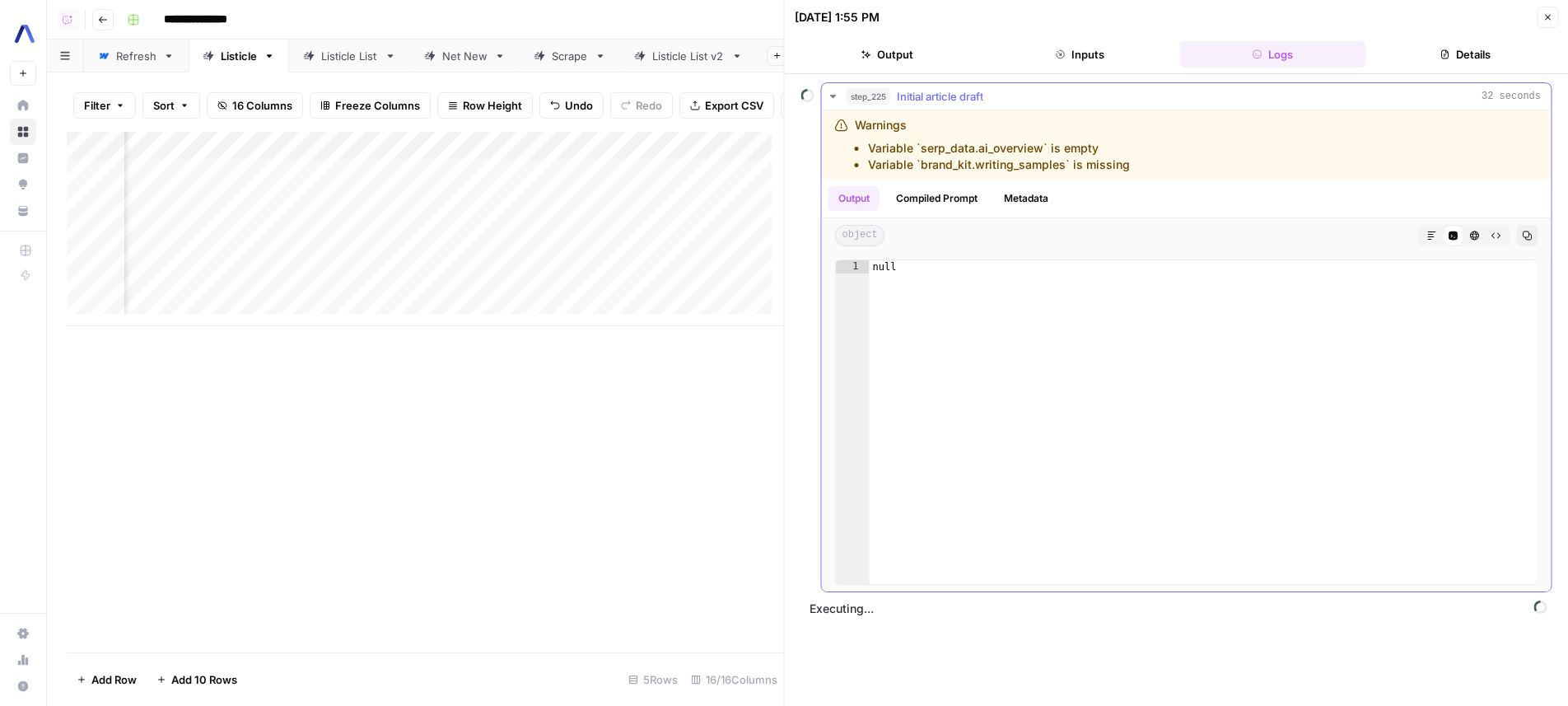
click at [956, 102] on span "Initial article draft" at bounding box center [940, 97] width 87 height 17
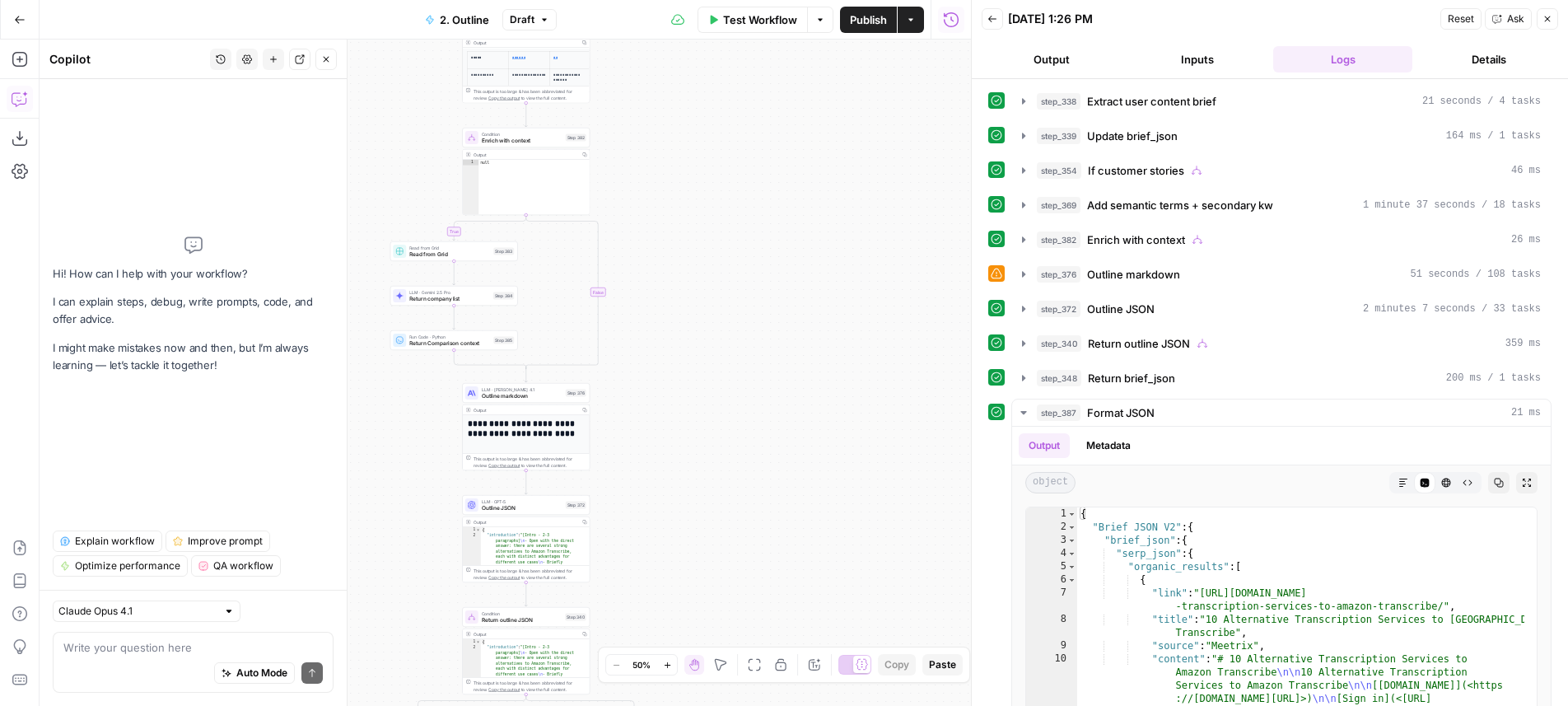
click at [192, 646] on textarea at bounding box center [193, 648] width 259 height 17
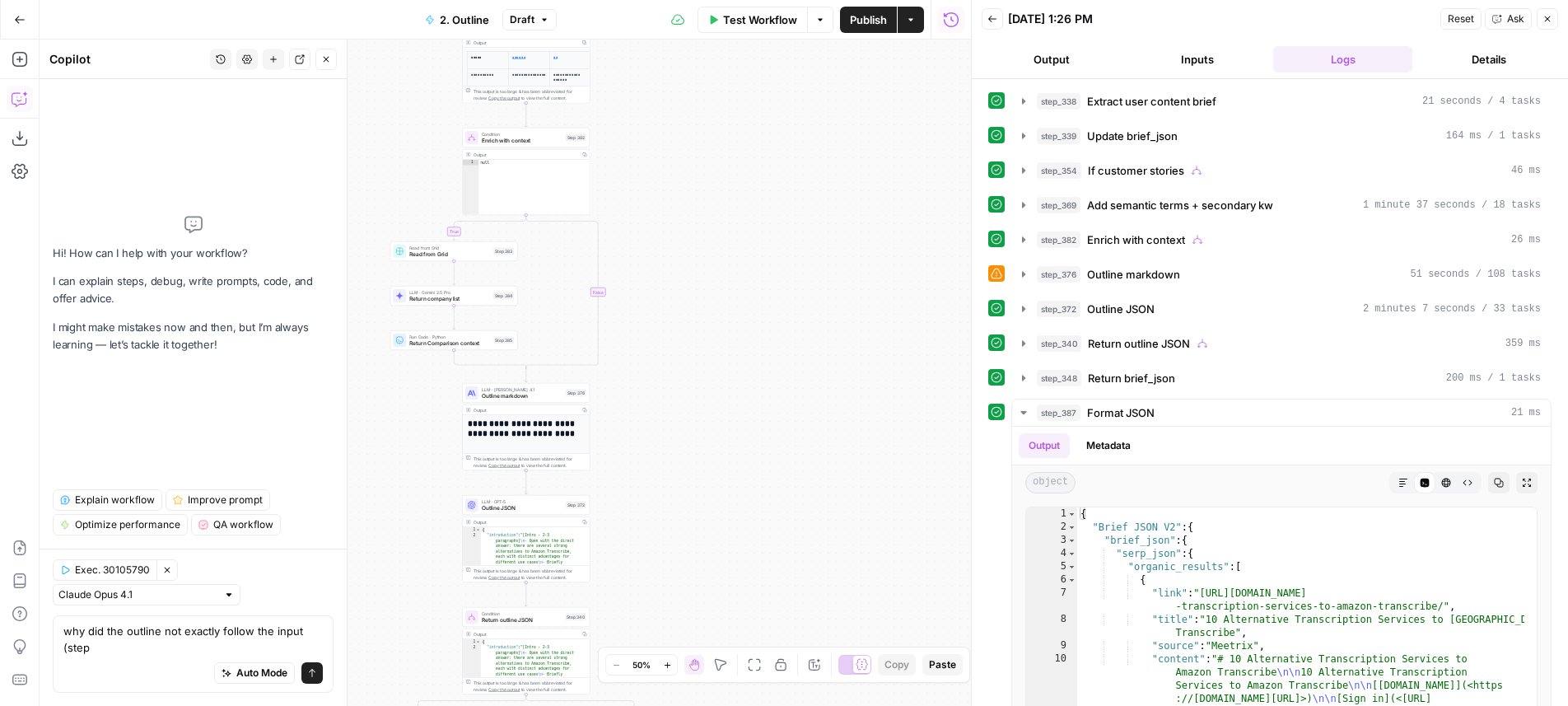
click at [663, 503] on div "true true true false true false false false Workflow Set Inputs Inputs LLM · Ge…" at bounding box center [504, 372] width 931 height 666
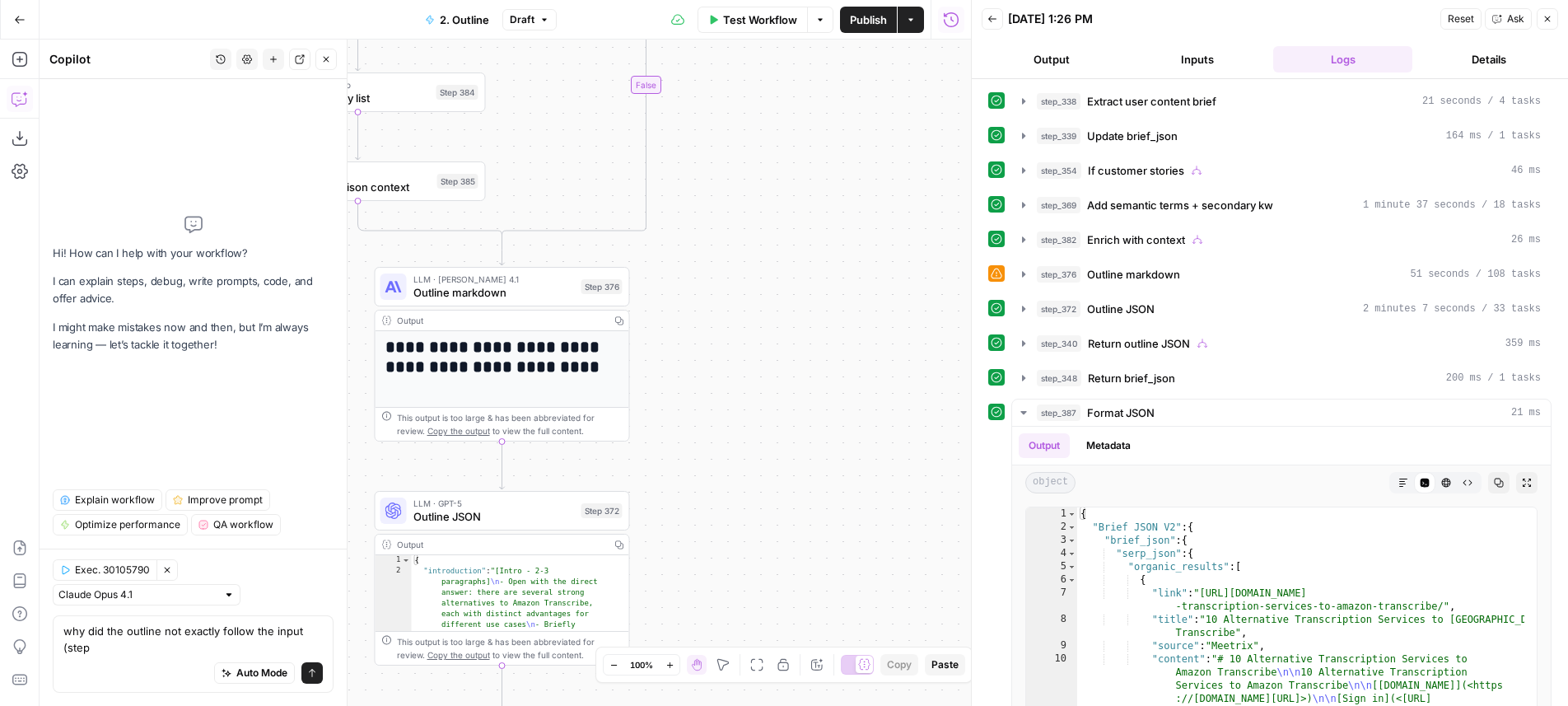
drag, startPoint x: 659, startPoint y: 413, endPoint x: 748, endPoint y: 417, distance: 89.1
click at [748, 417] on div "true true true false true false false false Workflow Set Inputs Inputs LLM · Ge…" at bounding box center [504, 372] width 931 height 666
click at [235, 653] on textarea "why did the outline not exactly follow the input (step" at bounding box center [193, 639] width 259 height 33
type textarea "why did the outline not exactly follow the input (step 376 is different)"
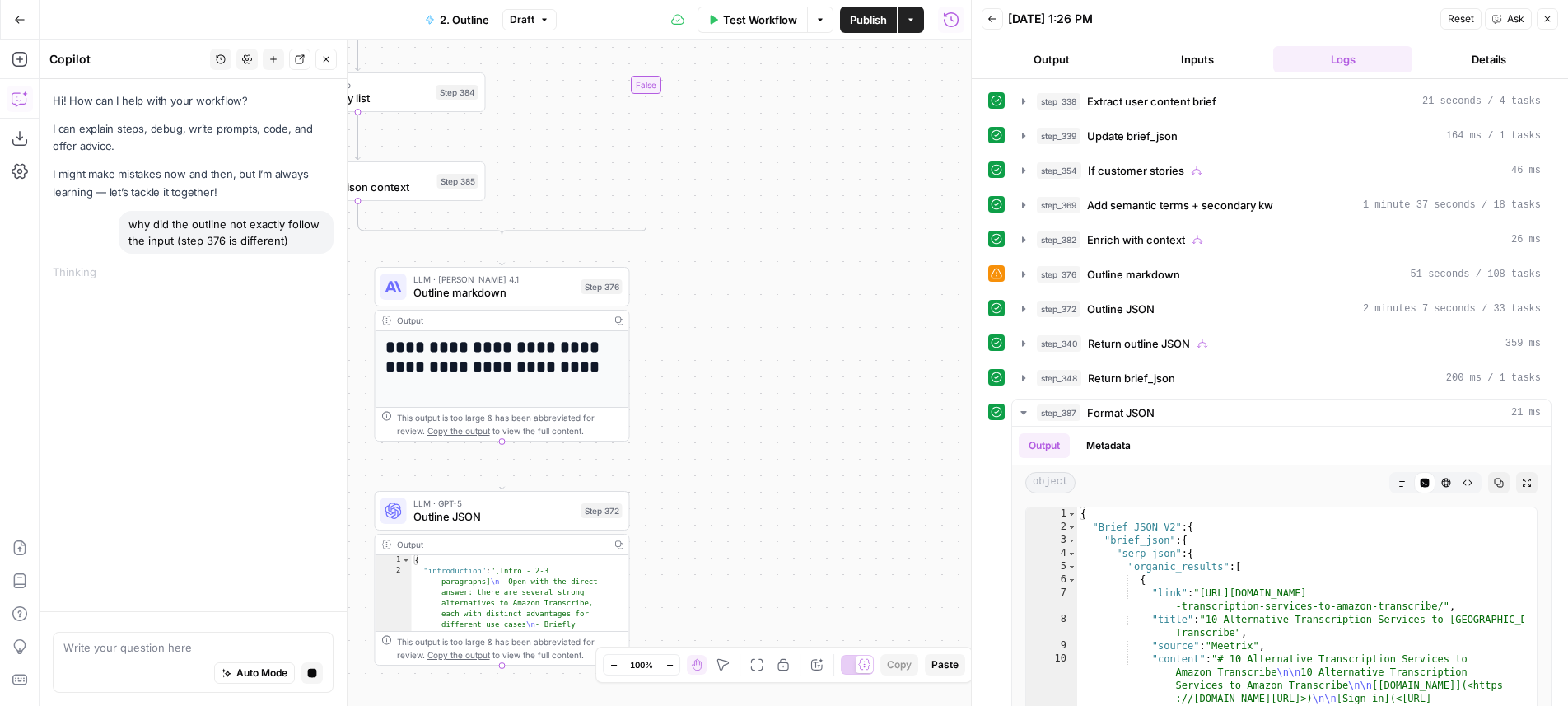
click at [1223, 81] on div "step_338 Extract user content brief 21 seconds / 4 tasks step_339 Update brief_…" at bounding box center [1270, 393] width 596 height 627
click at [1212, 272] on div "step_376 Outline markdown 51 seconds / 108 tasks" at bounding box center [1289, 274] width 504 height 17
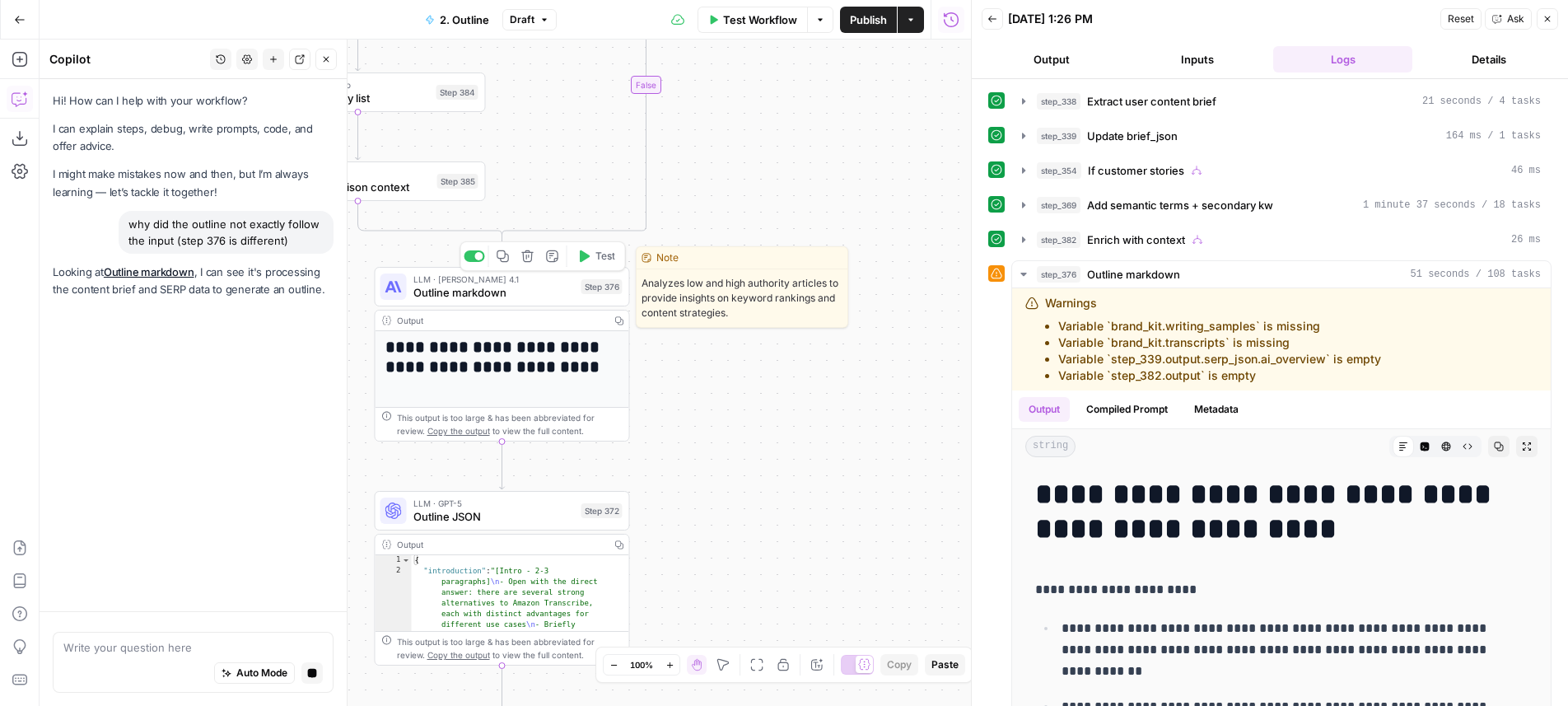
click at [539, 280] on span "LLM · Claude Opus 4.1" at bounding box center [494, 279] width 162 height 13
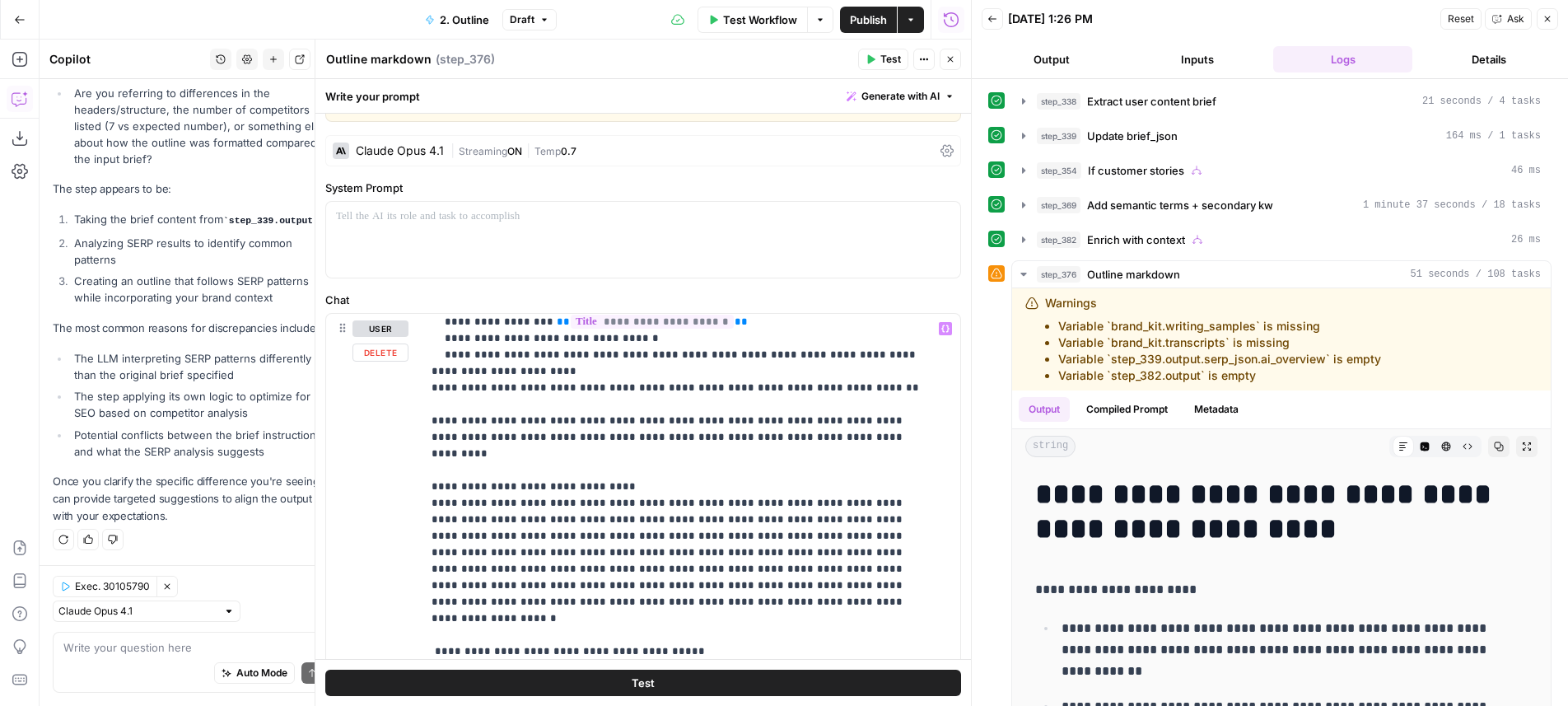
scroll to position [2505, 0]
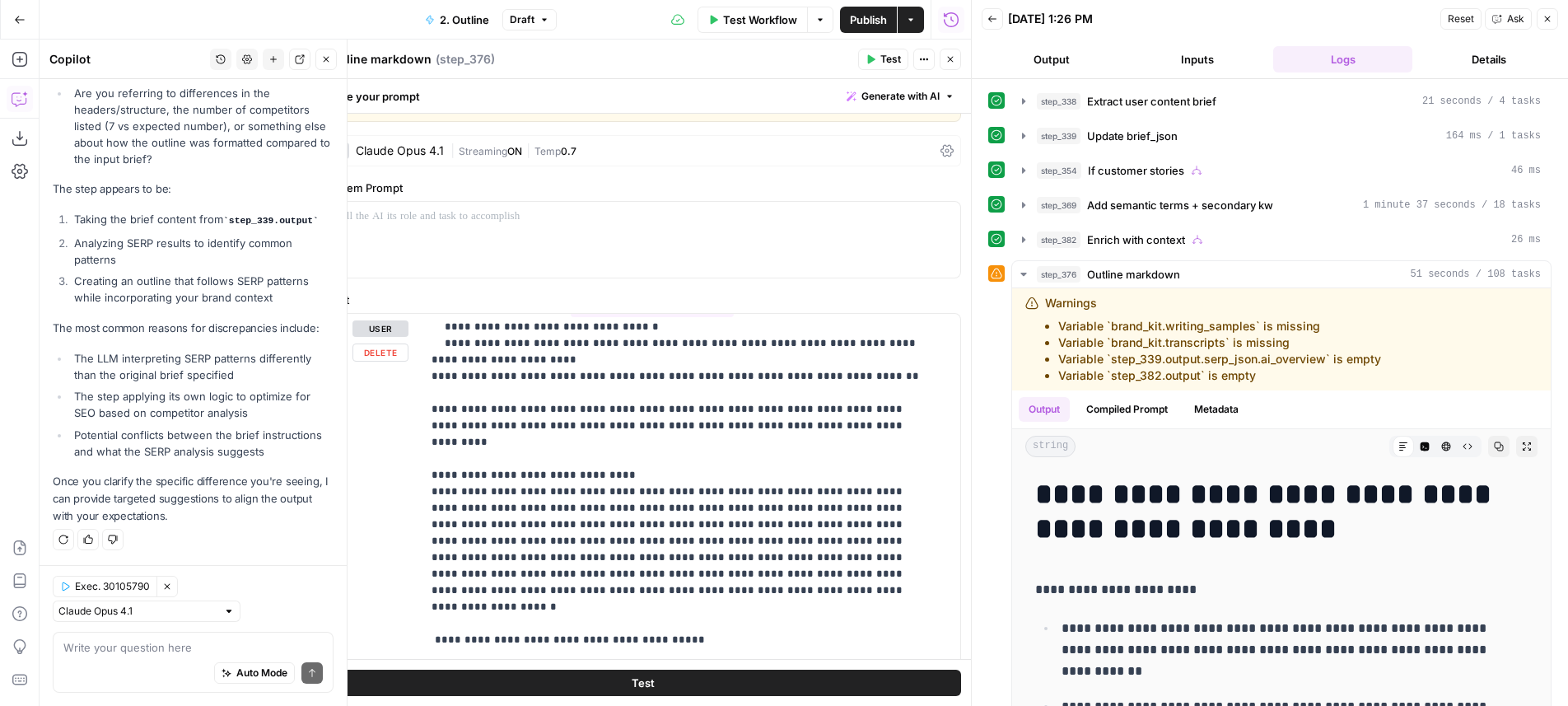
click at [206, 274] on li "Creating an outline that follows SERP patterns while incorporating your brand c…" at bounding box center [202, 289] width 263 height 33
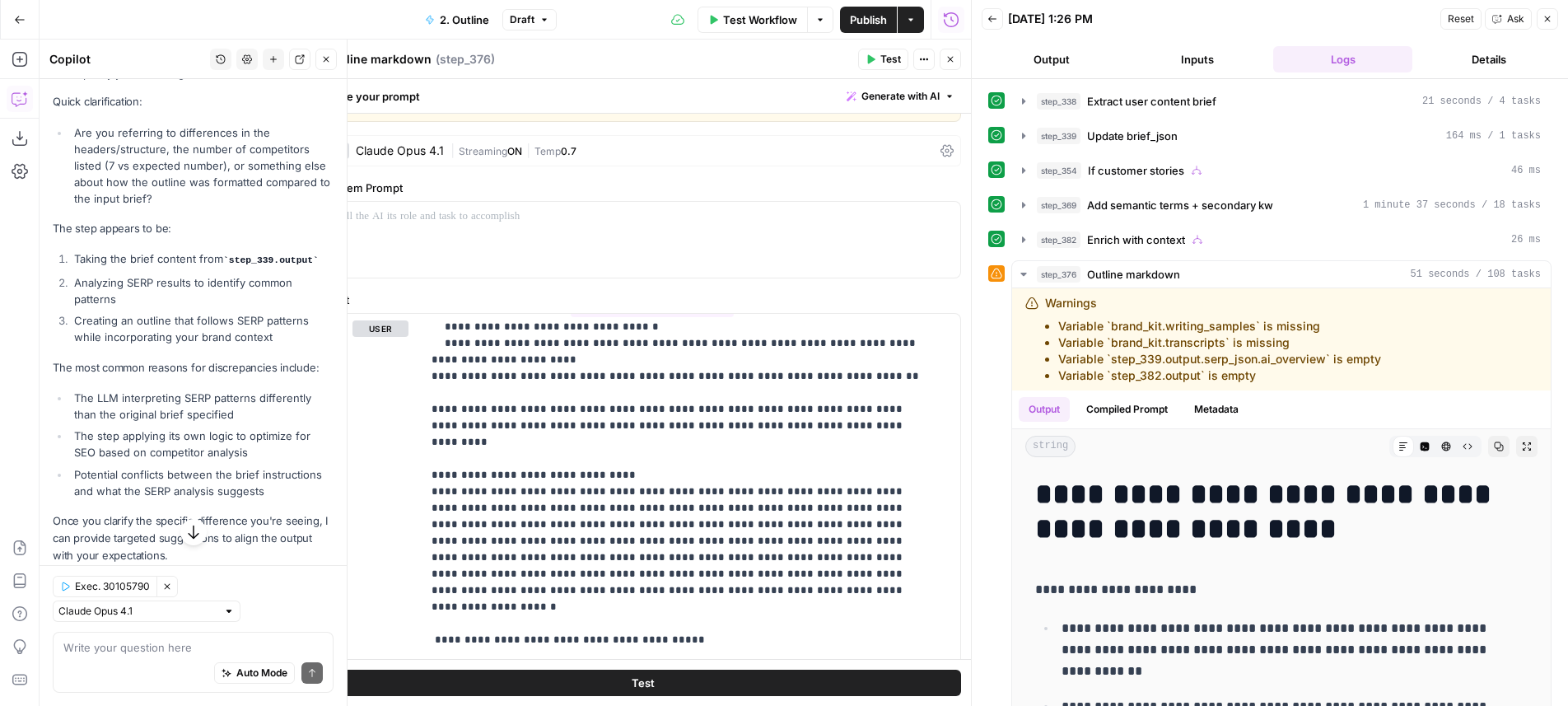
scroll to position [270, 0]
click at [238, 291] on li "Analyzing SERP results to identify common patterns" at bounding box center [202, 288] width 263 height 33
drag, startPoint x: 238, startPoint y: 291, endPoint x: 265, endPoint y: 353, distance: 67.6
click at [265, 343] on ol "Taking the brief content from step_339.output Analyzing SERP results to identif…" at bounding box center [193, 295] width 281 height 95
click at [265, 343] on li "Creating an outline that follows SERP patterns while incorporating your brand c…" at bounding box center [202, 326] width 263 height 33
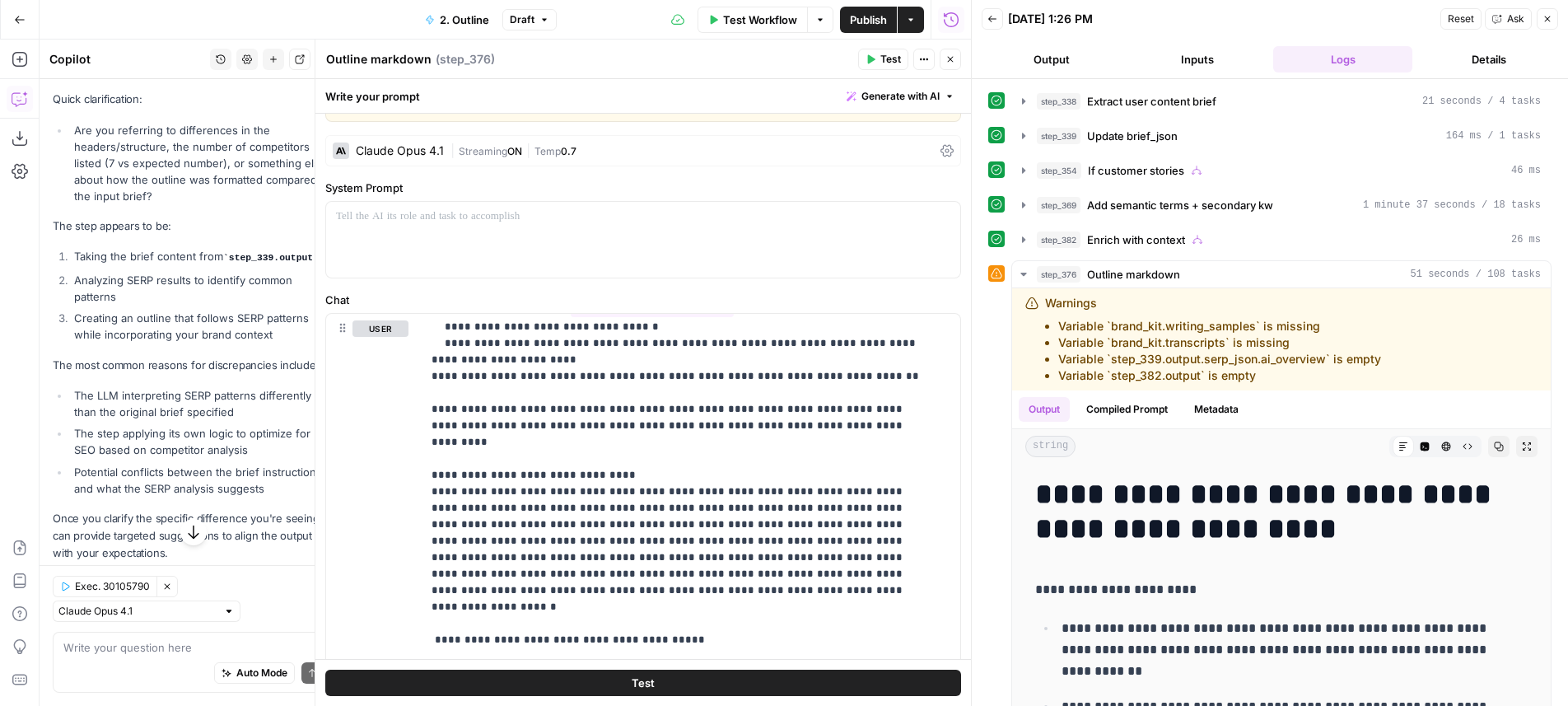
drag, startPoint x: 949, startPoint y: 60, endPoint x: 939, endPoint y: 71, distance: 14.9
click at [949, 60] on icon "button" at bounding box center [950, 59] width 6 height 6
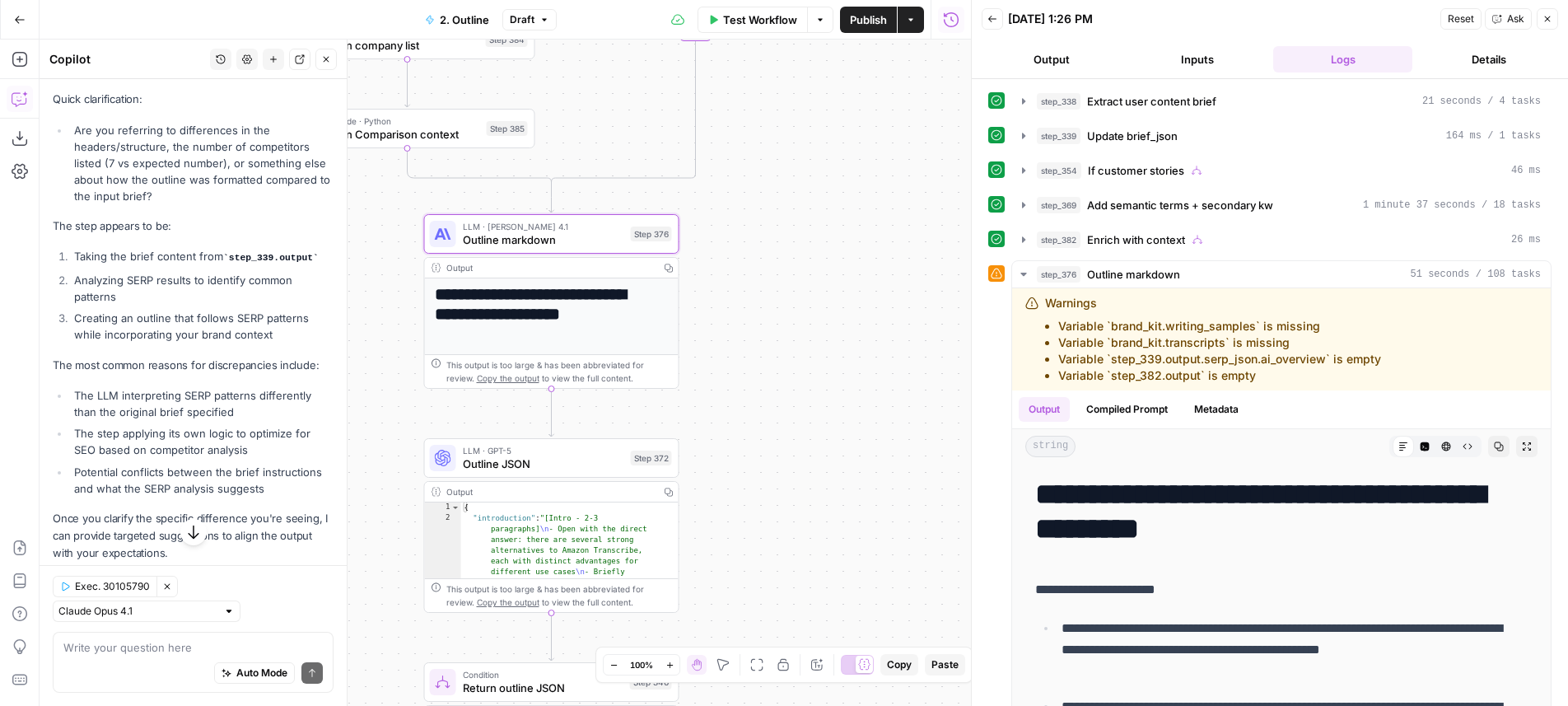
drag, startPoint x: 793, startPoint y: 291, endPoint x: 843, endPoint y: 238, distance: 72.9
click at [843, 238] on div "true true true false true false false false Workflow Set Inputs Inputs LLM · Ge…" at bounding box center [504, 372] width 931 height 666
click at [550, 21] on button "Draft" at bounding box center [529, 20] width 54 height 22
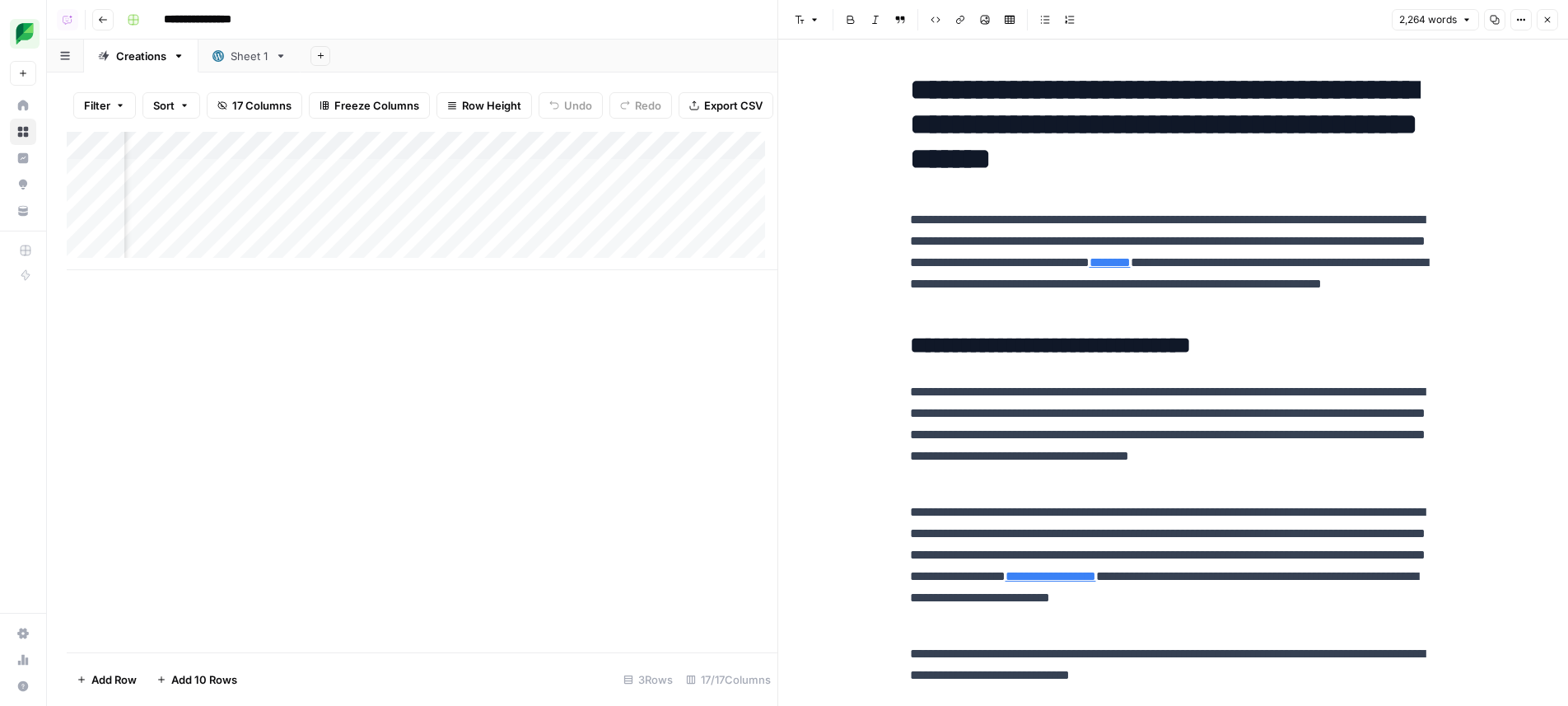
click at [1100, 258] on p "**********" at bounding box center [1174, 263] width 527 height 107
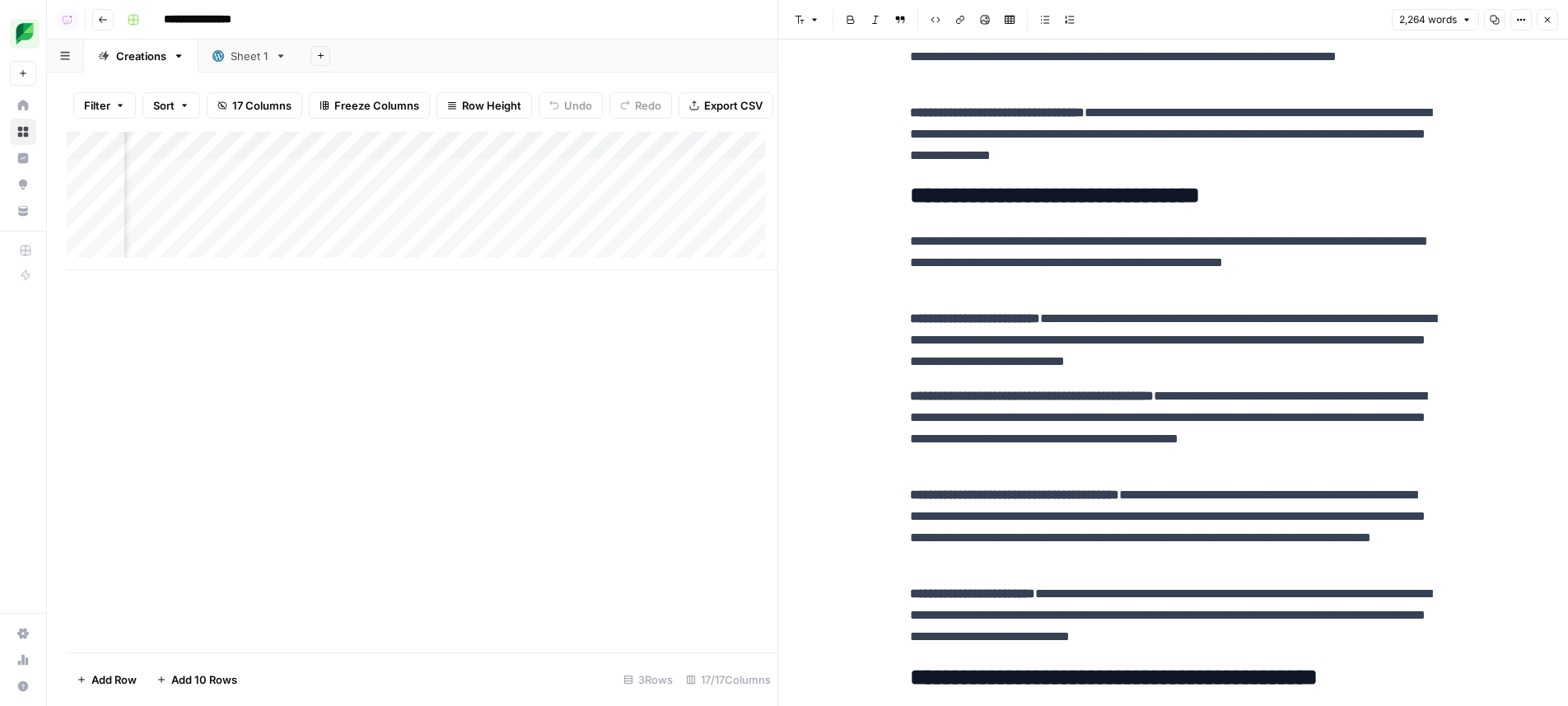
scroll to position [5465, 0]
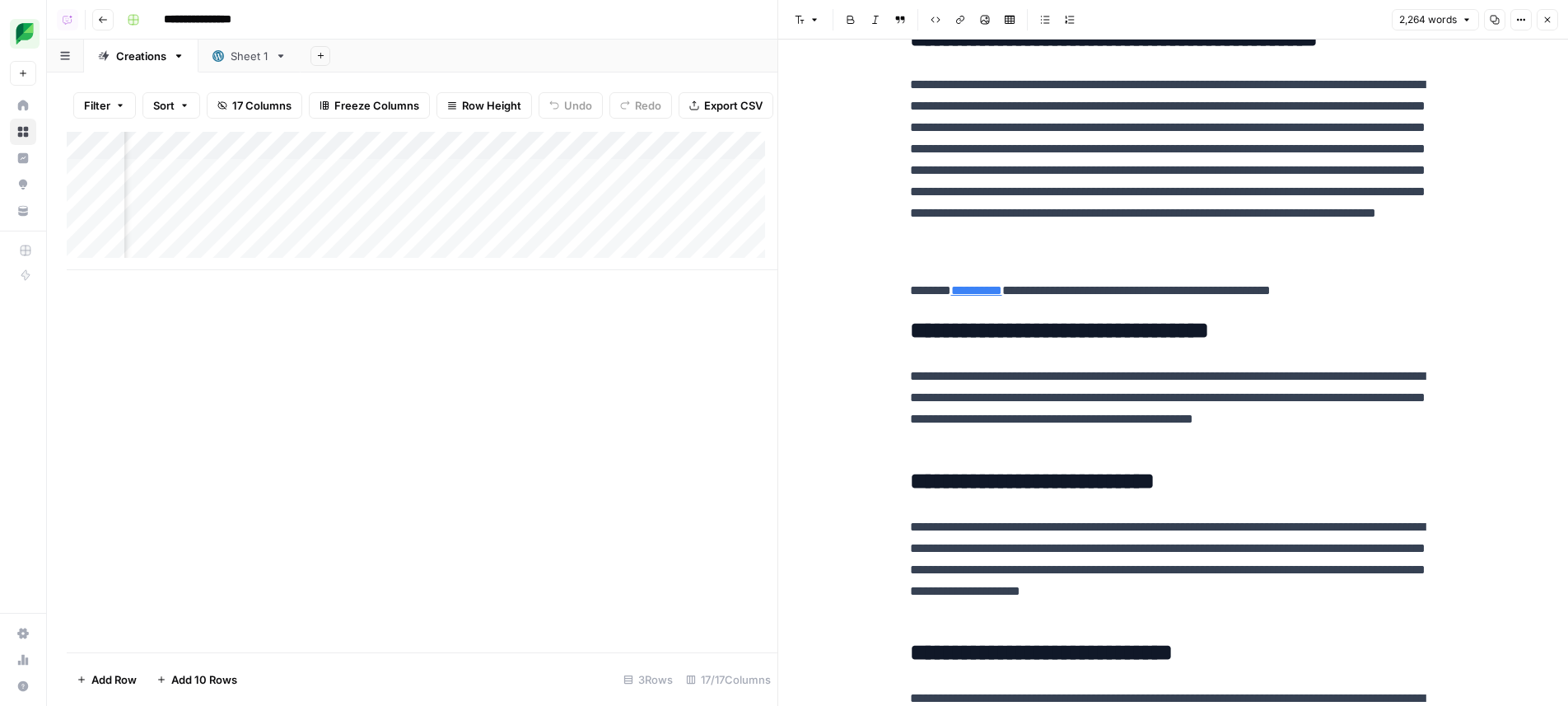
click at [604, 383] on div "Add Column" at bounding box center [422, 392] width 711 height 520
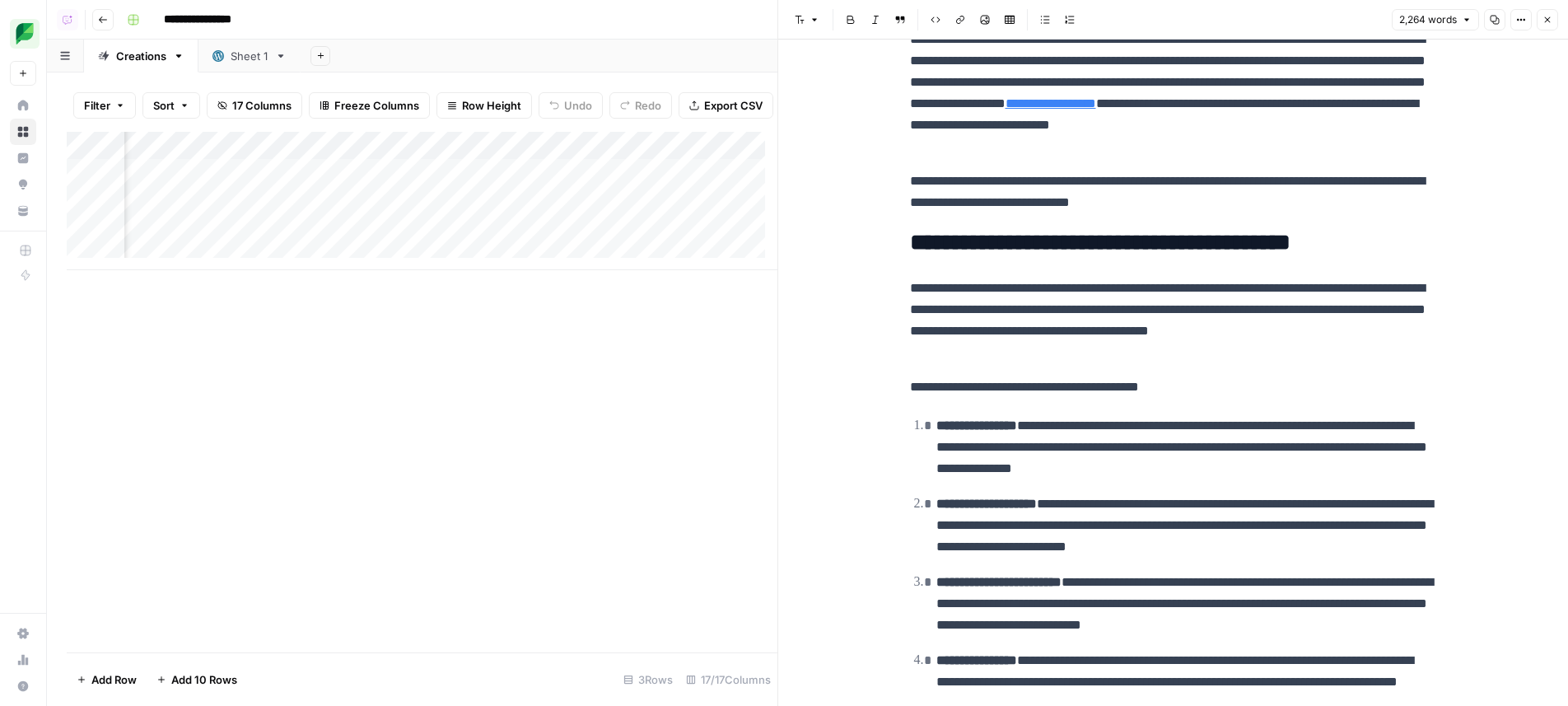
scroll to position [0, 0]
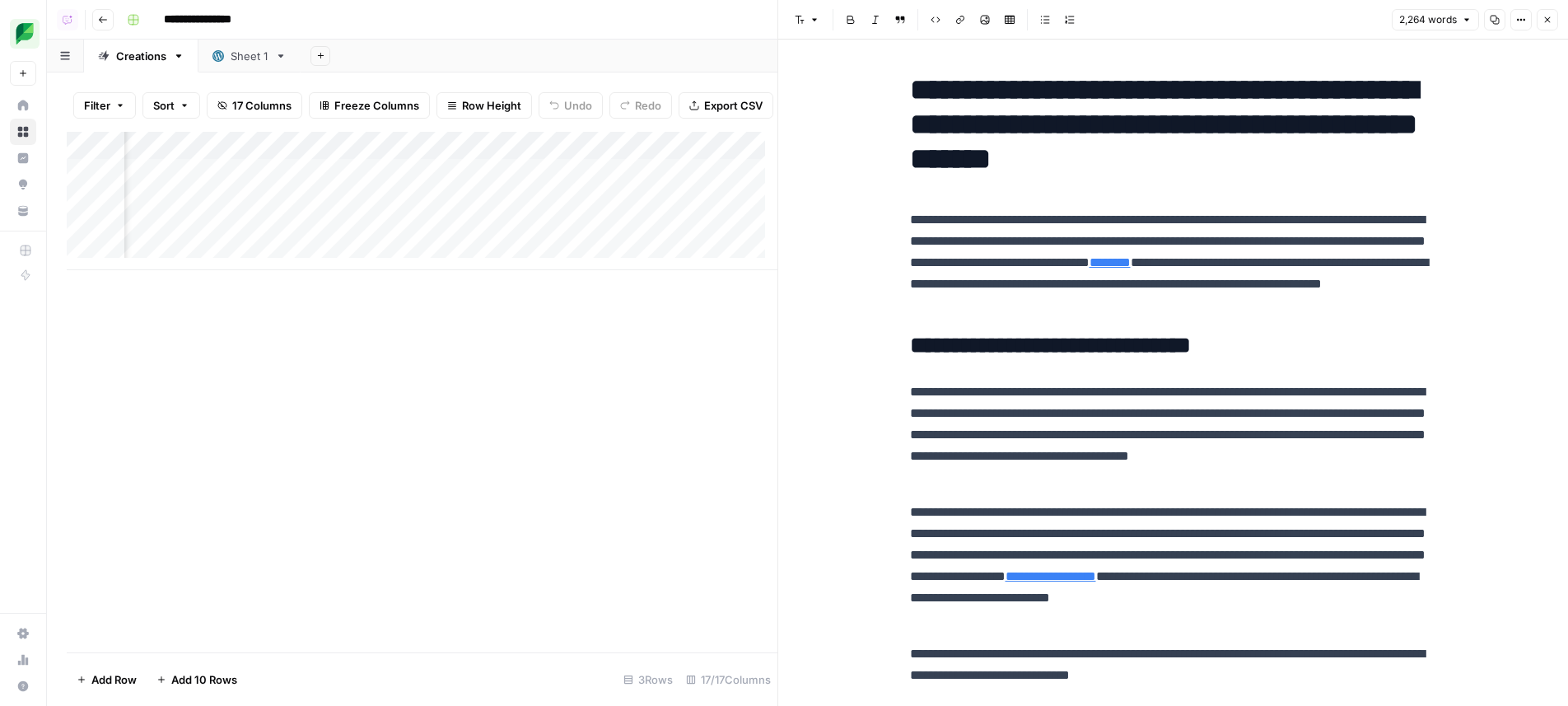
click at [1258, 335] on h2 "**********" at bounding box center [1174, 346] width 527 height 27
click at [1554, 13] on button "Close" at bounding box center [1547, 20] width 22 height 22
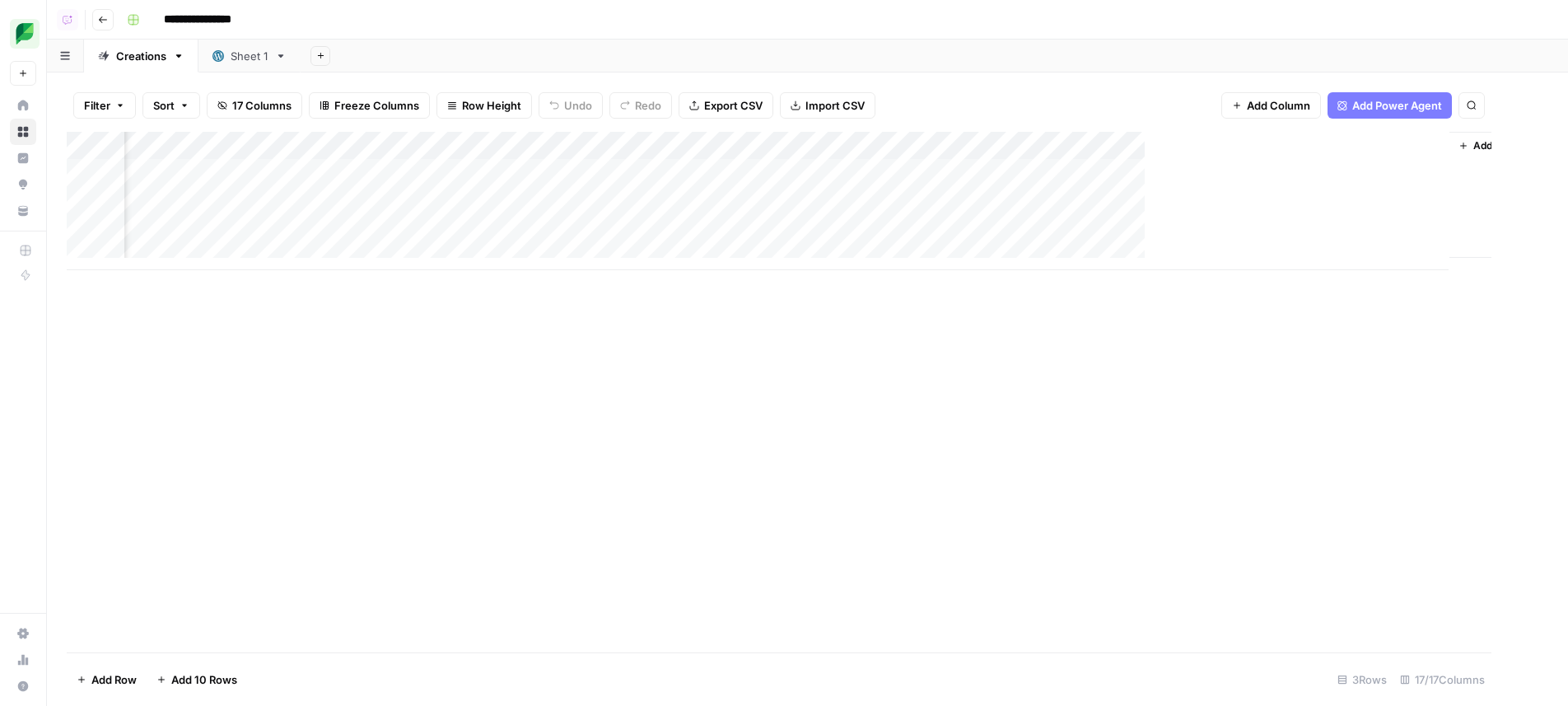
scroll to position [0, 1437]
click at [1430, 143] on div "Add Column" at bounding box center [807, 201] width 1481 height 138
click at [1198, 398] on div "Add Column" at bounding box center [807, 392] width 1481 height 520
click at [1105, 92] on div "Filter Sort 17 Columns Freeze Columns Row Height Undo Redo Export CSV Import CS…" at bounding box center [807, 105] width 1481 height 53
drag, startPoint x: 987, startPoint y: 492, endPoint x: 979, endPoint y: 475, distance: 18.8
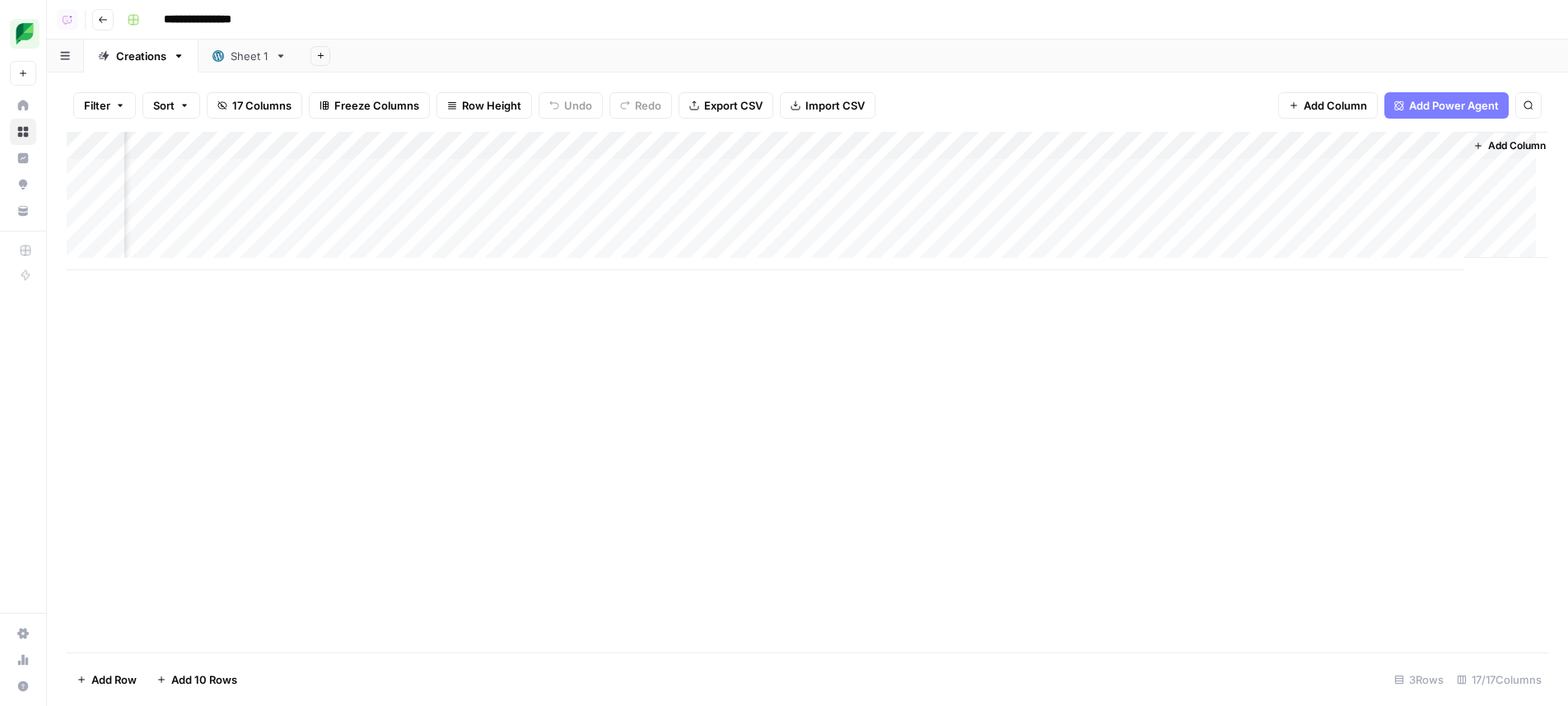
click at [987, 491] on div "Add Column" at bounding box center [807, 392] width 1481 height 520
click at [676, 199] on div "Add Column" at bounding box center [807, 201] width 1481 height 138
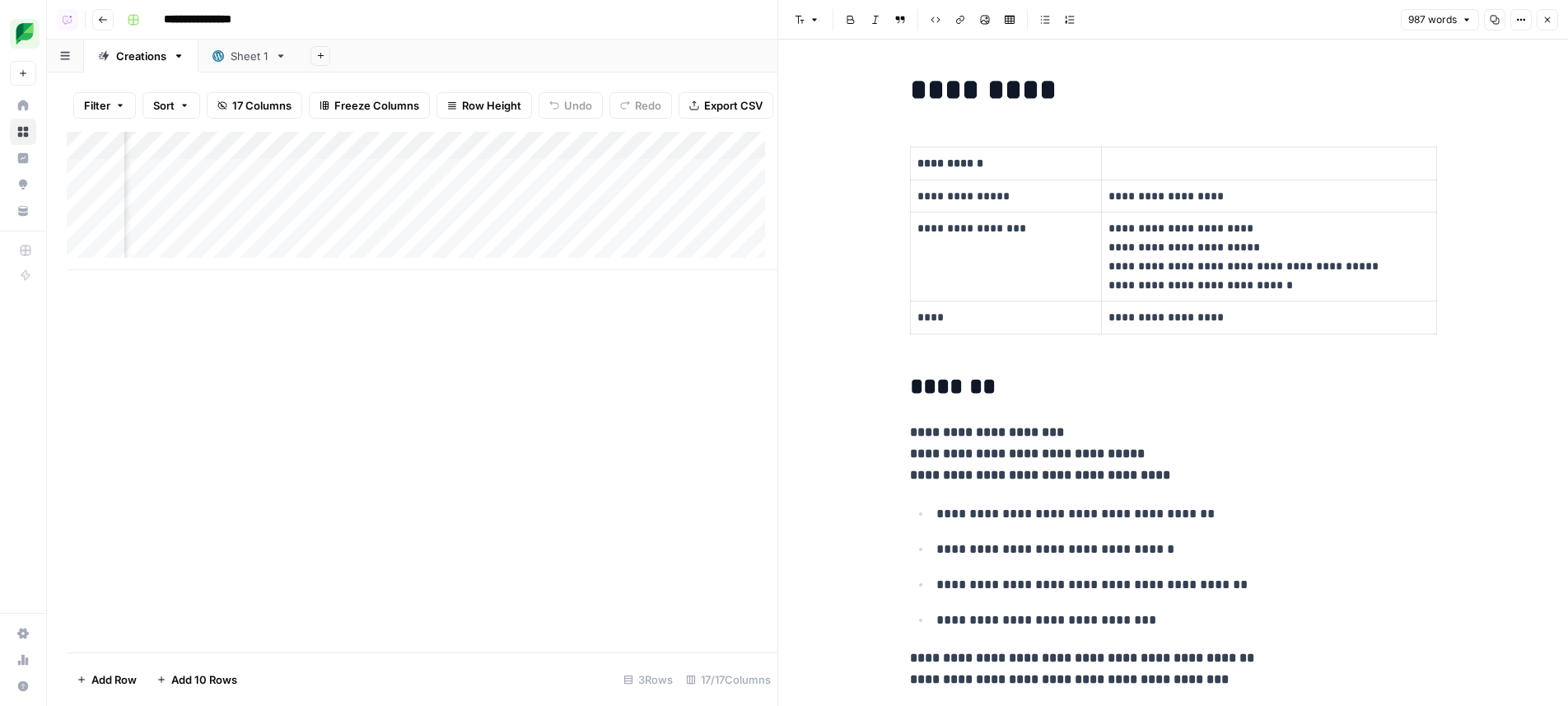
scroll to position [0, 471]
click at [218, 148] on div "Add Column" at bounding box center [422, 201] width 711 height 138
click at [268, 250] on input "Editorial Article" at bounding box center [258, 250] width 168 height 17
click at [529, 383] on div "Add Column" at bounding box center [422, 392] width 711 height 520
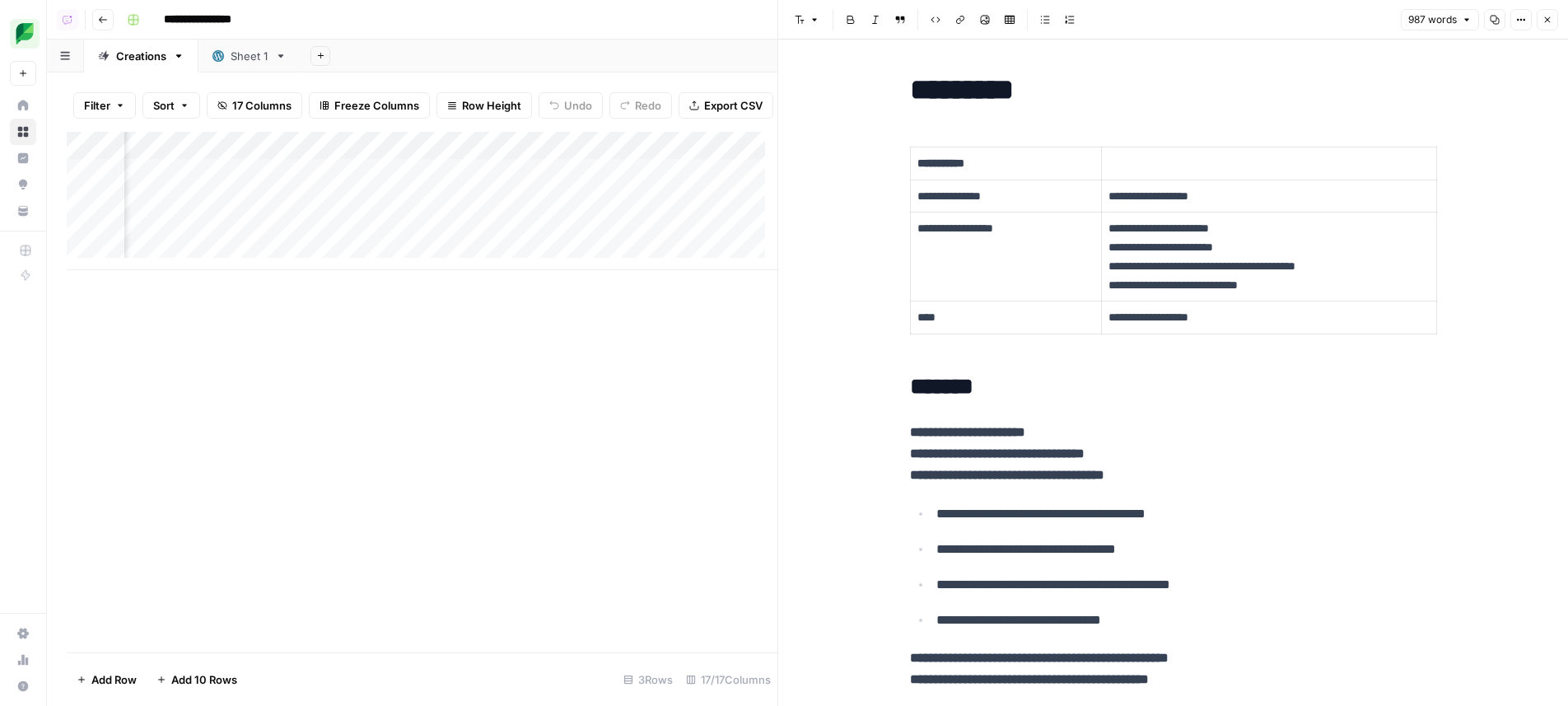
click at [598, 210] on div "Add Column" at bounding box center [422, 201] width 711 height 138
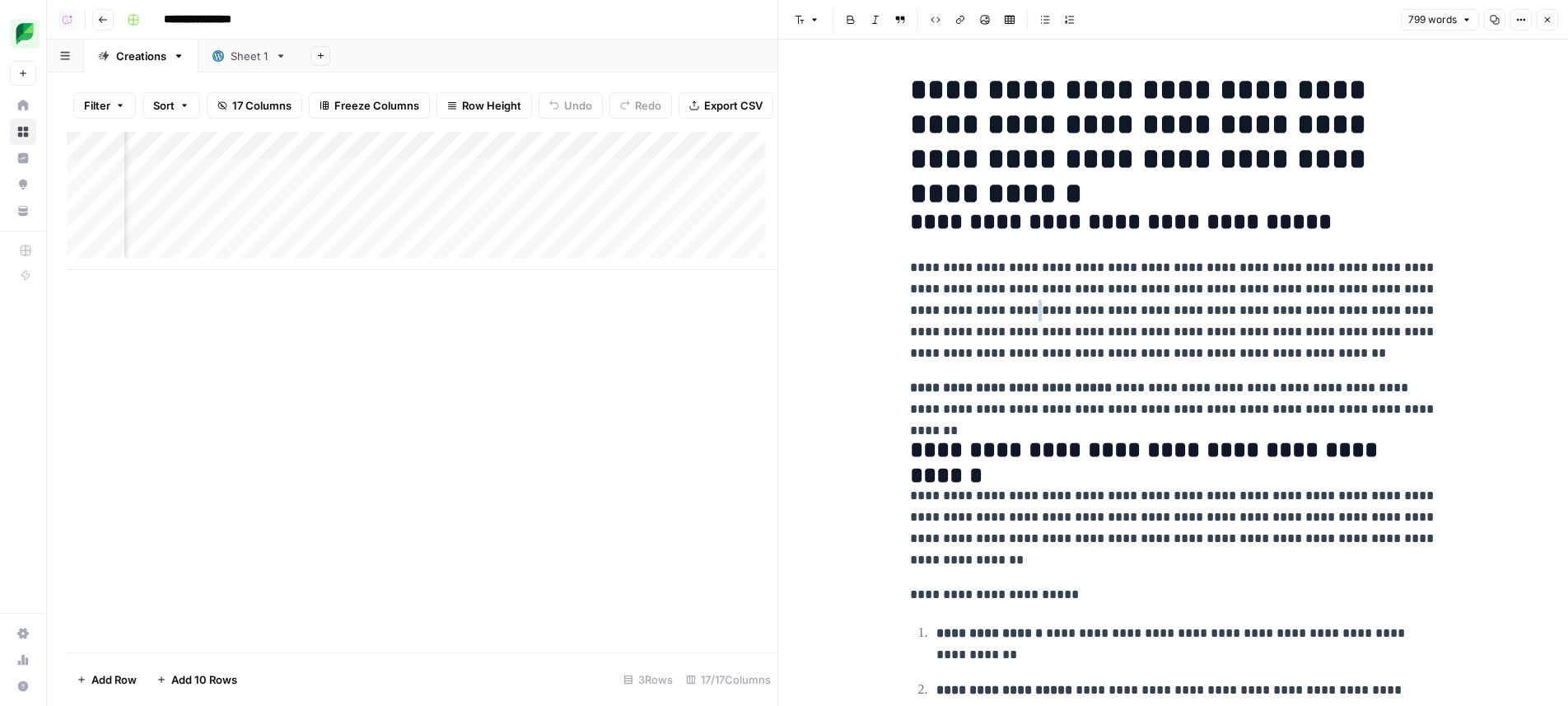
click at [942, 317] on p "**********" at bounding box center [1174, 310] width 527 height 107
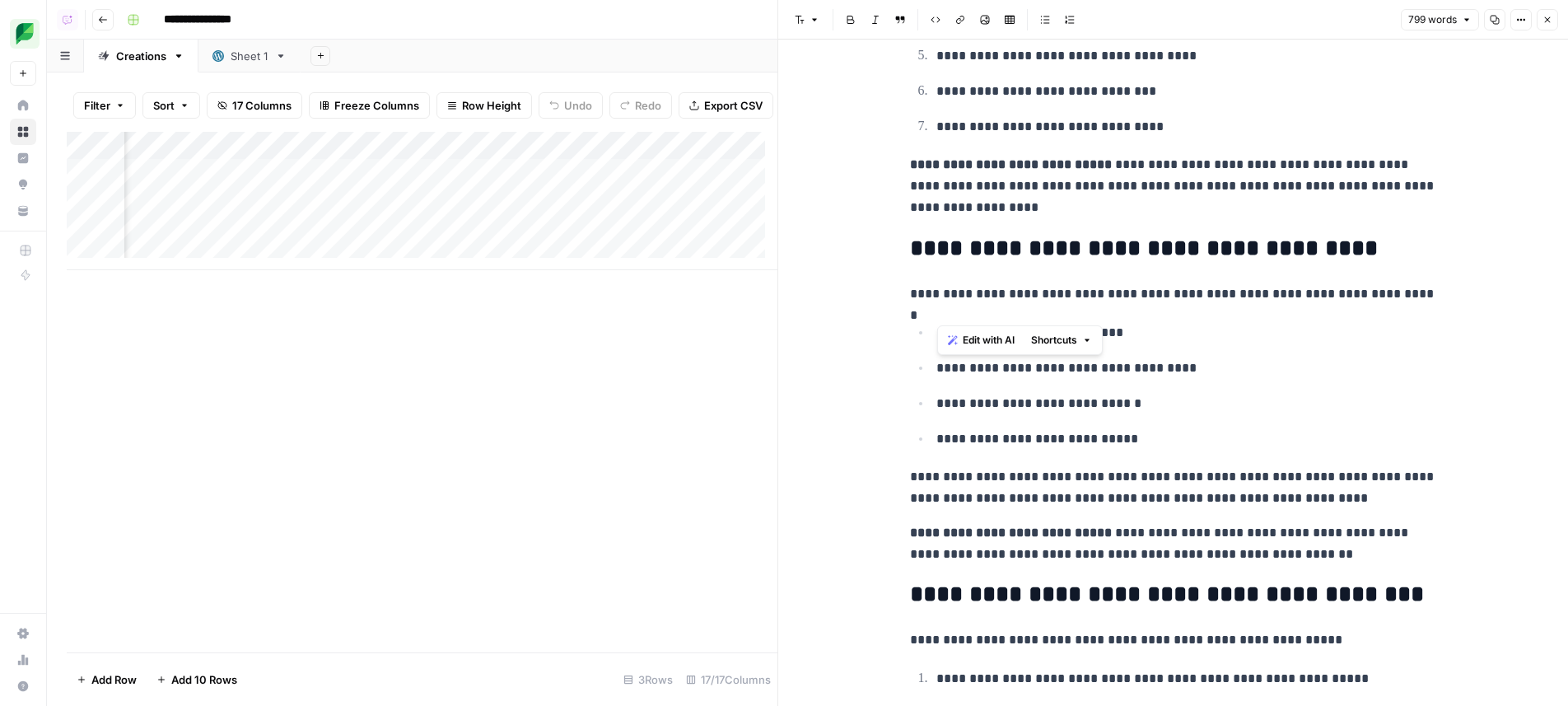
scroll to position [1246, 0]
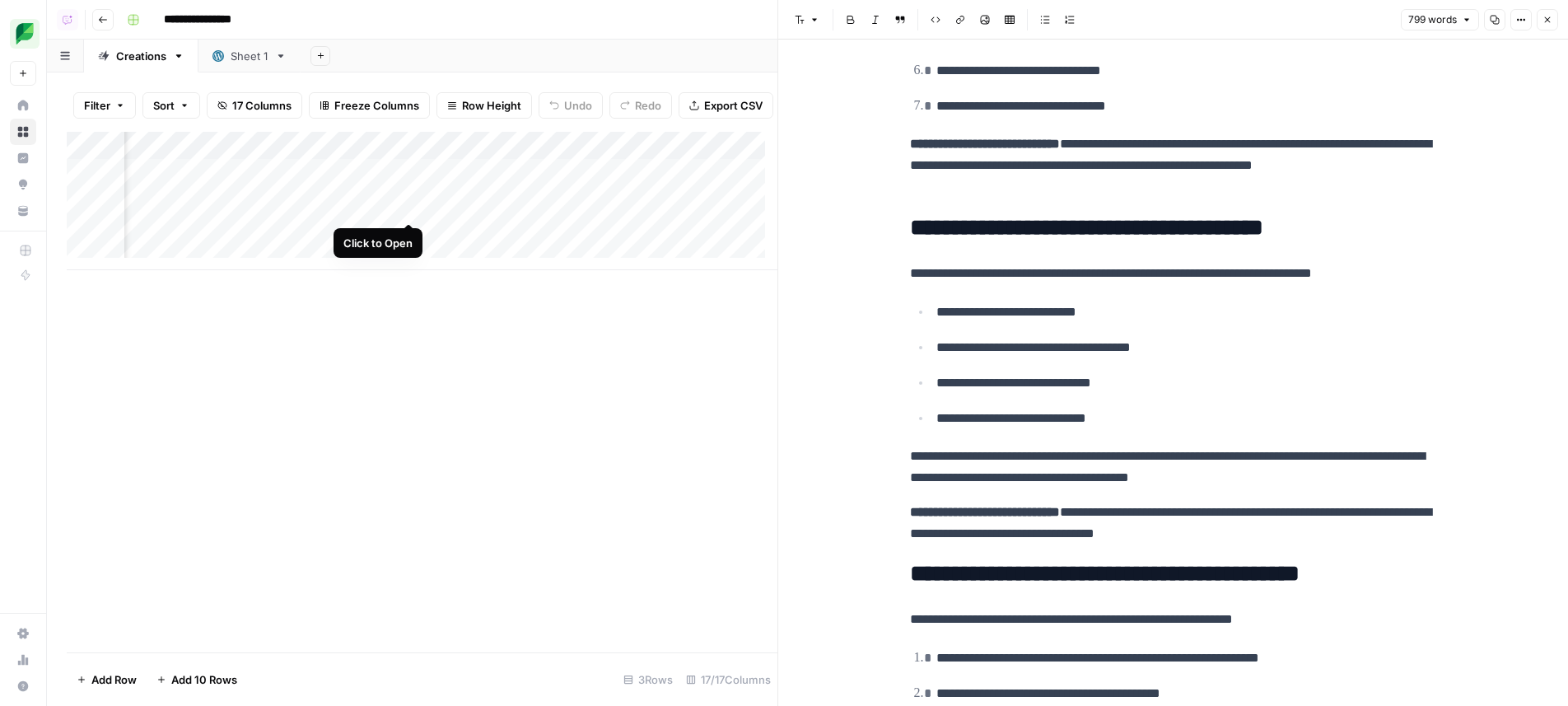
click at [415, 206] on div "Add Column" at bounding box center [422, 201] width 711 height 138
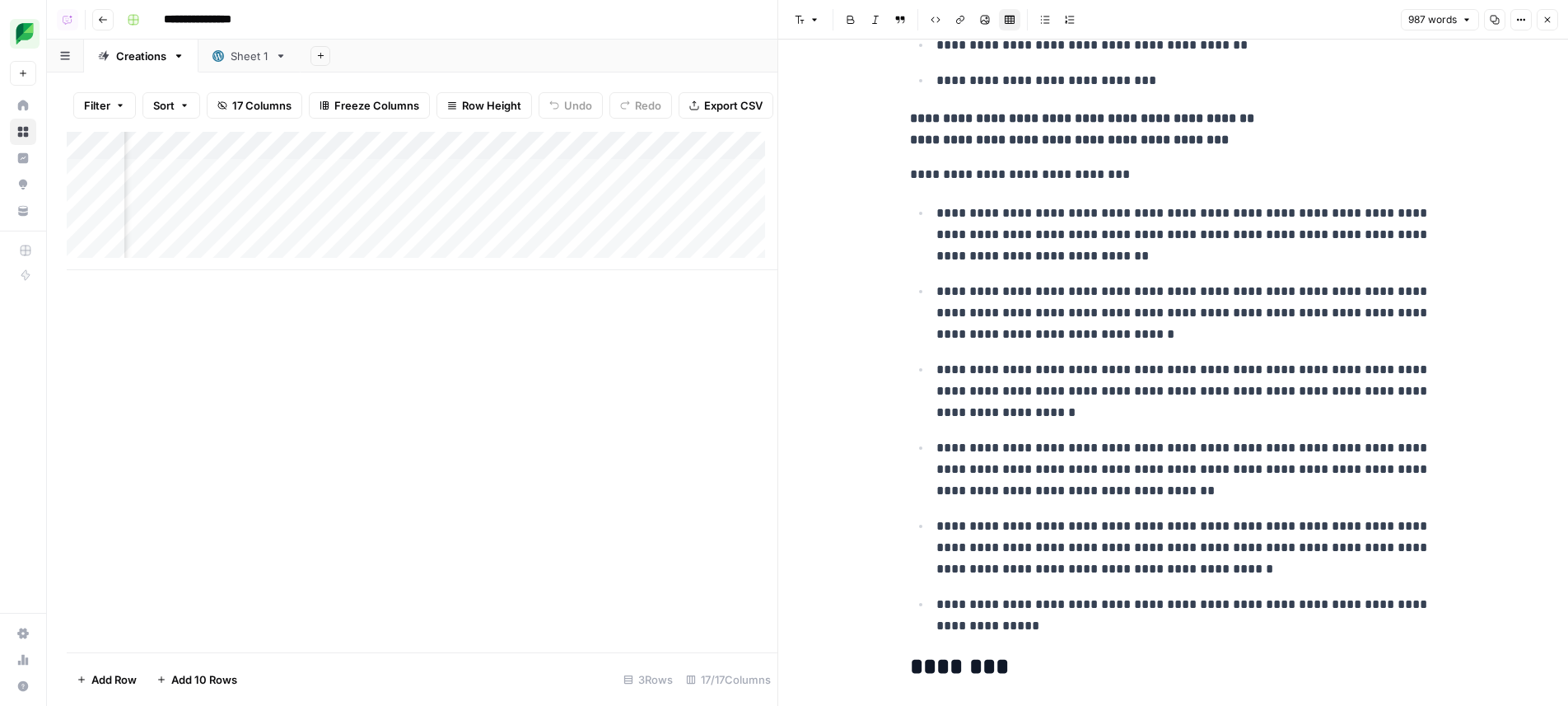
scroll to position [0, 1600]
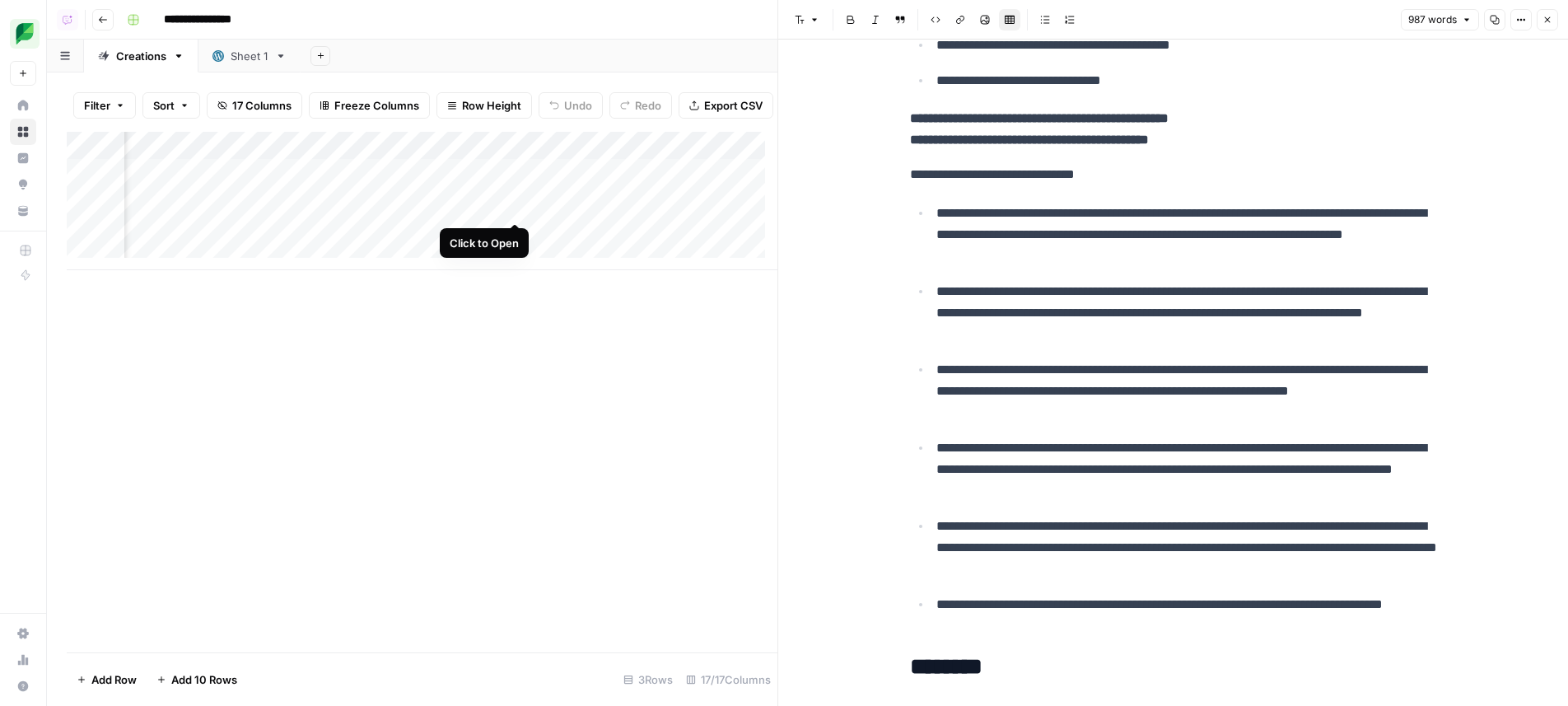
click at [510, 201] on div "Add Column" at bounding box center [422, 201] width 711 height 138
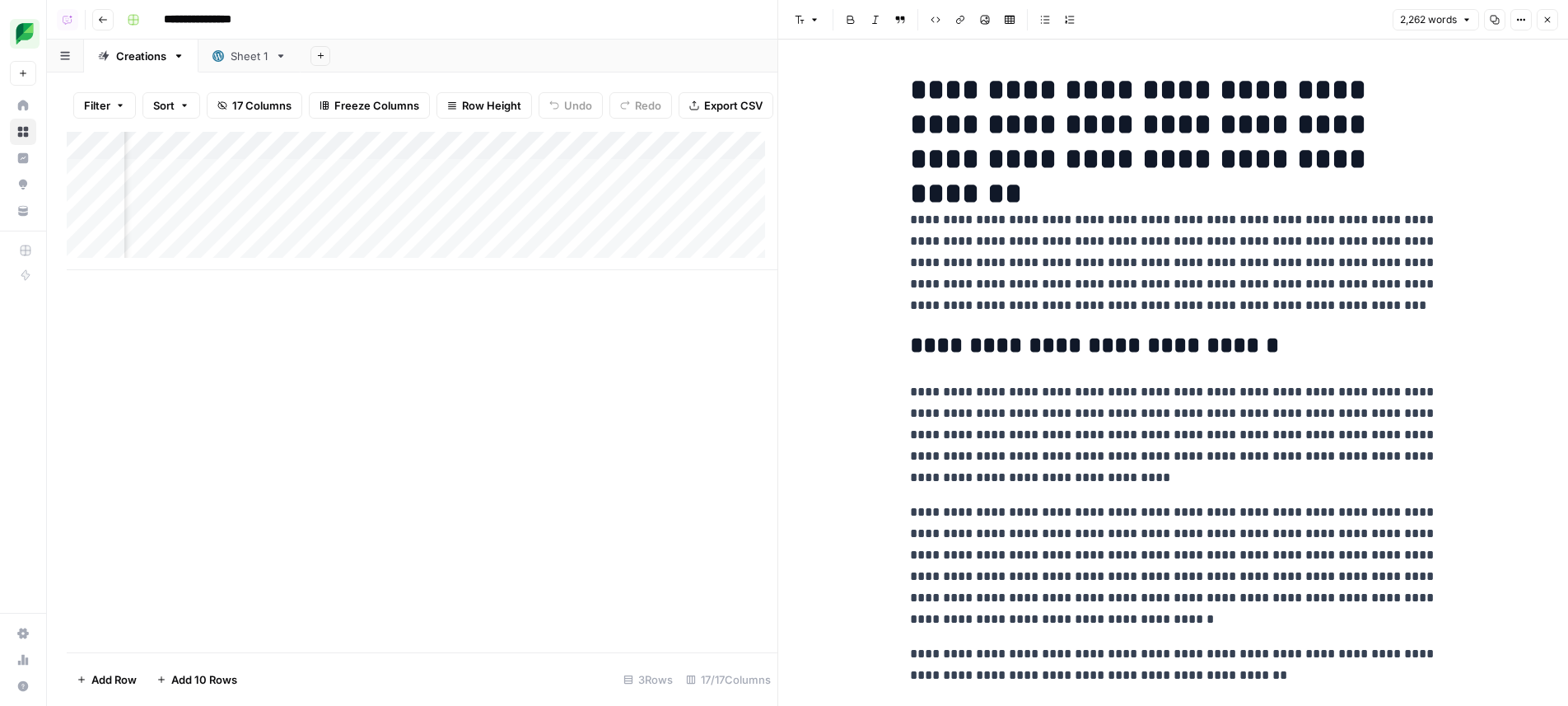
click at [1228, 238] on p "**********" at bounding box center [1174, 263] width 527 height 107
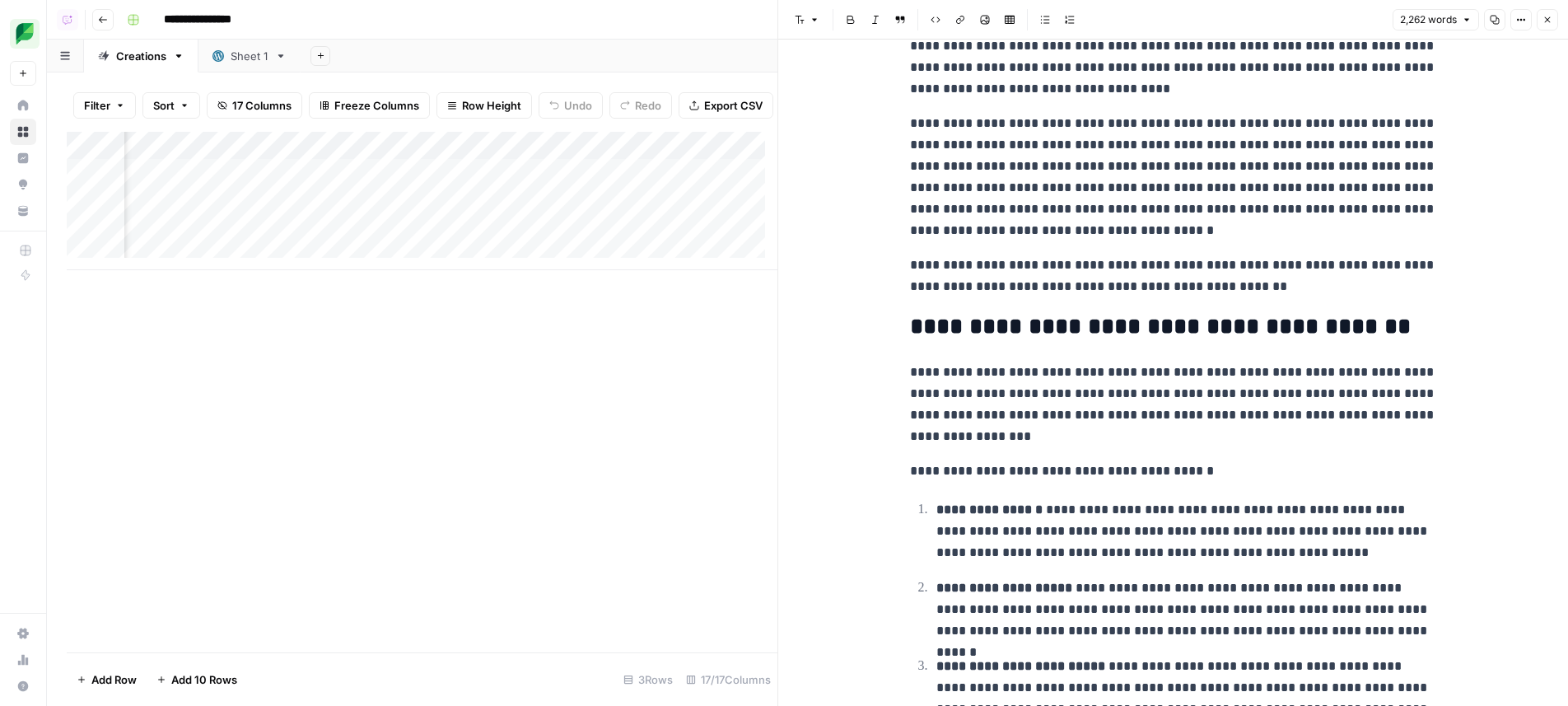
scroll to position [0, 2143]
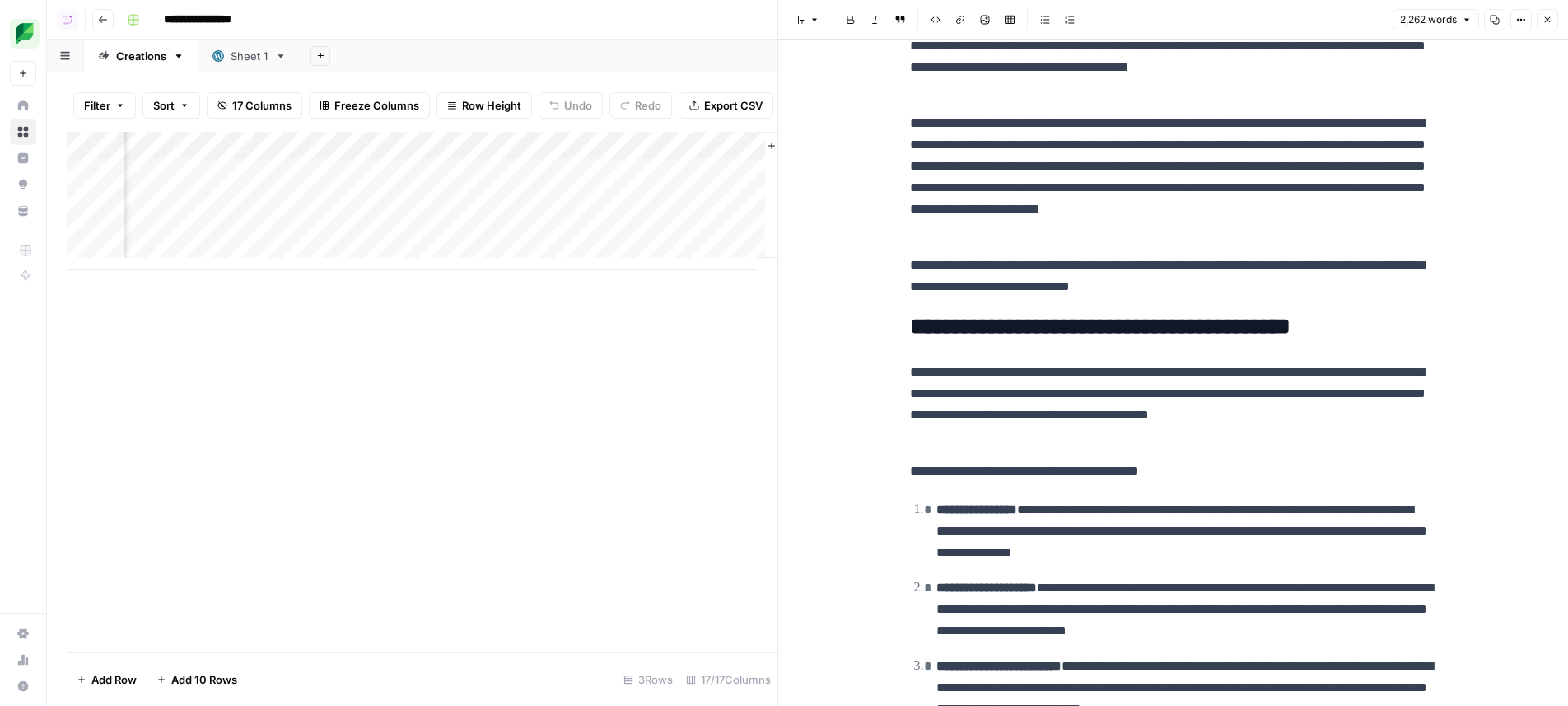
click at [568, 209] on div "Add Column" at bounding box center [422, 201] width 711 height 138
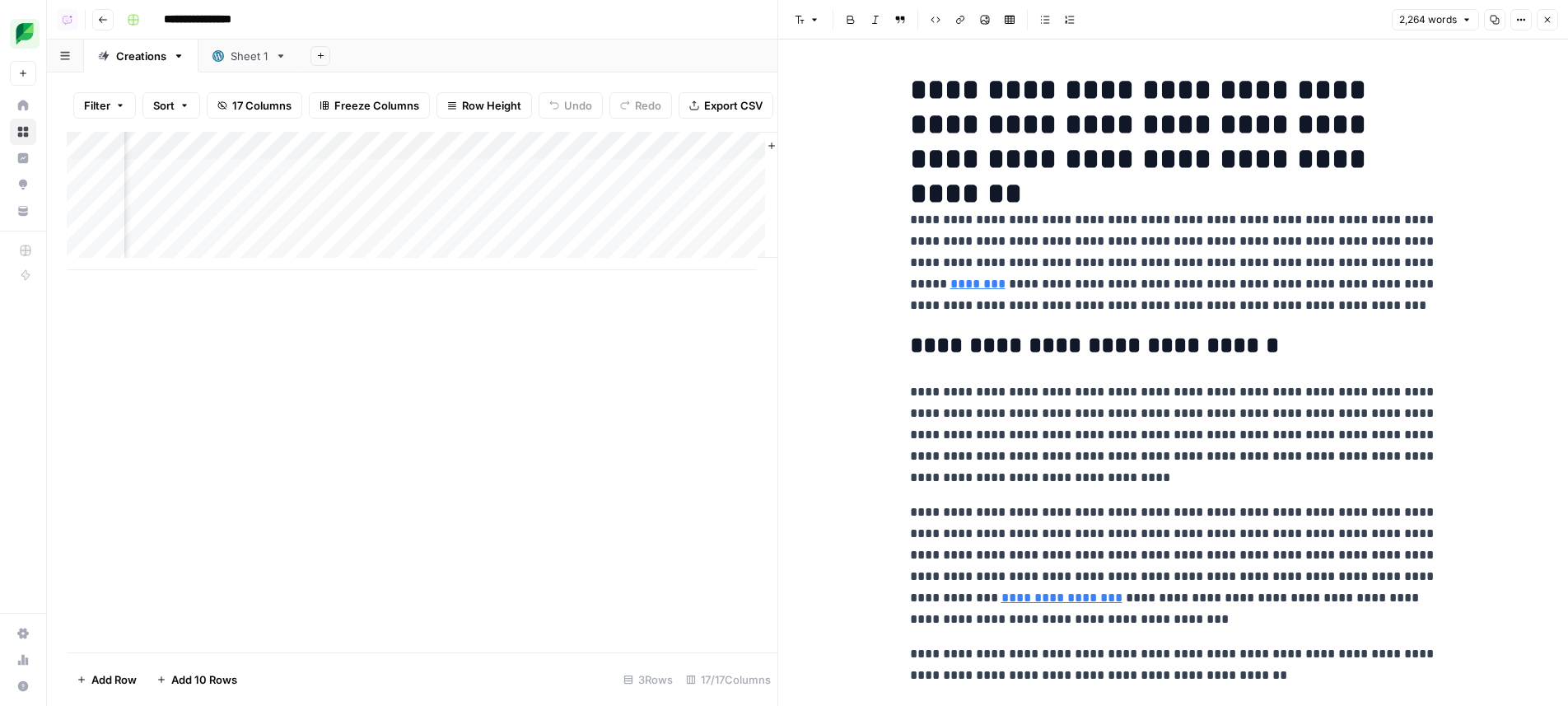
click at [1158, 305] on p "**********" at bounding box center [1174, 263] width 527 height 107
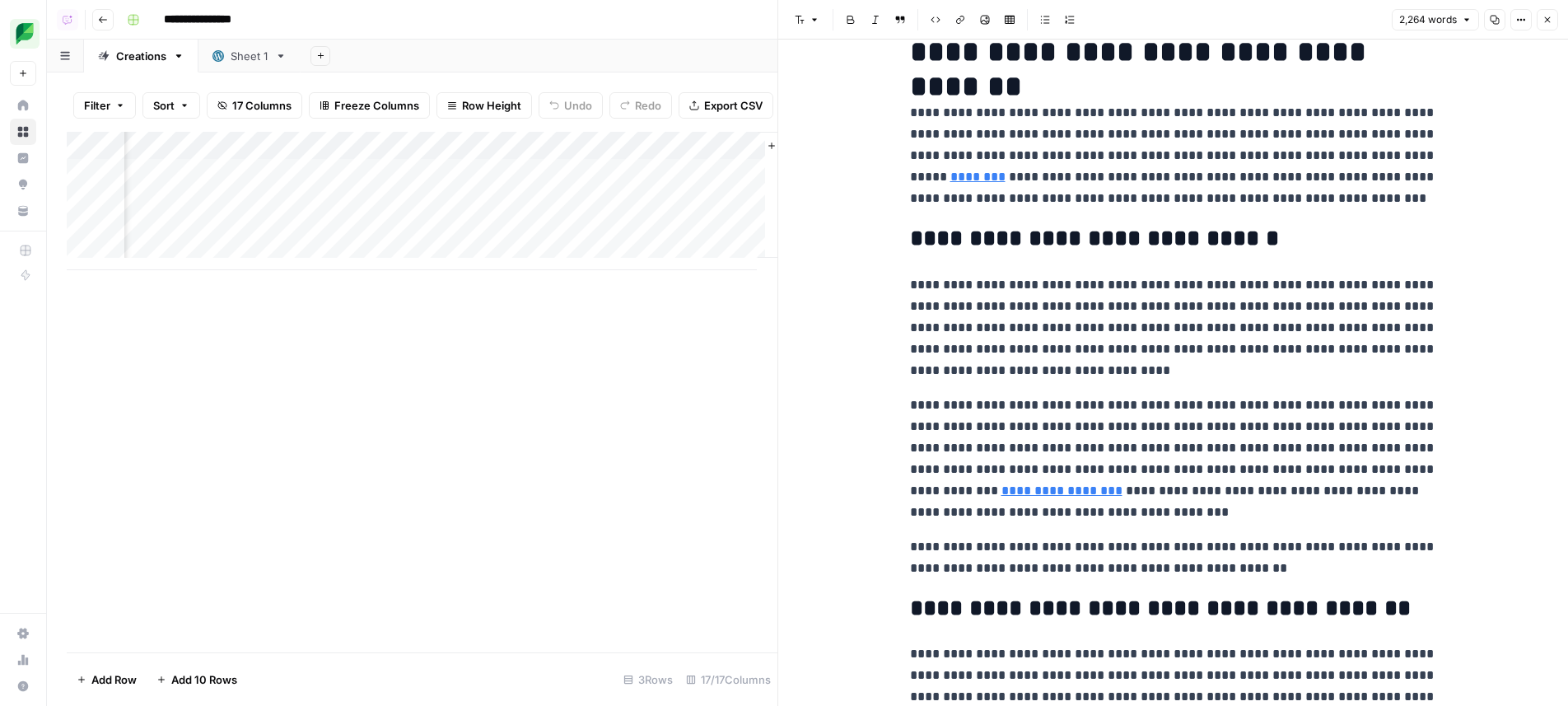
scroll to position [388, 0]
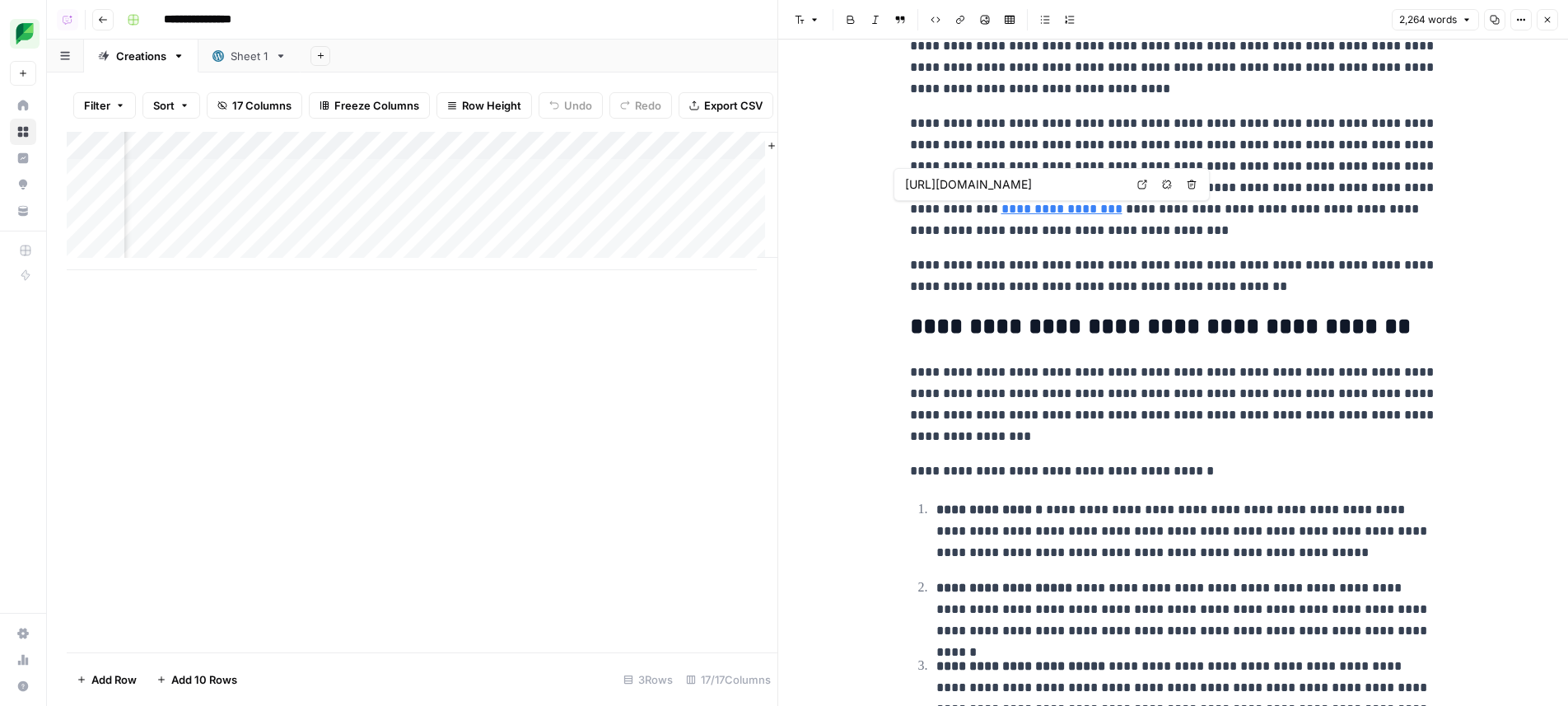
click at [1001, 211] on link "**********" at bounding box center [1061, 208] width 121 height 13
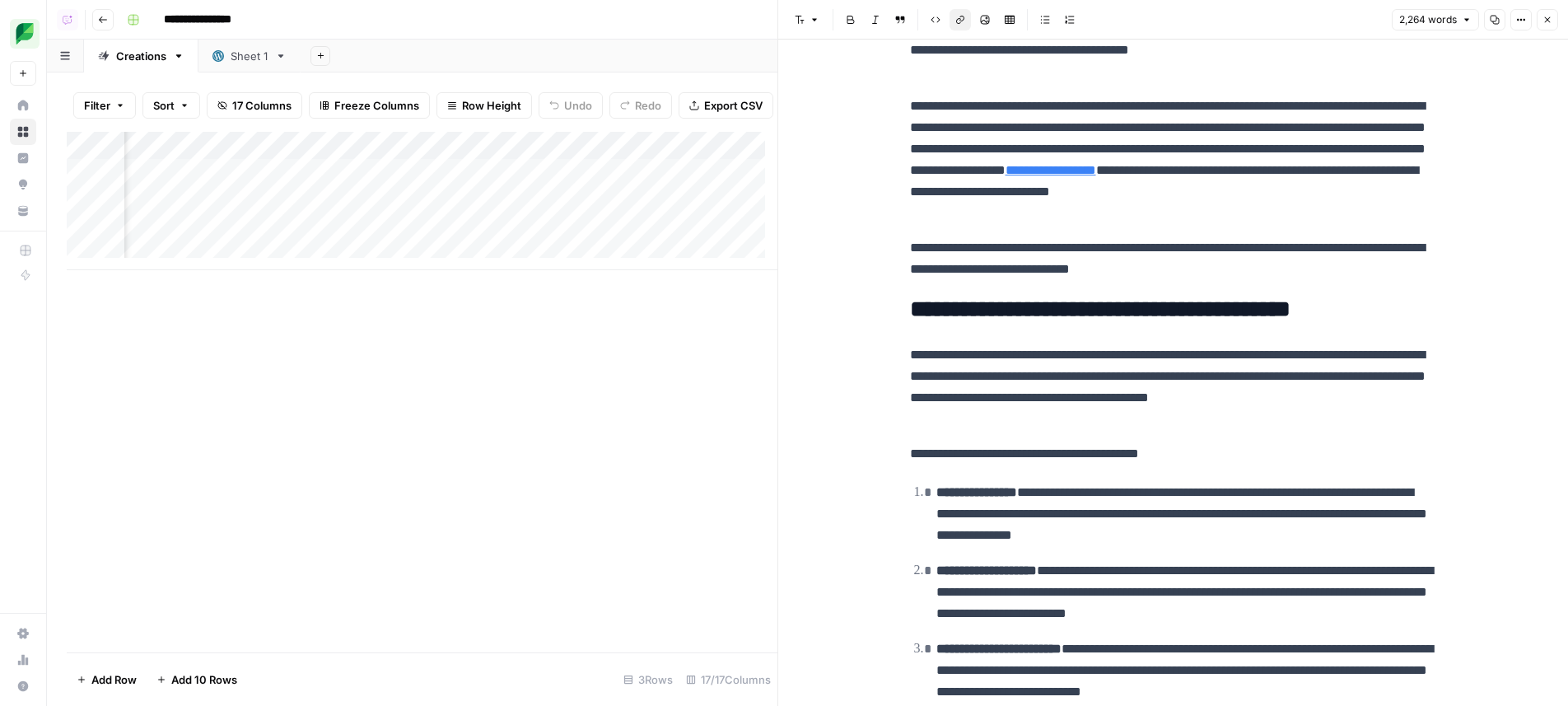
scroll to position [0, 1005]
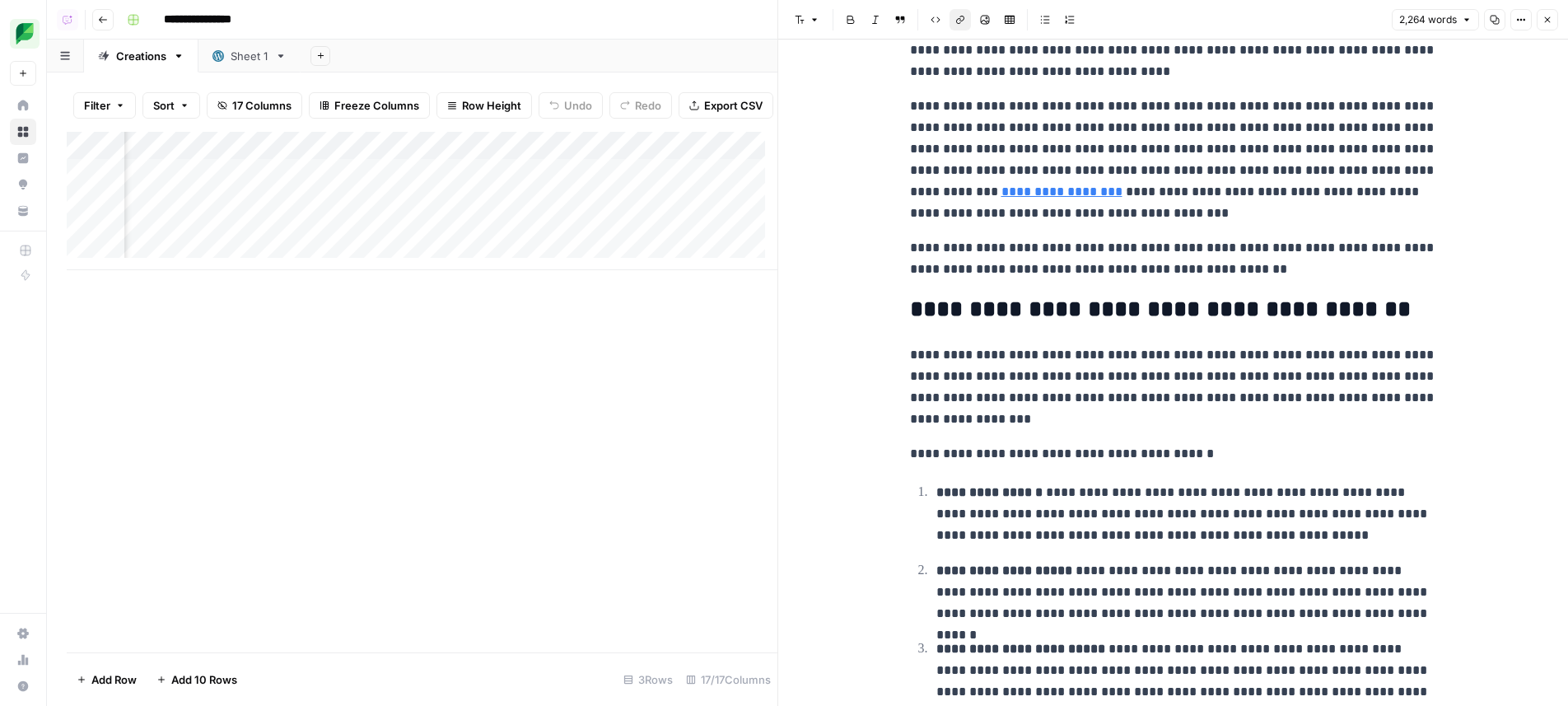
click at [204, 203] on div "Add Column" at bounding box center [422, 201] width 711 height 138
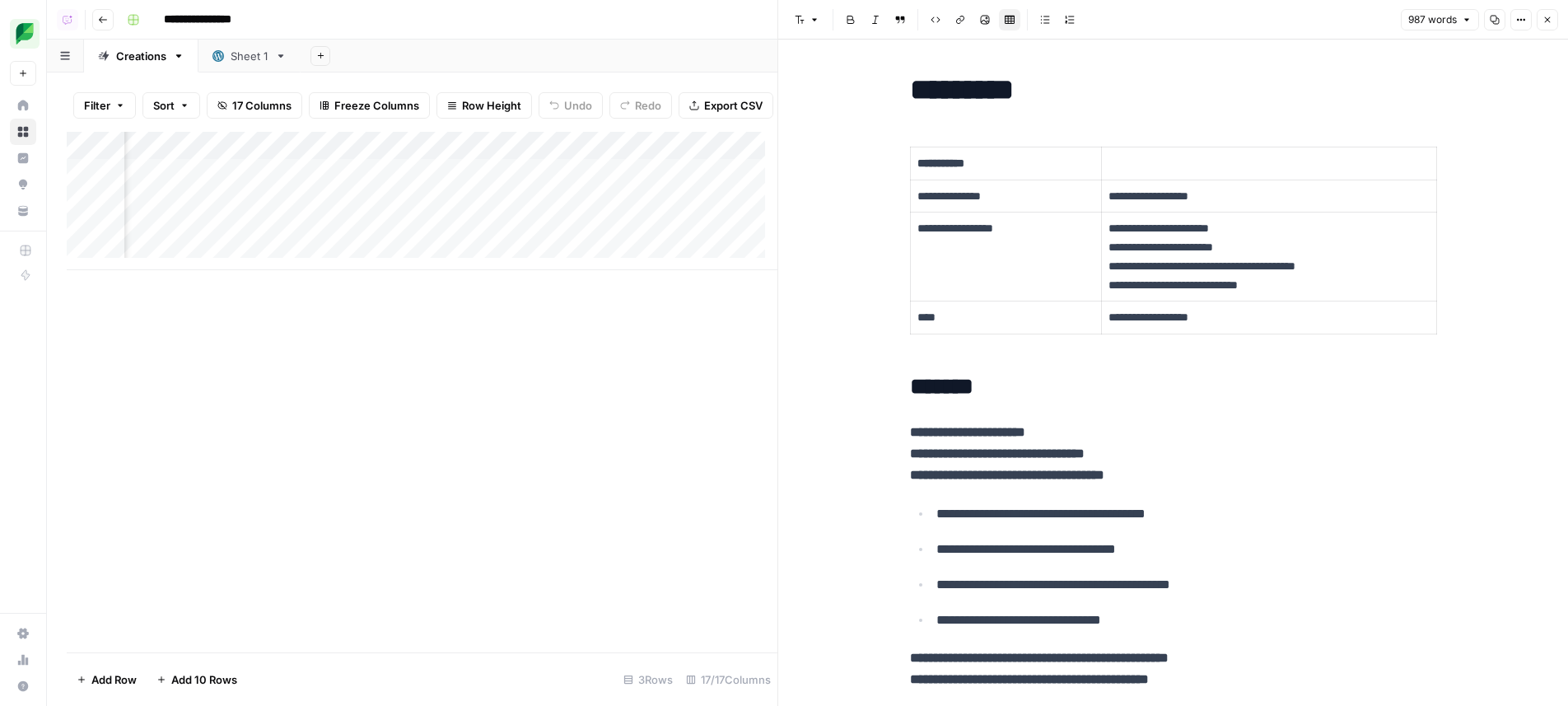
scroll to position [0, 1149]
click at [520, 209] on div "Add Column" at bounding box center [422, 201] width 711 height 138
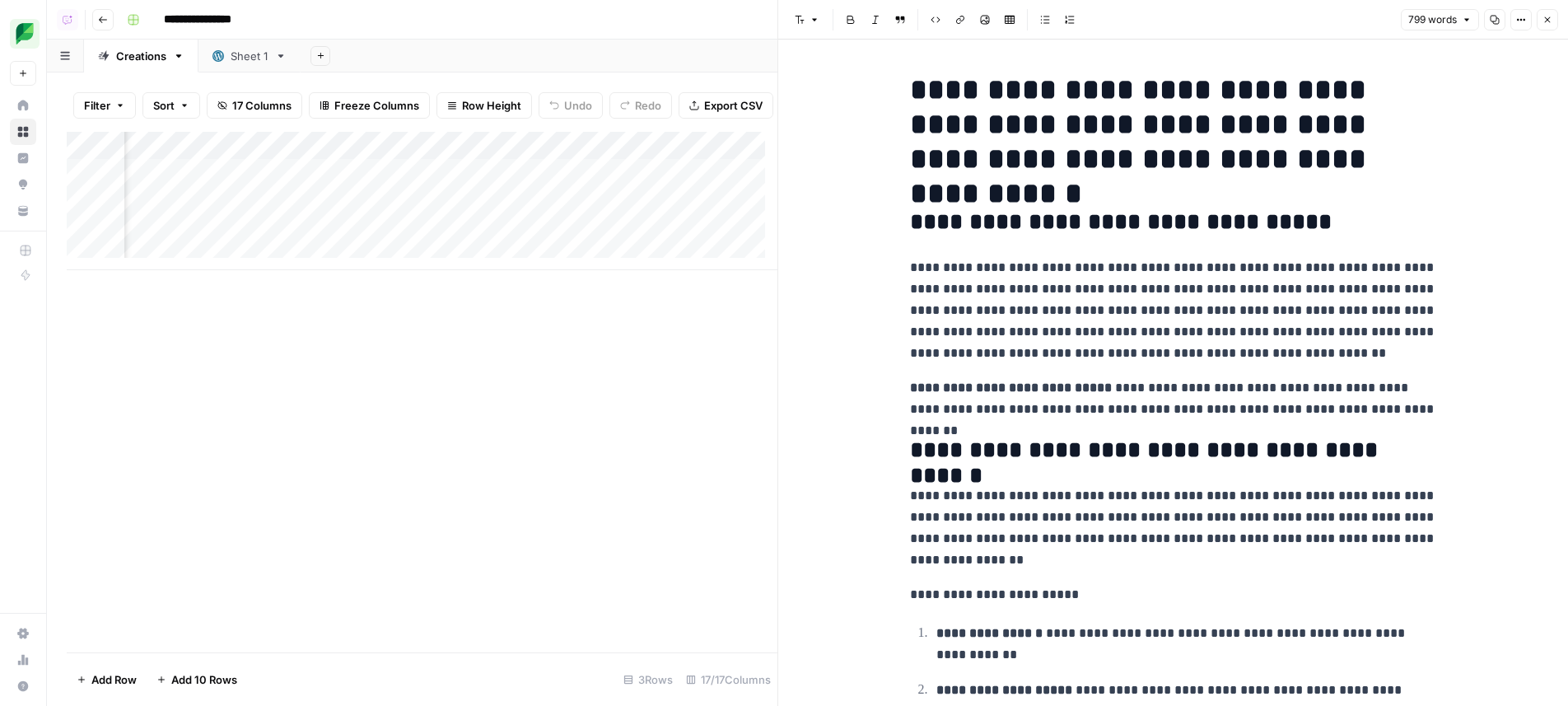
scroll to position [0, 1650]
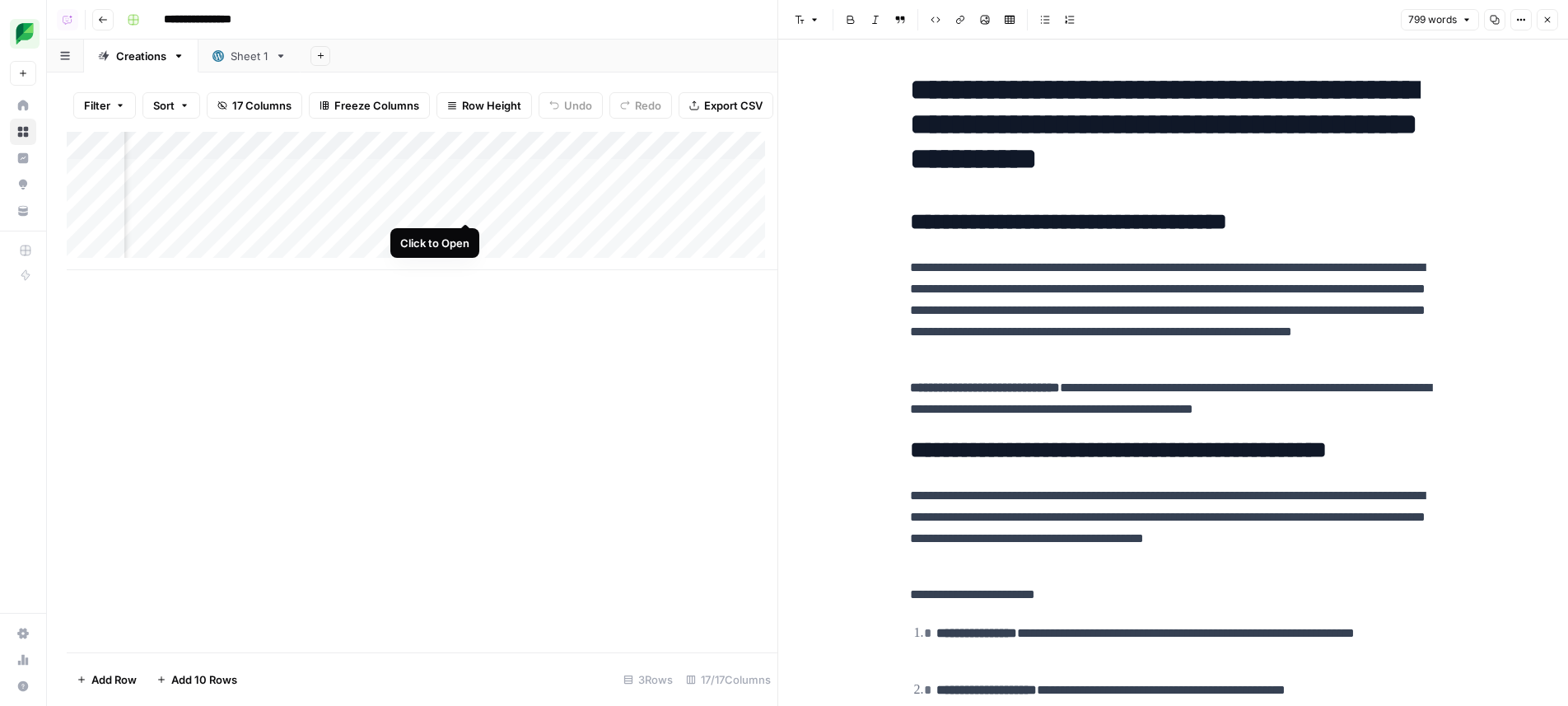
click at [469, 207] on div "Add Column" at bounding box center [422, 201] width 711 height 138
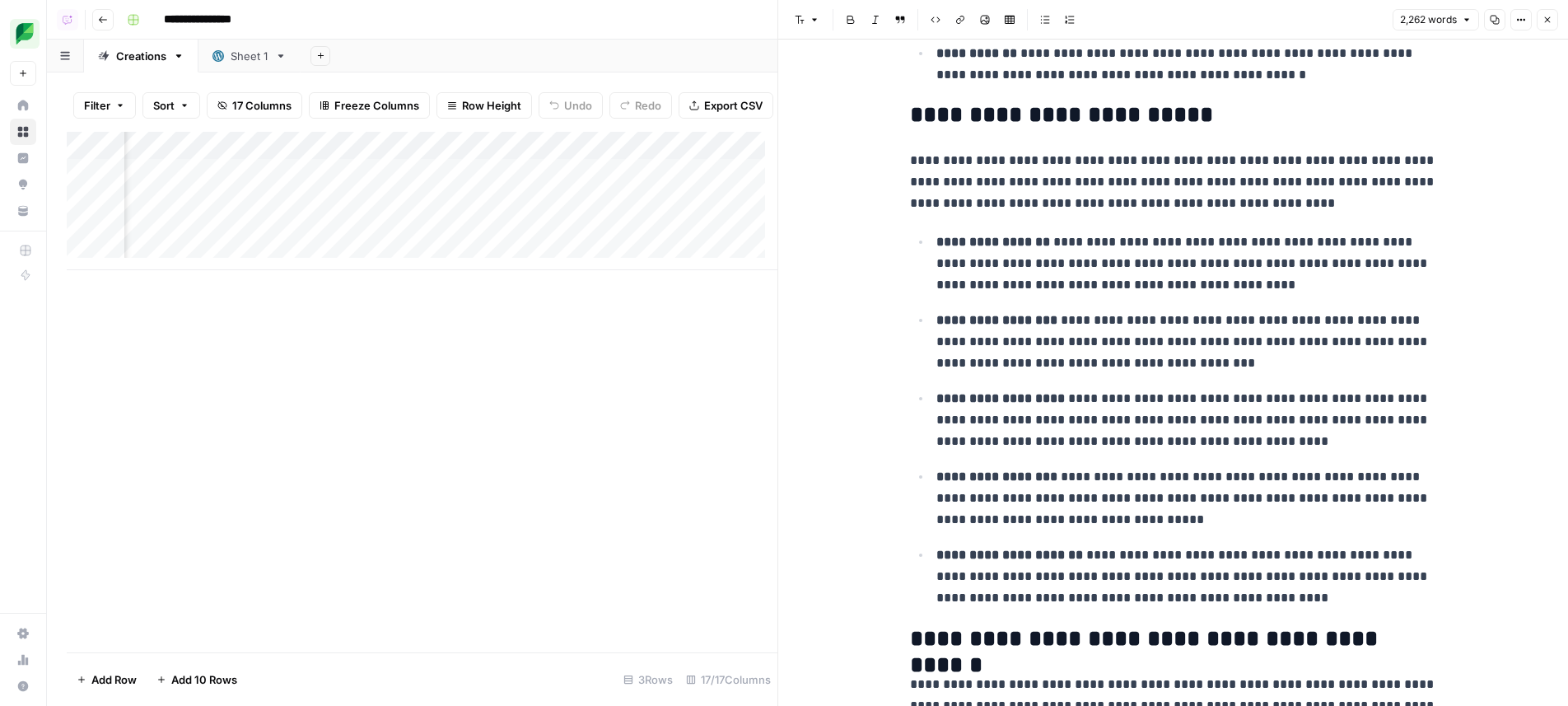
scroll to position [3569, 0]
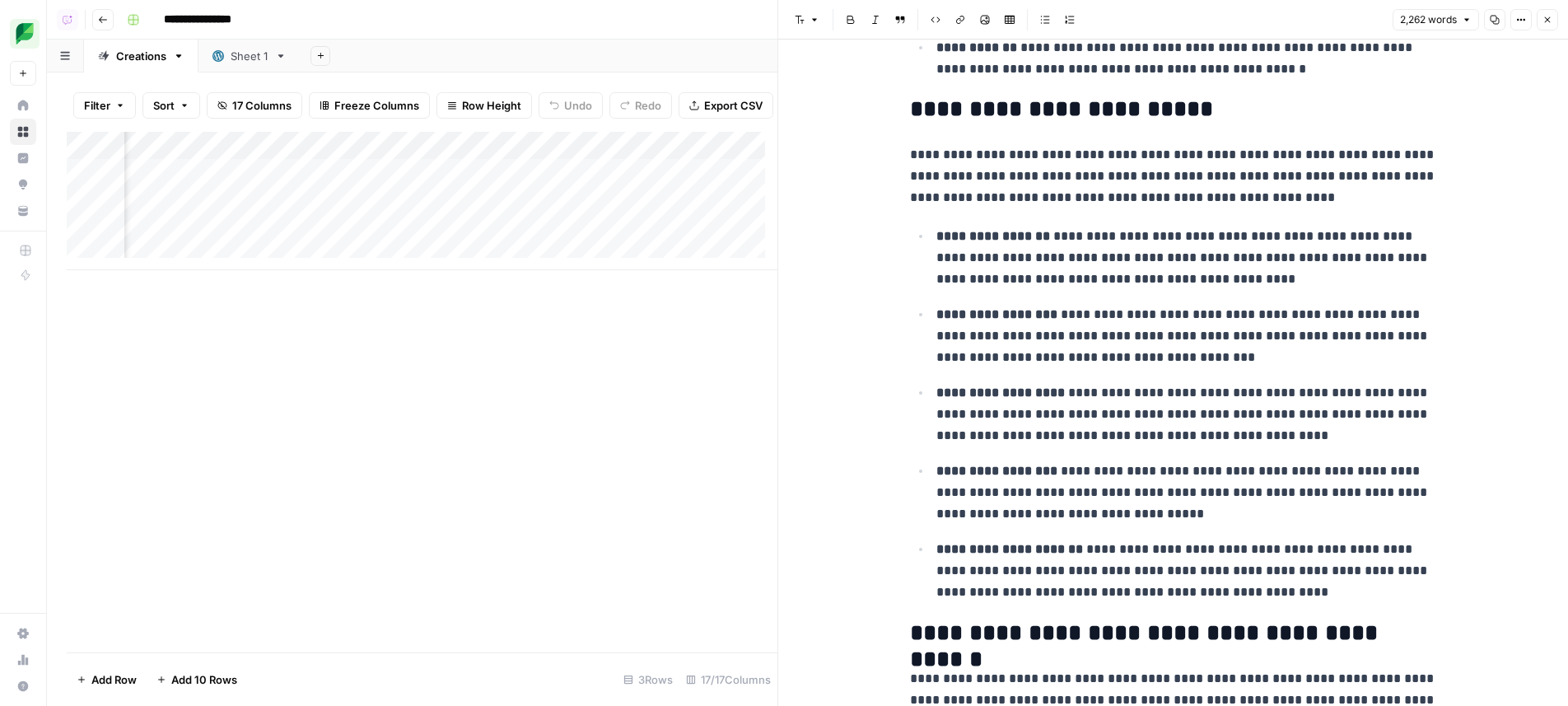
click at [1020, 230] on strong "**********" at bounding box center [993, 236] width 113 height 13
drag, startPoint x: 1020, startPoint y: 214, endPoint x: 928, endPoint y: 210, distance: 92.1
click at [931, 225] on li "**********" at bounding box center [1184, 258] width 506 height 65
click at [1520, 15] on icon "button" at bounding box center [1521, 20] width 10 height 10
click at [1300, 226] on p "**********" at bounding box center [1186, 258] width 501 height 64
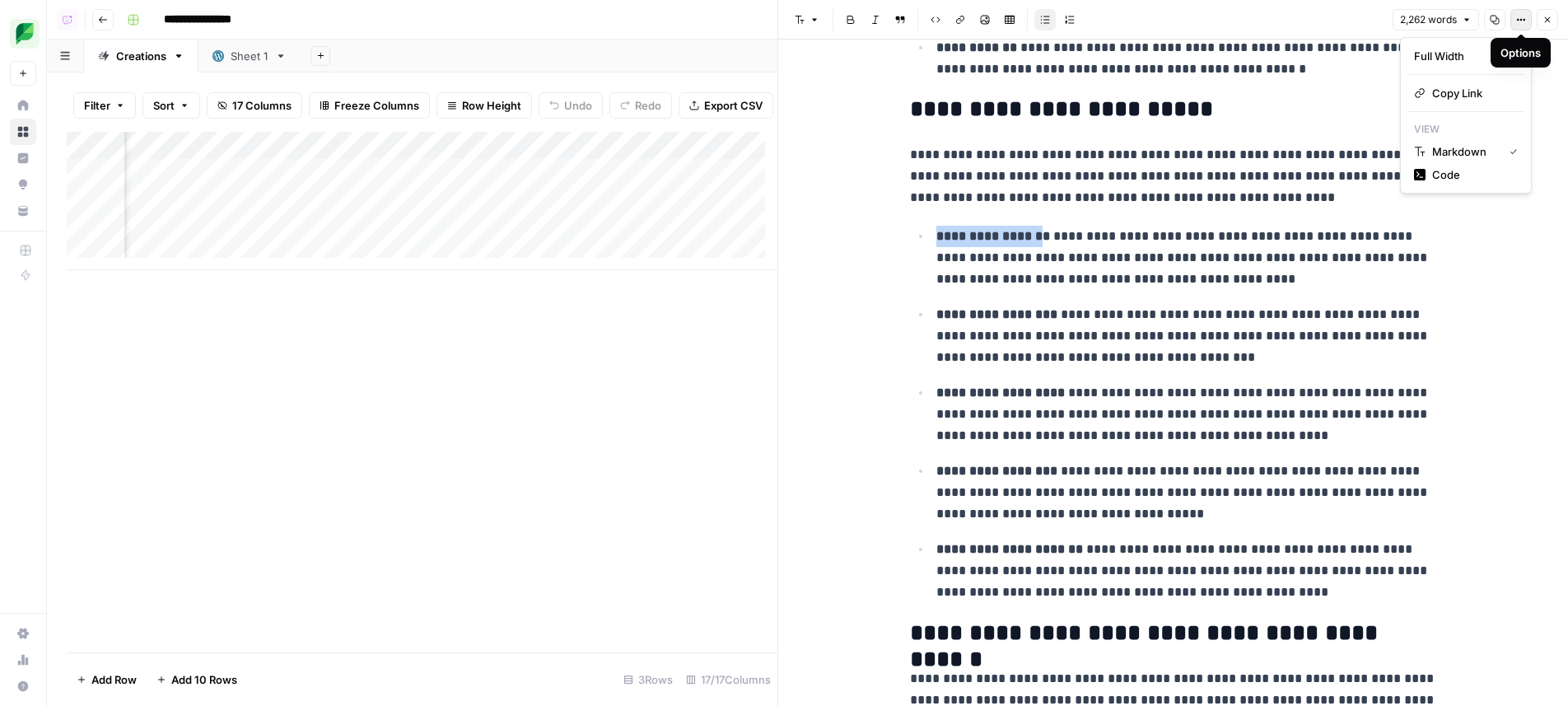
click at [1520, 22] on icon "button" at bounding box center [1521, 20] width 10 height 10
click at [1467, 168] on span "Code" at bounding box center [1471, 175] width 79 height 17
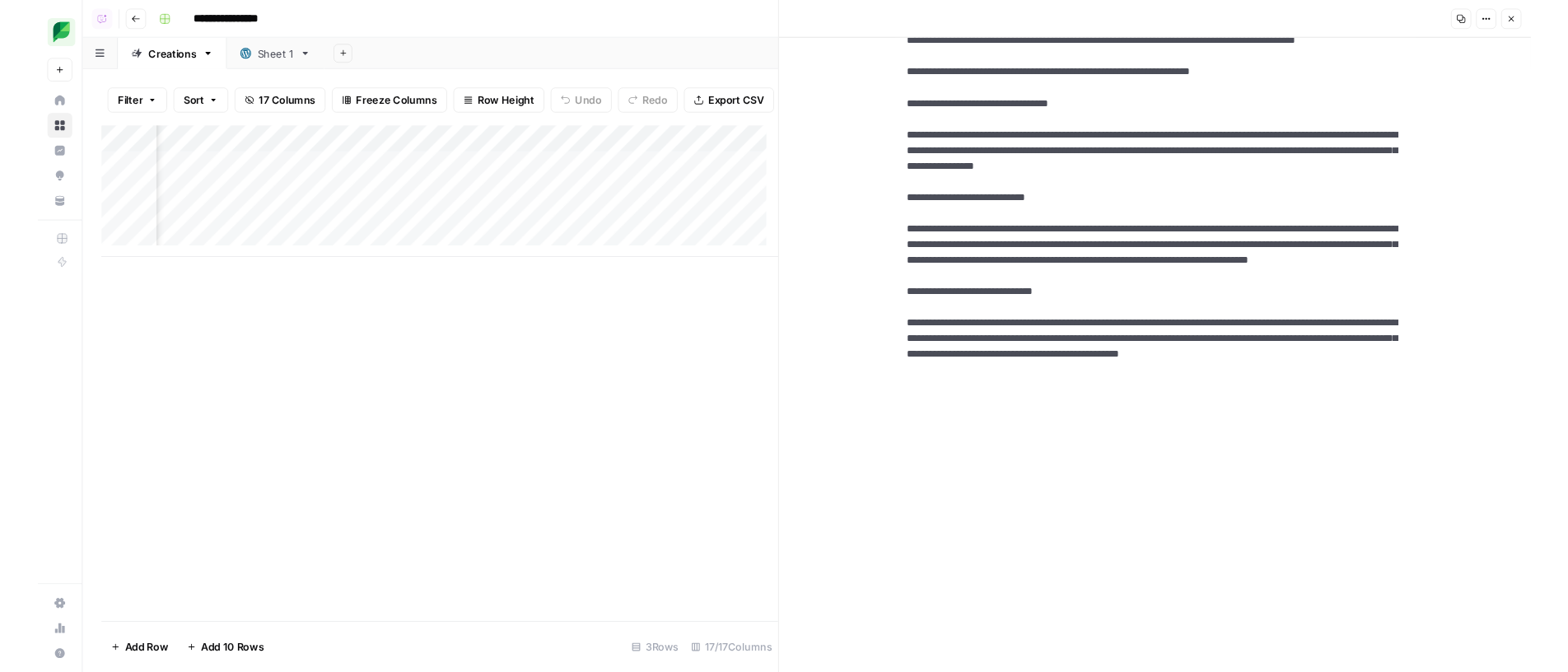
scroll to position [0, 0]
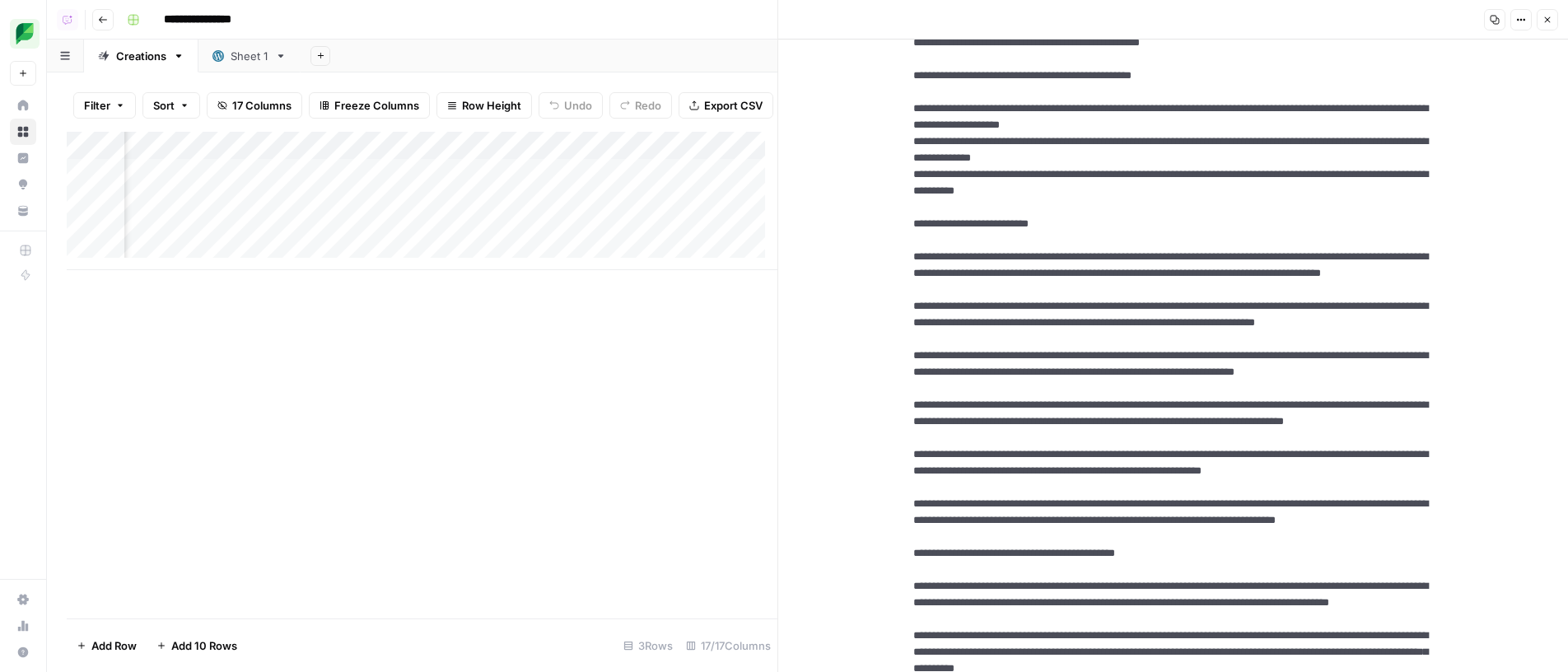
scroll to position [2696, 0]
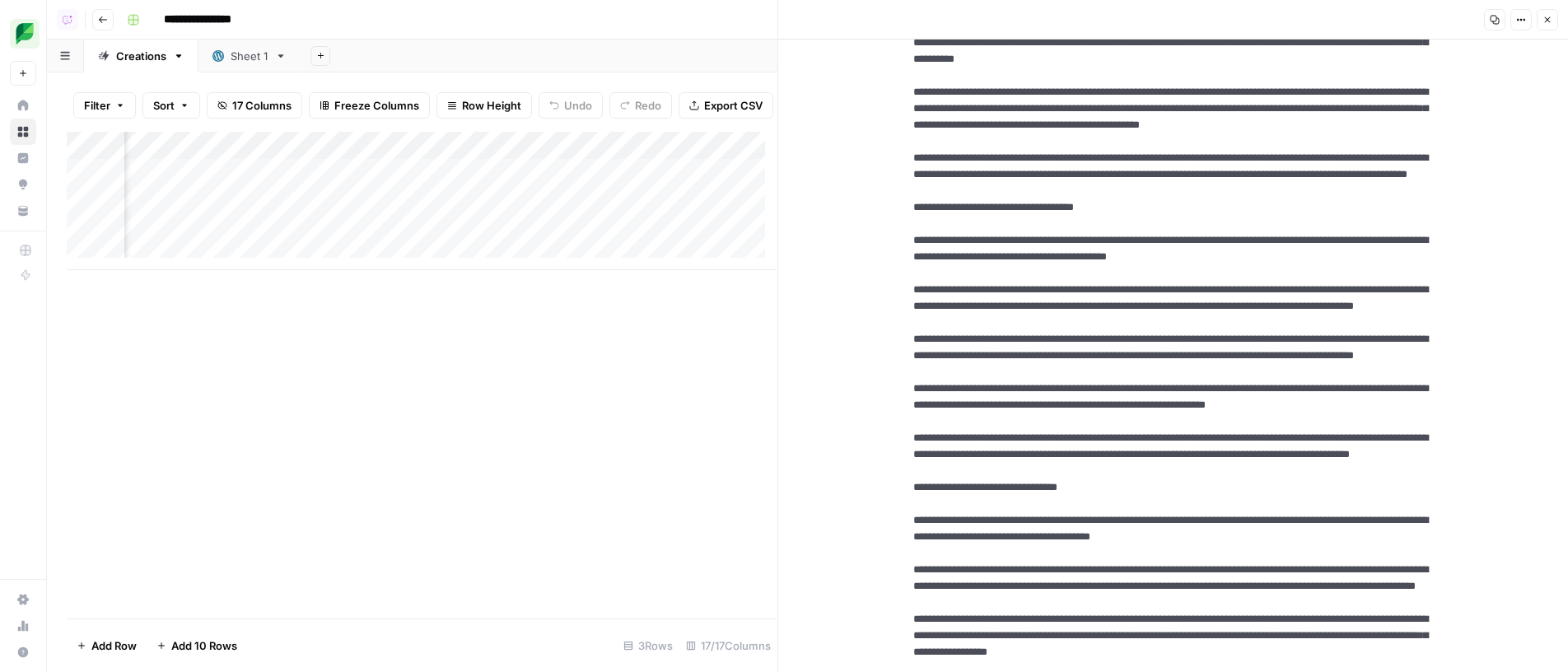
click at [1517, 23] on icon "button" at bounding box center [1521, 20] width 10 height 10
click at [1492, 115] on span "Markdown" at bounding box center [1471, 114] width 79 height 17
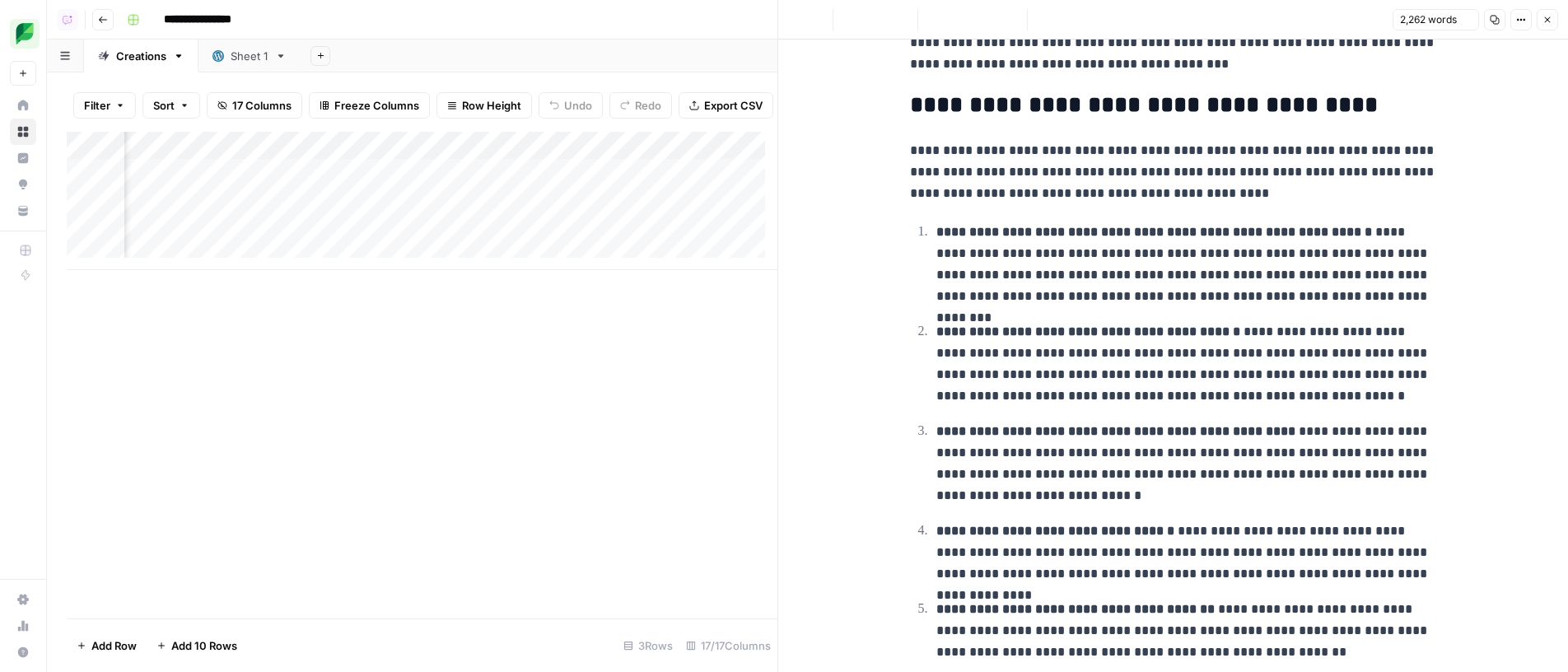
scroll to position [0, 0]
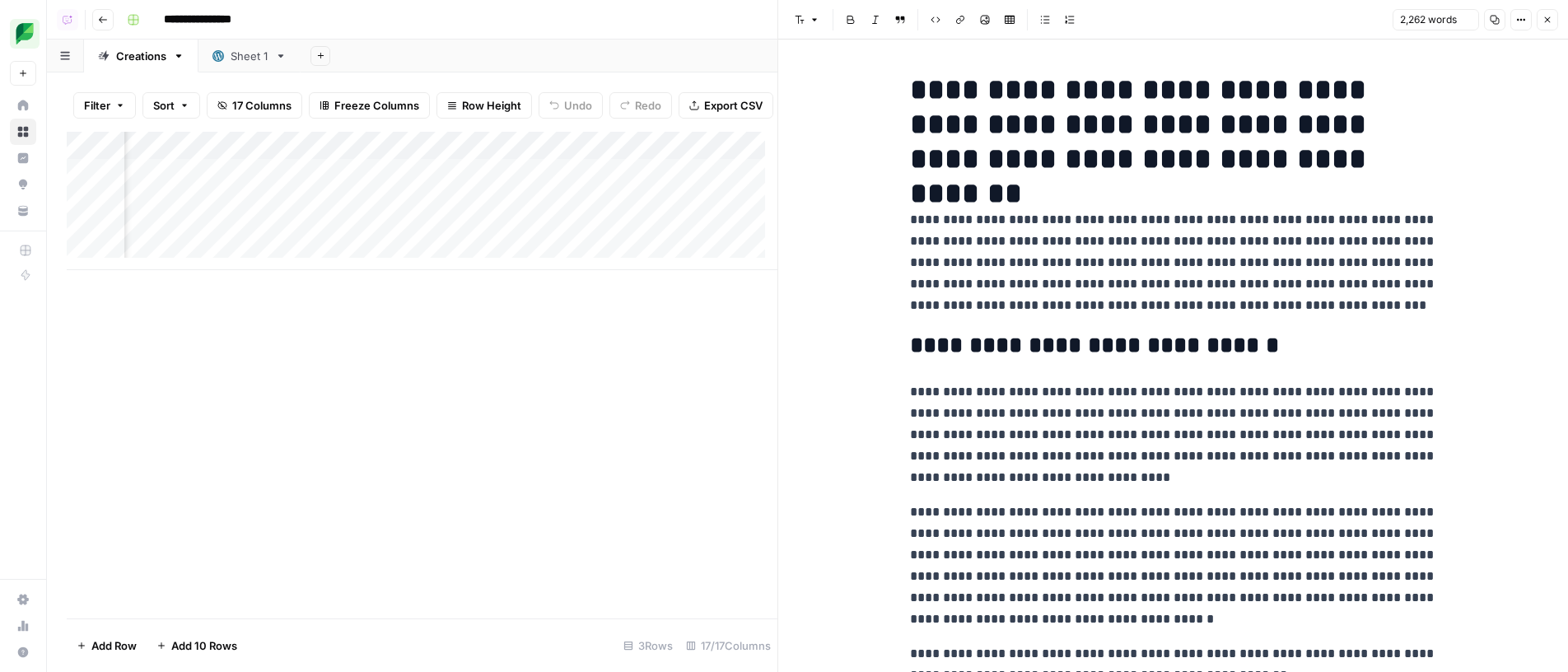
click at [1395, 263] on p "**********" at bounding box center [1174, 263] width 527 height 107
click at [1395, 262] on p "**********" at bounding box center [1174, 263] width 527 height 107
type input "sprout"
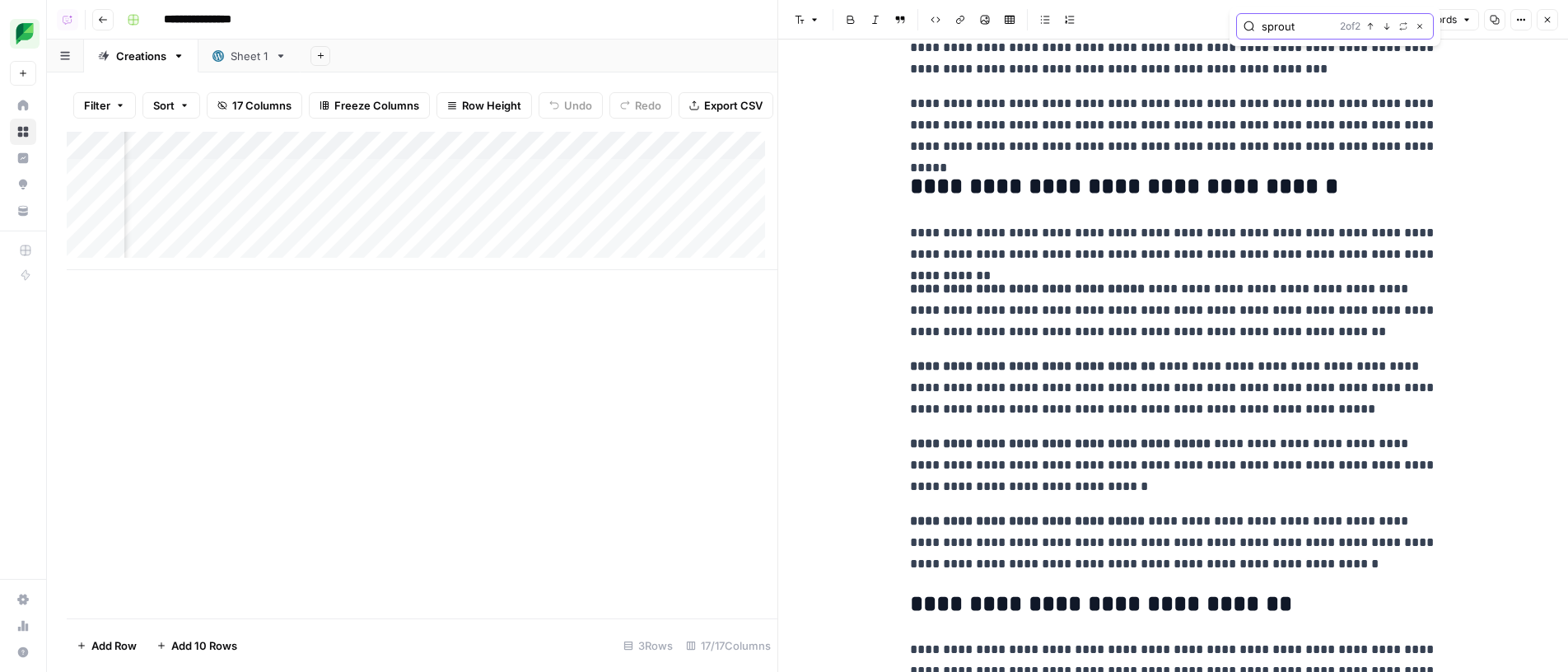
scroll to position [4137, 0]
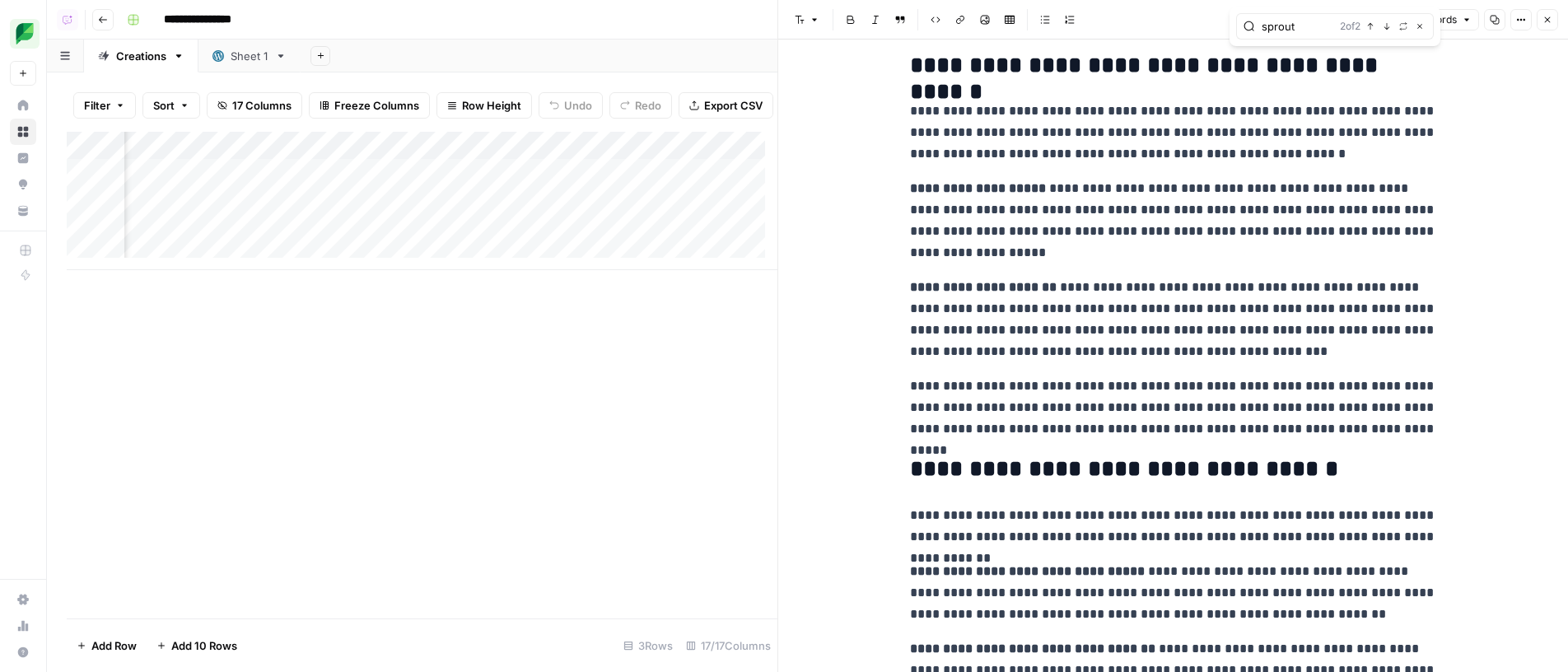
drag, startPoint x: 418, startPoint y: 446, endPoint x: 360, endPoint y: 374, distance: 92.5
click at [413, 442] on div "Add Column" at bounding box center [422, 375] width 711 height 487
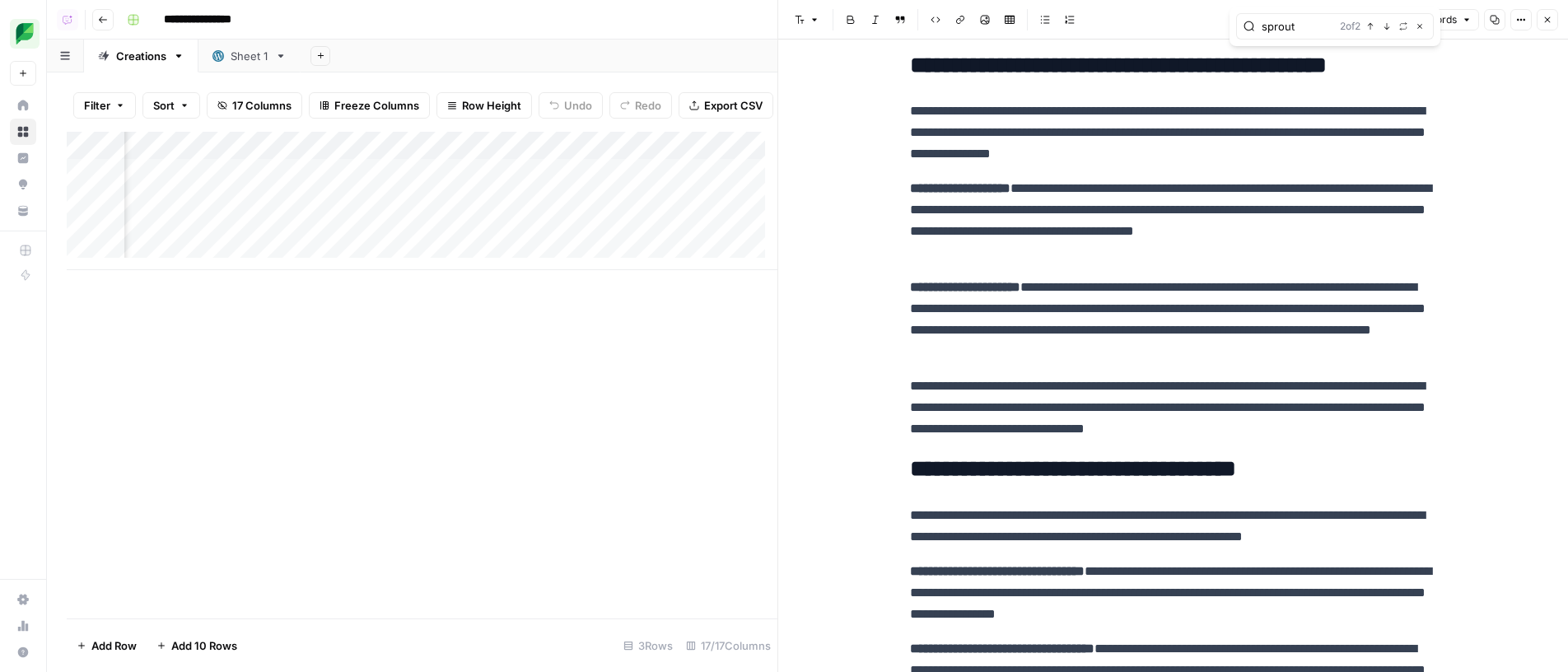
scroll to position [0, 641]
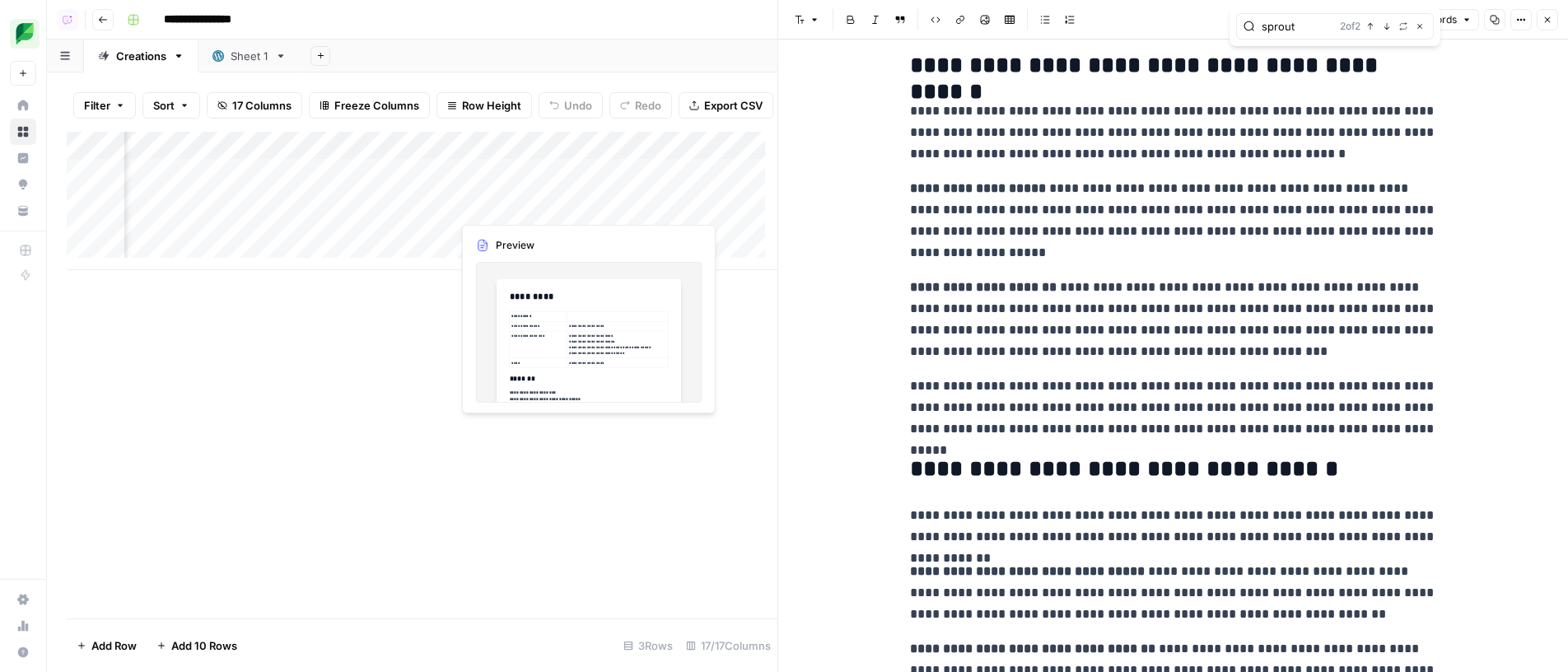
click at [568, 206] on div "Add Column" at bounding box center [422, 201] width 711 height 138
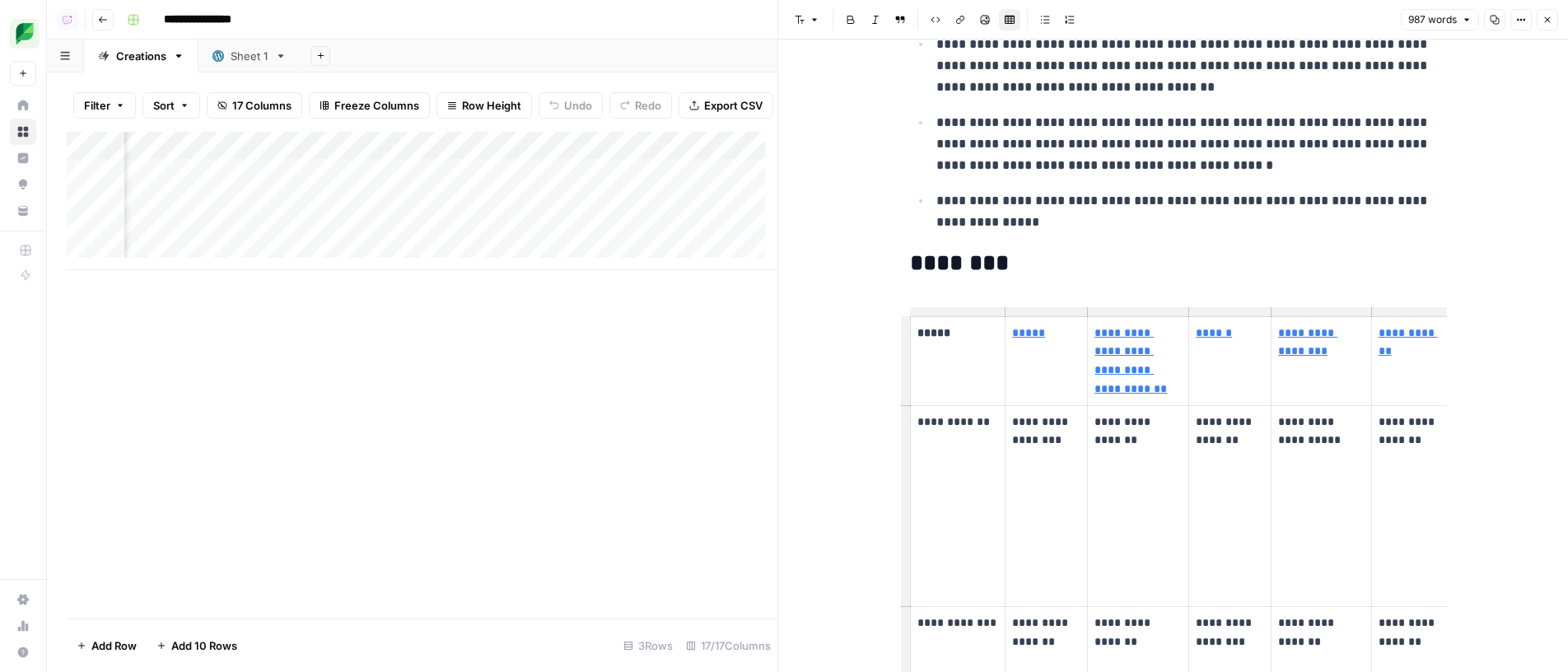
scroll to position [899, 0]
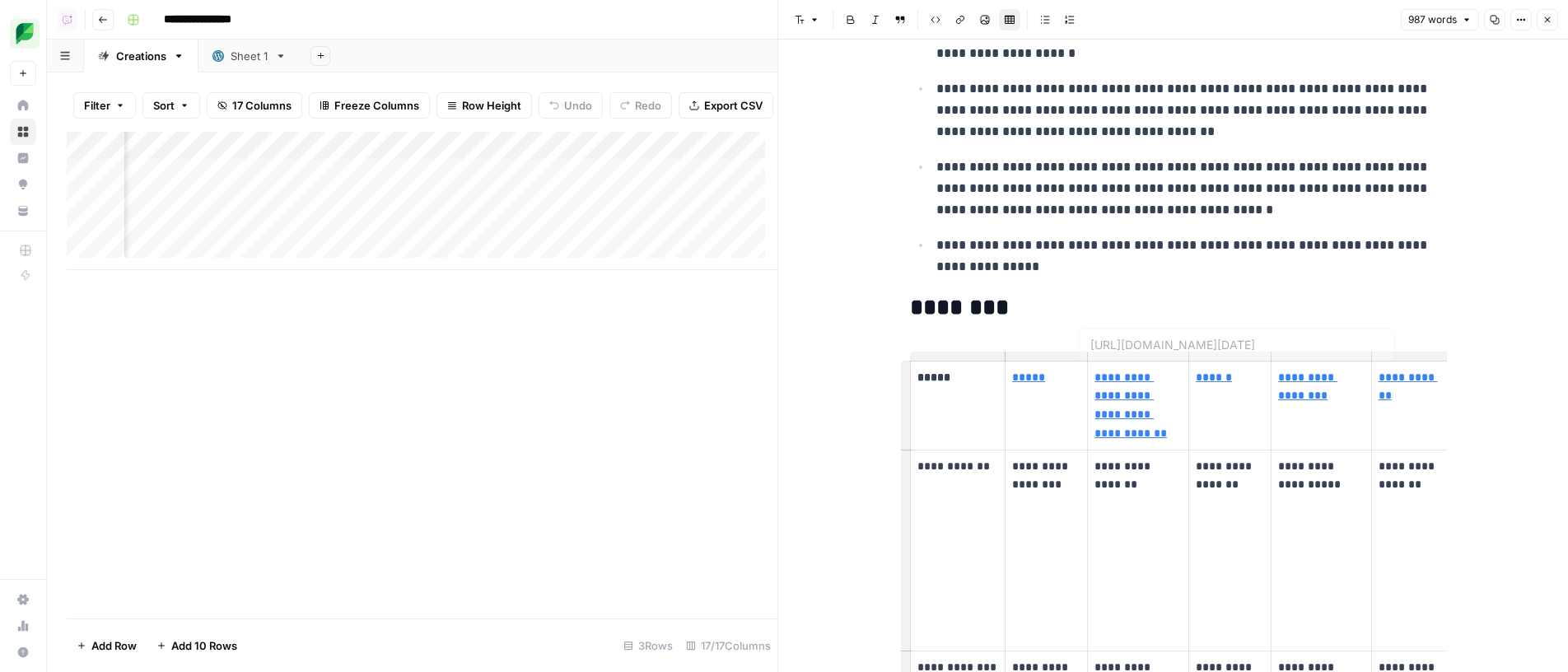
click at [1172, 243] on p "**********" at bounding box center [1186, 256] width 501 height 43
click at [1215, 300] on h2 "********" at bounding box center [1174, 308] width 527 height 27
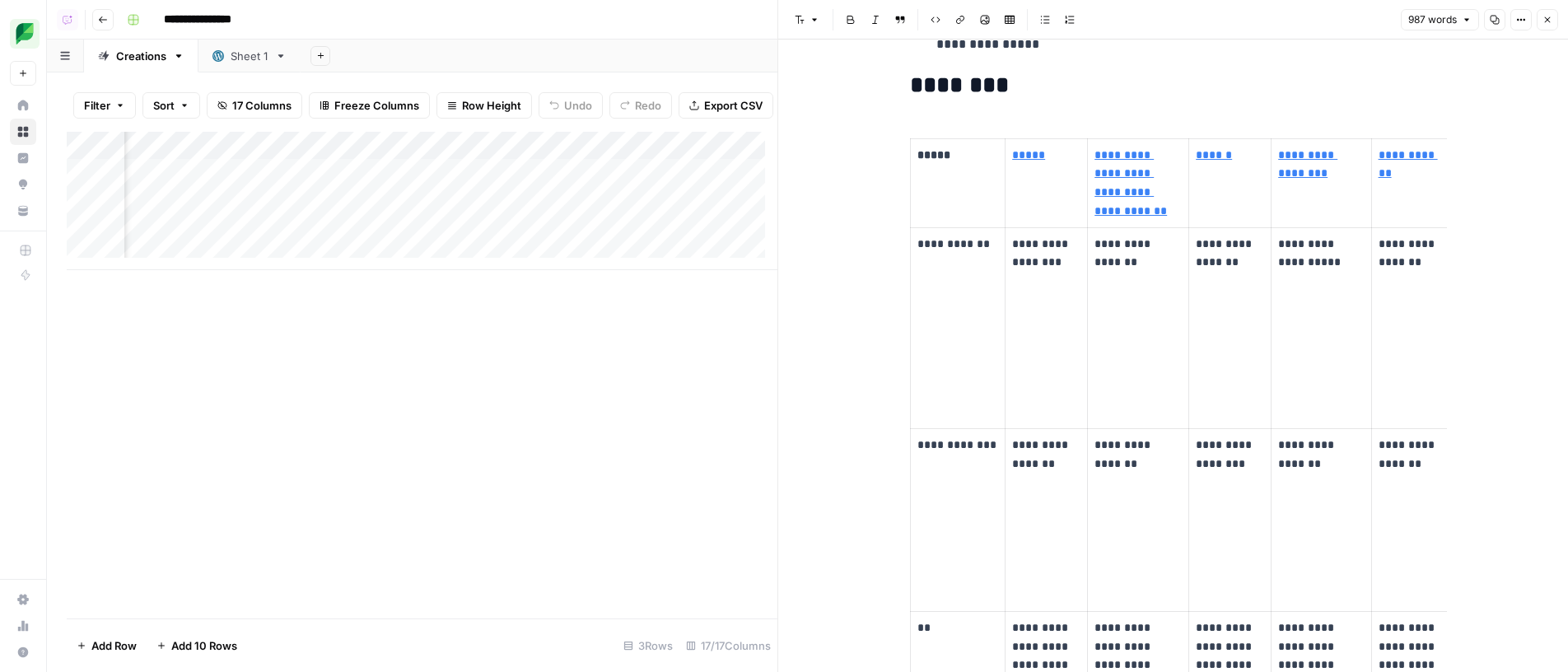
scroll to position [0, 444]
click at [1242, 306] on td "**********" at bounding box center [1230, 328] width 83 height 202
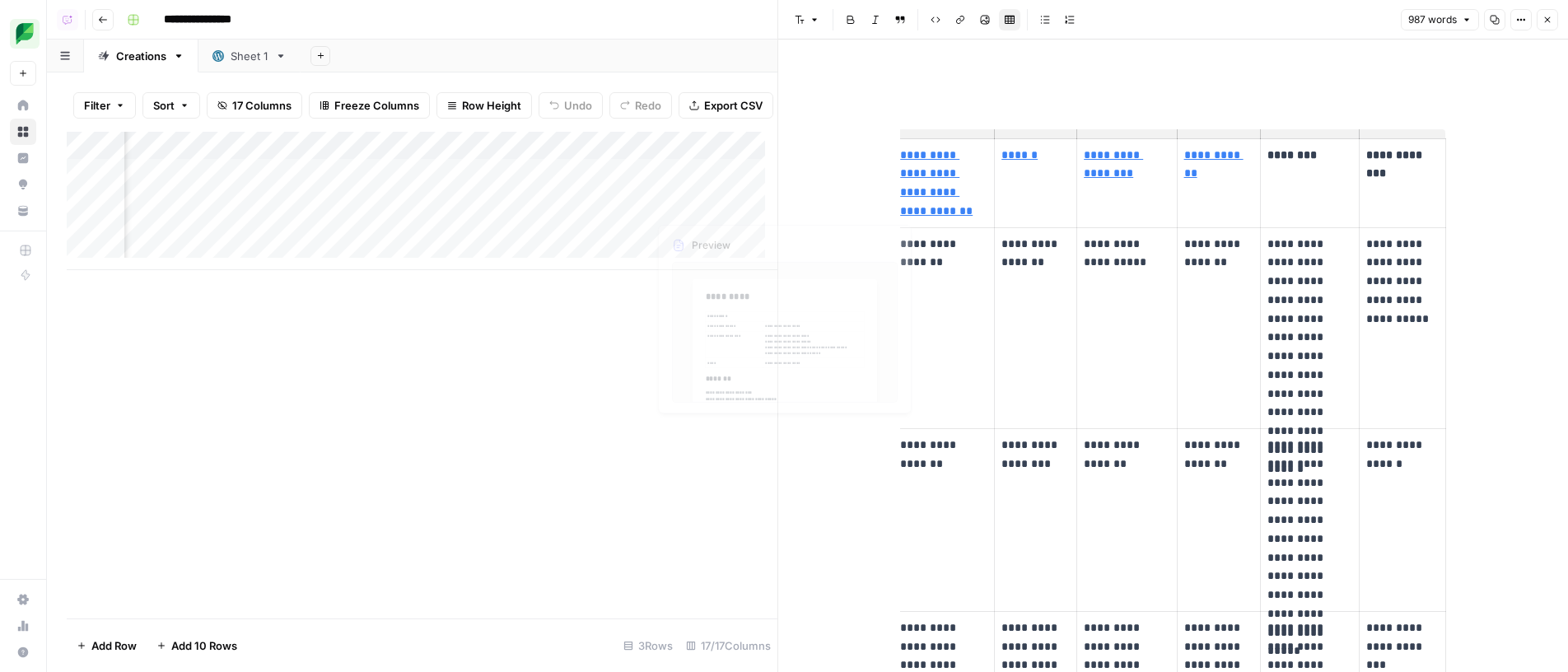
scroll to position [0, 185]
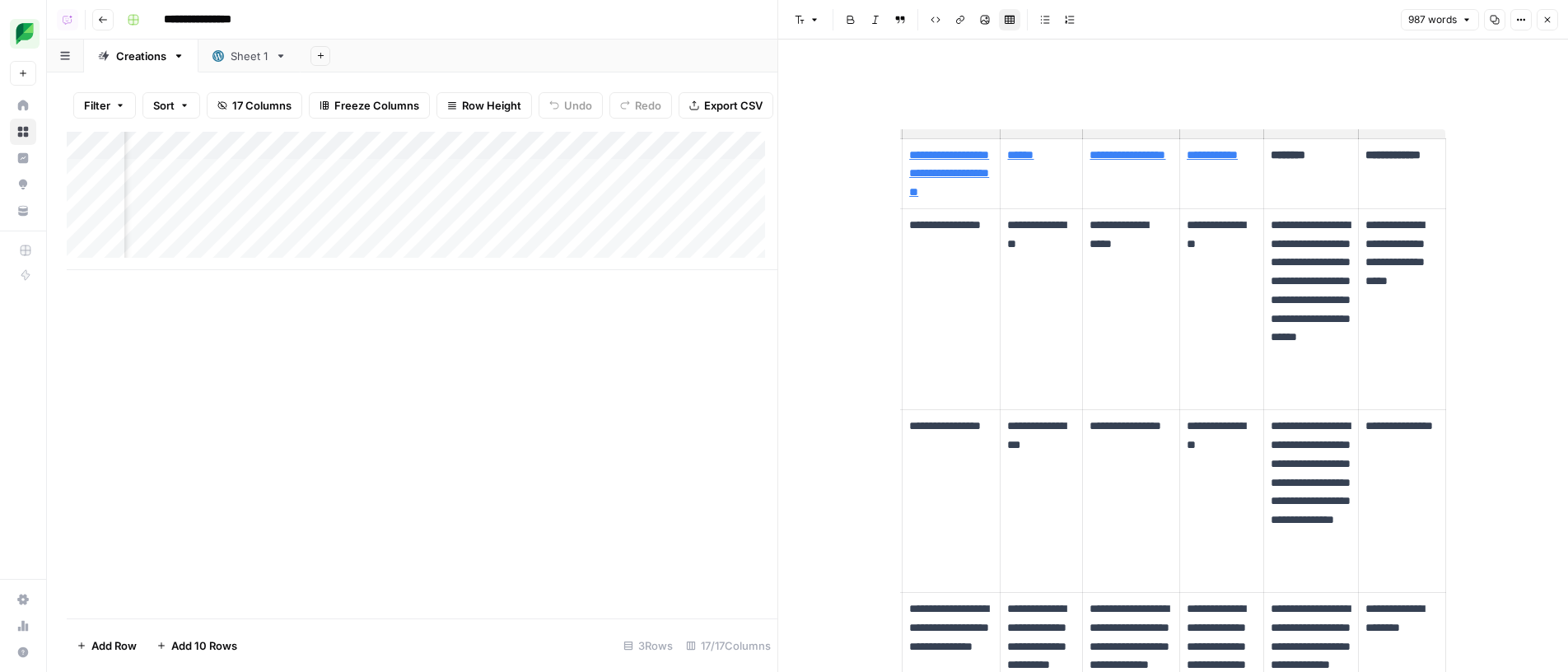
click at [747, 173] on div "Add Column" at bounding box center [422, 201] width 711 height 138
click at [748, 176] on div "Add Column" at bounding box center [422, 201] width 711 height 138
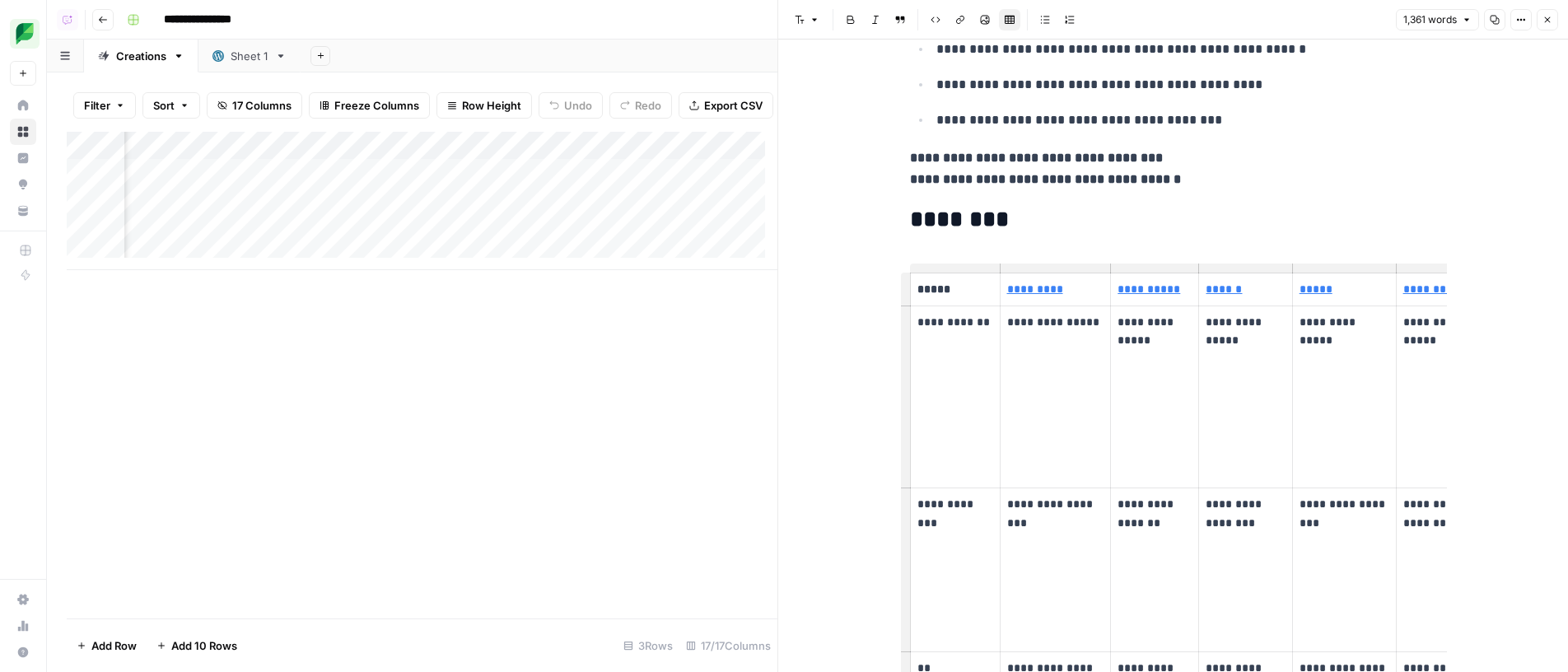
click at [725, 212] on div "Add Column" at bounding box center [422, 201] width 711 height 138
click at [743, 203] on div "Add Column" at bounding box center [422, 201] width 711 height 138
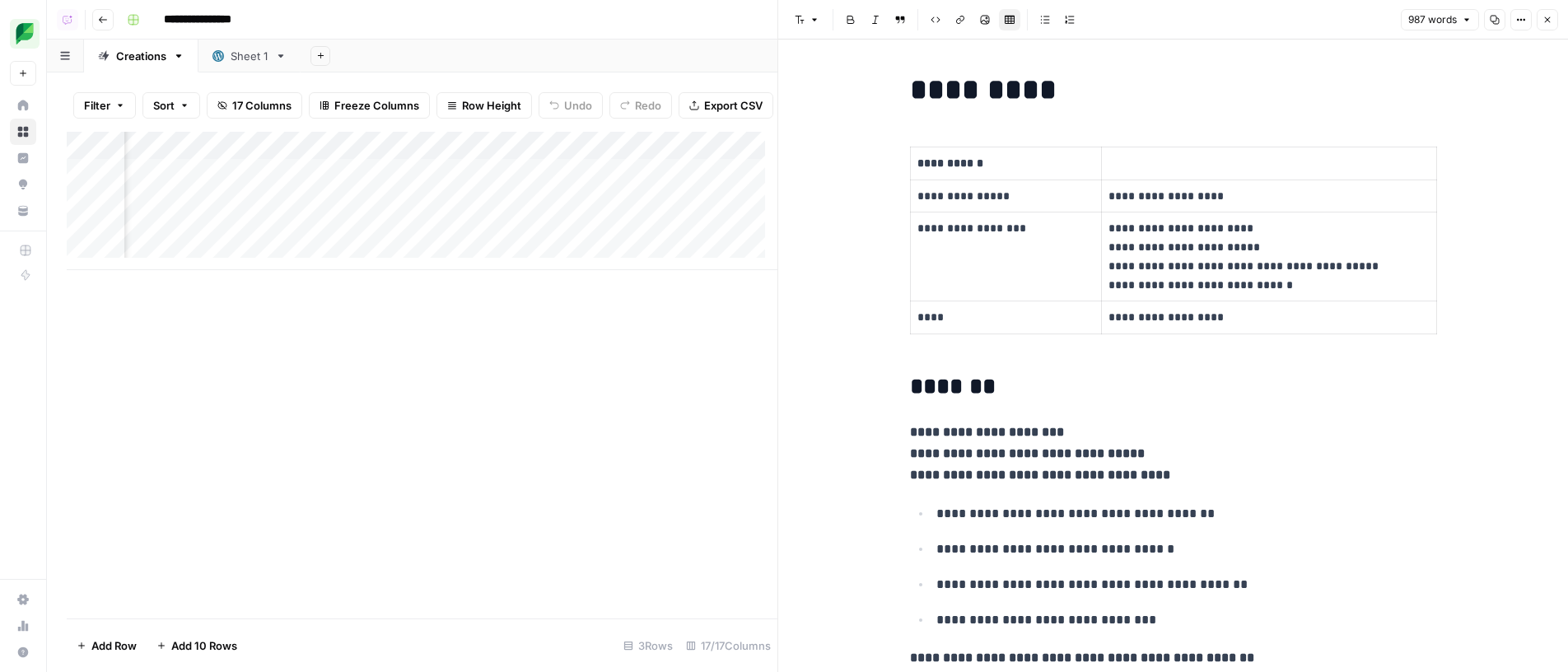
click at [1190, 444] on p "**********" at bounding box center [1174, 454] width 527 height 64
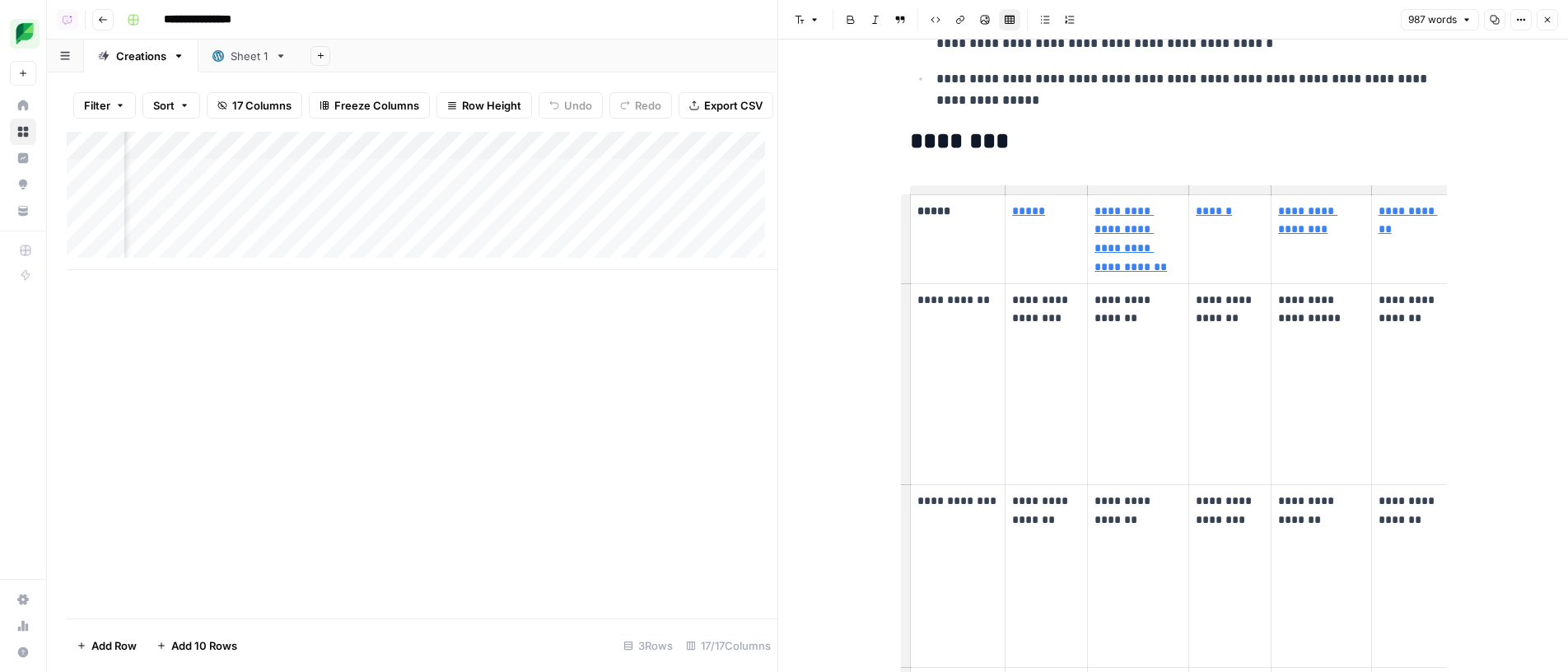
scroll to position [1054, 0]
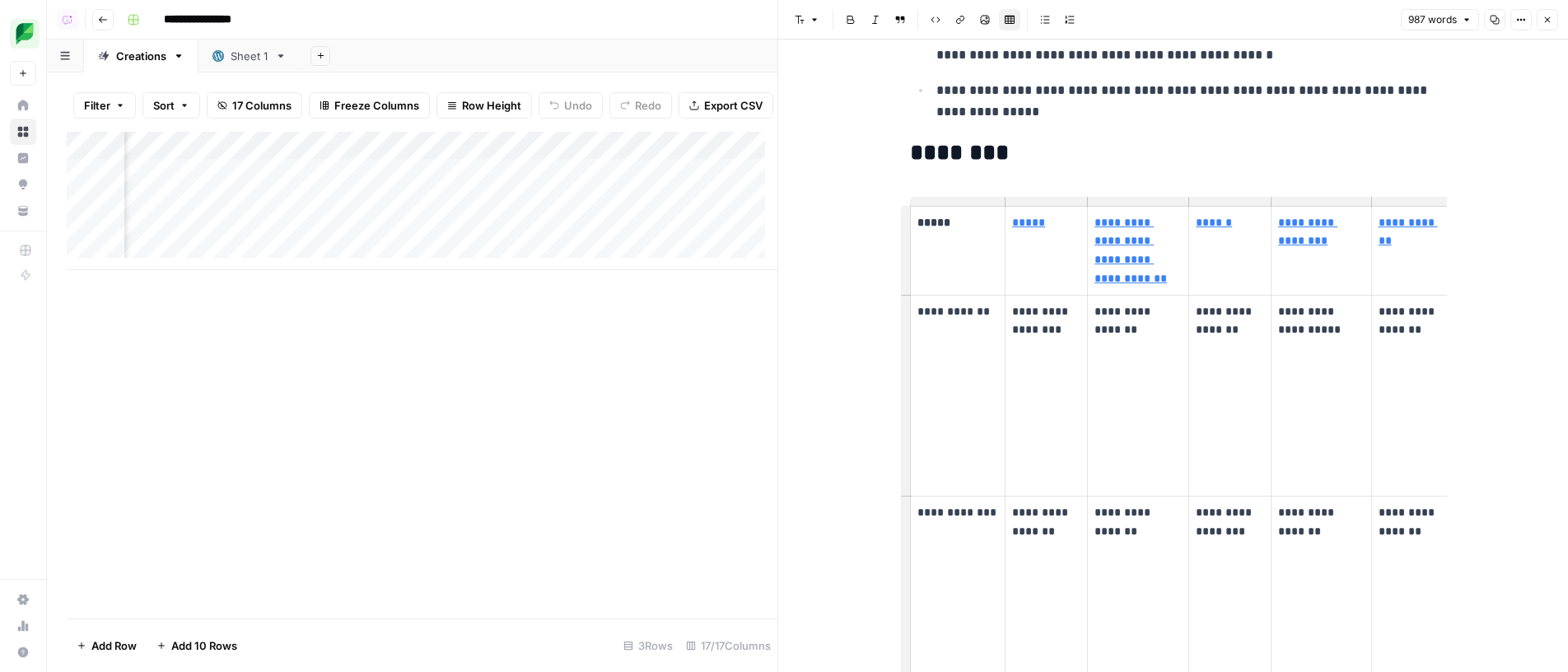
click at [1214, 357] on td "**********" at bounding box center [1230, 396] width 83 height 202
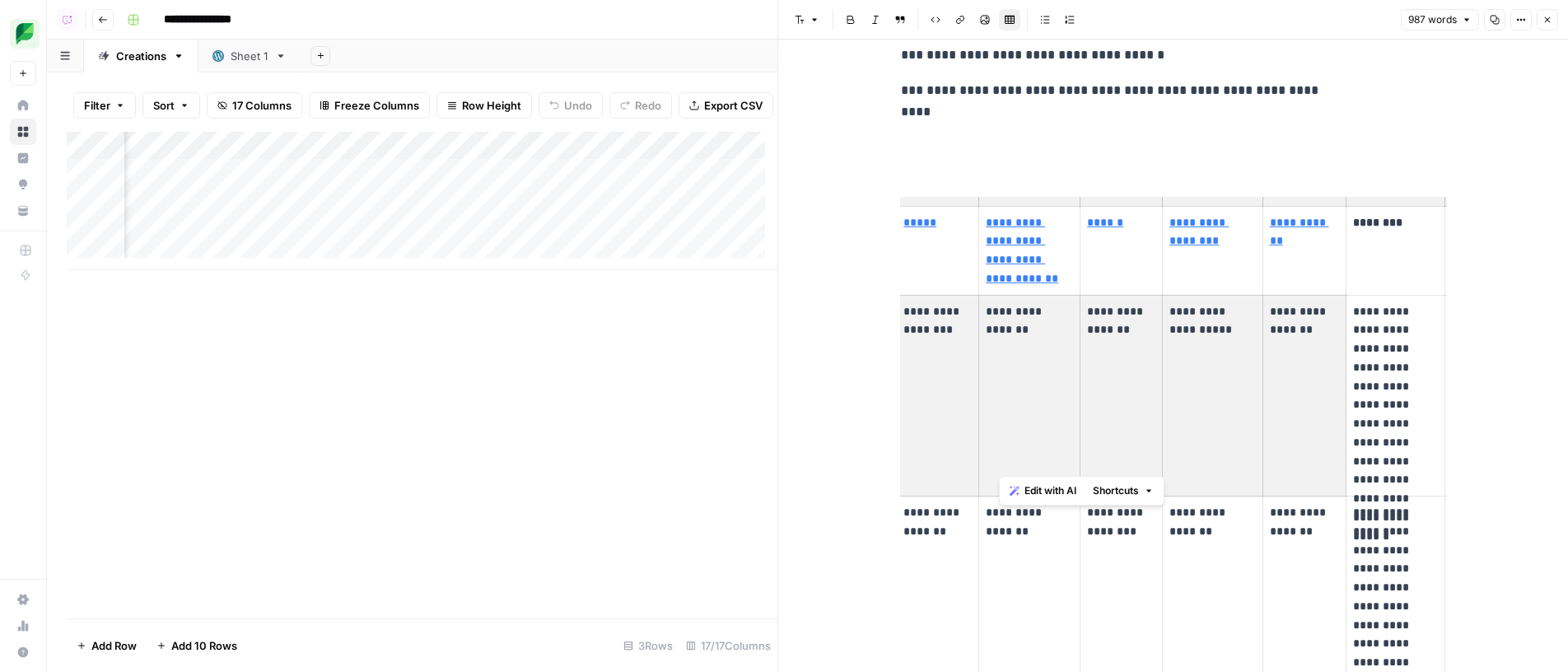
scroll to position [0, 194]
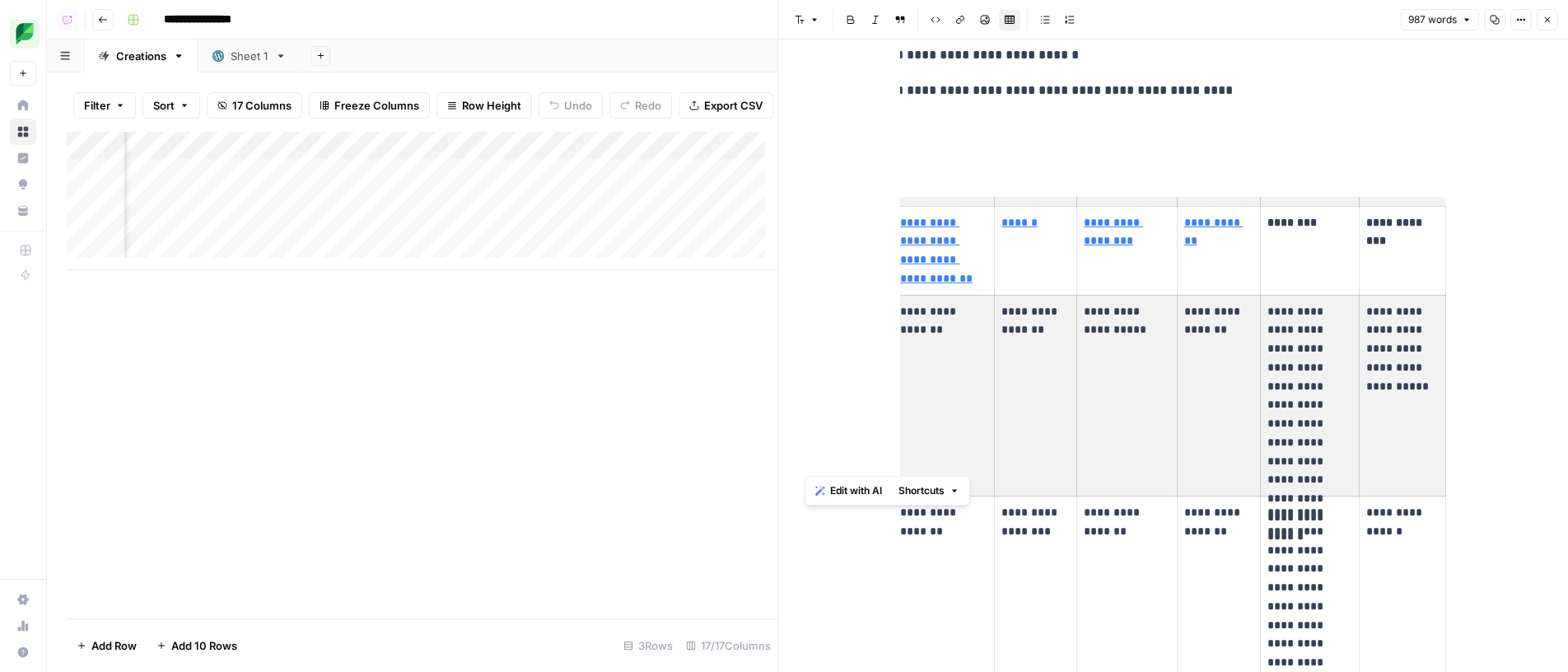
drag, startPoint x: 1014, startPoint y: 285, endPoint x: 1377, endPoint y: 304, distance: 363.5
click at [1377, 304] on tr "**********" at bounding box center [1080, 396] width 730 height 202
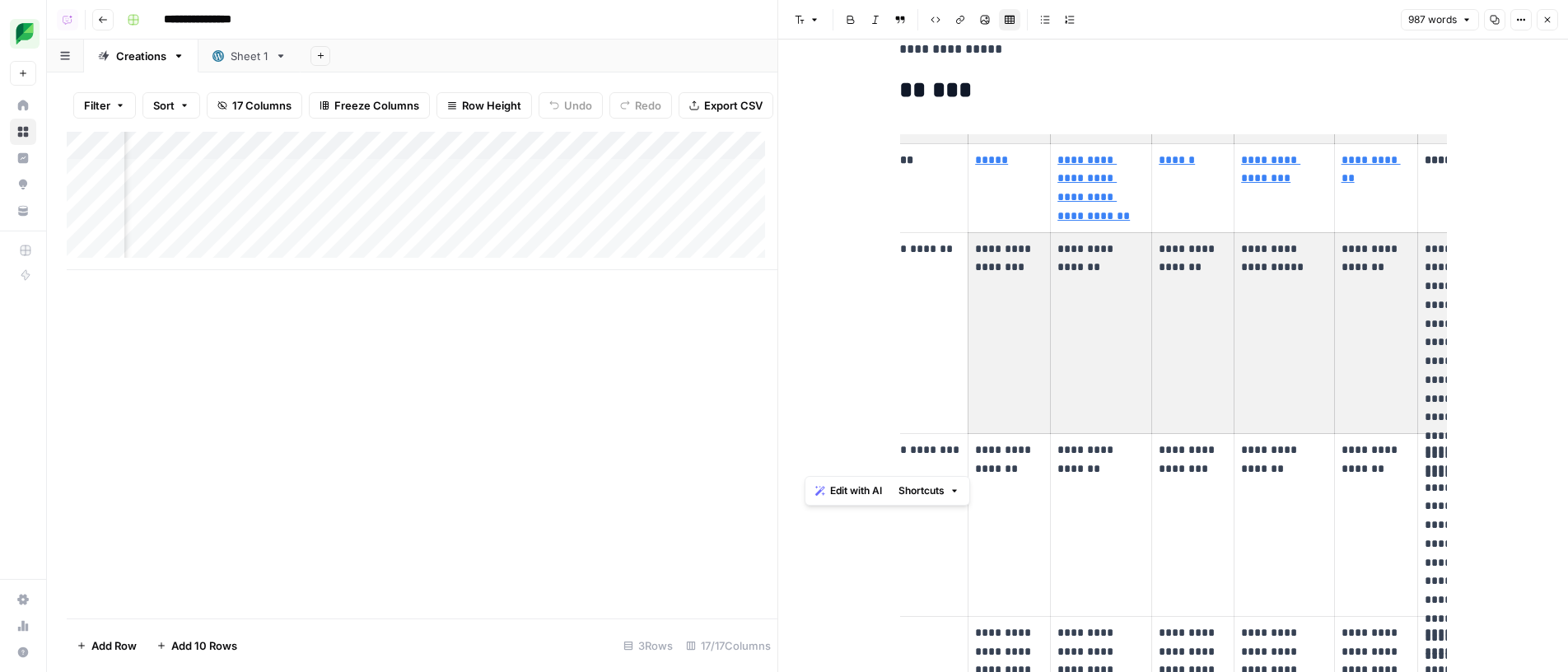
scroll to position [1112, 0]
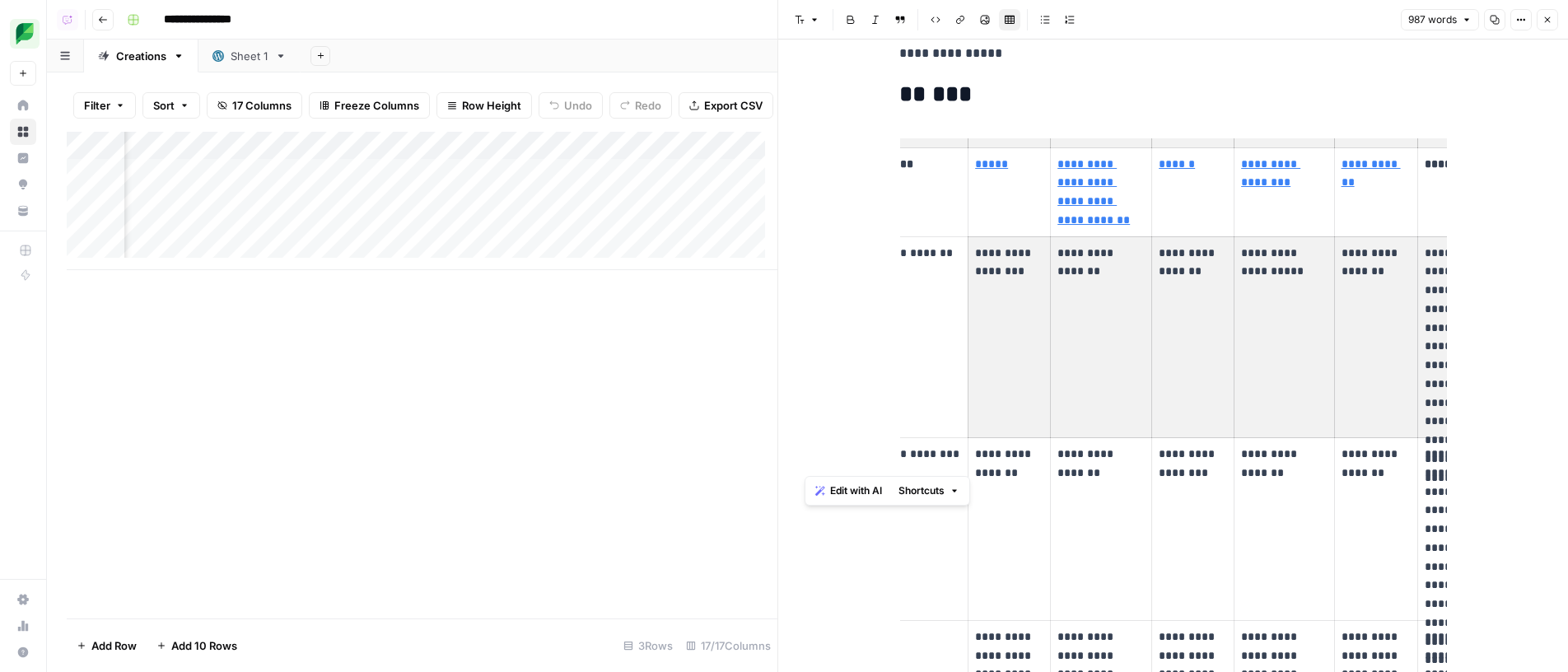
click at [1369, 258] on td "**********" at bounding box center [1375, 338] width 84 height 202
drag, startPoint x: 1391, startPoint y: 219, endPoint x: 967, endPoint y: 235, distance: 424.3
click at [967, 237] on tr "**********" at bounding box center [1238, 338] width 730 height 202
click at [987, 243] on p "**********" at bounding box center [1009, 262] width 68 height 38
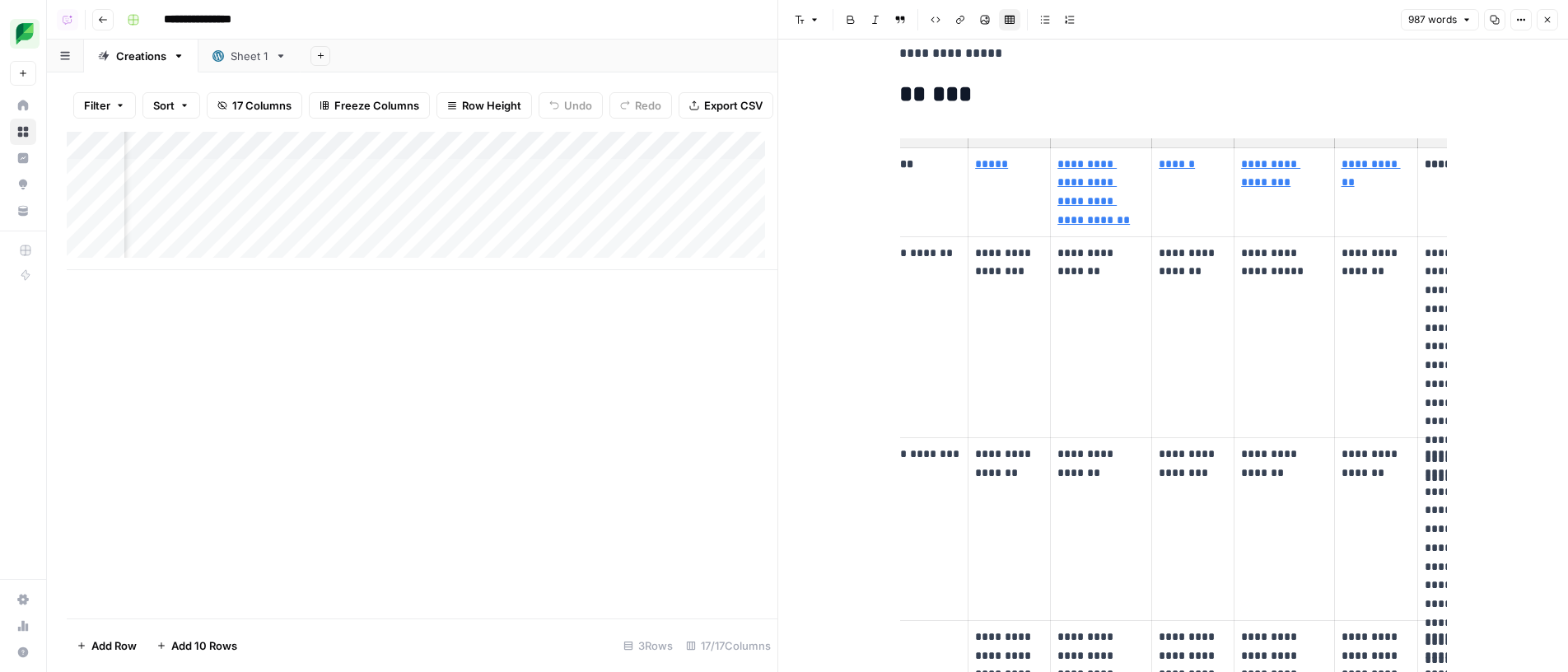
click at [987, 243] on p "**********" at bounding box center [1009, 262] width 68 height 38
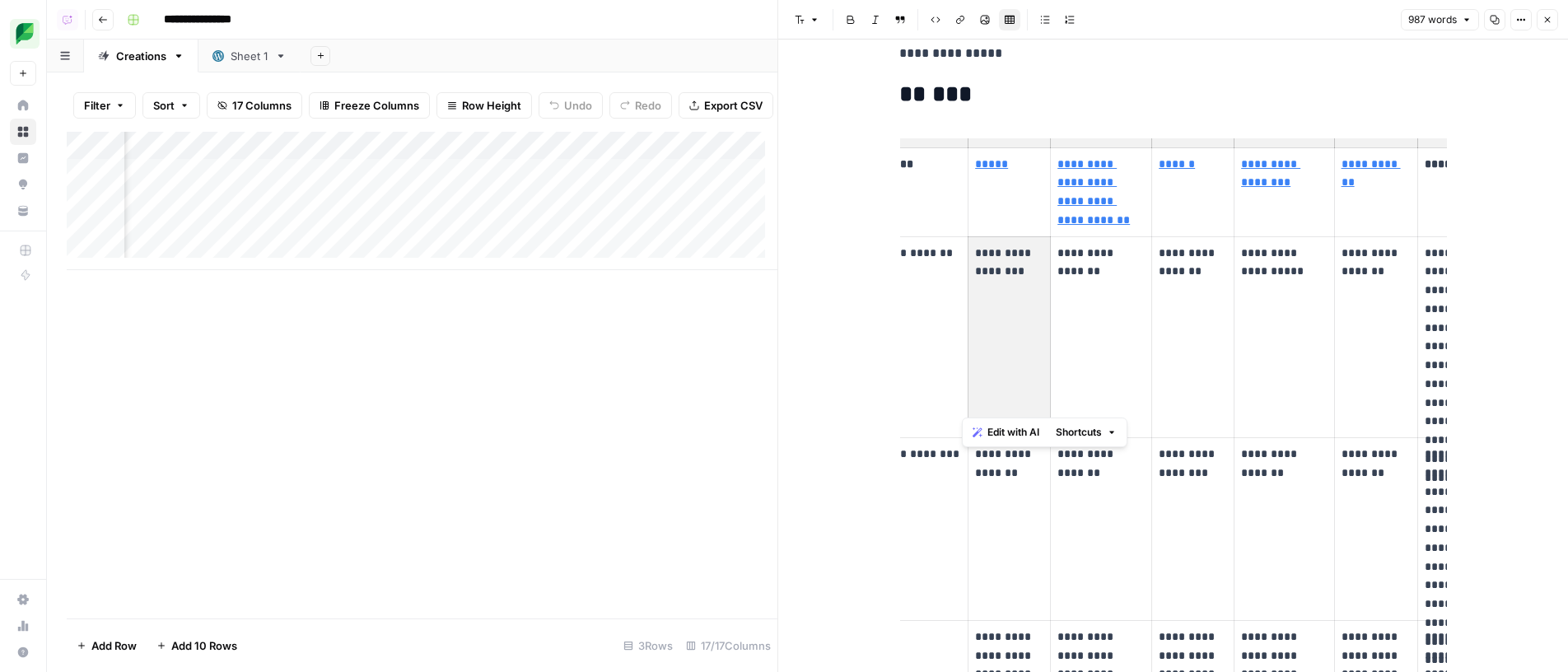
click at [987, 243] on p "**********" at bounding box center [1009, 262] width 68 height 38
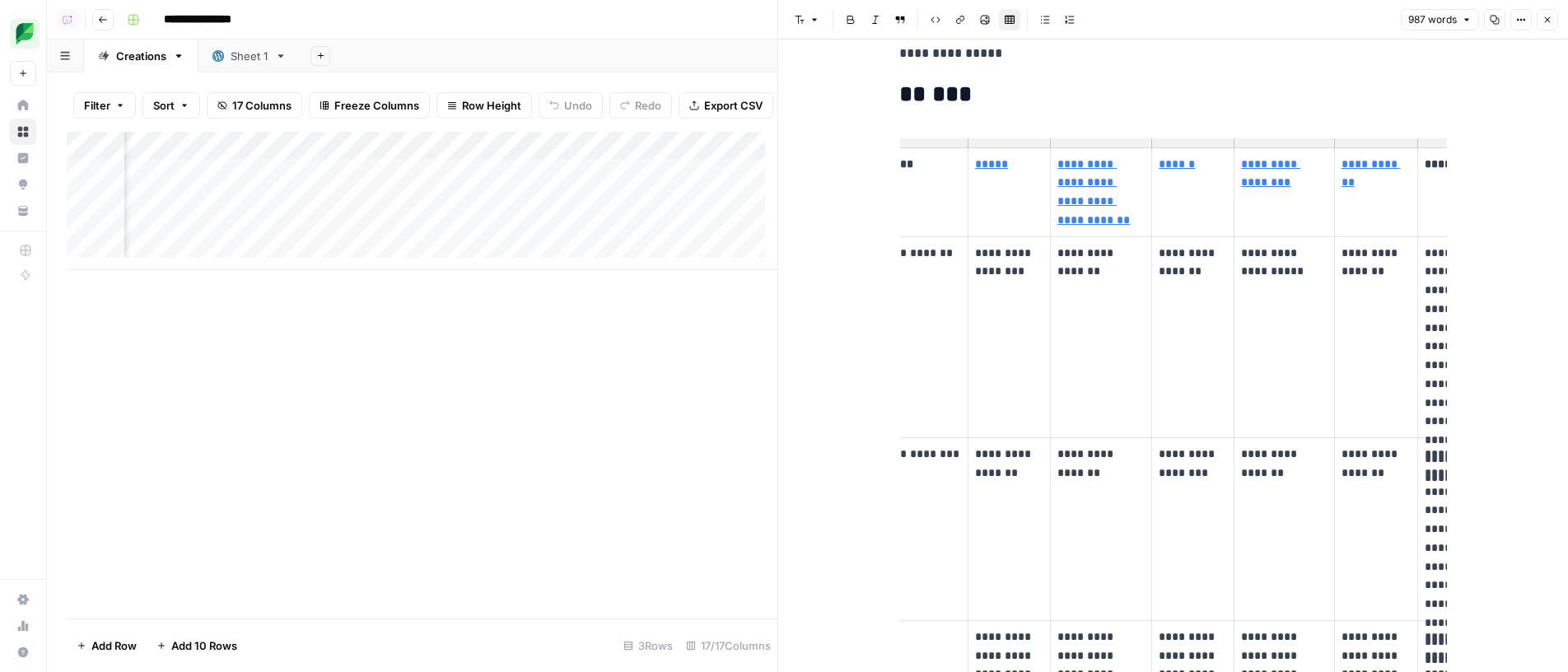
click at [1266, 243] on p "**********" at bounding box center [1284, 262] width 86 height 38
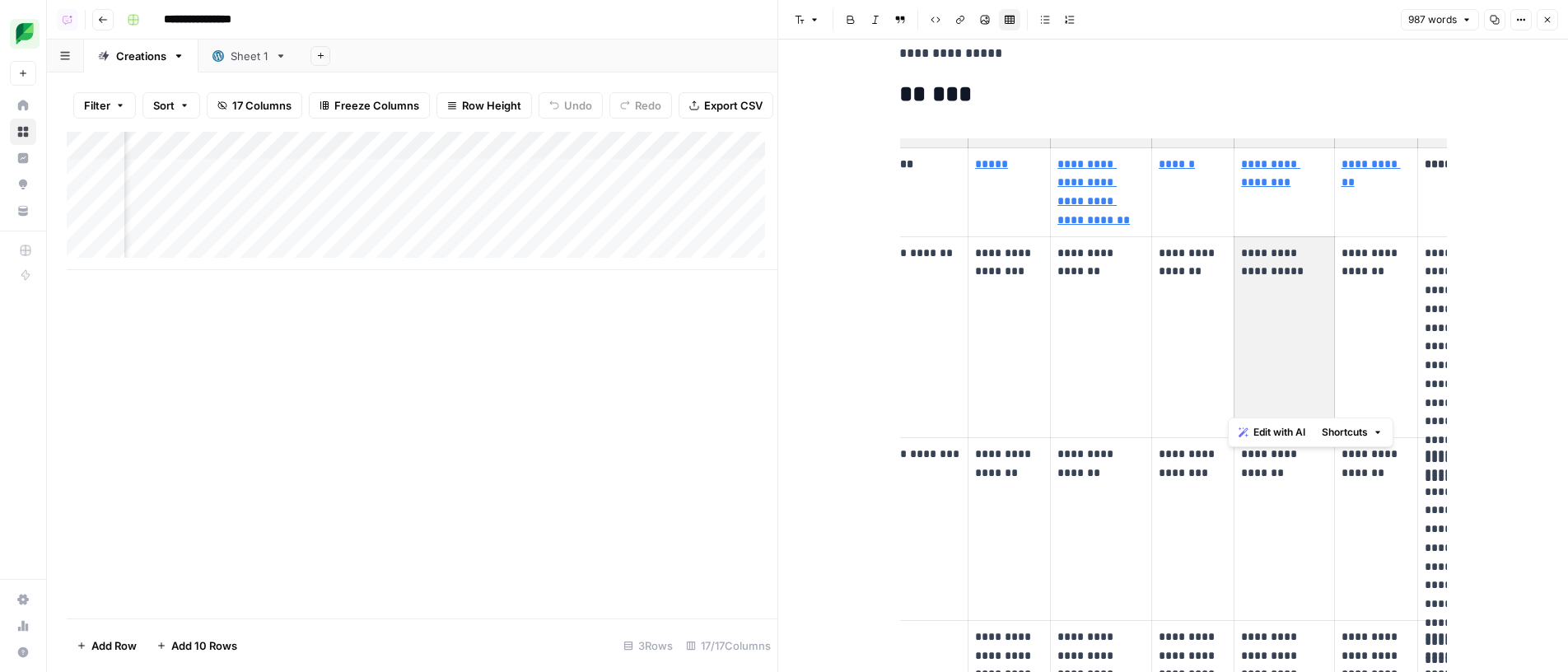
click at [1270, 328] on td "**********" at bounding box center [1285, 338] width 100 height 202
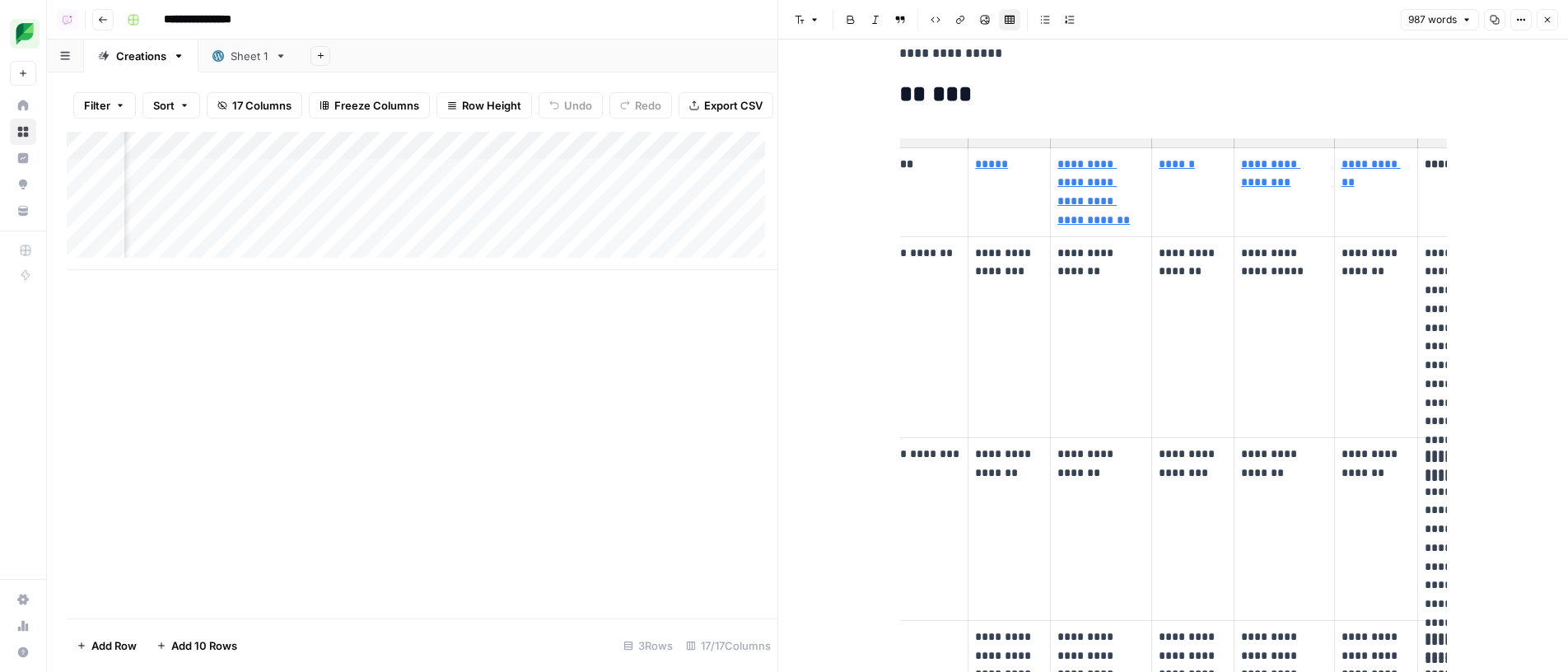
click at [978, 158] on link "*****" at bounding box center [992, 164] width 33 height 12
type input "https://prlab.co/blog/uses-of-ai-in-public-relations/"
click at [1204, 137] on link "Open in a new tab" at bounding box center [1208, 132] width 22 height 22
type input "https://global.nmsu.edu/blog/business-and-marketing/ai-for-public-relations-pro…"
click at [1477, 134] on icon at bounding box center [1474, 132] width 9 height 9
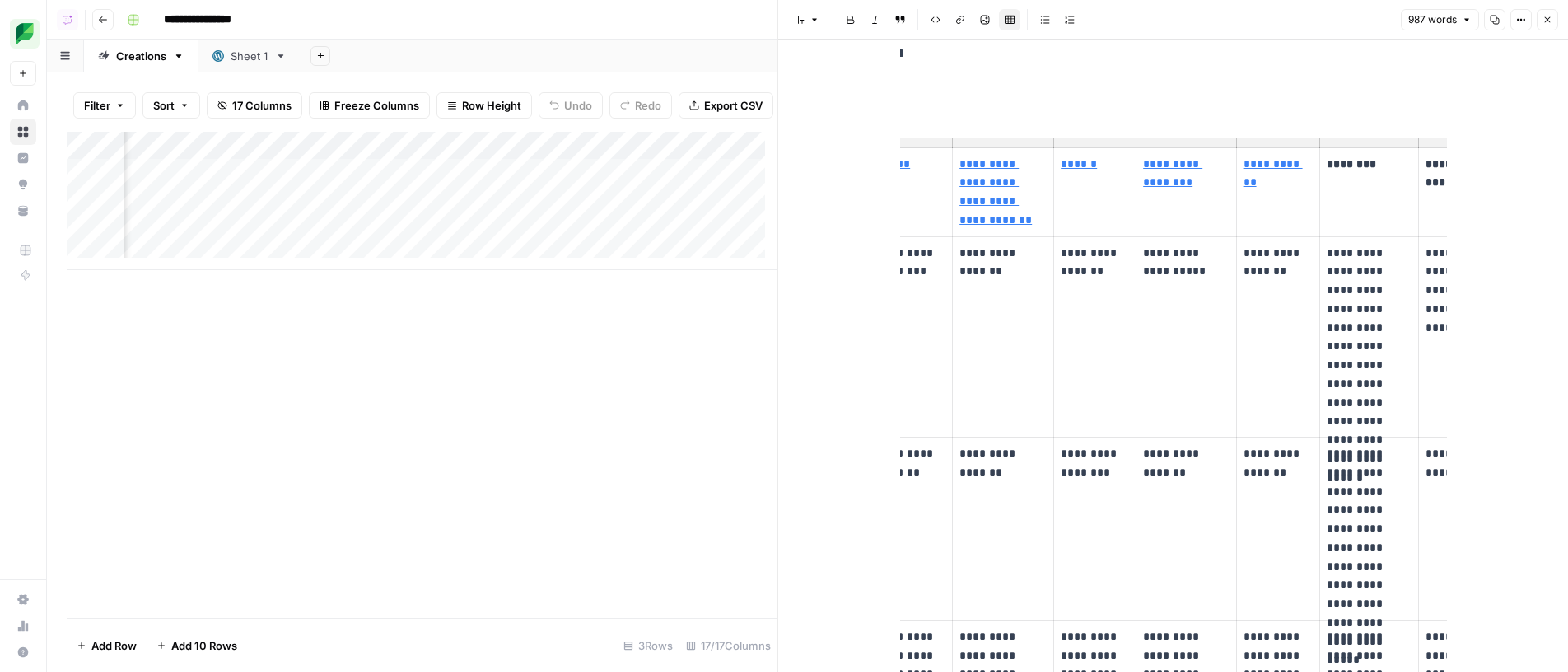
scroll to position [0, 194]
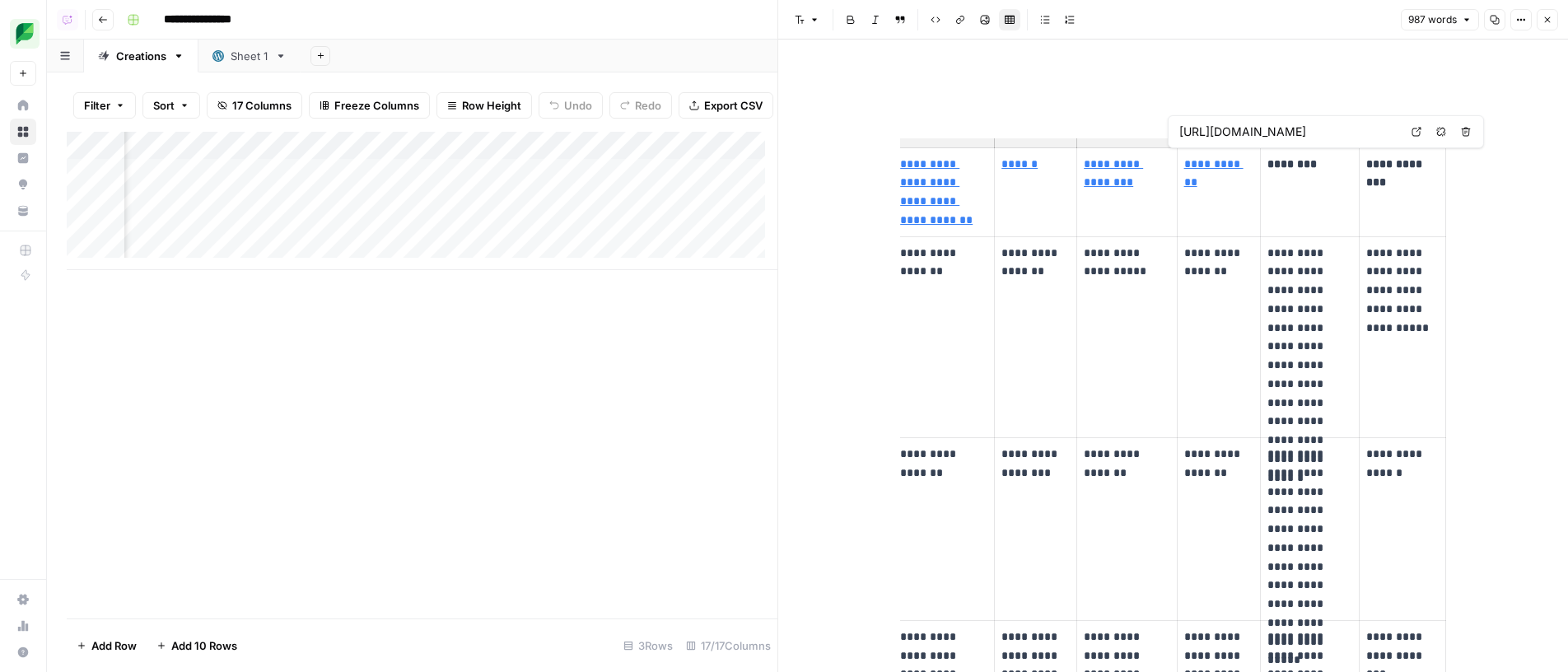
click at [1412, 136] on icon at bounding box center [1416, 132] width 10 height 10
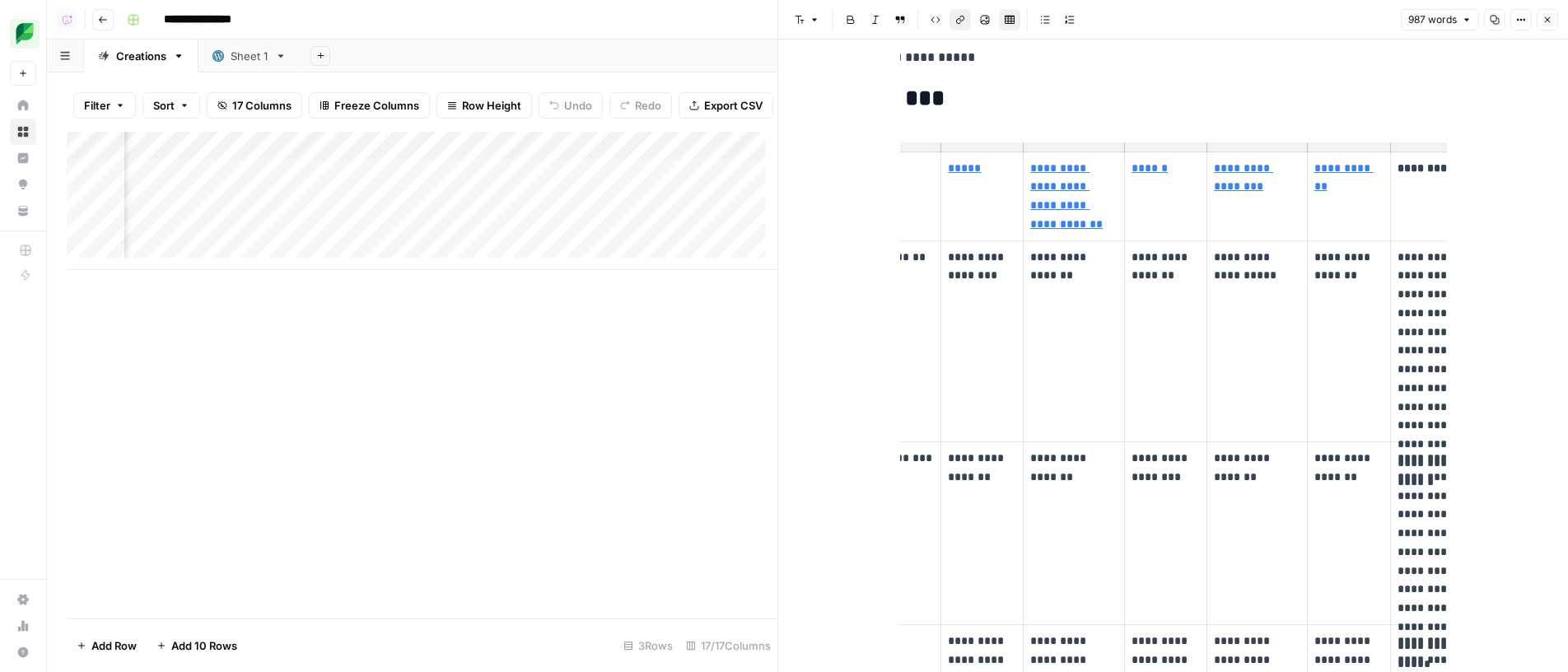
scroll to position [0, 0]
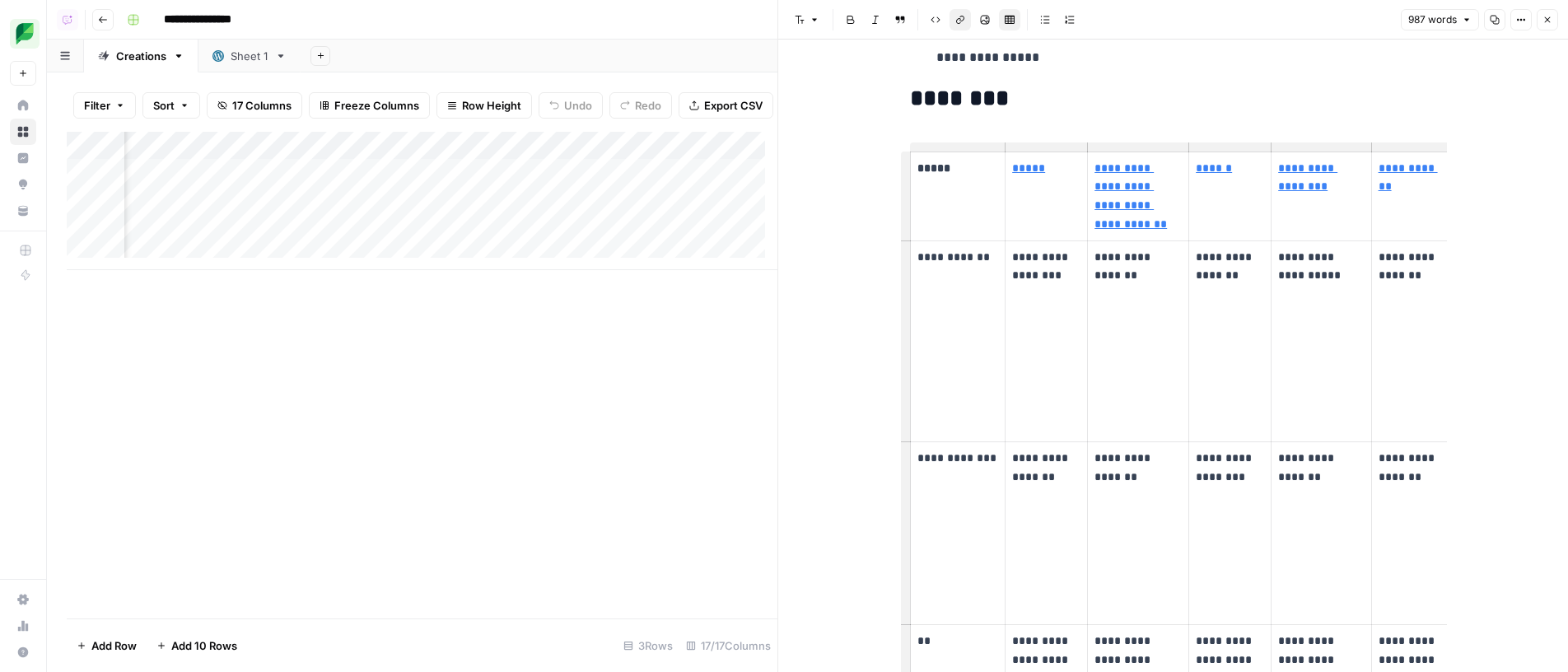
click at [1550, 18] on icon "button" at bounding box center [1547, 20] width 10 height 10
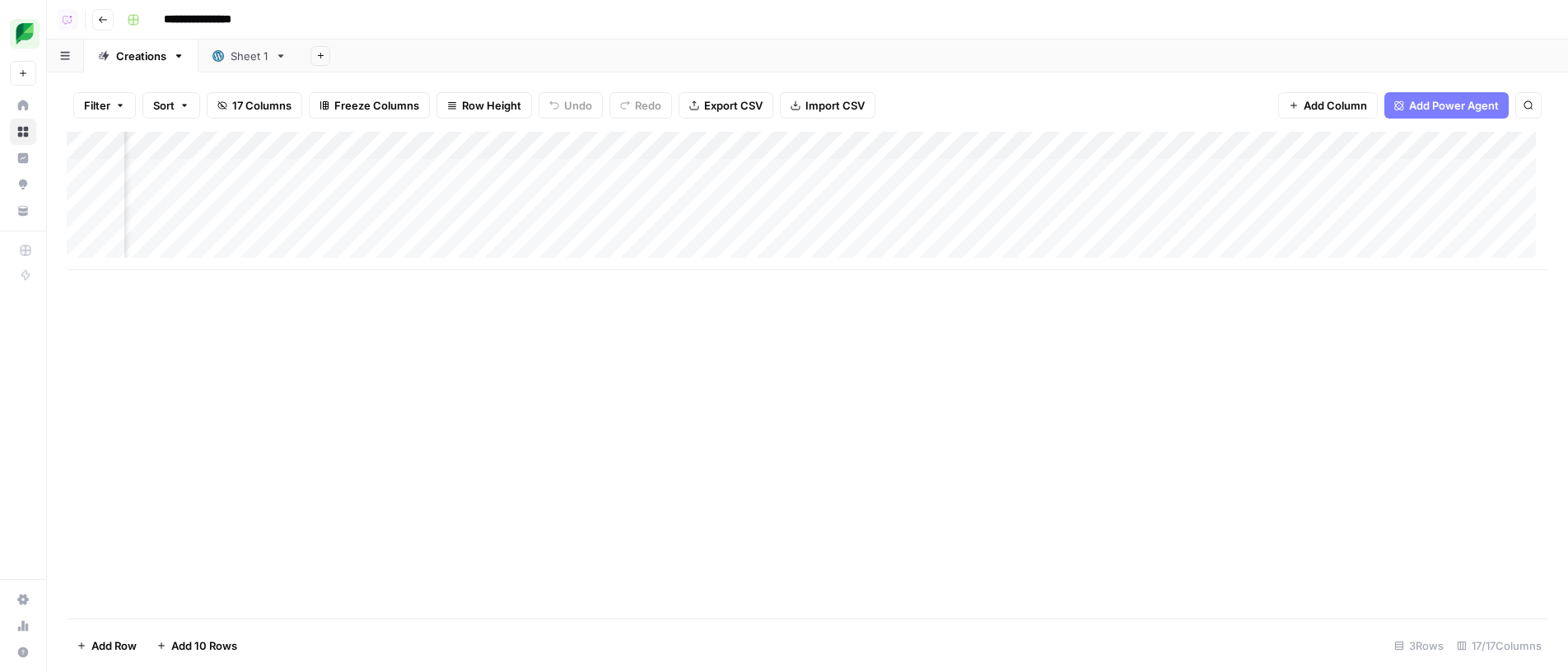
scroll to position [0, 789]
click at [421, 192] on div "Add Column" at bounding box center [807, 201] width 1481 height 138
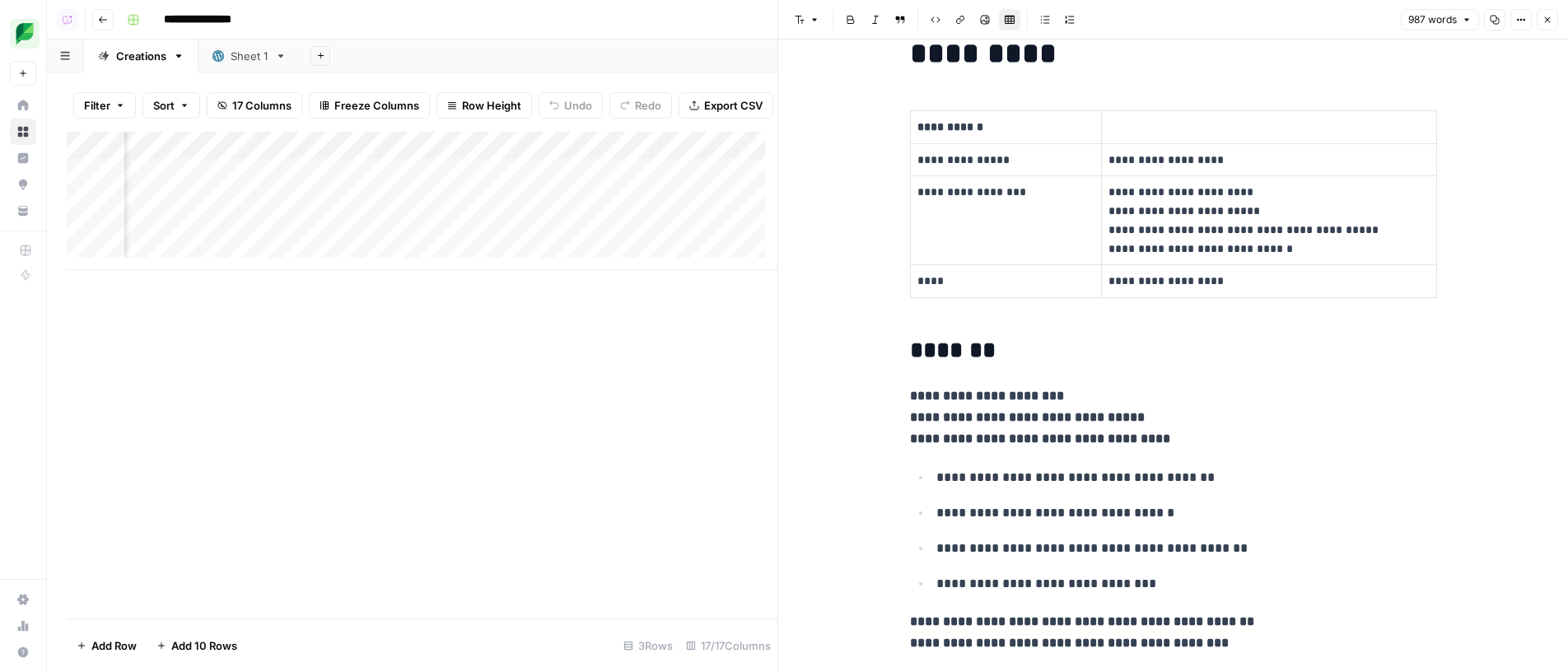
scroll to position [38, 0]
drag, startPoint x: 999, startPoint y: 414, endPoint x: 1113, endPoint y: 420, distance: 114.2
click at [1113, 420] on p "**********" at bounding box center [1174, 415] width 527 height 64
drag, startPoint x: 1105, startPoint y: 419, endPoint x: 950, endPoint y: 423, distance: 155.1
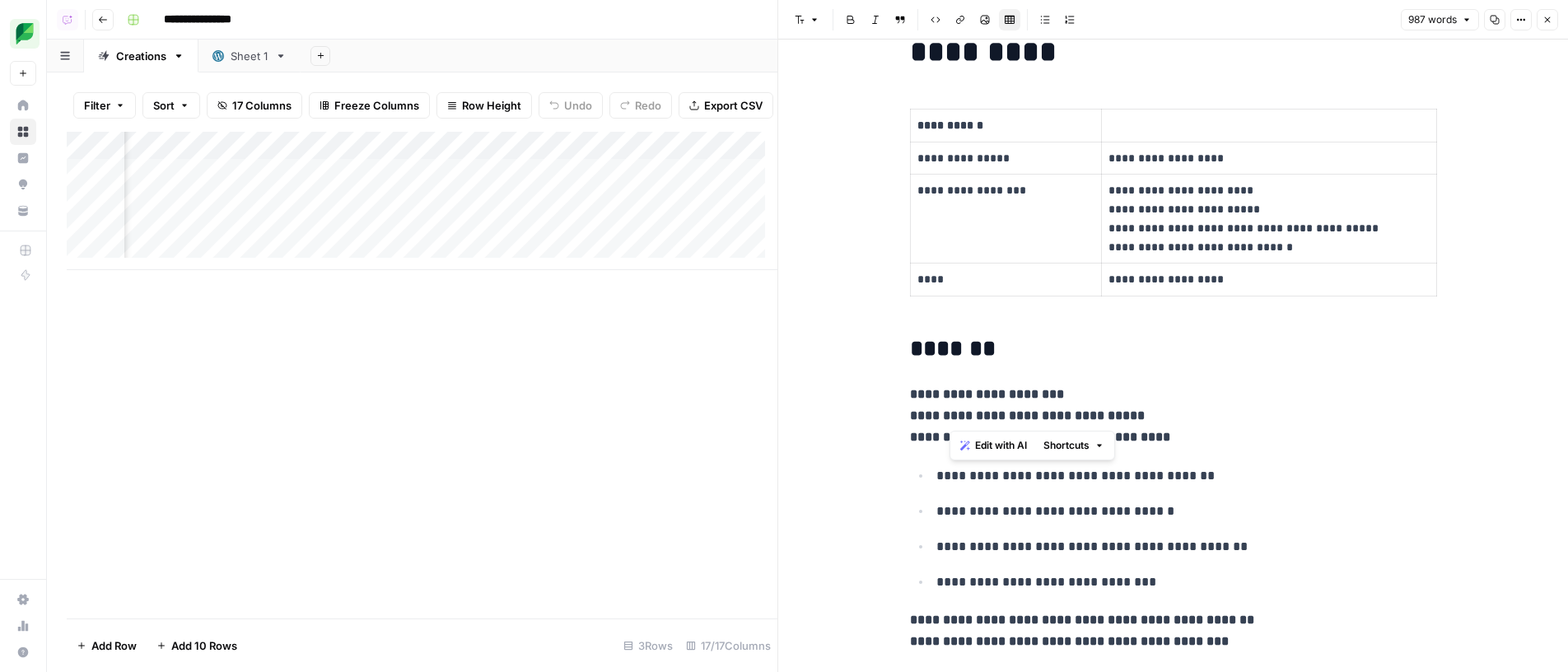
click at [950, 422] on strong "**********" at bounding box center [1028, 415] width 235 height 13
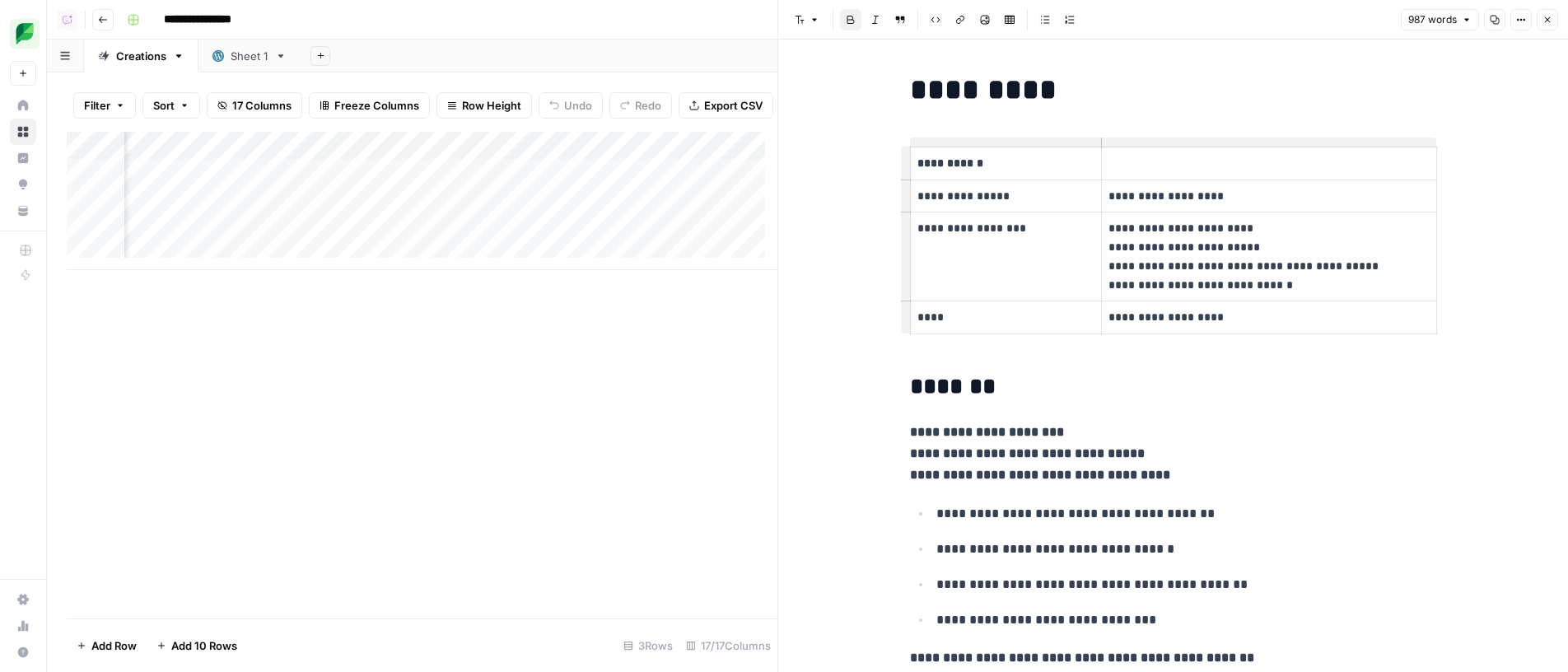
scroll to position [16, 0]
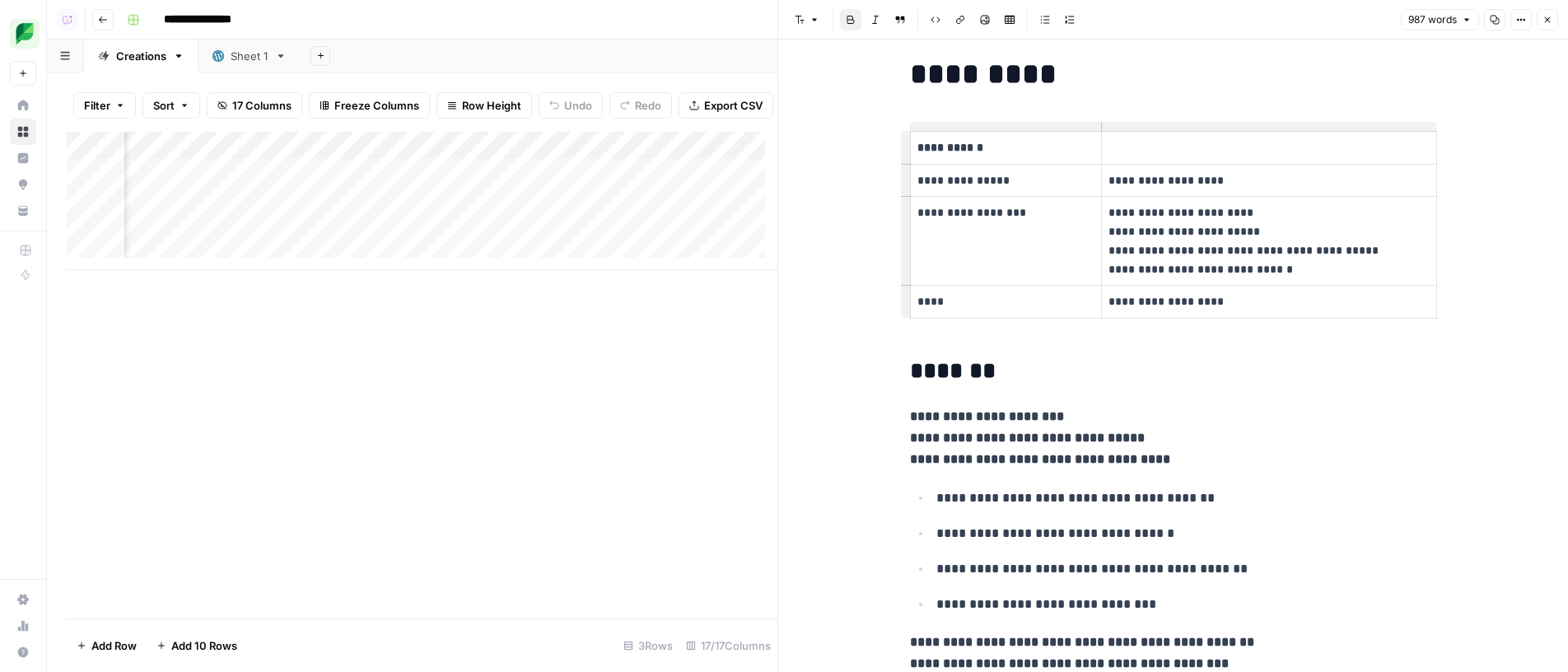
click at [1262, 407] on p "**********" at bounding box center [1174, 438] width 527 height 64
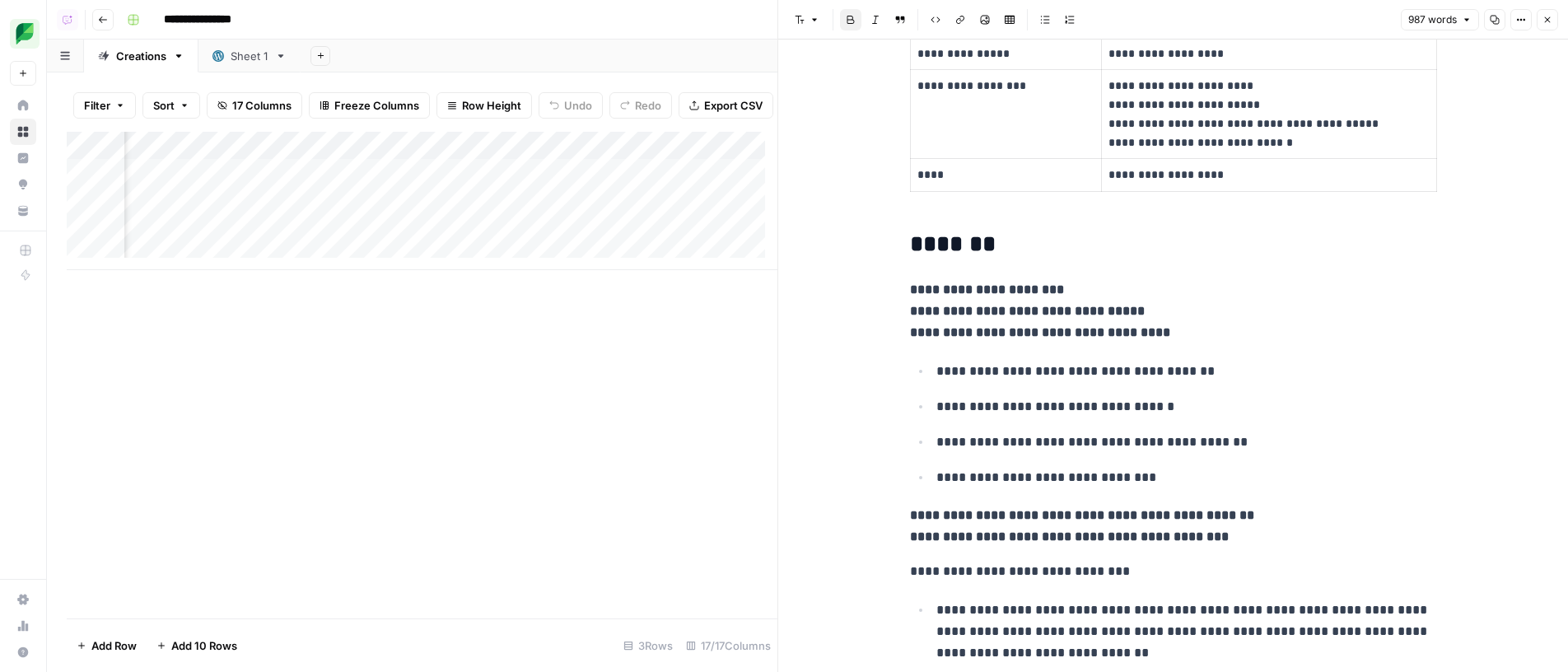
scroll to position [0, 0]
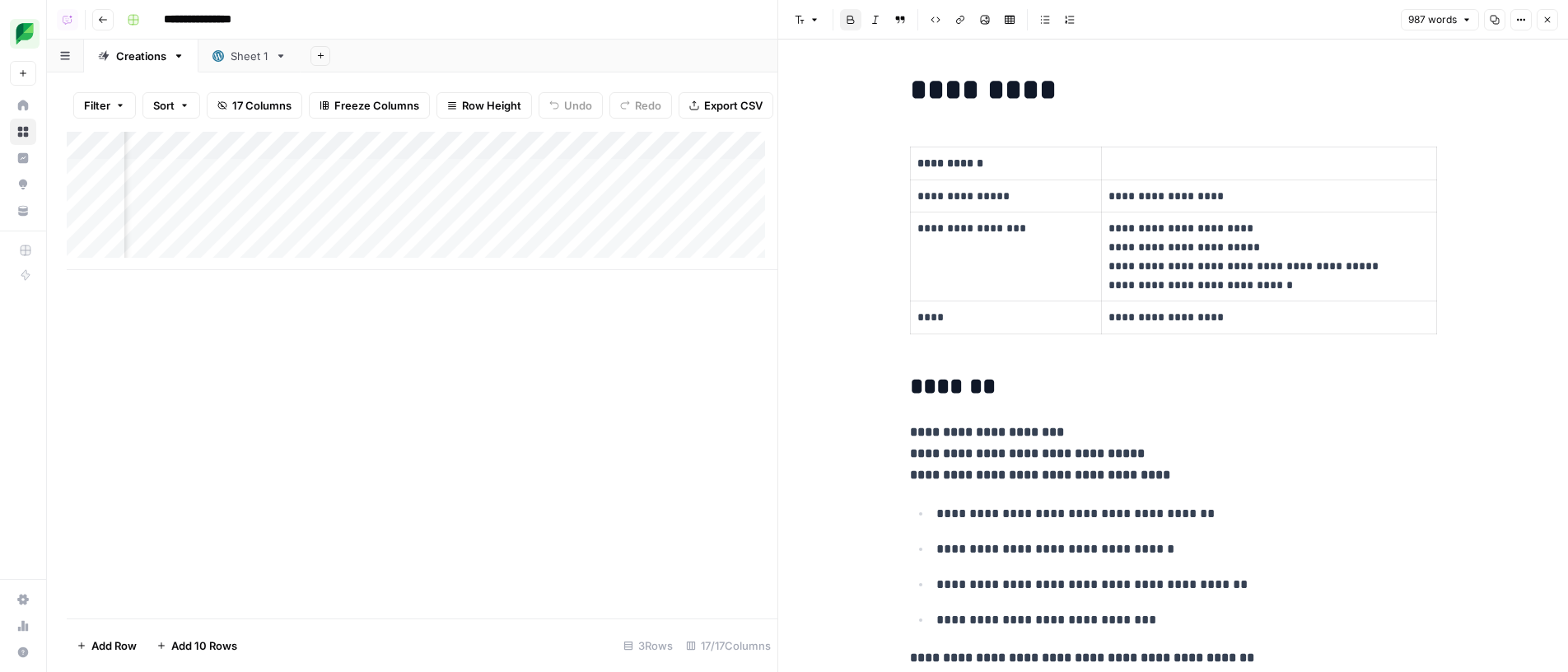
click at [1540, 26] on button "Close" at bounding box center [1547, 20] width 22 height 22
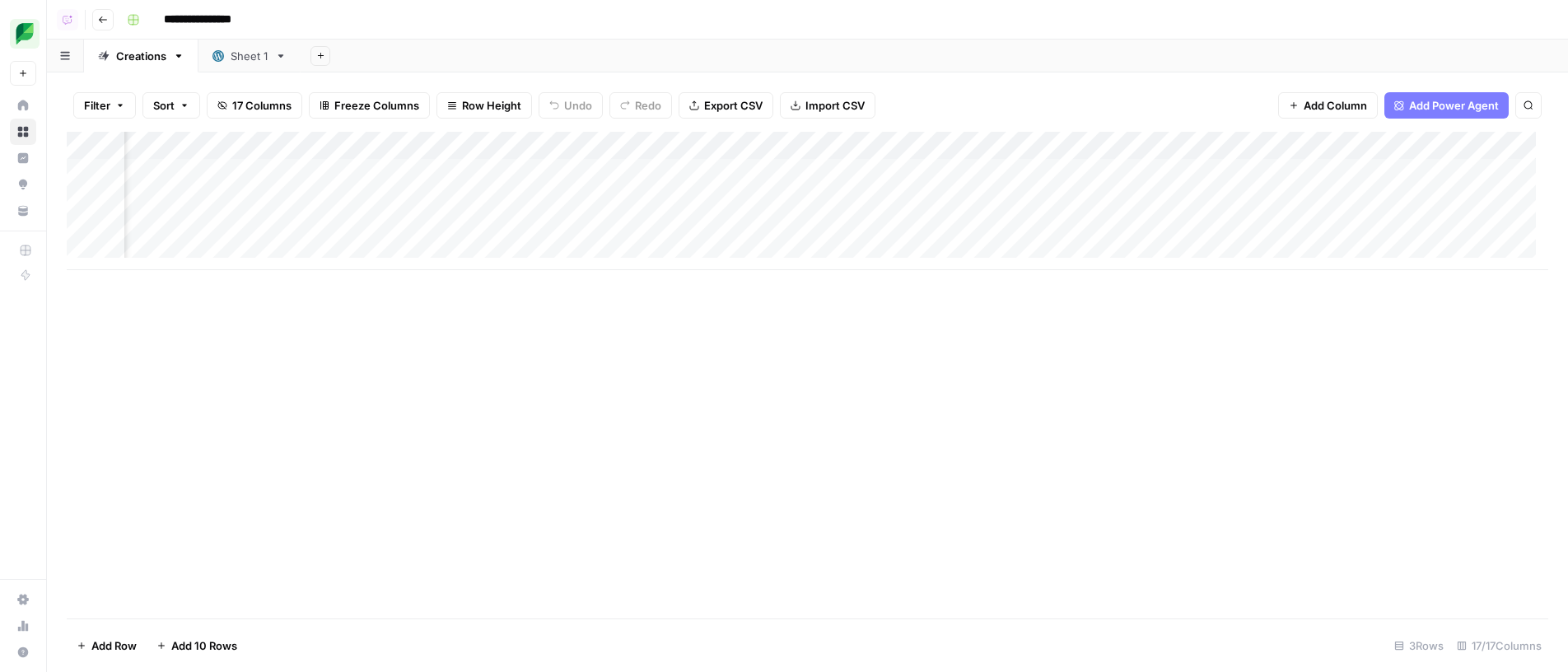
click at [875, 194] on div "Add Column" at bounding box center [807, 201] width 1481 height 138
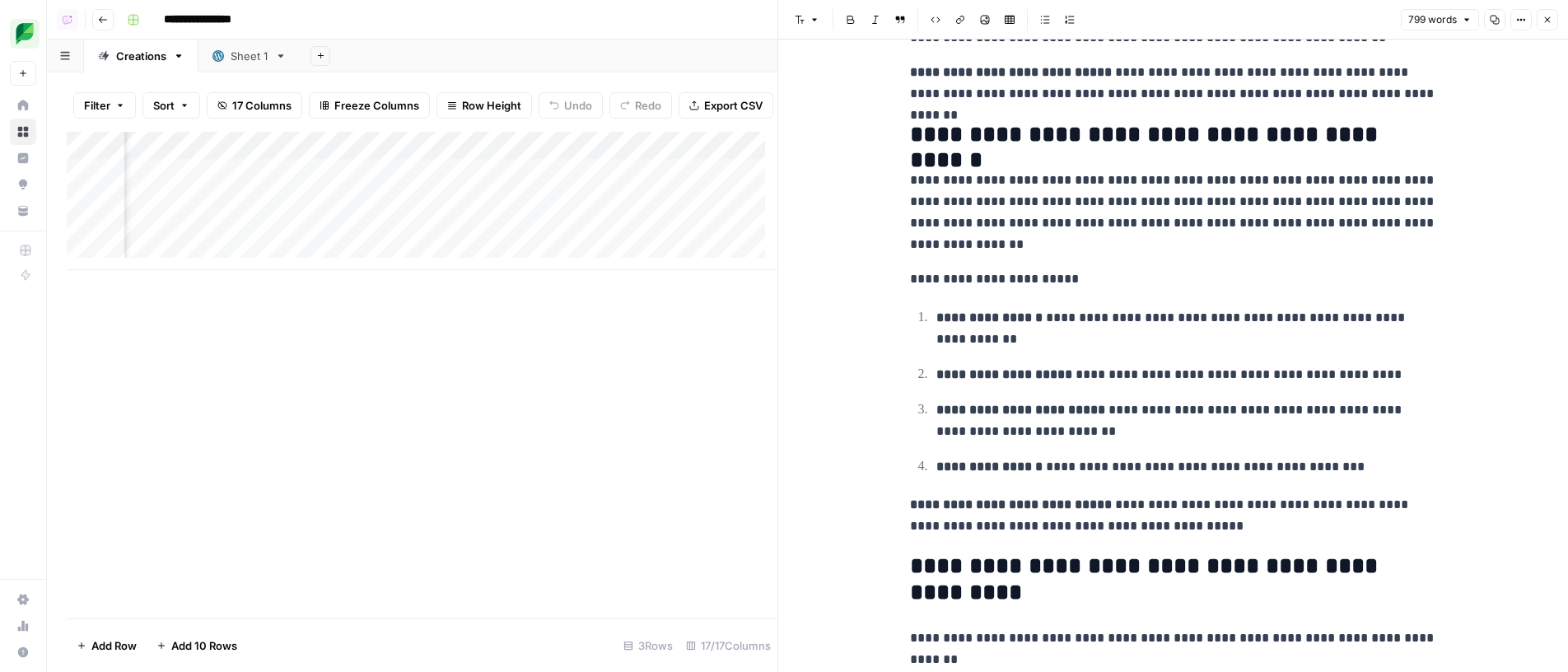
scroll to position [192, 0]
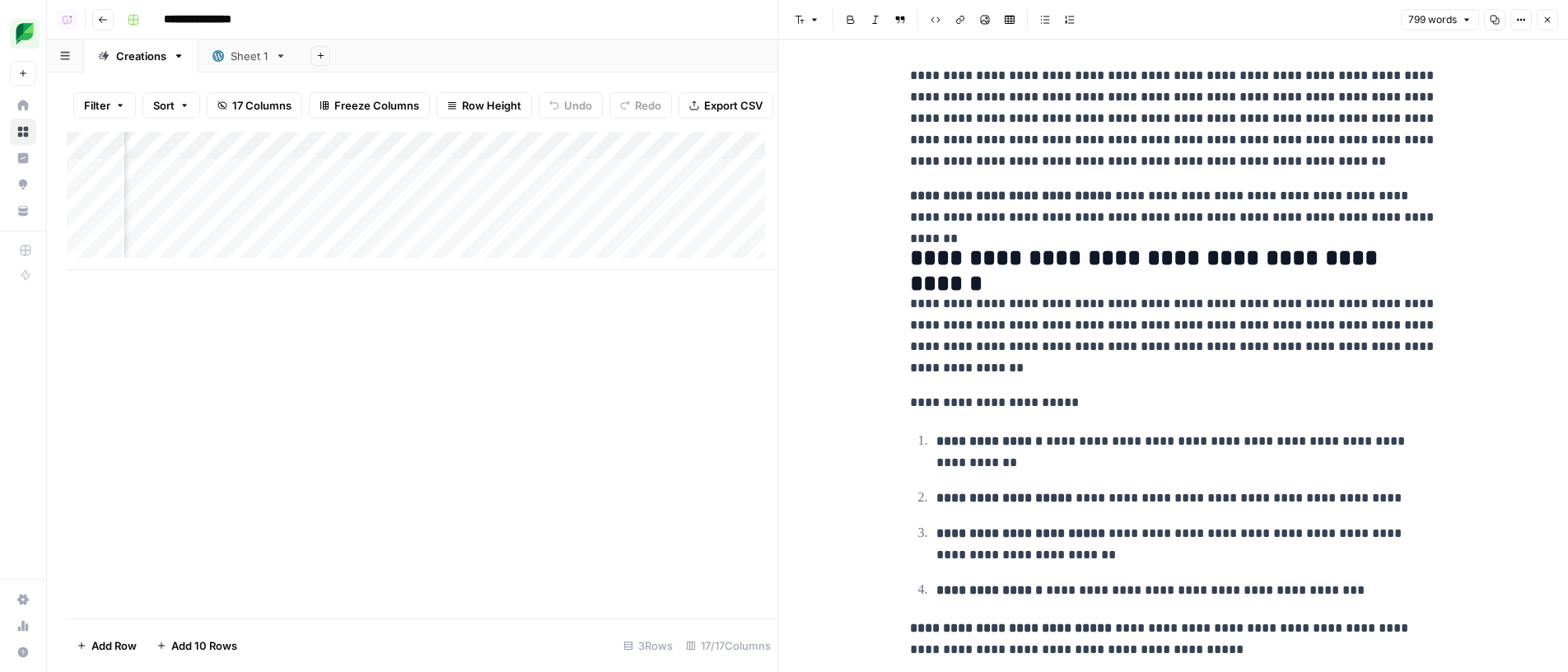
click at [422, 206] on div "Add Column" at bounding box center [422, 201] width 711 height 138
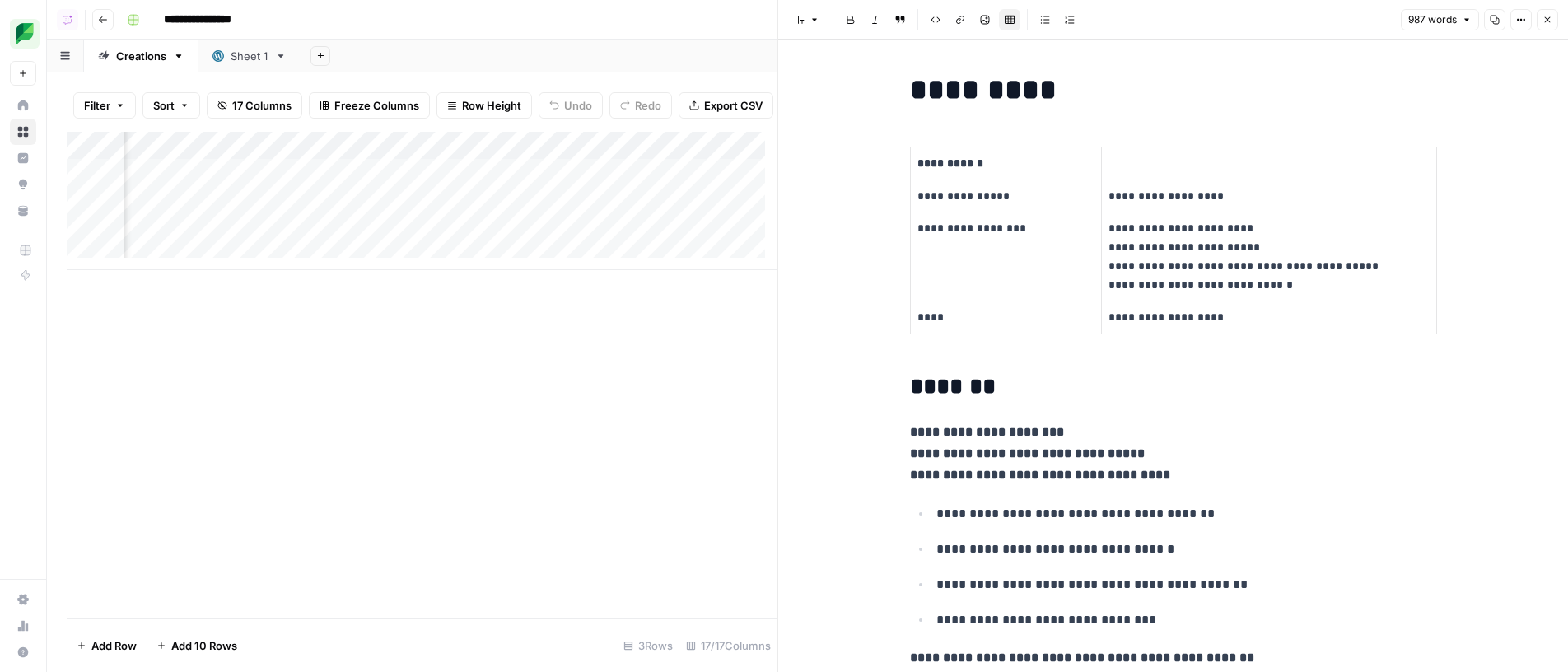
click at [1115, 244] on p "**********" at bounding box center [1269, 257] width 321 height 75
drag, startPoint x: 1115, startPoint y: 244, endPoint x: 1182, endPoint y: 245, distance: 67.0
click at [1182, 245] on p "**********" at bounding box center [1269, 257] width 321 height 75
copy p "**"
click at [1330, 258] on p "**********" at bounding box center [1269, 257] width 321 height 75
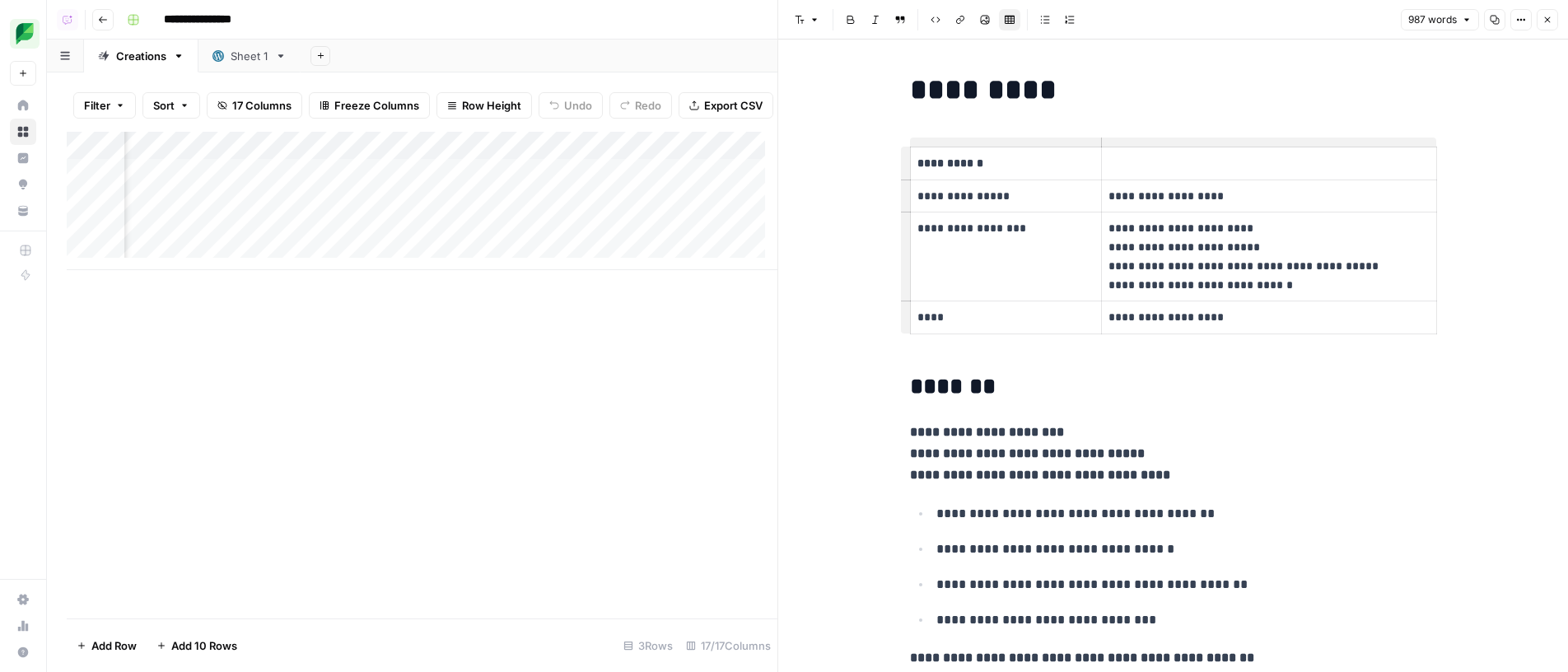
click at [1295, 268] on p "**********" at bounding box center [1269, 257] width 321 height 75
drag, startPoint x: 1295, startPoint y: 268, endPoint x: 1133, endPoint y: 264, distance: 162.0
click at [1133, 264] on p "**********" at bounding box center [1269, 257] width 321 height 75
copy p "**"
click at [1335, 239] on p "**********" at bounding box center [1269, 257] width 321 height 75
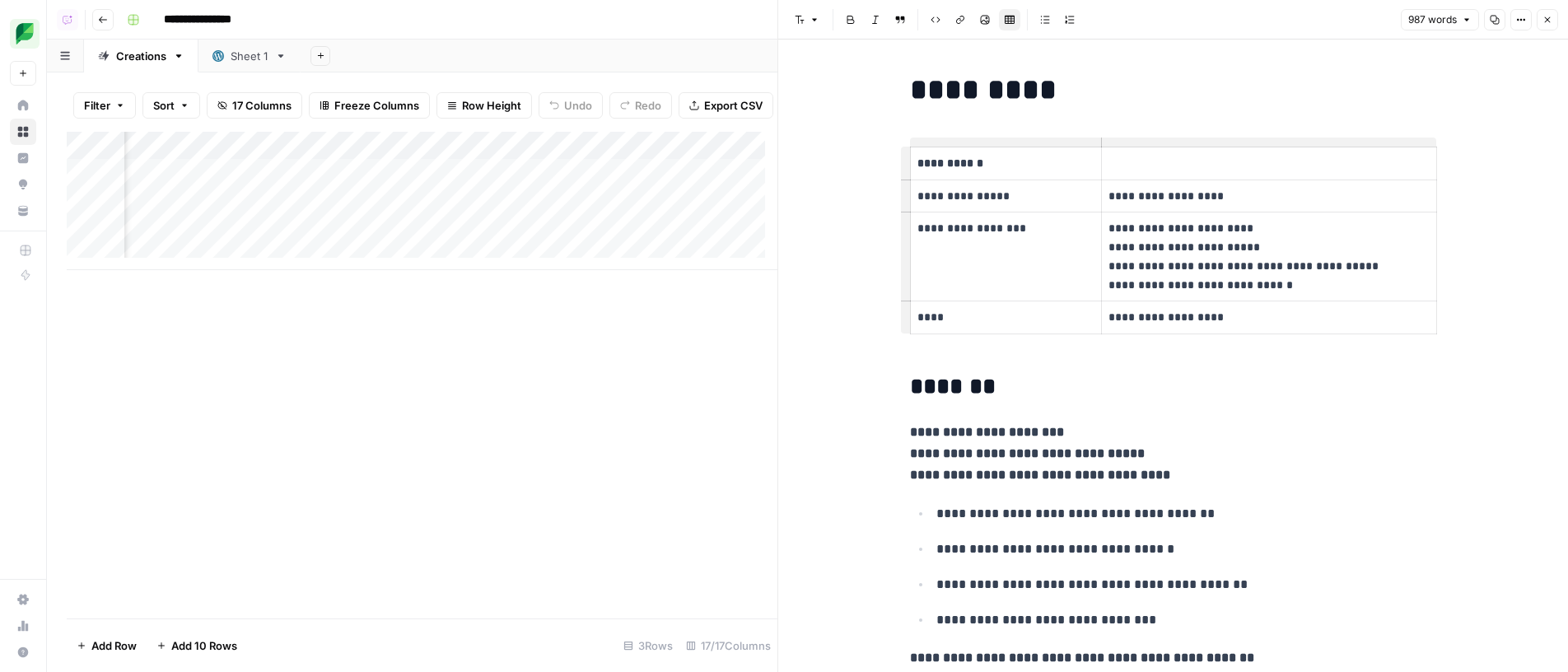
click at [1550, 26] on button "Close" at bounding box center [1547, 20] width 22 height 22
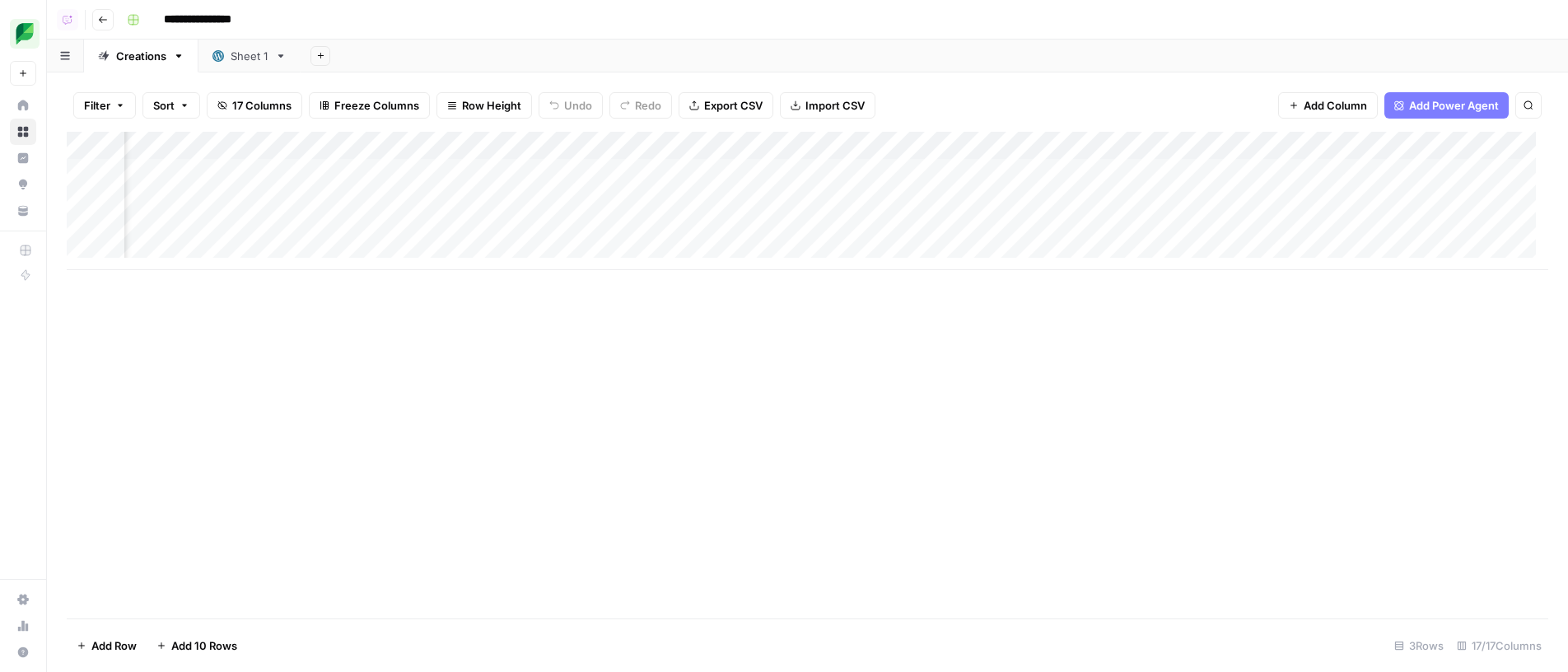
scroll to position [0, 1314]
click at [806, 202] on div "Add Column" at bounding box center [807, 201] width 1481 height 138
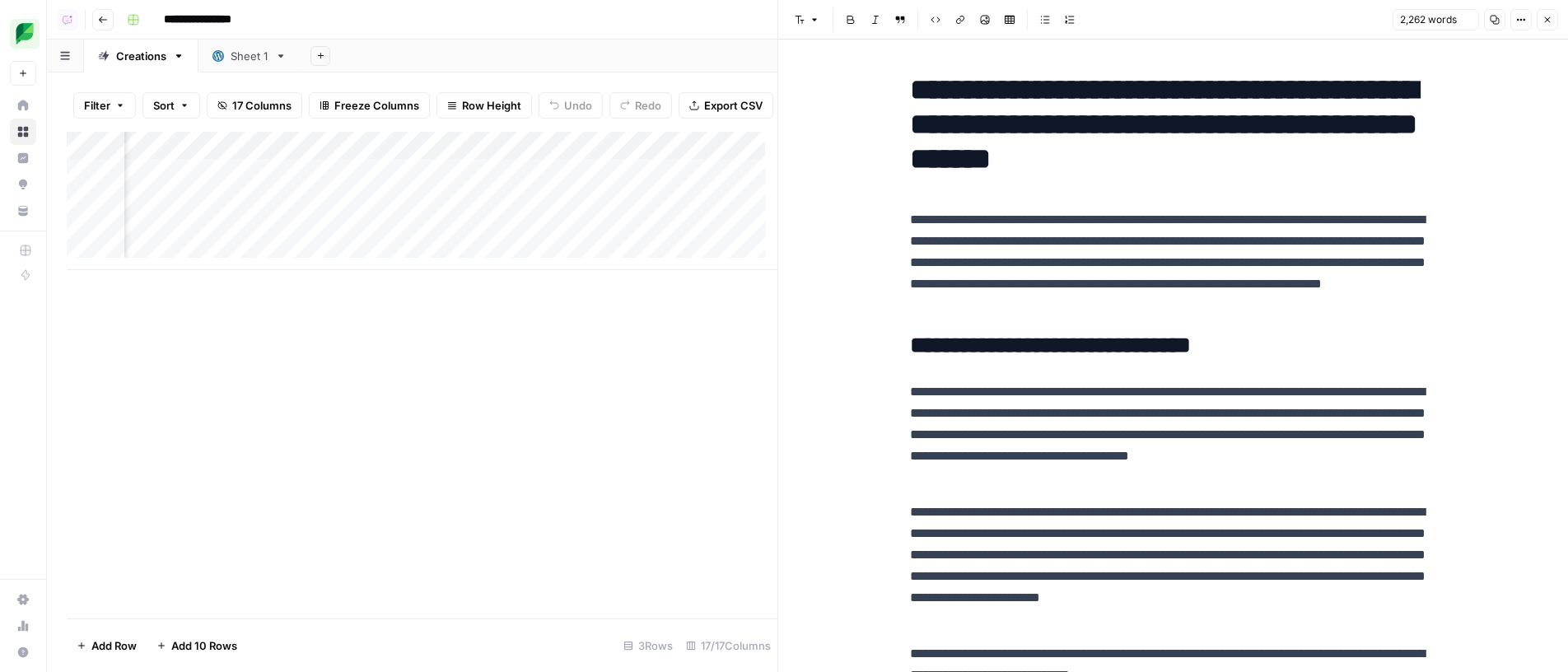
click at [1141, 232] on p "**********" at bounding box center [1174, 263] width 527 height 107
type input "artificial intelligence in public relations"
click at [1550, 27] on button "Close" at bounding box center [1547, 20] width 22 height 22
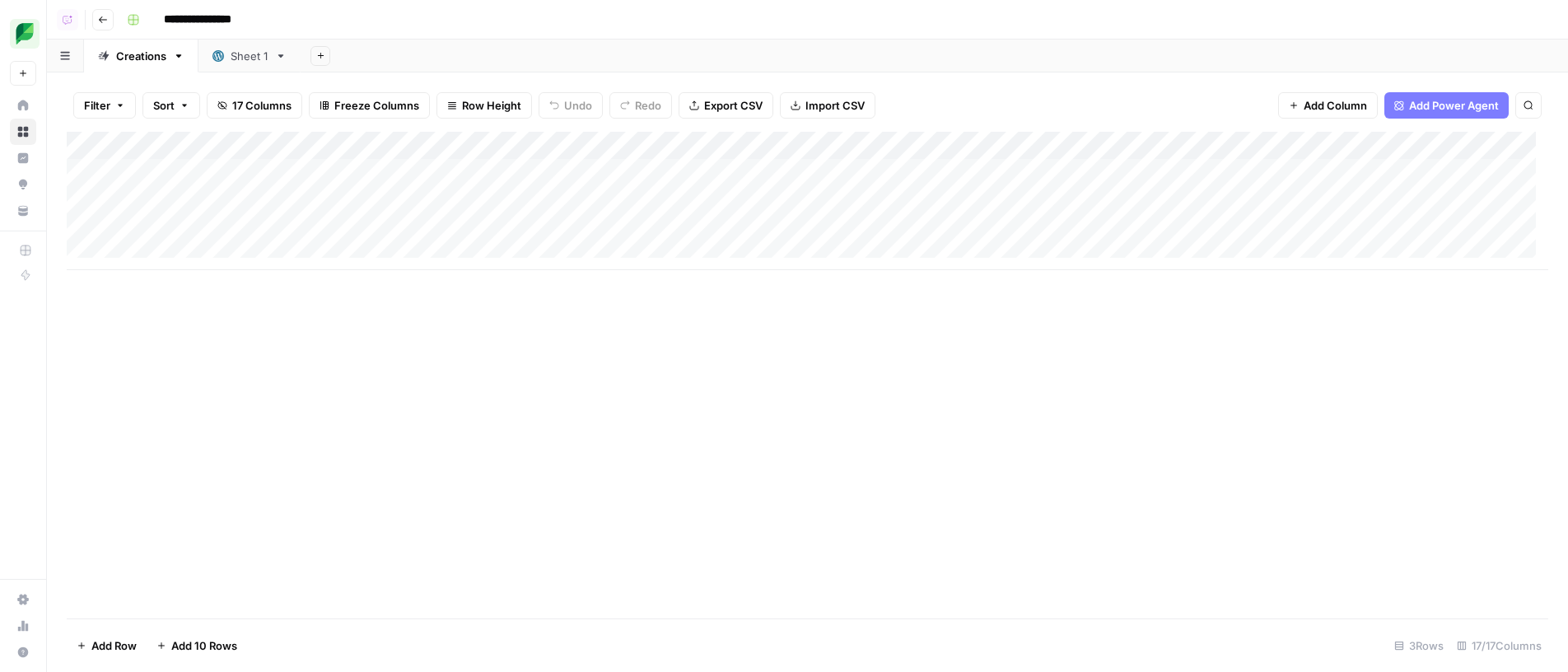
click at [564, 205] on div "Add Column" at bounding box center [807, 201] width 1481 height 138
click at [518, 368] on div "Add Column" at bounding box center [807, 375] width 1481 height 487
click at [198, 193] on div "Add Column" at bounding box center [807, 201] width 1481 height 138
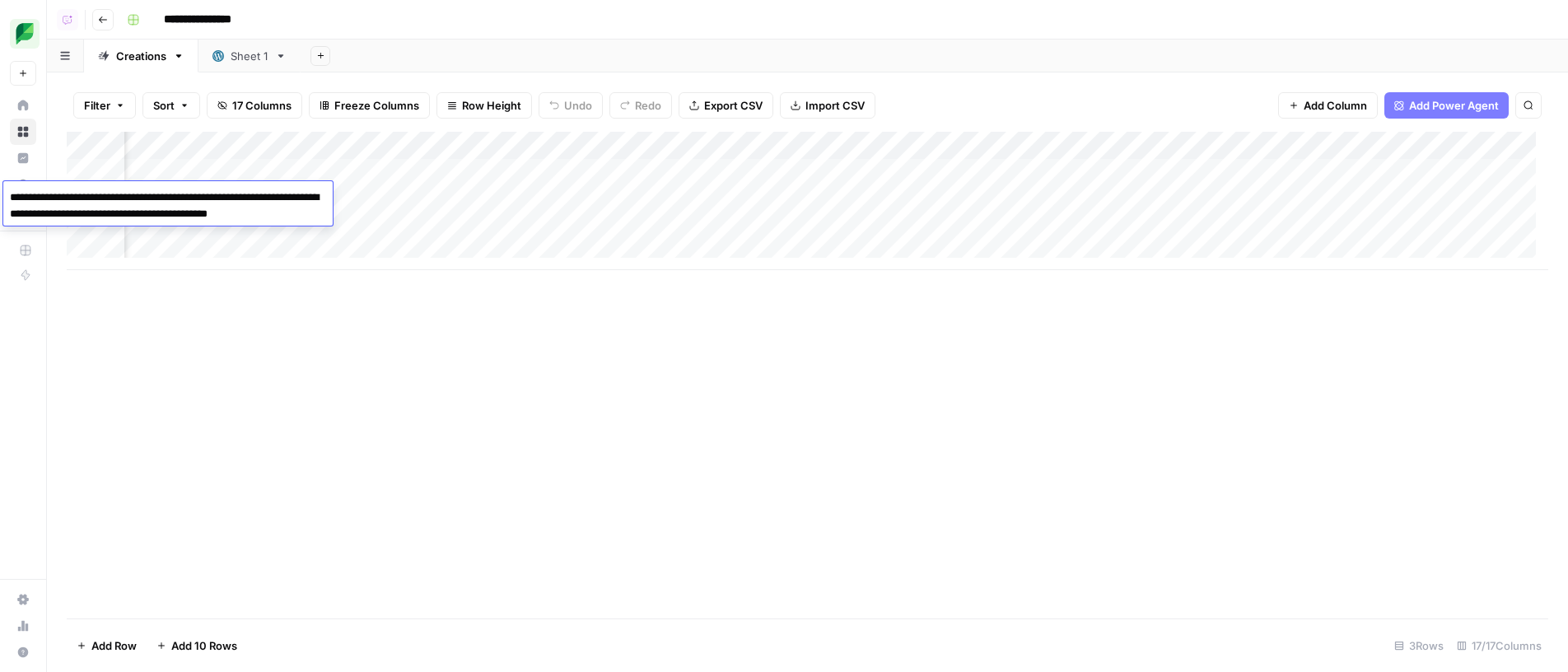
click at [13, 199] on textarea "**********" at bounding box center [168, 205] width 329 height 39
click at [318, 214] on textarea "**********" at bounding box center [168, 205] width 329 height 39
type textarea "**********"
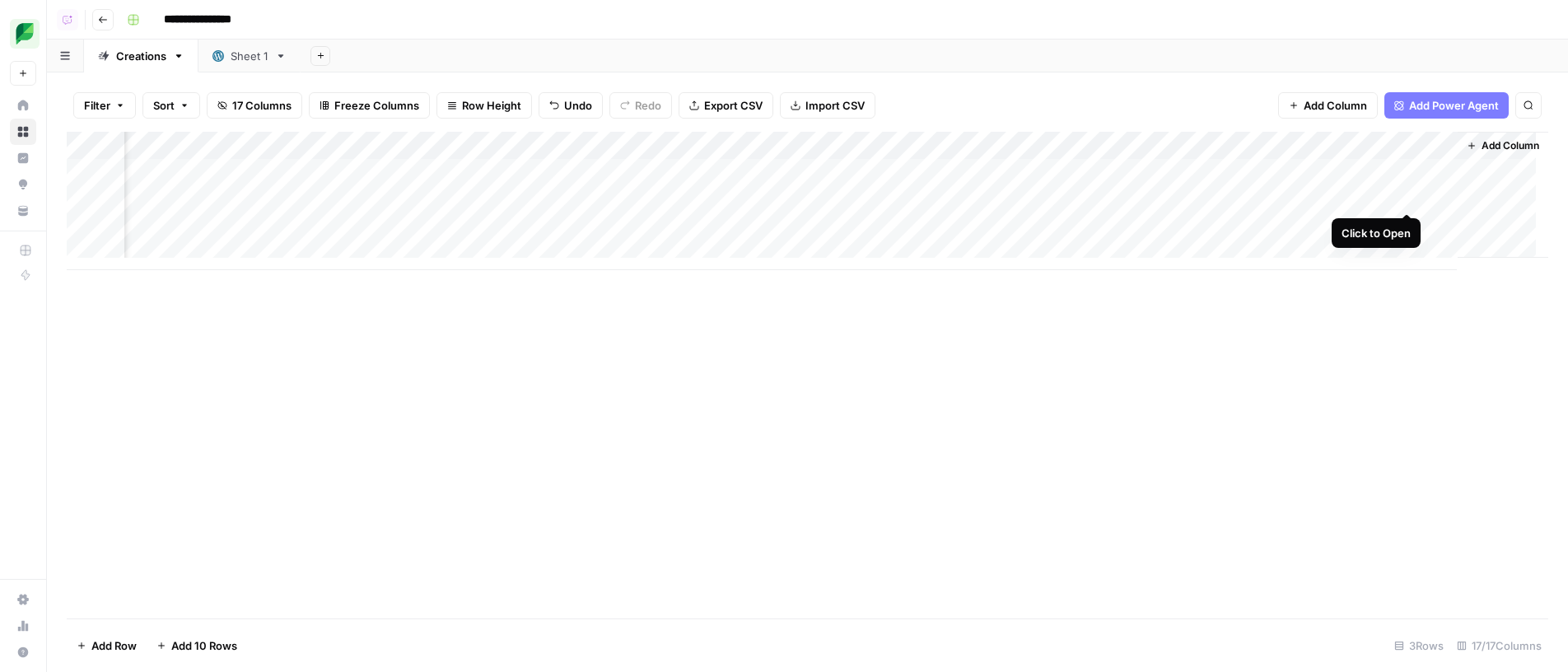
click at [1411, 197] on div "Add Column" at bounding box center [807, 201] width 1481 height 138
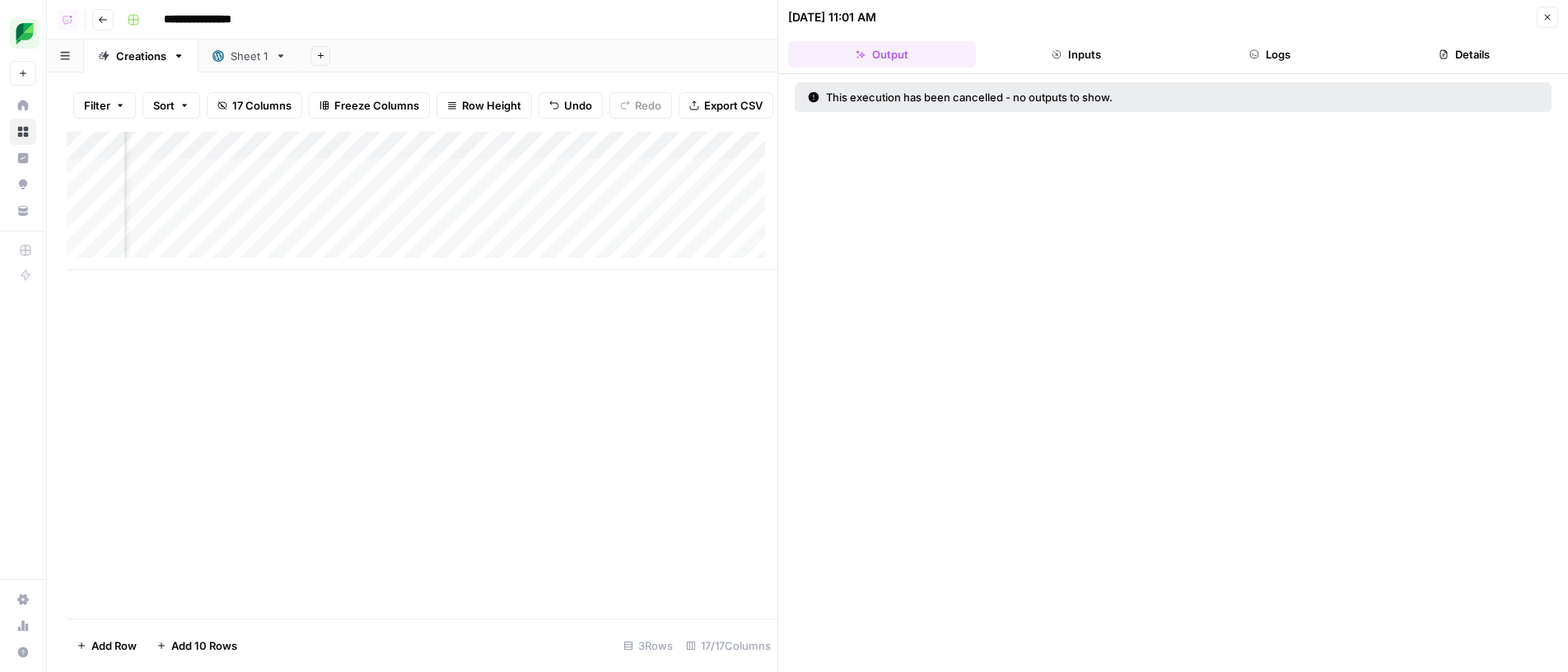
click at [1288, 58] on button "Logs" at bounding box center [1270, 54] width 188 height 27
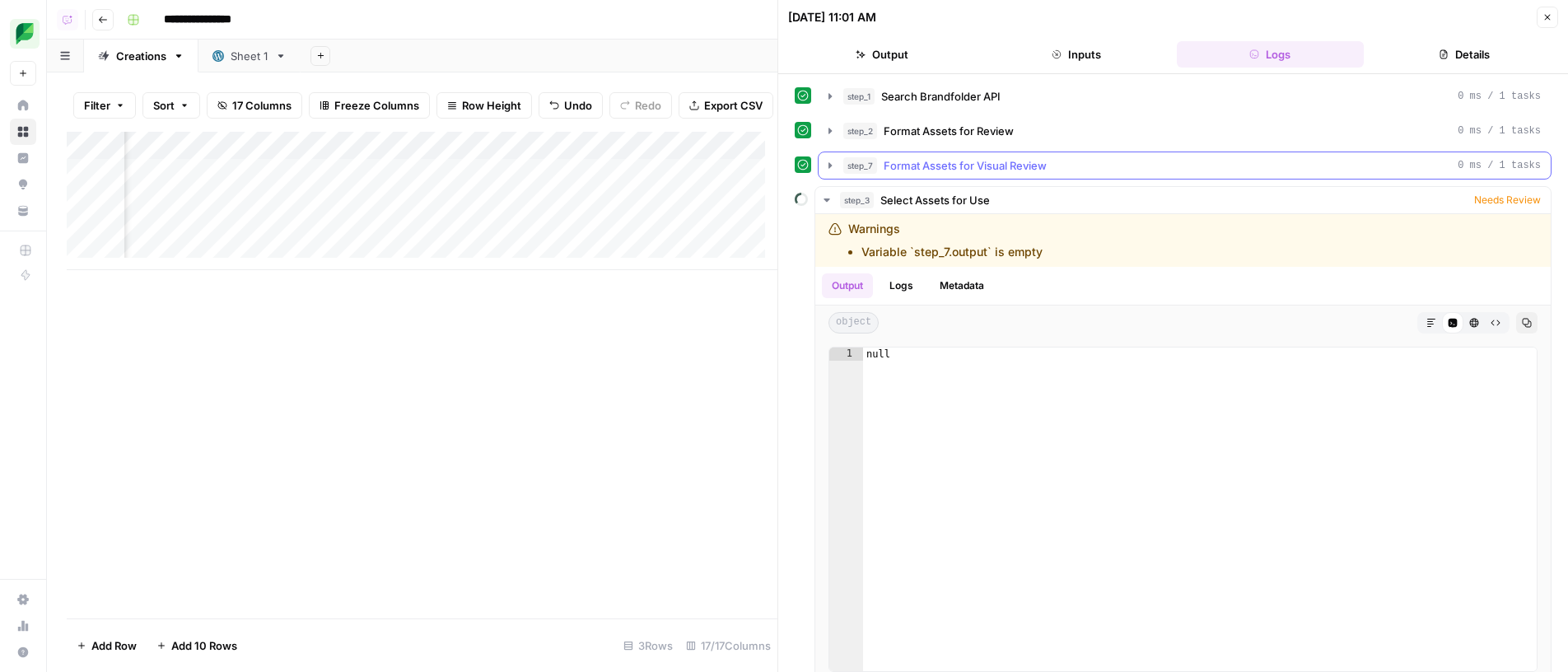
click at [1033, 166] on span "Format Assets for Visual Review" at bounding box center [965, 166] width 163 height 17
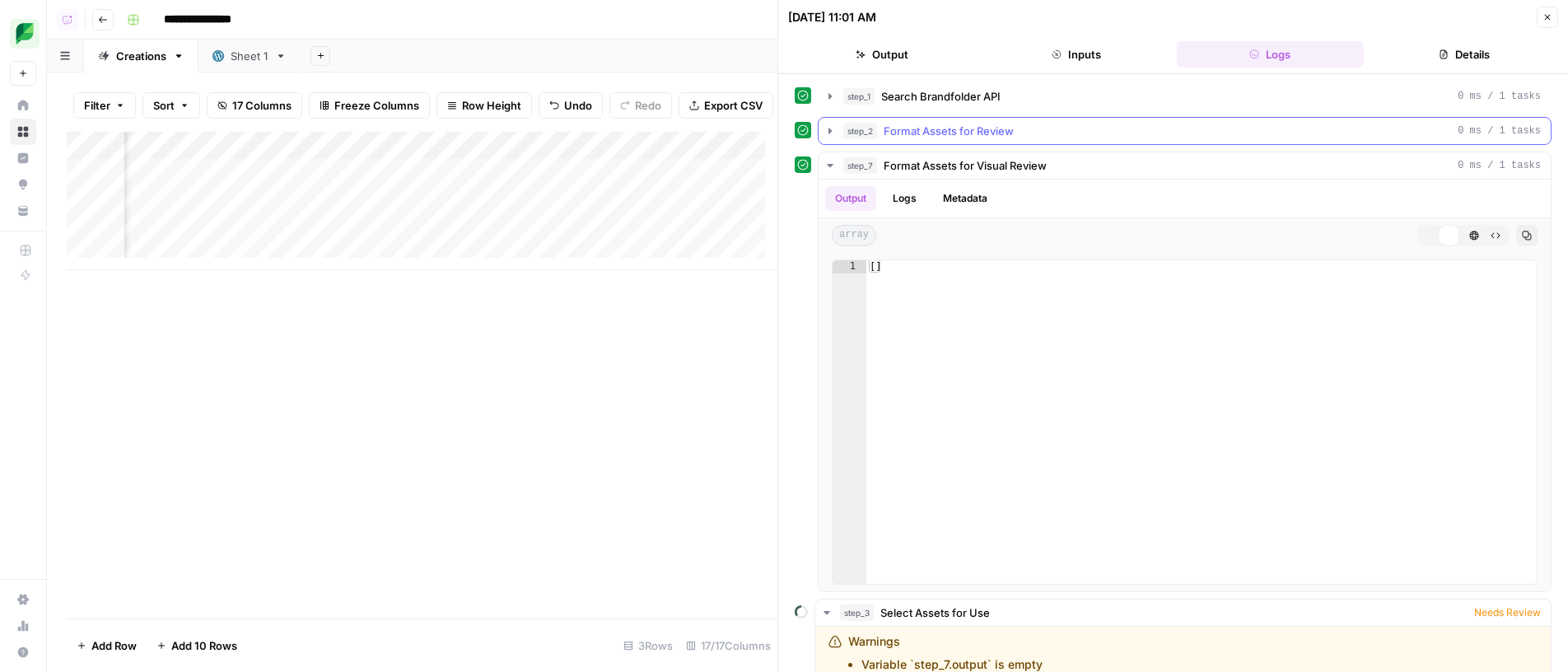
click at [1034, 143] on button "step_2 Format Assets for Review 0 ms / 1 tasks" at bounding box center [1185, 131] width 732 height 27
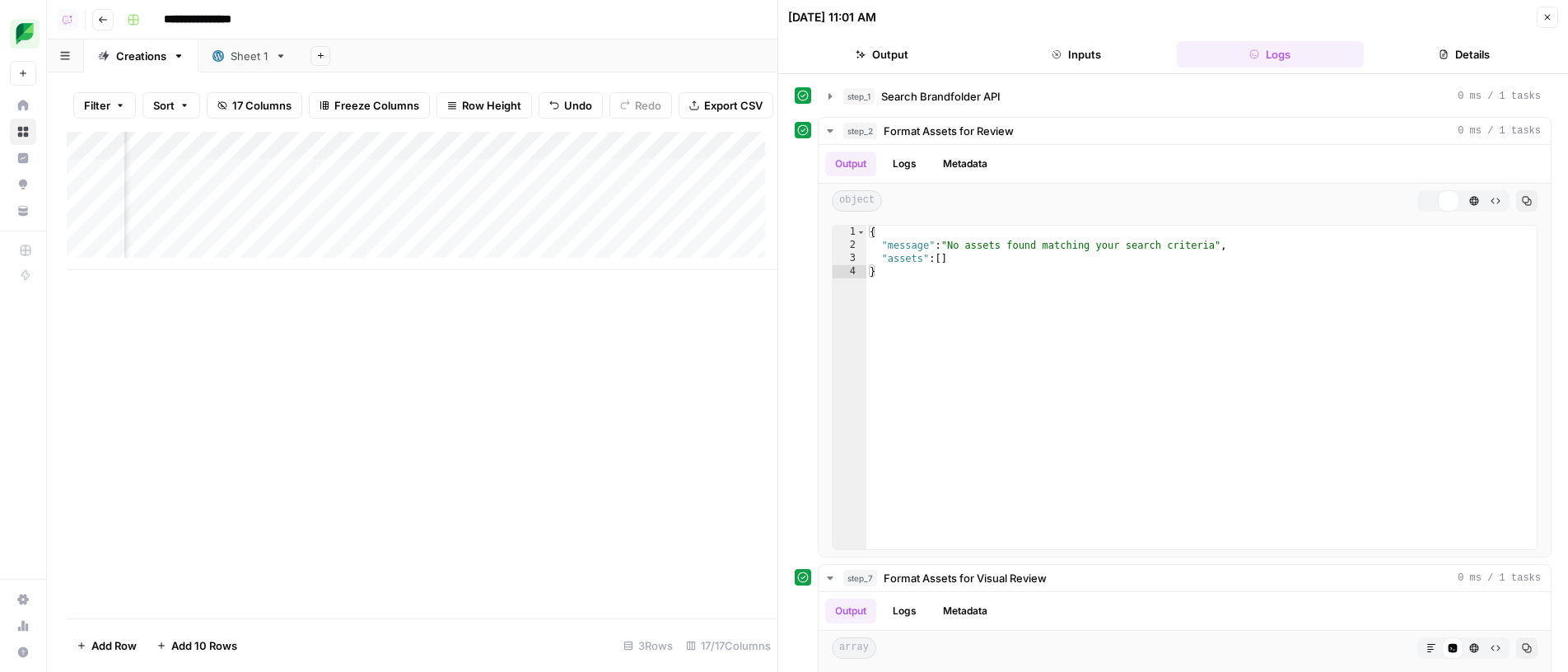
click at [1038, 109] on div "step_1 Search Brandfolder API 0 ms / 1 tasks" at bounding box center [1185, 97] width 734 height 28
click at [1041, 107] on button "step_1 Search Brandfolder API 0 ms / 1 tasks" at bounding box center [1185, 97] width 732 height 27
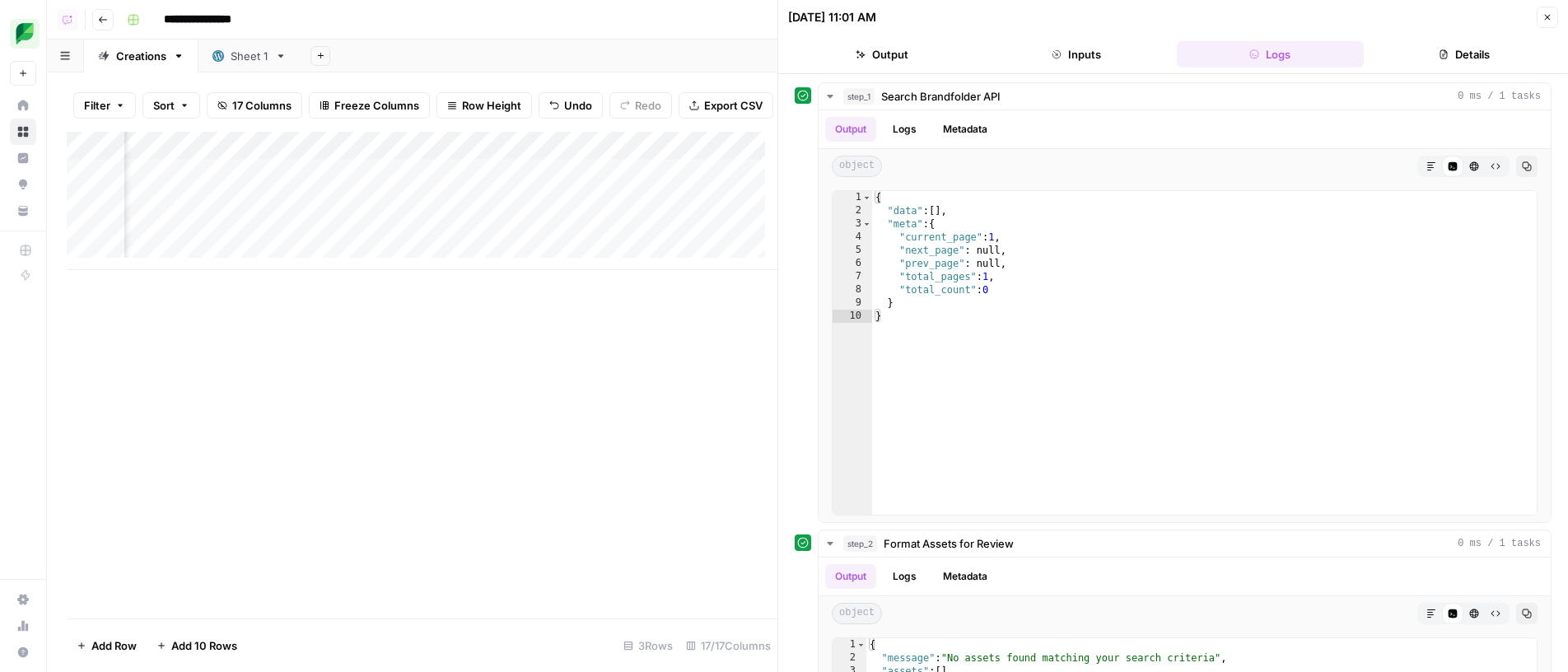
click at [1065, 42] on button "Inputs" at bounding box center [1076, 54] width 188 height 27
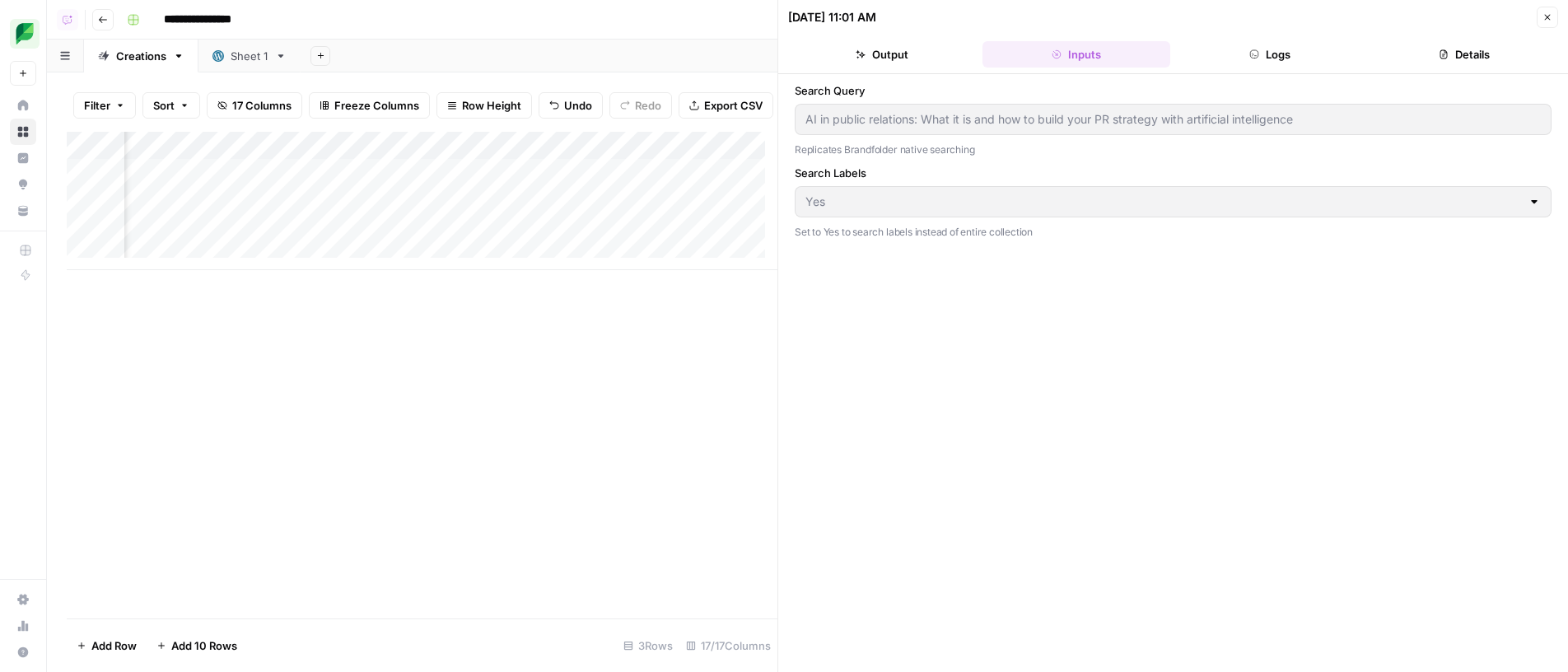
scroll to position [0, 2217]
click at [1539, 18] on button "Close" at bounding box center [1547, 18] width 22 height 22
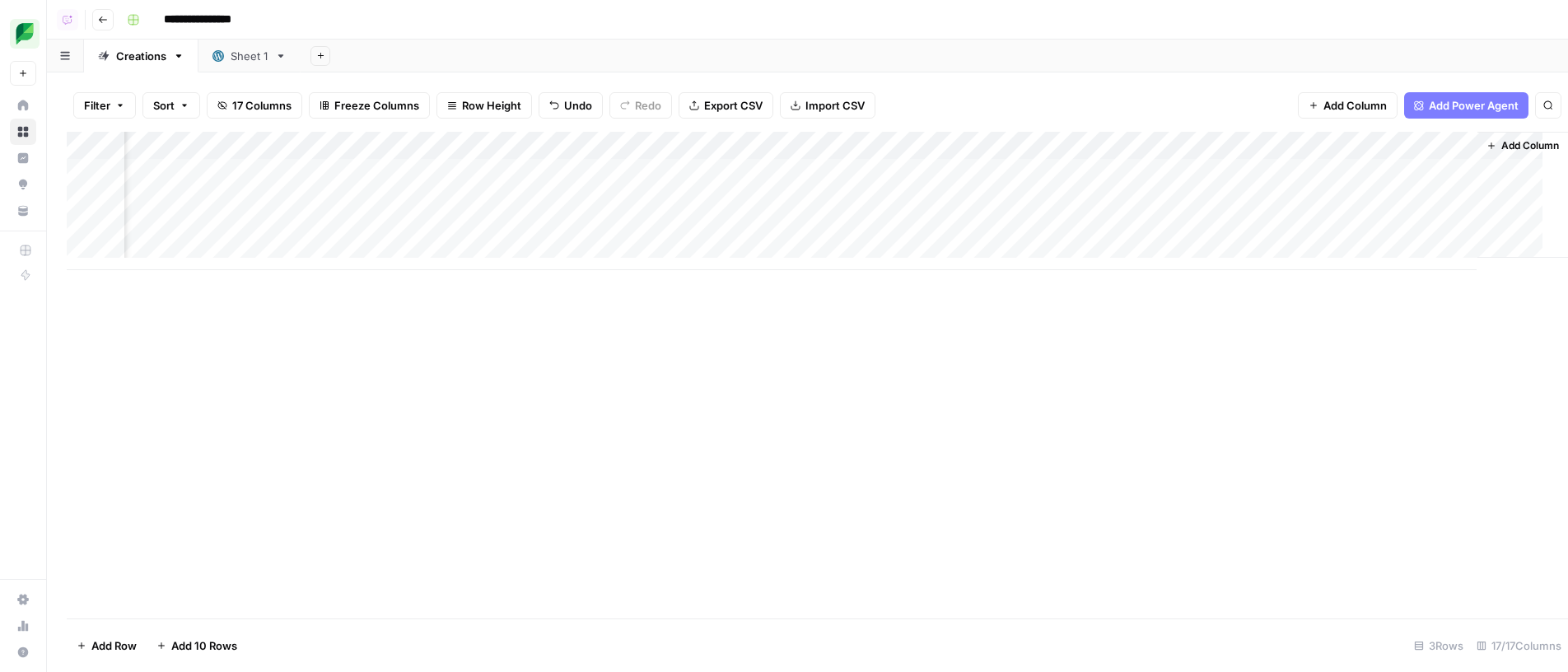
scroll to position [0, 1437]
click at [241, 61] on div "Sheet 1" at bounding box center [249, 56] width 38 height 17
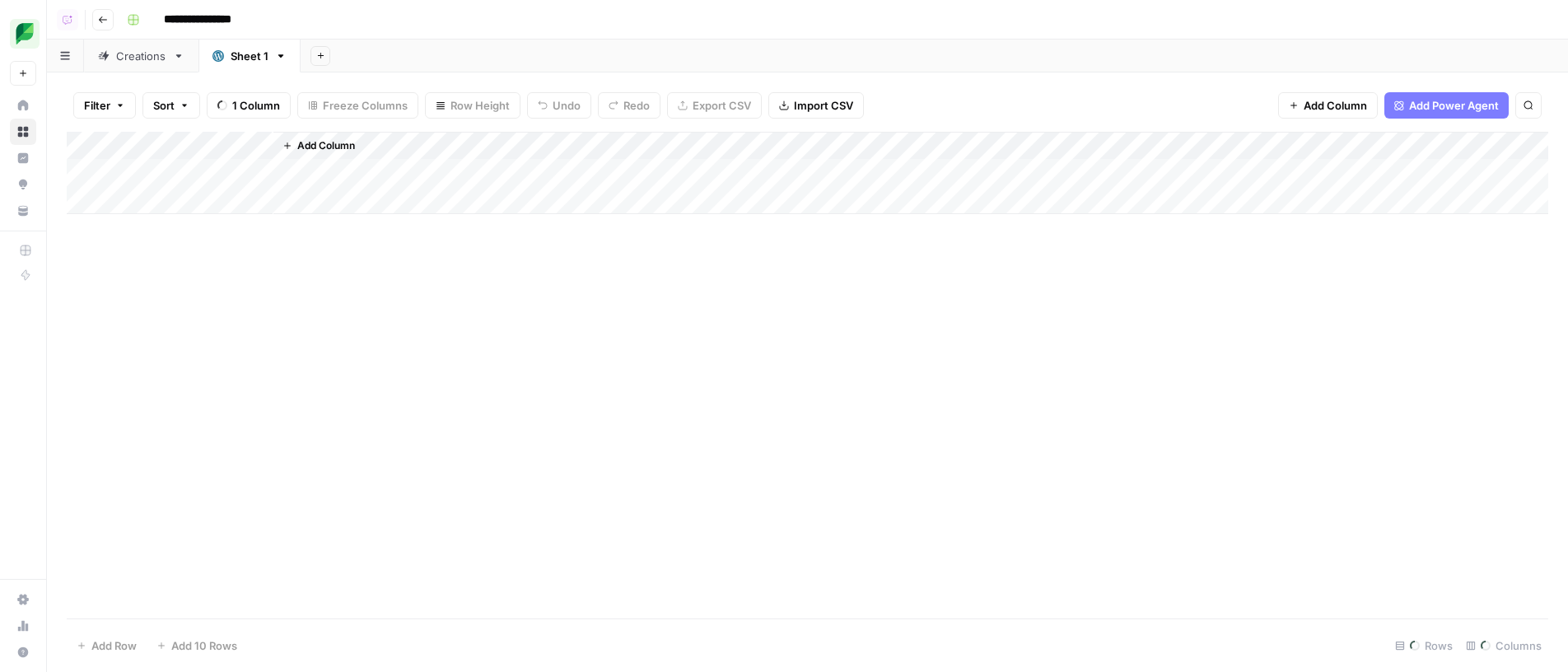
click at [533, 68] on div "Add Sheet" at bounding box center [934, 56] width 1267 height 33
click at [156, 66] on link "Creations" at bounding box center [141, 56] width 114 height 33
click at [262, 53] on div "Sheet 1" at bounding box center [249, 56] width 38 height 17
click at [127, 77] on div "Filter Sort 1 Column Freeze Columns Row Height Undo Redo Export CSV Import CSV …" at bounding box center [807, 372] width 1521 height 599
click at [140, 56] on div "Creations" at bounding box center [141, 56] width 50 height 17
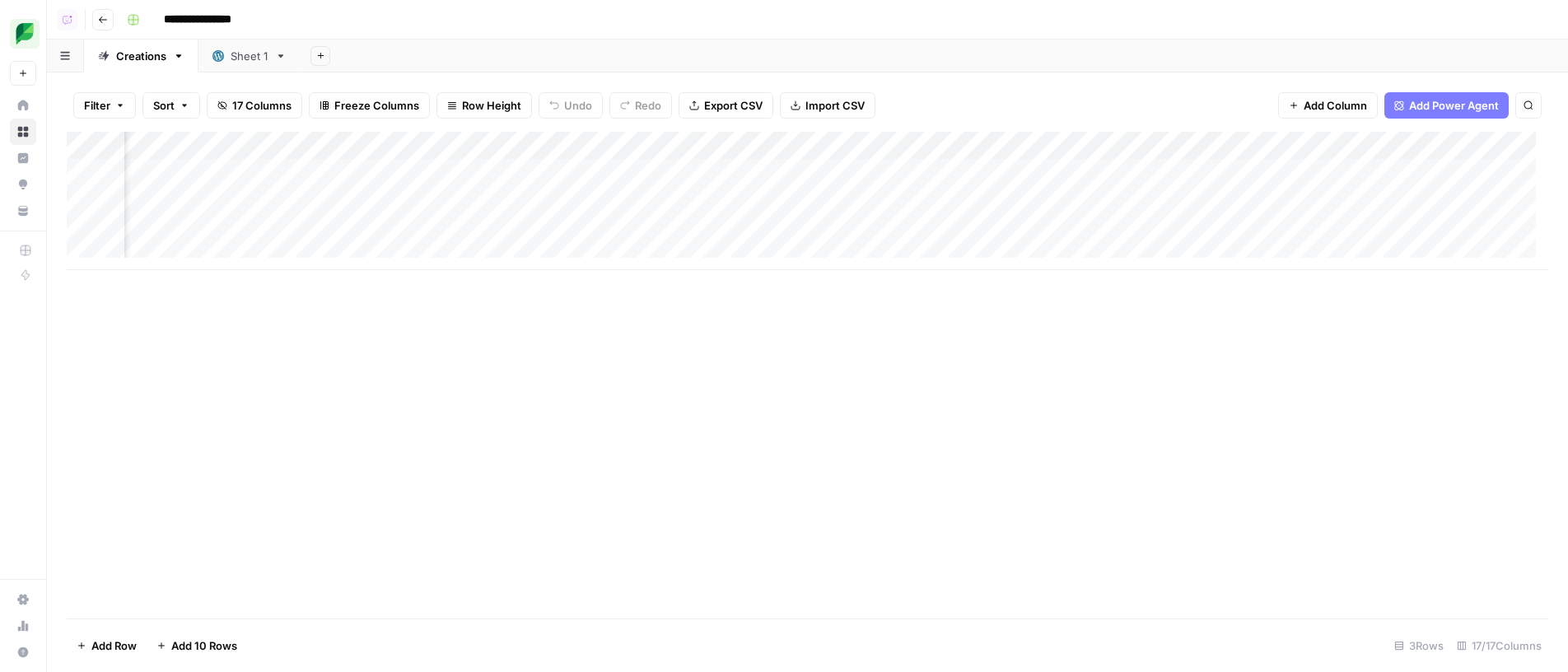
scroll to position [0, 1457]
click at [1042, 81] on div "Filter Sort 17 Columns Freeze Columns Row Height Undo Redo Export CSV Import CS…" at bounding box center [807, 105] width 1481 height 53
click at [1034, 86] on div "Filter Sort 17 Columns Freeze Columns Row Height Undo Redo Export CSV Import CS…" at bounding box center [807, 105] width 1481 height 53
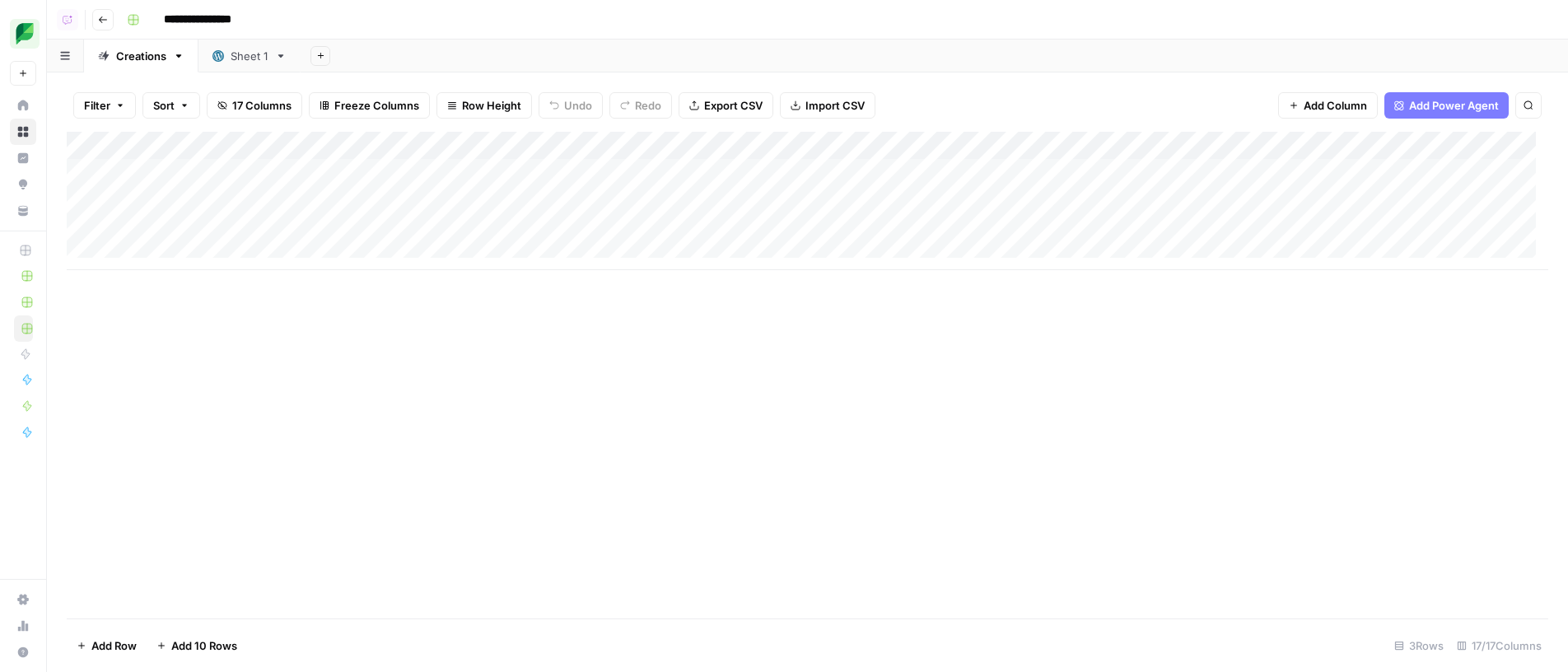
drag, startPoint x: 669, startPoint y: 388, endPoint x: 722, endPoint y: 334, distance: 75.7
click at [669, 388] on div "Add Column" at bounding box center [807, 375] width 1481 height 487
click at [1092, 193] on div "Add Column" at bounding box center [807, 201] width 1481 height 138
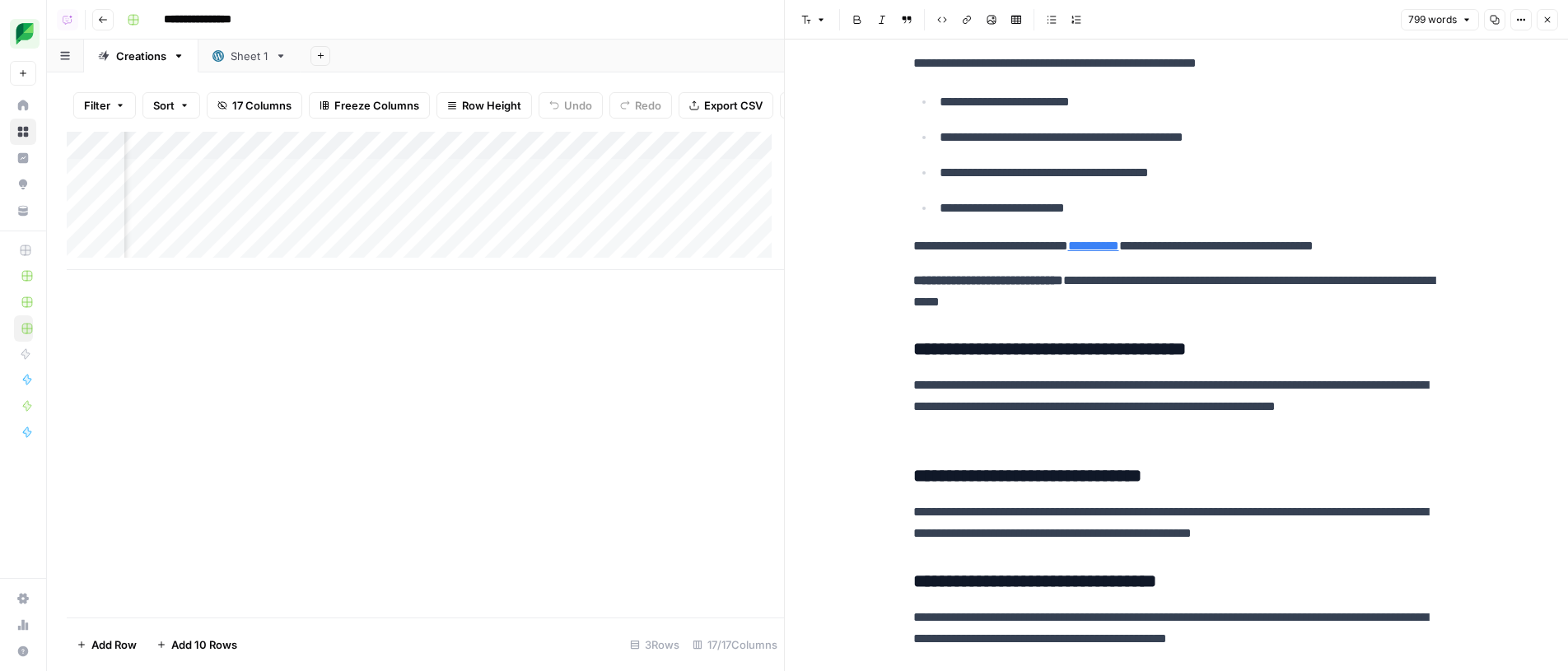
scroll to position [0, 541]
click at [660, 205] on div "Add Column" at bounding box center [425, 201] width 717 height 138
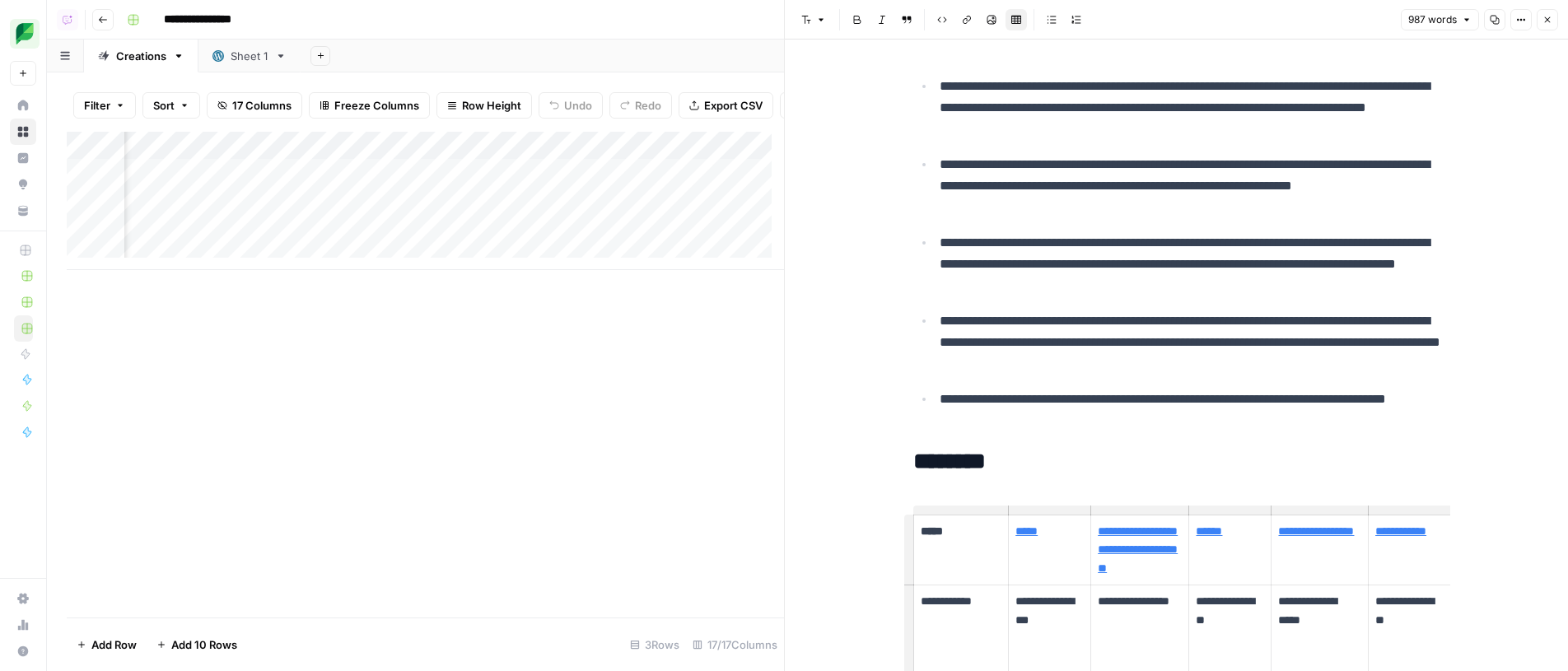
scroll to position [0, 1078]
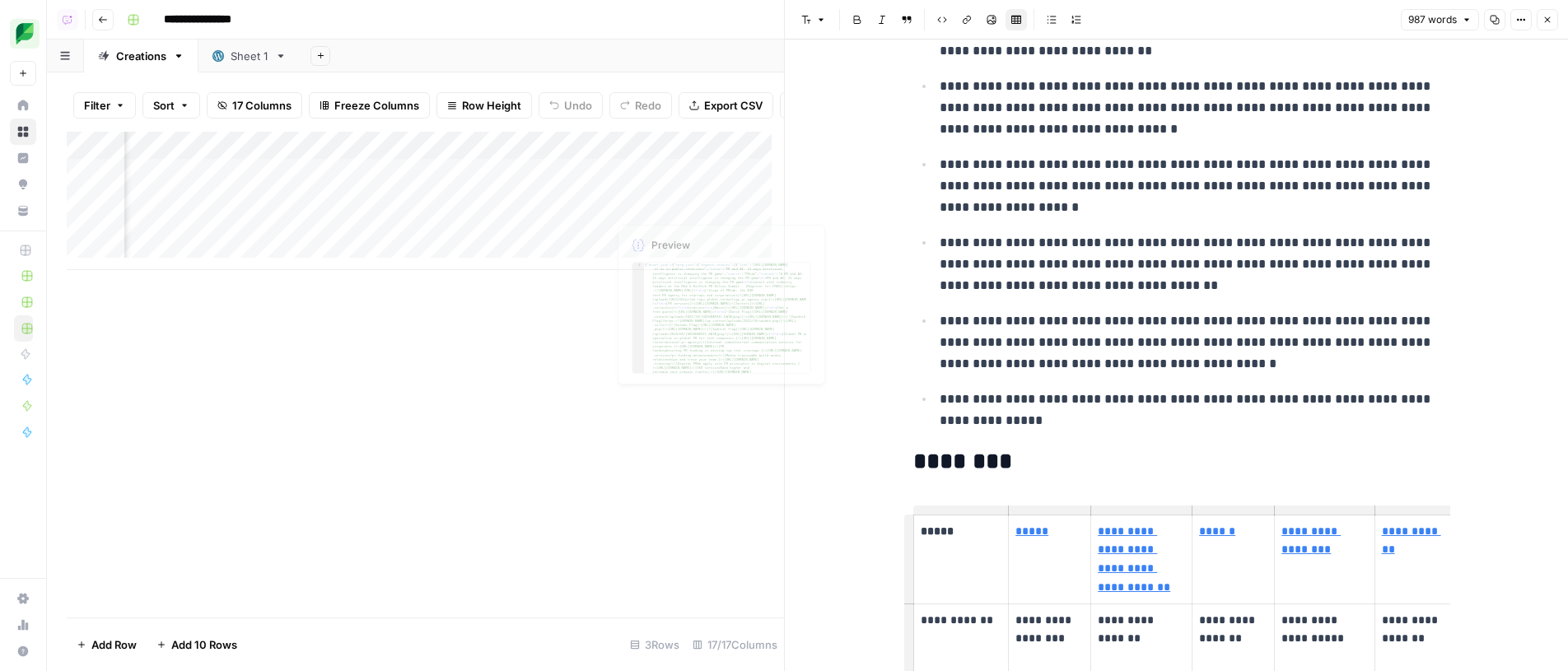
click at [598, 203] on div "Add Column" at bounding box center [425, 201] width 717 height 138
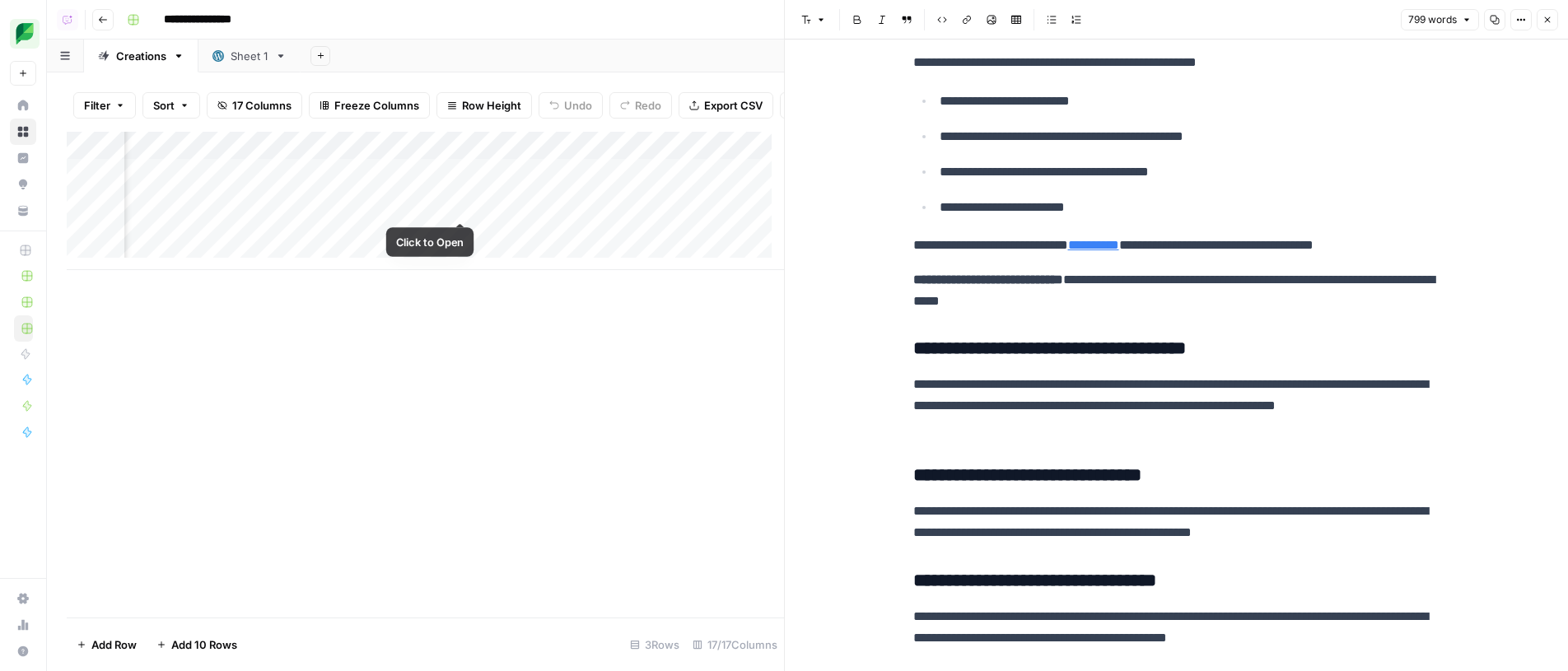
scroll to position [0, 744]
click at [463, 207] on div "Add Column" at bounding box center [425, 201] width 717 height 138
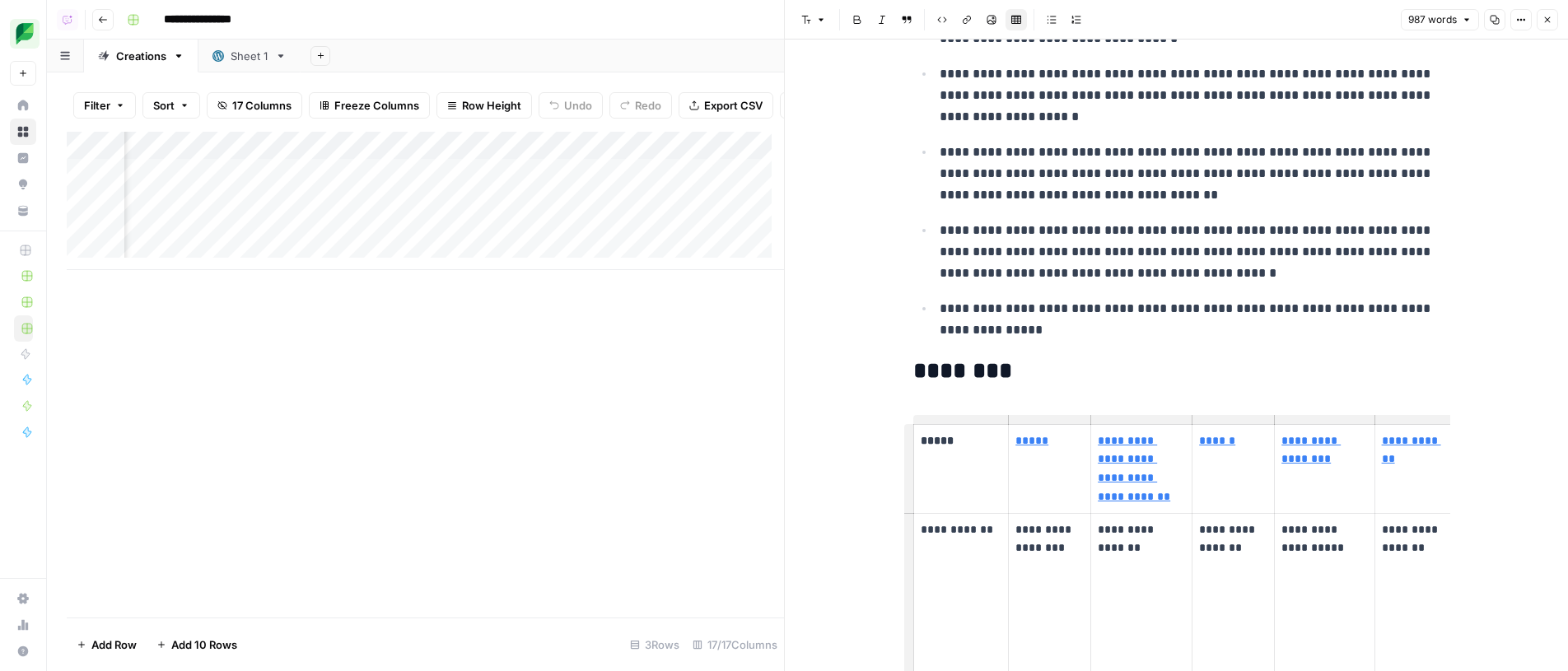
scroll to position [400, 0]
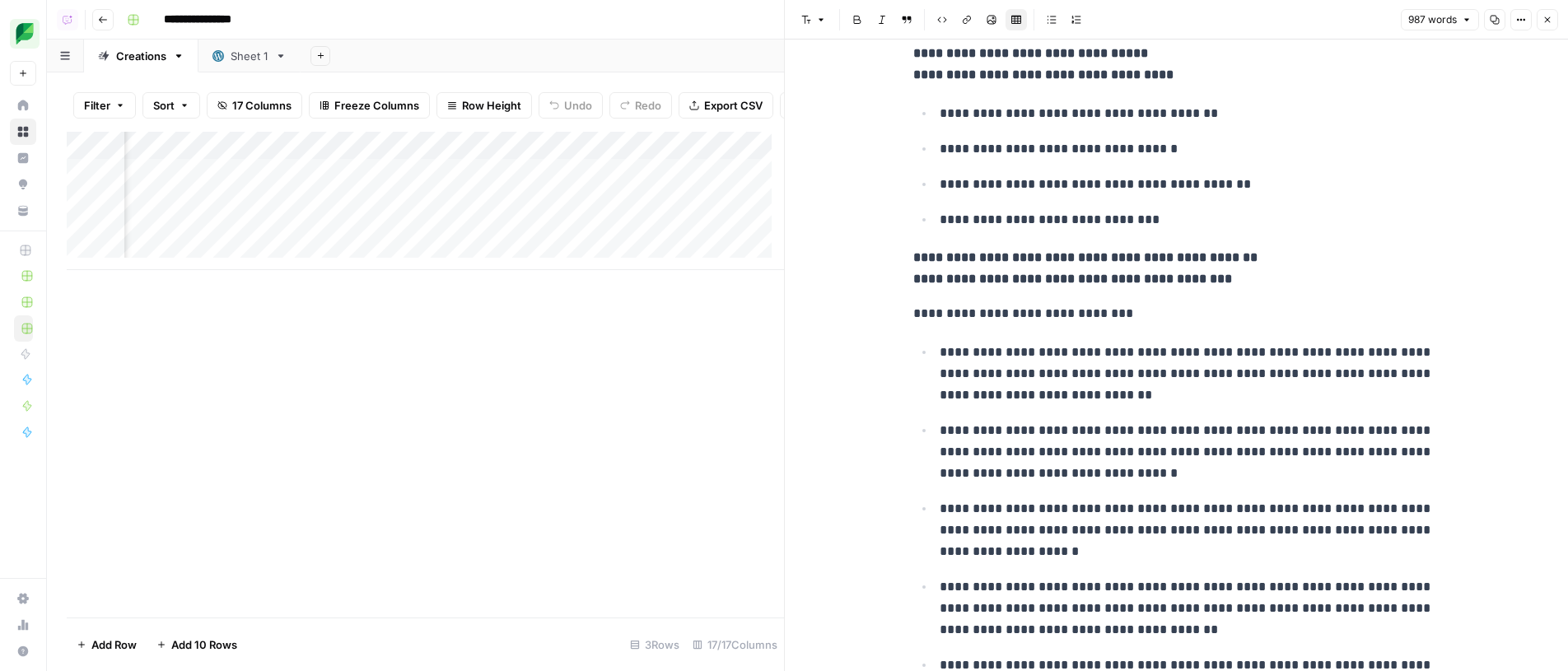
click at [1023, 316] on p "**********" at bounding box center [1177, 314] width 527 height 22
click at [1023, 317] on p "**********" at bounding box center [1177, 314] width 527 height 22
click at [1190, 351] on p "**********" at bounding box center [1190, 373] width 501 height 64
click at [602, 209] on div "Add Column" at bounding box center [425, 201] width 717 height 138
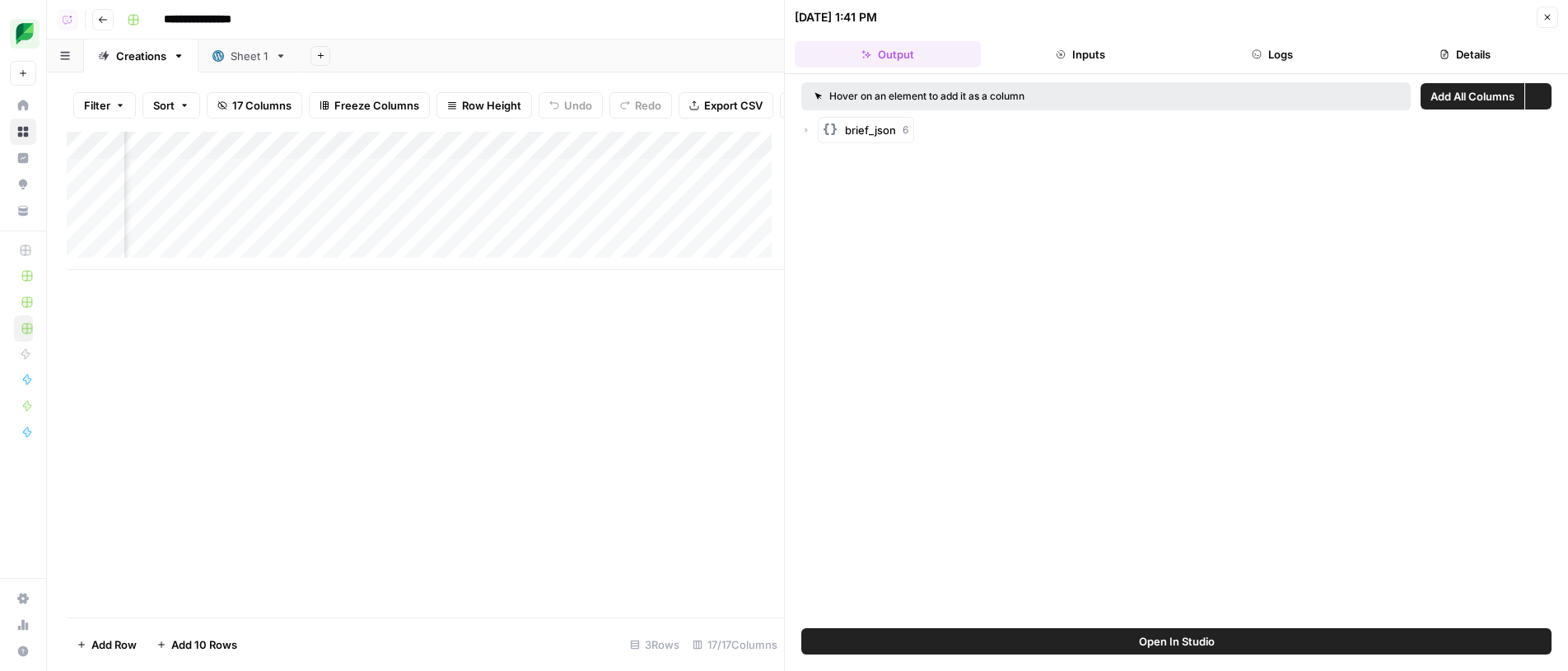
click at [1295, 52] on button "Logs" at bounding box center [1273, 54] width 186 height 27
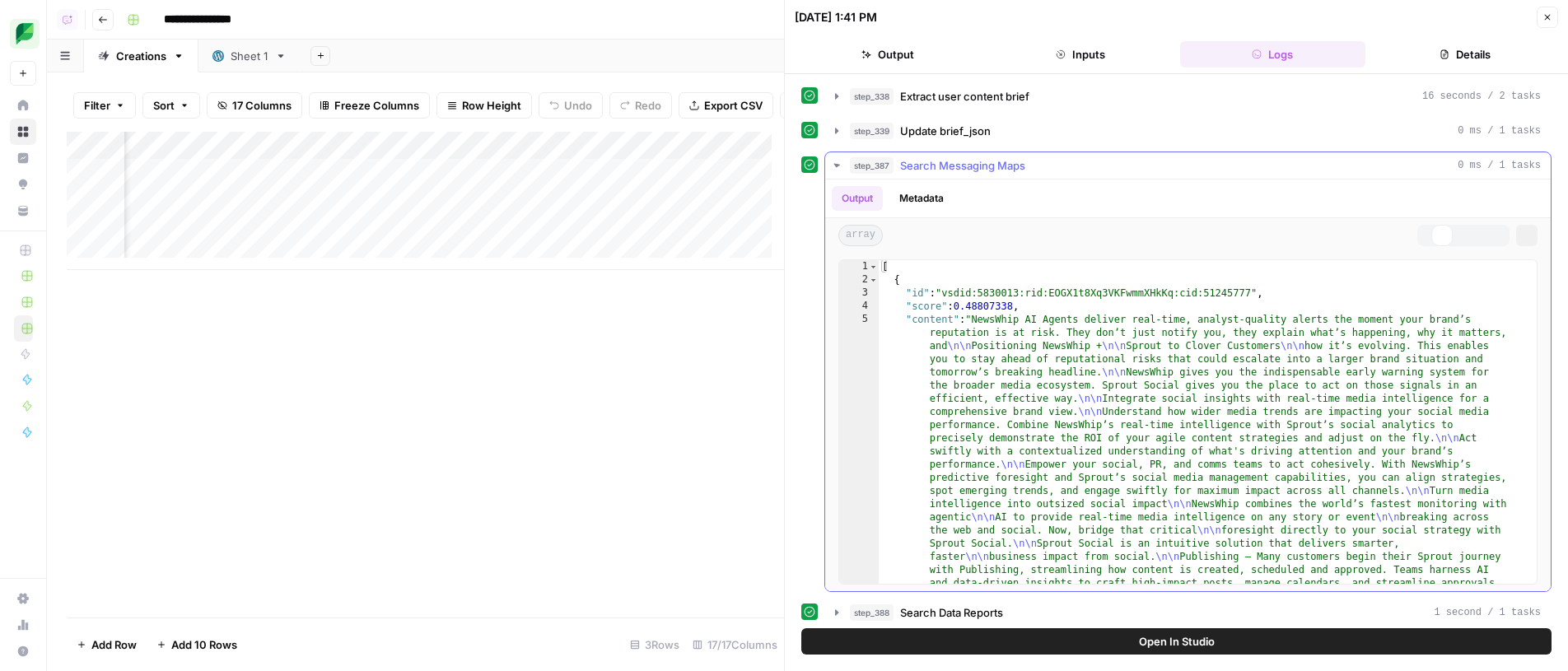
click at [1046, 153] on button "step_387 Search Messaging Maps 0 ms / 1 tasks" at bounding box center [1188, 166] width 725 height 27
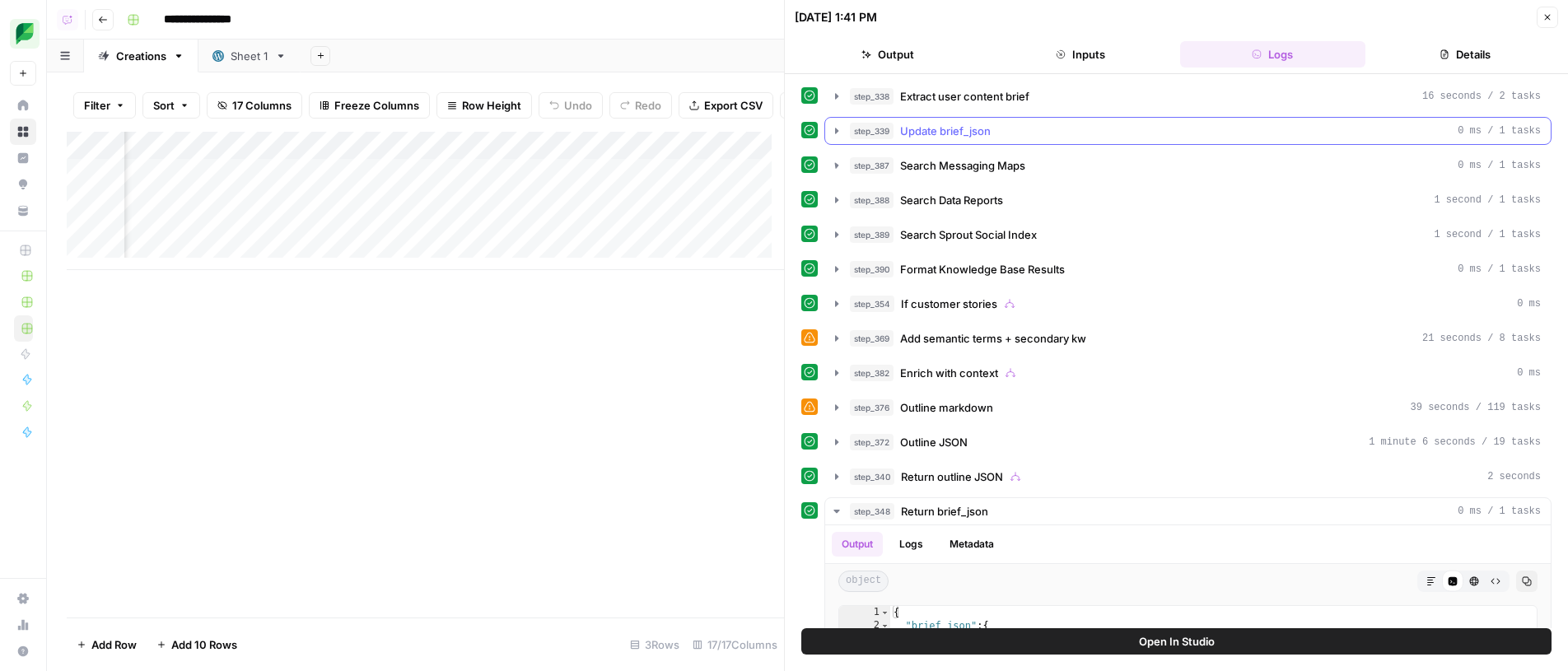
click at [1051, 143] on button "step_339 Update brief_json 0 ms / 1 tasks" at bounding box center [1188, 131] width 725 height 27
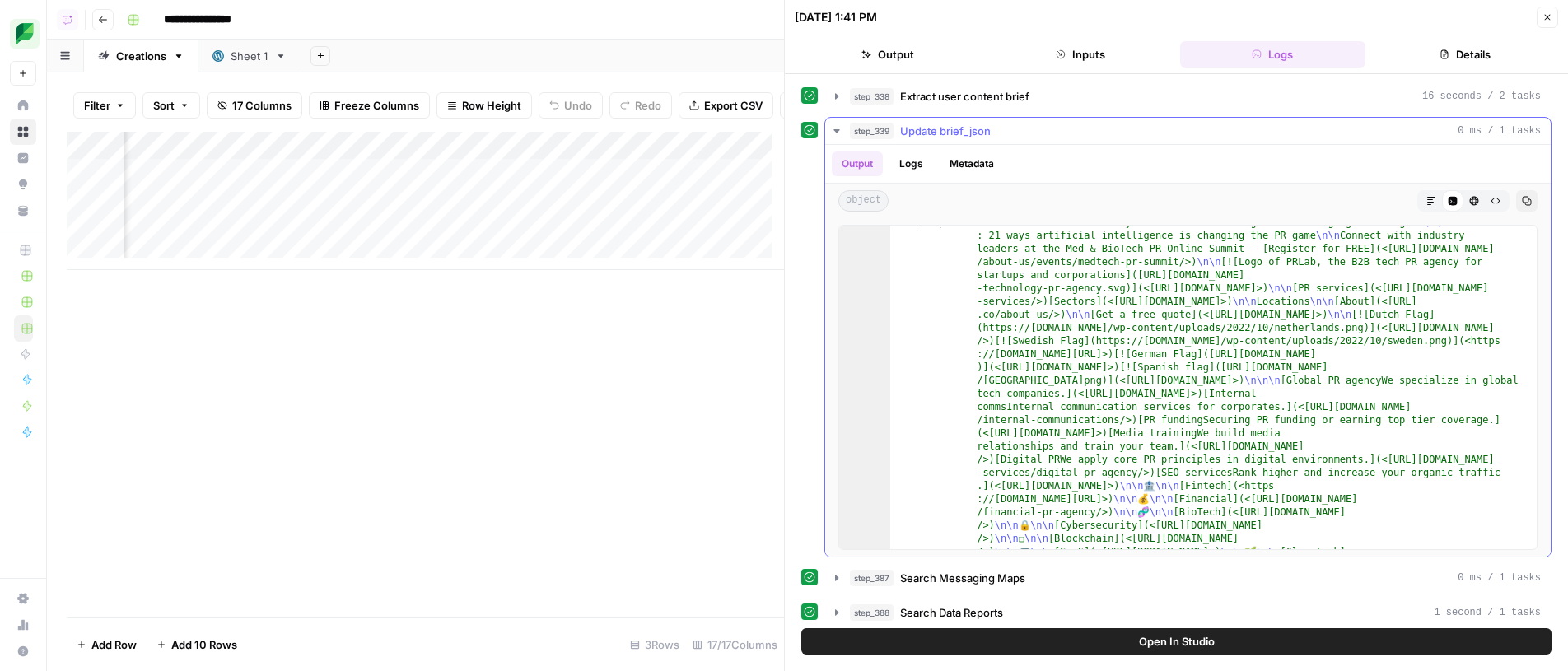
type textarea "**********"
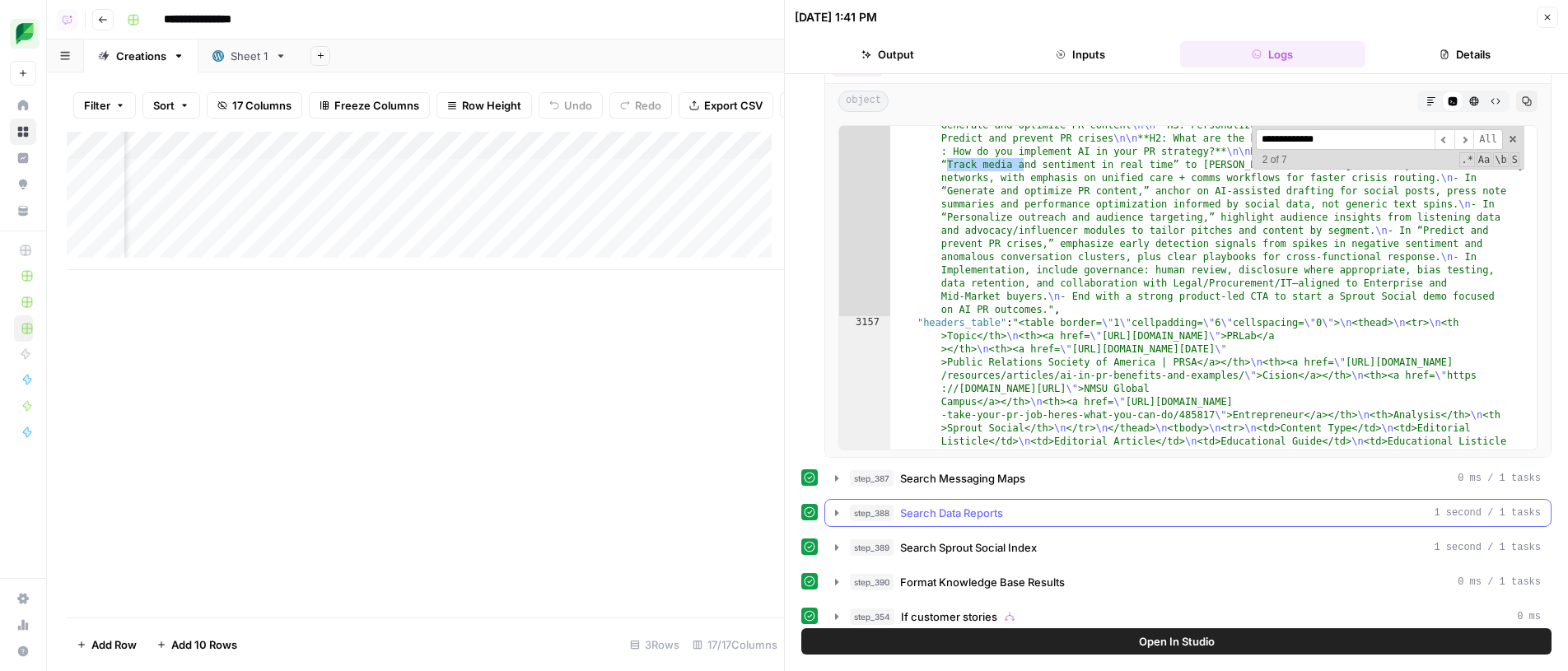
scroll to position [73, 0]
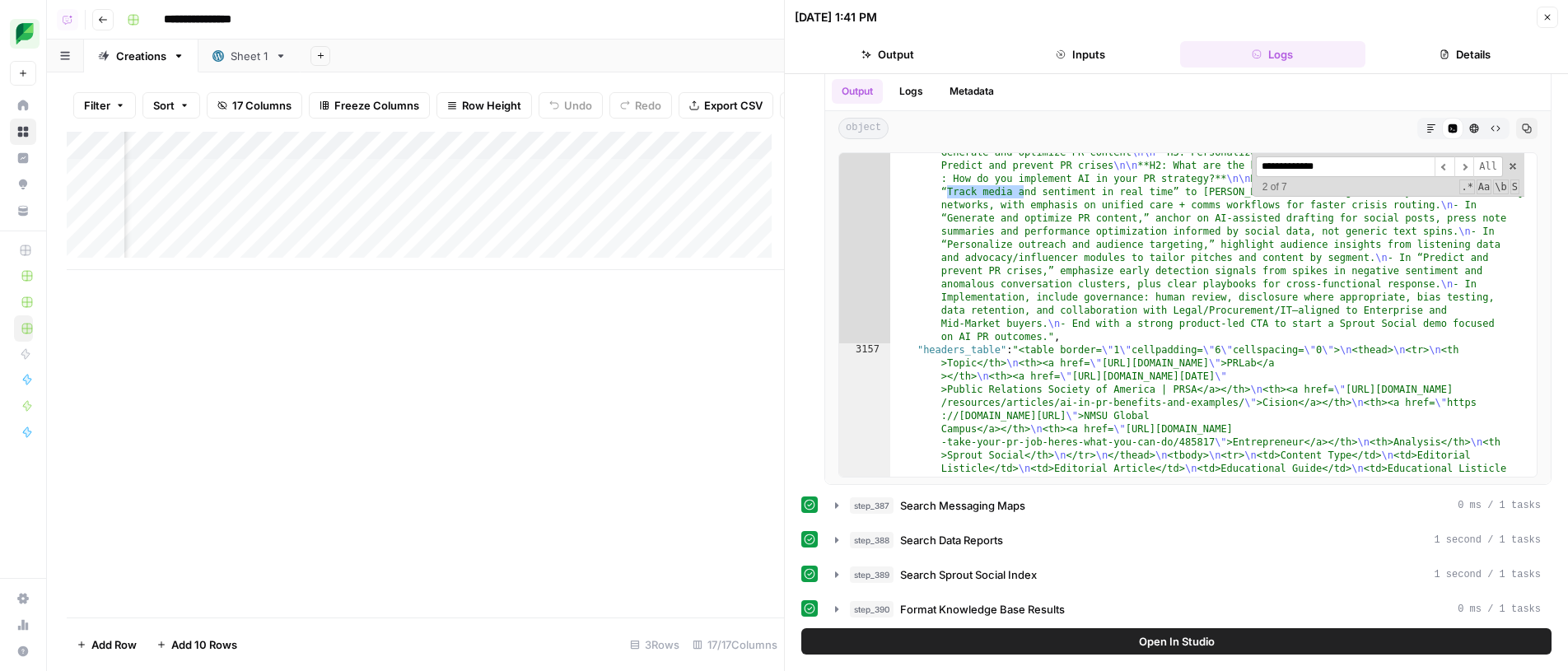
type input "**********"
click at [1155, 636] on span "Open In Studio" at bounding box center [1176, 642] width 76 height 17
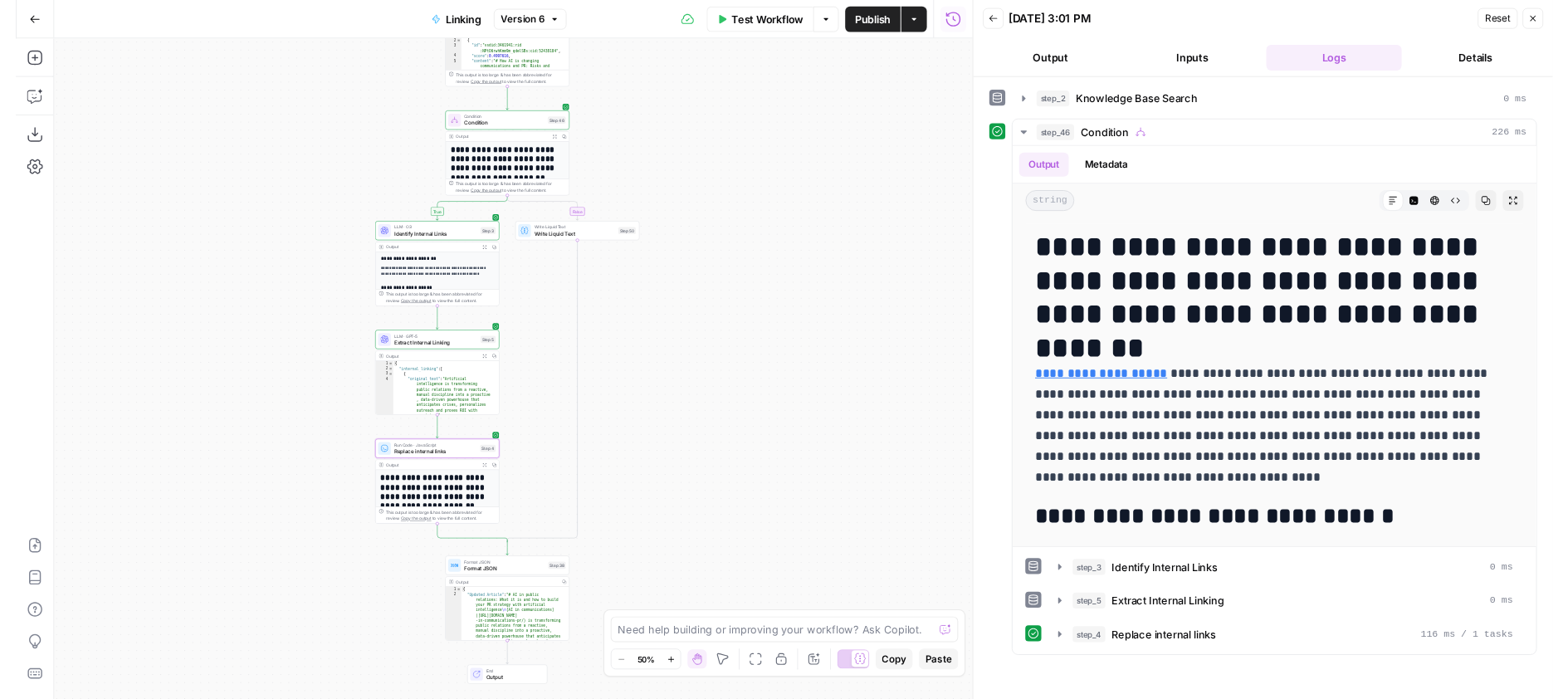
scroll to position [6037, 0]
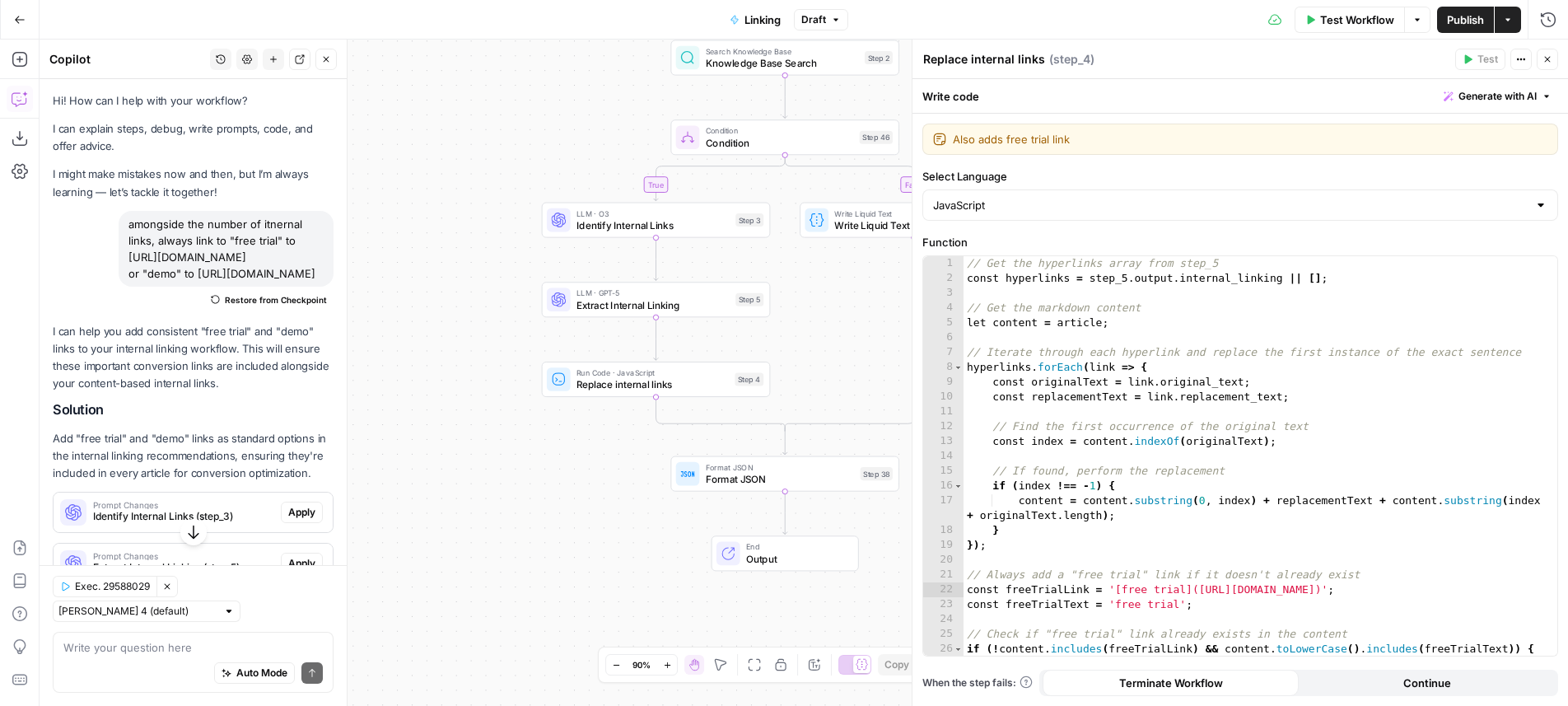
scroll to position [1029, 0]
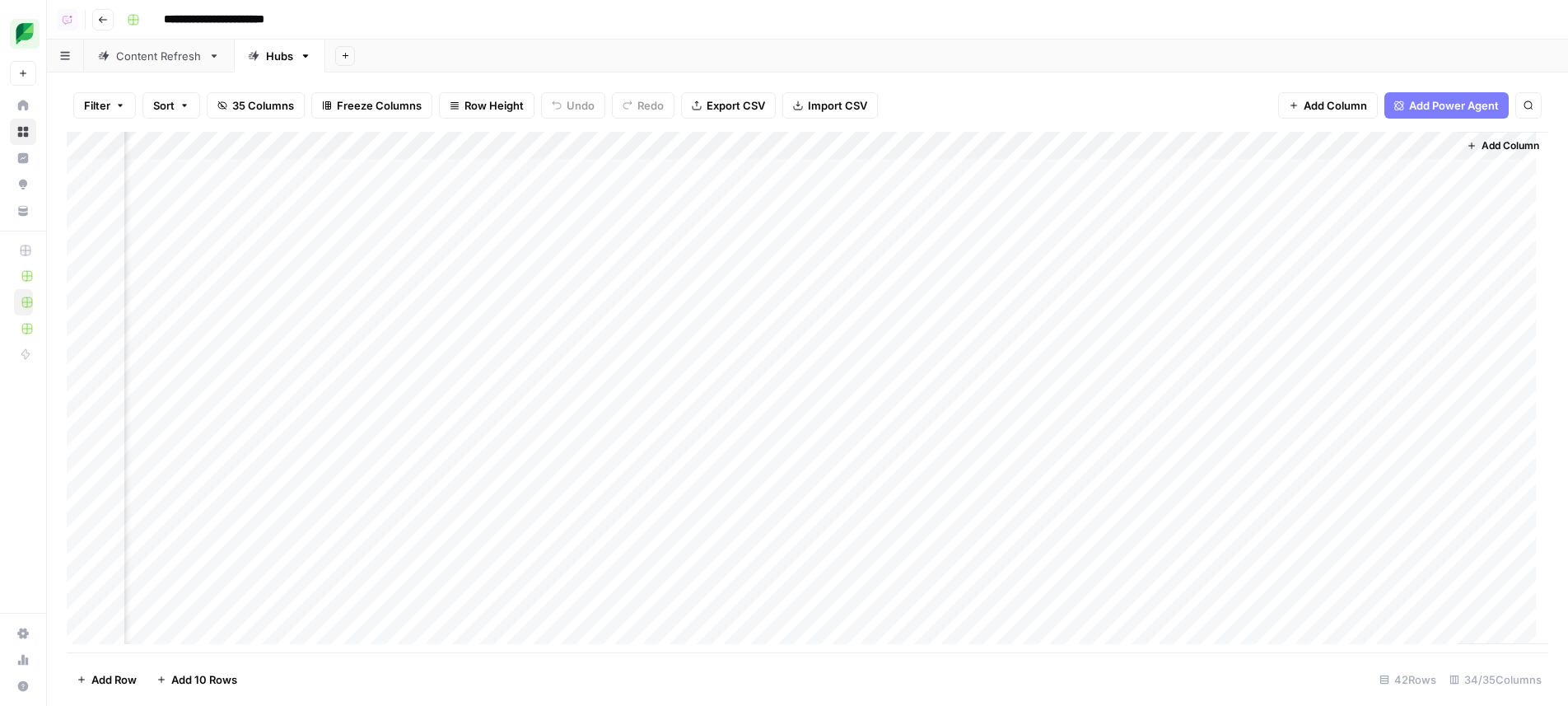
scroll to position [0, 5223]
click at [122, 57] on div "Content Refresh" at bounding box center [158, 56] width 86 height 17
click at [261, 59] on div "Hubs" at bounding box center [270, 56] width 45 height 17
click at [140, 51] on div "Content Refresh" at bounding box center [158, 56] width 86 height 17
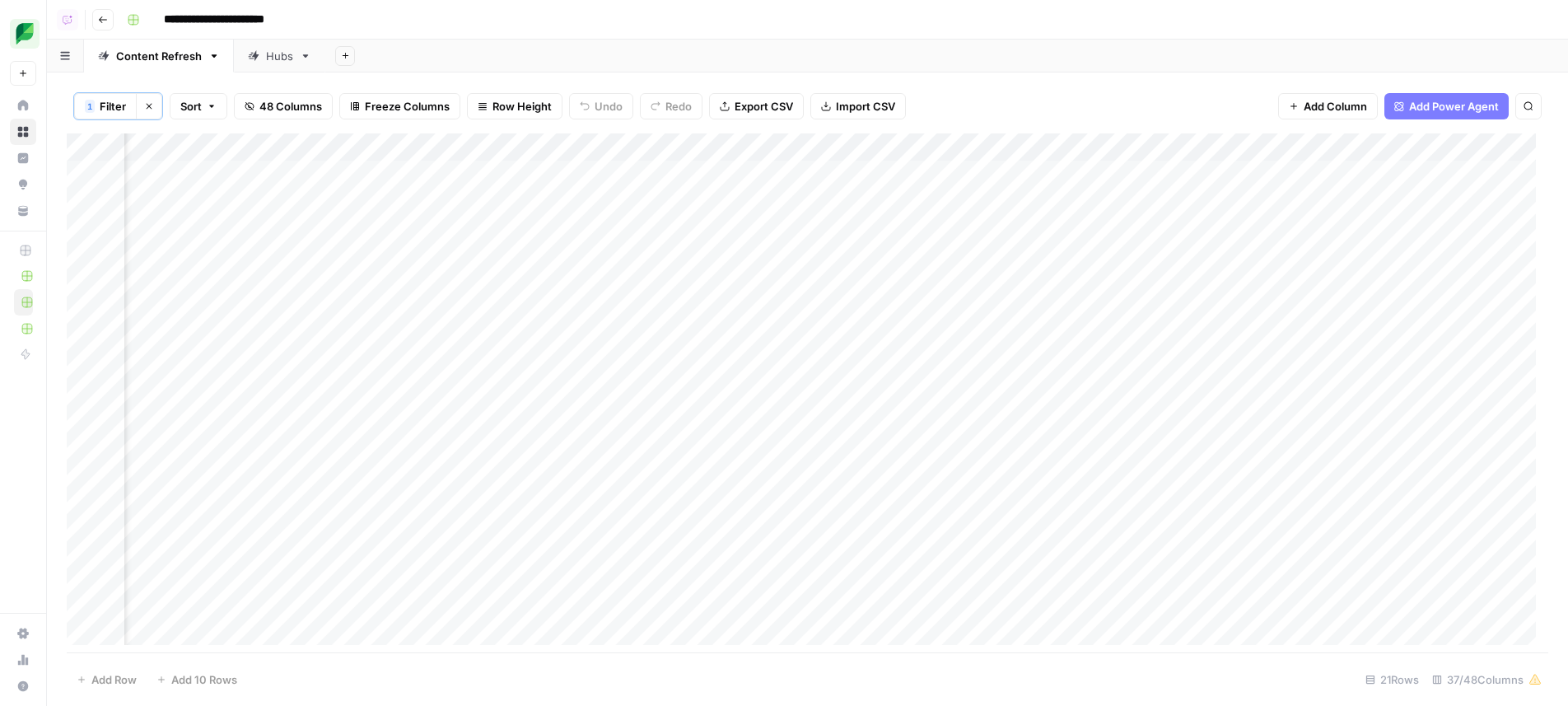
scroll to position [0, 2069]
click at [689, 143] on div "Add Column" at bounding box center [807, 395] width 1481 height 523
click at [957, 81] on div "1 Filter Clear filters Sort 48 Columns Freeze Columns Row Height Undo Redo Expo…" at bounding box center [807, 106] width 1481 height 54
click at [750, 173] on div "Add Column" at bounding box center [807, 395] width 1481 height 523
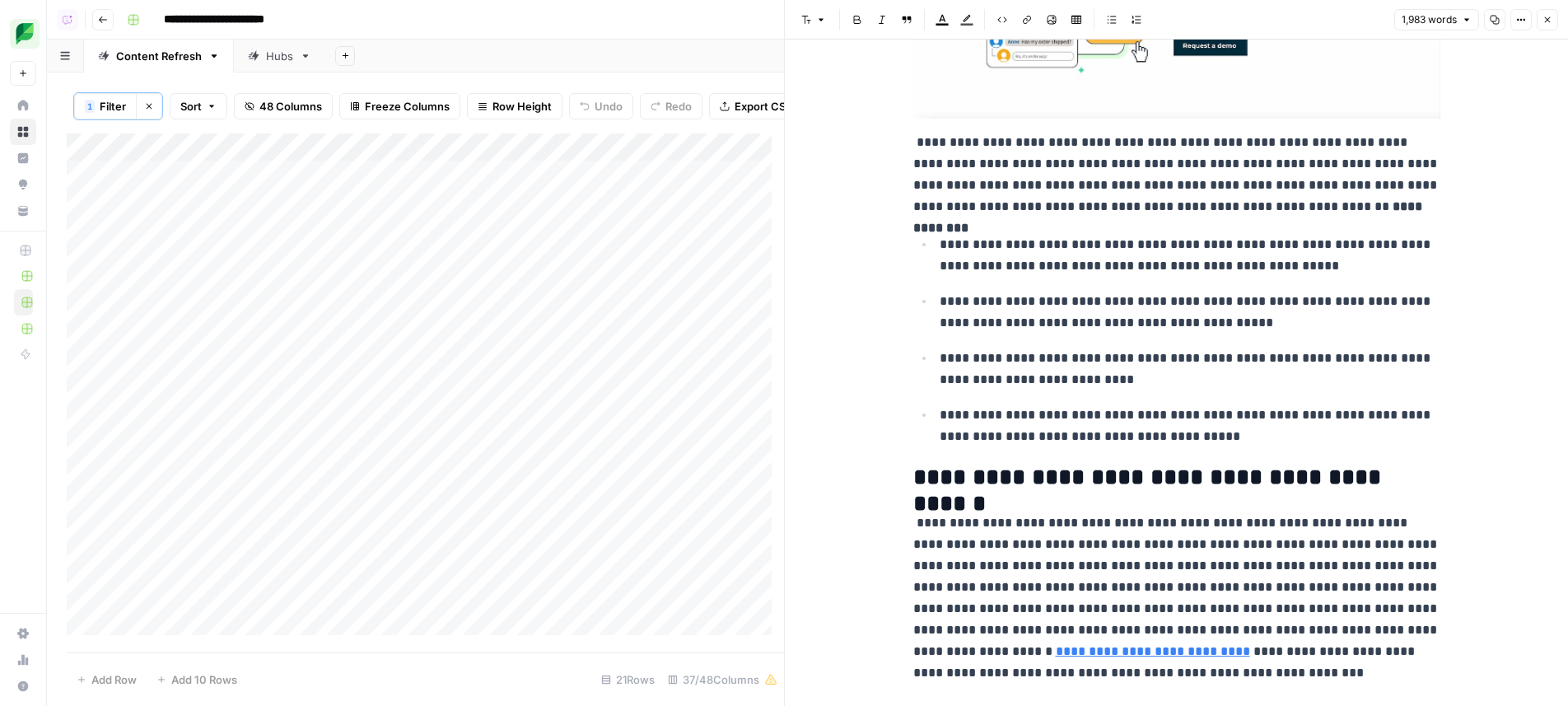
scroll to position [113, 0]
click at [742, 203] on div "Add Column" at bounding box center [425, 390] width 717 height 513
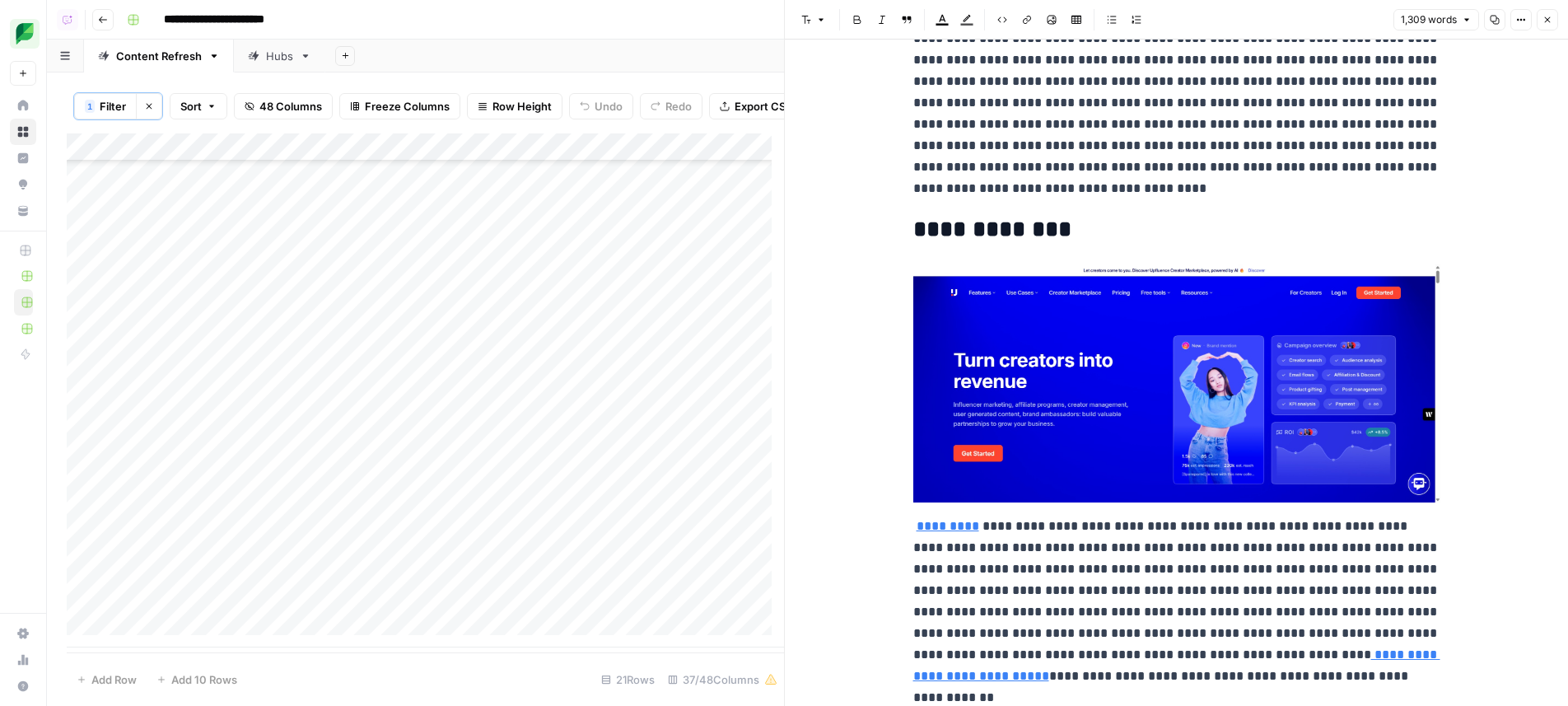
scroll to position [5337, 0]
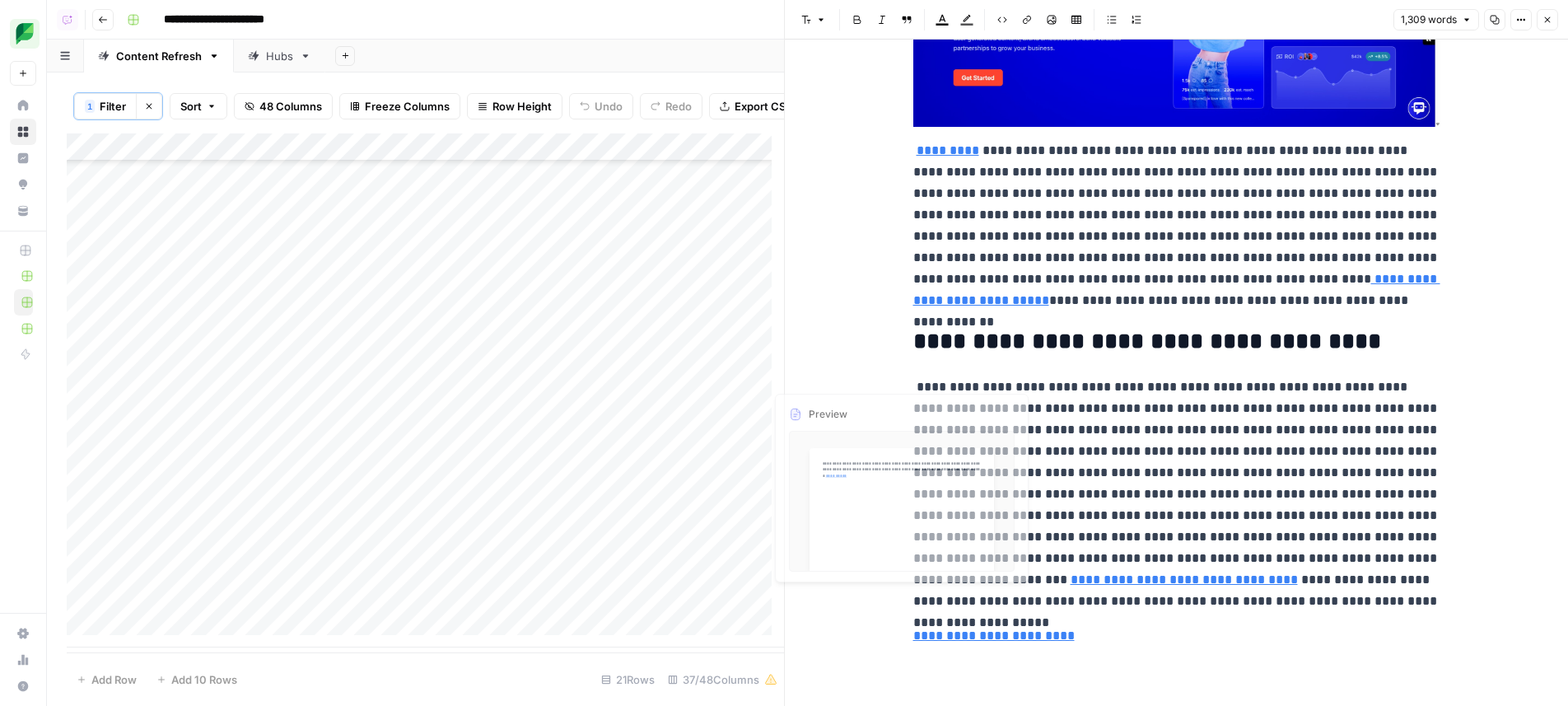
click at [756, 371] on div "Add Column" at bounding box center [425, 390] width 717 height 513
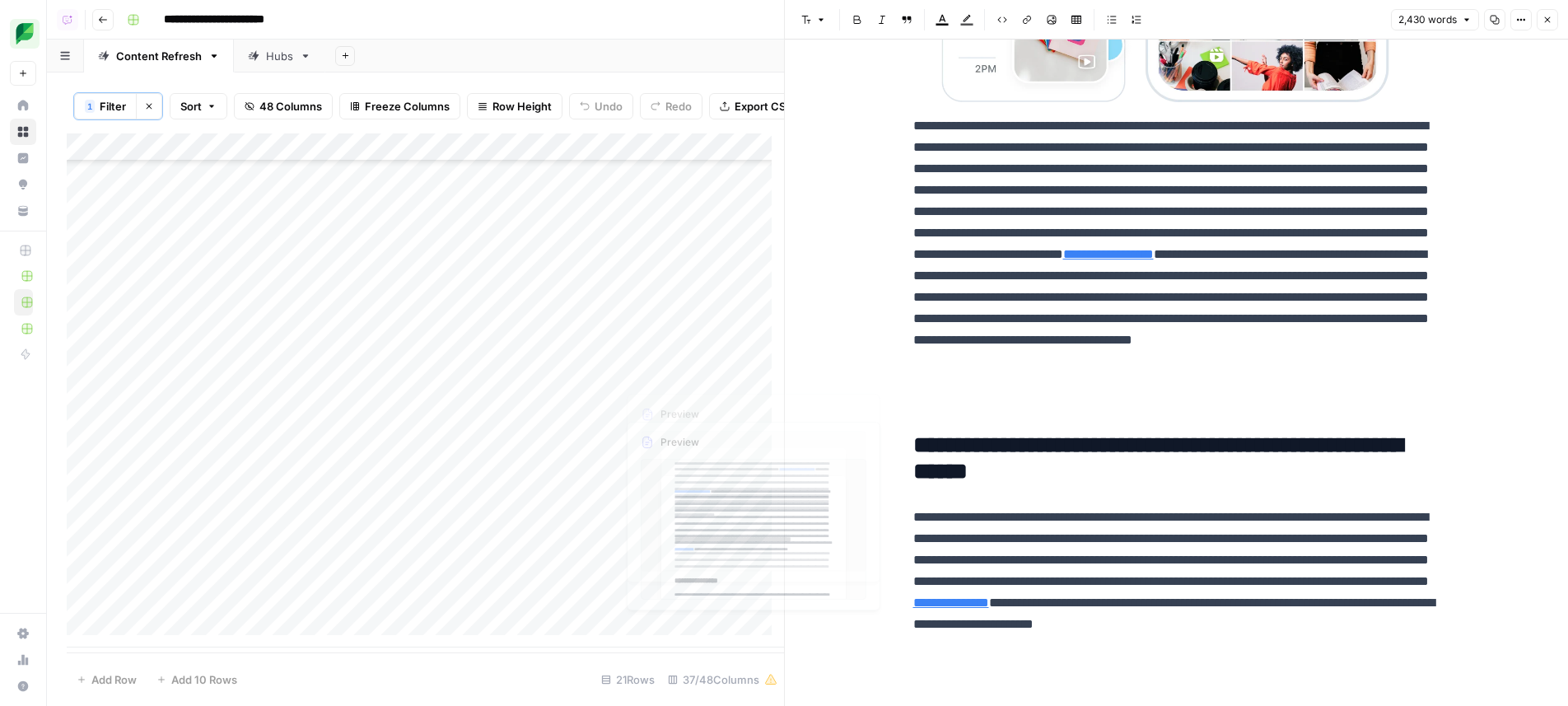
scroll to position [7363, 0]
click at [755, 348] on div "Add Column" at bounding box center [425, 390] width 717 height 513
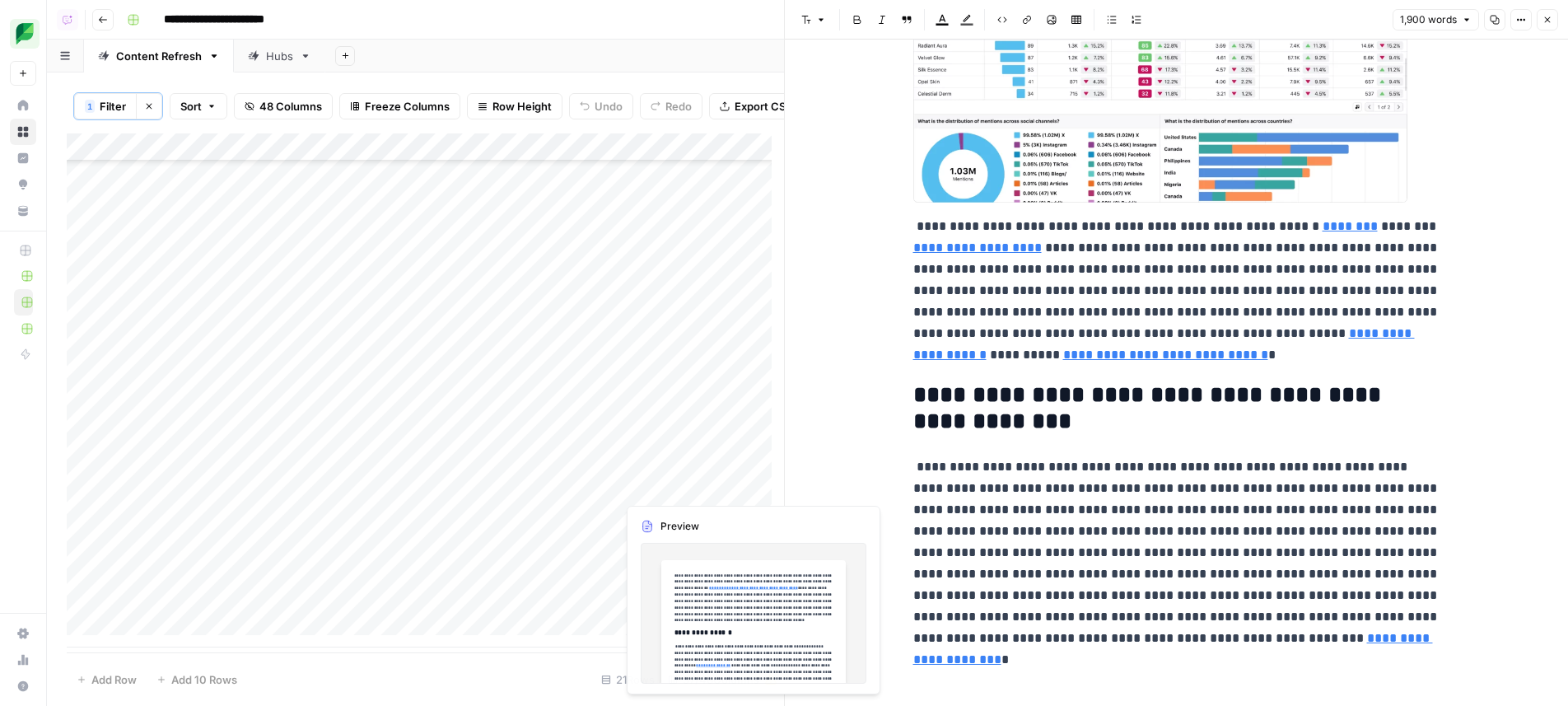
scroll to position [9697, 0]
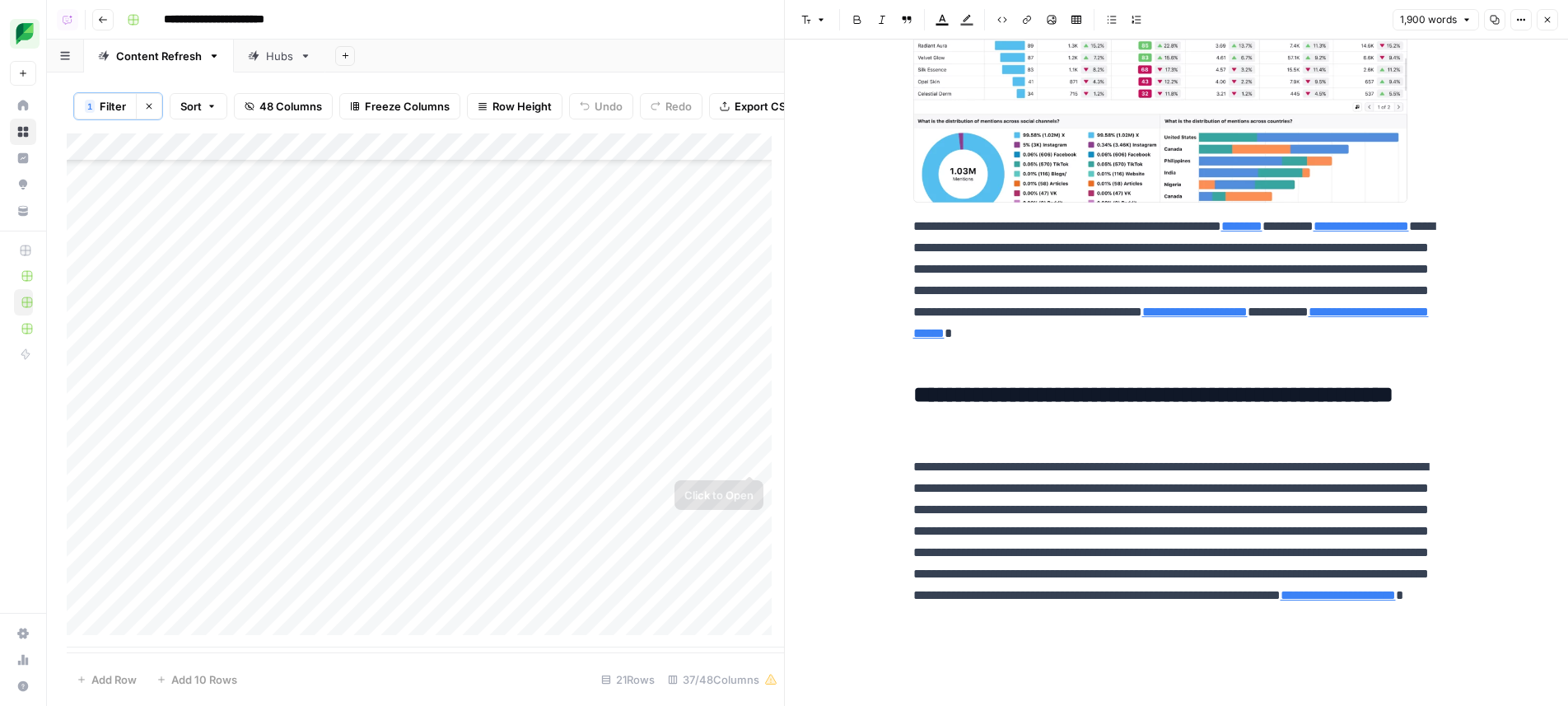
click at [751, 456] on div "Add Column" at bounding box center [425, 390] width 717 height 513
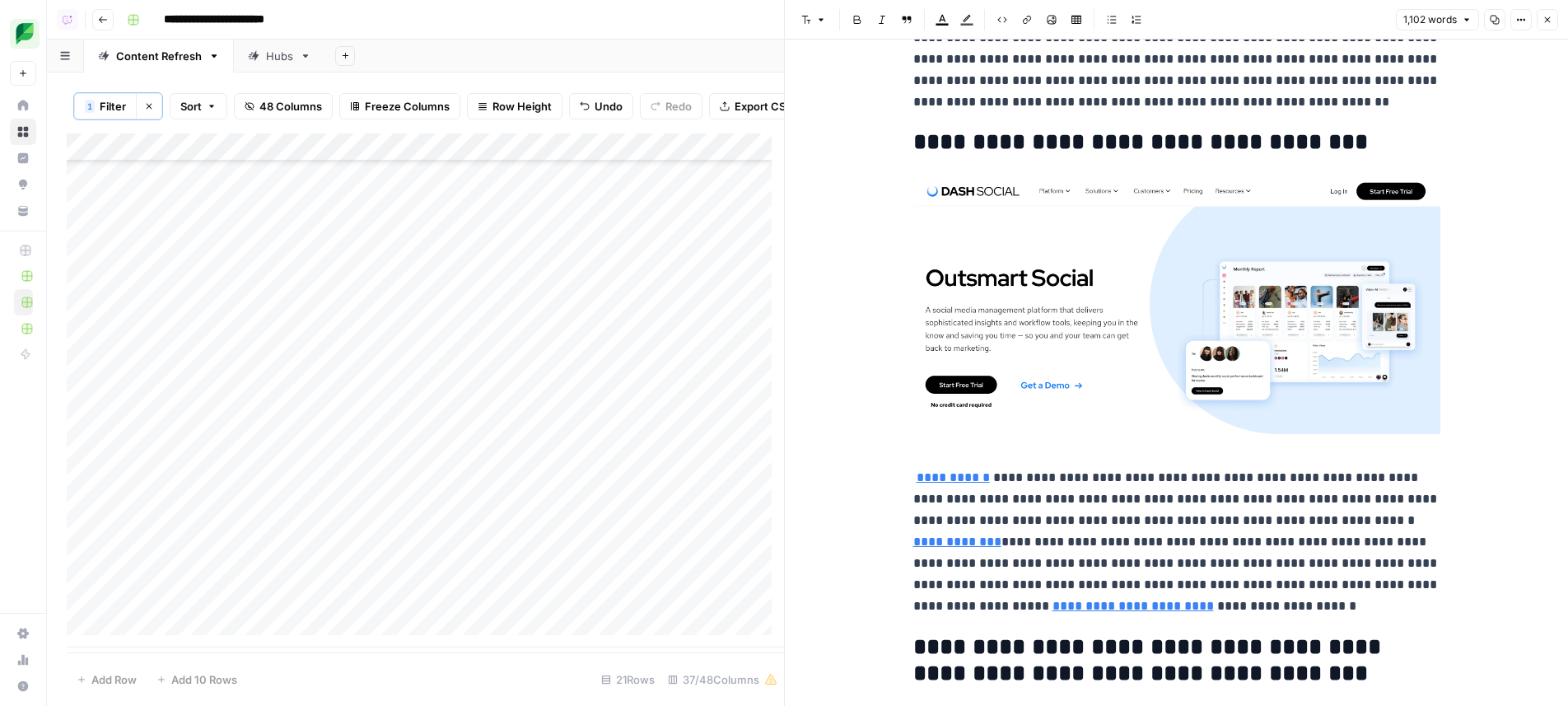
scroll to position [6707, 0]
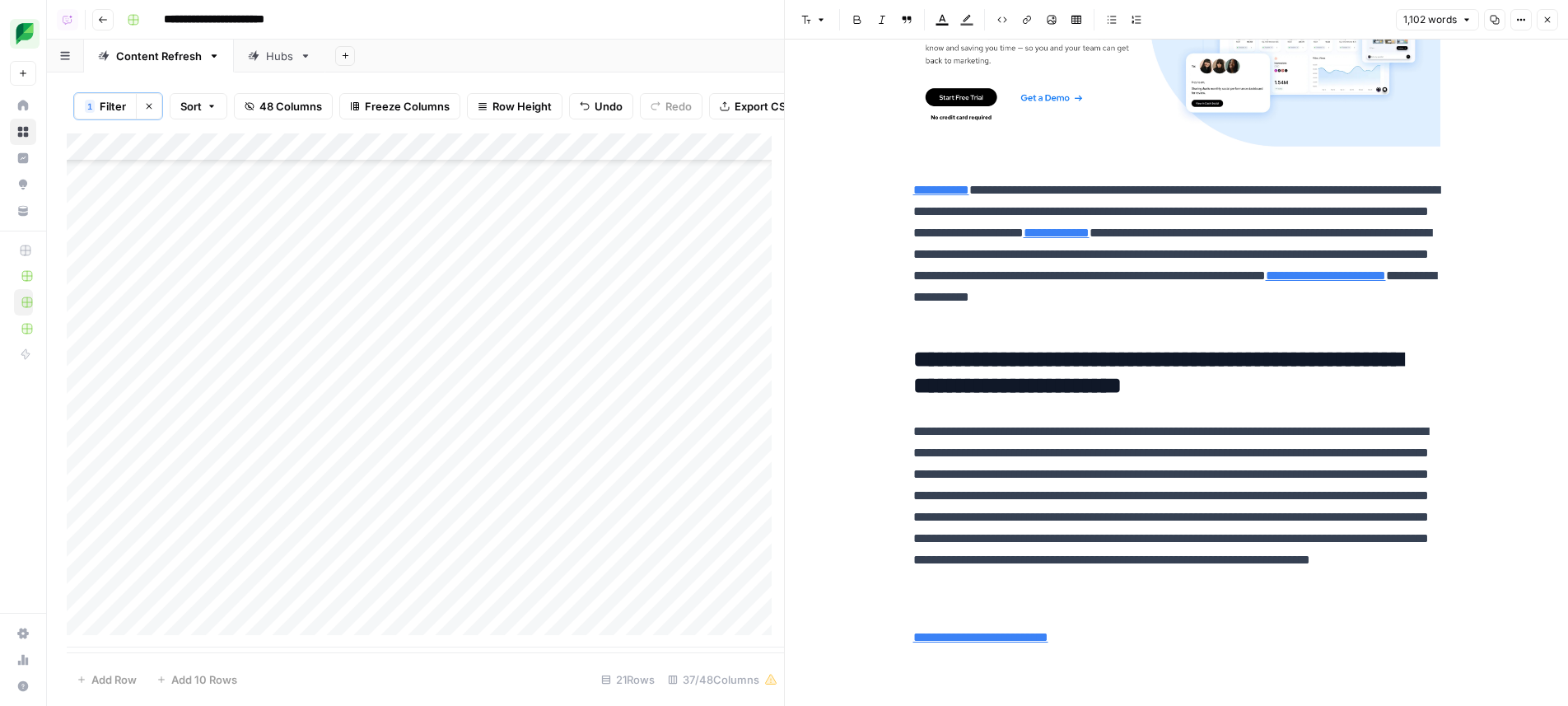
click at [741, 485] on div "Add Column" at bounding box center [425, 390] width 717 height 513
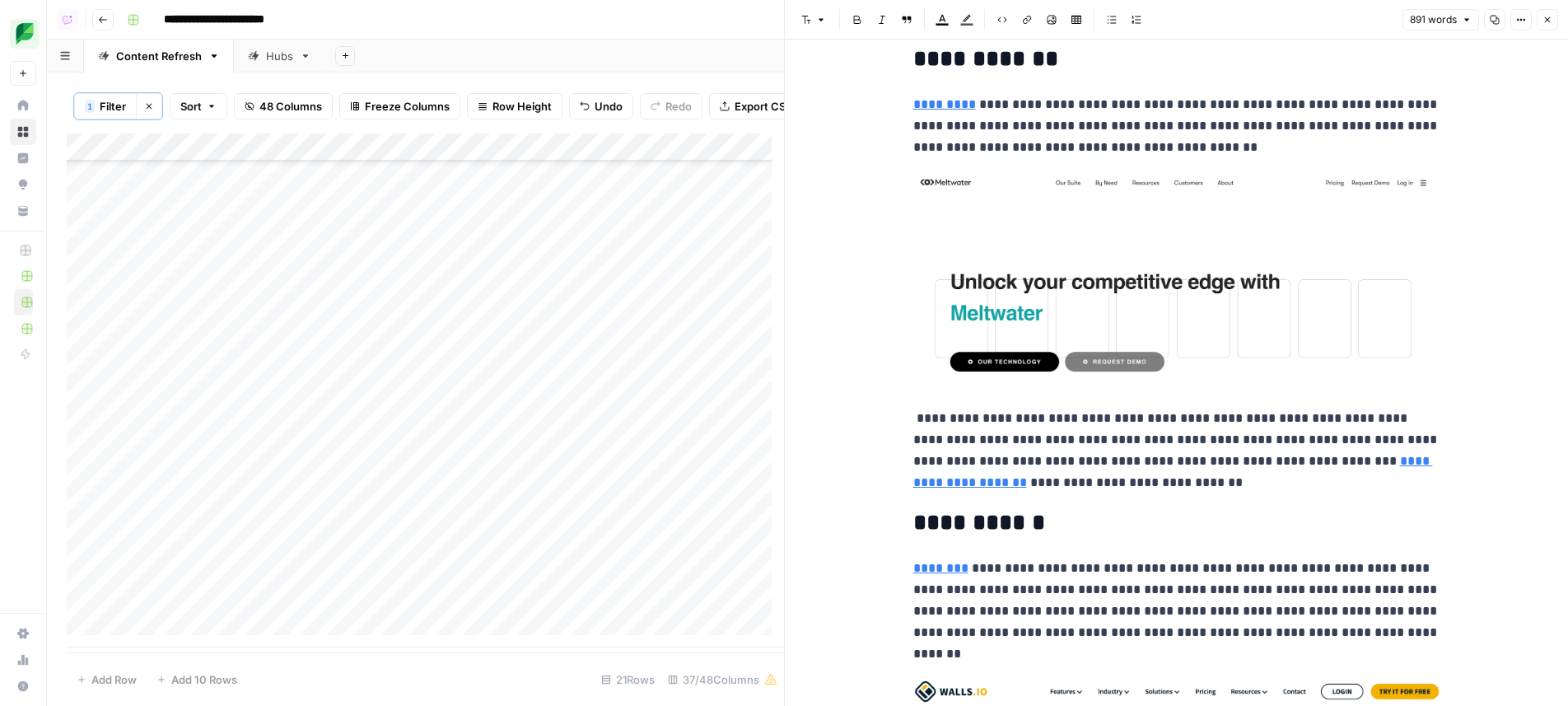
scroll to position [5119, 0]
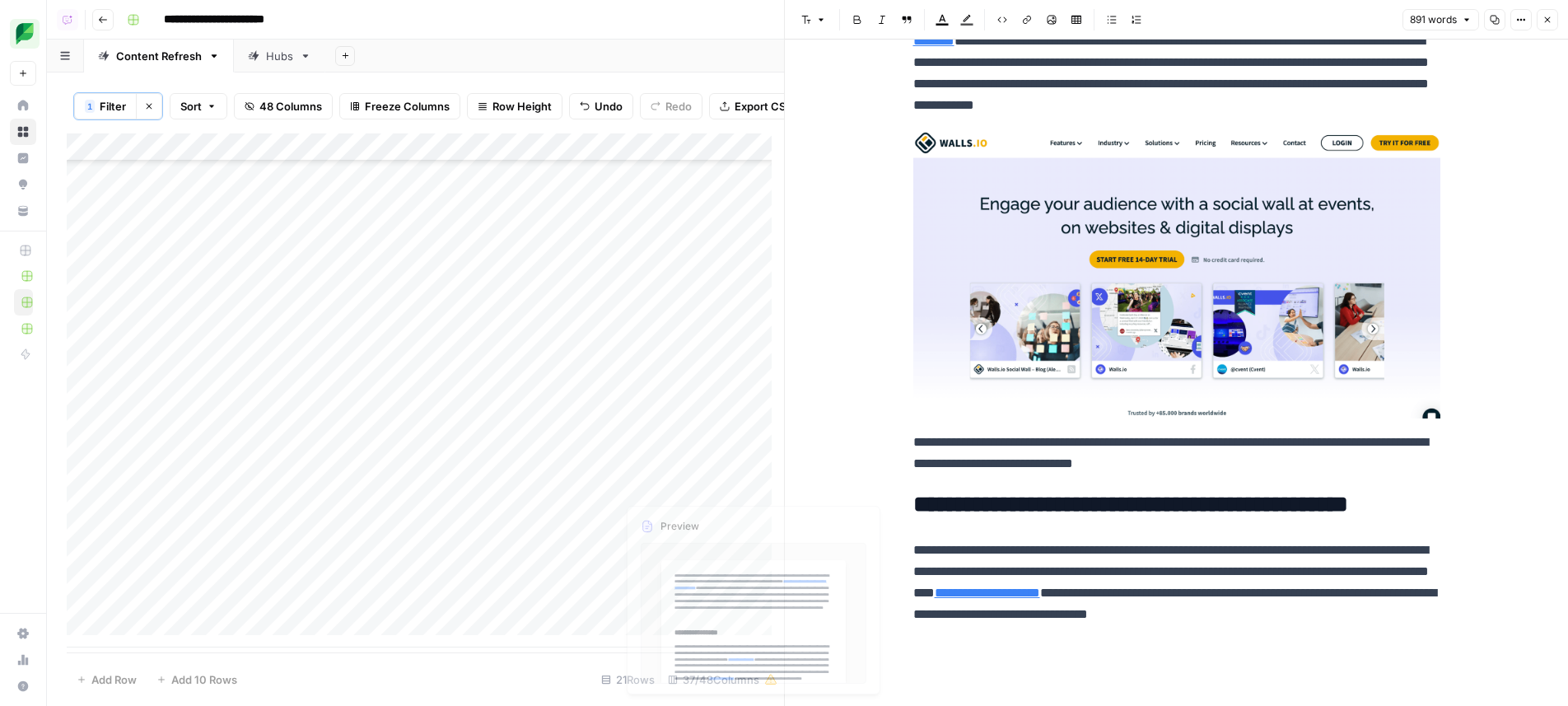
click at [747, 515] on div "Add Column" at bounding box center [425, 390] width 717 height 513
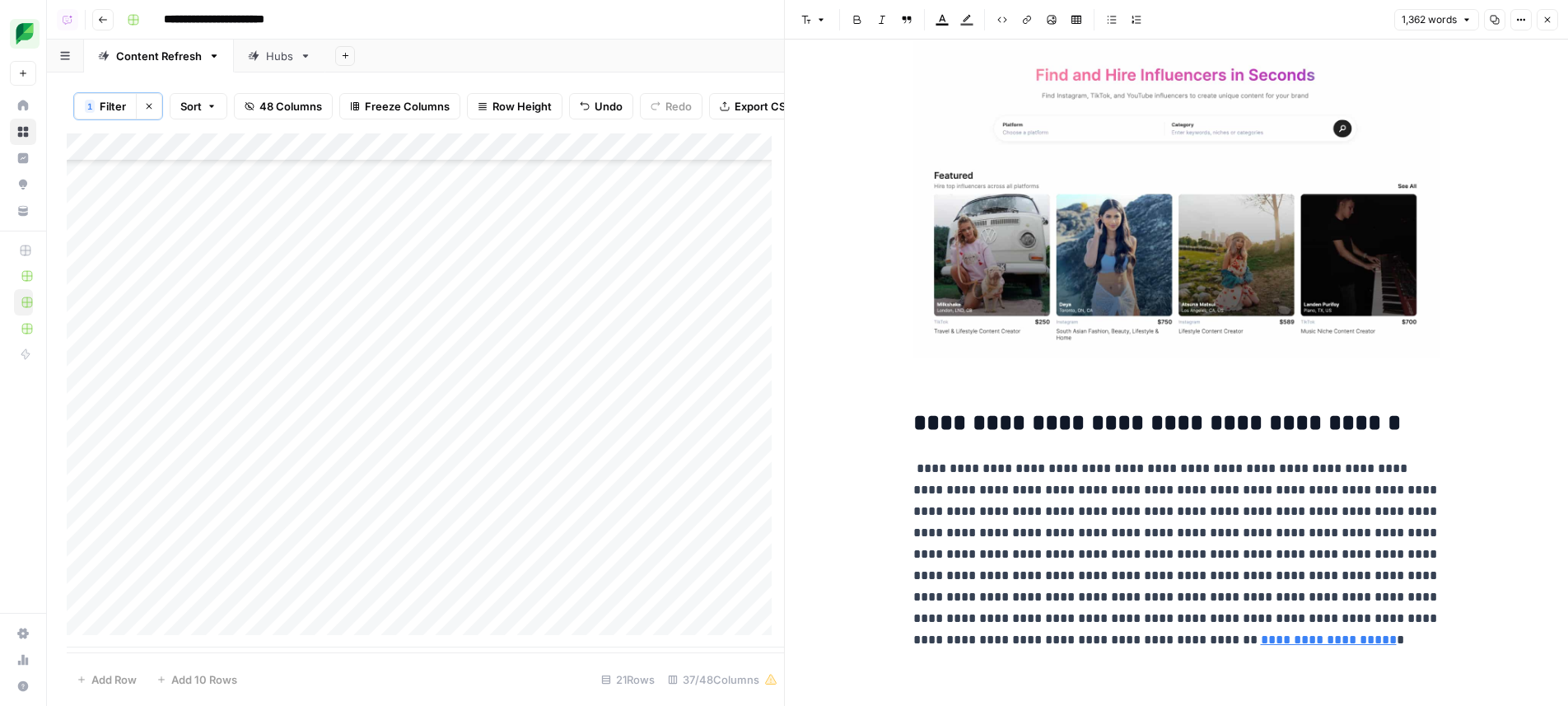
scroll to position [112, 0]
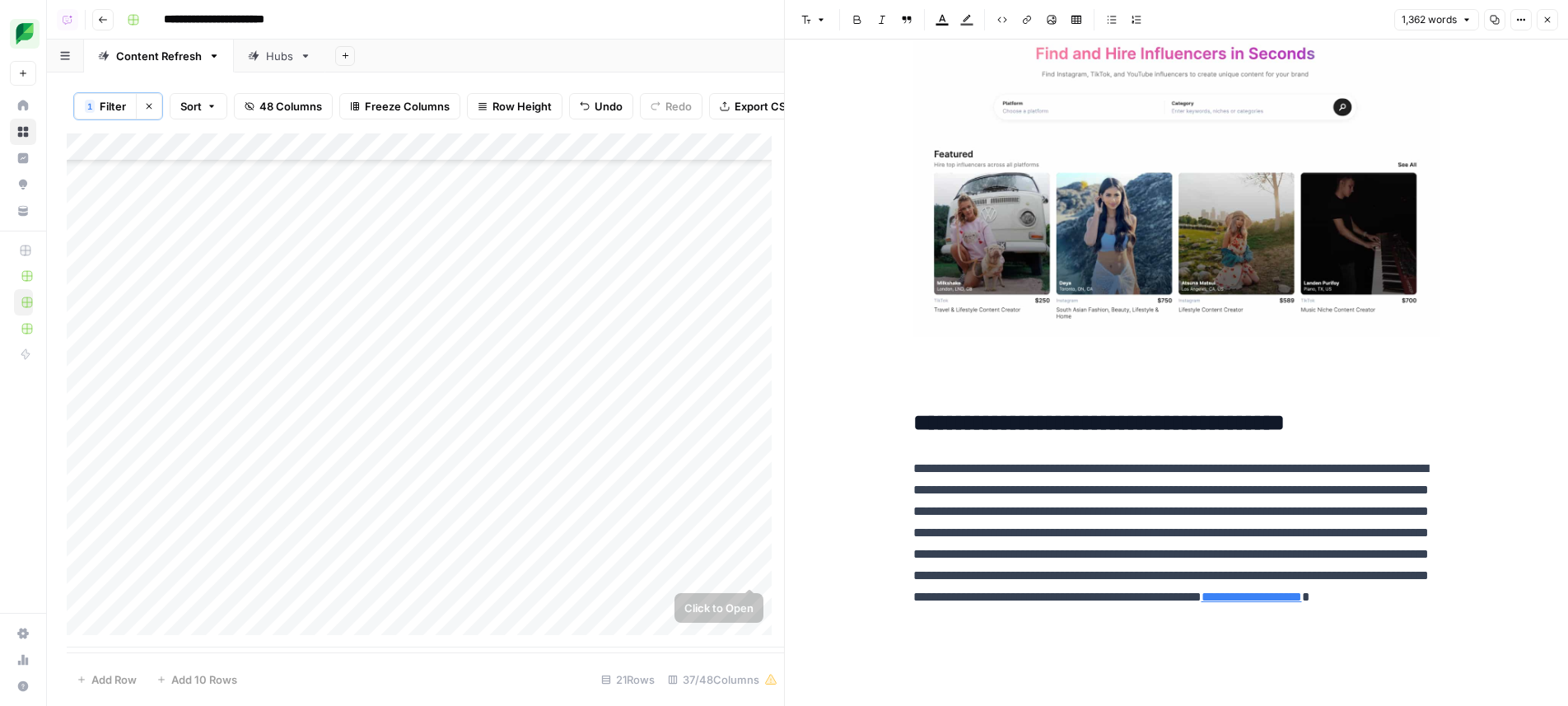
click at [747, 565] on div "Add Column" at bounding box center [425, 390] width 717 height 513
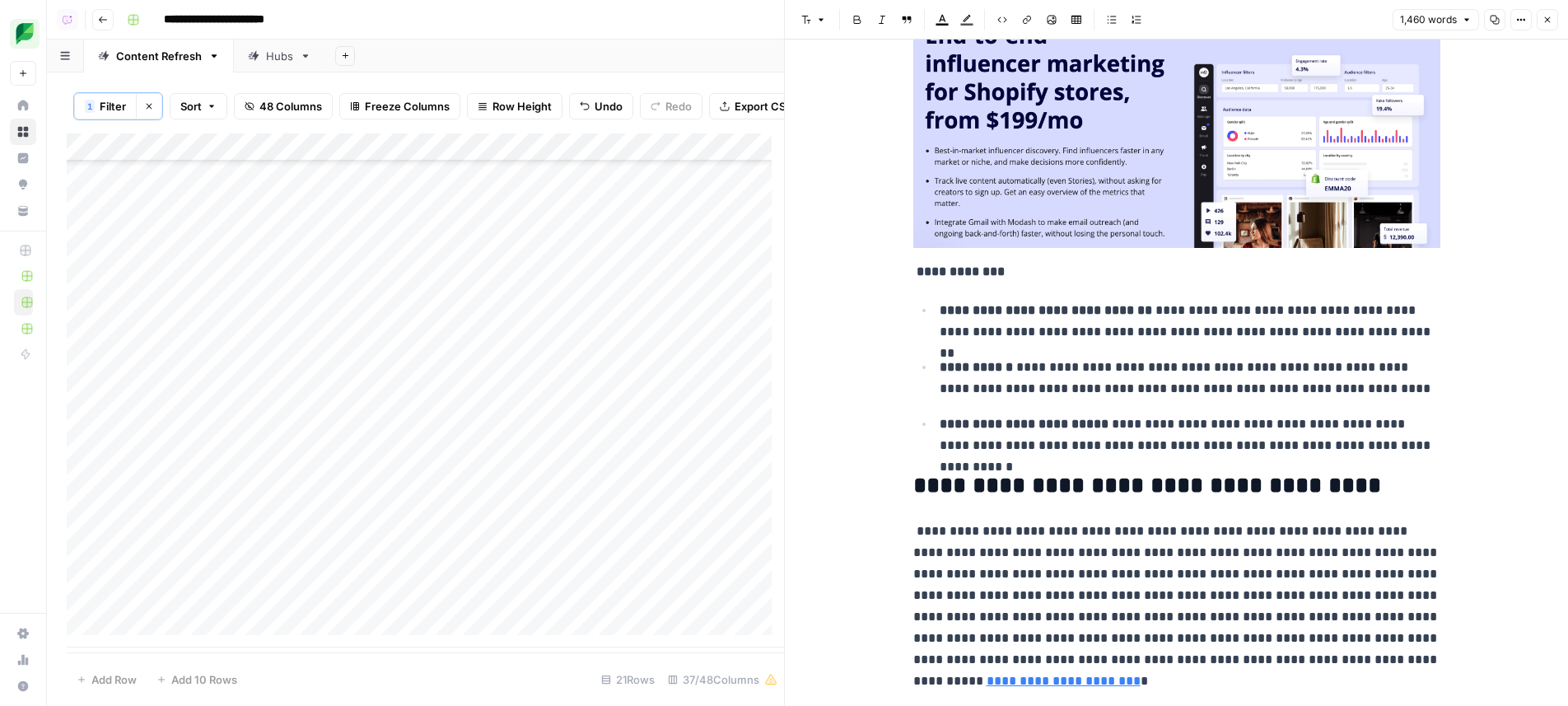
scroll to position [113, 0]
click at [754, 600] on div "Add Column" at bounding box center [425, 390] width 717 height 513
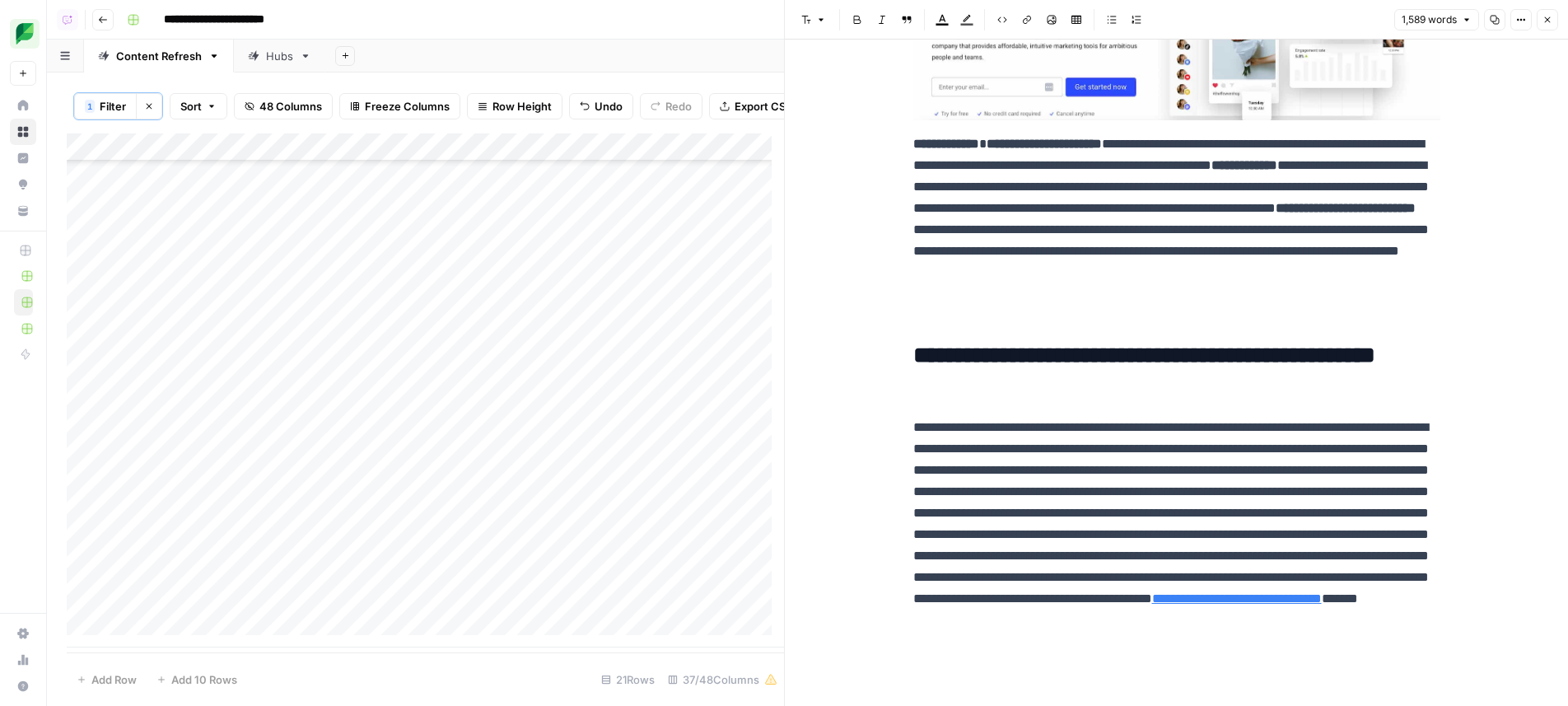
scroll to position [5981, 0]
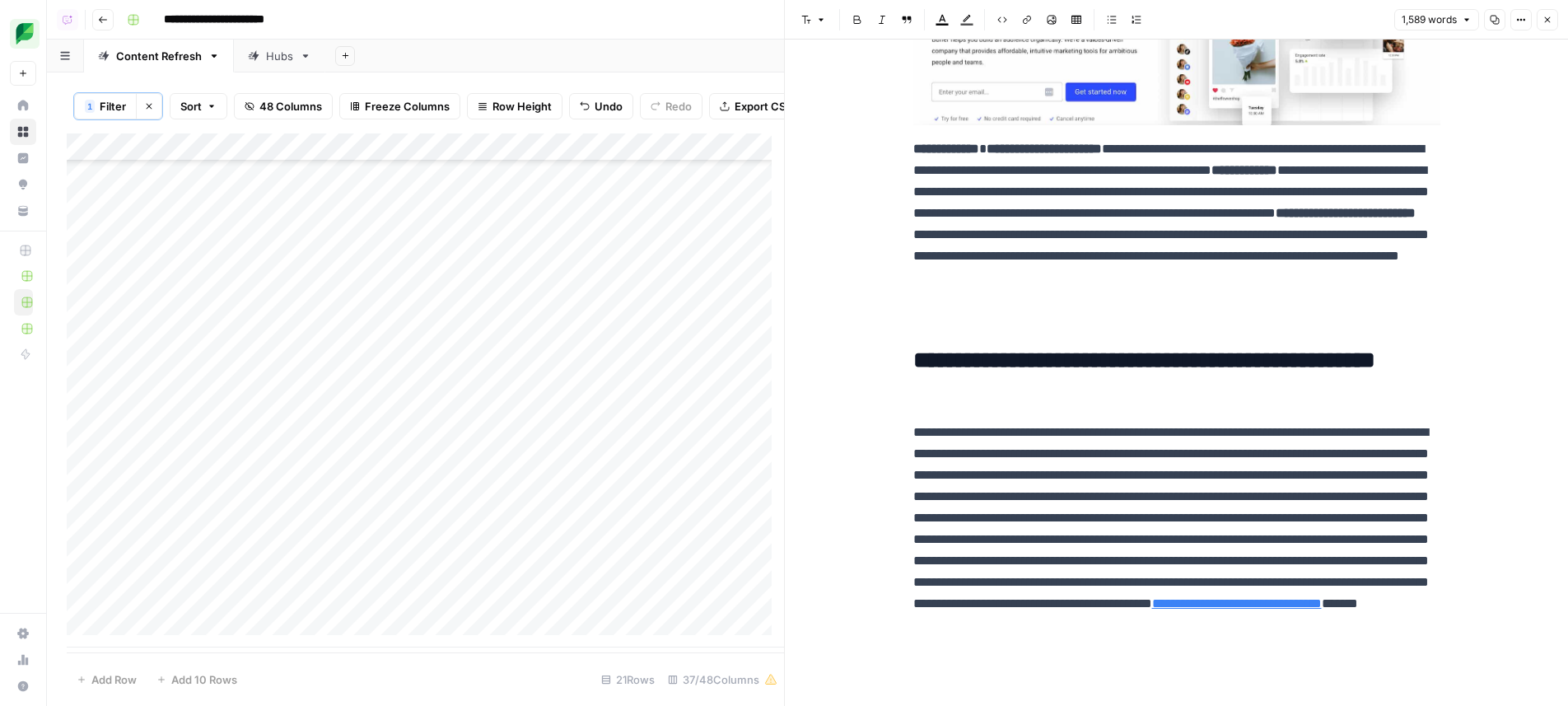
click at [1543, 20] on icon "button" at bounding box center [1547, 20] width 10 height 10
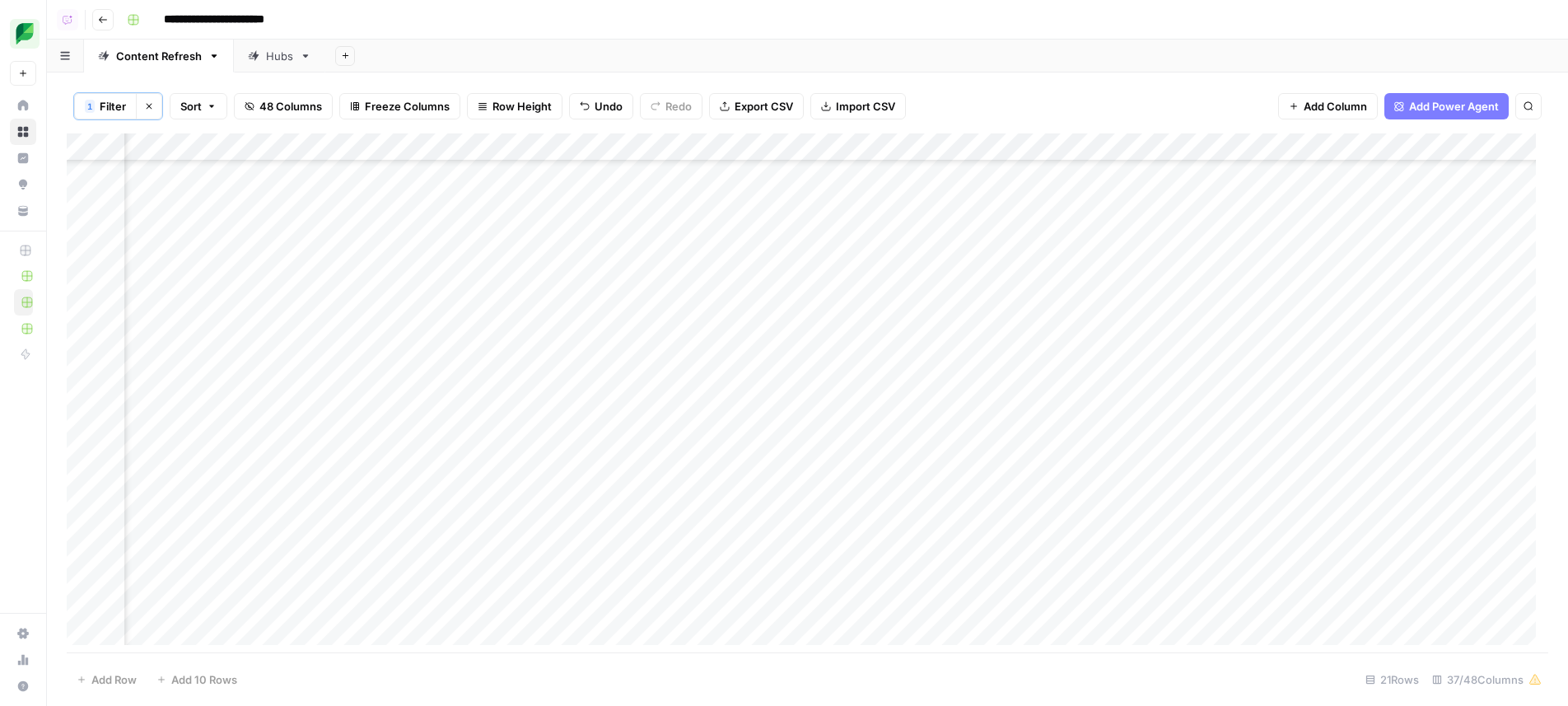
scroll to position [103, 0]
click at [759, 620] on div "Add Column" at bounding box center [807, 395] width 1481 height 523
drag, startPoint x: 742, startPoint y: 622, endPoint x: 959, endPoint y: 589, distance: 219.5
click at [742, 623] on div "Add Column" at bounding box center [807, 395] width 1481 height 523
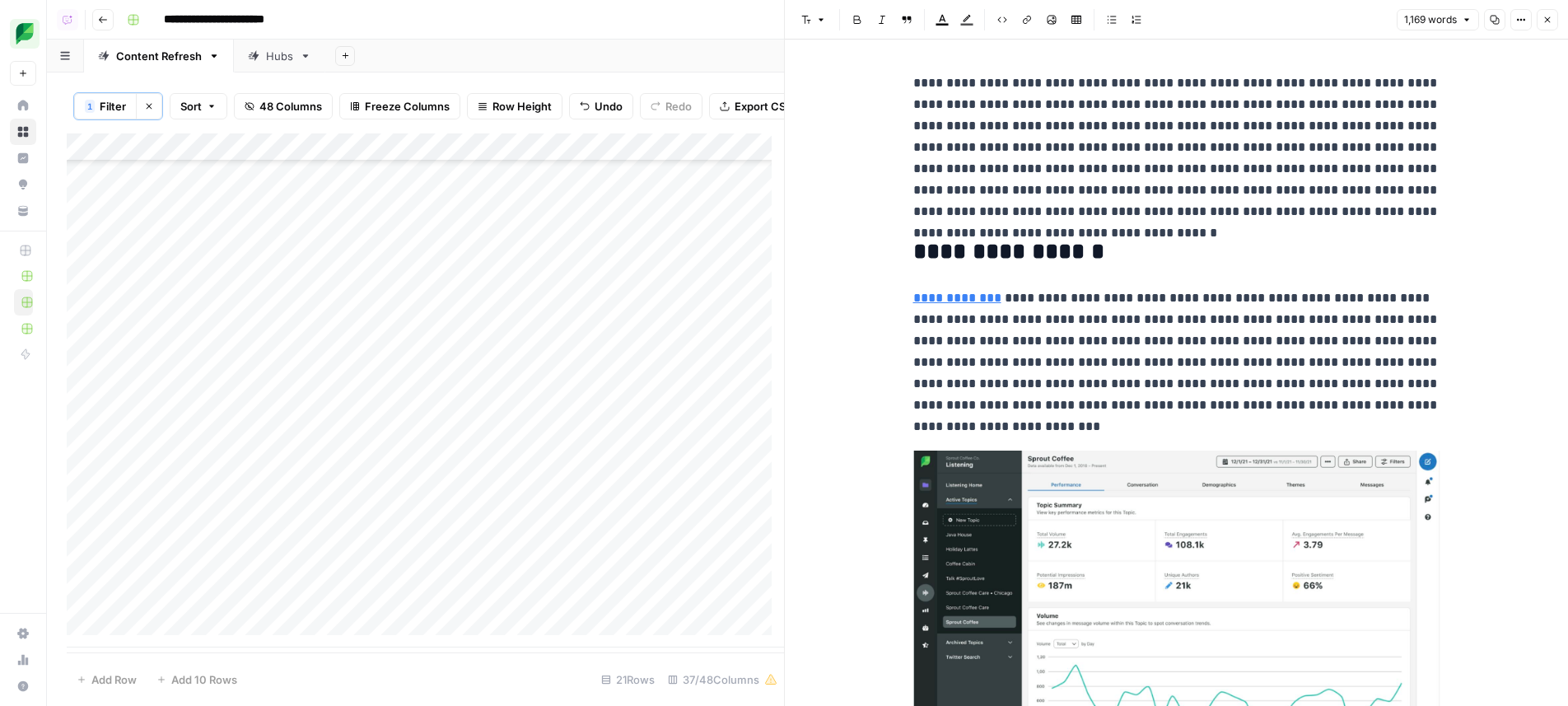
click at [1553, 23] on button "Close" at bounding box center [1547, 20] width 22 height 22
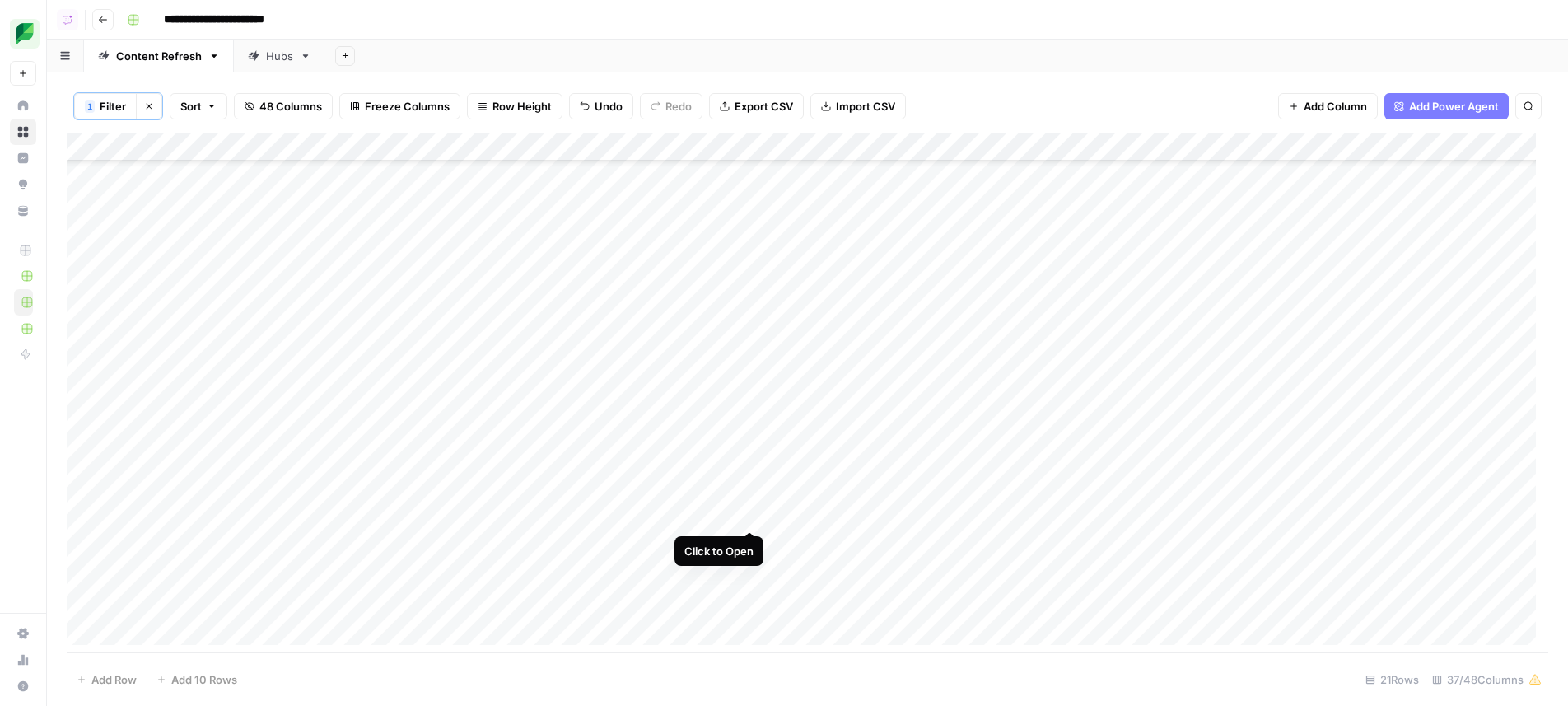
click at [753, 522] on div "Add Column" at bounding box center [807, 395] width 1481 height 523
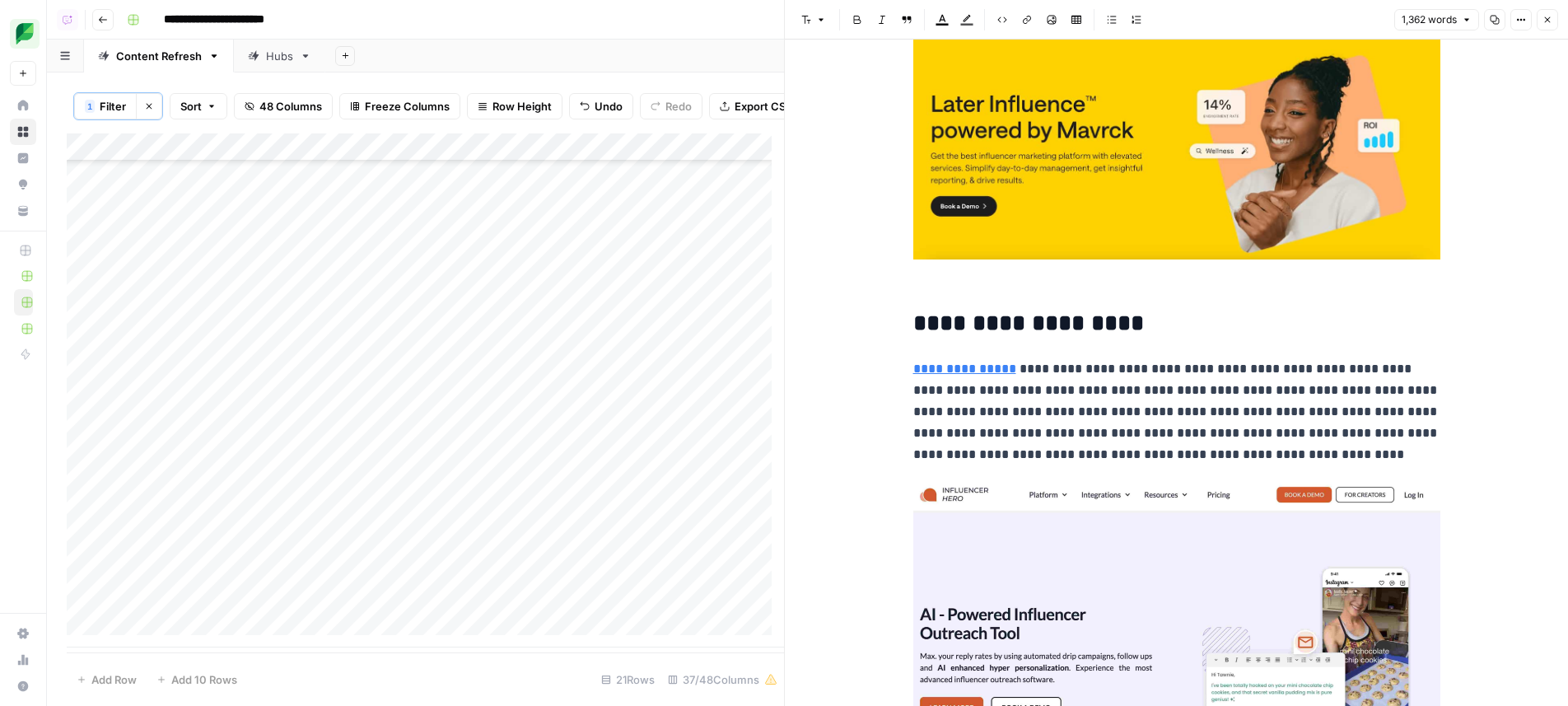
scroll to position [7228, 0]
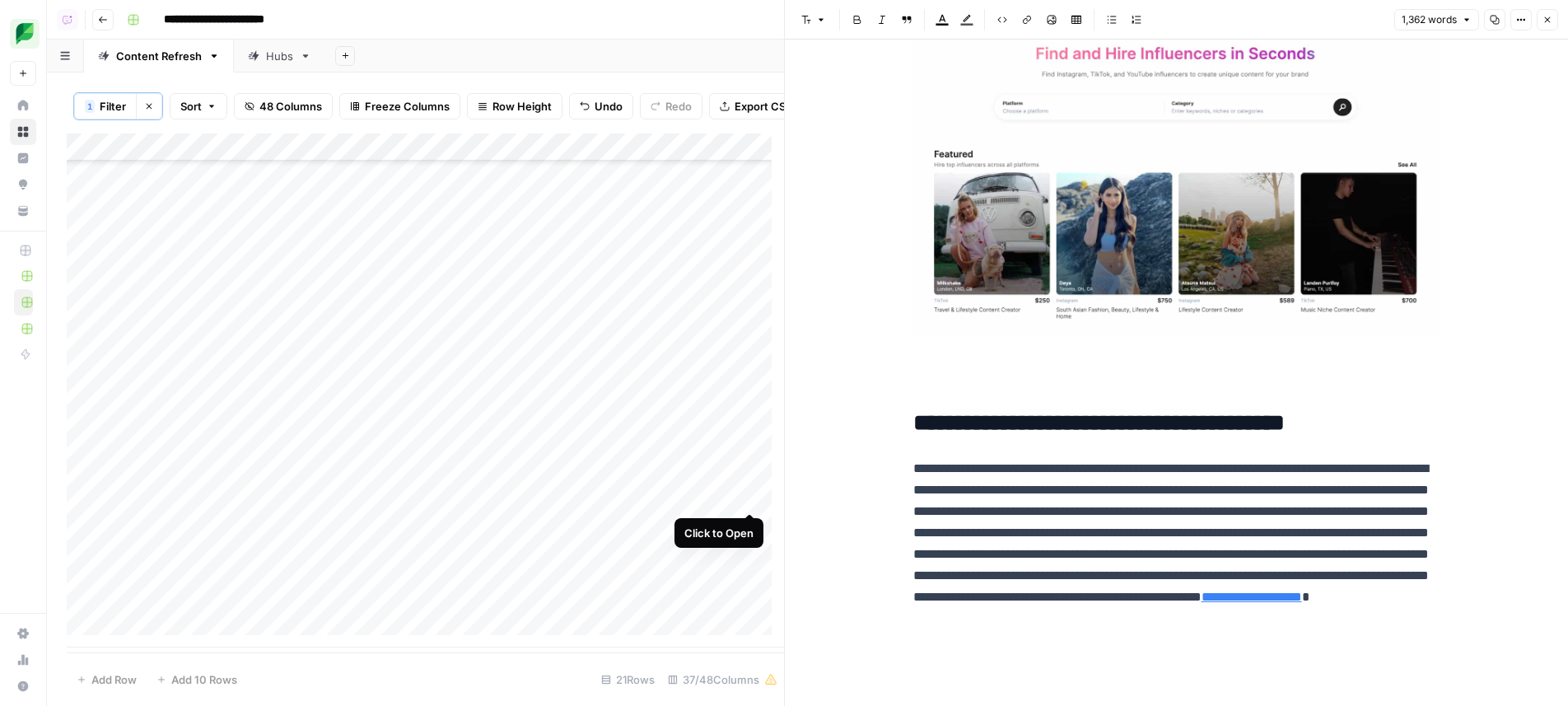
click at [754, 498] on div "Add Column" at bounding box center [425, 390] width 717 height 513
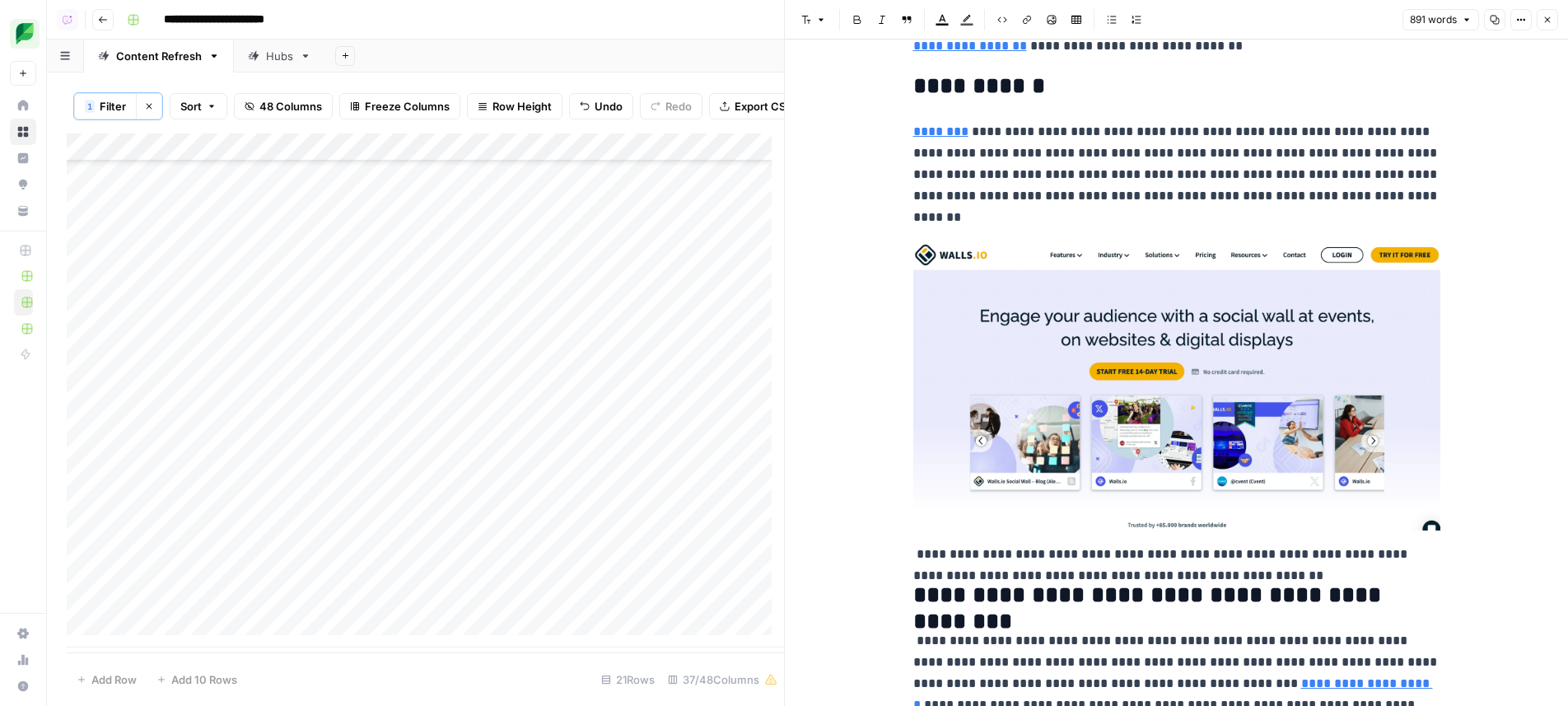
scroll to position [5119, 0]
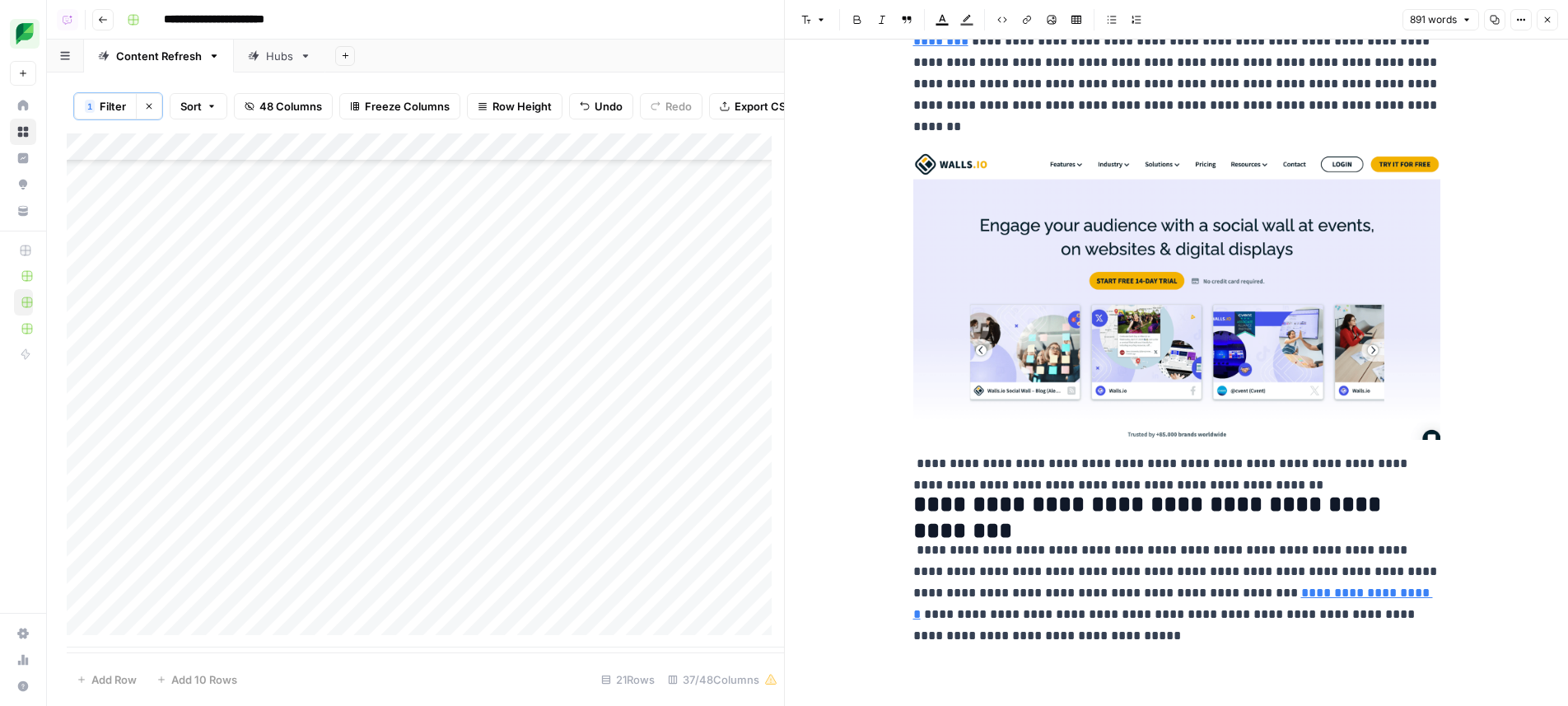
click at [1549, 15] on icon "button" at bounding box center [1547, 20] width 10 height 10
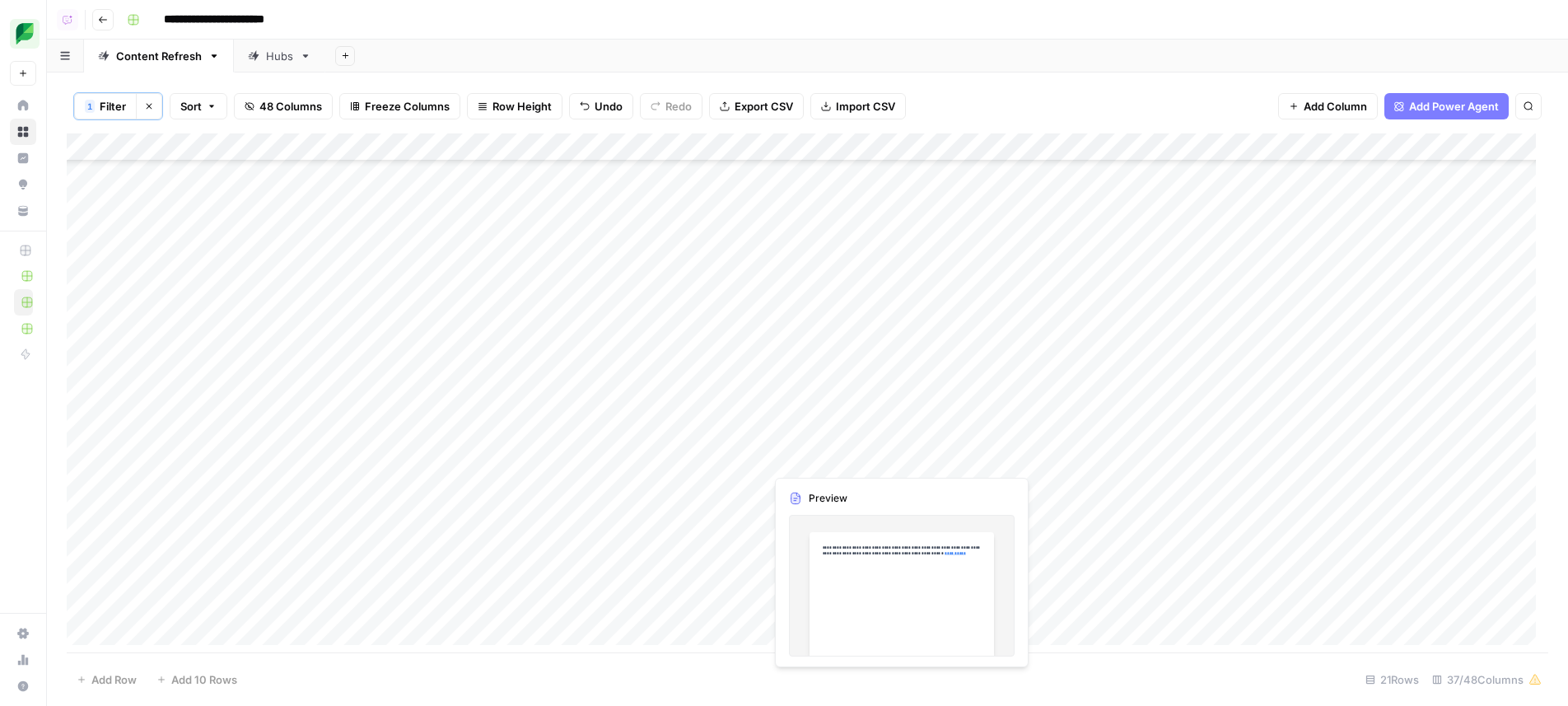
click at [753, 460] on div "Add Column" at bounding box center [807, 395] width 1481 height 523
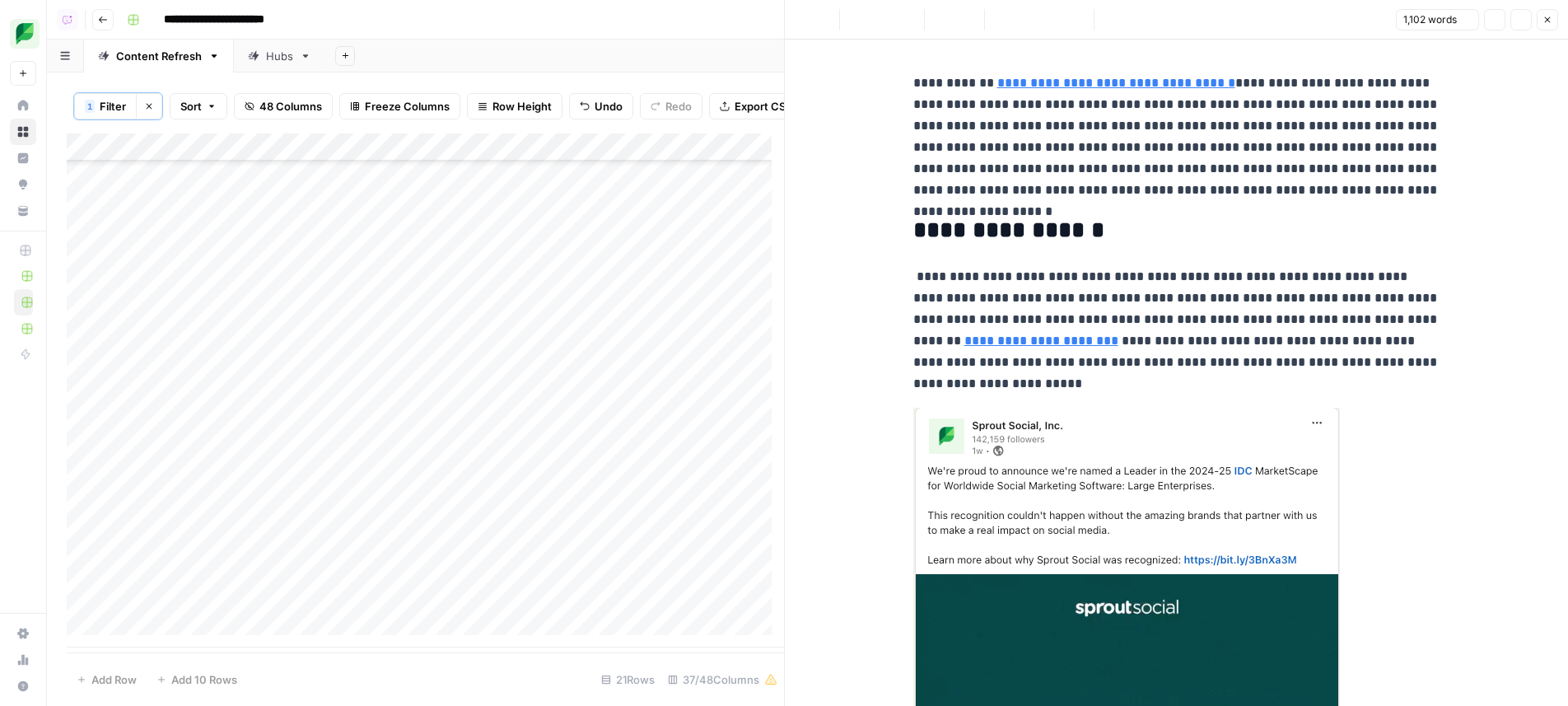
click at [743, 443] on div "Add Column" at bounding box center [425, 390] width 717 height 513
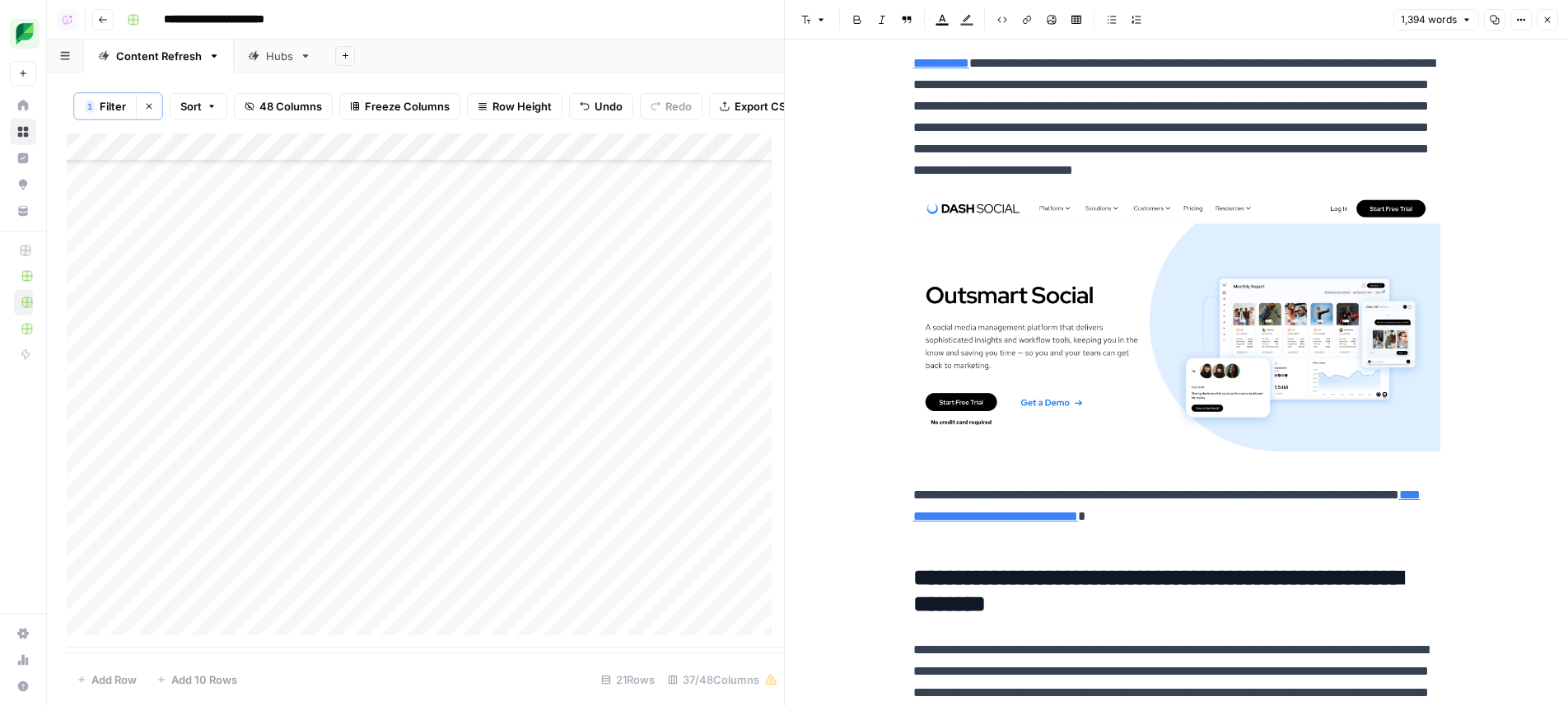
scroll to position [6613, 0]
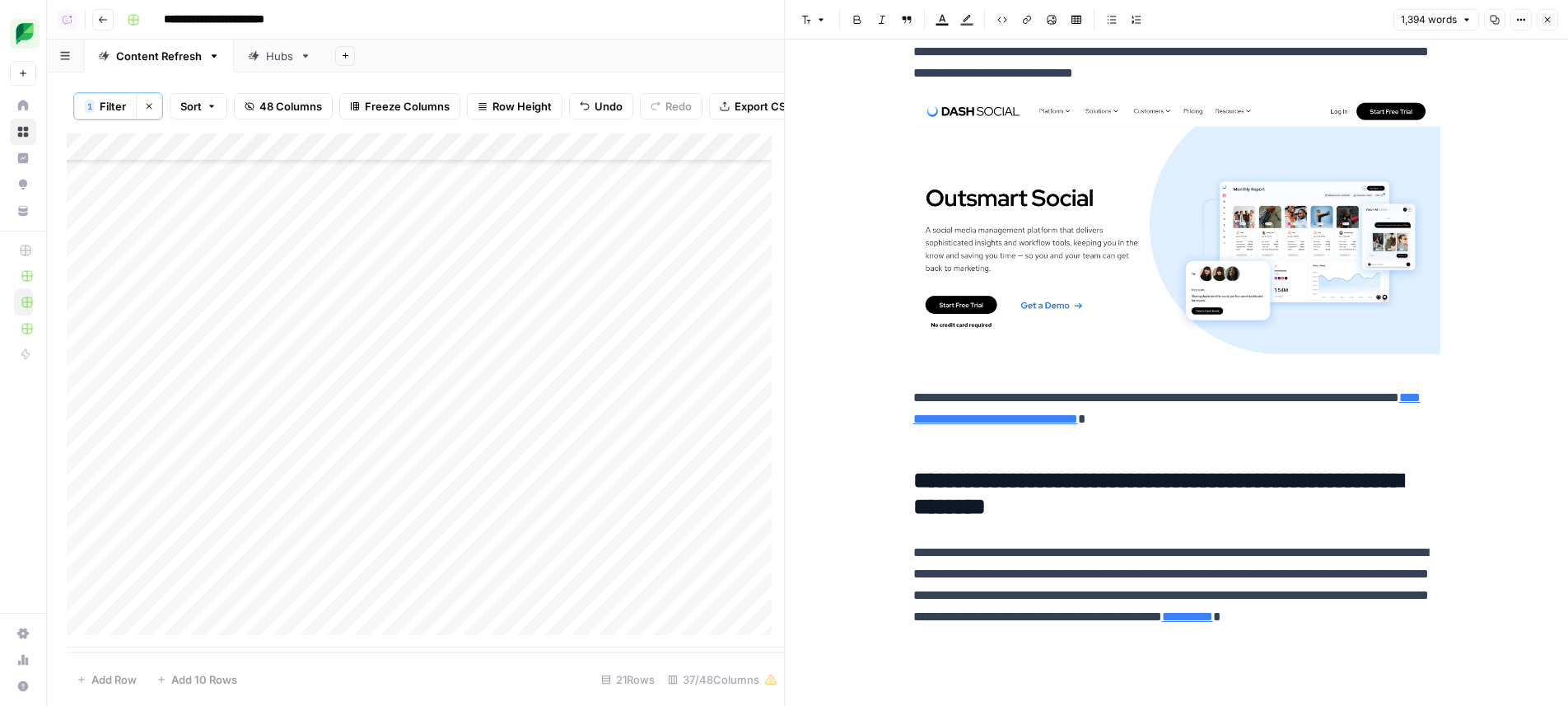
type input "[URL][DOMAIN_NAME]"
click at [100, 104] on span "Filter" at bounding box center [113, 107] width 27 height 17
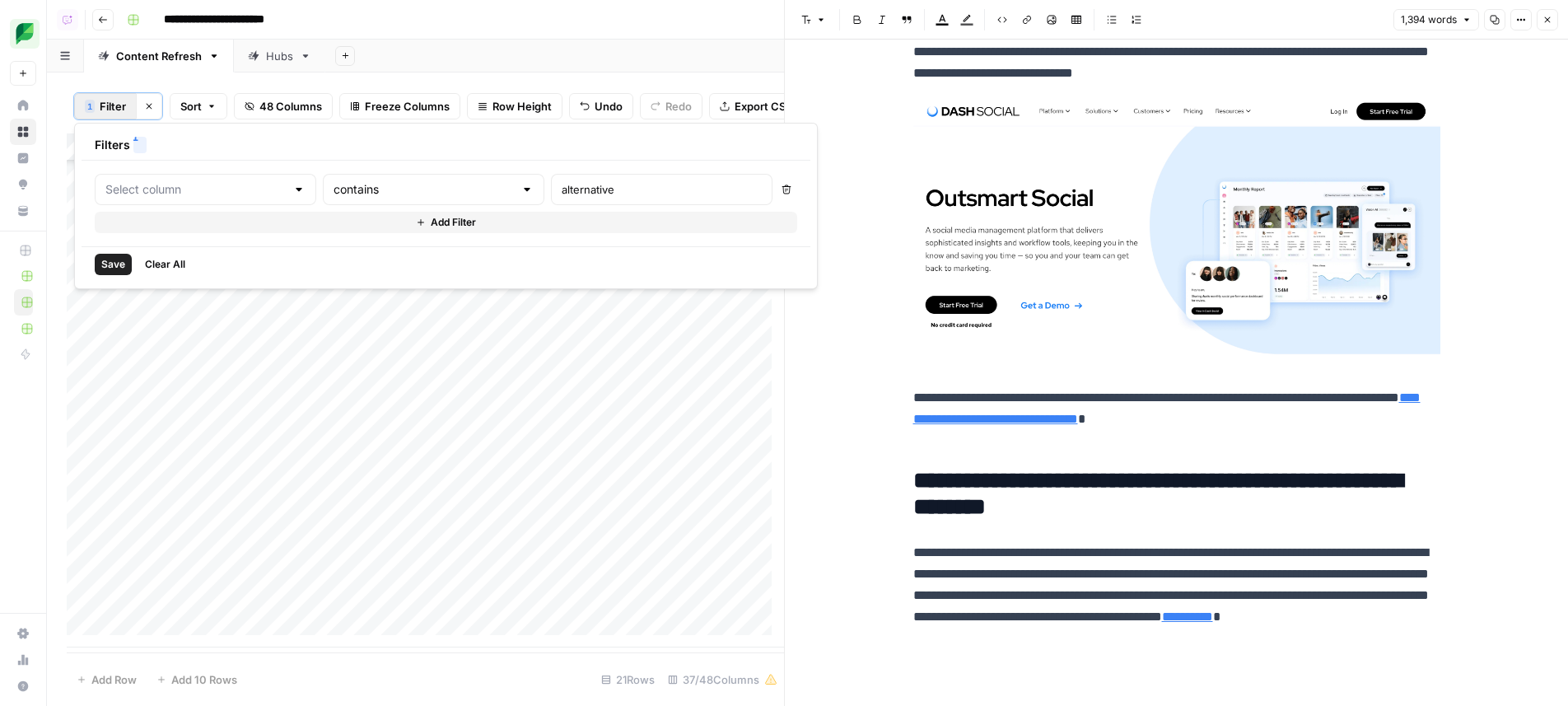
type input "Link"
click at [1552, 19] on button "Close" at bounding box center [1547, 20] width 22 height 22
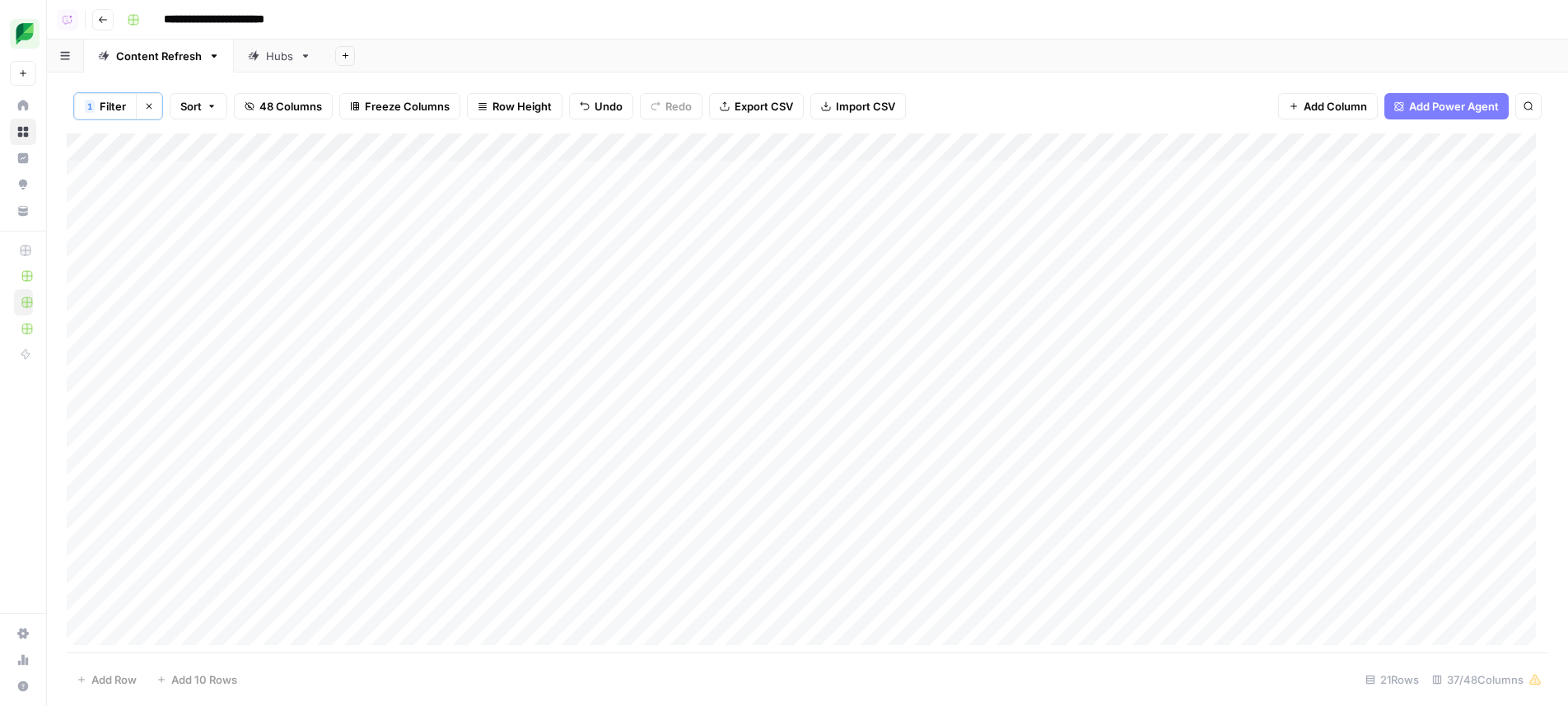
click at [744, 339] on div "Add Column" at bounding box center [807, 395] width 1481 height 523
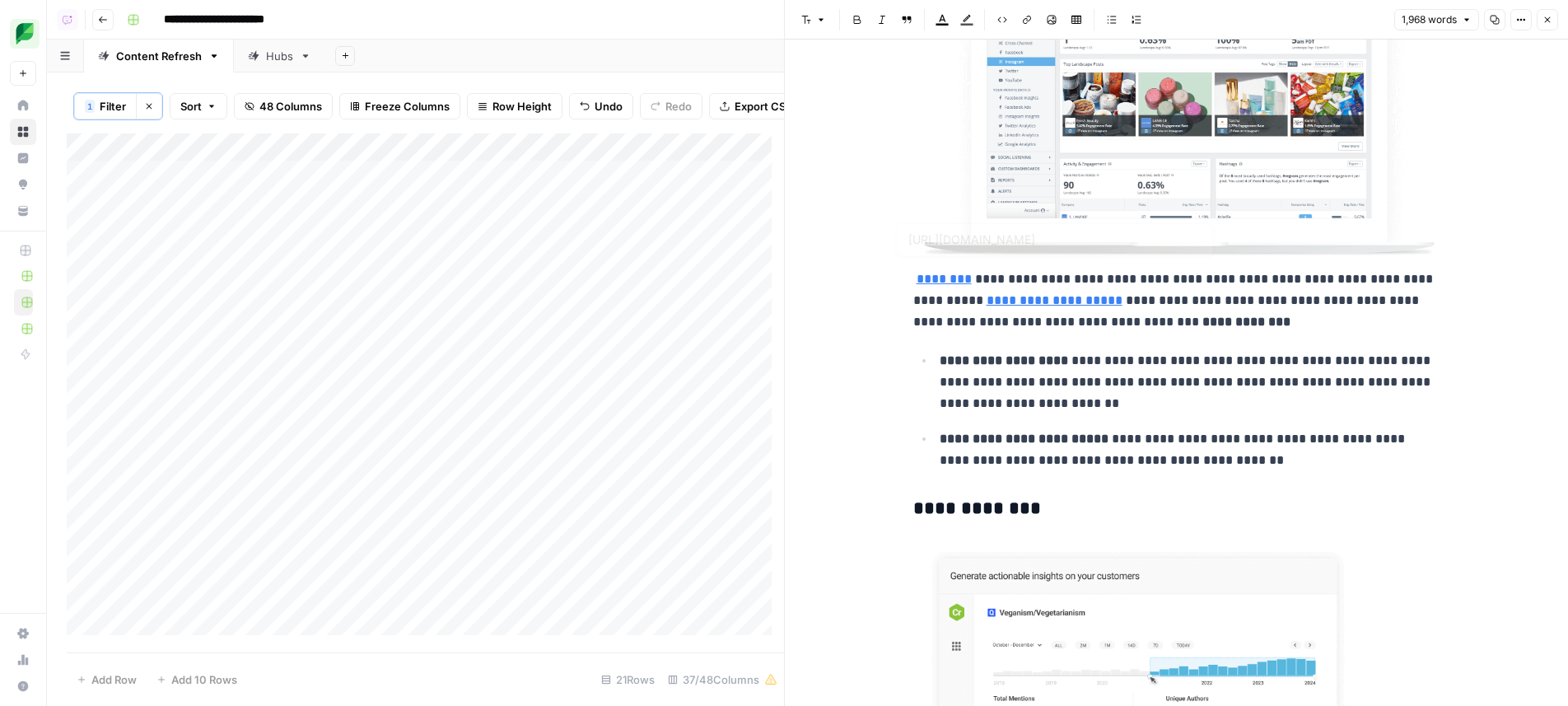
type input "[URL][DOMAIN_NAME]"
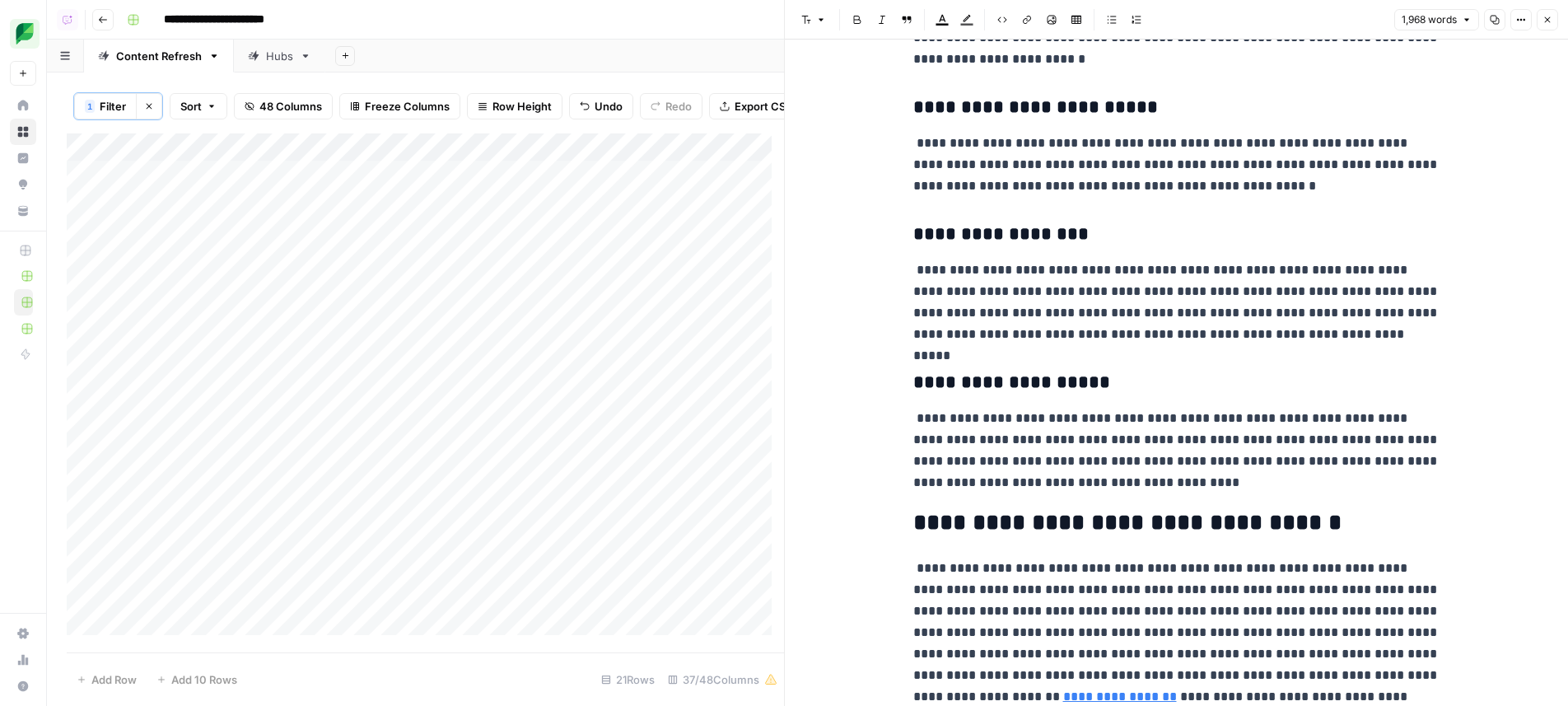
scroll to position [9177, 0]
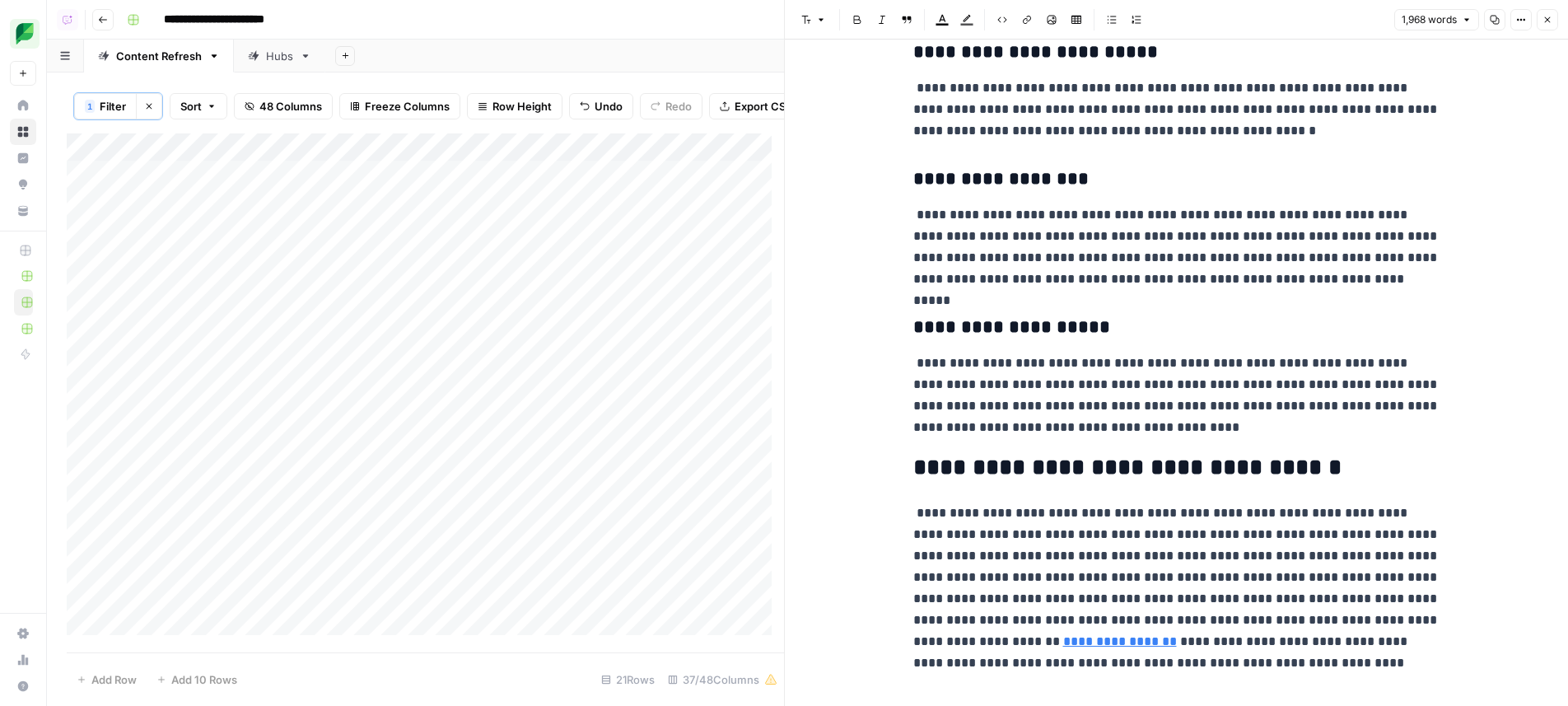
click at [1555, 23] on button "Close" at bounding box center [1547, 20] width 22 height 22
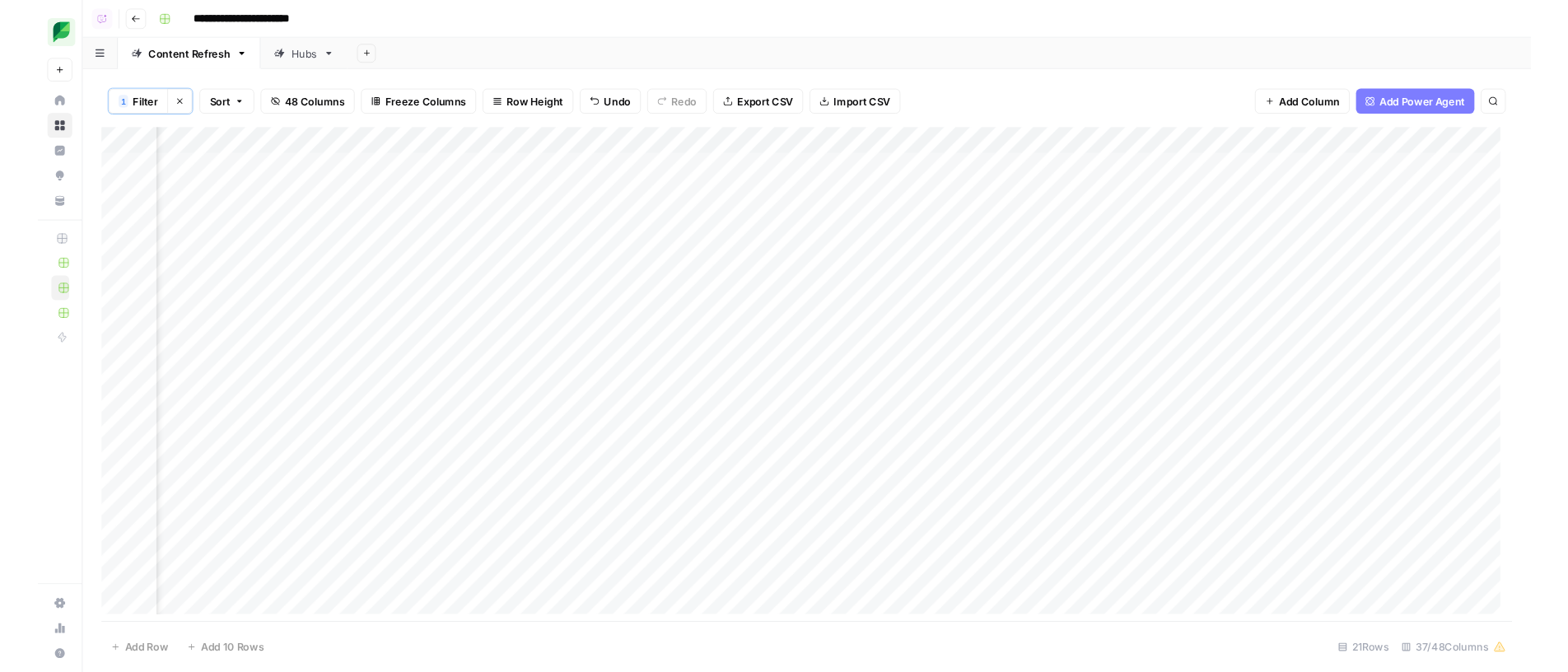
scroll to position [0, 2816]
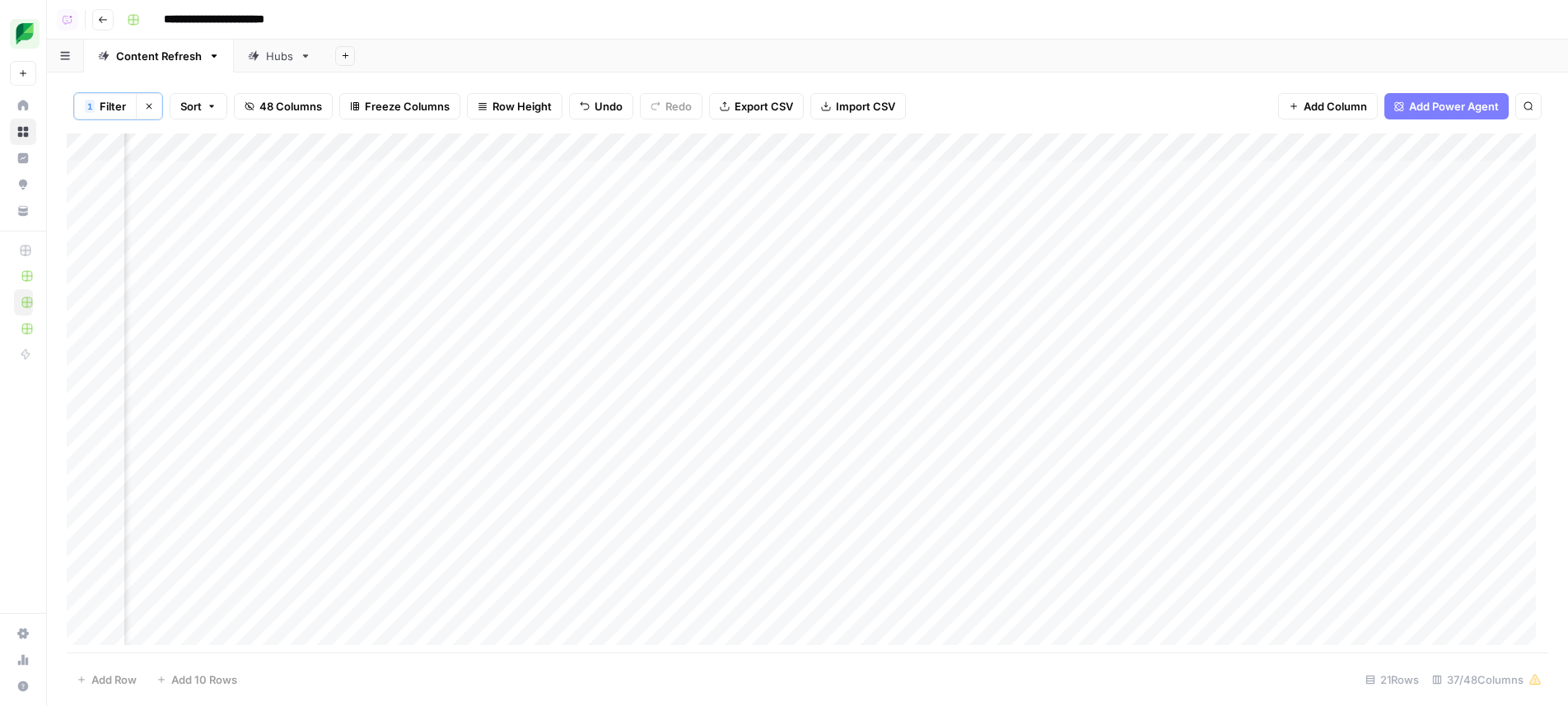
click at [810, 143] on div "Add Column" at bounding box center [807, 395] width 1481 height 523
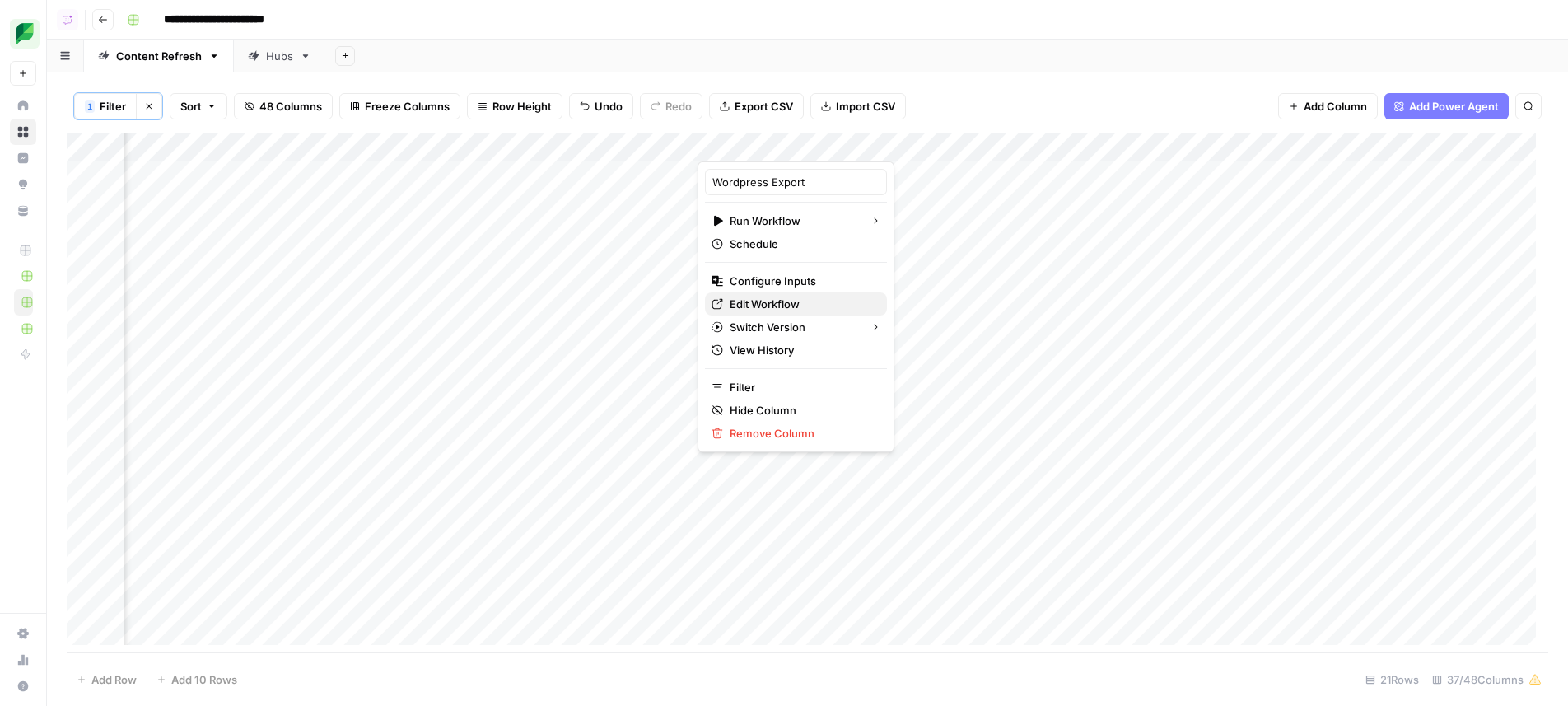
click at [786, 306] on span "Edit Workflow" at bounding box center [801, 304] width 144 height 17
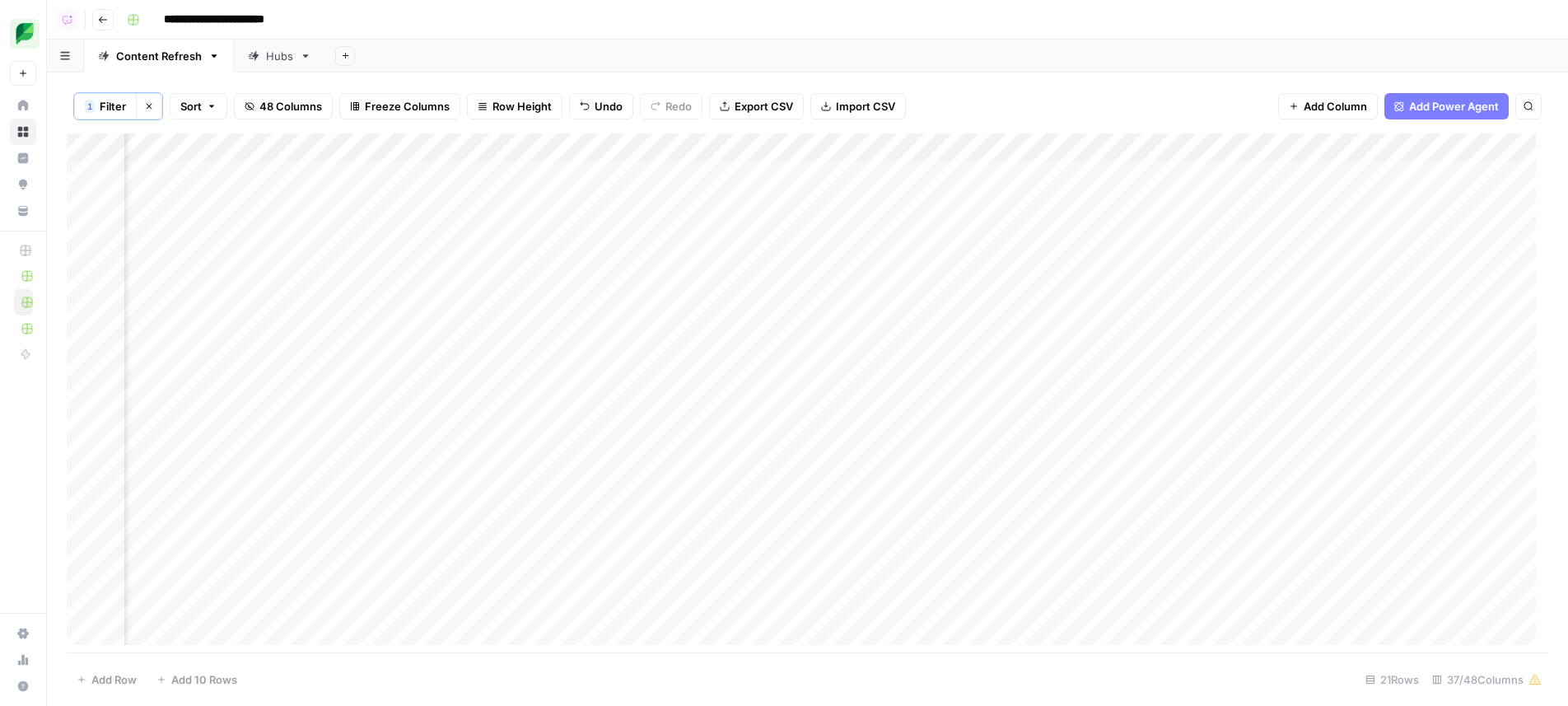
click at [565, 254] on div "Add Column" at bounding box center [807, 395] width 1481 height 523
drag, startPoint x: 153, startPoint y: 106, endPoint x: 178, endPoint y: 138, distance: 40.6
click at [153, 106] on icon "button" at bounding box center [149, 107] width 10 height 10
click at [360, 274] on div "Add Column" at bounding box center [807, 393] width 1481 height 524
type input "**********"
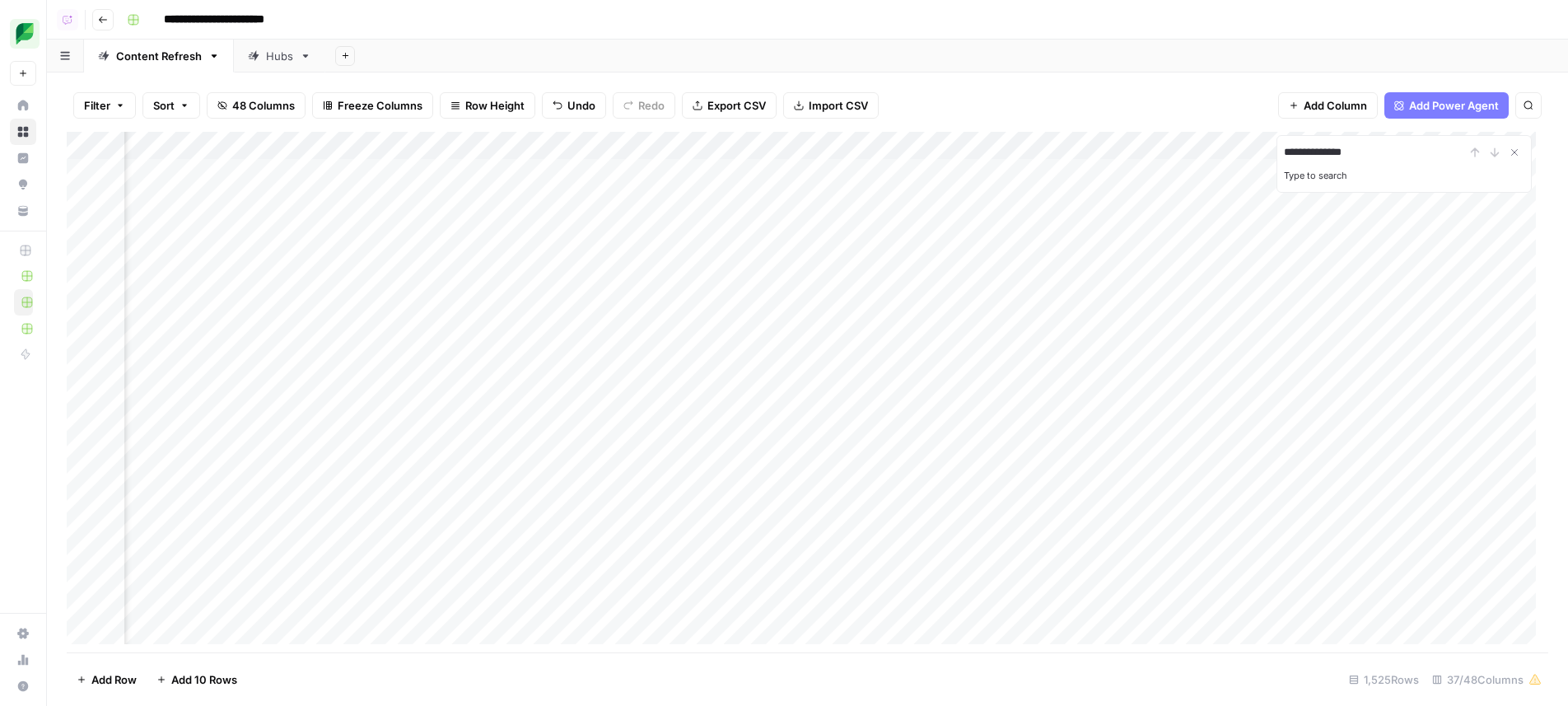
click at [574, 355] on div "Add Column" at bounding box center [807, 393] width 1481 height 524
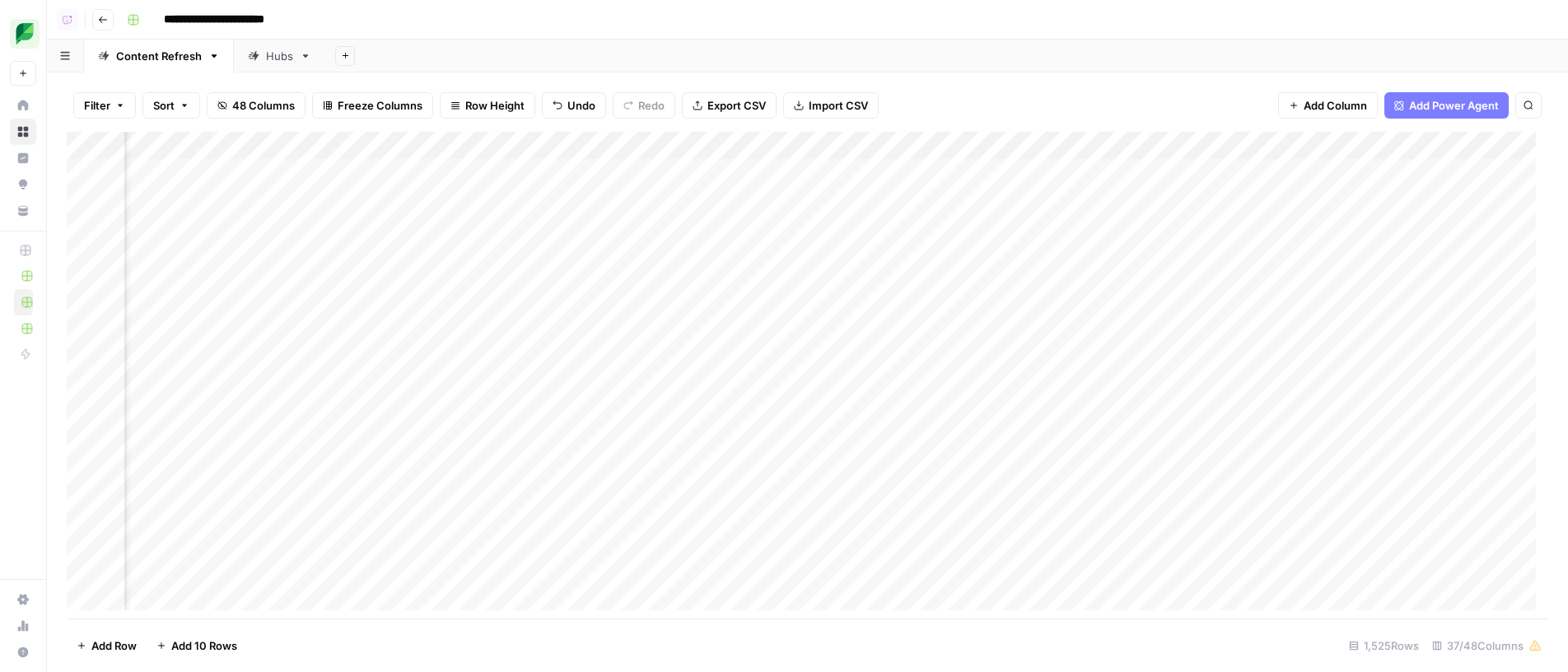
click at [1200, 432] on div "Add Column" at bounding box center [807, 377] width 1481 height 491
click at [573, 368] on div "Add Column" at bounding box center [807, 377] width 1481 height 491
click at [1189, 457] on div "Add Column" at bounding box center [807, 377] width 1481 height 491
type input "**********"
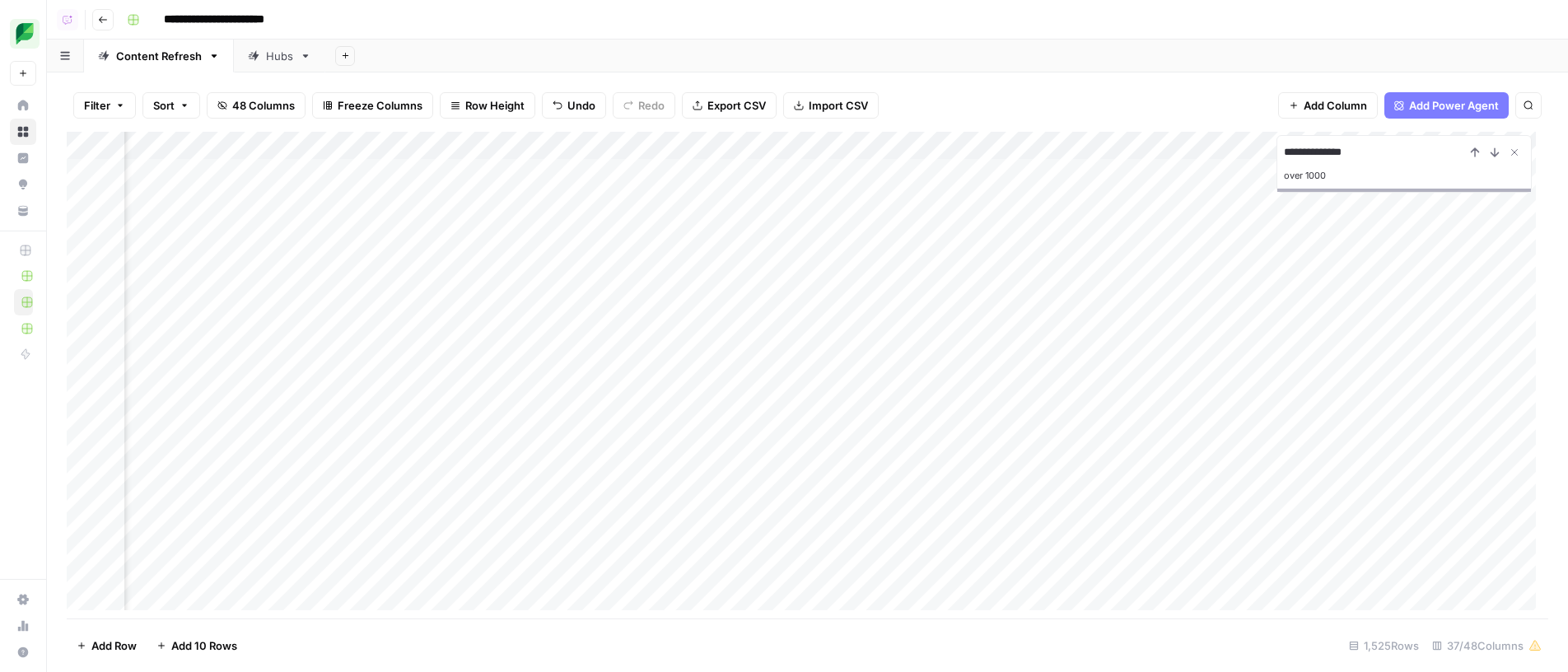
click at [419, 133] on div "Add Column" at bounding box center [807, 377] width 1481 height 491
click at [438, 318] on span "Filter" at bounding box center [463, 317] width 144 height 17
click at [441, 201] on div "is equal to" at bounding box center [459, 189] width 239 height 32
click at [382, 278] on span "contains" at bounding box center [422, 277] width 182 height 17
type input "contains"
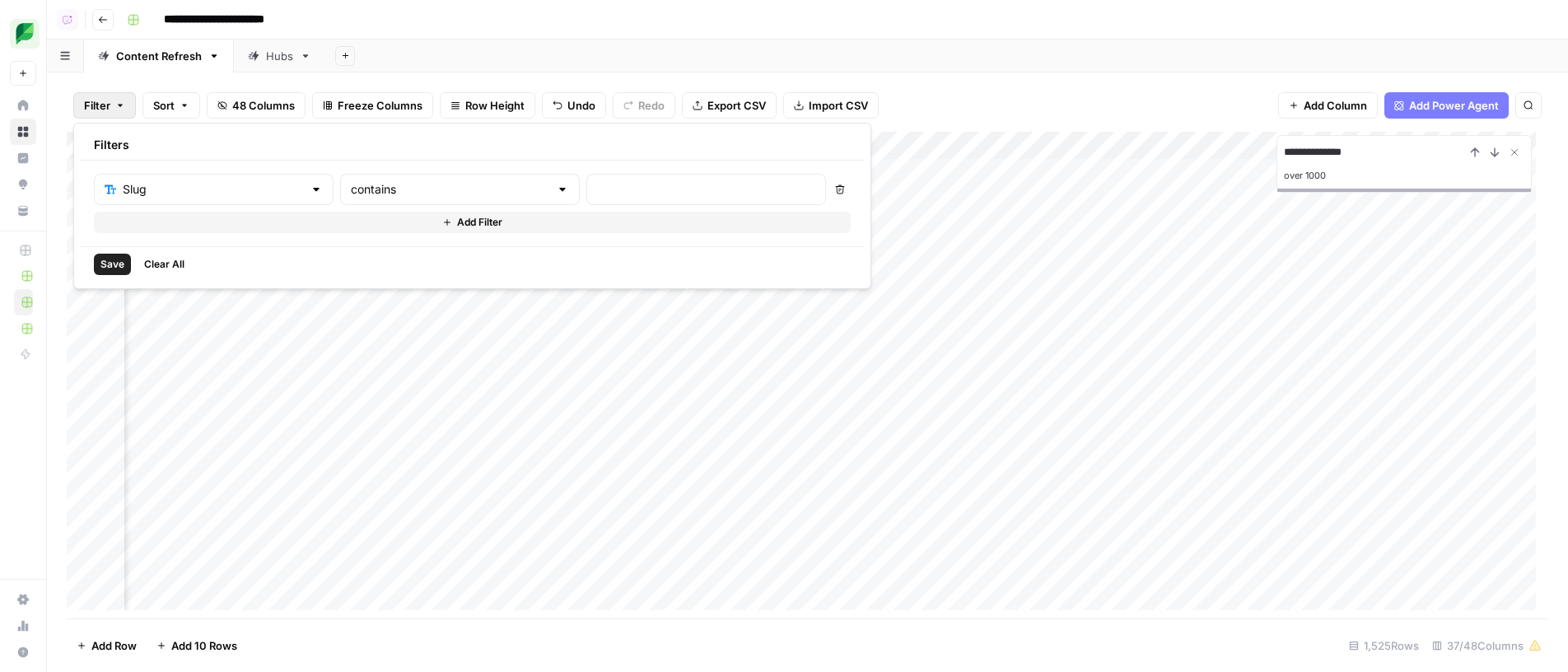
click at [631, 199] on div at bounding box center [705, 189] width 239 height 32
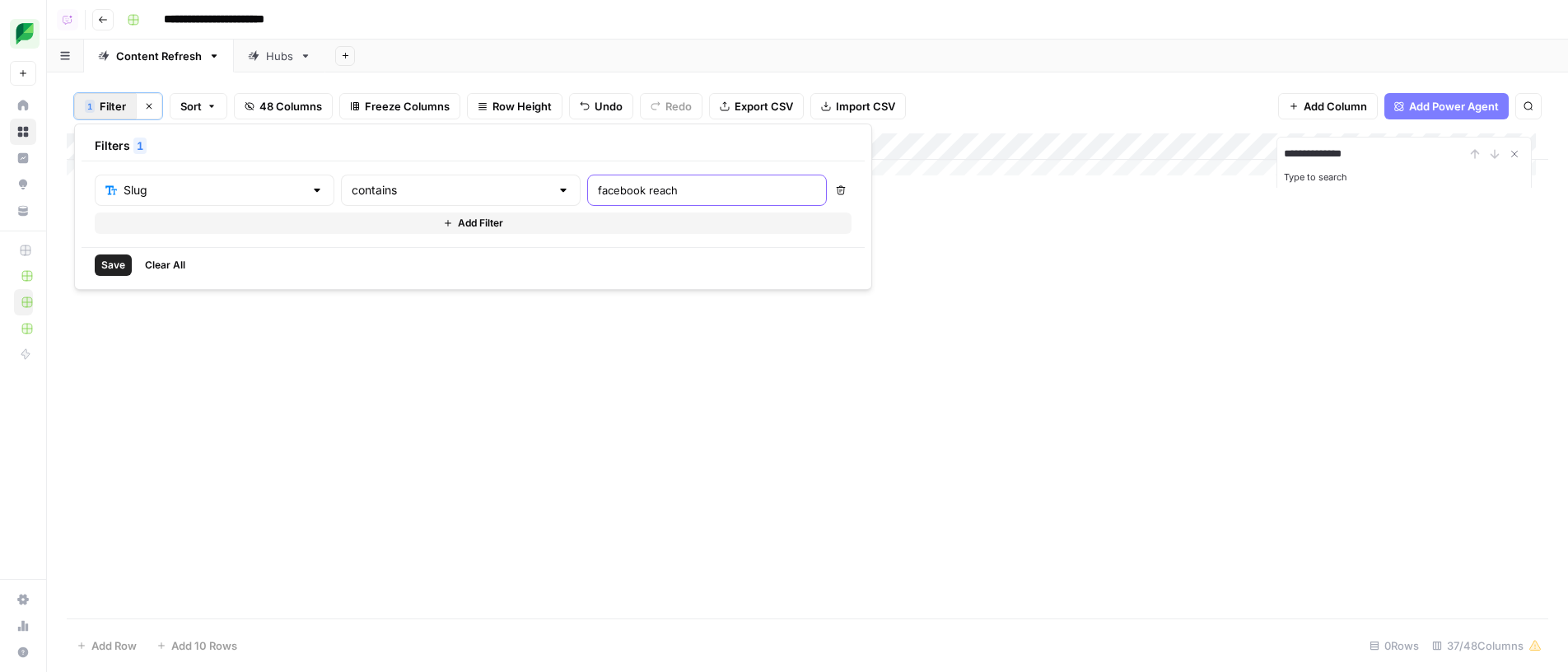
click at [606, 194] on input "facebook reach" at bounding box center [707, 190] width 218 height 17
type input "facebook-reach"
click at [924, 172] on div "Add Column" at bounding box center [807, 174] width 1481 height 83
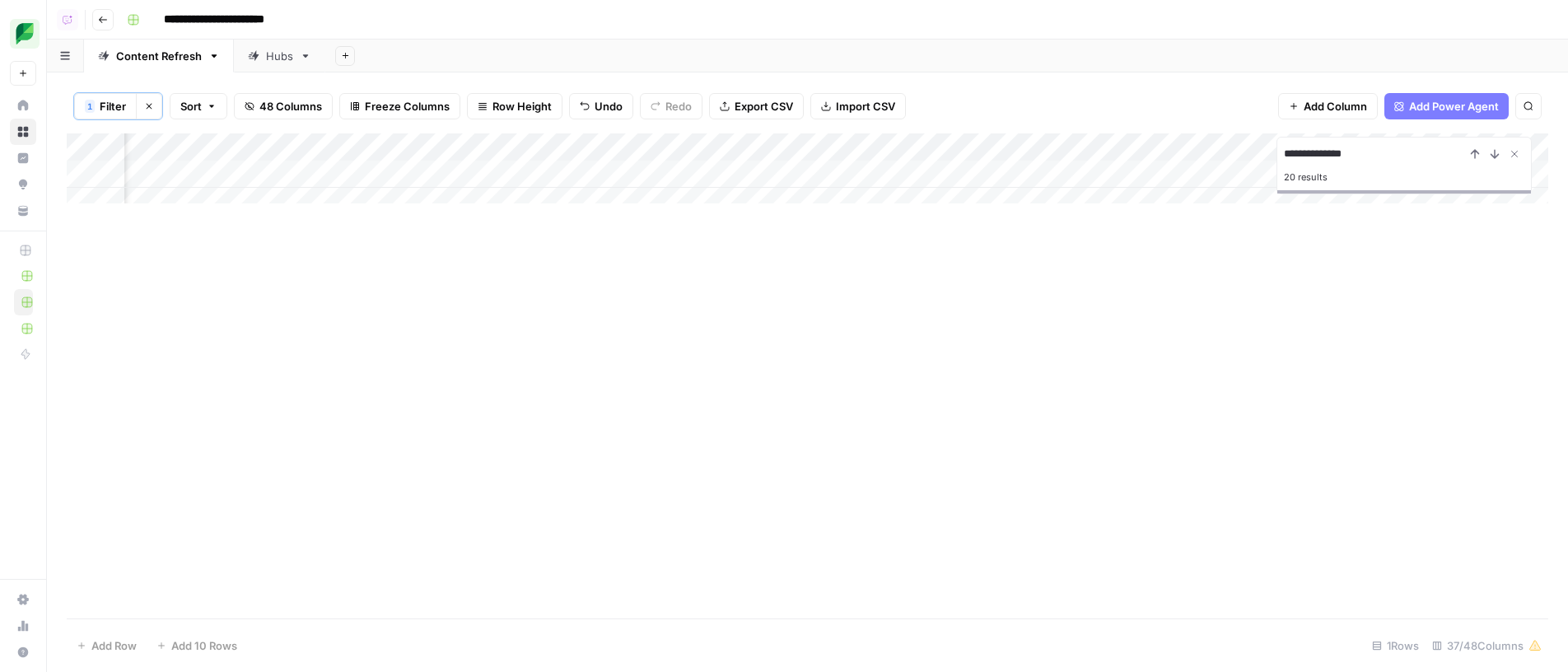
scroll to position [0, 1766]
click at [940, 170] on div "Add Column" at bounding box center [807, 174] width 1481 height 83
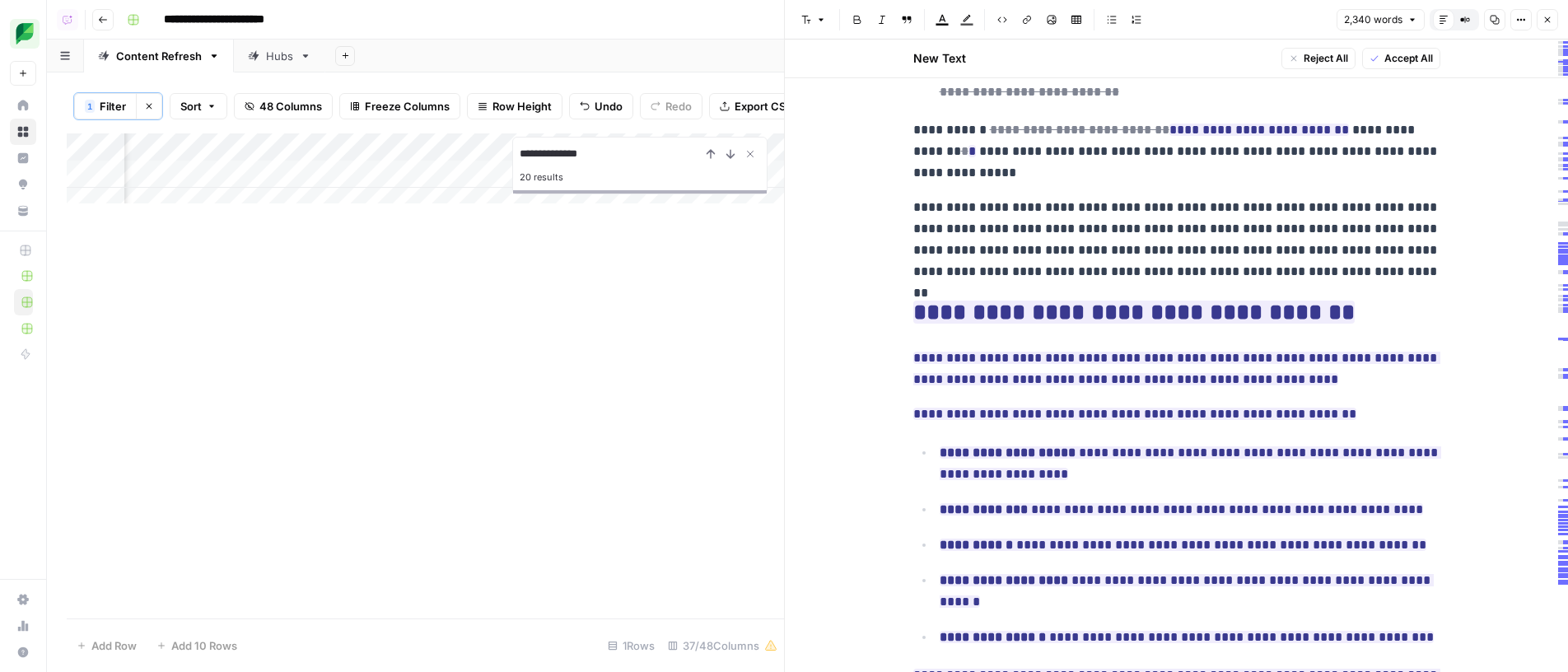
scroll to position [0, 234]
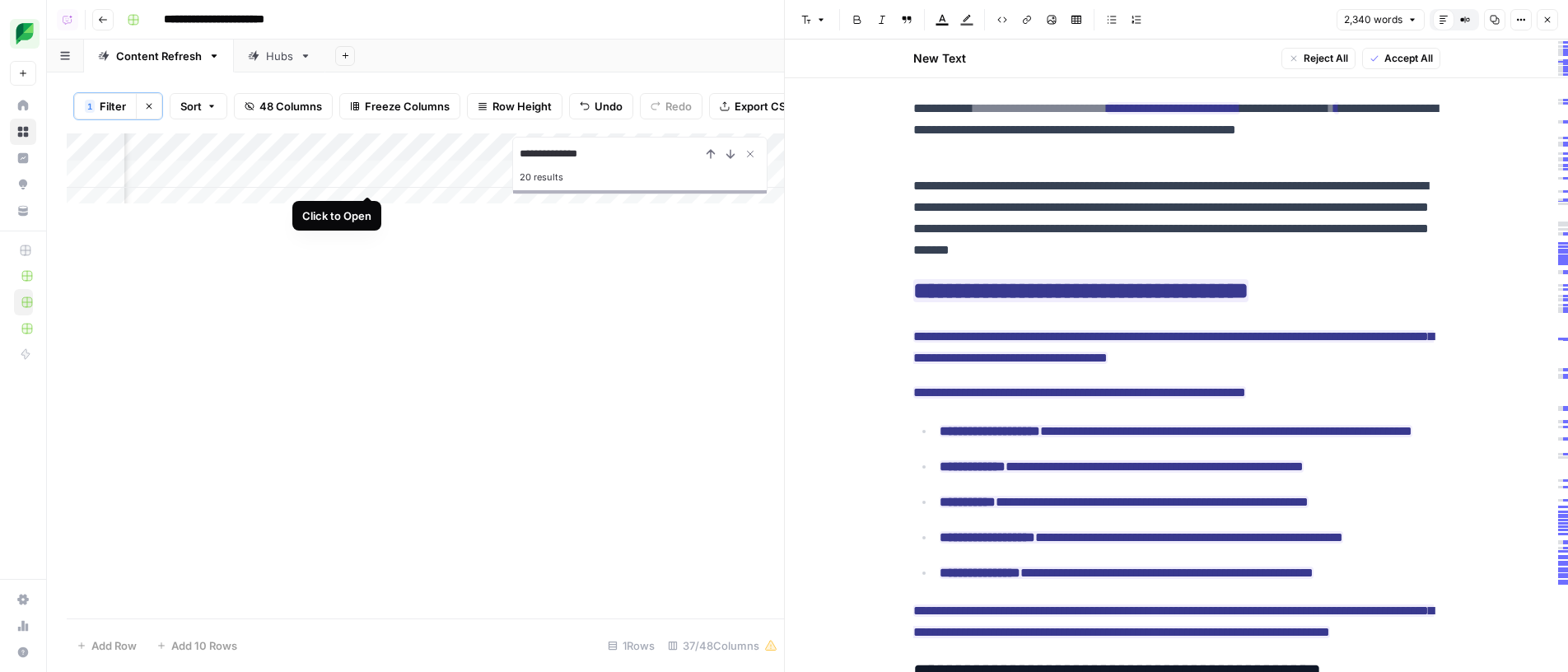
click at [370, 181] on div "Add Column" at bounding box center [425, 174] width 717 height 83
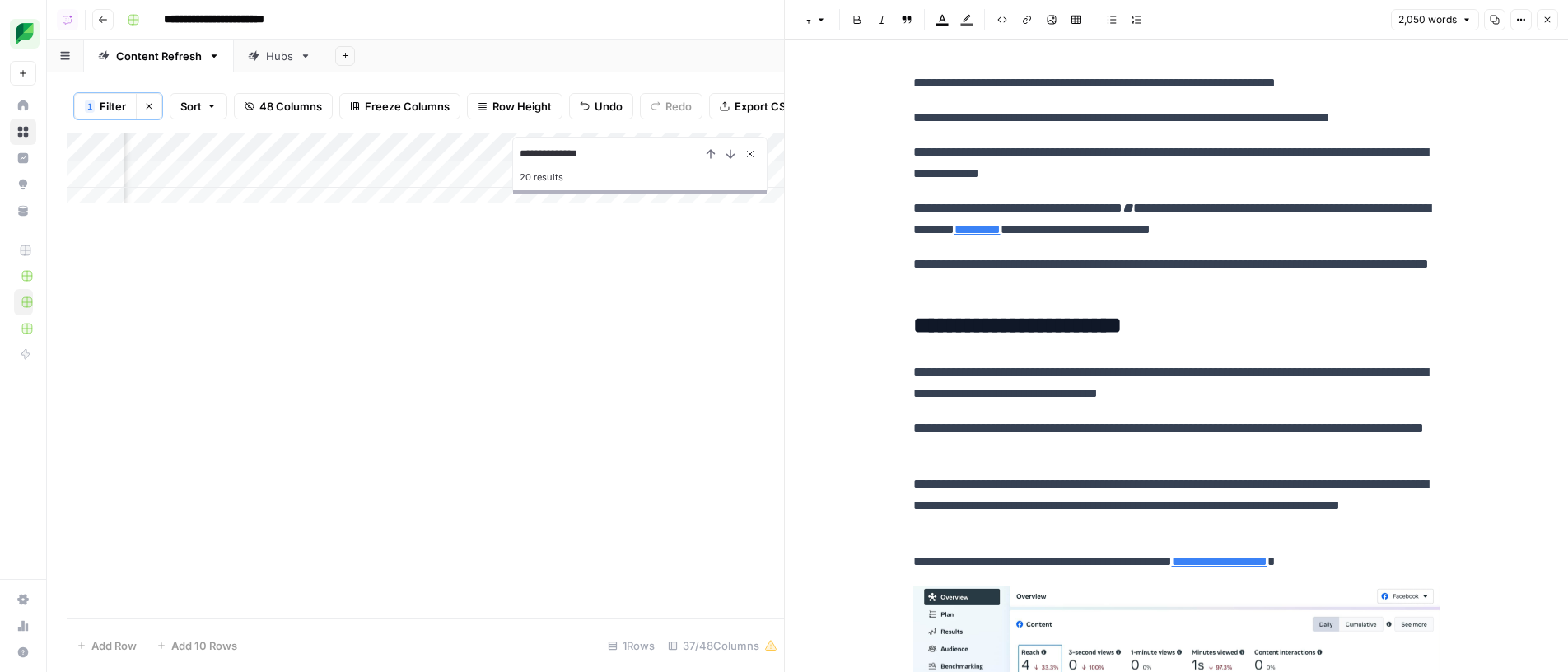
click at [752, 158] on icon "Close Search" at bounding box center [750, 154] width 6 height 6
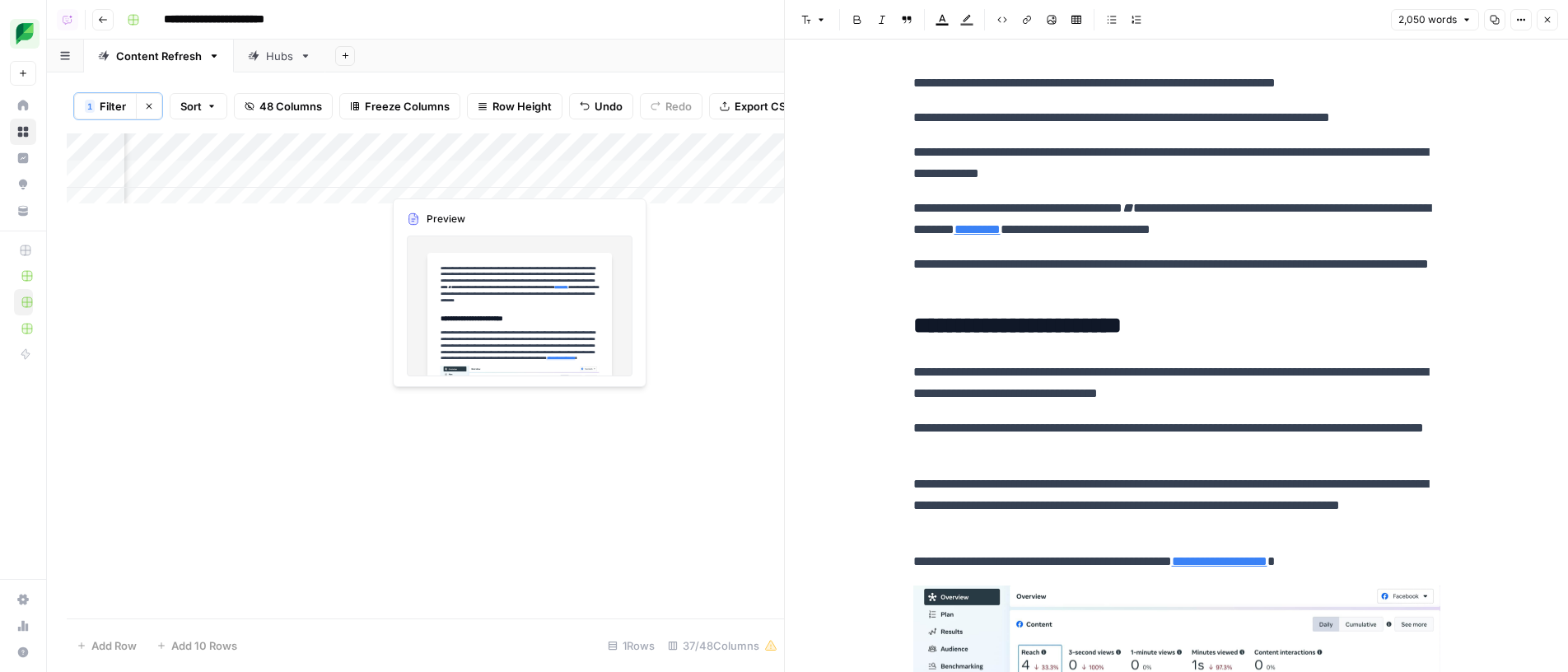
click at [525, 175] on div "Add Column" at bounding box center [425, 174] width 717 height 83
click at [523, 175] on div "Add Column" at bounding box center [425, 174] width 717 height 83
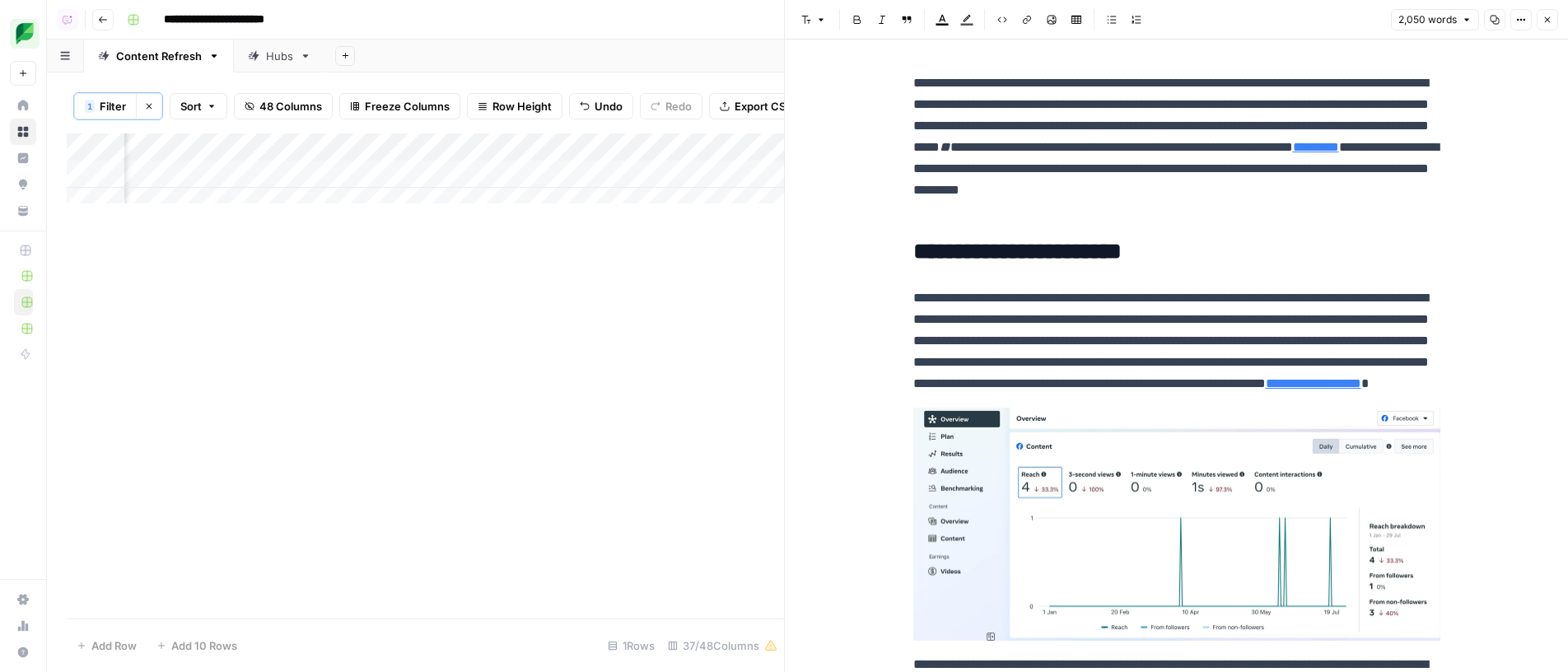
click at [367, 178] on div "Add Column" at bounding box center [425, 174] width 717 height 83
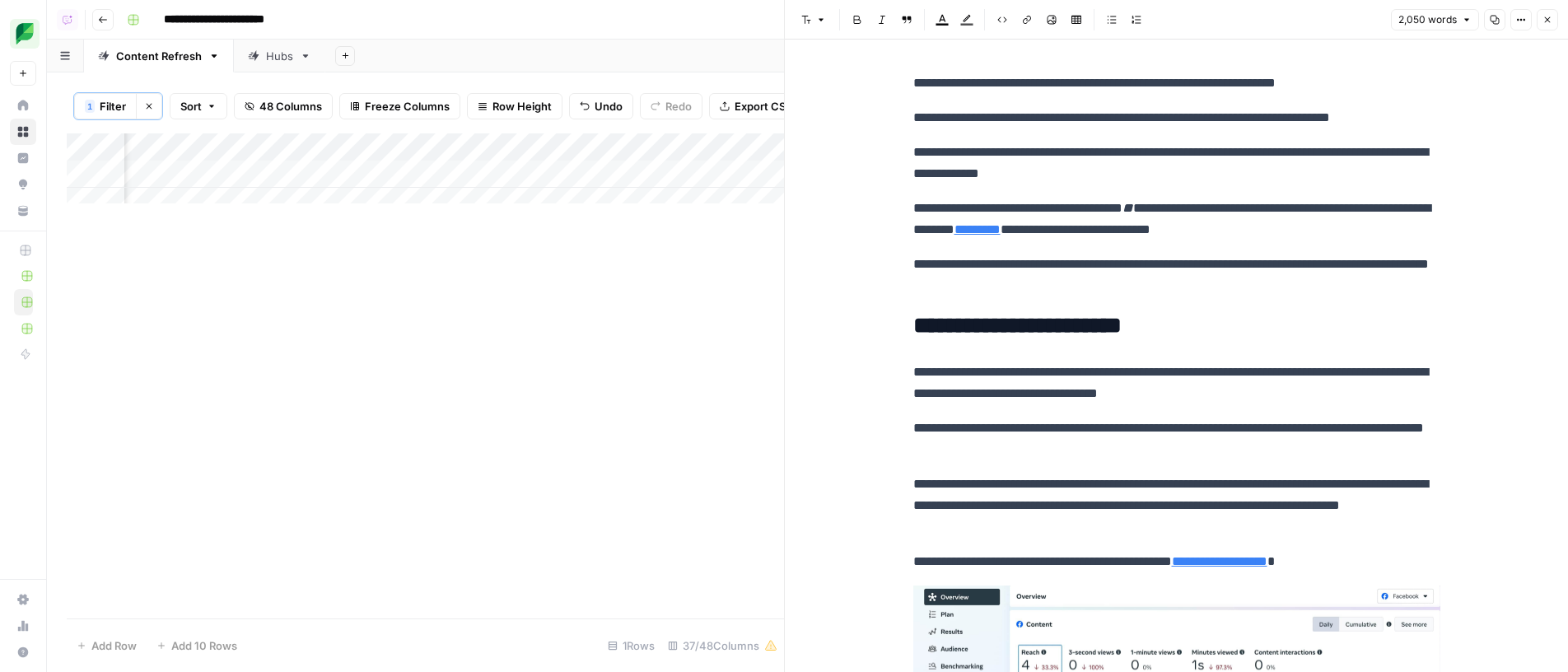
click at [1520, 13] on button "Options" at bounding box center [1521, 20] width 22 height 22
click at [1464, 174] on span "Code" at bounding box center [1471, 175] width 79 height 17
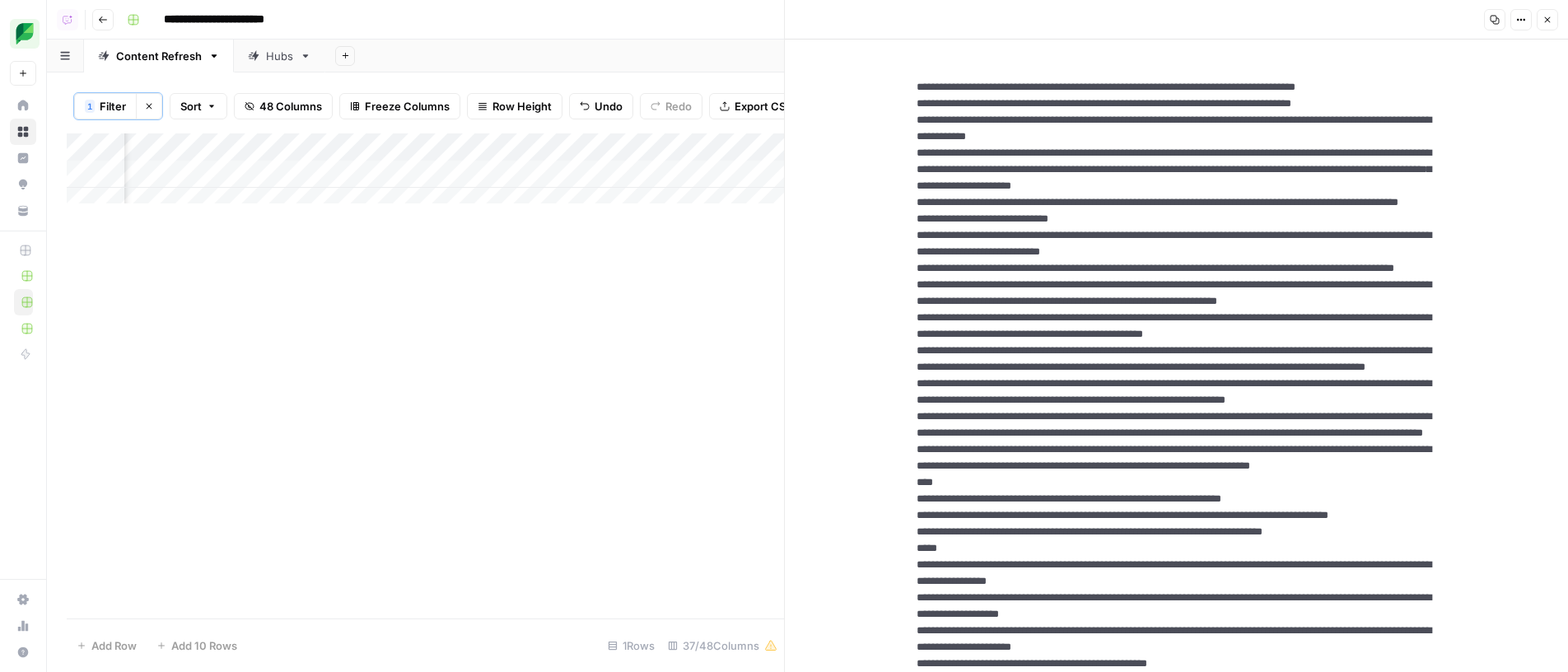
drag, startPoint x: 1216, startPoint y: 197, endPoint x: 1125, endPoint y: 242, distance: 101.5
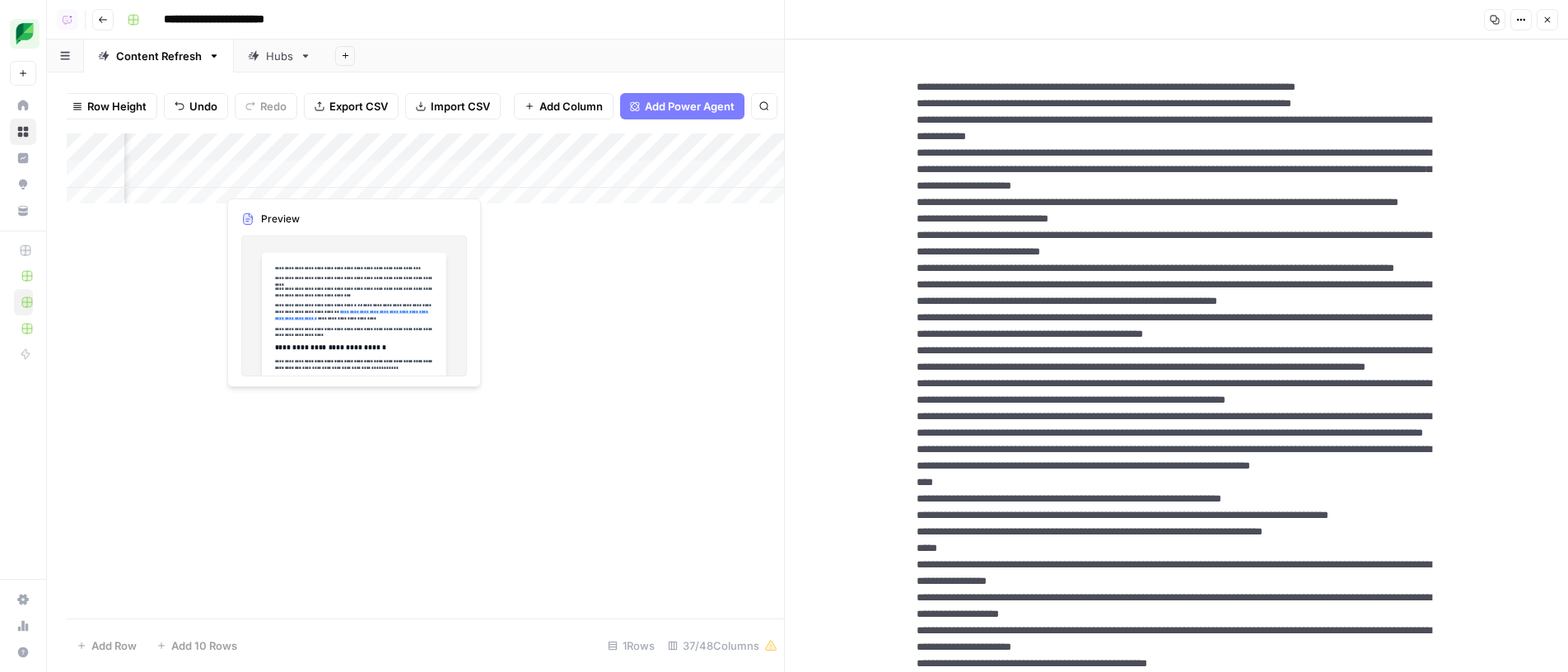
click at [352, 181] on div "Add Column" at bounding box center [425, 174] width 717 height 83
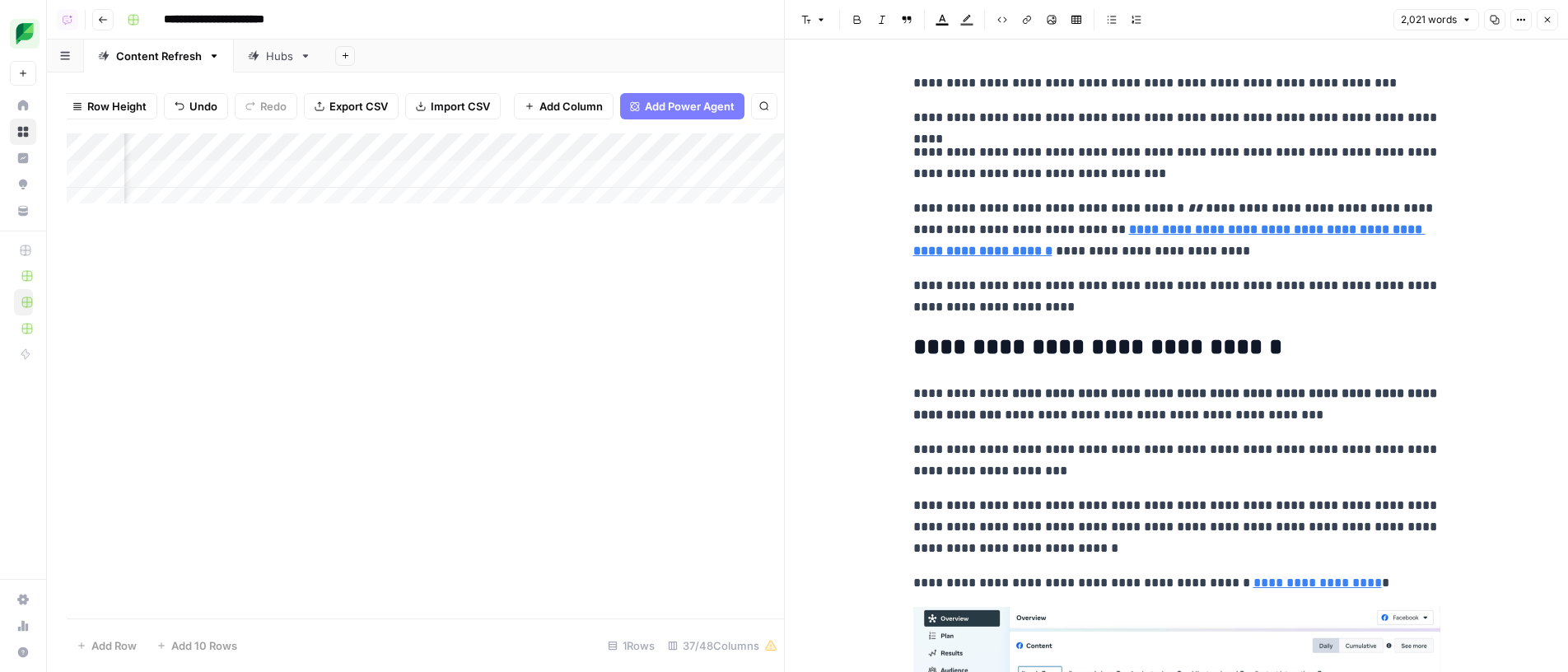
click at [1145, 310] on p "**********" at bounding box center [1177, 296] width 527 height 43
click at [1178, 231] on strong "**********" at bounding box center [1170, 240] width 512 height 34
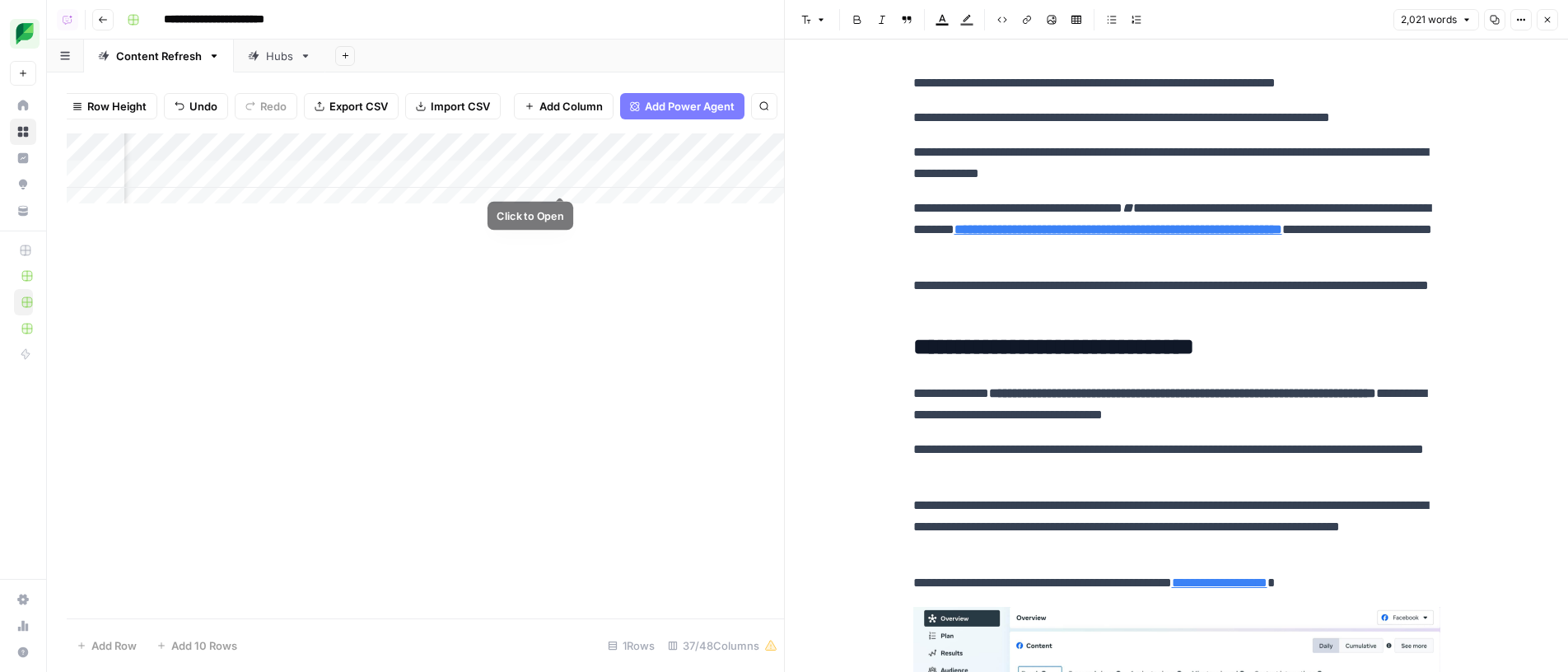
click at [552, 174] on div "Add Column" at bounding box center [425, 174] width 717 height 83
click at [556, 175] on div "Add Column" at bounding box center [425, 174] width 717 height 83
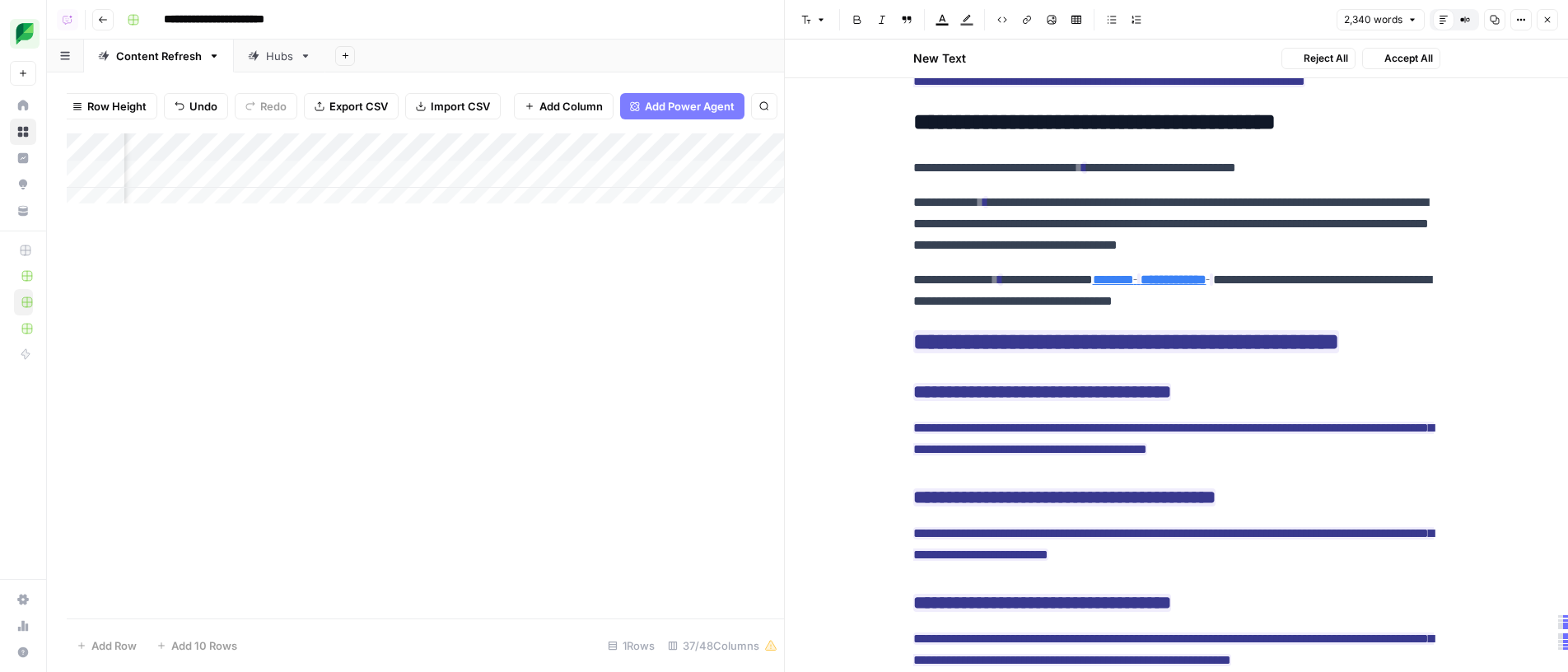
scroll to position [9701, 0]
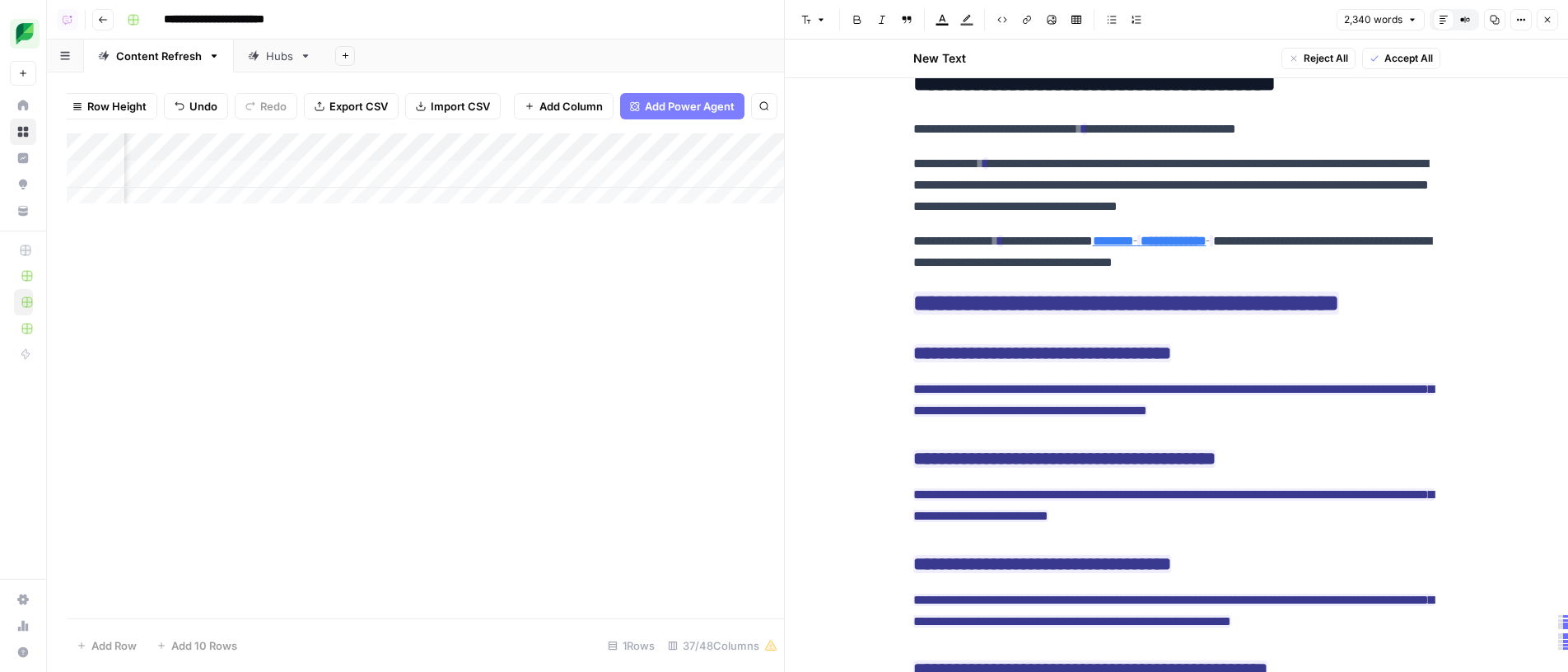
click at [749, 179] on div "Add Column" at bounding box center [425, 174] width 717 height 83
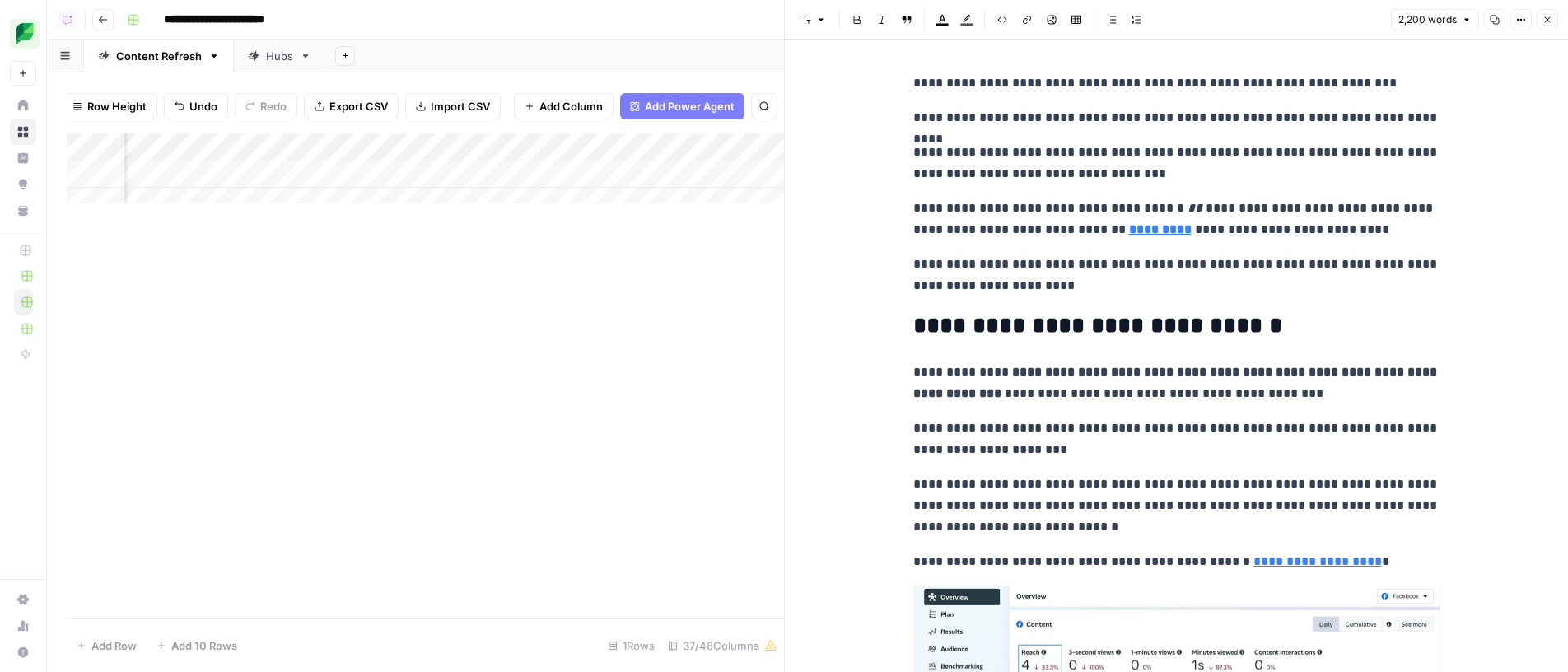
scroll to position [0, 2210]
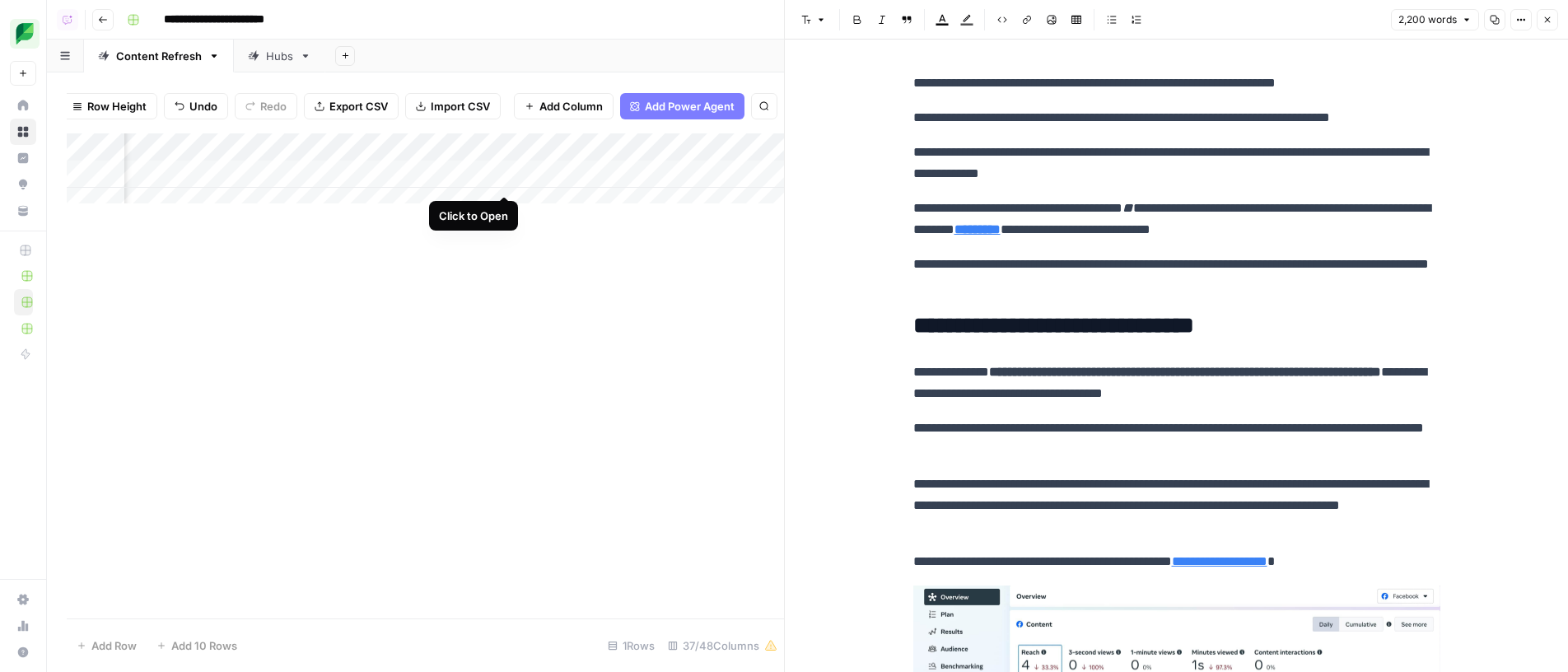
click at [509, 181] on div "Add Column" at bounding box center [425, 174] width 717 height 83
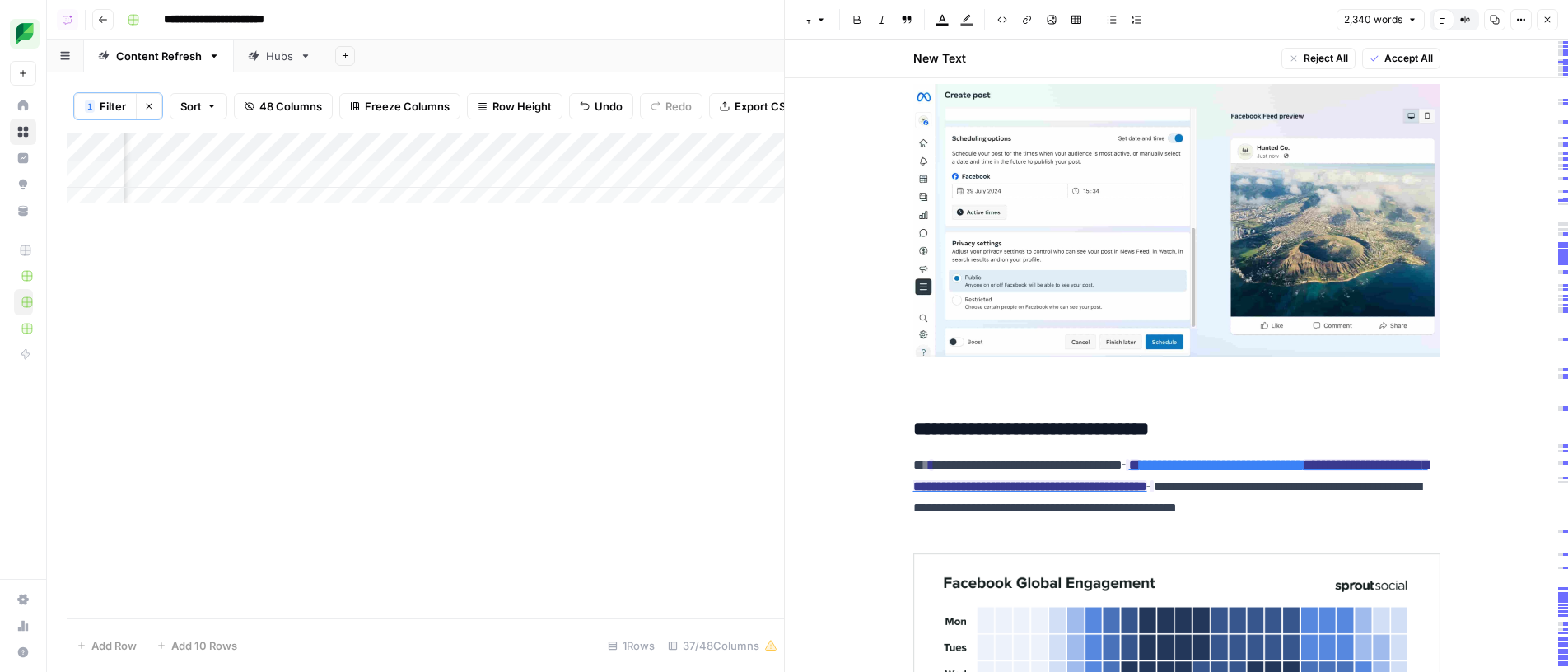
click at [94, 100] on div "1" at bounding box center [90, 107] width 10 height 13
click at [636, 171] on div "Slug contains facebook-reach Delete Add Filter" at bounding box center [473, 203] width 783 height 86
click at [646, 190] on input "facebook-reach" at bounding box center [707, 188] width 218 height 17
paste input "social-media-content-strategy"
type input "social-media-content-strategy"
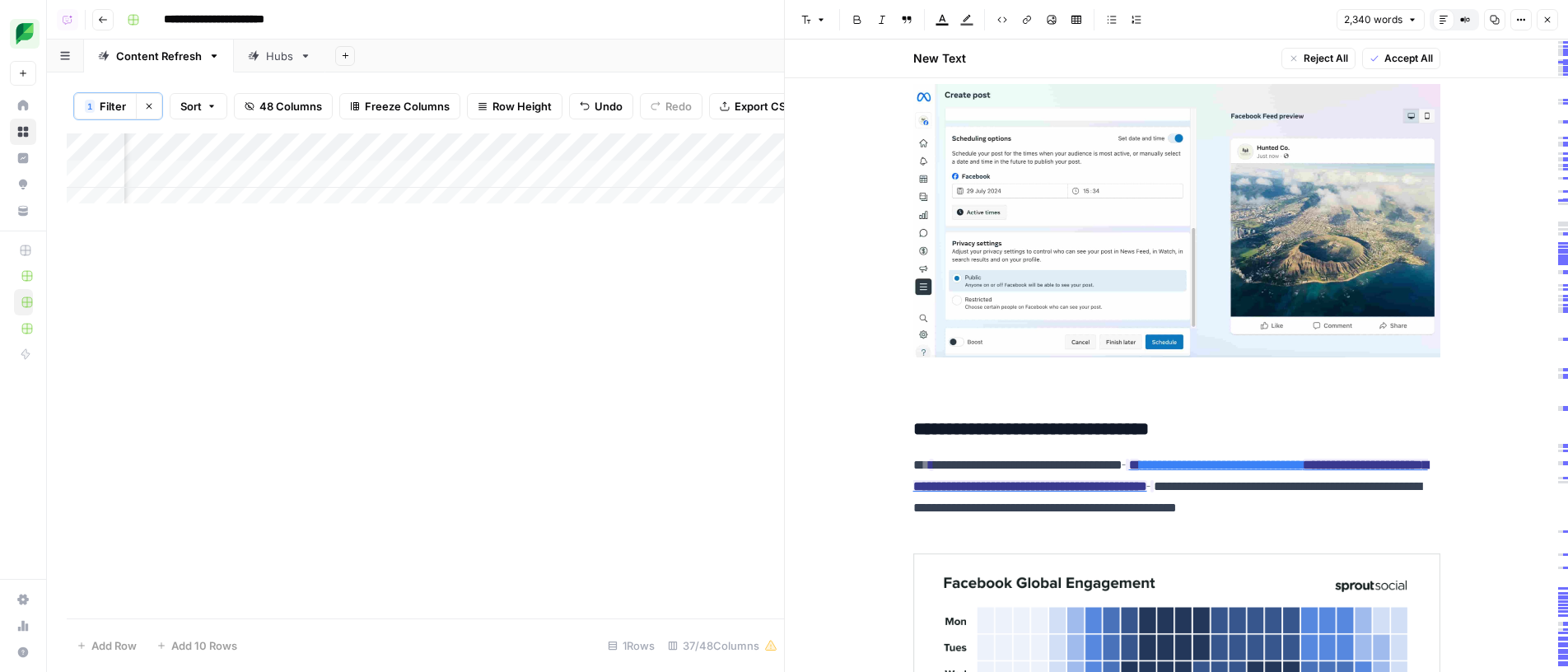
click at [1542, 16] on icon "button" at bounding box center [1547, 20] width 10 height 10
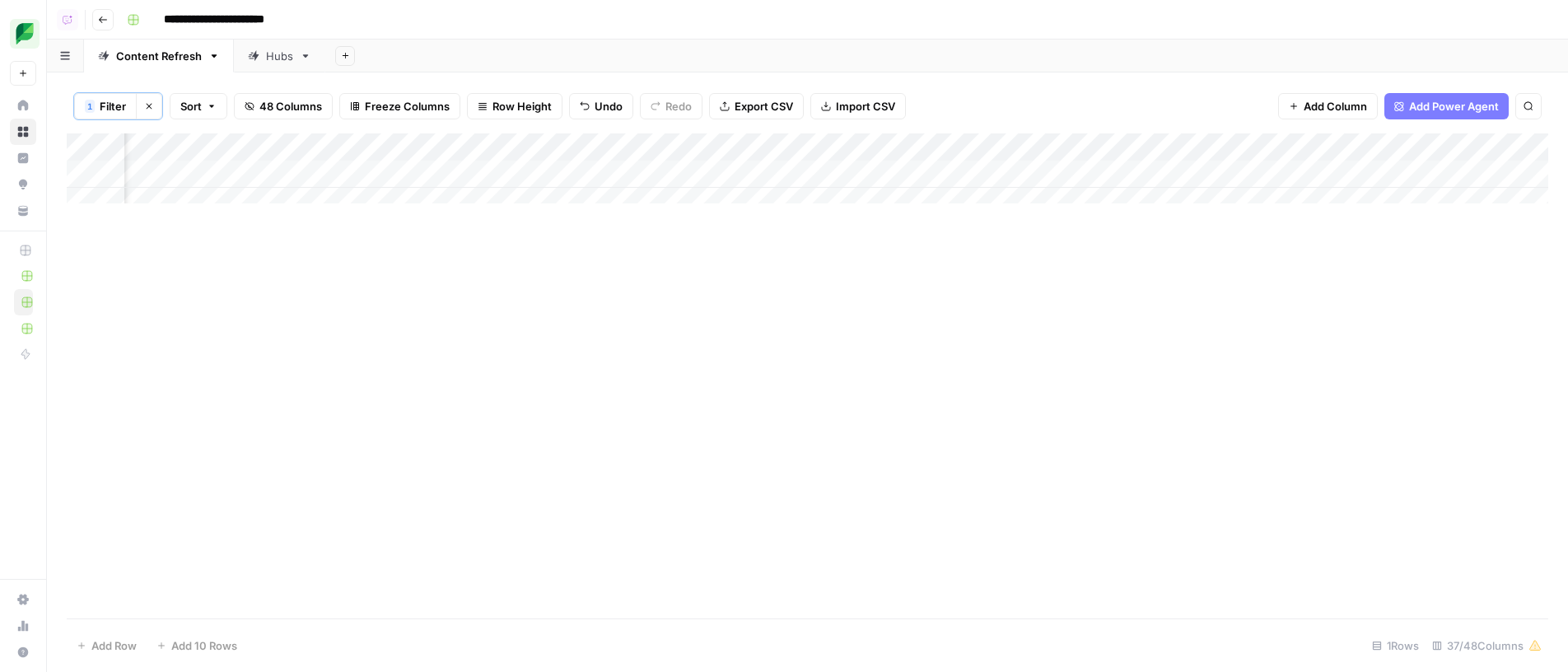
click at [864, 394] on div "Add Column" at bounding box center [807, 376] width 1481 height 485
click at [533, 168] on div "Add Column" at bounding box center [807, 174] width 1481 height 83
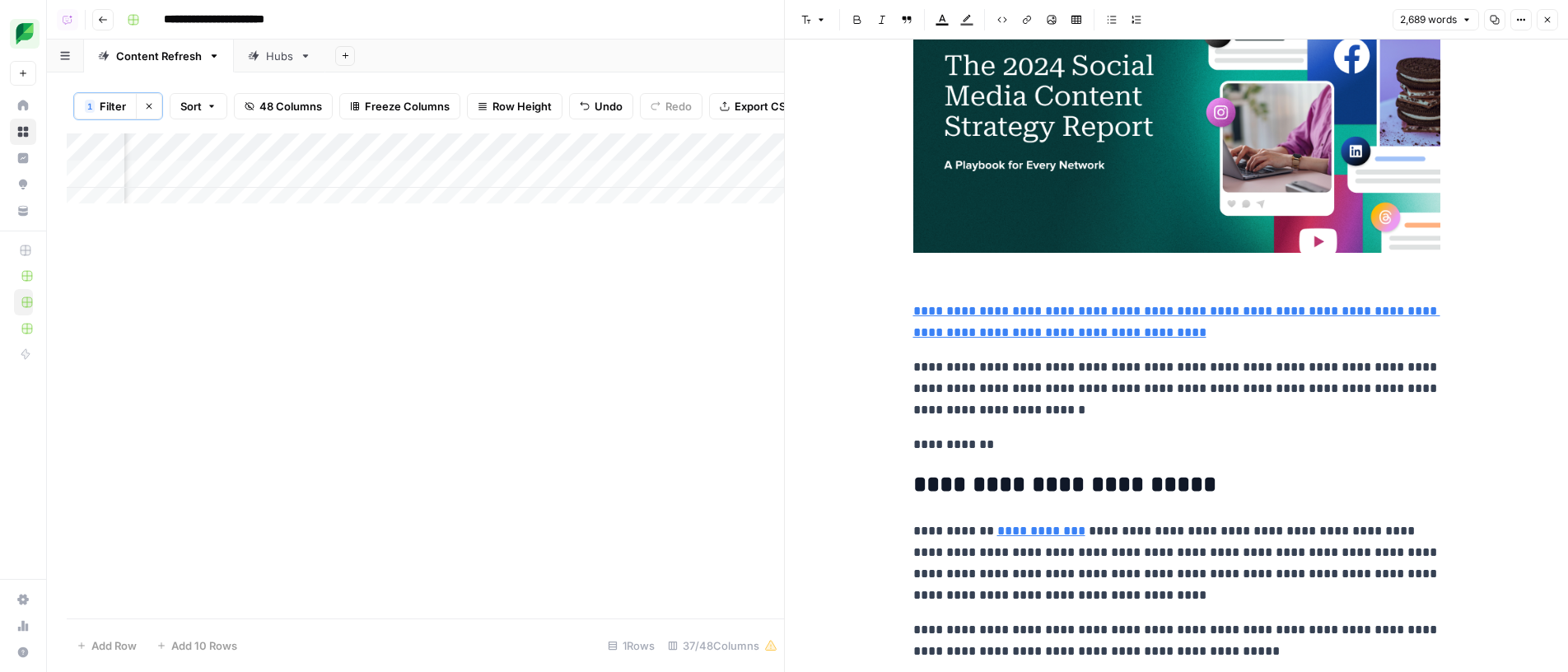
scroll to position [389, 0]
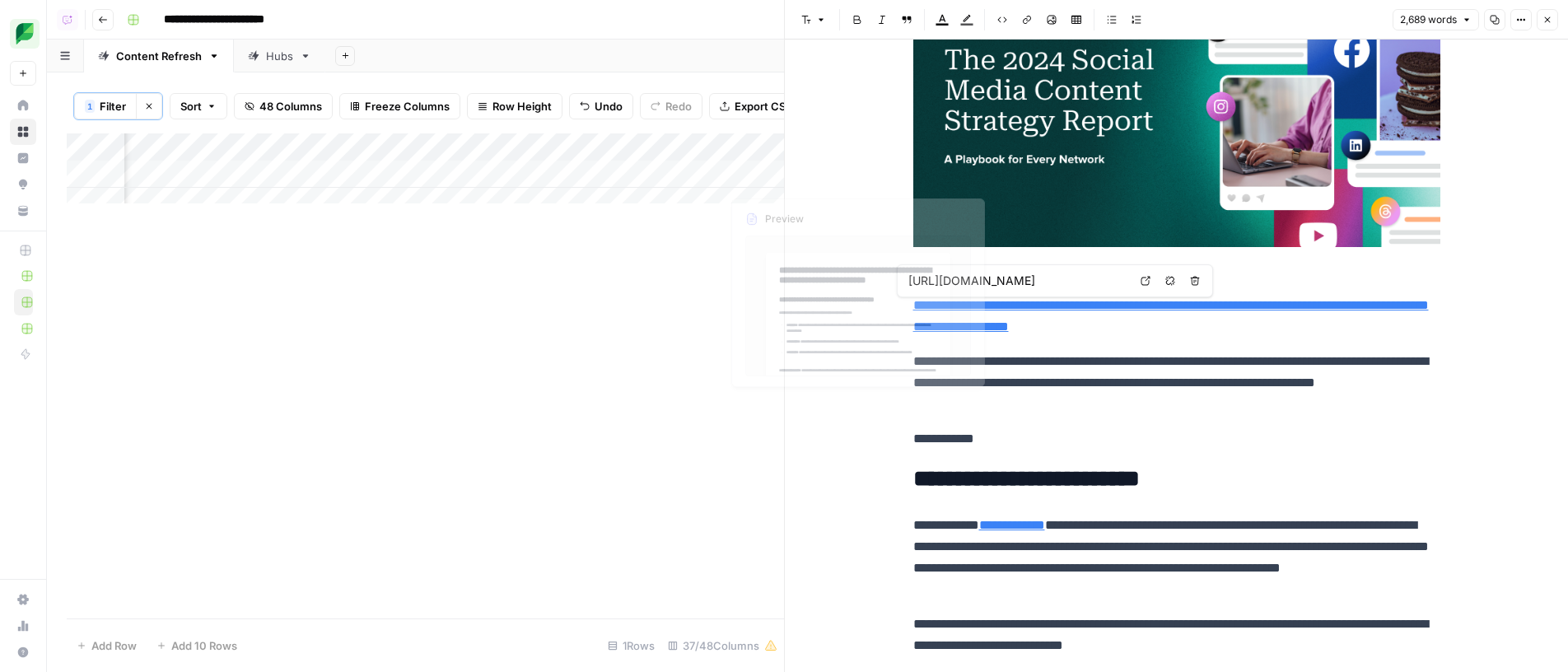
click at [710, 183] on div "Add Column" at bounding box center [425, 174] width 717 height 83
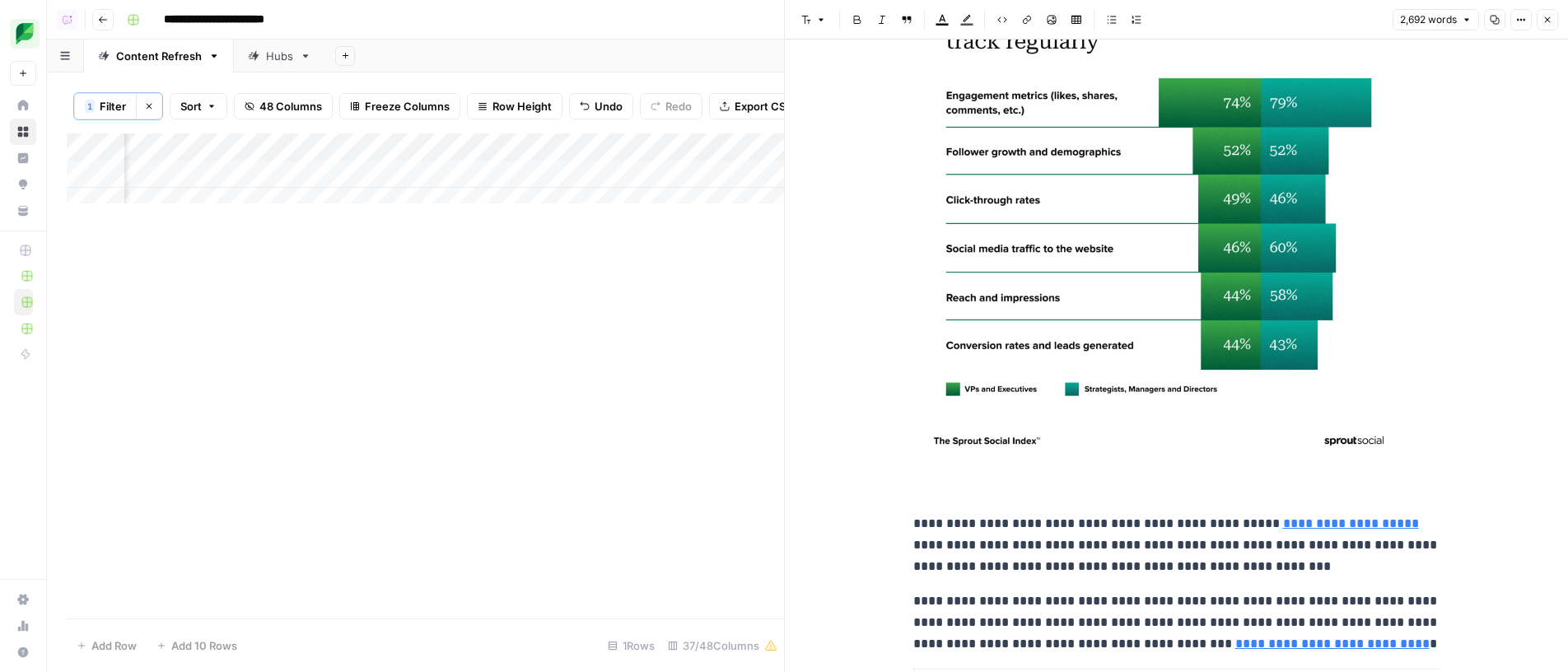
scroll to position [789, 0]
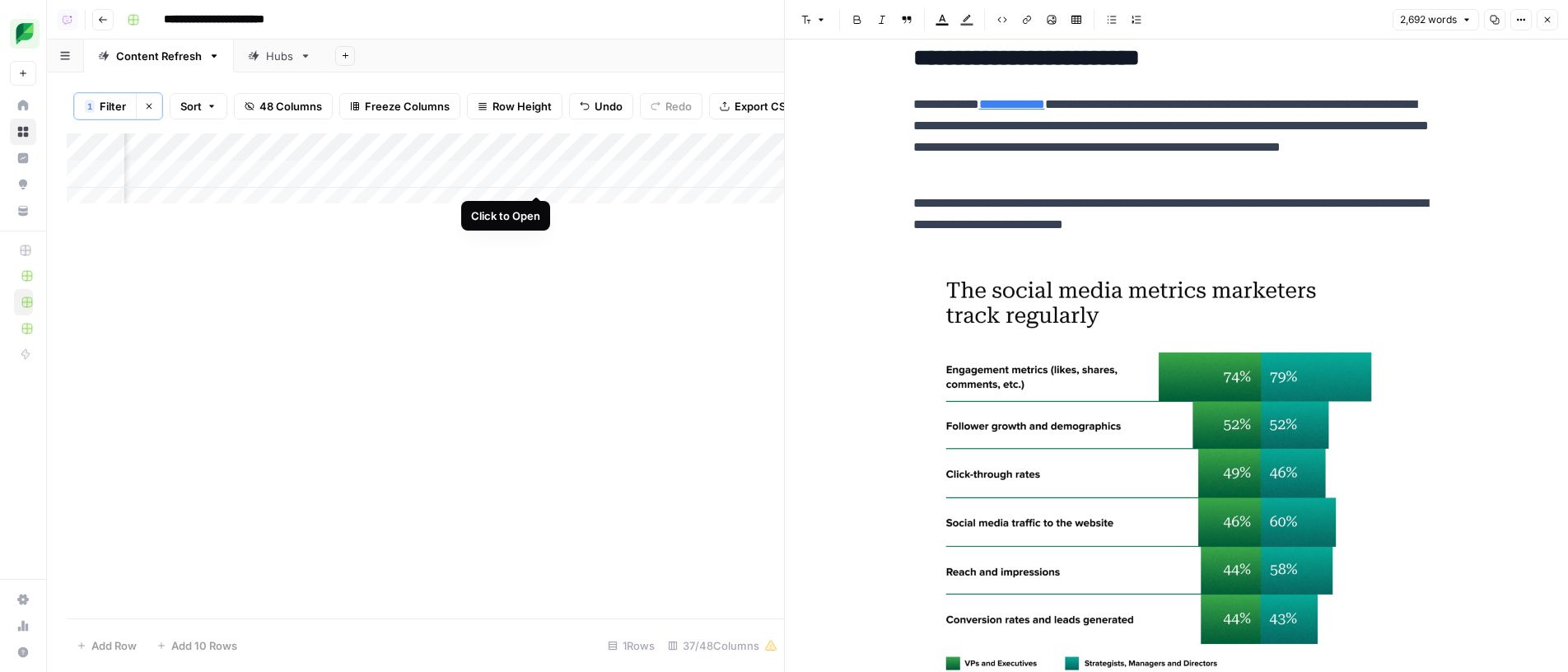
click at [540, 178] on div "Add Column" at bounding box center [425, 174] width 717 height 83
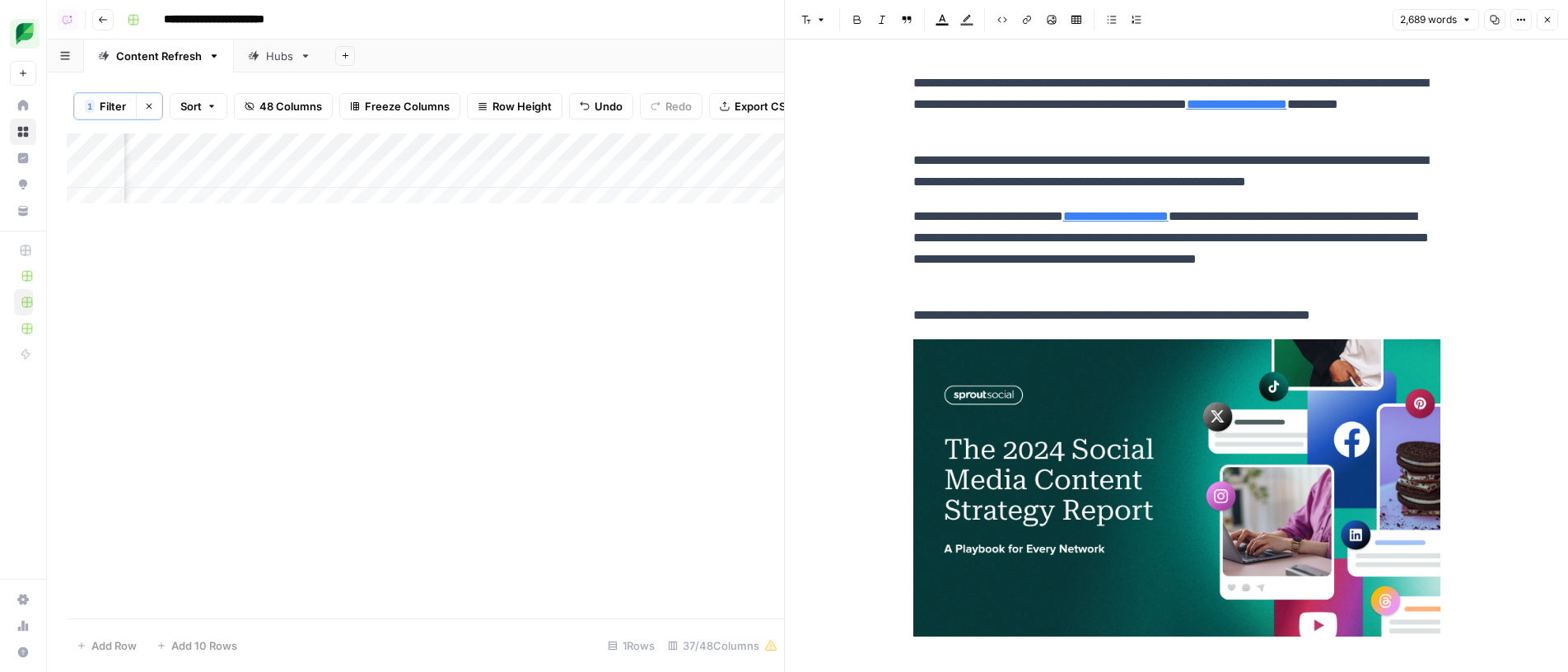
click at [716, 179] on div "Add Column" at bounding box center [425, 174] width 717 height 83
click at [714, 178] on div "Add Column" at bounding box center [425, 174] width 717 height 83
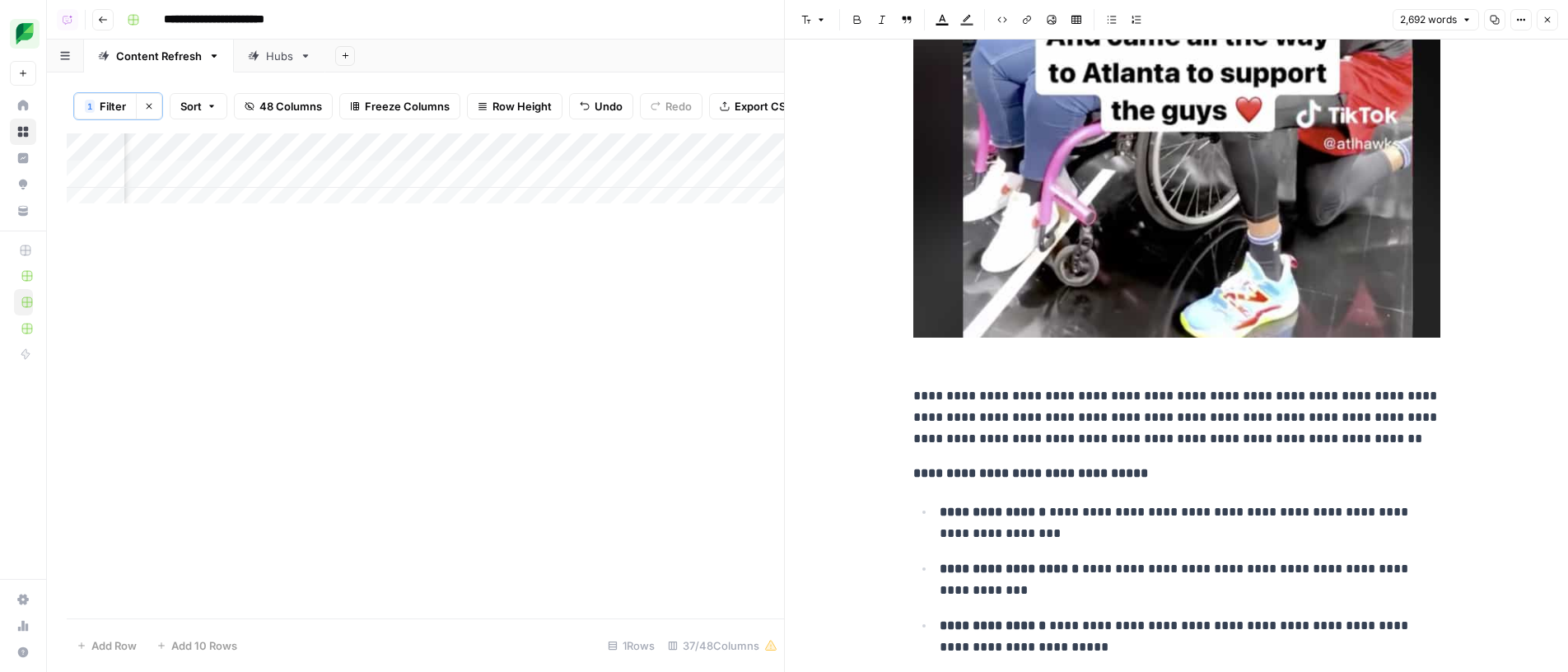
scroll to position [11798, 0]
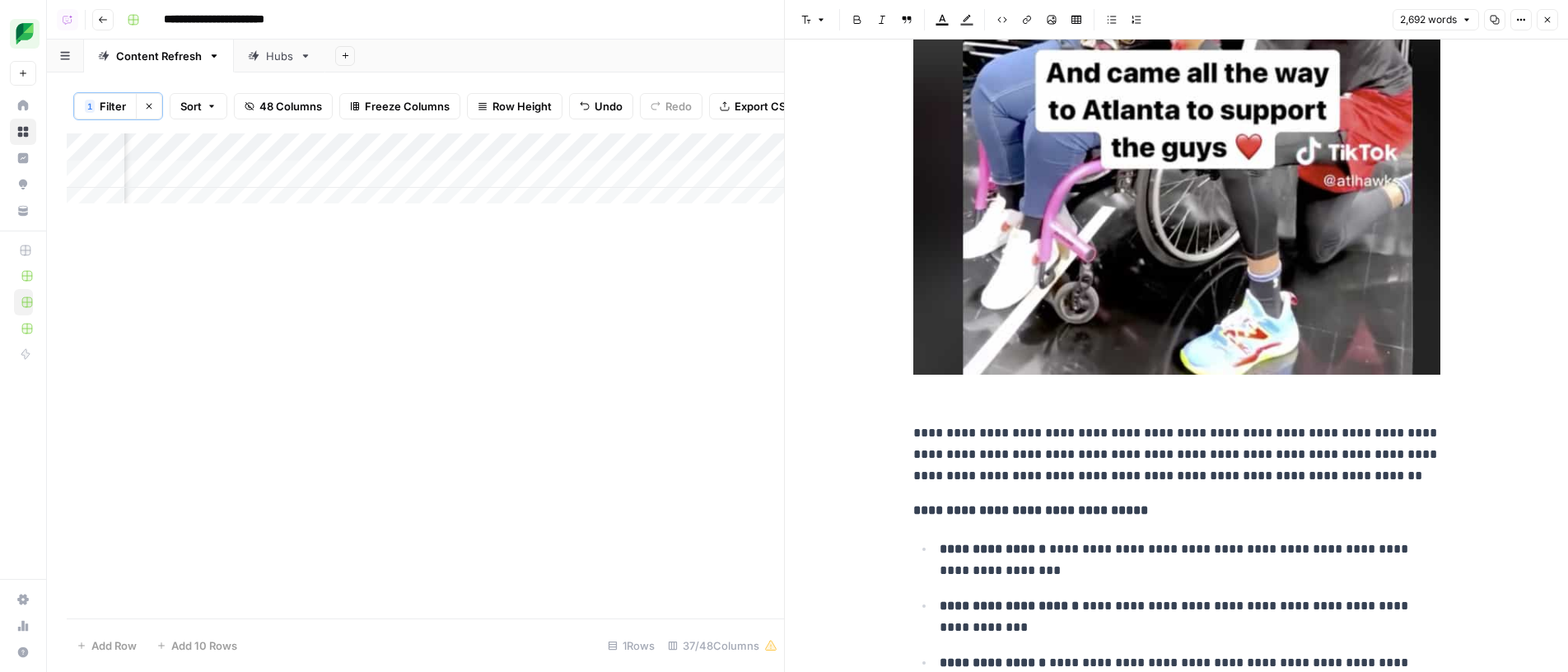
click at [1167, 423] on p "**********" at bounding box center [1177, 454] width 527 height 64
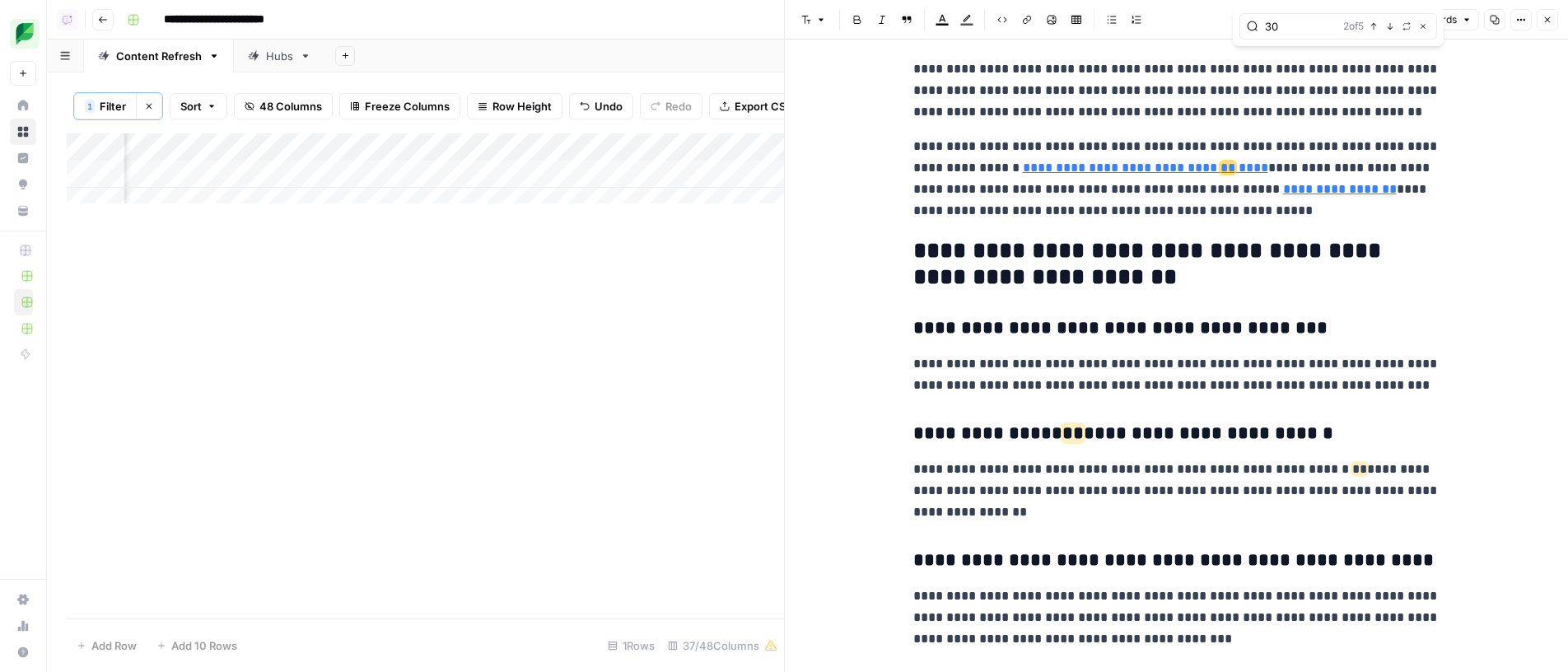
scroll to position [13770, 0]
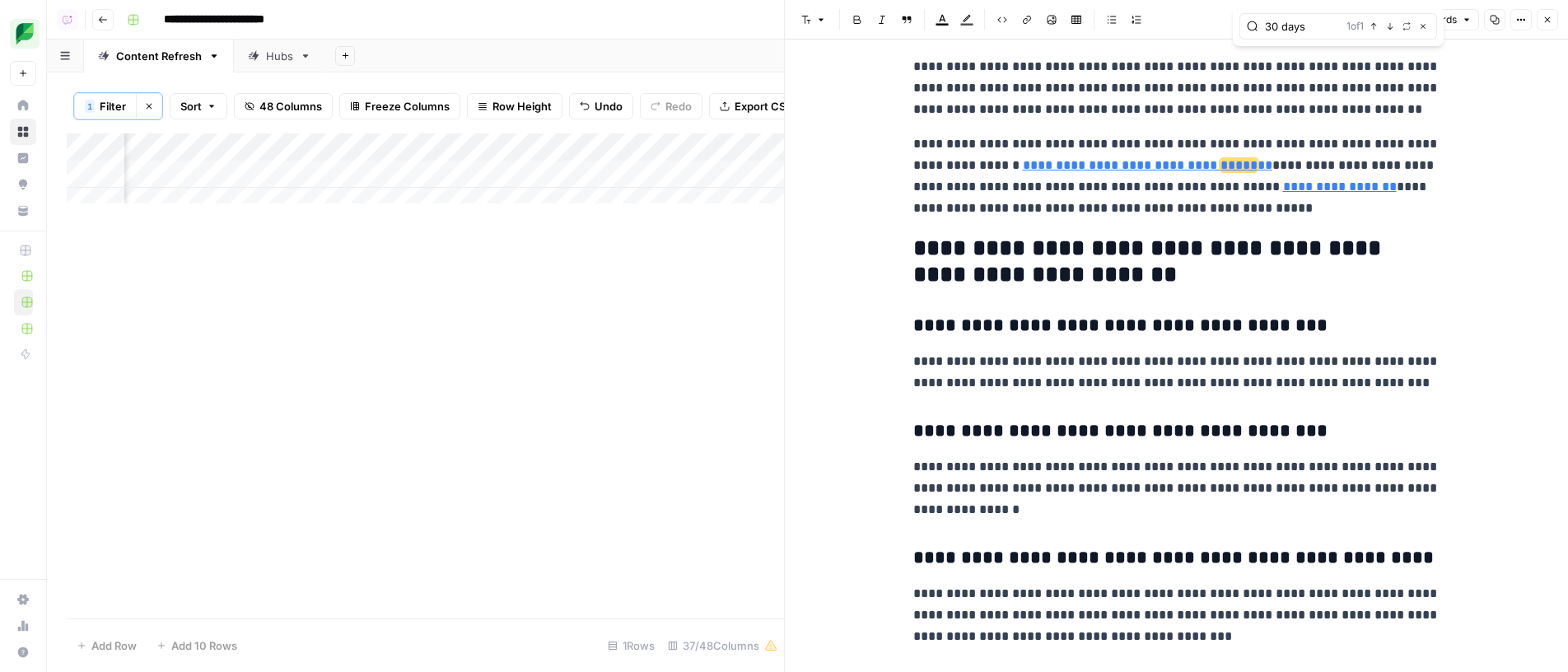
type input "30 days"
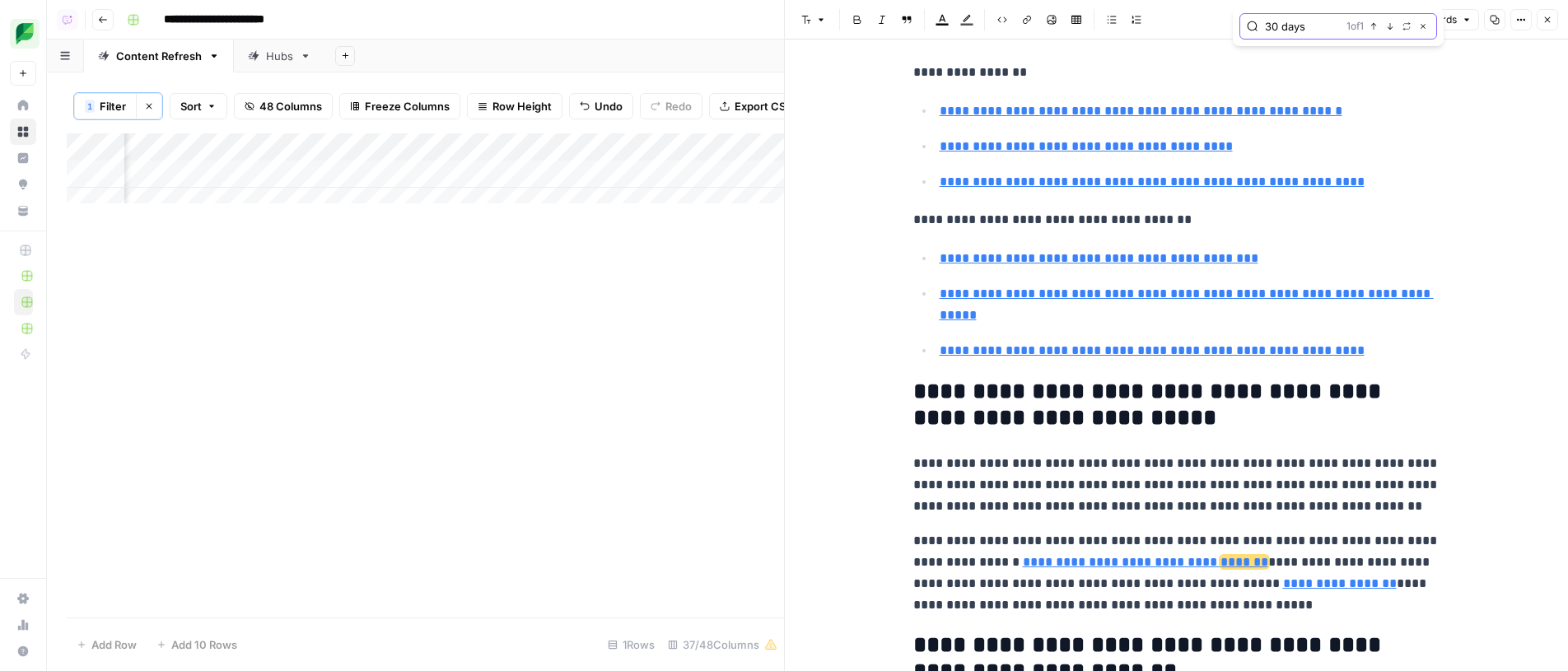
scroll to position [13312, 0]
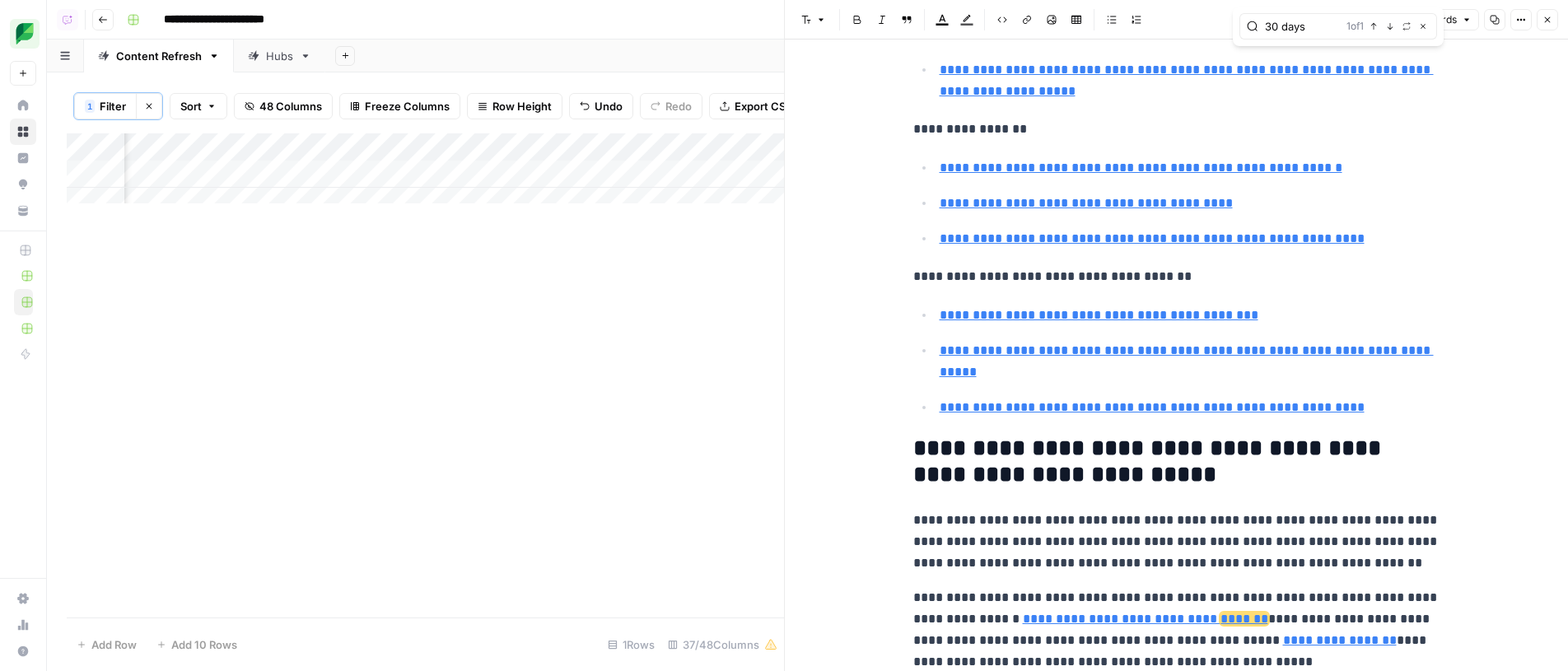
click at [1519, 30] on button "Options" at bounding box center [1521, 20] width 22 height 22
click at [1470, 168] on span "Code" at bounding box center [1471, 175] width 79 height 17
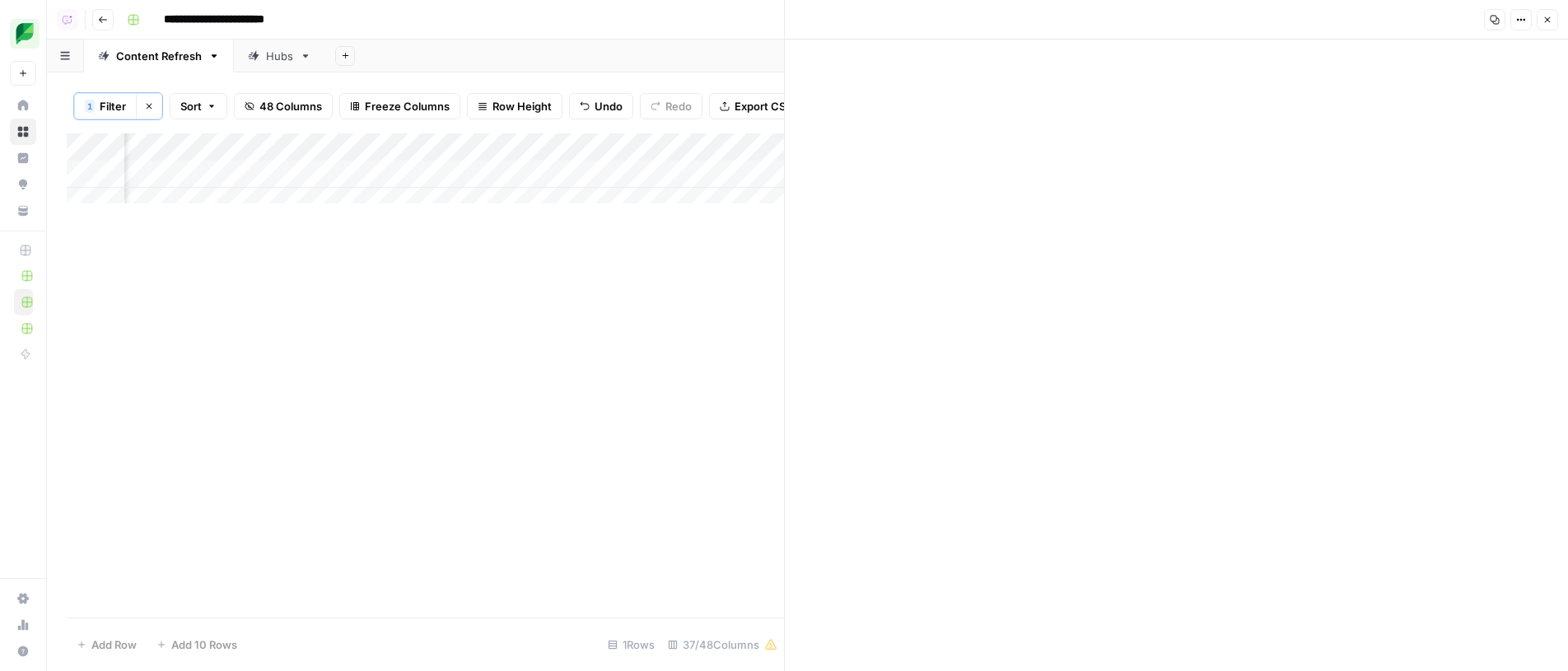
scroll to position [0, 0]
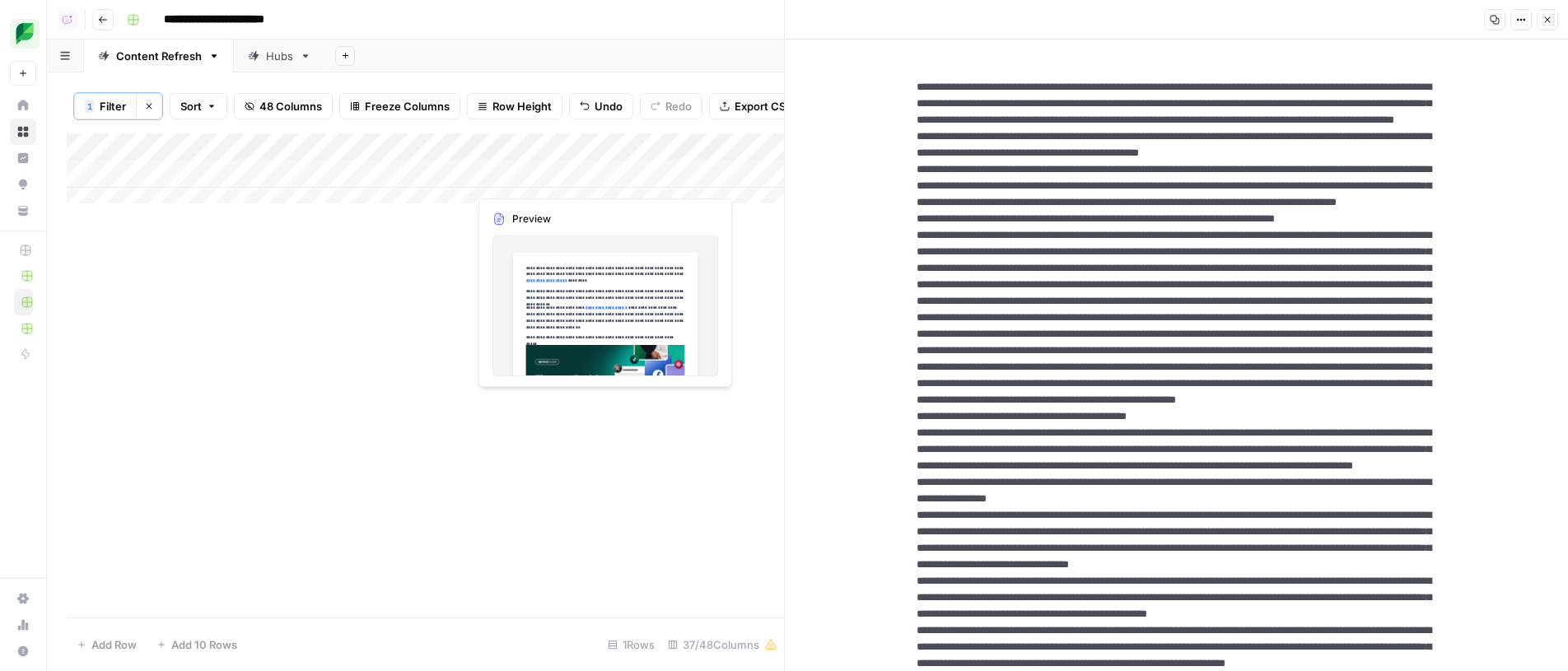
click at [606, 178] on div "Add Column" at bounding box center [425, 174] width 717 height 83
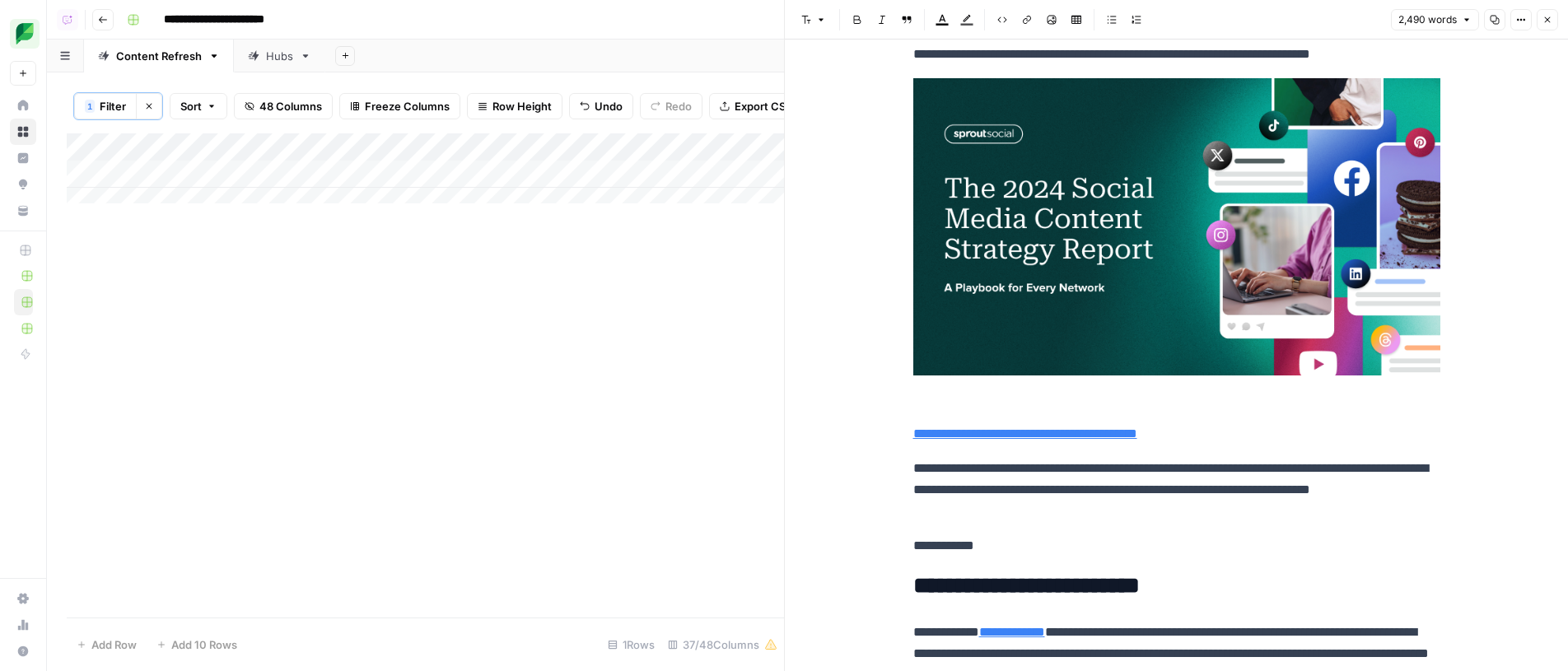
scroll to position [167, 0]
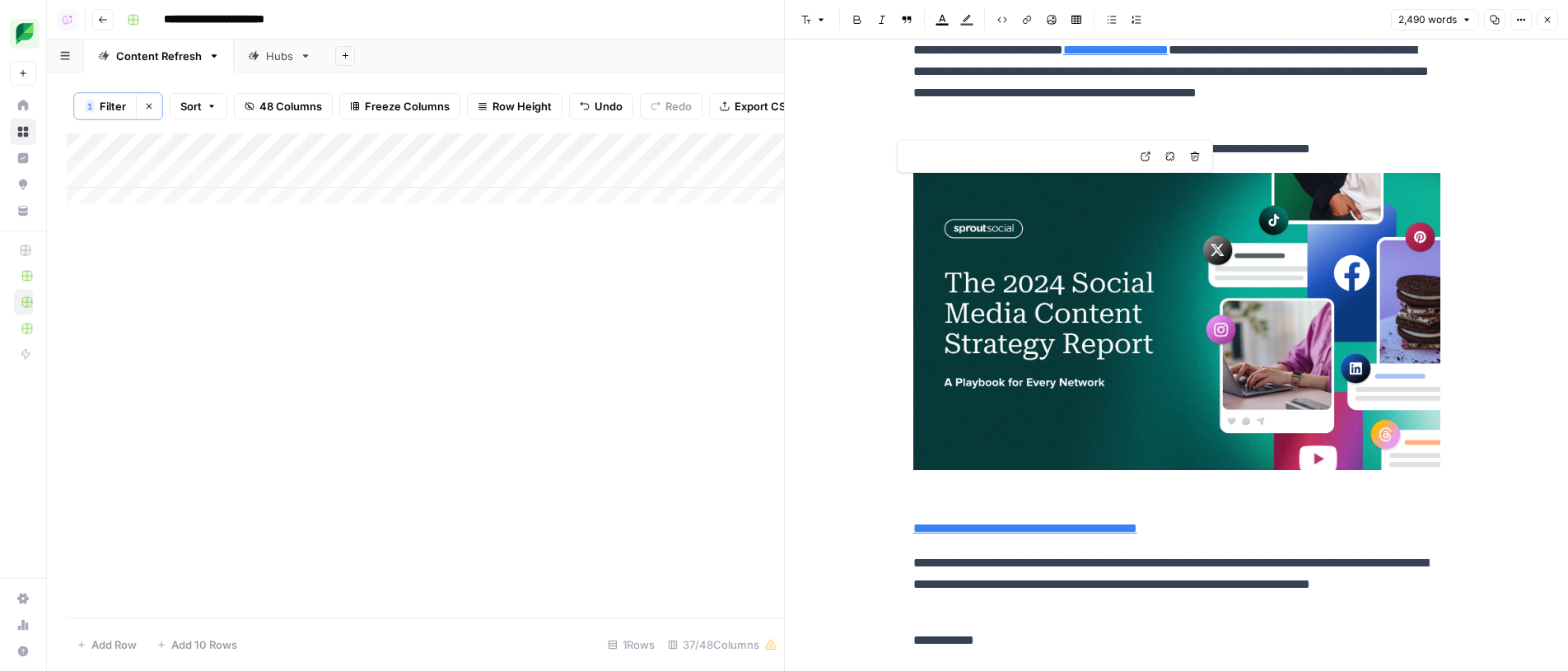
click at [1184, 263] on img at bounding box center [1177, 321] width 527 height 298
click at [1392, 101] on p "**********" at bounding box center [1177, 82] width 527 height 86
click at [1527, 22] on button "Options" at bounding box center [1521, 20] width 22 height 22
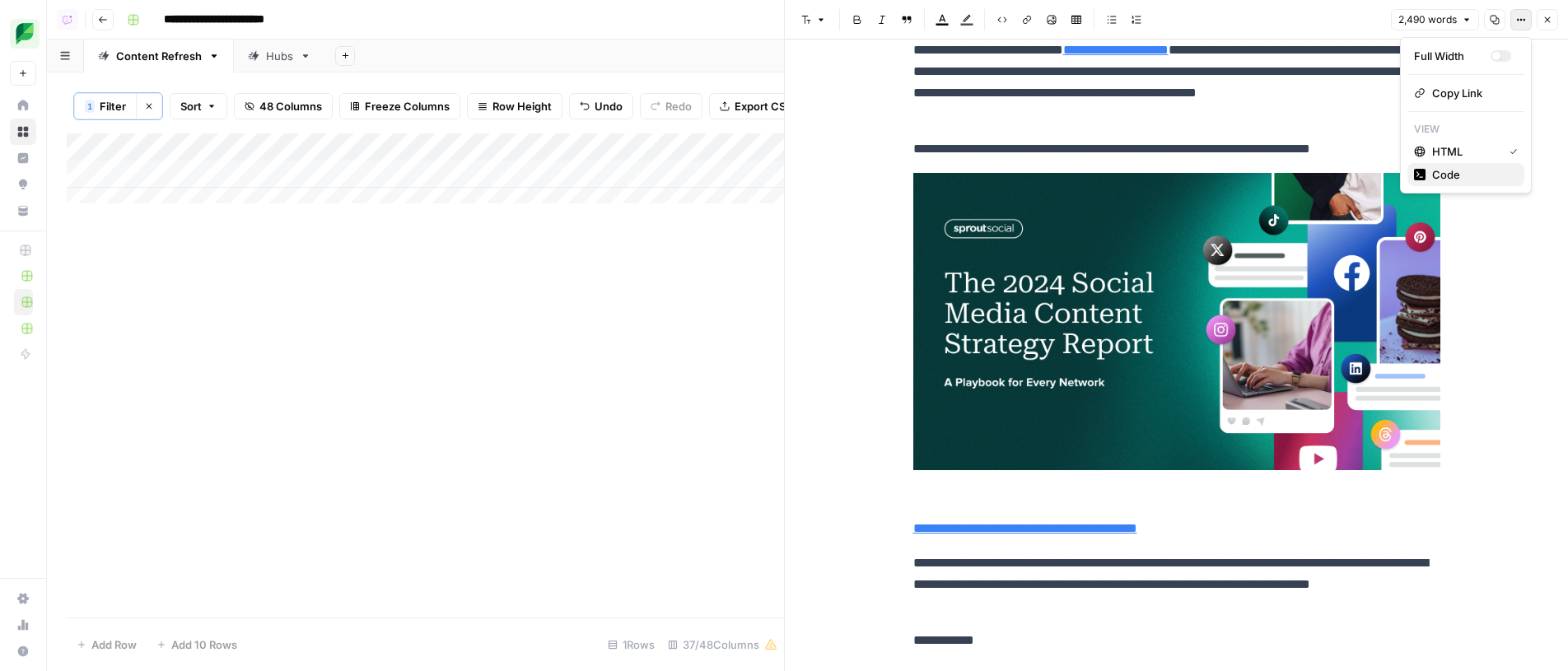
click at [1478, 172] on span "Code" at bounding box center [1471, 175] width 79 height 17
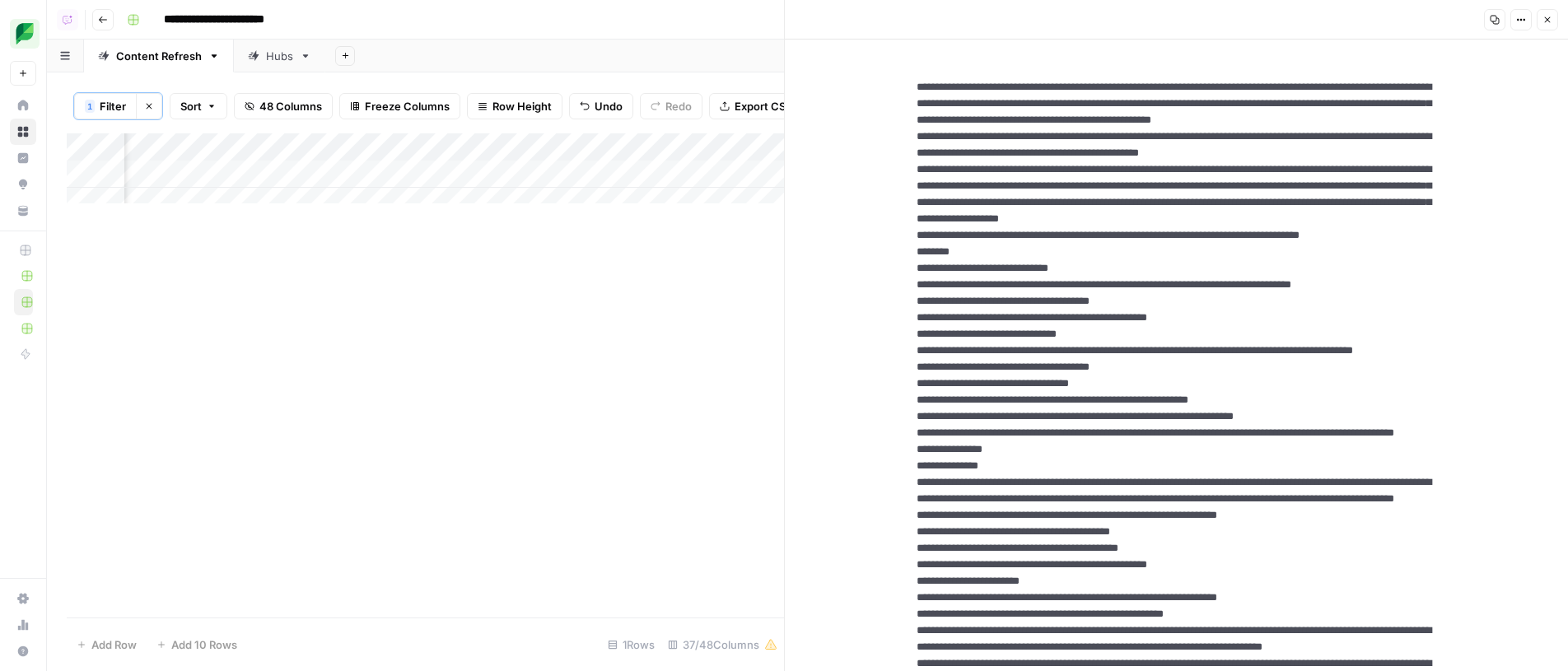
scroll to position [0, 2187]
click at [554, 176] on div "Add Column" at bounding box center [425, 174] width 717 height 83
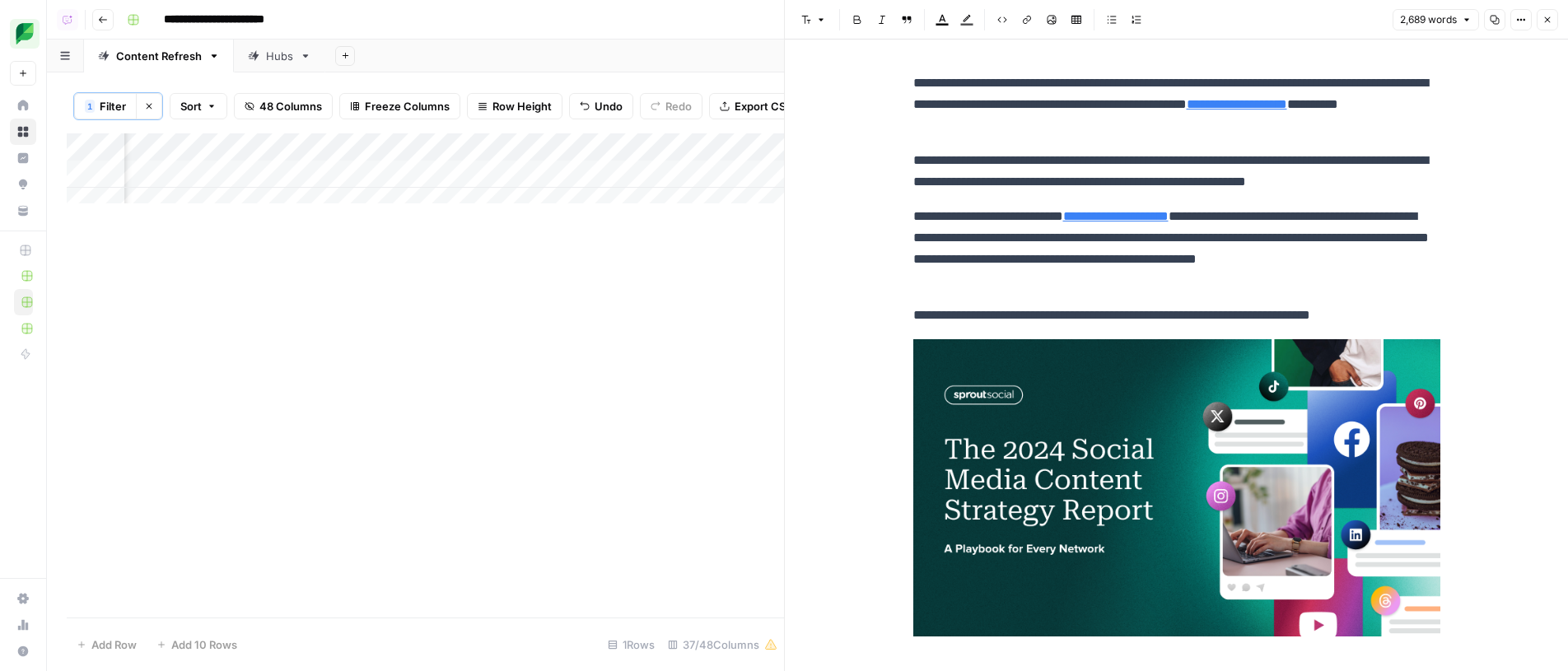
drag, startPoint x: 1166, startPoint y: 381, endPoint x: 1479, endPoint y: 101, distance: 420.0
click at [1170, 375] on img at bounding box center [1177, 488] width 527 height 298
click at [1520, 27] on button "Options" at bounding box center [1521, 20] width 22 height 22
click at [1462, 165] on button "Code" at bounding box center [1465, 175] width 117 height 23
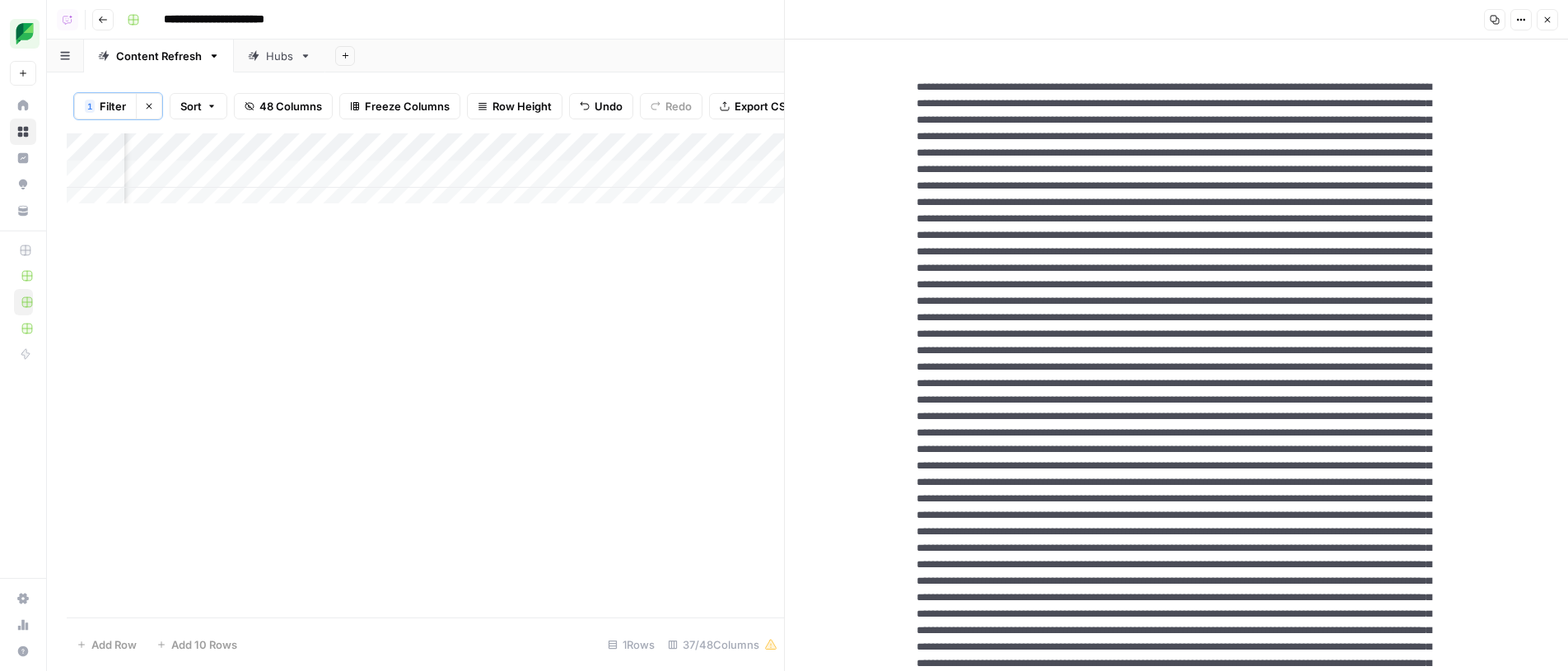
click at [600, 176] on div "Add Column" at bounding box center [425, 174] width 717 height 83
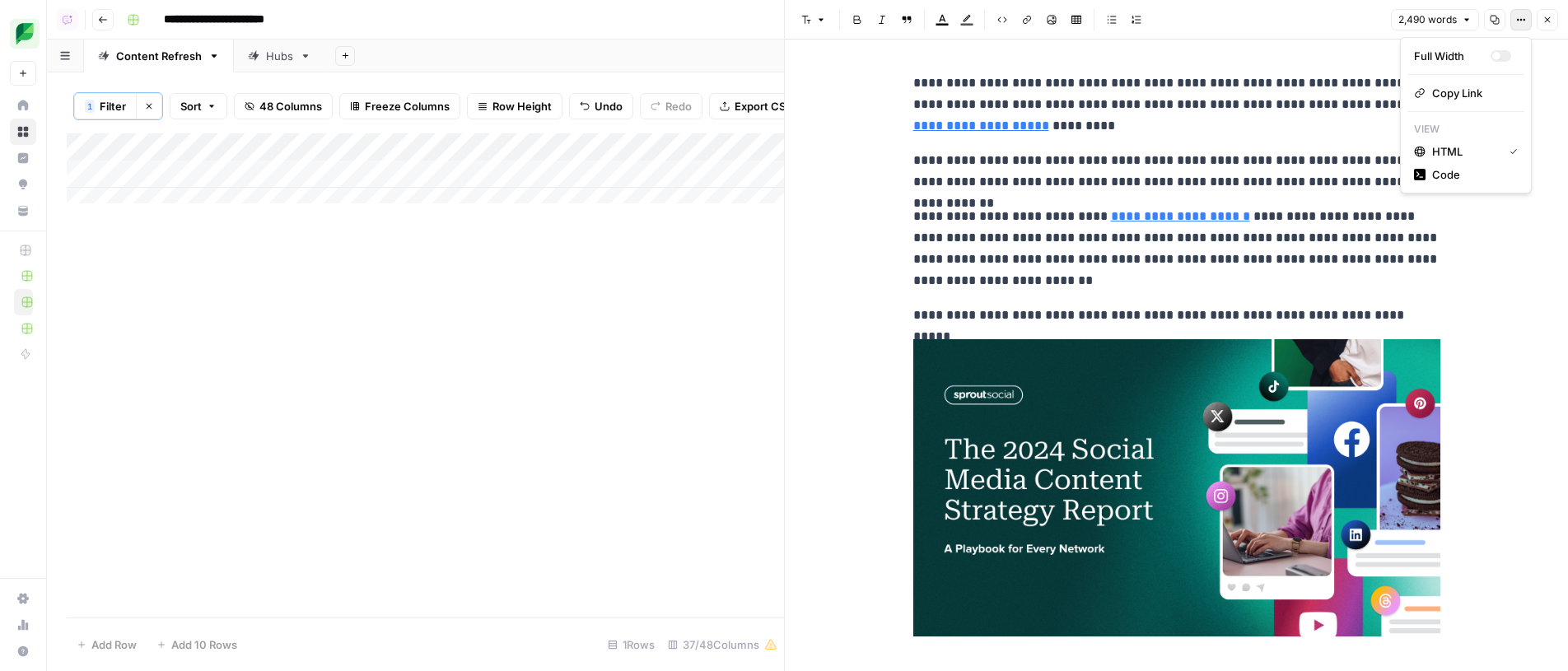
click at [1529, 15] on button "Options" at bounding box center [1521, 20] width 22 height 22
click at [1477, 174] on span "Code" at bounding box center [1471, 175] width 79 height 17
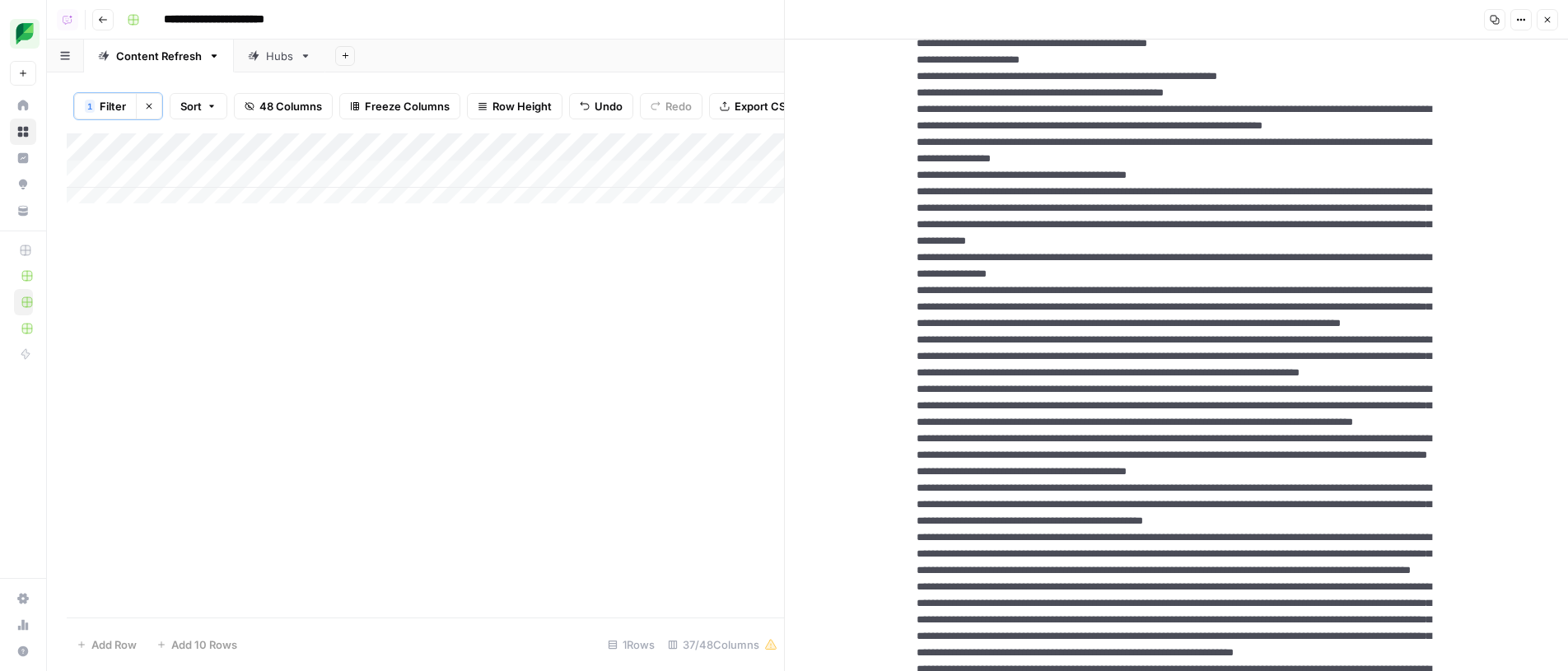
scroll to position [544, 0]
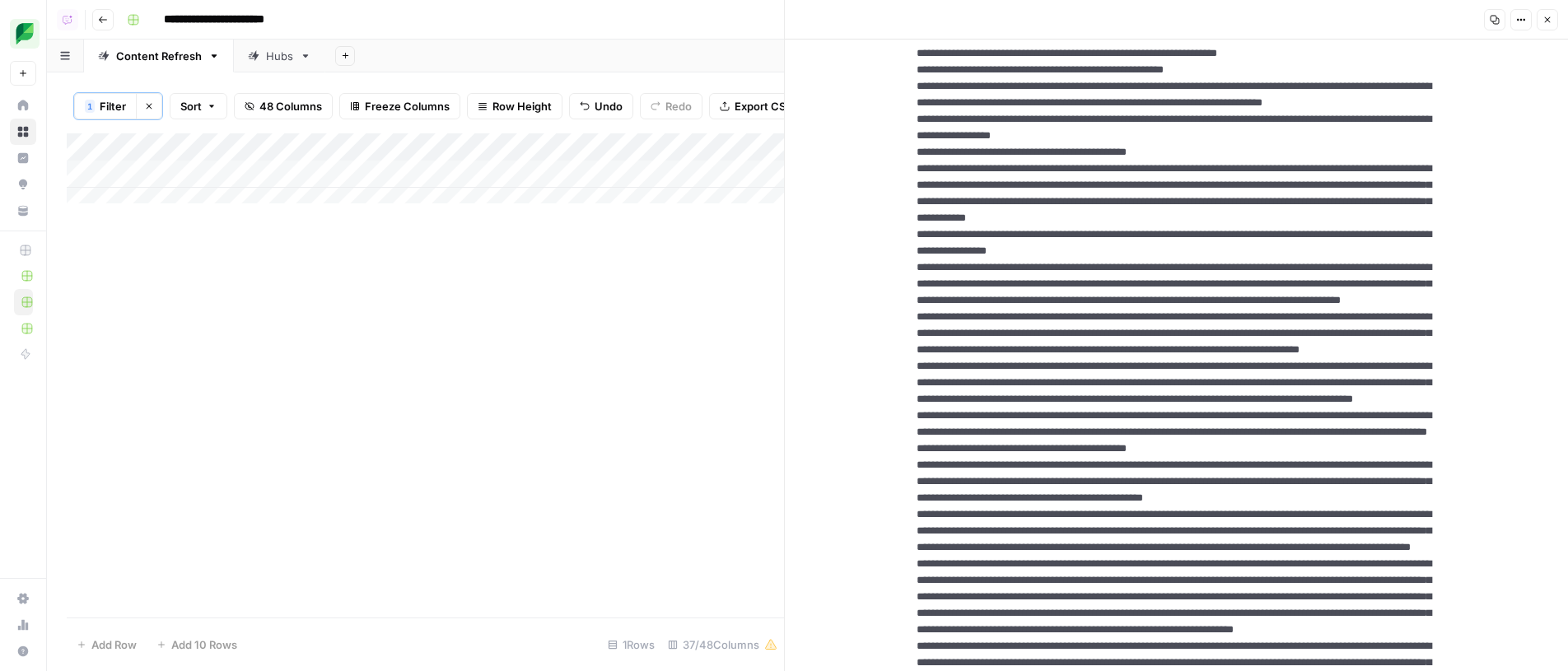
drag, startPoint x: 993, startPoint y: 323, endPoint x: 1449, endPoint y: 325, distance: 456.0
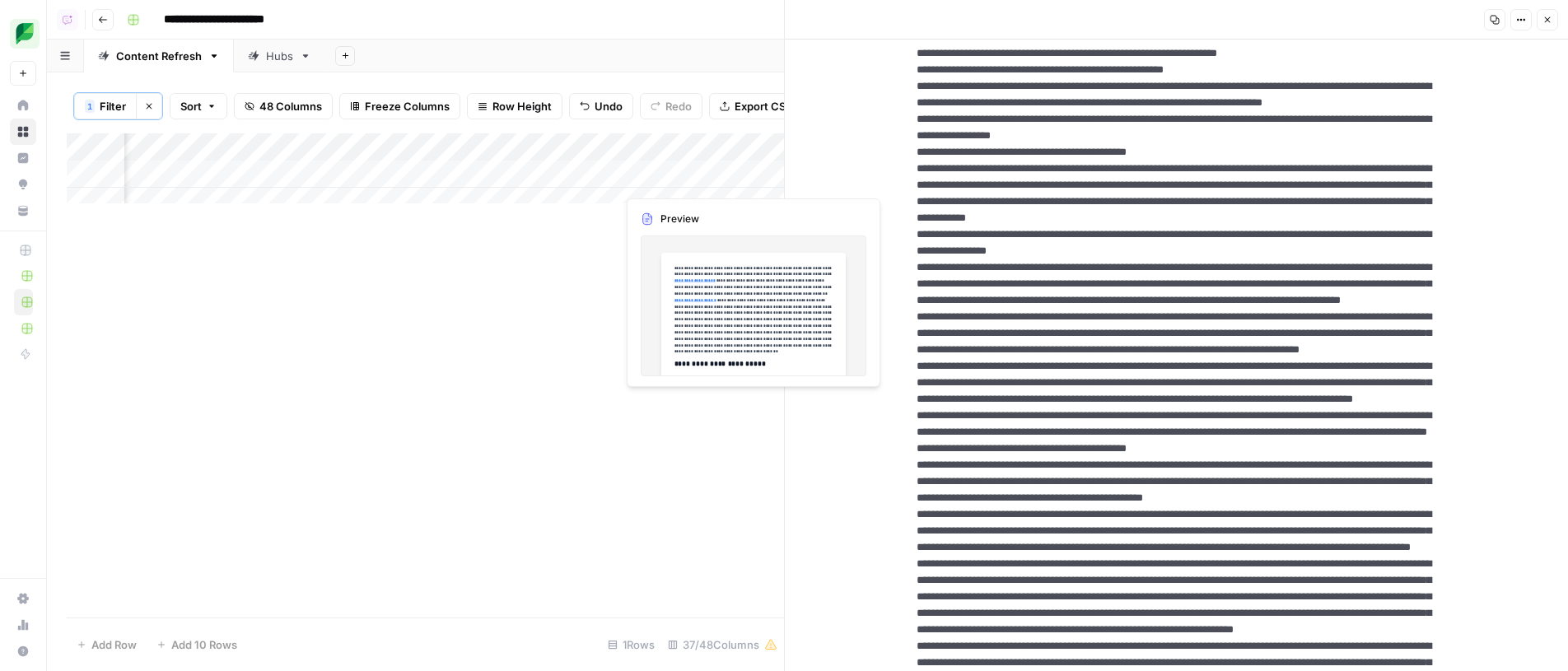
scroll to position [0, 218]
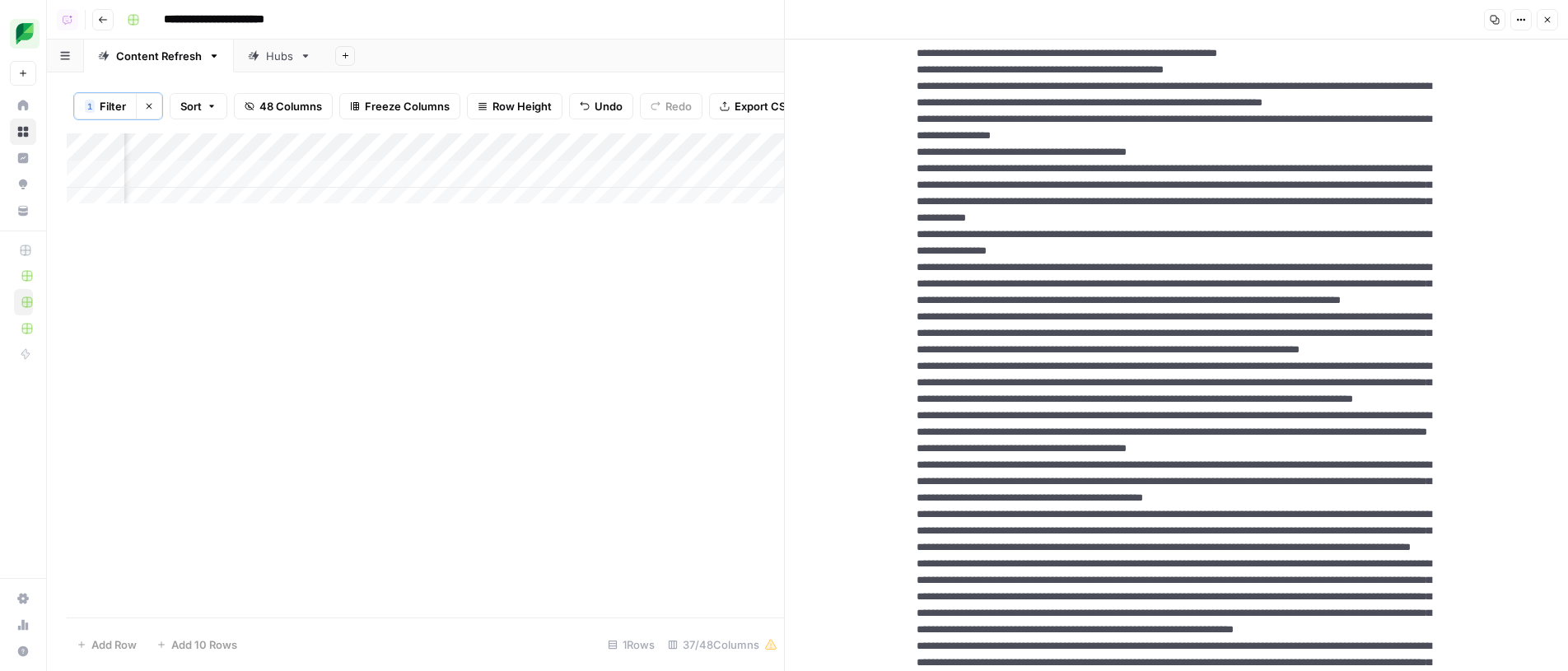
click at [675, 176] on div "Add Column" at bounding box center [425, 174] width 717 height 83
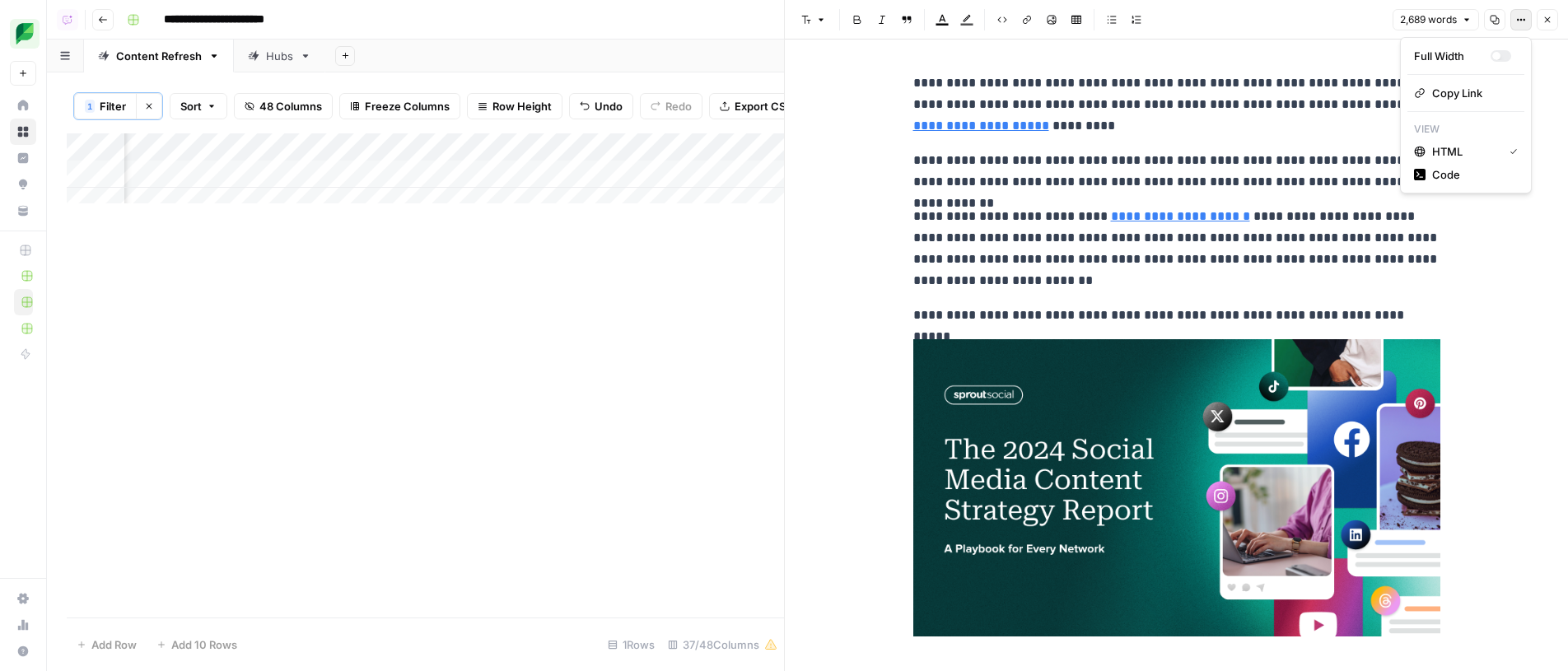
click at [1517, 27] on button "Options" at bounding box center [1521, 20] width 22 height 22
click at [1489, 169] on span "Code" at bounding box center [1471, 175] width 79 height 17
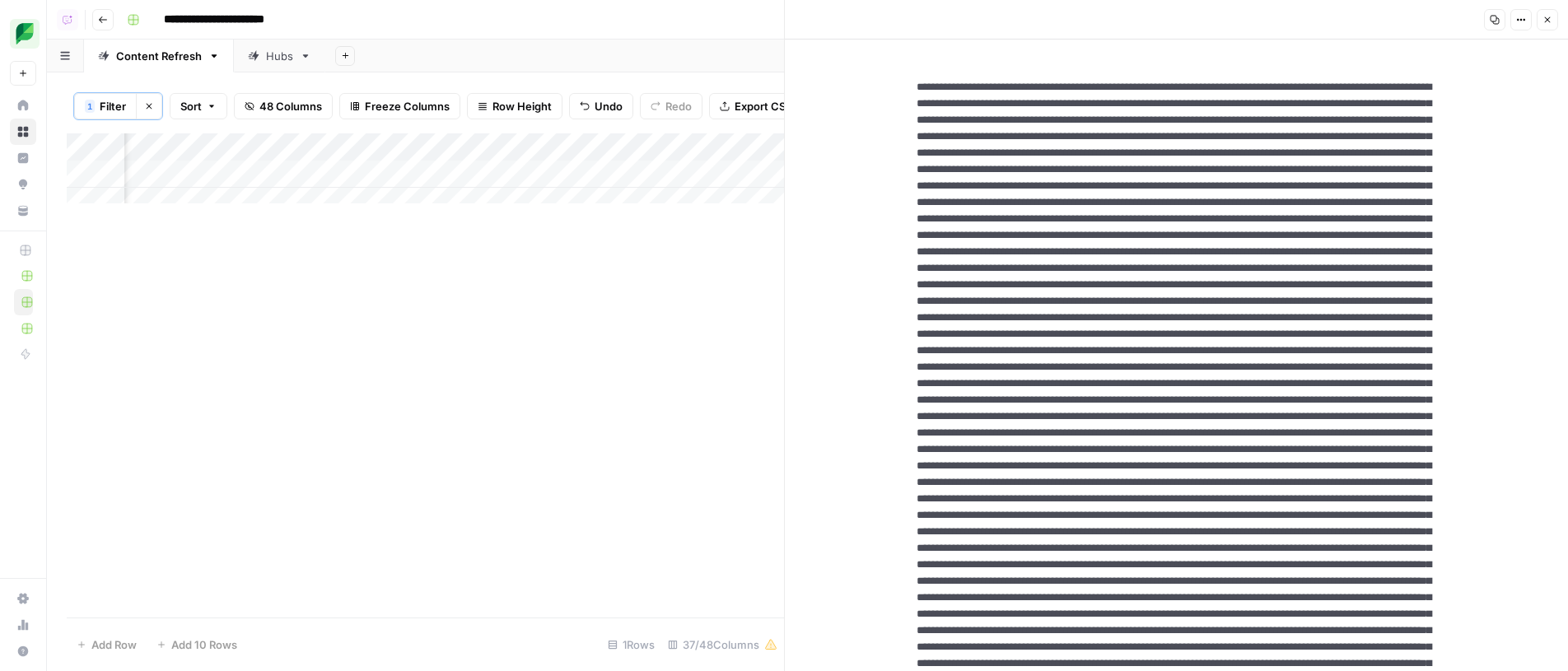
drag, startPoint x: 1417, startPoint y: 151, endPoint x: 1403, endPoint y: 153, distance: 14.1
drag, startPoint x: 1322, startPoint y: 203, endPoint x: 1322, endPoint y: 214, distance: 11.0
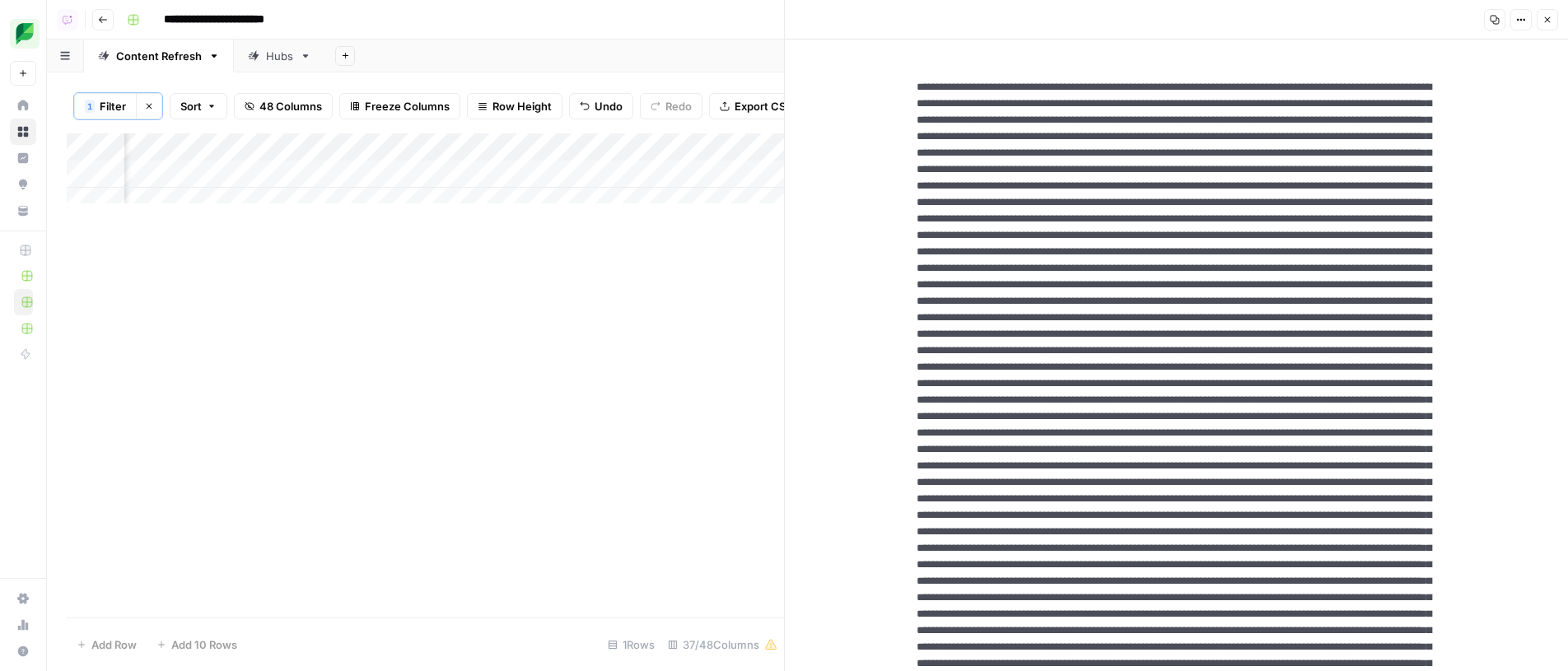
drag, startPoint x: 1318, startPoint y: 140, endPoint x: 1348, endPoint y: 165, distance: 39.1
click at [1518, 25] on button "Options" at bounding box center [1521, 20] width 22 height 22
click at [1498, 108] on span "HTML" at bounding box center [1471, 114] width 79 height 17
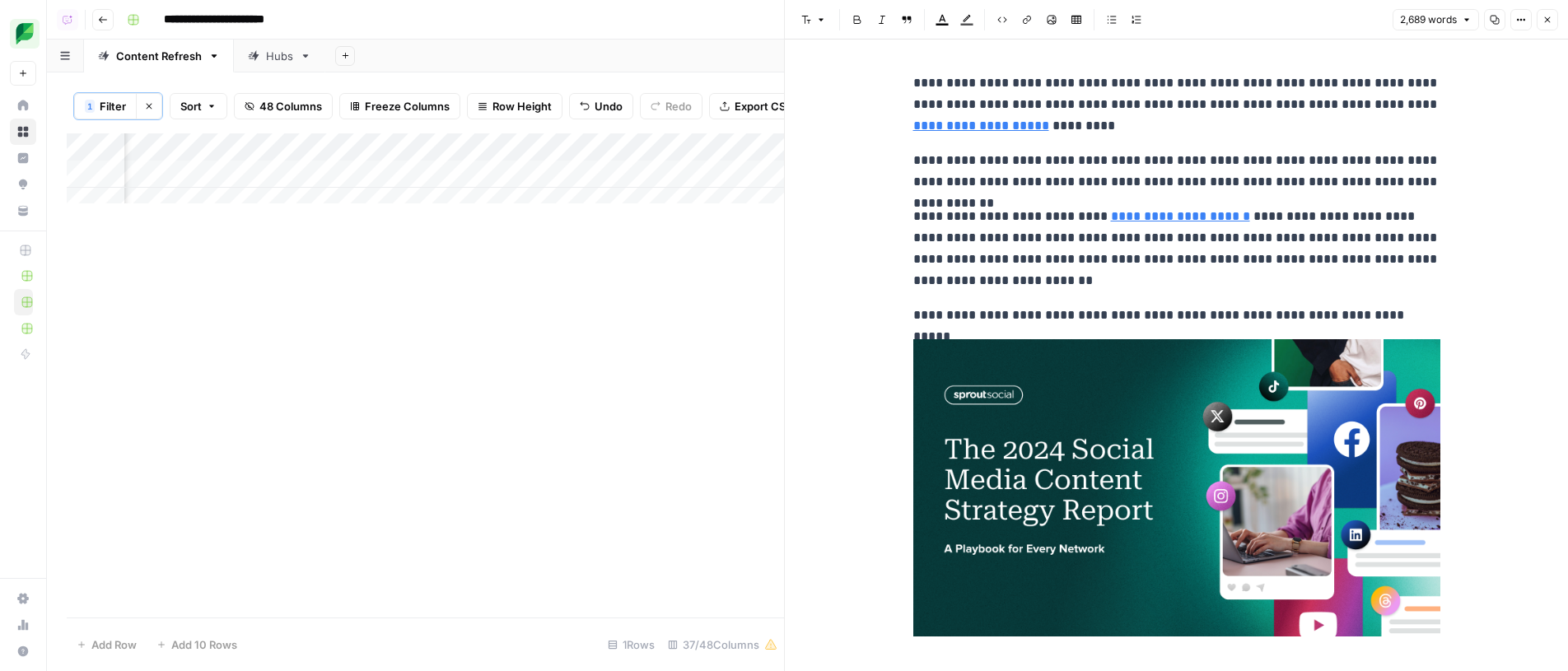
click at [739, 255] on div "Add Column" at bounding box center [425, 375] width 717 height 484
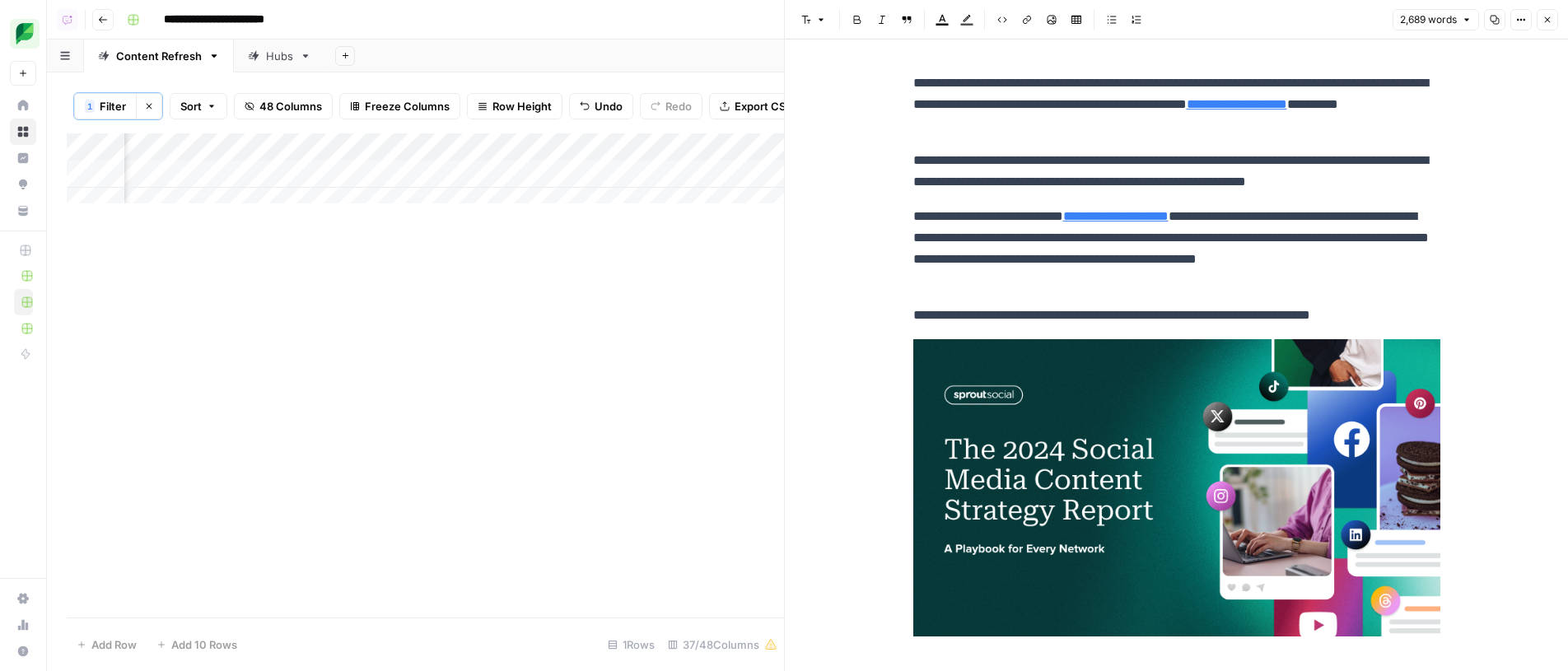
scroll to position [0, 2188]
click at [714, 172] on div "Add Column" at bounding box center [425, 174] width 717 height 83
click at [1073, 386] on img at bounding box center [1177, 488] width 527 height 298
click at [1190, 378] on img at bounding box center [1177, 488] width 527 height 298
type input "https://sproutsocial.com/insights/types-of-social-media-content/"
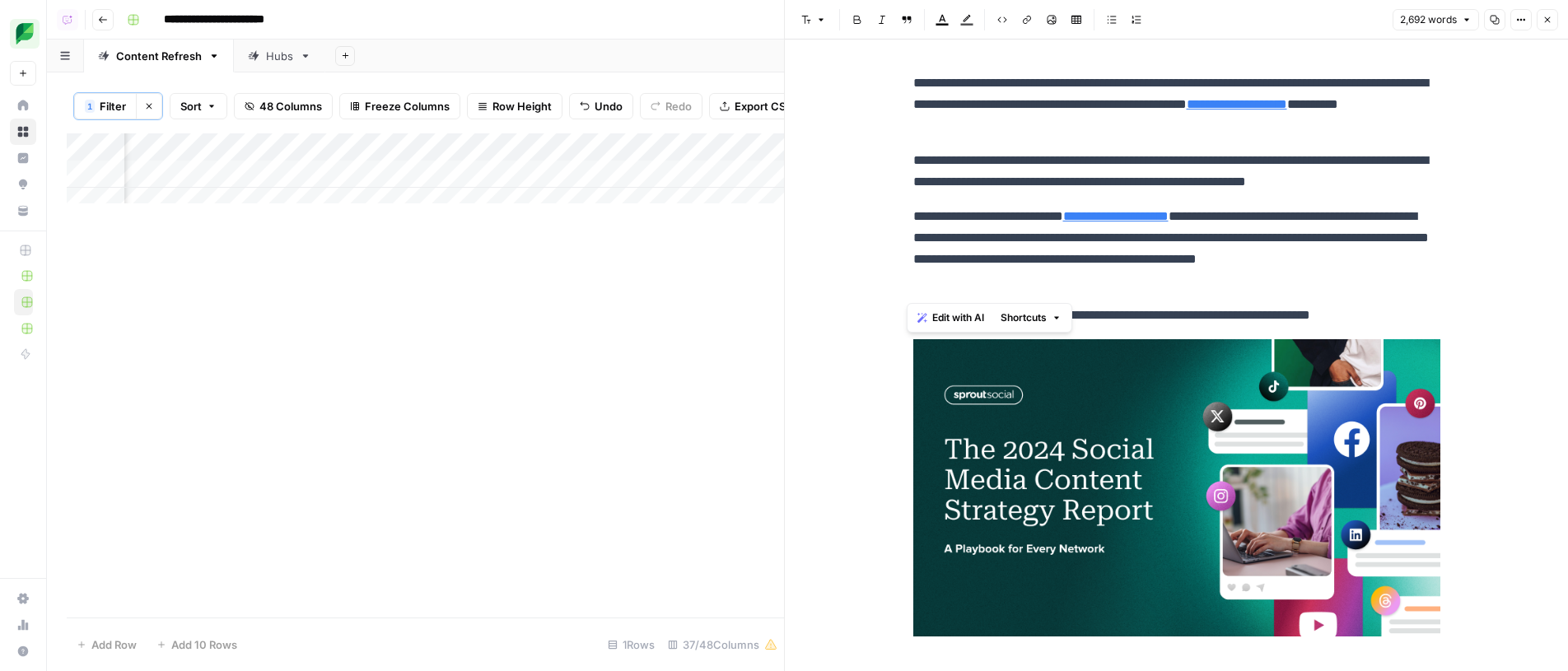
click at [1515, 25] on button "Options" at bounding box center [1521, 20] width 22 height 22
click at [1456, 173] on span "Code" at bounding box center [1471, 175] width 79 height 17
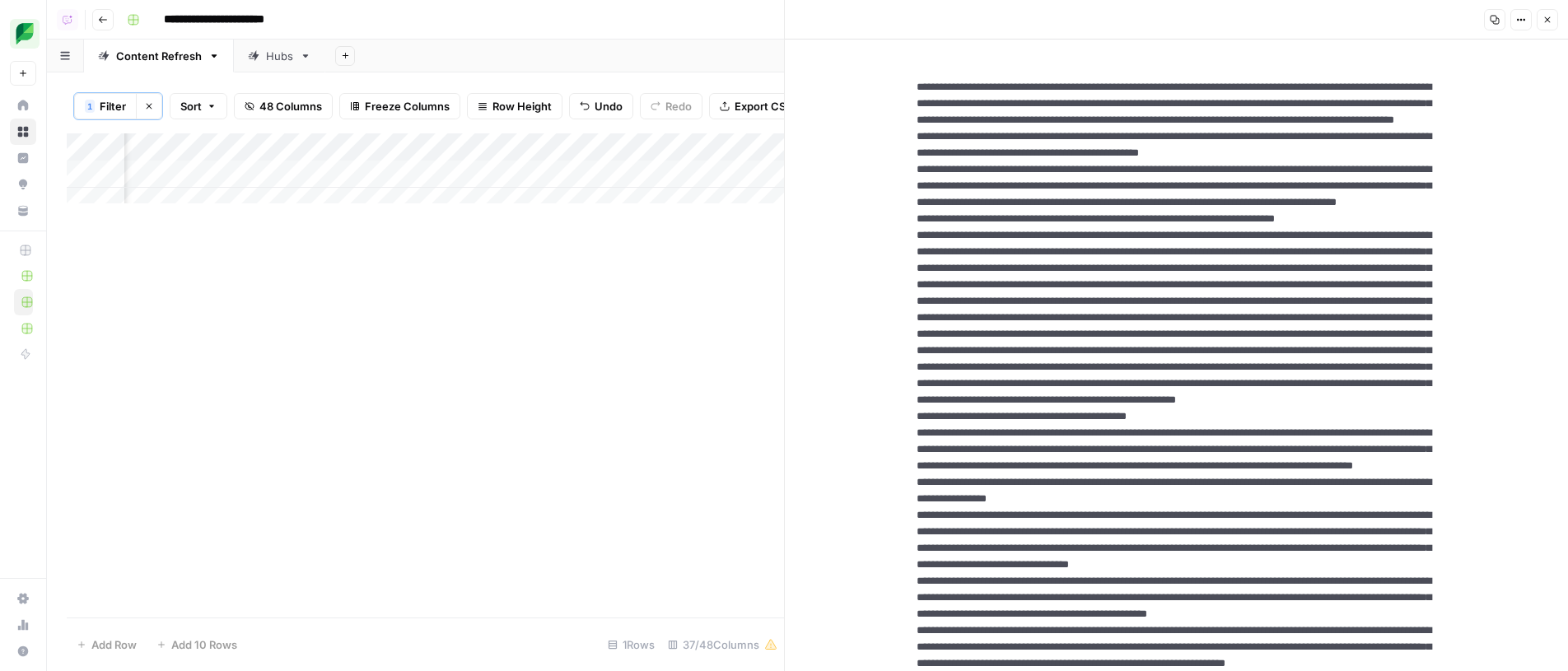
drag, startPoint x: 1155, startPoint y: 331, endPoint x: 1205, endPoint y: 526, distance: 201.3
click at [552, 182] on div "Add Column" at bounding box center [425, 174] width 717 height 83
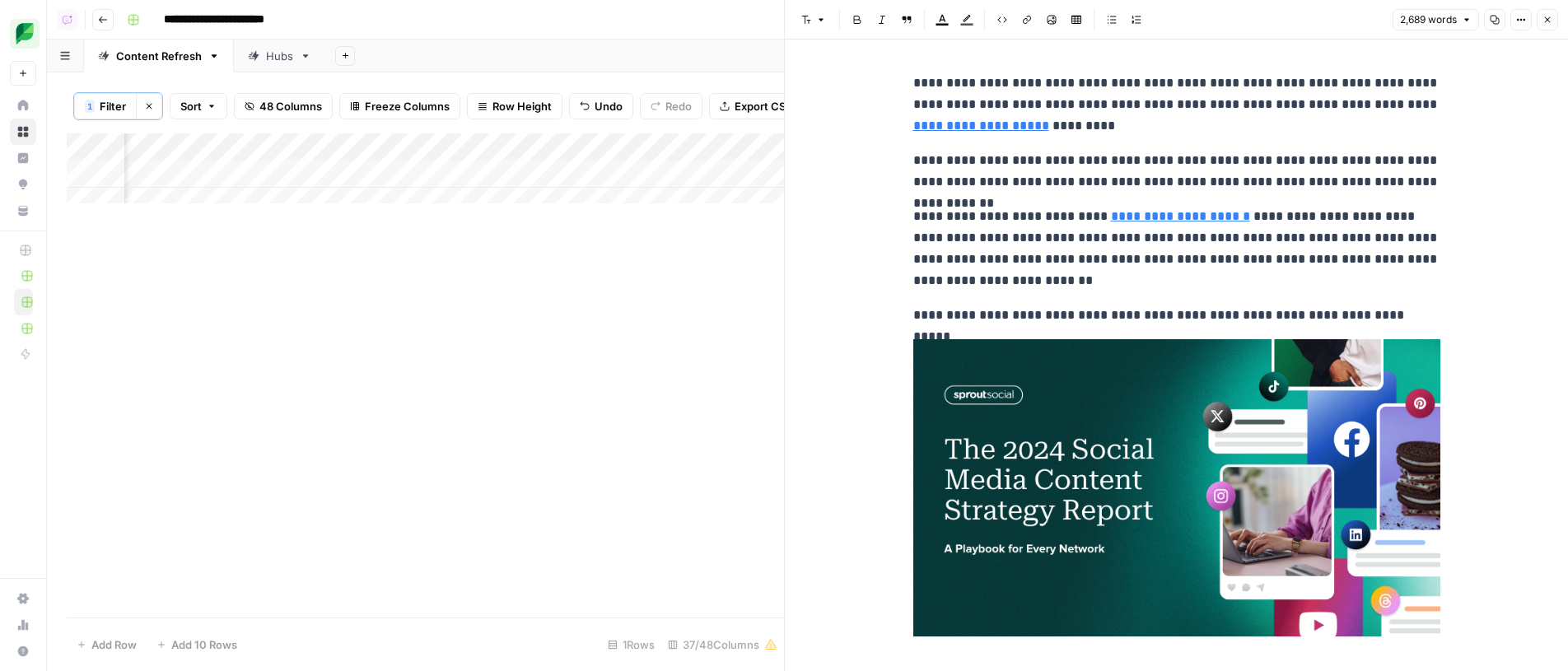
click at [1525, 25] on button "Options" at bounding box center [1521, 20] width 22 height 22
click at [1465, 158] on span "HTML" at bounding box center [1464, 152] width 64 height 17
click at [1528, 23] on button "Options" at bounding box center [1521, 20] width 22 height 22
click at [1492, 177] on span "Code" at bounding box center [1471, 175] width 79 height 17
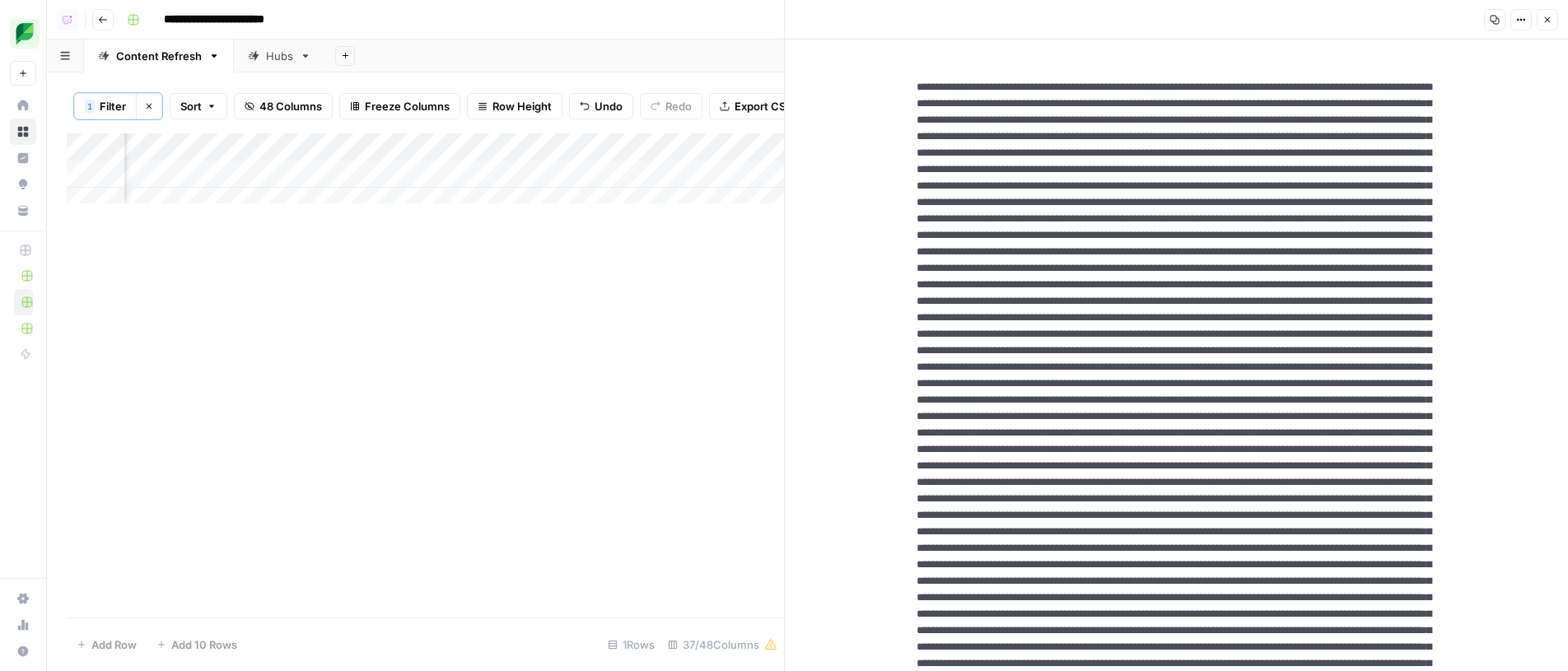
drag, startPoint x: 1122, startPoint y: 413, endPoint x: 1119, endPoint y: 481, distance: 68.1
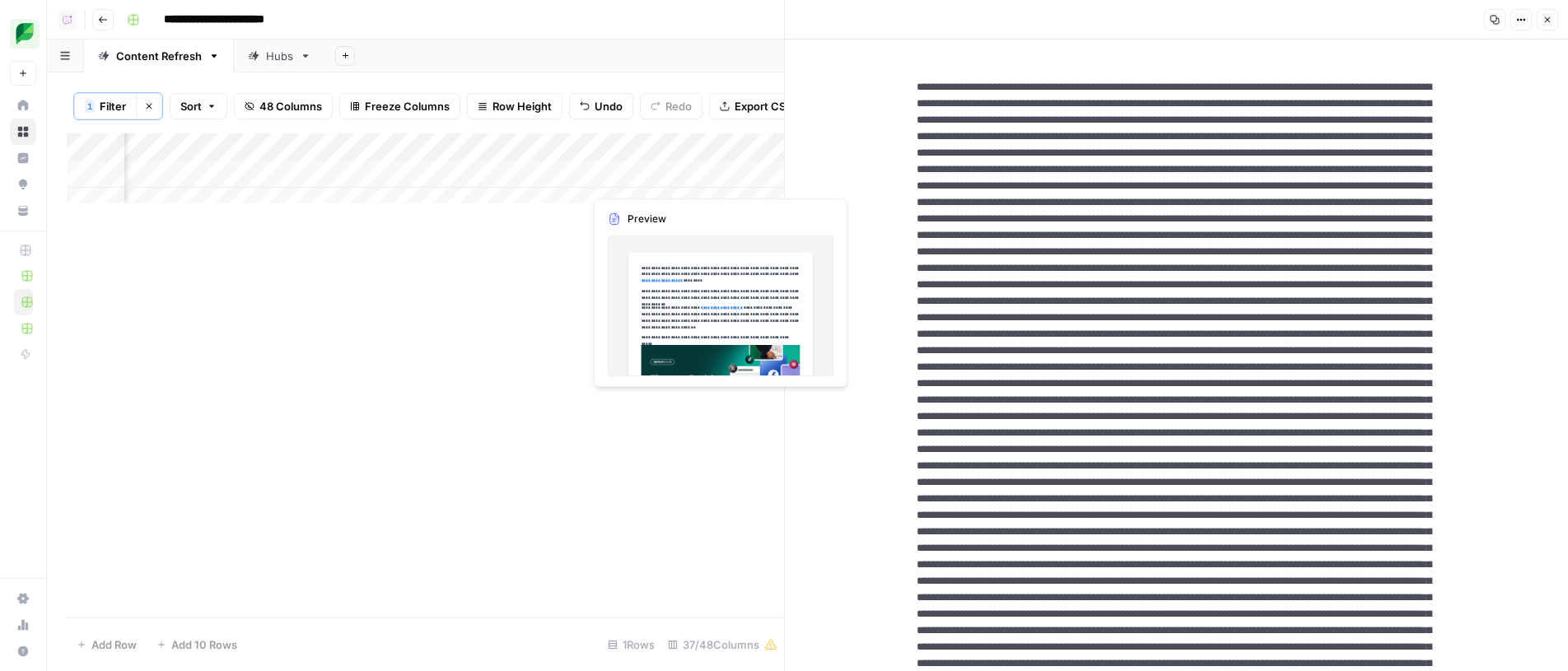
click at [721, 173] on div "Add Column" at bounding box center [425, 174] width 717 height 83
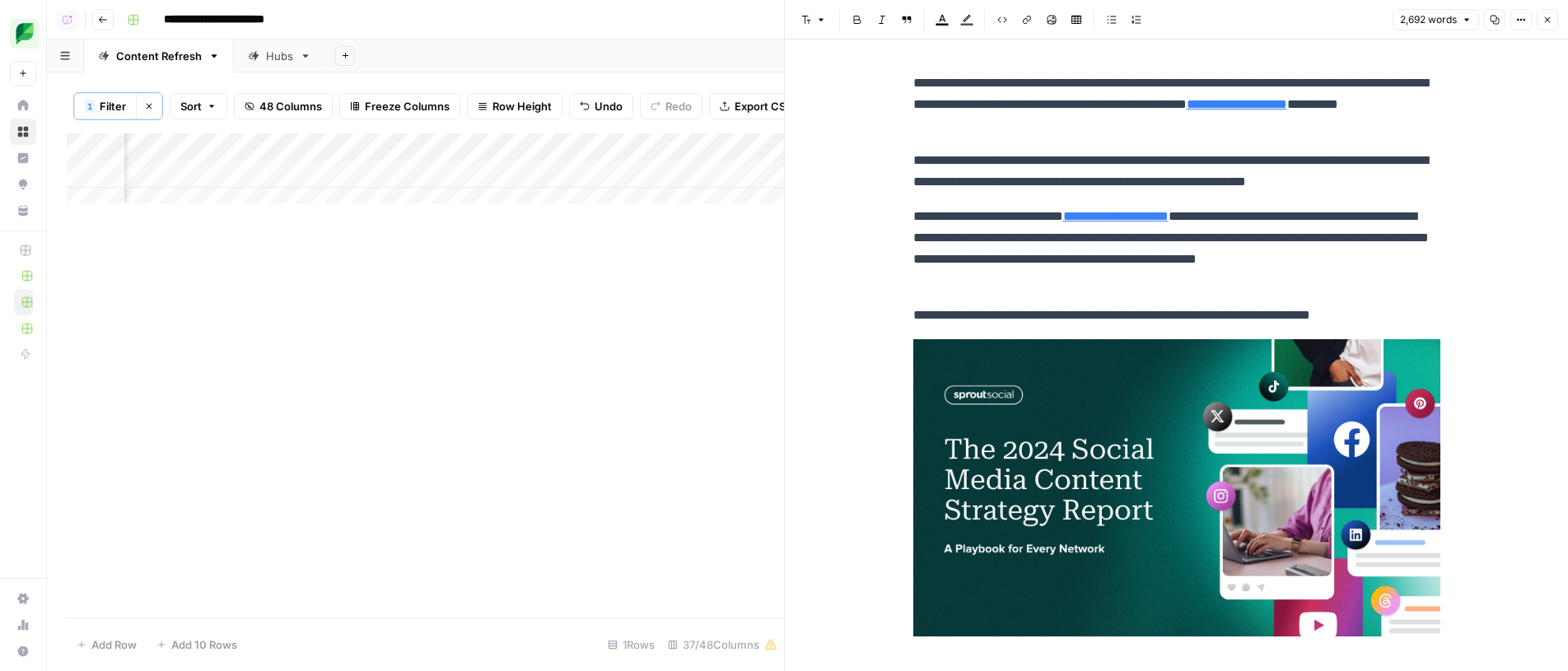
scroll to position [133, 0]
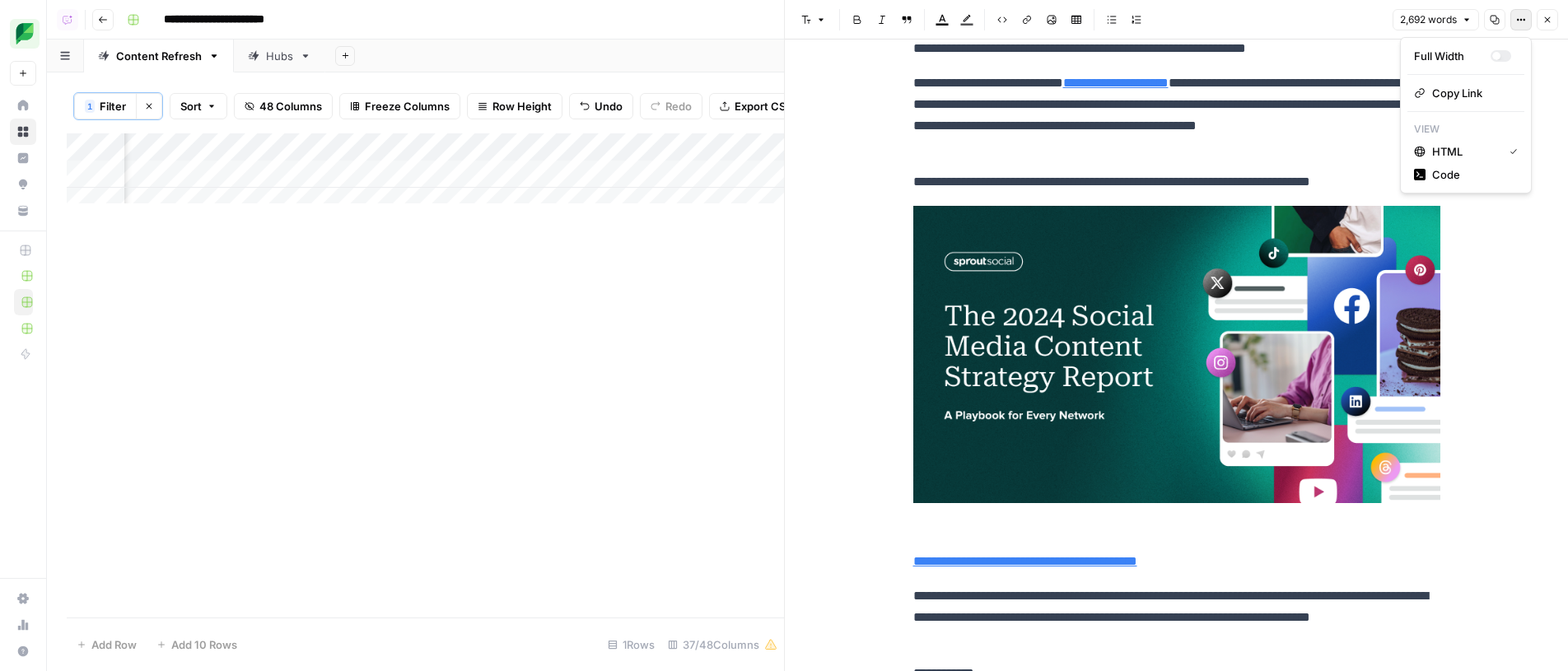
click at [1525, 15] on icon "button" at bounding box center [1521, 20] width 10 height 10
click at [1458, 178] on span "Code" at bounding box center [1471, 175] width 79 height 17
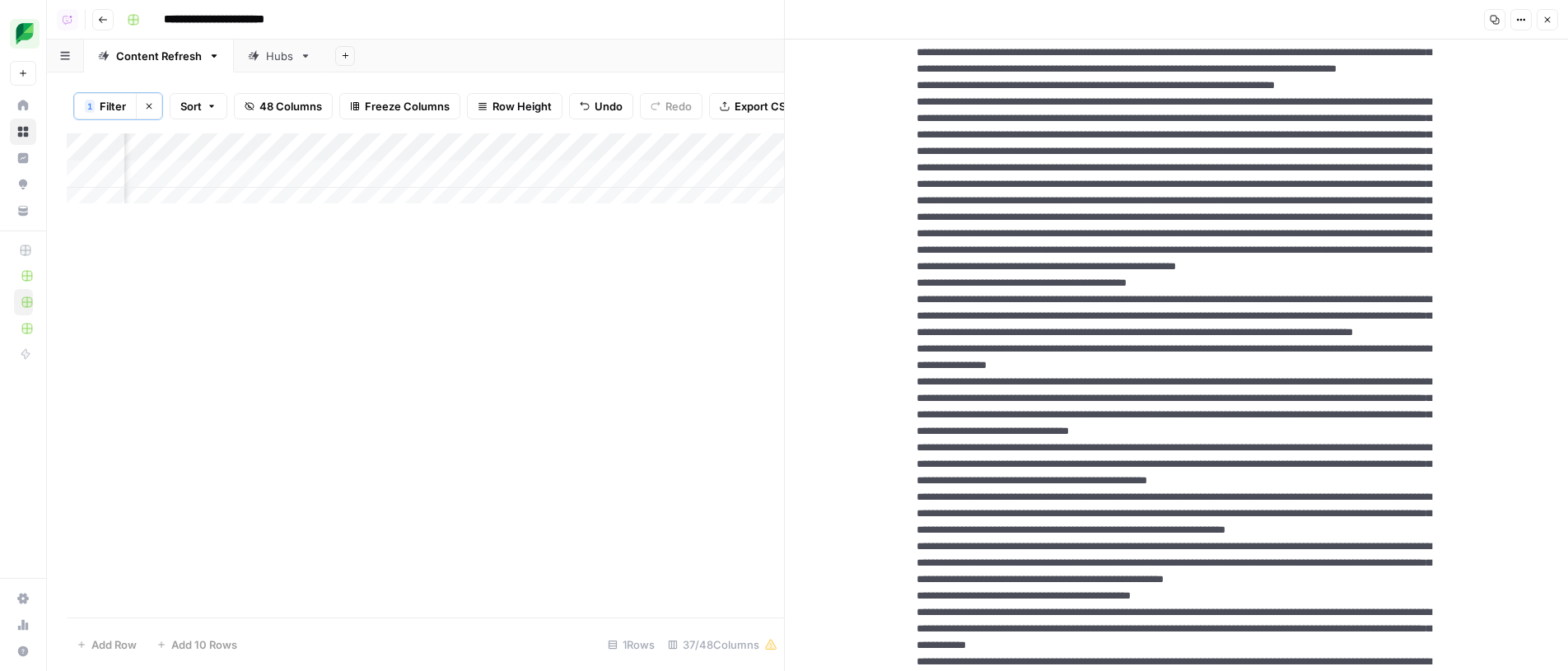
scroll to position [0, 0]
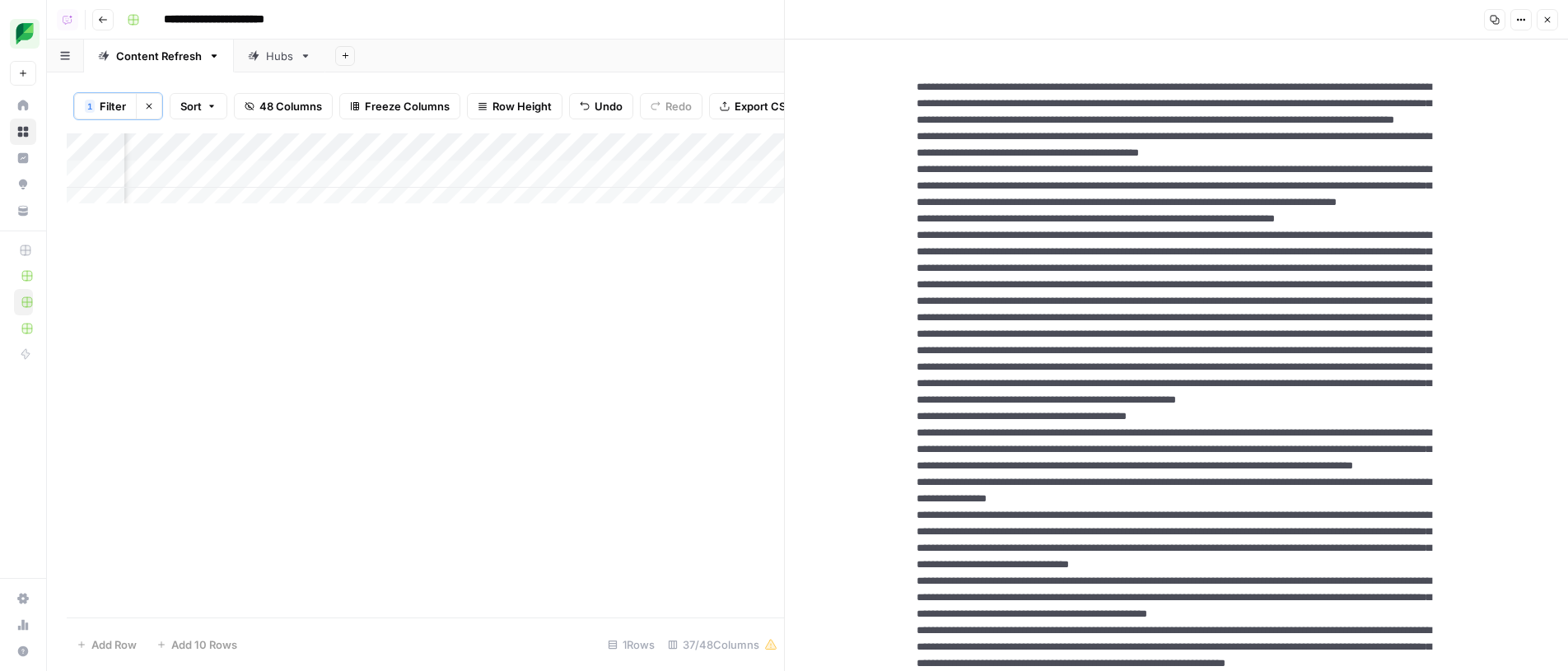
drag, startPoint x: 1019, startPoint y: 503, endPoint x: 1236, endPoint y: 503, distance: 217.0
drag, startPoint x: 548, startPoint y: 179, endPoint x: 625, endPoint y: 174, distance: 77.2
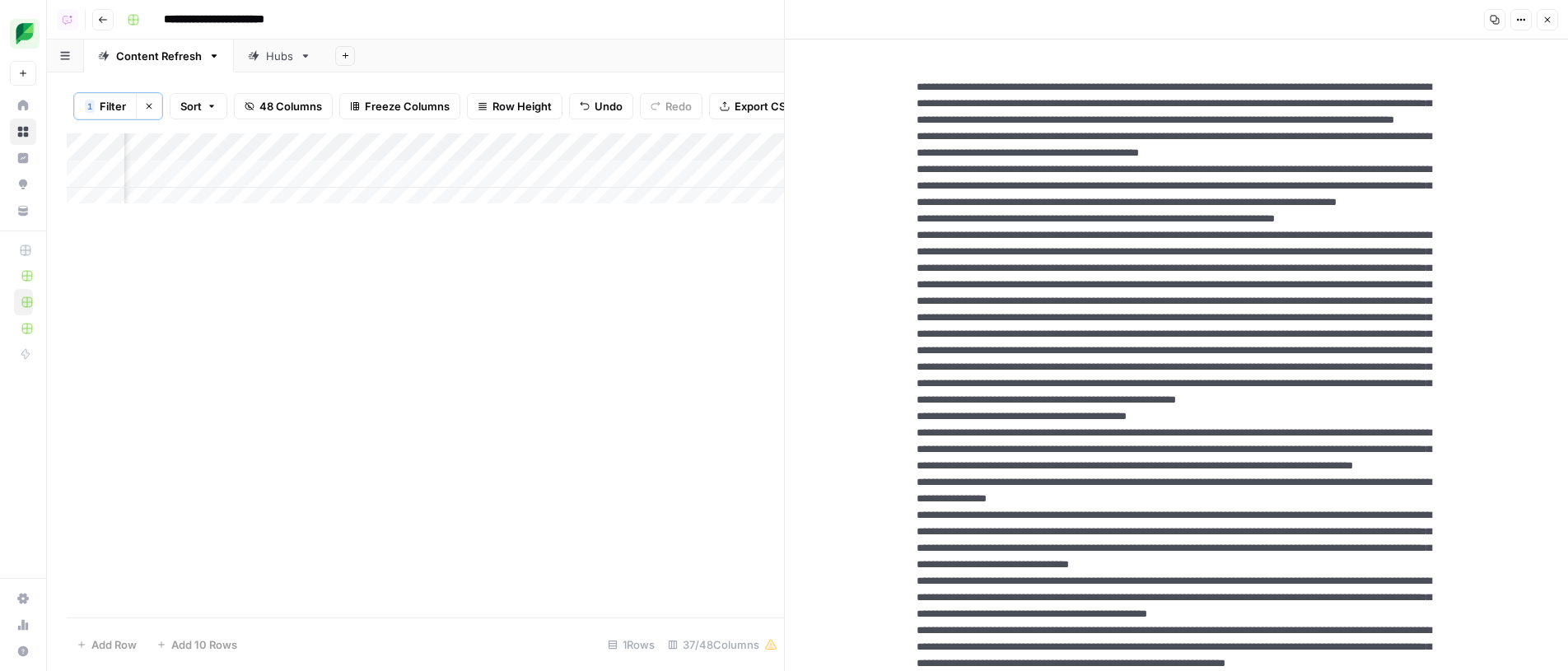
click at [548, 179] on div "Add Column" at bounding box center [425, 174] width 717 height 83
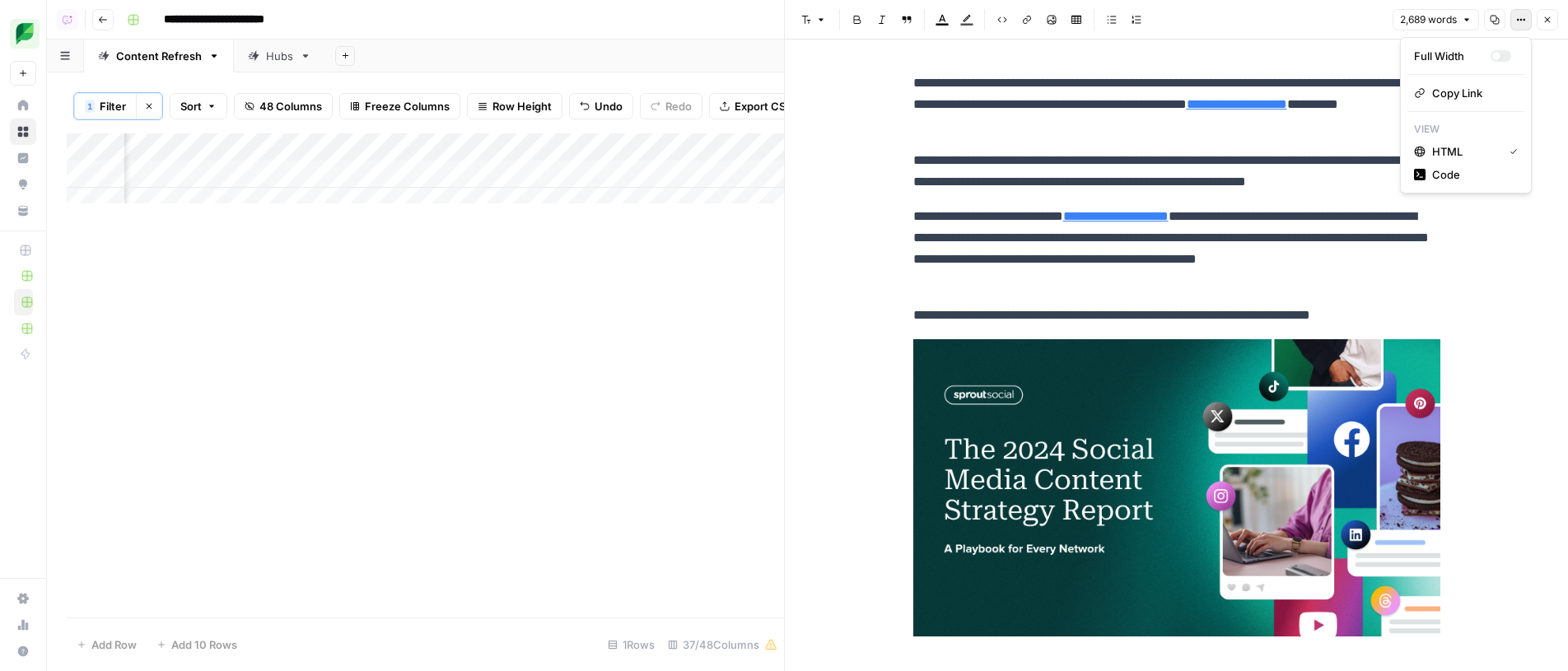
click at [1518, 27] on button "Options" at bounding box center [1521, 20] width 22 height 22
click at [1466, 171] on span "Code" at bounding box center [1471, 175] width 79 height 17
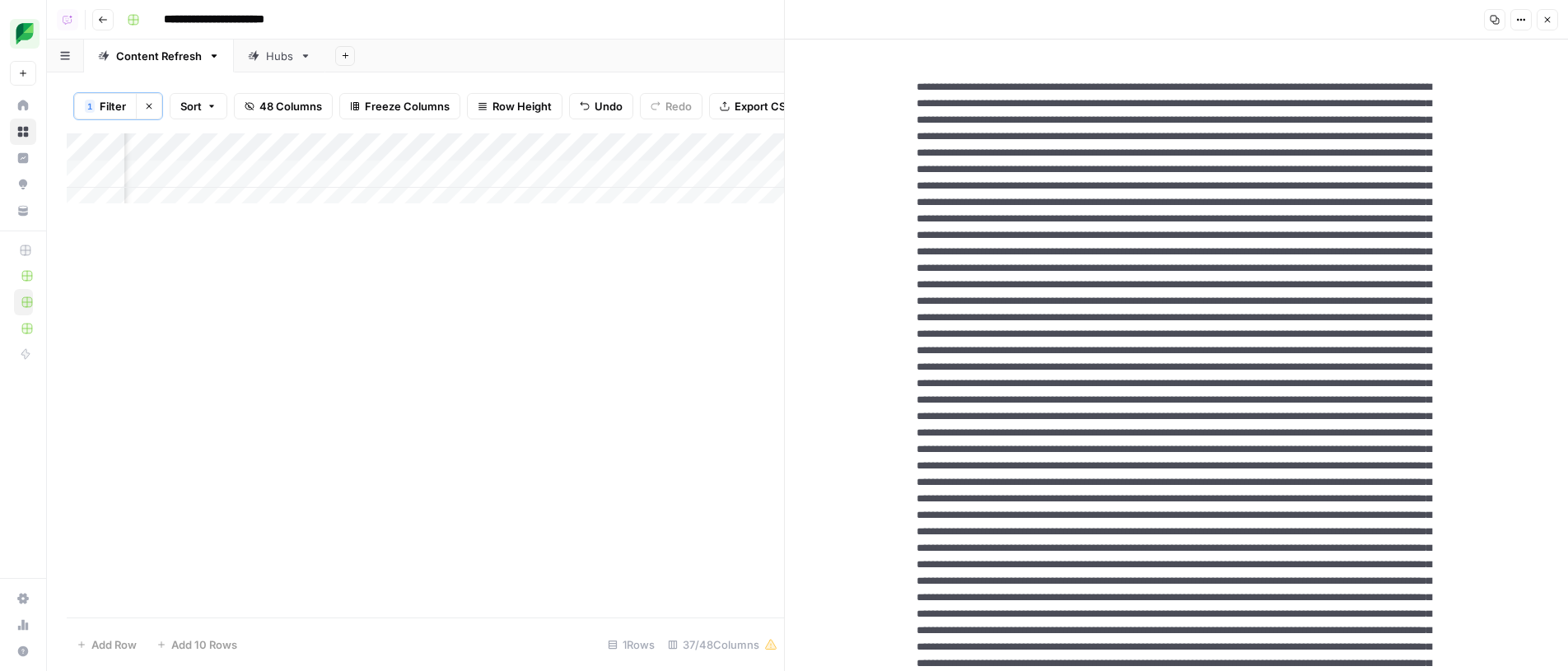
click at [256, 151] on div "Add Column" at bounding box center [425, 174] width 717 height 83
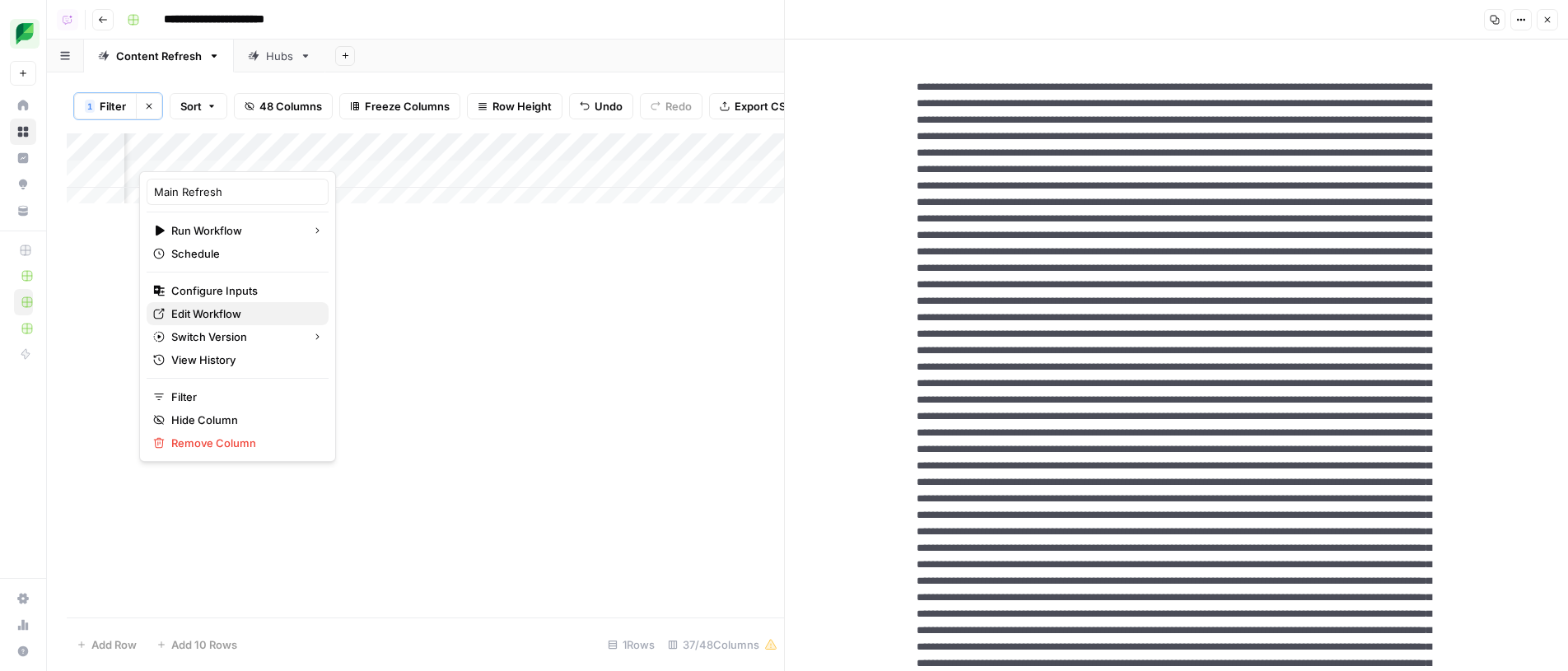
click at [242, 320] on span "Edit Workflow" at bounding box center [243, 314] width 144 height 17
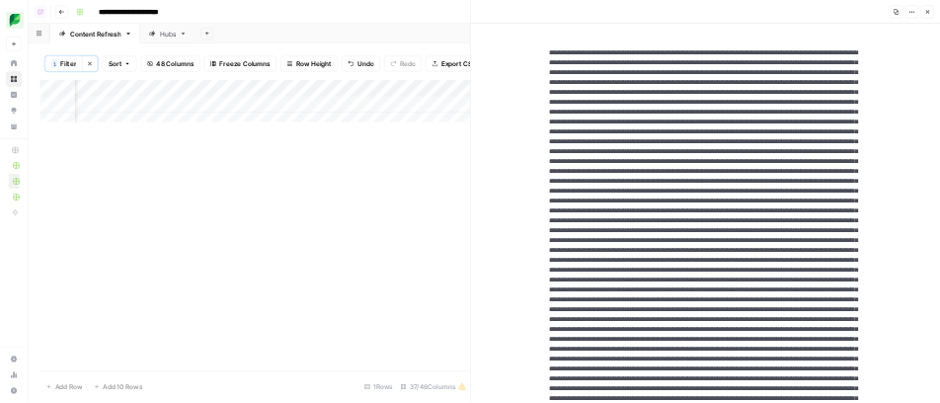
scroll to position [0, 2308]
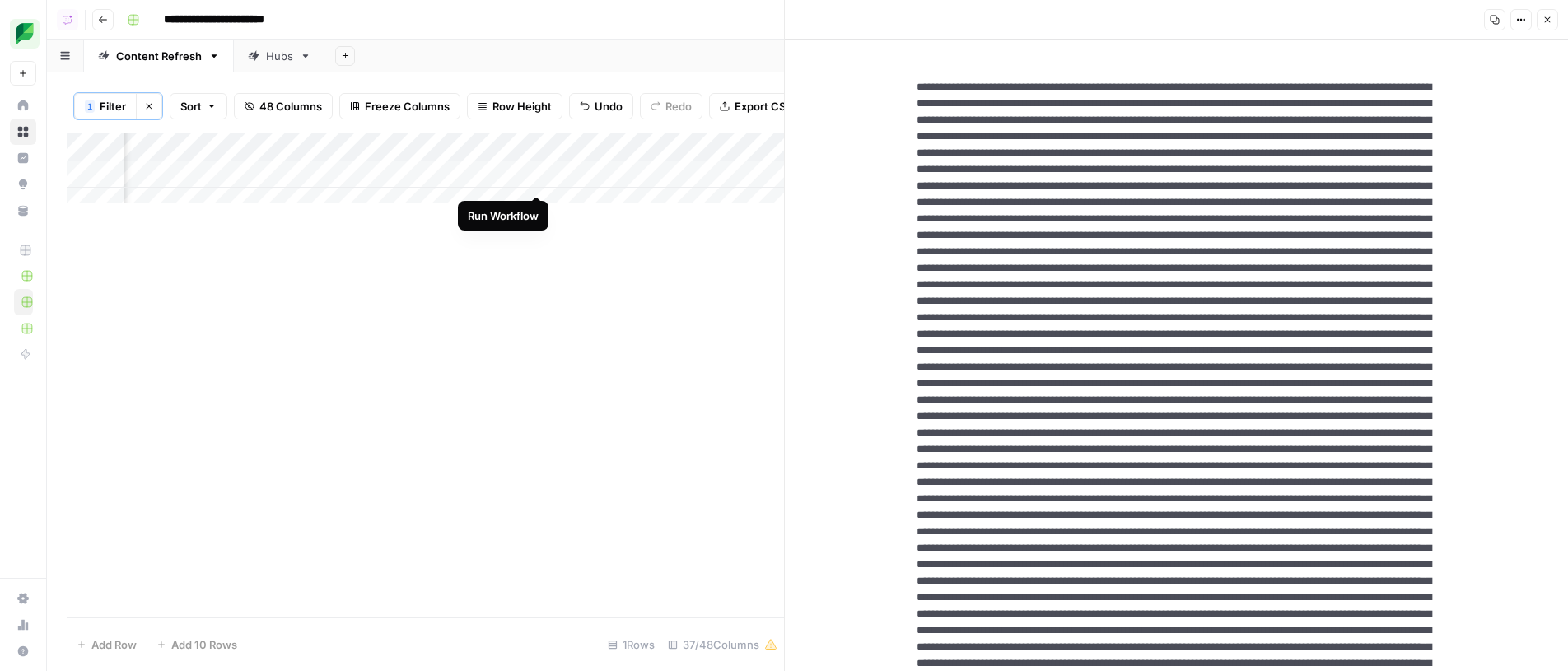
click at [532, 182] on div "Add Column" at bounding box center [425, 174] width 717 height 83
click at [536, 184] on div "Add Column" at bounding box center [425, 174] width 717 height 83
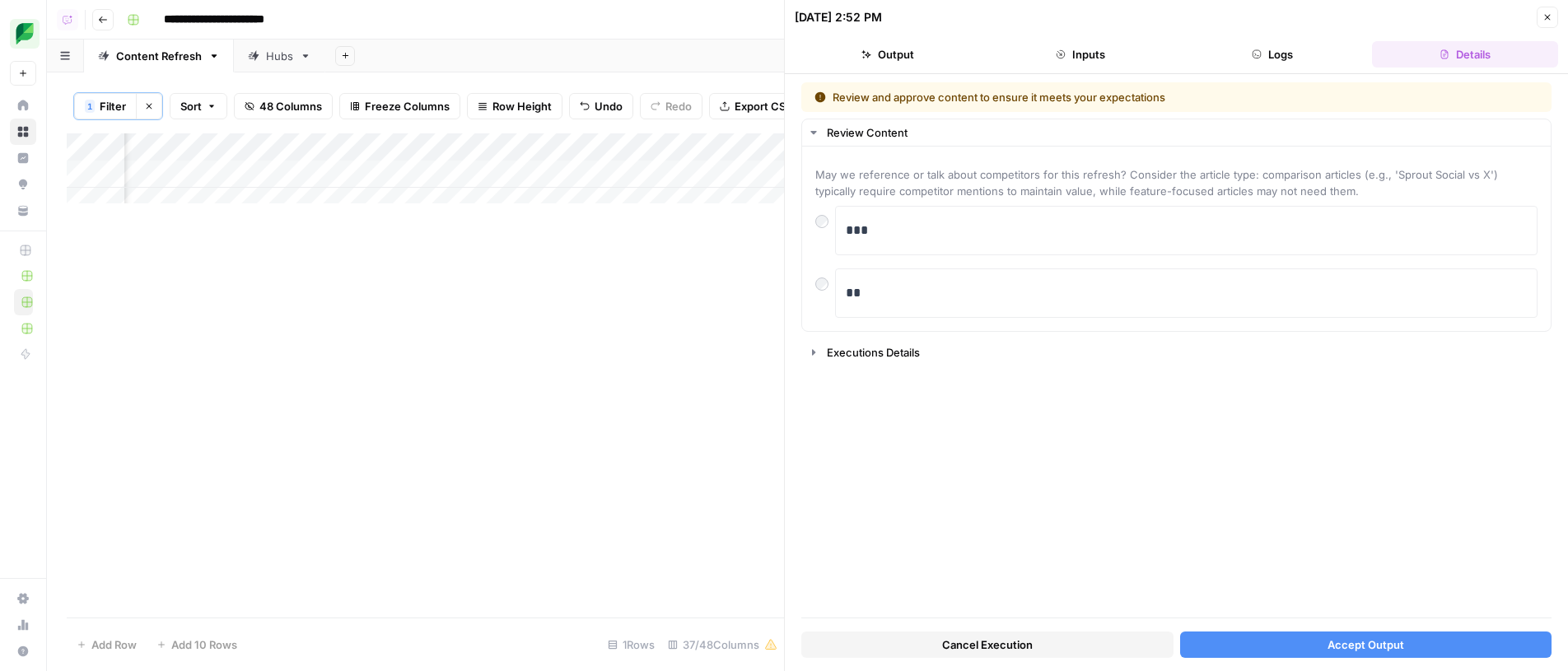
click at [1300, 653] on button "Accept Output" at bounding box center [1366, 645] width 373 height 27
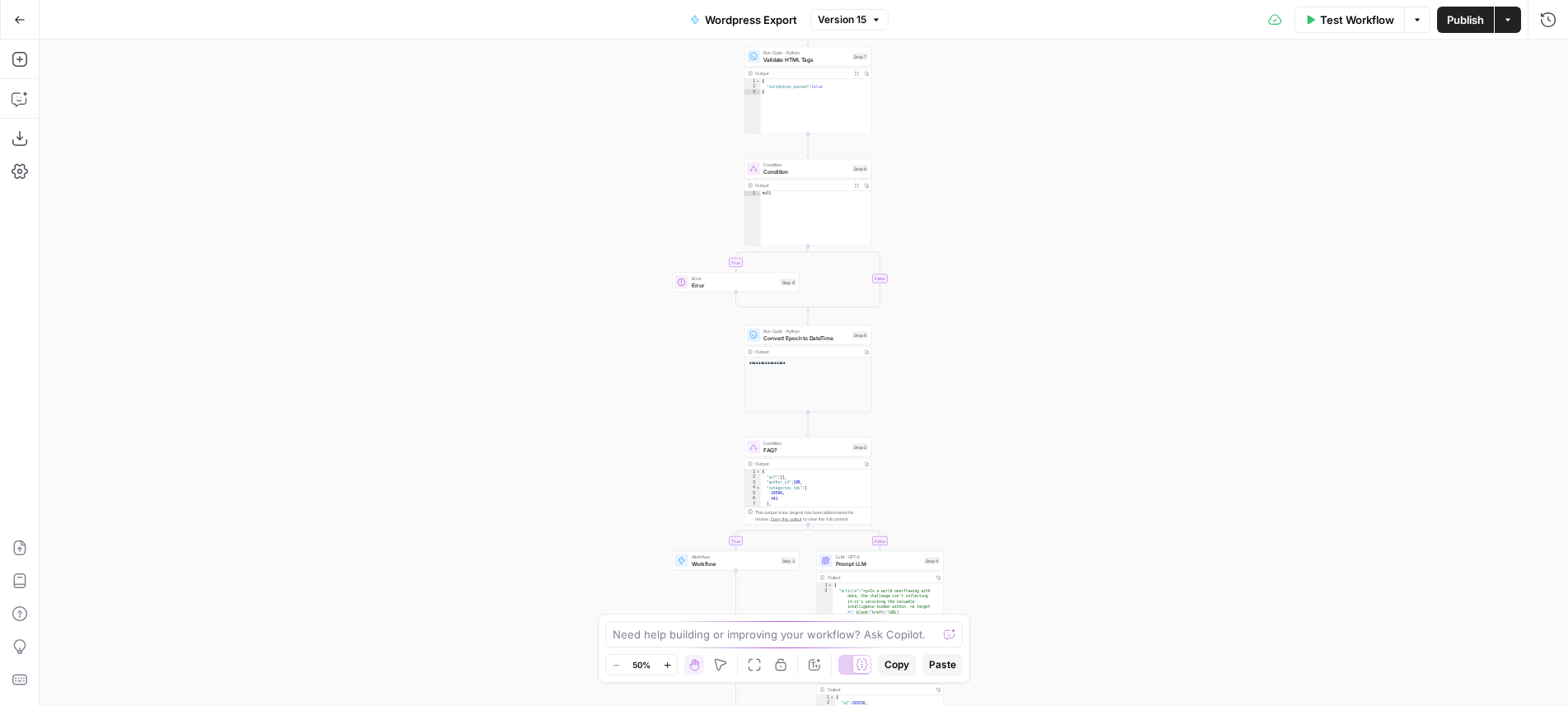
click at [996, 262] on div "**********" at bounding box center [804, 372] width 1529 height 666
click at [969, 307] on div "**********" at bounding box center [804, 372] width 1529 height 666
click at [936, 239] on div "**********" at bounding box center [804, 372] width 1529 height 666
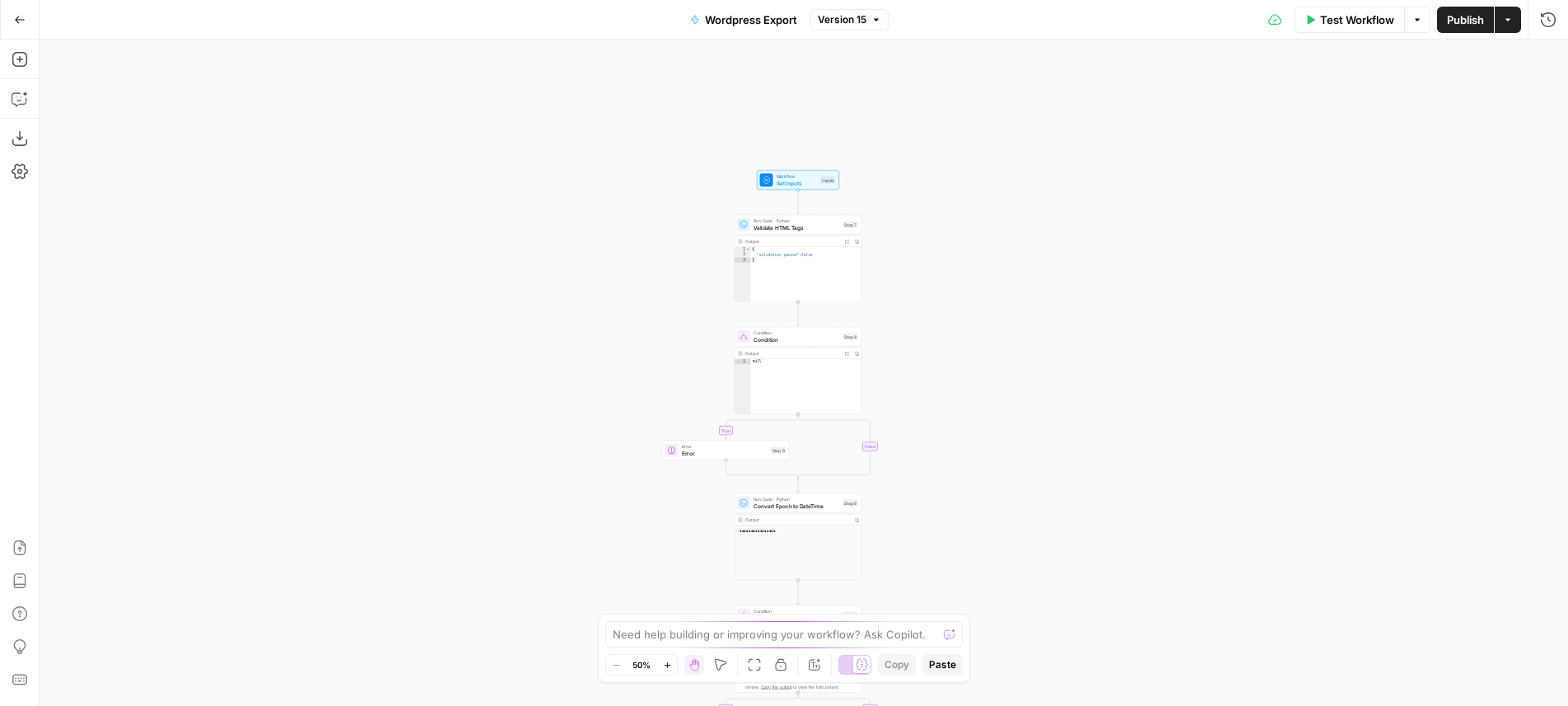
click at [936, 239] on div "**********" at bounding box center [804, 372] width 1529 height 666
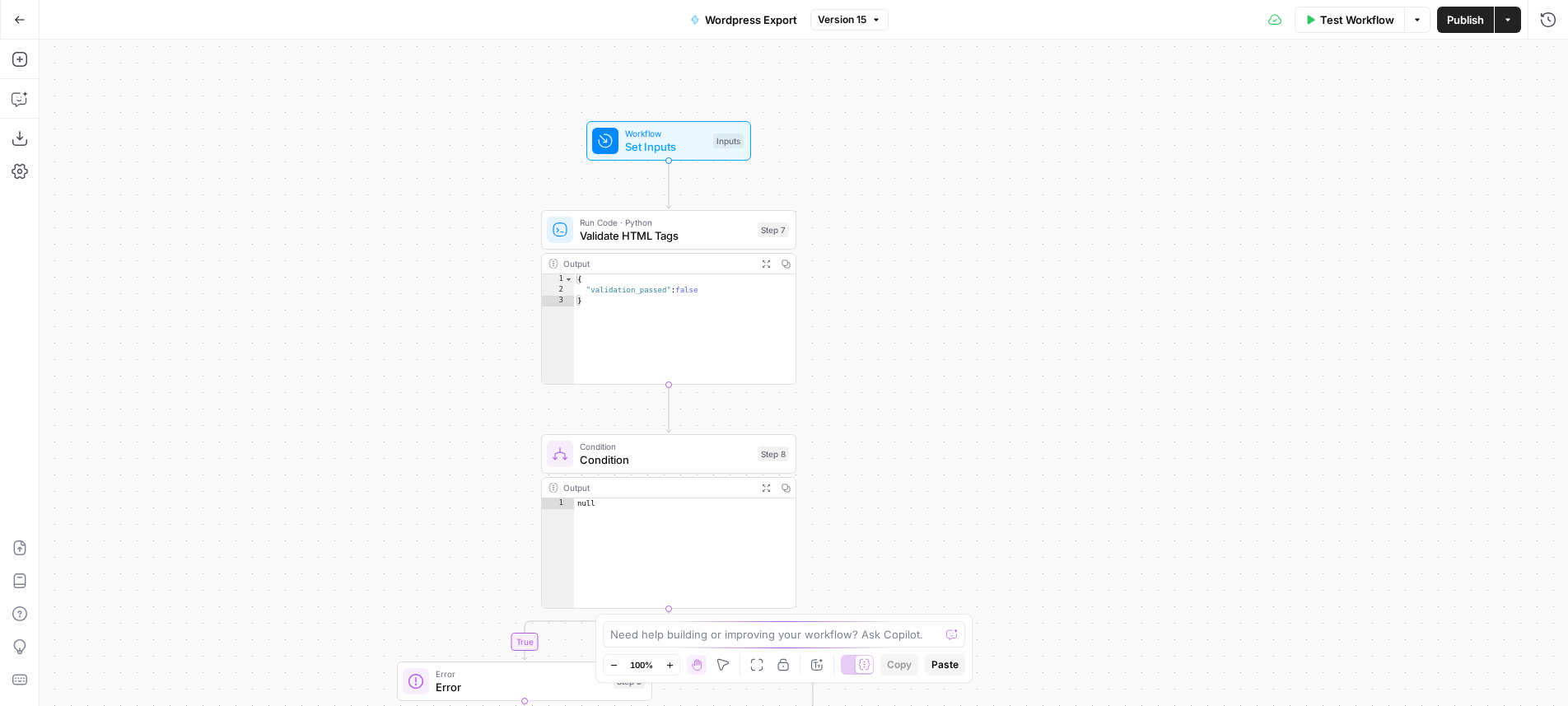
drag, startPoint x: 1011, startPoint y: 454, endPoint x: 955, endPoint y: 78, distance: 380.1
click at [955, 78] on div "**********" at bounding box center [804, 372] width 1529 height 666
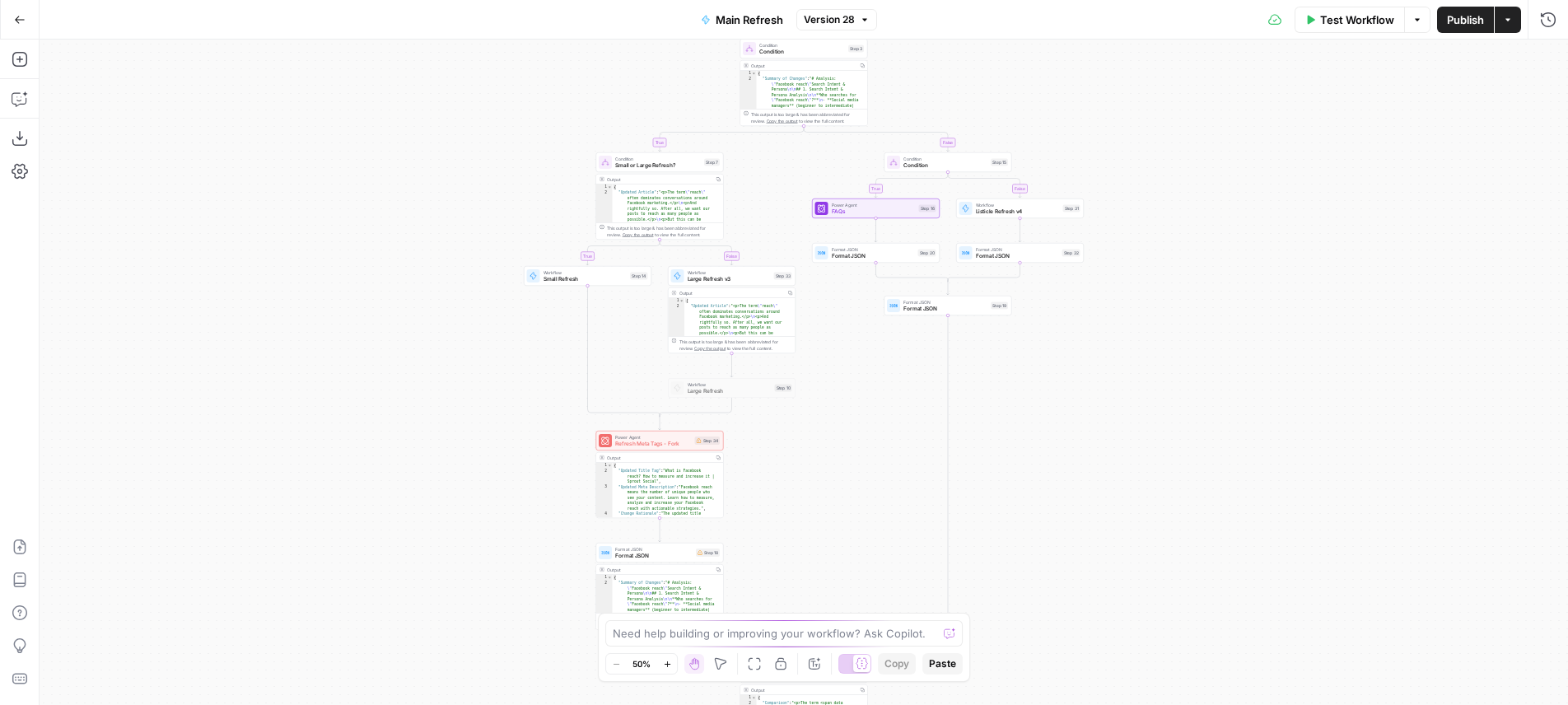
click at [904, 407] on div "true false true false true false Workflow Set Inputs Inputs Run Code · Python E…" at bounding box center [804, 372] width 1529 height 665
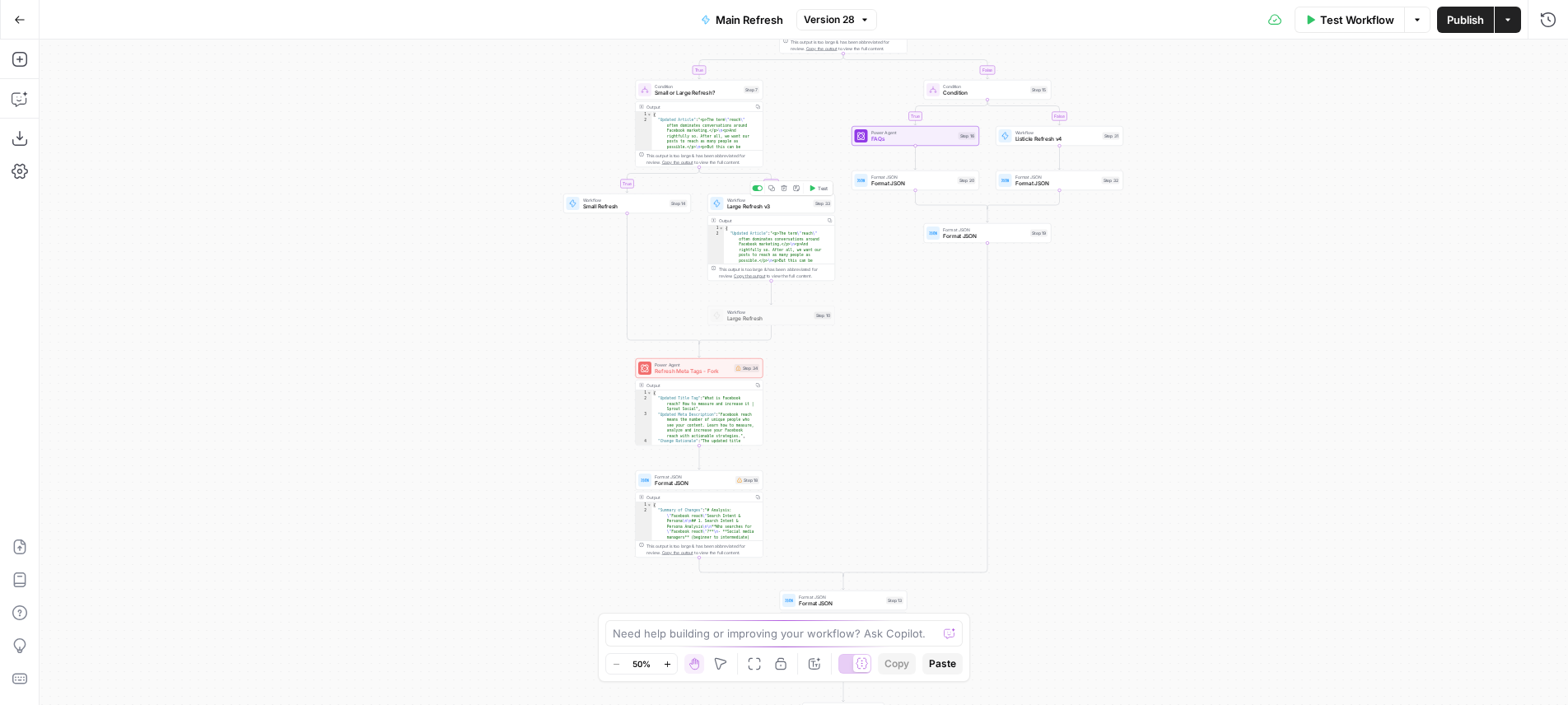
click at [768, 199] on span "Workflow" at bounding box center [769, 200] width 83 height 7
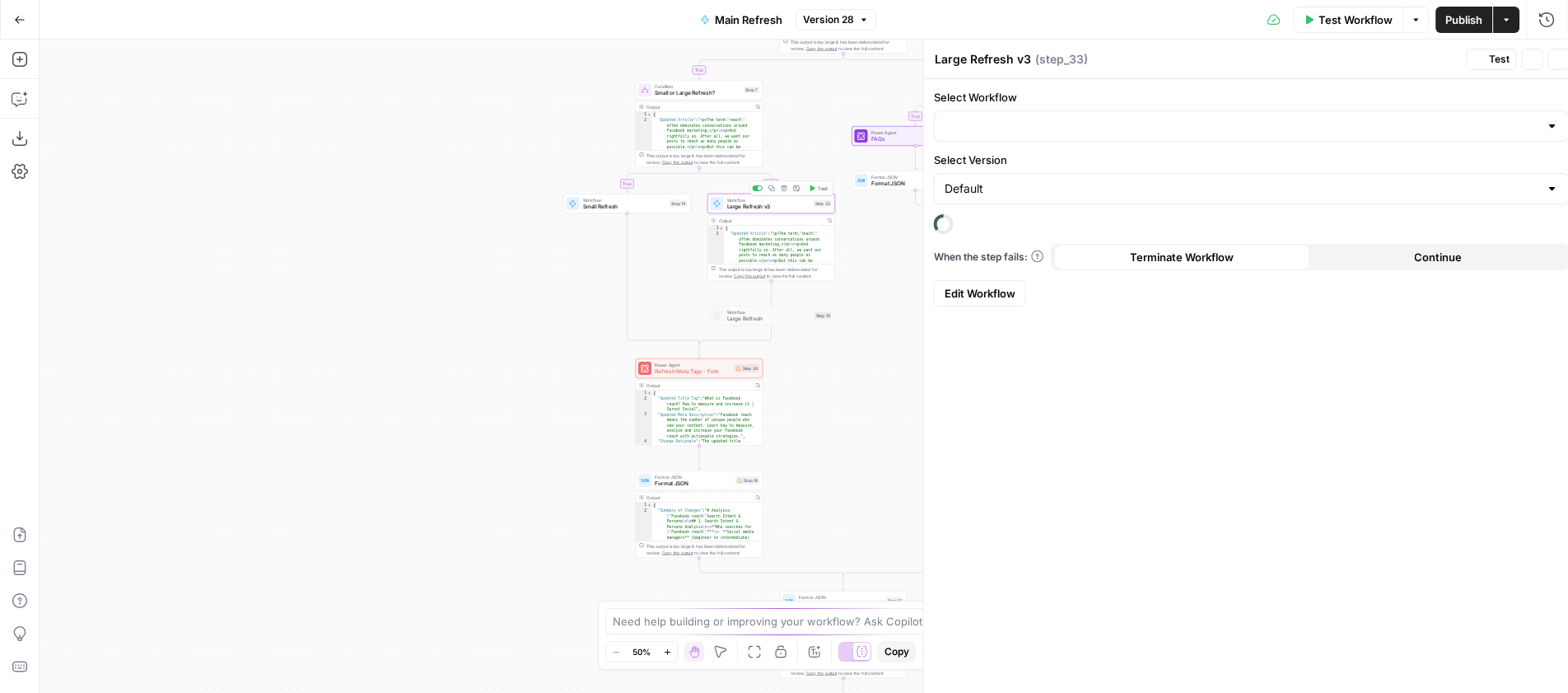
type input "Large Refresh v3"
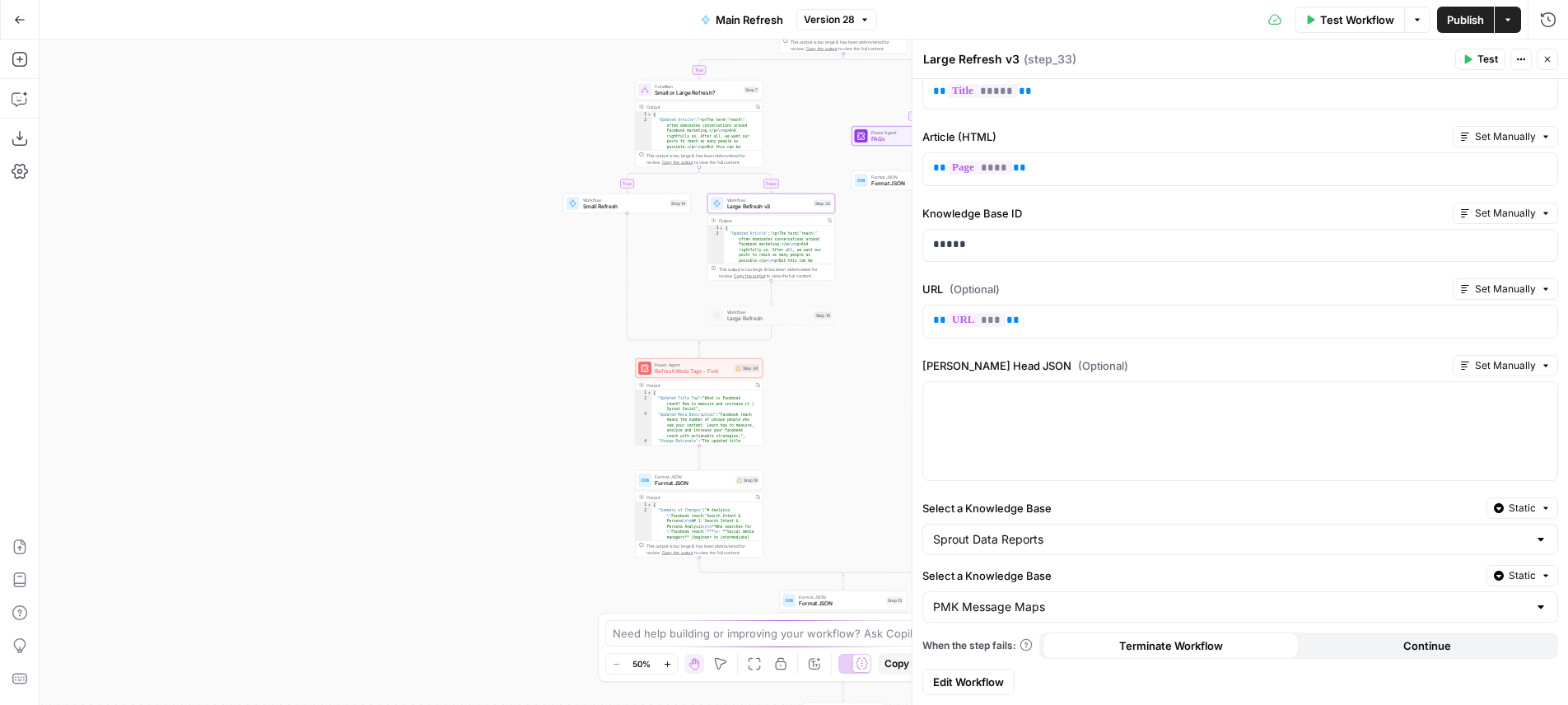
scroll to position [228, 0]
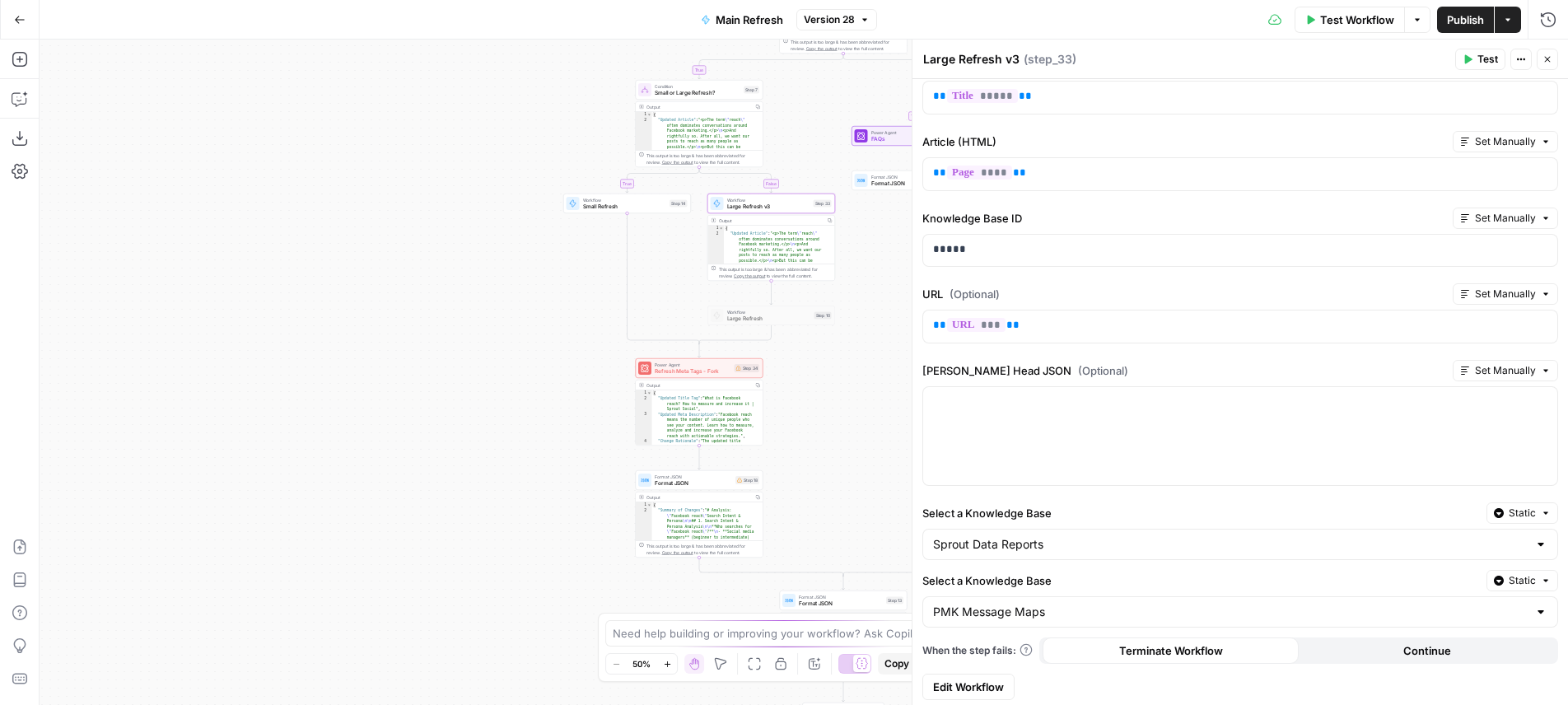
click at [974, 686] on span "Edit Workflow" at bounding box center [968, 687] width 71 height 17
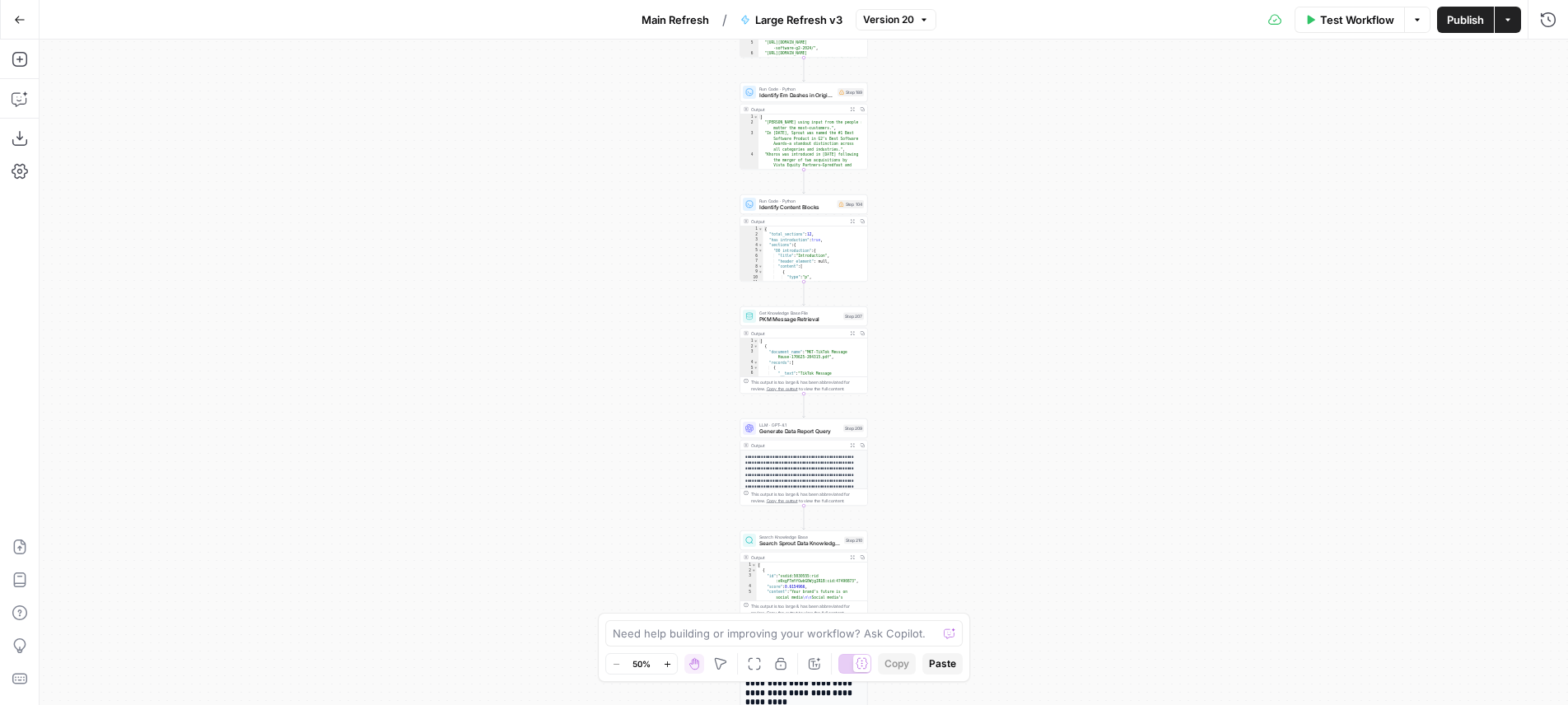
click at [917, 251] on div "Workflow Set Inputs Inputs Human Review Competitors Step 201 Output Expand Outp…" at bounding box center [804, 372] width 1529 height 665
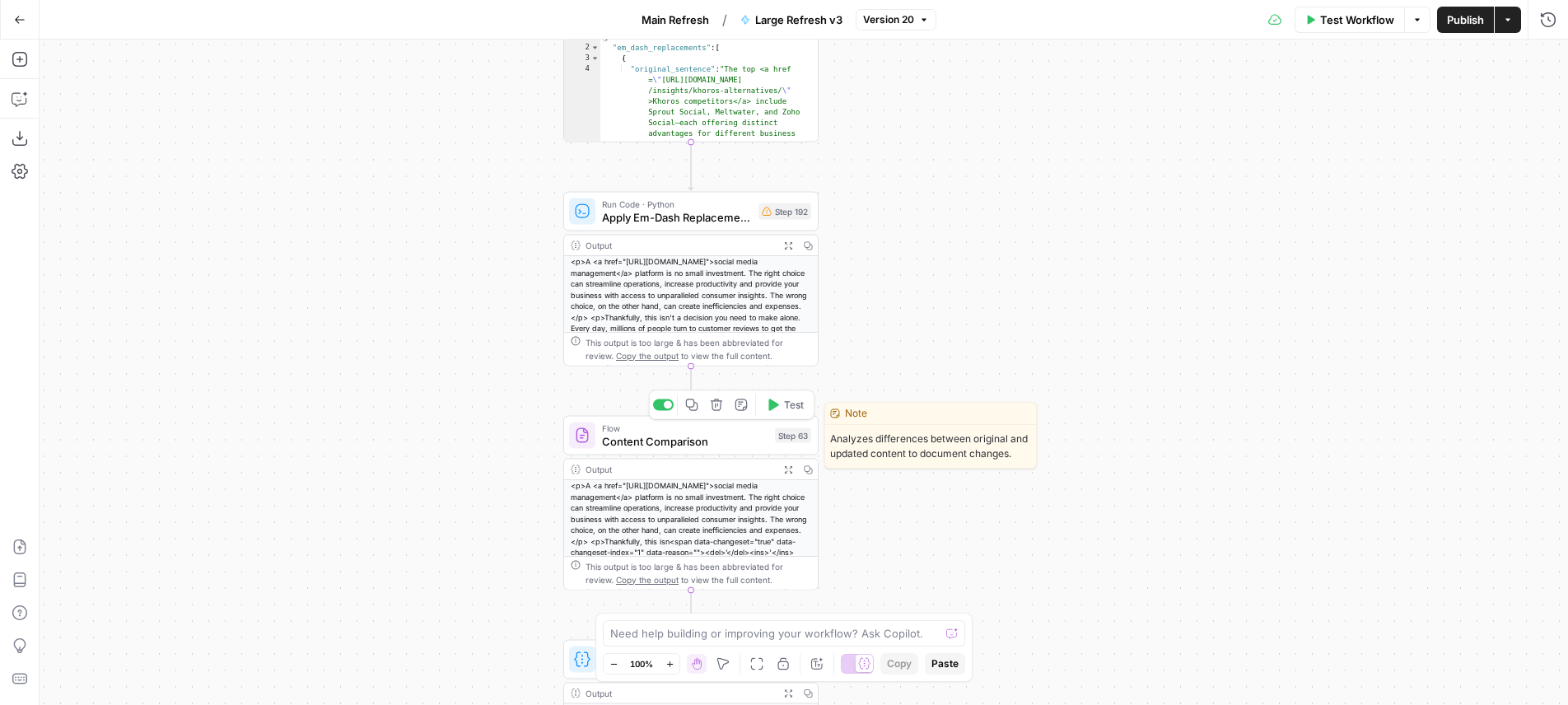
click at [769, 428] on div "Flow Content Comparison Step 63 Copy step Delete step Edit Note Test" at bounding box center [690, 436] width 242 height 28
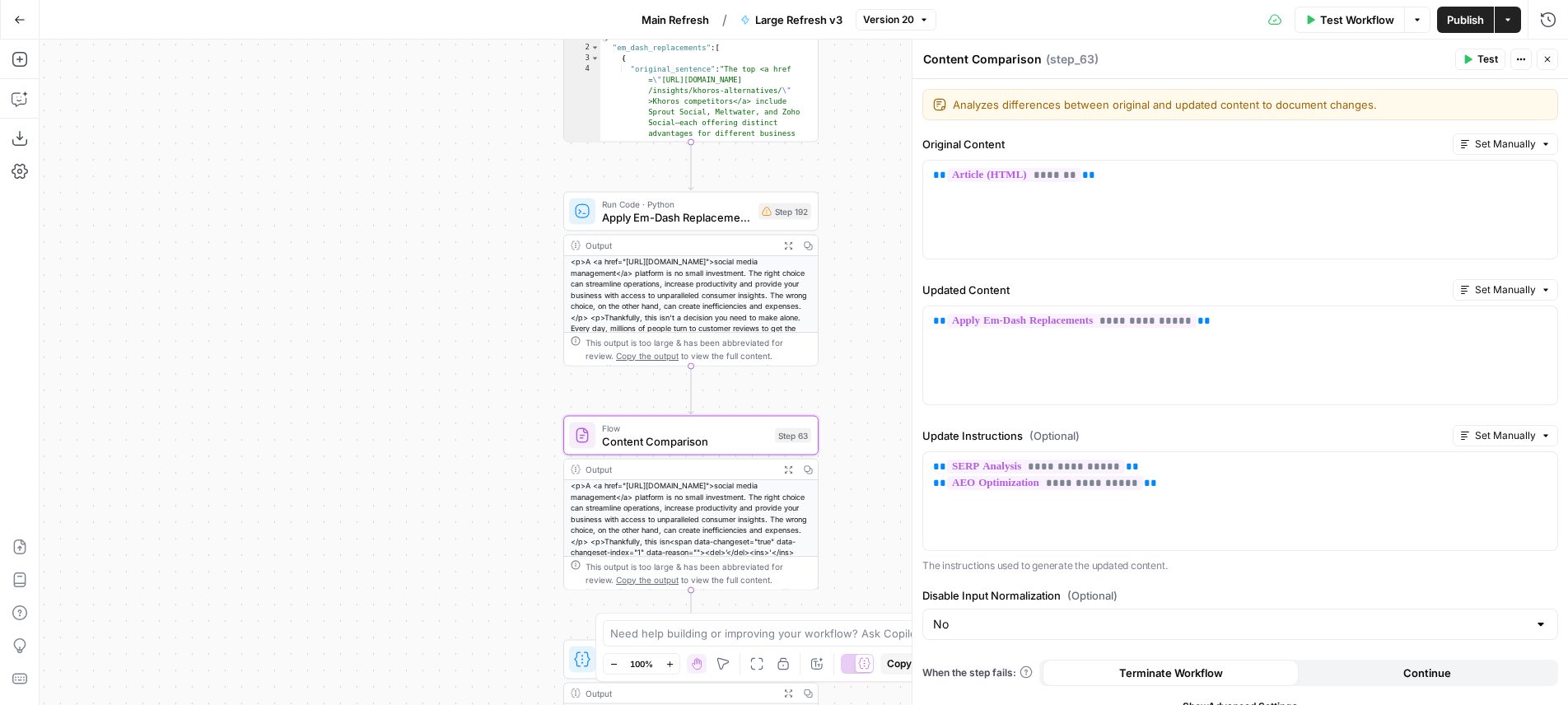
scroll to position [19, 0]
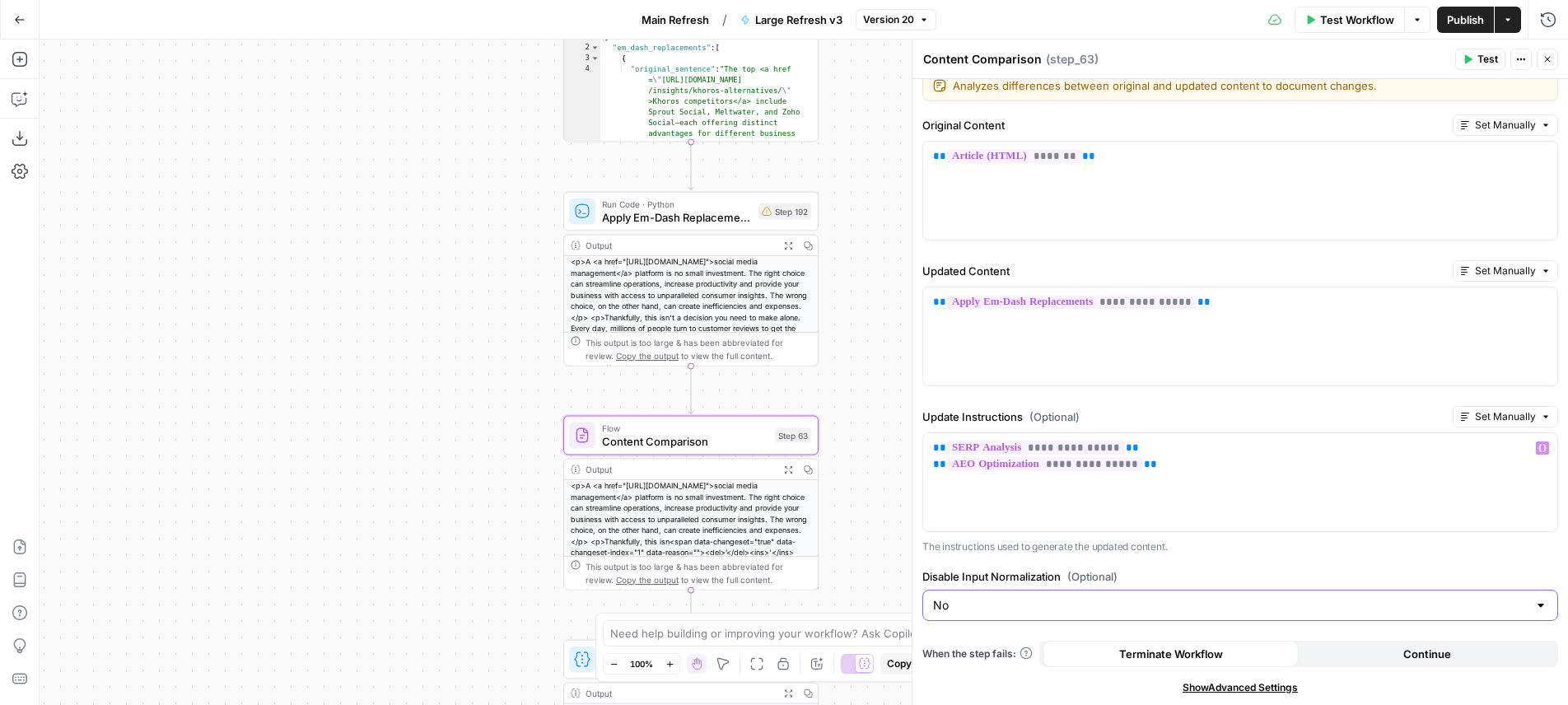
click at [1135, 599] on input "No" at bounding box center [1230, 605] width 594 height 17
drag, startPoint x: 1088, startPoint y: 645, endPoint x: 1137, endPoint y: 602, distance: 65.2
click at [1088, 645] on span "Yes" at bounding box center [1230, 647] width 589 height 17
type input "Yes"
click at [1170, 580] on label "Disable Input Normalization (Optional)" at bounding box center [1240, 577] width 636 height 17
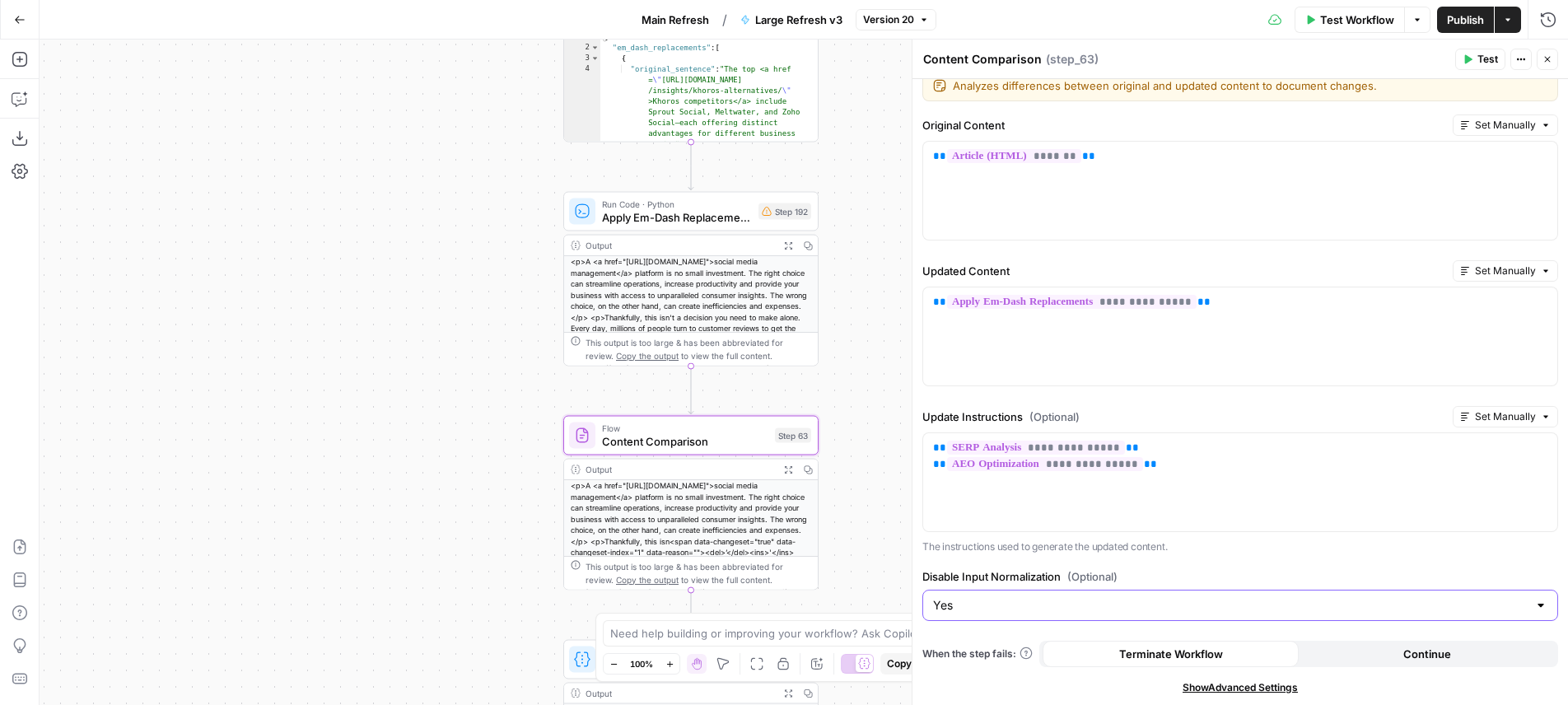
click at [1170, 597] on input "Yes" at bounding box center [1230, 605] width 594 height 17
type input "Yes"
click at [784, 468] on icon "button" at bounding box center [787, 468] width 8 height 8
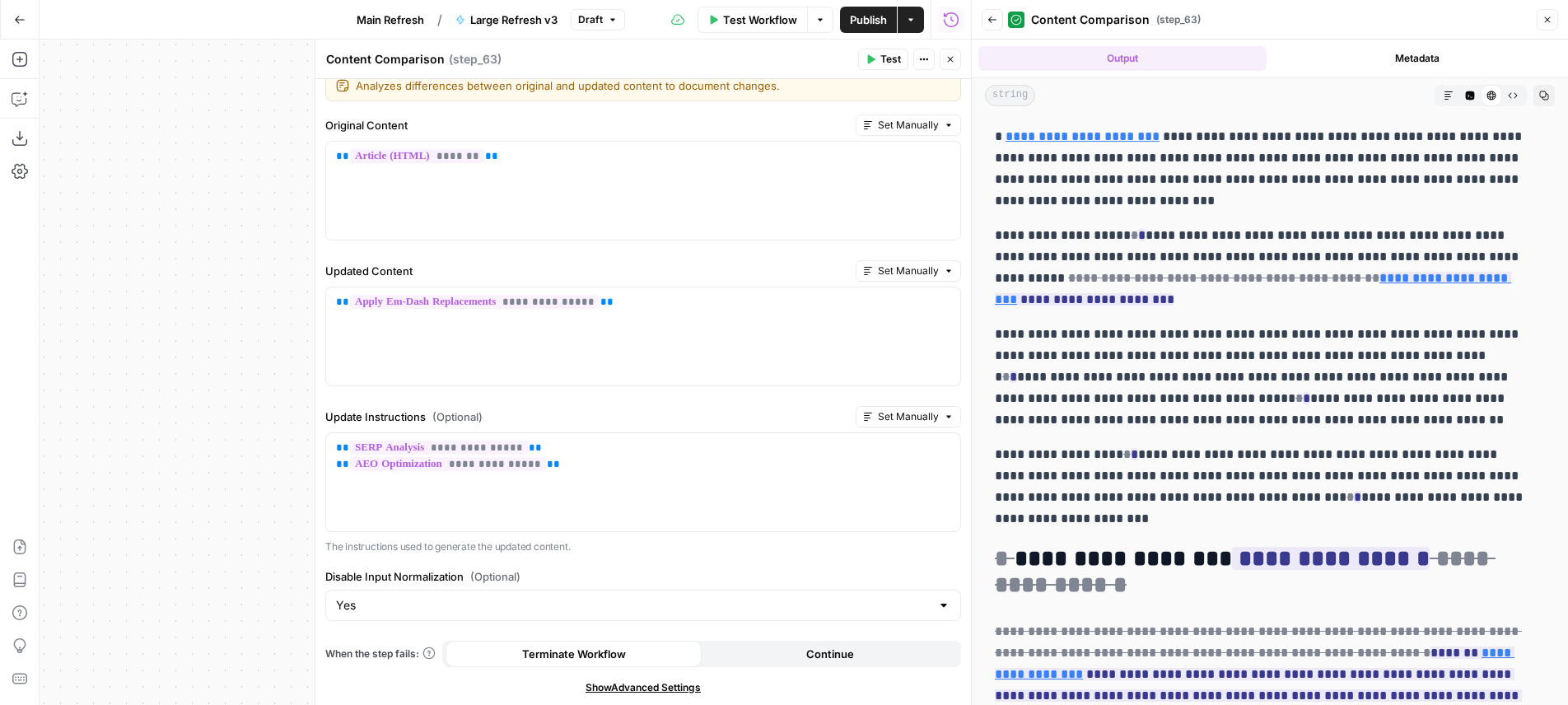
scroll to position [4, 0]
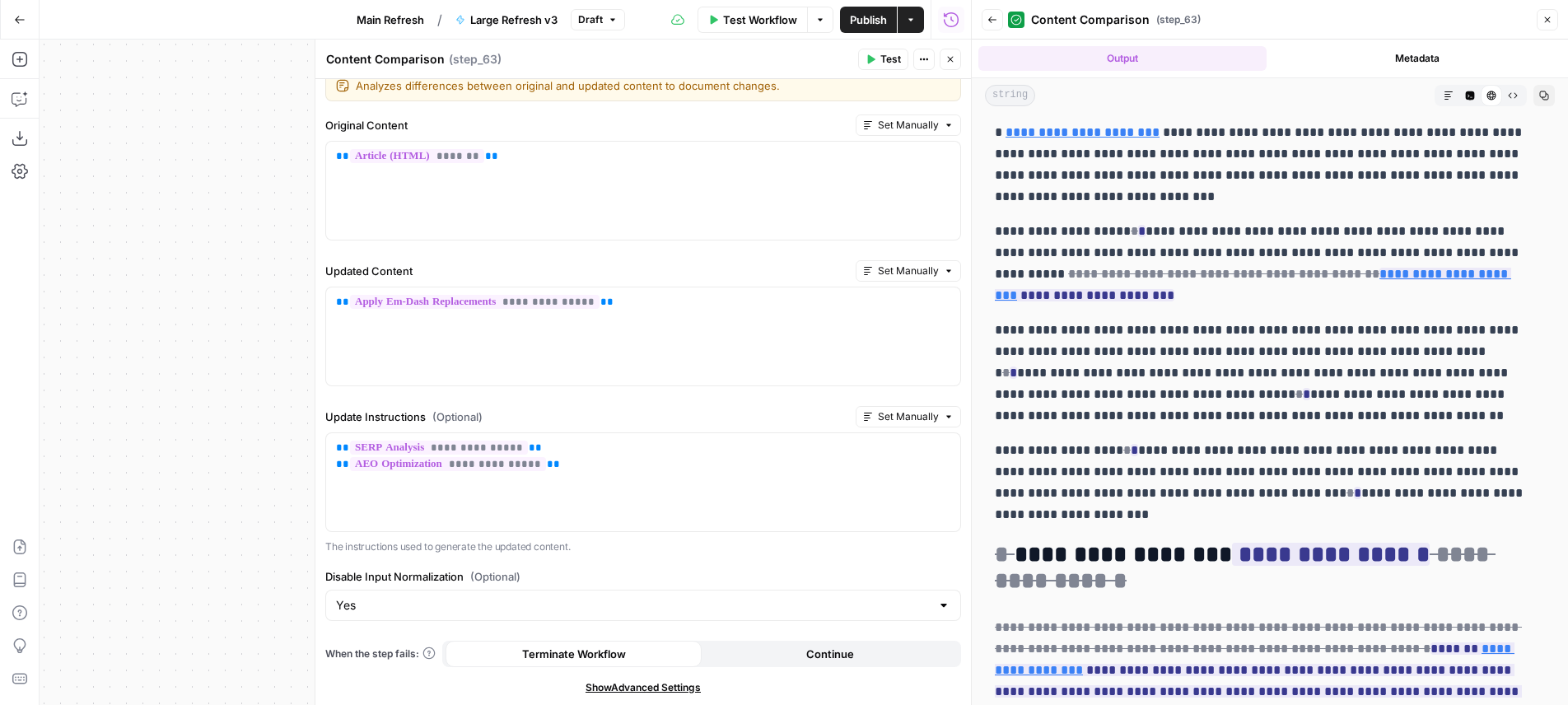
click at [992, 29] on button "Back" at bounding box center [993, 20] width 22 height 22
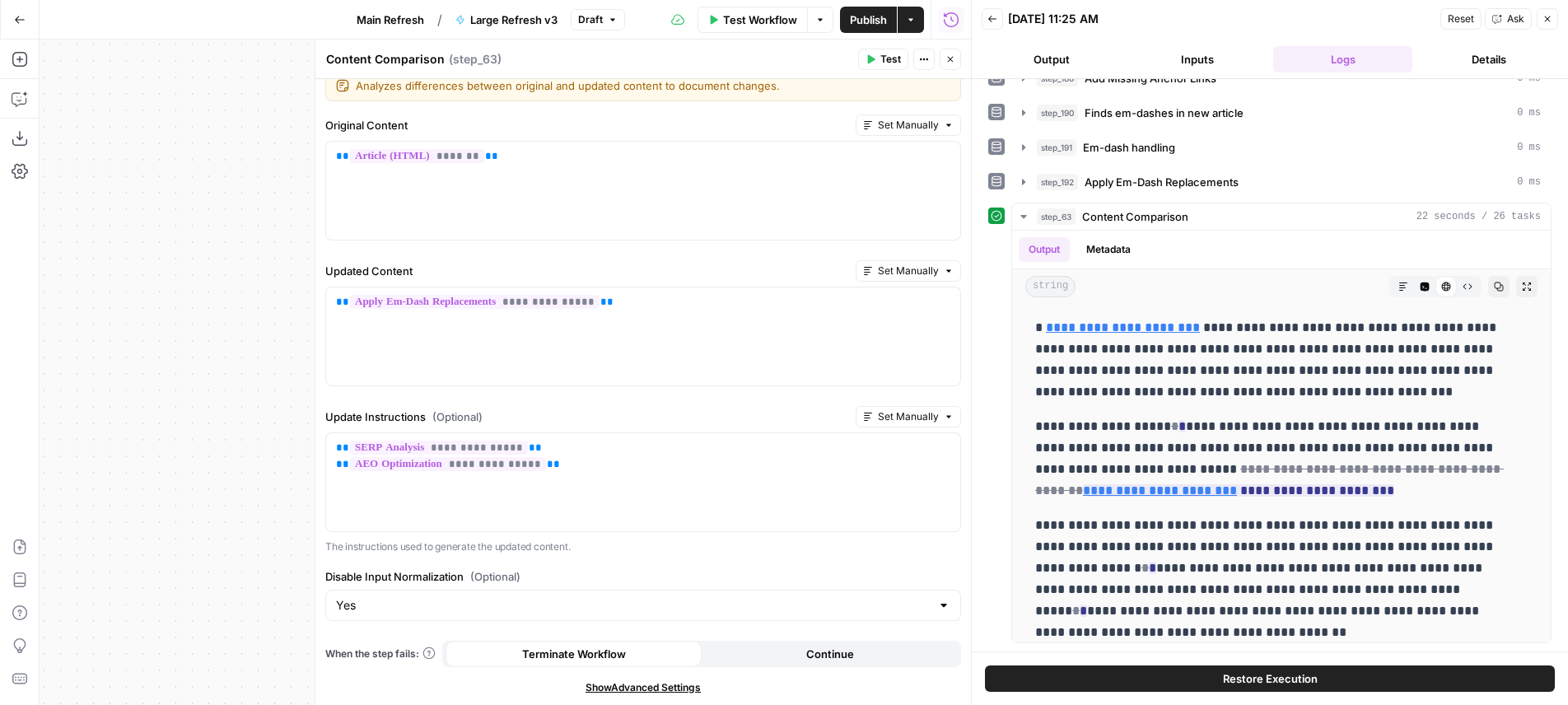
click at [982, 23] on button "Back" at bounding box center [993, 19] width 22 height 22
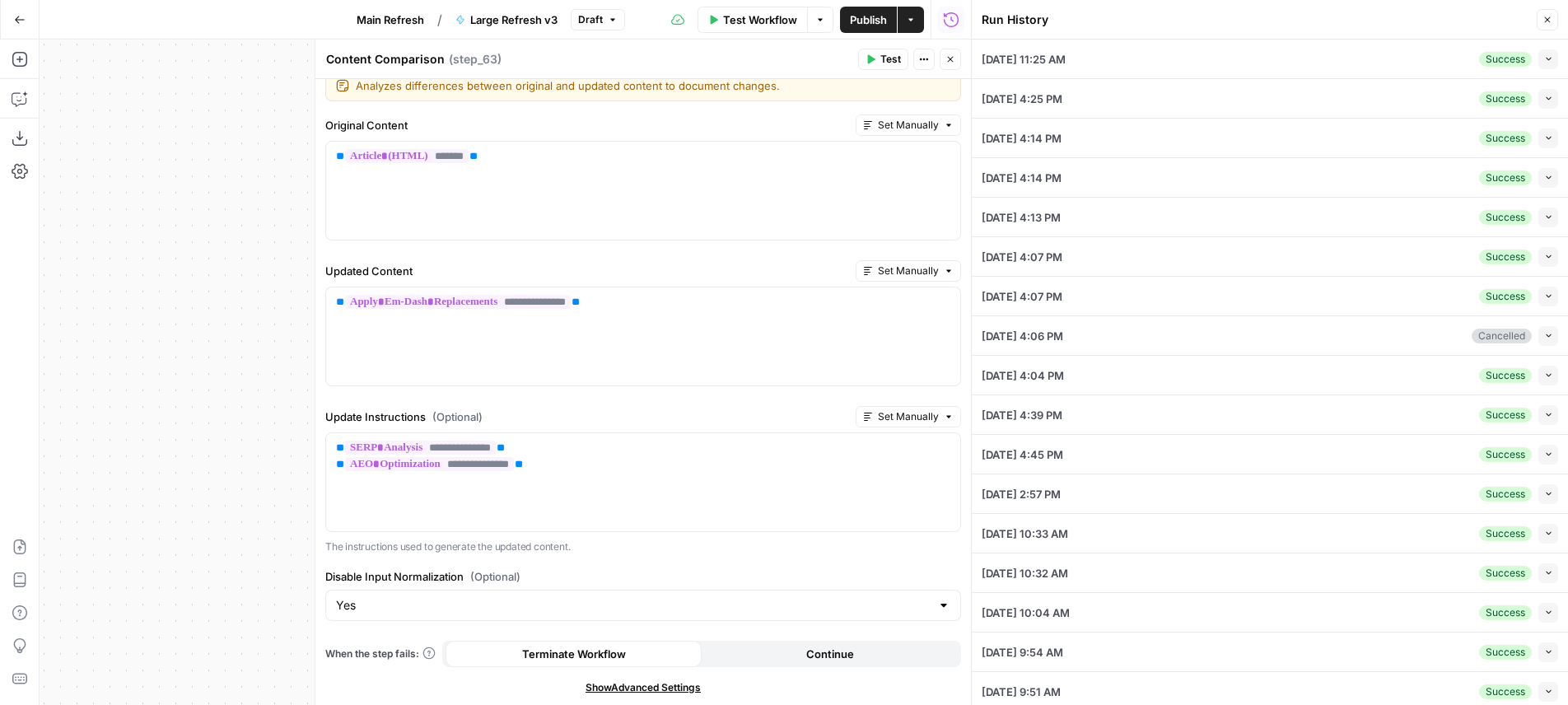
click at [1538, 60] on button "Collapse" at bounding box center [1548, 59] width 20 height 20
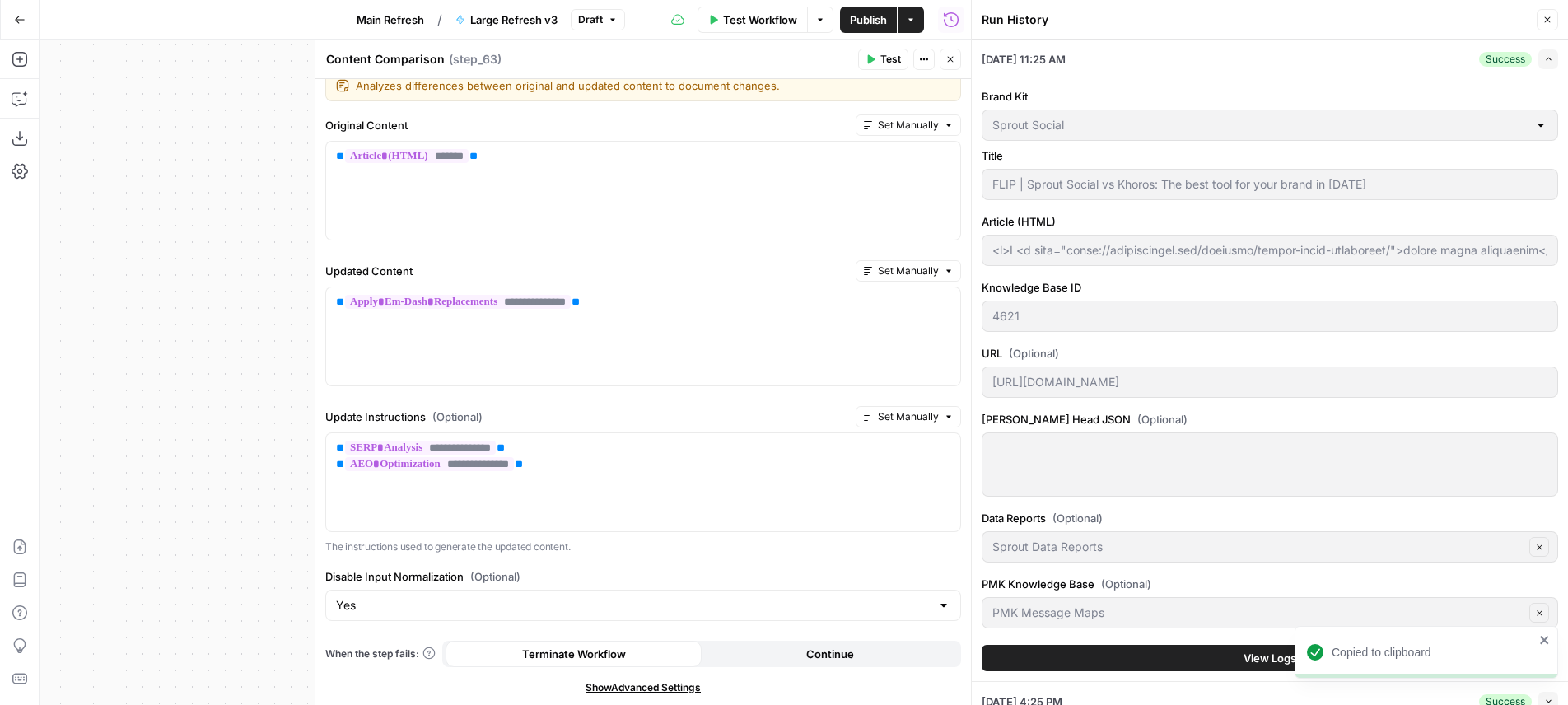
click at [1292, 354] on label "URL (Optional)" at bounding box center [1270, 353] width 577 height 17
click at [1235, 134] on div "Sprout Social" at bounding box center [1270, 125] width 577 height 32
click at [951, 42] on header "Content Comparison Content Comparison ( step_63 ) Test Actions Close" at bounding box center [643, 58] width 655 height 39
click at [947, 61] on icon "button" at bounding box center [950, 59] width 10 height 10
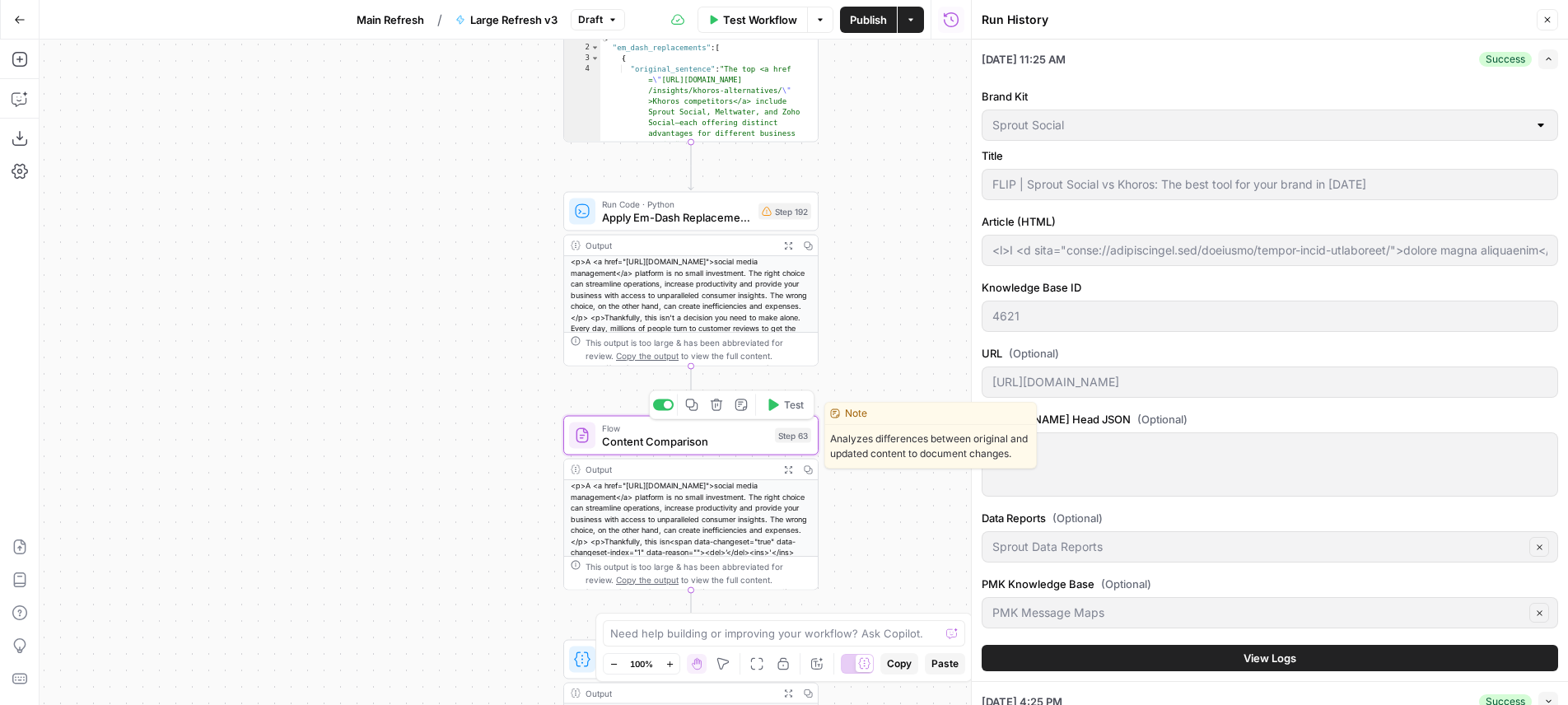
click at [731, 436] on span "Content Comparison" at bounding box center [685, 442] width 167 height 17
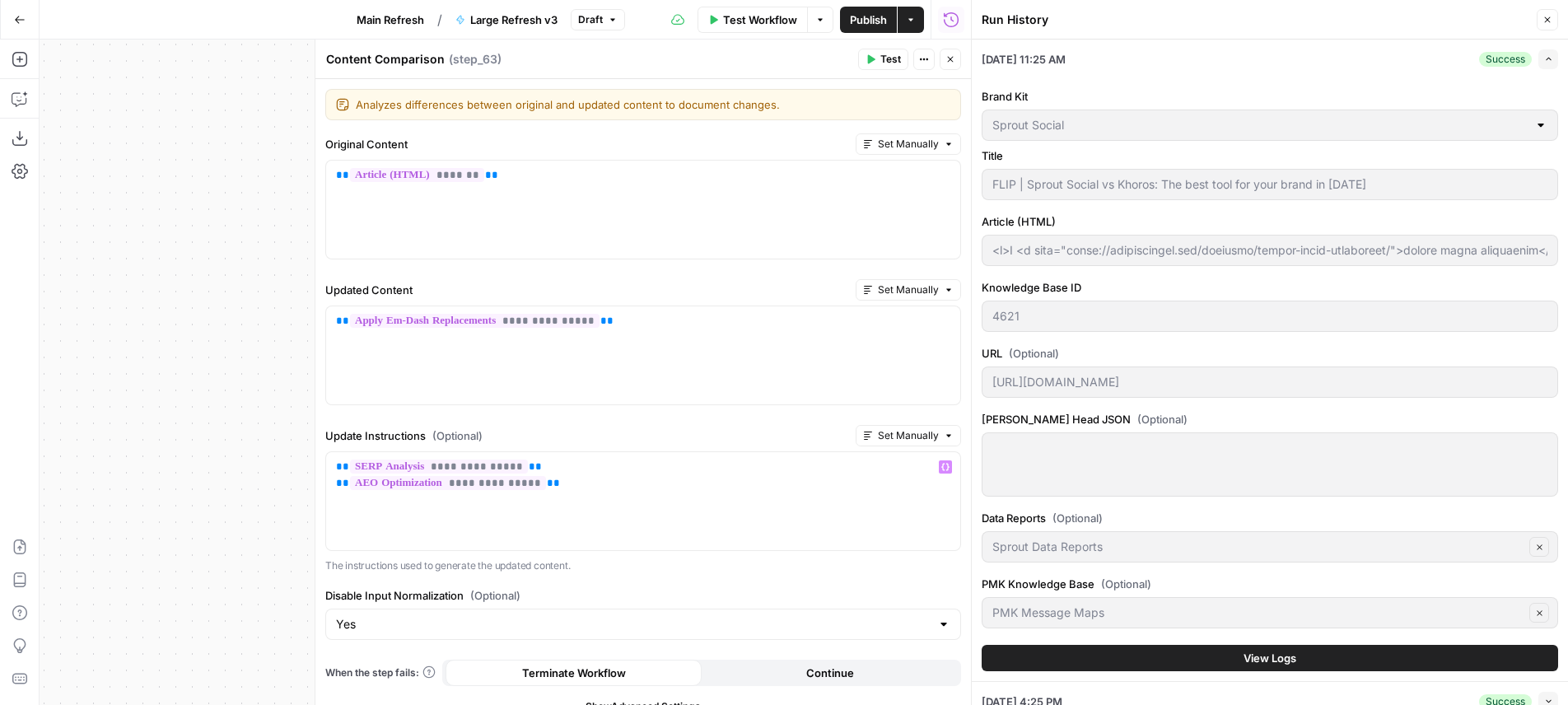
scroll to position [19, 0]
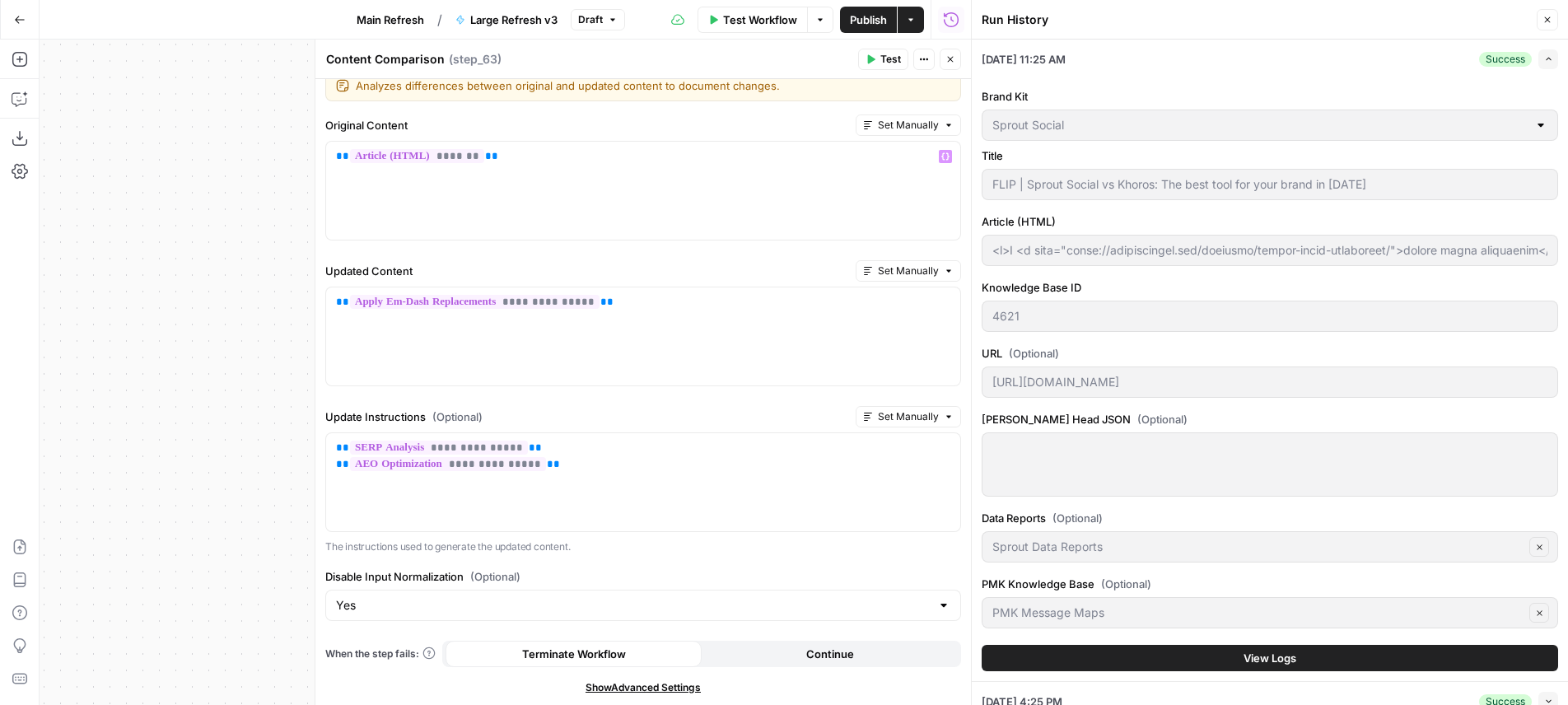
click at [869, 33] on div "Test Workflow Options Publish Actions Run History" at bounding box center [799, 19] width 347 height 38
click at [869, 23] on span "Publish" at bounding box center [869, 20] width 37 height 17
click at [947, 63] on icon "button" at bounding box center [950, 59] width 10 height 10
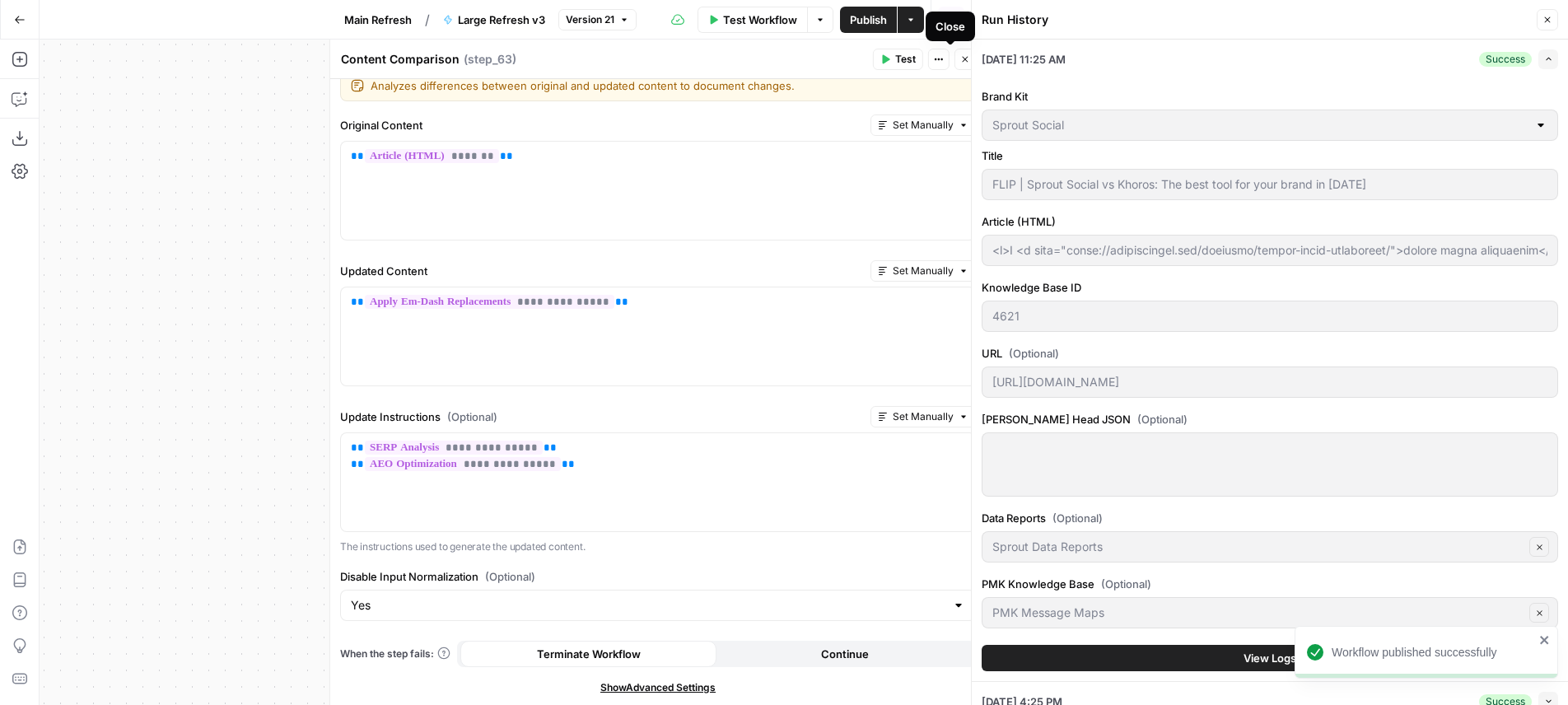
type input "<p>A <a href="https://sproutsocial.com/insights/social-media-management/">socia…"
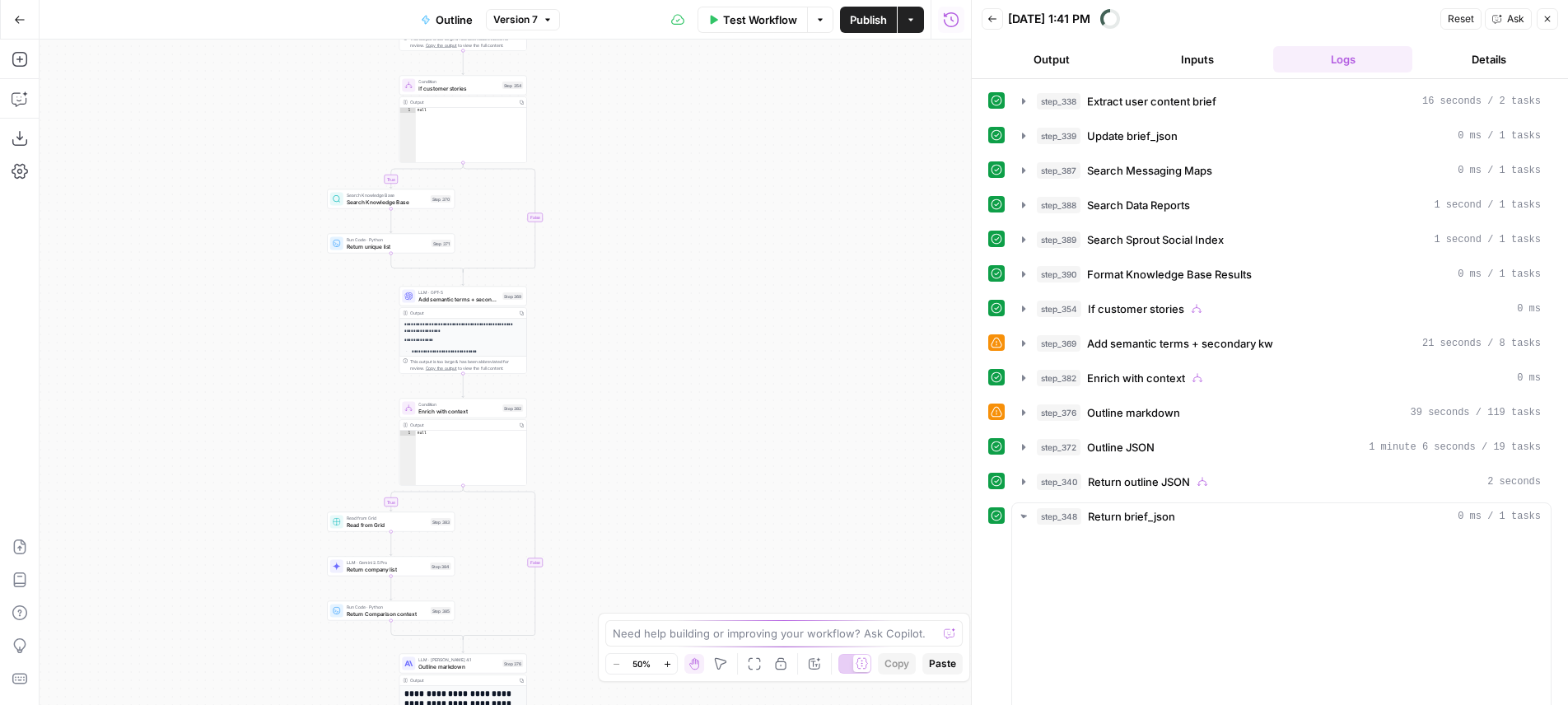
click at [24, 89] on button "Copilot" at bounding box center [20, 99] width 27 height 27
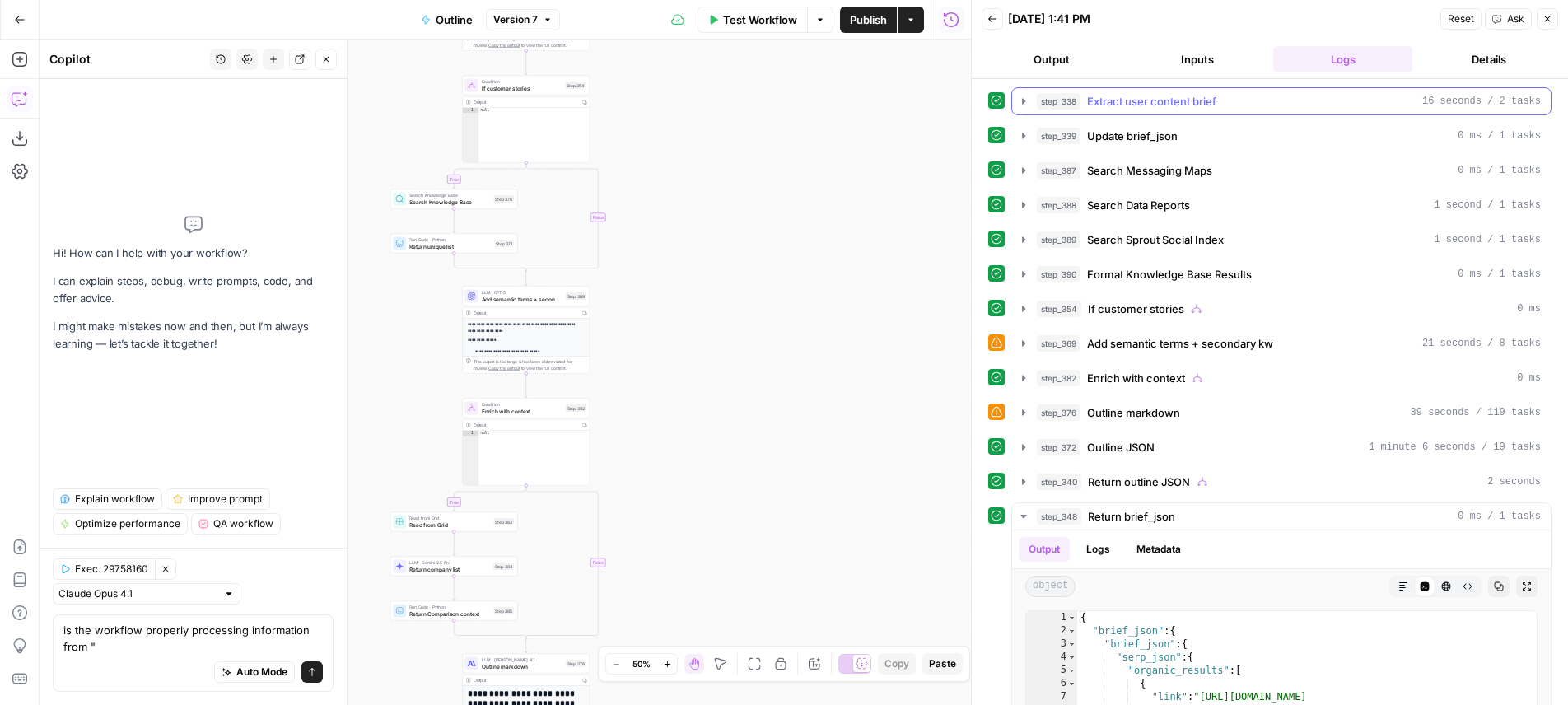
type textarea "is the workflow properly processing information from ""
click at [1208, 88] on button "step_338 Extract user content brief 16 seconds / 2 tasks" at bounding box center [1281, 102] width 539 height 27
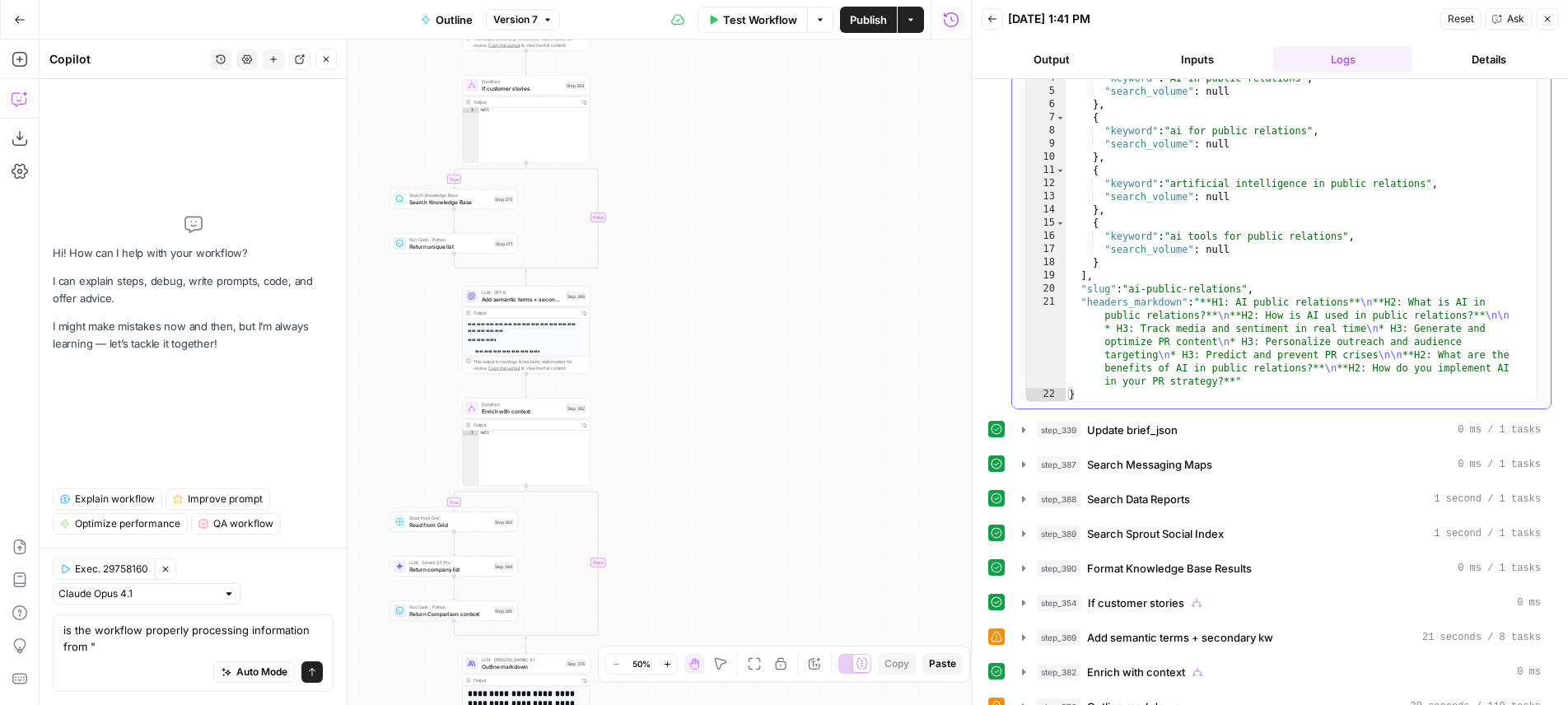
scroll to position [44, 0]
click at [1260, 412] on div "step_338 Extract user content brief 16 seconds / 2 tasks Output Compiled Prompt…" at bounding box center [1270, 602] width 564 height 1268
click at [1250, 432] on div "step_339 Update brief_json 0 ms / 1 tasks" at bounding box center [1289, 431] width 504 height 17
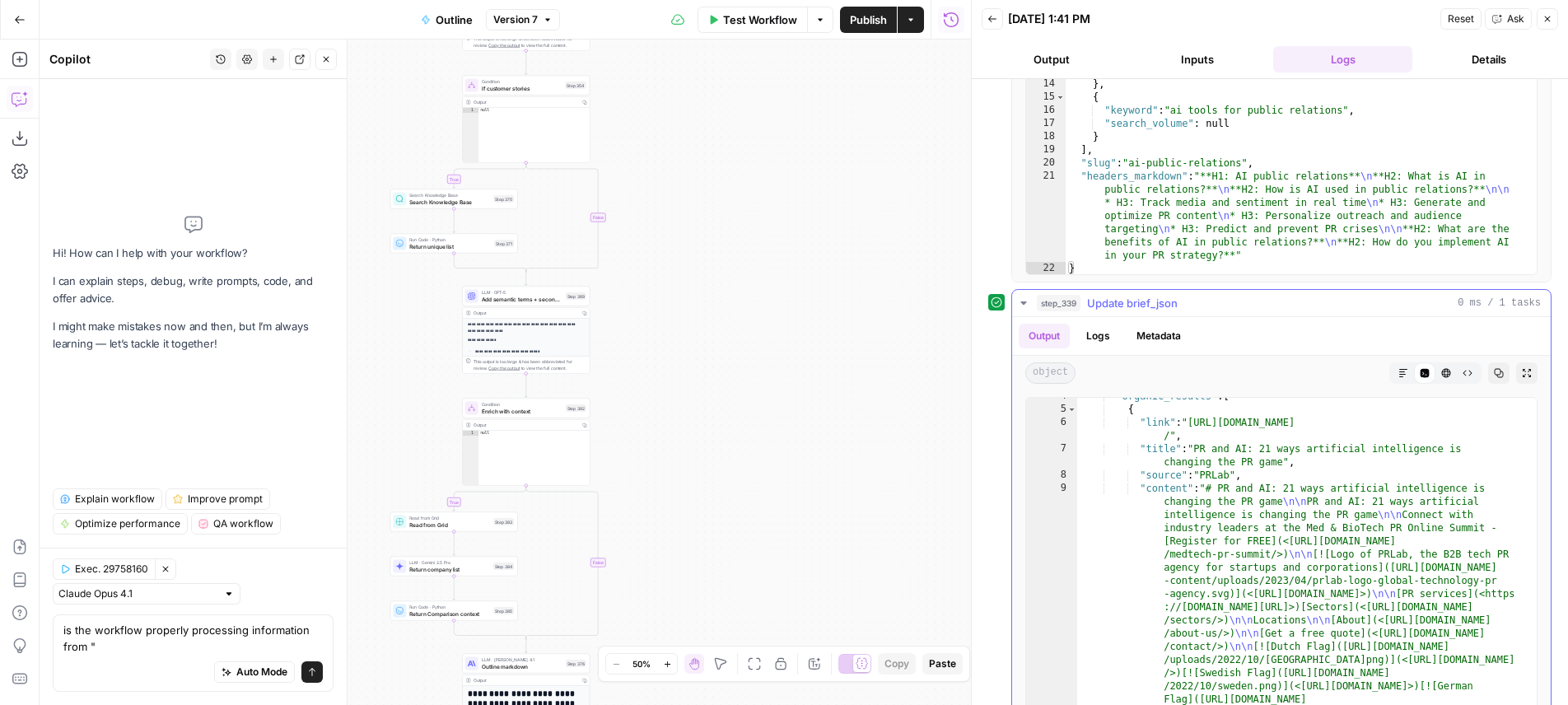
scroll to position [57, 0]
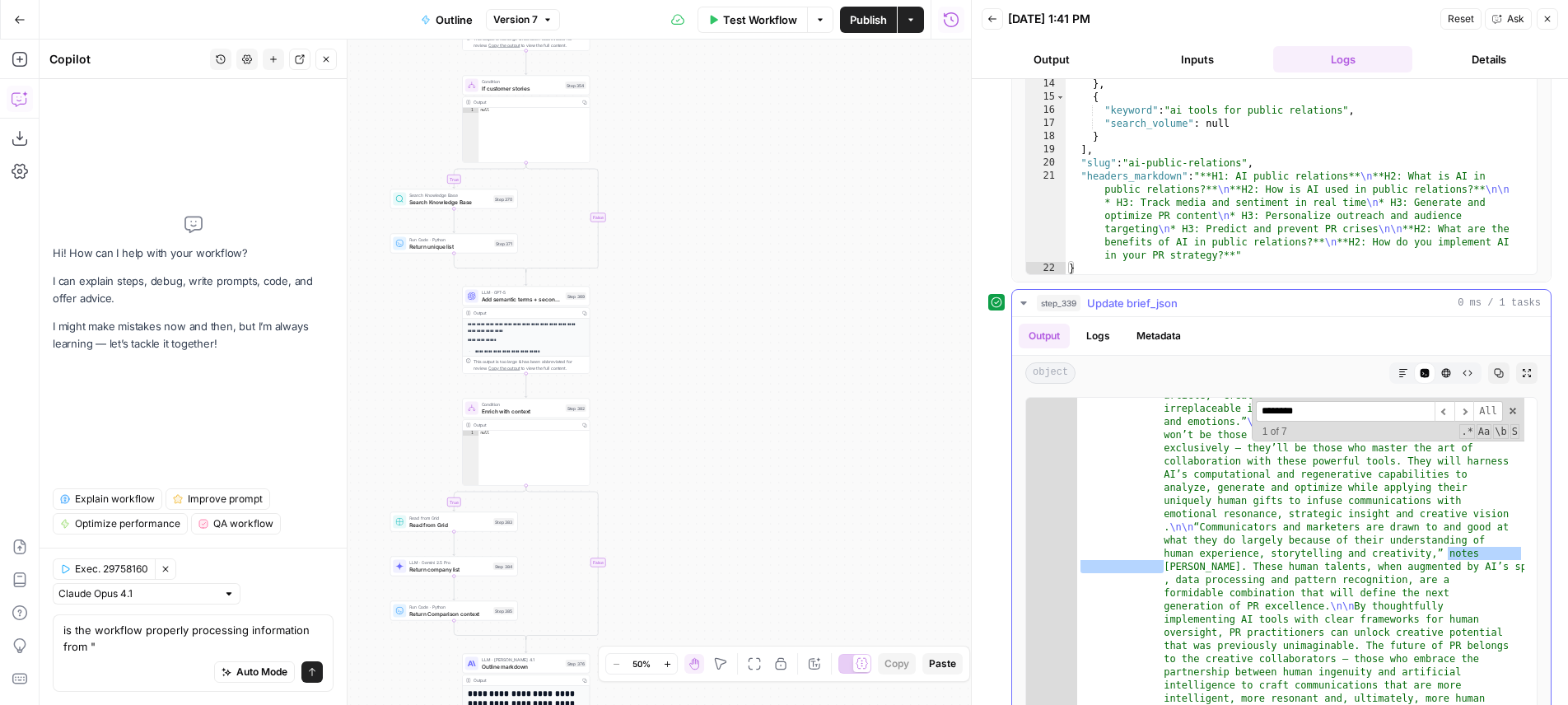
scroll to position [25823, 0]
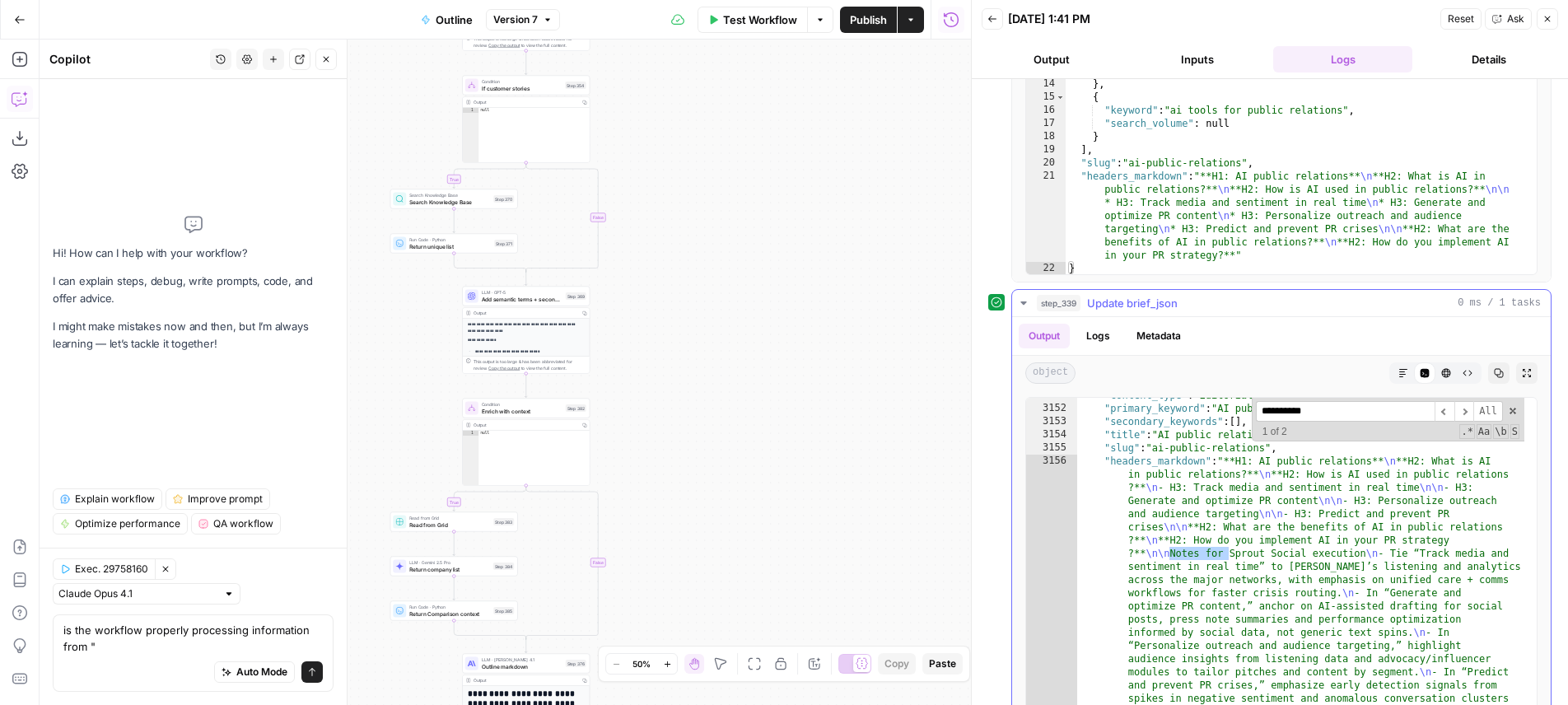
type input "*********"
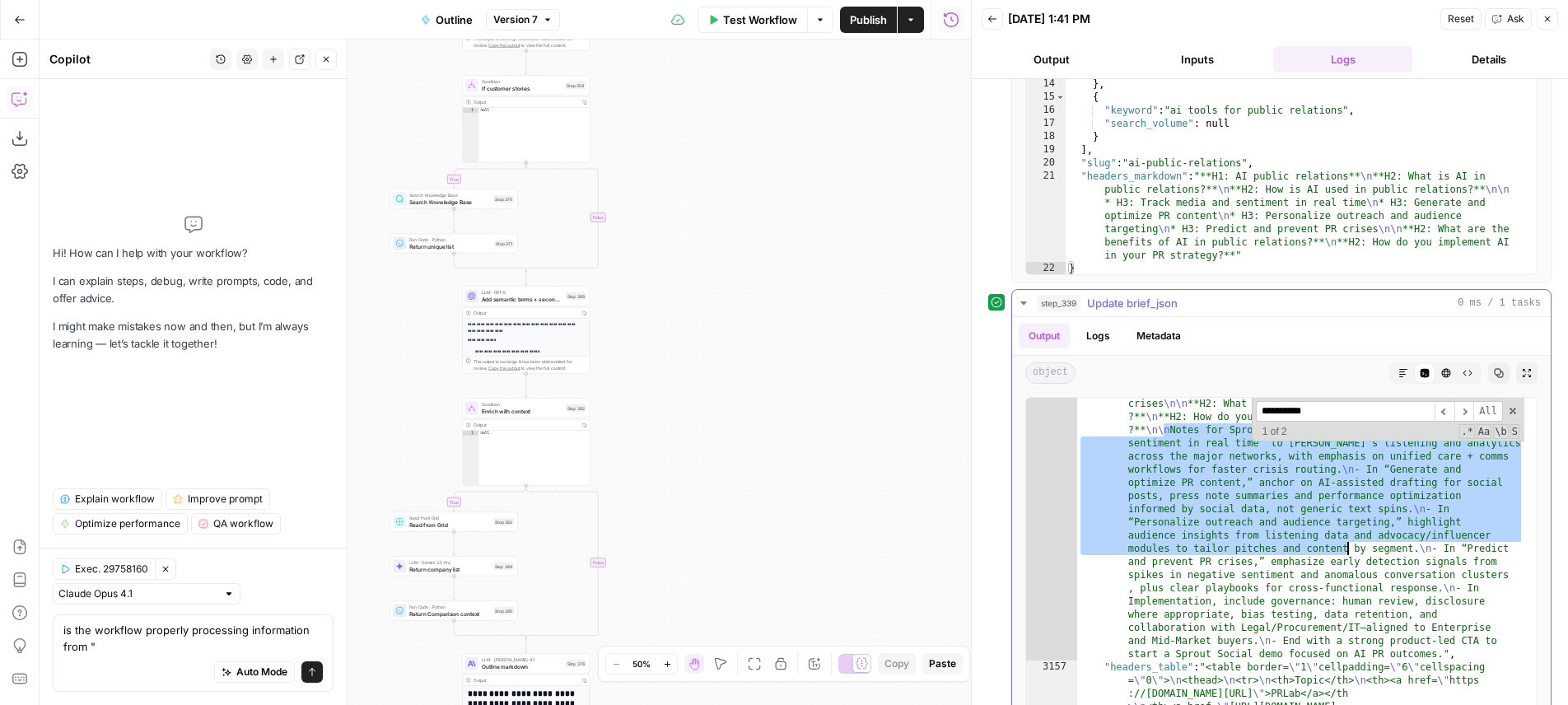
scroll to position [25856, 0]
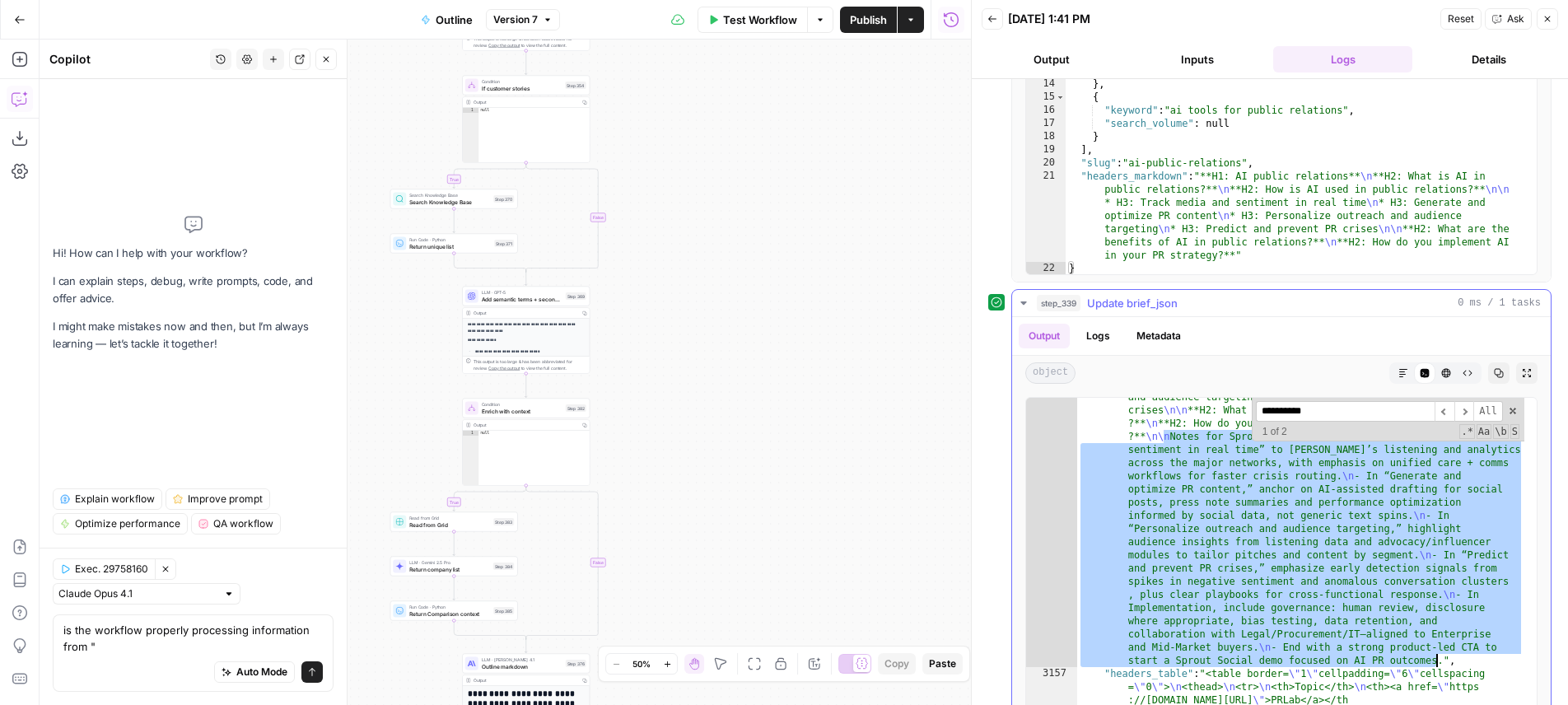
drag, startPoint x: 1171, startPoint y: 558, endPoint x: 1418, endPoint y: 655, distance: 265.4
click at [243, 649] on textarea "is the workflow properly processing information from "" at bounding box center [193, 638] width 259 height 33
paste textarea "lOremi dol Sitame Consec adipiscin\e- Sed “Doeiu tempo inc utlaboree do magn al…"
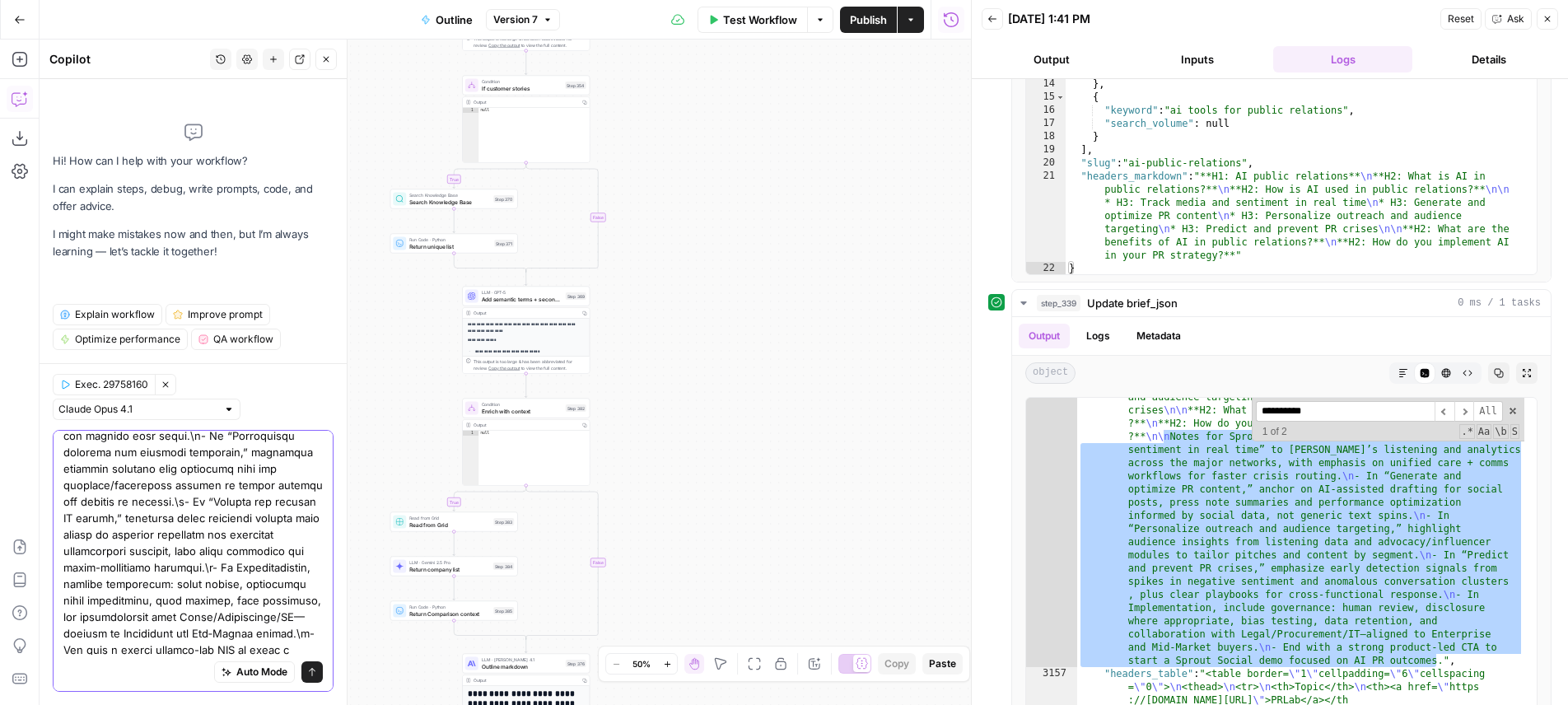
type textarea "lo ips dolorsit ametcons adipiscing elitseddoei temp "iNcidi utl Etdolo Magnaa …"
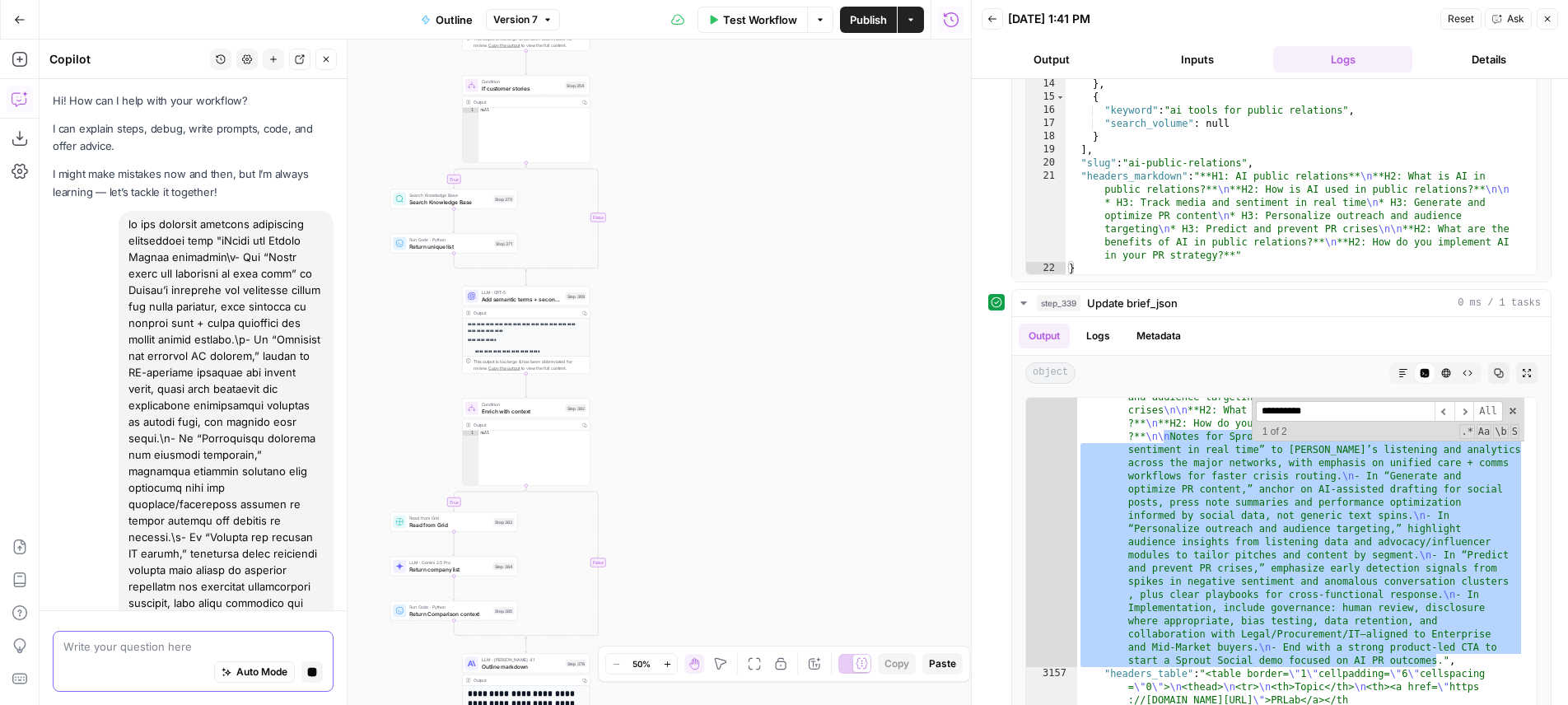
scroll to position [227, 0]
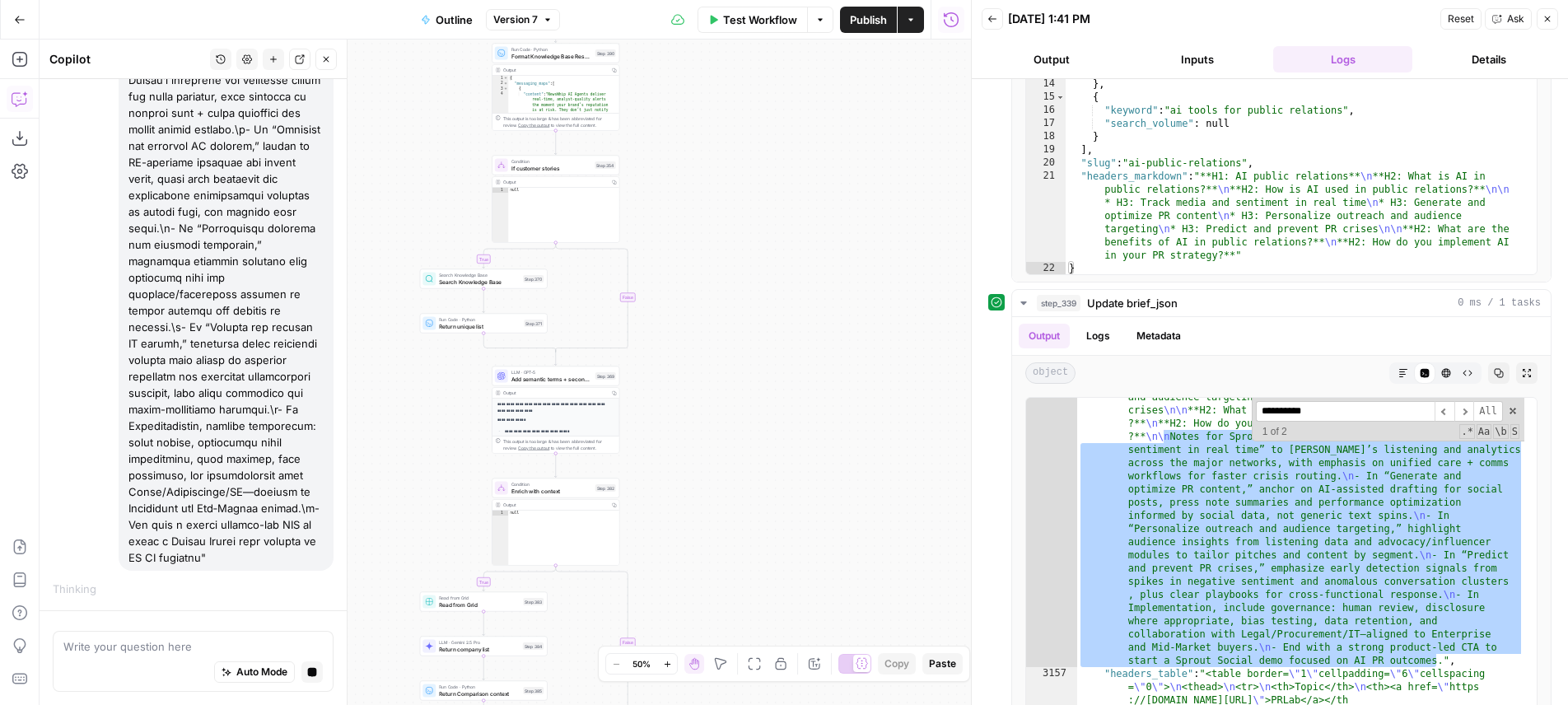
drag, startPoint x: 729, startPoint y: 262, endPoint x: 803, endPoint y: 506, distance: 255.0
click at [803, 507] on div "true true true false true false false false Workflow Set Inputs Inputs LLM · Ge…" at bounding box center [504, 372] width 931 height 665
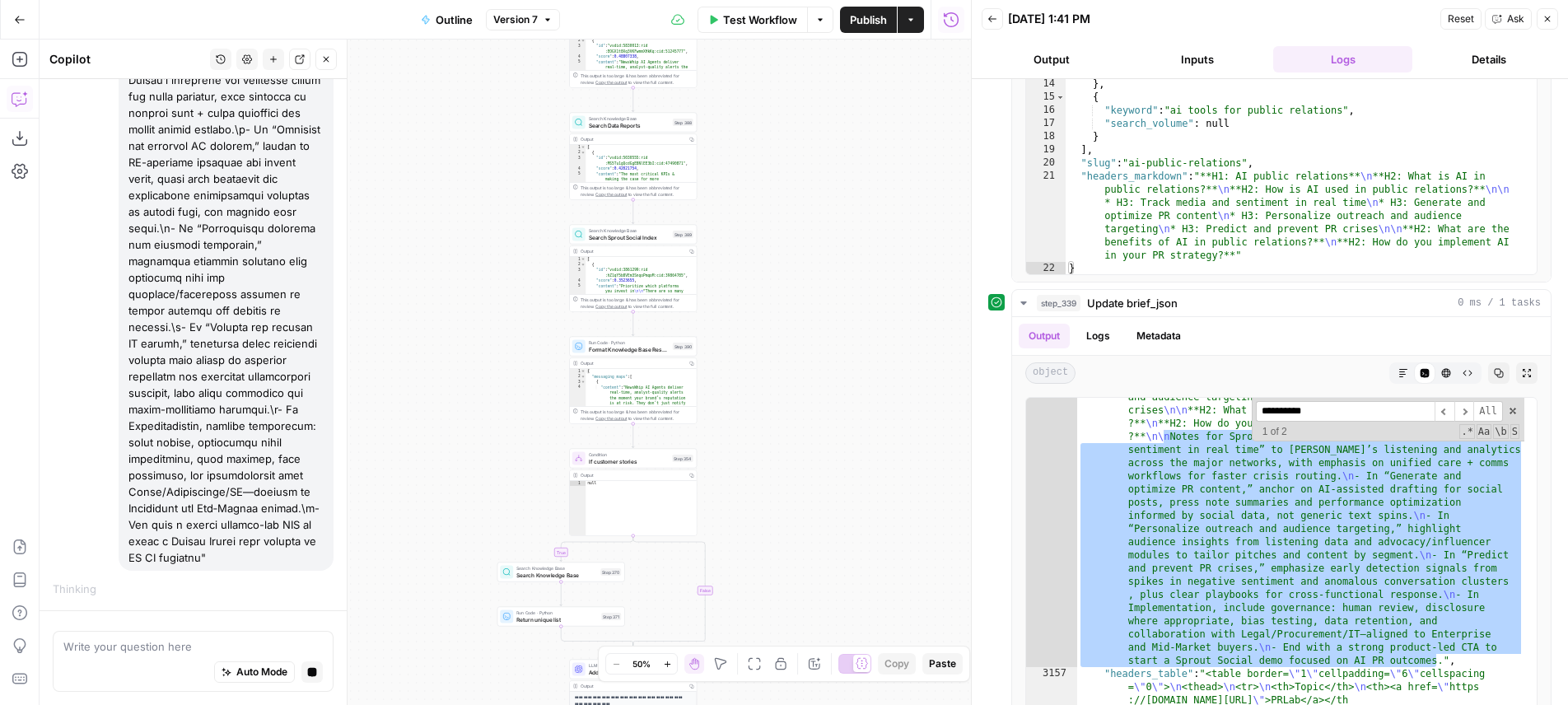
drag, startPoint x: 825, startPoint y: 316, endPoint x: 842, endPoint y: 377, distance: 63.3
click at [842, 377] on div "true true true false true false false false Workflow Set Inputs Inputs LLM · Ge…" at bounding box center [504, 372] width 931 height 665
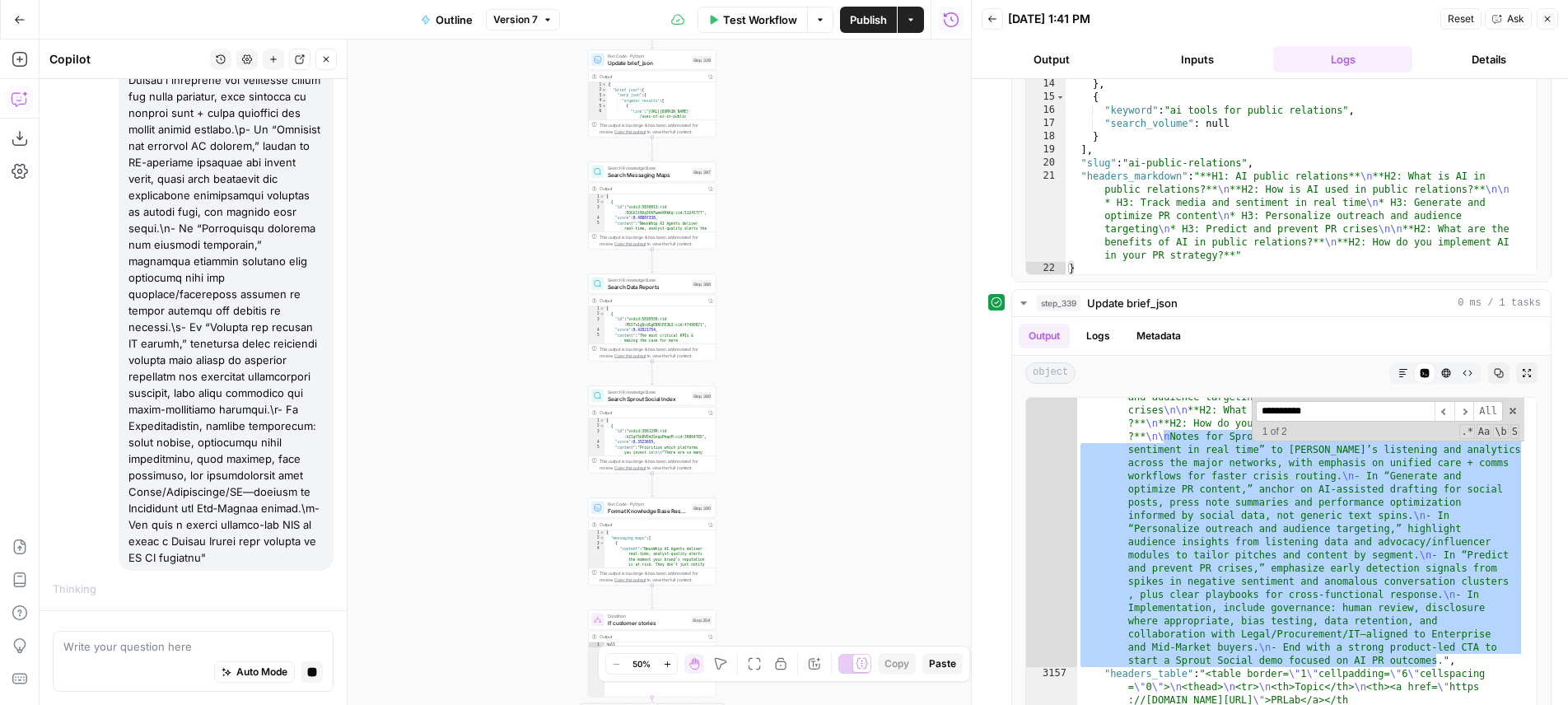
drag, startPoint x: 820, startPoint y: 394, endPoint x: 841, endPoint y: 342, distance: 56.1
click at [836, 484] on div "true true true false true false false false Workflow Set Inputs Inputs LLM · Ge…" at bounding box center [504, 372] width 931 height 665
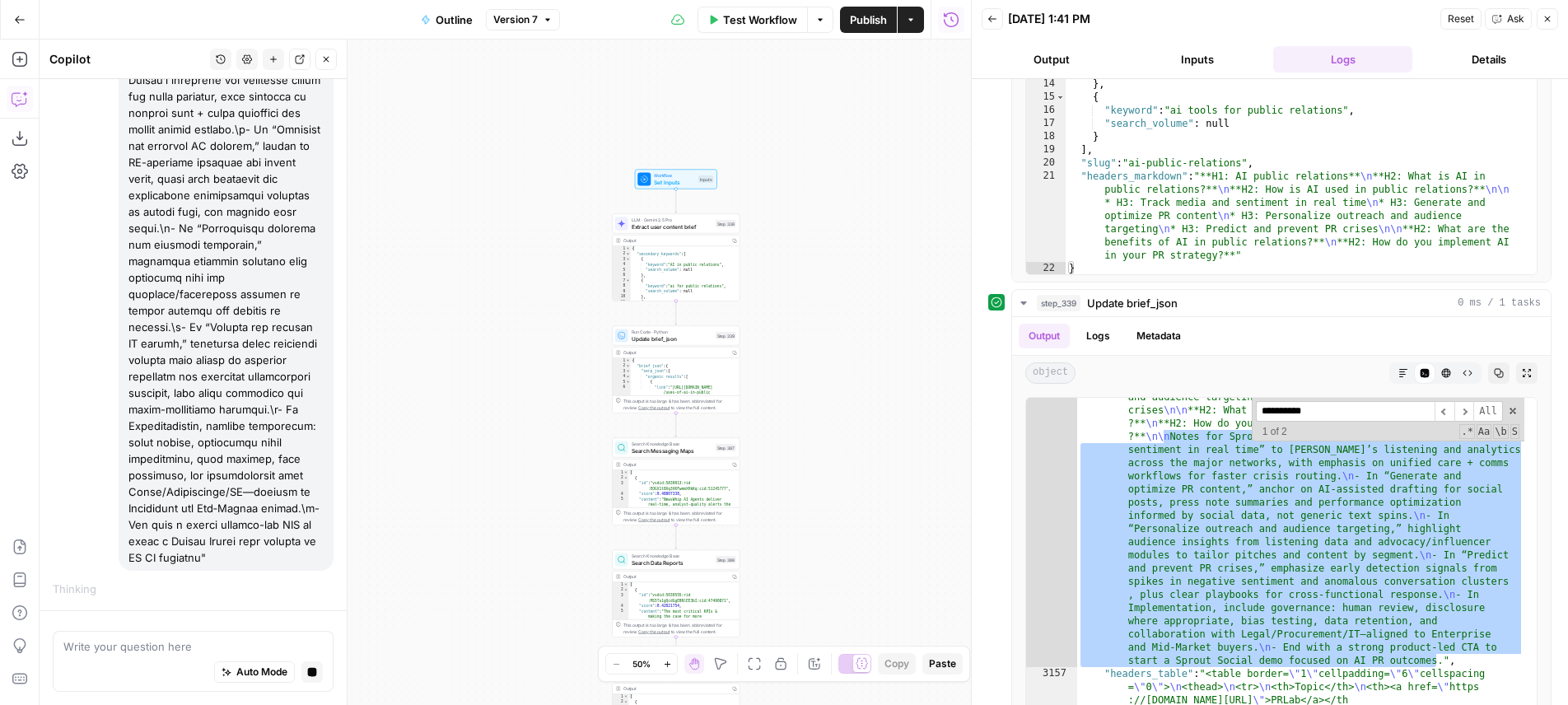
drag, startPoint x: 839, startPoint y: 450, endPoint x: 802, endPoint y: 374, distance: 84.5
click at [849, 551] on div "true true true false true false false false Workflow Set Inputs Inputs LLM · Ge…" at bounding box center [504, 372] width 931 height 665
click at [799, 362] on div "true true true false true false false false Workflow Set Inputs Inputs LLM · Ge…" at bounding box center [504, 372] width 931 height 665
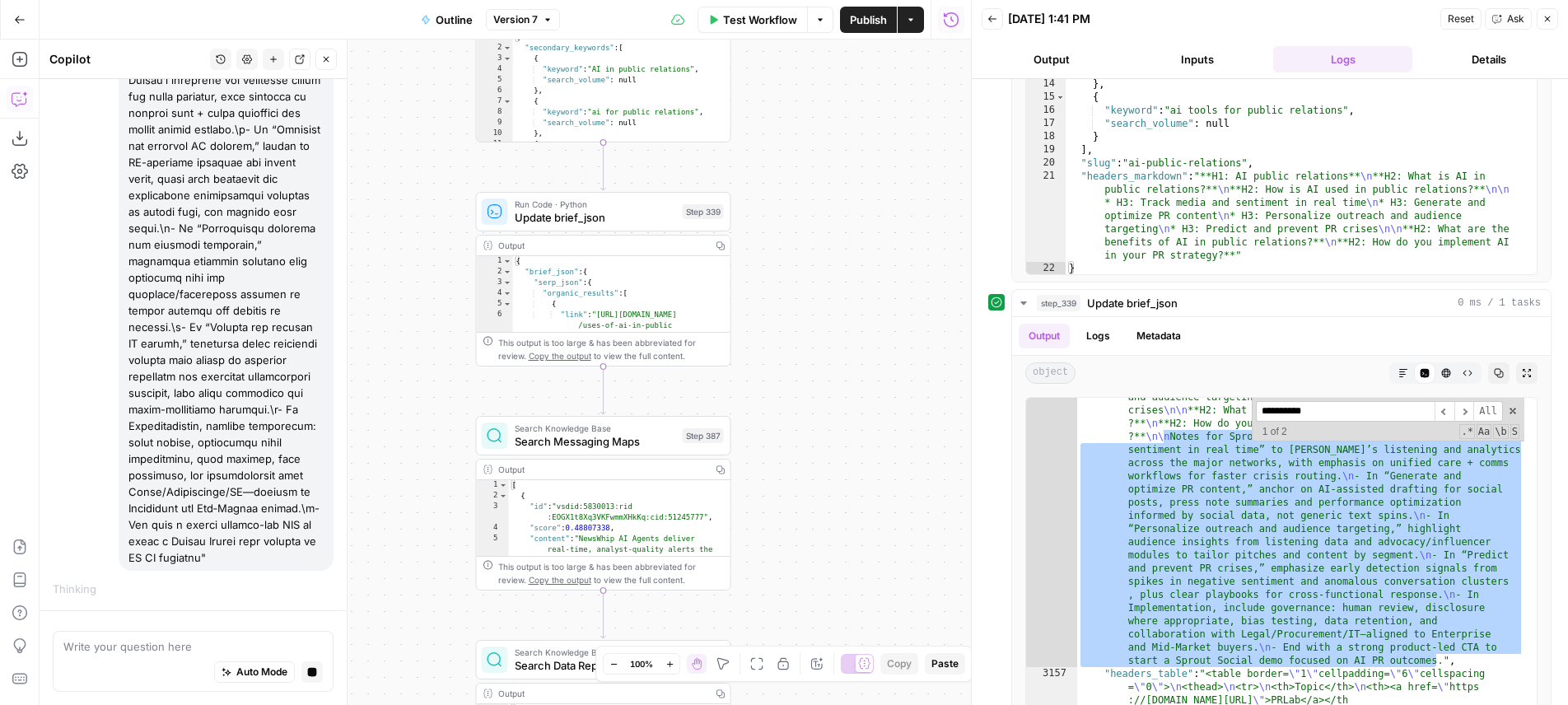
drag, startPoint x: 837, startPoint y: 490, endPoint x: 888, endPoint y: 404, distance: 100.0
click at [888, 404] on div "true true true false true false false false Workflow Set Inputs Inputs LLM · Ge…" at bounding box center [504, 372] width 931 height 665
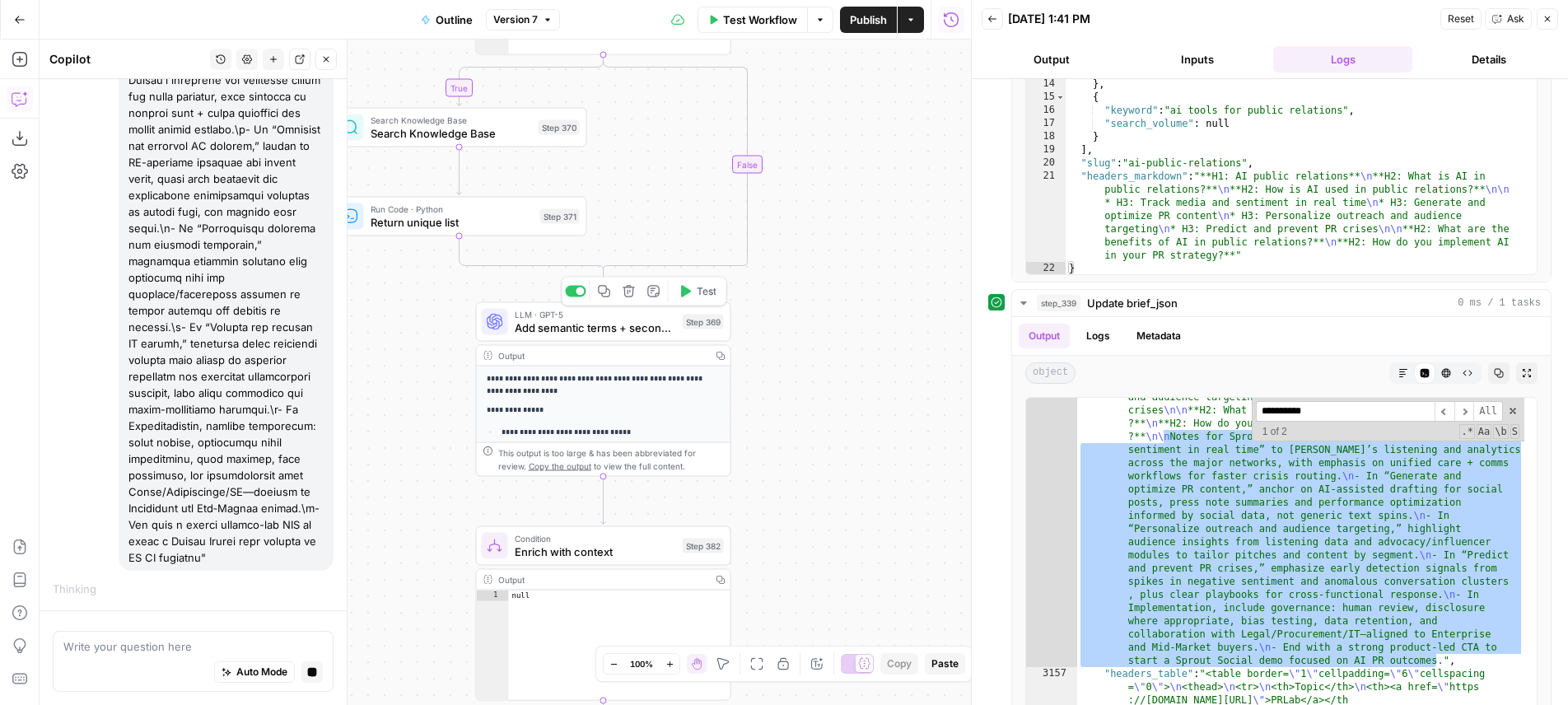
click at [621, 340] on div "LLM · GPT-5 Add semantic terms + secondary kw Step 369 Copy step Delete step Ad…" at bounding box center [604, 322] width 255 height 39
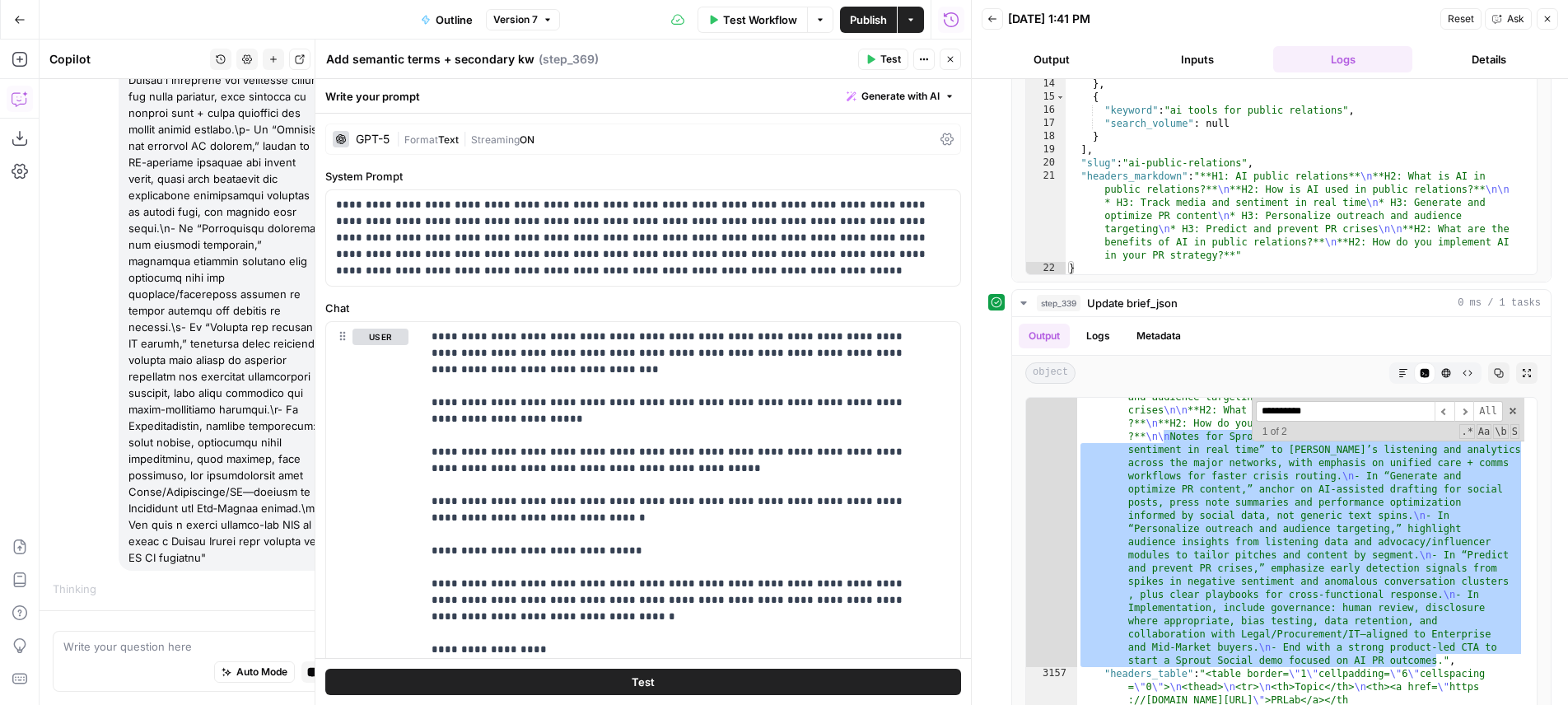
click at [1550, 24] on button "Close" at bounding box center [1547, 19] width 22 height 22
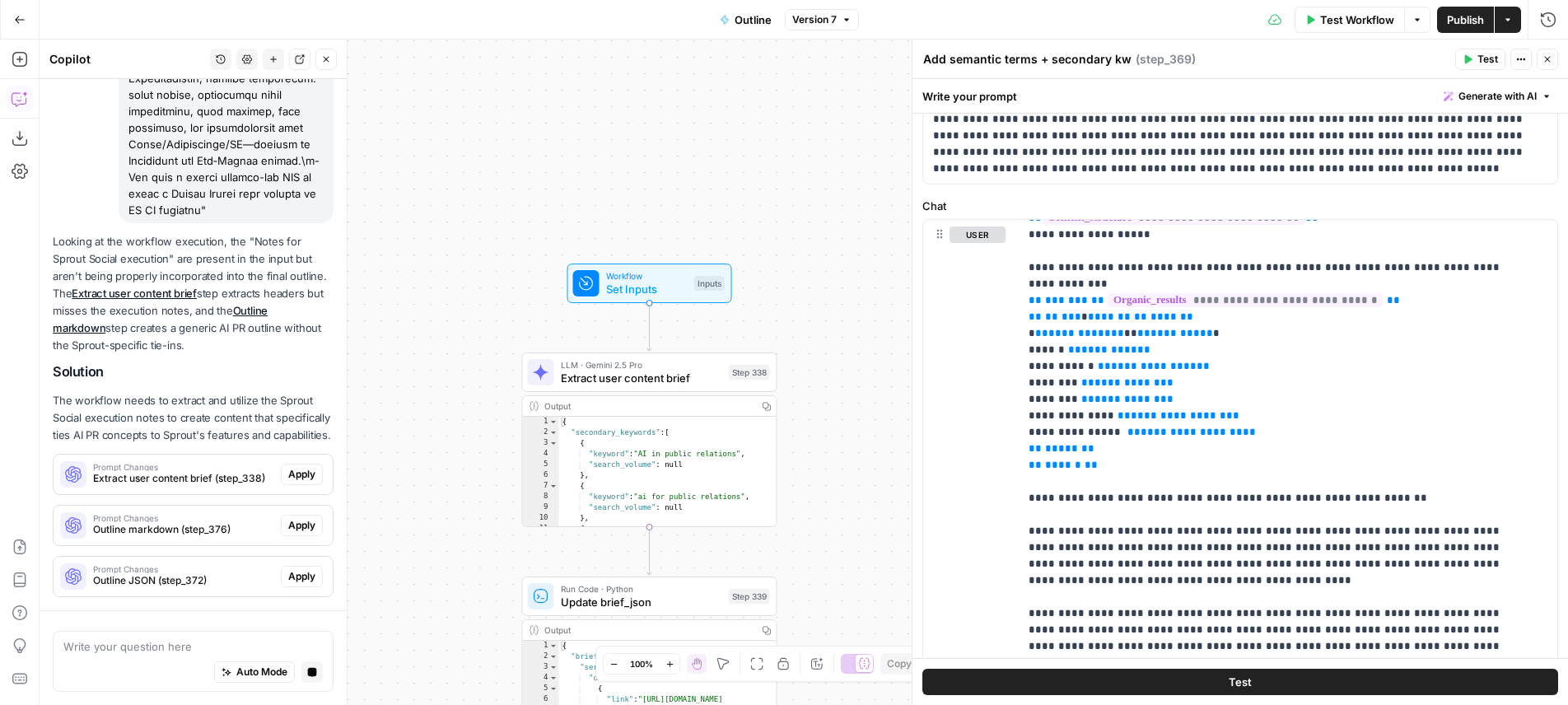
scroll to position [554, 0]
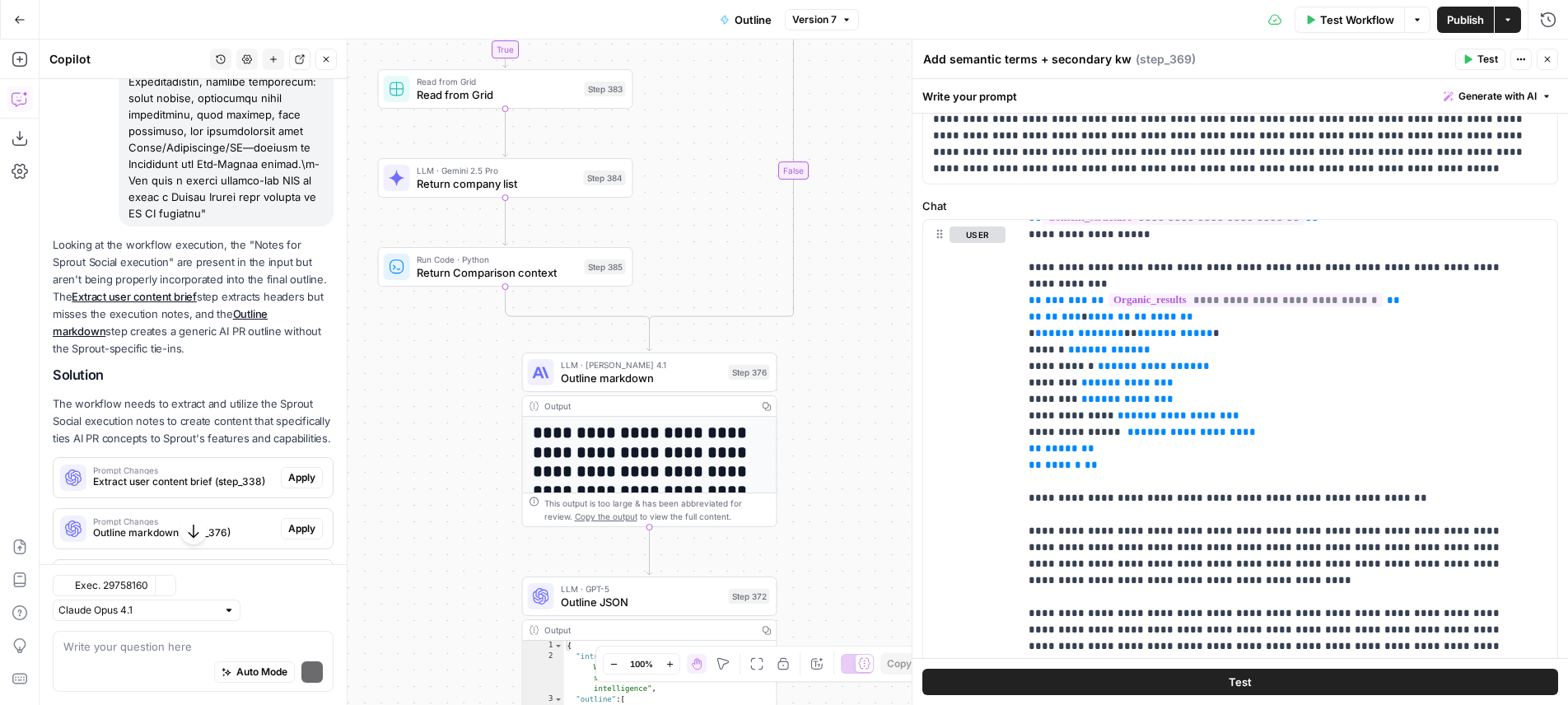
click at [228, 255] on p "Looking at the workflow execution, the "Notes for Sprout Social execution" are …" at bounding box center [193, 298] width 281 height 122
click at [233, 259] on p "Looking at the workflow execution, the "Notes for Sprout Social execution" are …" at bounding box center [193, 298] width 281 height 122
drag, startPoint x: 233, startPoint y: 259, endPoint x: 263, endPoint y: 293, distance: 45.3
click at [263, 293] on p "Looking at the workflow execution, the "Notes for Sprout Social execution" are …" at bounding box center [193, 298] width 281 height 122
click at [264, 292] on p "Looking at the workflow execution, the "Notes for Sprout Social execution" are …" at bounding box center [193, 298] width 281 height 122
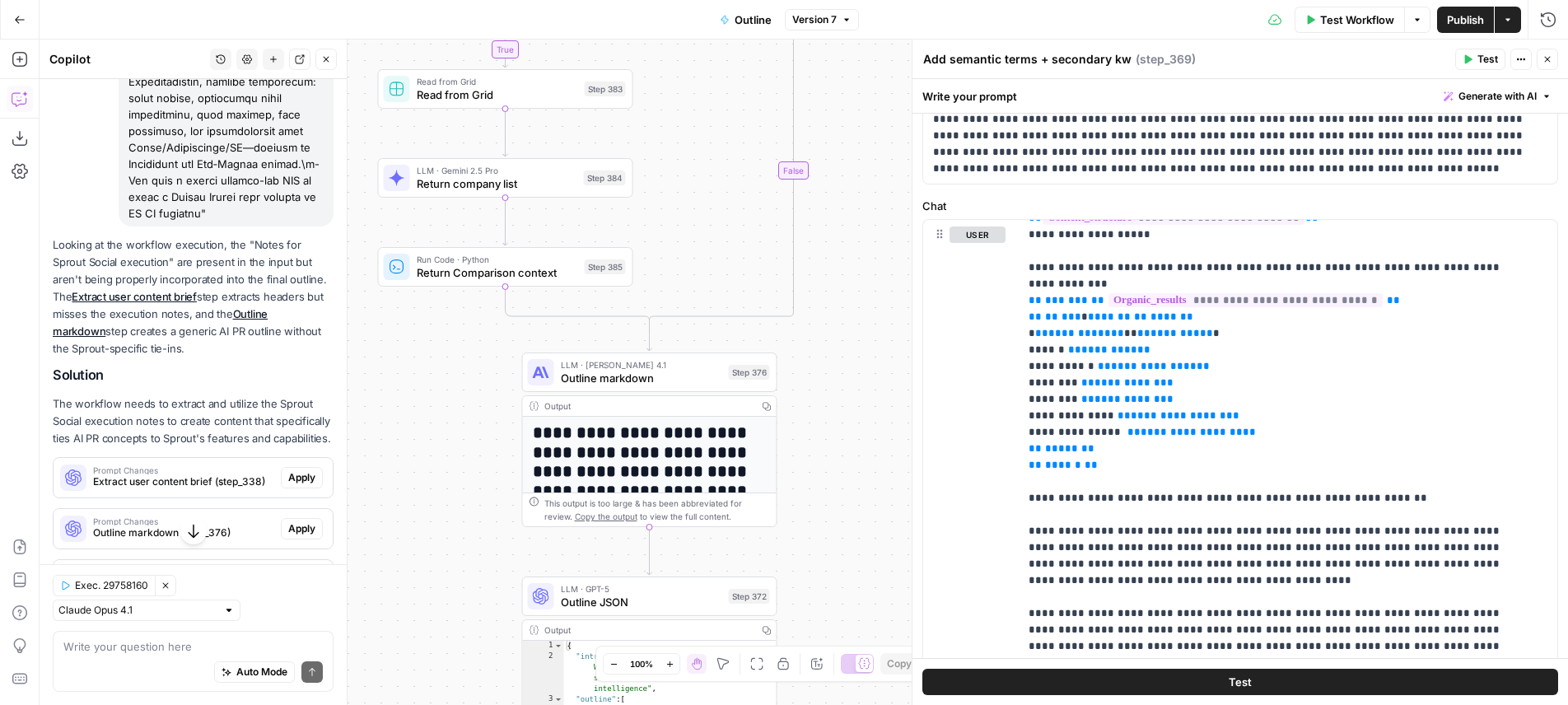
scroll to position [571, 0]
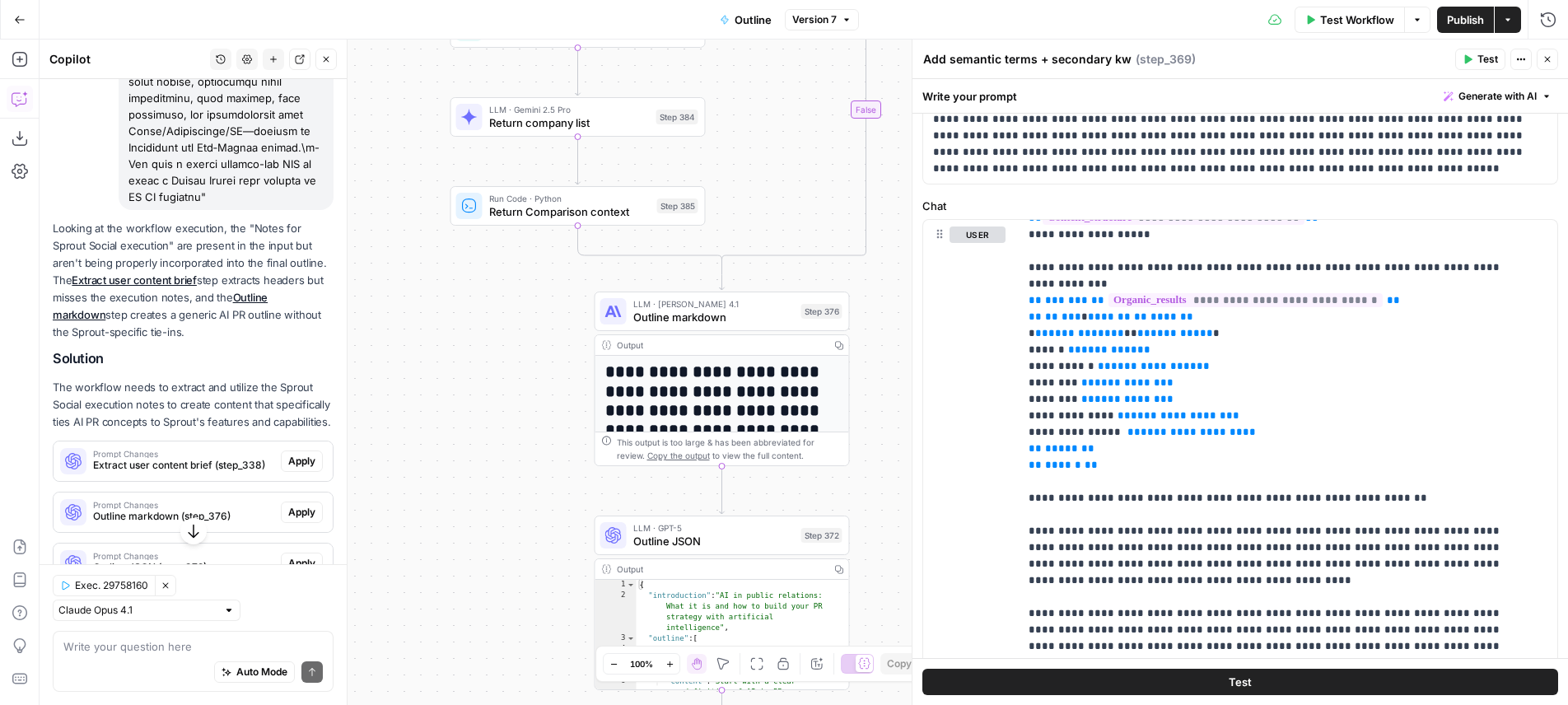
drag, startPoint x: 433, startPoint y: 405, endPoint x: 505, endPoint y: 344, distance: 94.4
click at [505, 344] on div "true true true false true false false false Workflow Set Inputs Inputs LLM · Ge…" at bounding box center [804, 372] width 1529 height 665
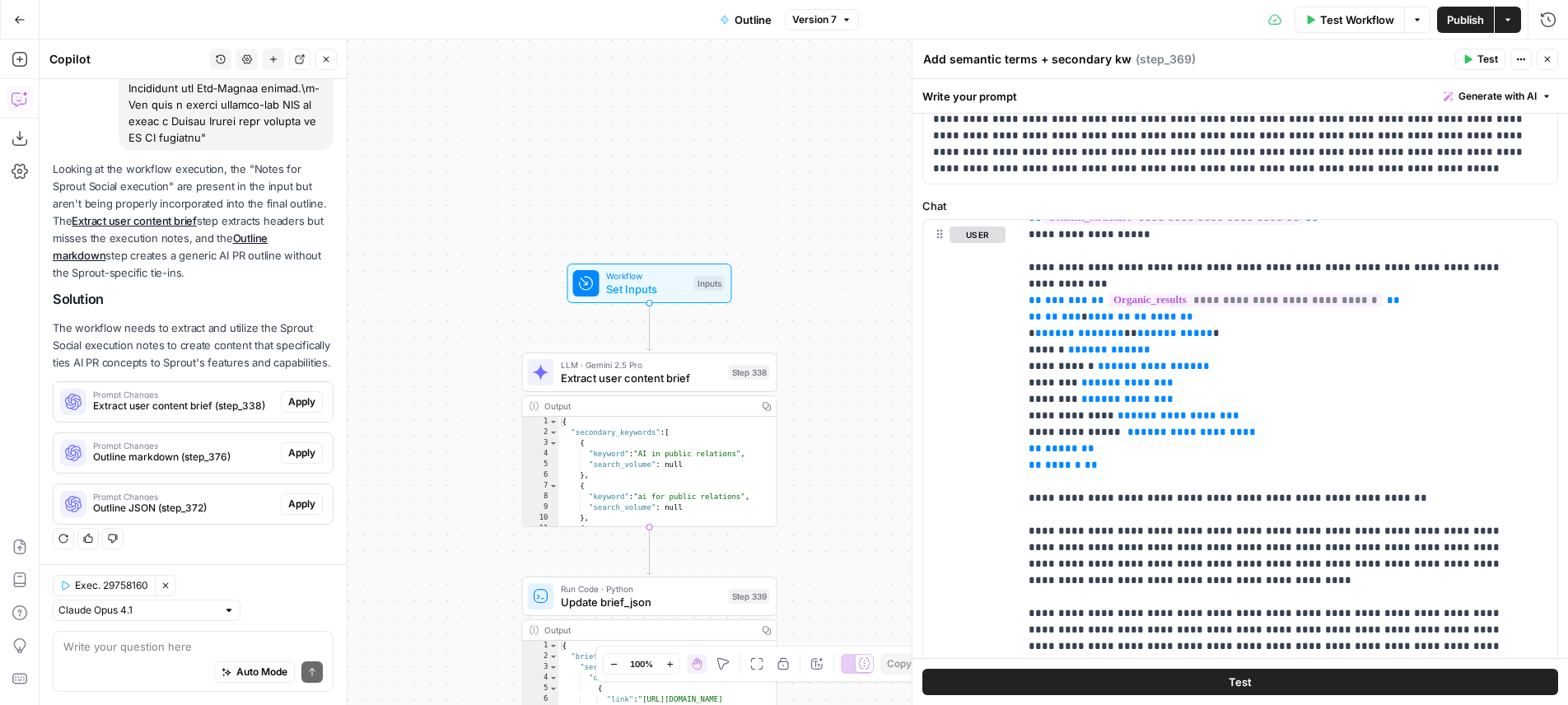
scroll to position [412, 0]
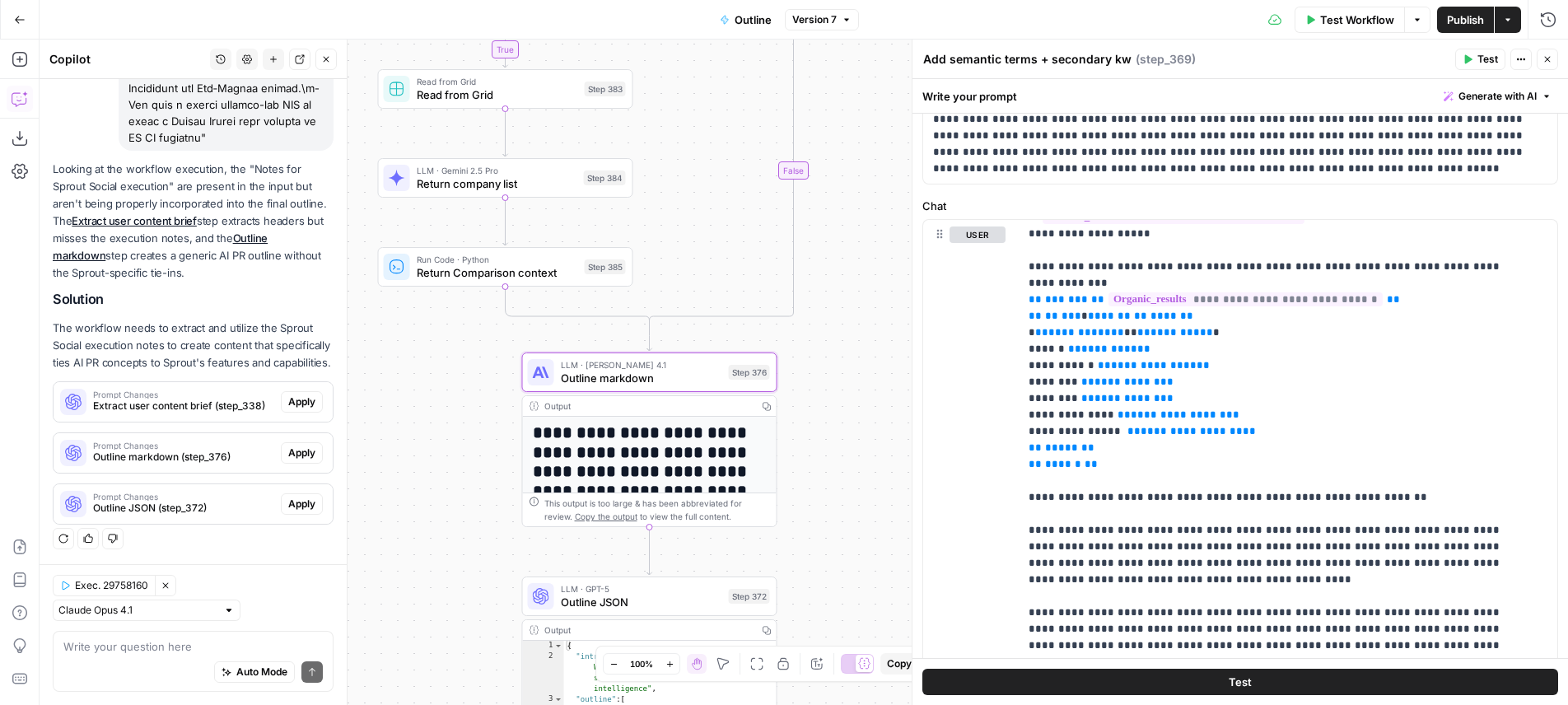
click at [164, 459] on span "Outline markdown (step_376)" at bounding box center [183, 457] width 181 height 15
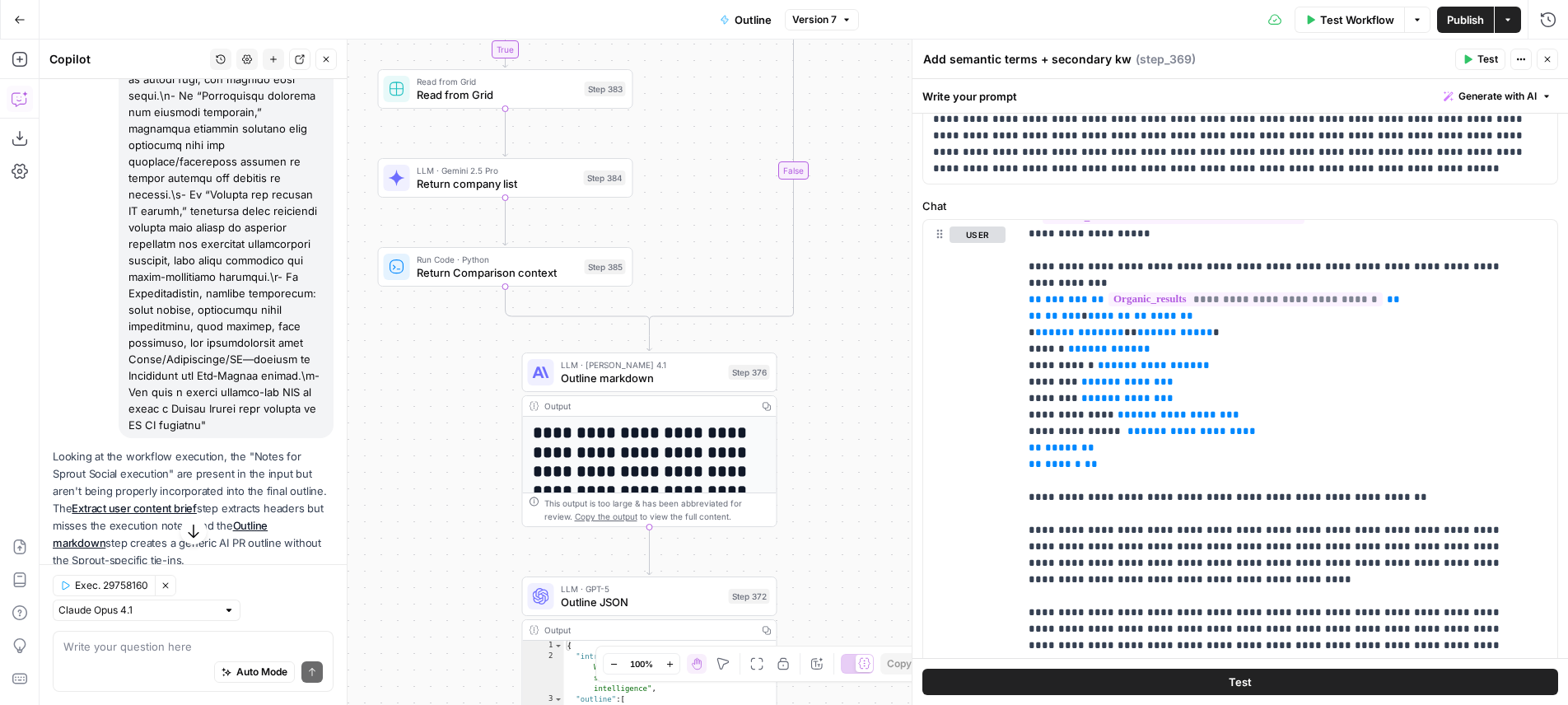
scroll to position [331, 0]
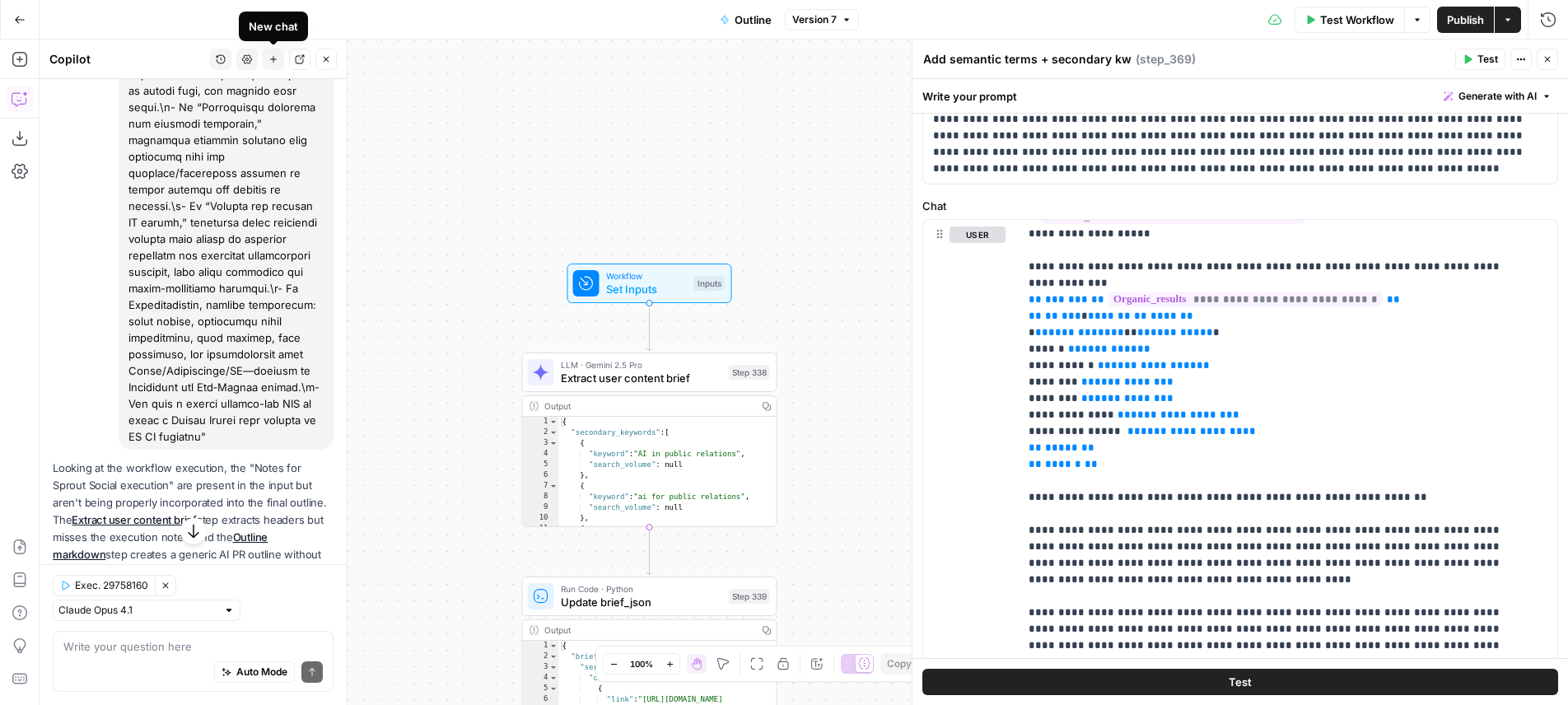
click at [275, 55] on icon "button" at bounding box center [273, 59] width 10 height 10
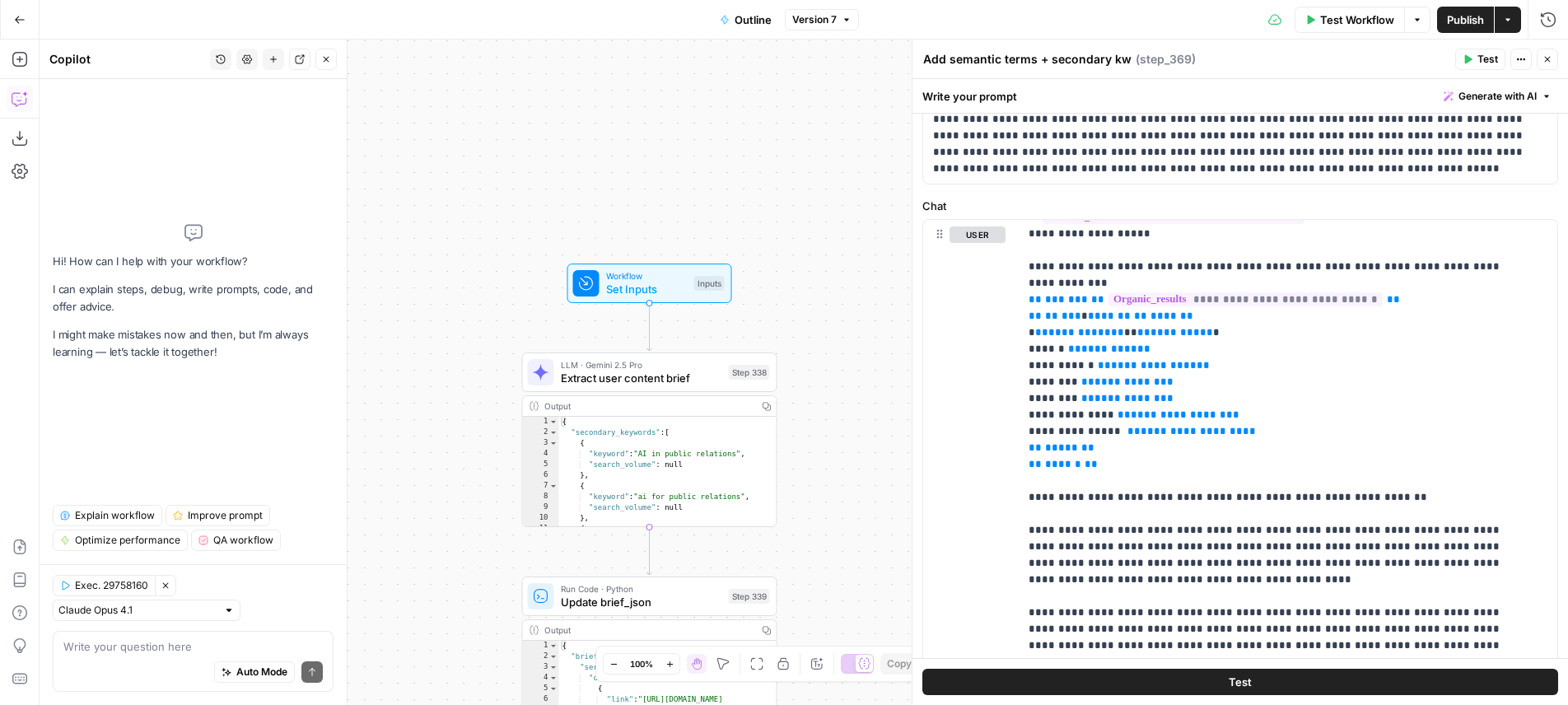
click at [167, 586] on icon "button" at bounding box center [166, 585] width 10 height 10
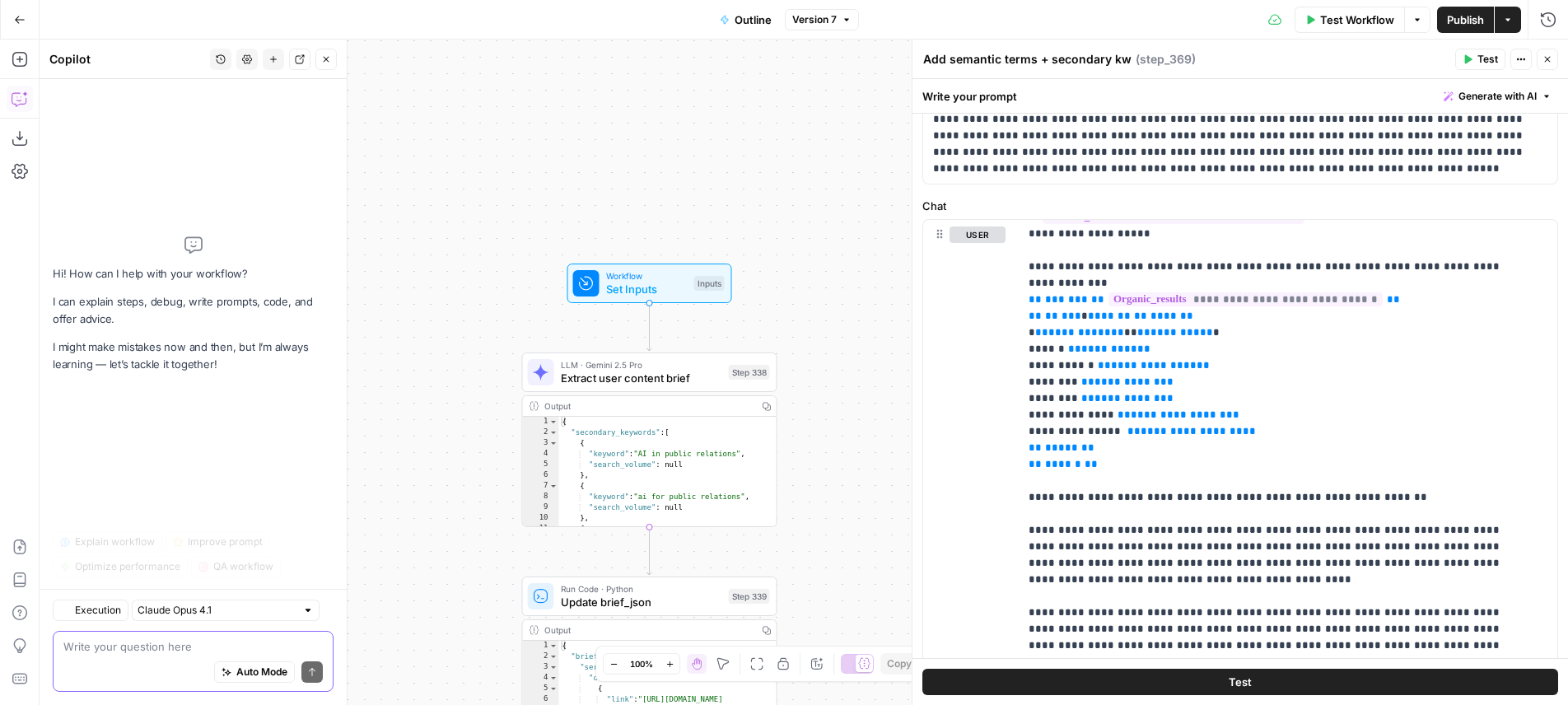
click at [138, 646] on textarea at bounding box center [193, 647] width 259 height 17
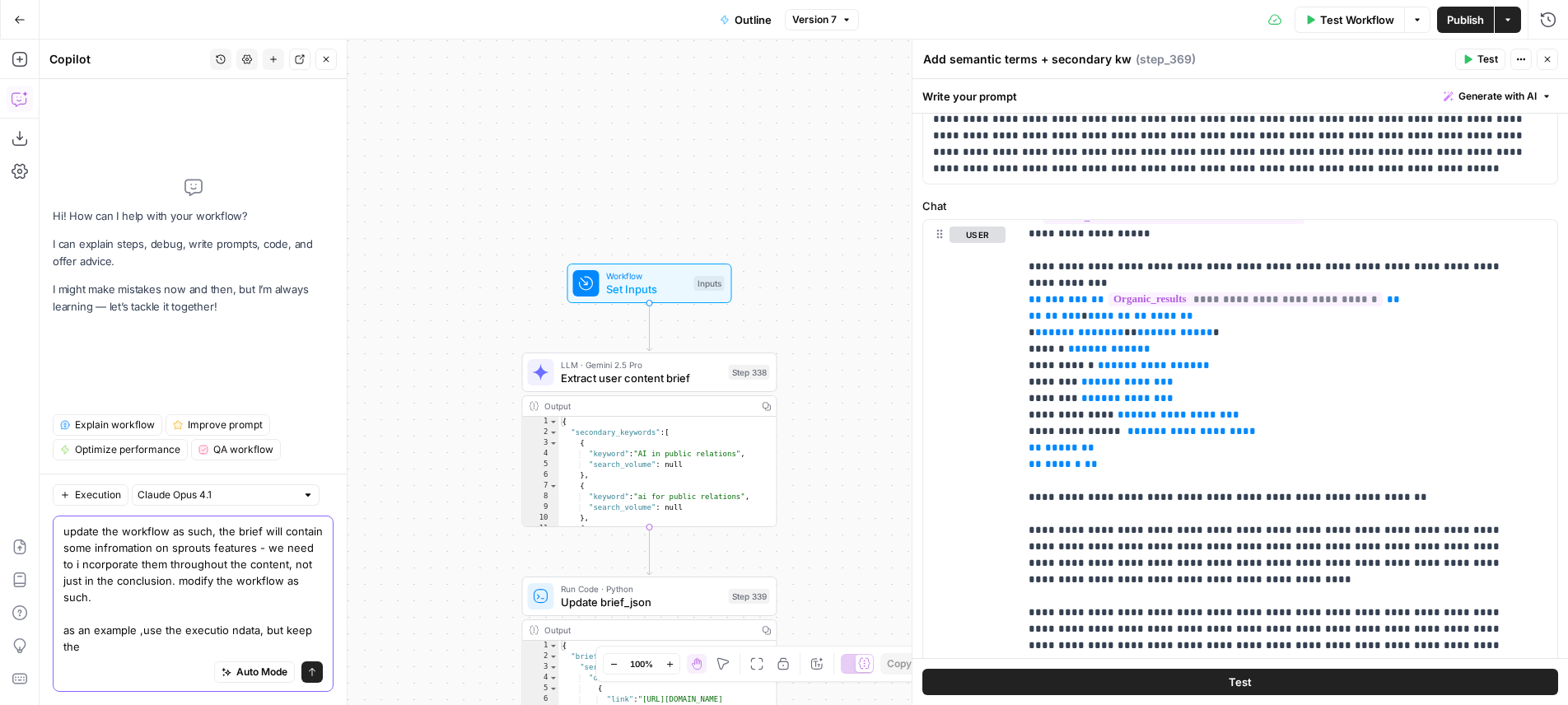
scroll to position [17, 0]
click at [58, 506] on button "Execution" at bounding box center [90, 495] width 76 height 22
type textarea "update the workflow as such, the brief will contain some infromation on sprouts…"
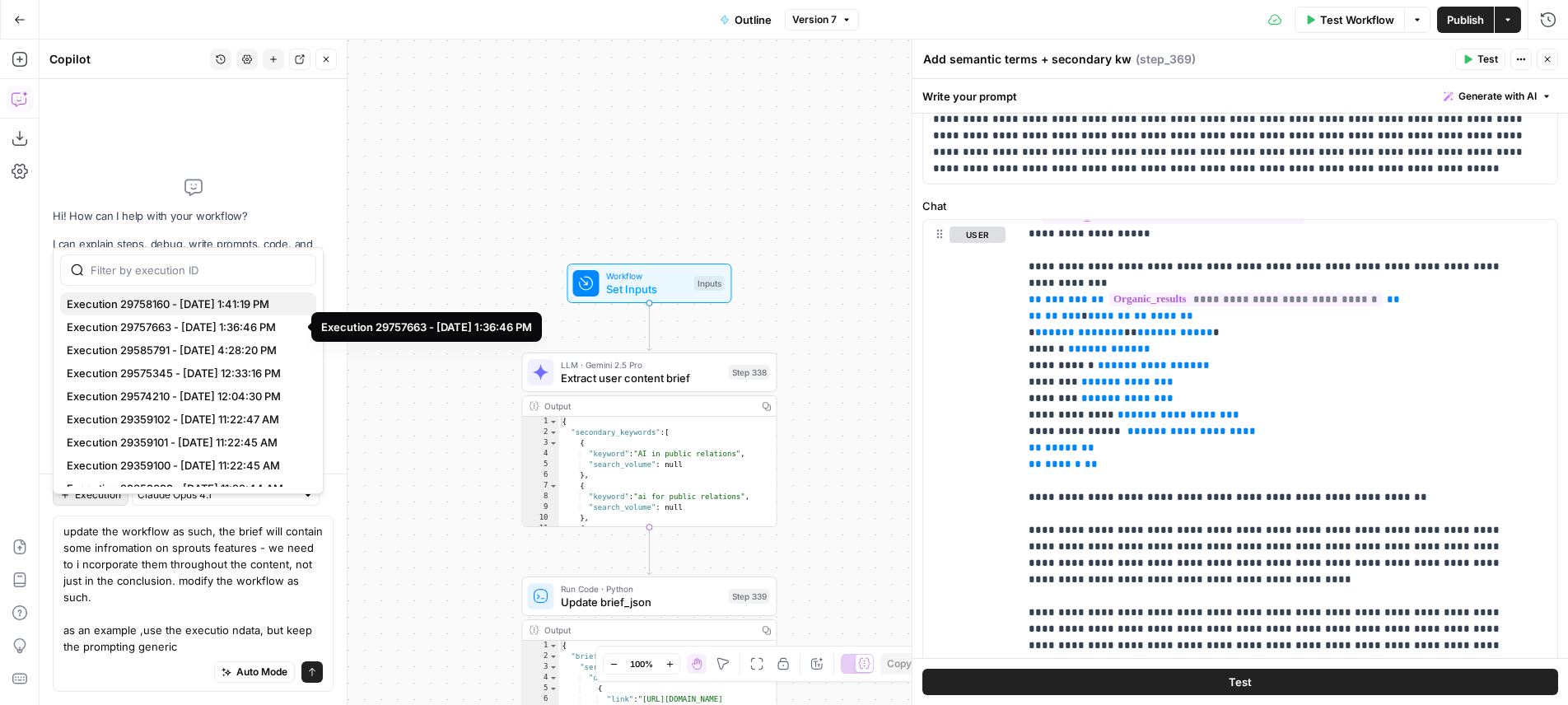
click at [172, 303] on span "Execution 29758160 - [DATE] 1:41:19 PM" at bounding box center [185, 304] width 237 height 17
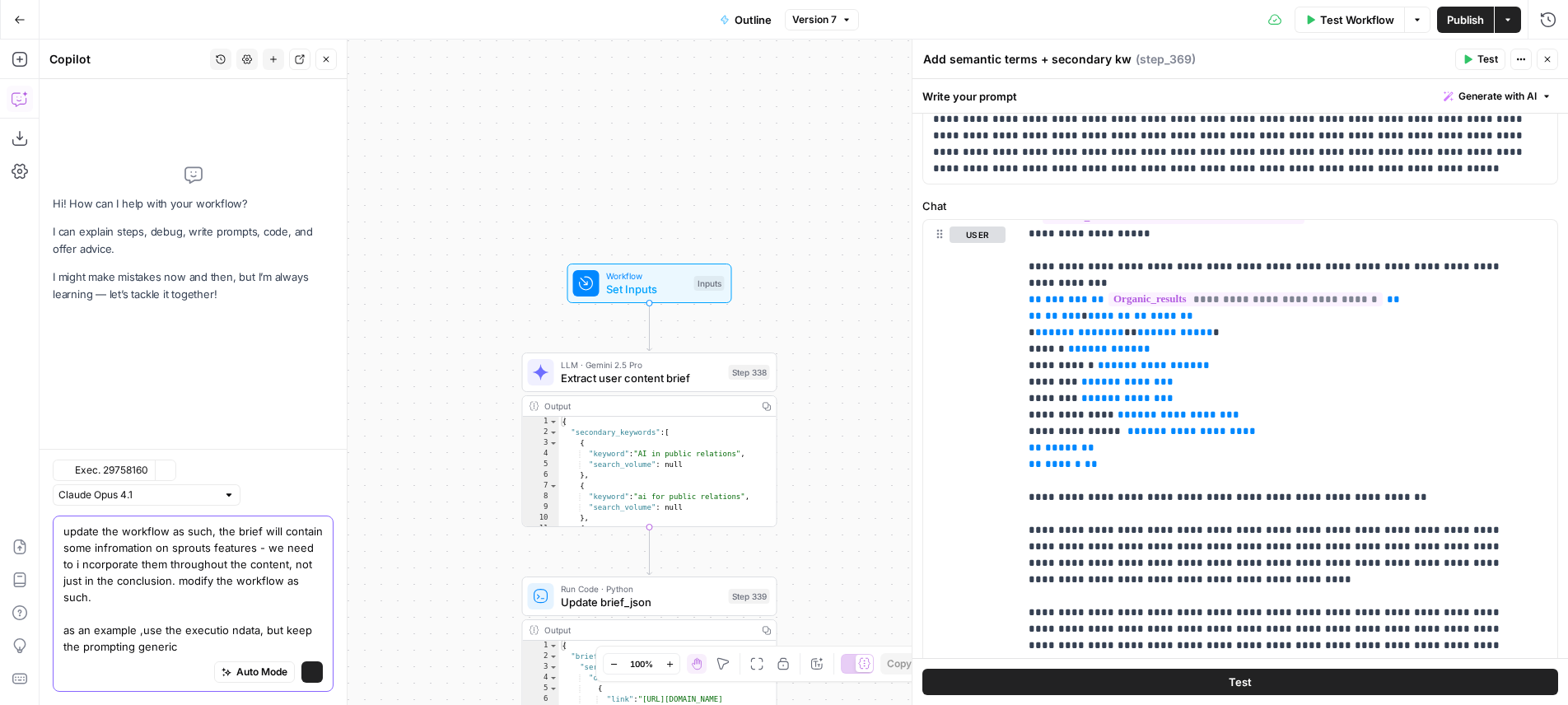
click at [228, 583] on textarea "update the workflow as such, the brief will contain some infromation on sprouts…" at bounding box center [193, 588] width 259 height 132
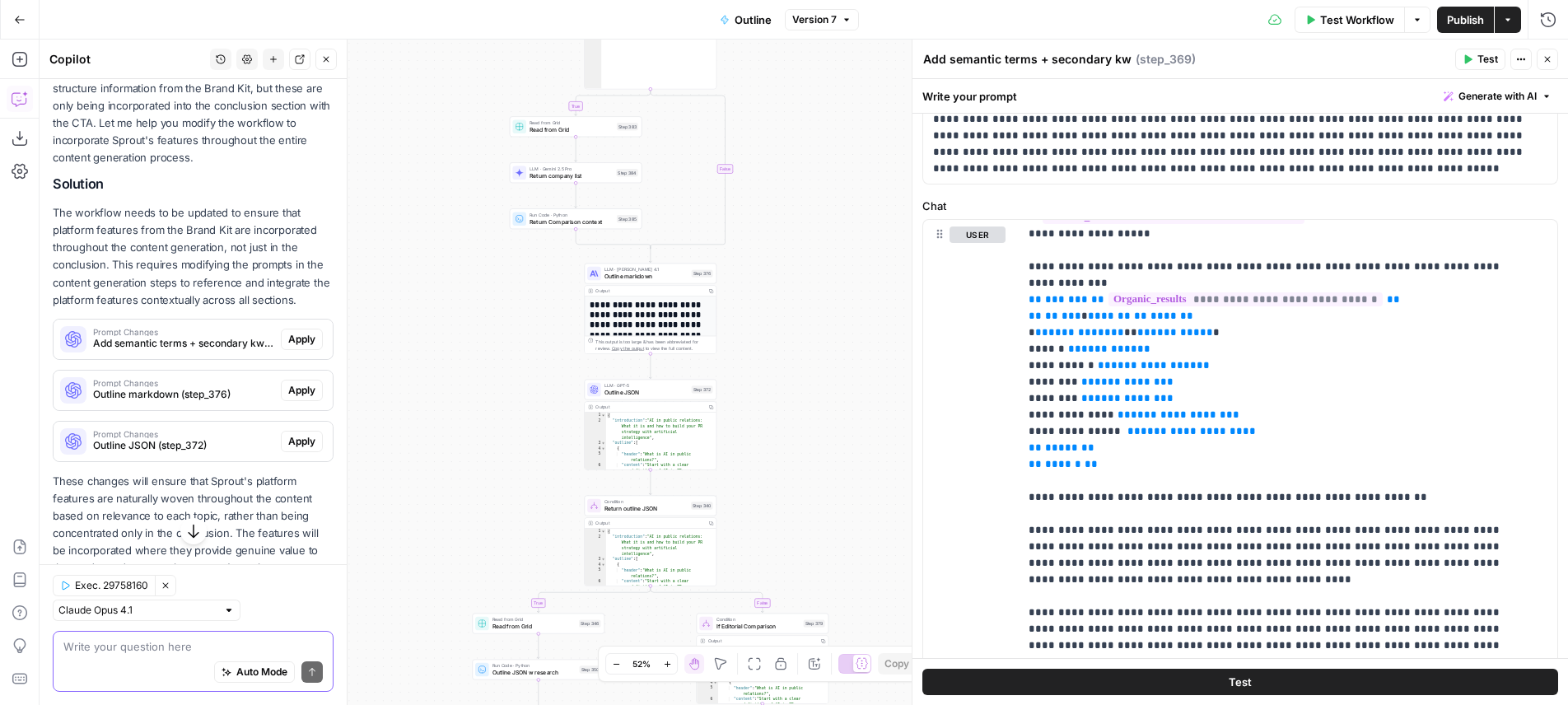
scroll to position [316, 0]
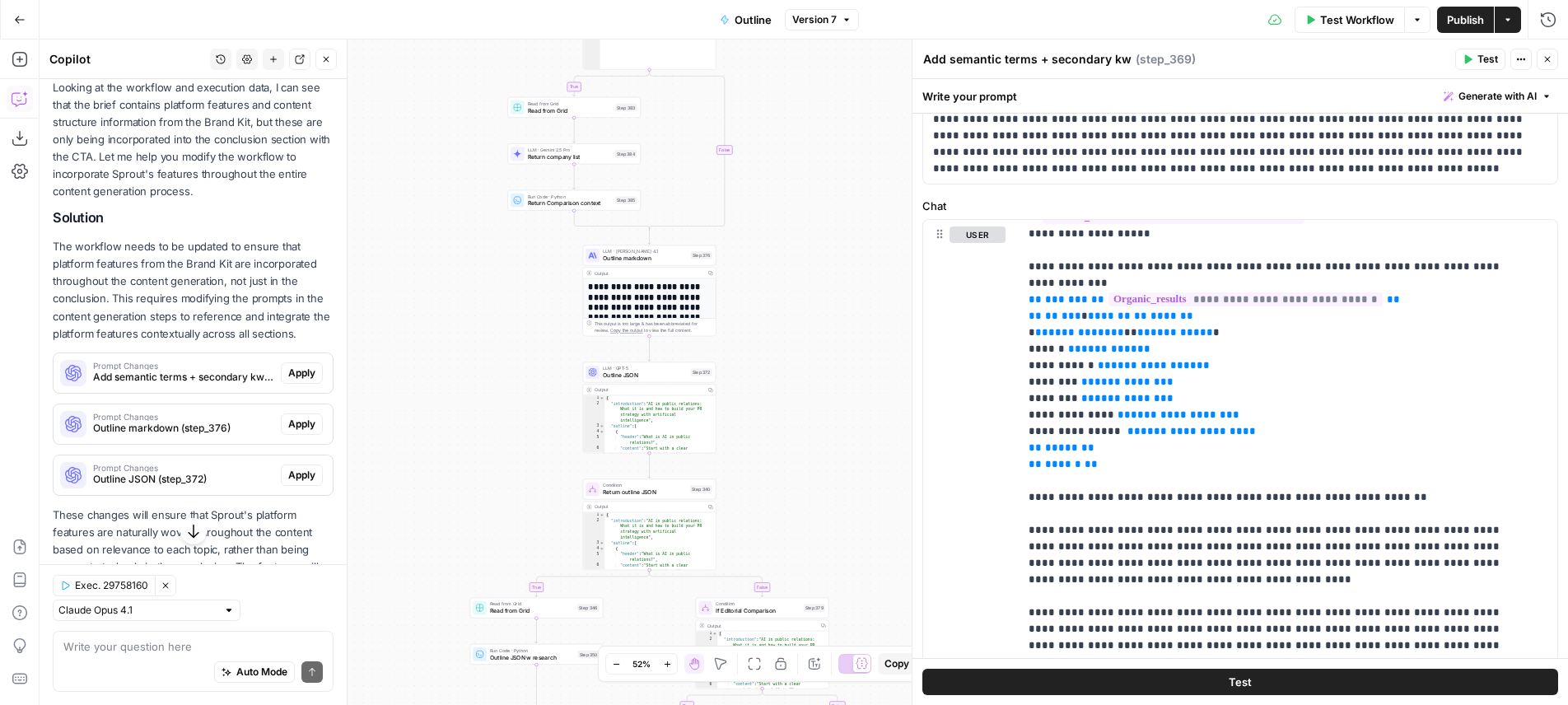
click at [190, 363] on span "Prompt Changes" at bounding box center [183, 366] width 181 height 8
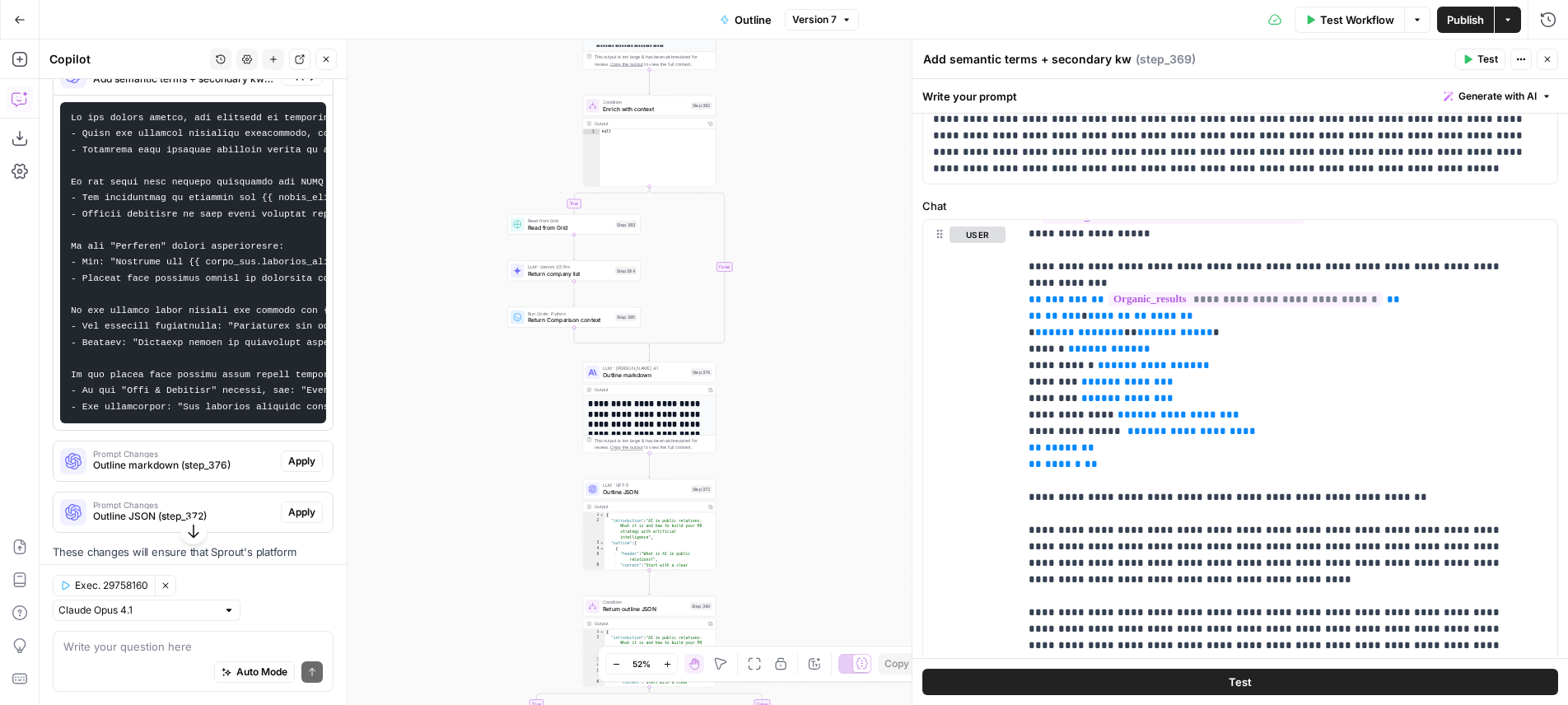
scroll to position [628, 0]
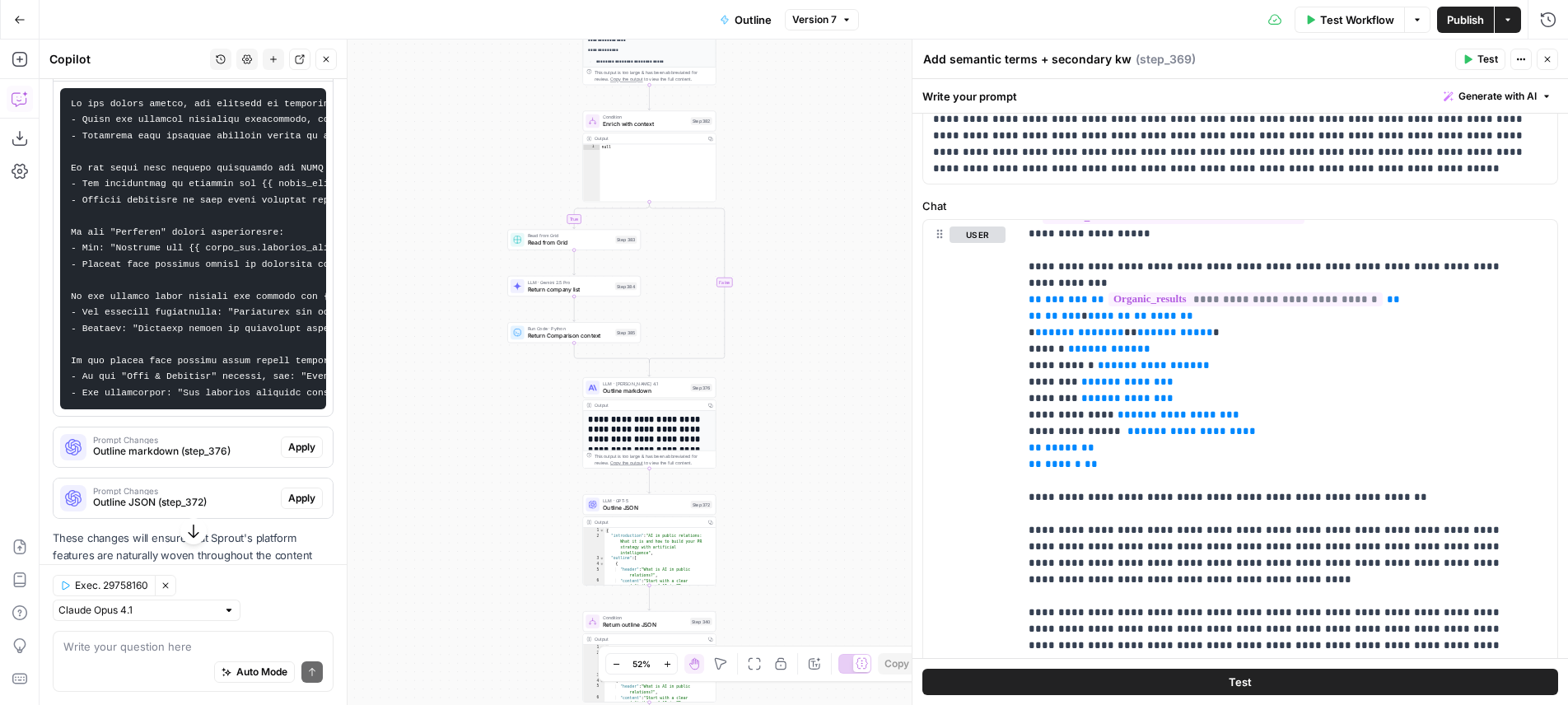
click at [556, 492] on div "true true true false true false false false Workflow Set Inputs Inputs LLM · Ge…" at bounding box center [804, 372] width 1529 height 665
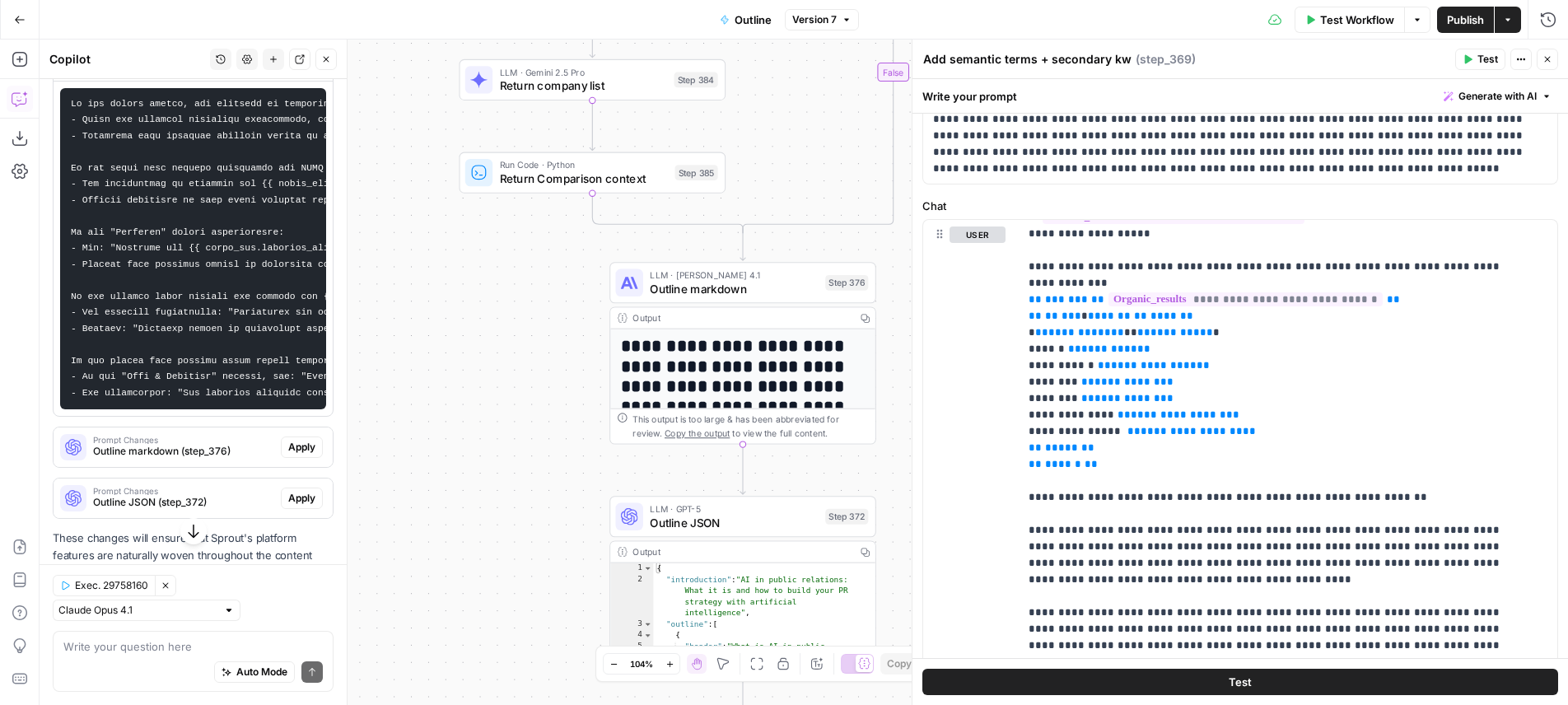
click at [771, 301] on div "LLM · [PERSON_NAME] 4.1 Outline markdown Step 376 Copy step Delete step Edit No…" at bounding box center [743, 282] width 267 height 41
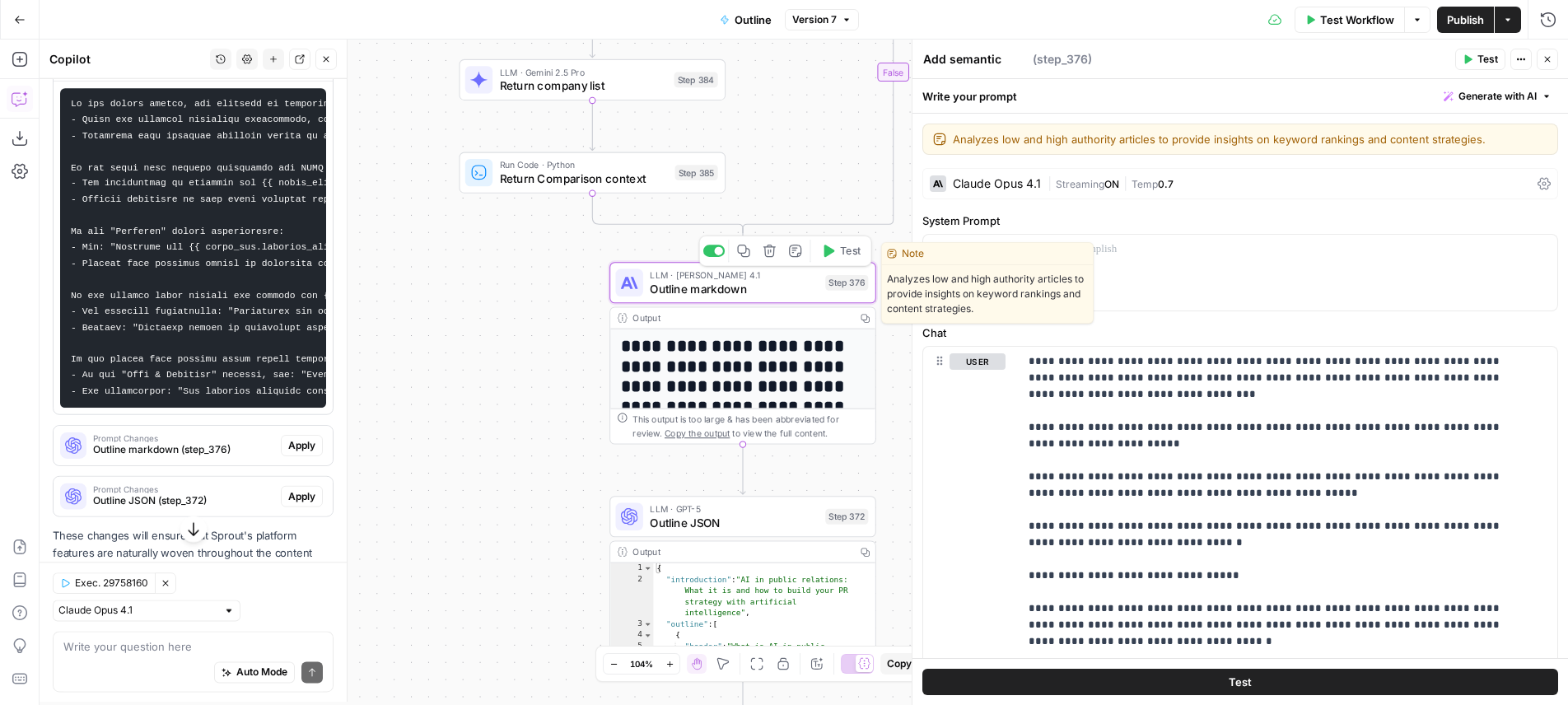
type textarea "Outline markdown"
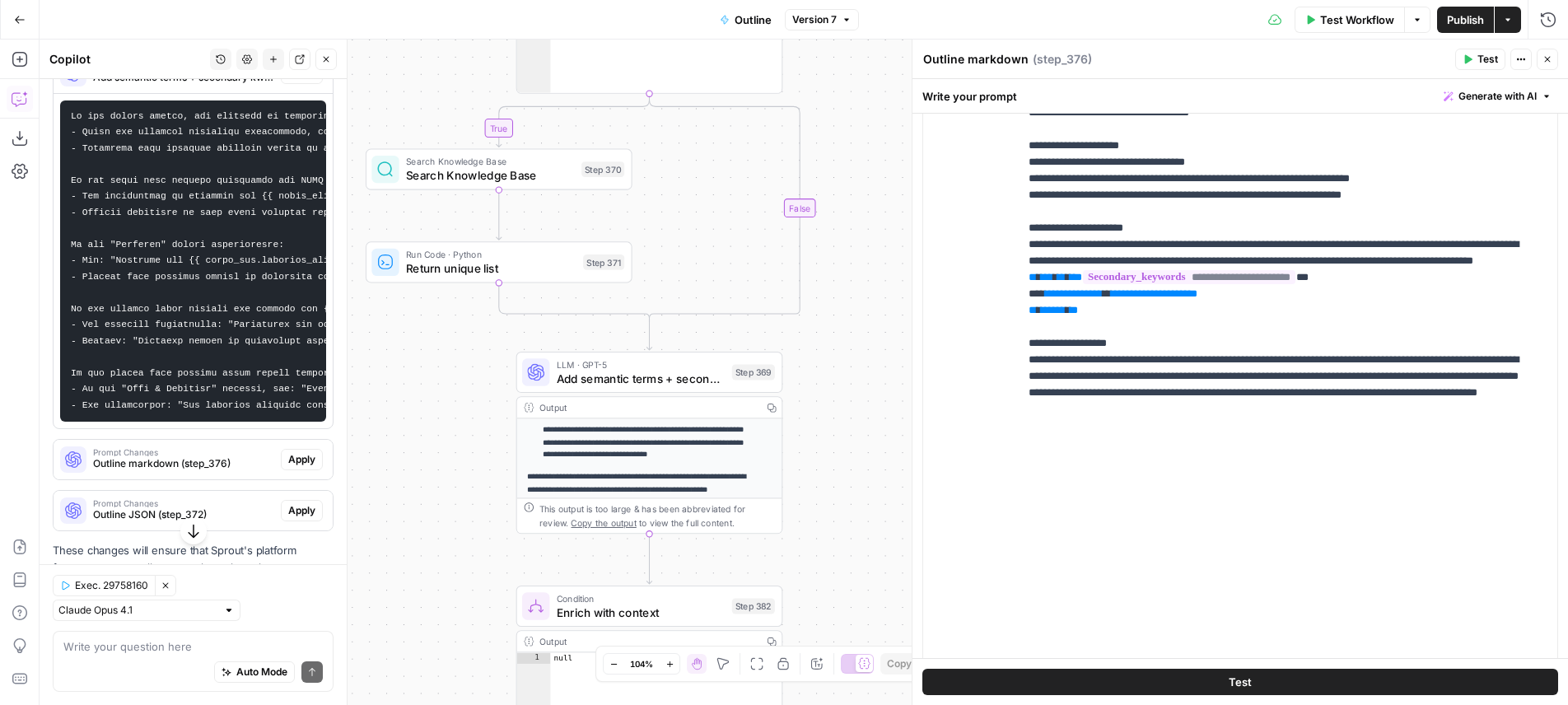
scroll to position [279, 0]
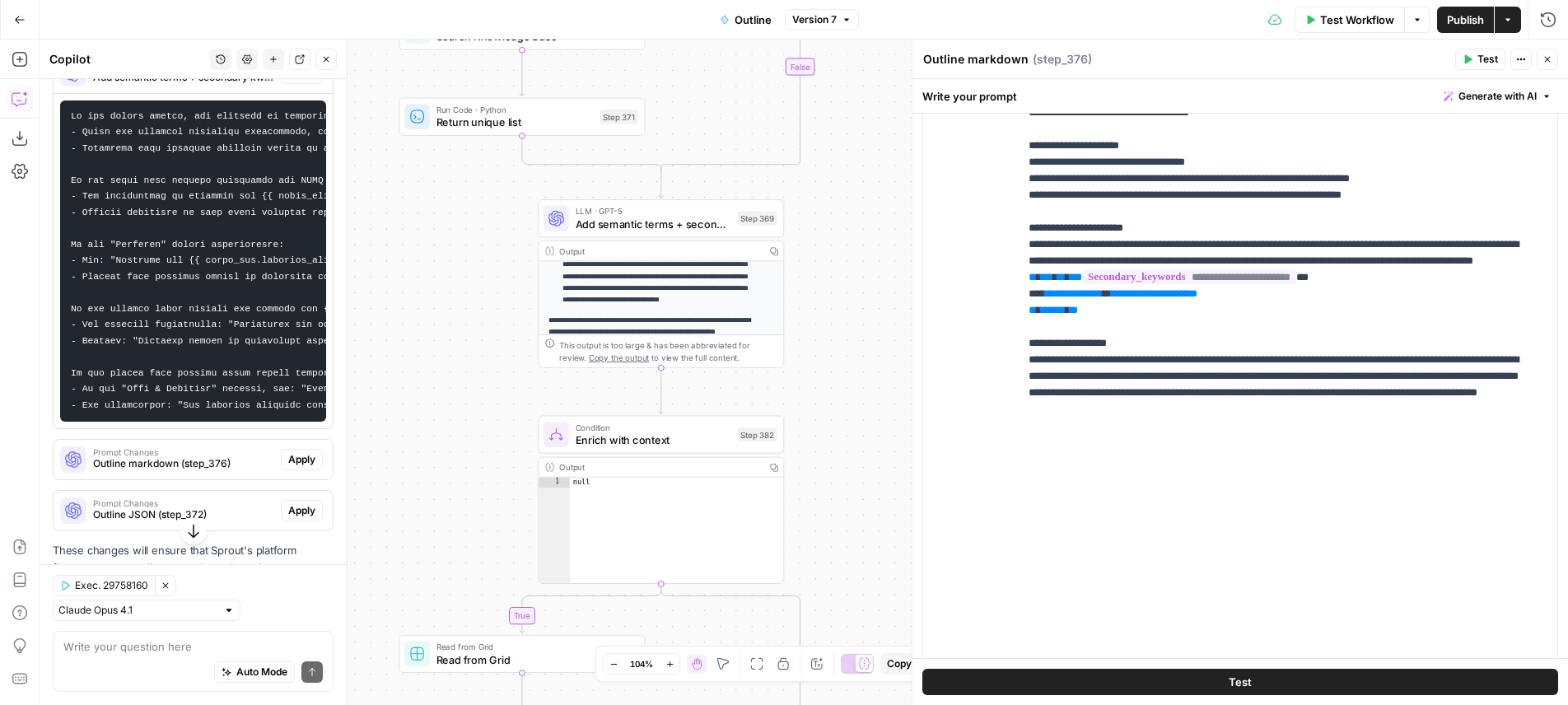
click at [288, 467] on span "Apply" at bounding box center [302, 459] width 28 height 15
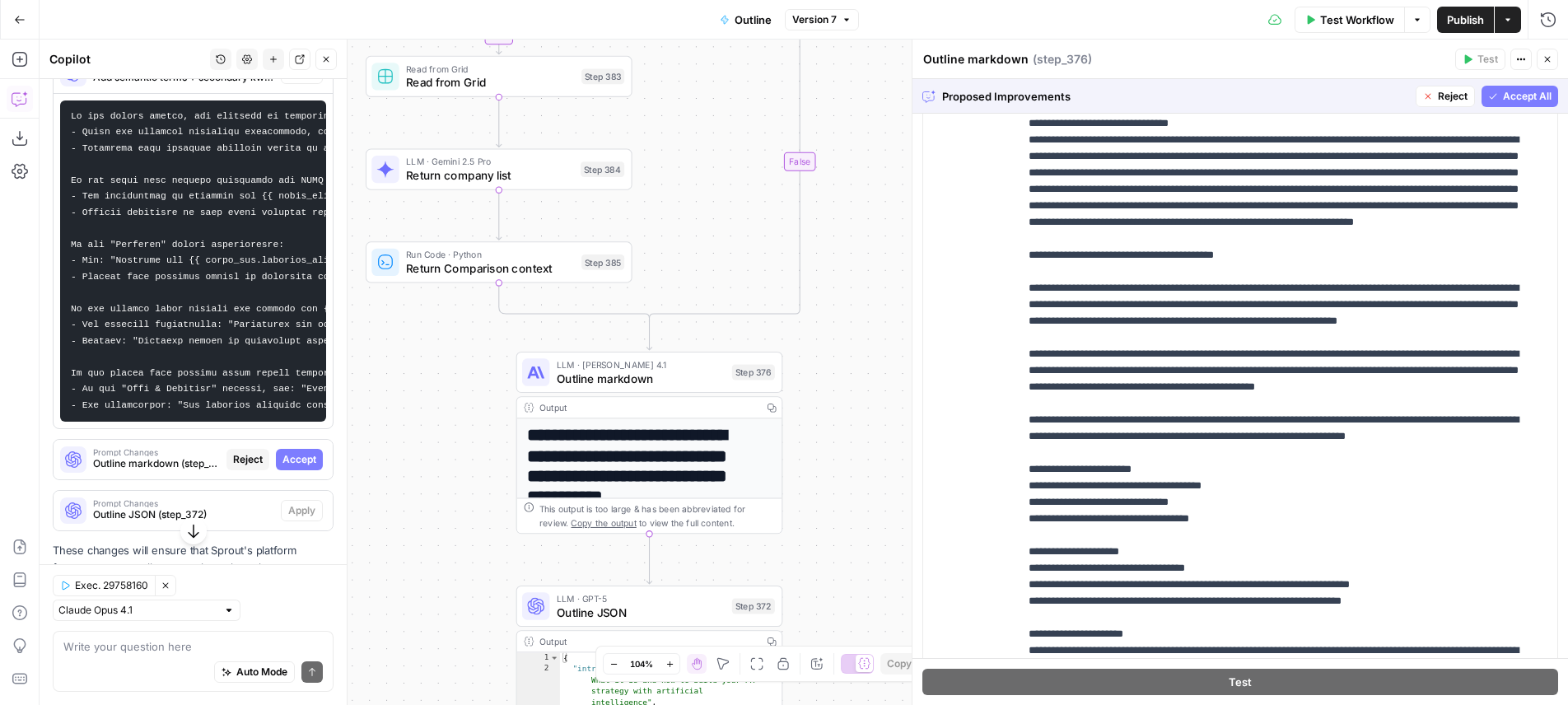
scroll to position [2992, 0]
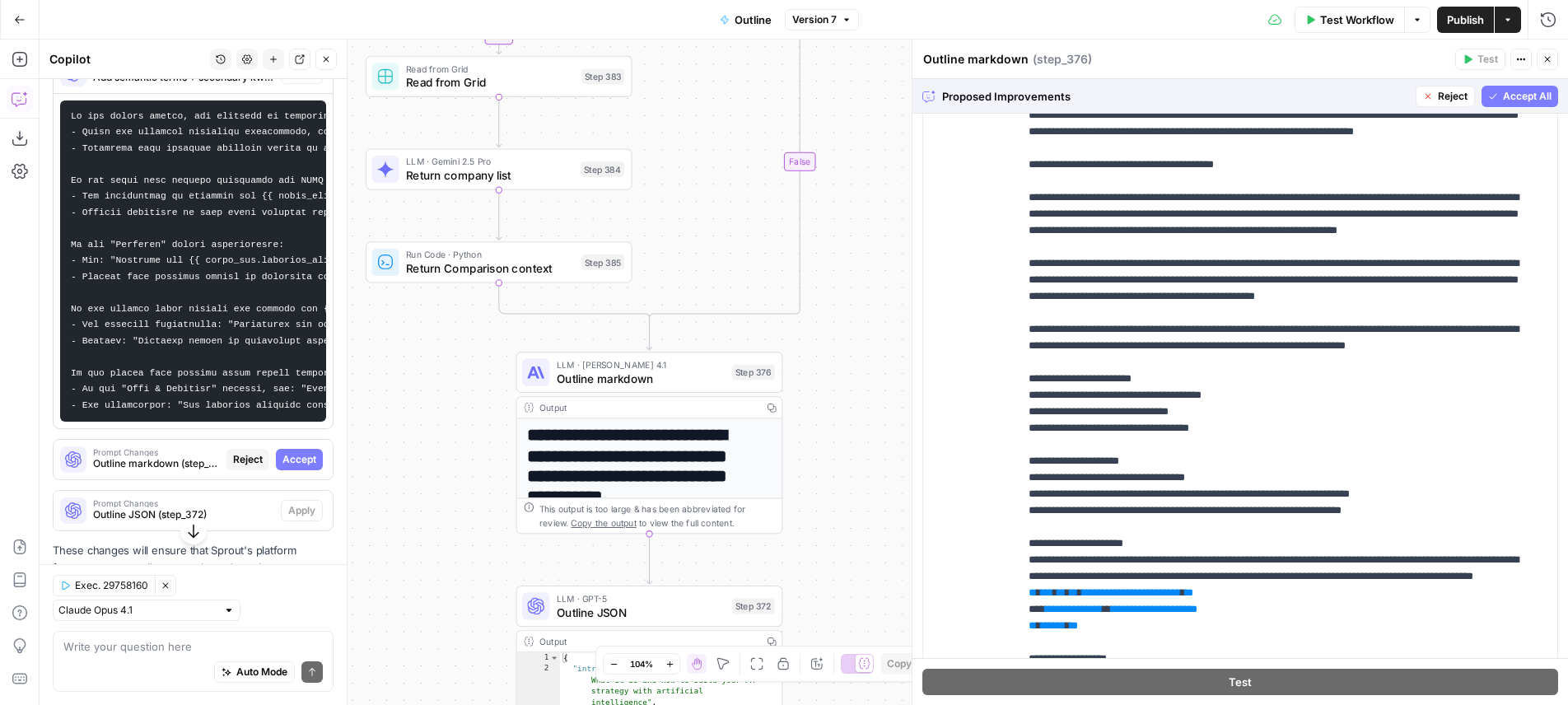
click at [1485, 108] on div "Proposed Improvements Reject Accept All" at bounding box center [1240, 96] width 655 height 34
click at [1503, 98] on span "Accept All" at bounding box center [1527, 97] width 48 height 15
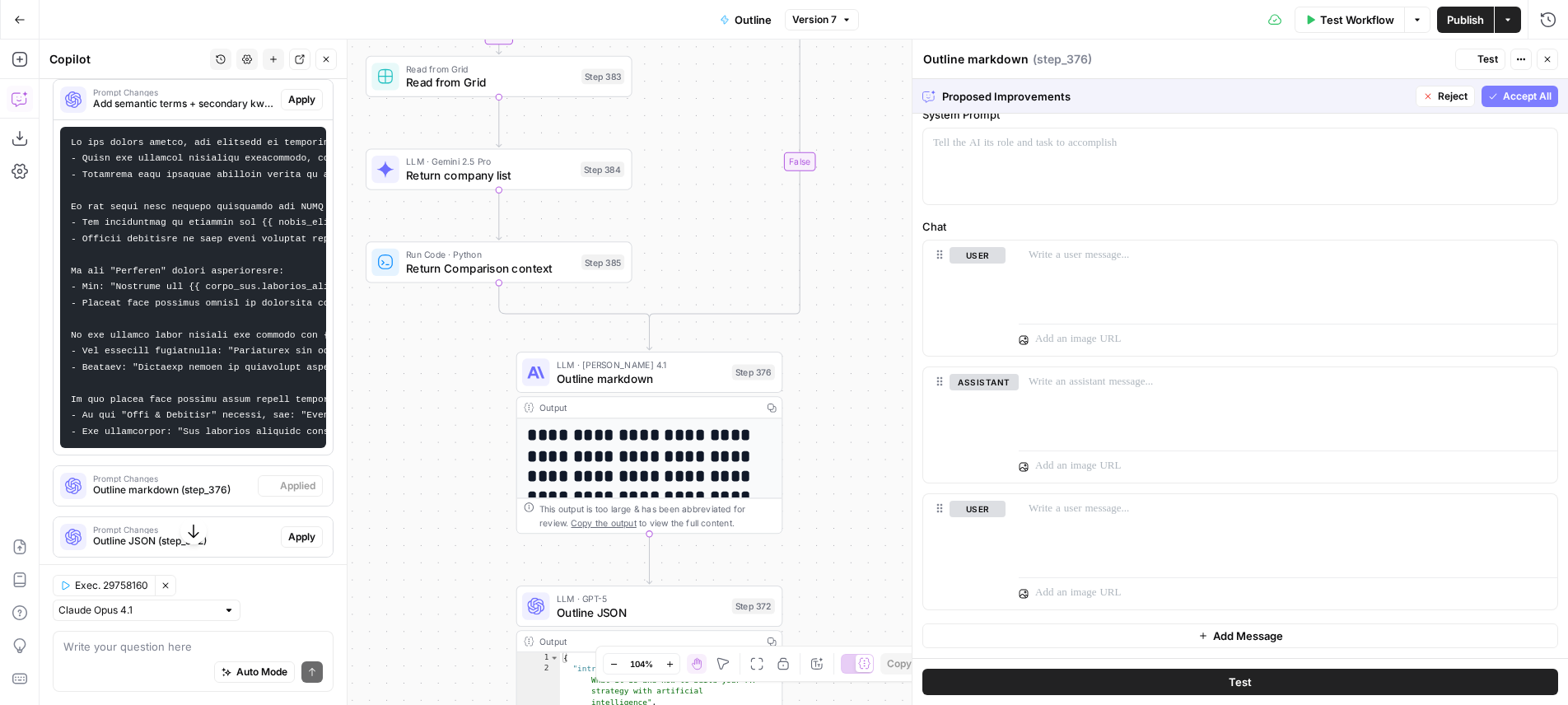
scroll to position [0, 0]
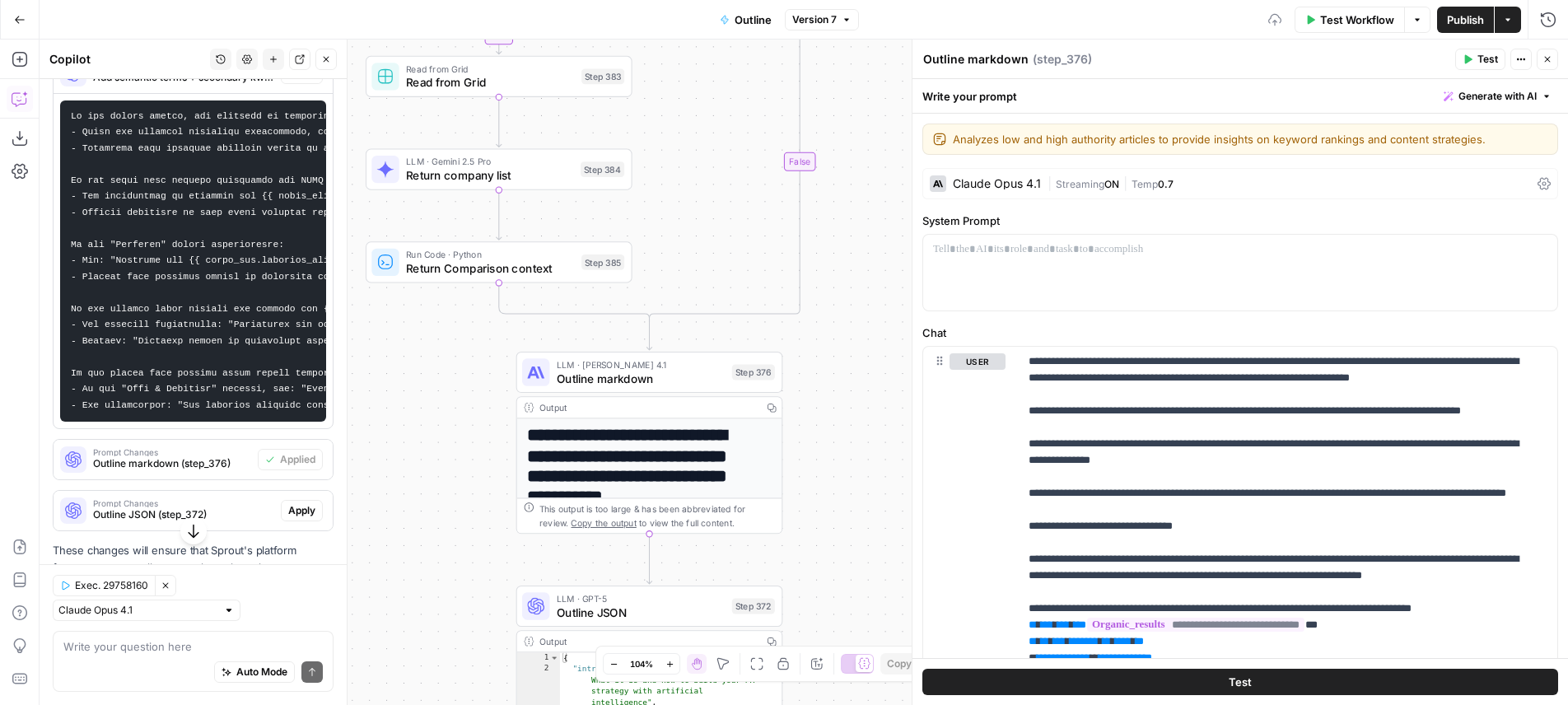
click at [1488, 66] on span "Test" at bounding box center [1487, 59] width 21 height 15
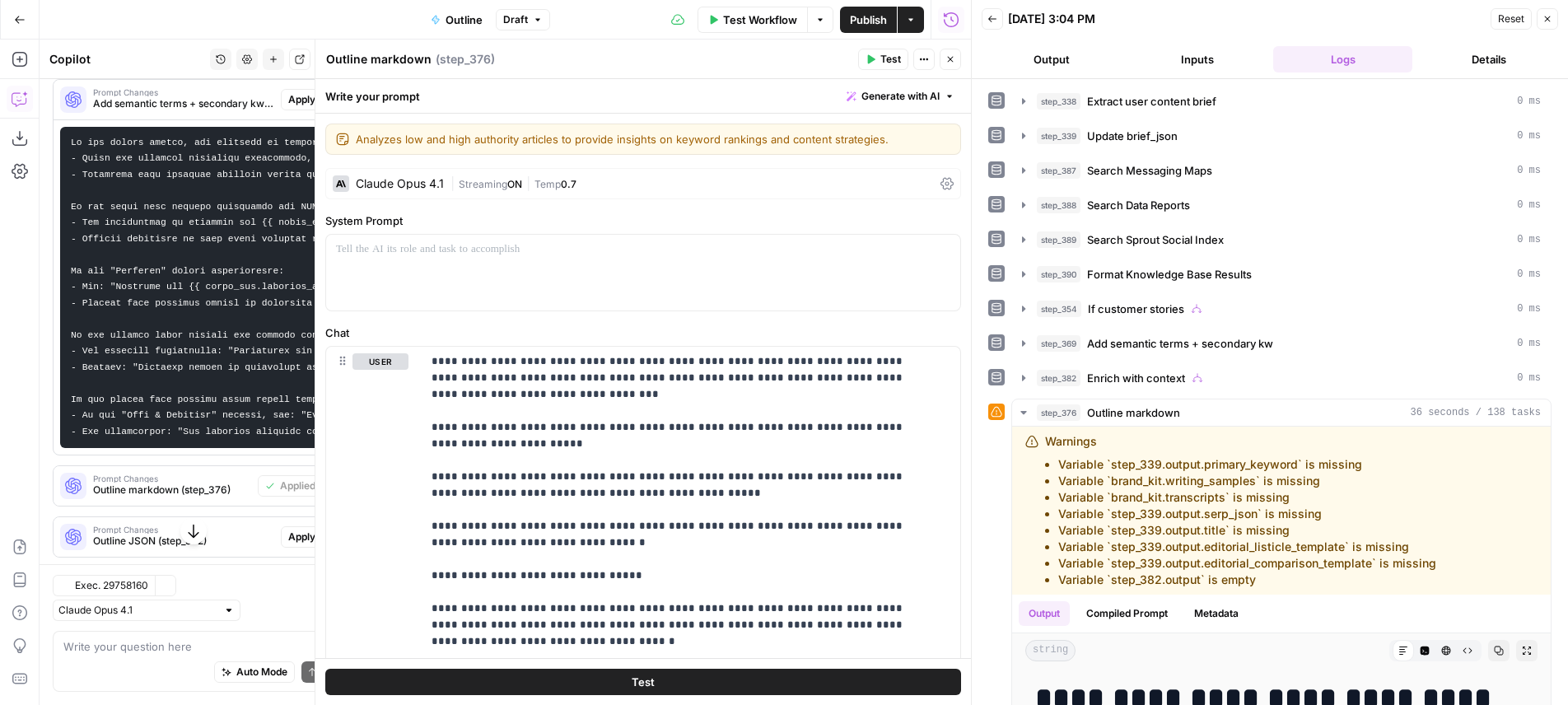
scroll to position [642, 0]
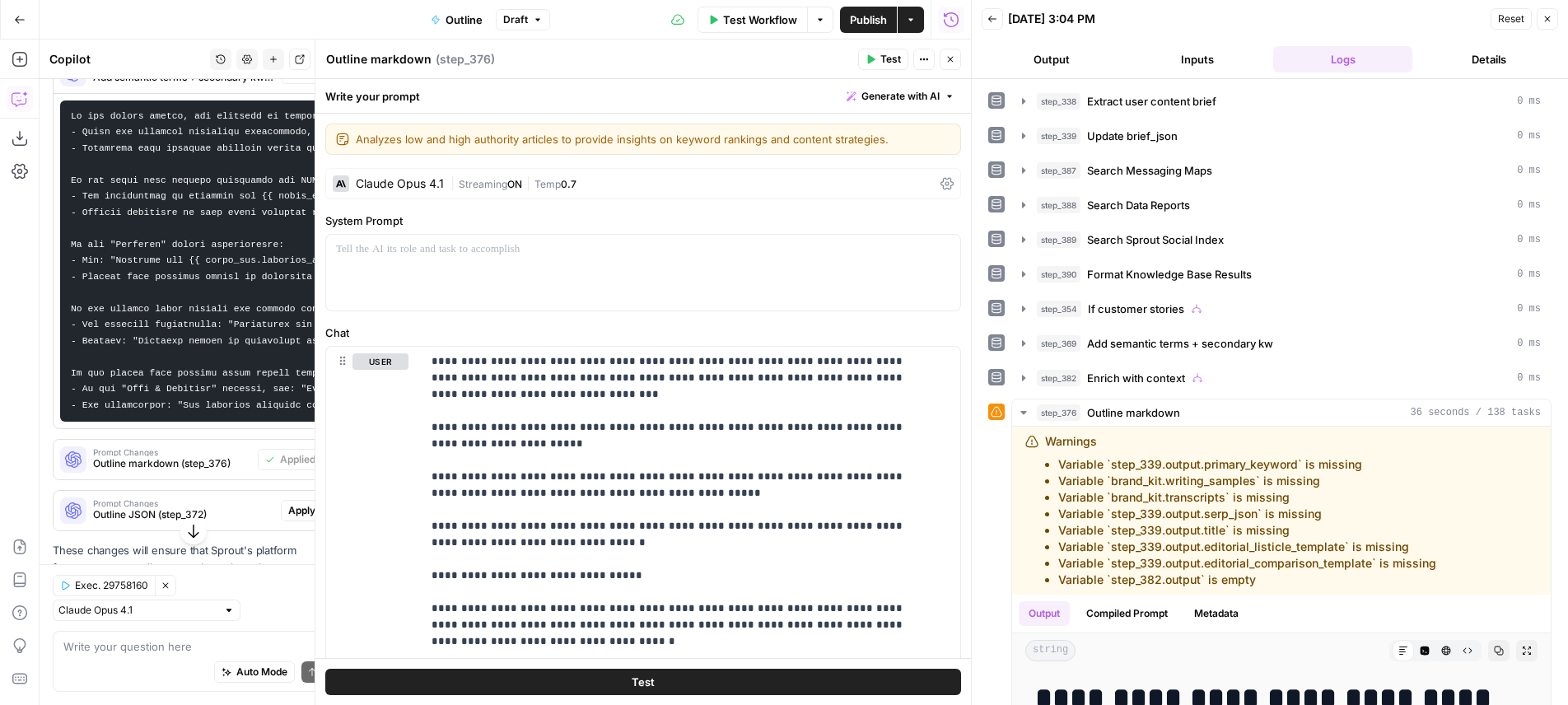
click at [947, 56] on icon "button" at bounding box center [950, 59] width 10 height 10
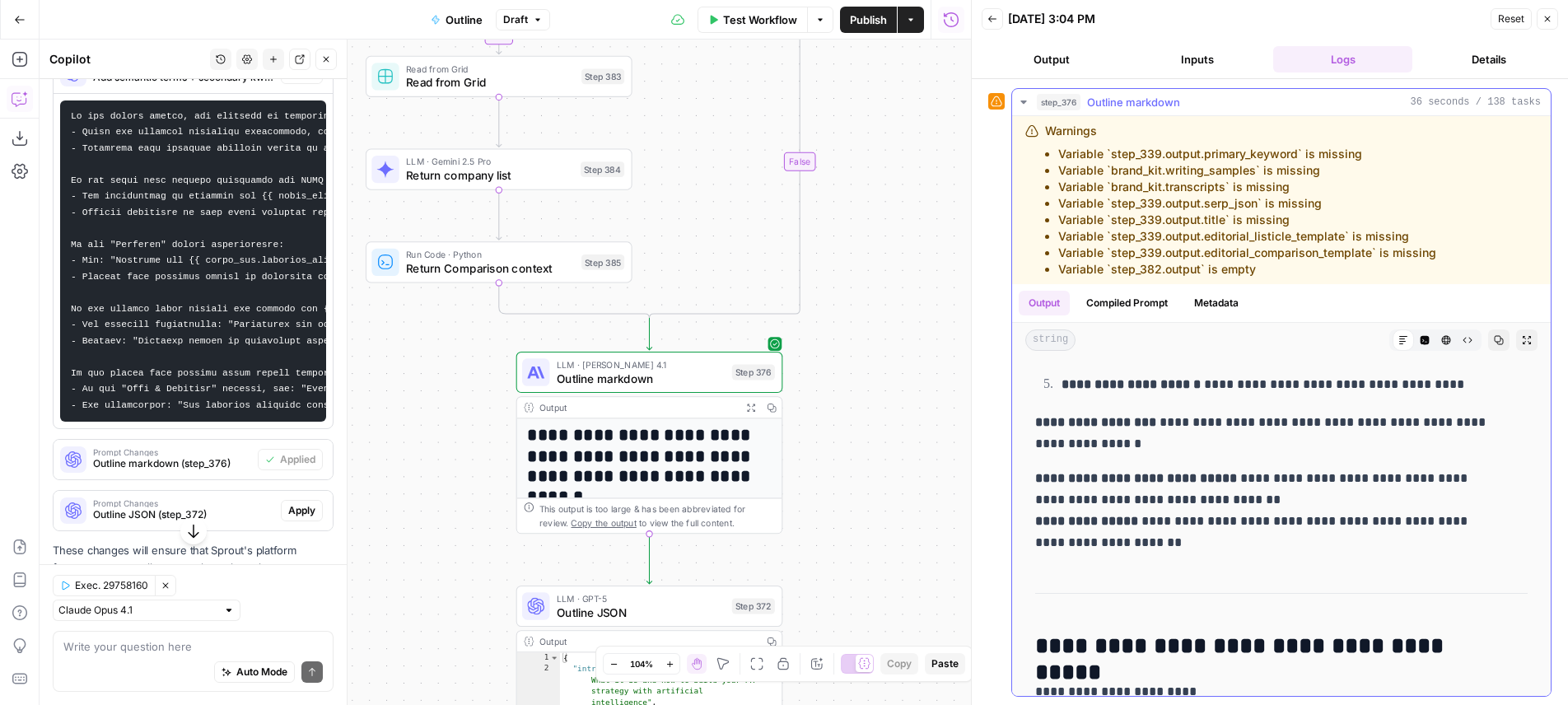
scroll to position [4333, 0]
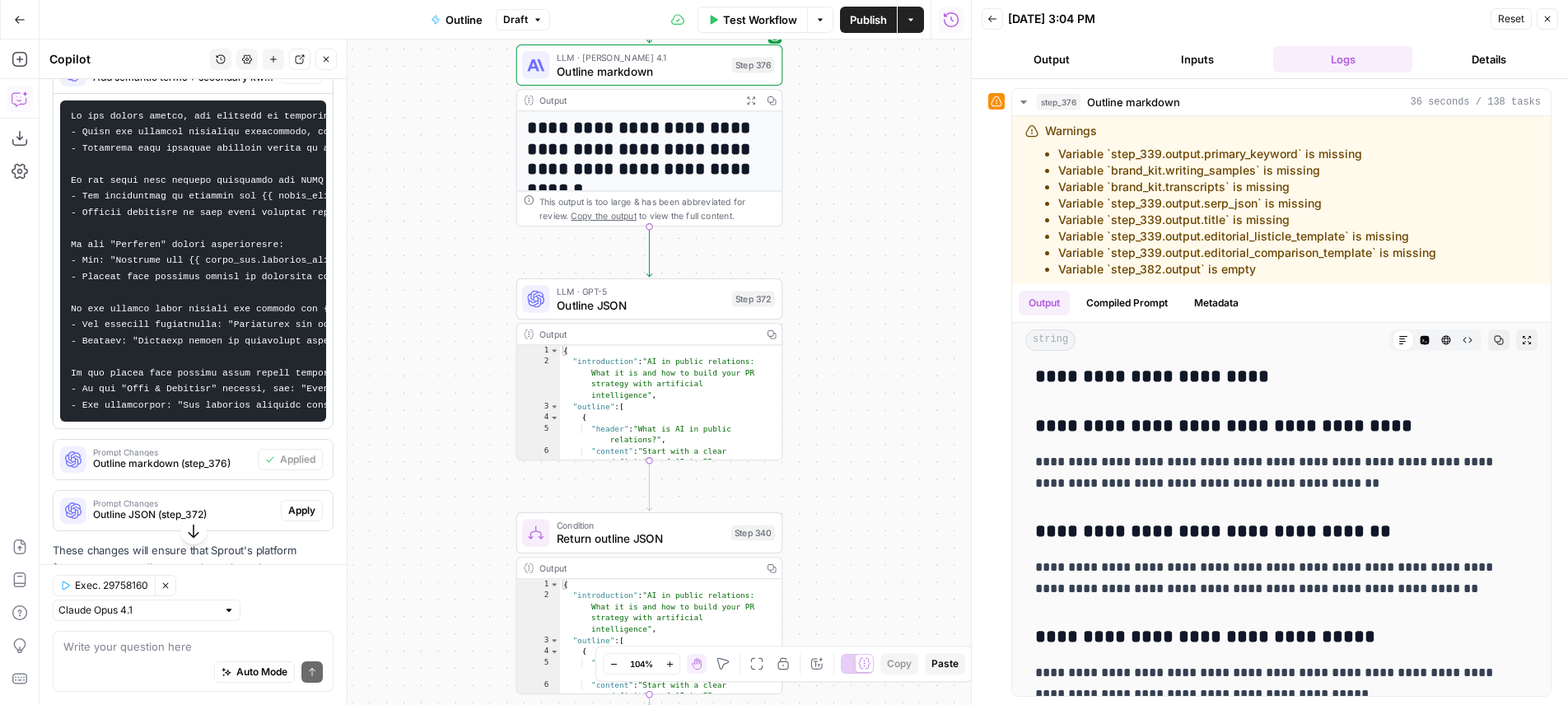
click at [877, 15] on span "Publish" at bounding box center [869, 20] width 37 height 17
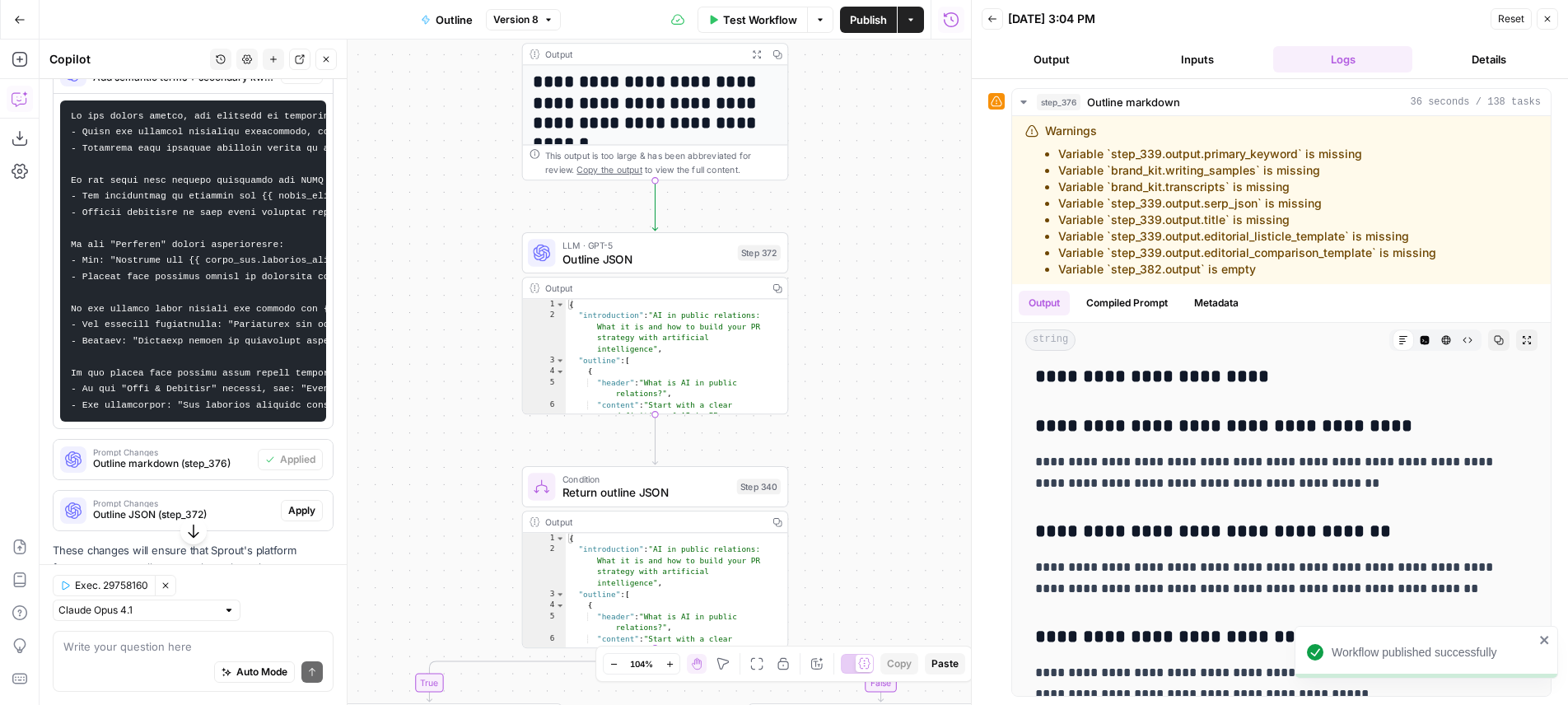
click at [877, 180] on div "true true true false true false false false Workflow Set Inputs Inputs LLM · Ge…" at bounding box center [504, 372] width 931 height 665
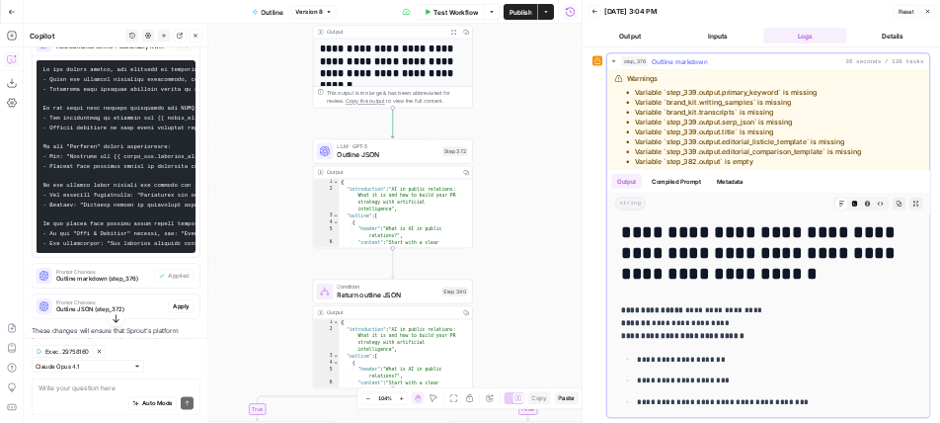
scroll to position [71, 0]
